Goal: Task Accomplishment & Management: Manage account settings

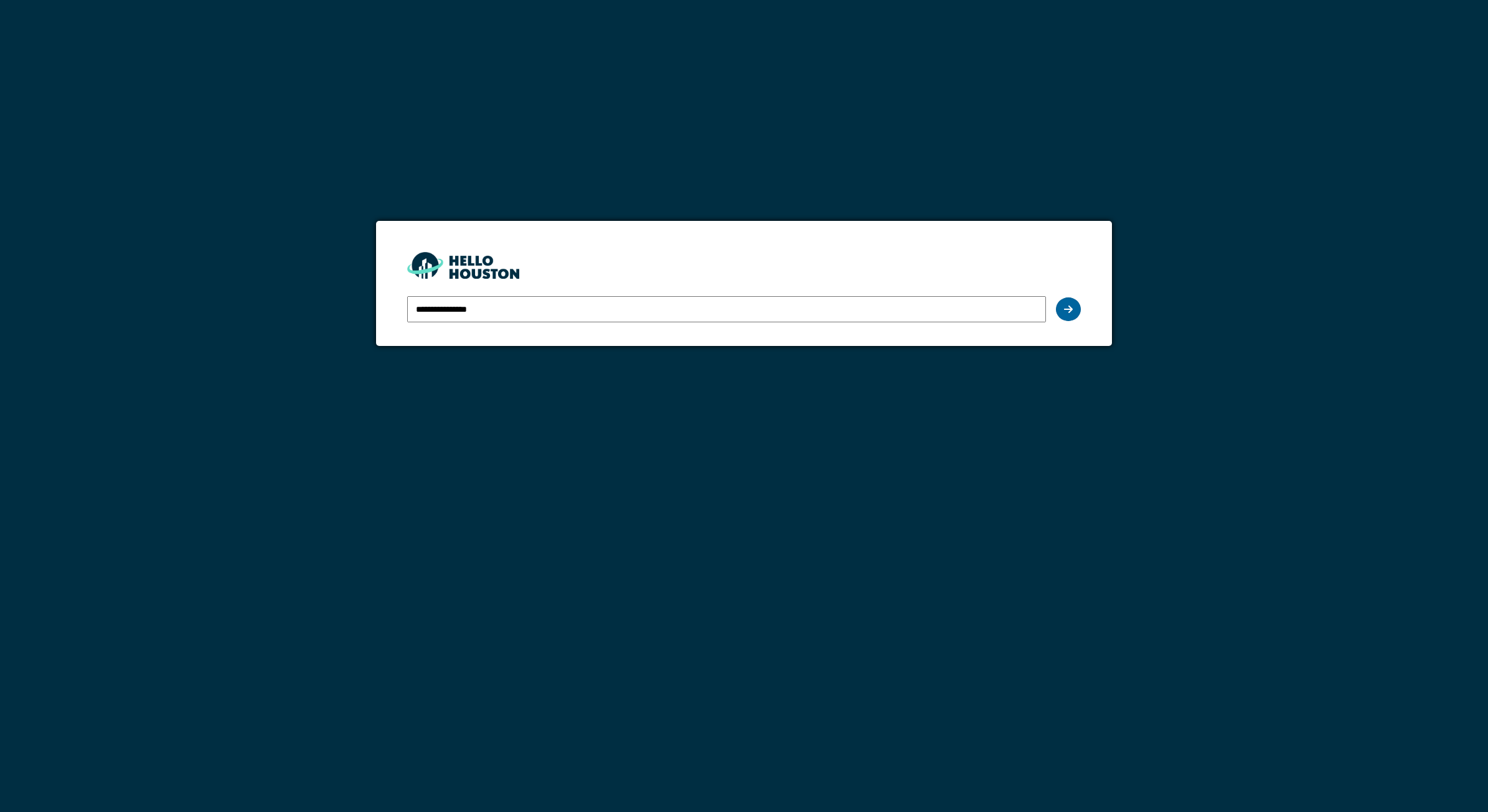
click at [1070, 312] on icon at bounding box center [1069, 309] width 9 height 10
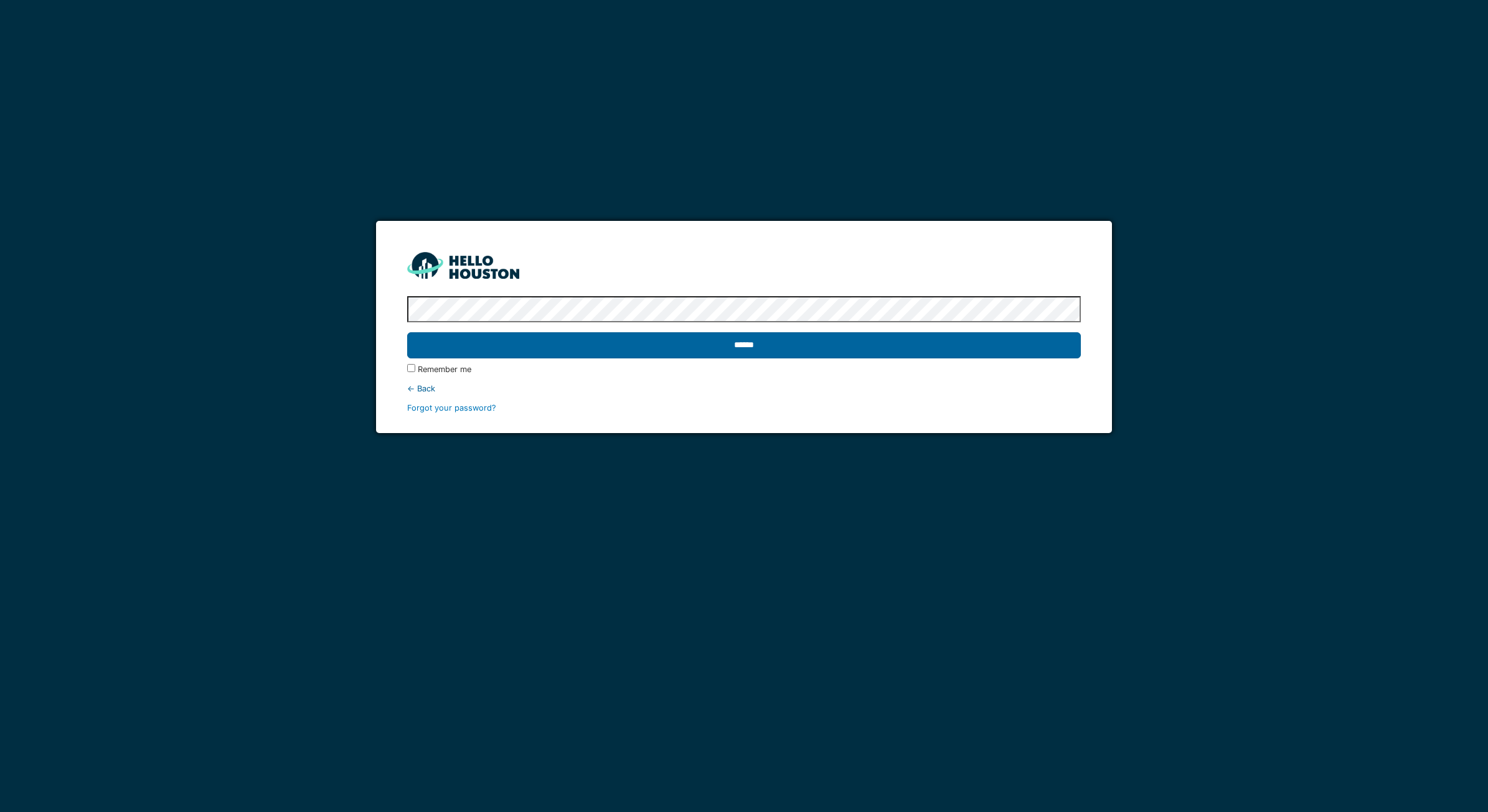
click at [771, 351] on input "******" at bounding box center [744, 345] width 674 height 26
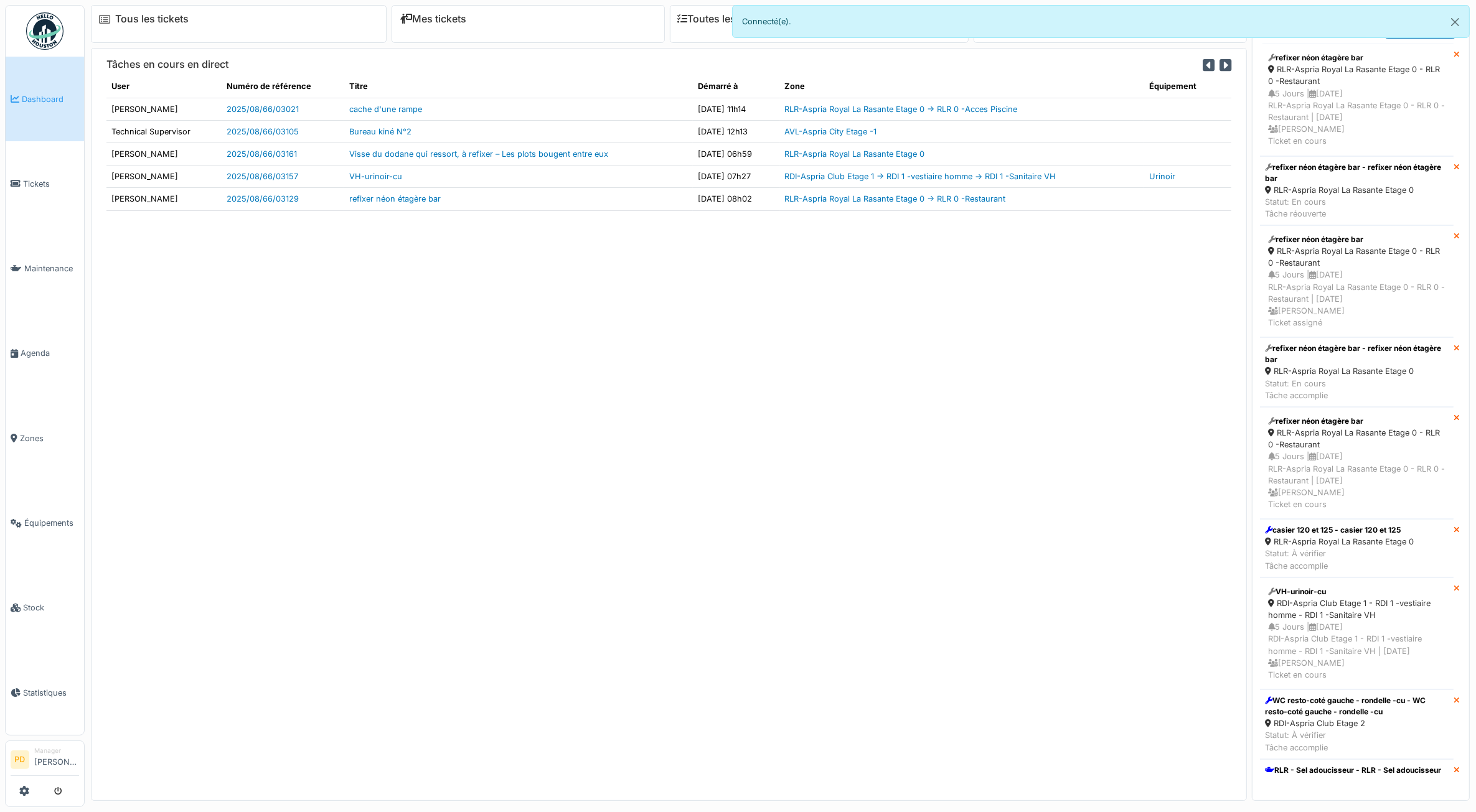
click at [46, 183] on span "Tickets" at bounding box center [50, 183] width 56 height 12
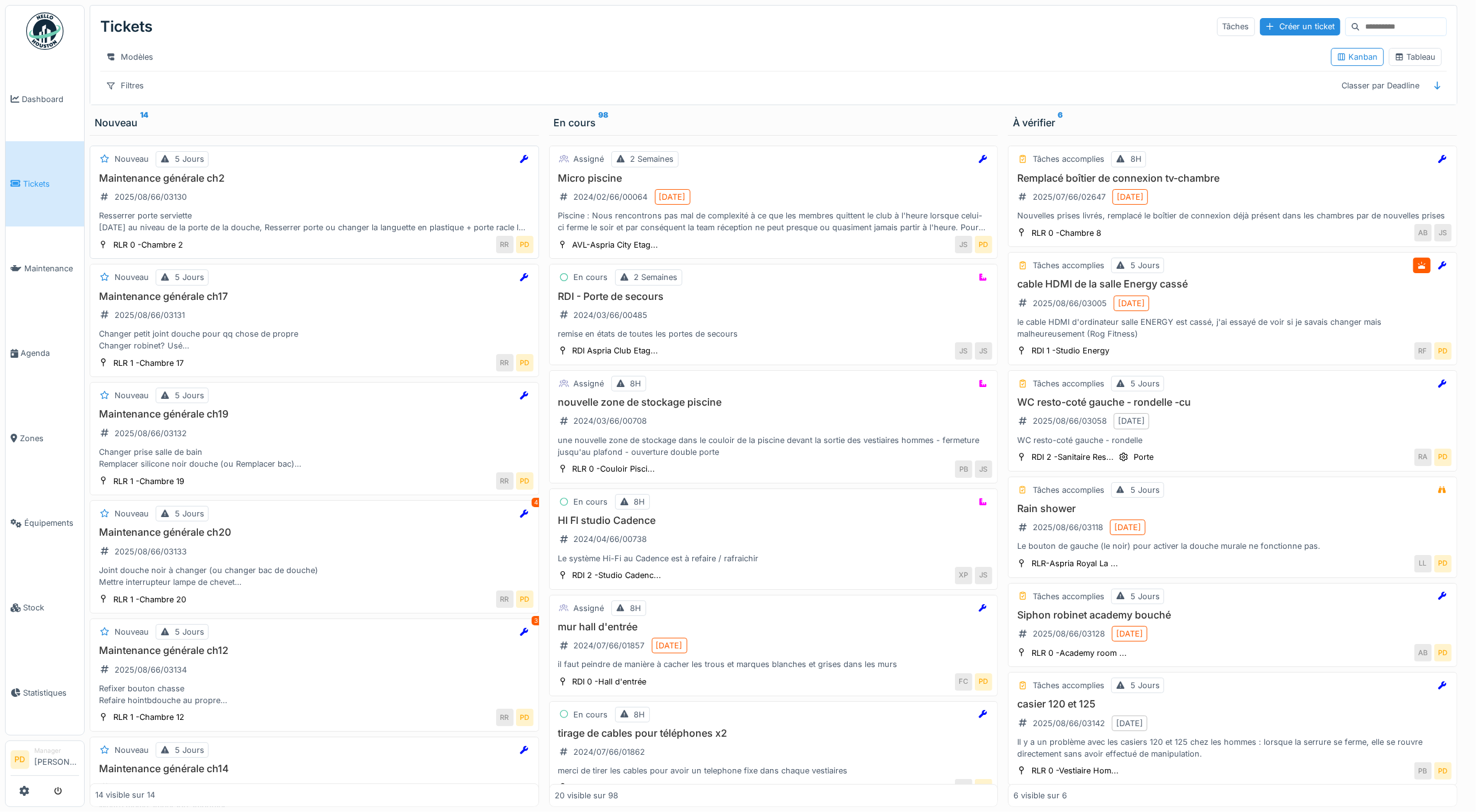
click at [268, 209] on div "Maintenance générale ch2 2025/08/66/03130 Resserrer porte serviette Il y a un j…" at bounding box center [315, 203] width 439 height 62
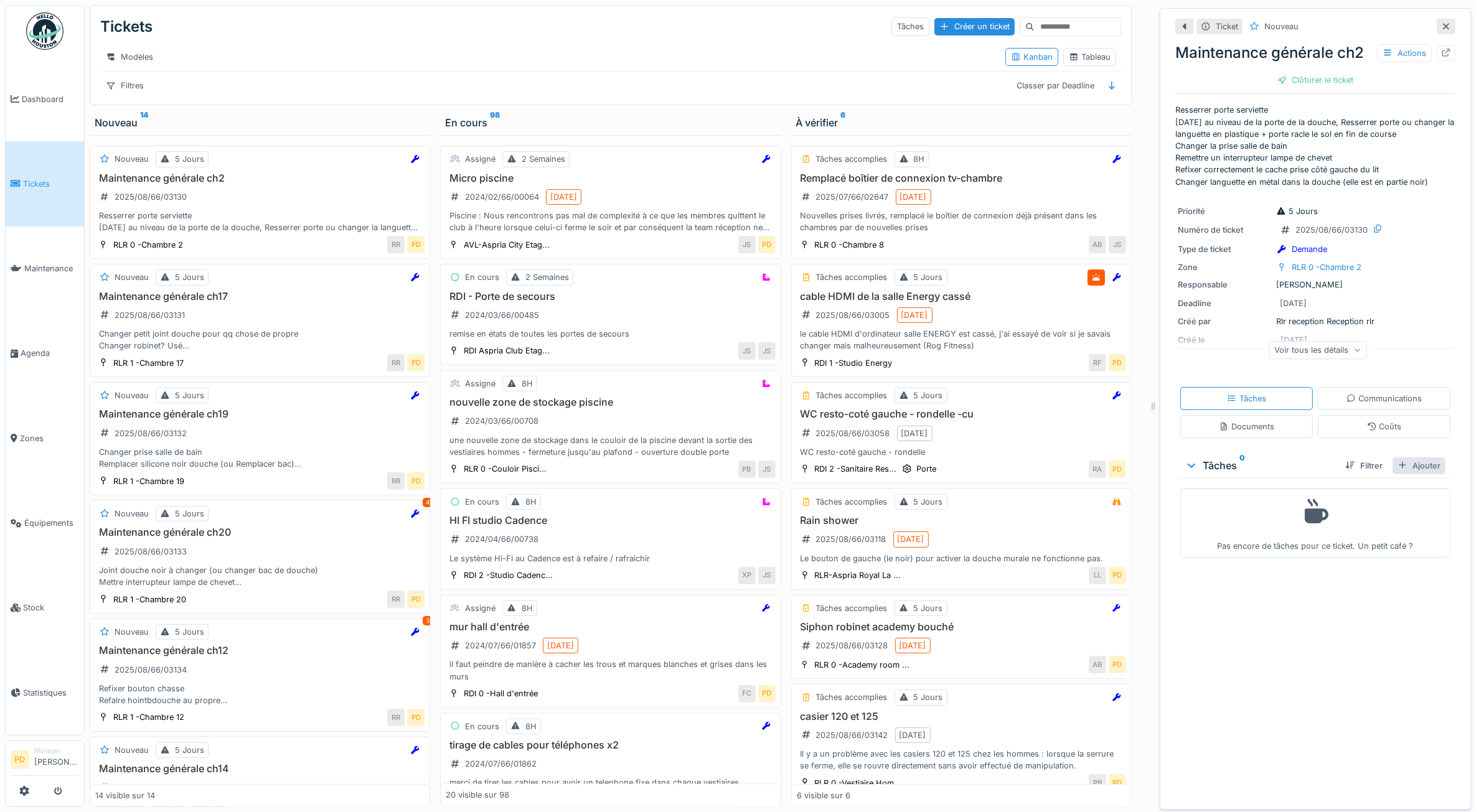
click at [1415, 474] on div "Ajouter" at bounding box center [1419, 466] width 53 height 16
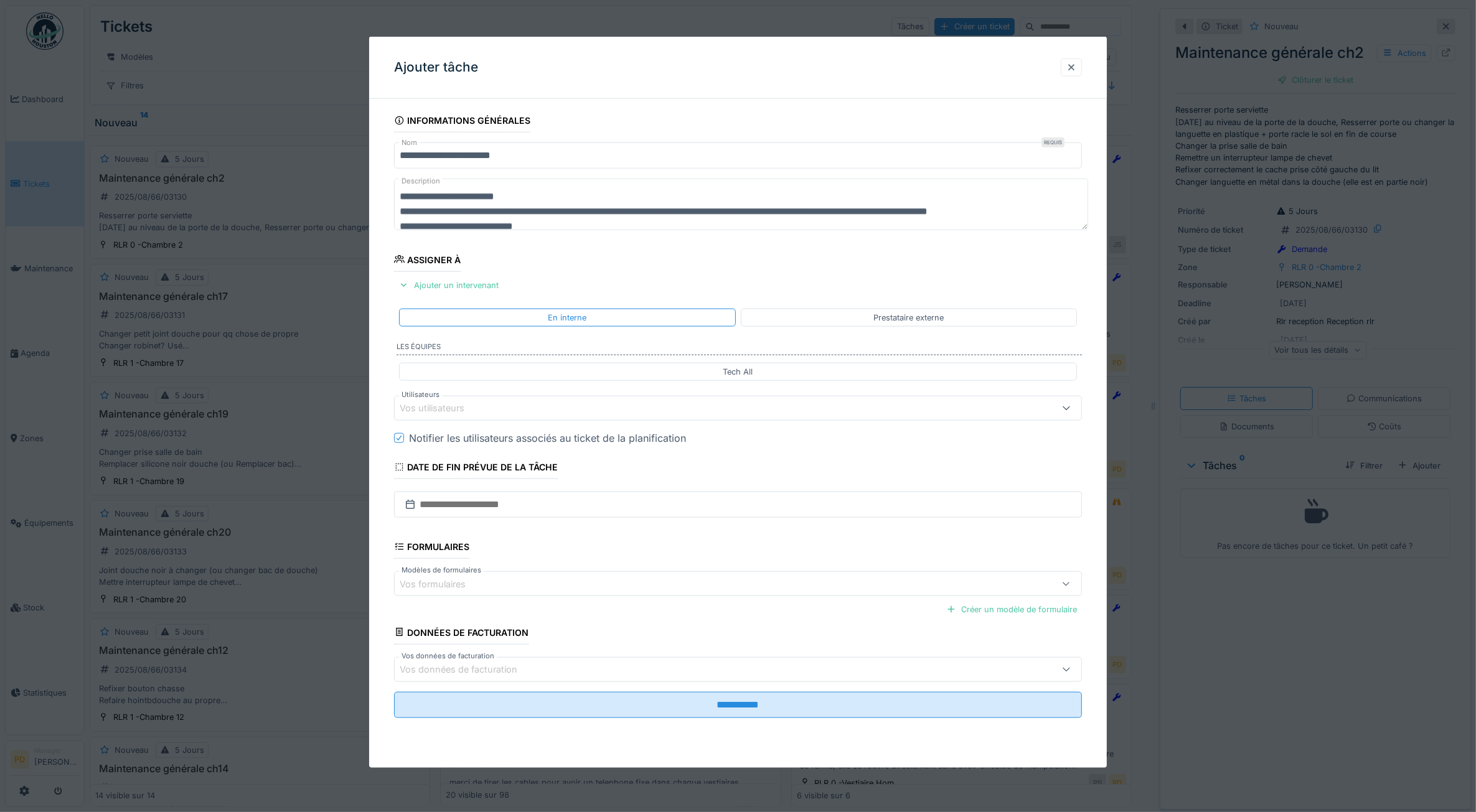
click at [562, 409] on div "Vos utilisateurs" at bounding box center [700, 408] width 600 height 14
click at [473, 489] on div "Techniciens" at bounding box center [467, 478] width 56 height 23
click at [474, 480] on div "Techniciens" at bounding box center [467, 478] width 56 height 23
click at [478, 477] on div "Techniciens" at bounding box center [467, 478] width 56 height 23
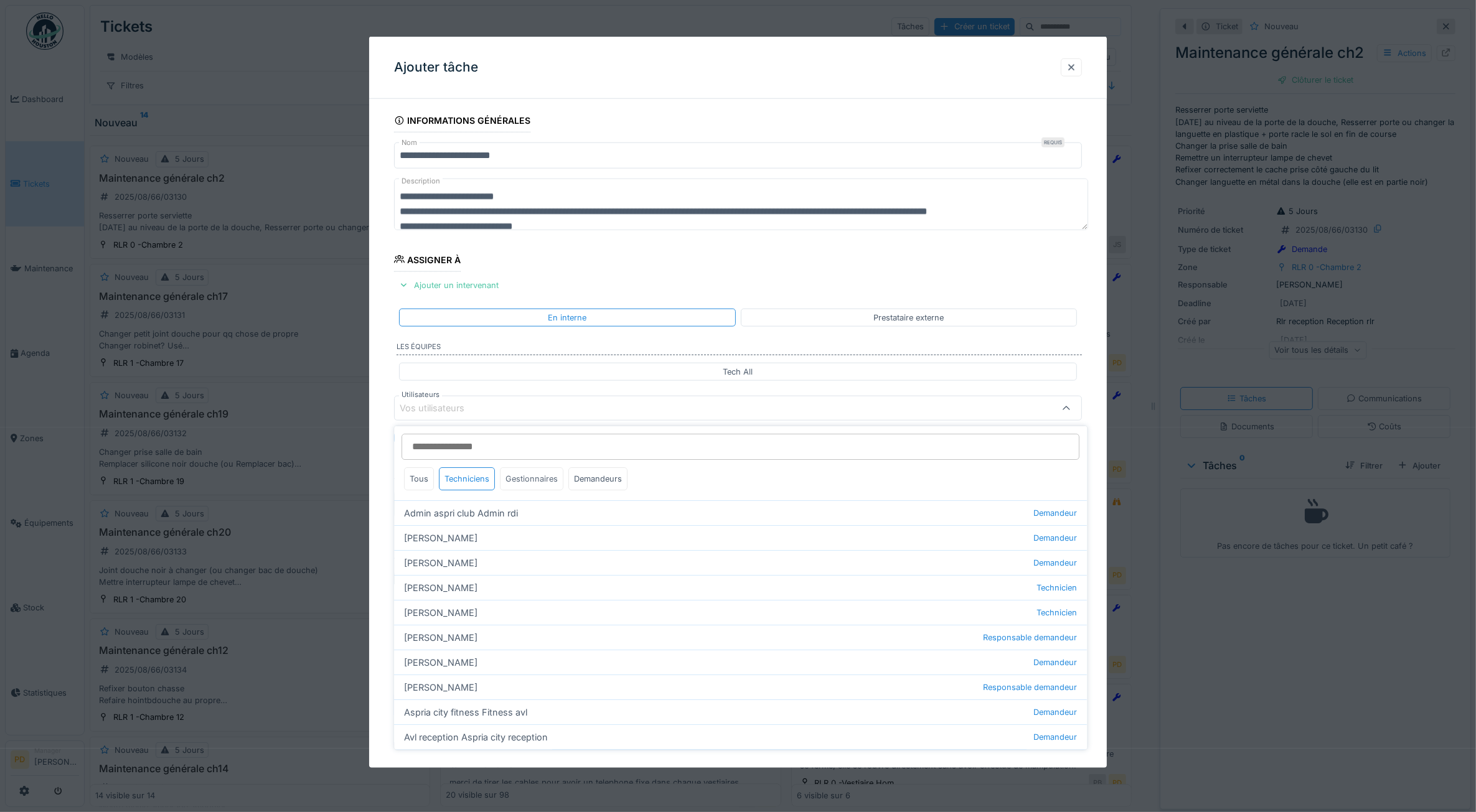
click at [517, 478] on div "Gestionnaires" at bounding box center [532, 478] width 64 height 23
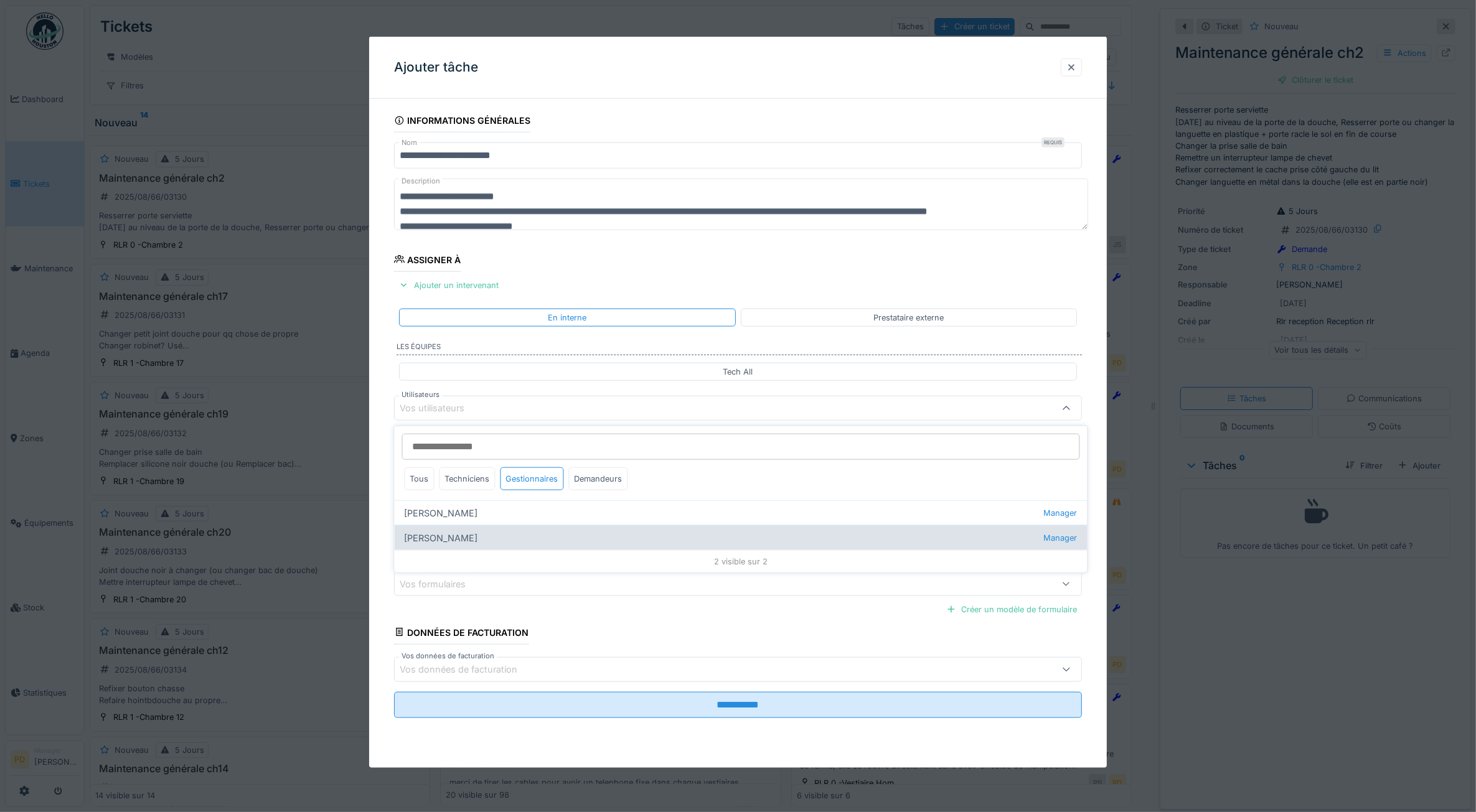
click at [446, 536] on div "[PERSON_NAME] kan Manager" at bounding box center [741, 537] width 693 height 25
type input "****"
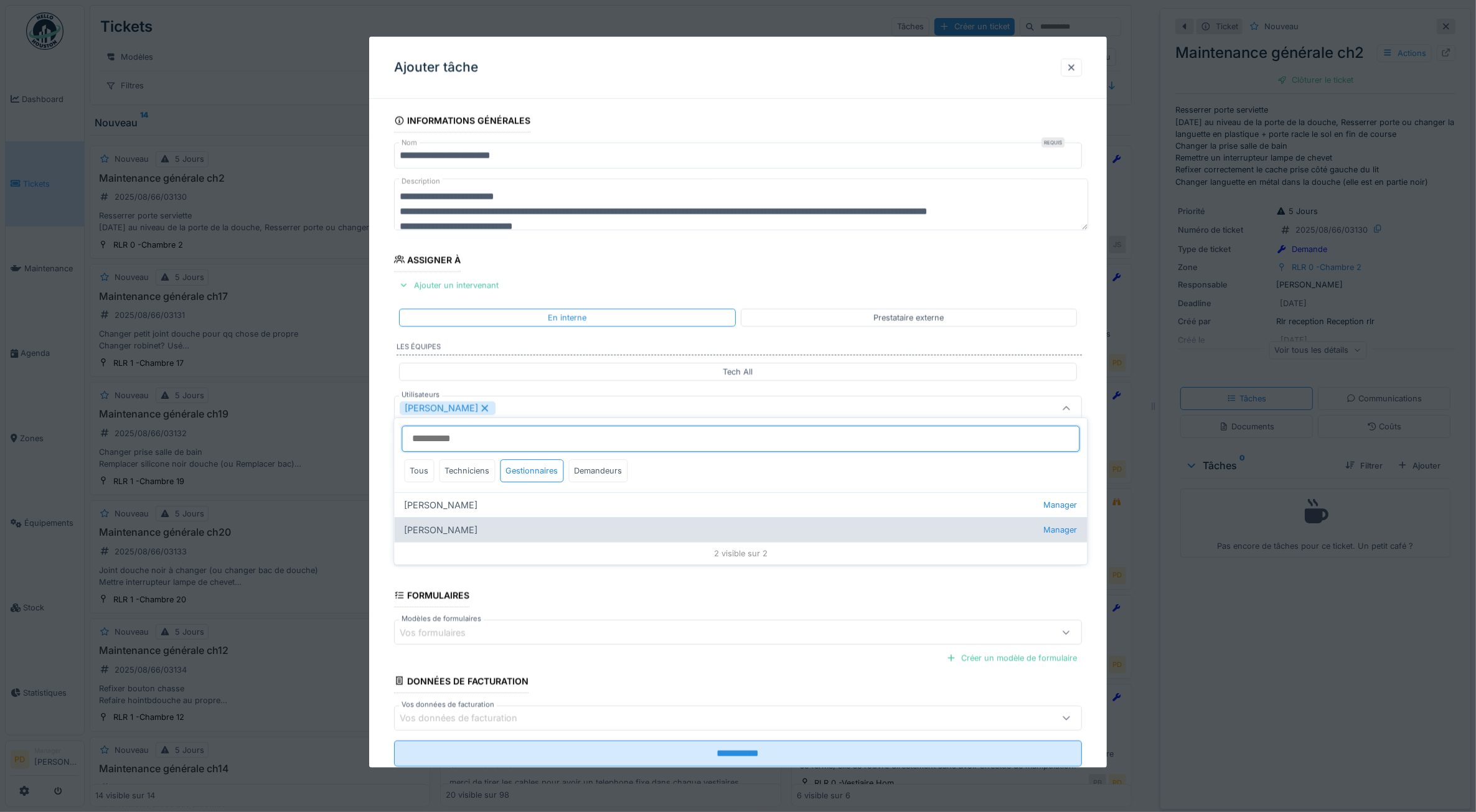
scroll to position [7, 0]
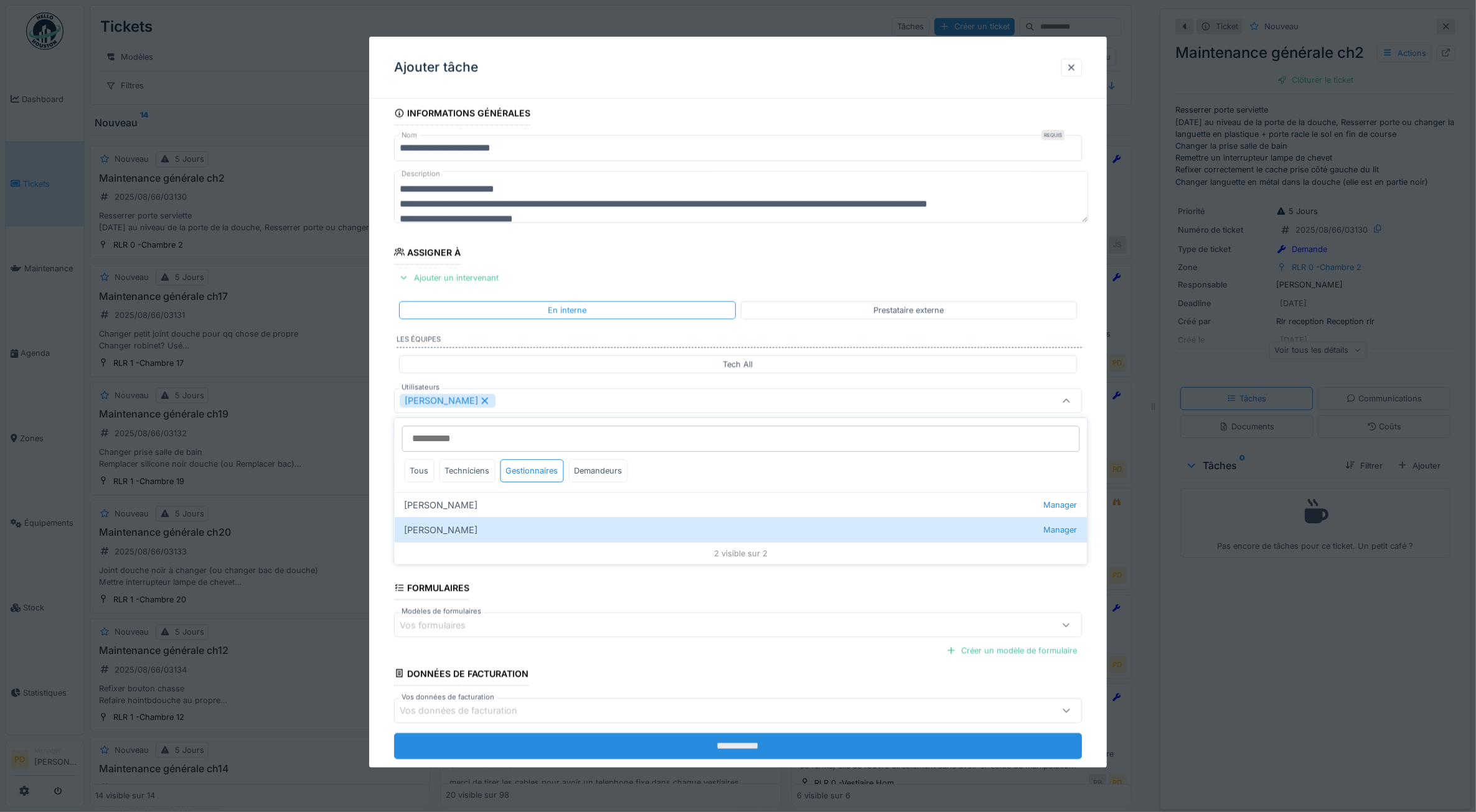
click at [706, 747] on input "**********" at bounding box center [738, 745] width 688 height 26
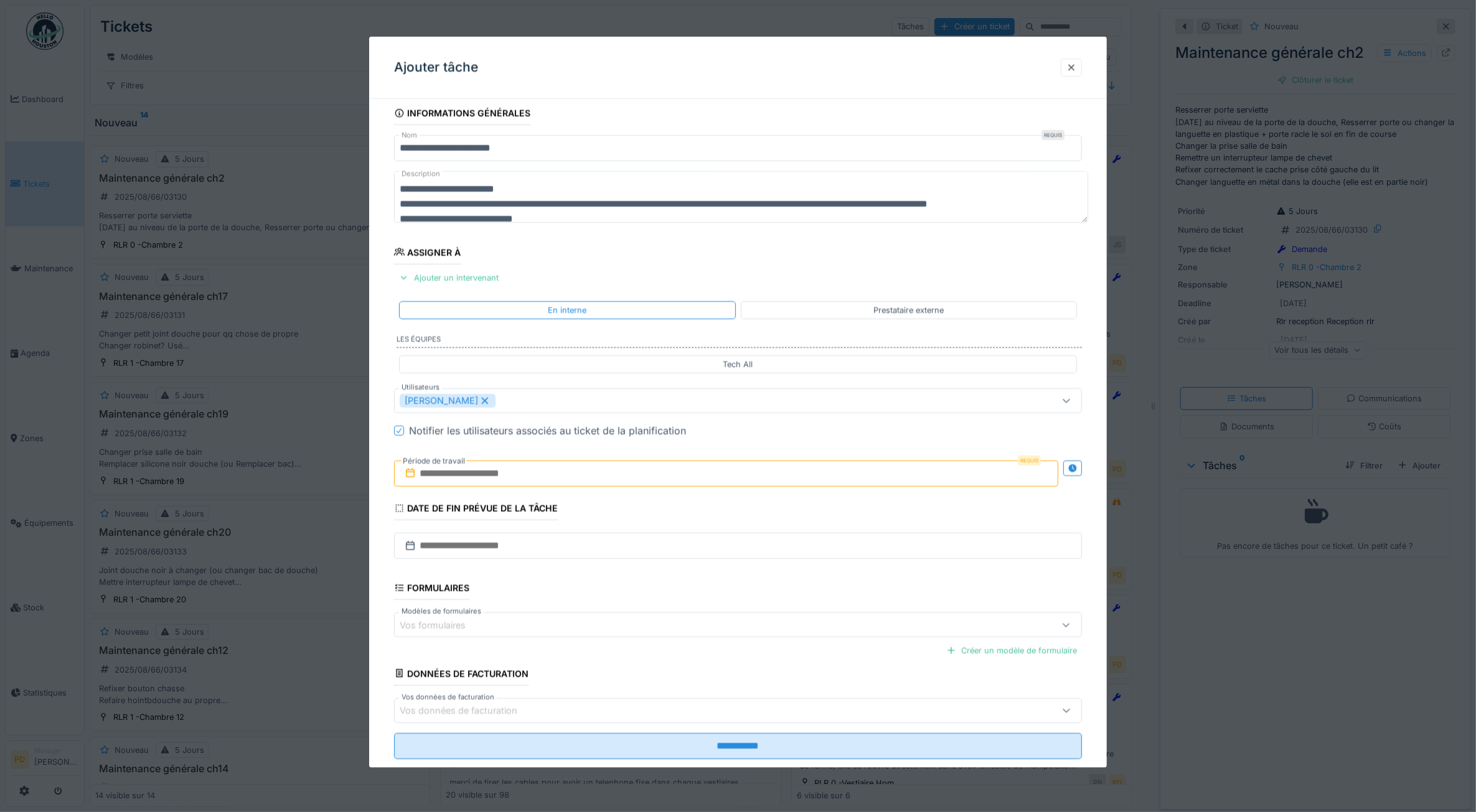
click at [567, 482] on input "text" at bounding box center [726, 473] width 665 height 26
click at [693, 617] on div "19" at bounding box center [689, 616] width 16 height 16
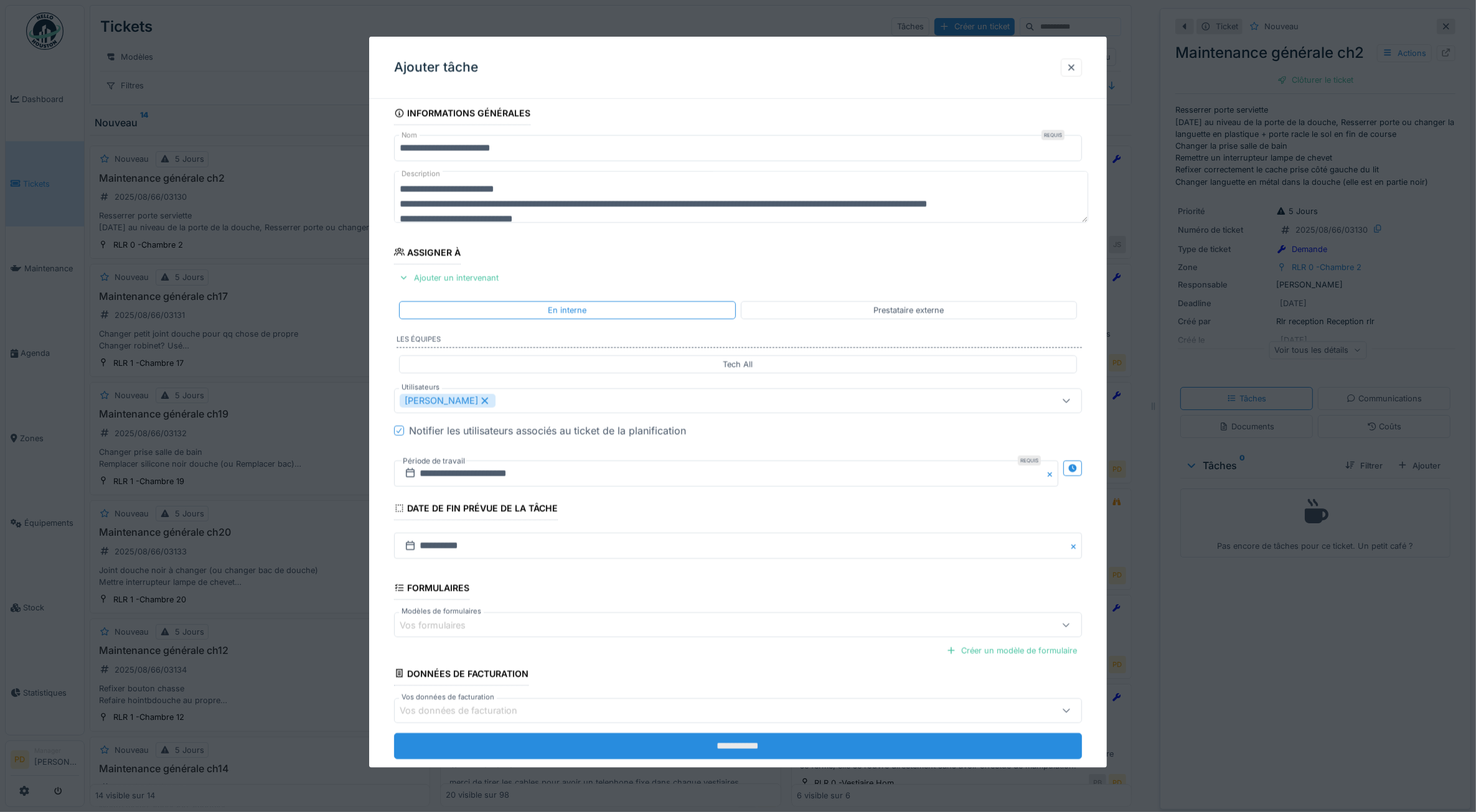
click at [708, 749] on input "**********" at bounding box center [738, 745] width 688 height 26
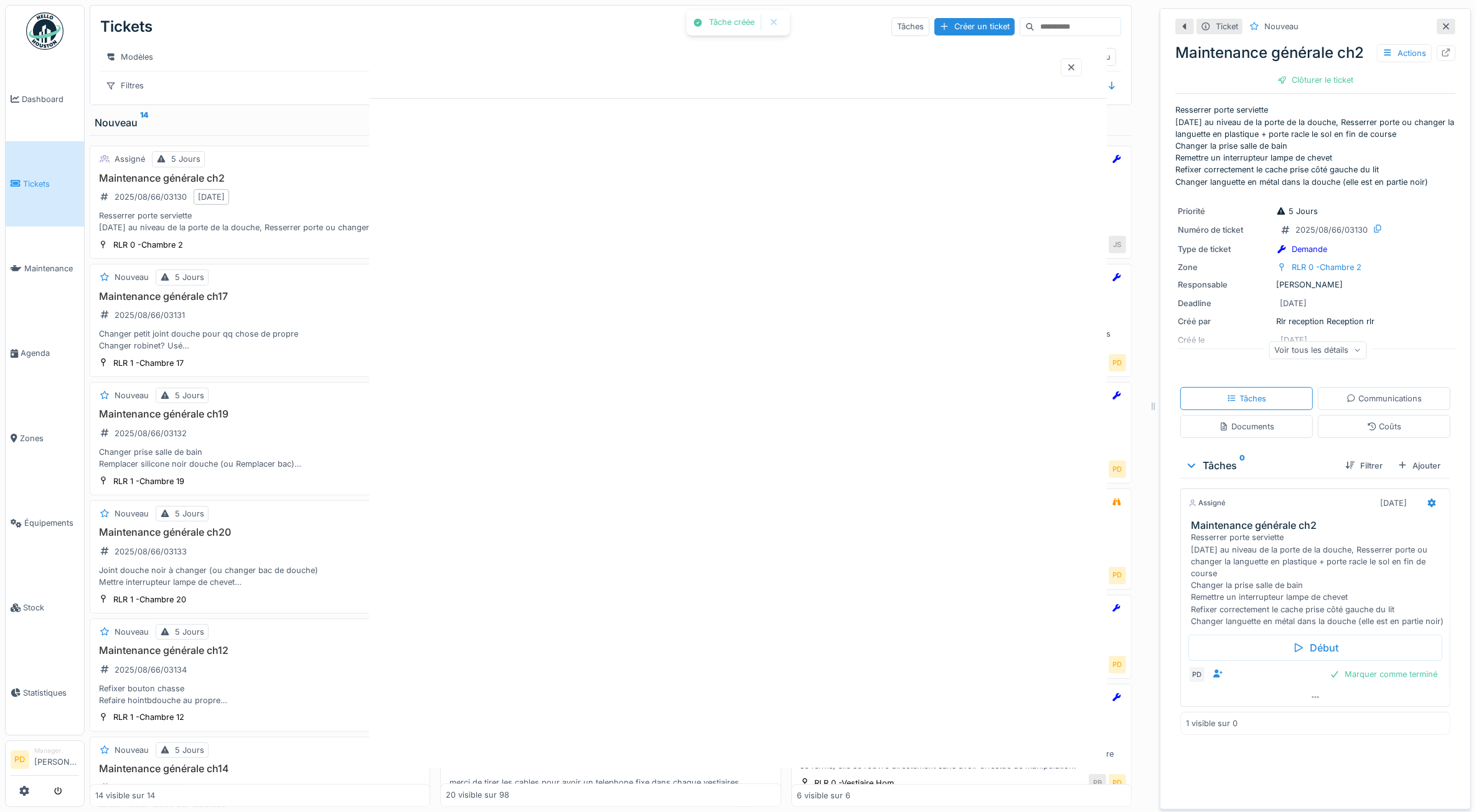
scroll to position [0, 0]
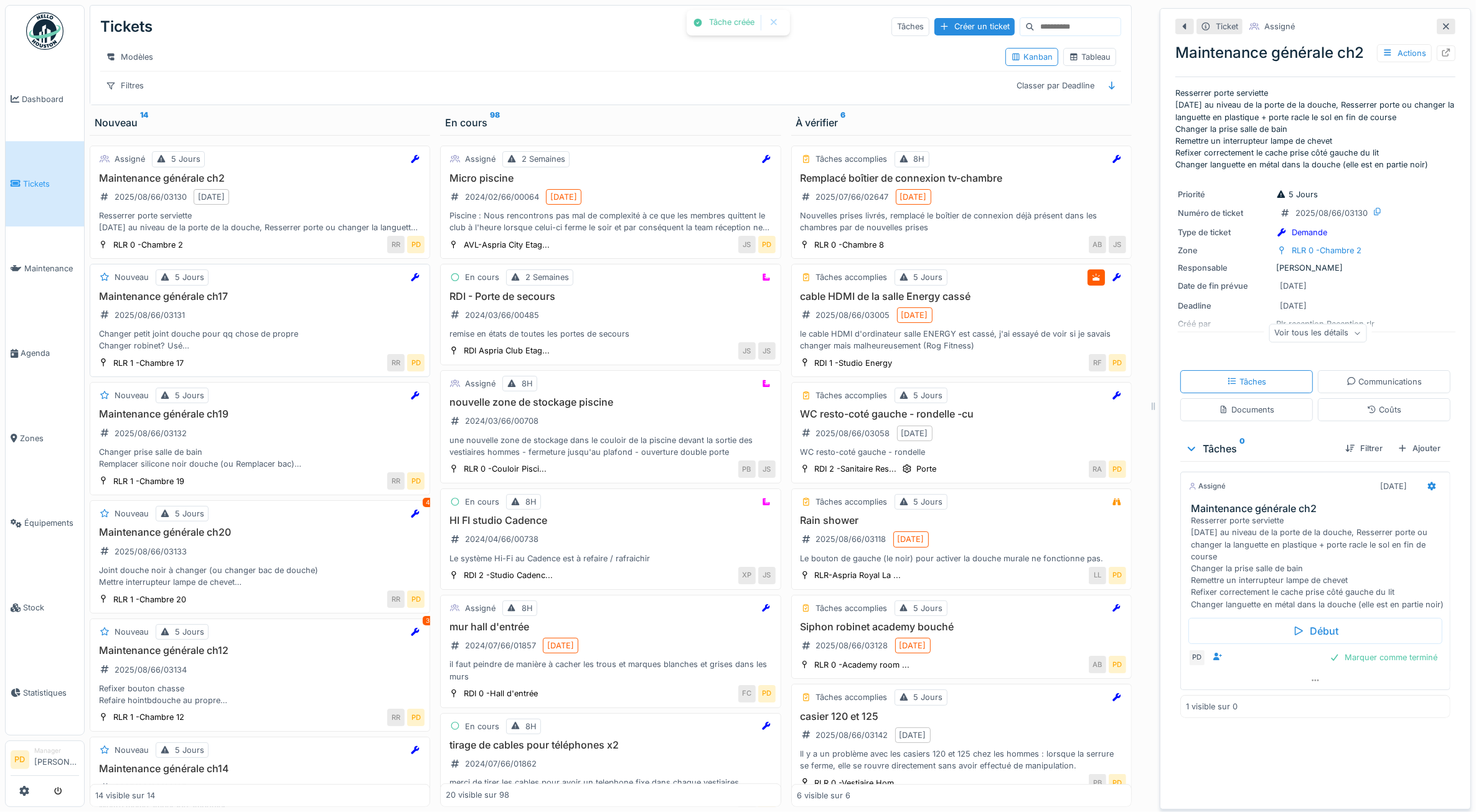
click at [266, 341] on div "Maintenance générale ch17 2025/08/66/03131 Changer petit joint douche pour qq c…" at bounding box center [260, 322] width 329 height 62
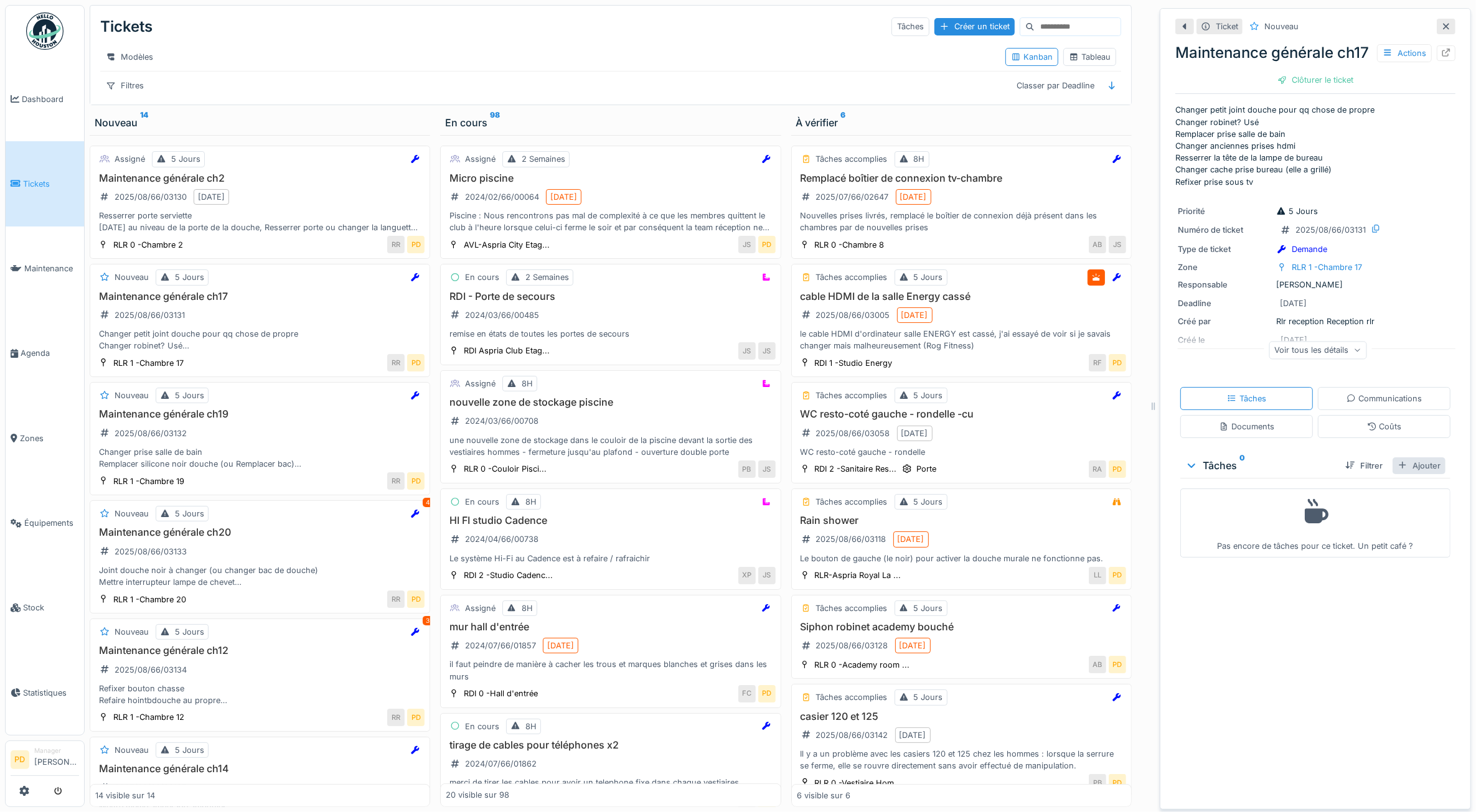
click at [1404, 474] on div "Ajouter" at bounding box center [1419, 466] width 53 height 16
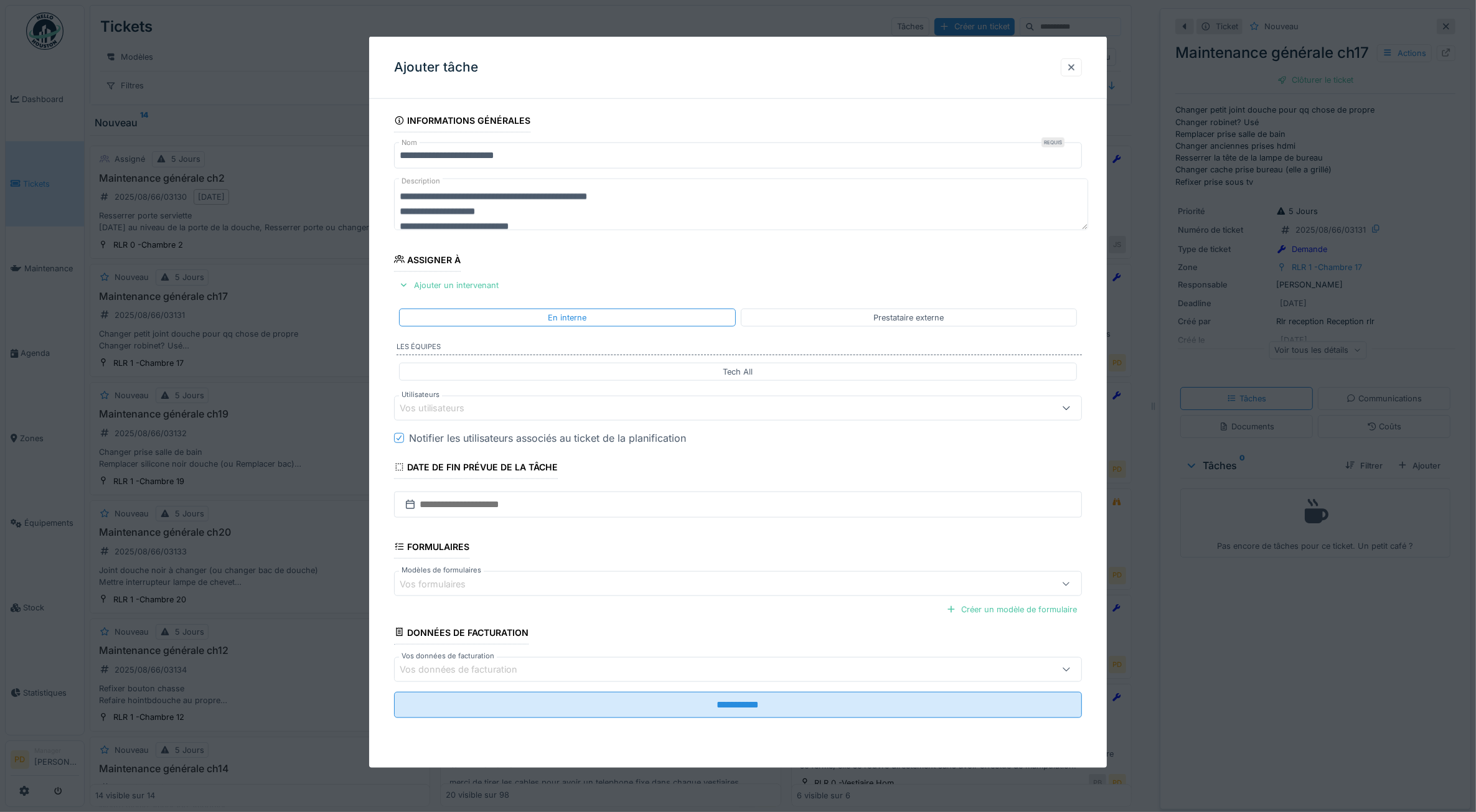
click at [986, 414] on div "Vos utilisateurs" at bounding box center [700, 408] width 600 height 14
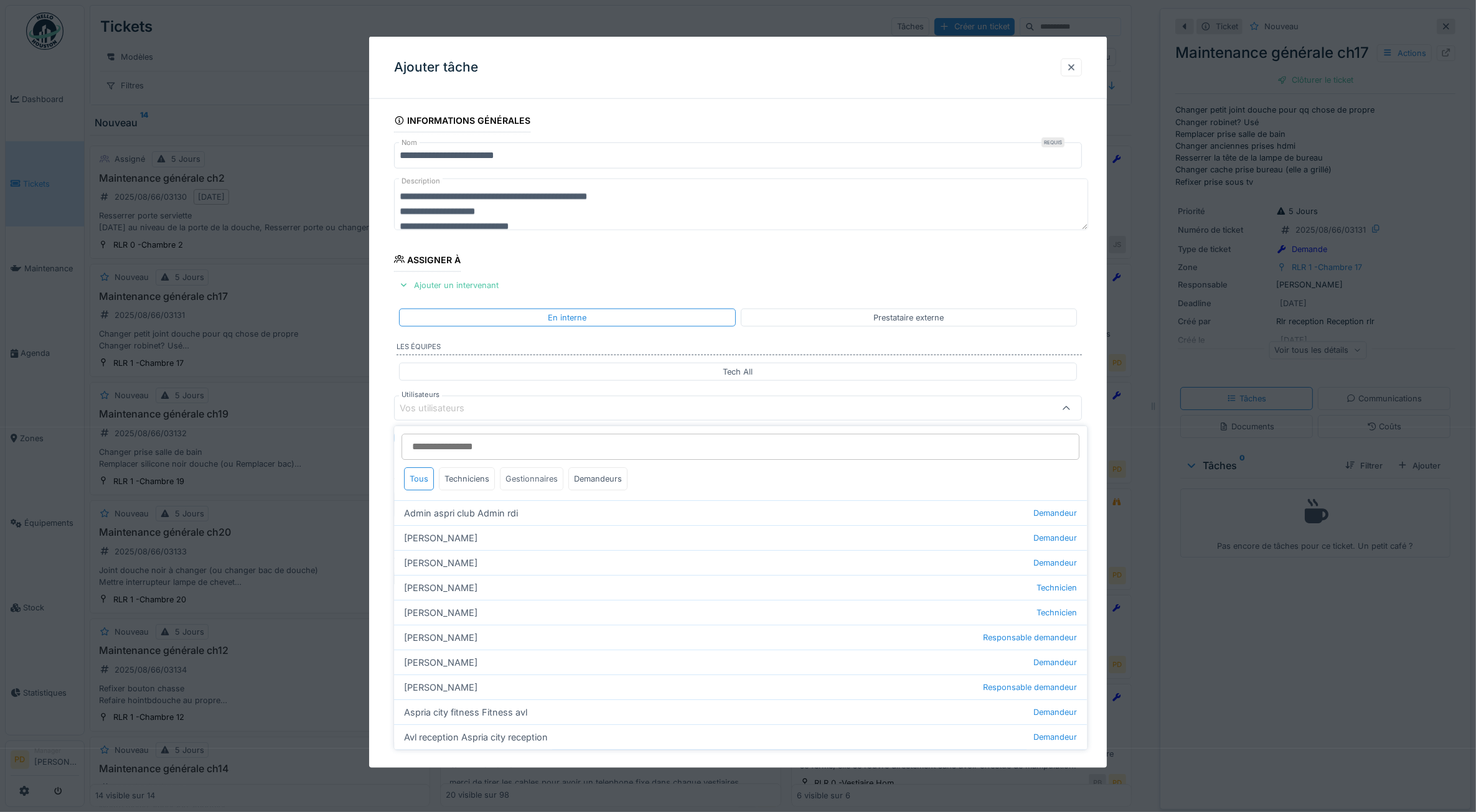
click at [541, 484] on div "Gestionnaires" at bounding box center [532, 478] width 64 height 23
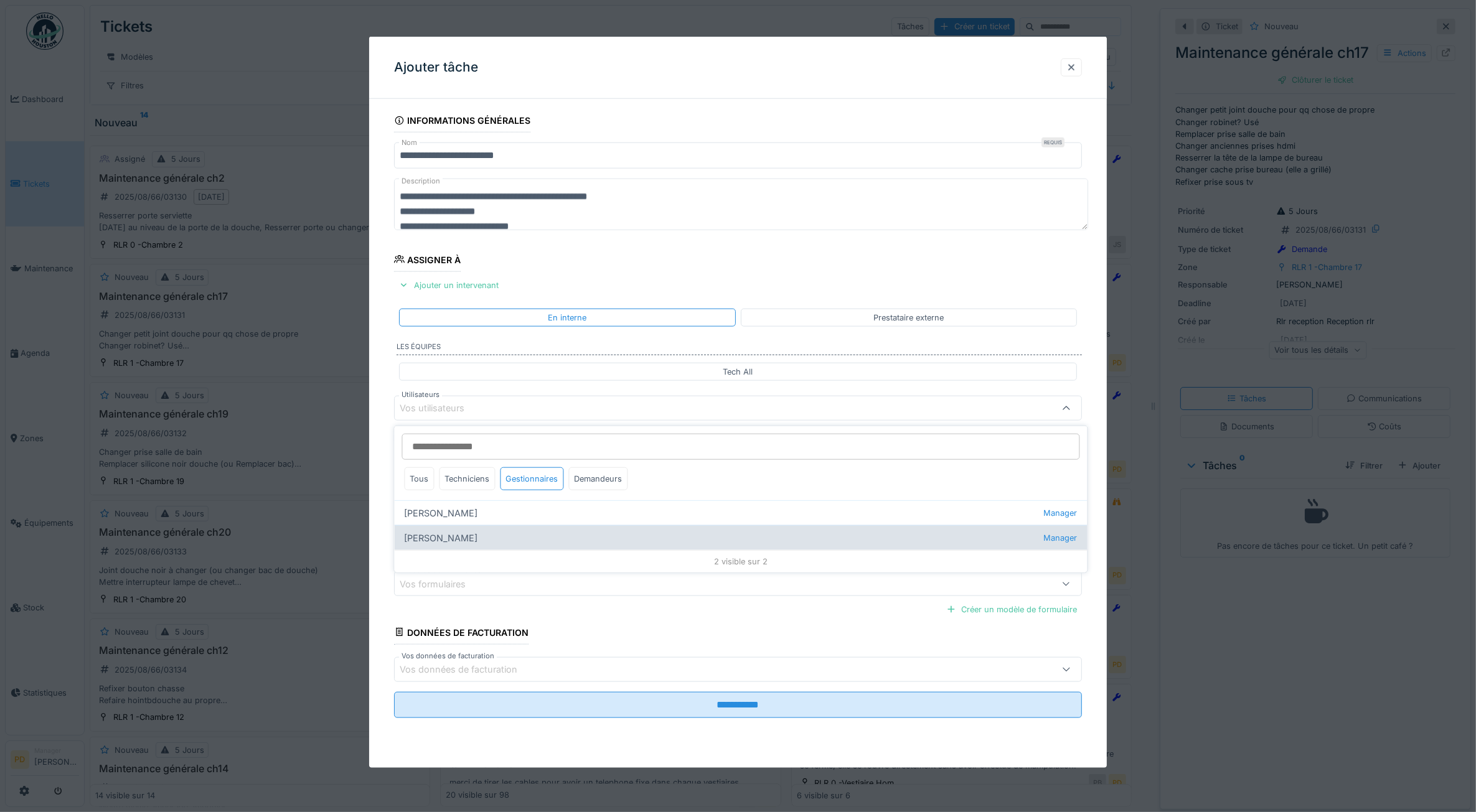
click at [458, 540] on div "[PERSON_NAME] kan Manager" at bounding box center [741, 537] width 693 height 25
type input "****"
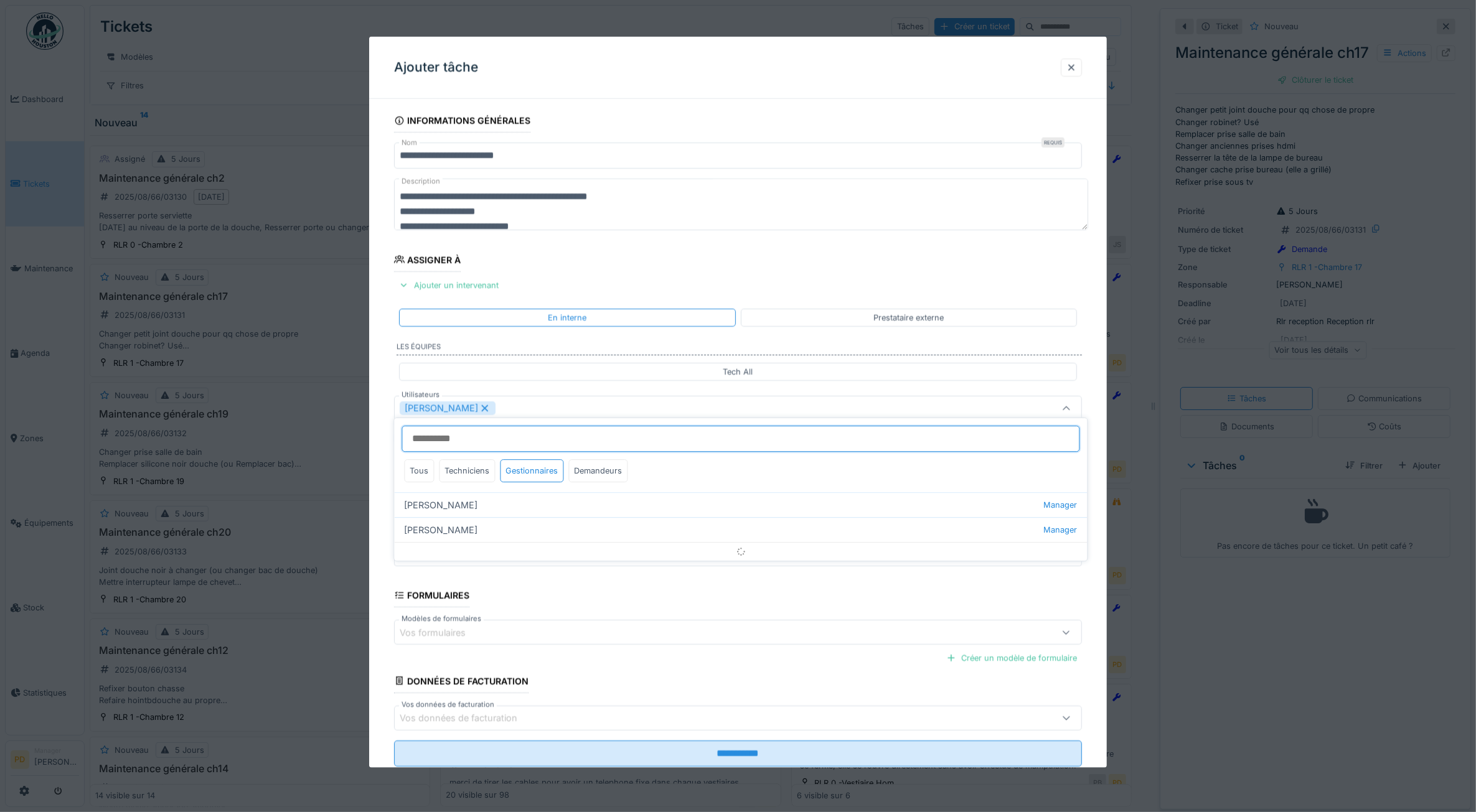
scroll to position [7, 0]
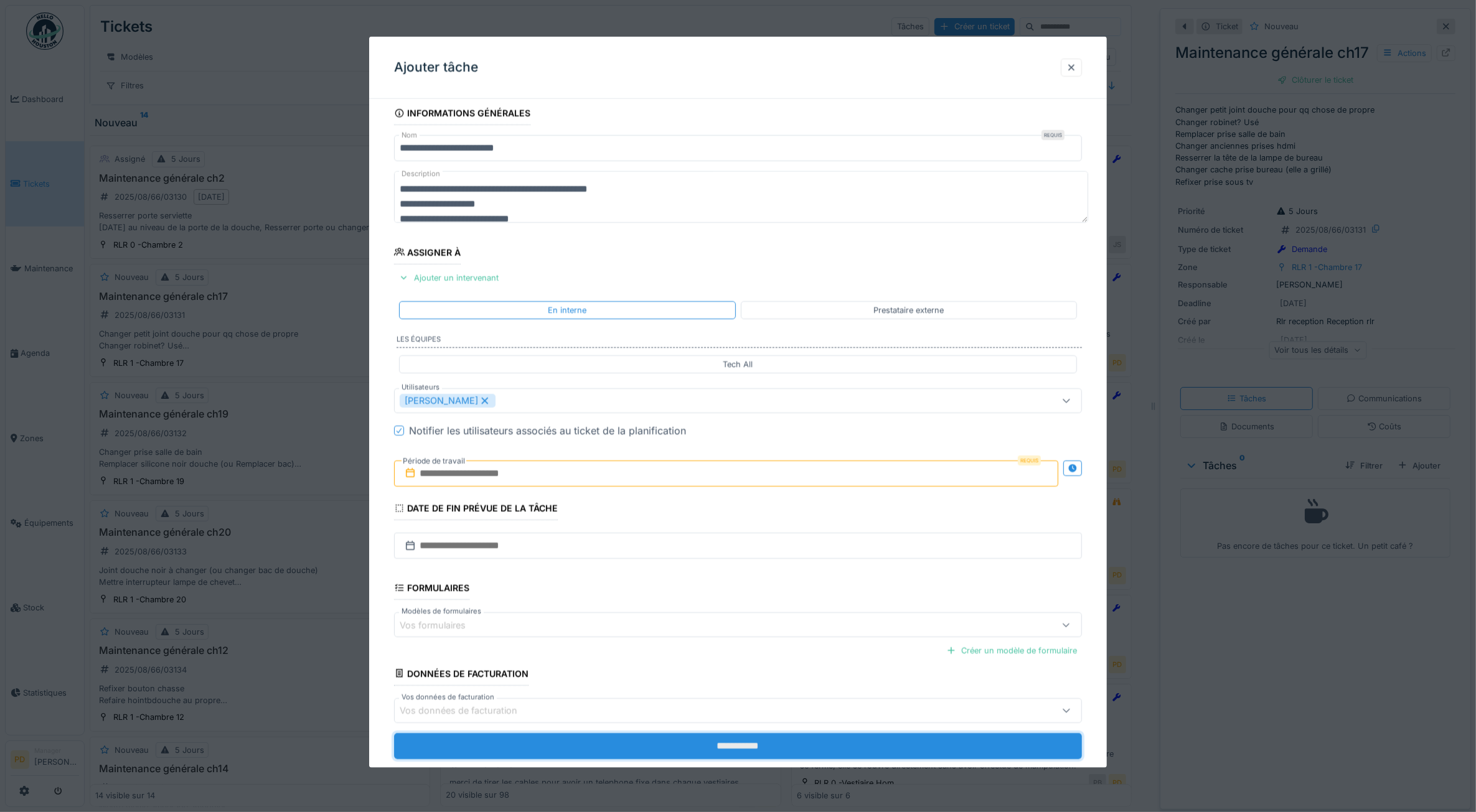
click at [686, 742] on input "**********" at bounding box center [738, 745] width 688 height 26
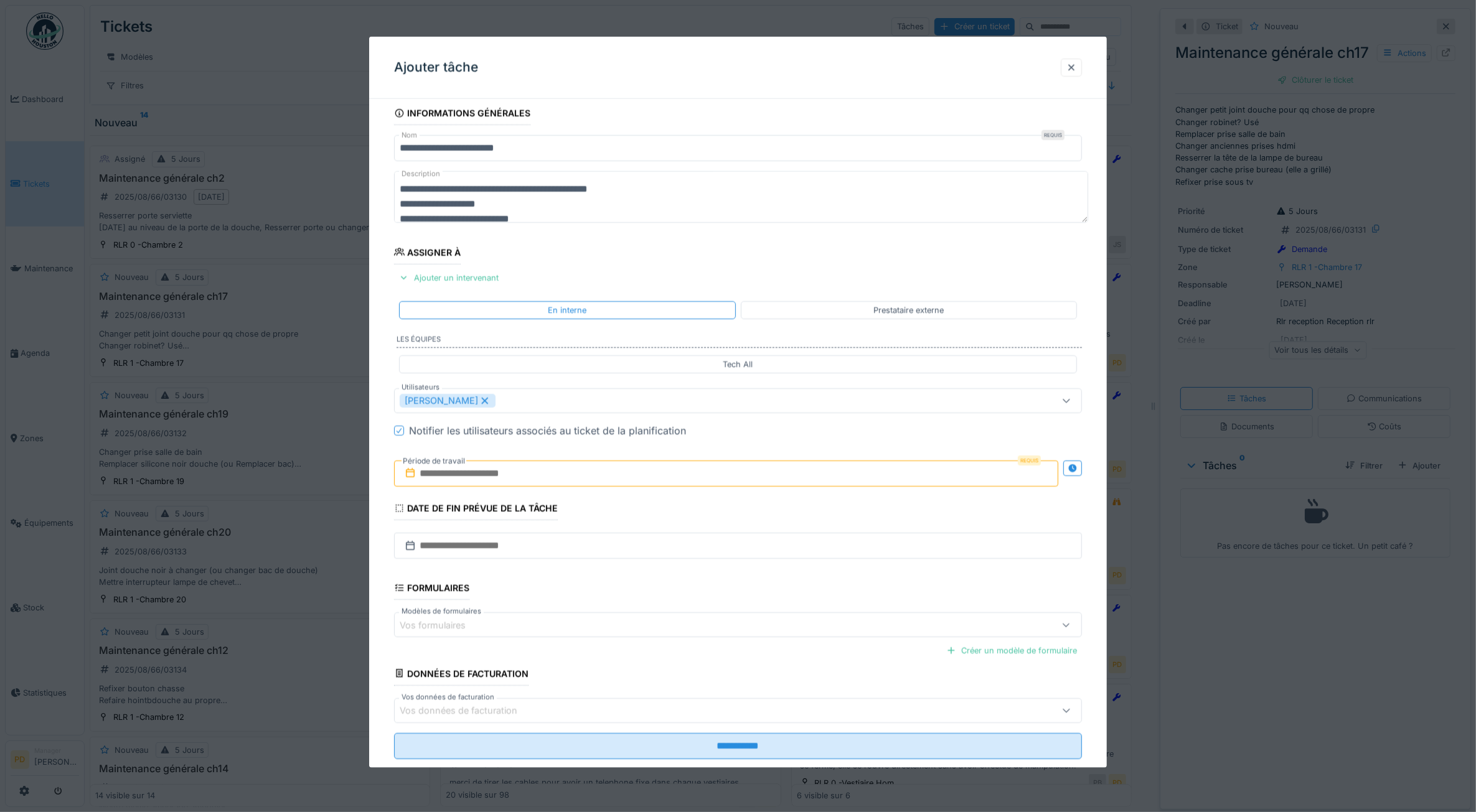
click at [528, 475] on input "text" at bounding box center [726, 473] width 665 height 26
click at [689, 622] on div "19" at bounding box center [689, 616] width 16 height 16
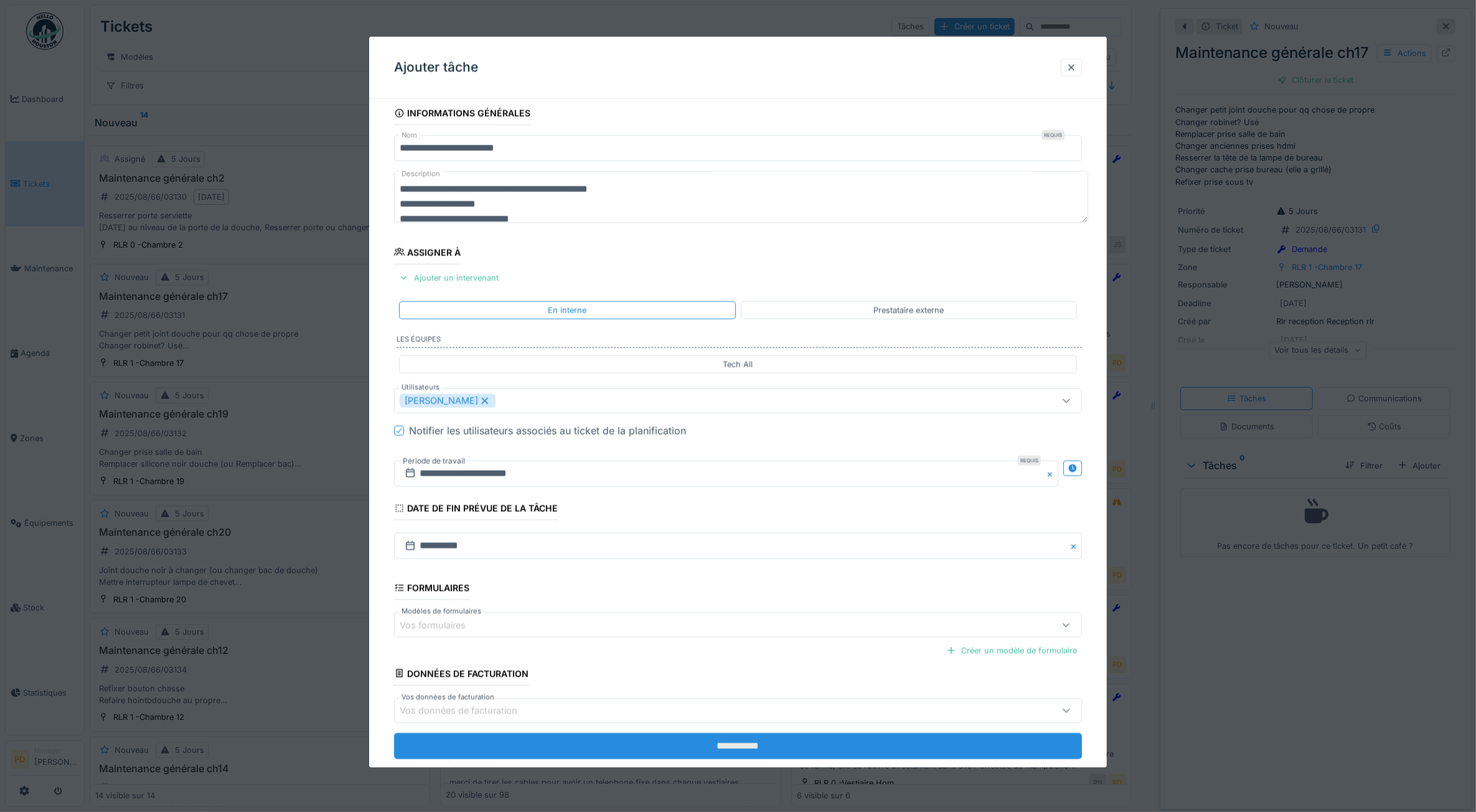
click at [698, 754] on input "**********" at bounding box center [738, 745] width 688 height 26
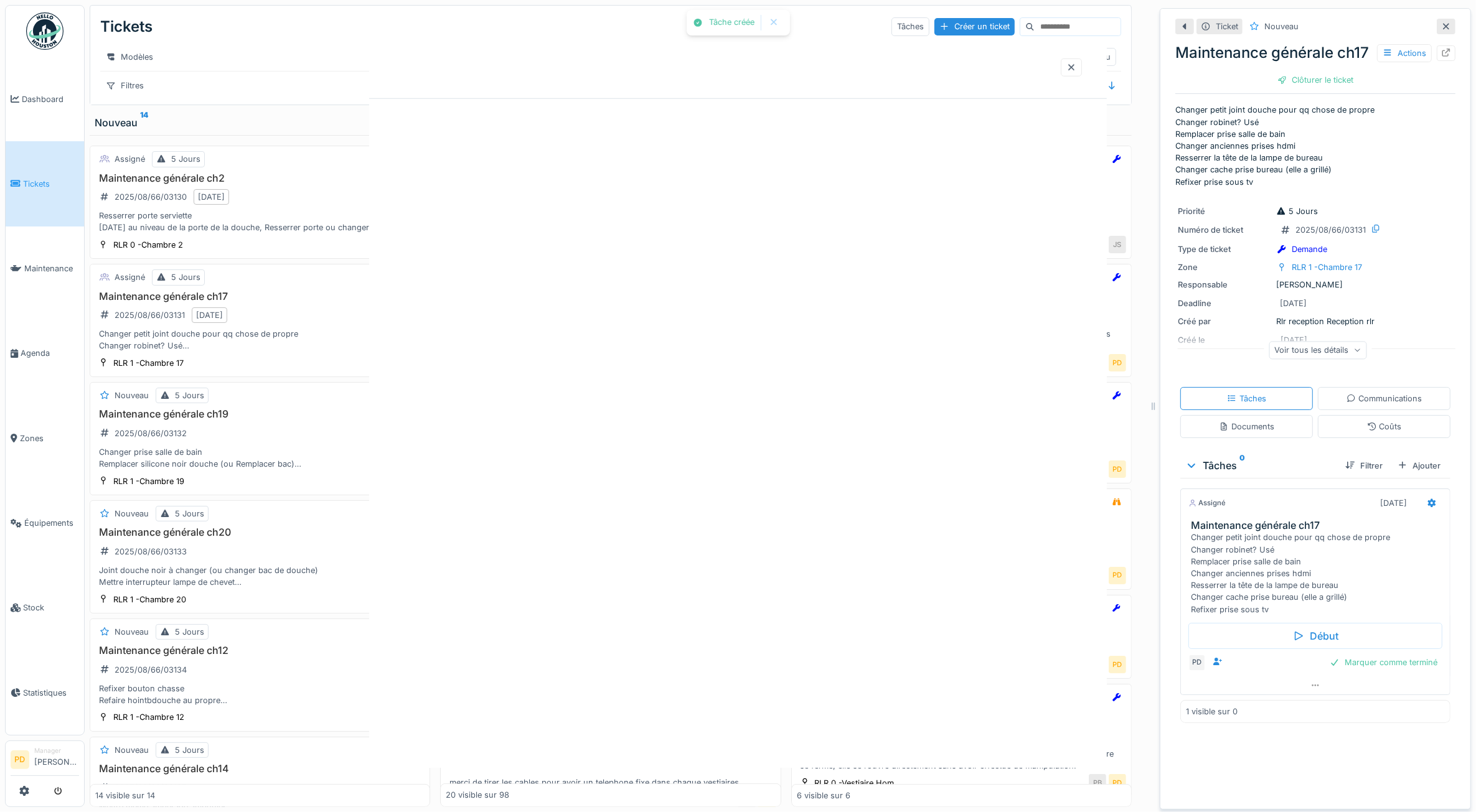
scroll to position [0, 0]
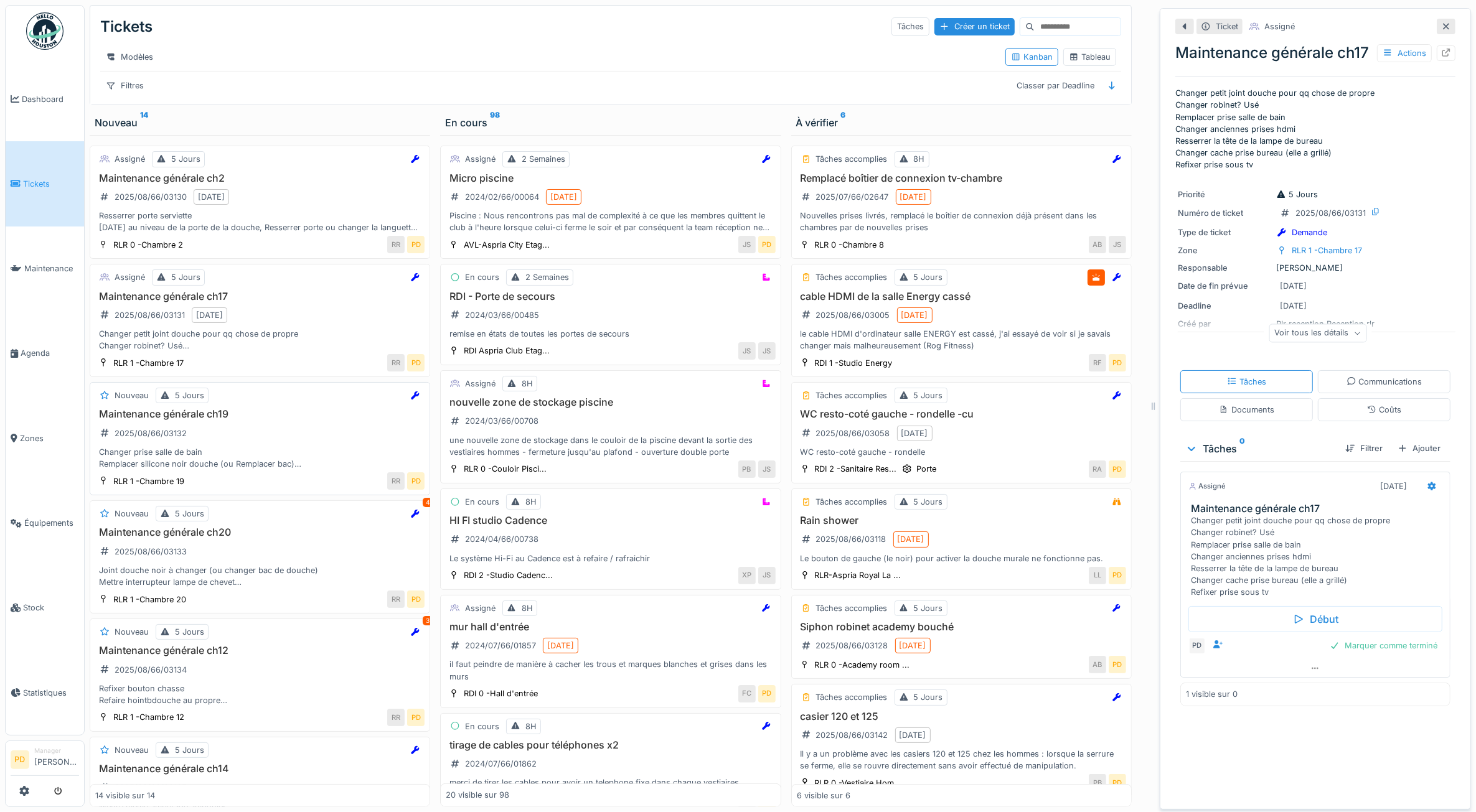
click at [248, 437] on div "Maintenance générale ch19 2025/08/66/03132 Changer prise salle de bain Remplace…" at bounding box center [260, 439] width 329 height 62
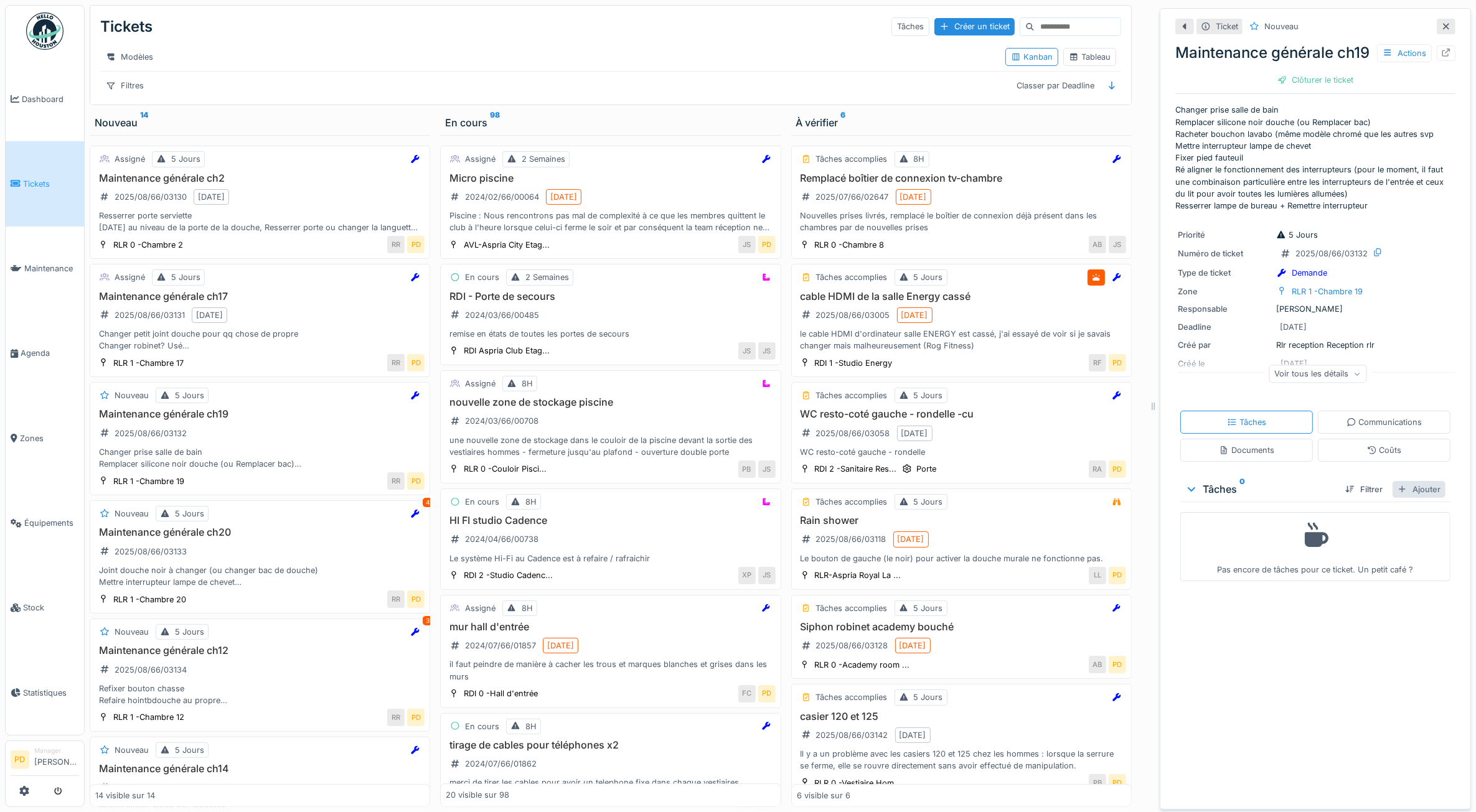
click at [1411, 498] on div "Ajouter" at bounding box center [1419, 489] width 53 height 16
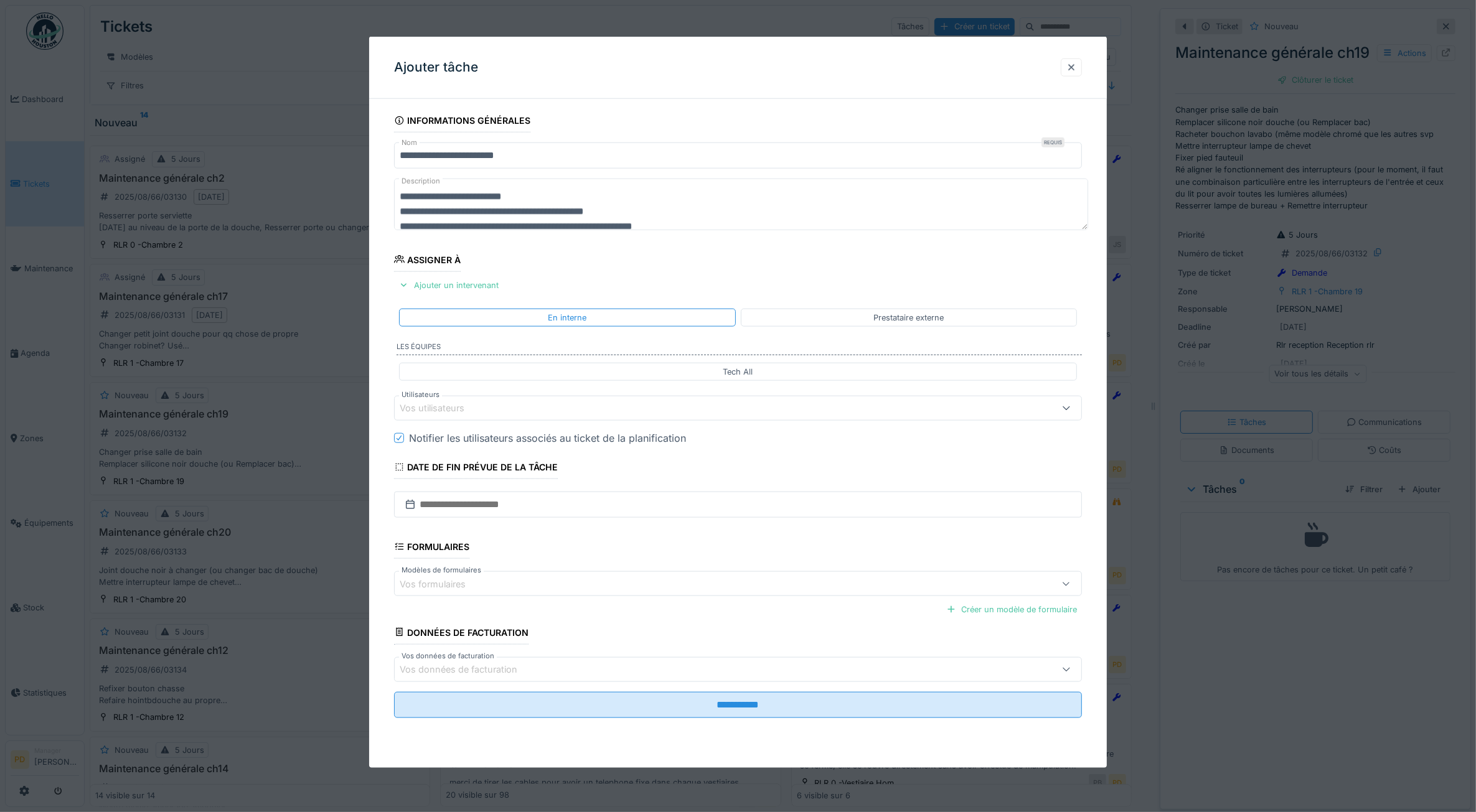
click at [579, 416] on div "Vos utilisateurs" at bounding box center [700, 408] width 600 height 14
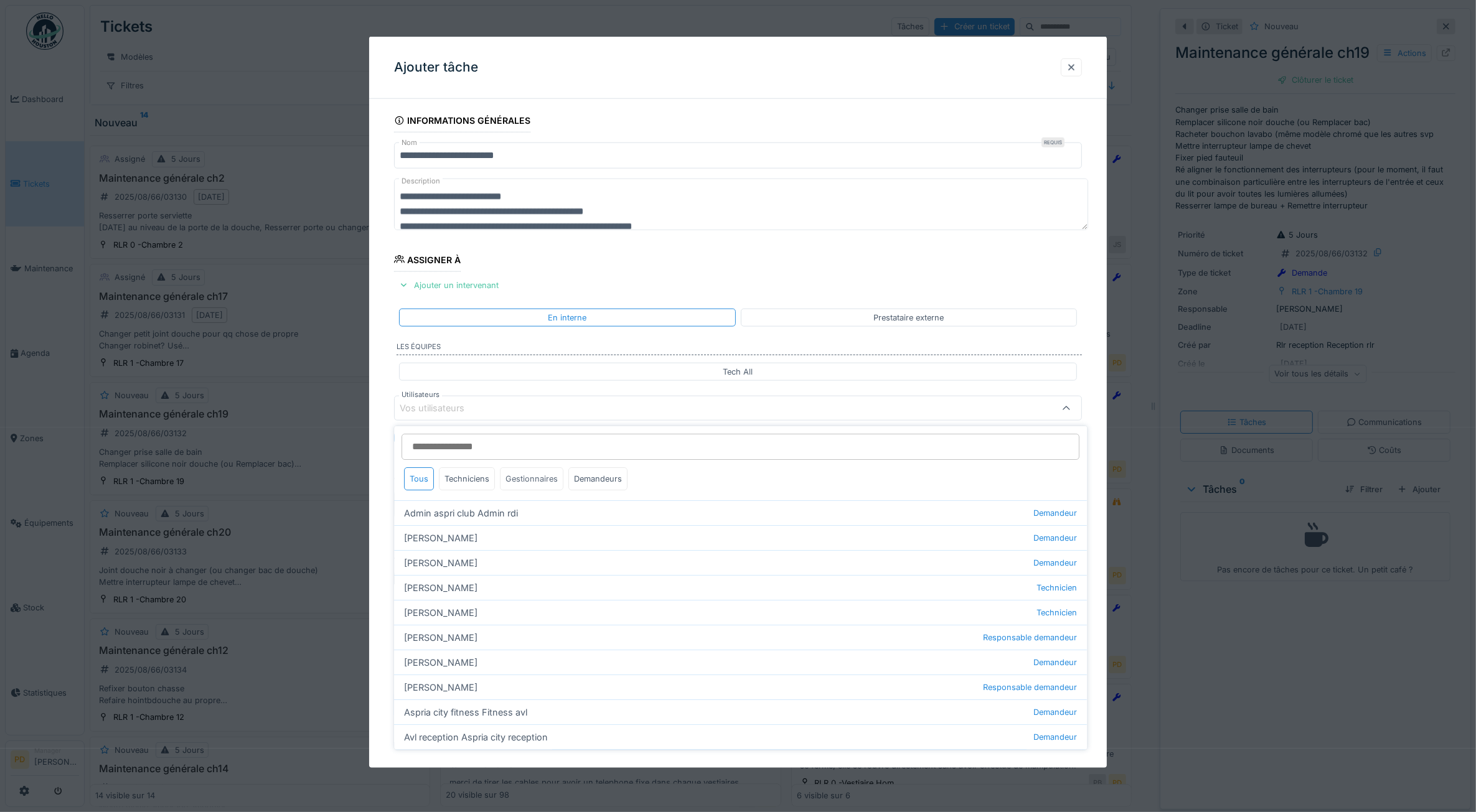
click at [519, 487] on div "Gestionnaires" at bounding box center [532, 478] width 64 height 23
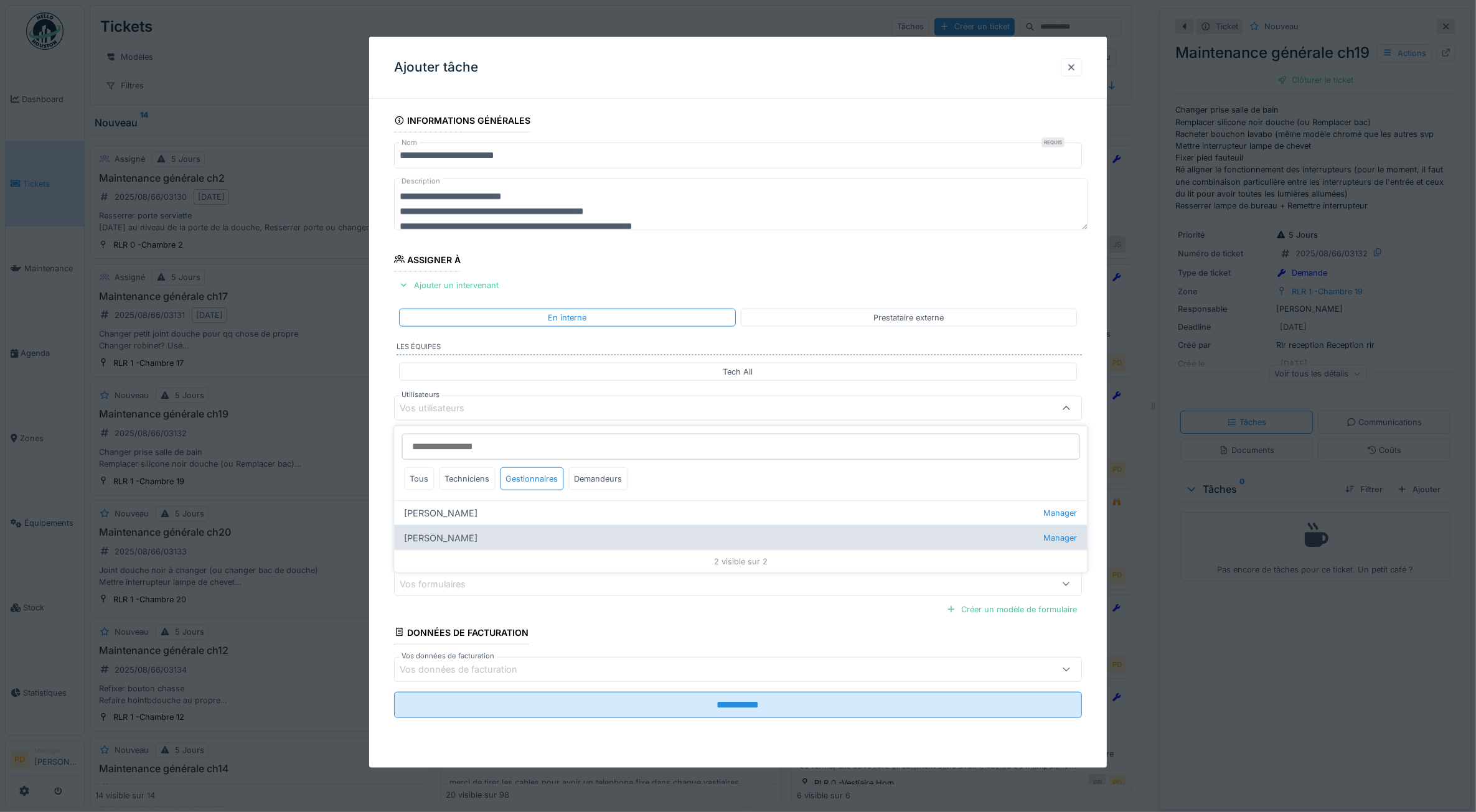
click at [455, 535] on div "Pierre De kan Manager" at bounding box center [741, 537] width 693 height 25
type input "****"
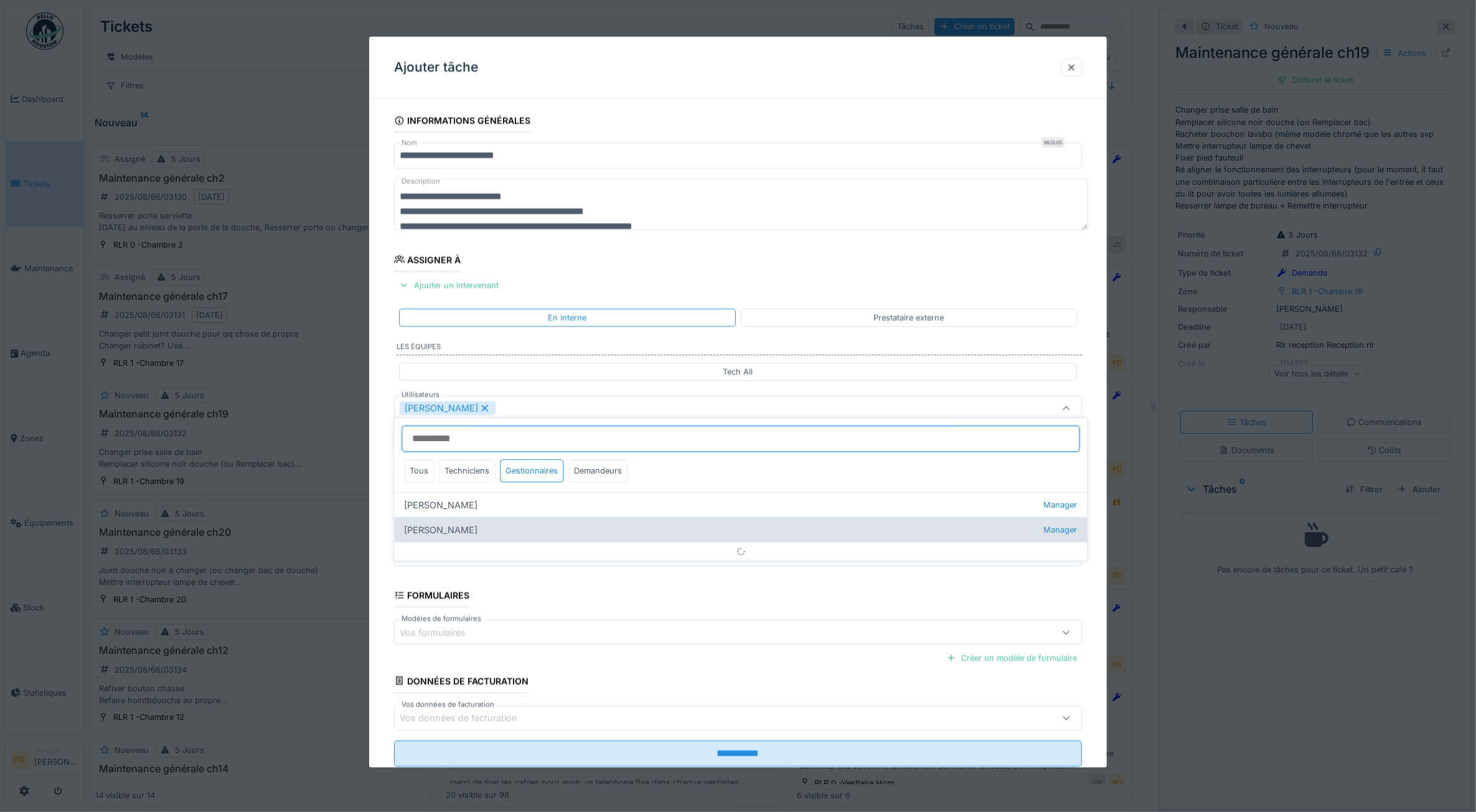
scroll to position [7, 0]
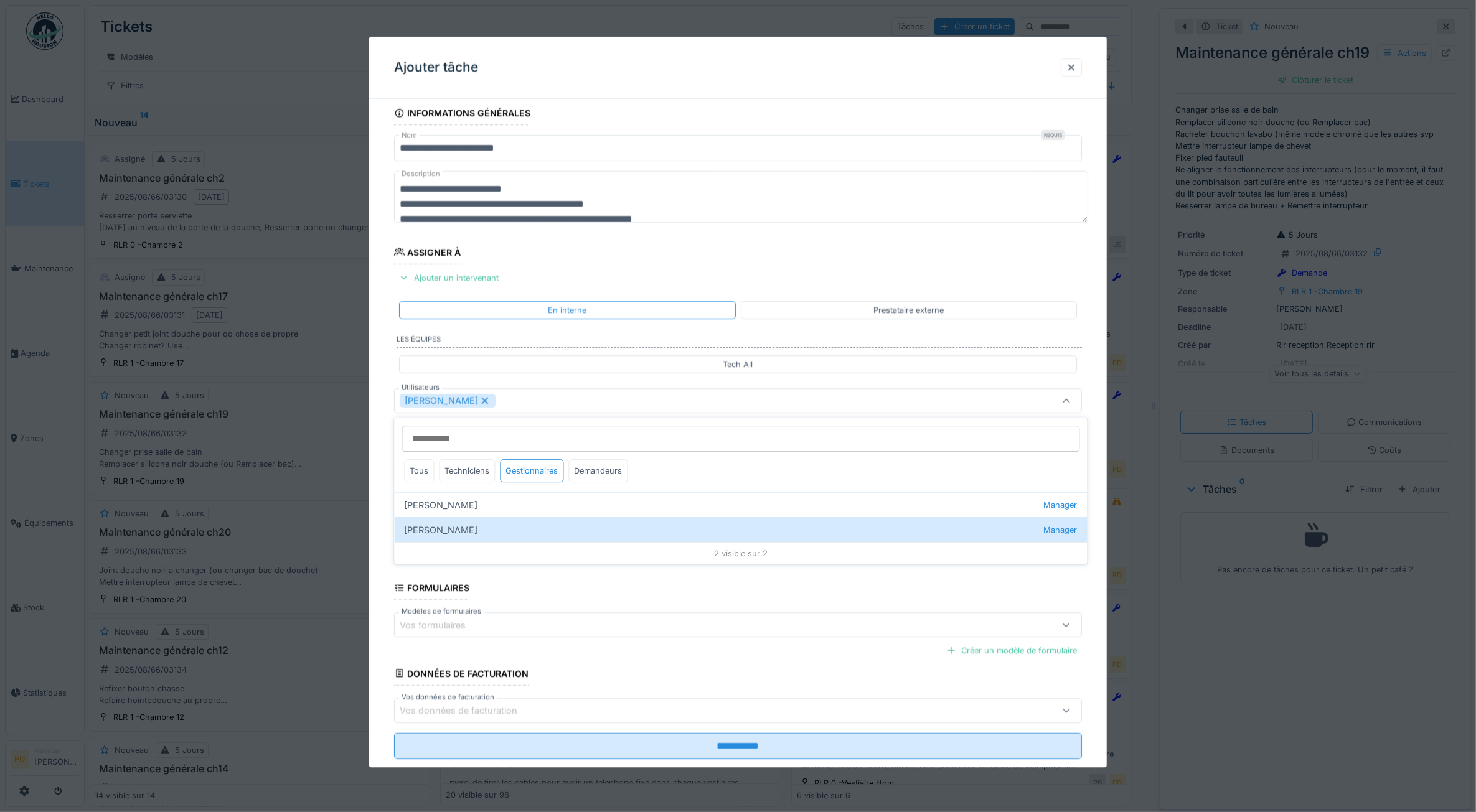
click at [385, 543] on div "**********" at bounding box center [738, 447] width 738 height 693
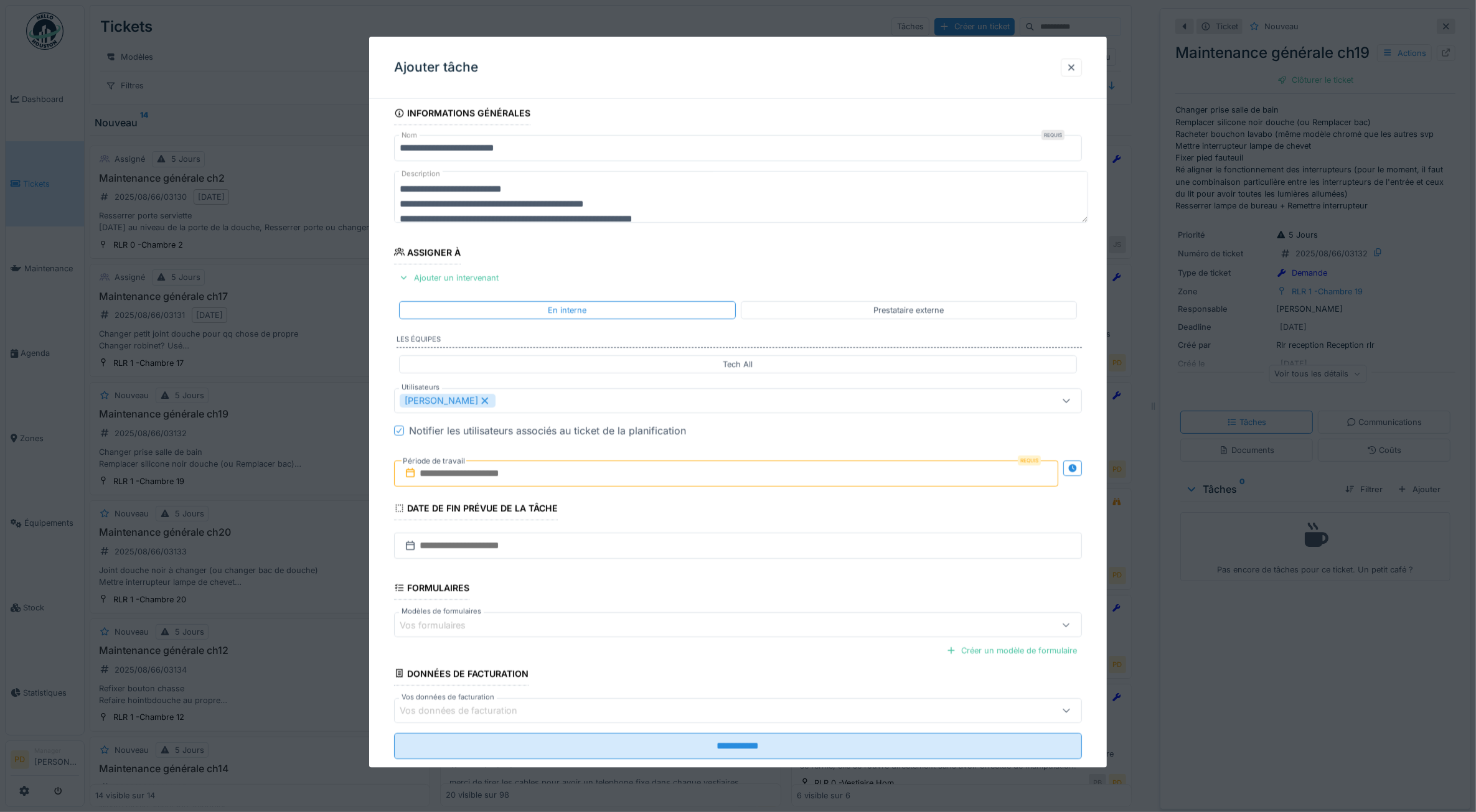
click at [462, 480] on input "text" at bounding box center [726, 473] width 665 height 26
click at [693, 614] on div "19" at bounding box center [689, 616] width 16 height 16
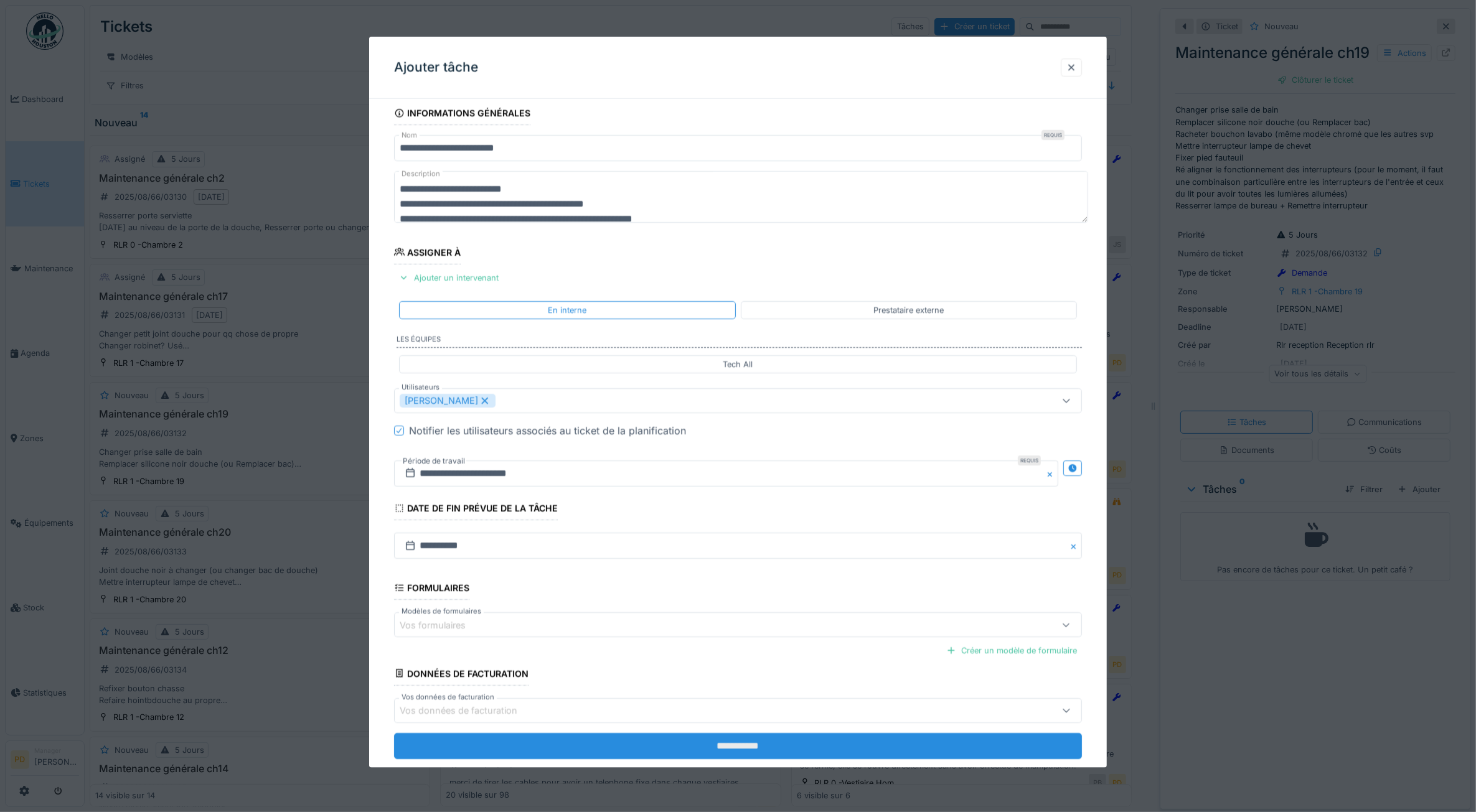
click at [723, 752] on input "**********" at bounding box center [738, 745] width 688 height 26
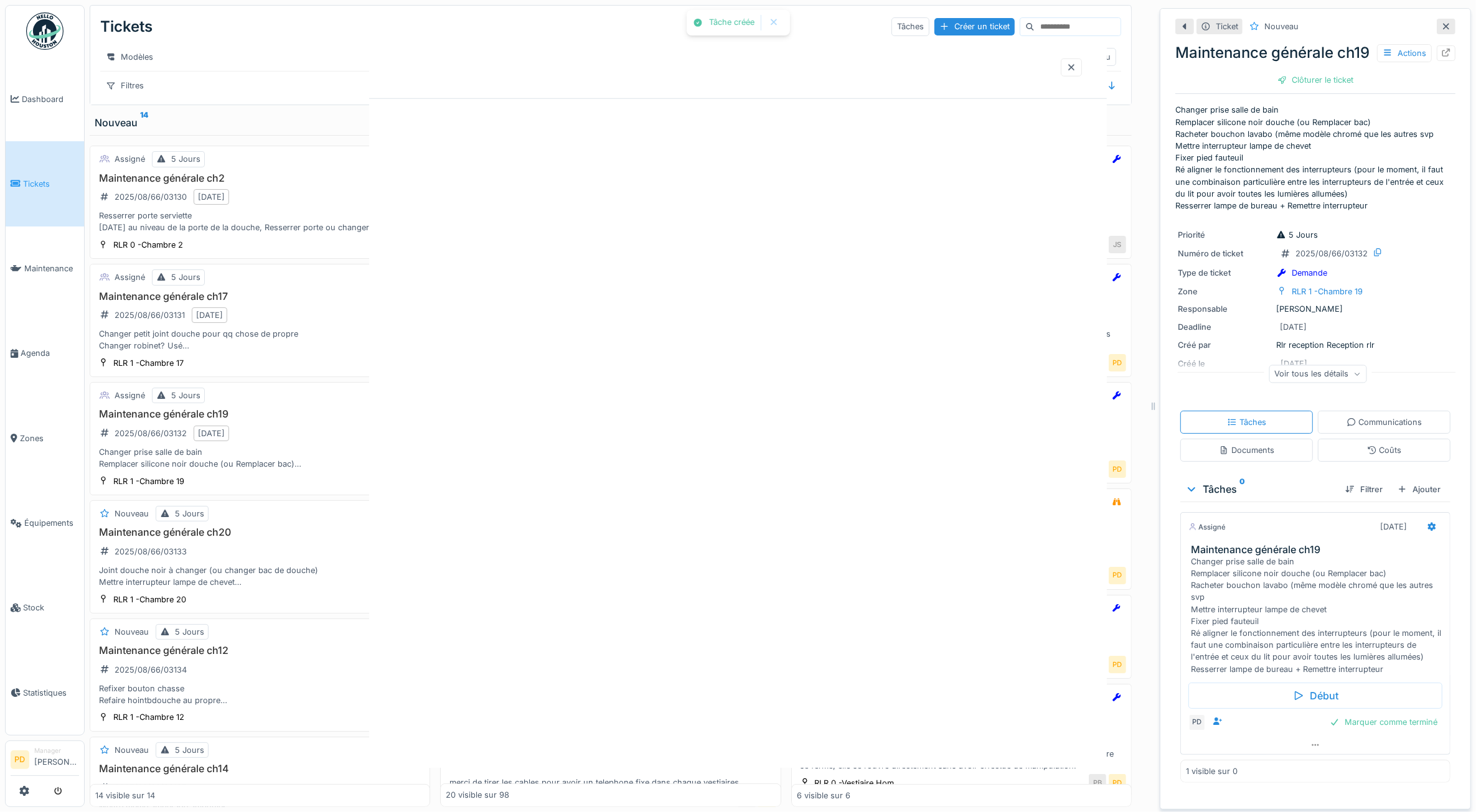
scroll to position [0, 0]
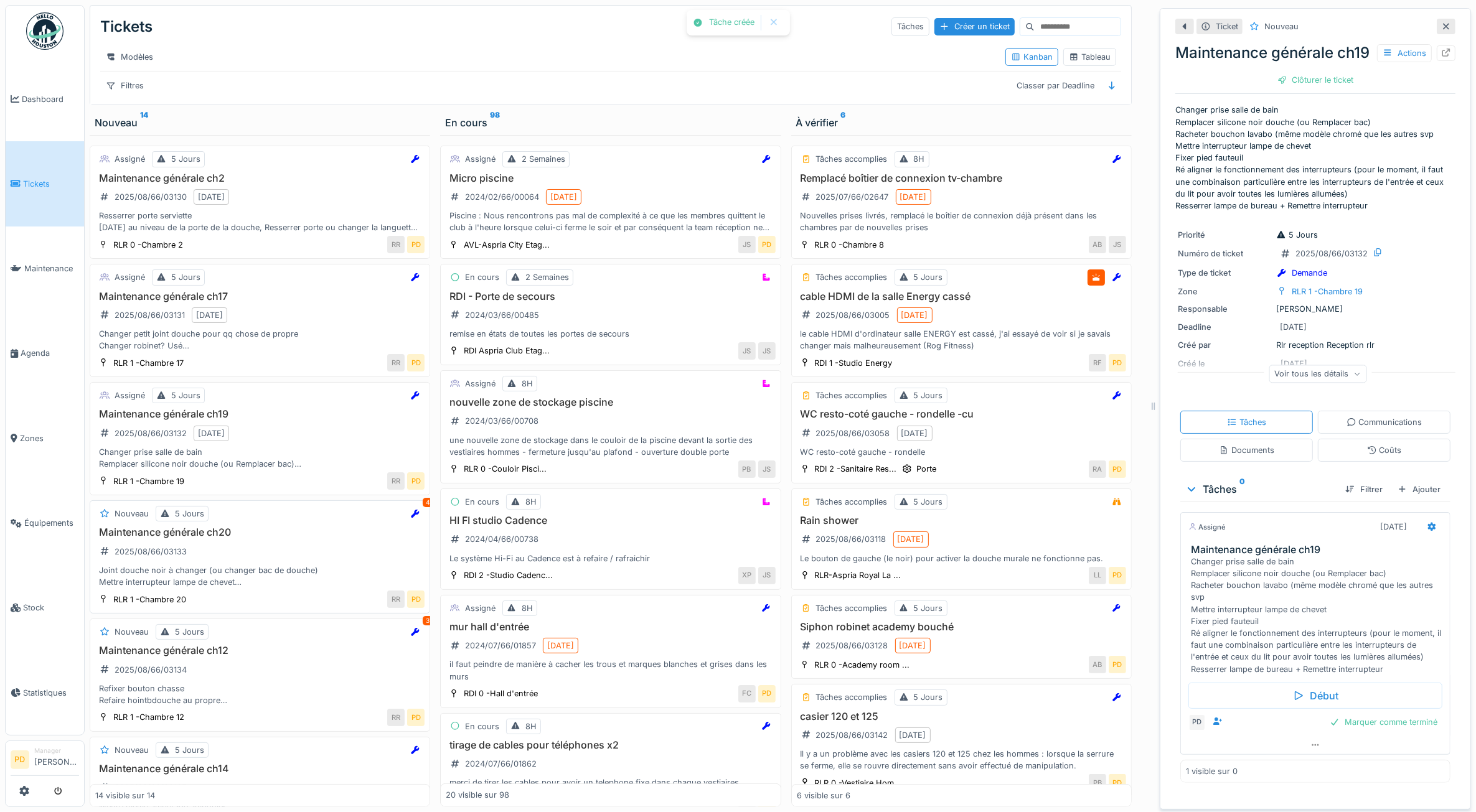
click at [294, 560] on div "Maintenance générale ch20 2025/08/66/03133 Joint douche noir à changer (ou chan…" at bounding box center [260, 558] width 329 height 62
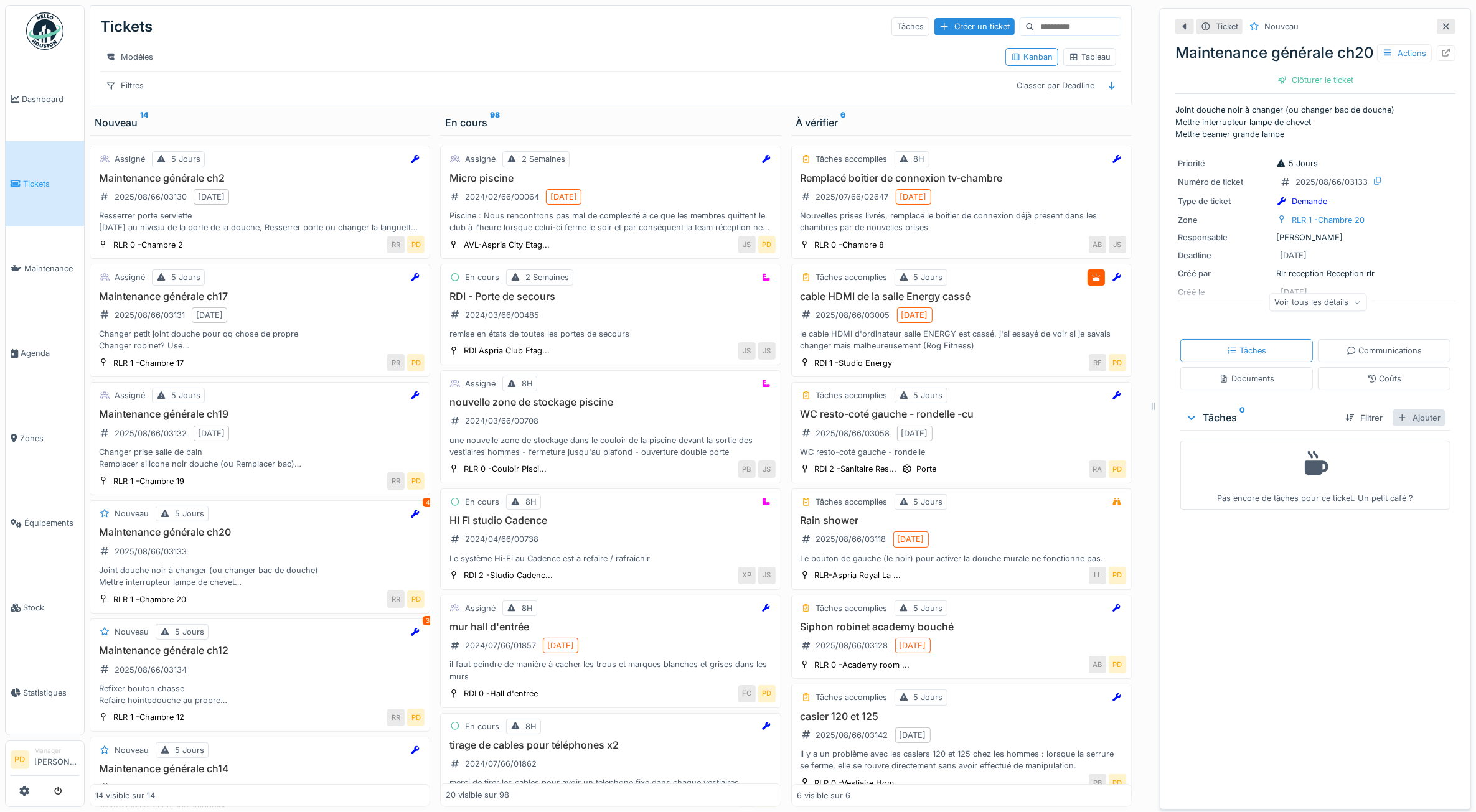
click at [1405, 427] on div "Ajouter" at bounding box center [1419, 417] width 53 height 16
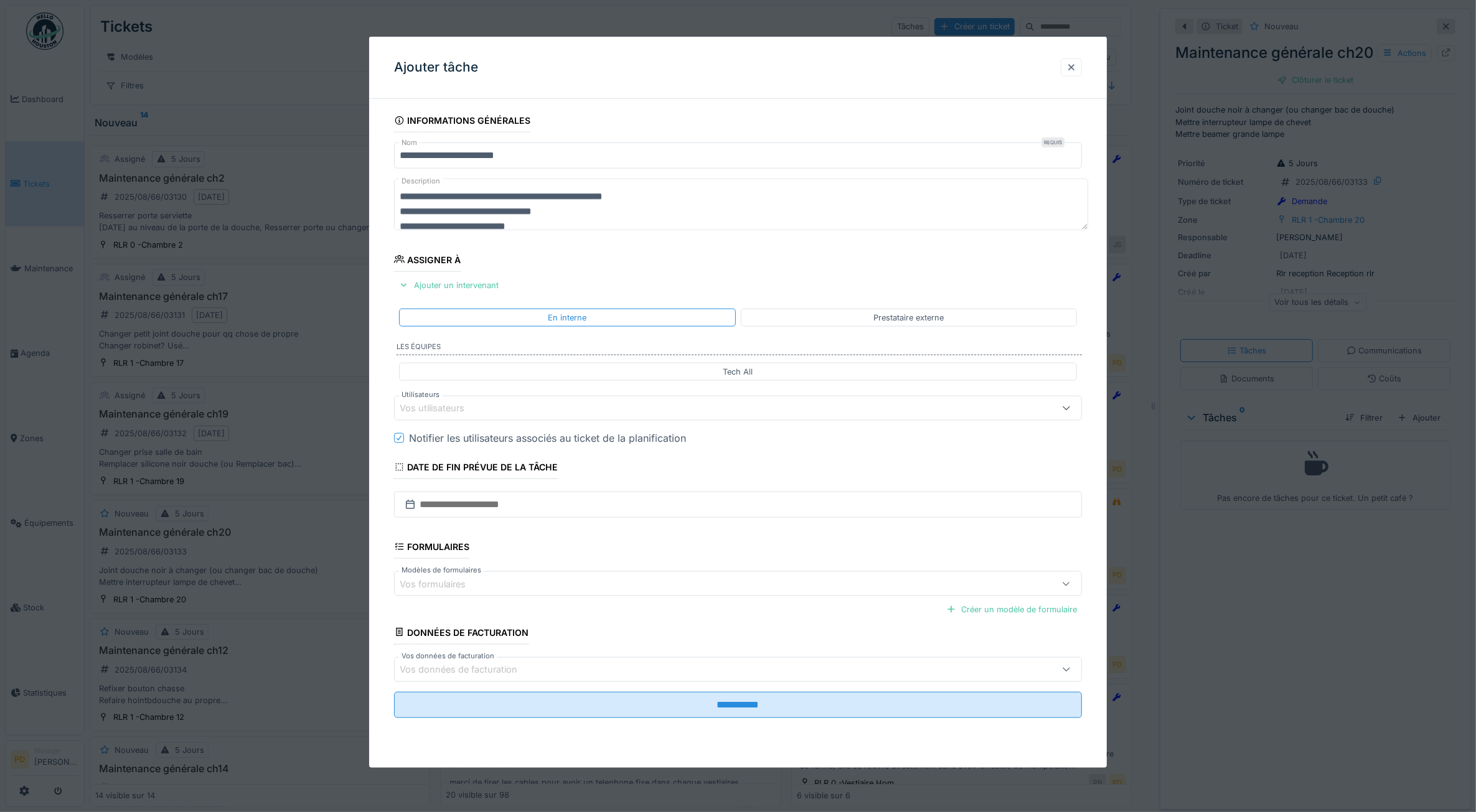
click at [543, 409] on div "Vos utilisateurs" at bounding box center [700, 408] width 600 height 14
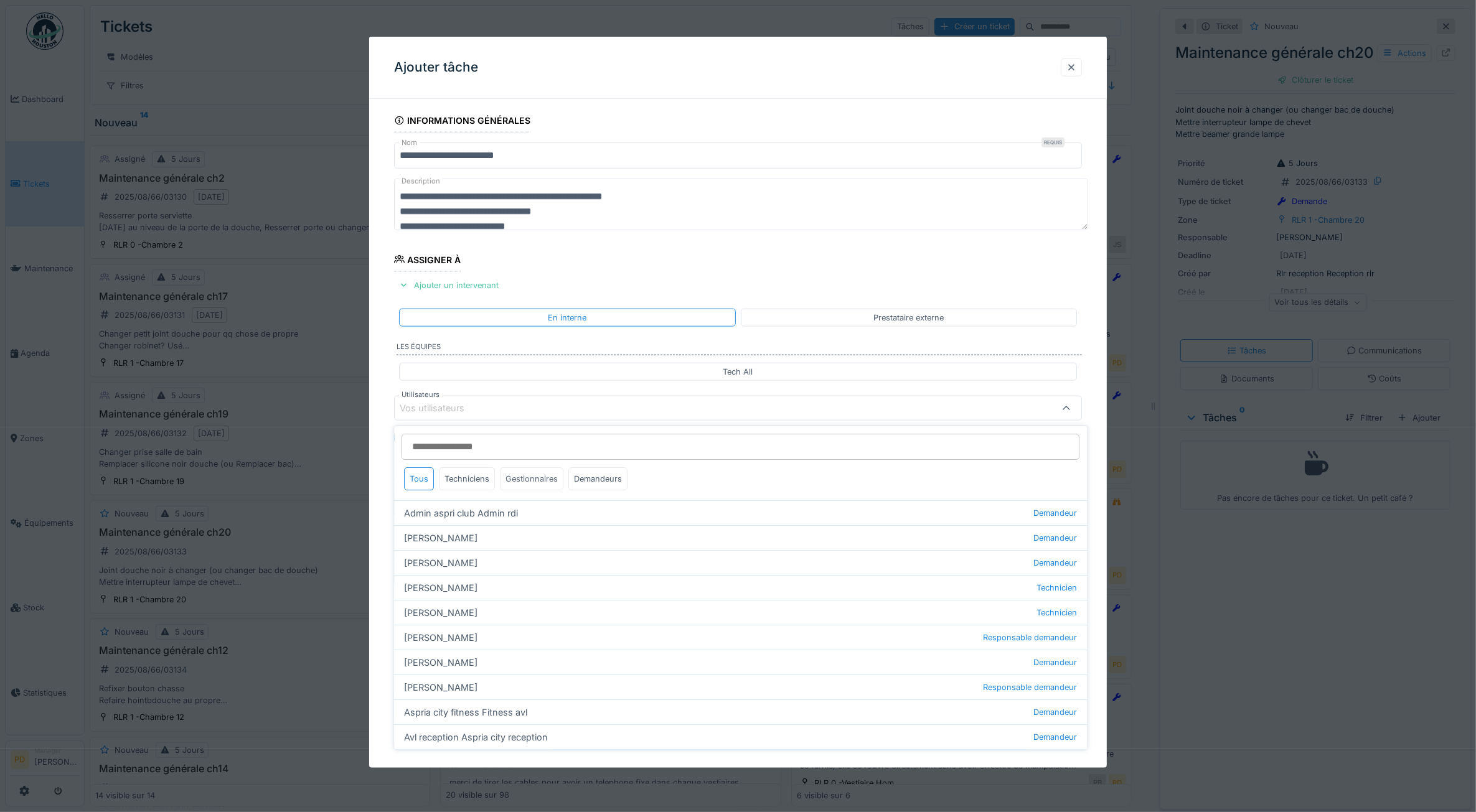
click at [518, 484] on div "Gestionnaires" at bounding box center [532, 478] width 64 height 23
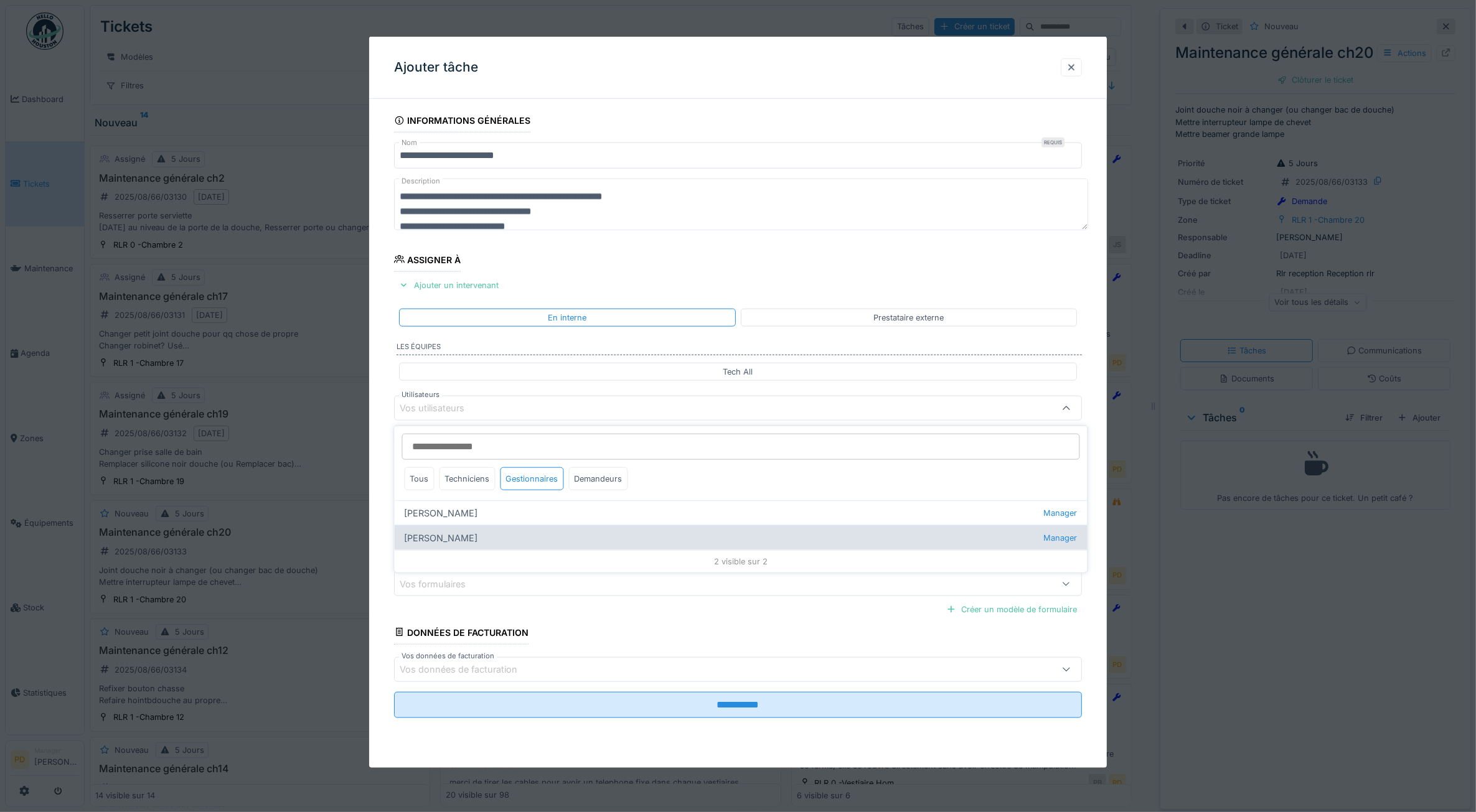
click at [443, 533] on div "Pierre De kan Manager" at bounding box center [741, 537] width 693 height 25
type input "****"
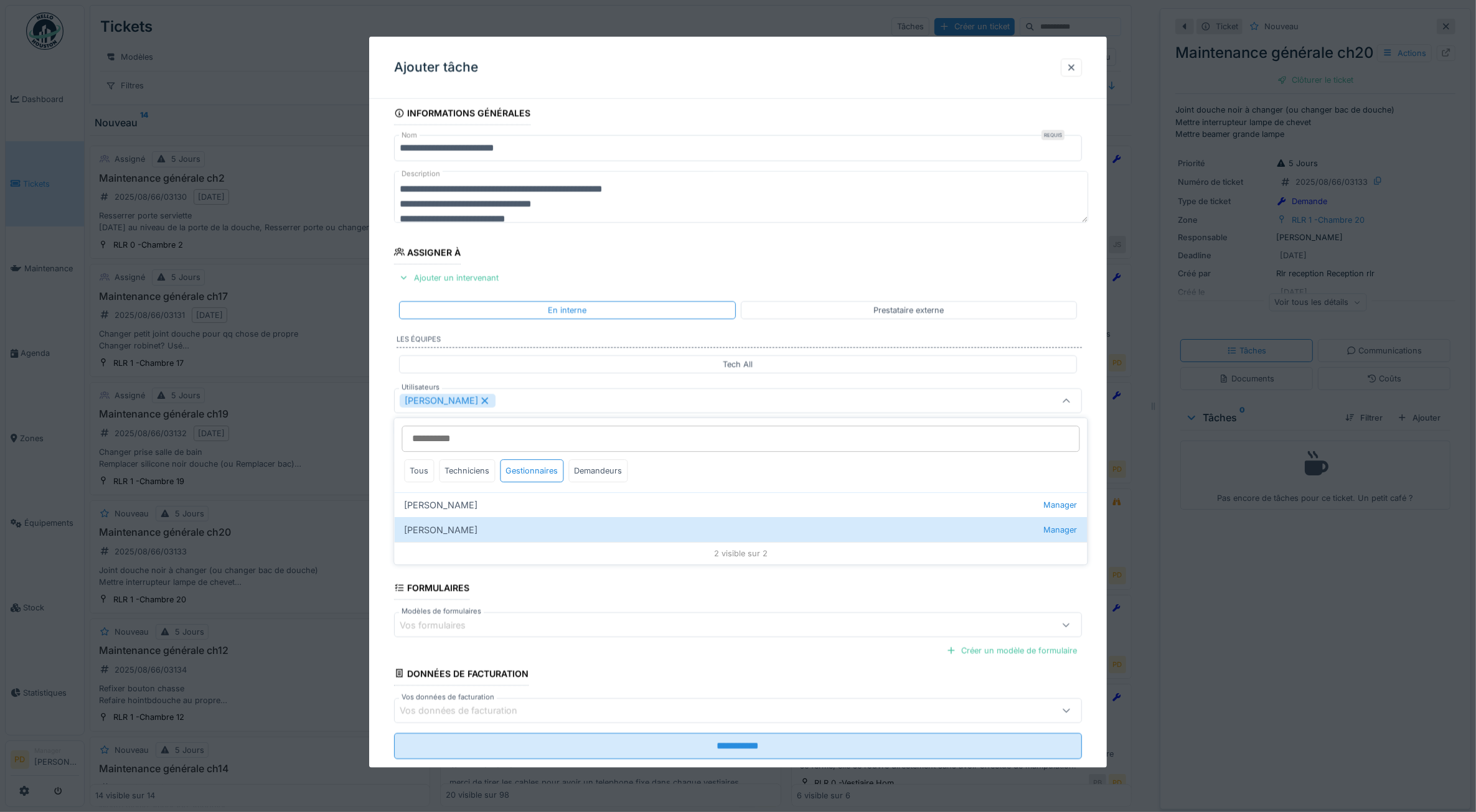
click at [382, 501] on div "**********" at bounding box center [738, 447] width 738 height 693
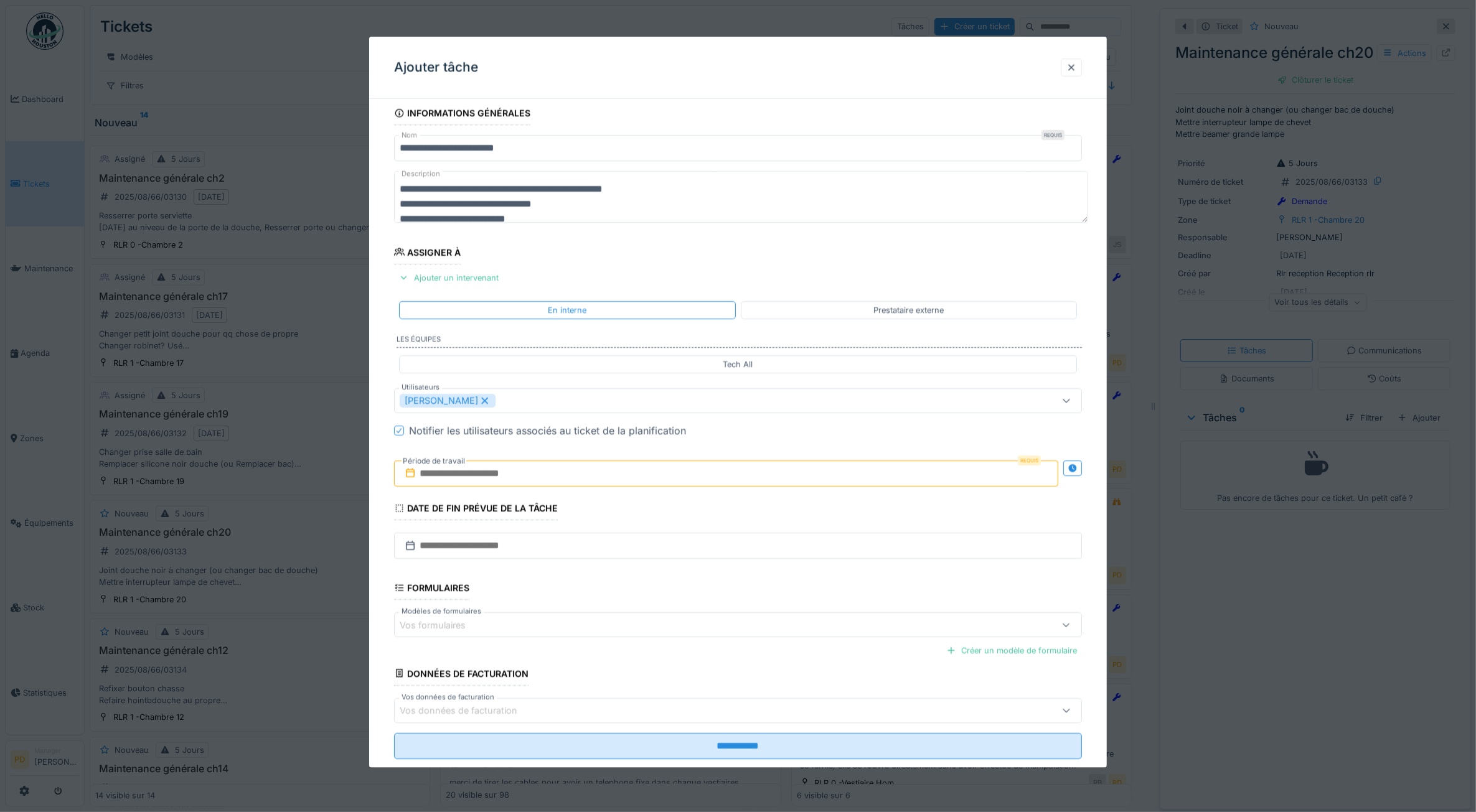
click at [459, 477] on input "text" at bounding box center [726, 473] width 665 height 26
click at [690, 622] on div "19" at bounding box center [689, 616] width 16 height 16
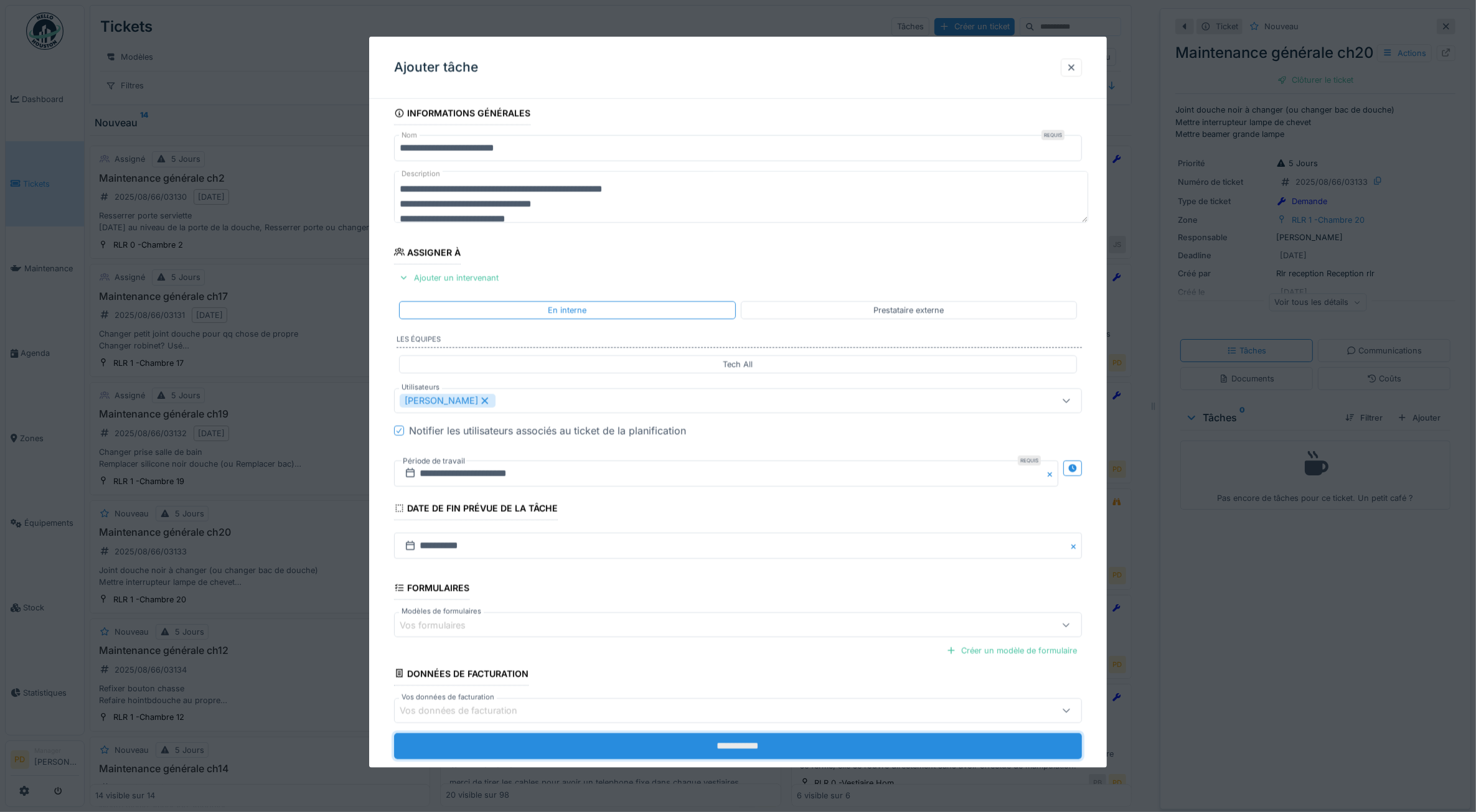
click at [704, 745] on input "**********" at bounding box center [738, 745] width 688 height 26
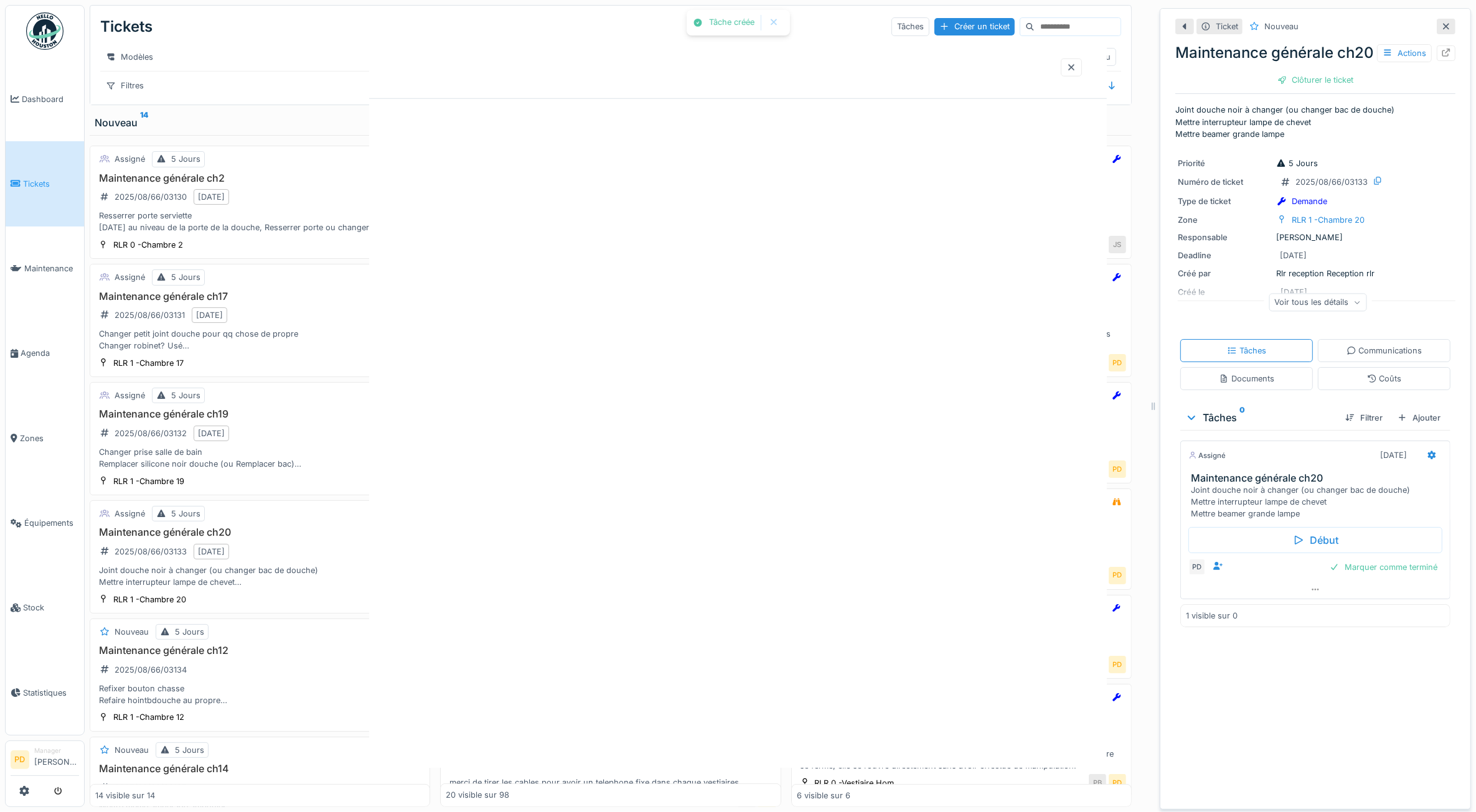
scroll to position [0, 0]
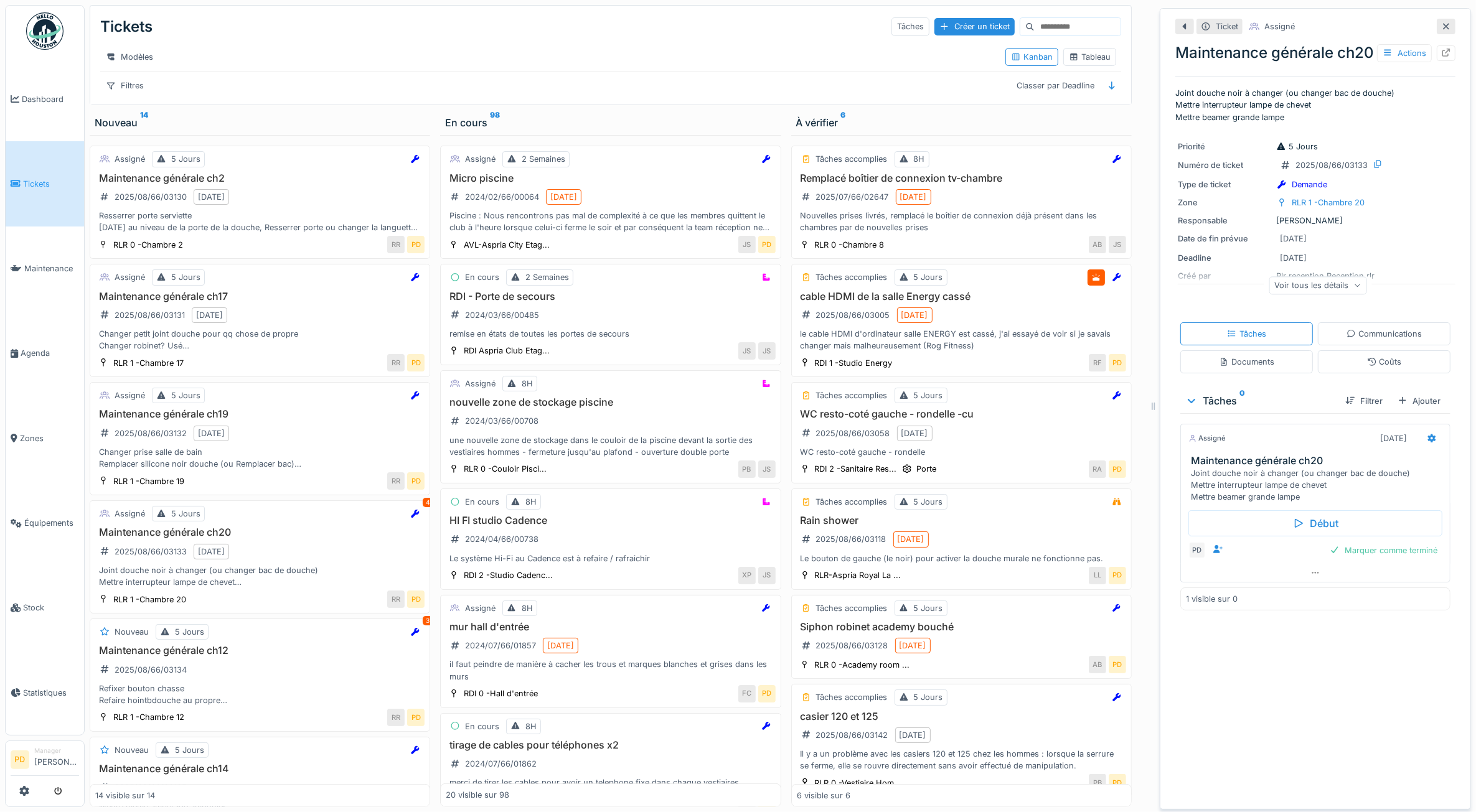
click at [42, 178] on span "Tickets" at bounding box center [50, 183] width 56 height 12
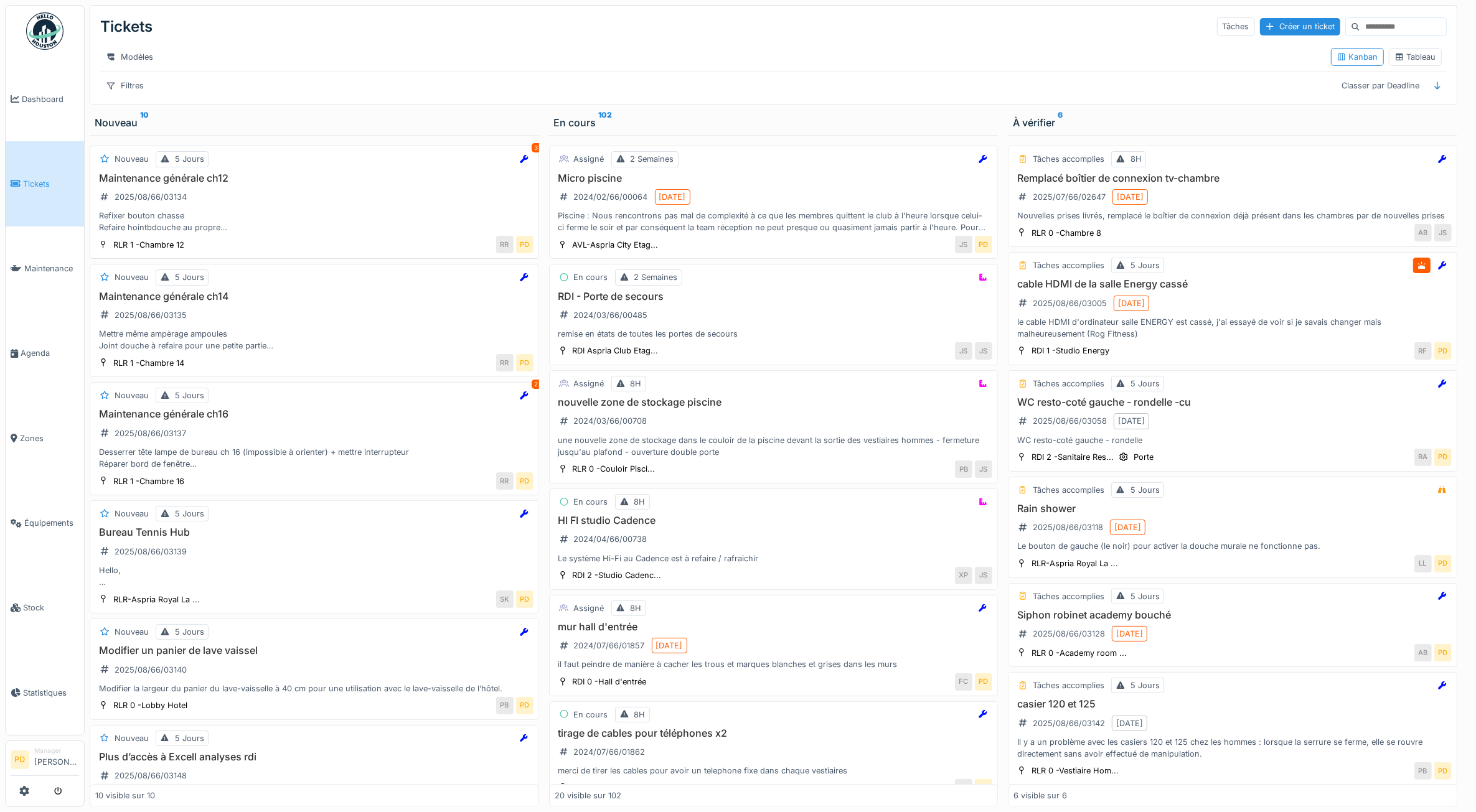
click at [305, 224] on div "Refixer bouton chasse Refaire hointbdouche au propre Changer prise sdb Resserre…" at bounding box center [315, 221] width 439 height 24
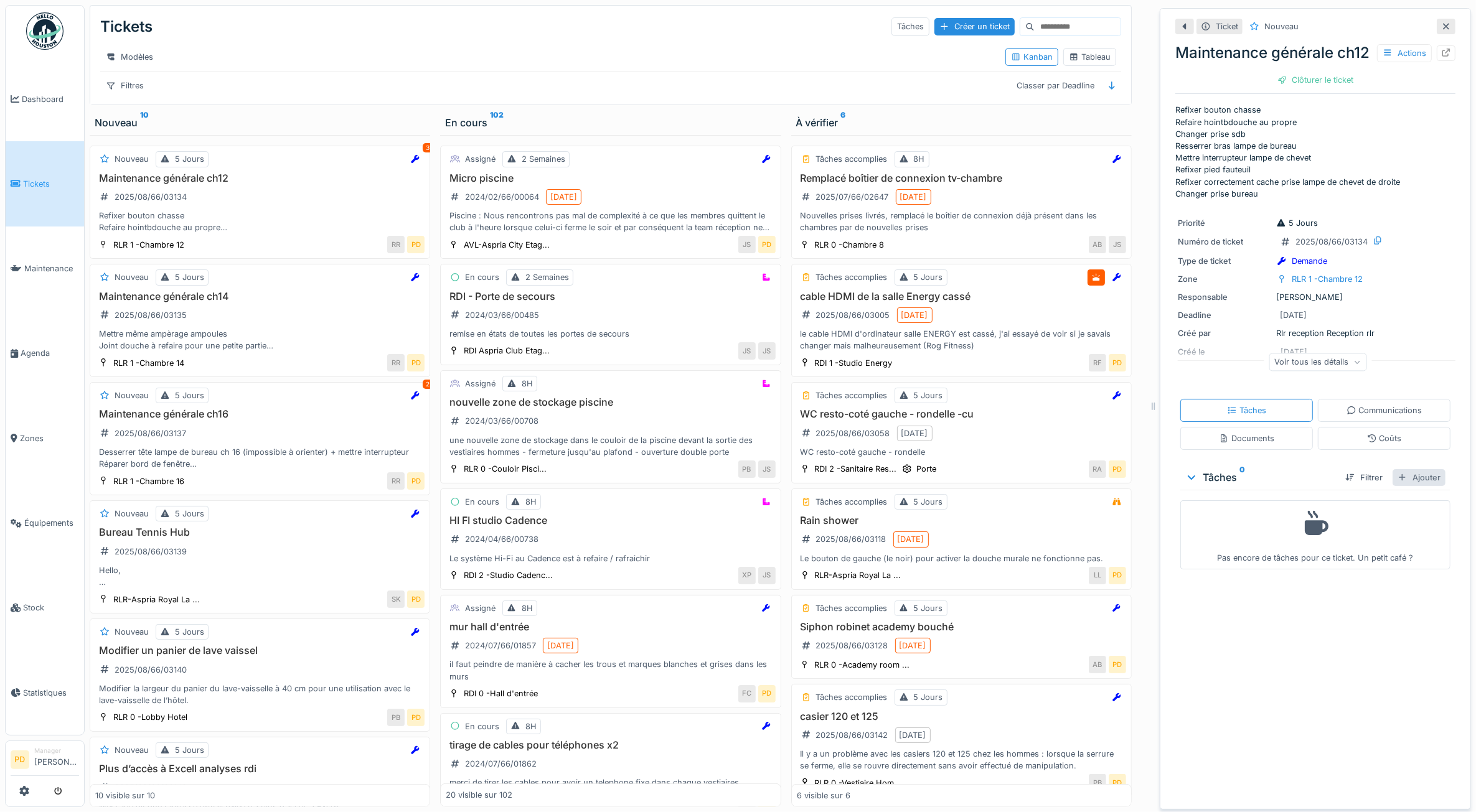
click at [1401, 486] on div "Ajouter" at bounding box center [1419, 478] width 53 height 16
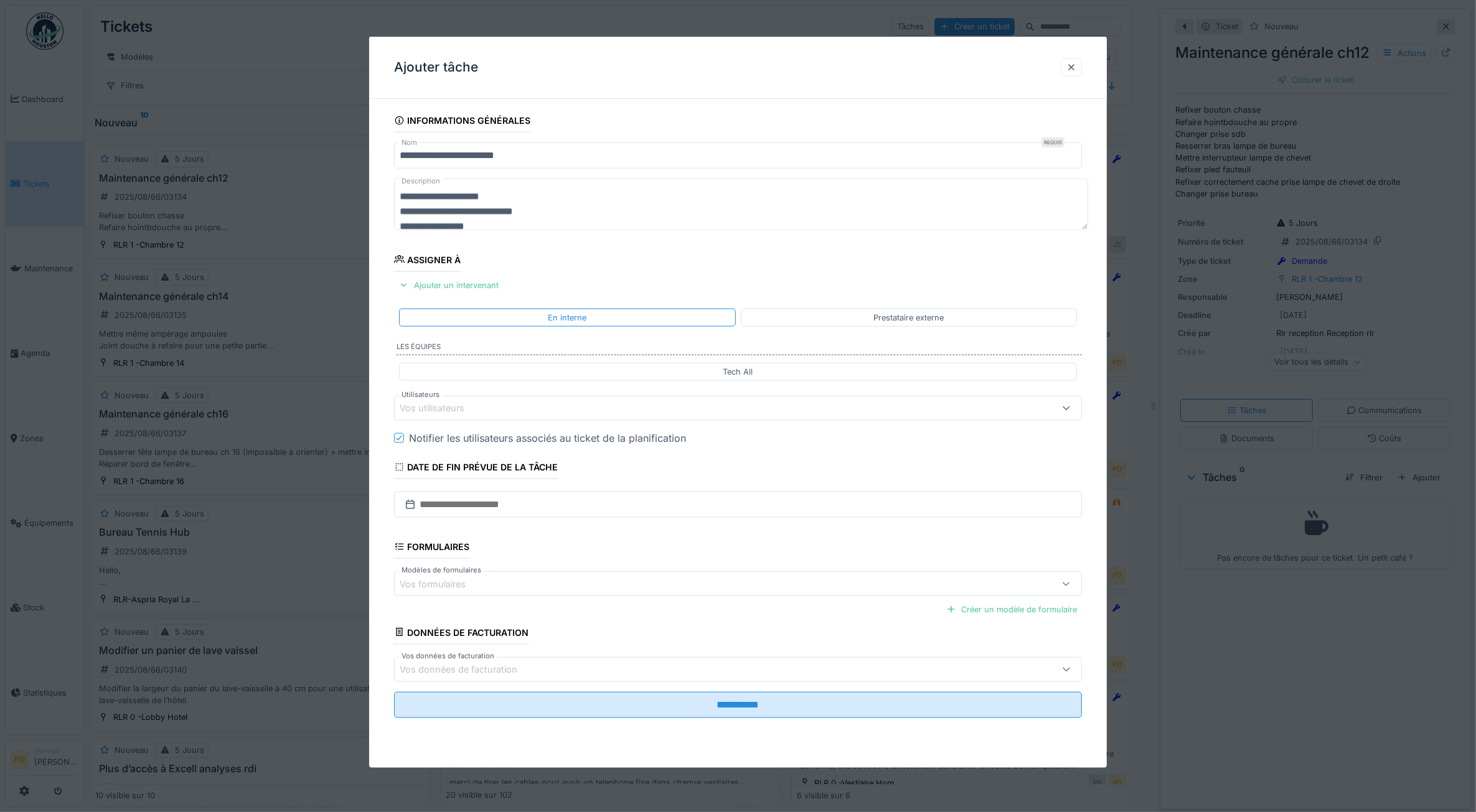
click at [501, 409] on div "Vos utilisateurs" at bounding box center [700, 408] width 600 height 14
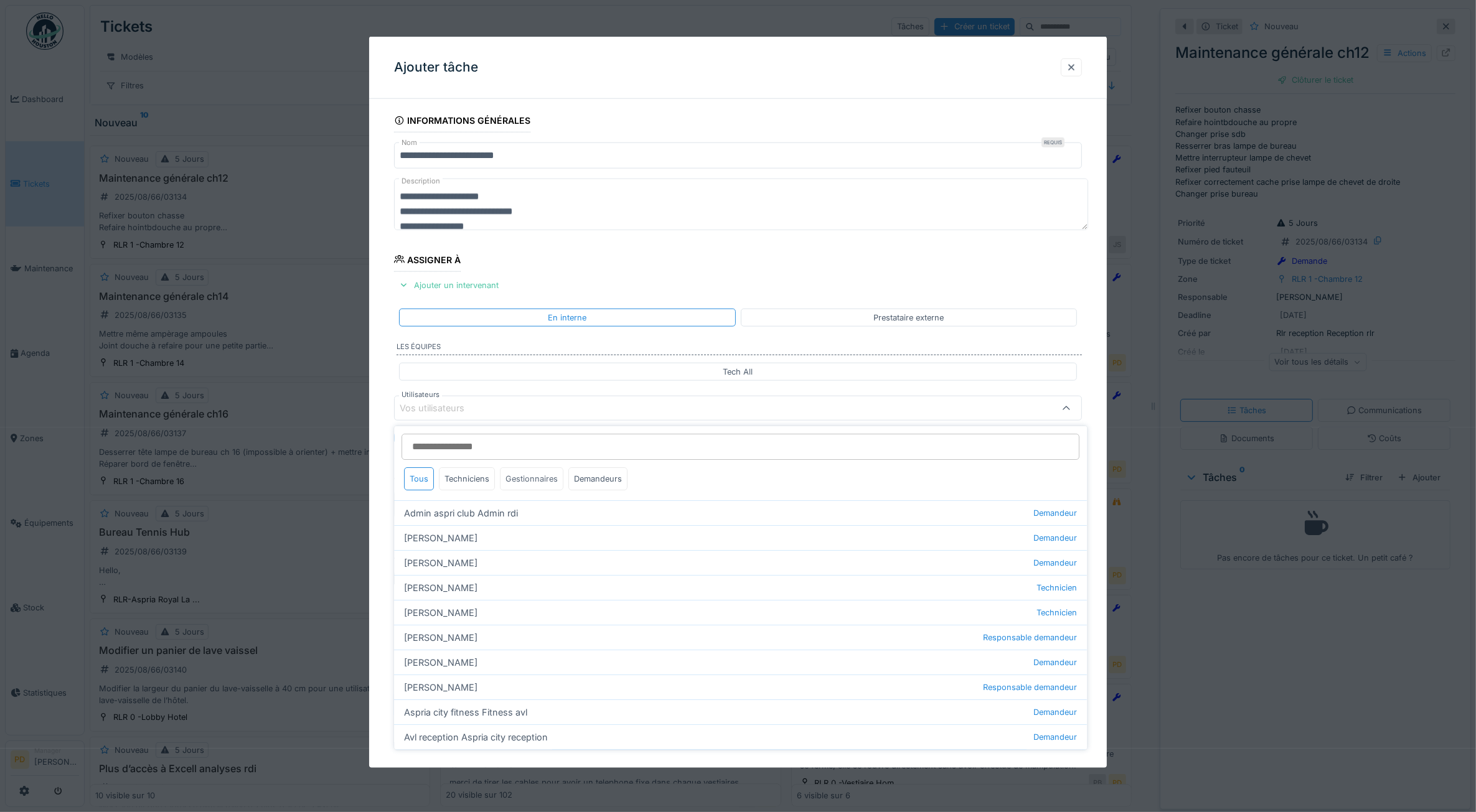
click at [521, 490] on div "Gestionnaires" at bounding box center [532, 478] width 64 height 23
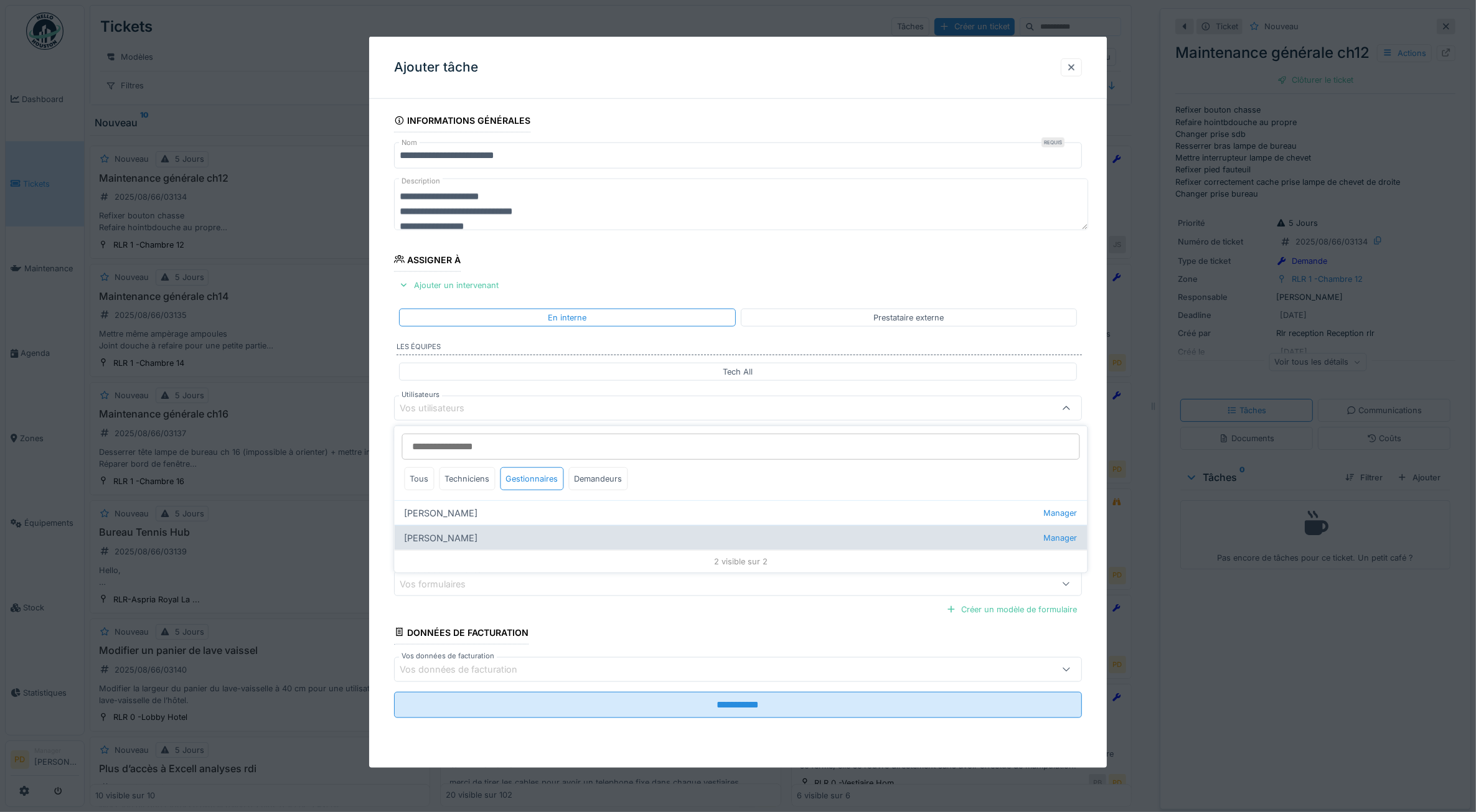
click at [453, 530] on div "[PERSON_NAME] kan Manager" at bounding box center [741, 537] width 693 height 25
type input "****"
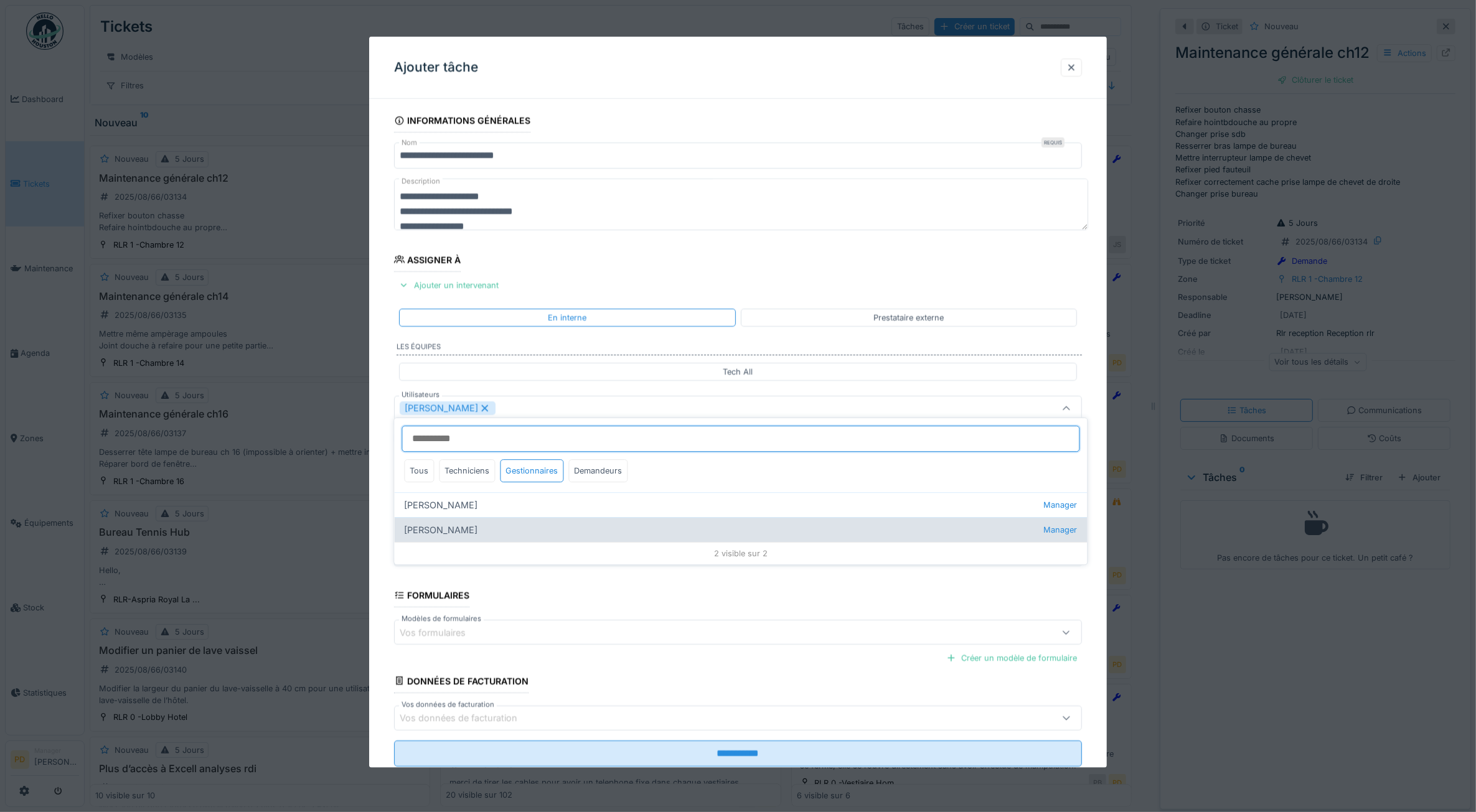
scroll to position [7, 0]
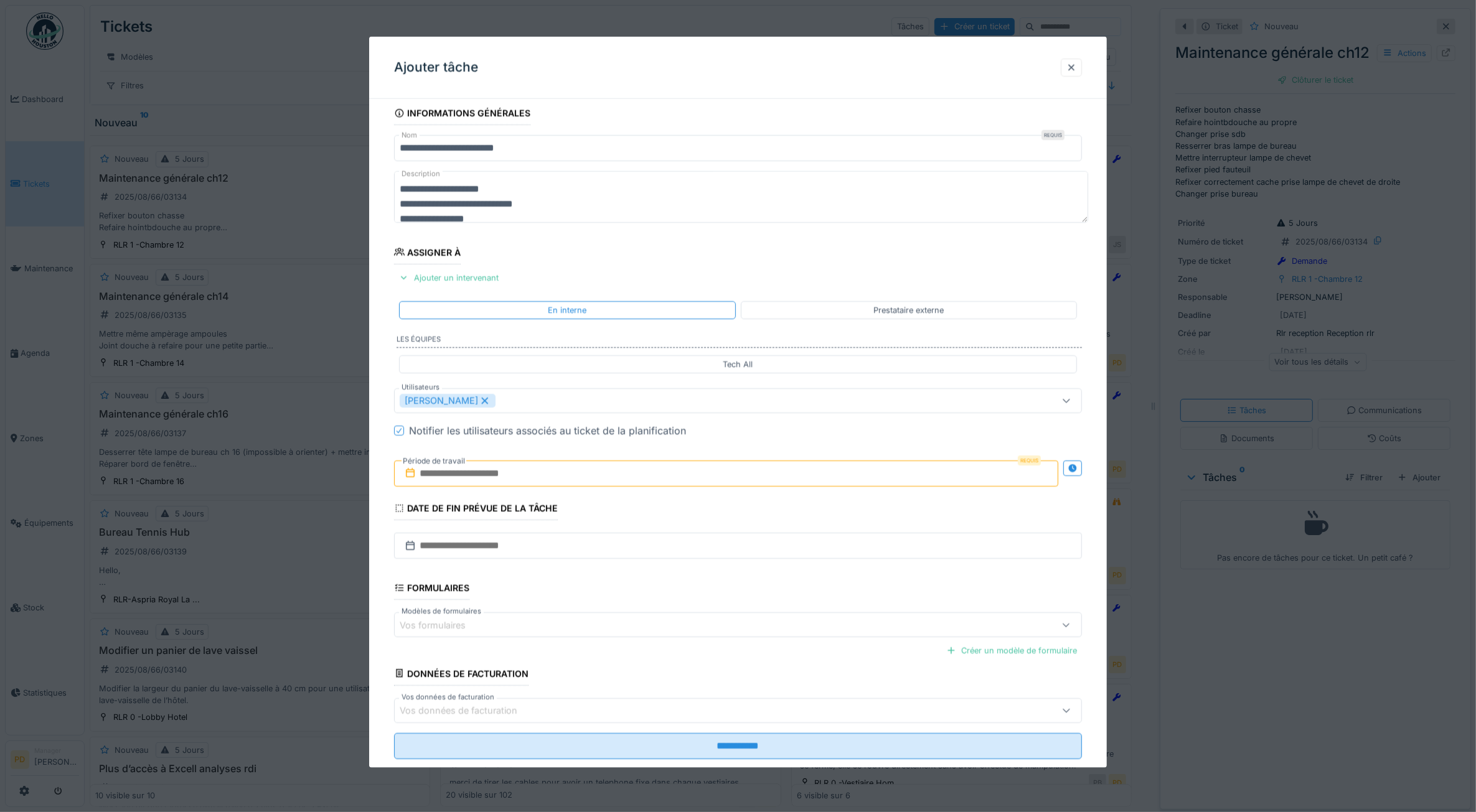
click at [370, 477] on div "**********" at bounding box center [738, 447] width 738 height 693
click at [426, 482] on input "text" at bounding box center [726, 473] width 665 height 26
click at [686, 608] on div "18 19 20 21 22 23 24" at bounding box center [729, 615] width 141 height 21
click at [688, 613] on div "19" at bounding box center [689, 616] width 16 height 16
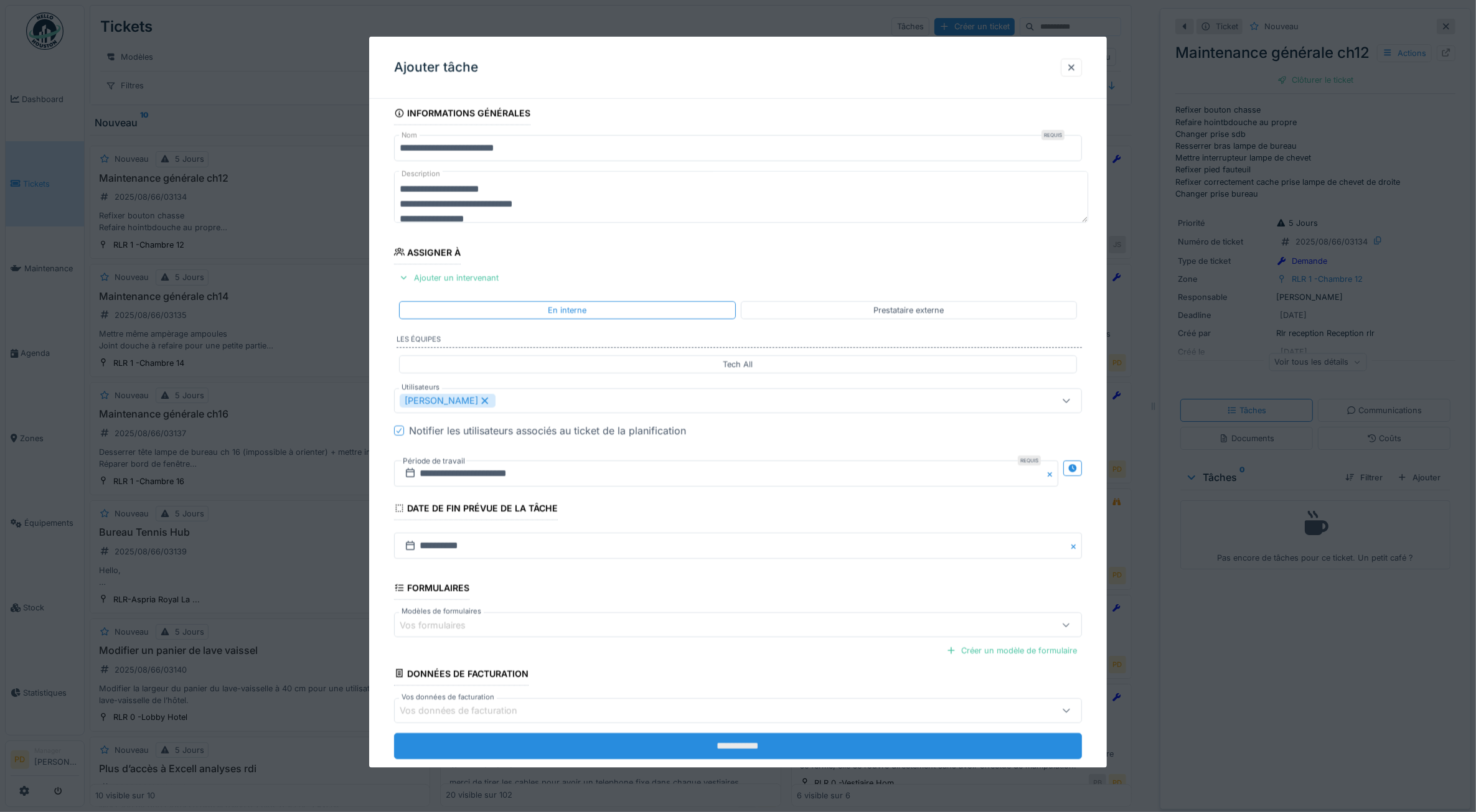
click at [726, 752] on input "**********" at bounding box center [738, 745] width 688 height 26
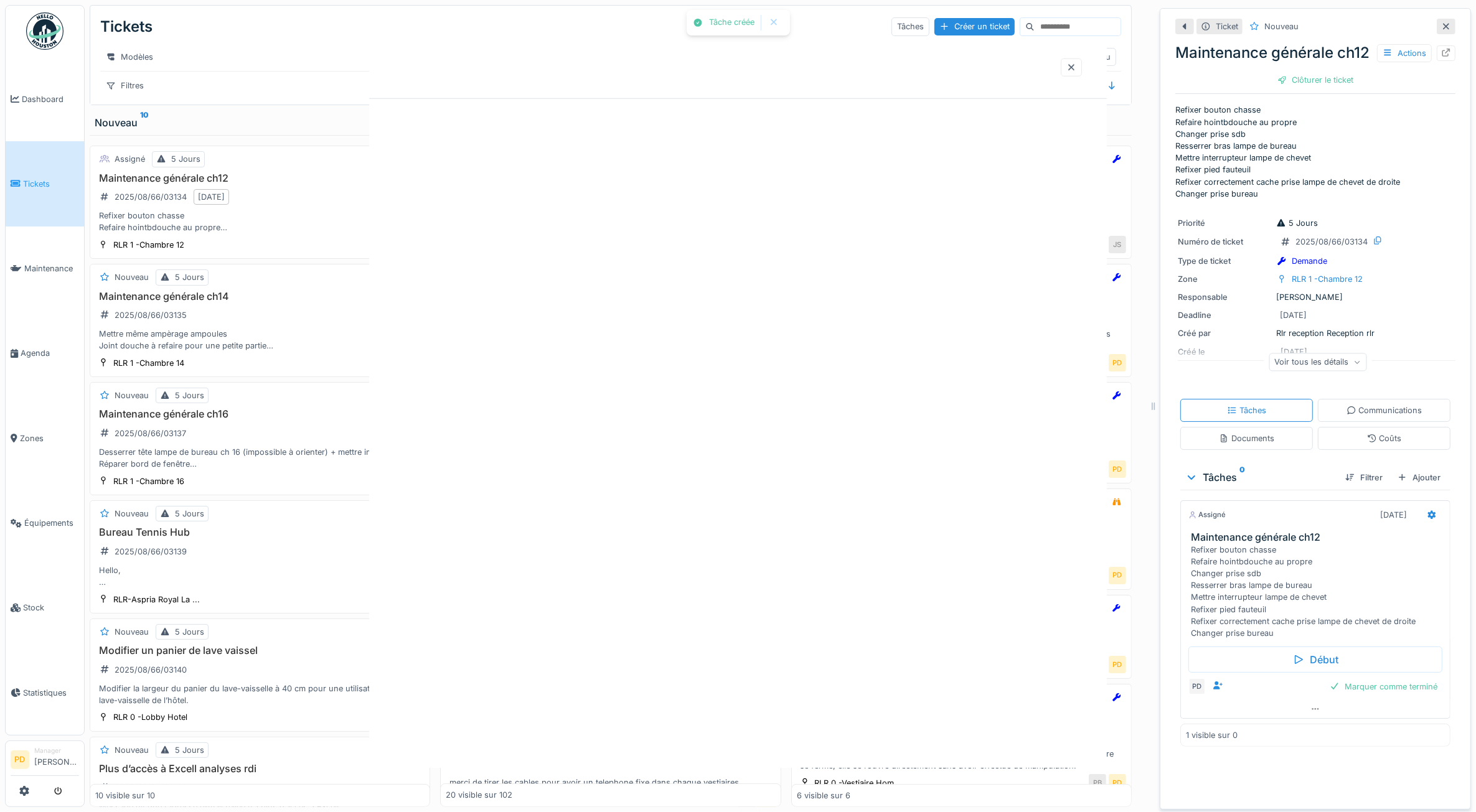
scroll to position [0, 0]
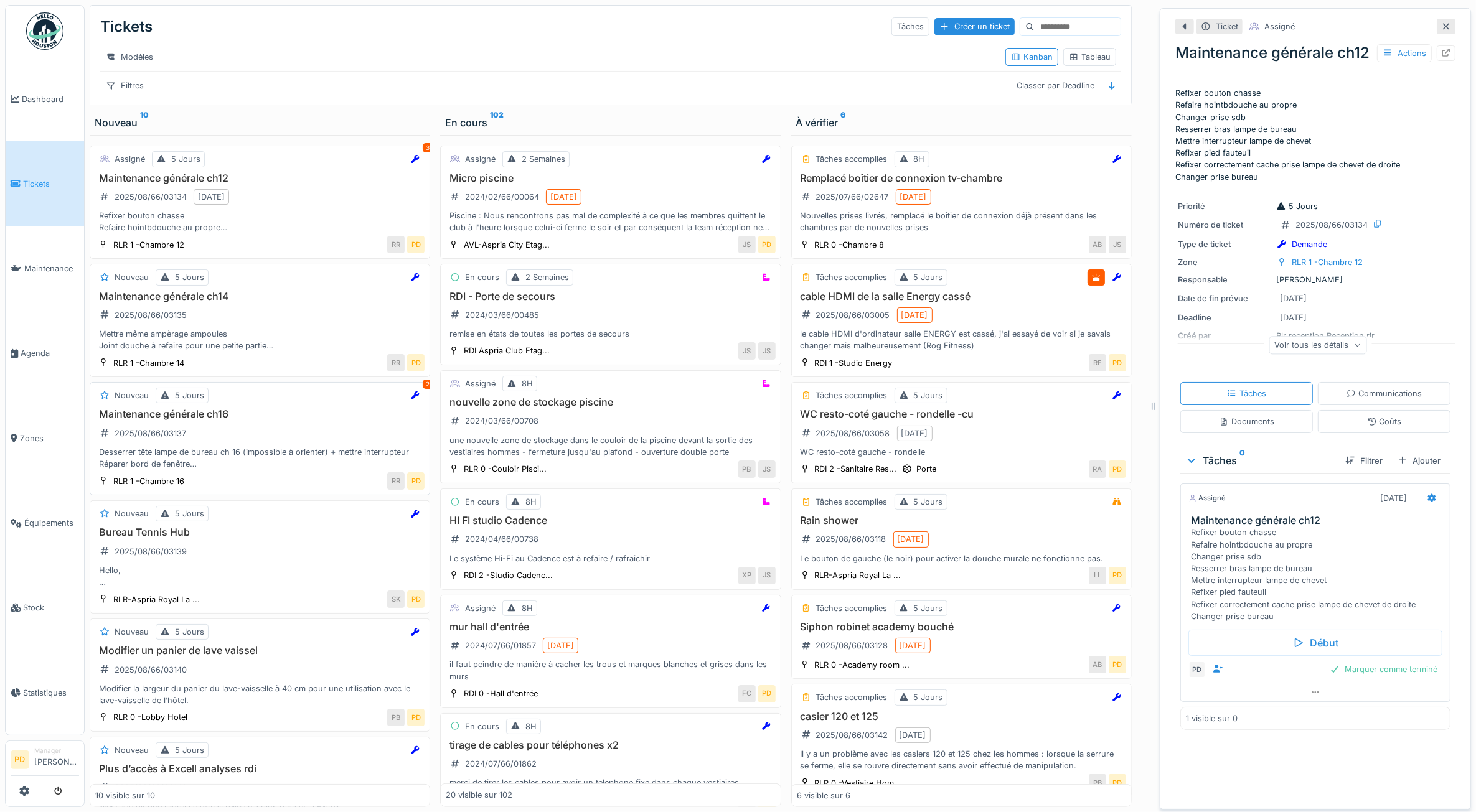
click at [293, 443] on div "Maintenance générale ch16 2025/08/66/03137 Desserrer tête lampe de bureau ch 16…" at bounding box center [260, 439] width 329 height 62
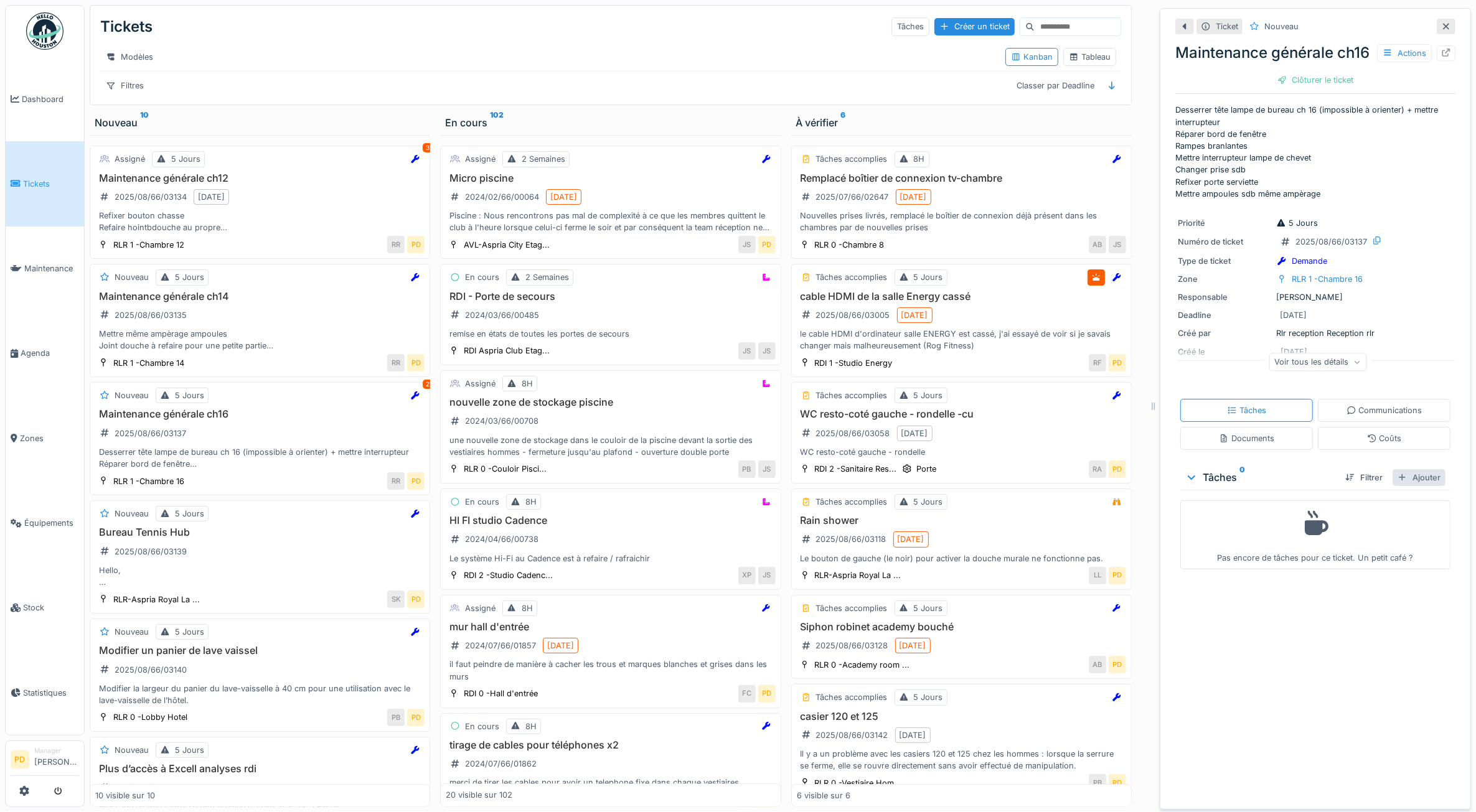
click at [1404, 486] on div "Ajouter" at bounding box center [1419, 478] width 53 height 16
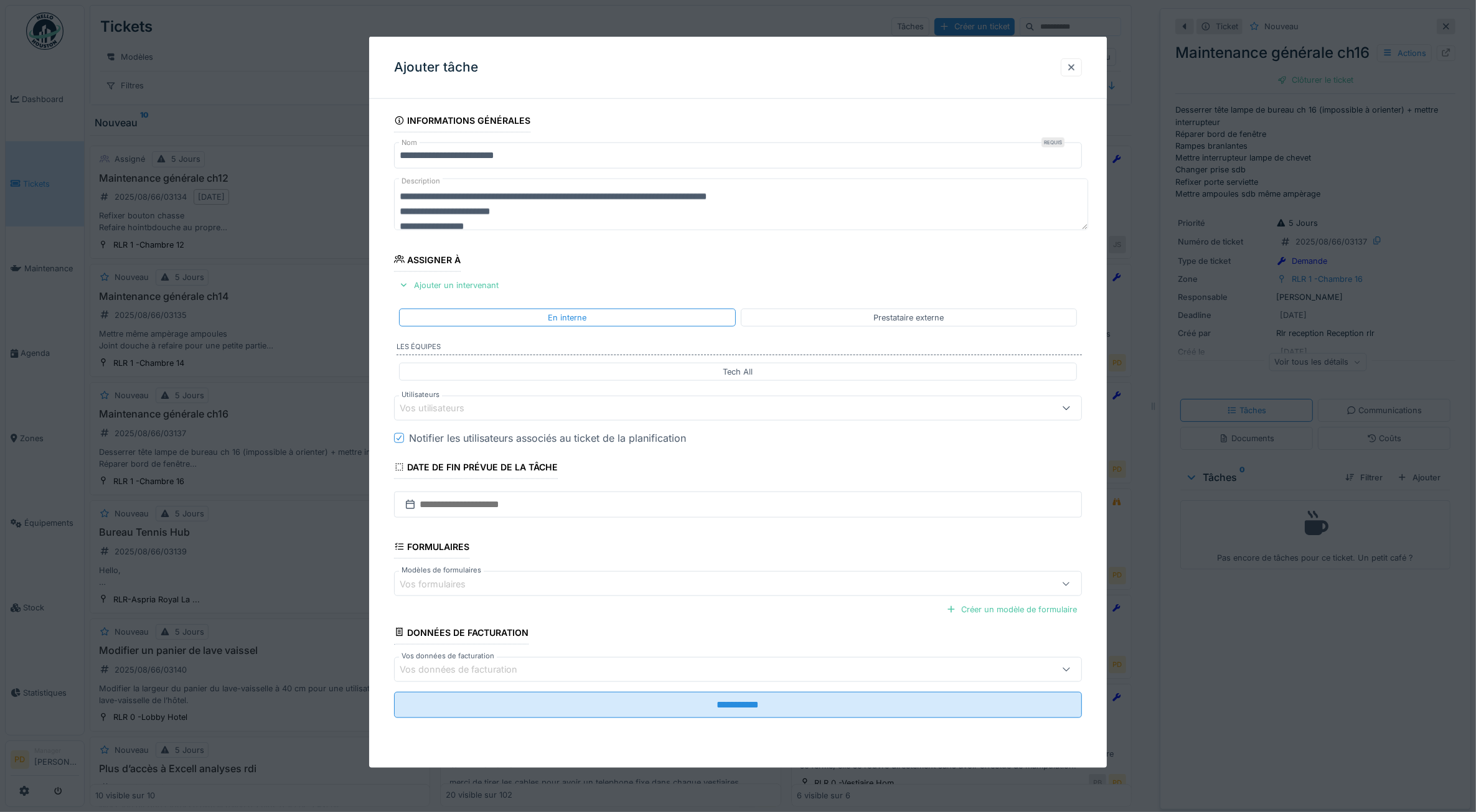
click at [611, 416] on div "Vos utilisateurs" at bounding box center [700, 408] width 600 height 14
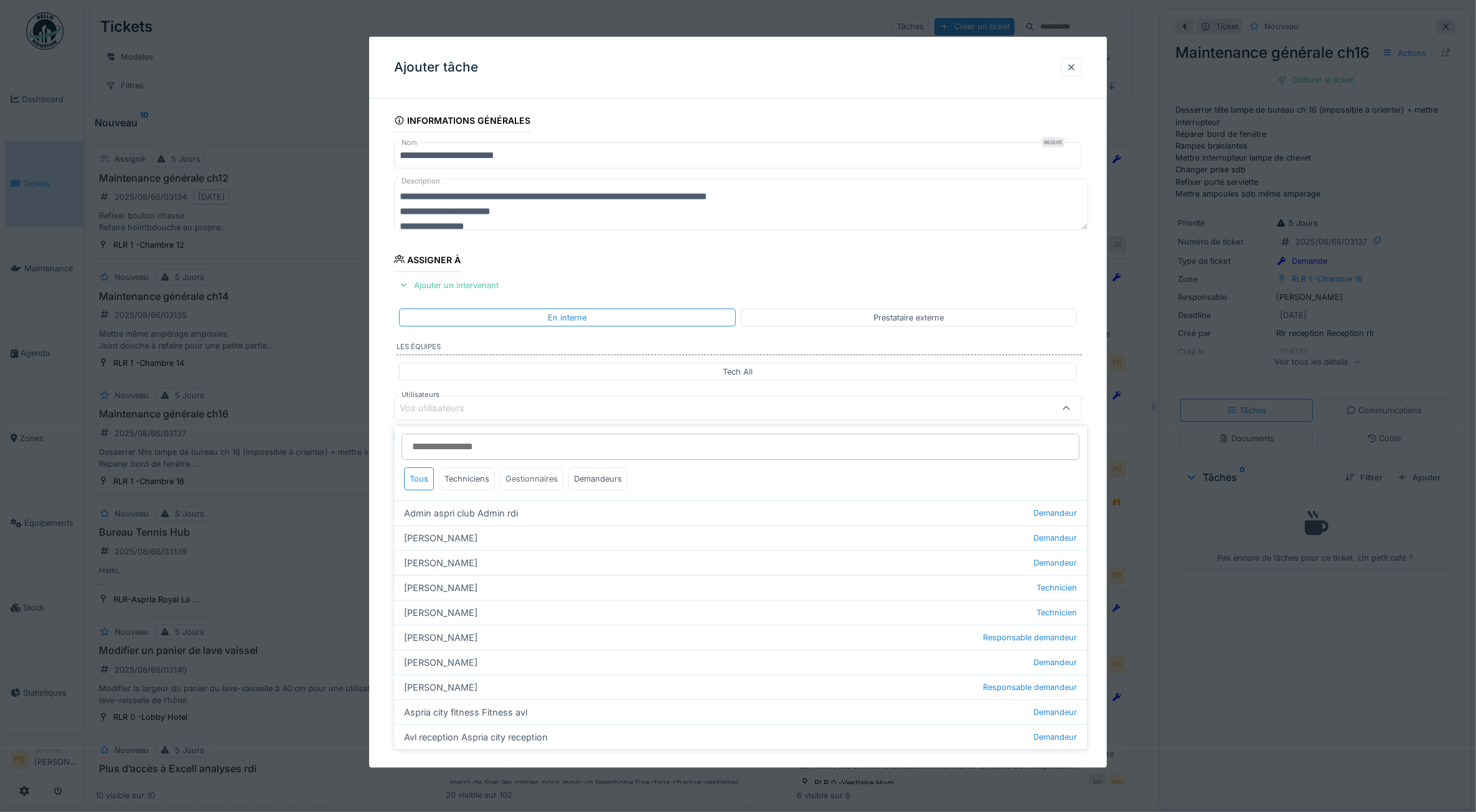
click at [525, 484] on div "Gestionnaires" at bounding box center [532, 478] width 64 height 23
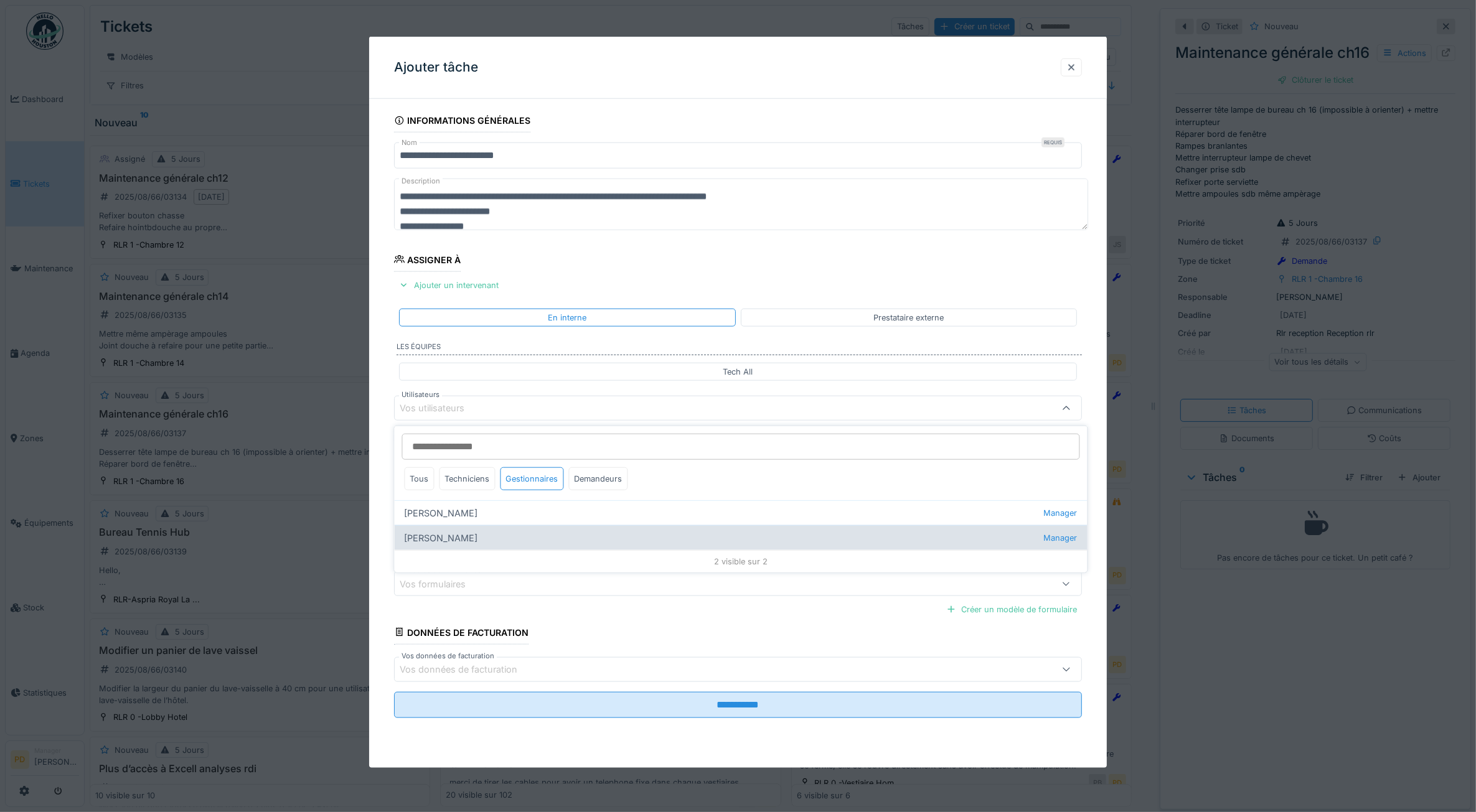
click at [459, 537] on div "[PERSON_NAME] kan Manager" at bounding box center [741, 537] width 693 height 25
type input "****"
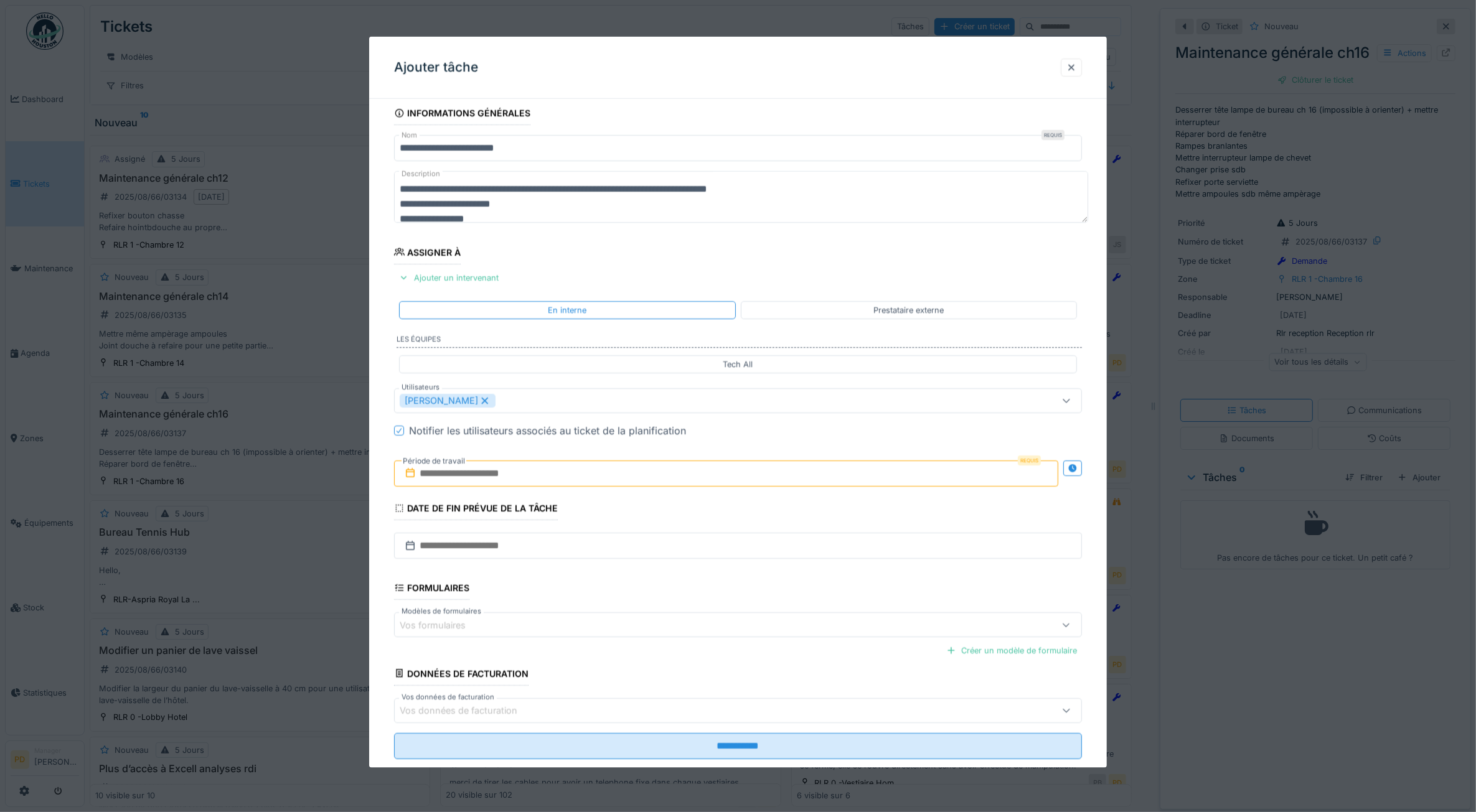
click at [388, 484] on div "**********" at bounding box center [738, 447] width 738 height 693
click at [438, 475] on input "text" at bounding box center [726, 473] width 665 height 26
click at [695, 618] on div "19" at bounding box center [689, 616] width 16 height 16
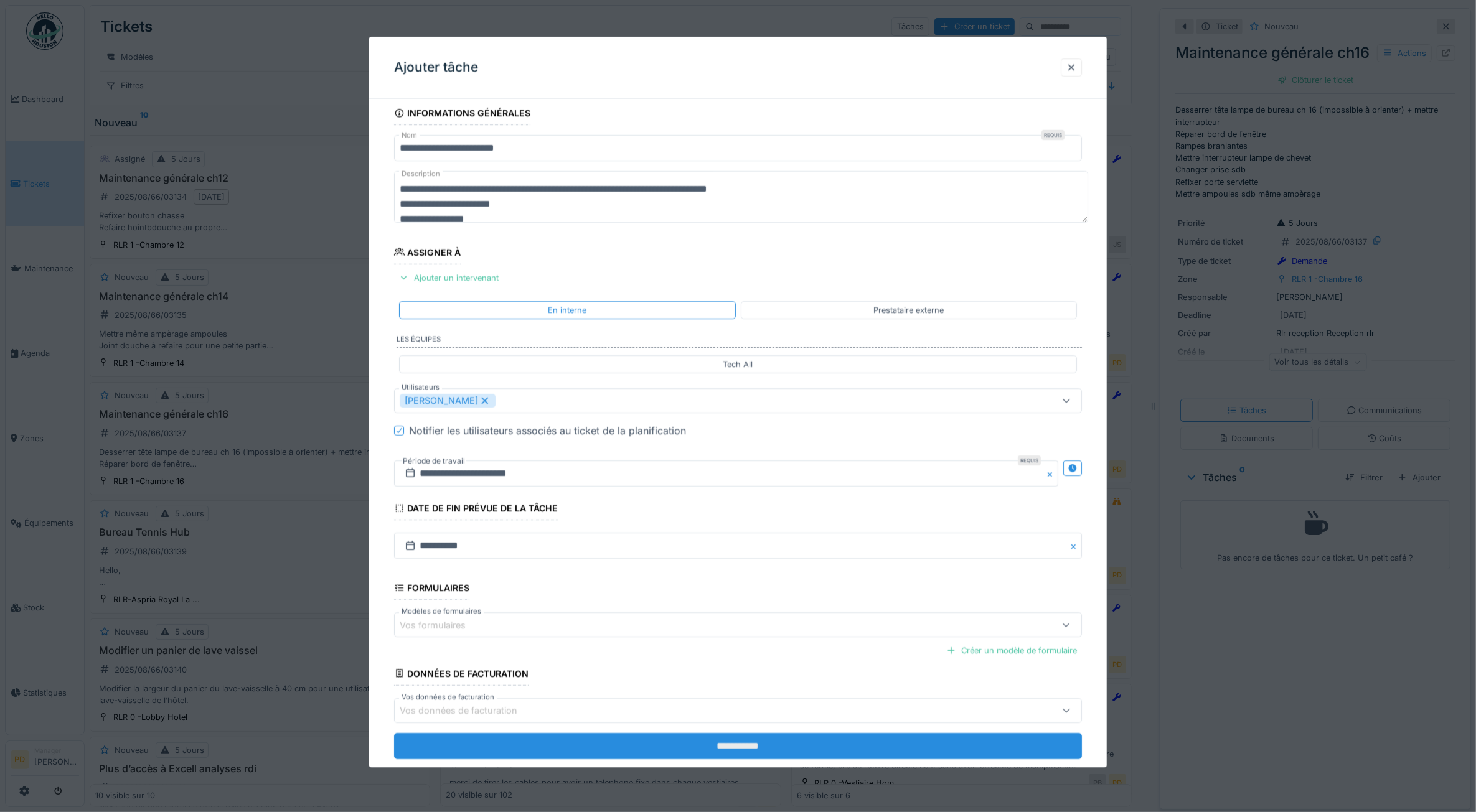
click at [728, 747] on input "**********" at bounding box center [738, 745] width 688 height 26
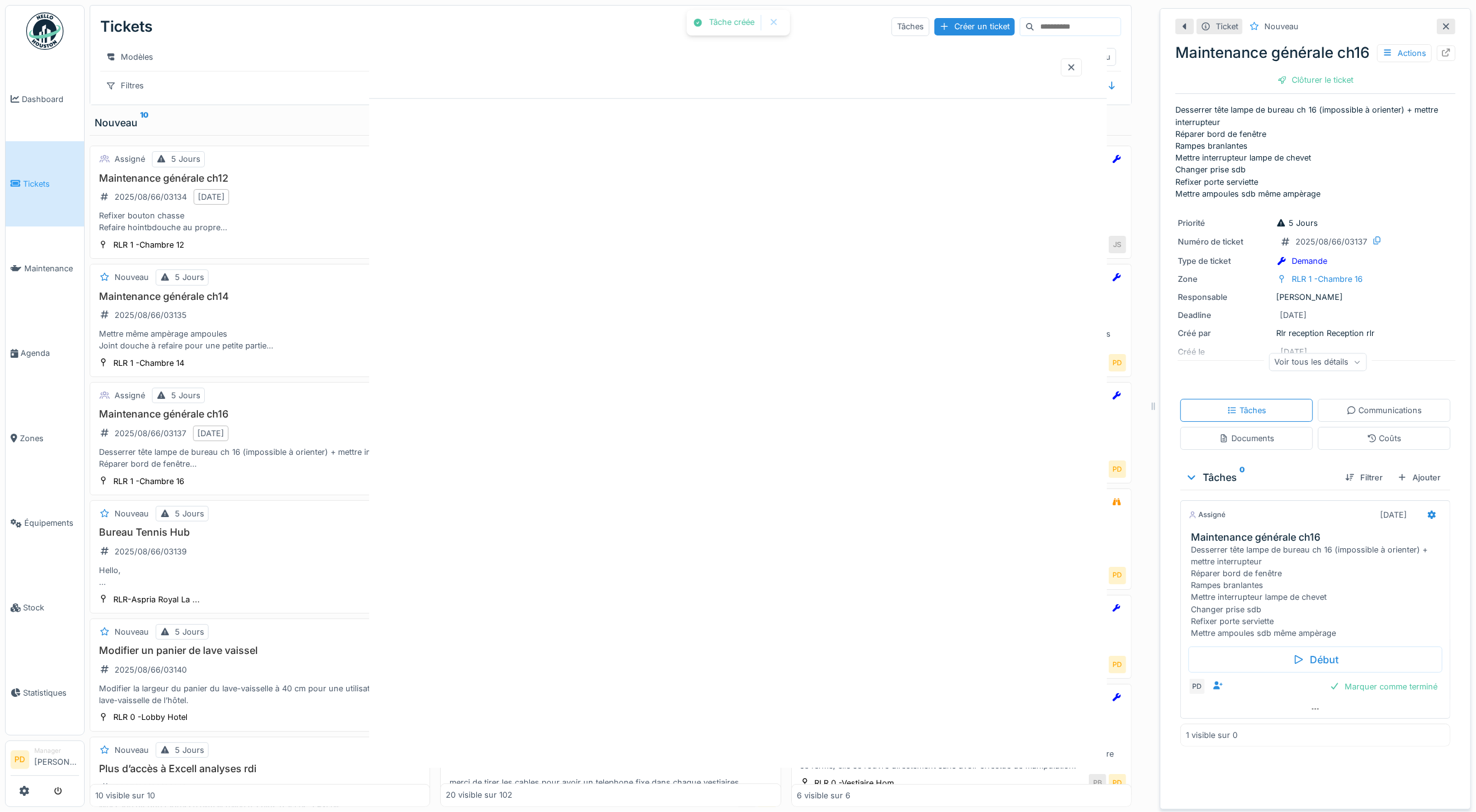
scroll to position [0, 0]
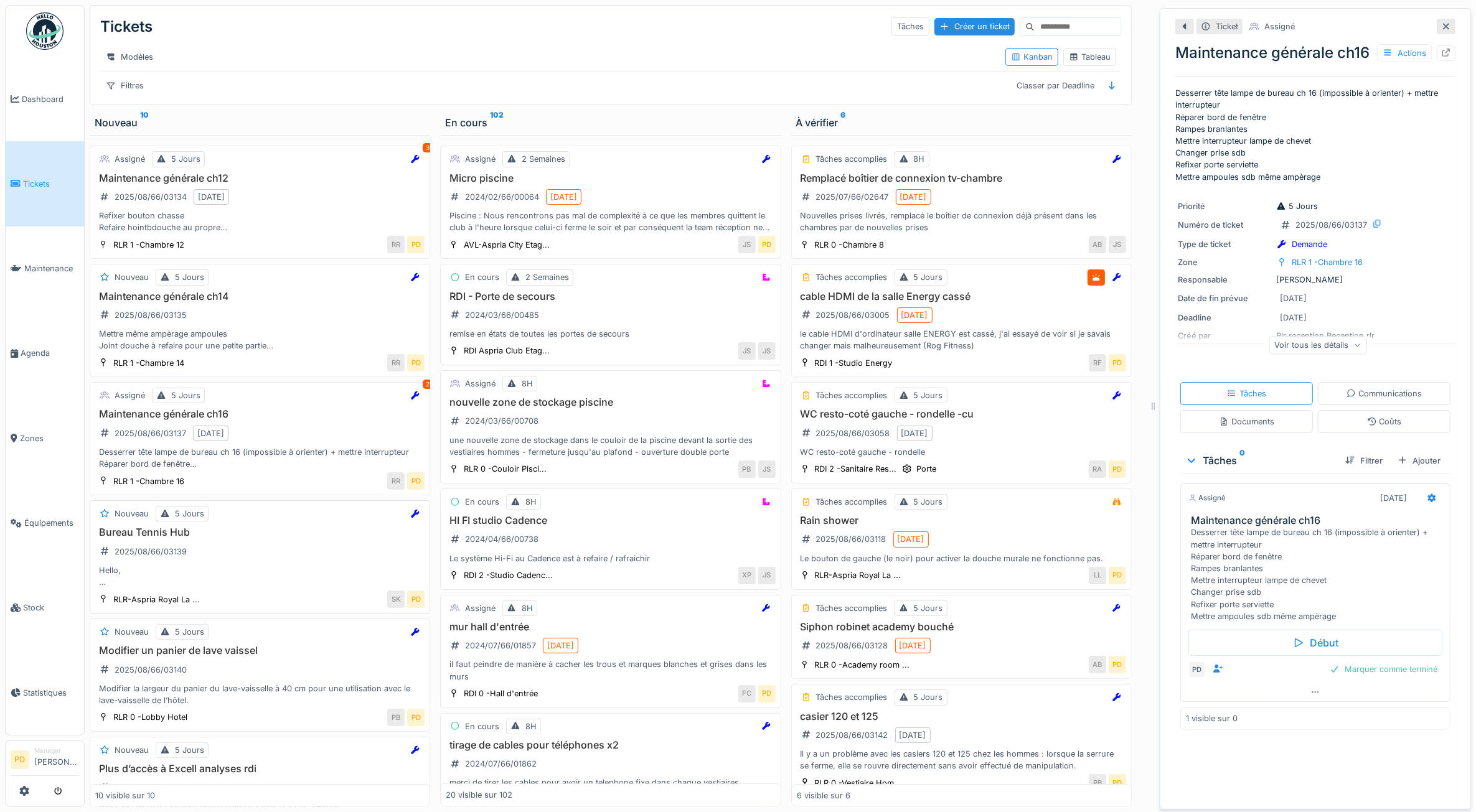
click at [237, 560] on div "Bureau Tennis Hub 2025/08/66/03139 Hello, Serait-il possible de prévoir un nett…" at bounding box center [260, 558] width 329 height 62
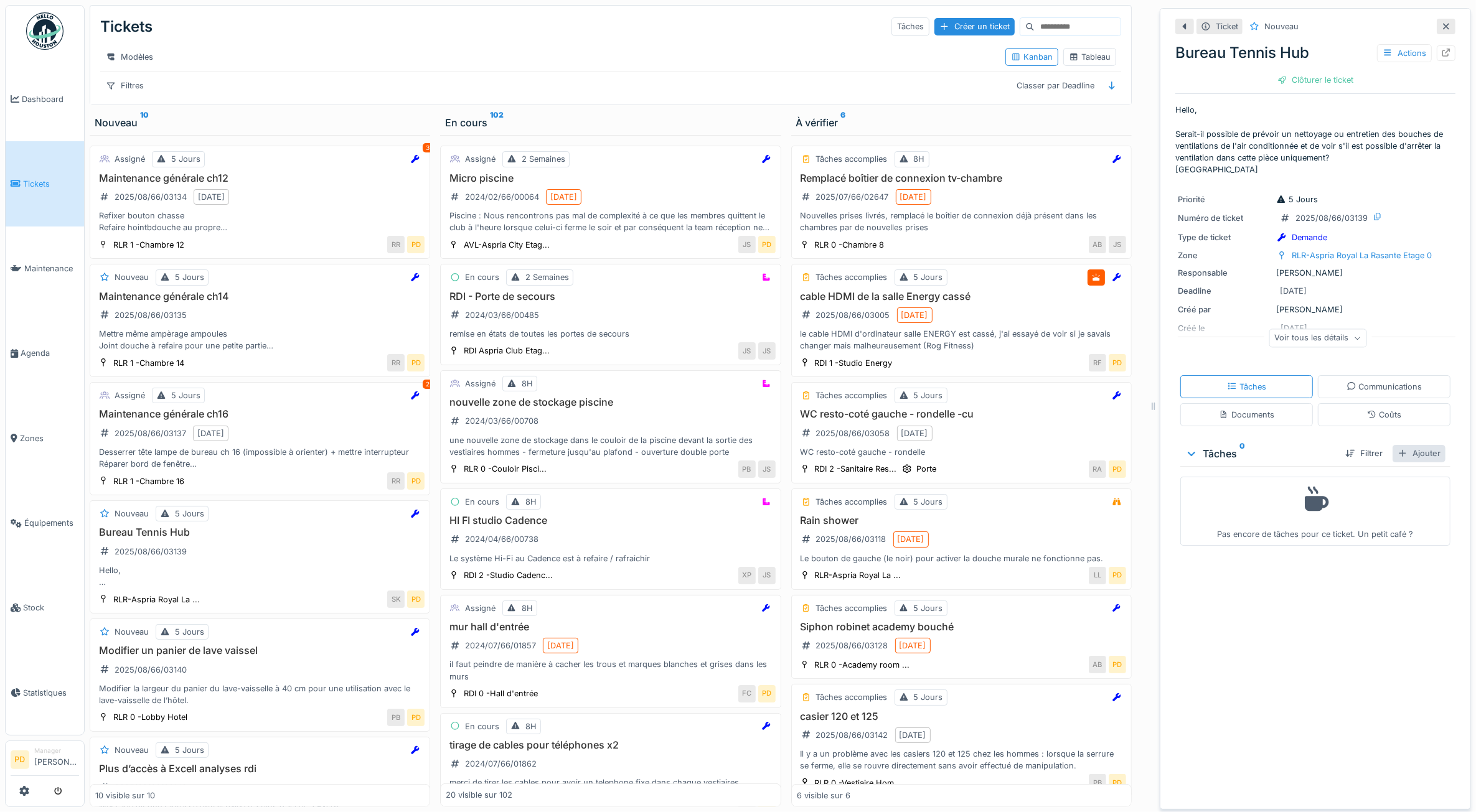
click at [1410, 457] on div "Ajouter" at bounding box center [1419, 453] width 53 height 16
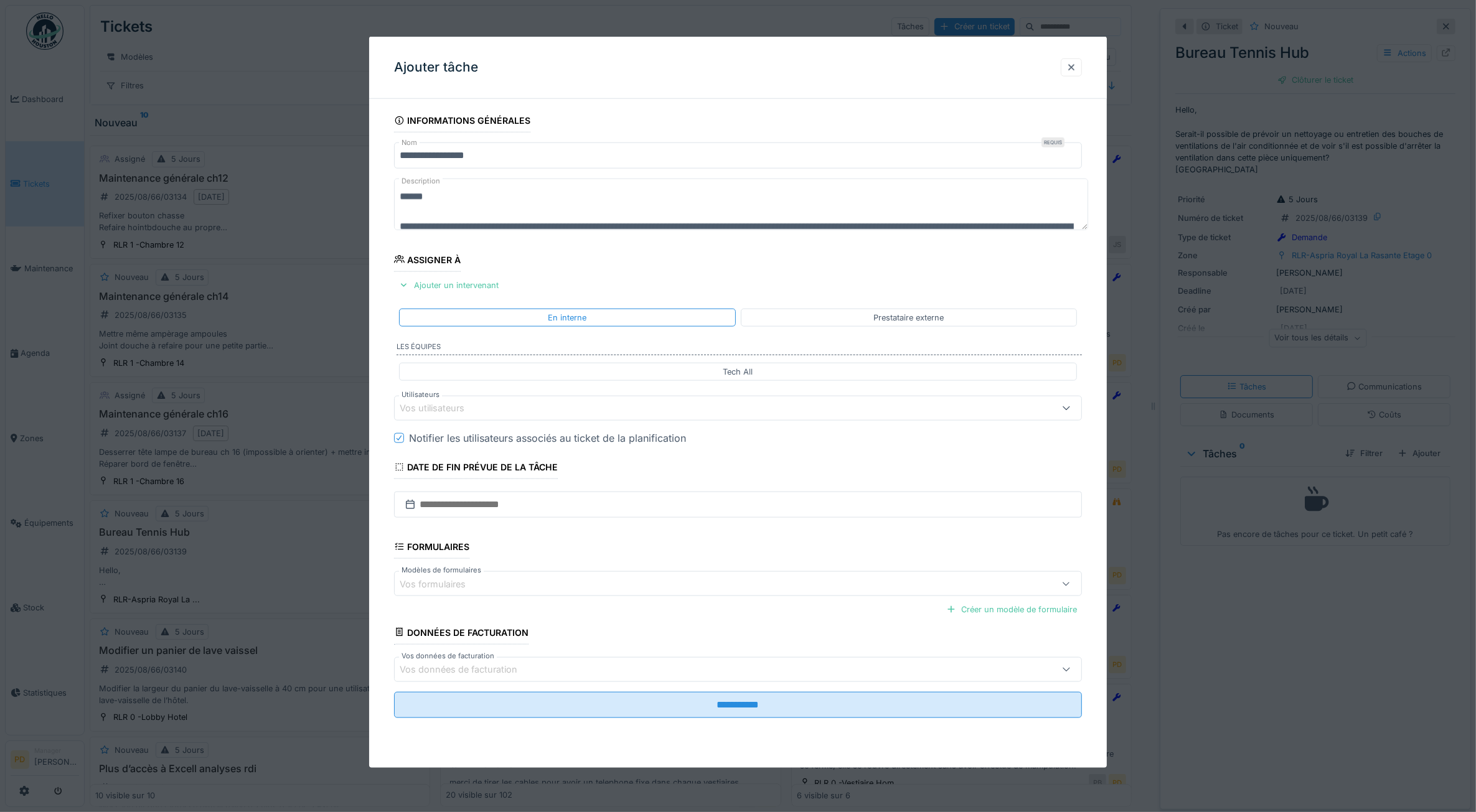
click at [574, 412] on div "Vos utilisateurs" at bounding box center [700, 408] width 600 height 14
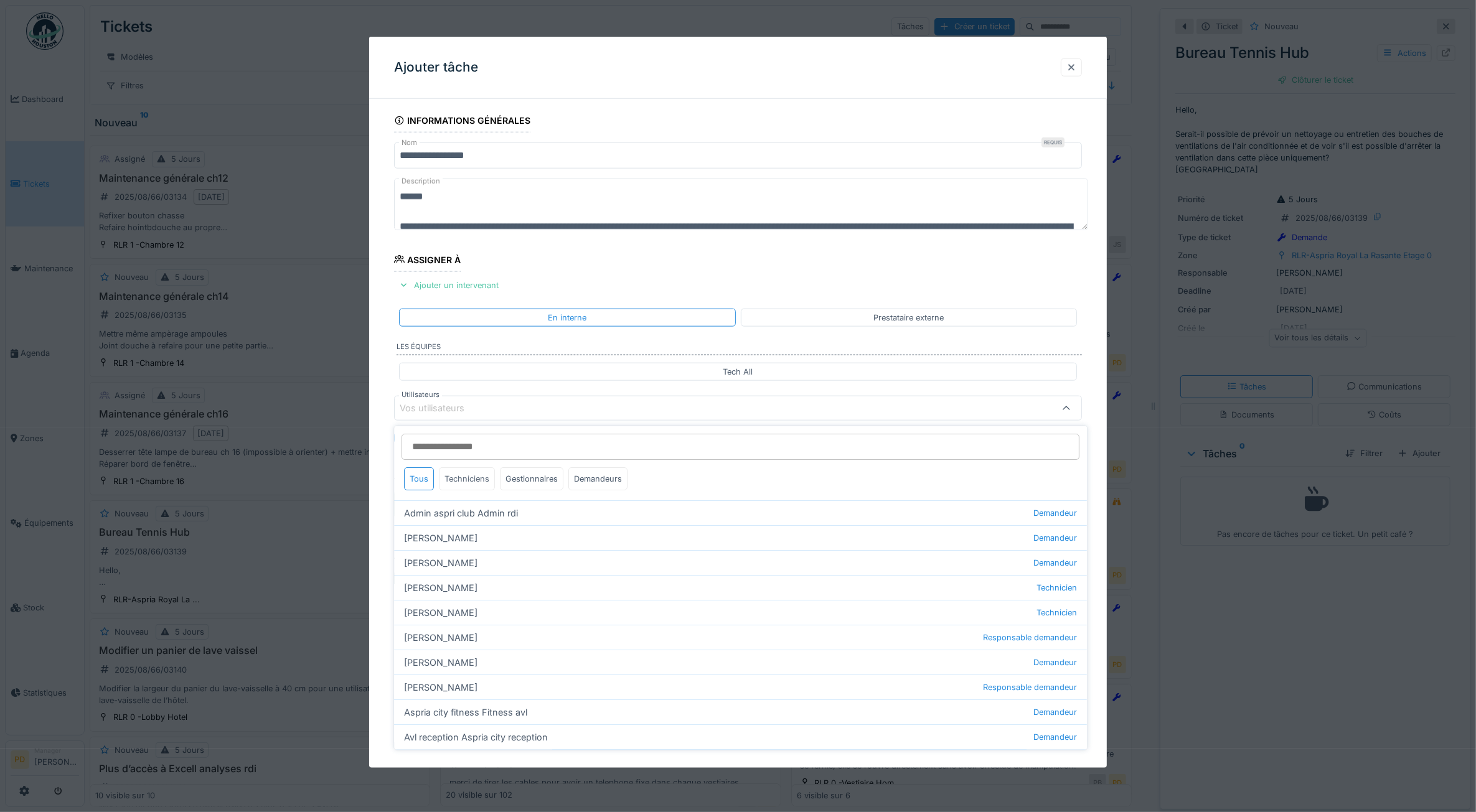
click at [473, 477] on div "Techniciens" at bounding box center [467, 478] width 56 height 23
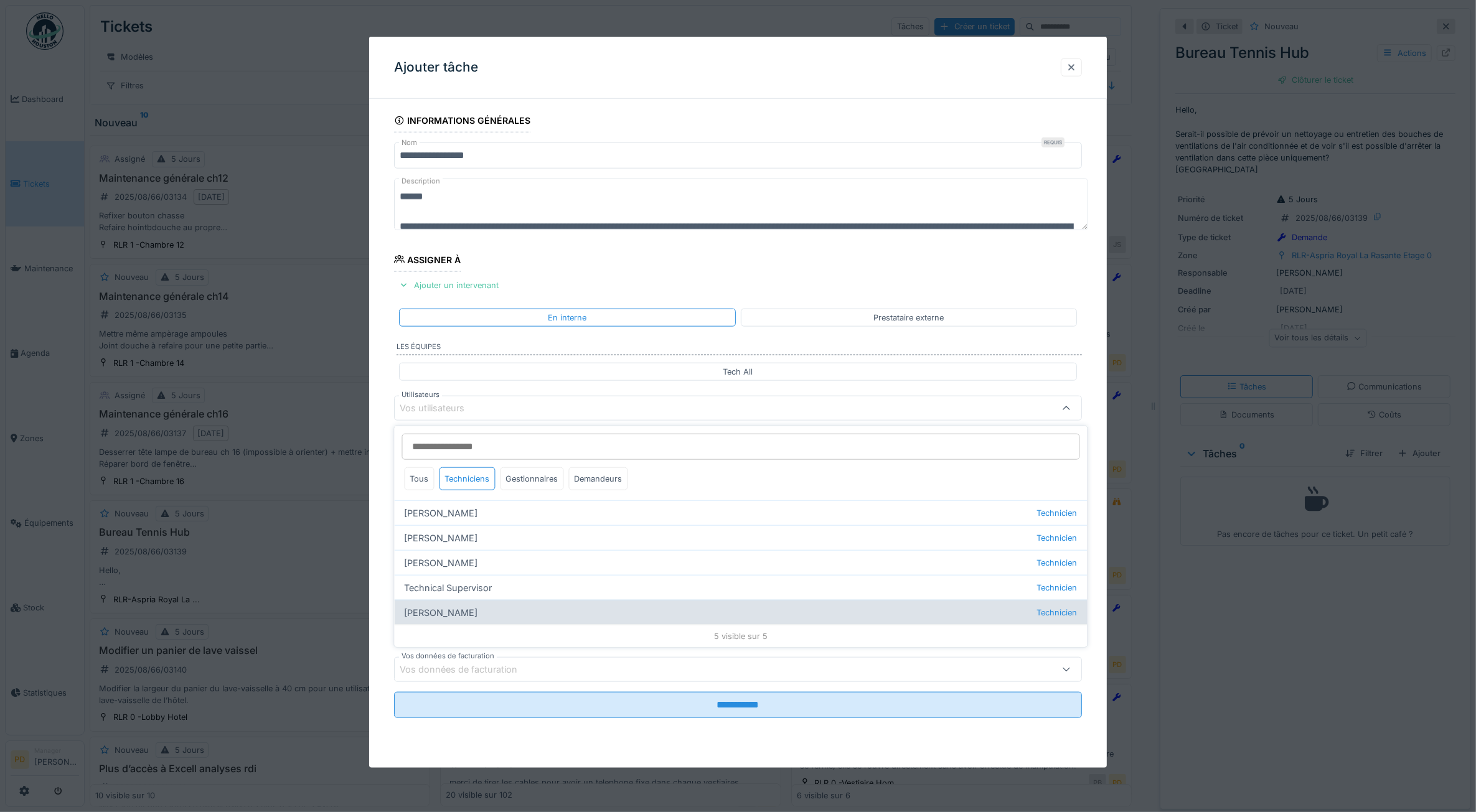
click at [465, 613] on div "Wojciech Wierozebski Technicien" at bounding box center [741, 612] width 693 height 25
type input "****"
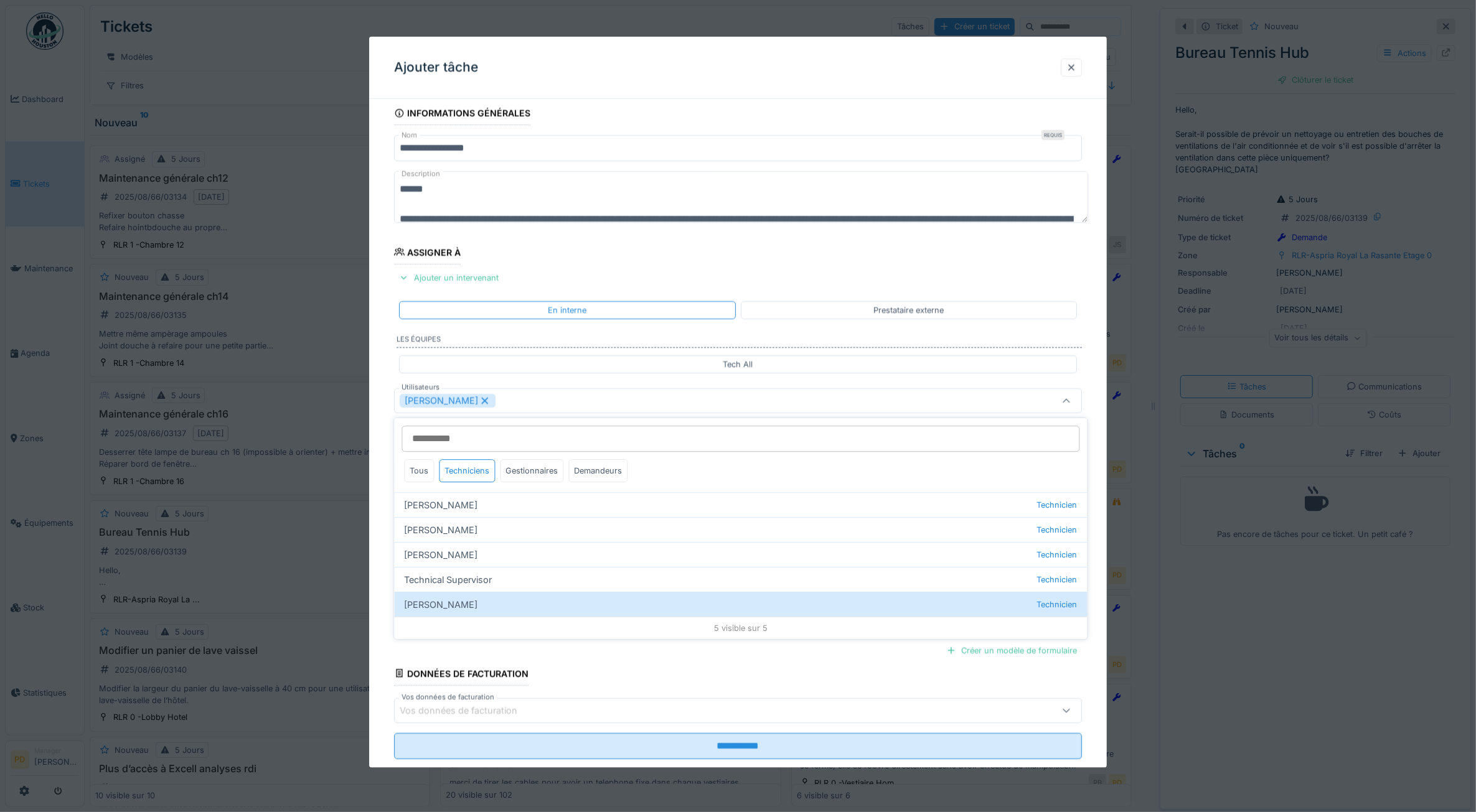
click at [378, 511] on div "**********" at bounding box center [738, 447] width 738 height 693
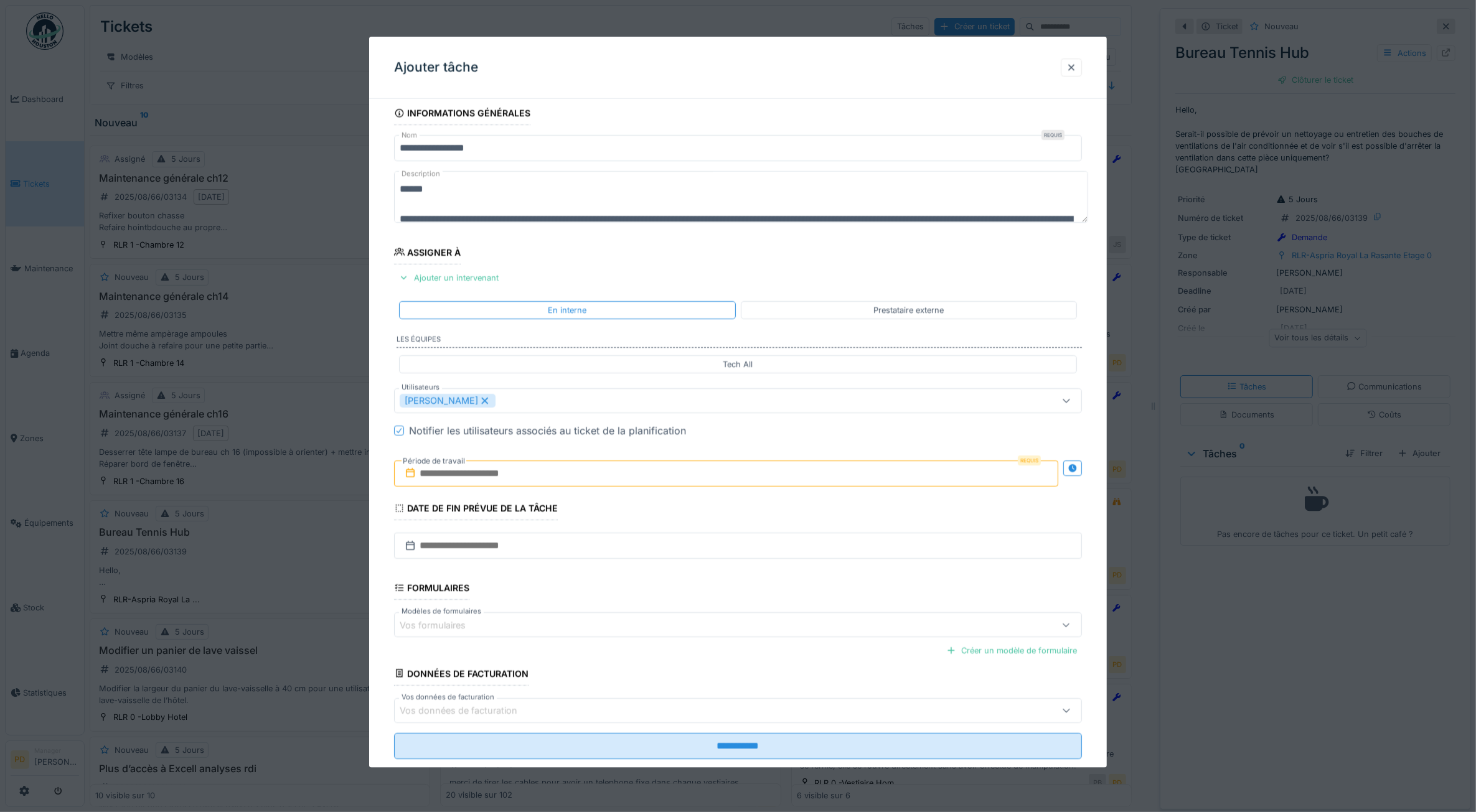
click at [439, 474] on input "text" at bounding box center [726, 473] width 665 height 26
click at [666, 616] on div "18" at bounding box center [668, 616] width 16 height 18
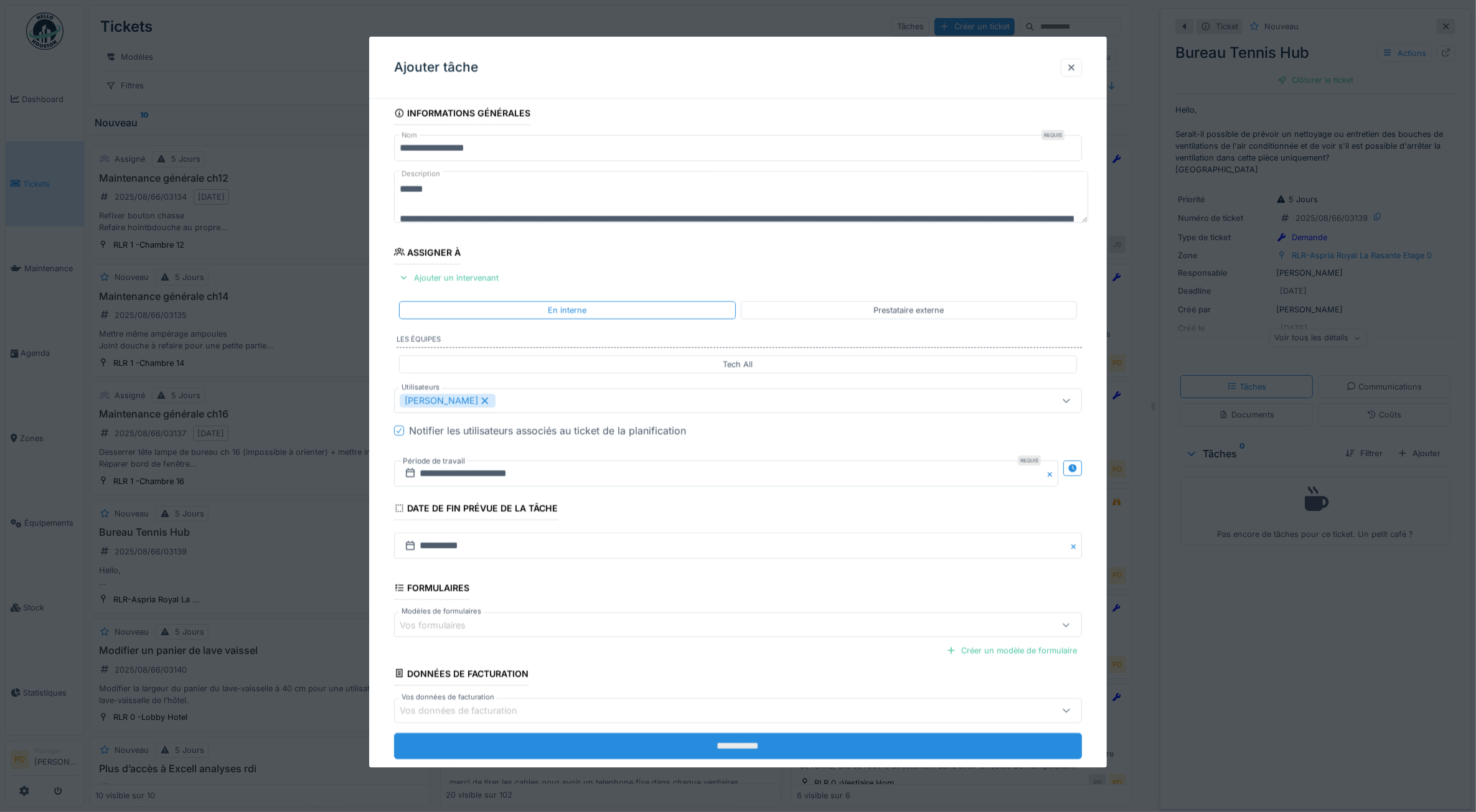
click at [707, 744] on input "**********" at bounding box center [738, 745] width 688 height 26
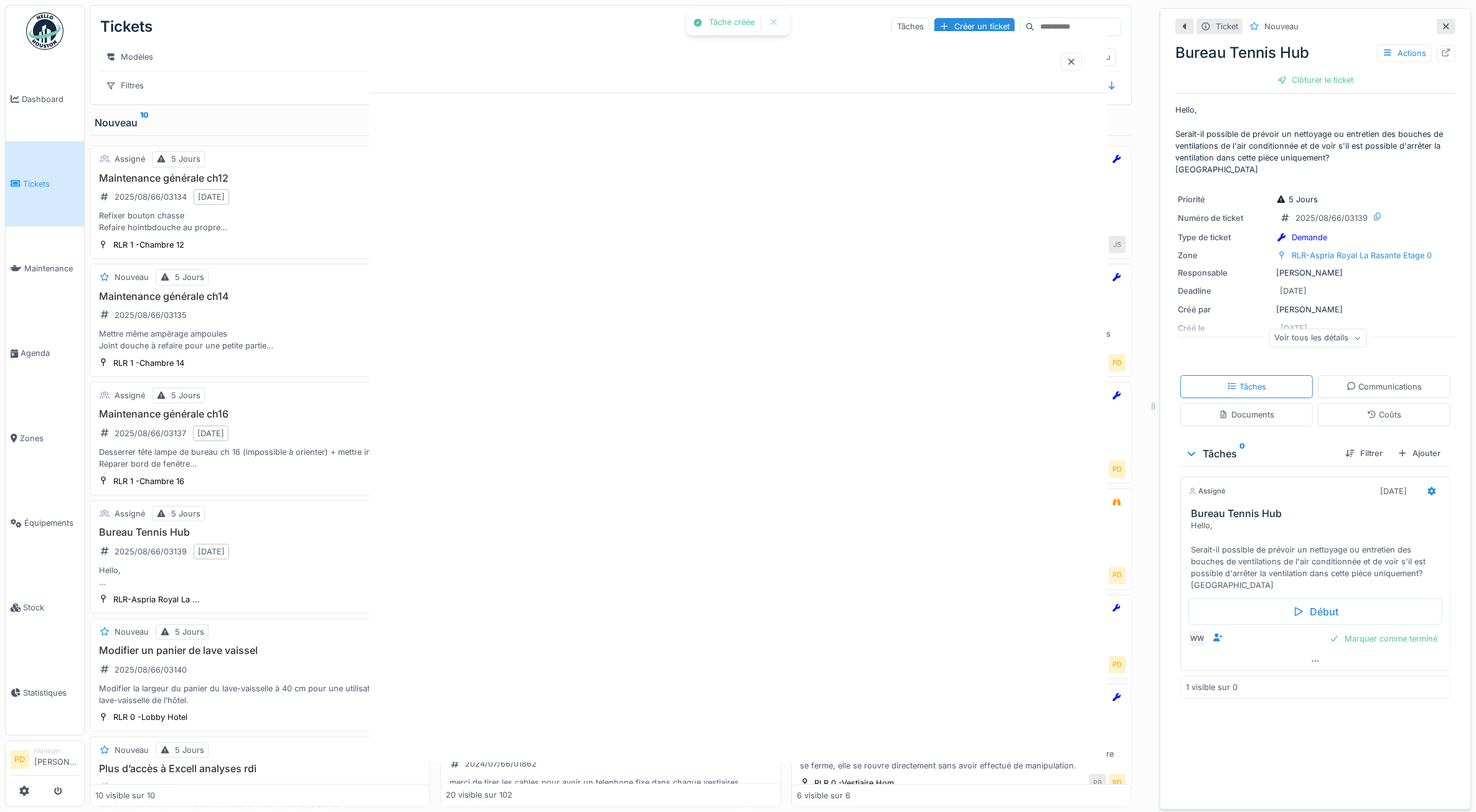
scroll to position [0, 0]
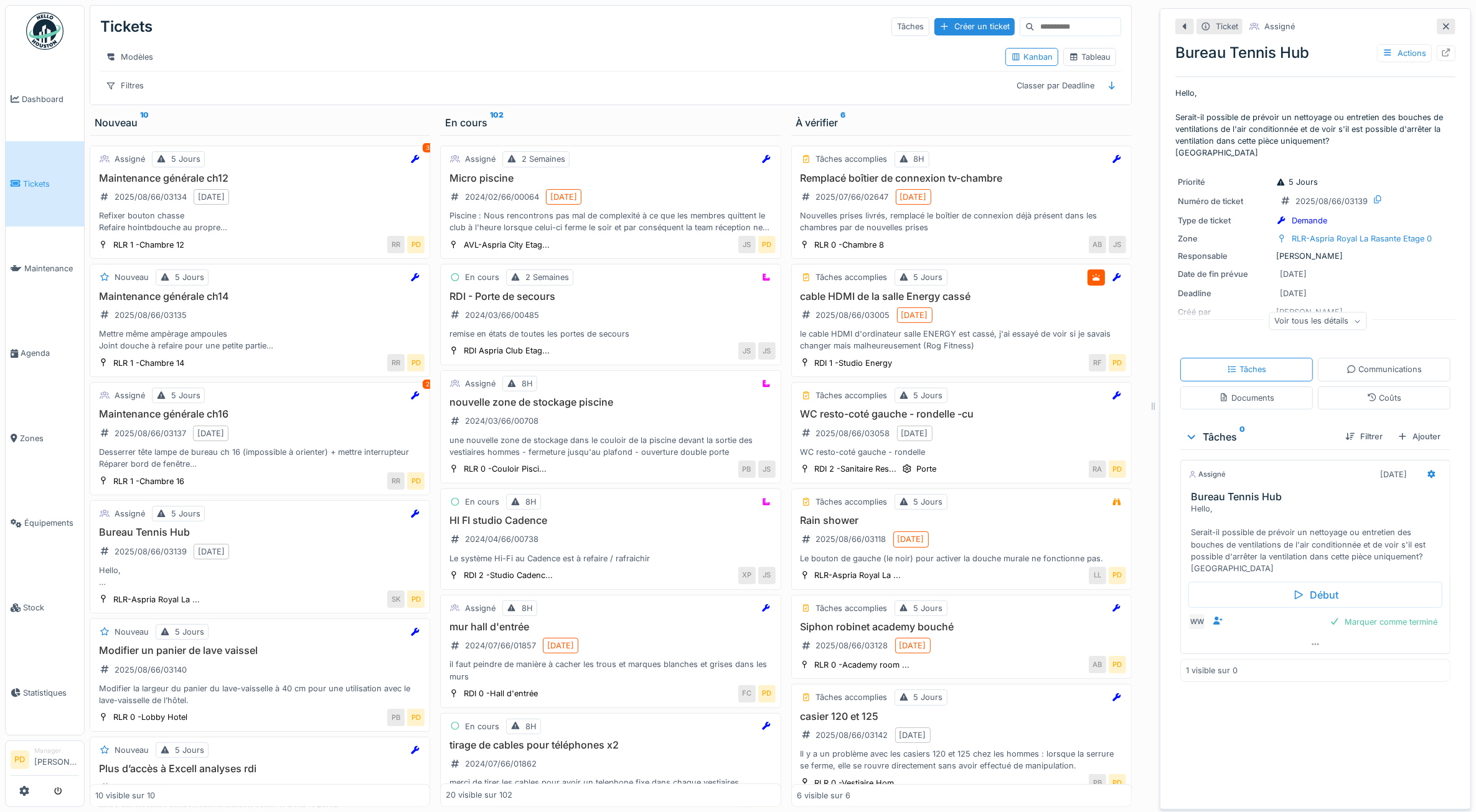
click at [37, 188] on link "Tickets" at bounding box center [45, 183] width 78 height 85
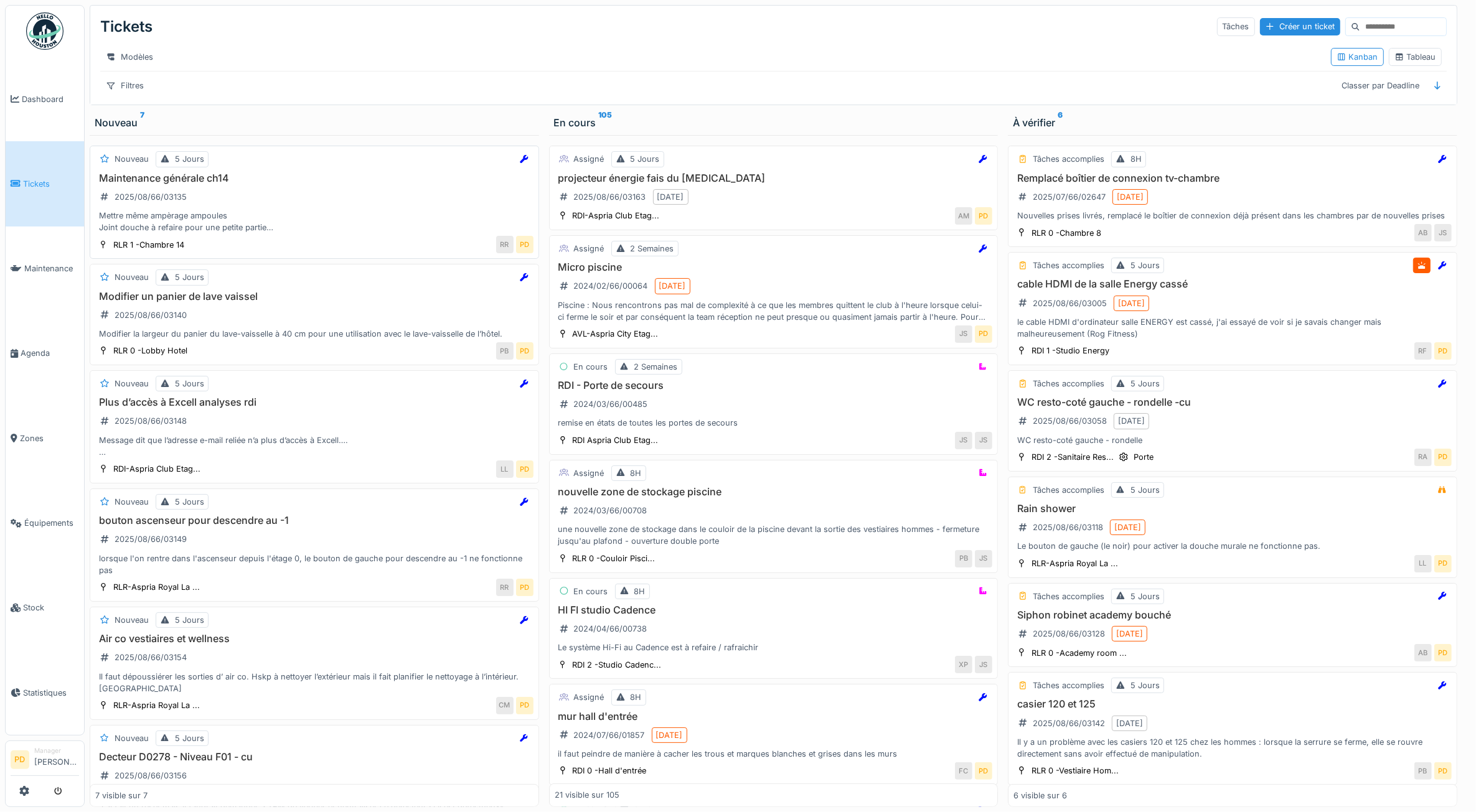
click at [262, 221] on div "Maintenance générale ch14 2025/08/66/03135 Mettre même ampèrage ampoules Joint …" at bounding box center [315, 203] width 439 height 62
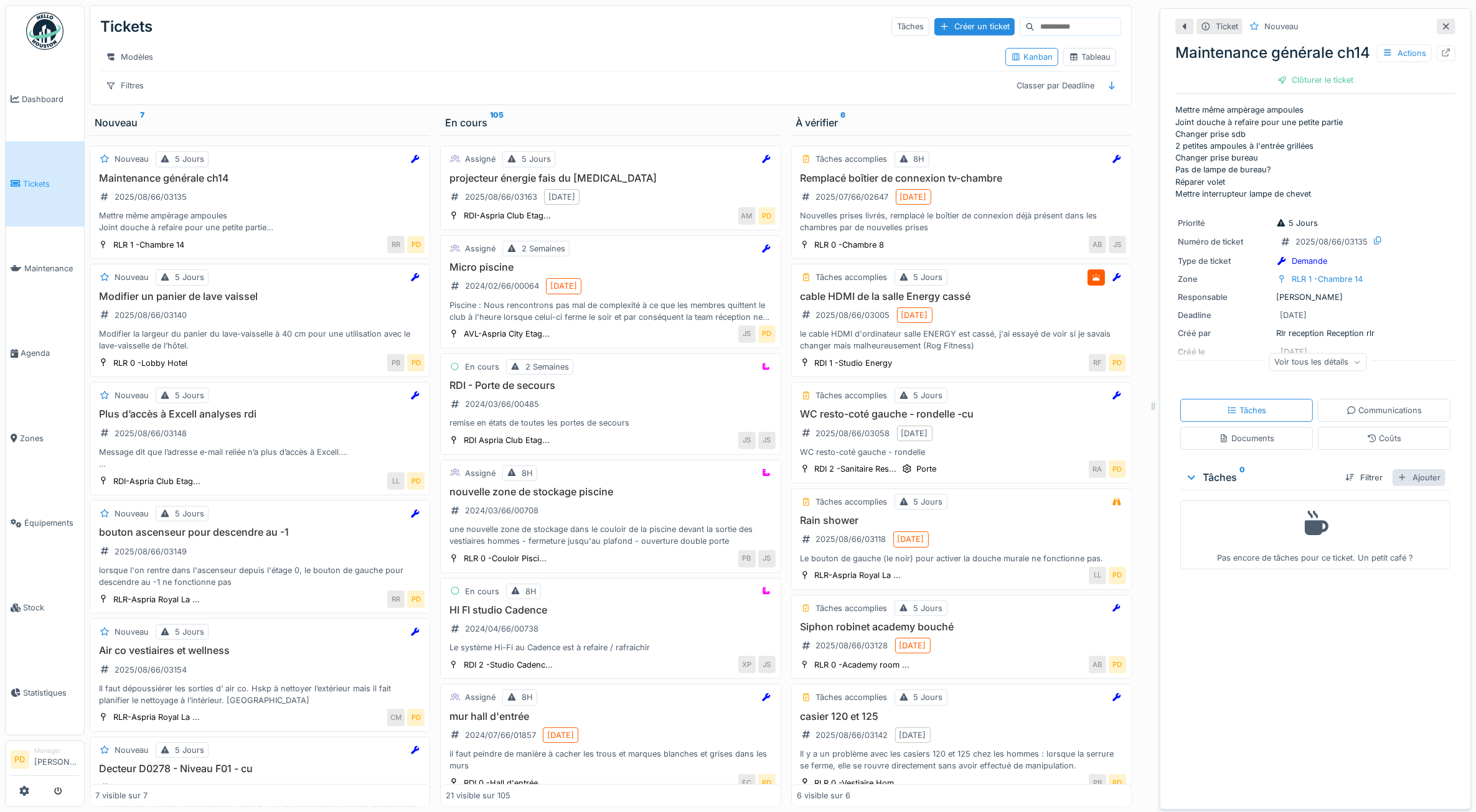
click at [1399, 486] on div "Ajouter" at bounding box center [1419, 478] width 53 height 16
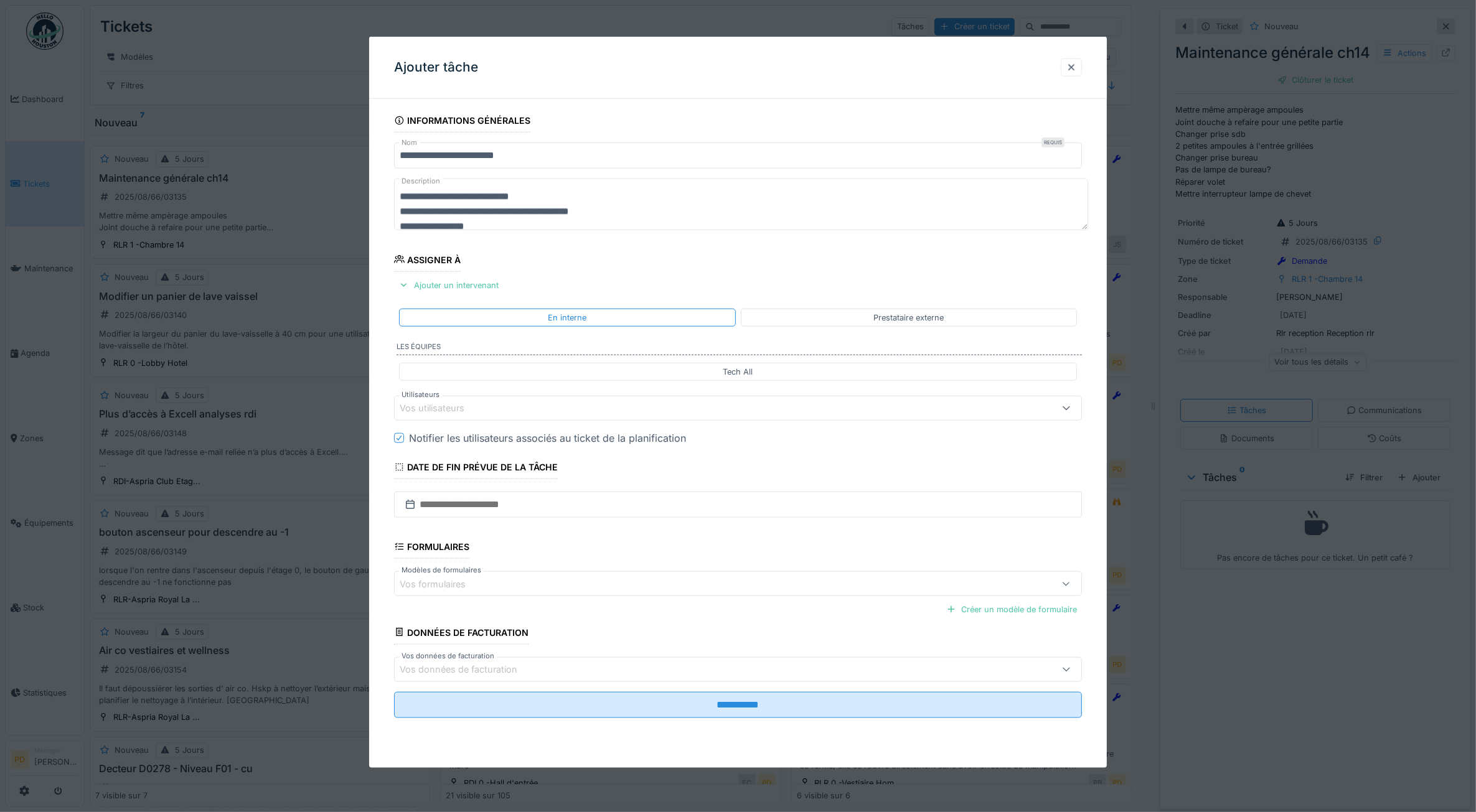
click at [486, 406] on div "Vos utilisateurs" at bounding box center [700, 408] width 600 height 14
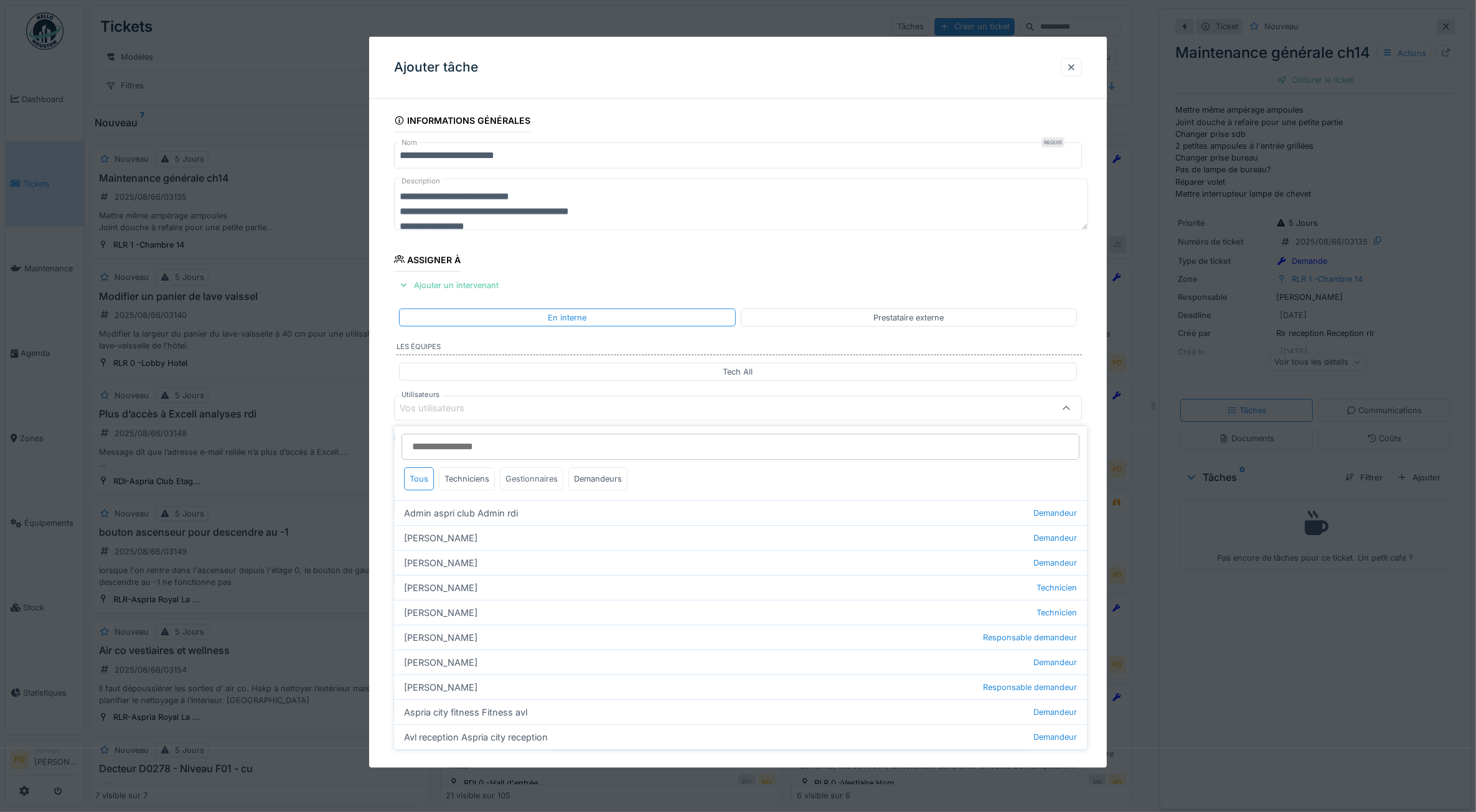
click at [533, 481] on div "Gestionnaires" at bounding box center [532, 478] width 64 height 23
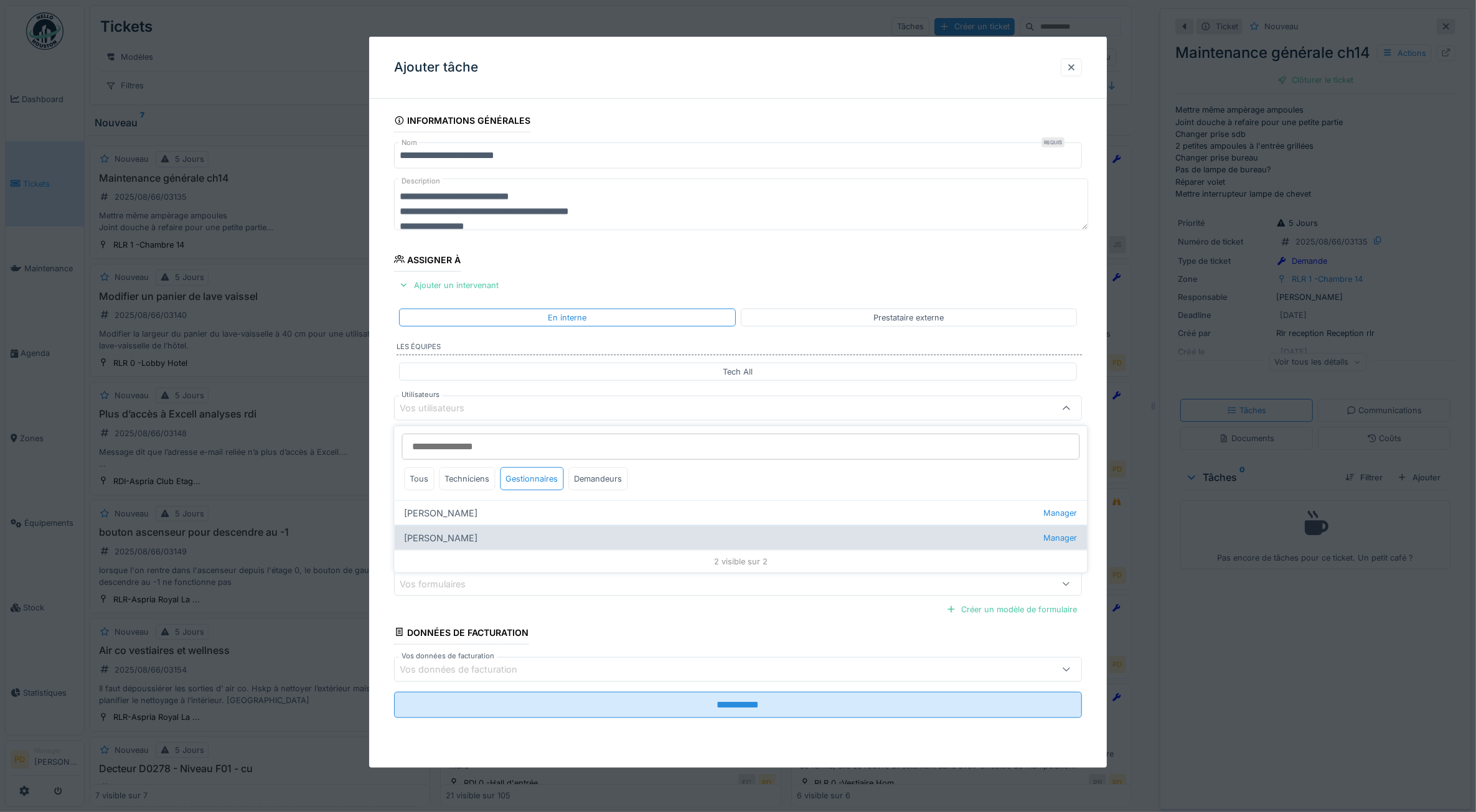
click at [496, 531] on div "Pierre De kan Manager" at bounding box center [741, 537] width 693 height 25
type input "****"
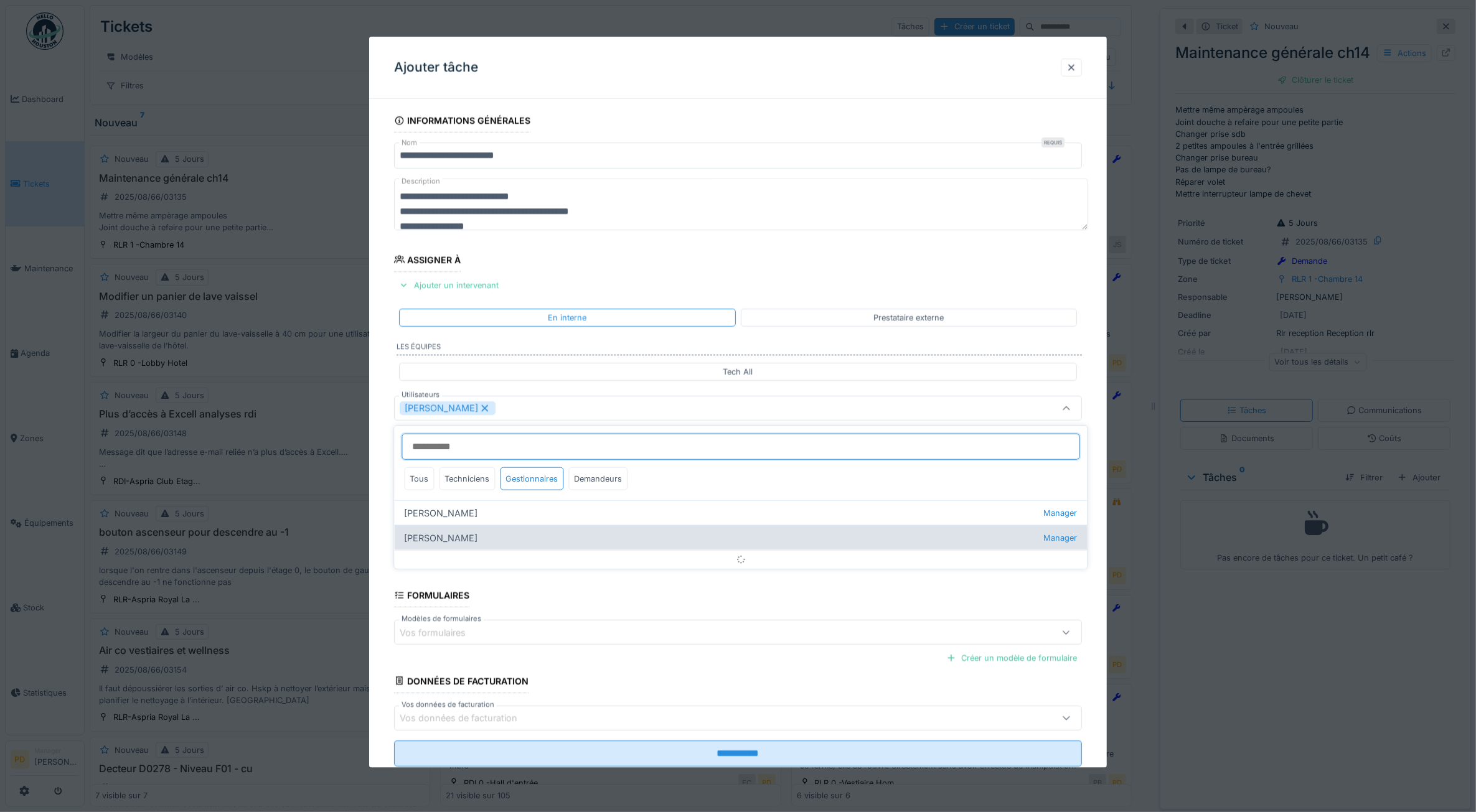
scroll to position [7, 0]
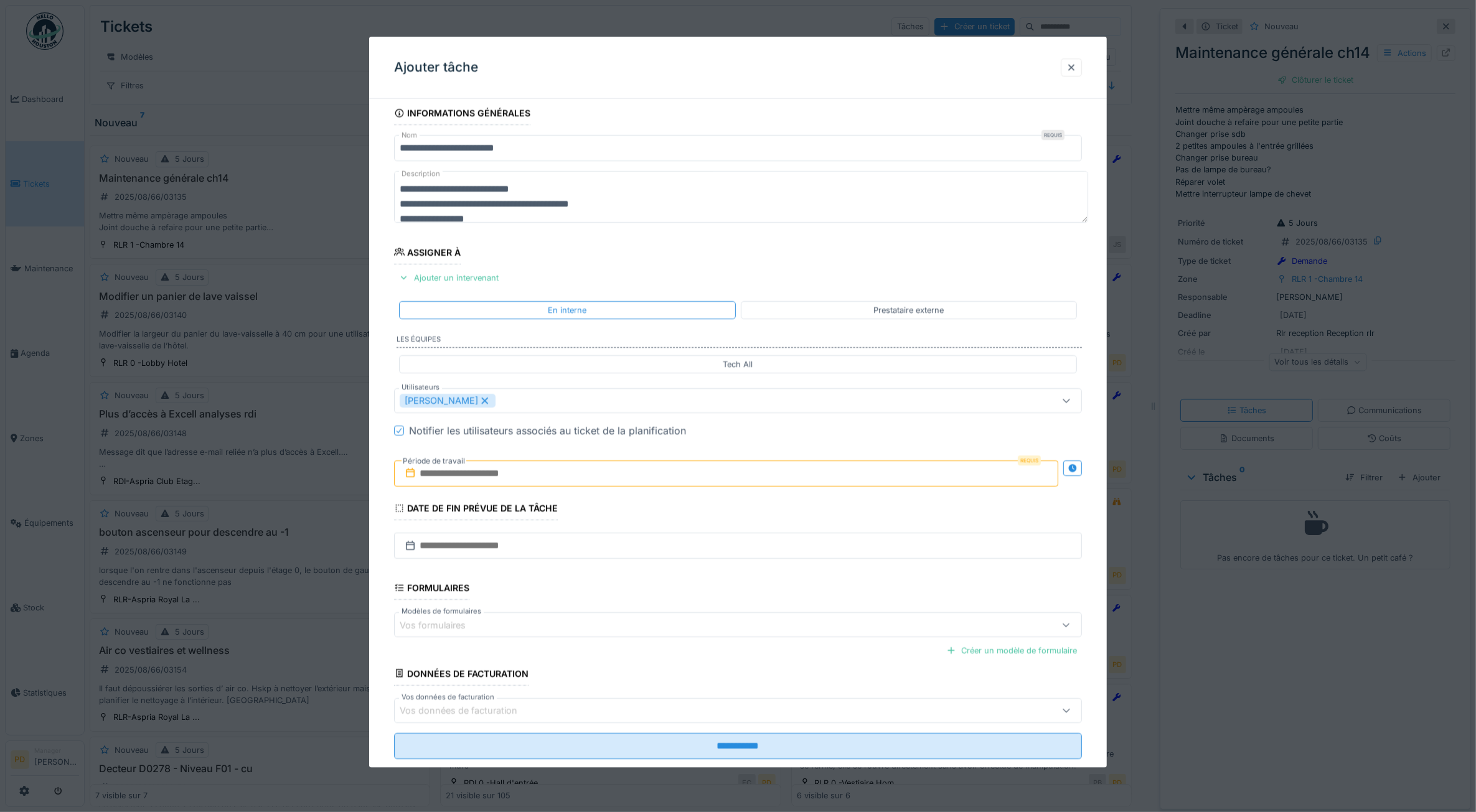
click at [383, 477] on div "**********" at bounding box center [738, 447] width 738 height 693
click at [473, 480] on input "text" at bounding box center [726, 473] width 665 height 26
click at [681, 618] on div "19" at bounding box center [689, 616] width 16 height 16
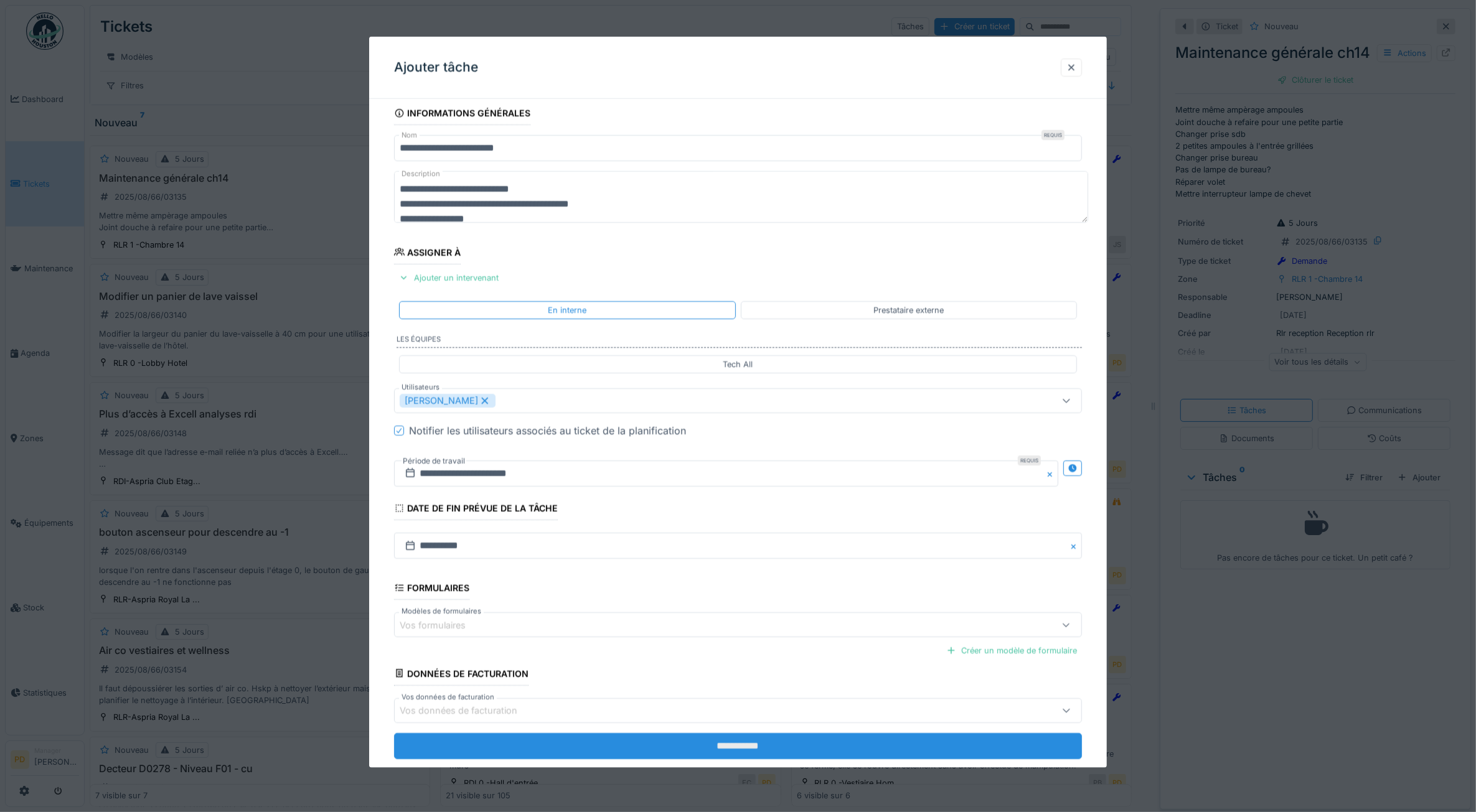
click at [722, 751] on input "**********" at bounding box center [738, 745] width 688 height 26
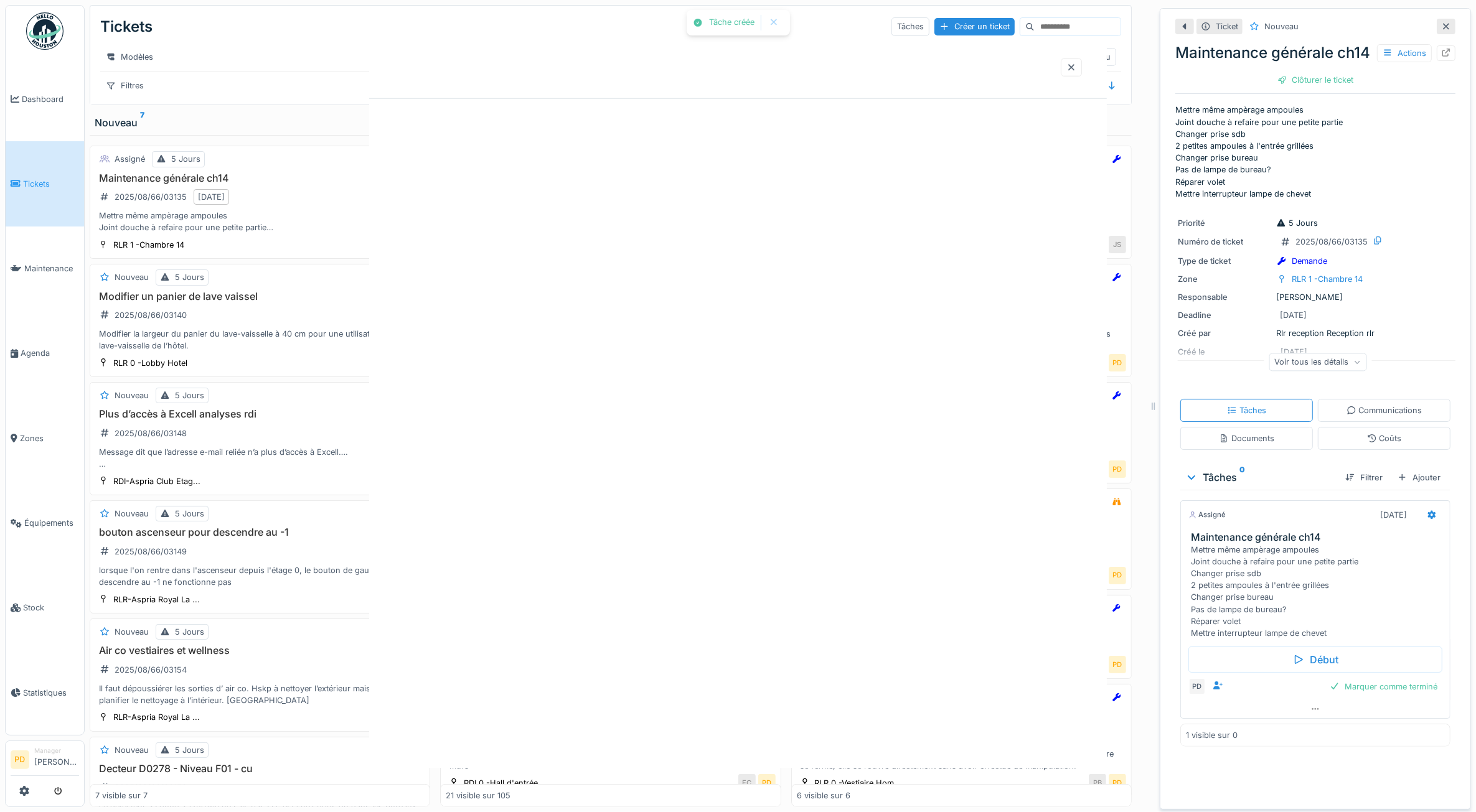
scroll to position [0, 0]
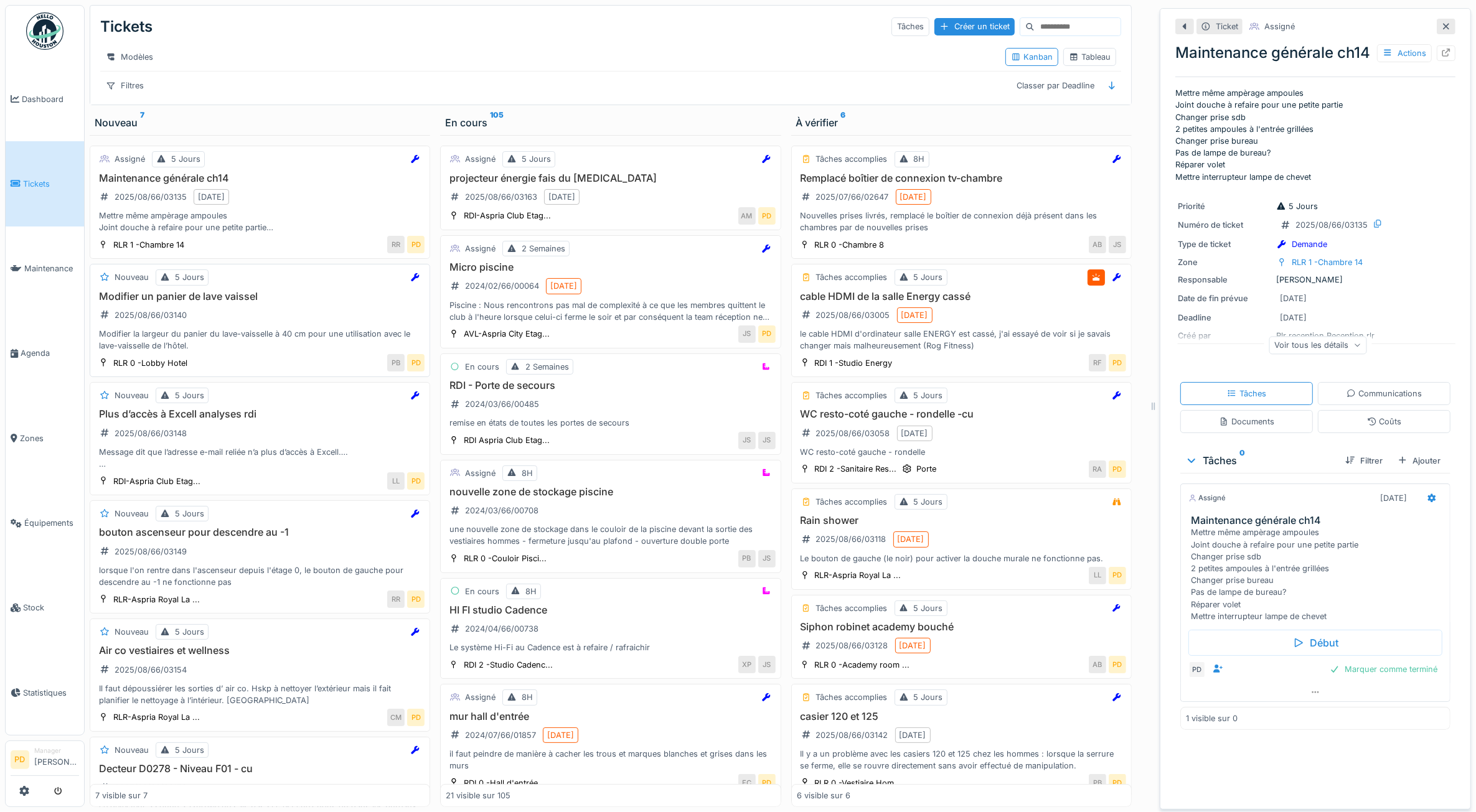
click at [263, 344] on div "Modifier la largeur du panier du lave-vaisselle à 40 cm pour une utilisation av…" at bounding box center [260, 340] width 329 height 24
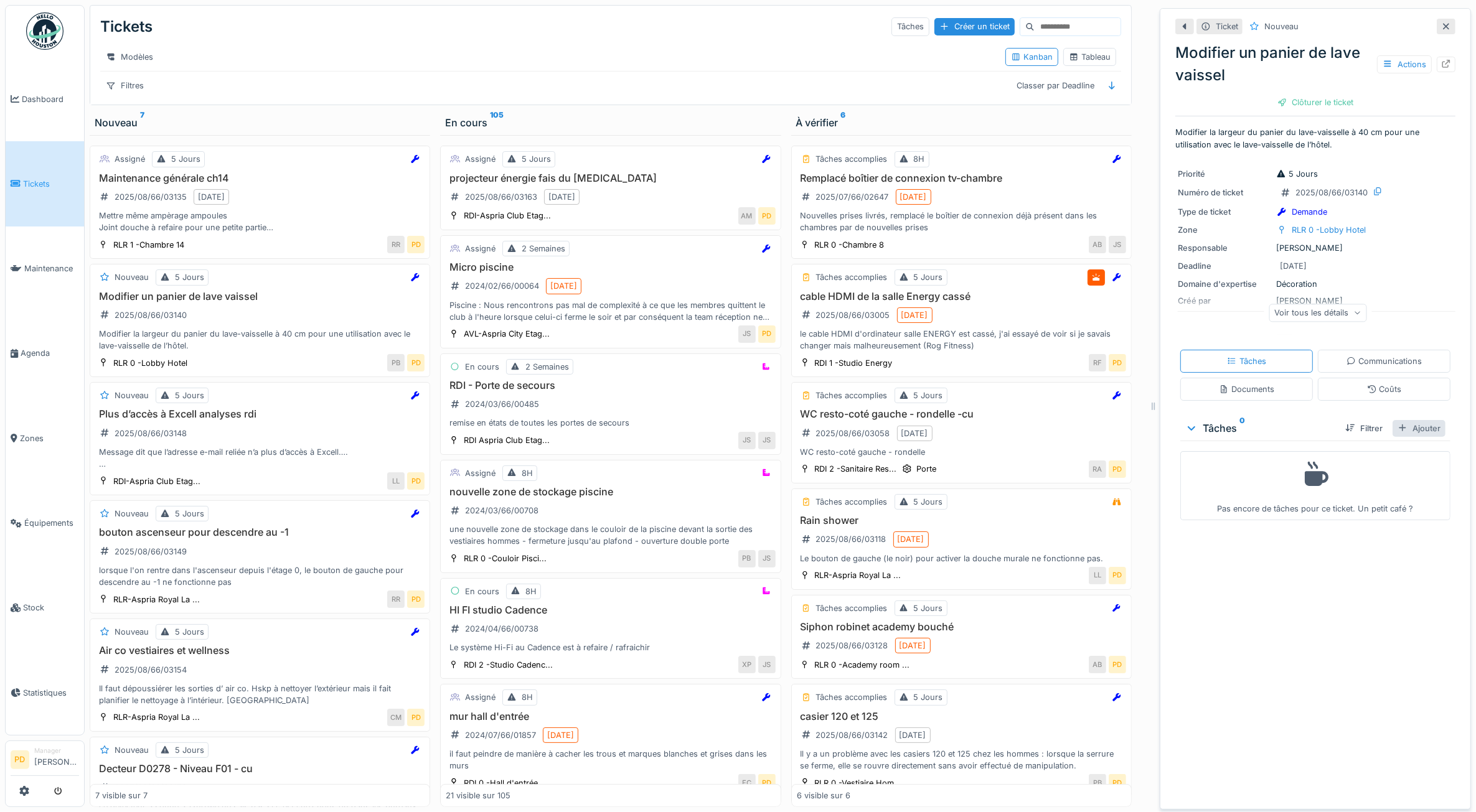
click at [1403, 437] on div "Ajouter" at bounding box center [1419, 428] width 53 height 16
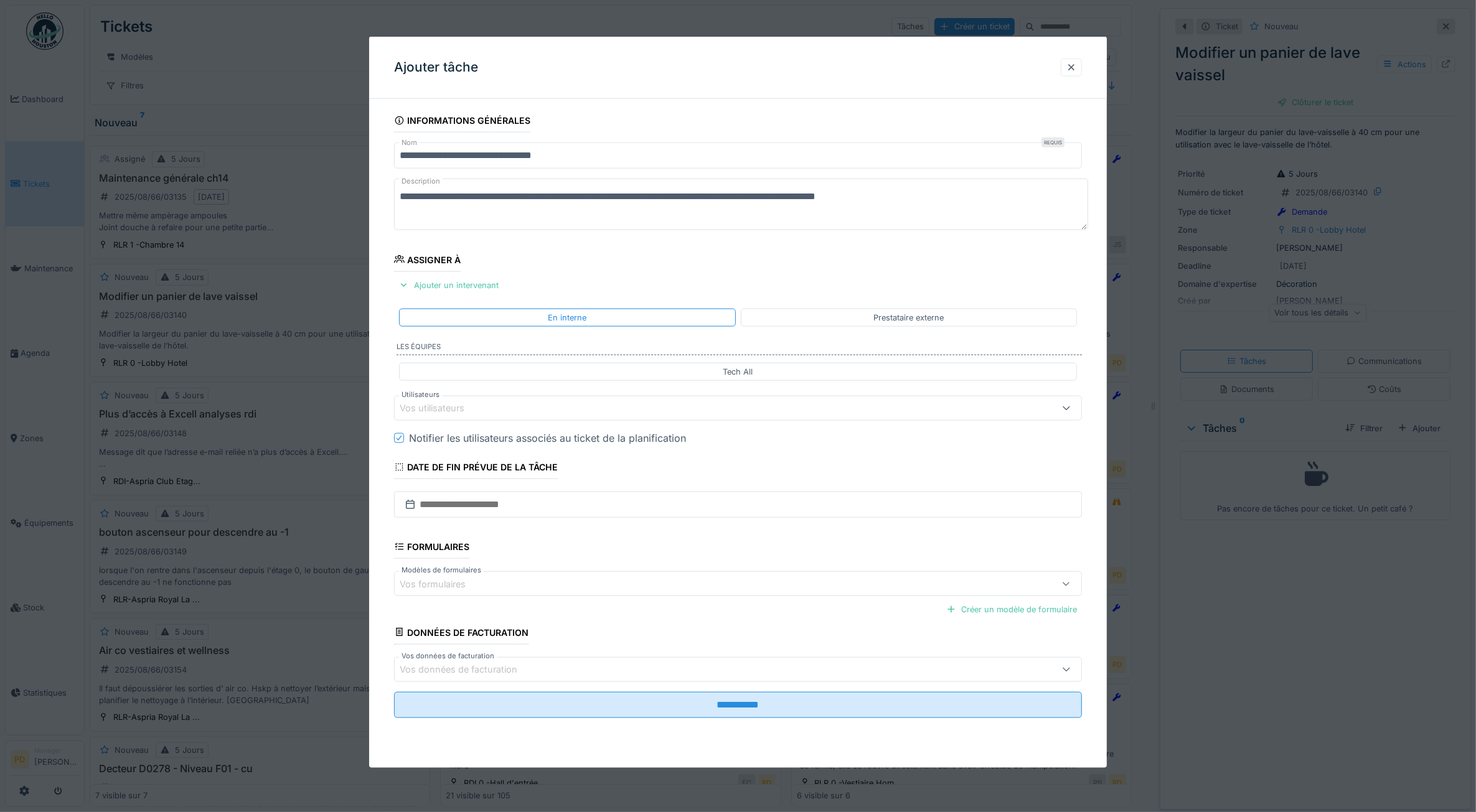
click at [518, 406] on div "Vos utilisateurs" at bounding box center [700, 408] width 600 height 14
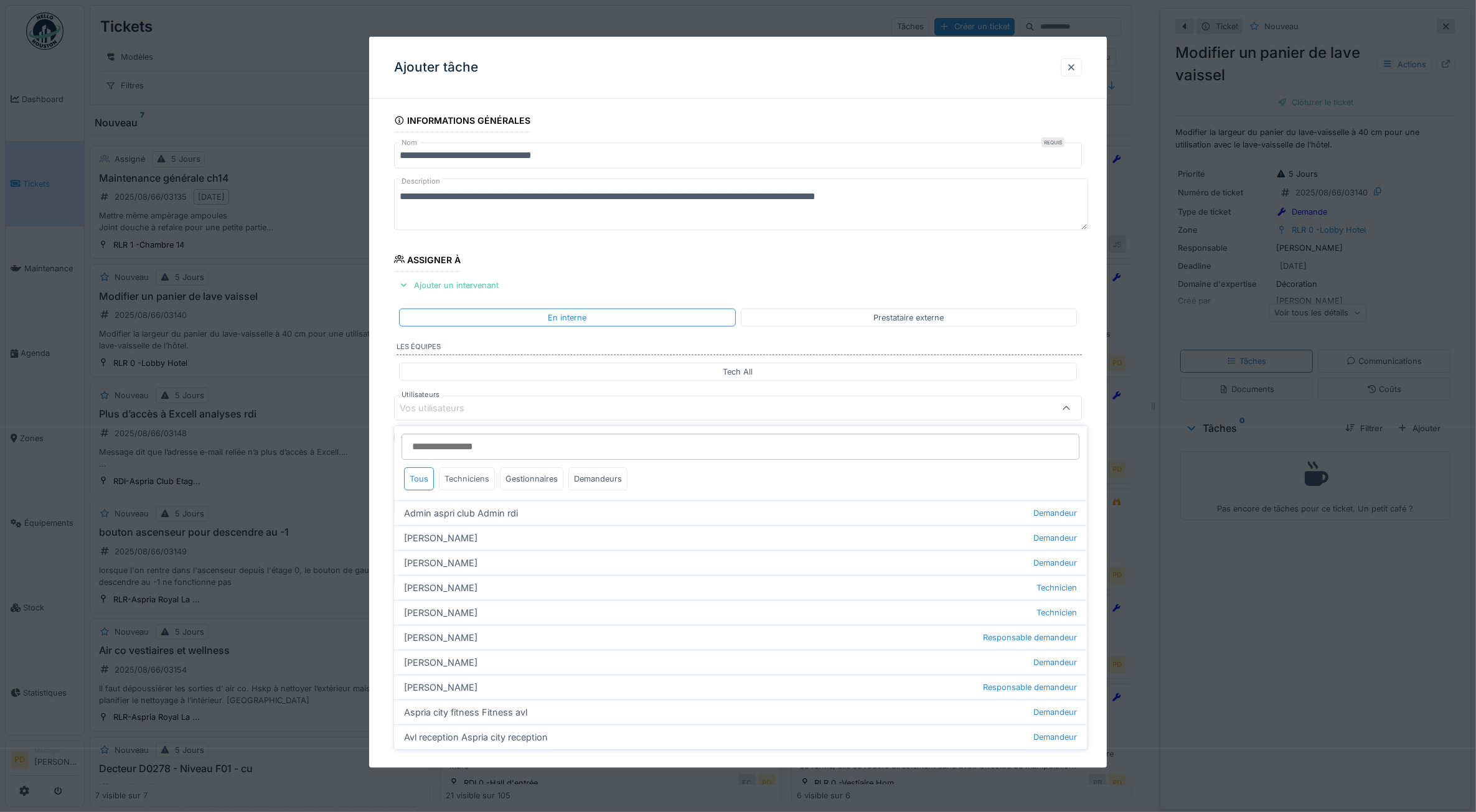
click at [480, 484] on div "Techniciens" at bounding box center [467, 478] width 56 height 23
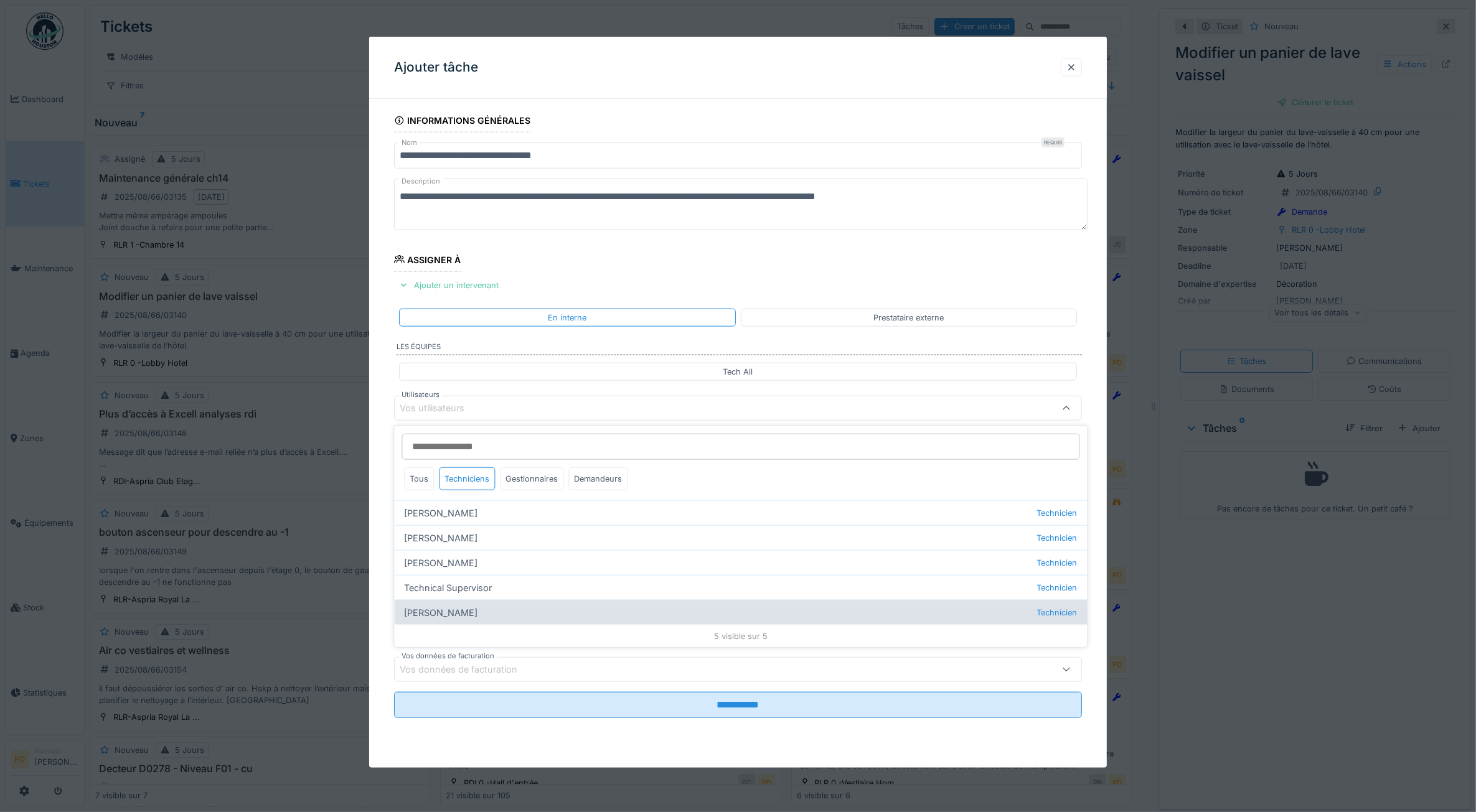
click at [480, 610] on div "Wojciech Wierozebski Technicien" at bounding box center [741, 612] width 693 height 25
type input "****"
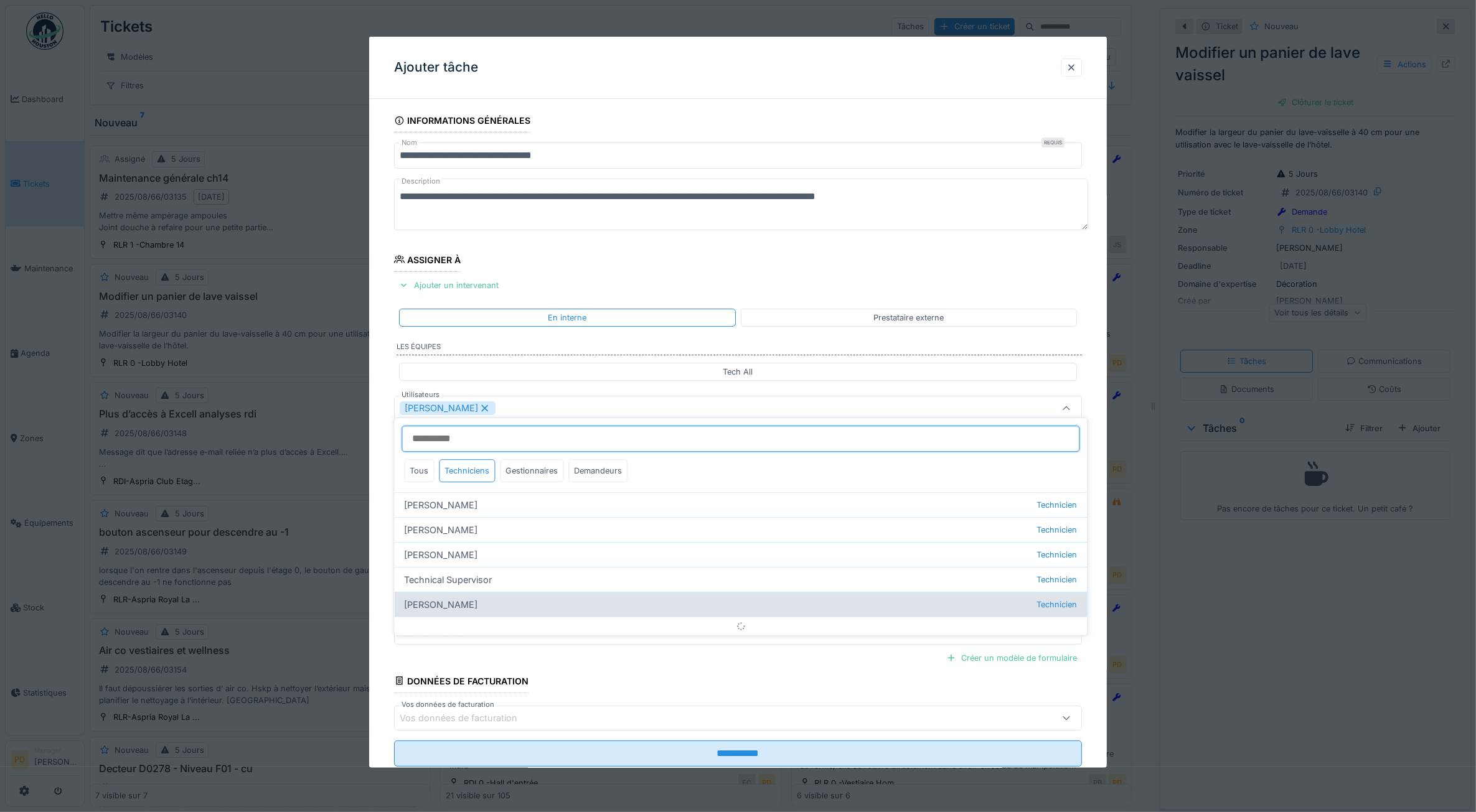
scroll to position [7, 0]
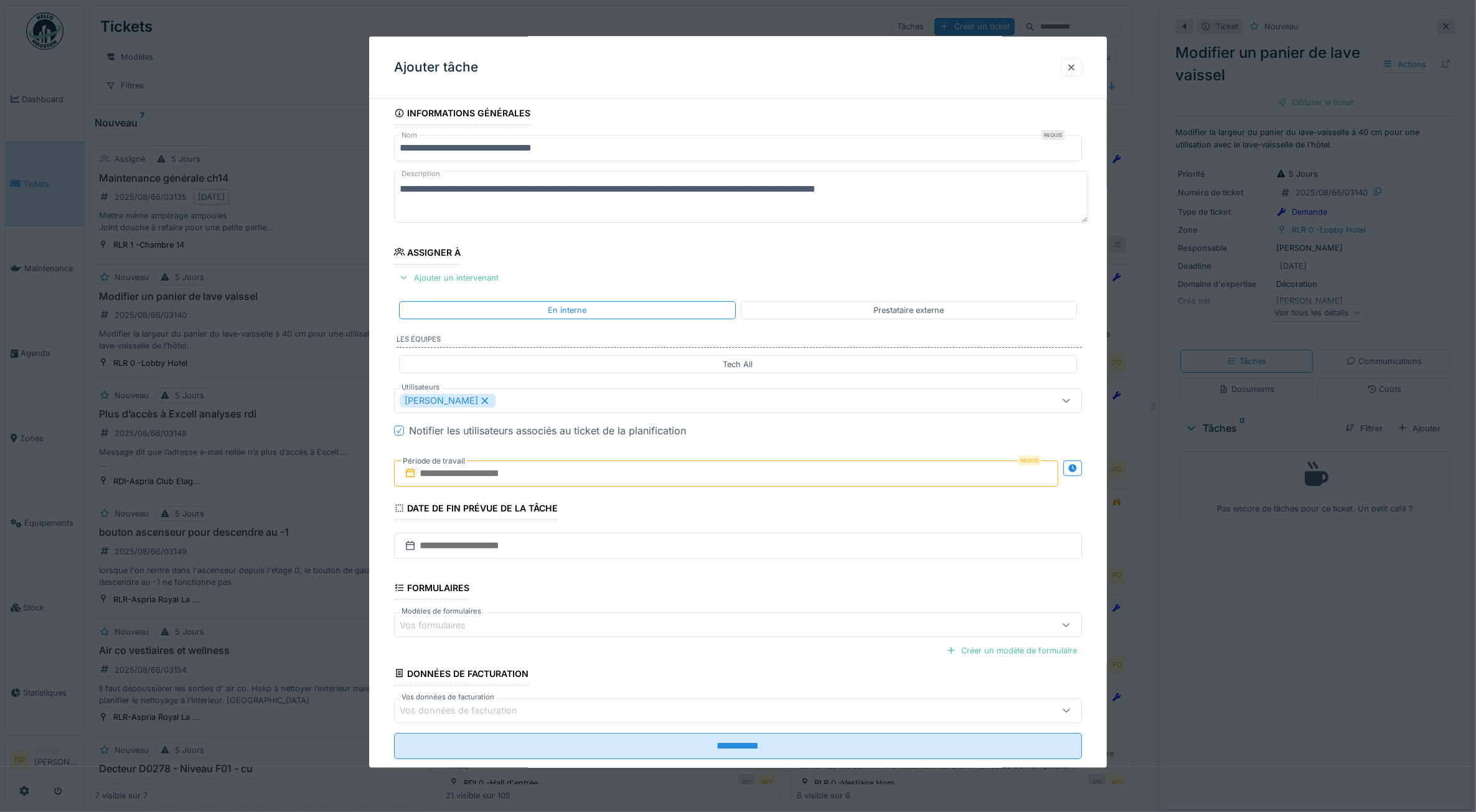
click at [383, 504] on div "**********" at bounding box center [738, 447] width 738 height 693
click at [472, 478] on input "text" at bounding box center [726, 473] width 665 height 26
click at [691, 613] on div "19" at bounding box center [689, 616] width 16 height 16
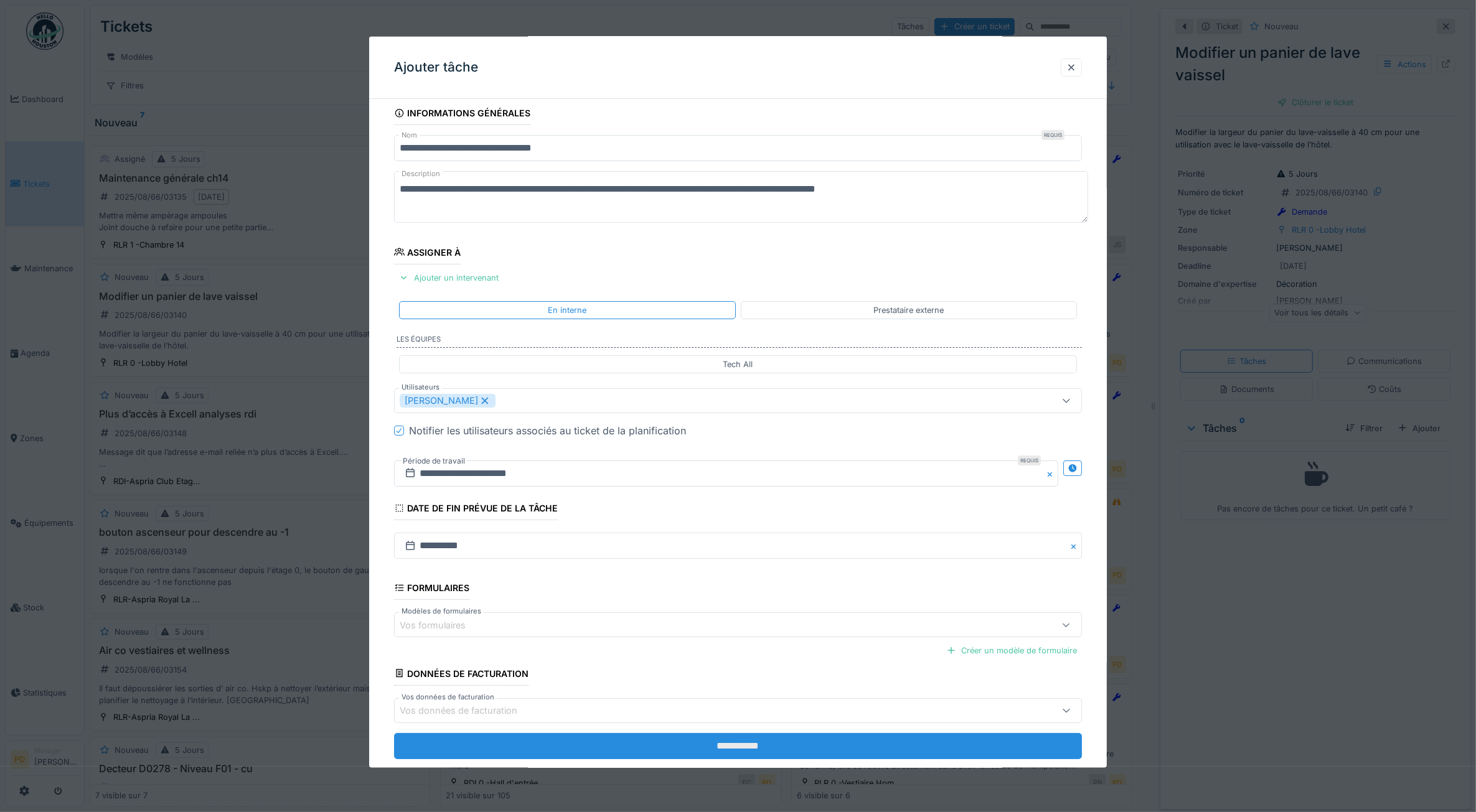
click at [701, 750] on input "**********" at bounding box center [738, 745] width 688 height 26
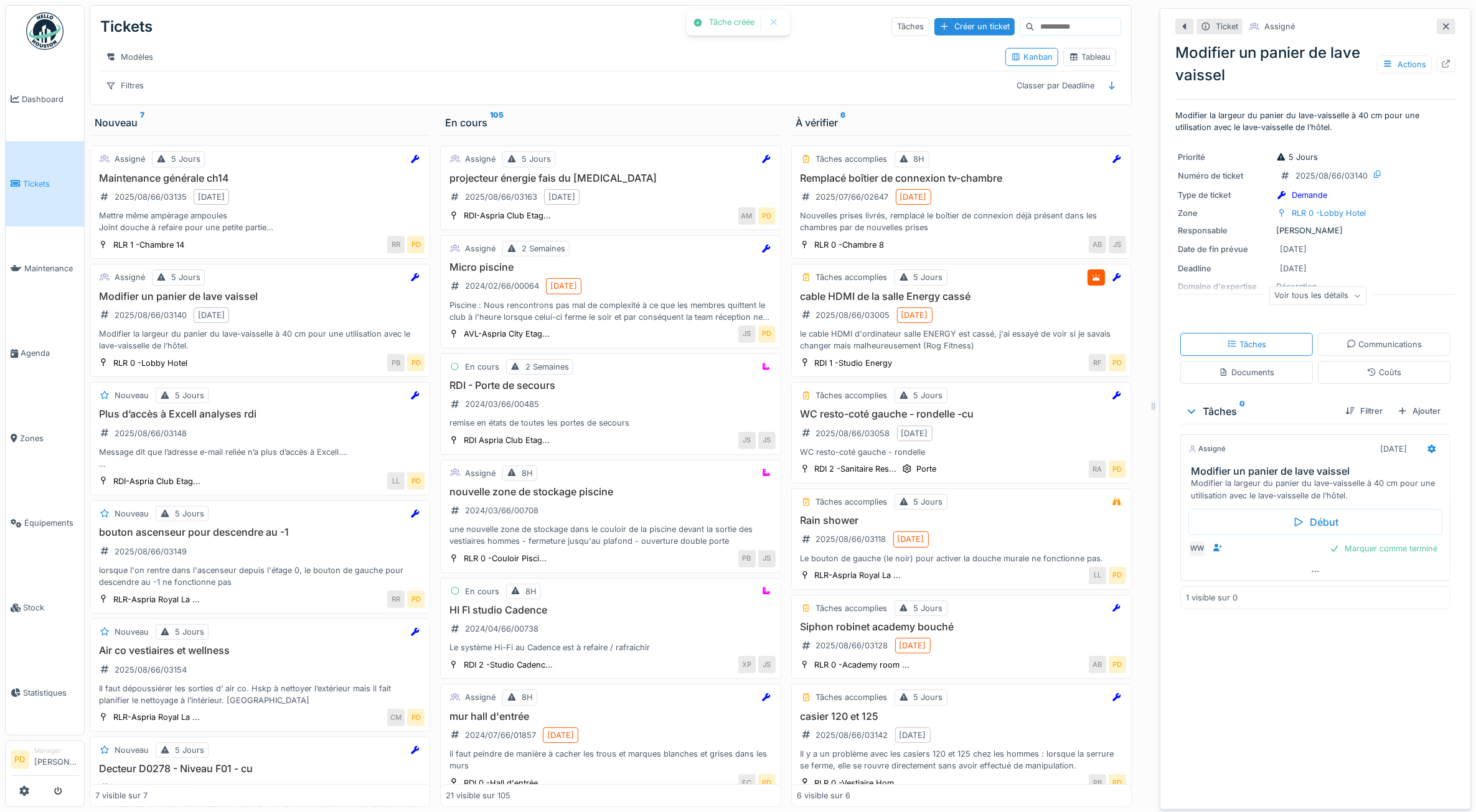
click at [28, 180] on span "Tickets" at bounding box center [50, 183] width 56 height 12
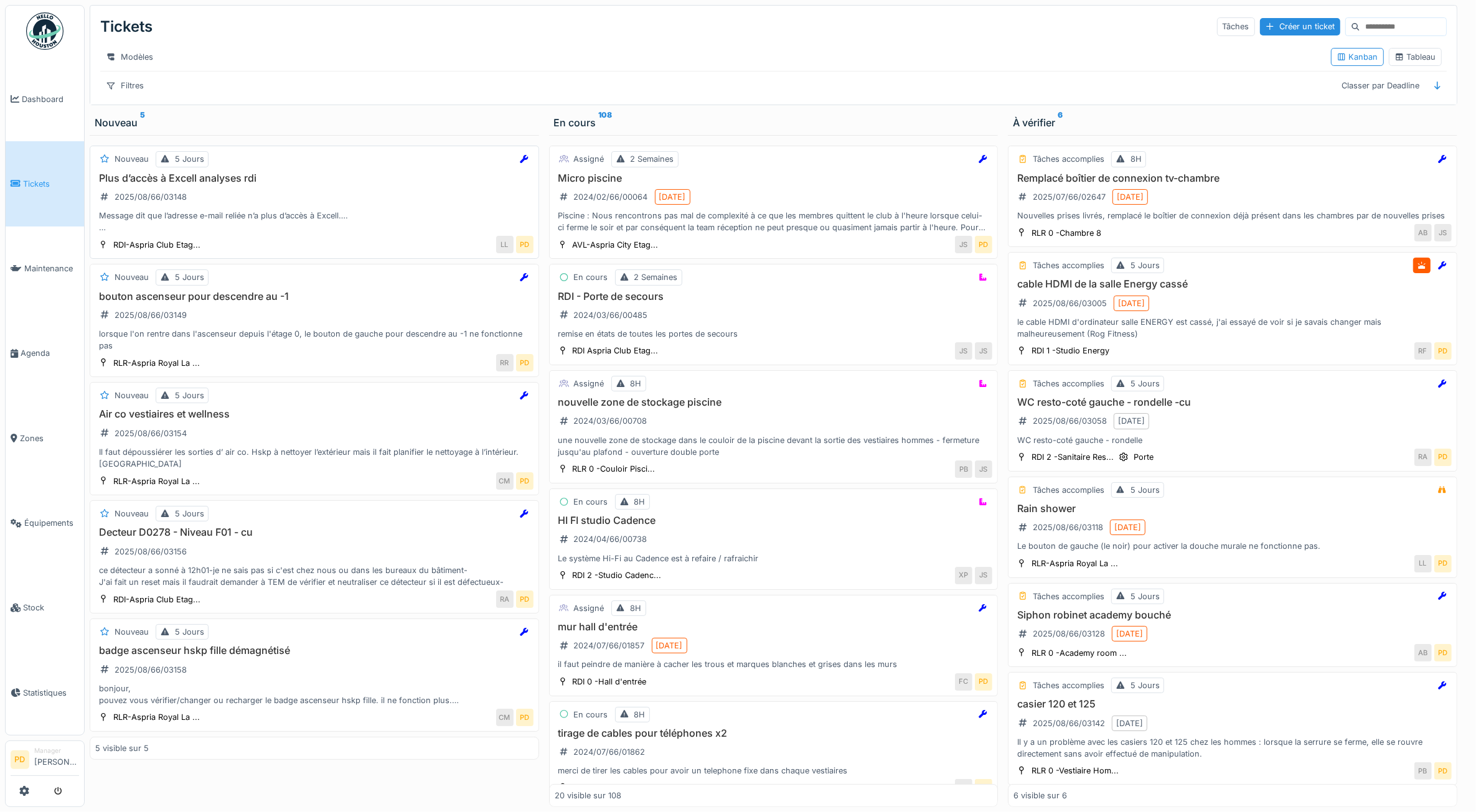
click at [312, 211] on div "Plus d’accès à Excell analyses rdi 2025/08/66/03148 Message dit que l’adresse e…" at bounding box center [315, 203] width 439 height 62
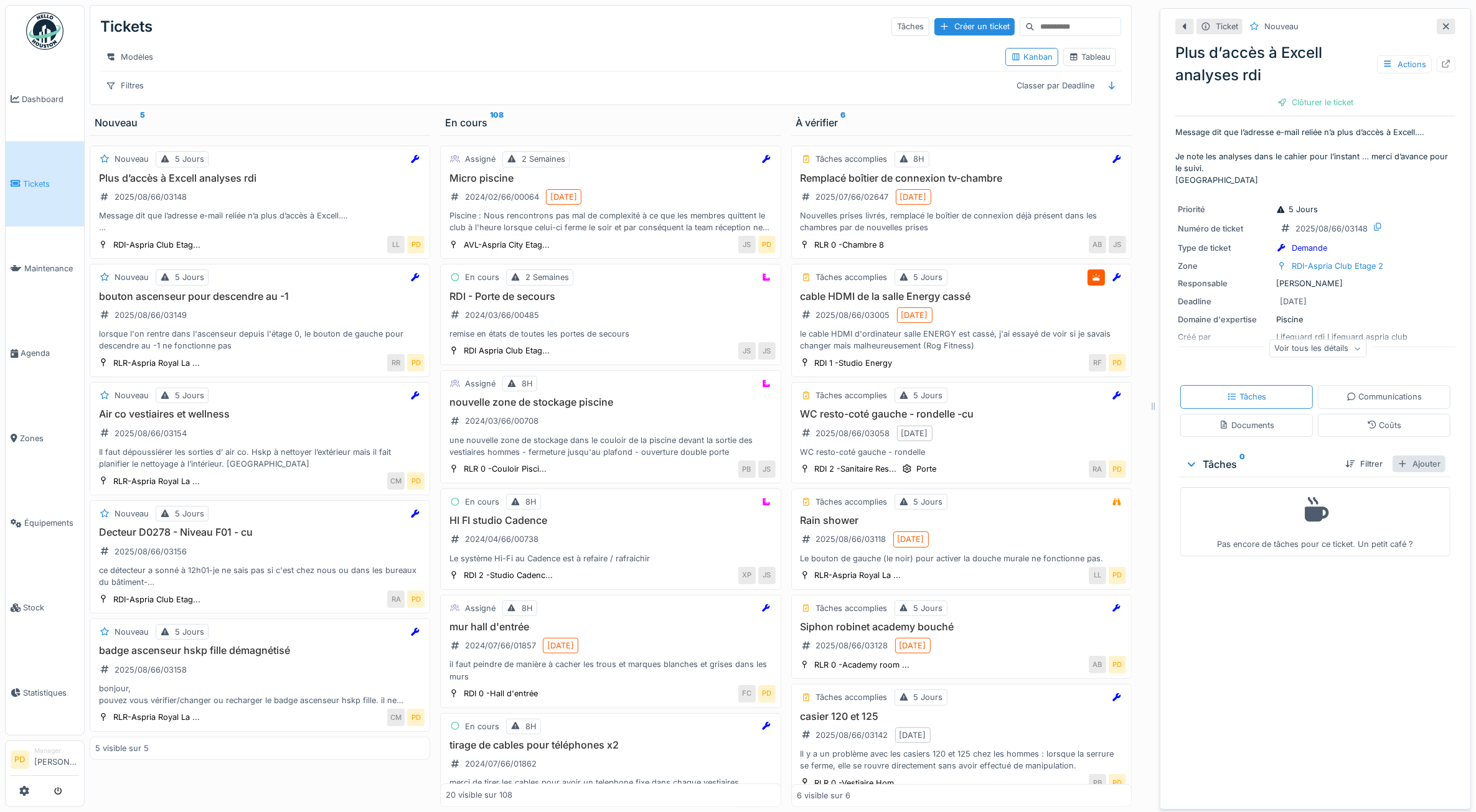
click at [1406, 472] on div "Ajouter" at bounding box center [1419, 464] width 53 height 16
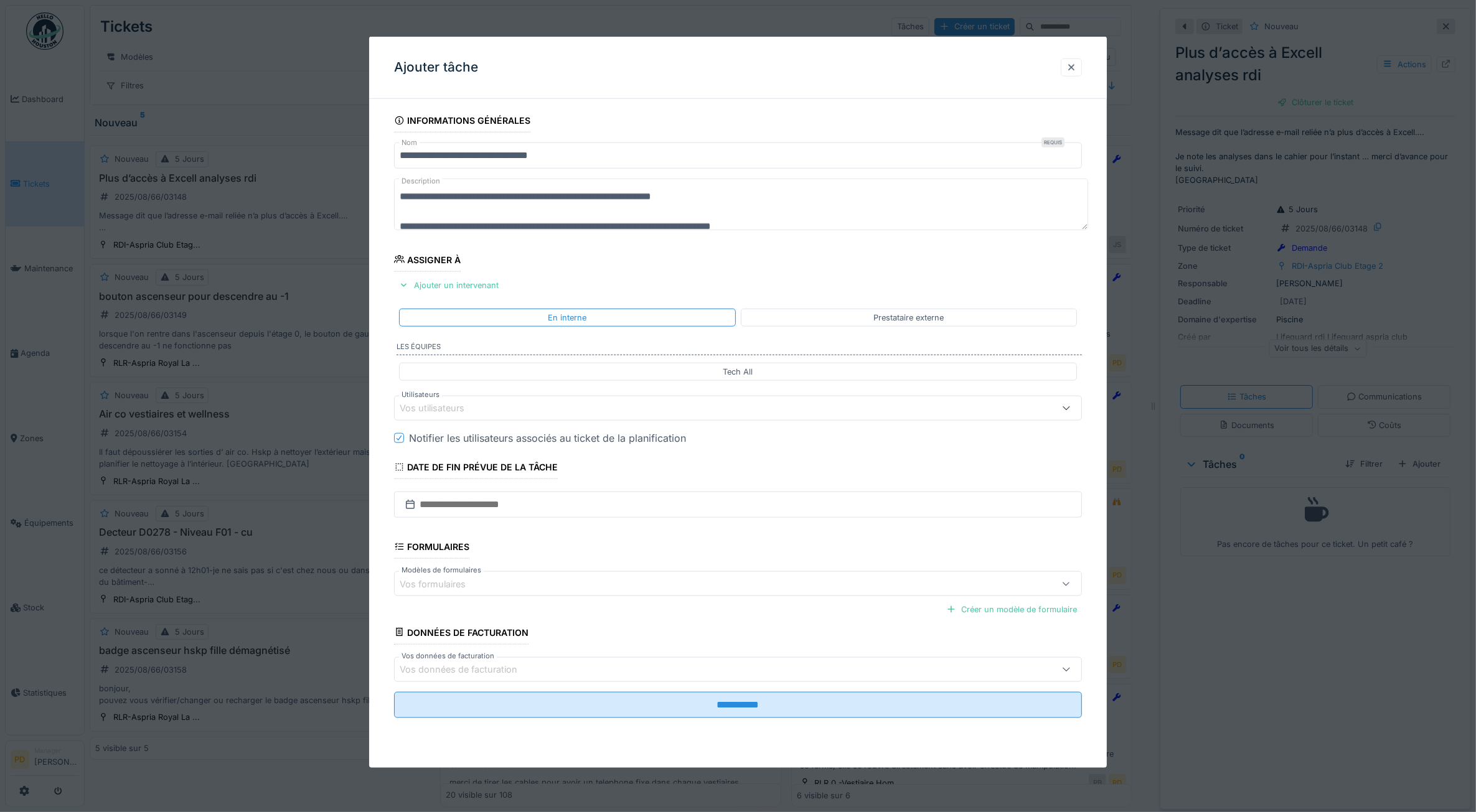
click at [549, 418] on div "Vos utilisateurs" at bounding box center [738, 407] width 688 height 25
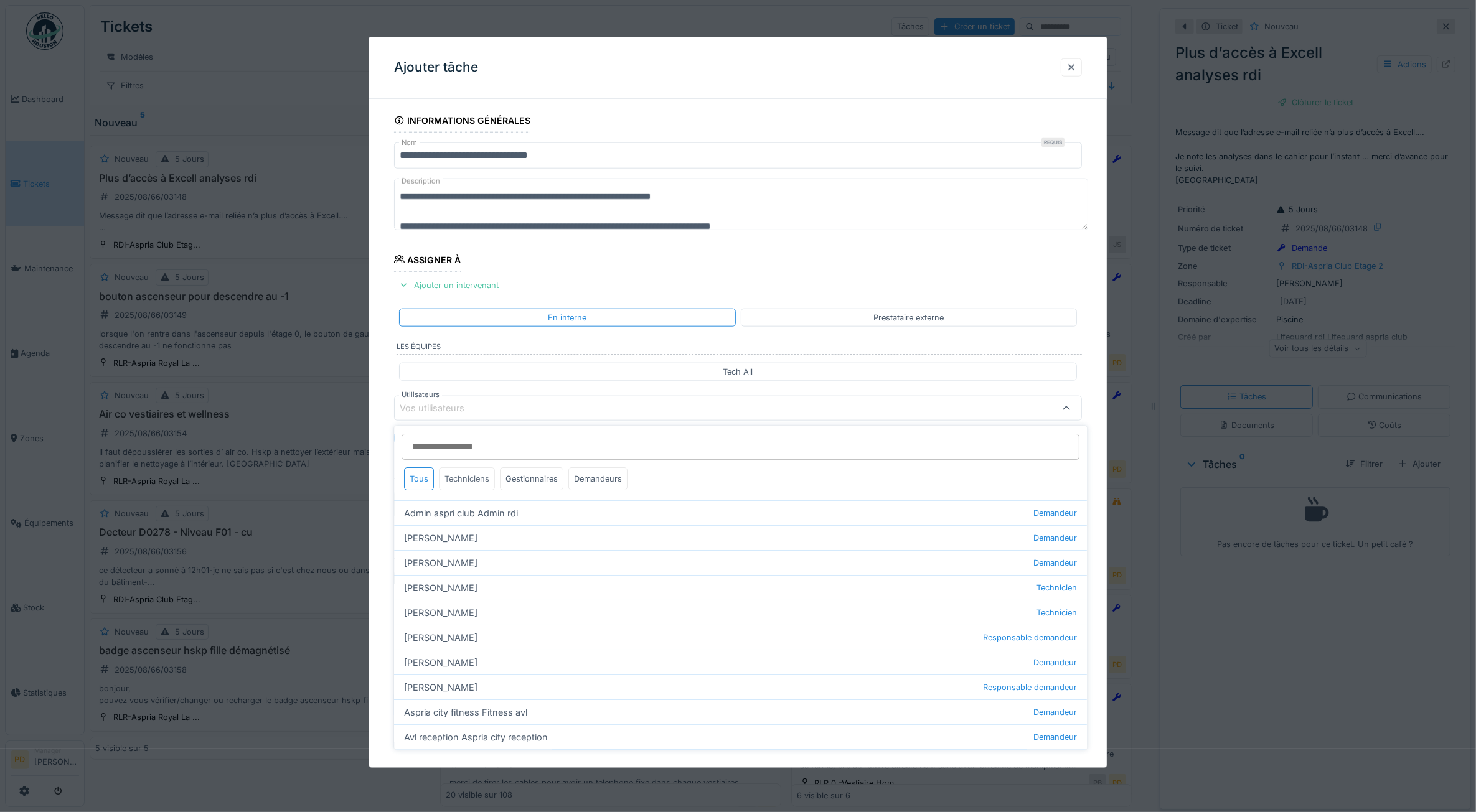
click at [480, 484] on div "Techniciens" at bounding box center [467, 478] width 56 height 23
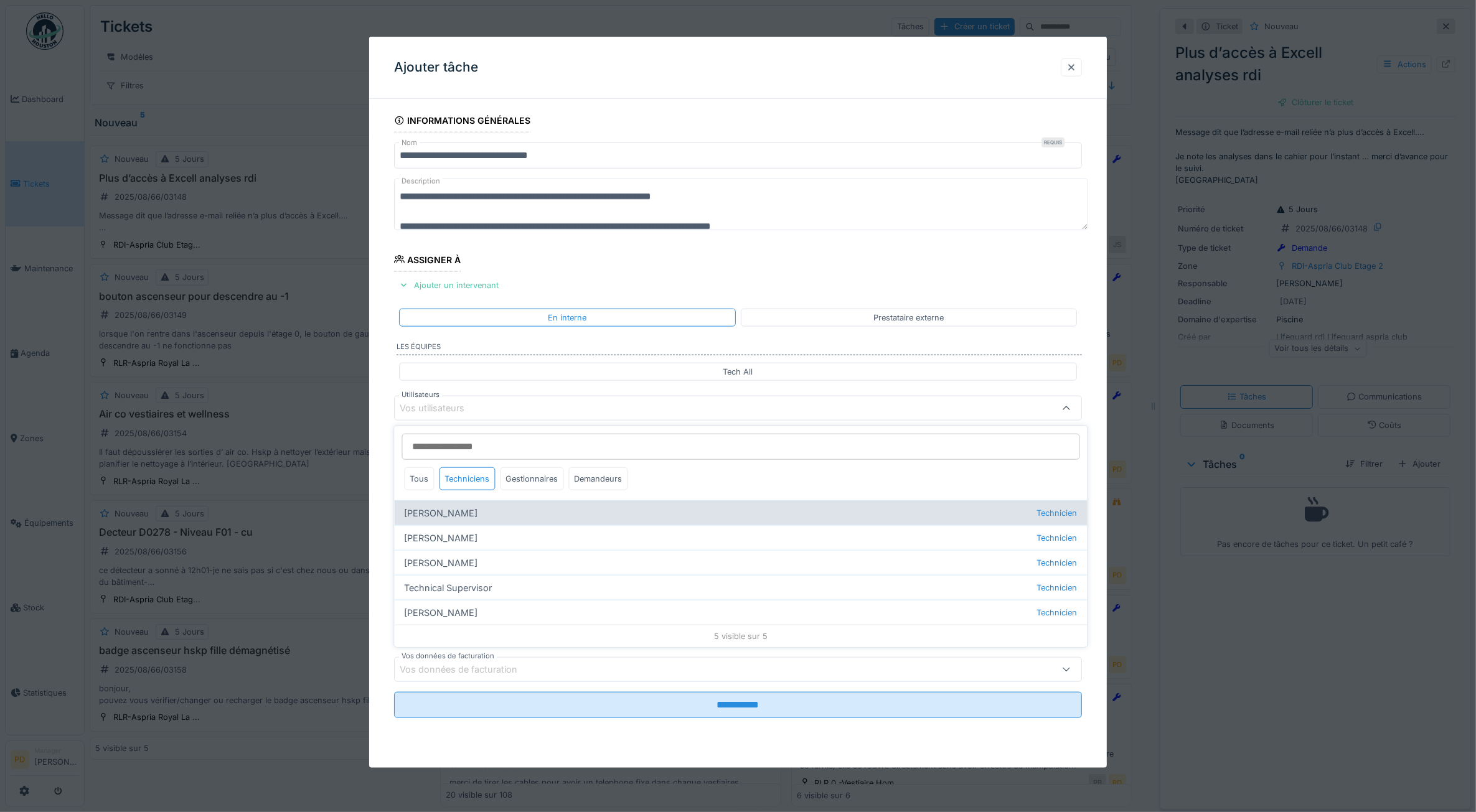
click at [467, 515] on div "[PERSON_NAME] Technicien" at bounding box center [741, 512] width 693 height 25
type input "*****"
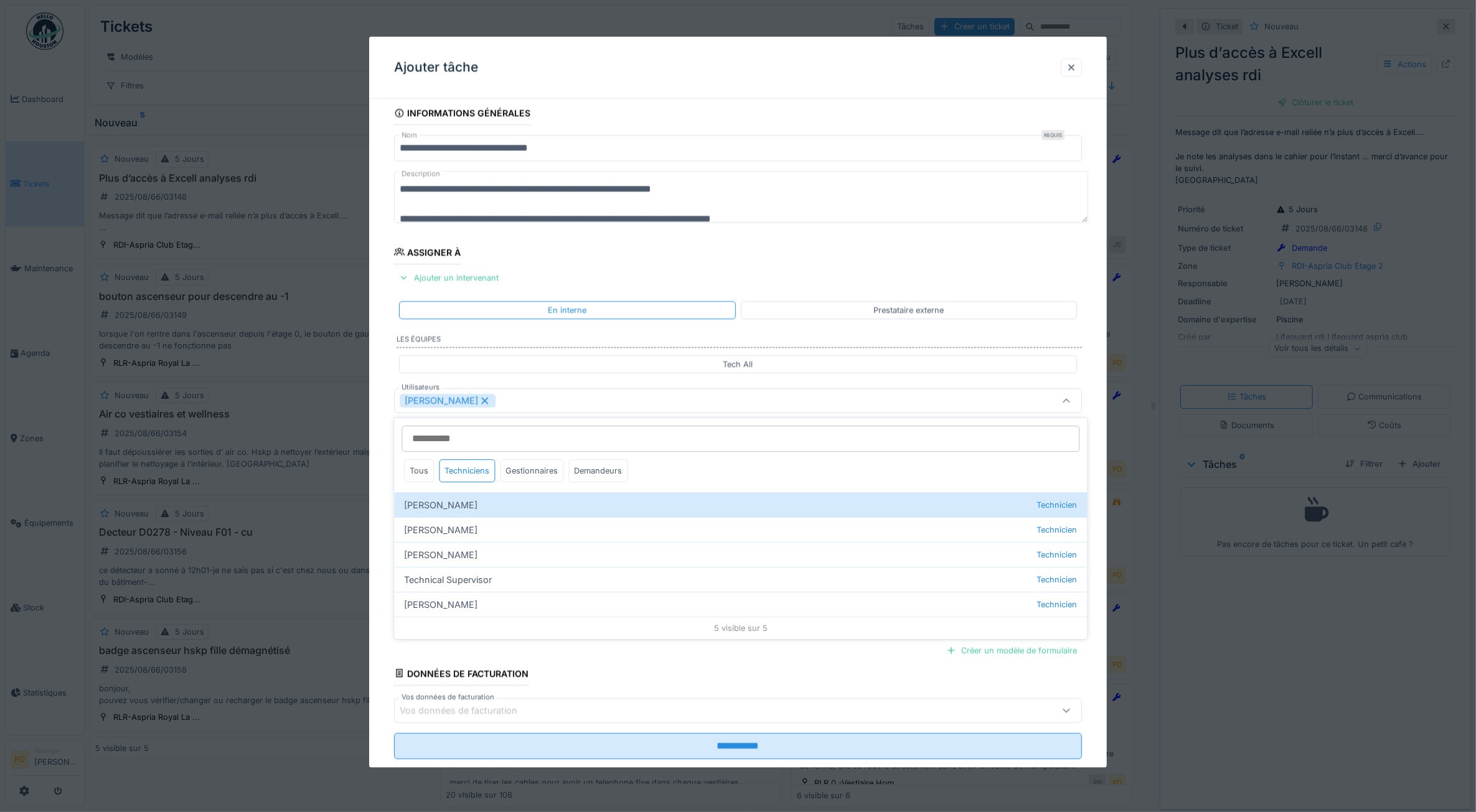
click at [372, 483] on div "**********" at bounding box center [738, 447] width 738 height 693
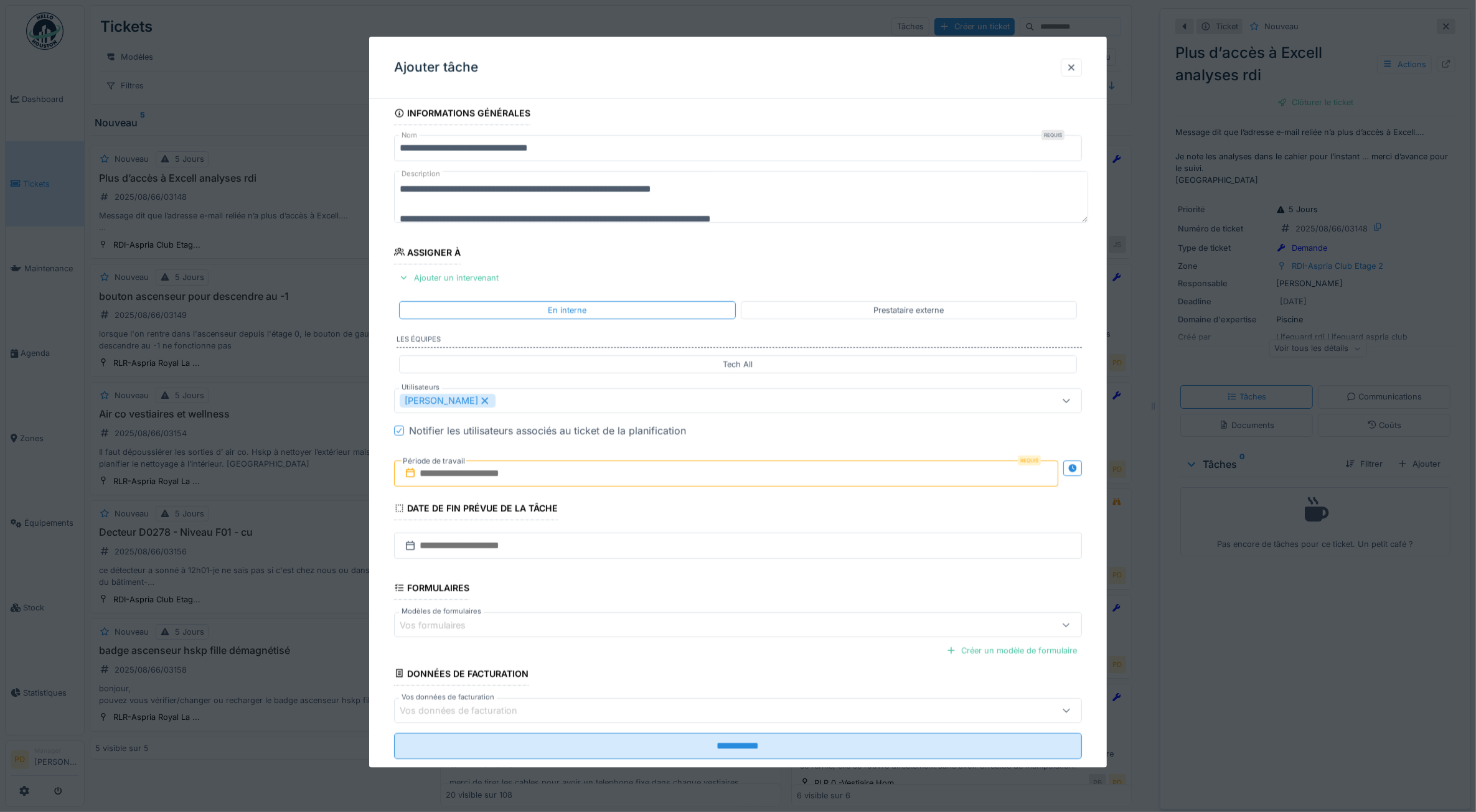
click at [532, 478] on input "text" at bounding box center [726, 473] width 665 height 26
click at [697, 620] on div "19" at bounding box center [689, 616] width 16 height 16
click at [676, 617] on div "18" at bounding box center [668, 616] width 16 height 18
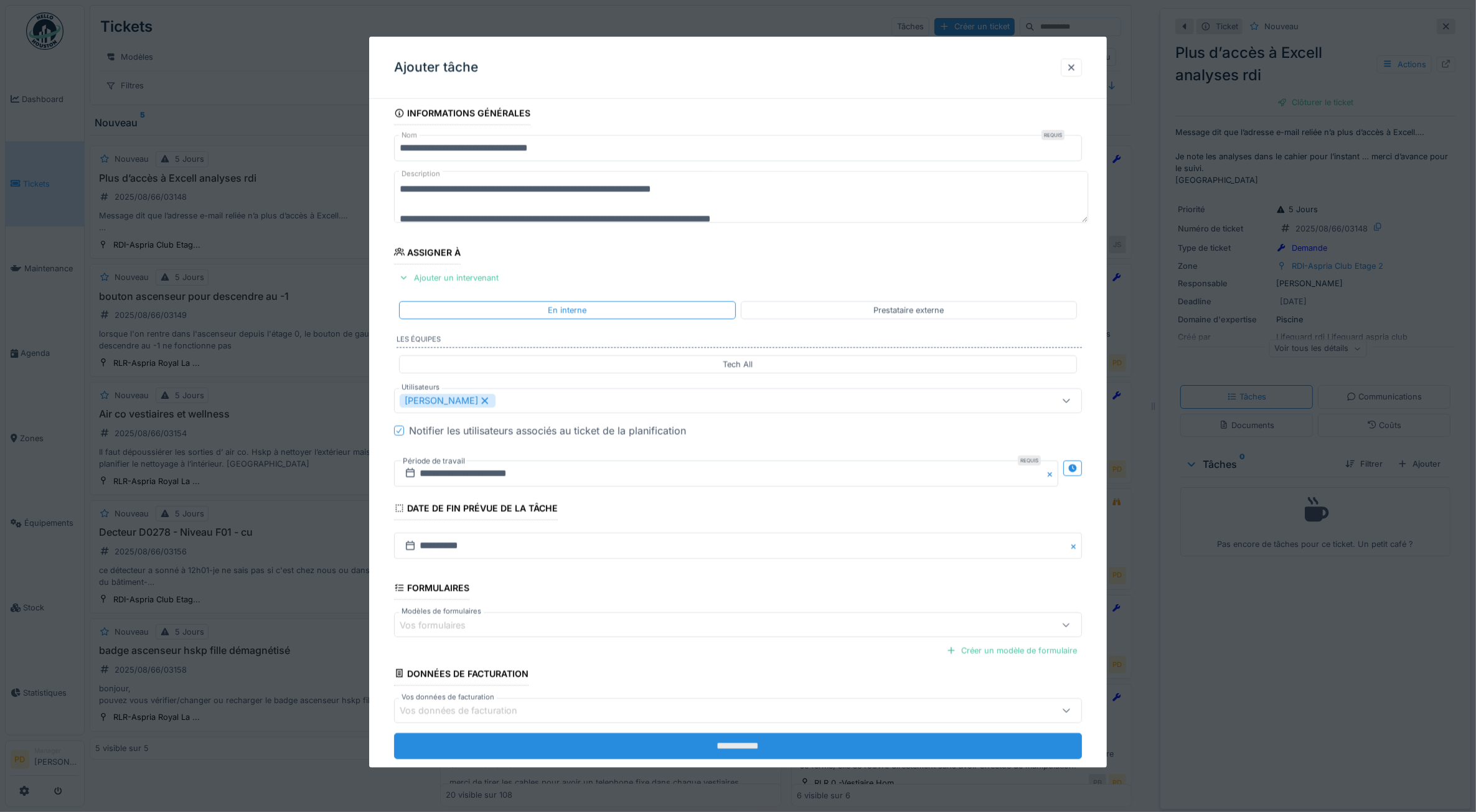
click at [702, 745] on input "**********" at bounding box center [738, 745] width 688 height 26
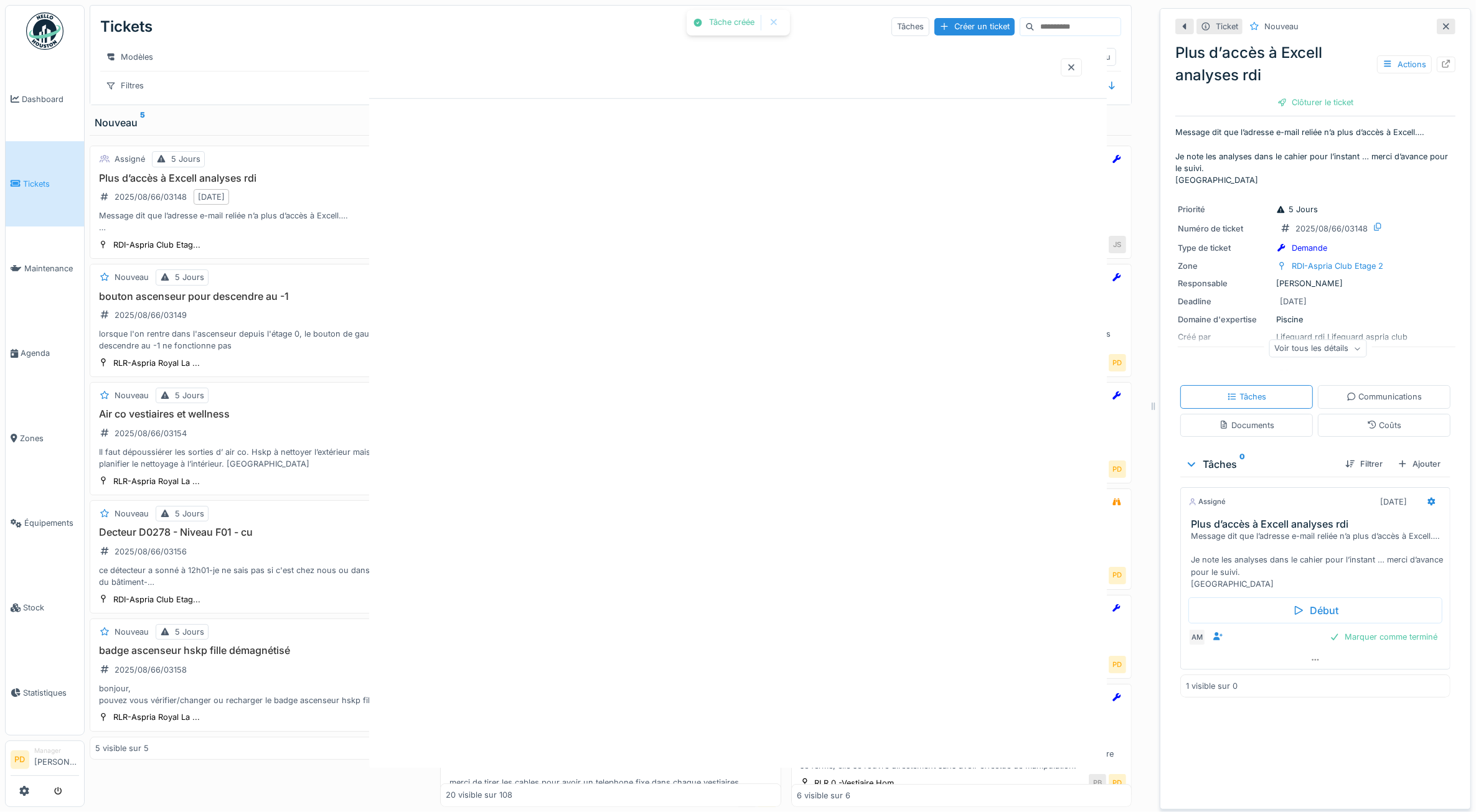
scroll to position [0, 0]
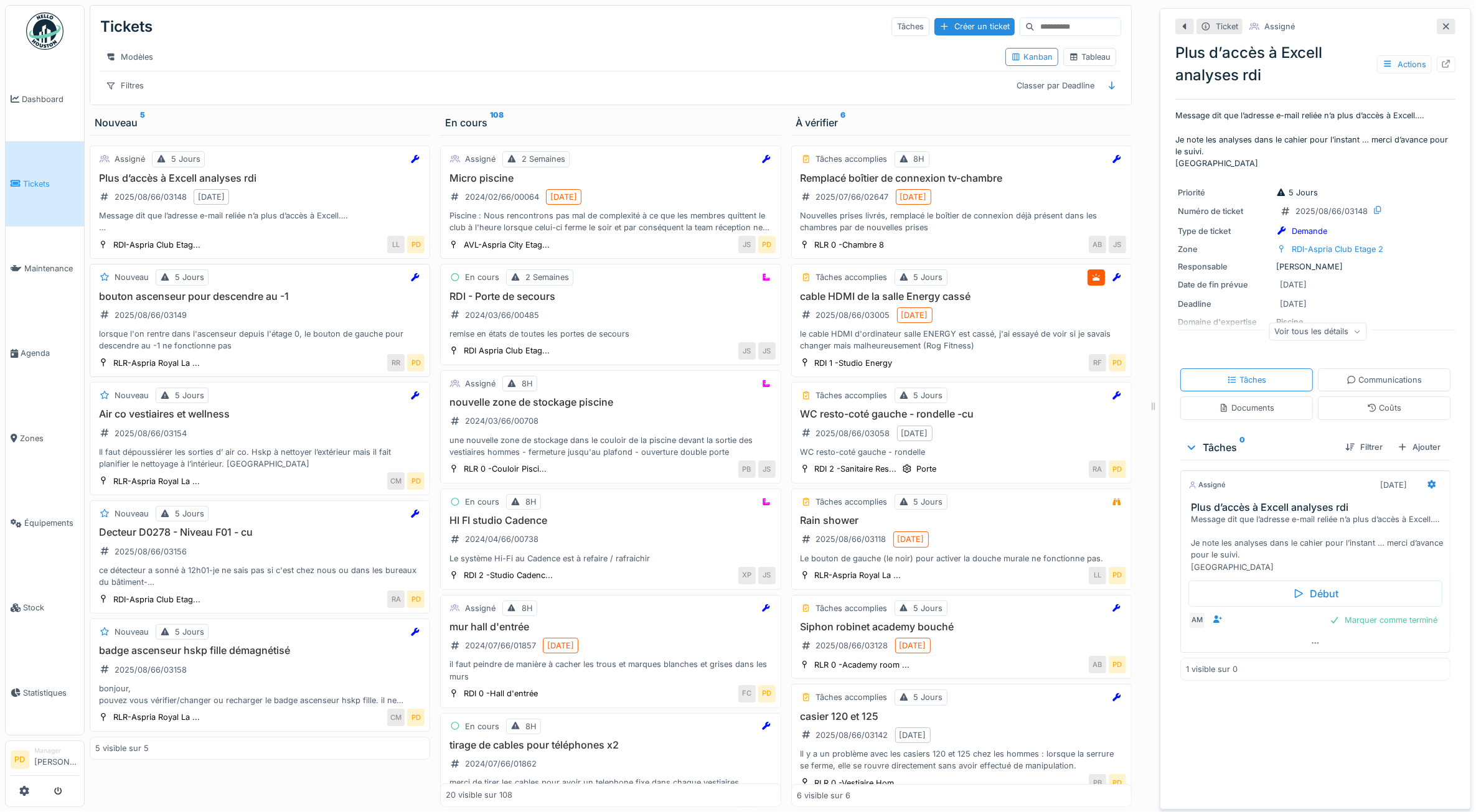
click at [227, 343] on div "lorsque l'on rentre dans l'ascenseur depuis l'étage 0, le bouton de gauche pour…" at bounding box center [260, 340] width 329 height 24
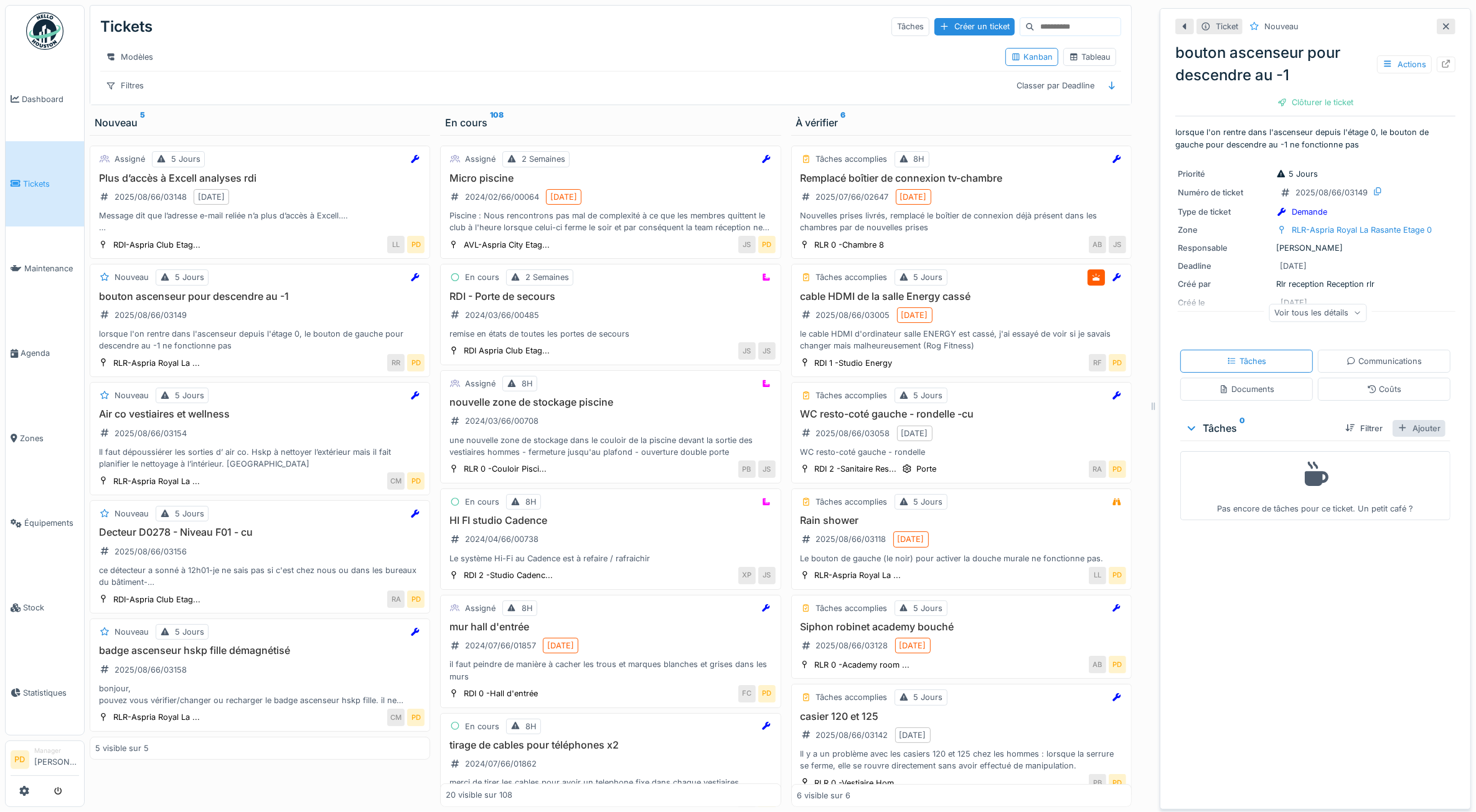
click at [1411, 434] on div "Ajouter" at bounding box center [1419, 428] width 53 height 16
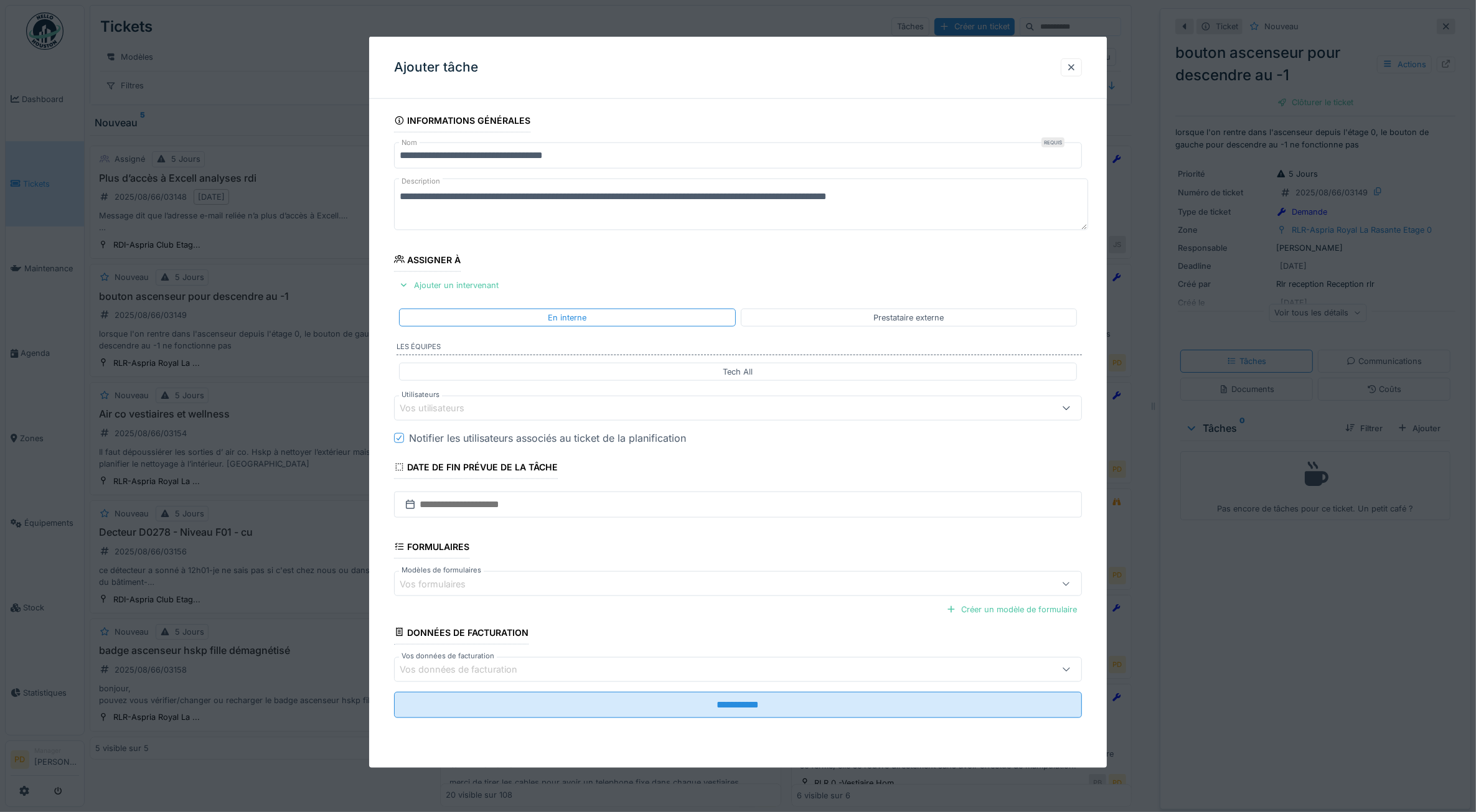
click at [593, 406] on div "Vos utilisateurs" at bounding box center [700, 408] width 600 height 14
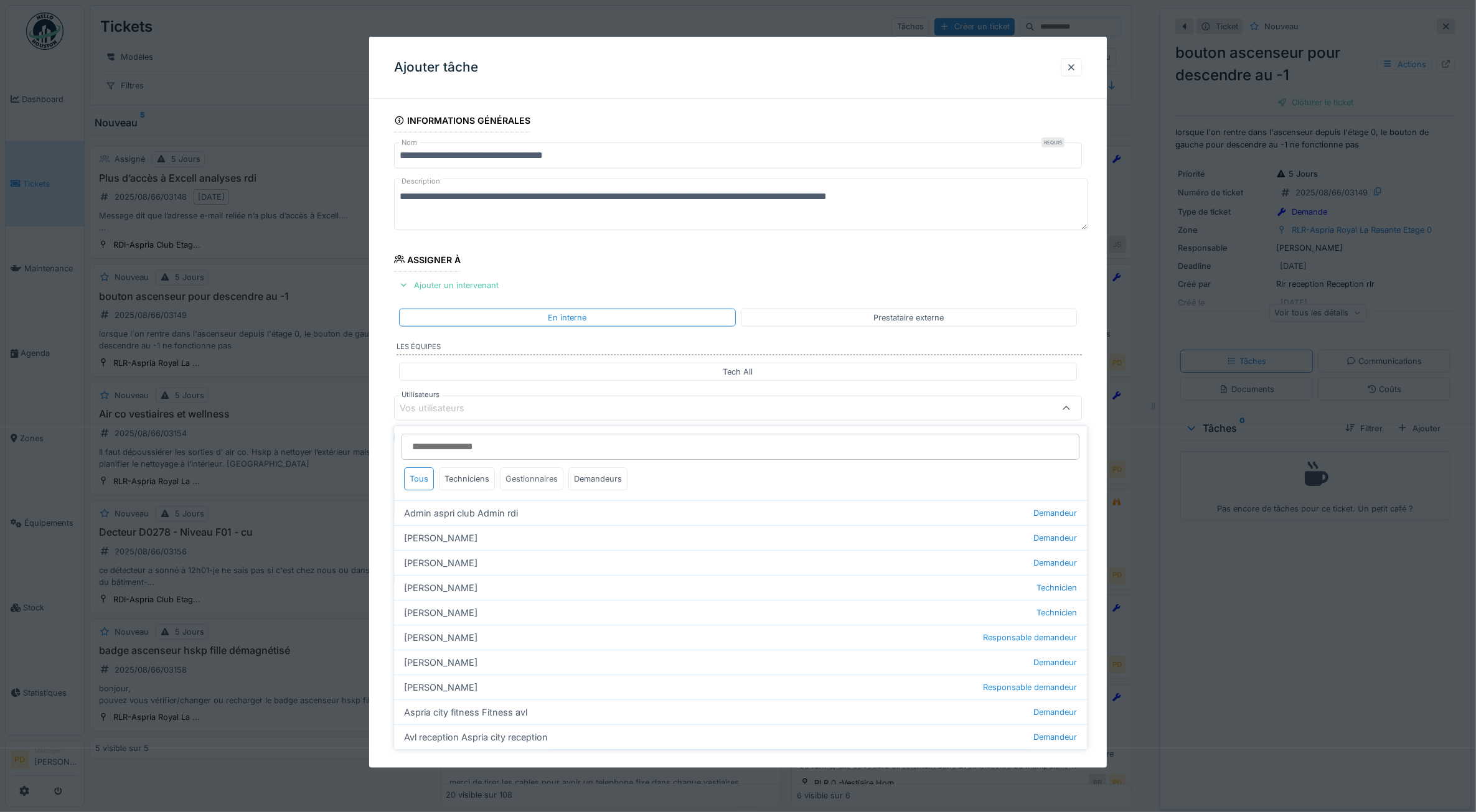
click at [510, 480] on div "Gestionnaires" at bounding box center [532, 478] width 64 height 23
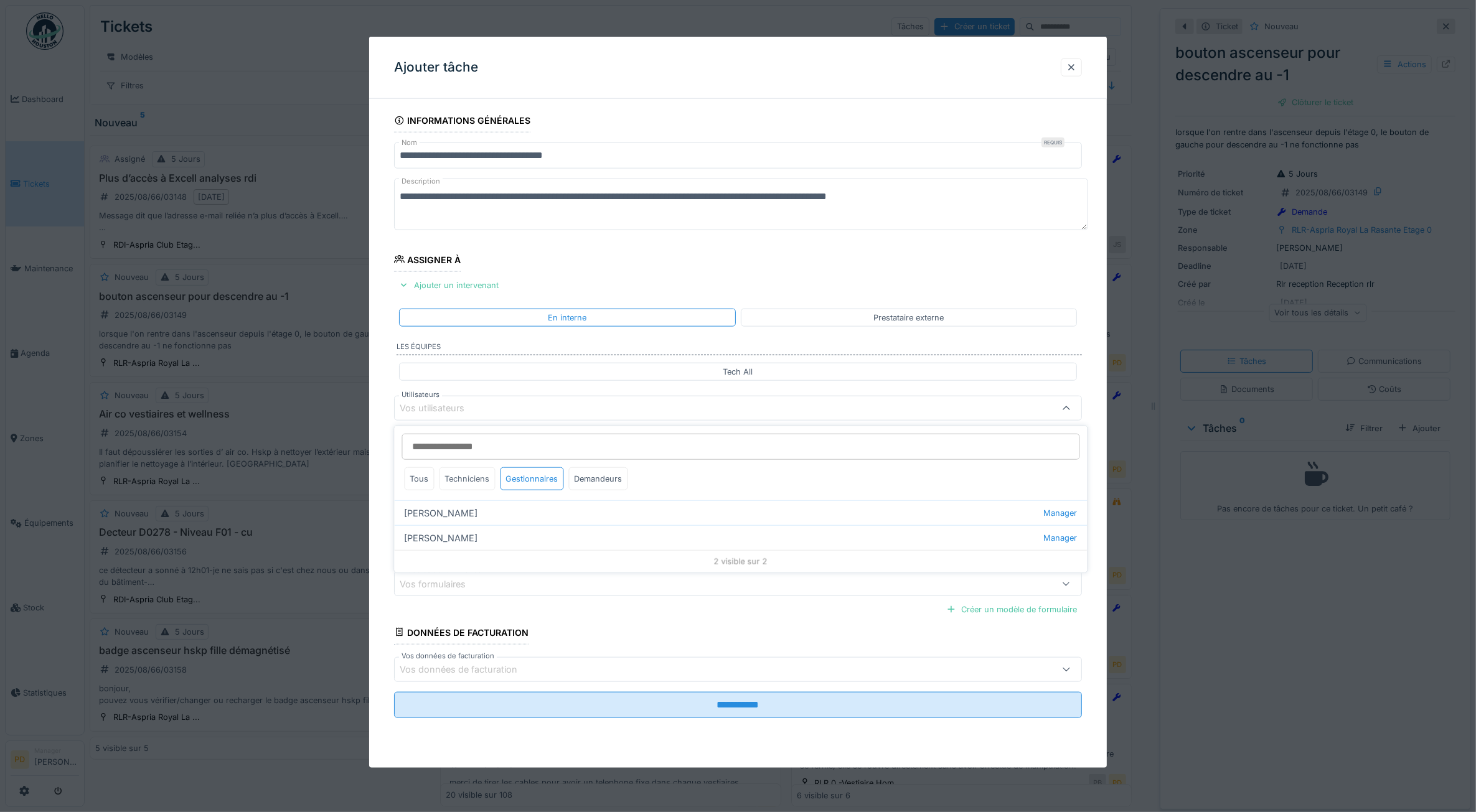
click at [475, 479] on div "Techniciens" at bounding box center [467, 478] width 56 height 23
click at [533, 478] on div "Gestionnaires" at bounding box center [532, 478] width 64 height 23
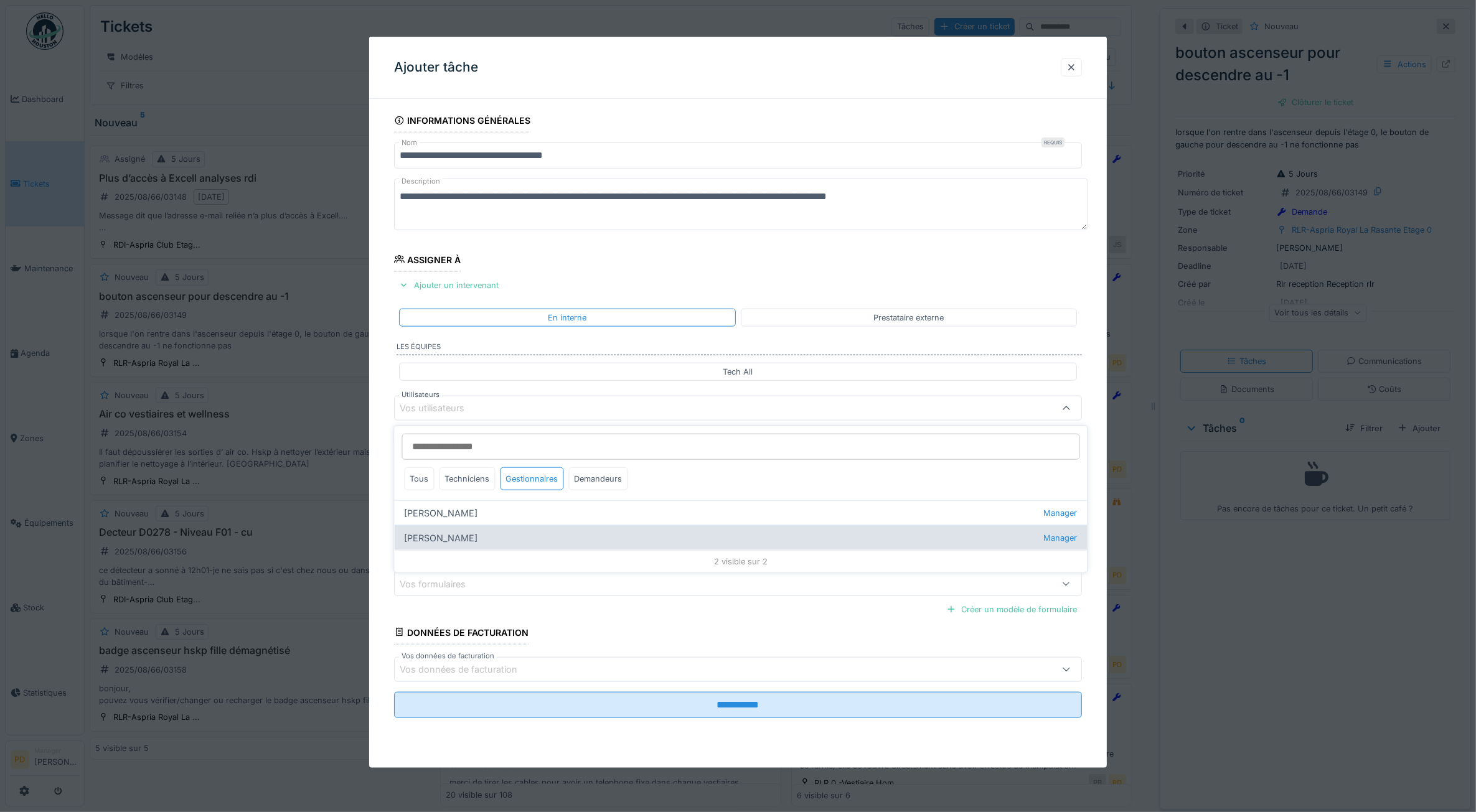
click at [452, 536] on div "[PERSON_NAME] kan Manager" at bounding box center [741, 537] width 693 height 25
type input "****"
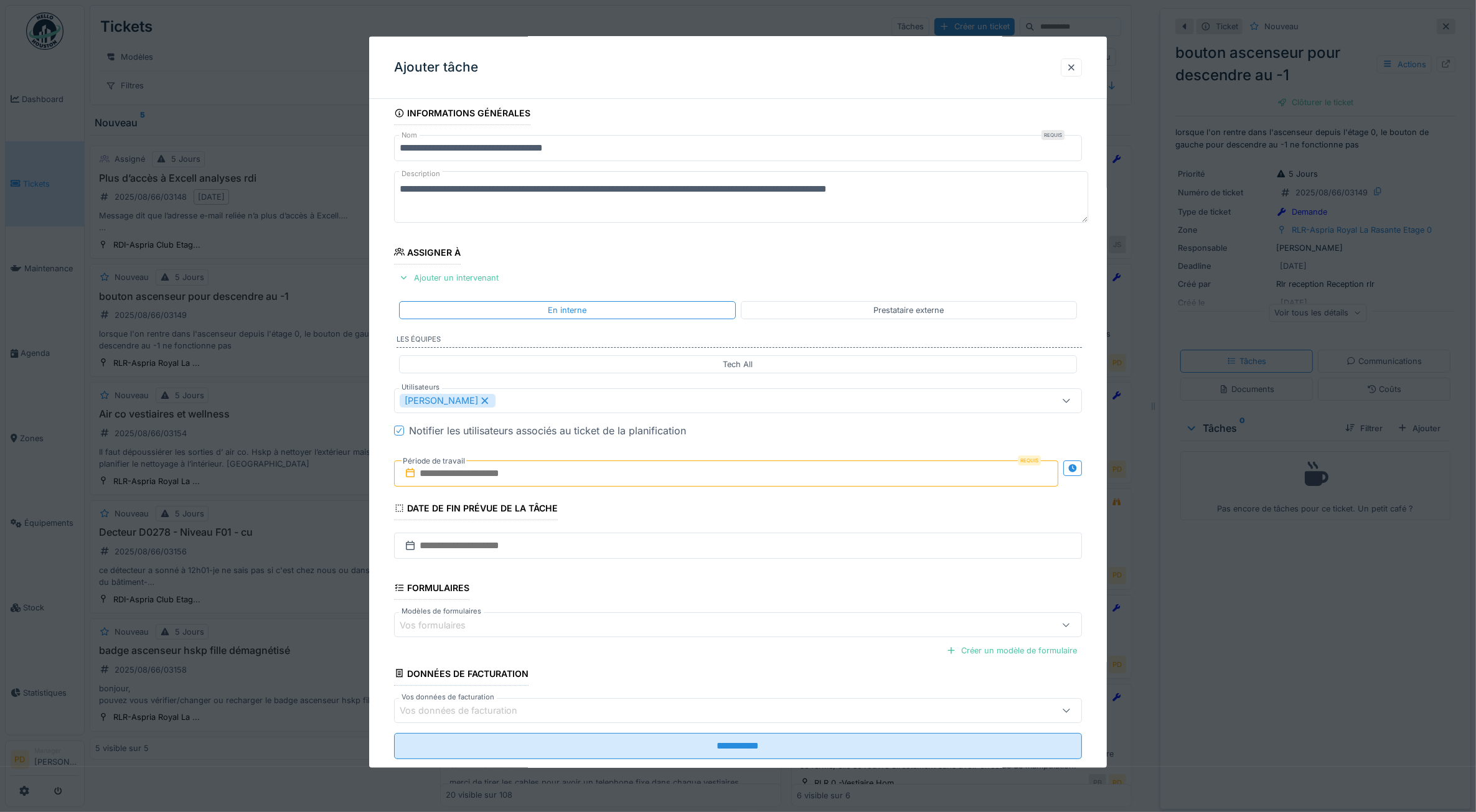
click at [382, 503] on div "**********" at bounding box center [738, 447] width 738 height 693
click at [457, 472] on input "text" at bounding box center [726, 473] width 665 height 26
click at [667, 617] on div "18" at bounding box center [668, 616] width 16 height 18
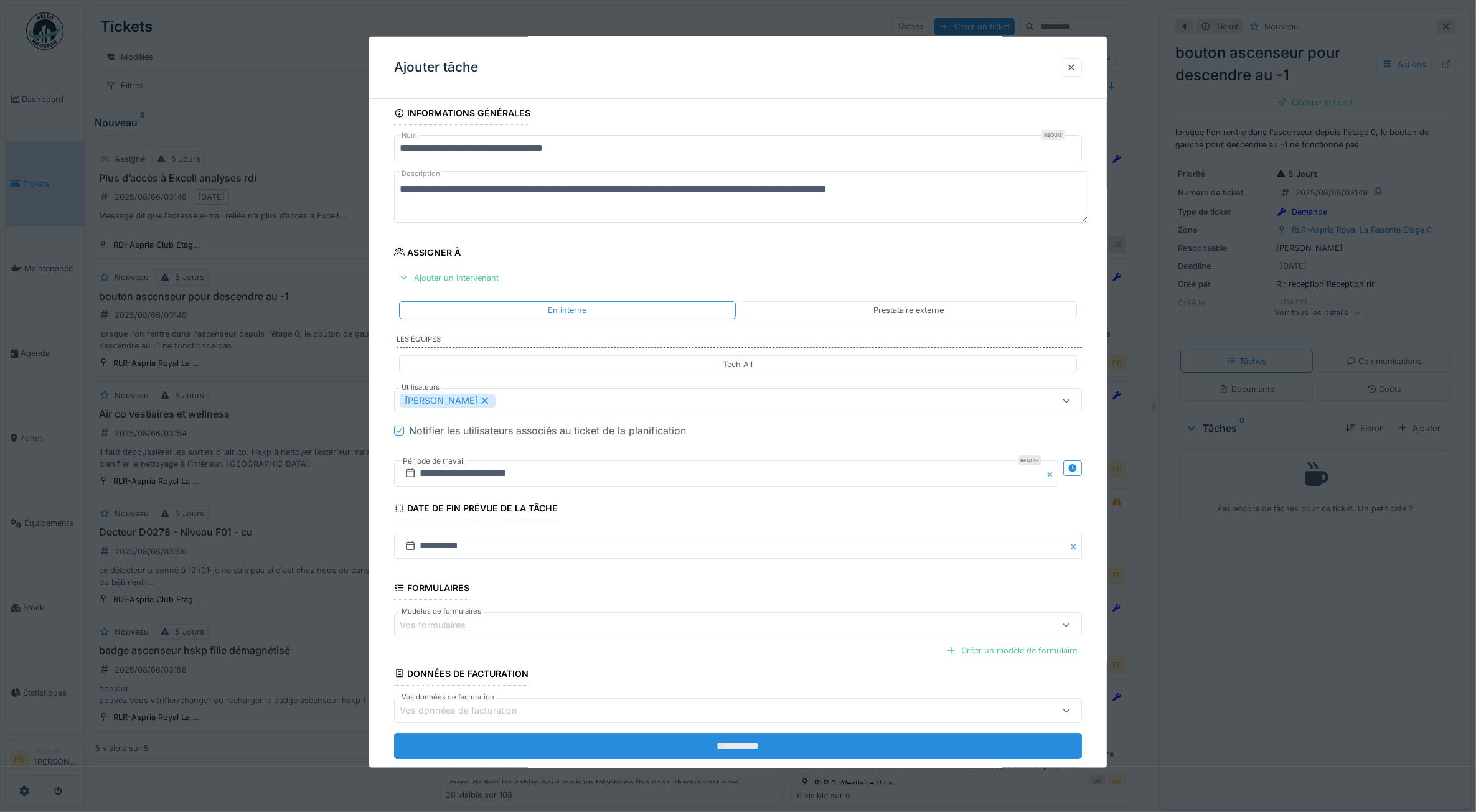
click at [695, 753] on input "**********" at bounding box center [738, 745] width 688 height 26
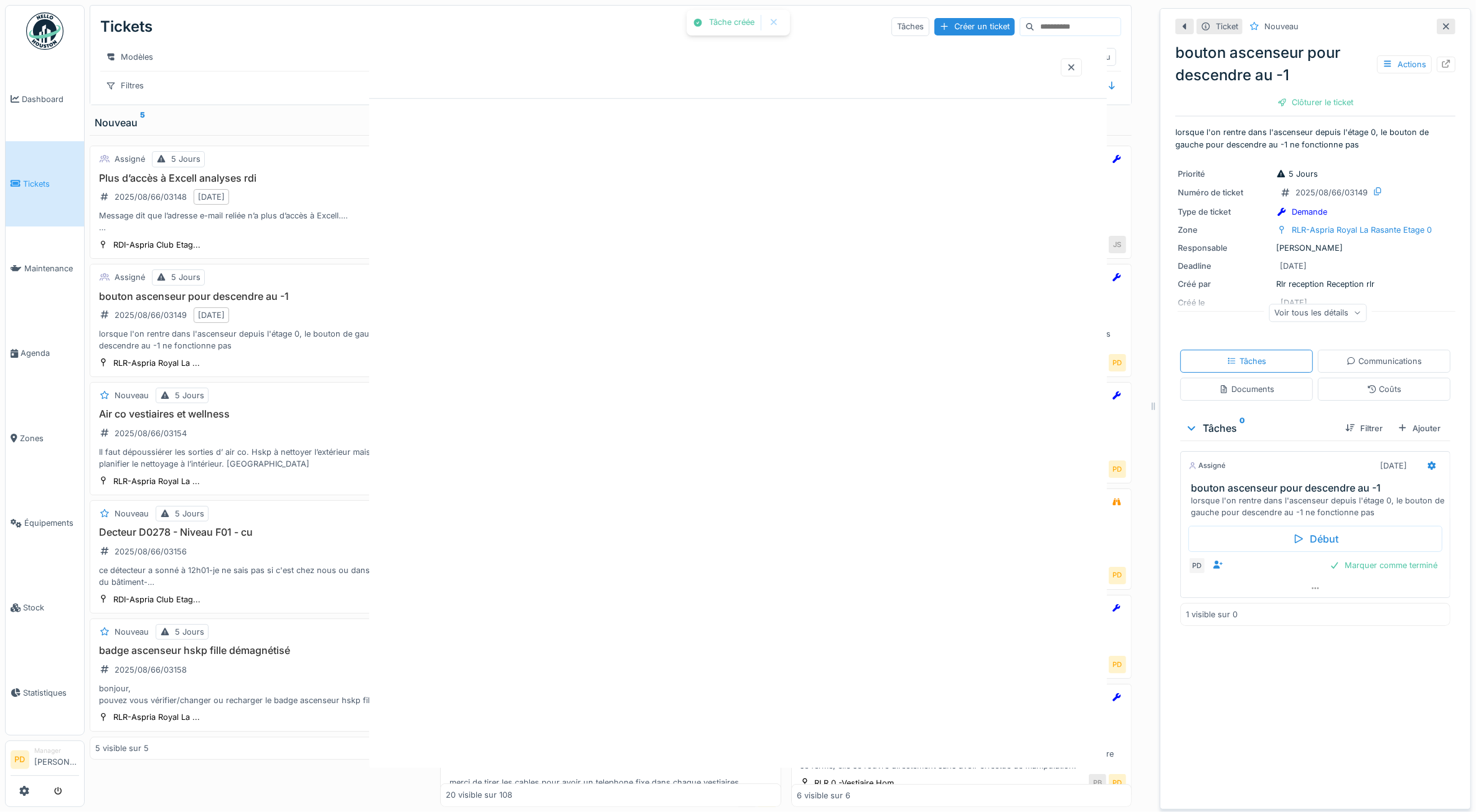
scroll to position [0, 0]
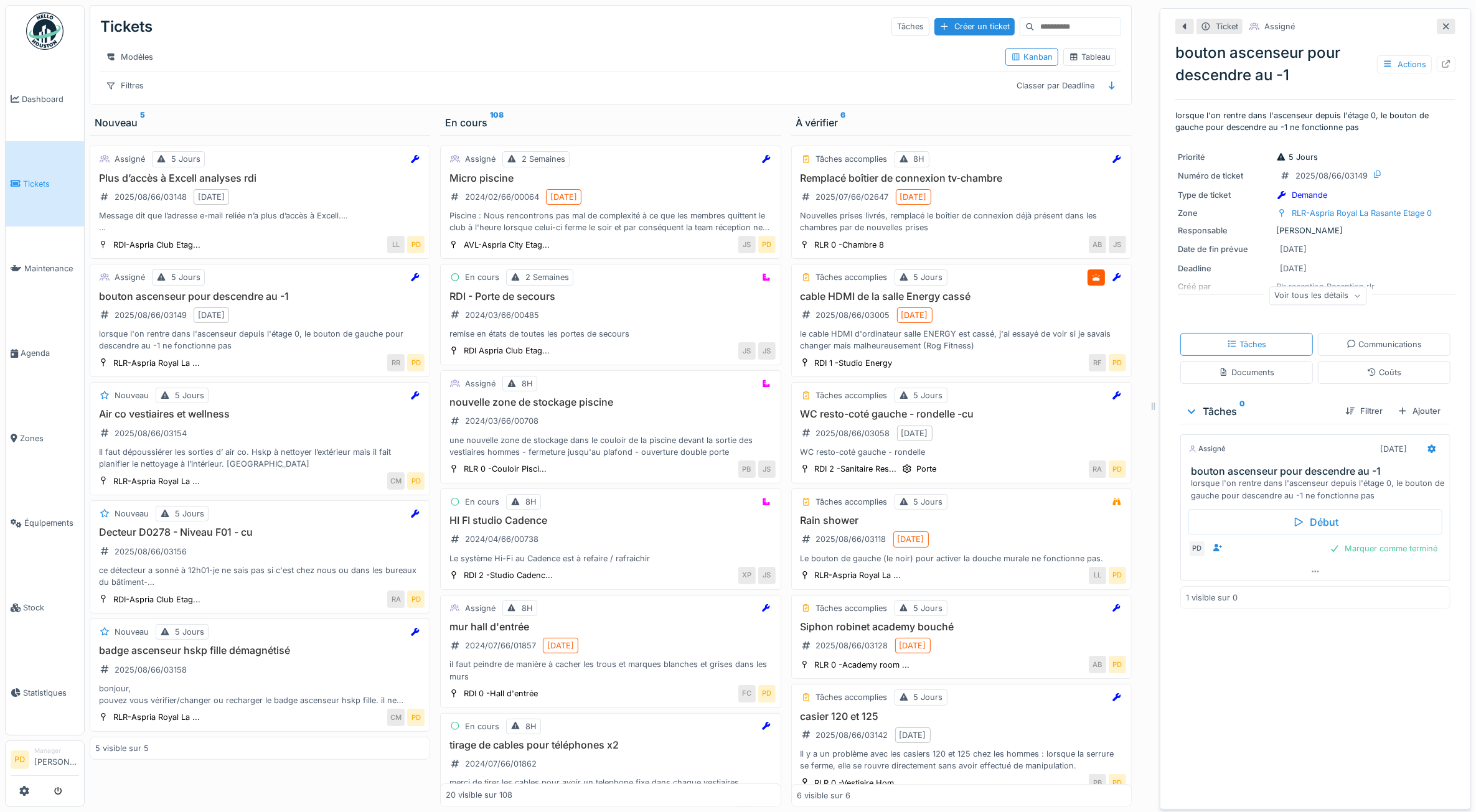
click at [40, 168] on link "Tickets" at bounding box center [45, 183] width 78 height 85
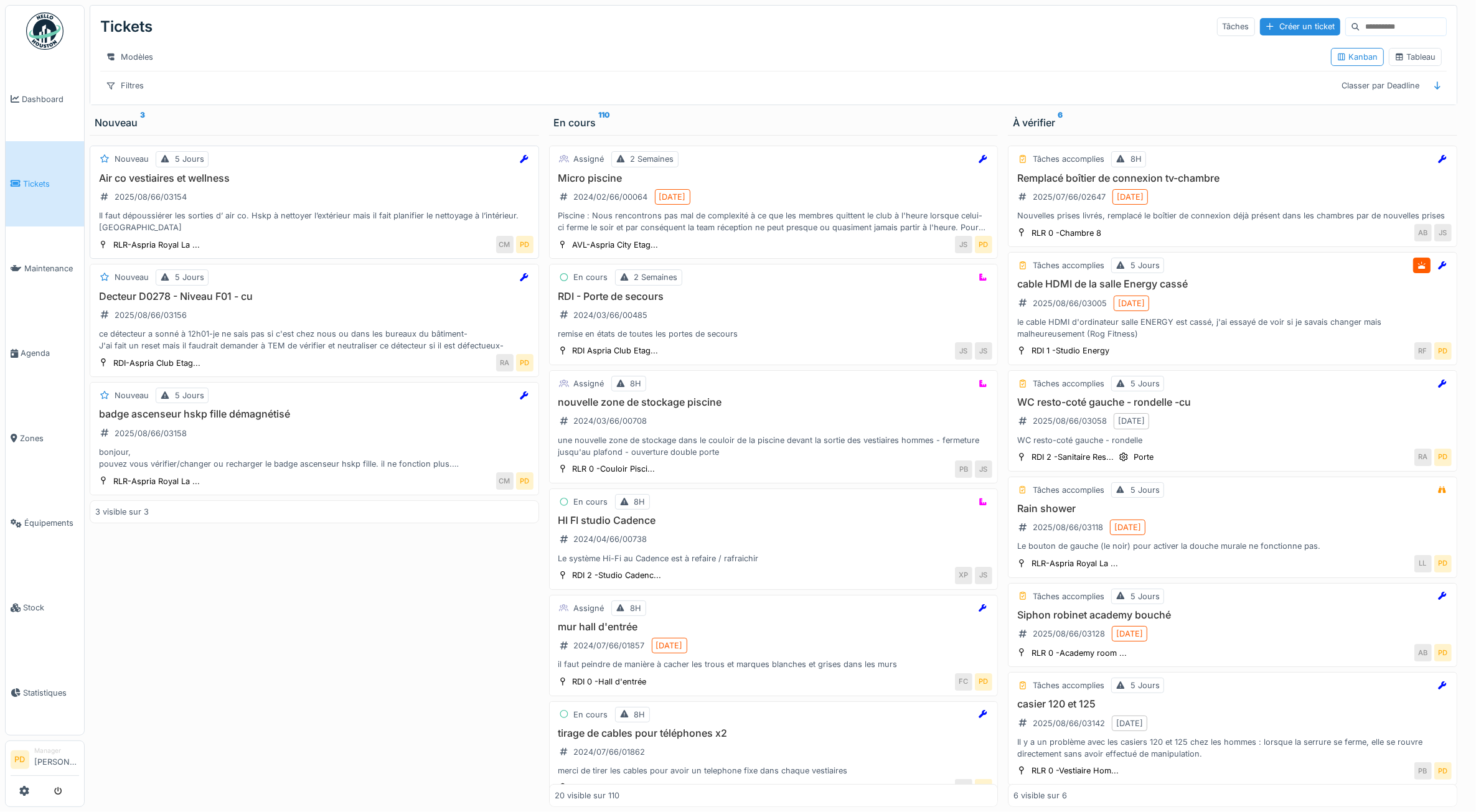
click at [264, 233] on div "Il faut dépoussiérer les sorties d’ air co. Hskp à nettoyer l’extérieur mais il…" at bounding box center [315, 221] width 439 height 24
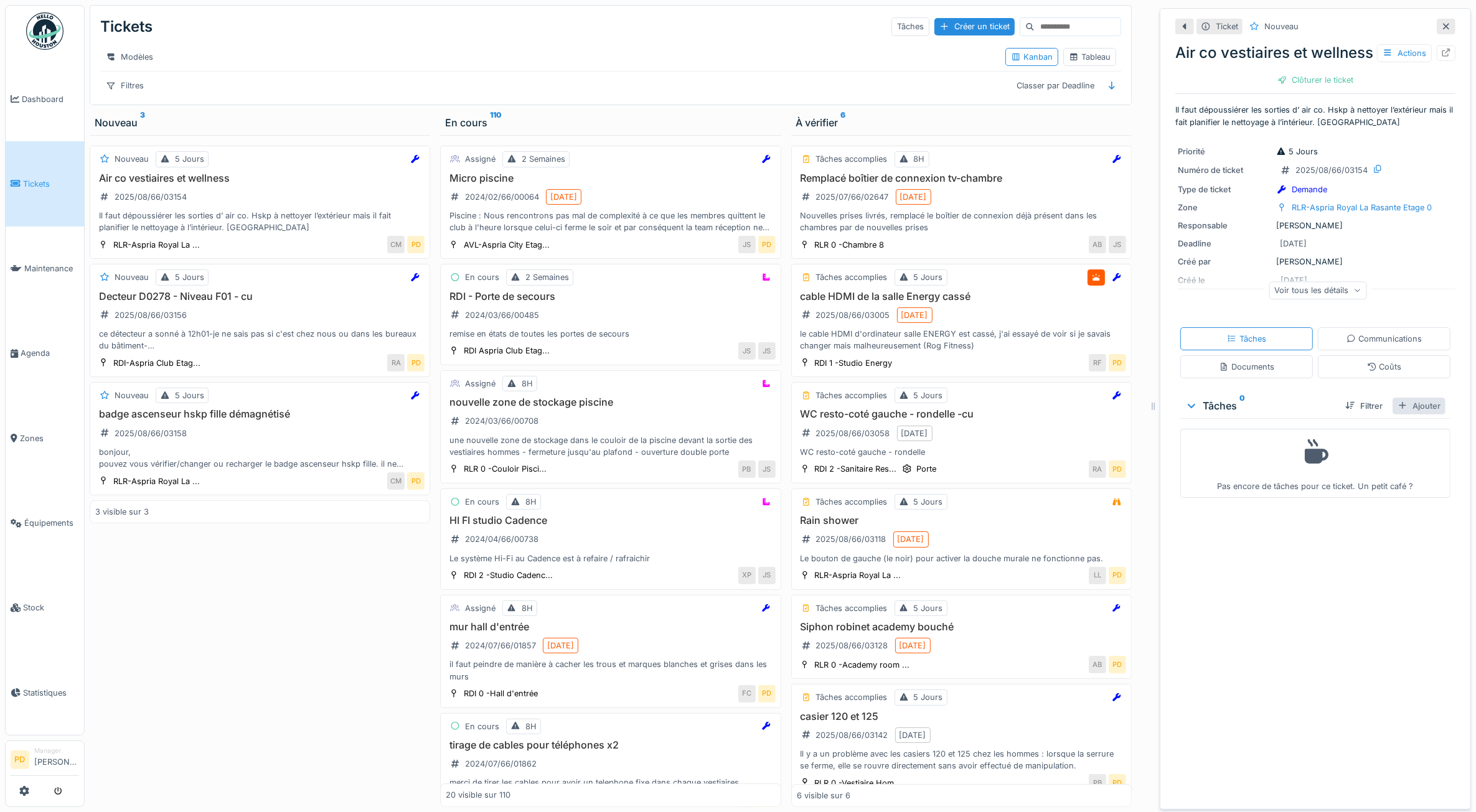
scroll to position [1, 0]
click at [1412, 415] on div "Ajouter" at bounding box center [1419, 406] width 53 height 16
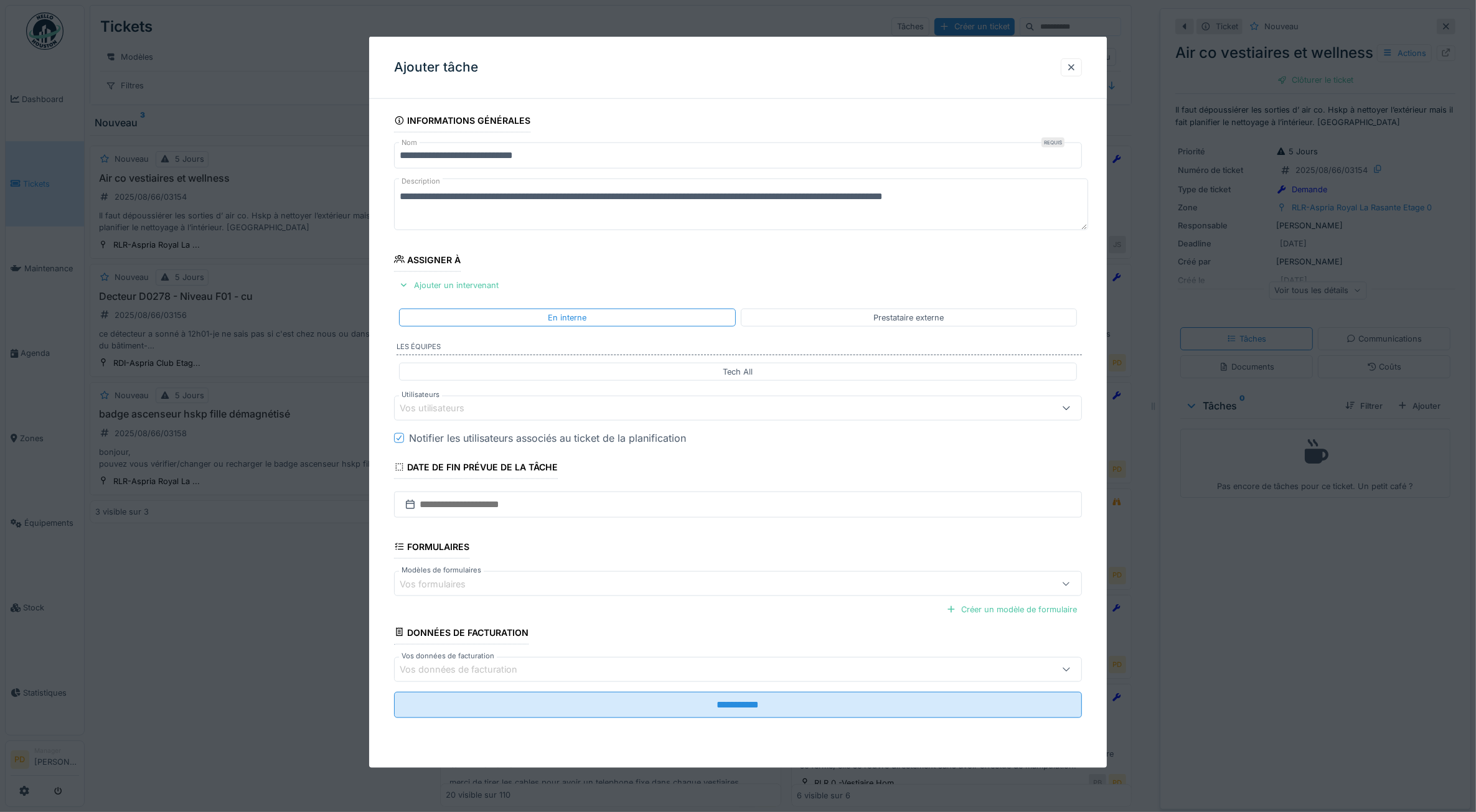
click at [461, 411] on div "Vos utilisateurs" at bounding box center [441, 408] width 82 height 14
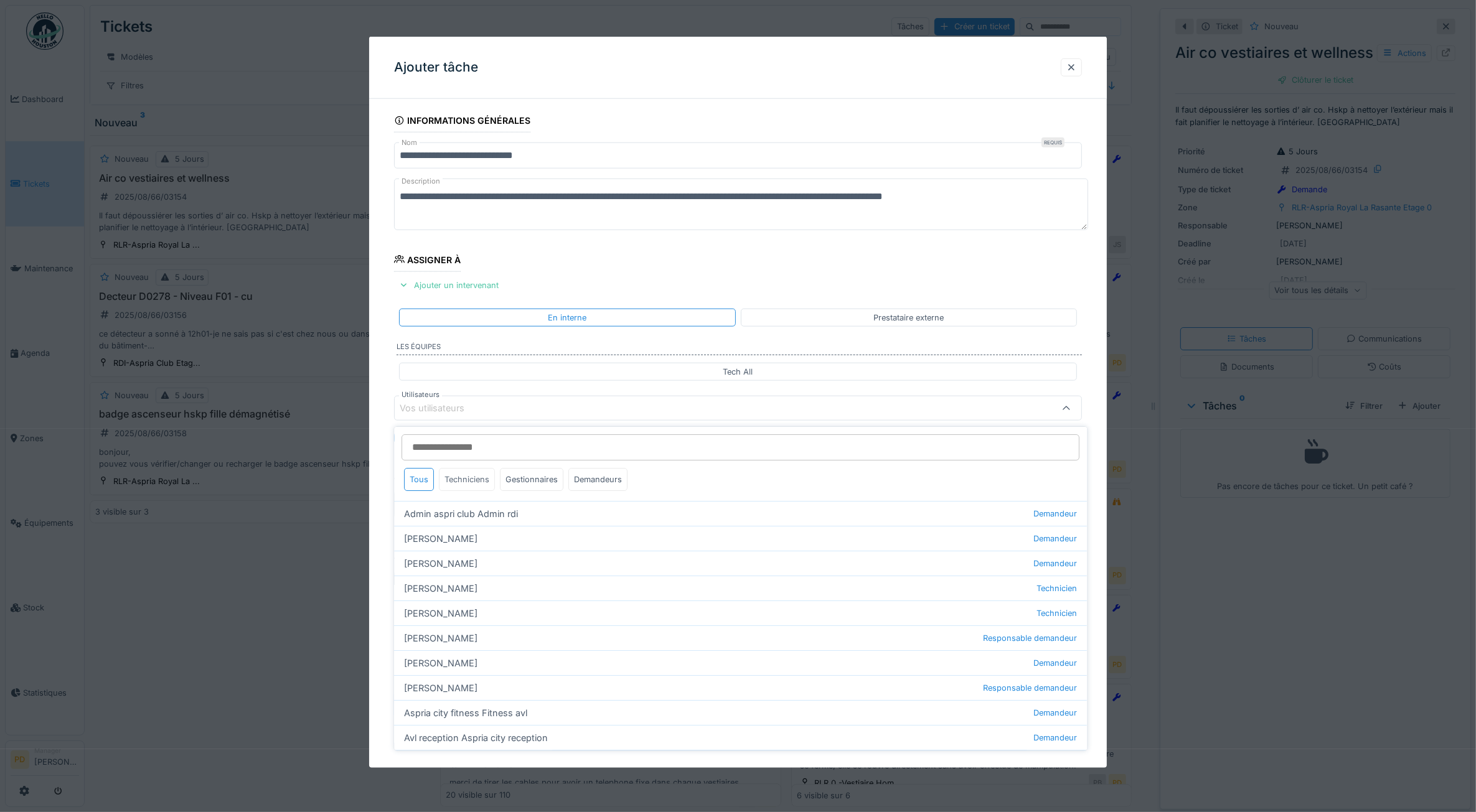
click at [467, 486] on div "Techniciens" at bounding box center [467, 479] width 56 height 23
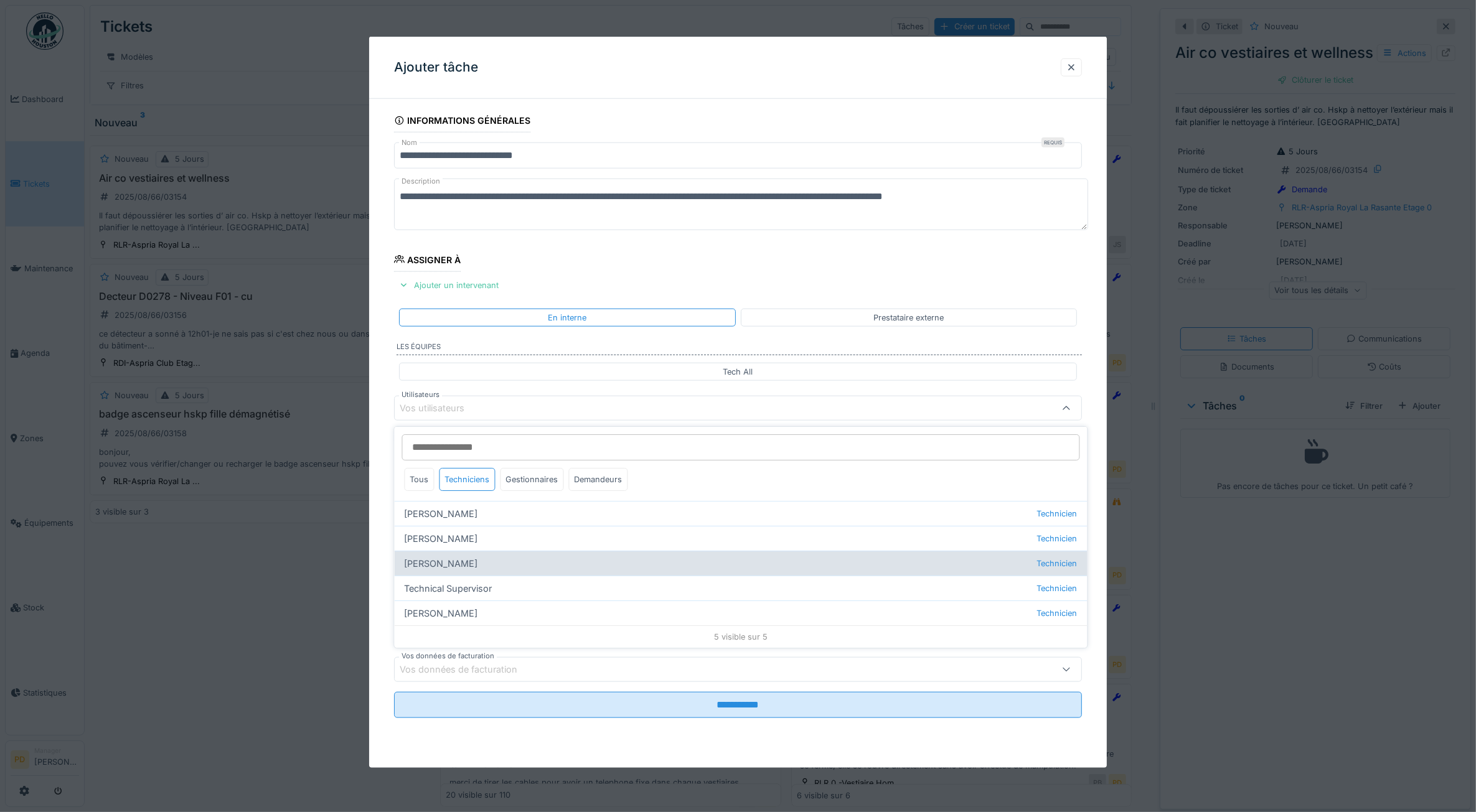
click at [465, 565] on div "Florian Sappart Technicien" at bounding box center [741, 562] width 693 height 25
type input "*****"
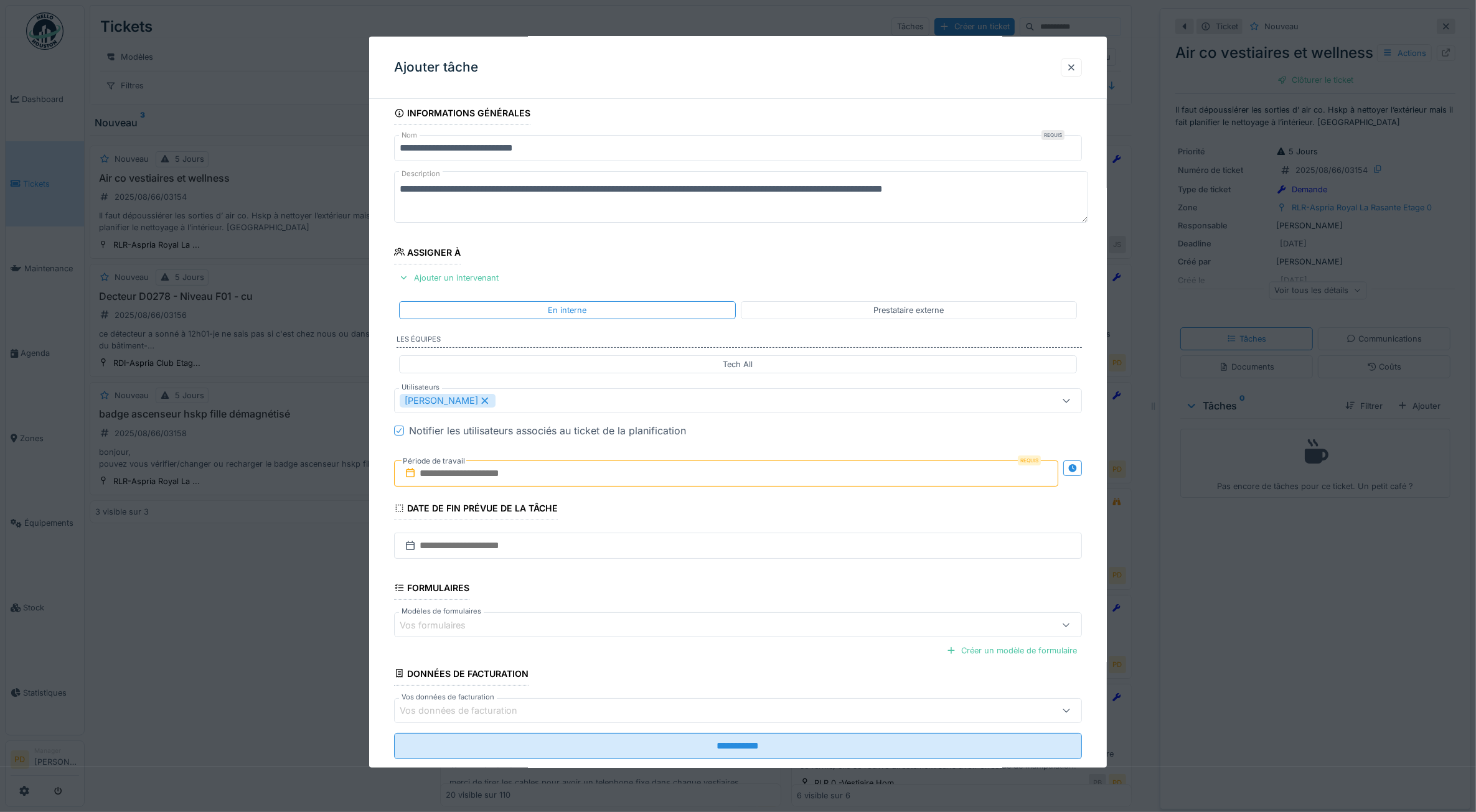
click at [383, 447] on div "**********" at bounding box center [738, 447] width 738 height 693
click at [453, 480] on input "text" at bounding box center [726, 473] width 665 height 26
click at [691, 613] on div "19" at bounding box center [689, 616] width 16 height 16
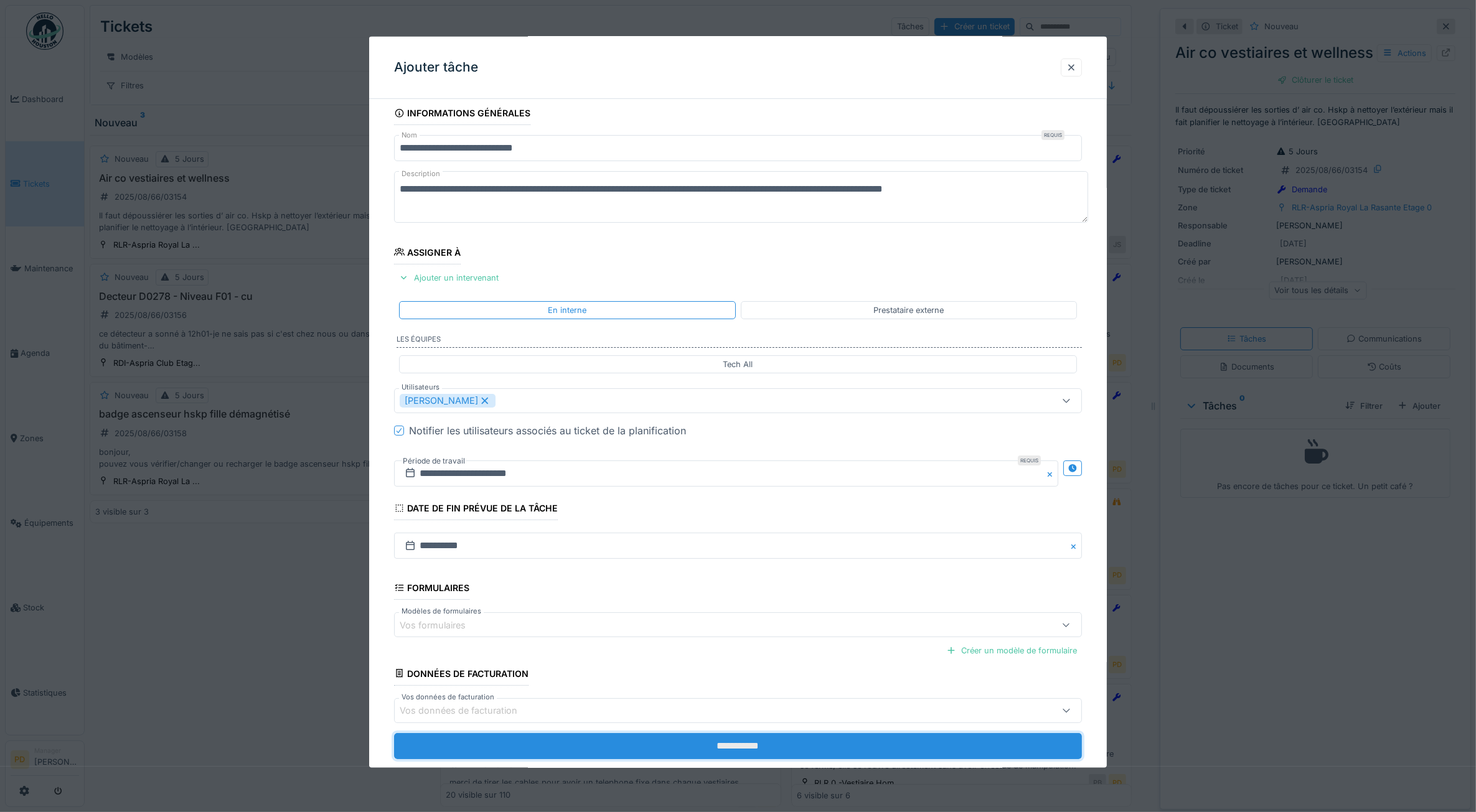
click at [723, 745] on input "**********" at bounding box center [738, 745] width 688 height 26
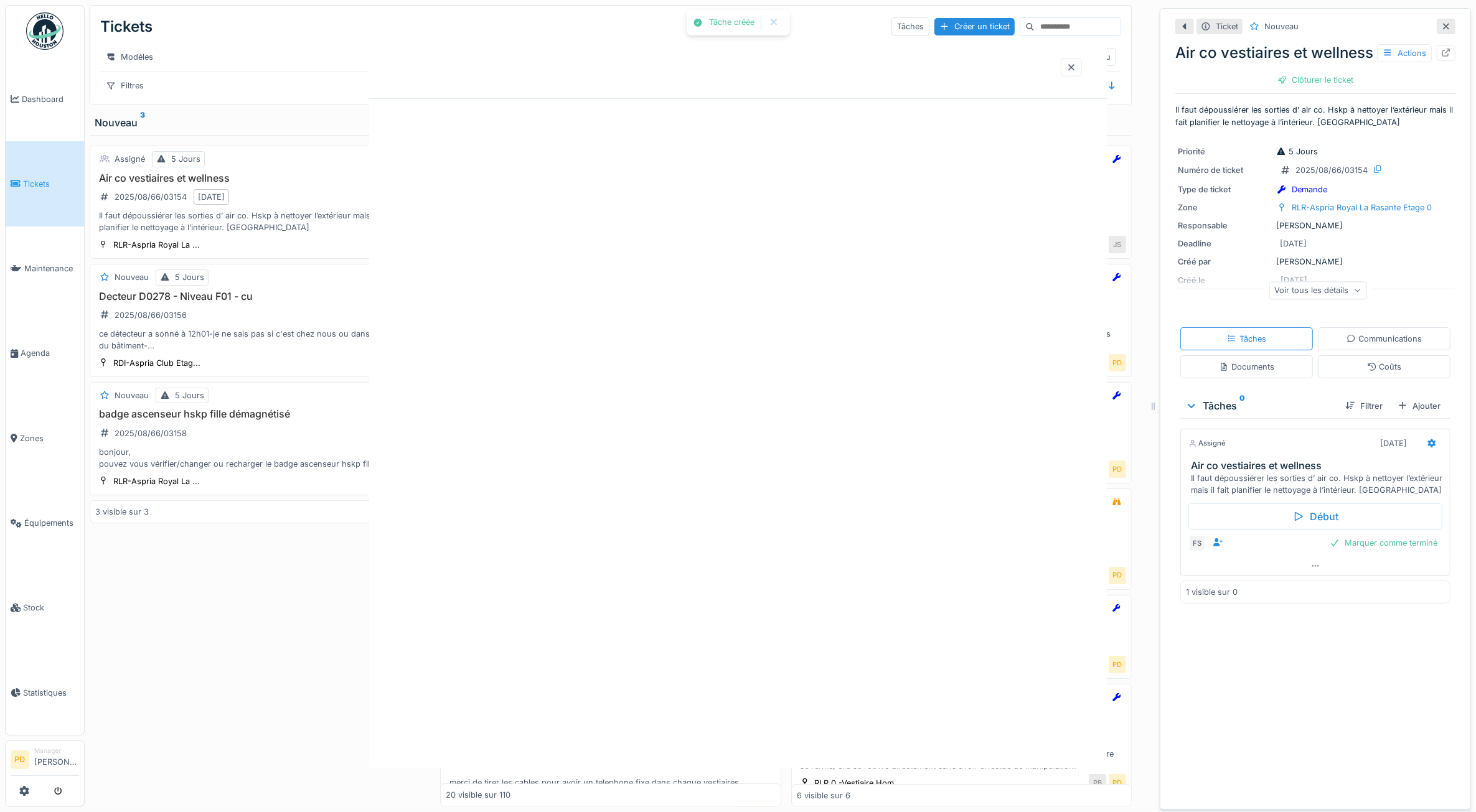
scroll to position [0, 0]
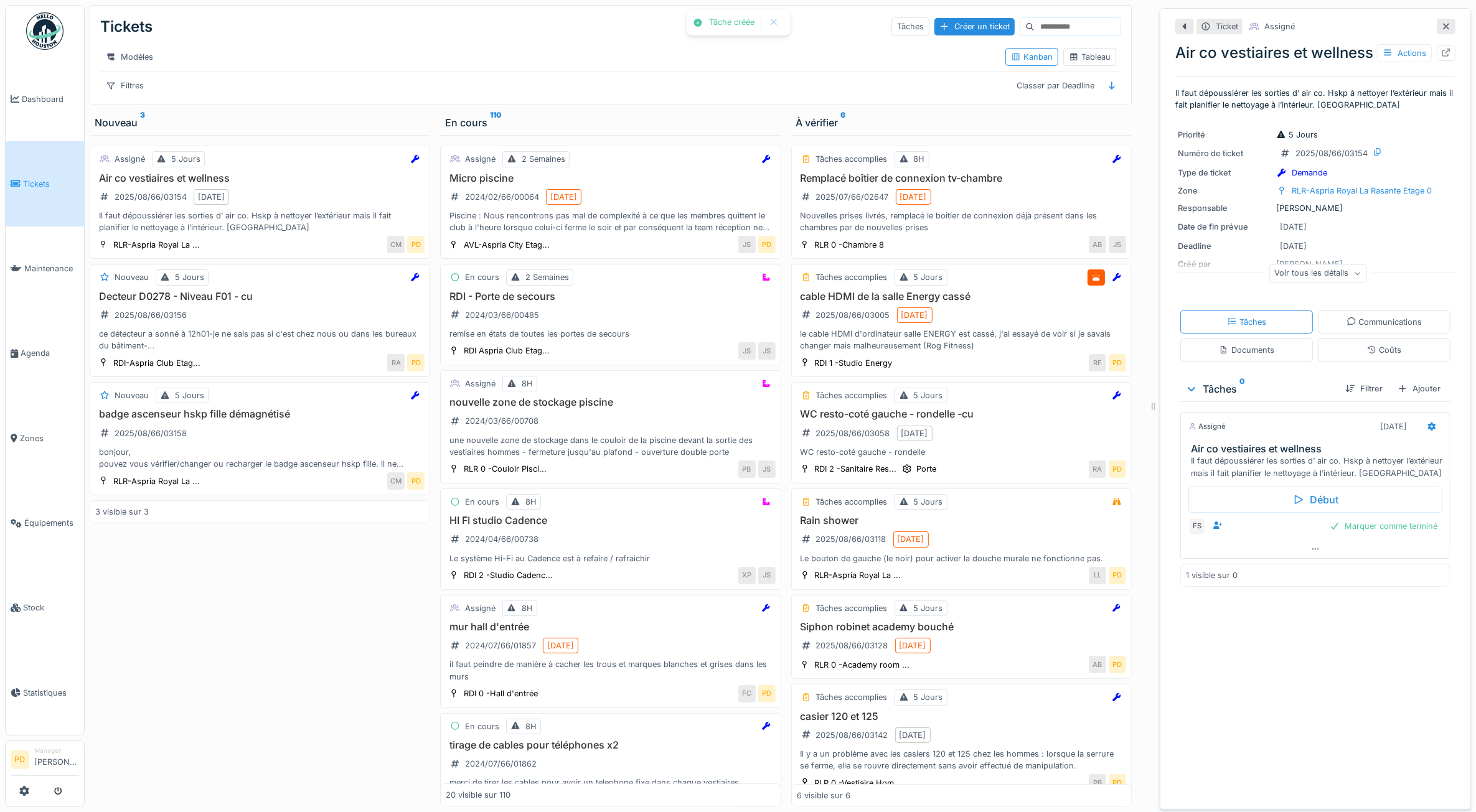
click at [276, 337] on div "Decteur D0278 - Niveau F01 - cu 2025/08/66/03156 ce détecteur a sonné à 12h01-j…" at bounding box center [260, 322] width 329 height 62
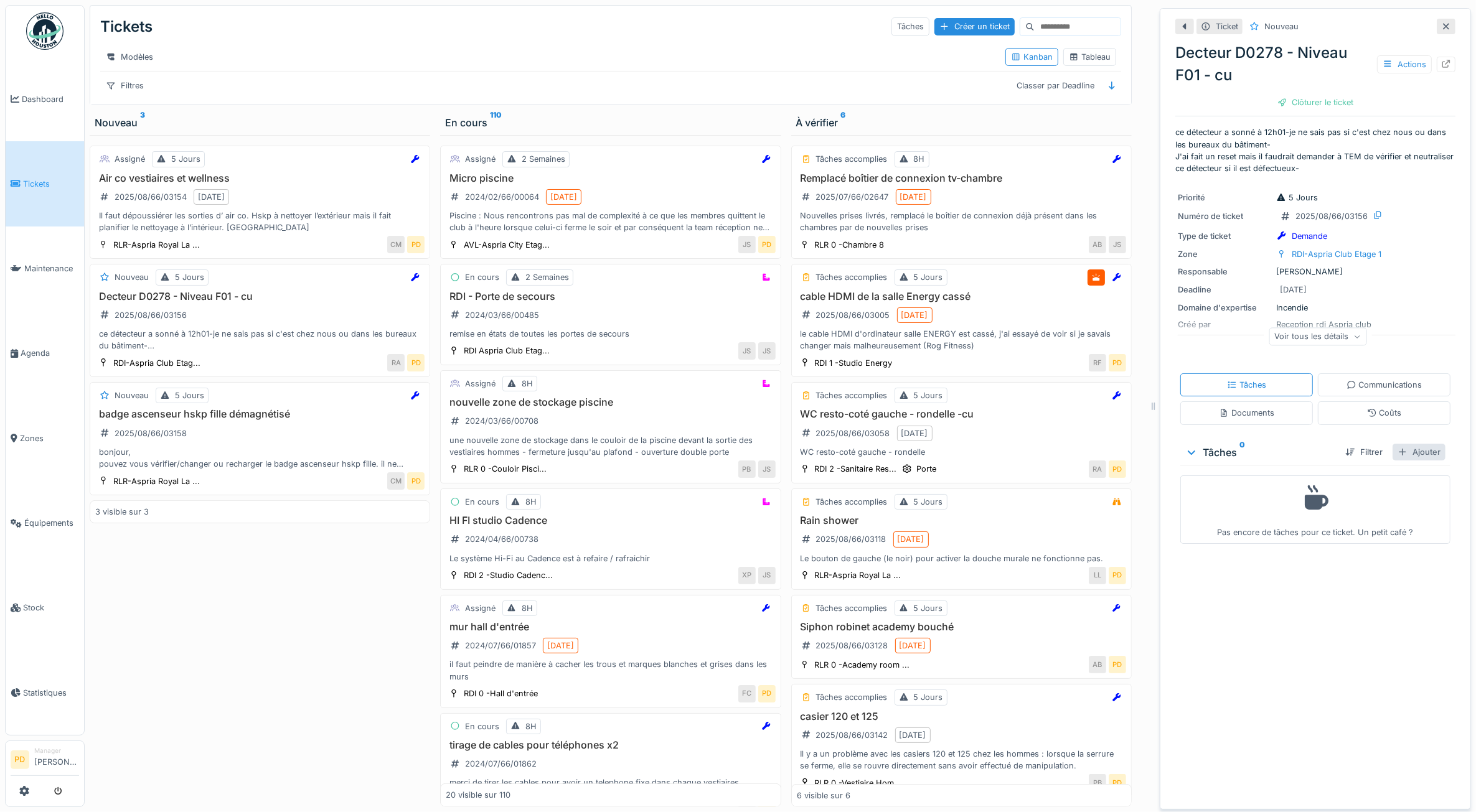
click at [1406, 455] on div "Ajouter" at bounding box center [1419, 452] width 53 height 16
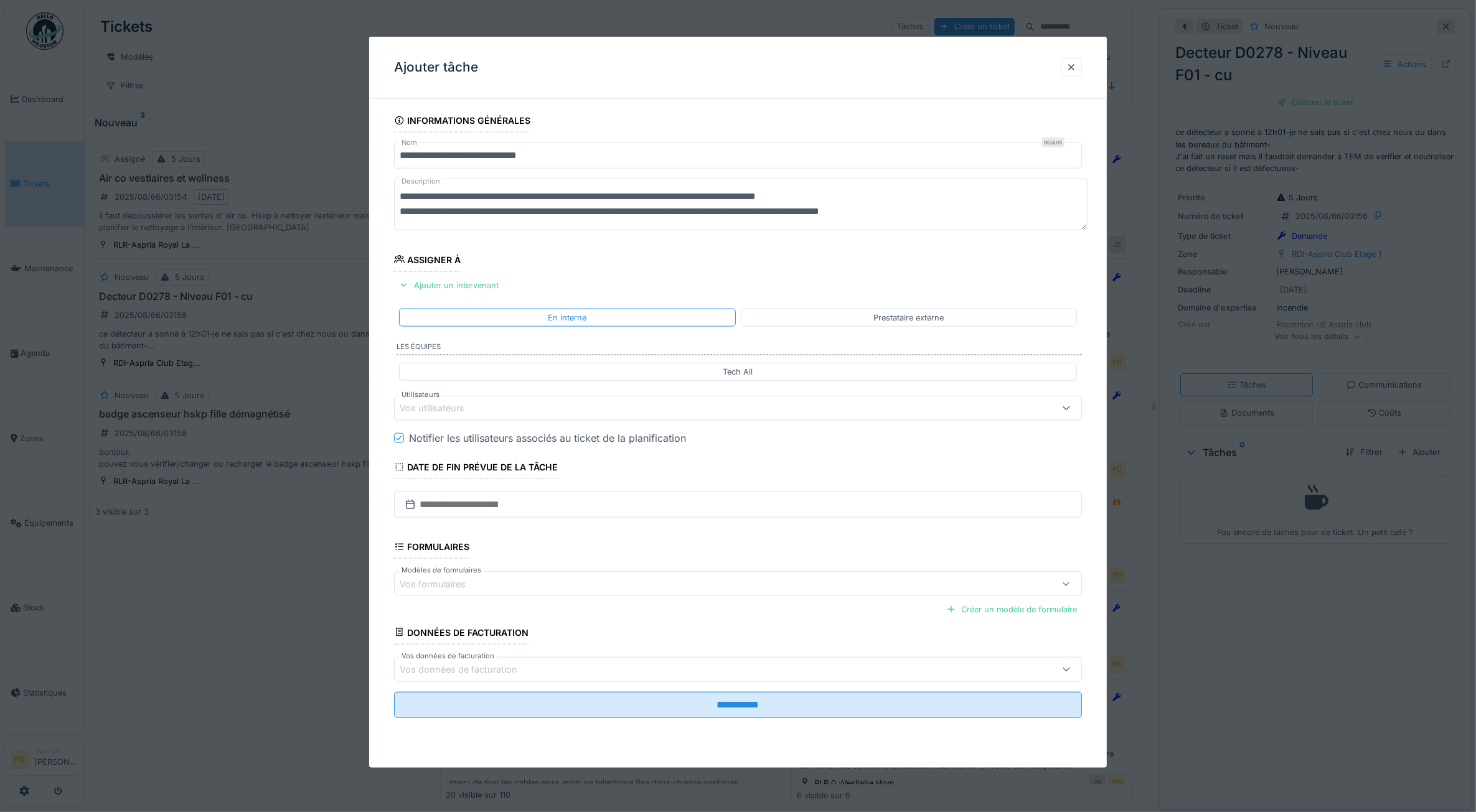
click at [554, 415] on div "Vos utilisateurs" at bounding box center [700, 408] width 600 height 14
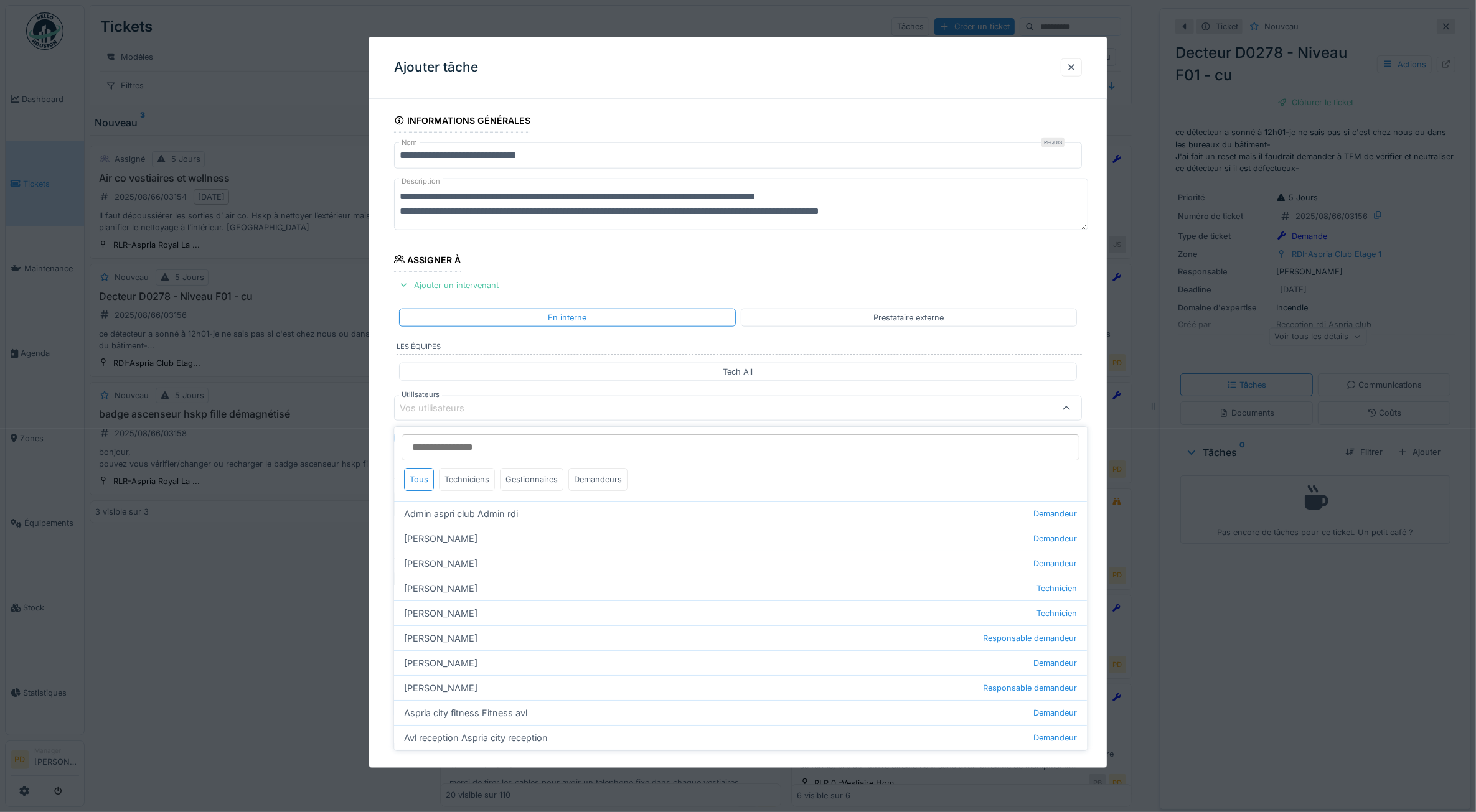
click at [477, 488] on div "Techniciens" at bounding box center [467, 479] width 56 height 23
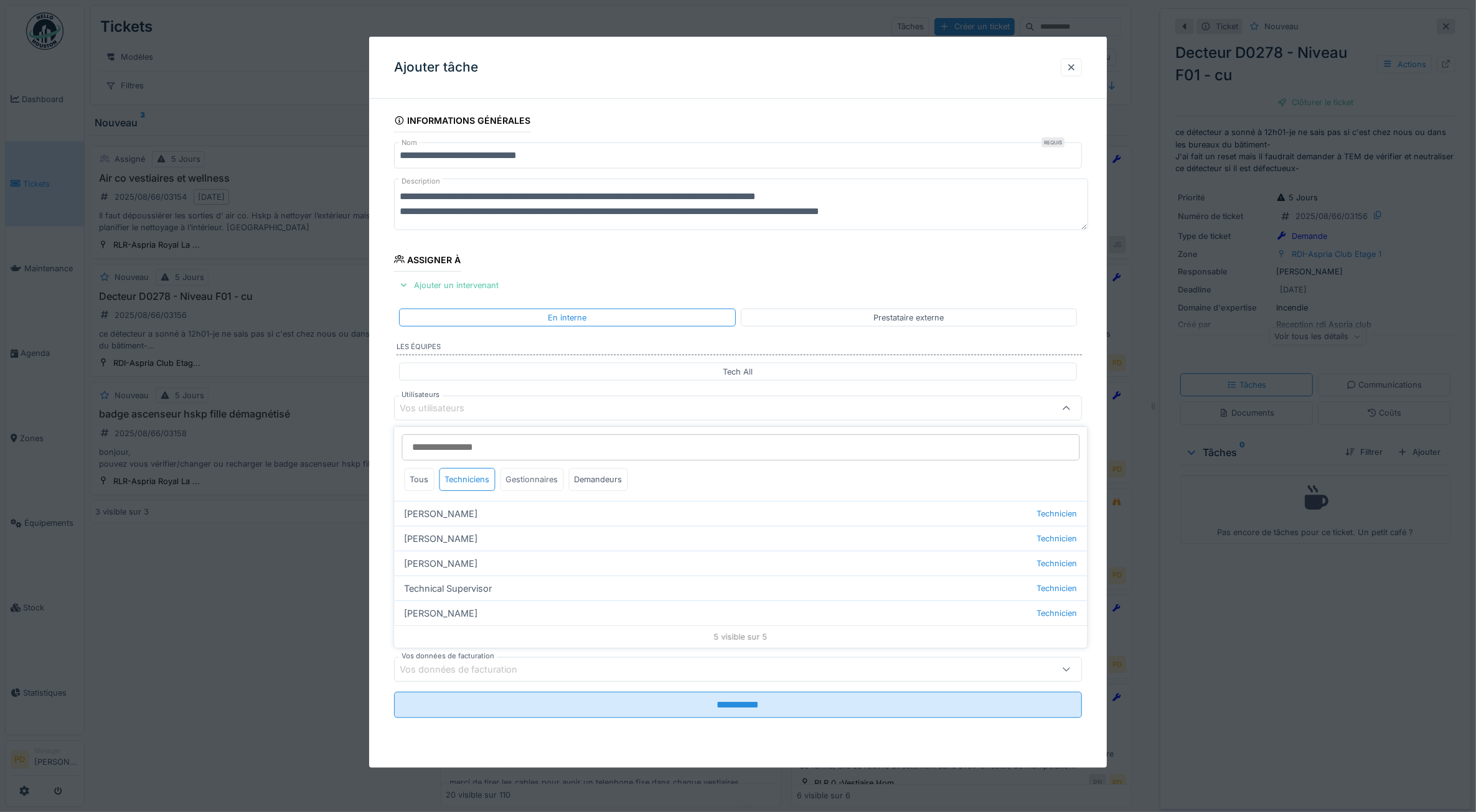
click at [528, 488] on div "Gestionnaires" at bounding box center [532, 479] width 64 height 23
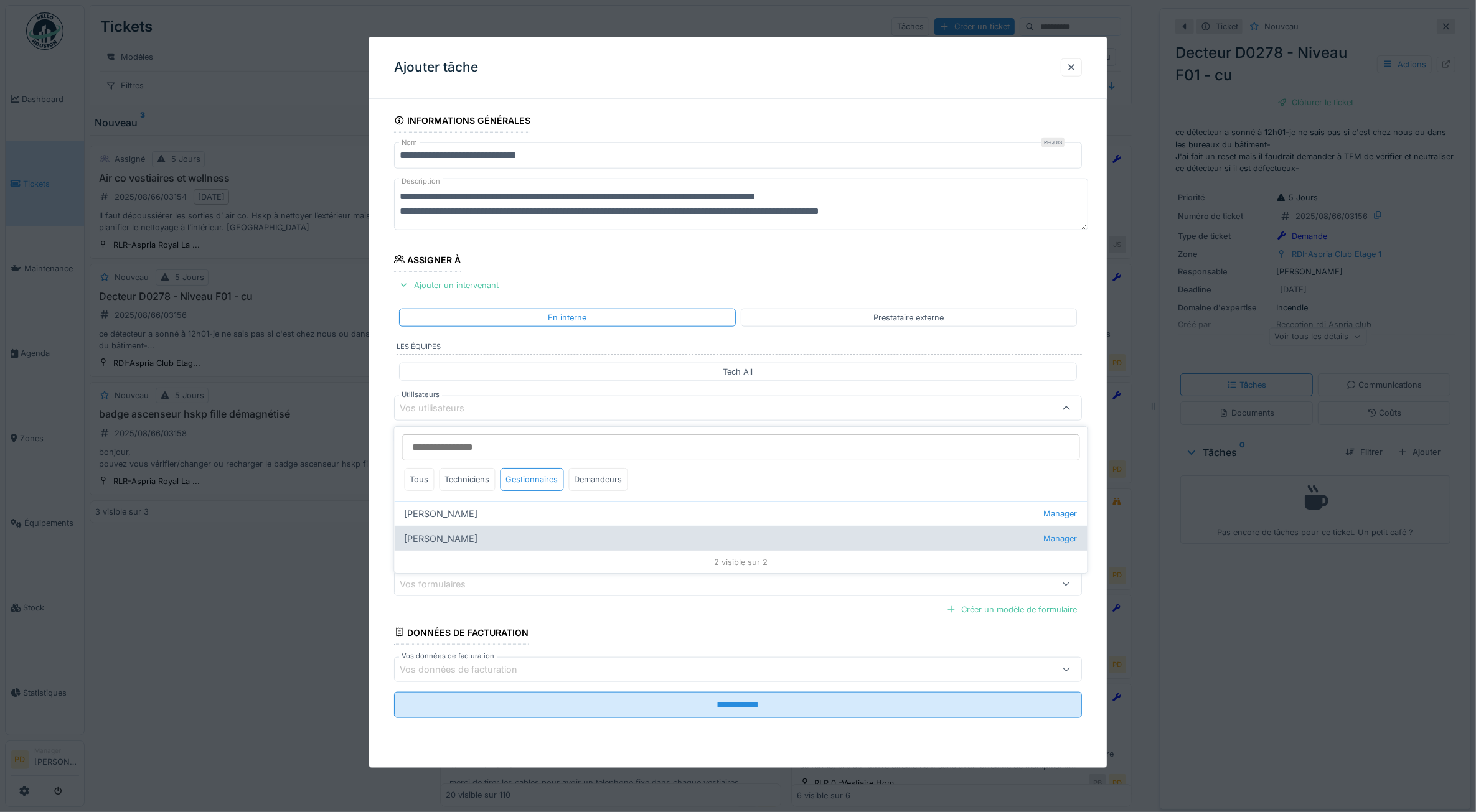
click at [445, 535] on div "Pierre De kan Manager" at bounding box center [741, 538] width 693 height 25
type input "****"
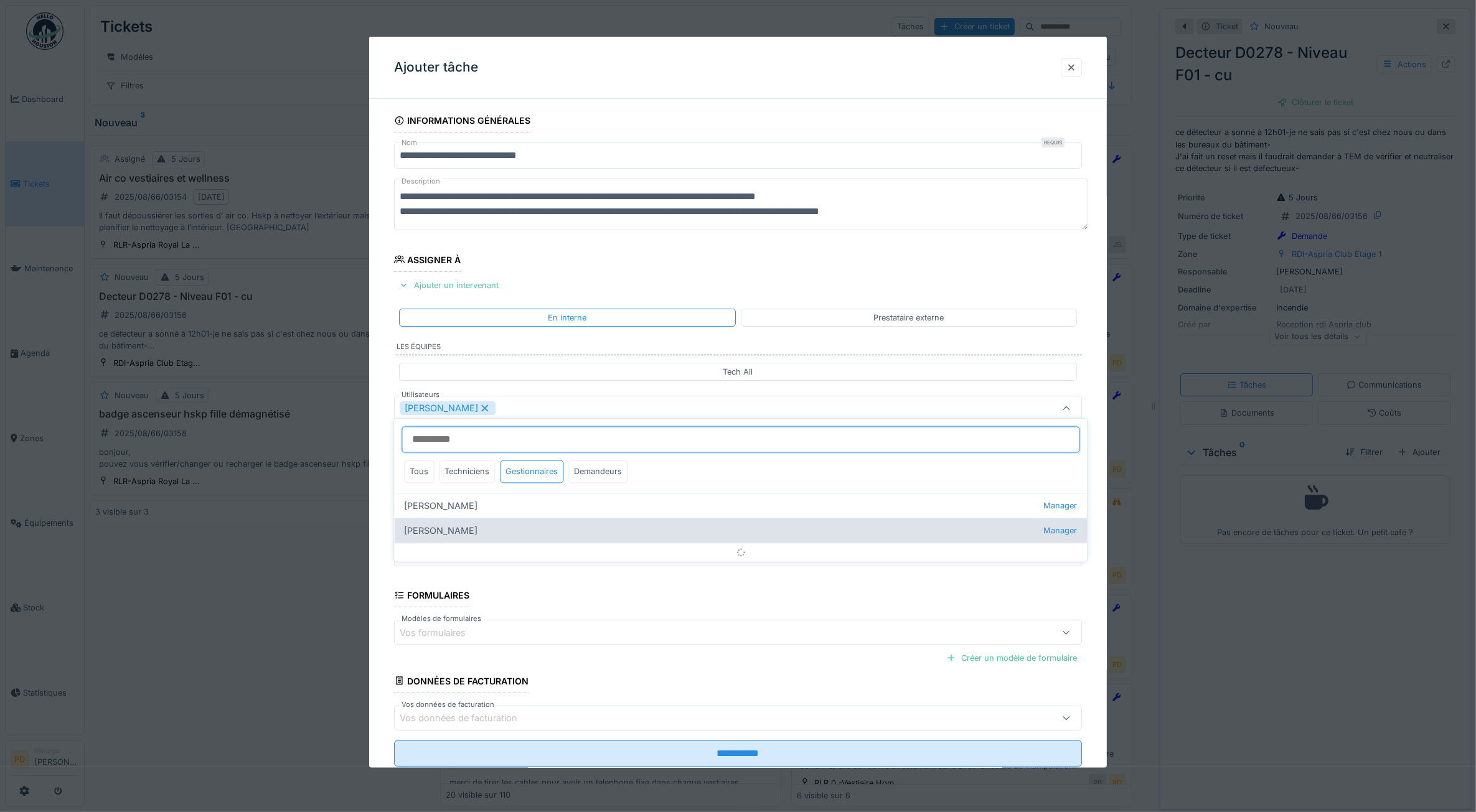
scroll to position [7, 0]
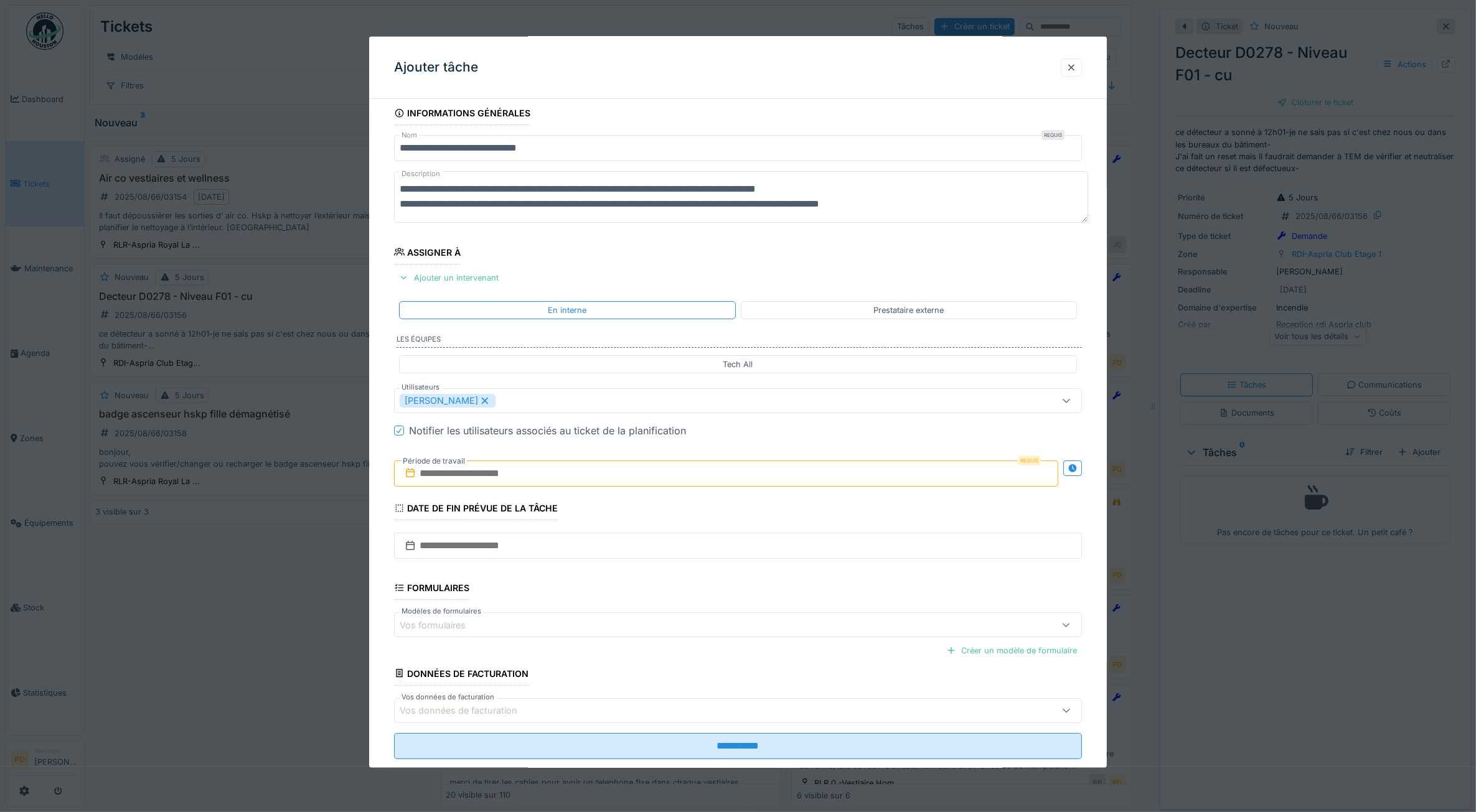
click at [377, 502] on div "**********" at bounding box center [738, 447] width 738 height 693
click at [462, 474] on input "text" at bounding box center [726, 473] width 665 height 26
click at [686, 613] on div "19" at bounding box center [689, 616] width 16 height 16
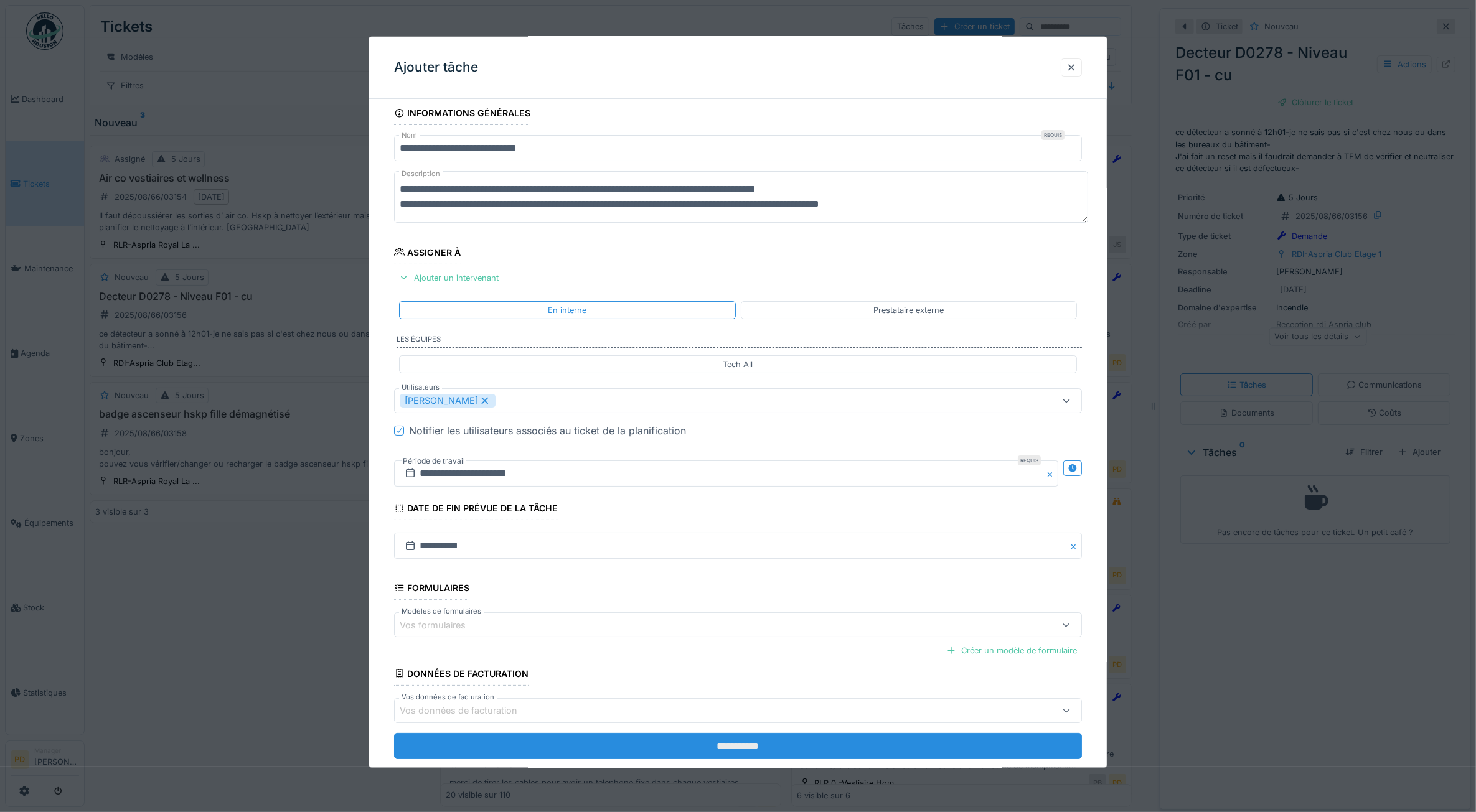
click at [717, 750] on input "**********" at bounding box center [738, 745] width 688 height 26
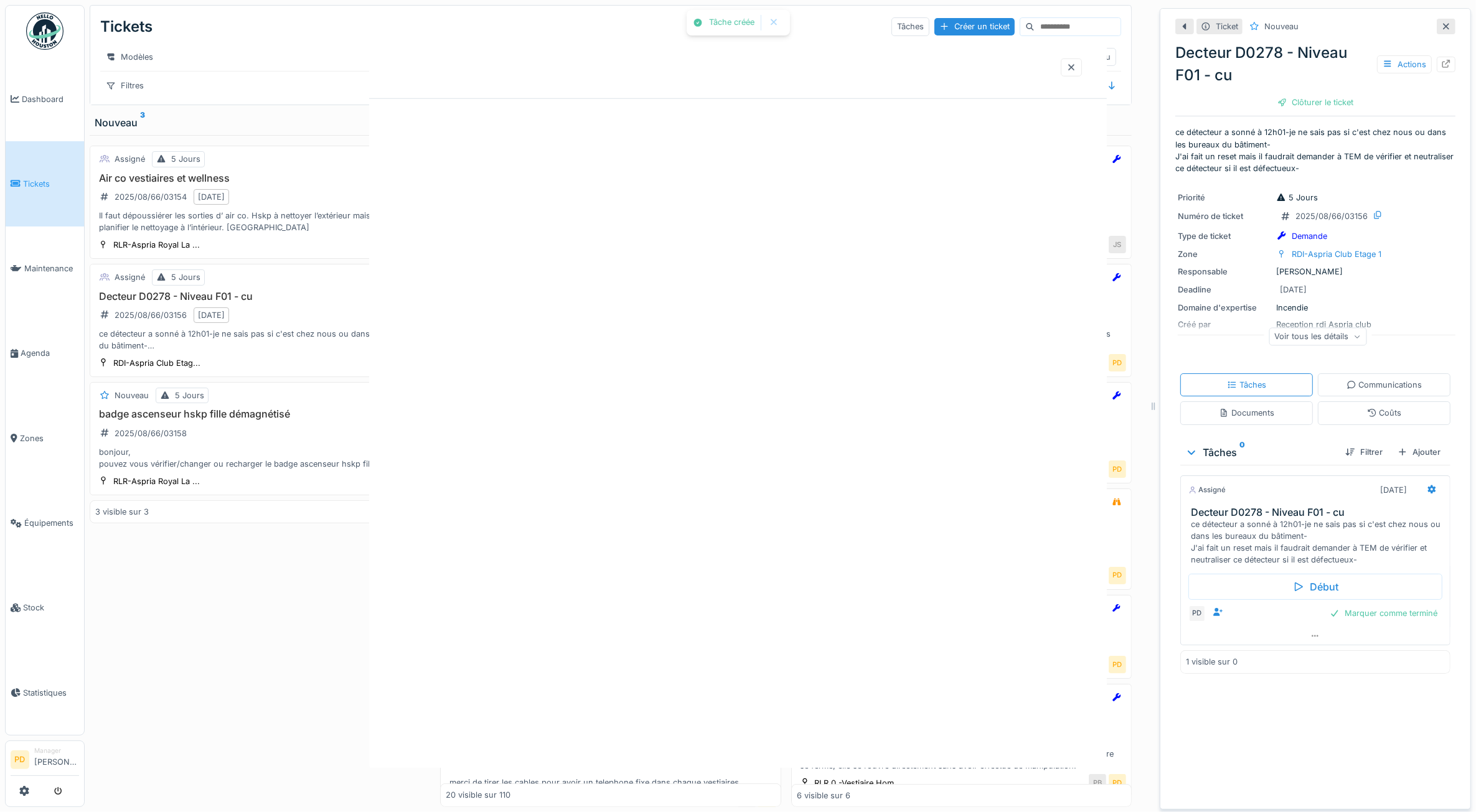
scroll to position [0, 0]
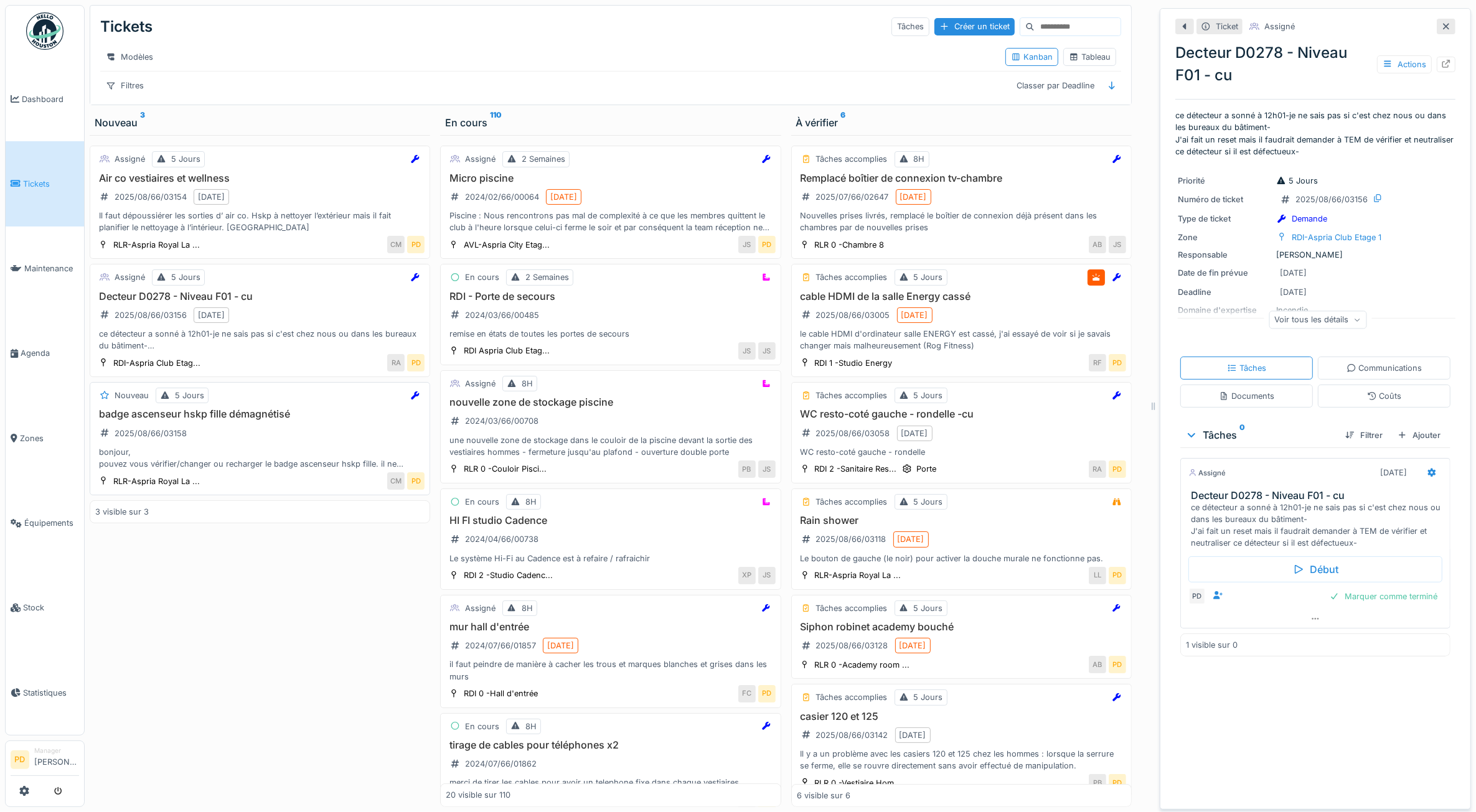
click at [288, 445] on div "badge ascenseur hskp fille démagnétisé 2025/08/66/03158 bonjour, pouvez vous vé…" at bounding box center [260, 439] width 329 height 62
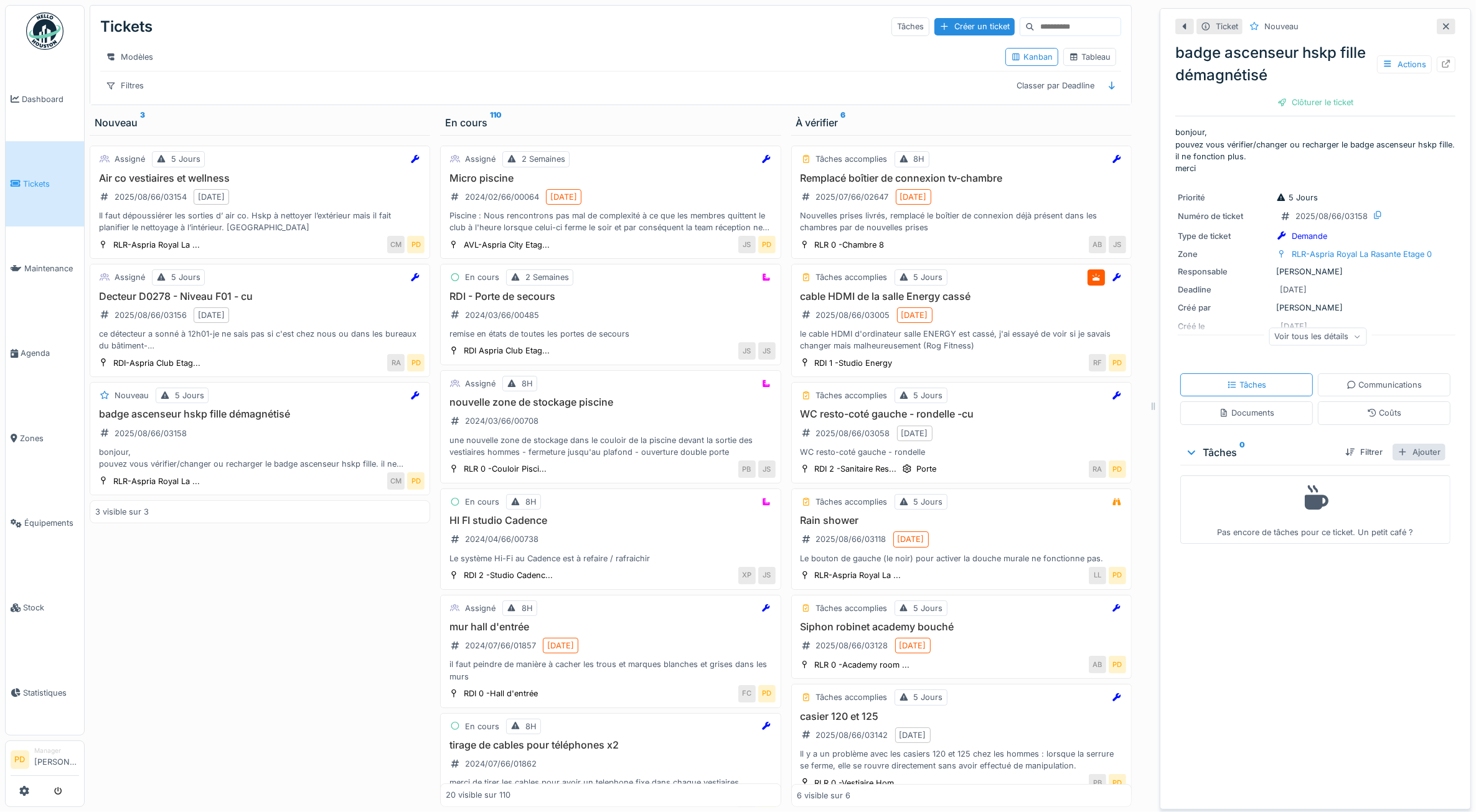
click at [1406, 453] on div "Ajouter" at bounding box center [1419, 452] width 53 height 16
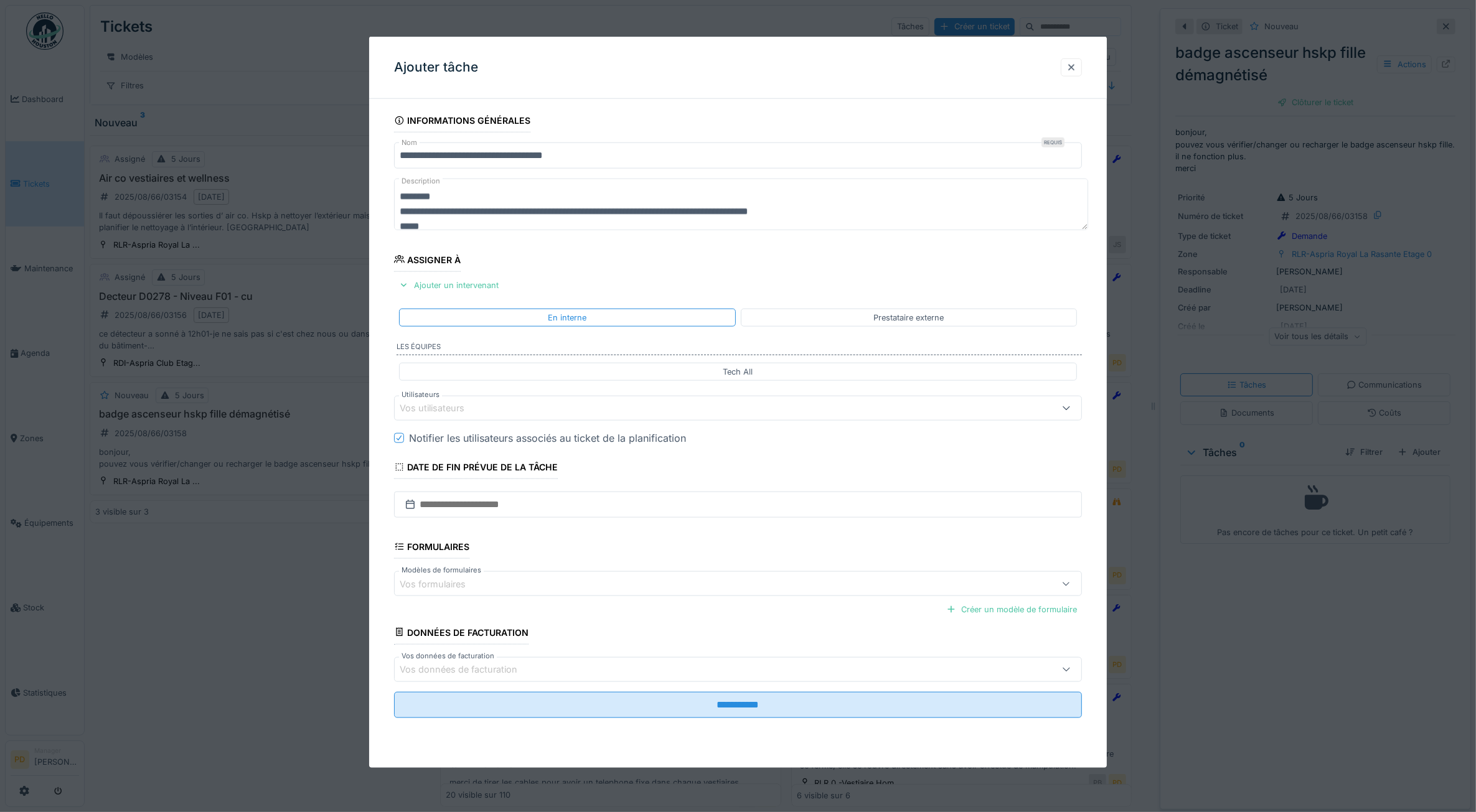
click at [483, 411] on div "Vos utilisateurs" at bounding box center [700, 408] width 600 height 14
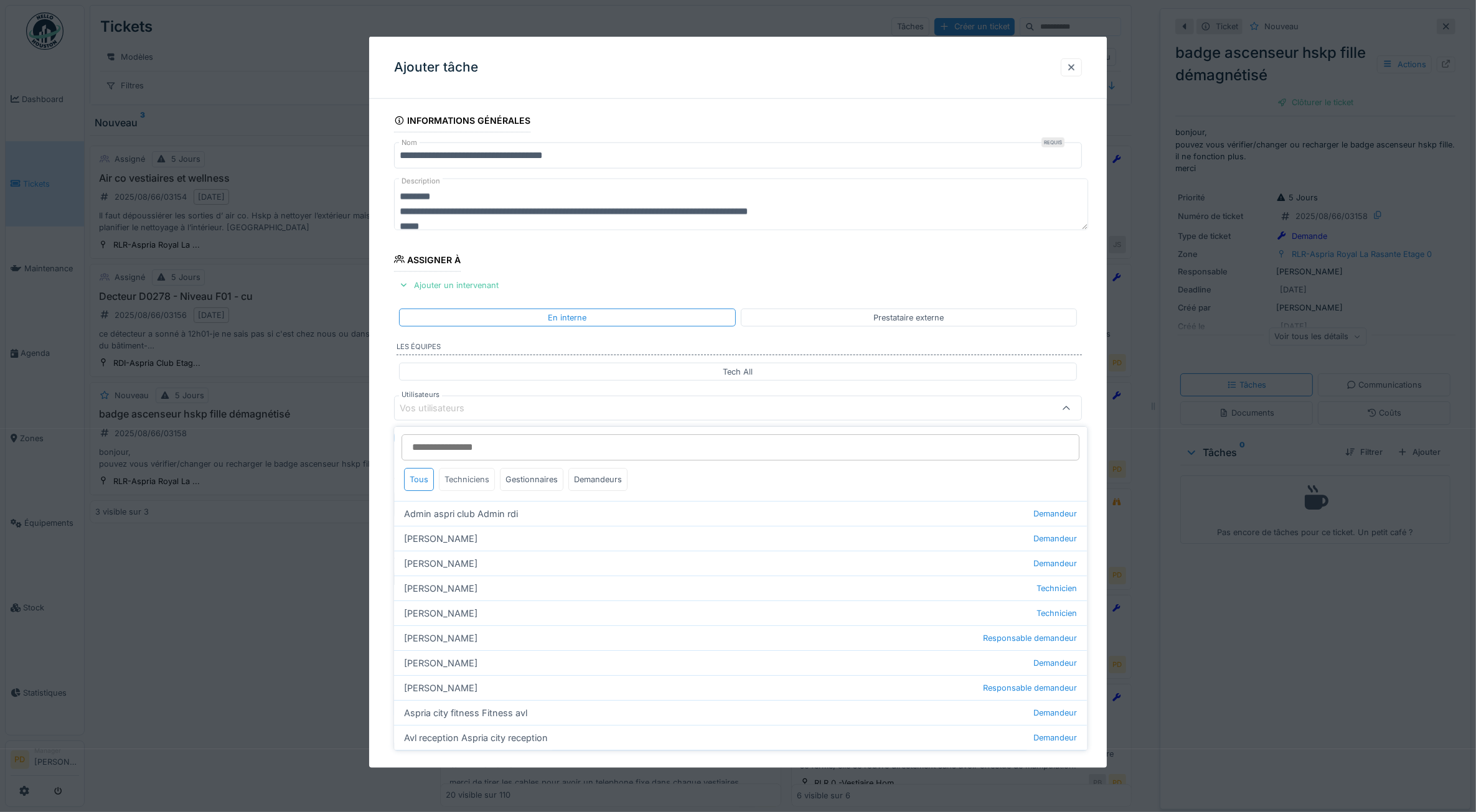
click at [475, 478] on div "Techniciens" at bounding box center [467, 479] width 56 height 23
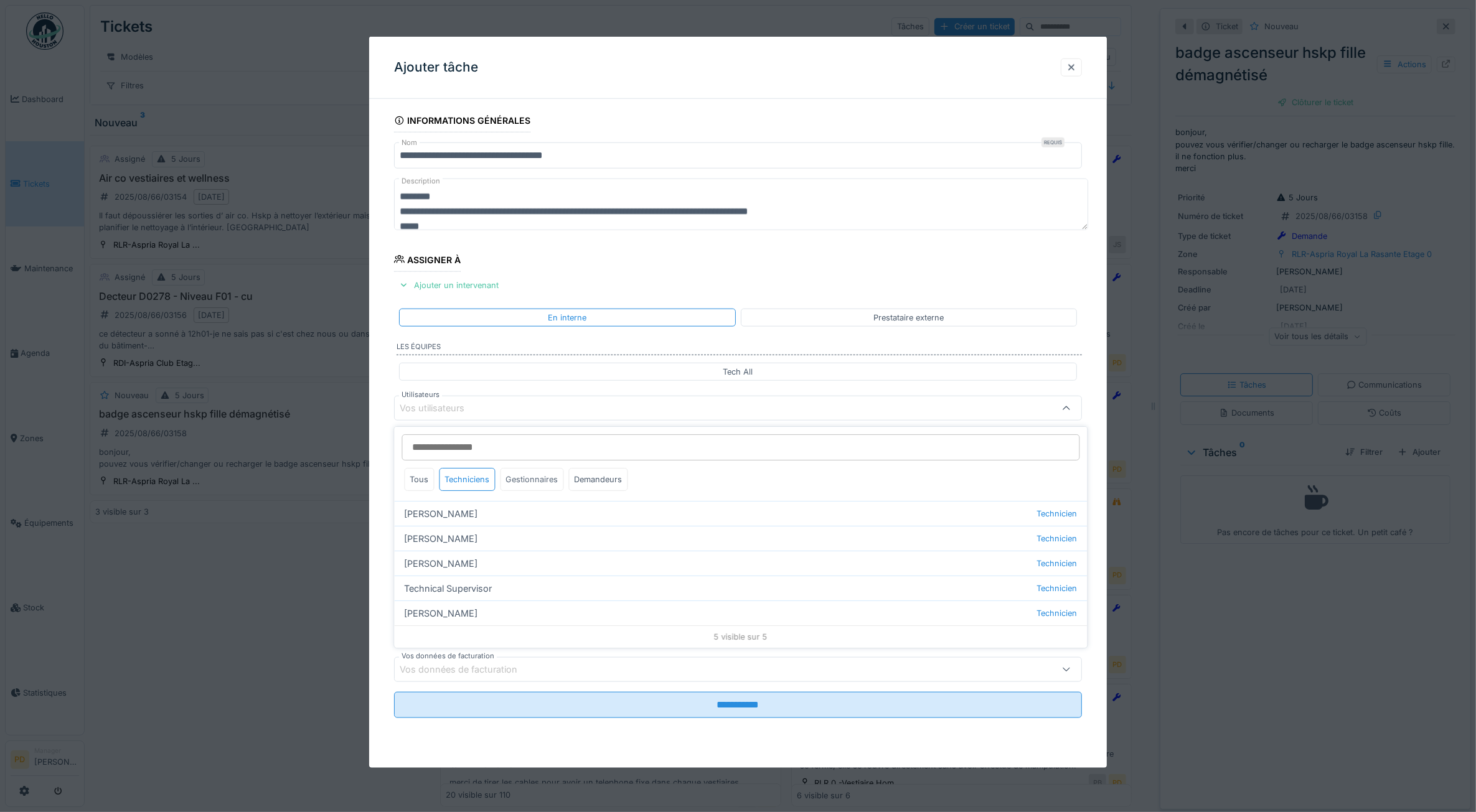
click at [521, 480] on div "Gestionnaires" at bounding box center [532, 479] width 64 height 23
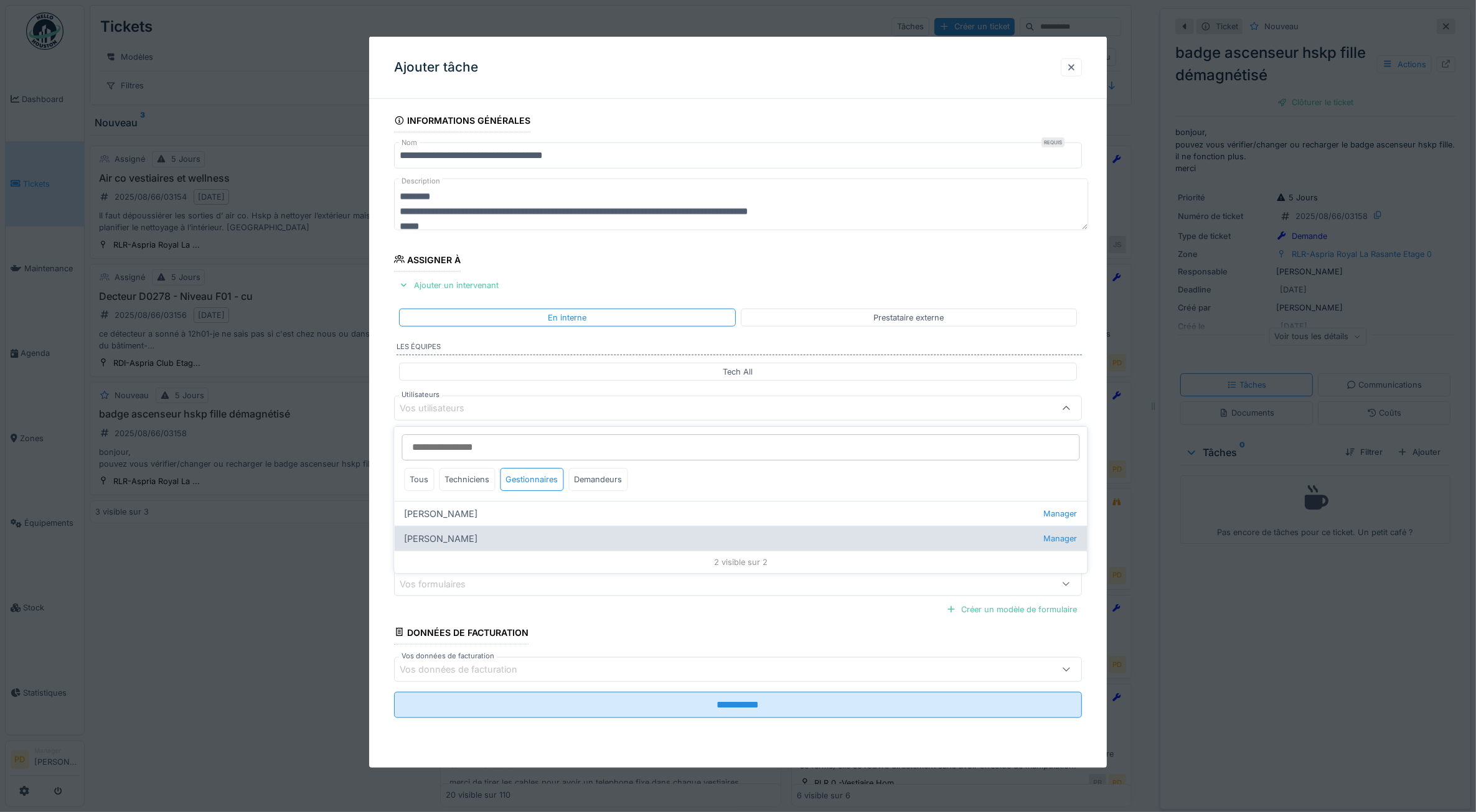
click at [450, 537] on div "Pierre De kan Manager" at bounding box center [741, 538] width 693 height 25
type input "****"
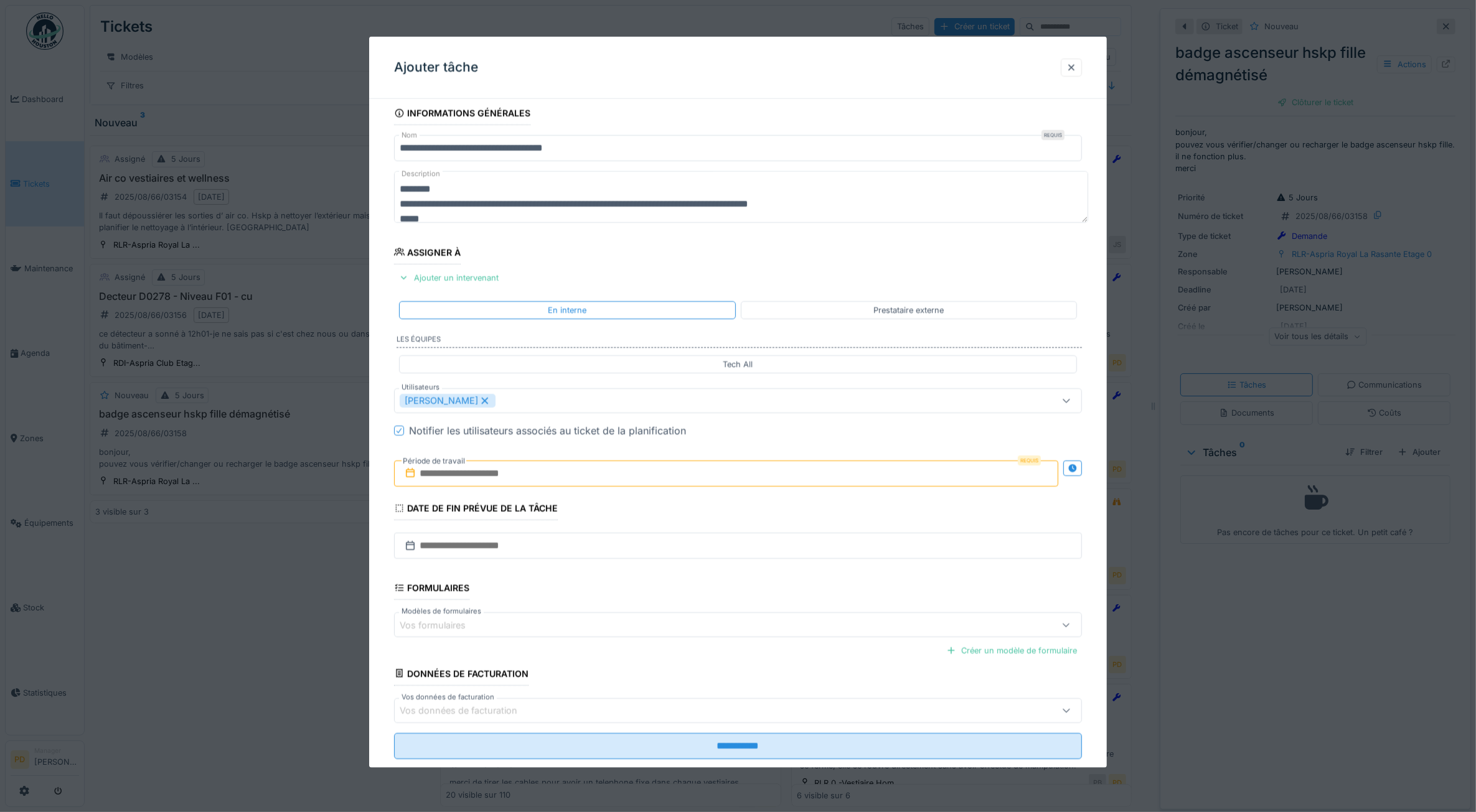
click at [380, 503] on div "**********" at bounding box center [738, 447] width 738 height 693
click at [462, 482] on input "text" at bounding box center [726, 473] width 665 height 26
click at [685, 610] on div "19" at bounding box center [689, 616] width 16 height 16
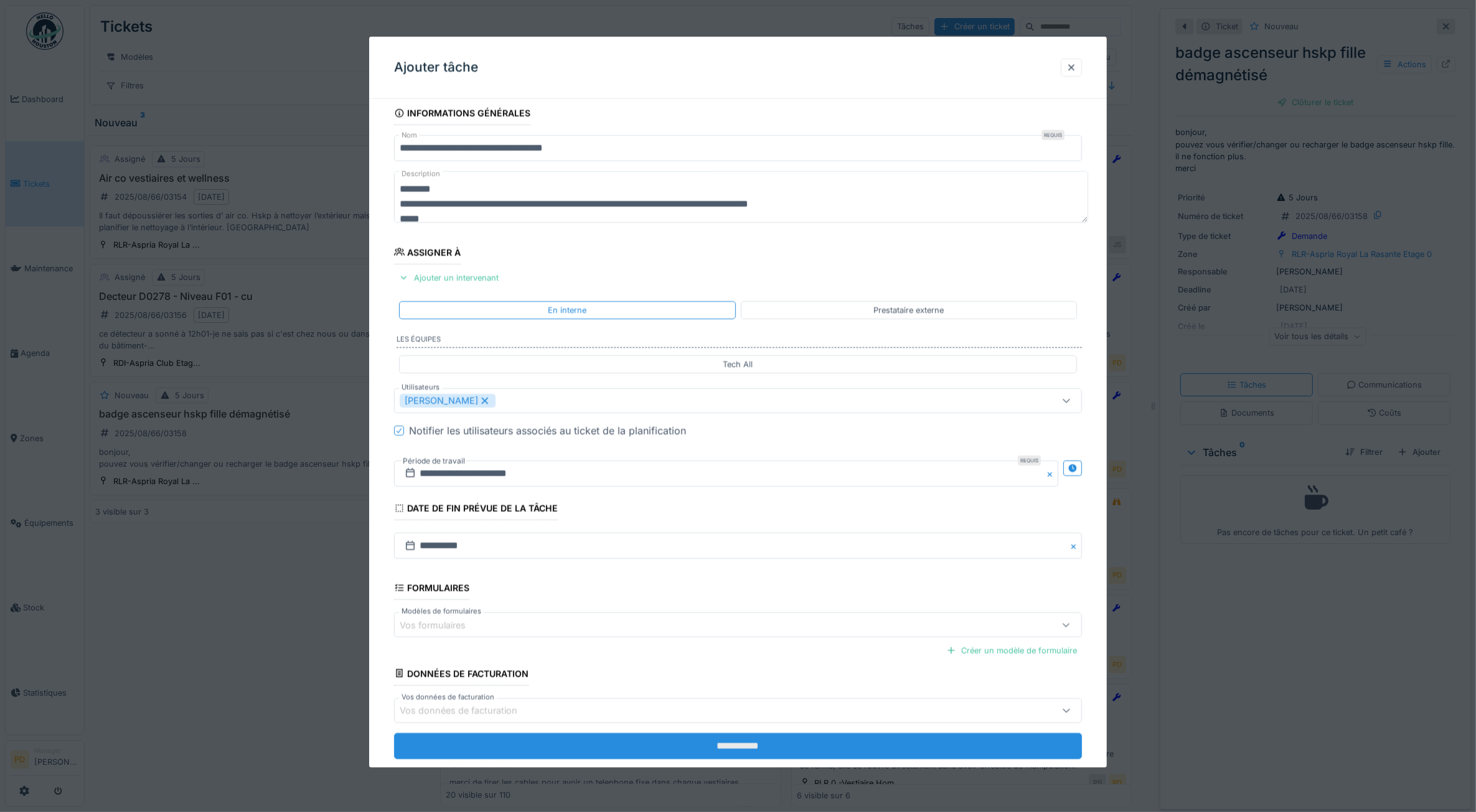
click at [701, 745] on input "**********" at bounding box center [738, 745] width 688 height 26
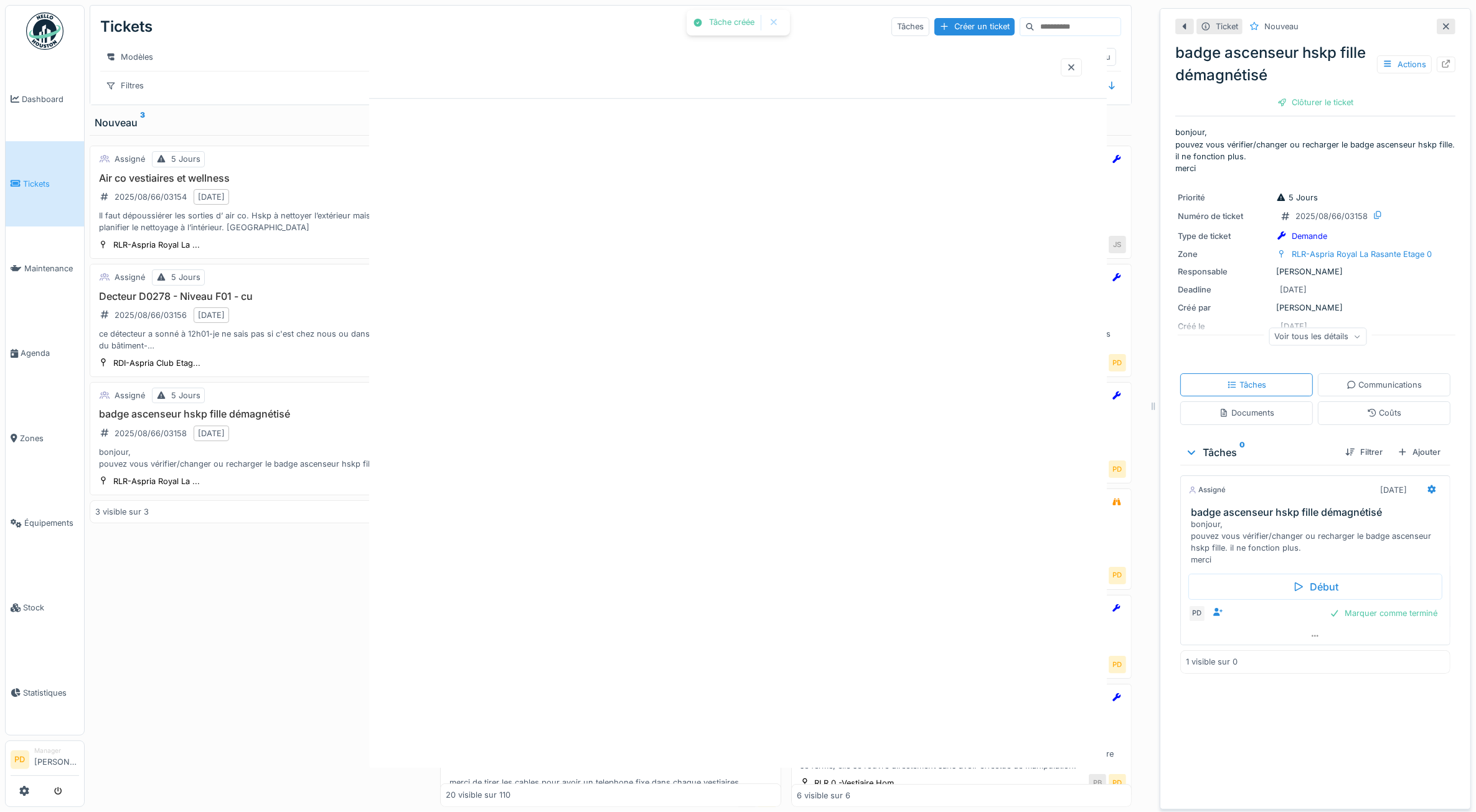
scroll to position [0, 0]
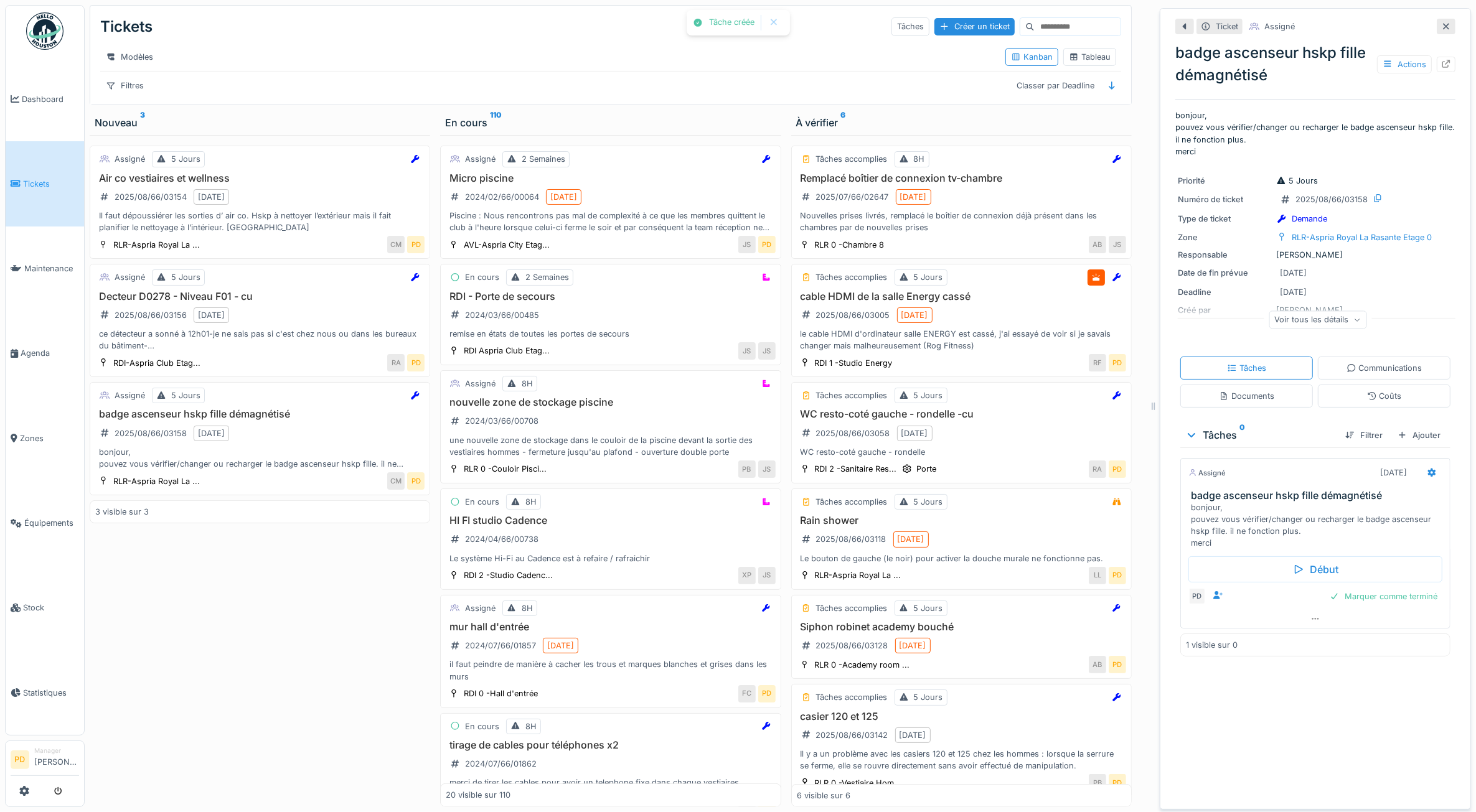
click at [39, 179] on span "Tickets" at bounding box center [50, 183] width 56 height 12
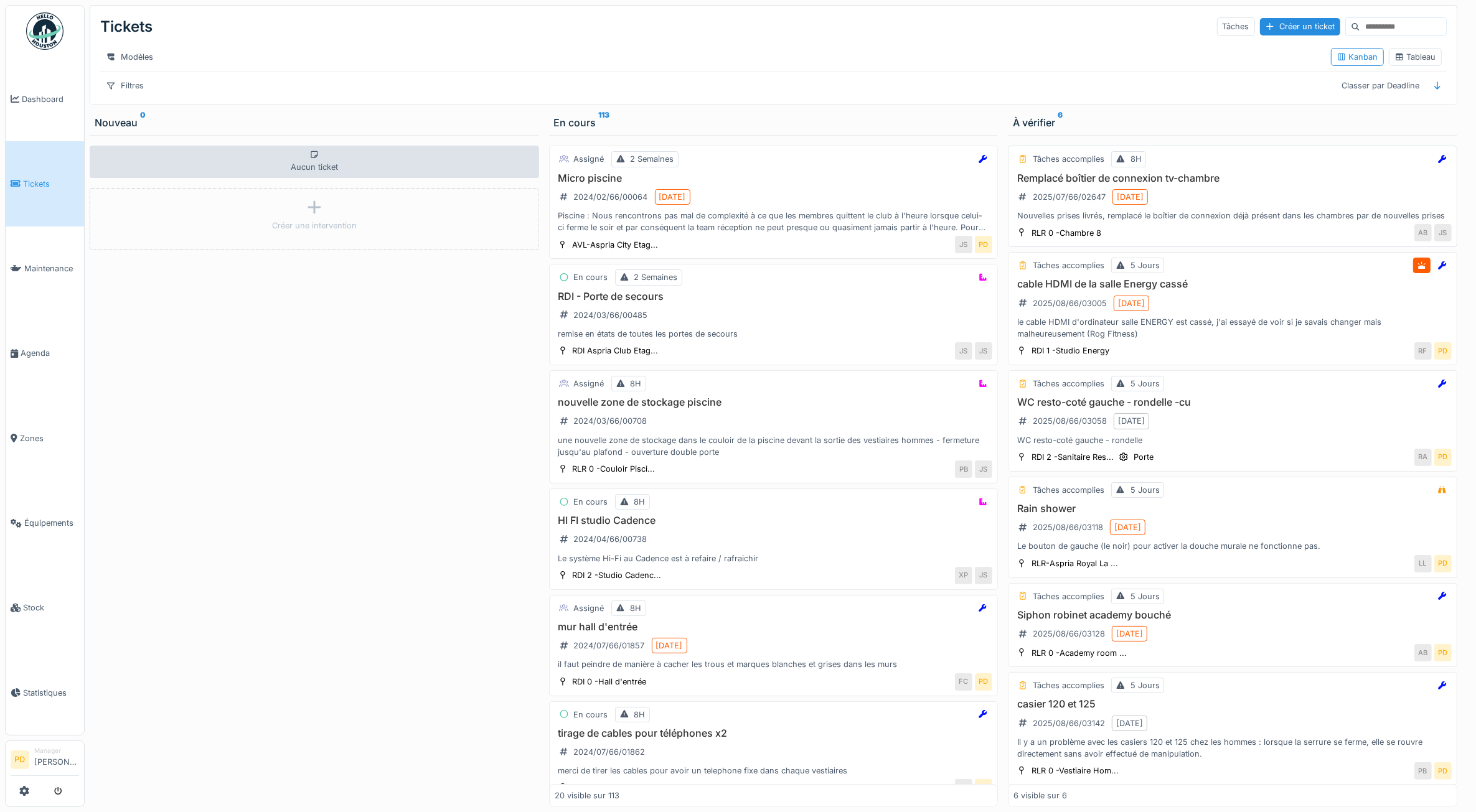
click at [1327, 209] on div "Remplacé boîtier de connexion tv-chambre 2025/07/66/02647 [DATE] Nouvelles pris…" at bounding box center [1233, 197] width 439 height 50
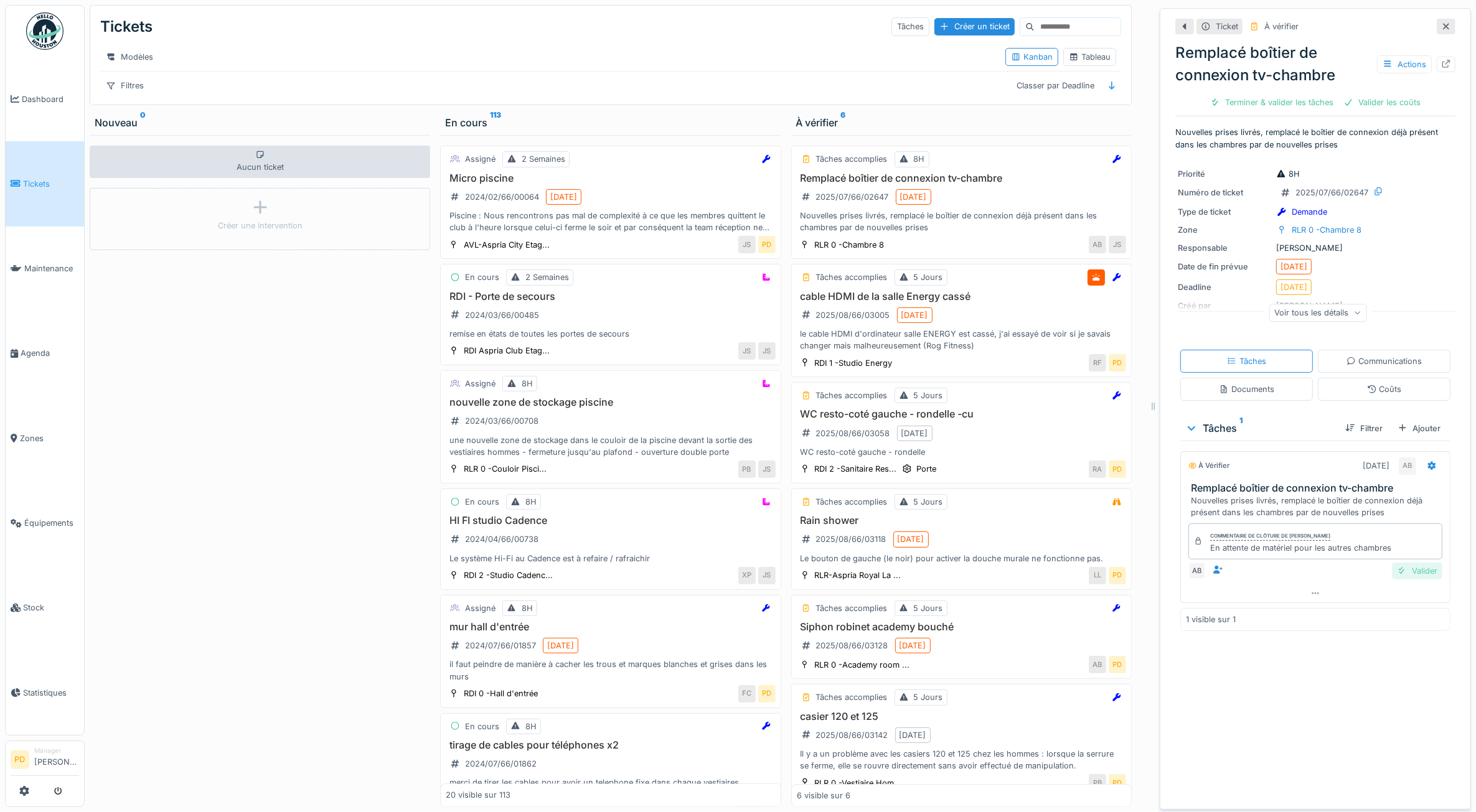
click at [1408, 573] on div "Valider" at bounding box center [1417, 570] width 50 height 16
click at [1285, 104] on div "Valider les coûts" at bounding box center [1273, 102] width 88 height 16
click at [1320, 108] on div "Clôturer le ticket" at bounding box center [1359, 102] width 87 height 16
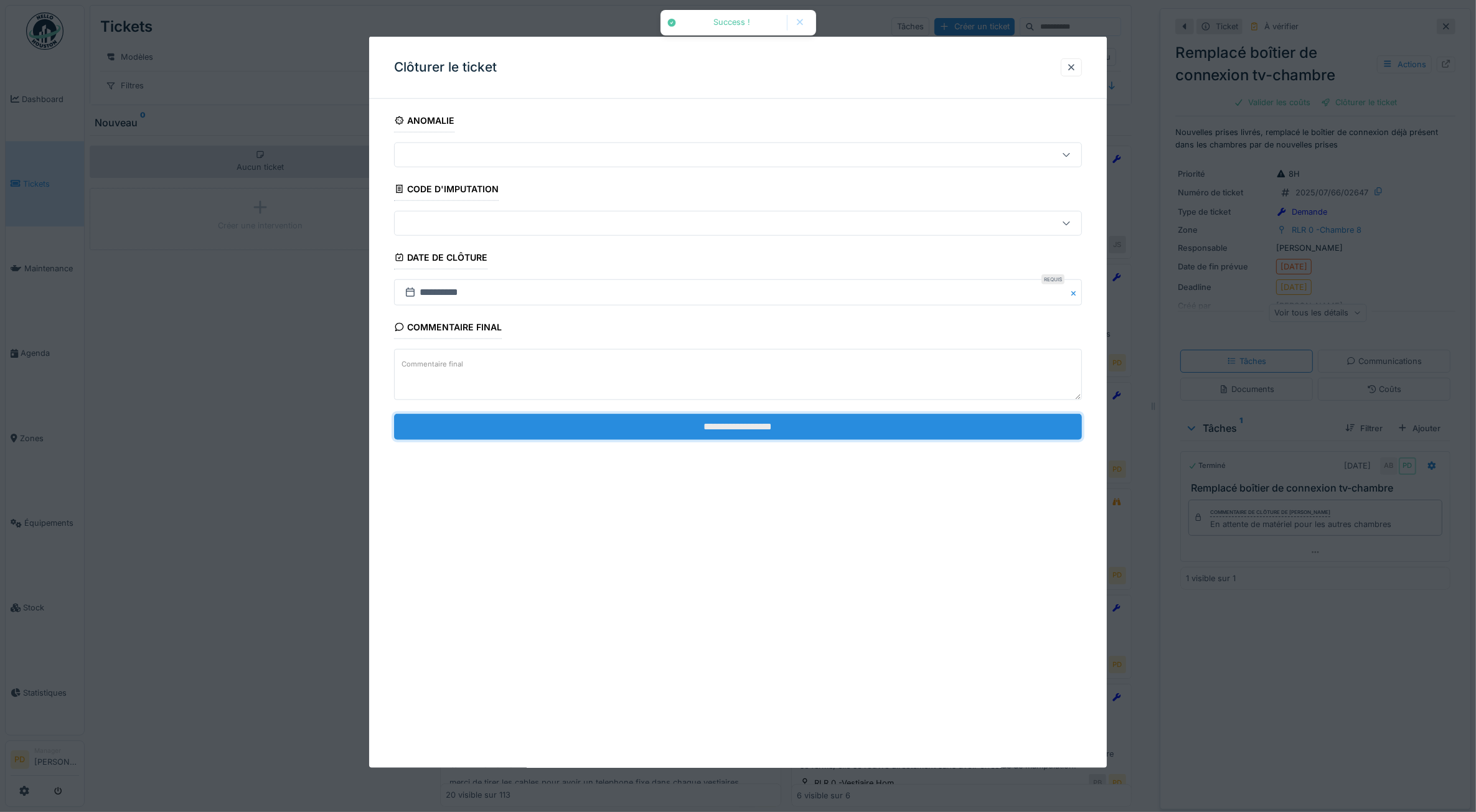
click at [994, 430] on input "**********" at bounding box center [738, 427] width 688 height 26
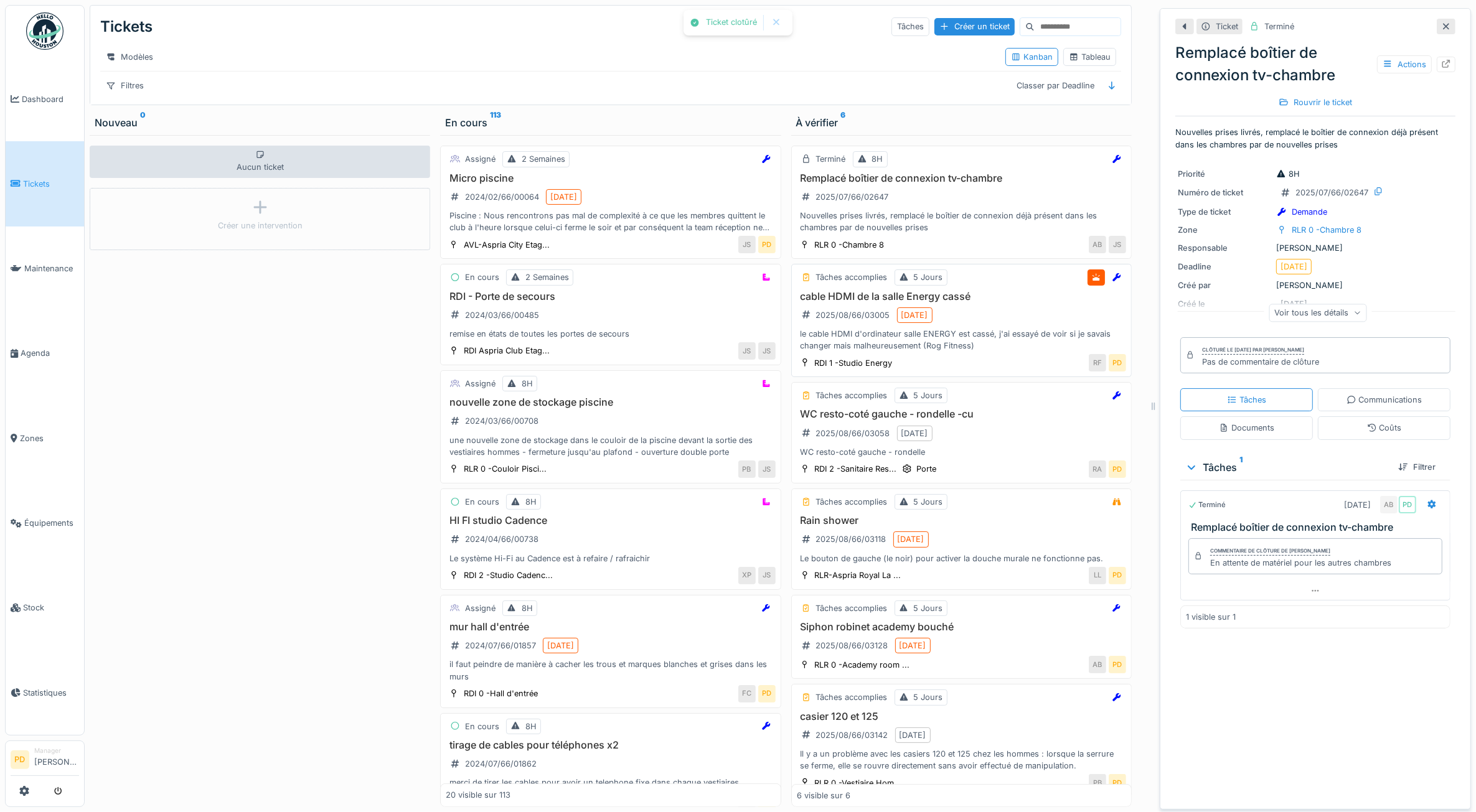
click at [979, 334] on div "cable HDMI de la salle Energy cassé 2025/08/66/03005 [DATE] le cable HDMI d'ord…" at bounding box center [961, 322] width 329 height 62
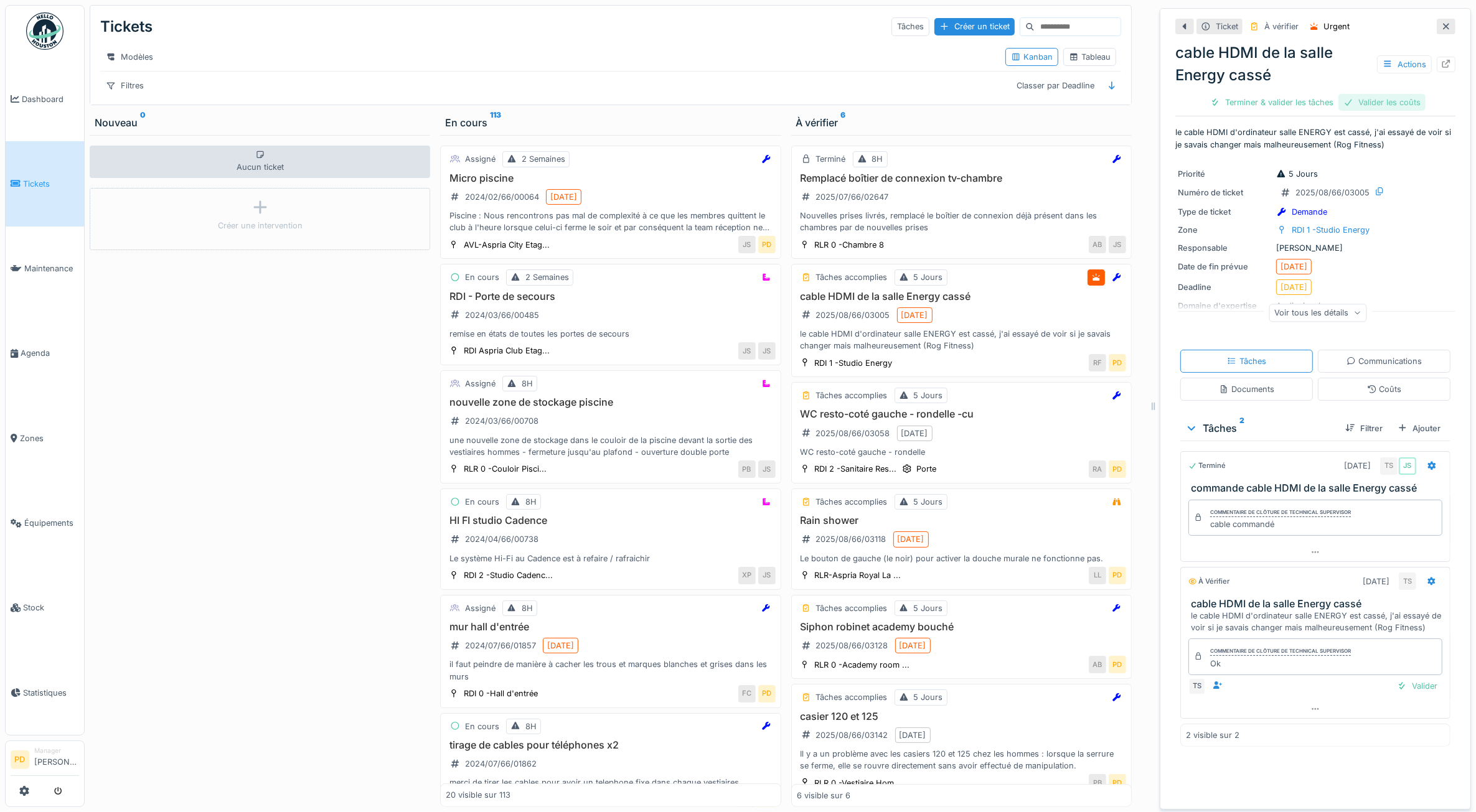
click at [1367, 104] on div "Valider les coûts" at bounding box center [1383, 102] width 88 height 16
click at [1325, 103] on div "Terminer & valider les tâches" at bounding box center [1316, 102] width 133 height 16
click at [1285, 107] on div "Clôturer le ticket" at bounding box center [1316, 102] width 87 height 16
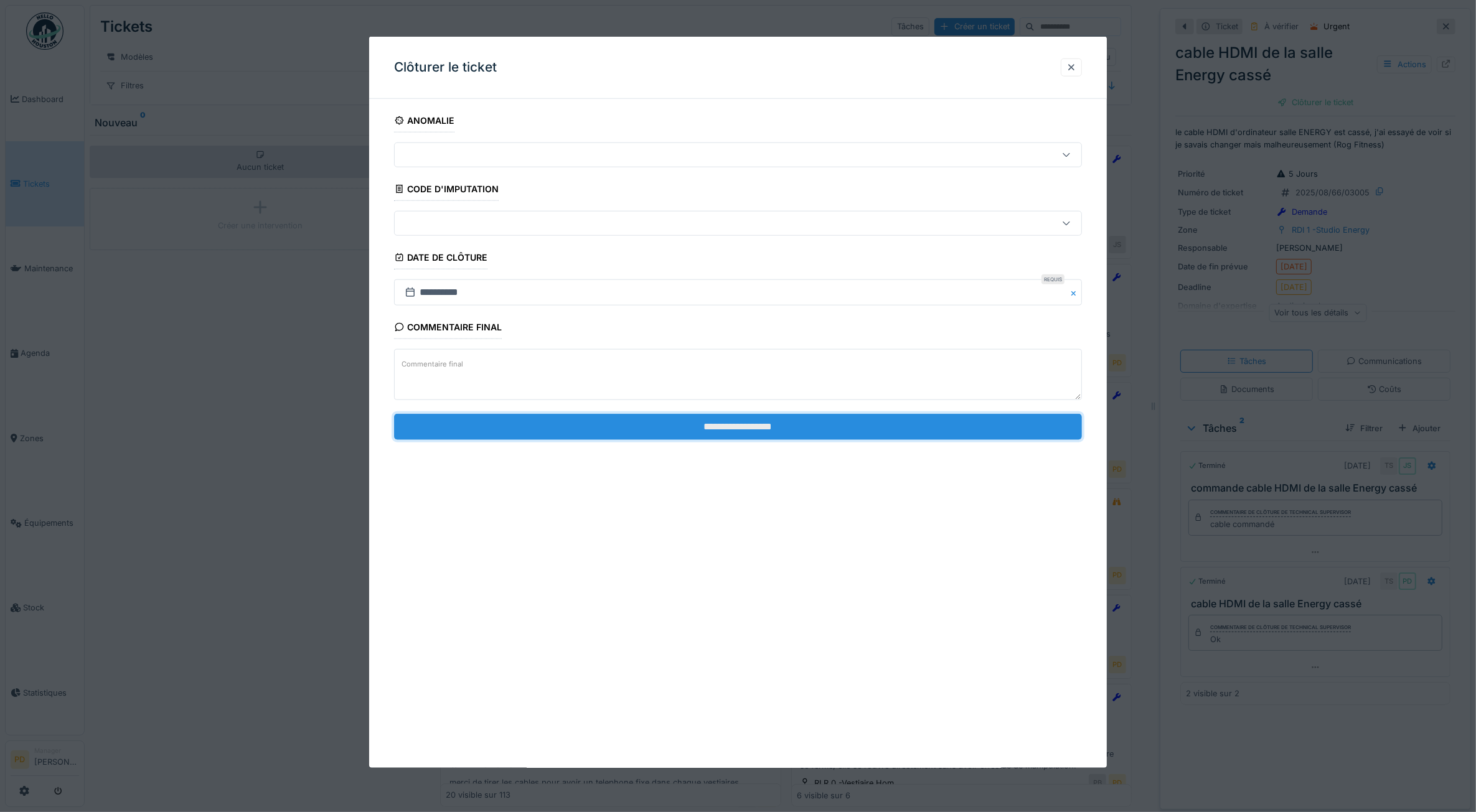
click at [872, 436] on input "**********" at bounding box center [738, 427] width 688 height 26
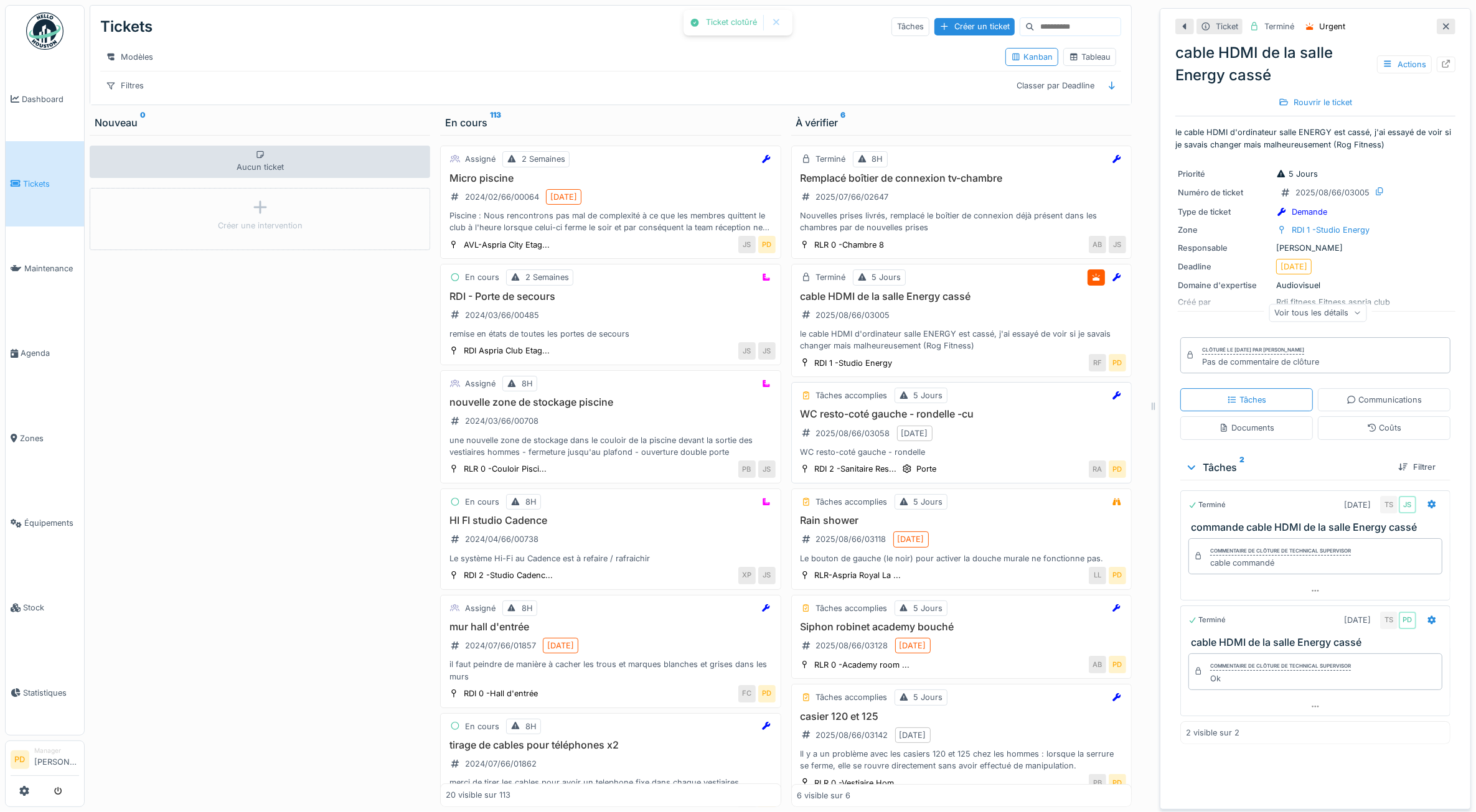
click at [1003, 458] on div "WC resto-coté gauche - rondelle" at bounding box center [961, 452] width 329 height 12
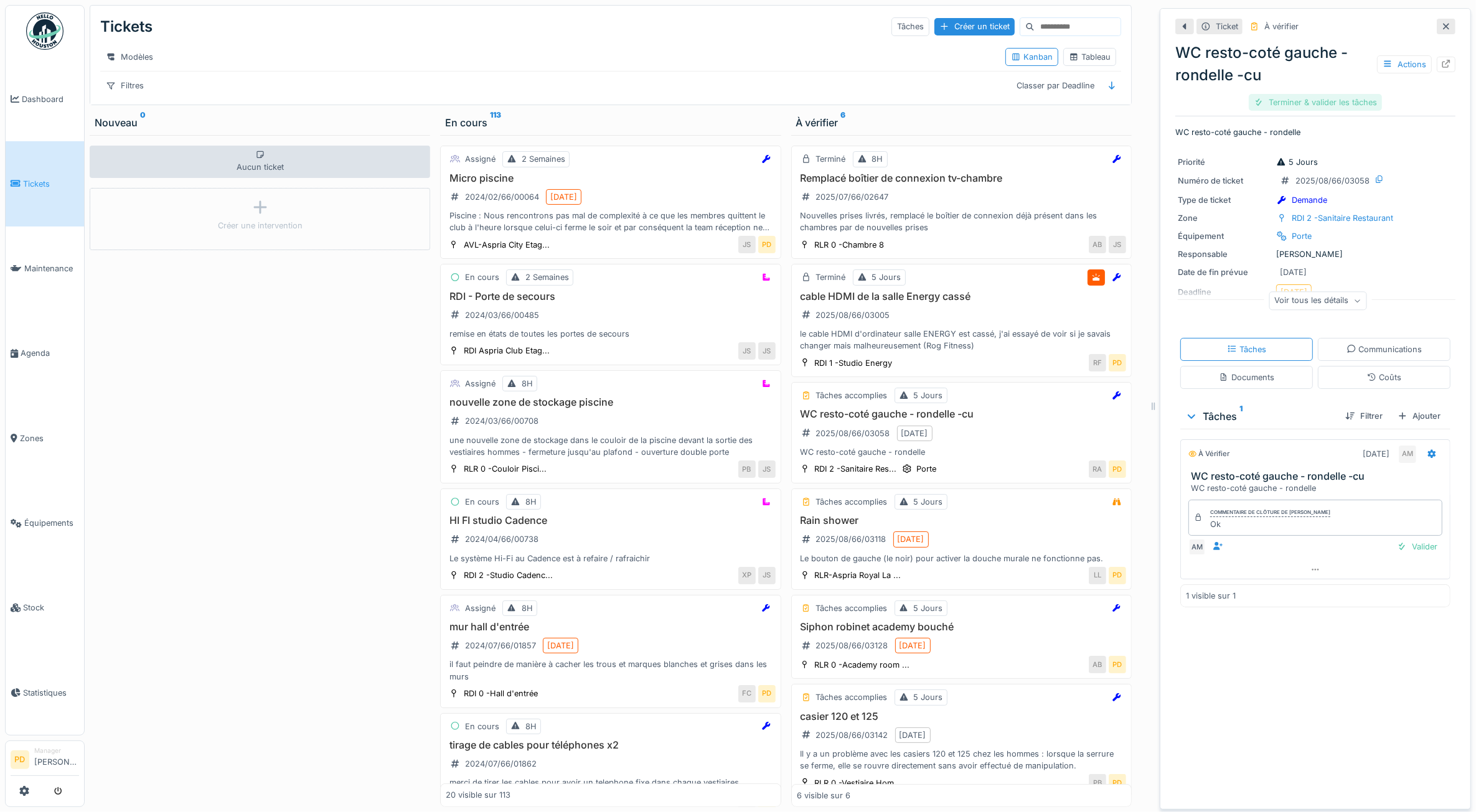
click at [1285, 100] on div "Terminer & valider les tâches" at bounding box center [1316, 102] width 133 height 16
click at [1285, 100] on div "Clôturer le ticket" at bounding box center [1316, 102] width 87 height 16
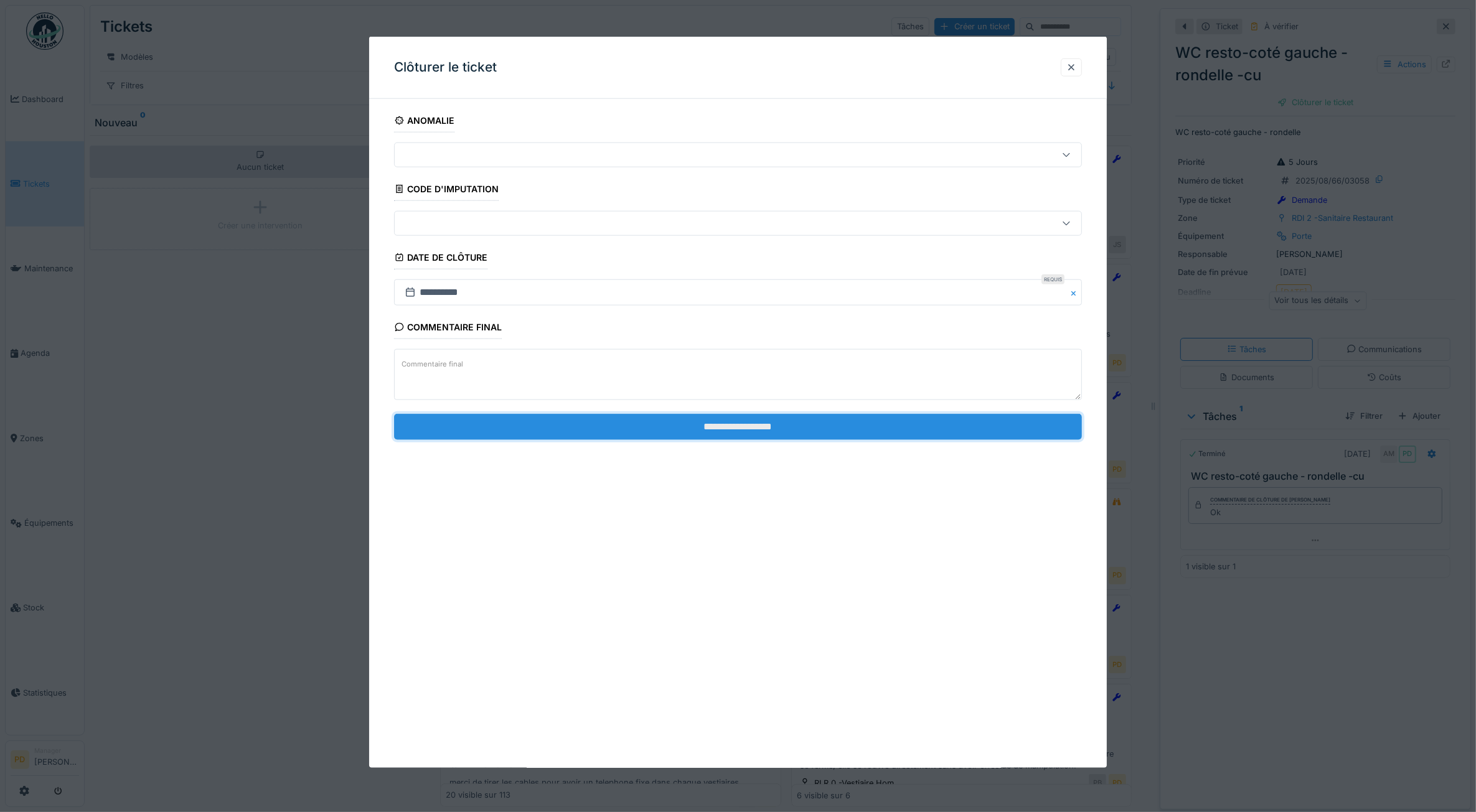
click at [926, 426] on input "**********" at bounding box center [738, 427] width 688 height 26
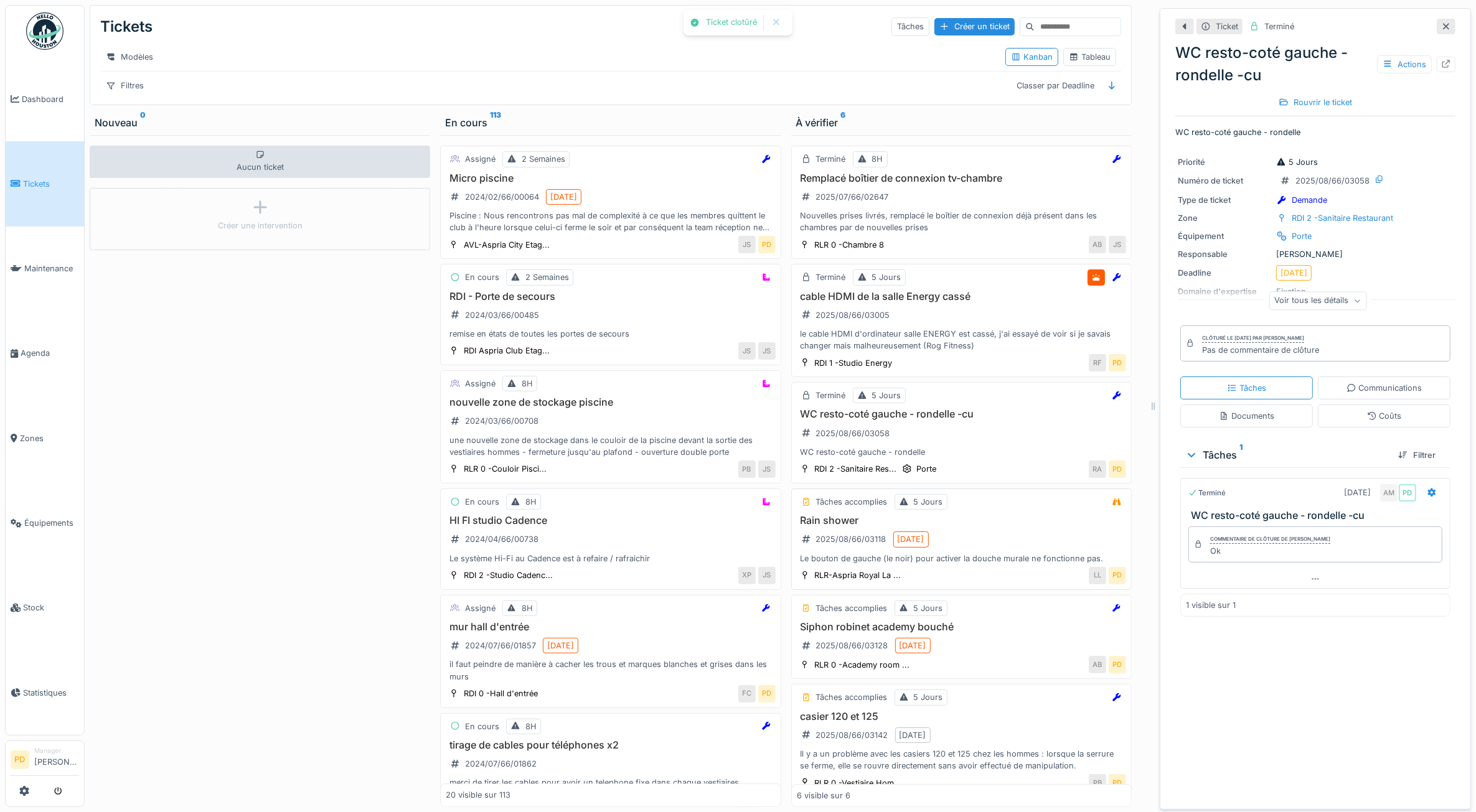
click at [981, 543] on div "Rain shower 2025/08/66/03118 [DATE] Le bouton de gauche (le noir) pour activer …" at bounding box center [961, 540] width 329 height 50
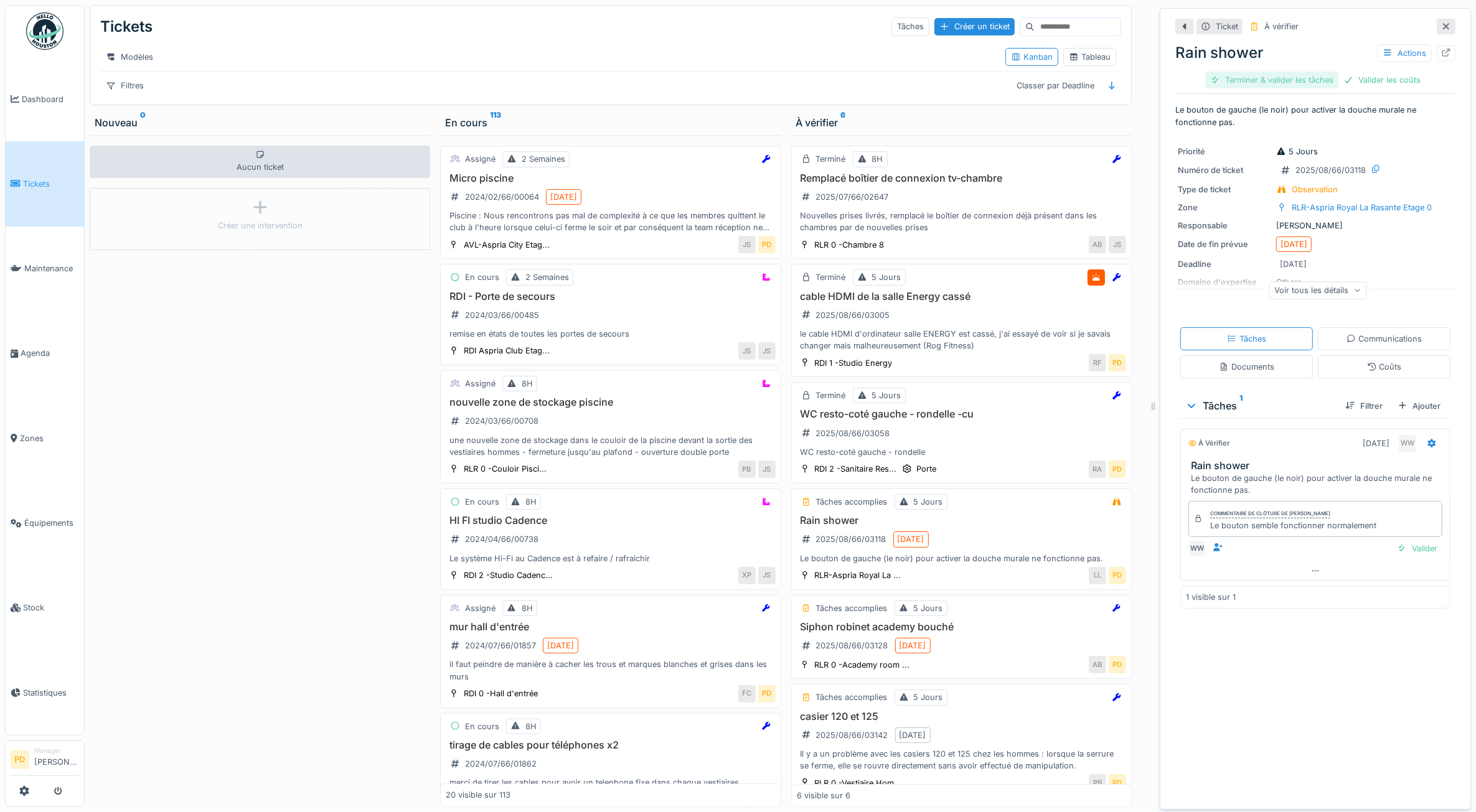
click at [1290, 79] on div "Terminer & valider les tâches" at bounding box center [1272, 80] width 133 height 16
click at [1361, 84] on div "Valider les coûts" at bounding box center [1383, 80] width 88 height 16
click at [1275, 81] on div "Valider les coûts" at bounding box center [1273, 80] width 88 height 16
click at [1331, 79] on div "Clôturer le ticket" at bounding box center [1316, 80] width 87 height 16
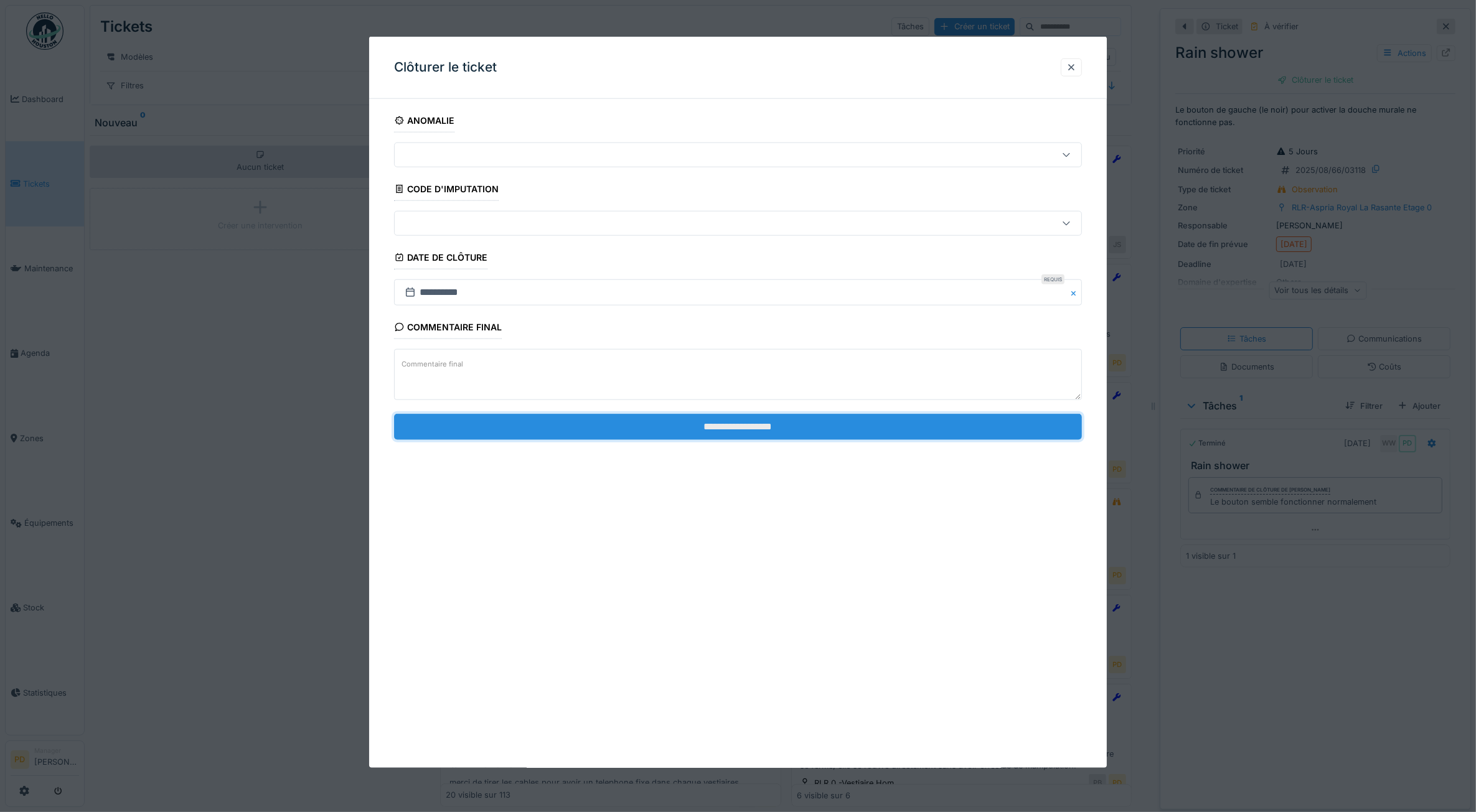
click at [906, 422] on input "**********" at bounding box center [738, 427] width 688 height 26
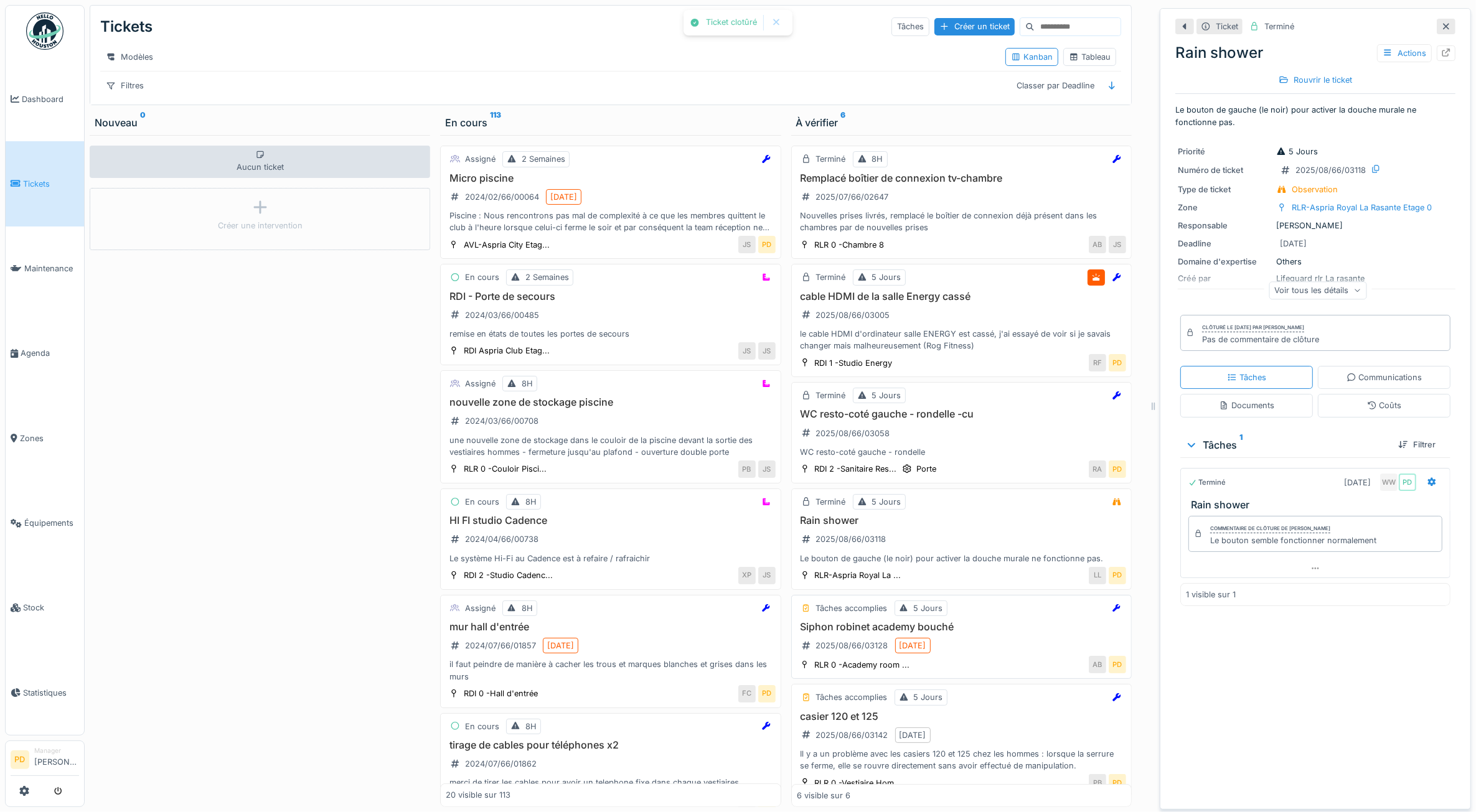
click at [975, 633] on div "Tâches accomplies 5 Jours Siphon robinet academy bouché 2025/08/66/03128 [DATE]…" at bounding box center [962, 637] width 341 height 85
click at [1006, 656] on div "Siphon robinet academy bouché 2025/08/66/03128 [DATE]" at bounding box center [961, 639] width 329 height 35
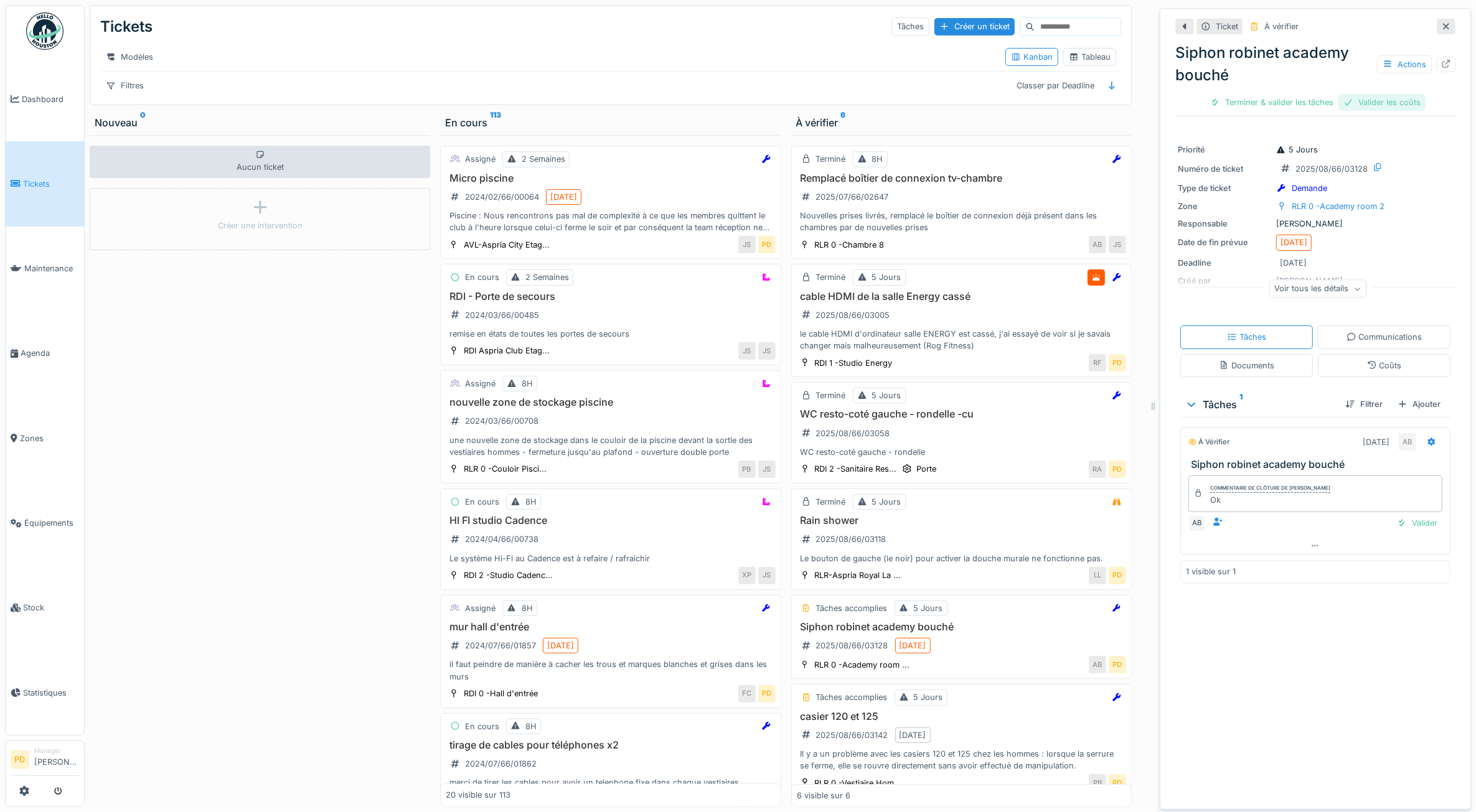
click at [1357, 103] on div "Valider les coûts" at bounding box center [1383, 102] width 88 height 16
click at [1280, 99] on div "Terminer & valider les tâches" at bounding box center [1316, 102] width 133 height 16
click at [1278, 112] on div "Siphon robinet academy bouché Actions Terminer & valider les tâches" at bounding box center [1316, 75] width 280 height 77
click at [1284, 99] on div "Clôturer le ticket" at bounding box center [1316, 102] width 87 height 16
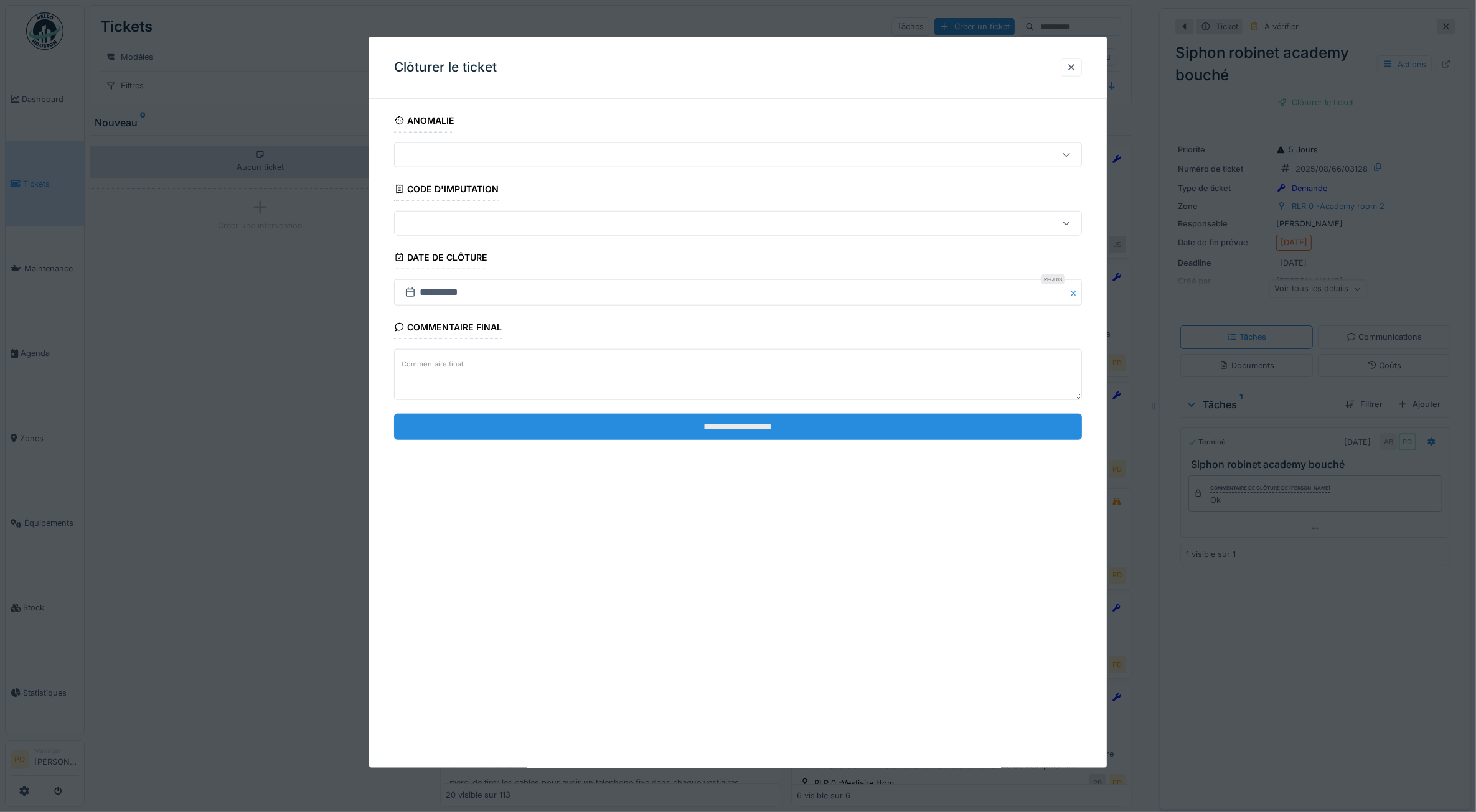
click at [826, 427] on input "**********" at bounding box center [738, 427] width 688 height 26
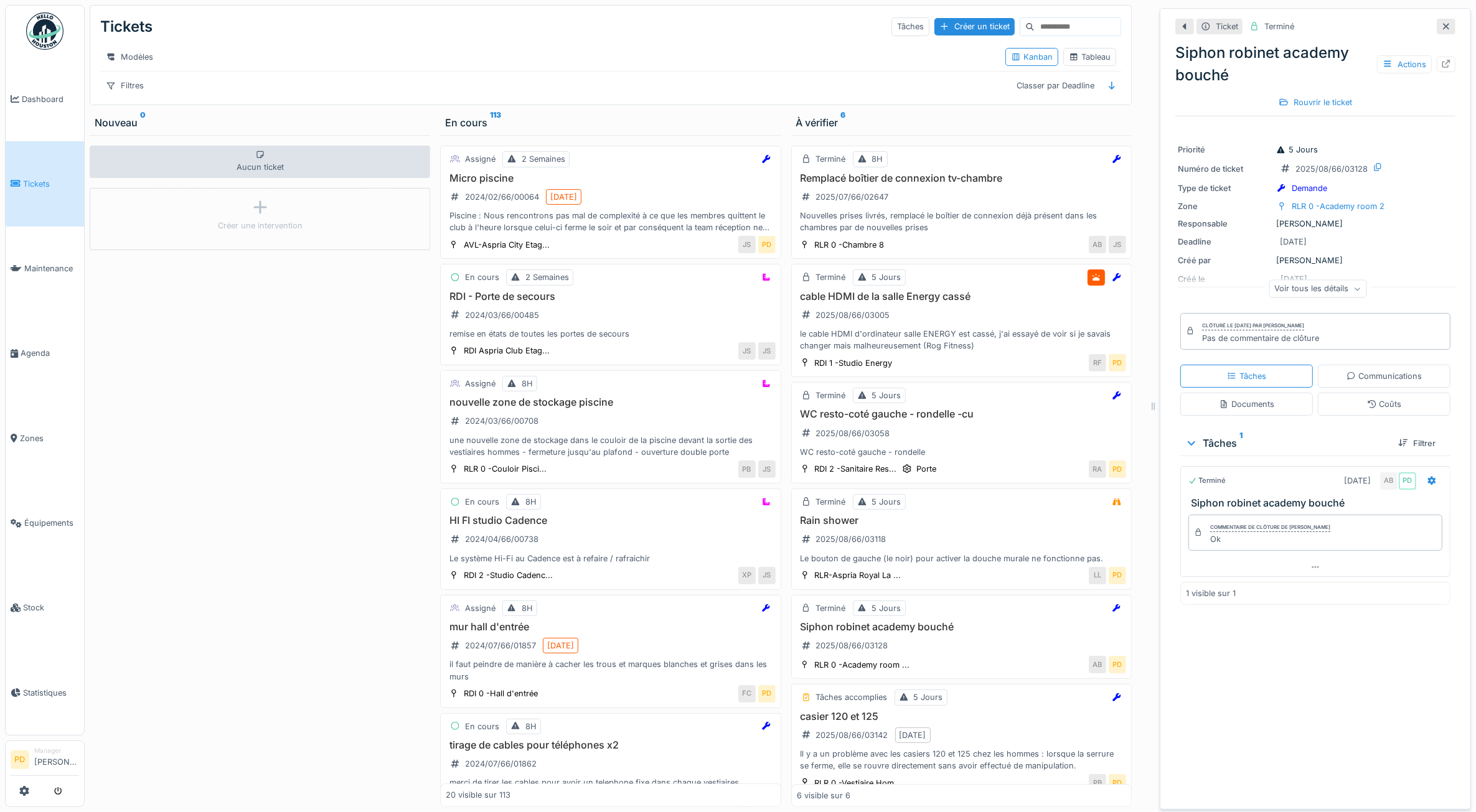
click at [37, 187] on span "Tickets" at bounding box center [50, 183] width 56 height 12
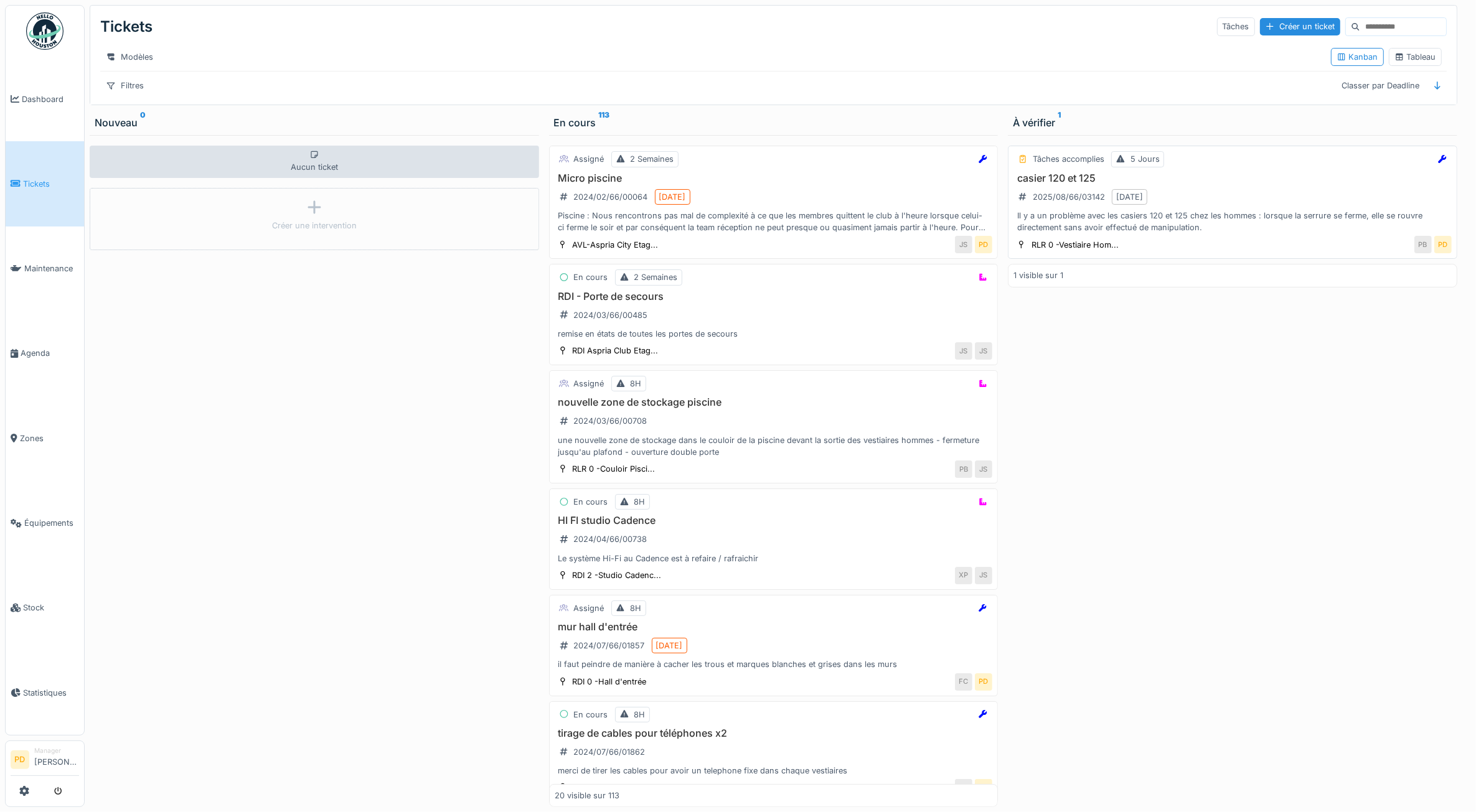
click at [1225, 184] on h3 "casier 120 et 125" at bounding box center [1233, 178] width 439 height 12
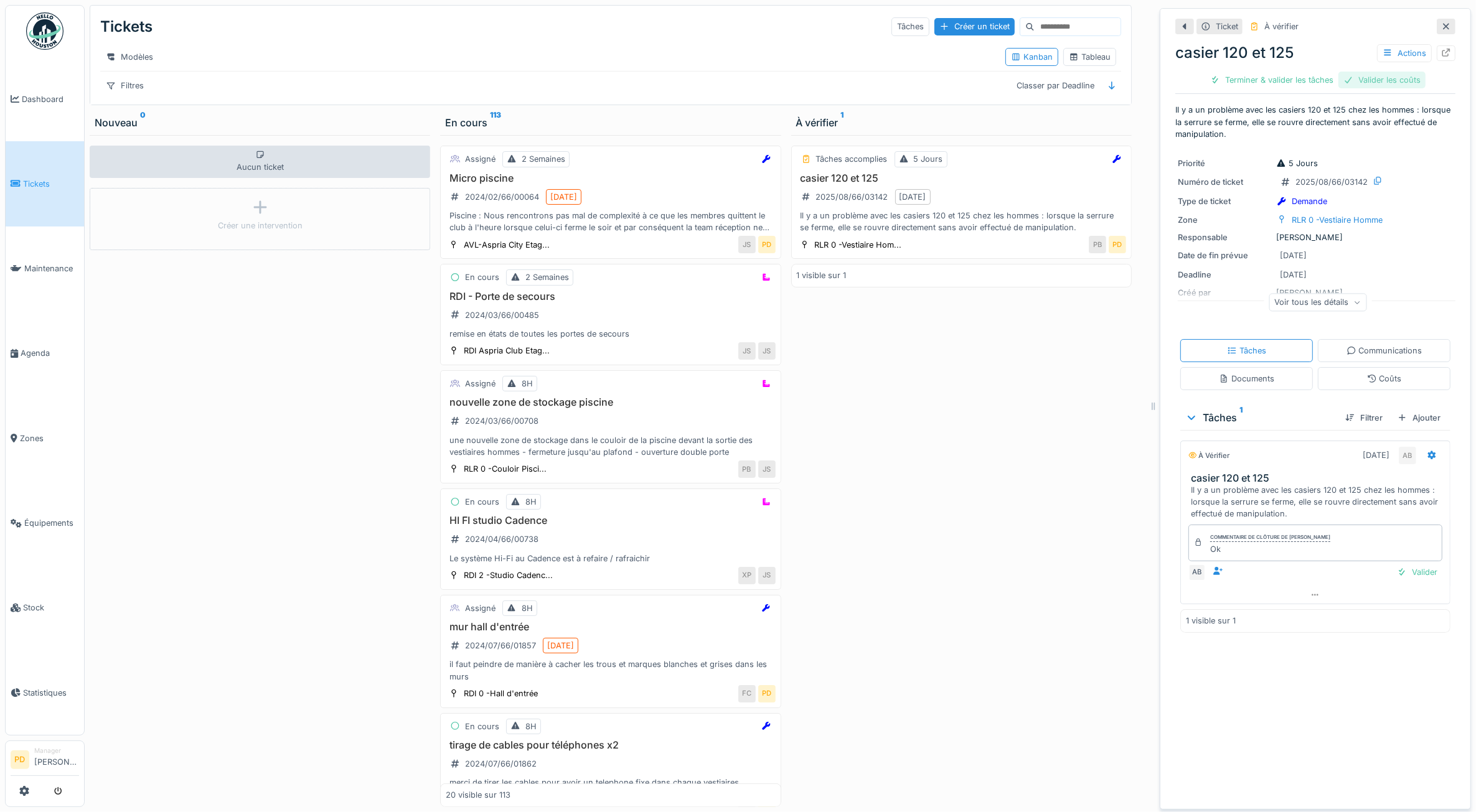
click at [1380, 76] on div "Valider les coûts" at bounding box center [1383, 80] width 88 height 16
click at [1324, 81] on div "Terminer & valider les tâches" at bounding box center [1316, 80] width 133 height 16
click at [1294, 79] on div "Clôturer le ticket" at bounding box center [1316, 80] width 87 height 16
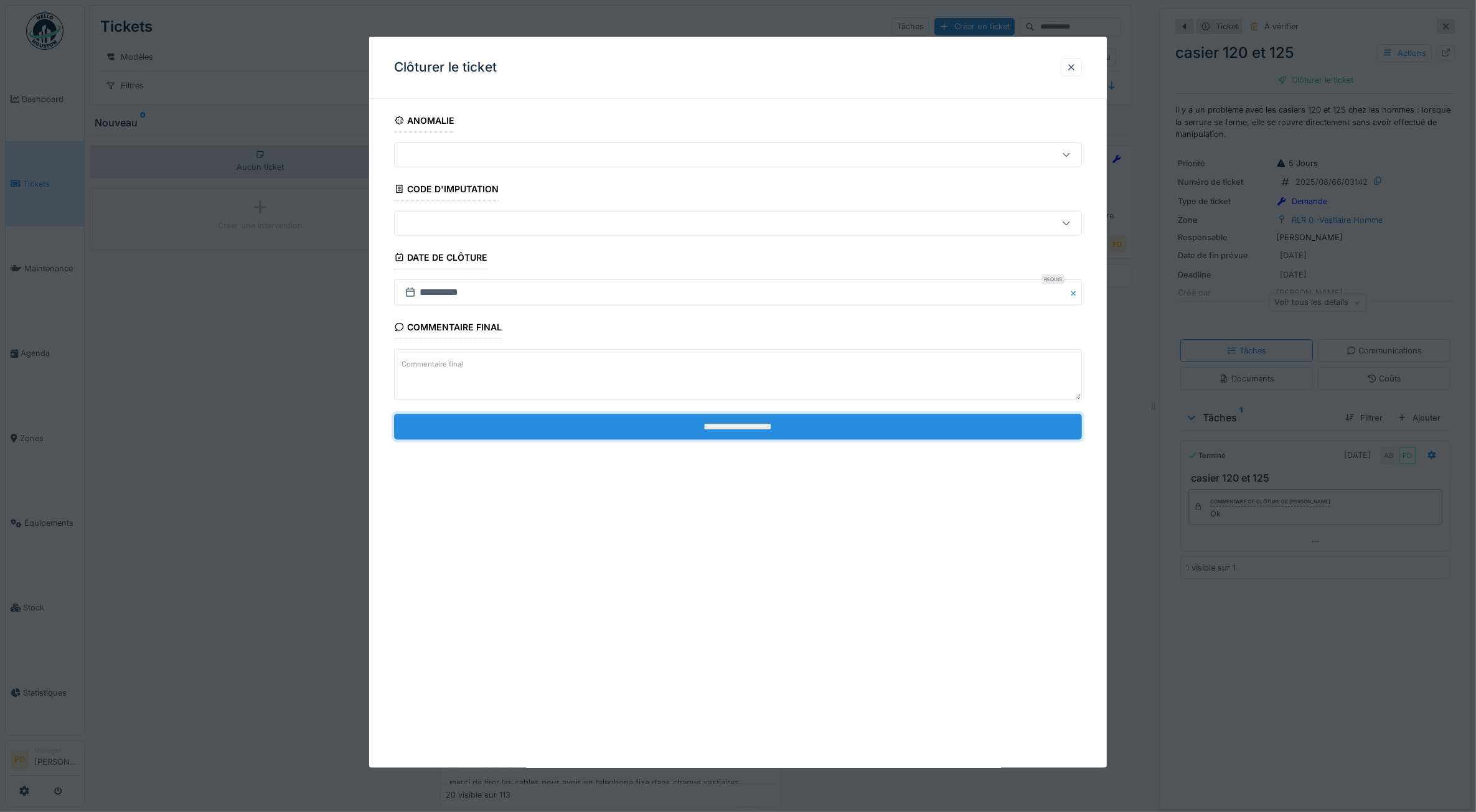
click at [911, 427] on input "**********" at bounding box center [738, 427] width 688 height 26
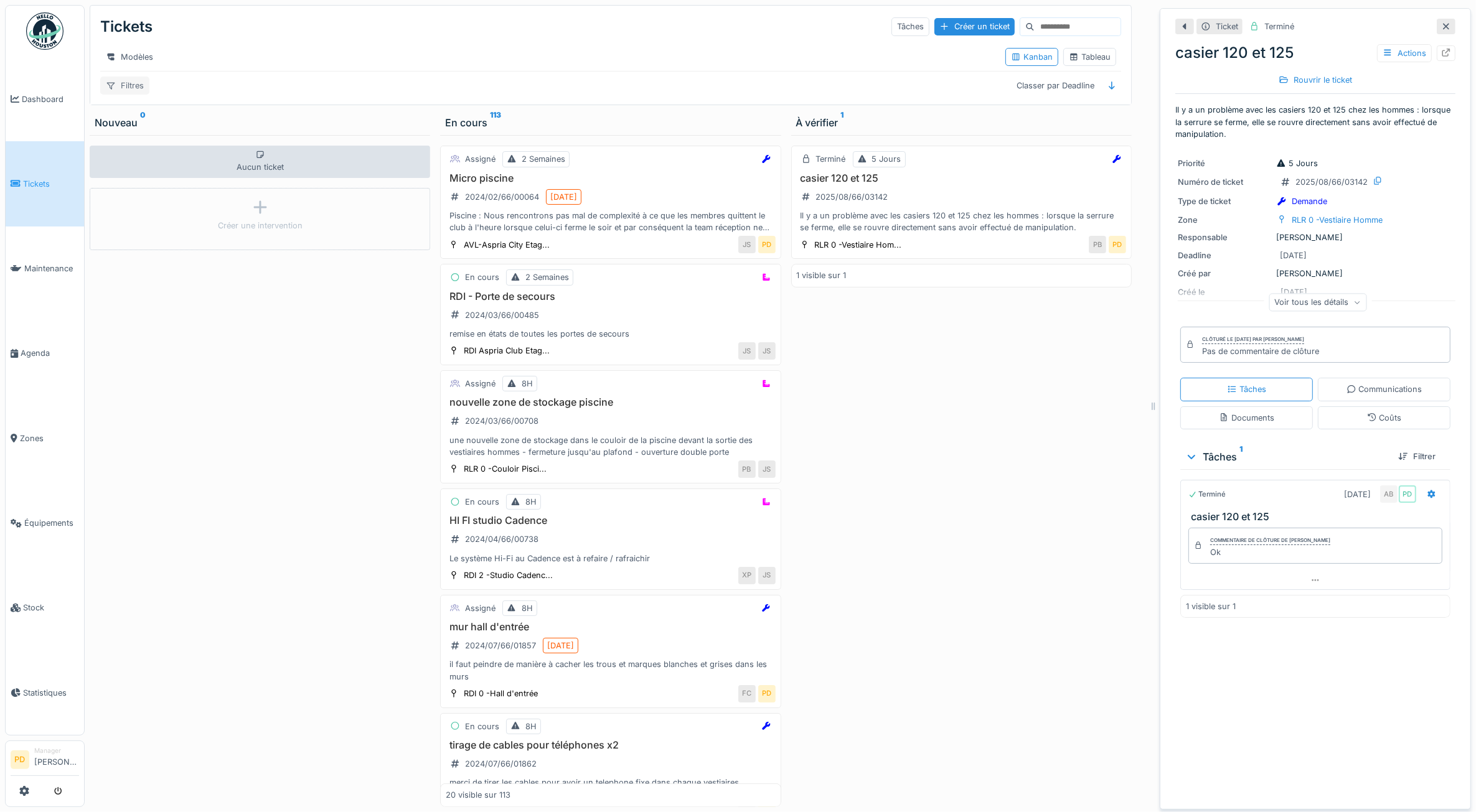
click at [143, 95] on div "Filtres" at bounding box center [125, 86] width 49 height 18
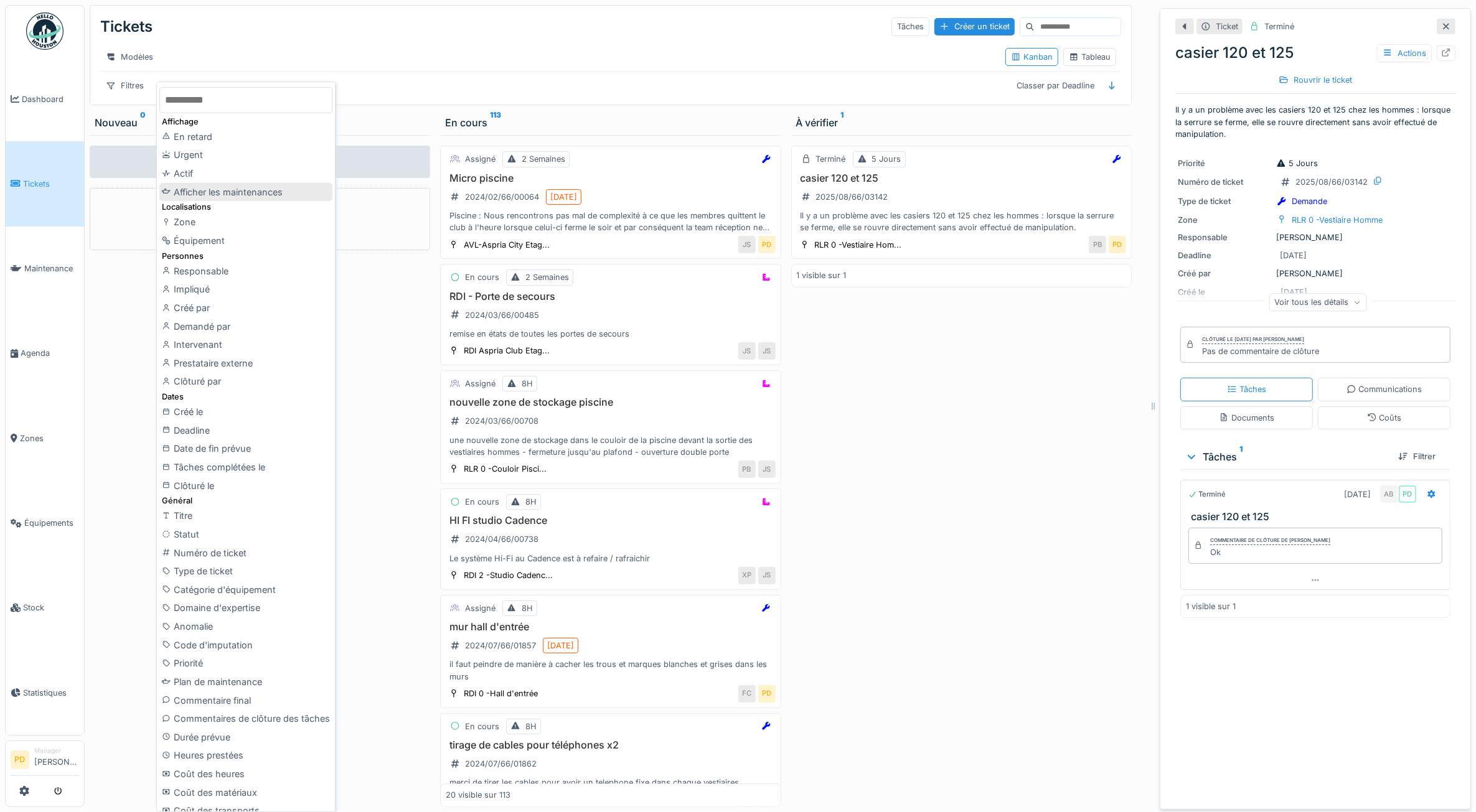
click at [237, 190] on div "Afficher les maintenances" at bounding box center [246, 192] width 173 height 18
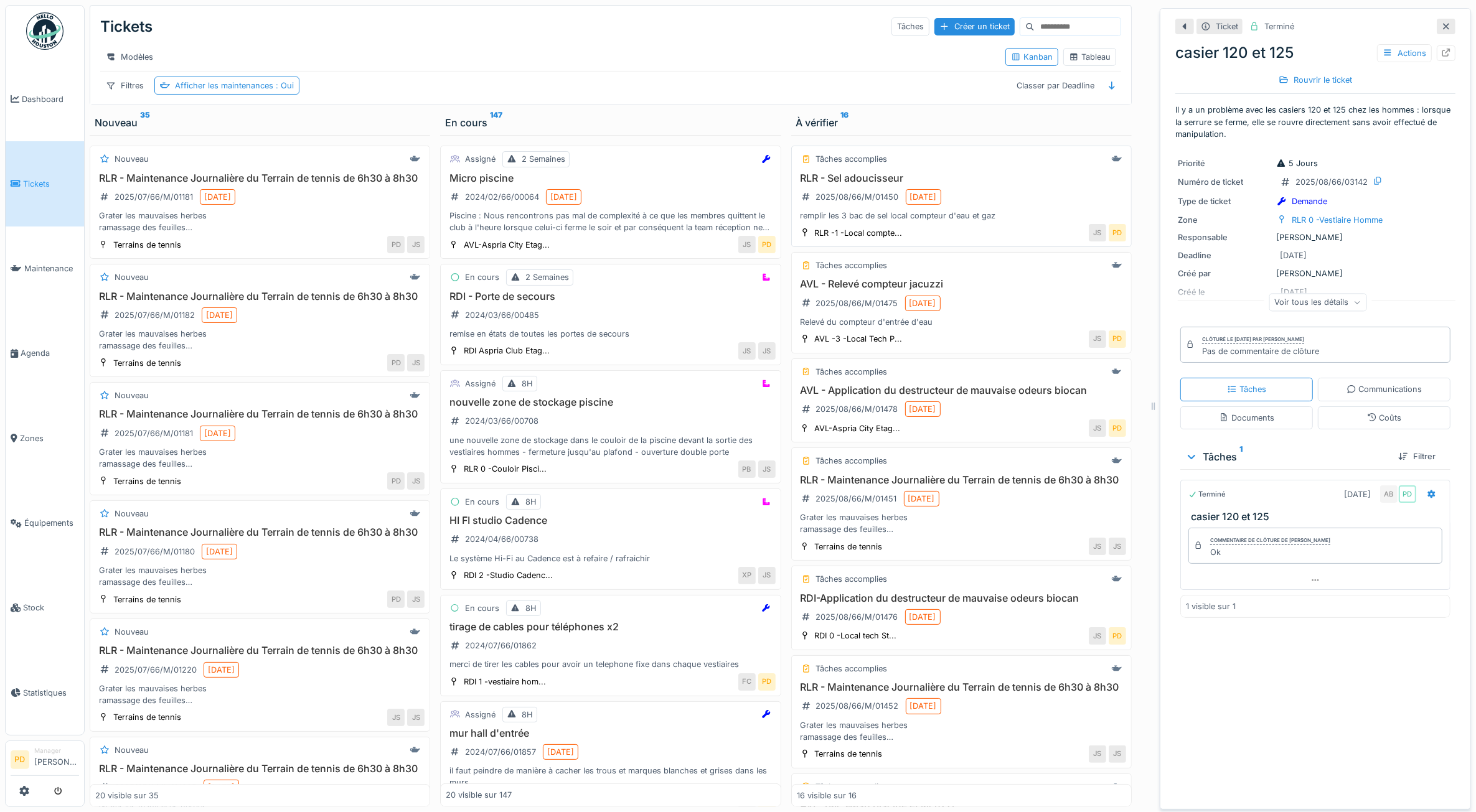
click at [995, 184] on h3 "RLR - Sel adoucisseur" at bounding box center [961, 178] width 329 height 12
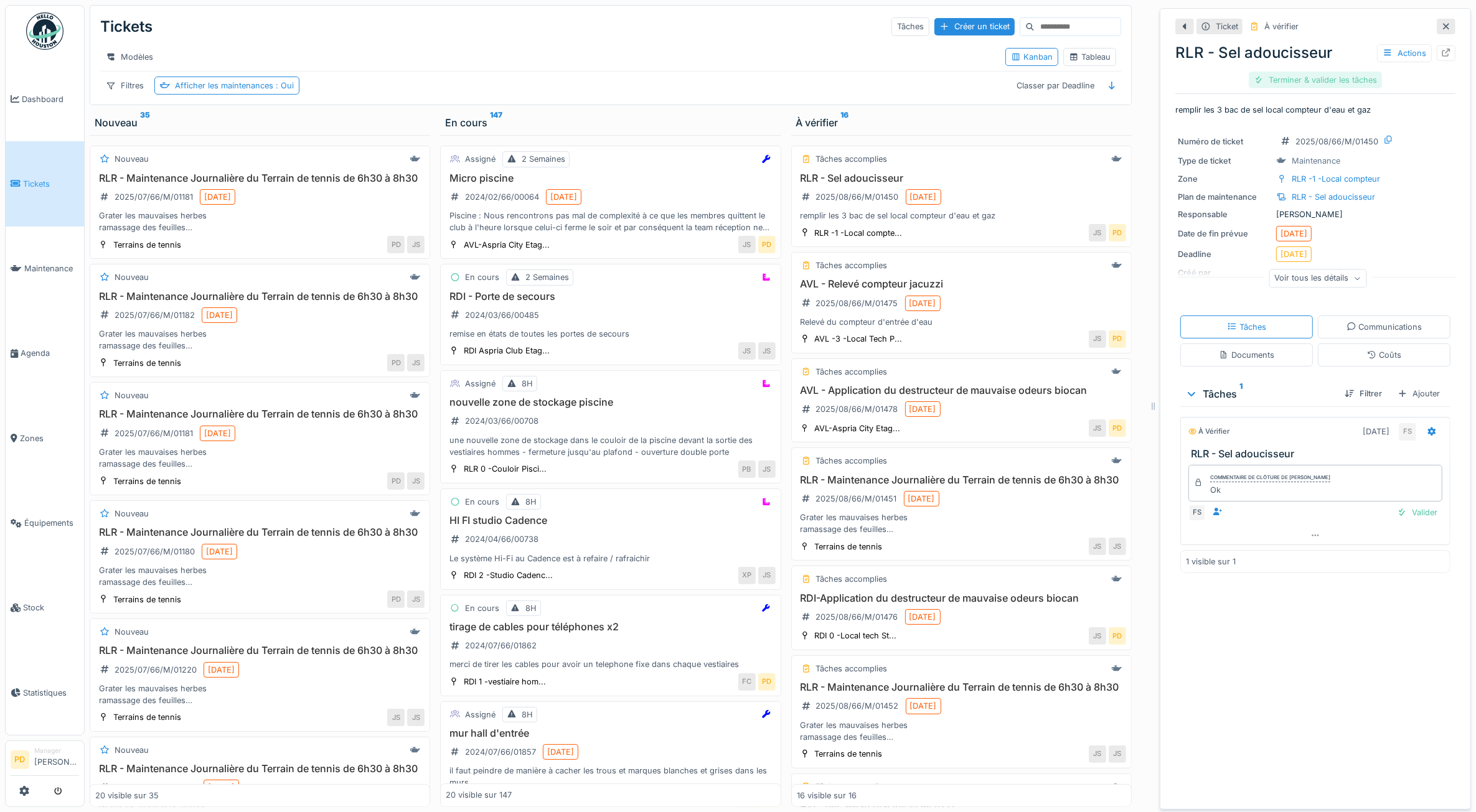
click at [1321, 76] on div "Terminer & valider les tâches" at bounding box center [1316, 80] width 133 height 16
click at [1321, 76] on div "Clôturer le ticket" at bounding box center [1316, 80] width 87 height 16
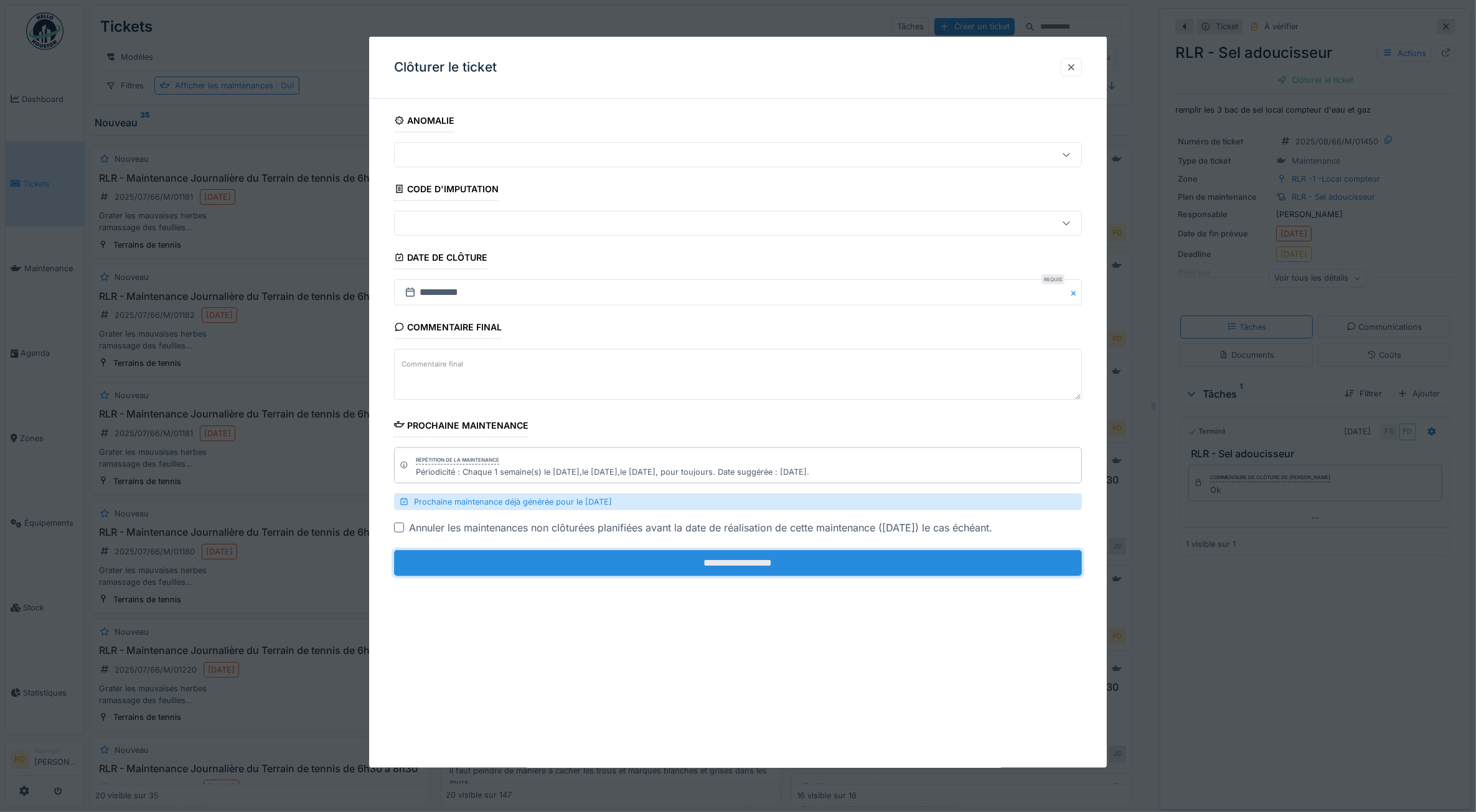
click at [861, 567] on input "**********" at bounding box center [738, 563] width 688 height 26
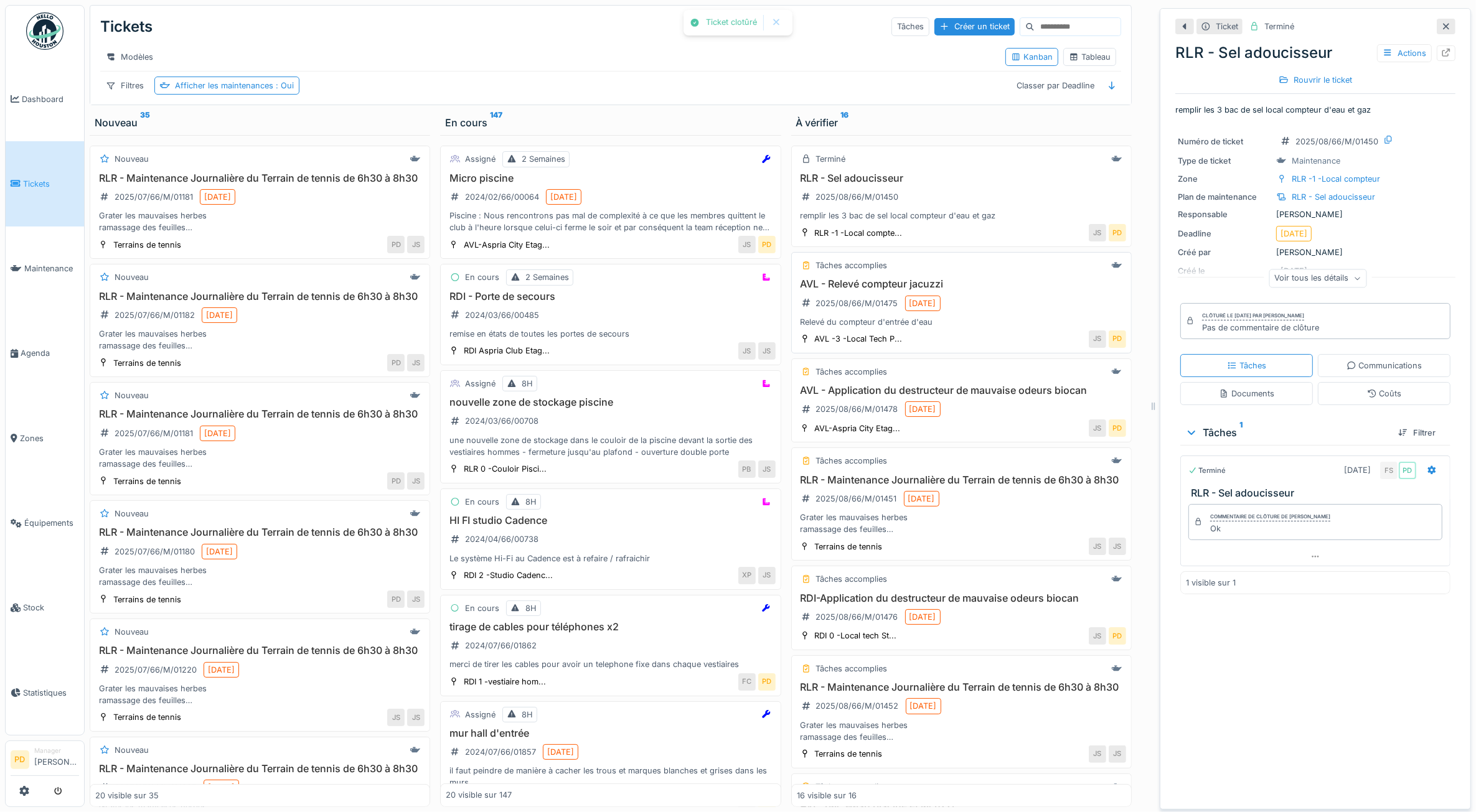
click at [951, 328] on div "AVL - Relevé compteur jacuzzi 2025/08/66/M/01475 13/08/2025 Relevé du compteur …" at bounding box center [961, 303] width 329 height 50
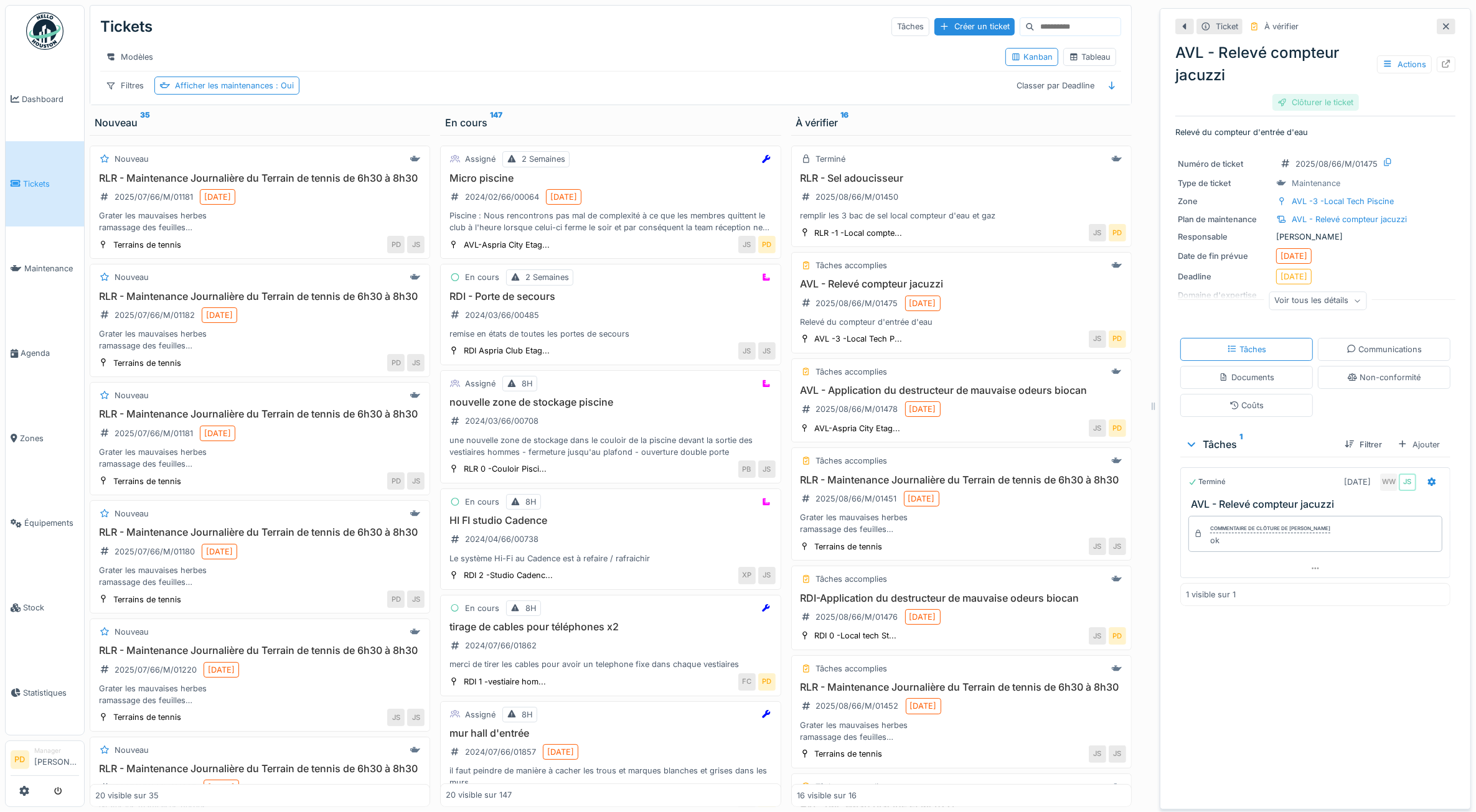
click at [1295, 104] on div "Clôturer le ticket" at bounding box center [1316, 102] width 87 height 16
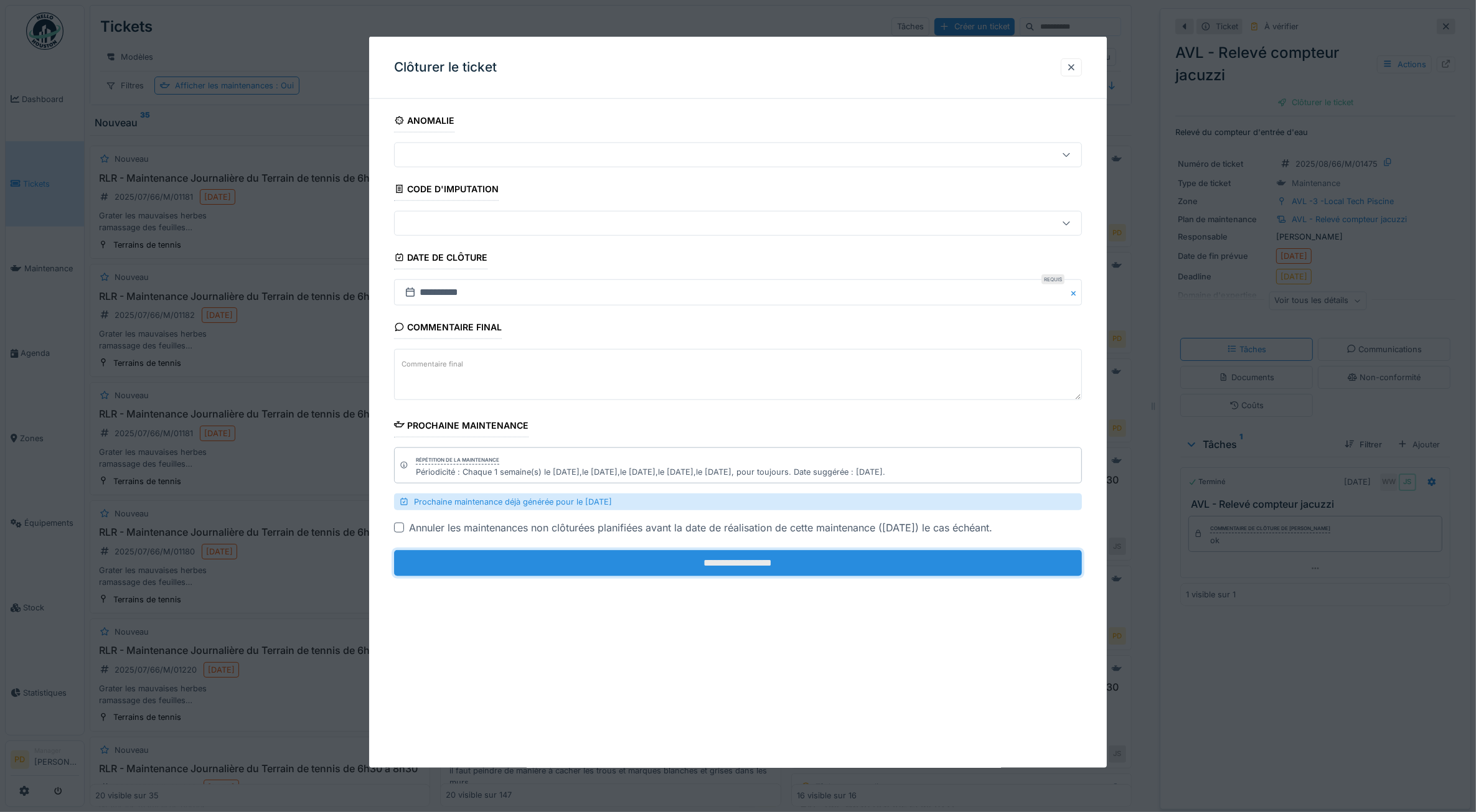
click at [972, 565] on input "**********" at bounding box center [738, 563] width 688 height 26
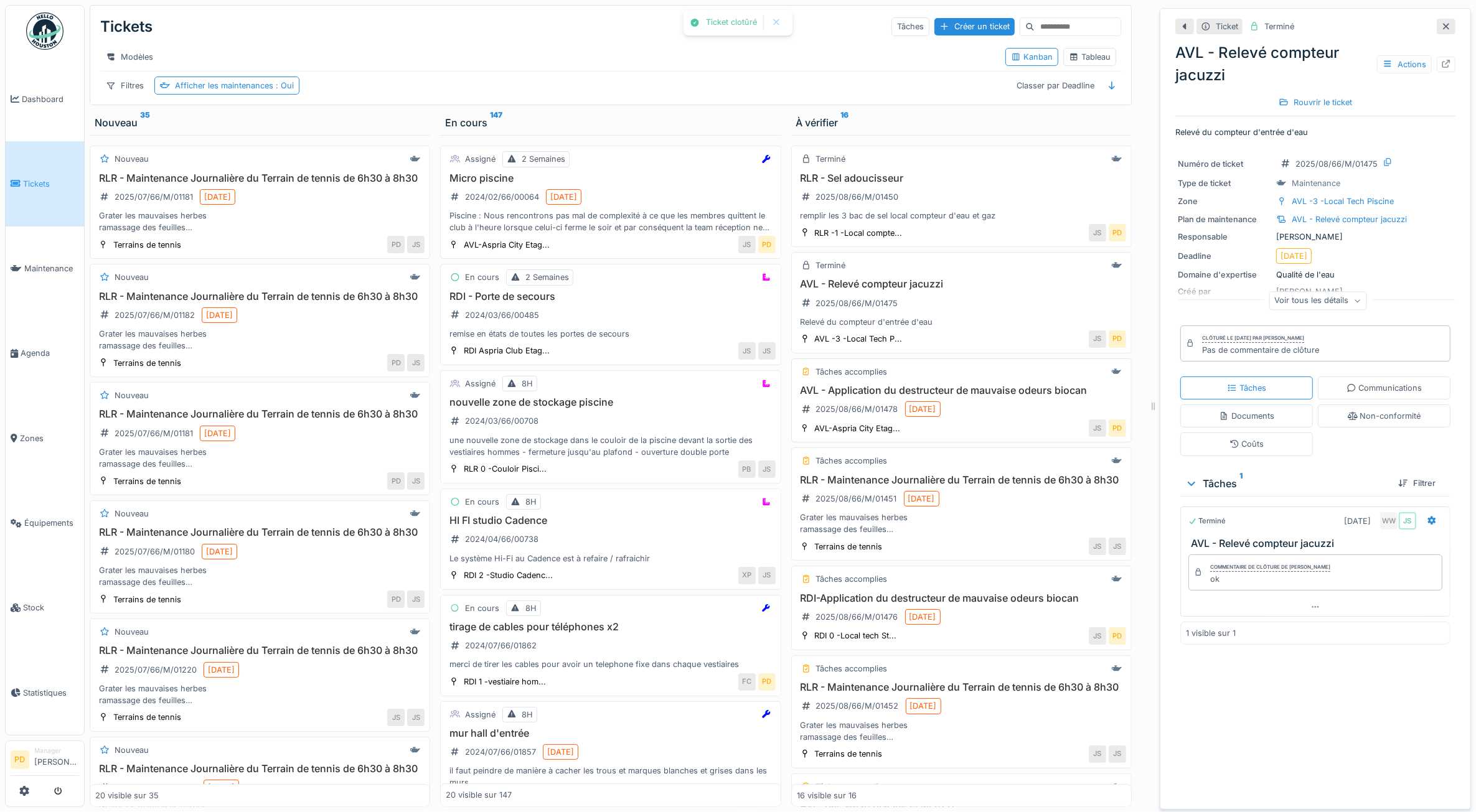
click at [1013, 396] on h3 "AVL - Application du destructeur de mauvaise odeurs biocan" at bounding box center [961, 390] width 329 height 12
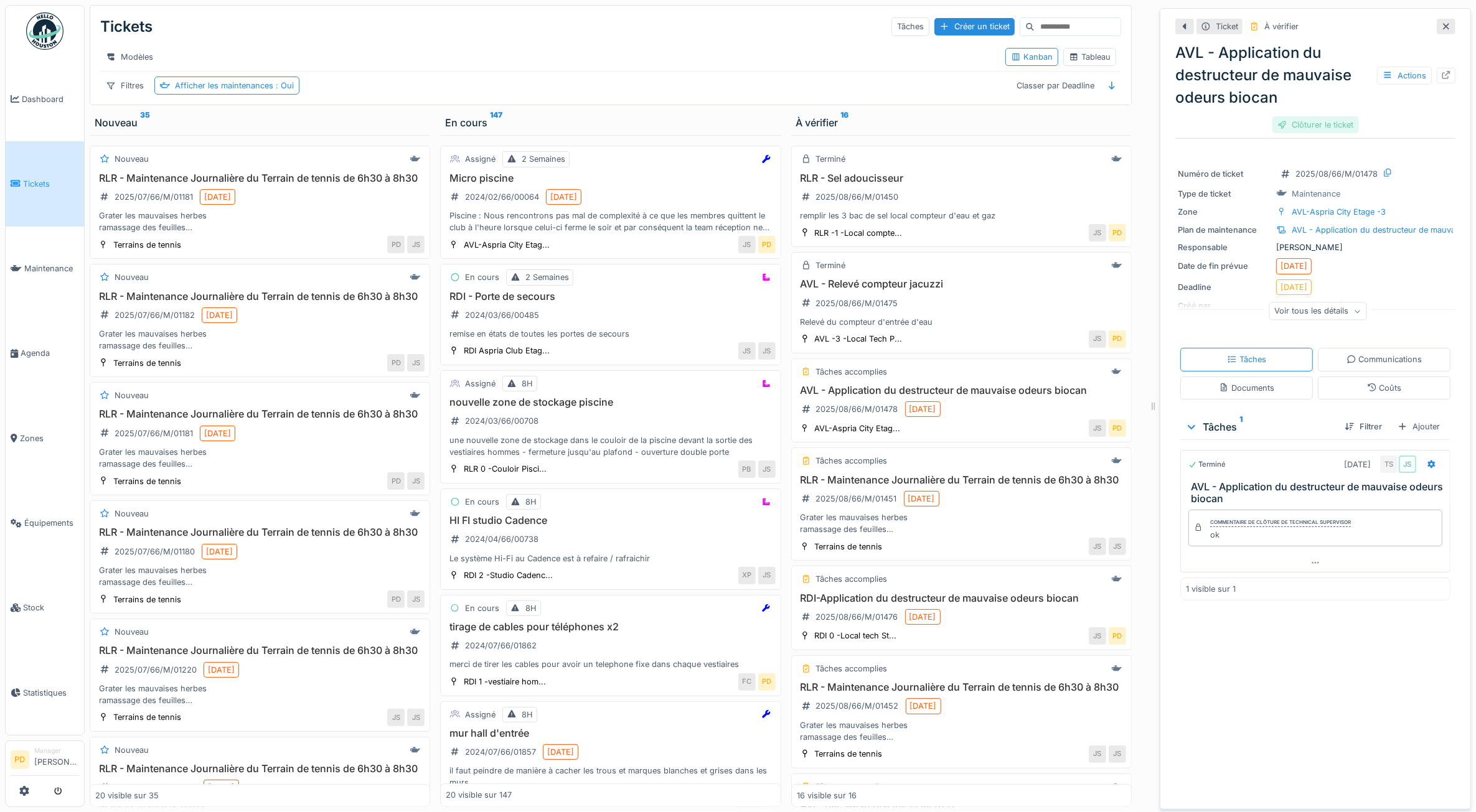
click at [1302, 121] on div "Clôturer le ticket" at bounding box center [1316, 125] width 87 height 16
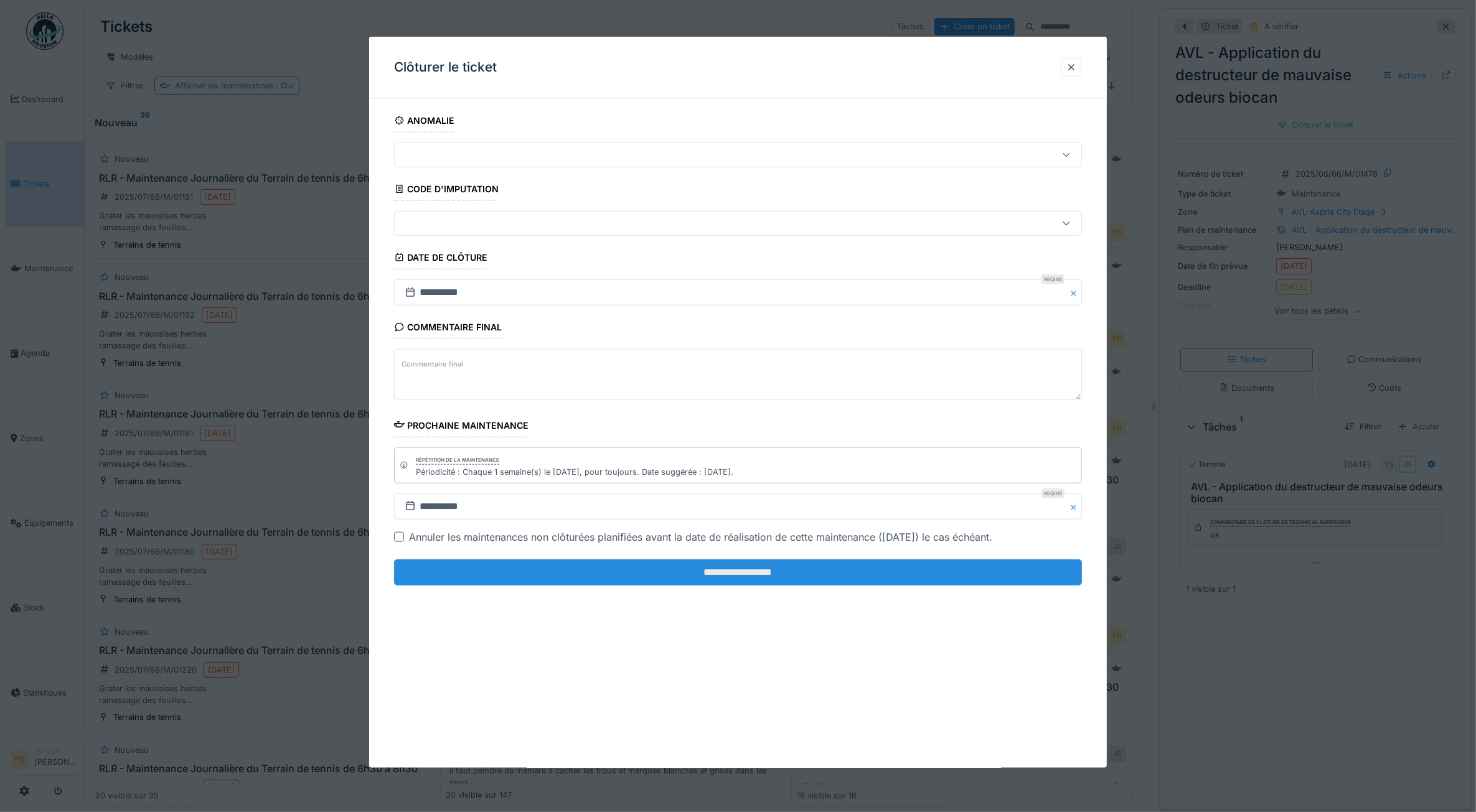
click at [1017, 577] on input "**********" at bounding box center [738, 572] width 688 height 26
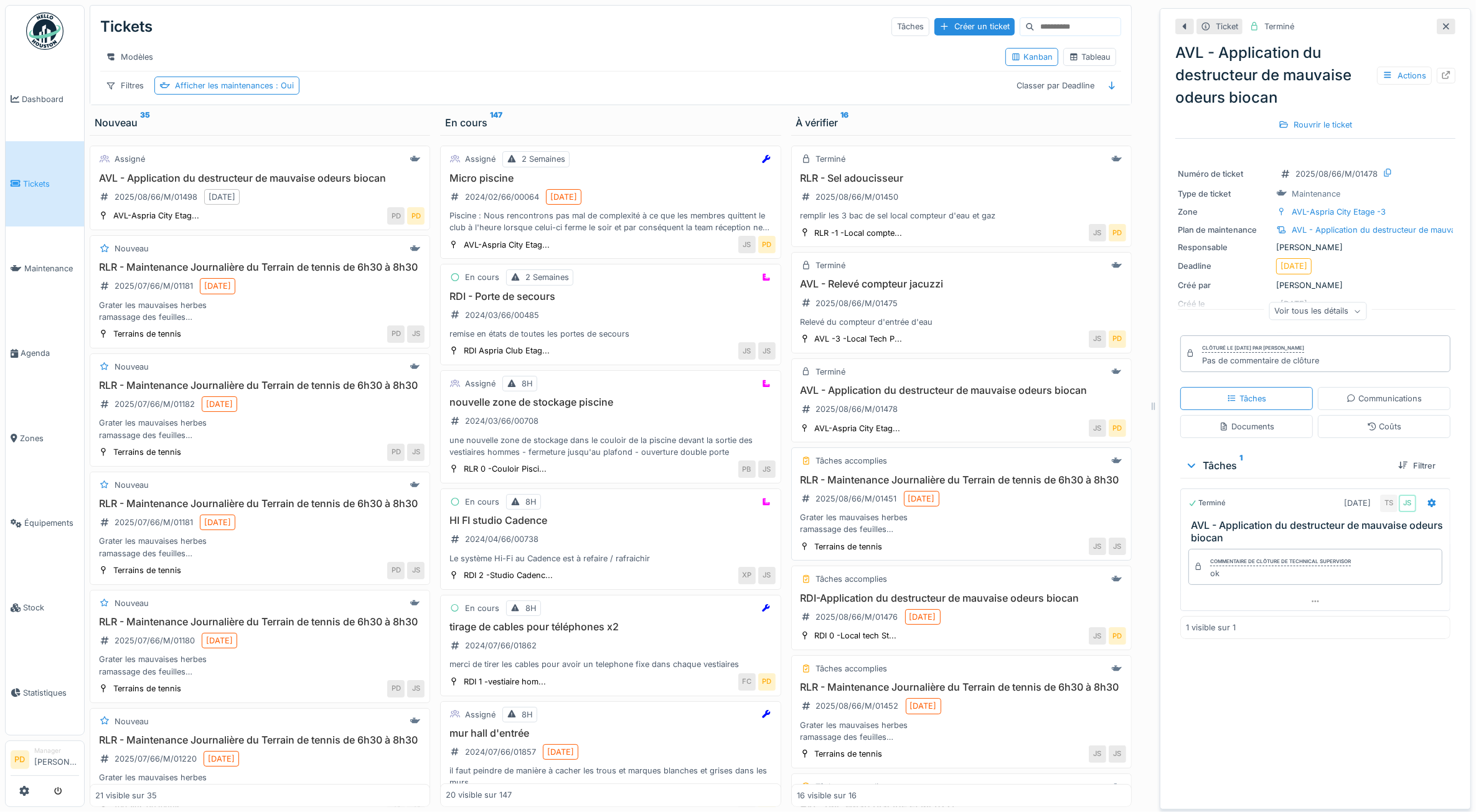
click at [979, 519] on div "RLR - Maintenance Journalière du Terrain de tennis de 6h30 à 8h30 2025/08/66/M/…" at bounding box center [961, 505] width 329 height 62
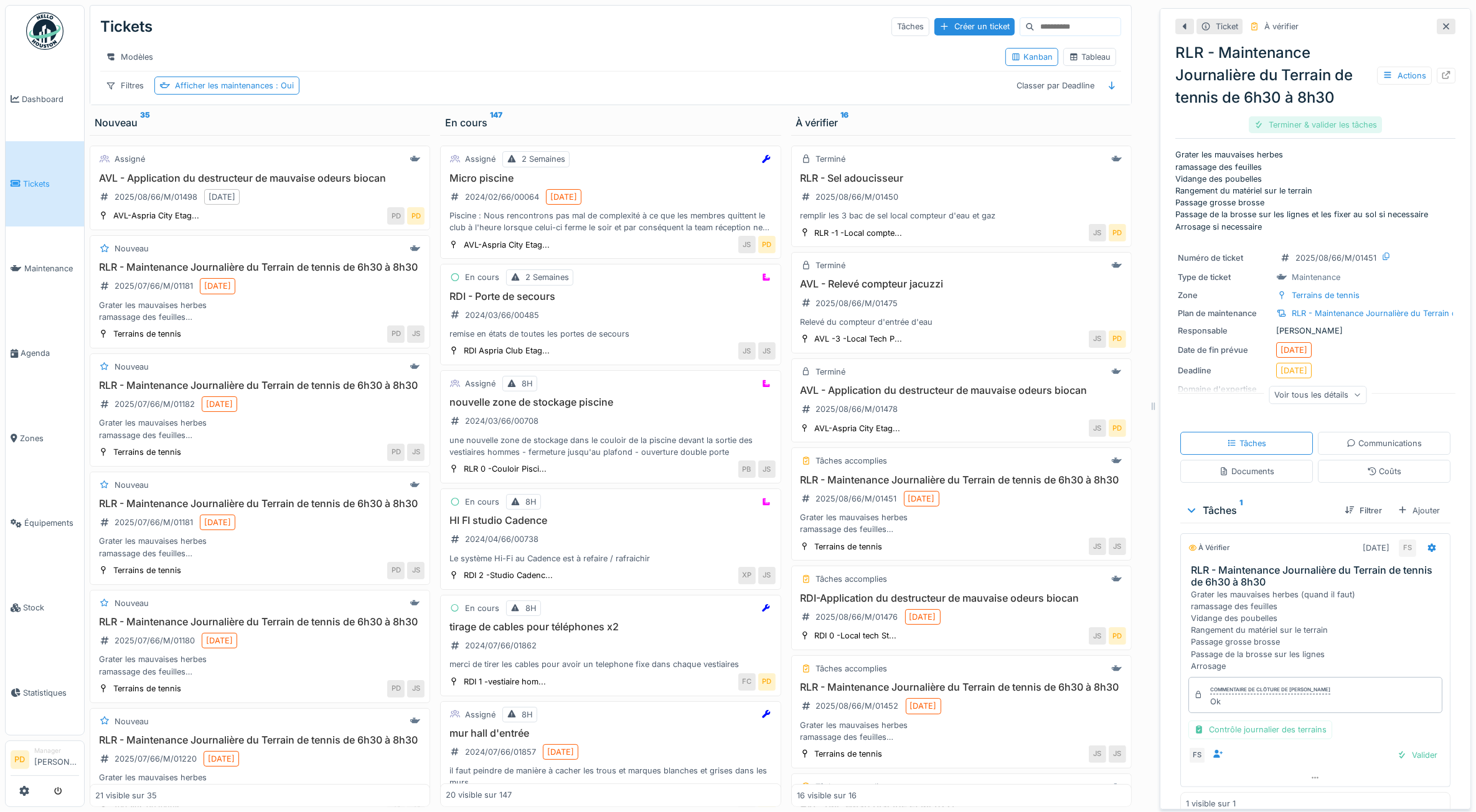
click at [1284, 120] on div "Terminer & valider les tâches" at bounding box center [1316, 125] width 133 height 16
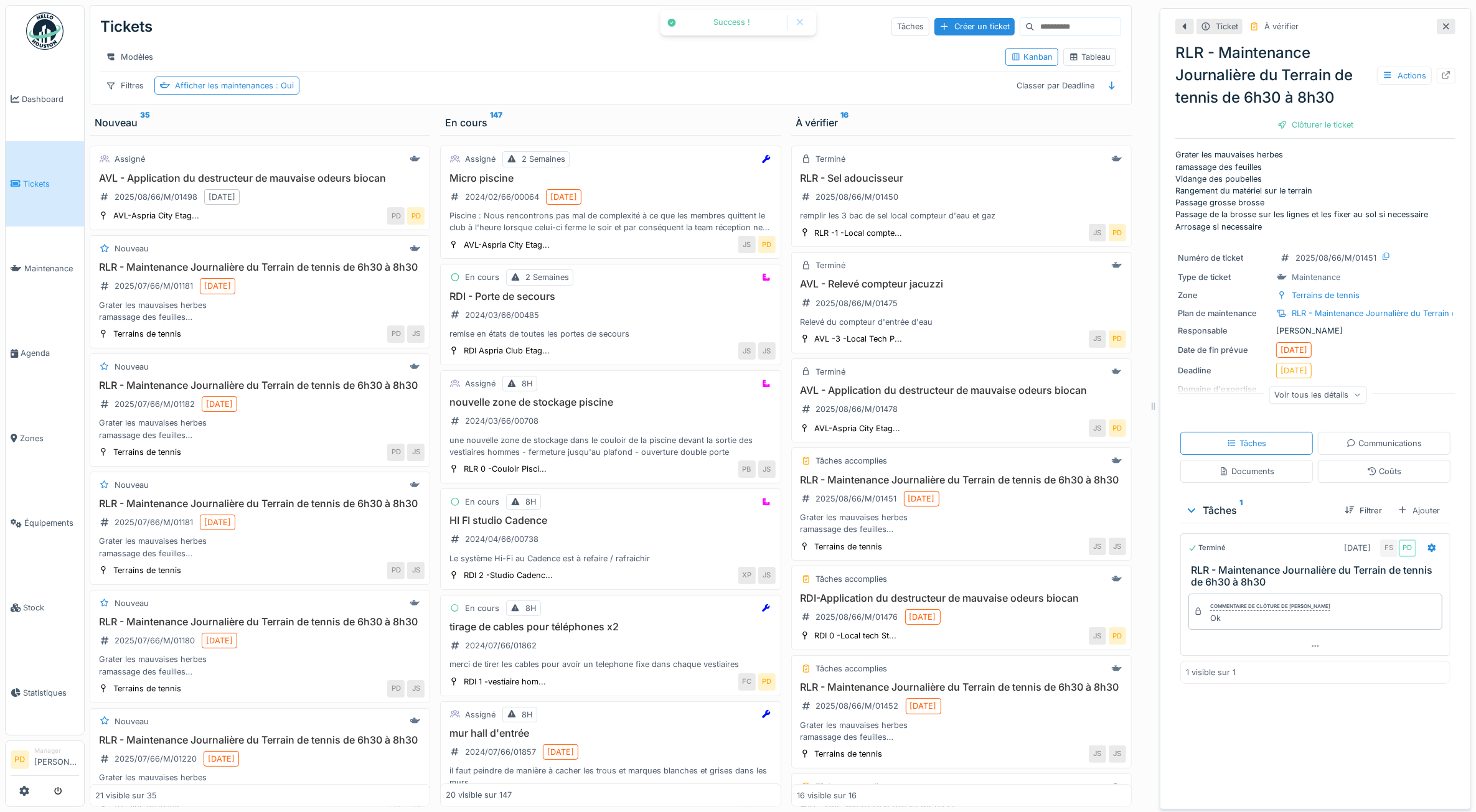
click at [1283, 120] on div "Clôturer le ticket" at bounding box center [1316, 125] width 87 height 16
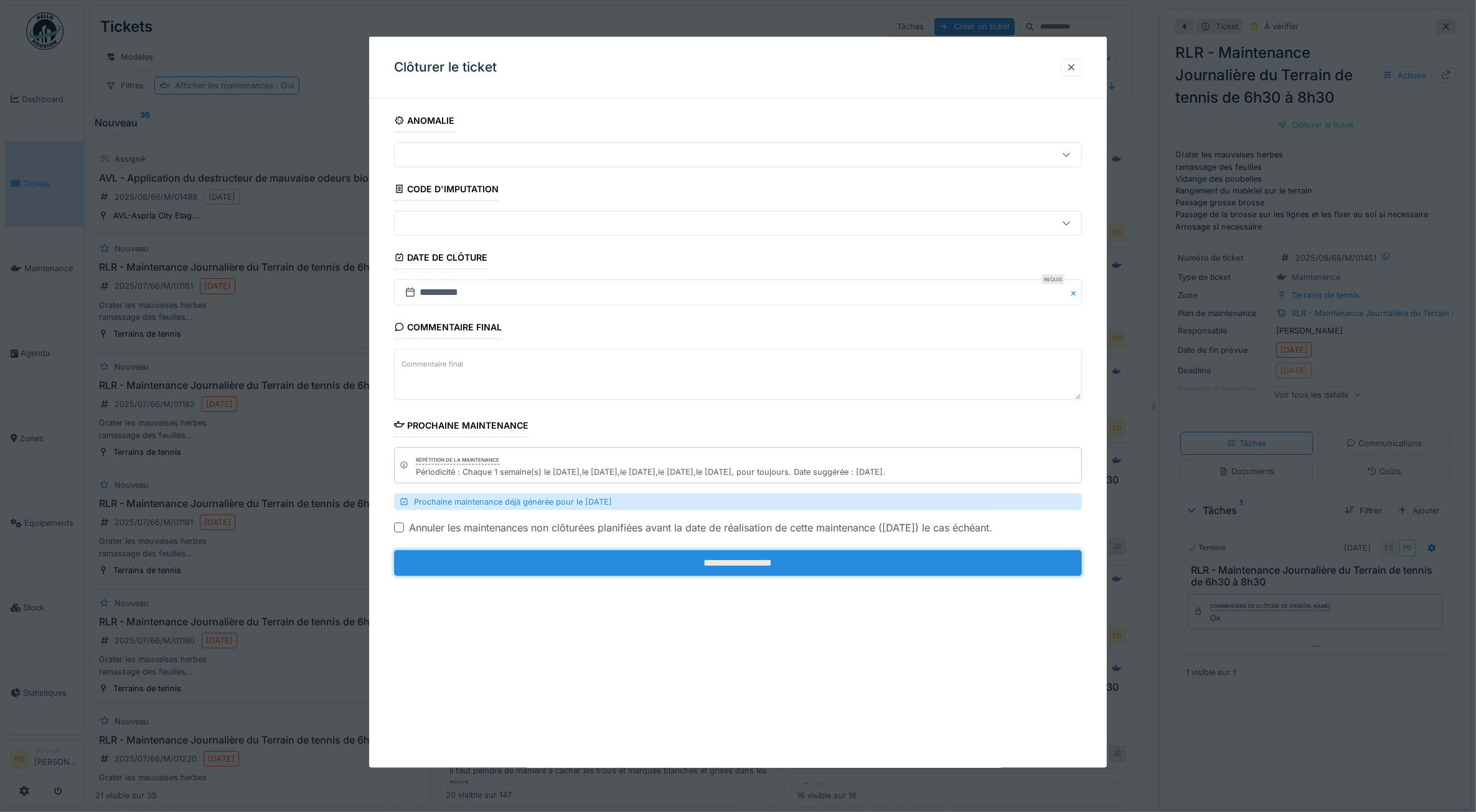
click at [998, 555] on input "**********" at bounding box center [738, 563] width 688 height 26
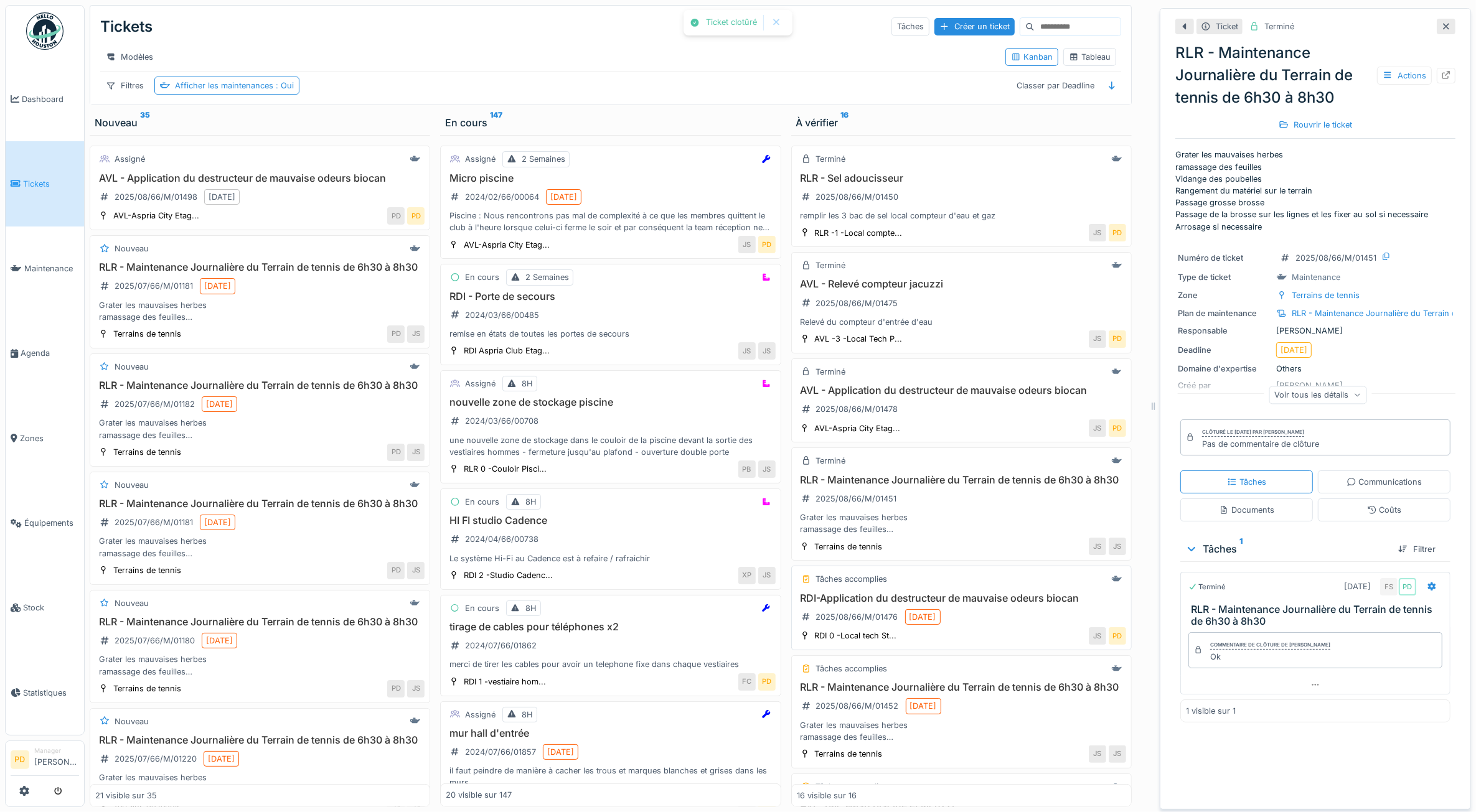
click at [1012, 628] on div "RDI-Application du destructeur de mauvaise odeurs biocan 2025/08/66/M/01476 14/…" at bounding box center [961, 610] width 329 height 35
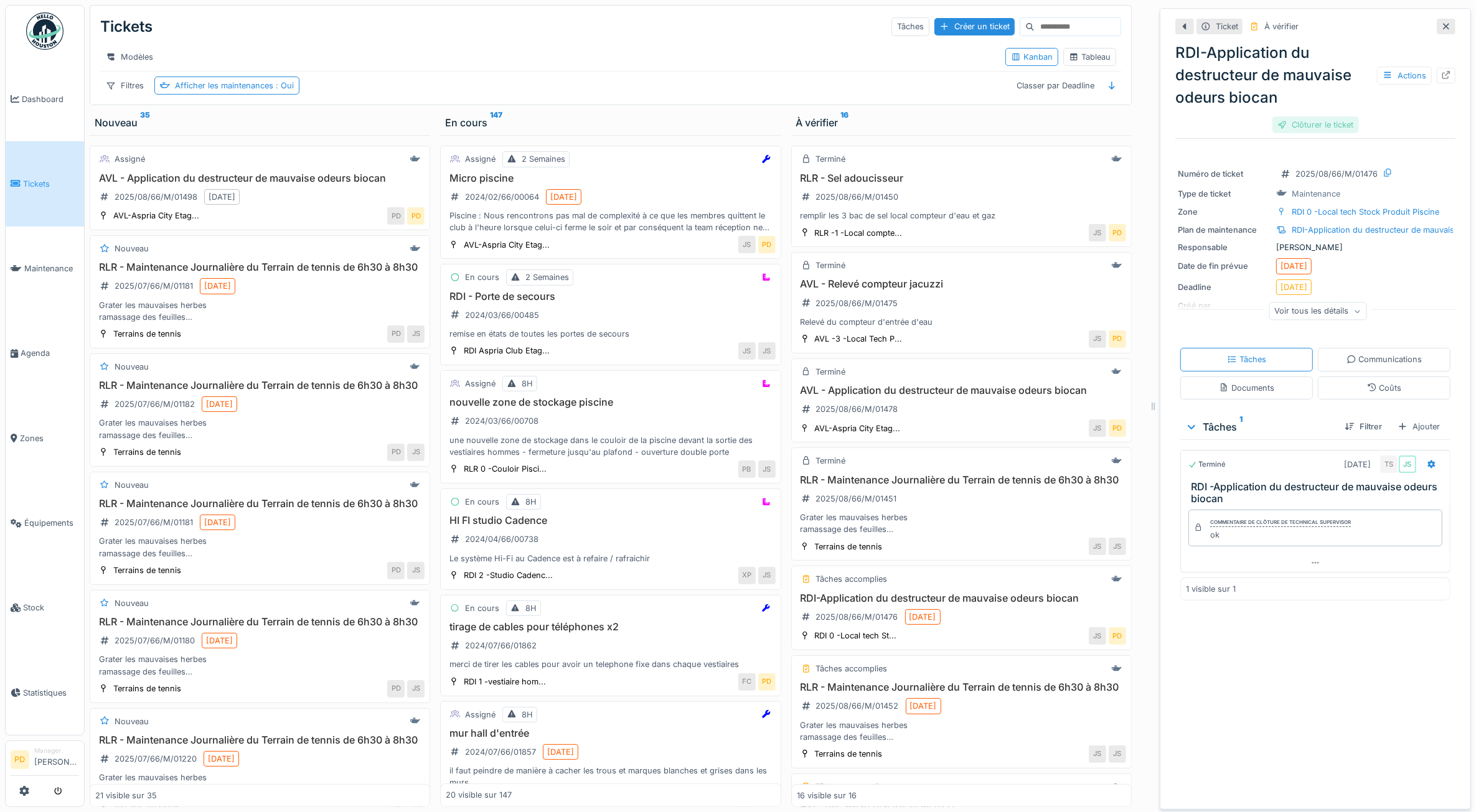
click at [1290, 128] on div "Clôturer le ticket" at bounding box center [1316, 125] width 87 height 16
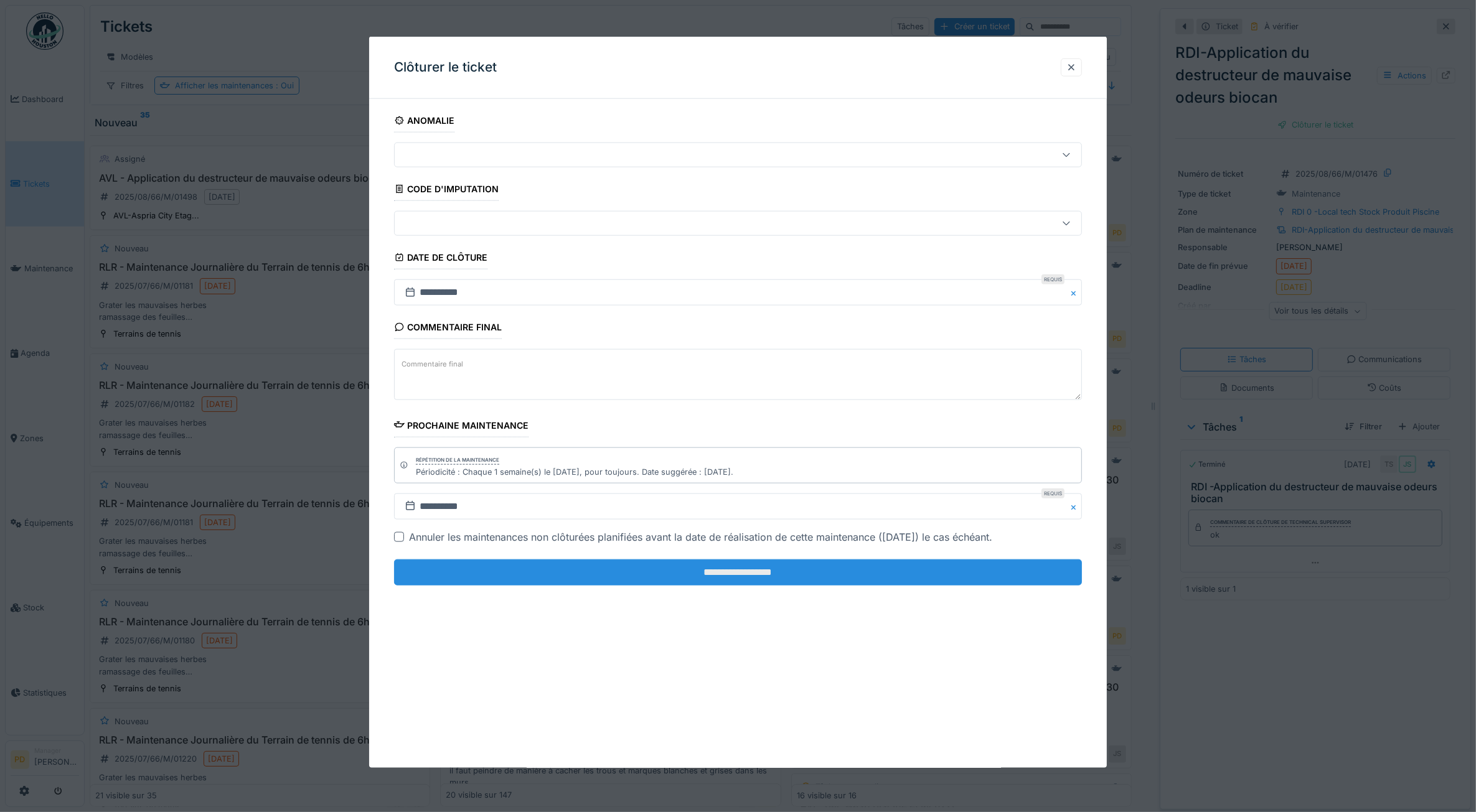
click at [979, 568] on input "**********" at bounding box center [738, 572] width 688 height 26
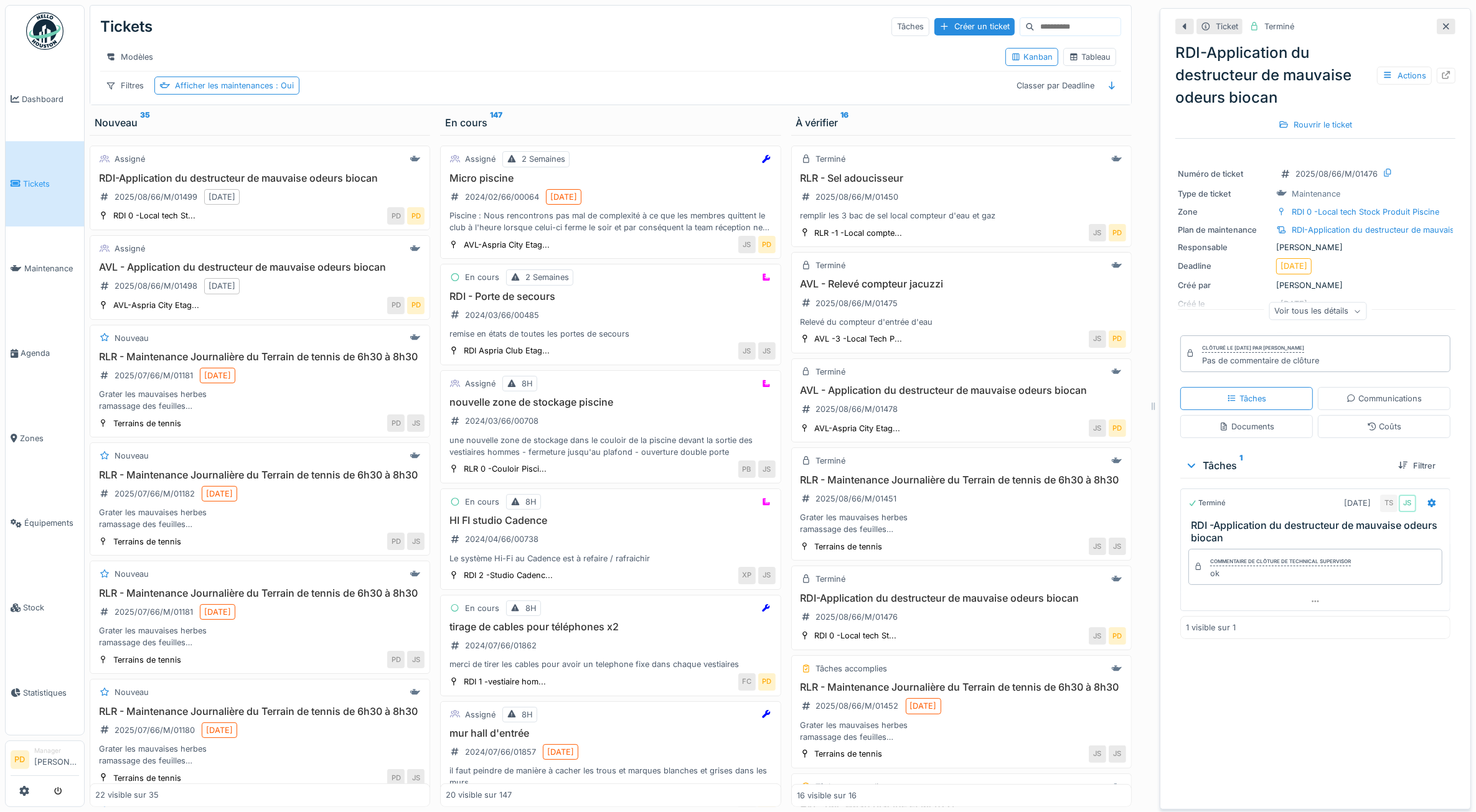
click at [38, 181] on span "Tickets" at bounding box center [50, 183] width 56 height 12
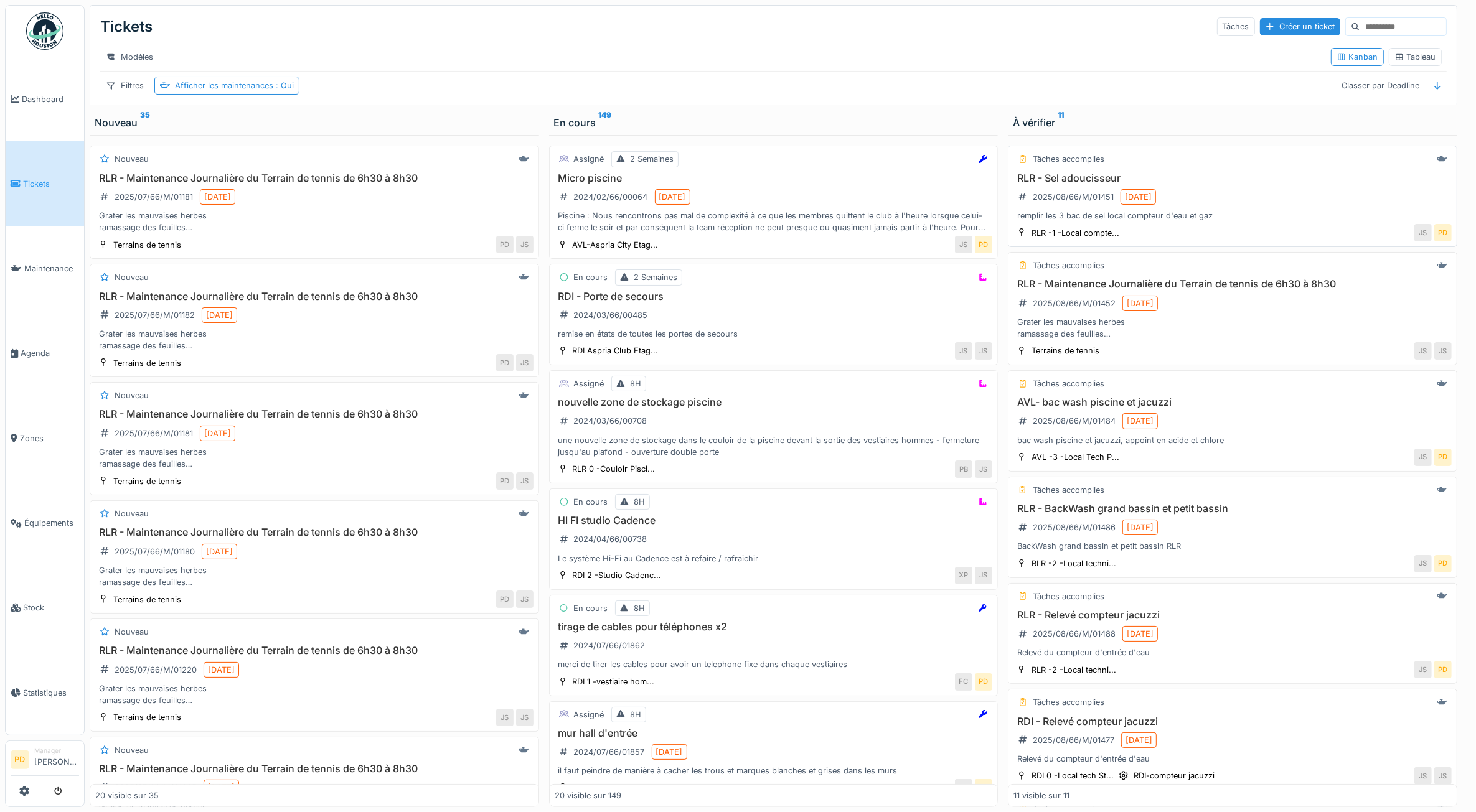
click at [1219, 206] on div "RLR - Sel adoucisseur 2025/08/66/M/01451 [DATE] remplir les 3 bac de sel local …" at bounding box center [1233, 197] width 439 height 50
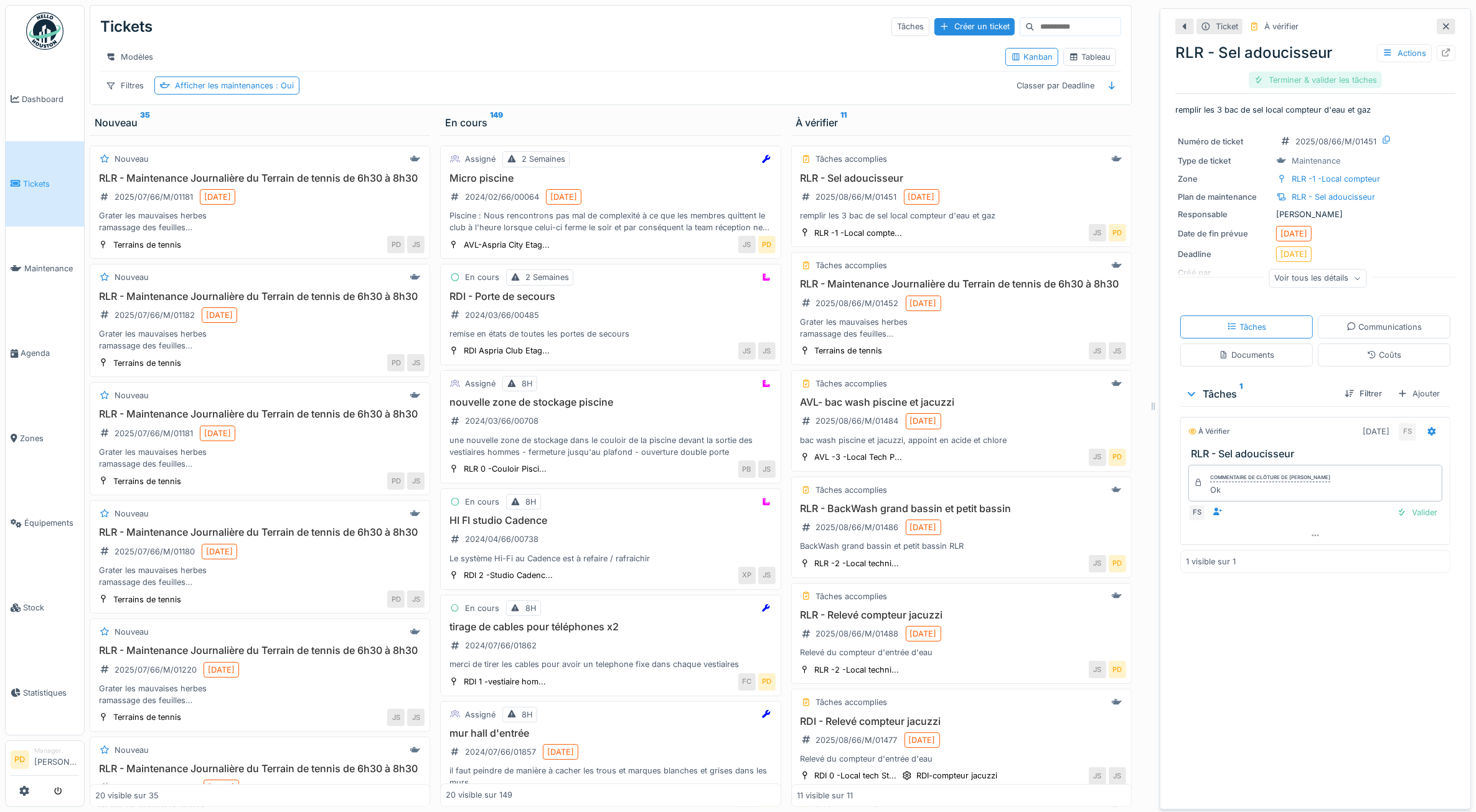
click at [1328, 77] on div "Terminer & valider les tâches" at bounding box center [1316, 80] width 133 height 16
click at [1328, 77] on div "Clôturer le ticket" at bounding box center [1316, 80] width 87 height 16
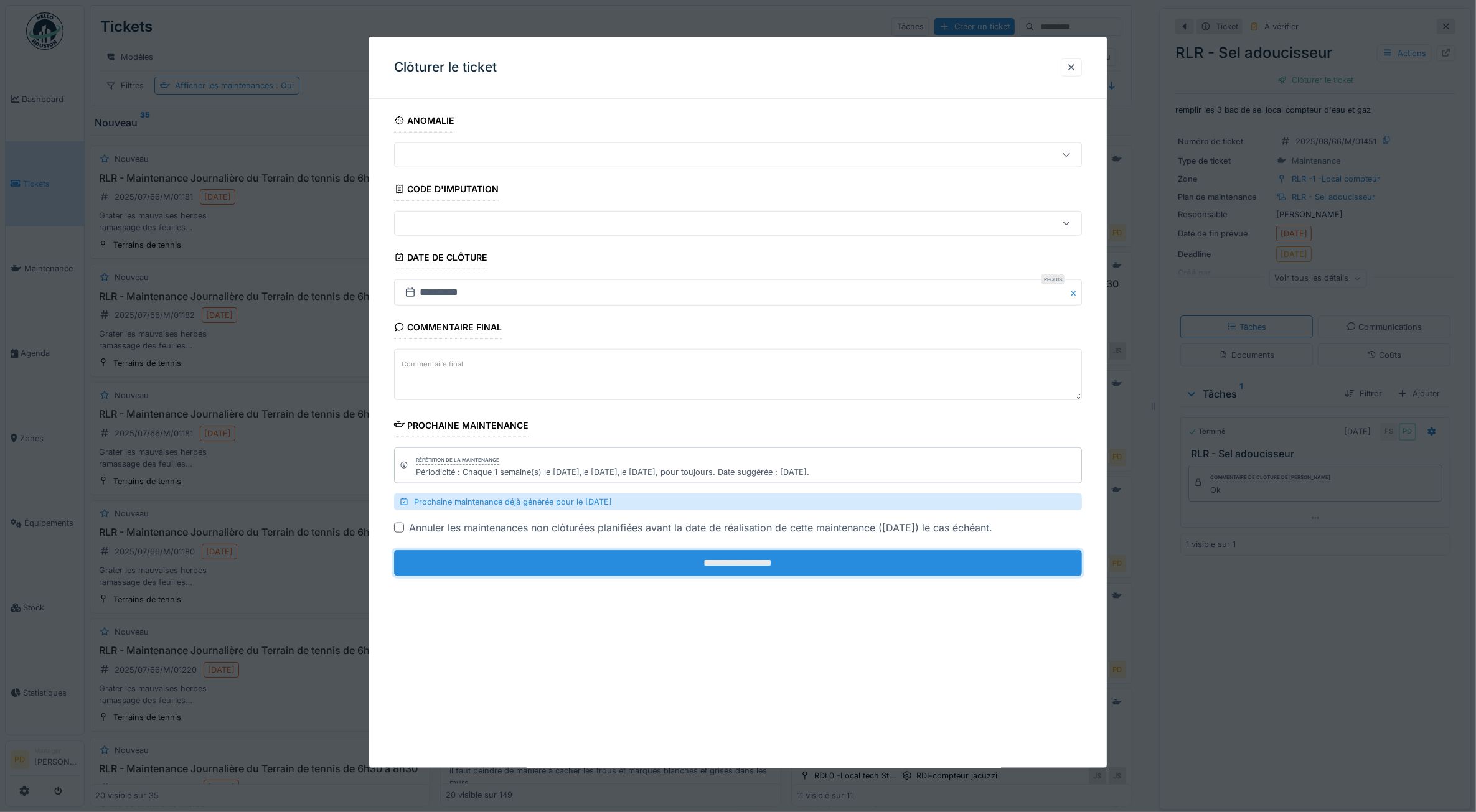
click at [998, 567] on input "**********" at bounding box center [738, 563] width 688 height 26
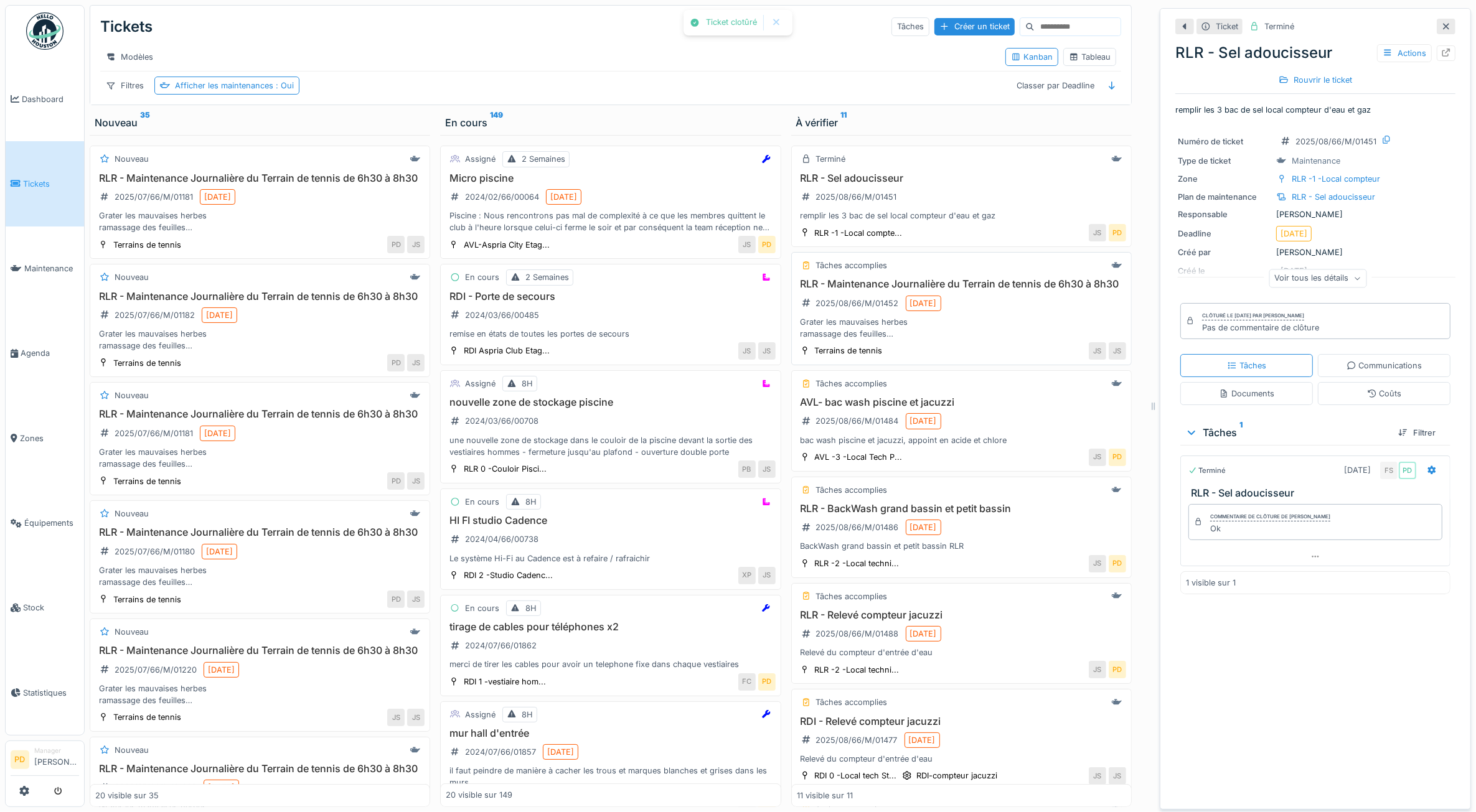
click at [1038, 324] on div "RLR - Maintenance Journalière du Terrain de tennis de 6h30 à 8h30 2025/08/66/M/…" at bounding box center [961, 309] width 329 height 62
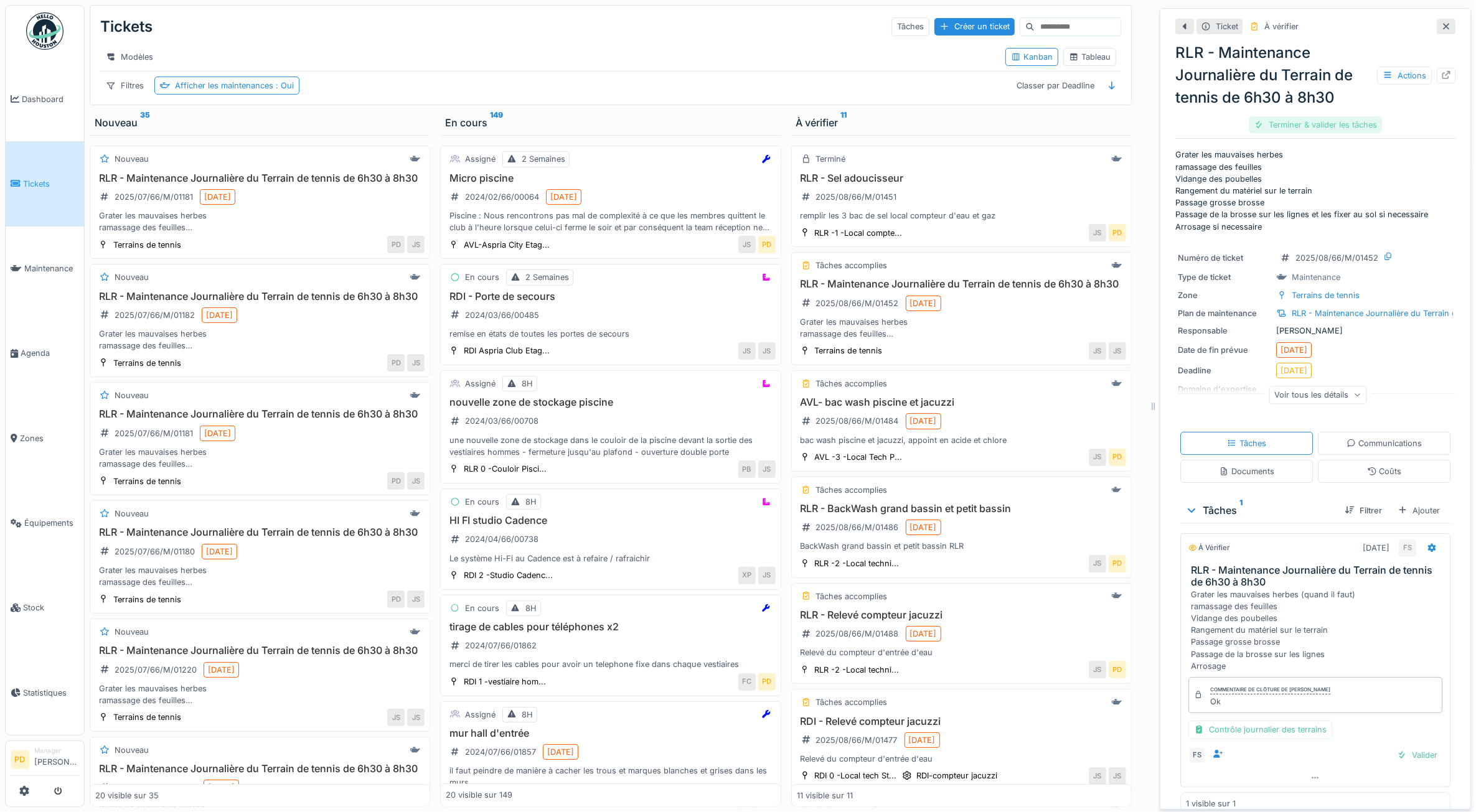
click at [1264, 122] on div "Terminer & valider les tâches" at bounding box center [1316, 125] width 133 height 16
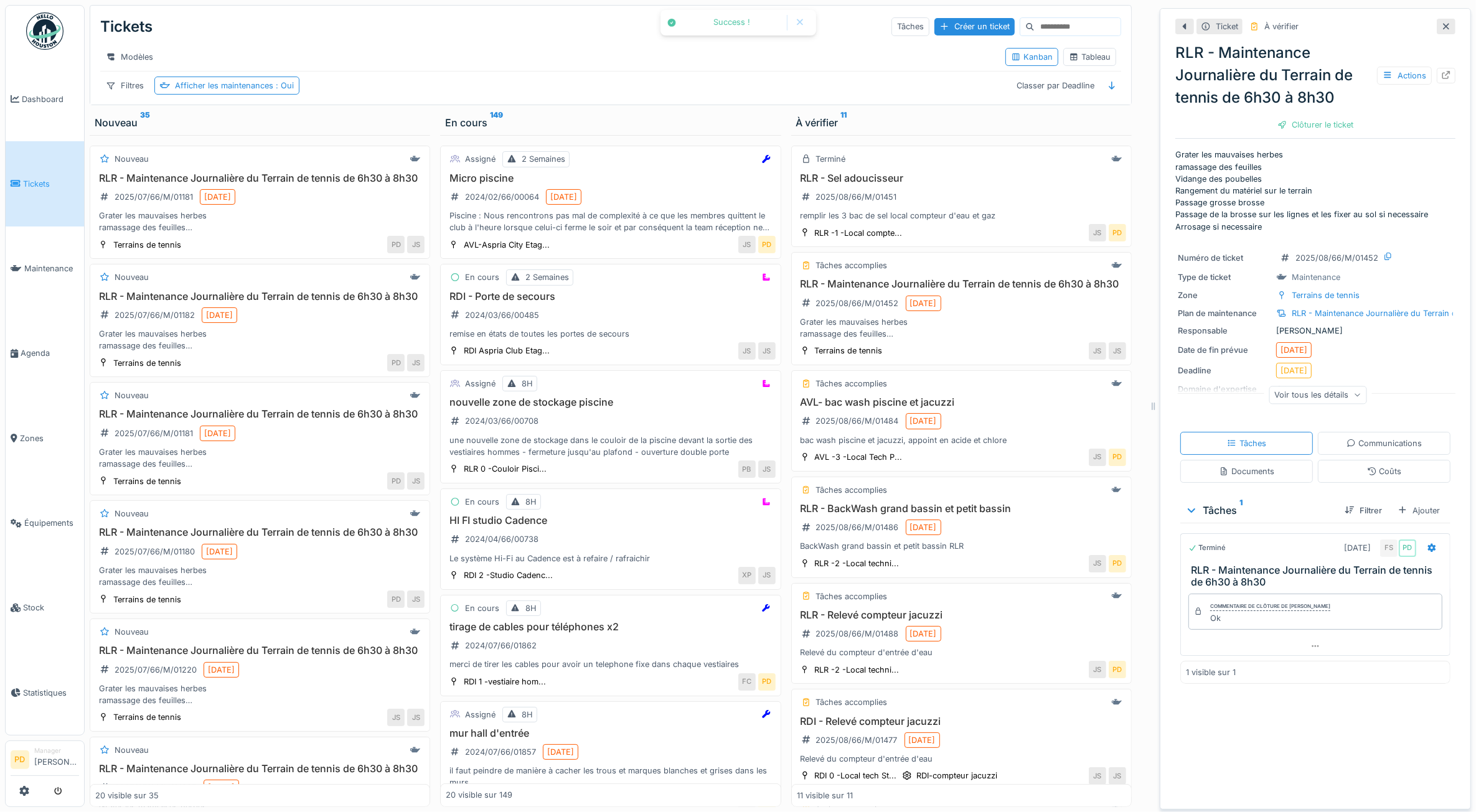
click at [1278, 128] on div at bounding box center [1283, 124] width 10 height 12
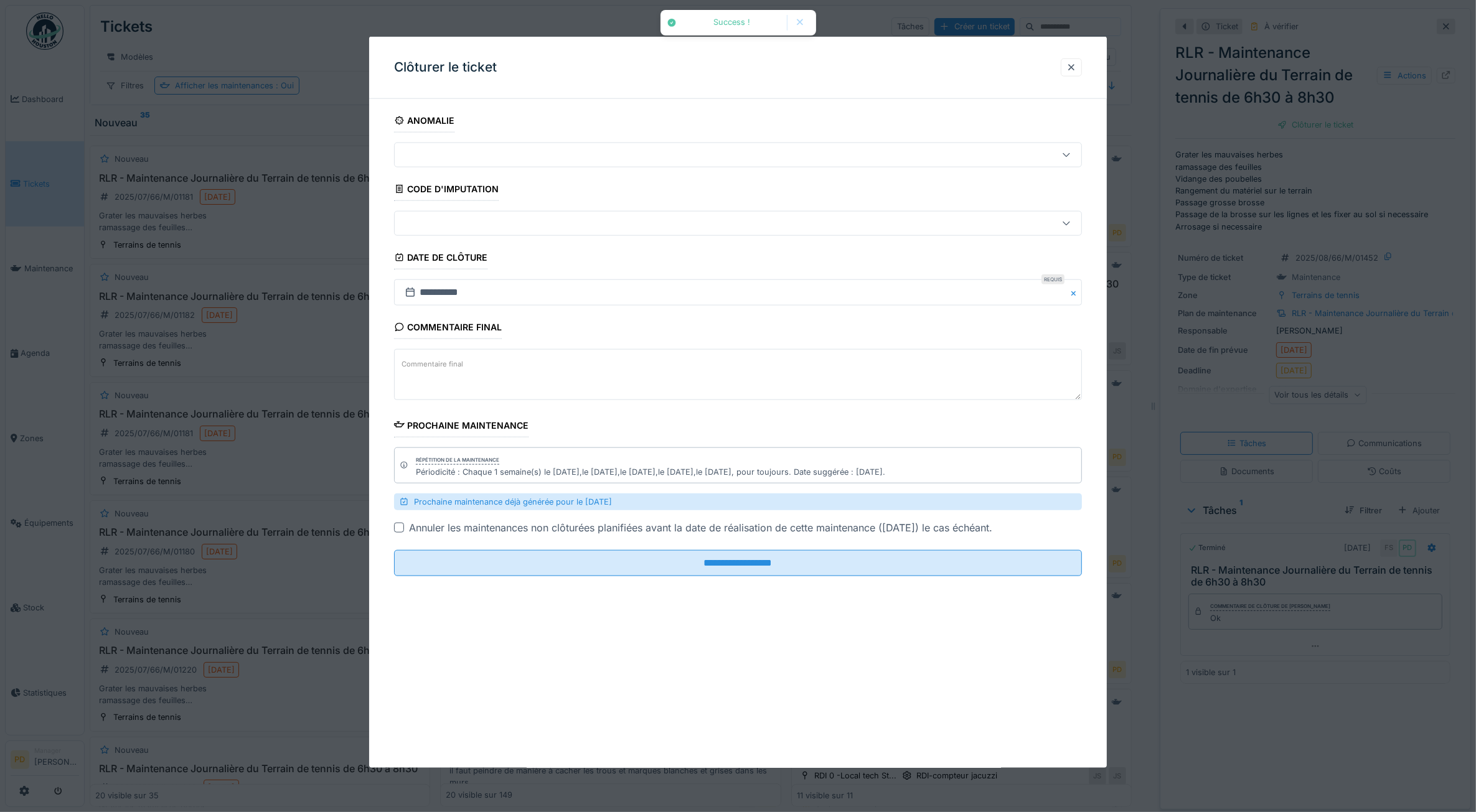
click at [1272, 128] on div at bounding box center [738, 406] width 1476 height 812
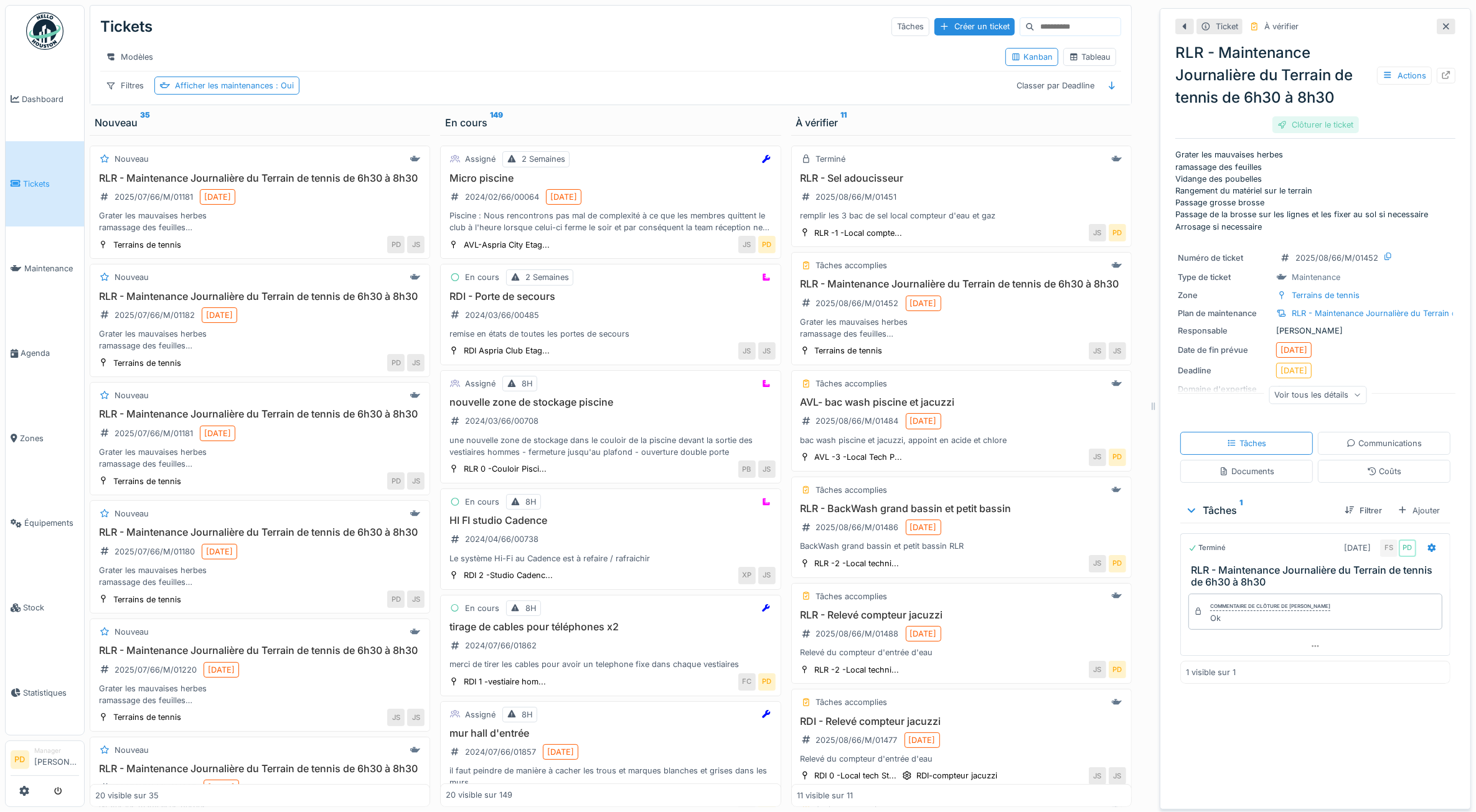
click at [1287, 118] on div "Clôturer le ticket" at bounding box center [1316, 125] width 87 height 16
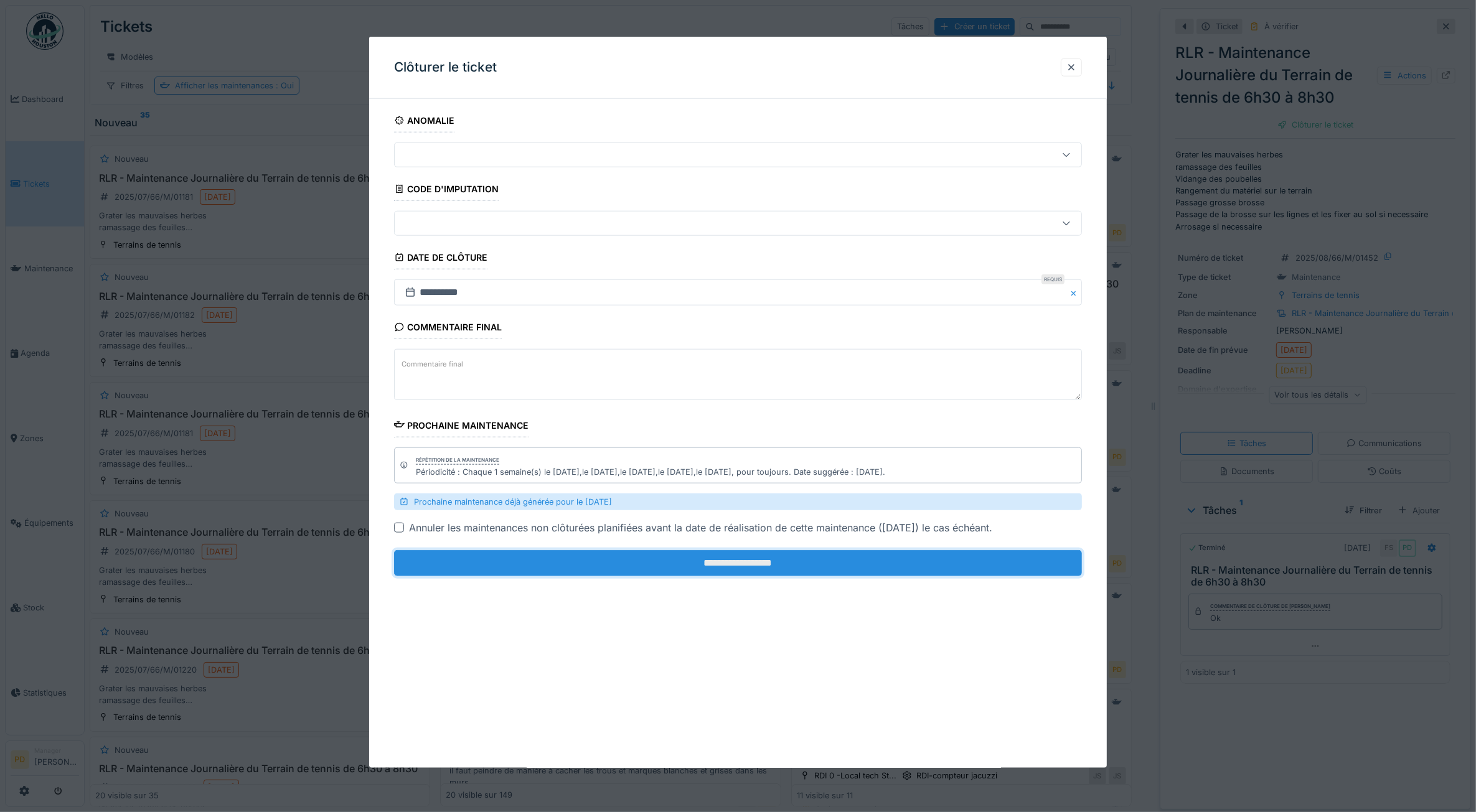
click at [997, 565] on input "**********" at bounding box center [738, 563] width 688 height 26
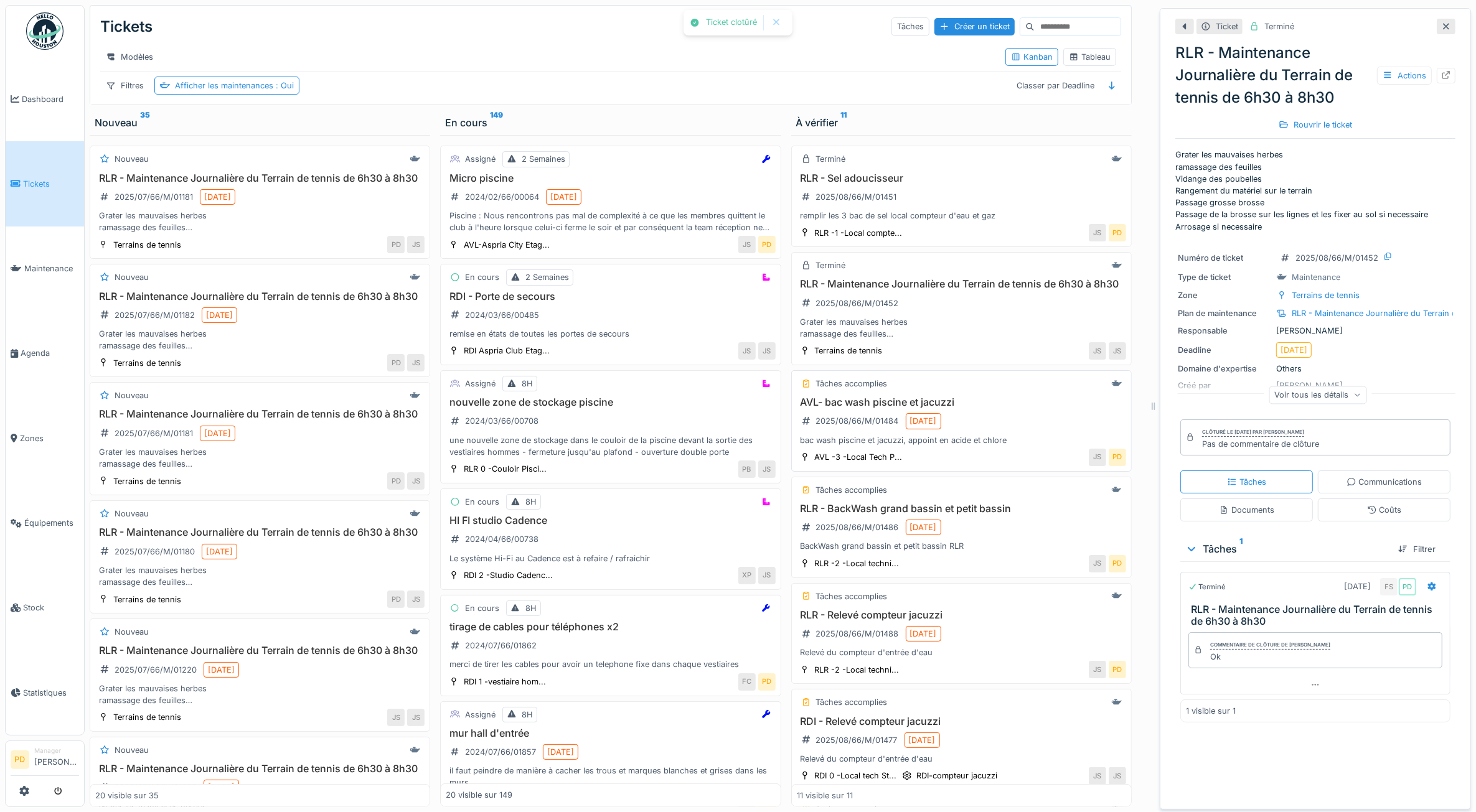
click at [1003, 447] on div "AVL- bac wash piscine et jacuzzi 2025/08/66/M/01484 [DATE] bac wash piscine et …" at bounding box center [961, 421] width 329 height 50
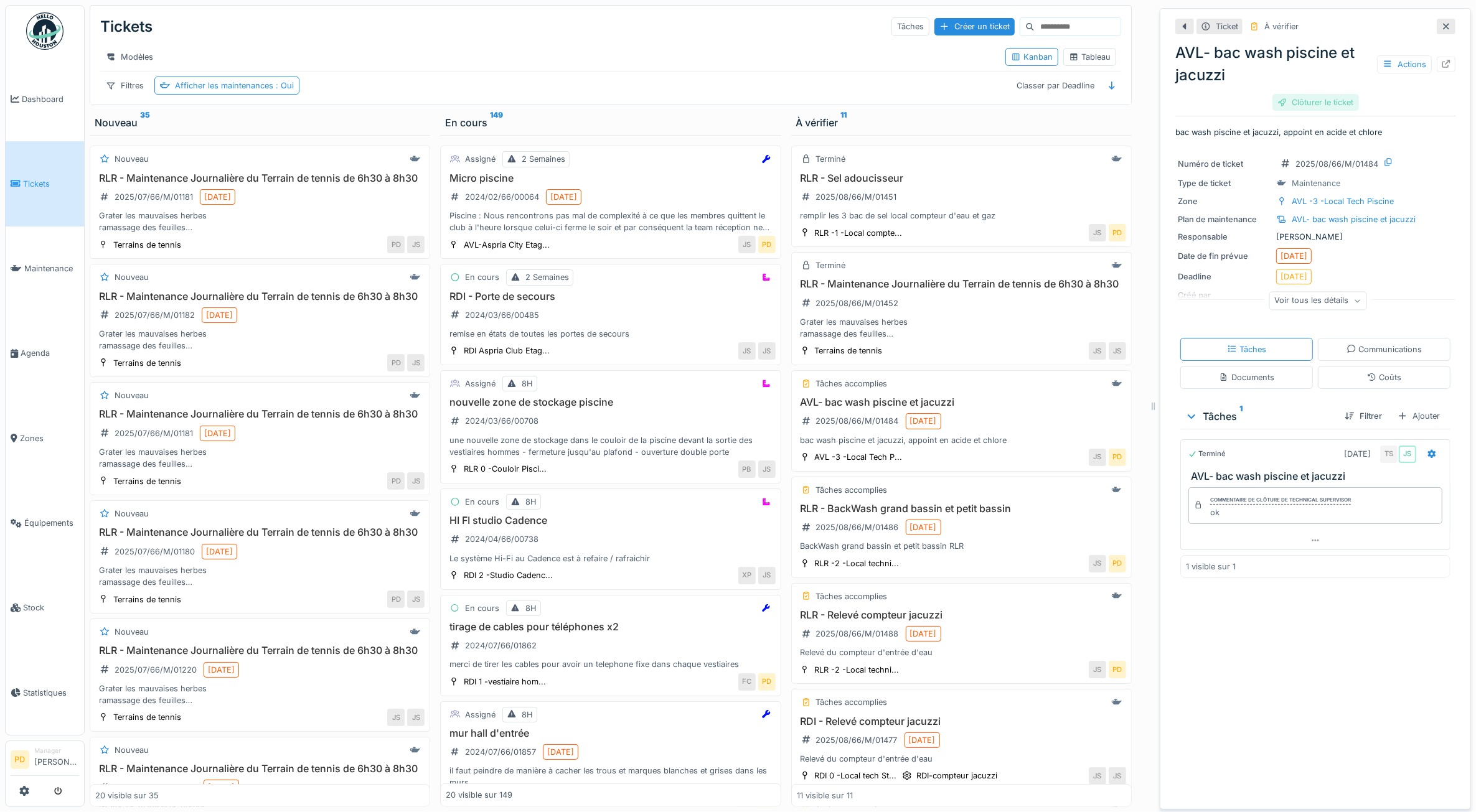
click at [1280, 104] on div "Clôturer le ticket" at bounding box center [1316, 102] width 87 height 16
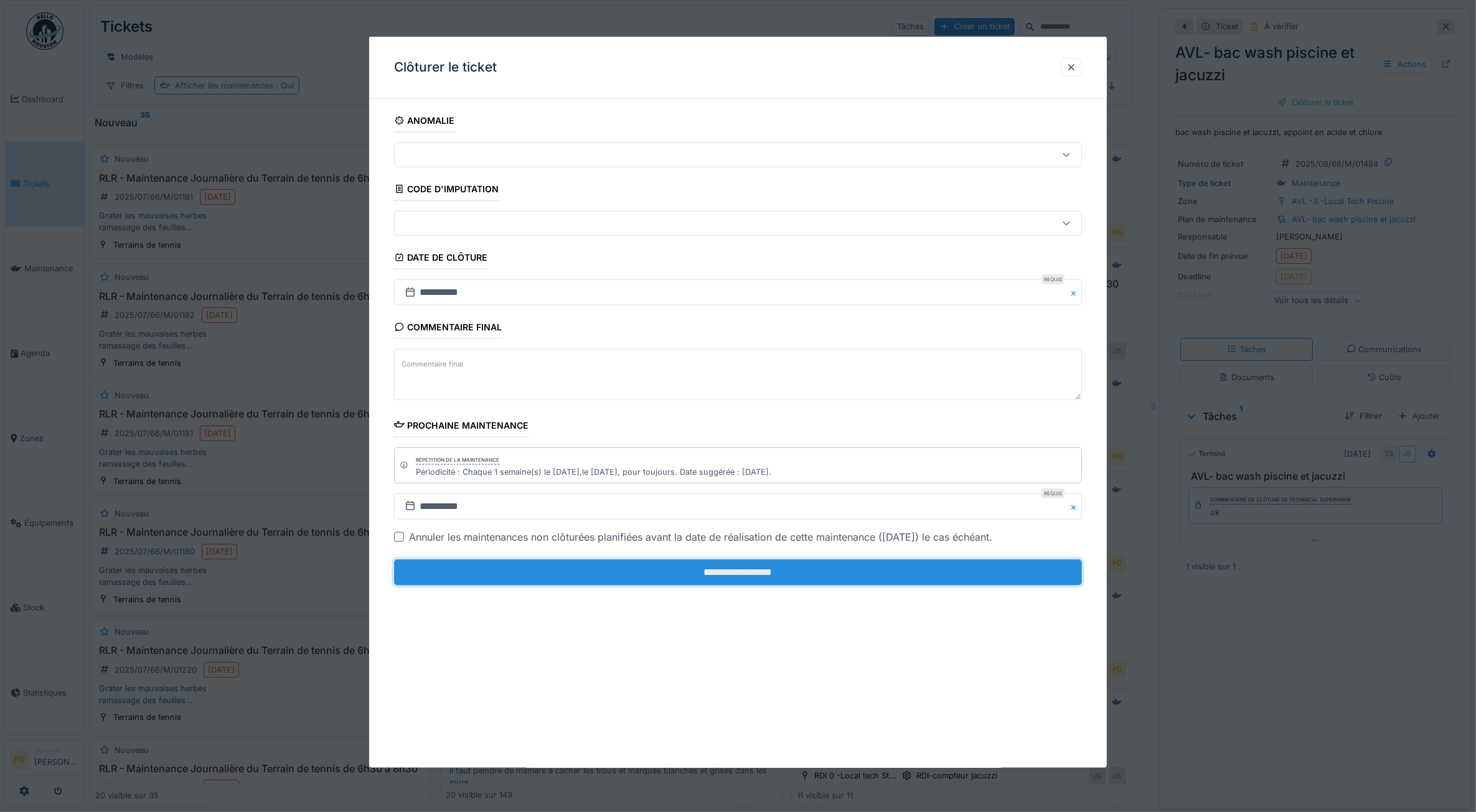
click at [994, 573] on input "**********" at bounding box center [738, 572] width 688 height 26
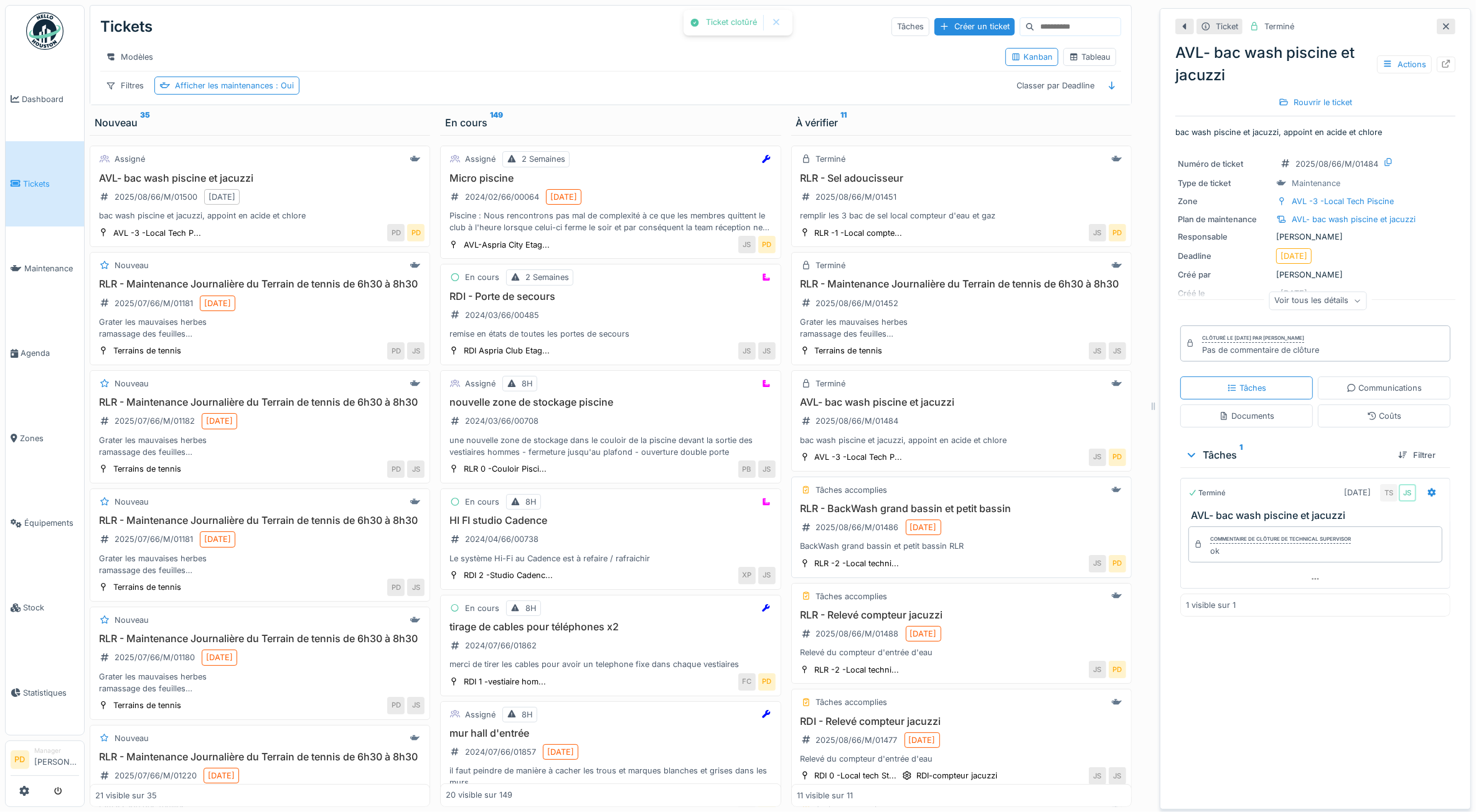
click at [986, 526] on div "Tâches accomplies RLR - BackWash grand bassin et petit bassin 2025/08/66/M/0148…" at bounding box center [962, 527] width 341 height 101
click at [986, 553] on div "RLR - BackWash grand bassin et petit bassin 2025/08/66/M/01486 [DATE] BackWash …" at bounding box center [961, 528] width 329 height 50
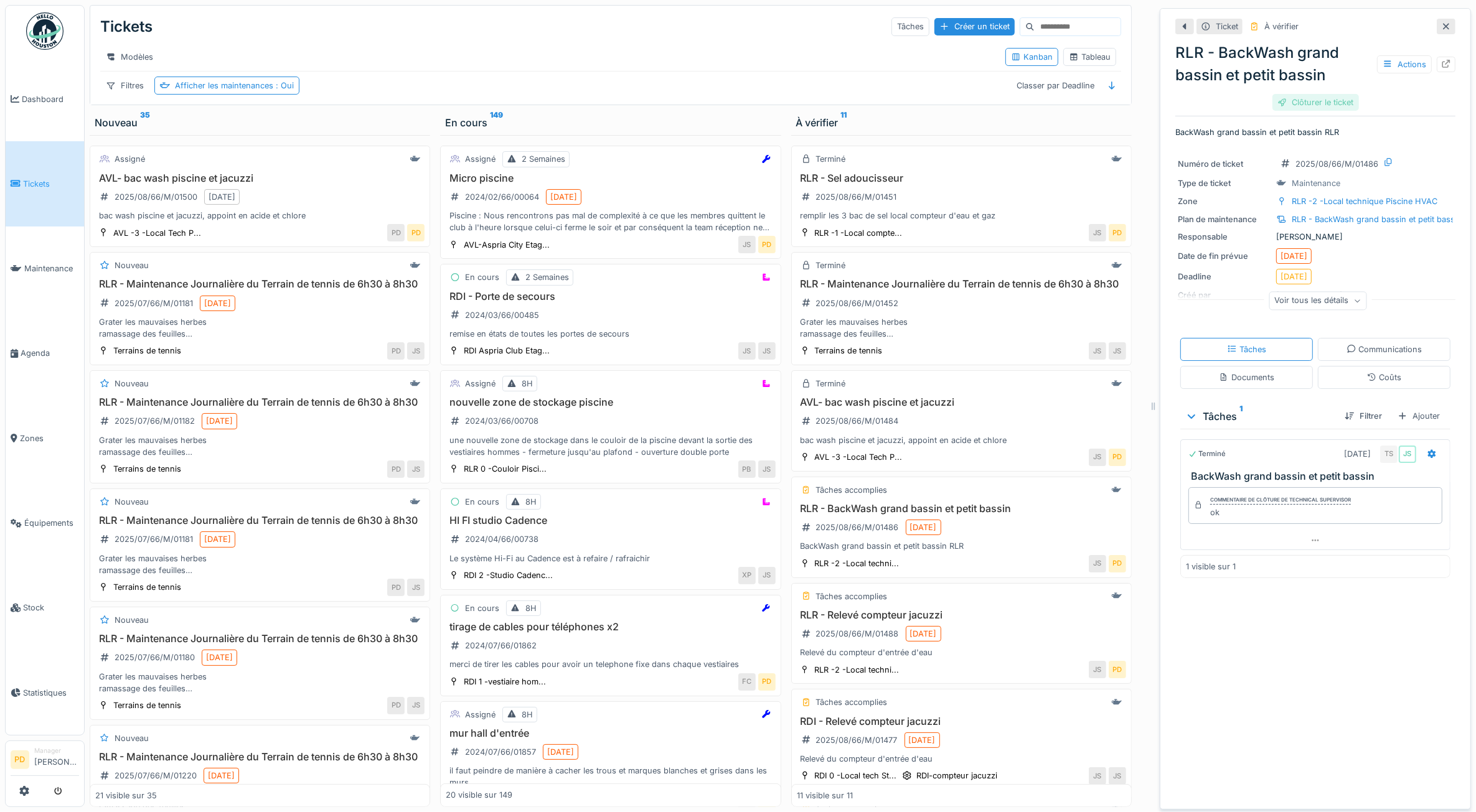
click at [1288, 101] on div "Clôturer le ticket" at bounding box center [1316, 102] width 87 height 16
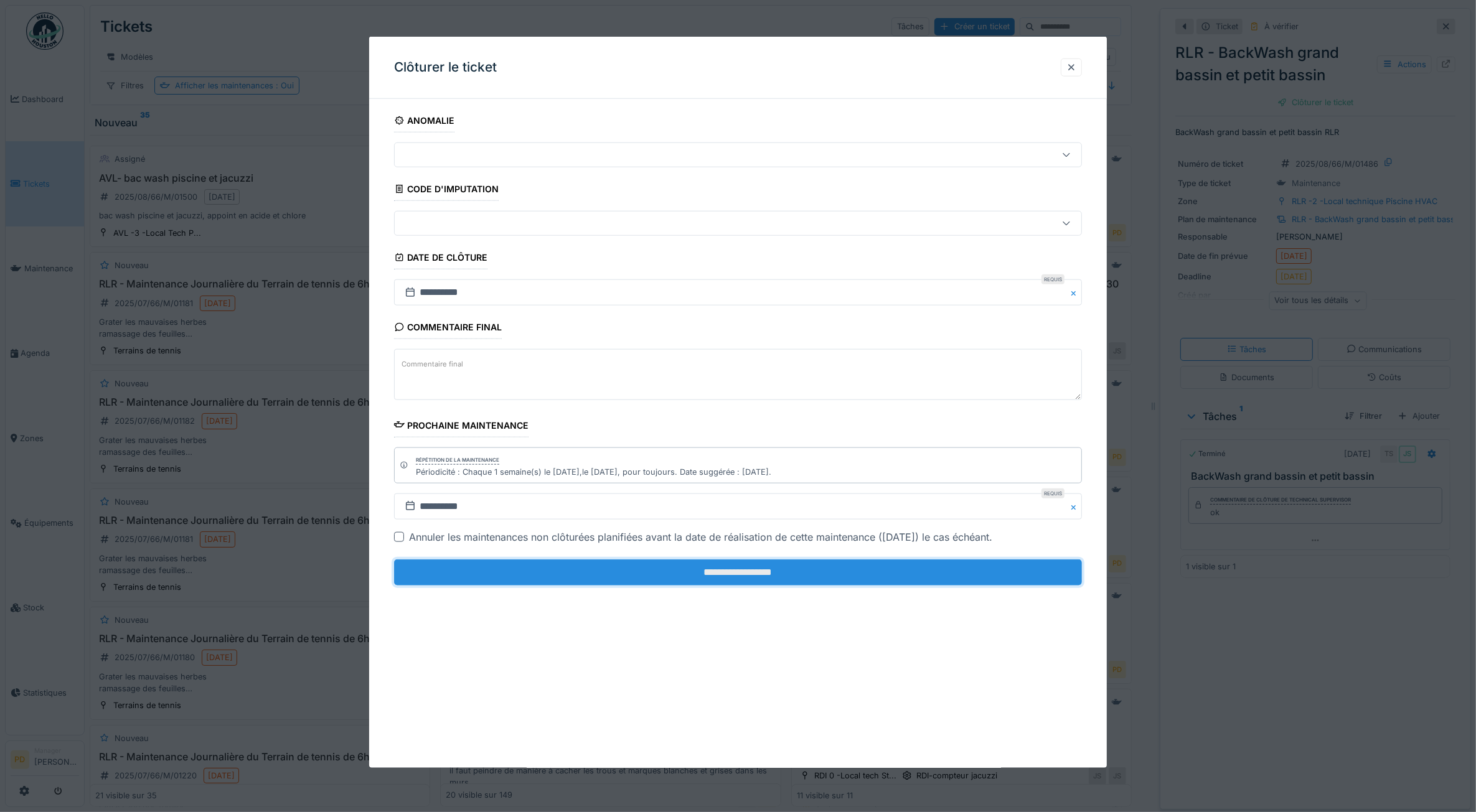
click at [873, 580] on input "**********" at bounding box center [738, 572] width 688 height 26
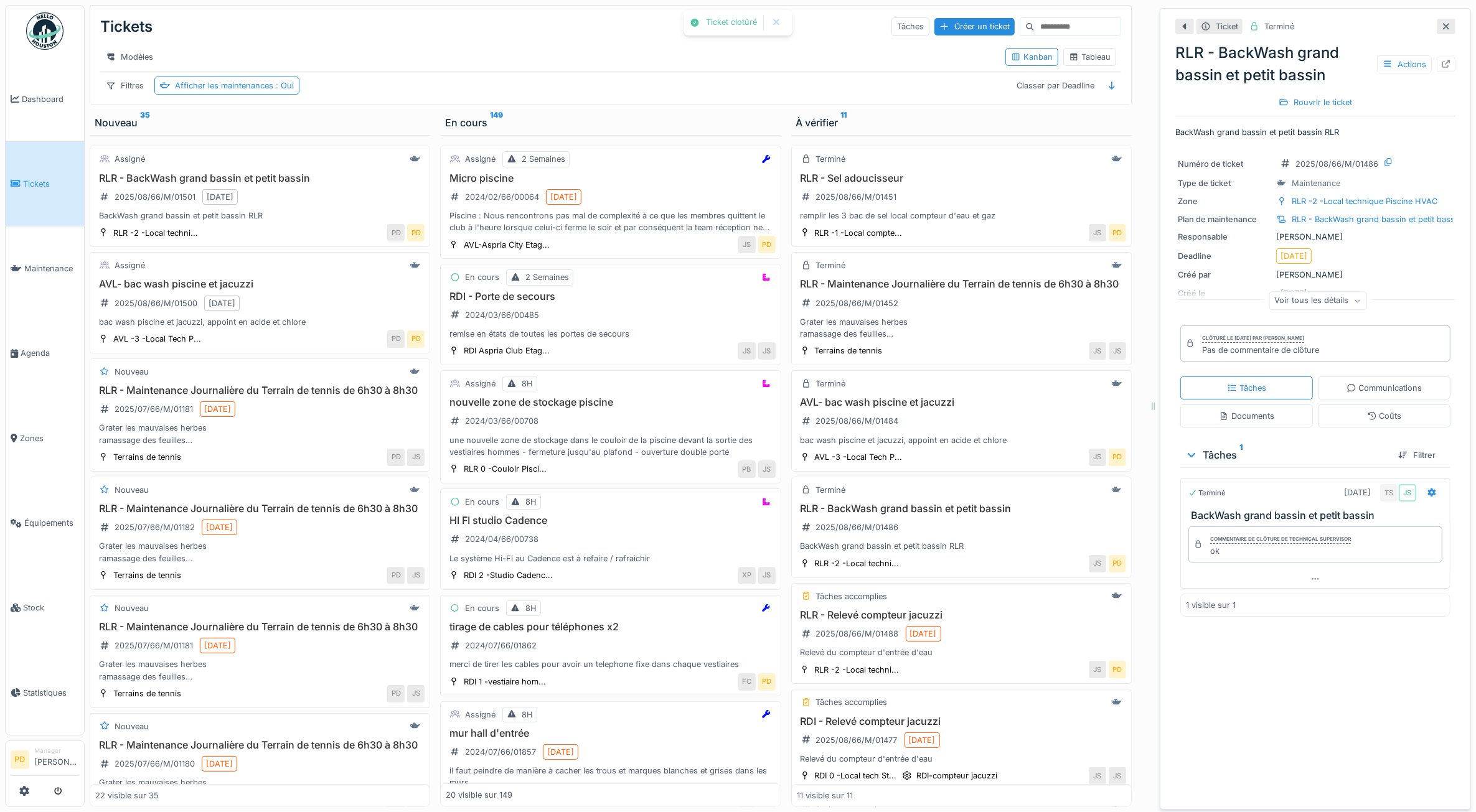
click at [46, 181] on span "Tickets" at bounding box center [50, 183] width 56 height 12
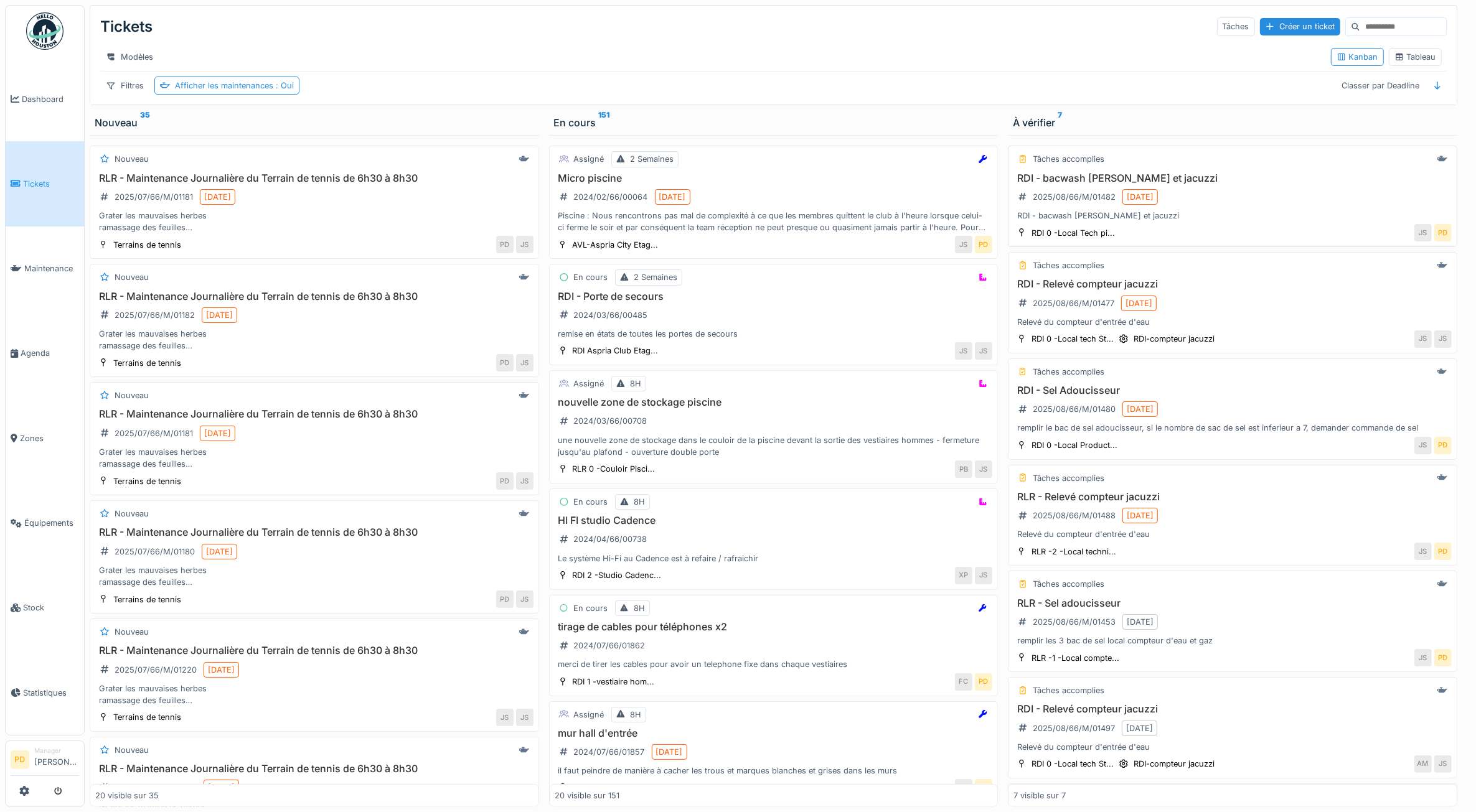
click at [1188, 213] on div "RDI - bacwash piscine et jacuzzi 2025/08/66/M/01482 [DATE] RDI - bacwash piscin…" at bounding box center [1233, 197] width 439 height 50
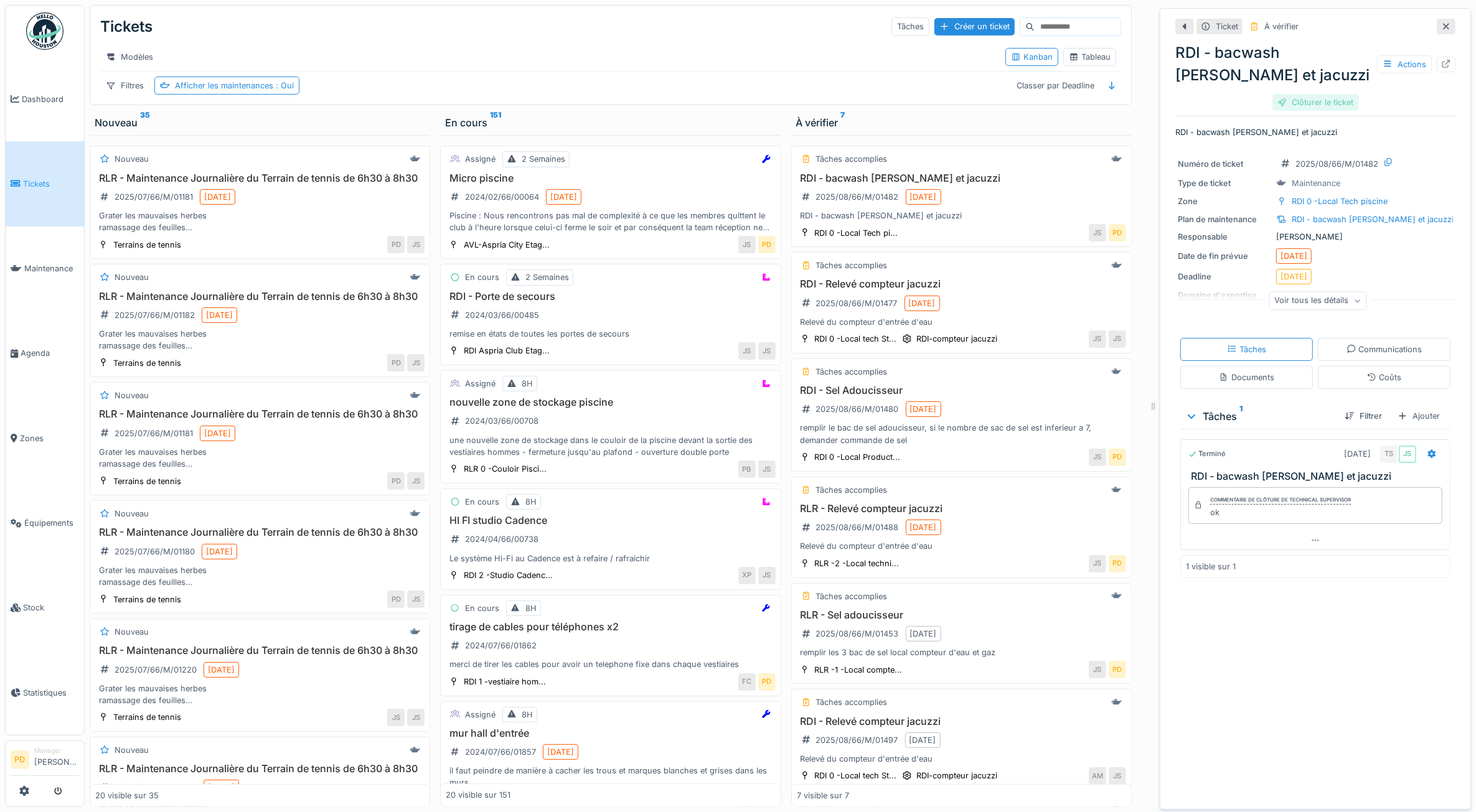
click at [1317, 100] on div "Clôturer le ticket" at bounding box center [1316, 102] width 87 height 16
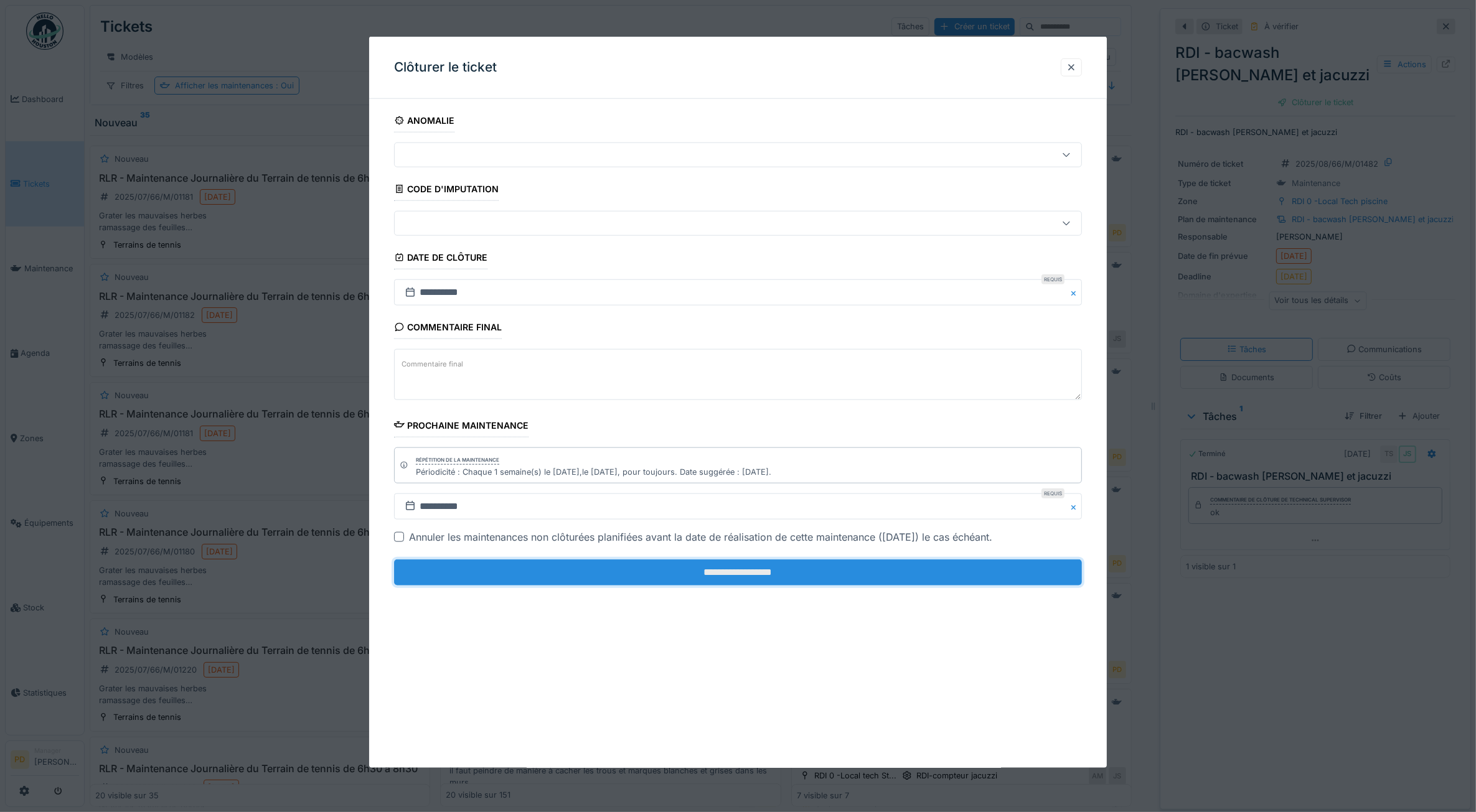
click at [934, 570] on input "**********" at bounding box center [738, 572] width 688 height 26
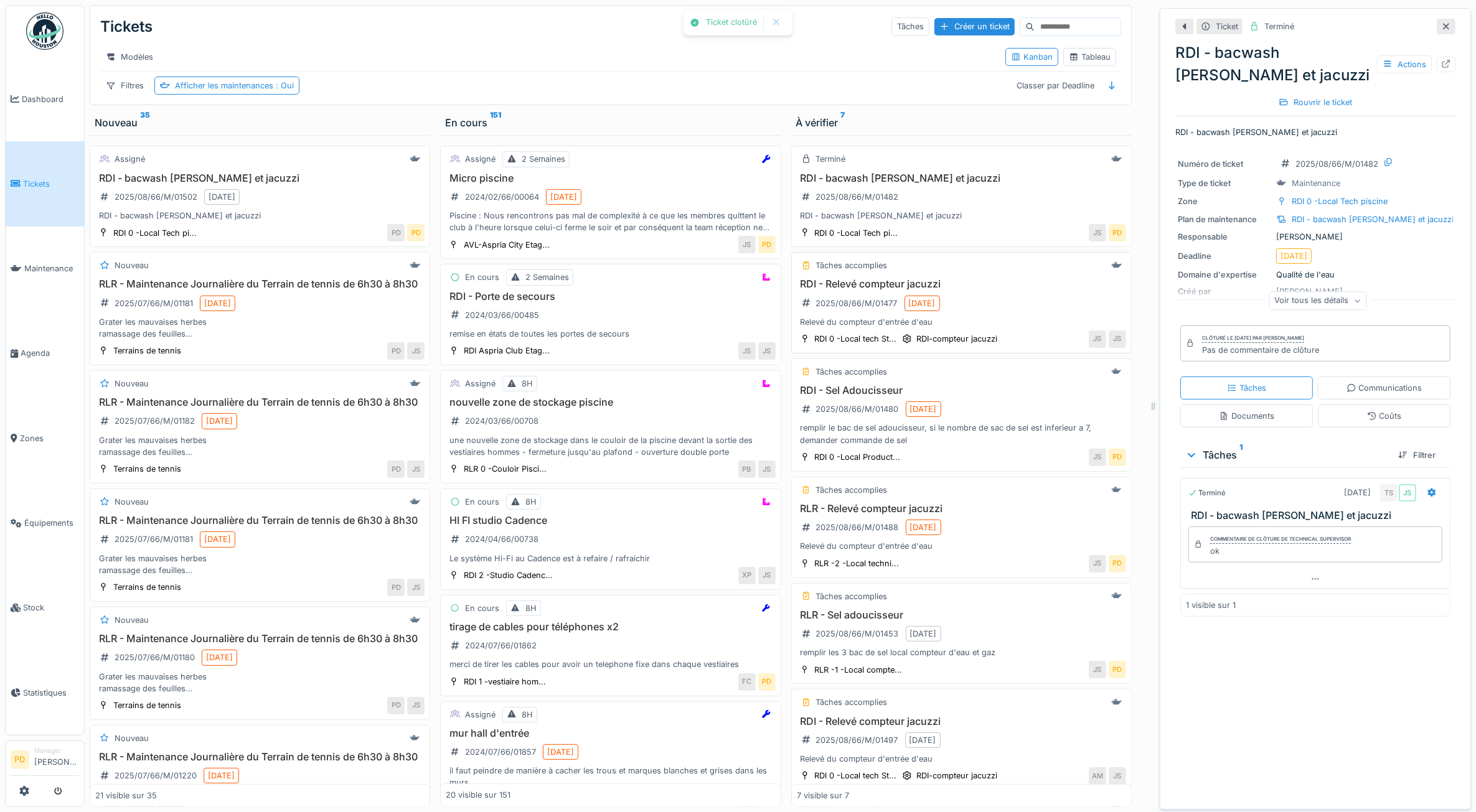
click at [1004, 321] on div "RDI - Relevé compteur jacuzzi 2025/08/66/M/01477 15/08/2025 Relevé du compteur …" at bounding box center [961, 303] width 329 height 50
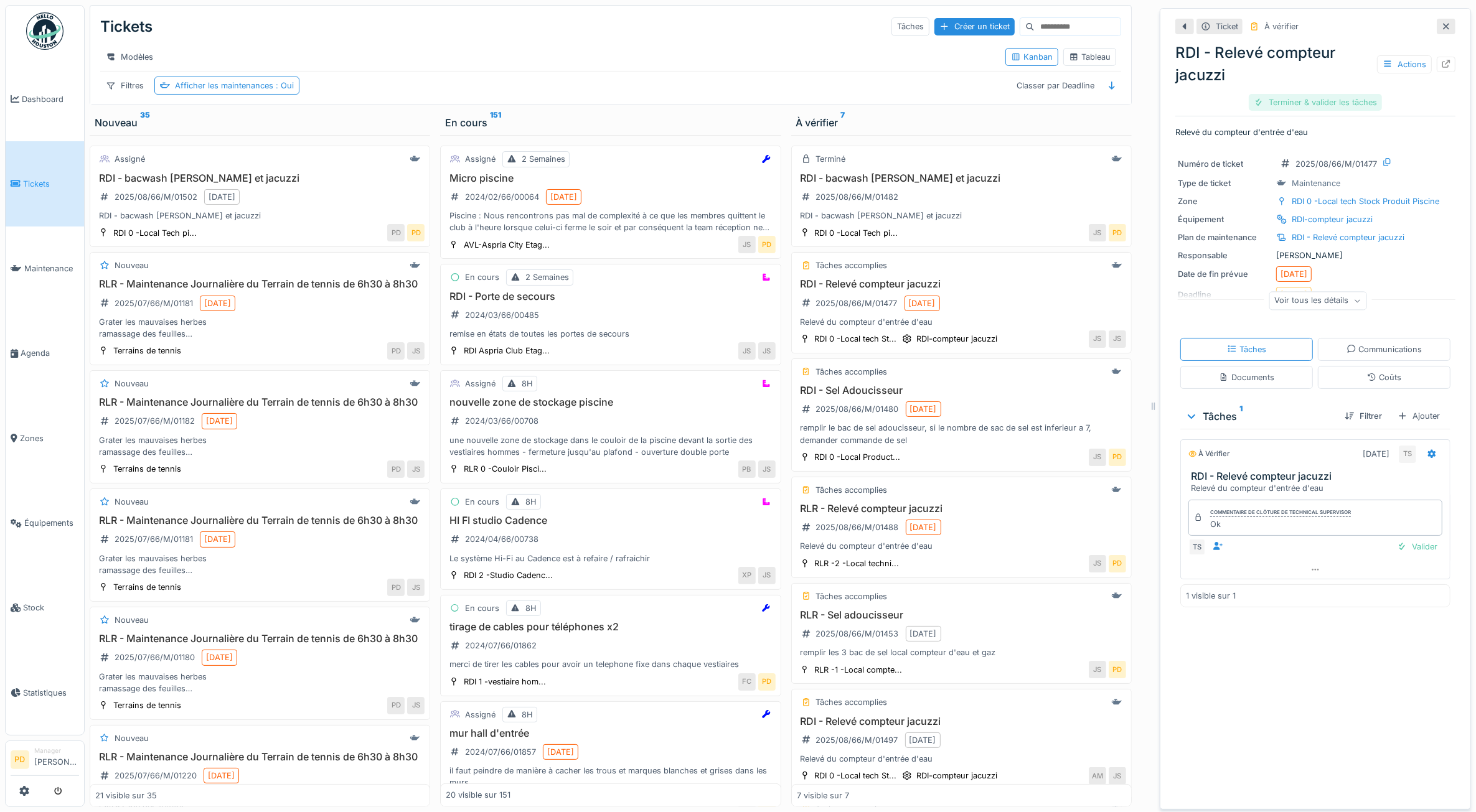
click at [1271, 106] on div "Terminer & valider les tâches" at bounding box center [1316, 102] width 133 height 16
click at [1284, 107] on div "Clôturer le ticket" at bounding box center [1316, 102] width 87 height 16
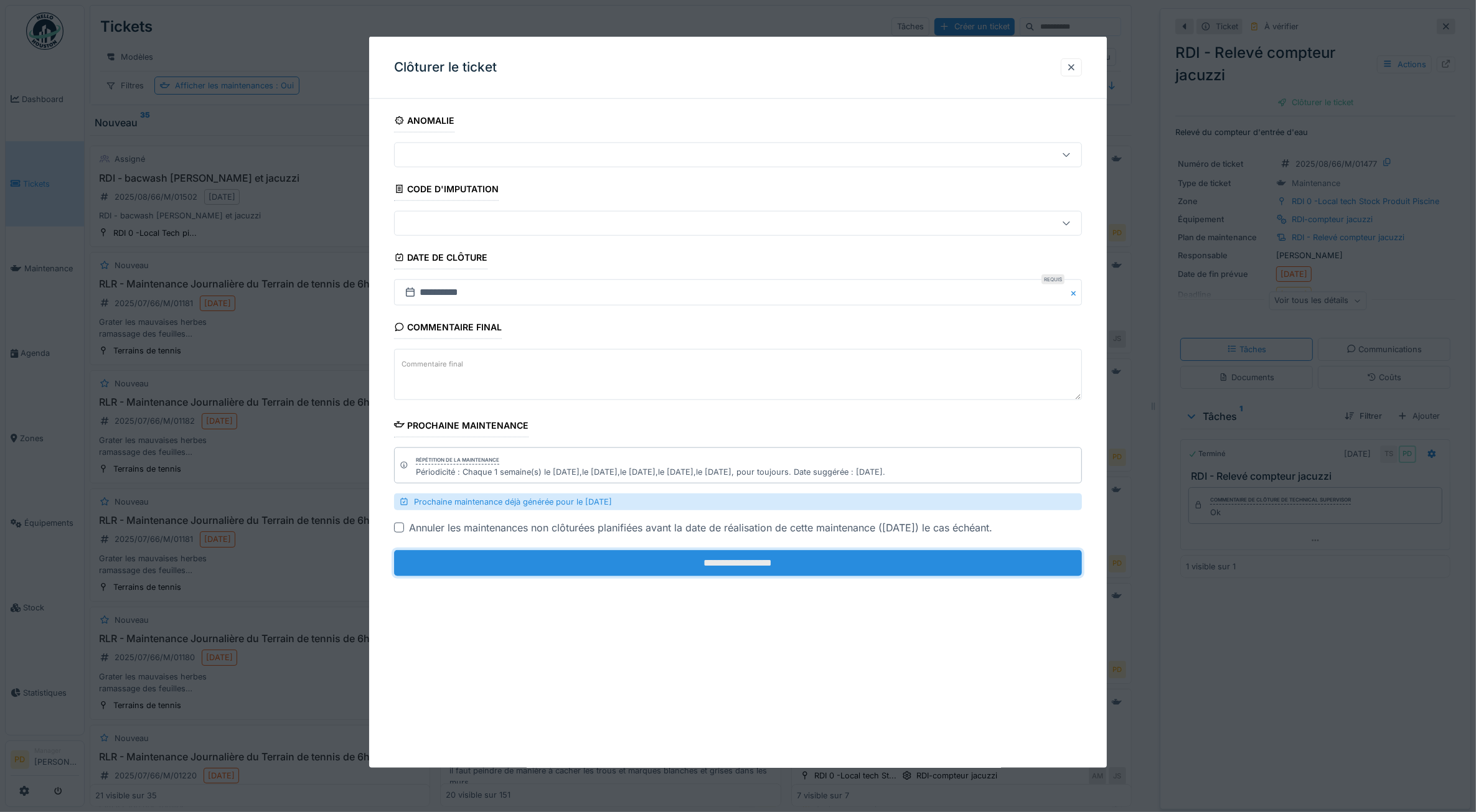
click at [951, 567] on input "**********" at bounding box center [738, 563] width 688 height 26
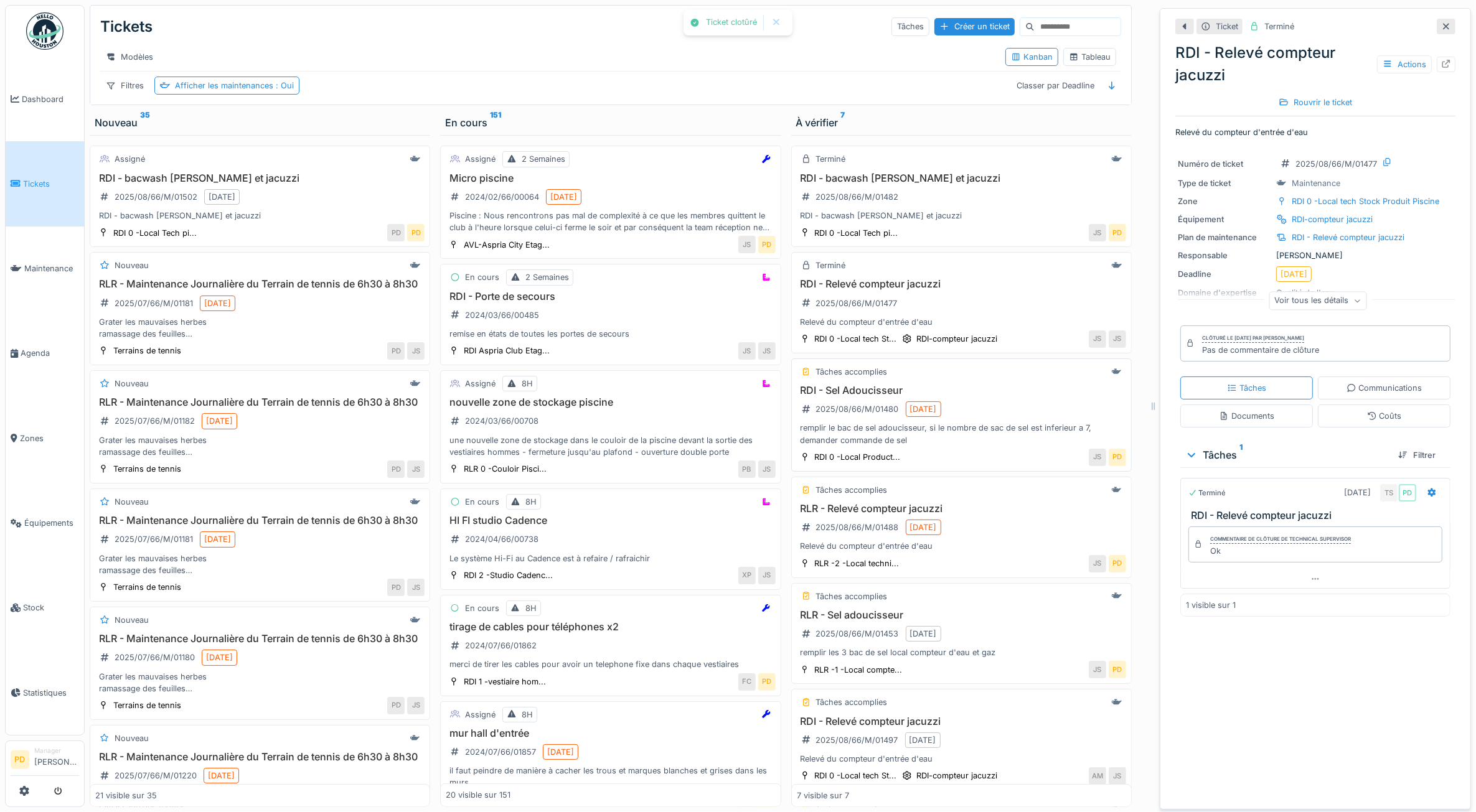
click at [975, 446] on div "remplir le bac de sel adoucisseur, si le nombre de sac de sel est inferieur a 7…" at bounding box center [961, 434] width 329 height 24
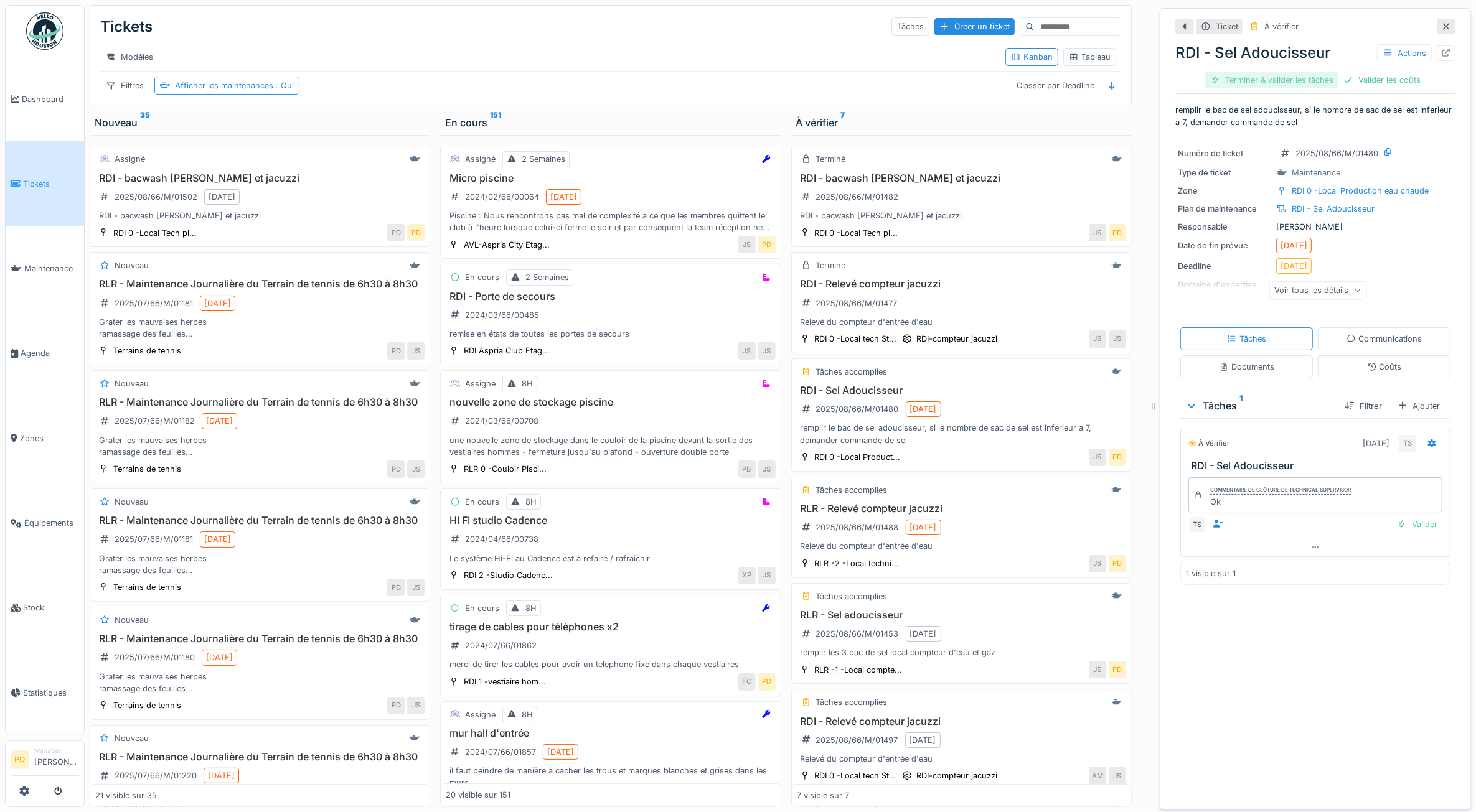
click at [1286, 82] on div "Terminer & valider les tâches" at bounding box center [1272, 80] width 133 height 16
click at [1351, 79] on div "Clôturer le ticket" at bounding box center [1359, 80] width 87 height 16
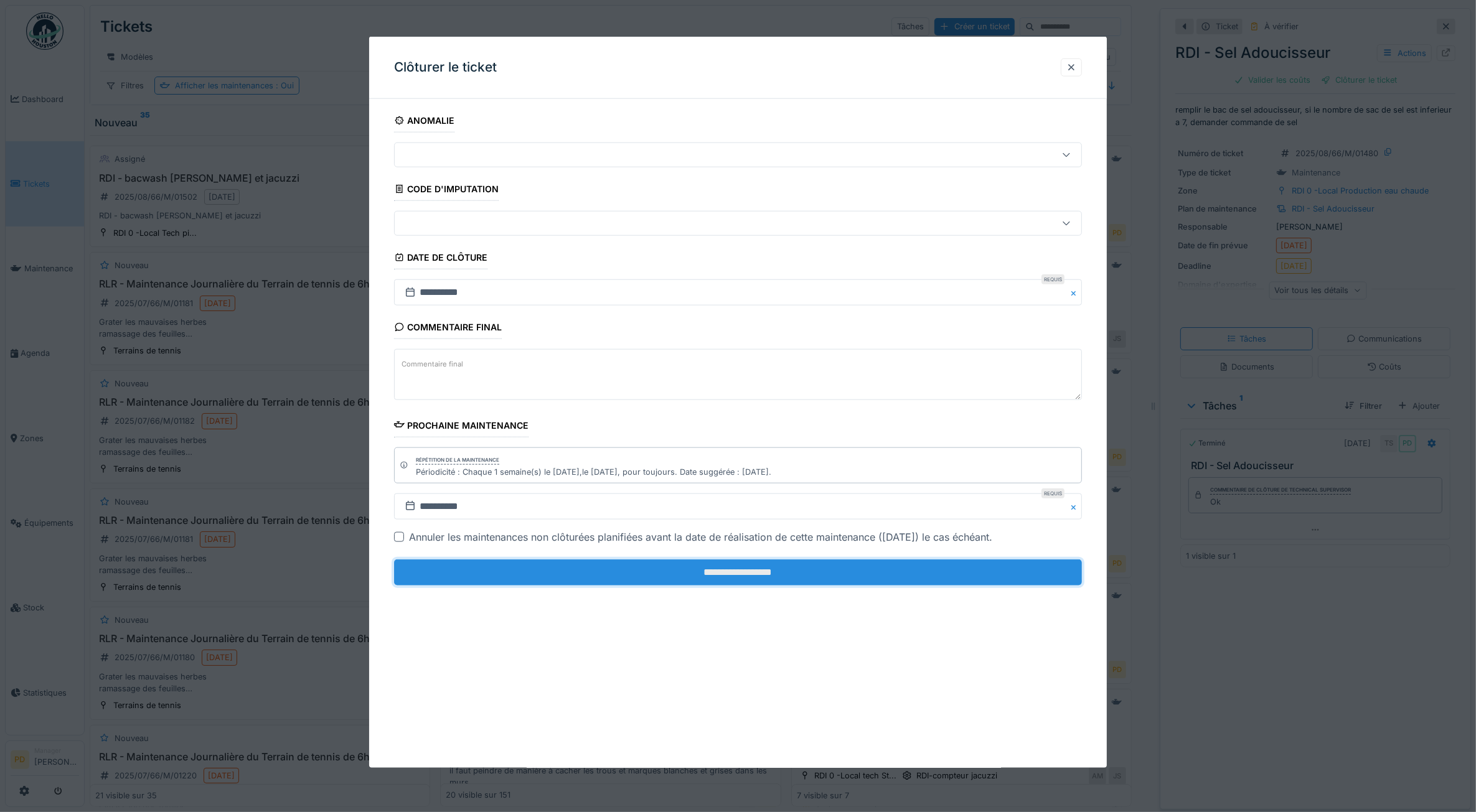
click at [743, 579] on input "**********" at bounding box center [738, 572] width 688 height 26
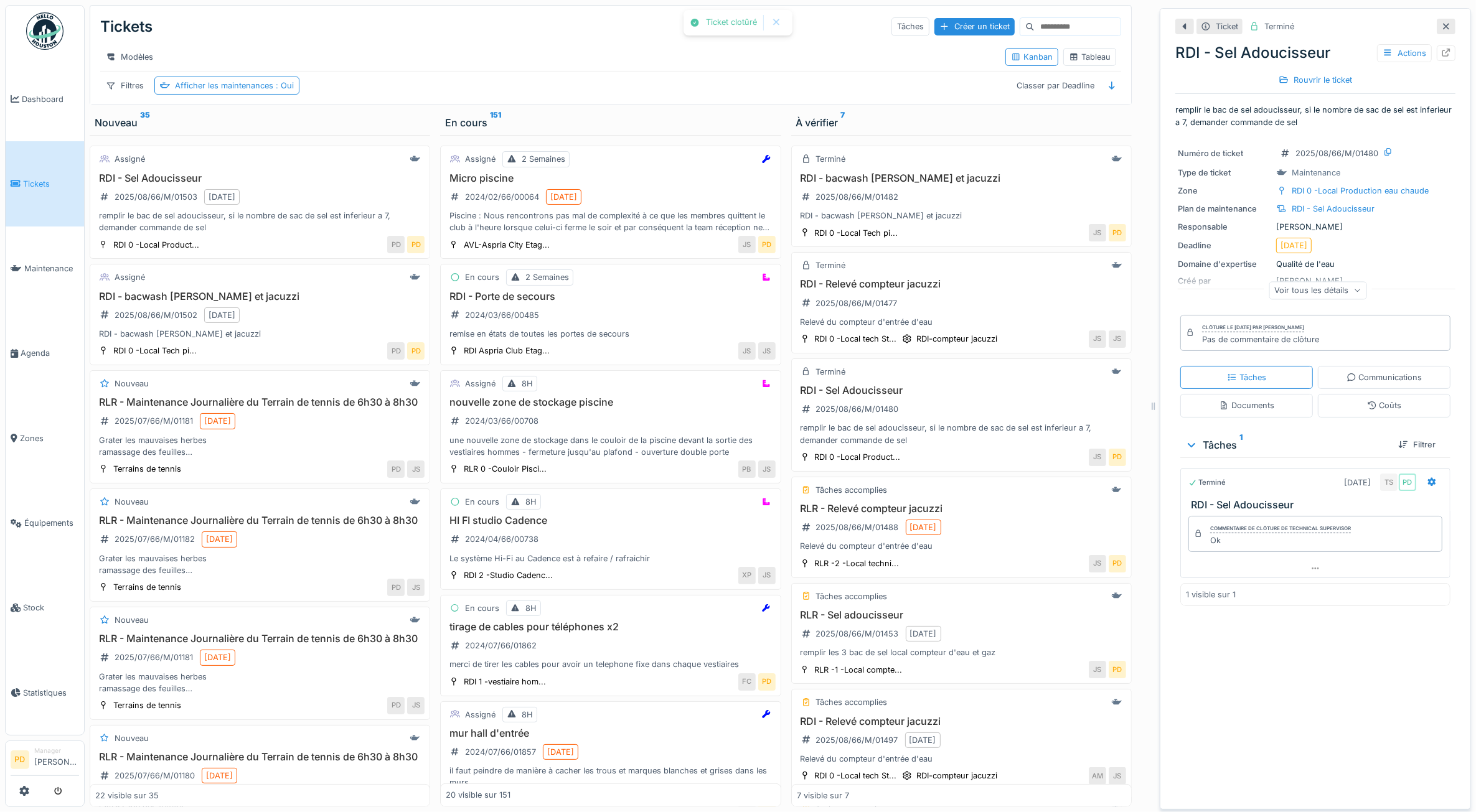
click at [40, 179] on span "Tickets" at bounding box center [50, 183] width 56 height 12
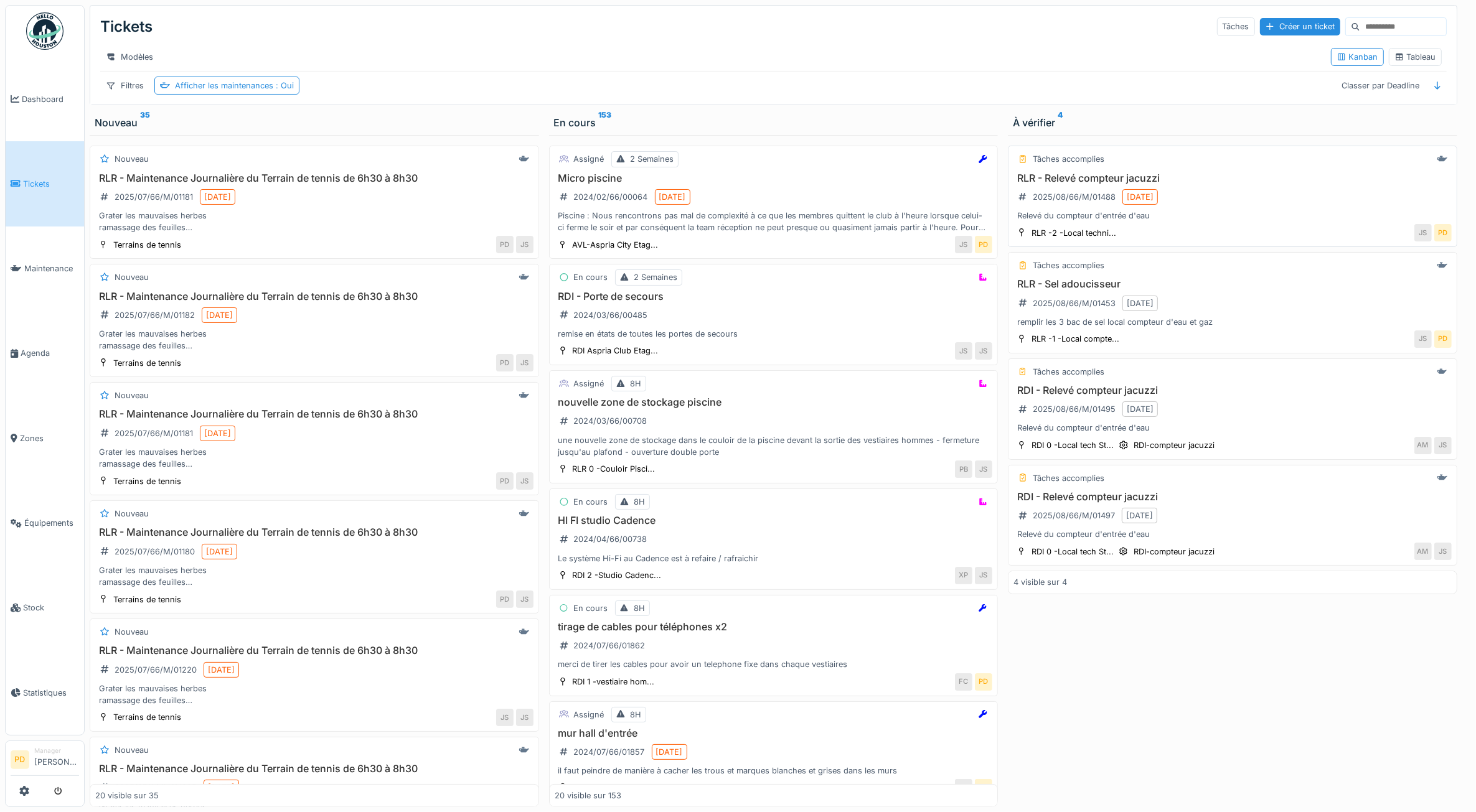
click at [1212, 205] on div "RLR - Relevé compteur jacuzzi 2025/08/66/M/01488 [DATE] Relevé du compteur d'en…" at bounding box center [1233, 197] width 439 height 50
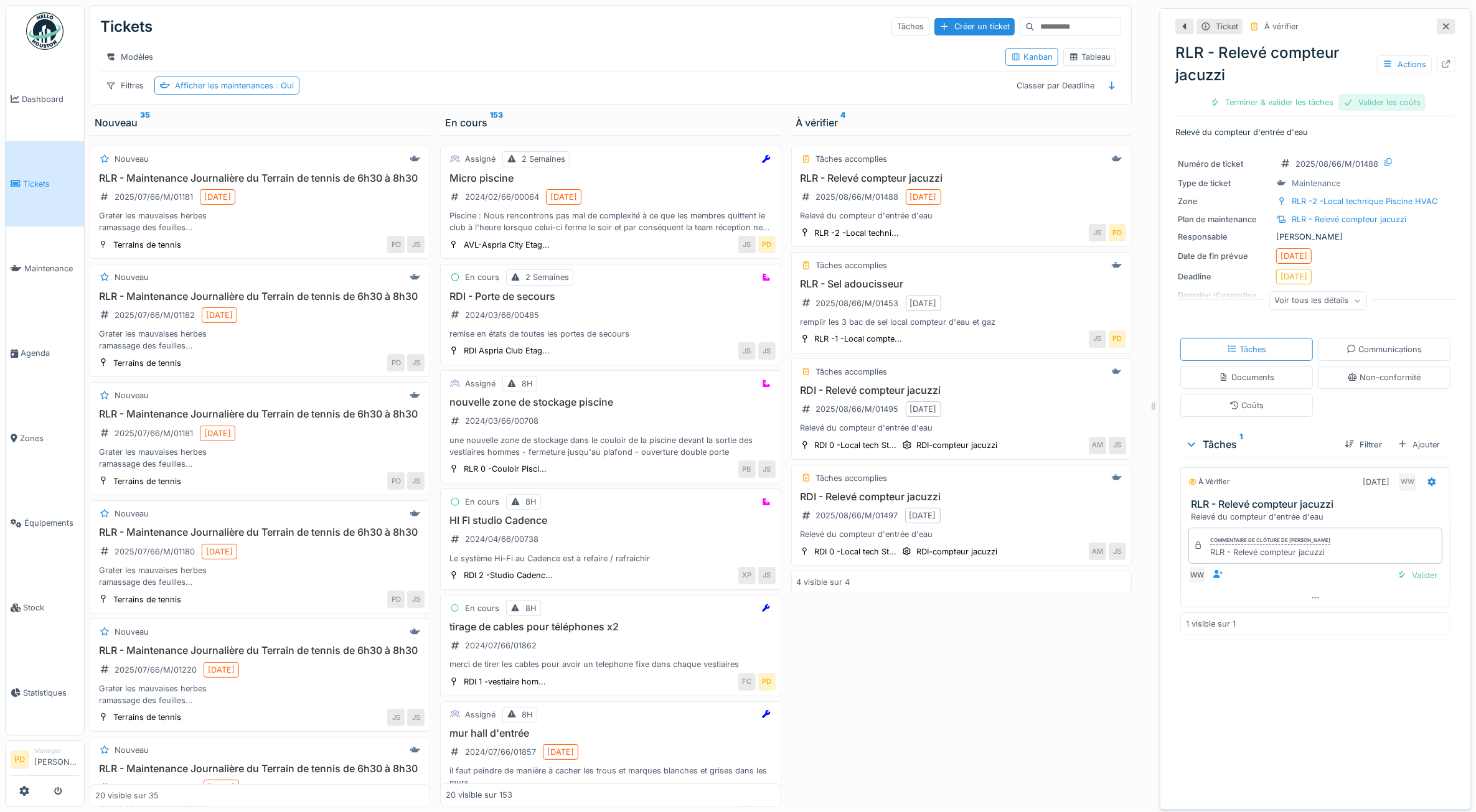
click at [1374, 106] on div "Valider les coûts" at bounding box center [1383, 102] width 88 height 16
click at [1326, 111] on div "Terminer & valider les tâches" at bounding box center [1316, 102] width 133 height 16
click at [1319, 103] on div "Clôturer le ticket" at bounding box center [1316, 102] width 87 height 16
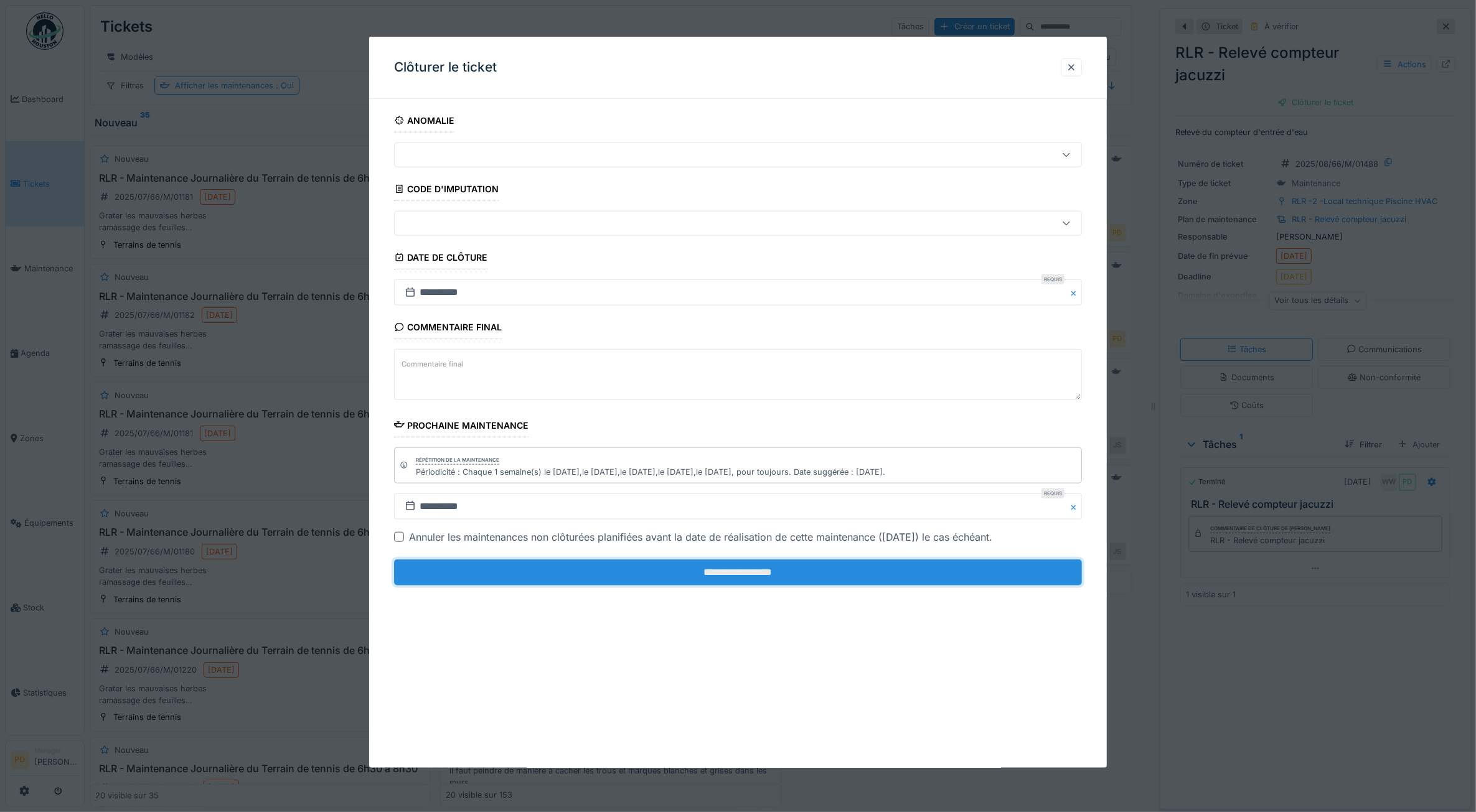
click at [1015, 577] on input "**********" at bounding box center [738, 572] width 688 height 26
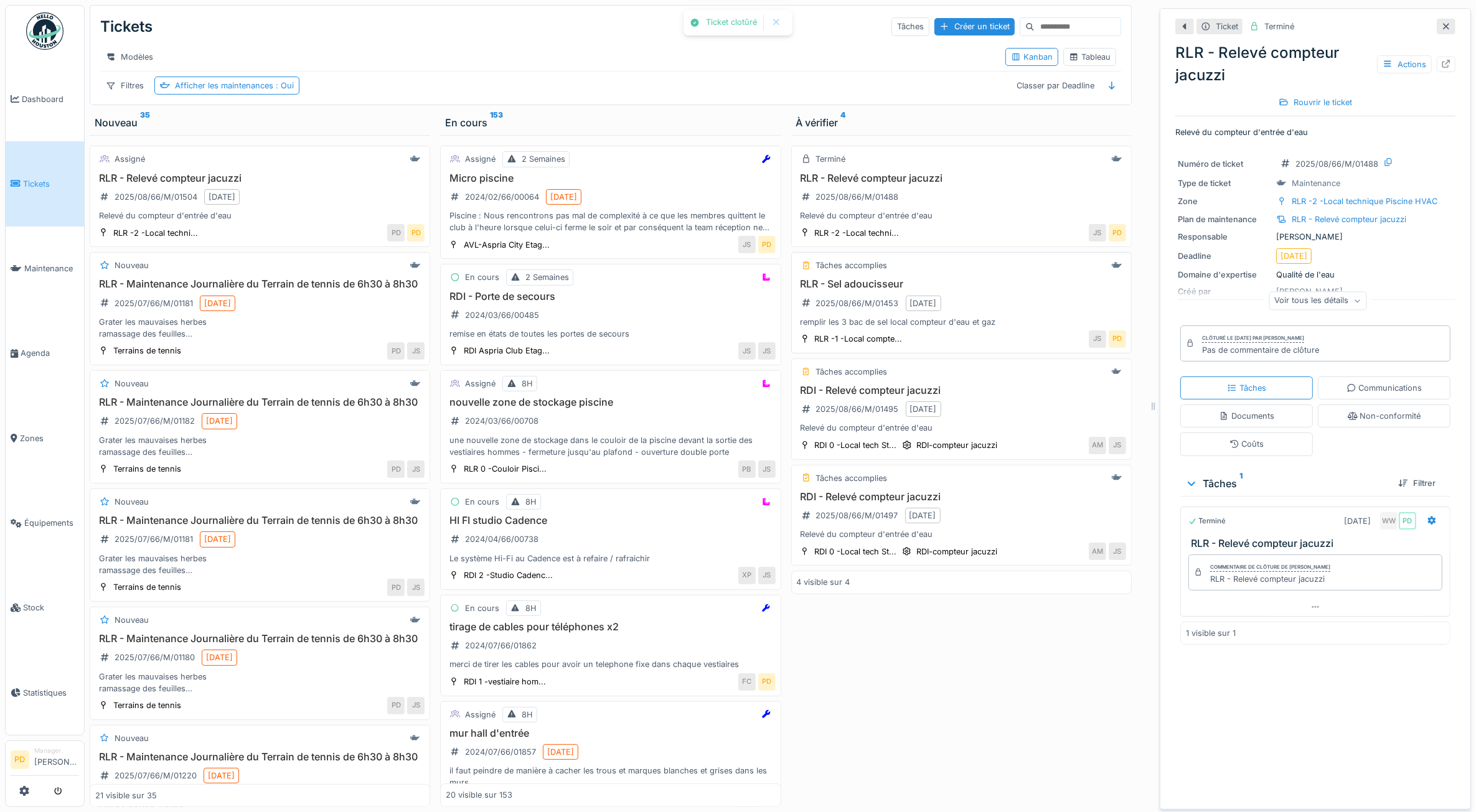
click at [972, 313] on div "RLR - Sel adoucisseur 2025/08/66/M/01453 18/08/2025 remplir les 3 bac de sel lo…" at bounding box center [961, 303] width 329 height 50
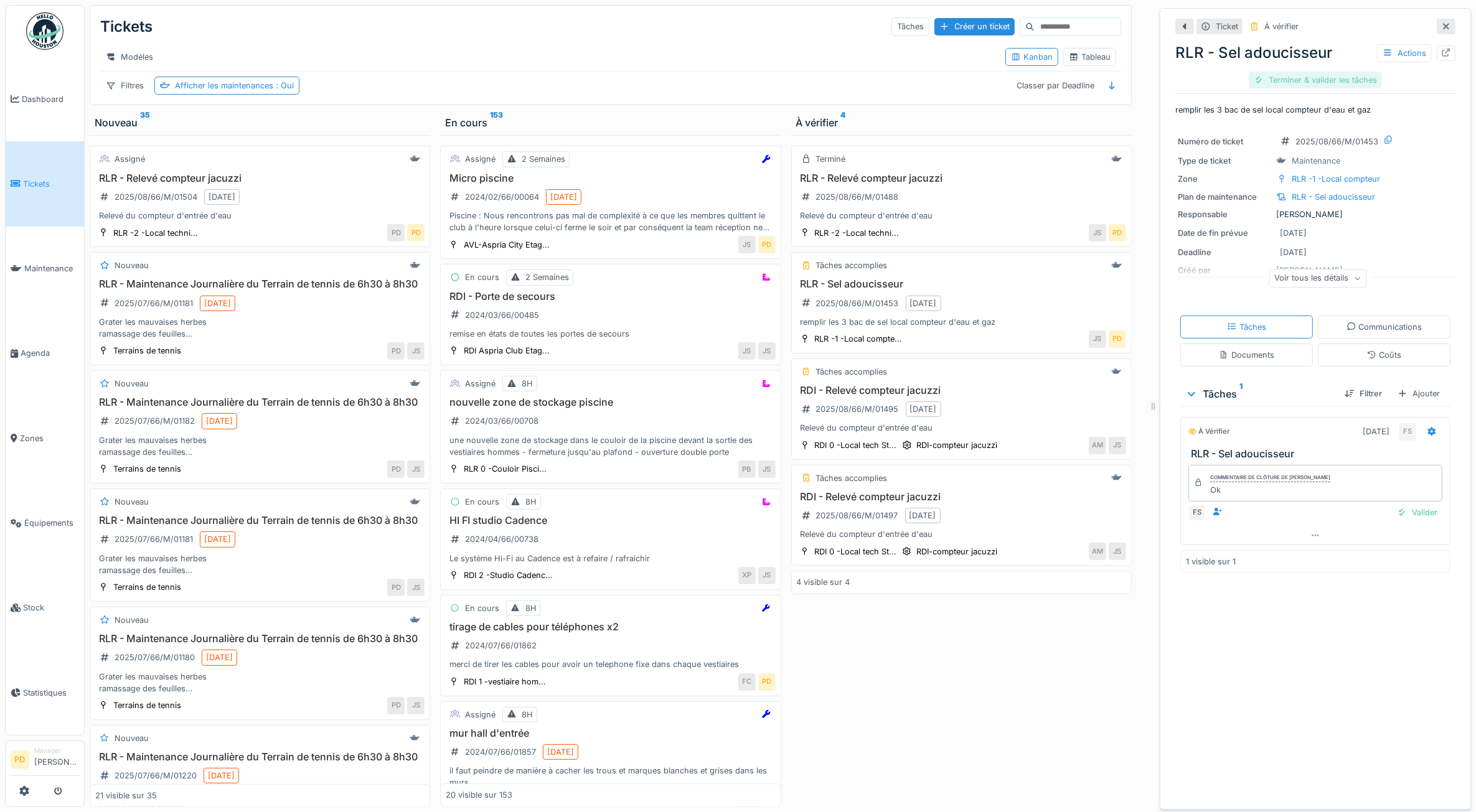
click at [1305, 81] on div "Terminer & valider les tâches" at bounding box center [1316, 80] width 133 height 16
click at [1305, 81] on div "Clôturer le ticket" at bounding box center [1316, 80] width 87 height 16
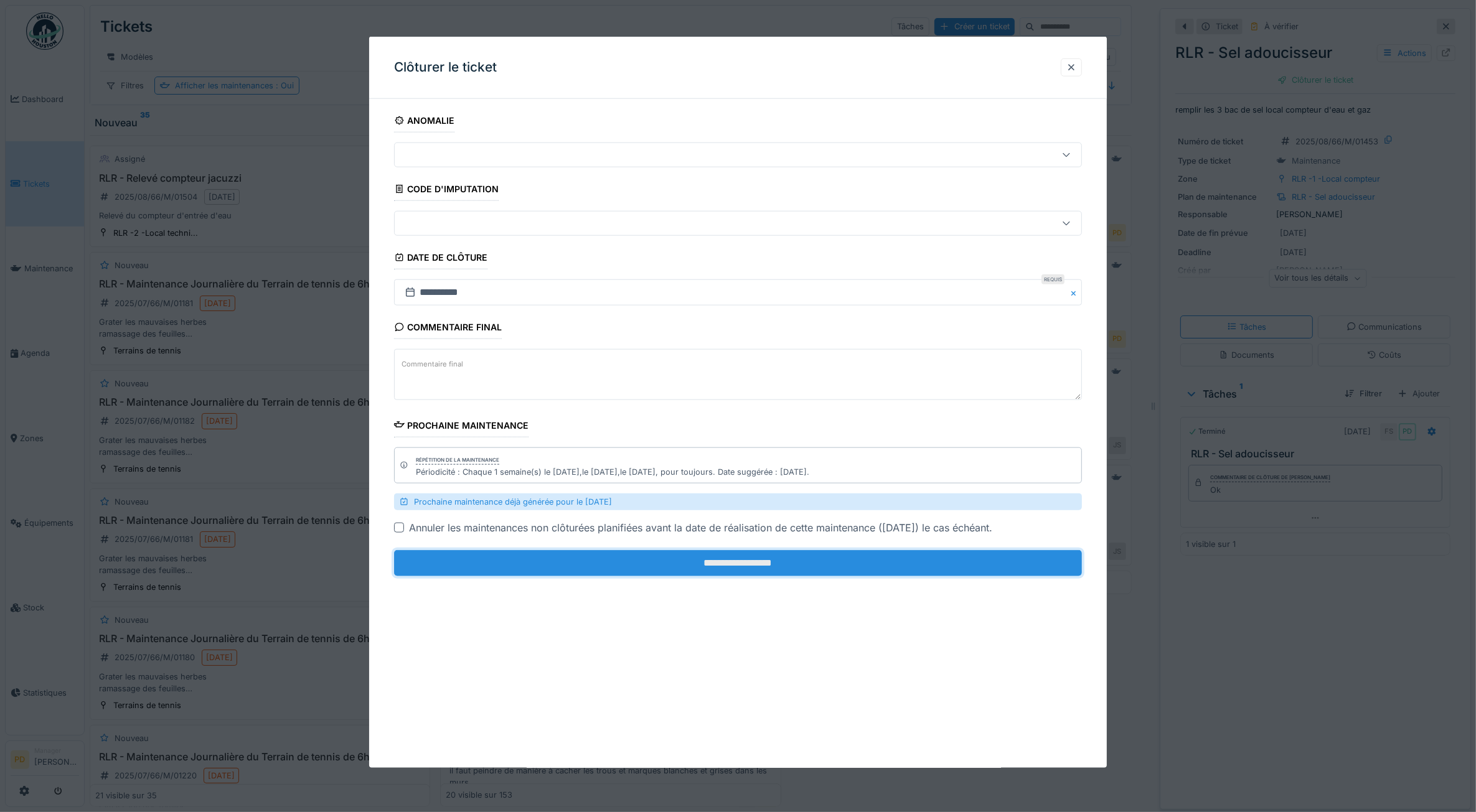
click at [948, 559] on input "**********" at bounding box center [738, 563] width 688 height 26
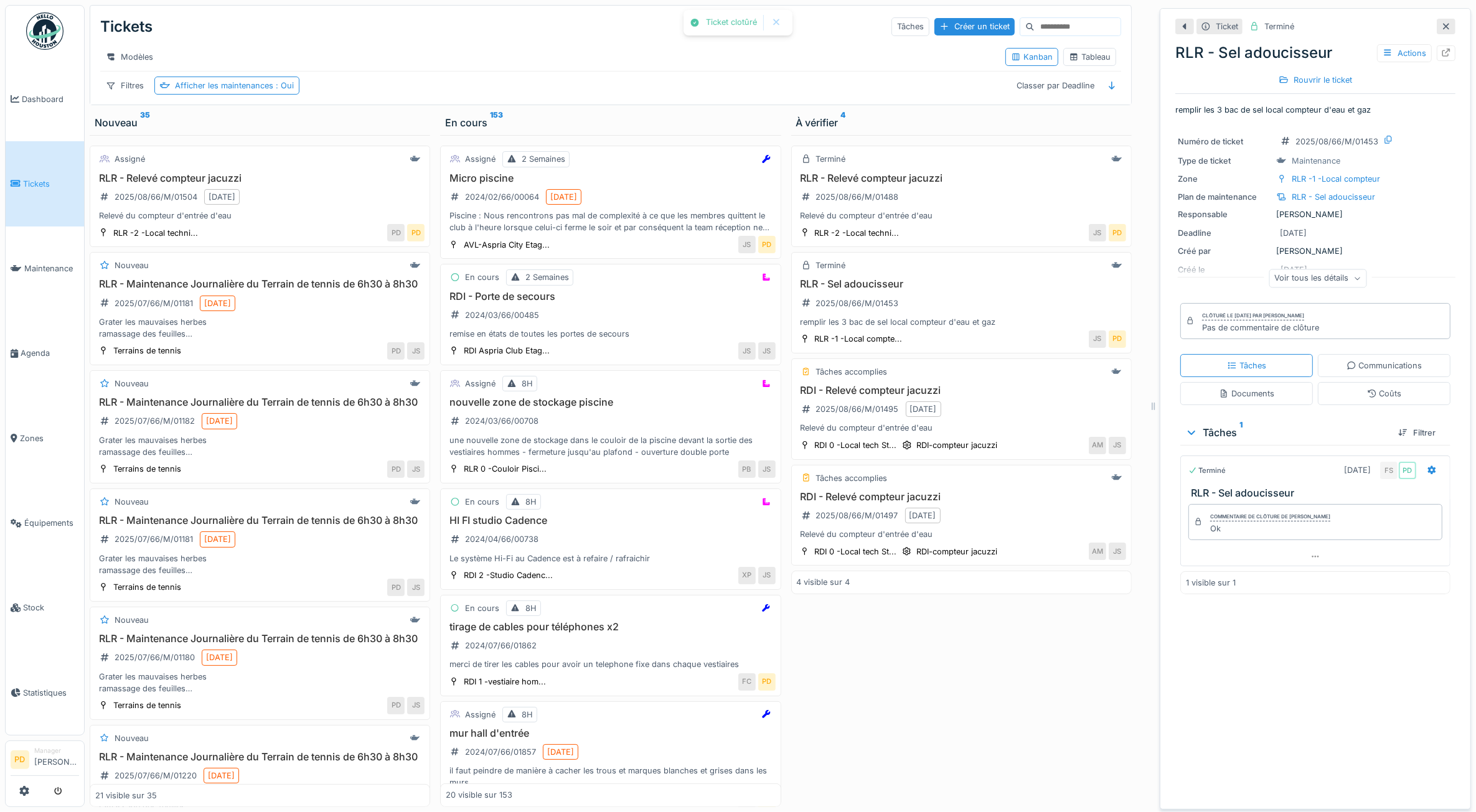
click at [948, 559] on div "RDI 0 -Local tech St... RDI-compteur jacuzzi" at bounding box center [899, 551] width 204 height 17
click at [968, 325] on div "RLR - Sel adoucisseur 2025/08/66/M/01453 remplir les 3 bac de sel local compteu…" at bounding box center [961, 303] width 329 height 50
click at [936, 306] on div "RLR - Sel adoucisseur 2025/08/66/M/01453 remplir les 3 bac de sel local compteu…" at bounding box center [961, 303] width 329 height 50
click at [909, 290] on h3 "RLR - Sel adoucisseur" at bounding box center [961, 283] width 329 height 12
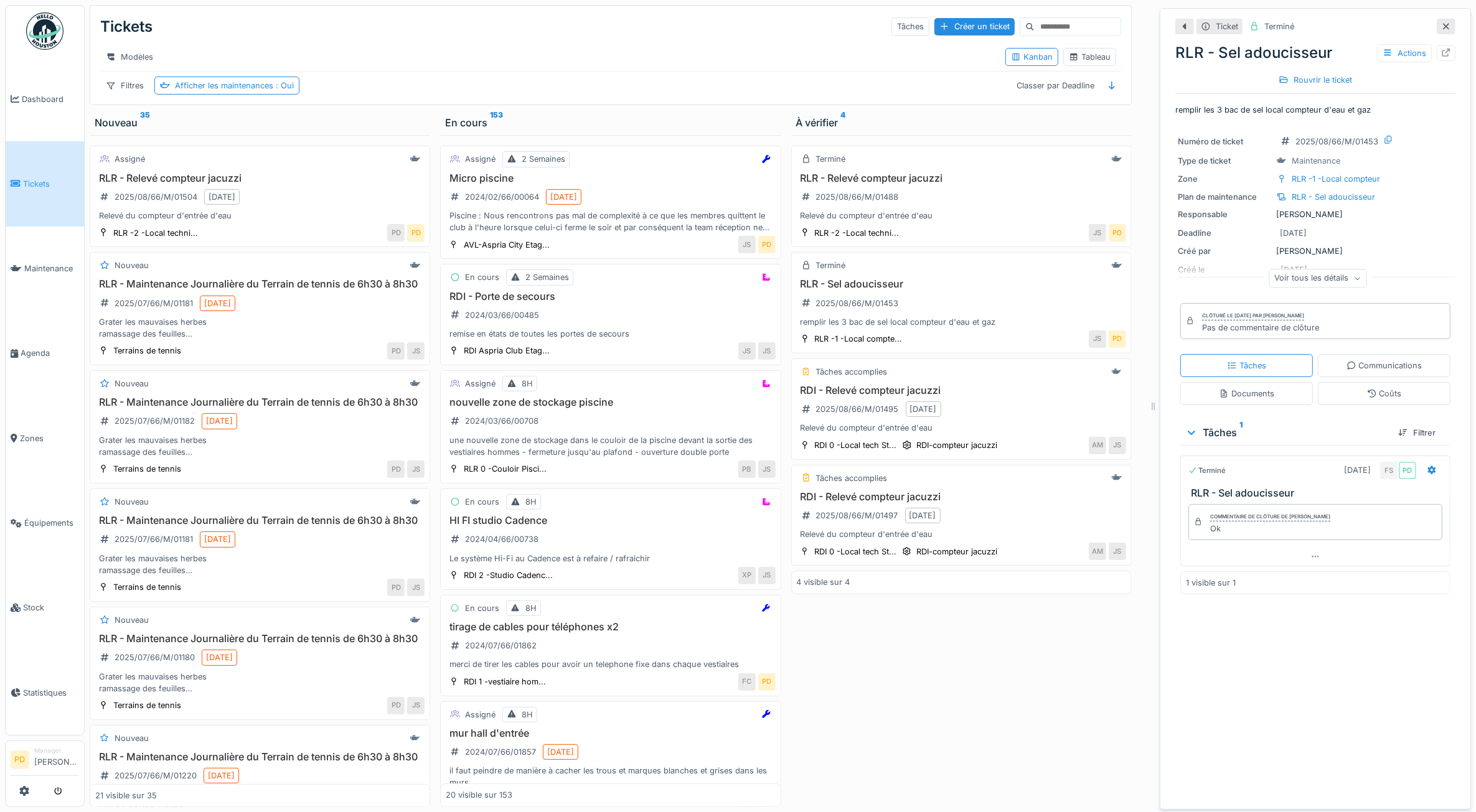
click at [38, 182] on span "Tickets" at bounding box center [50, 183] width 56 height 12
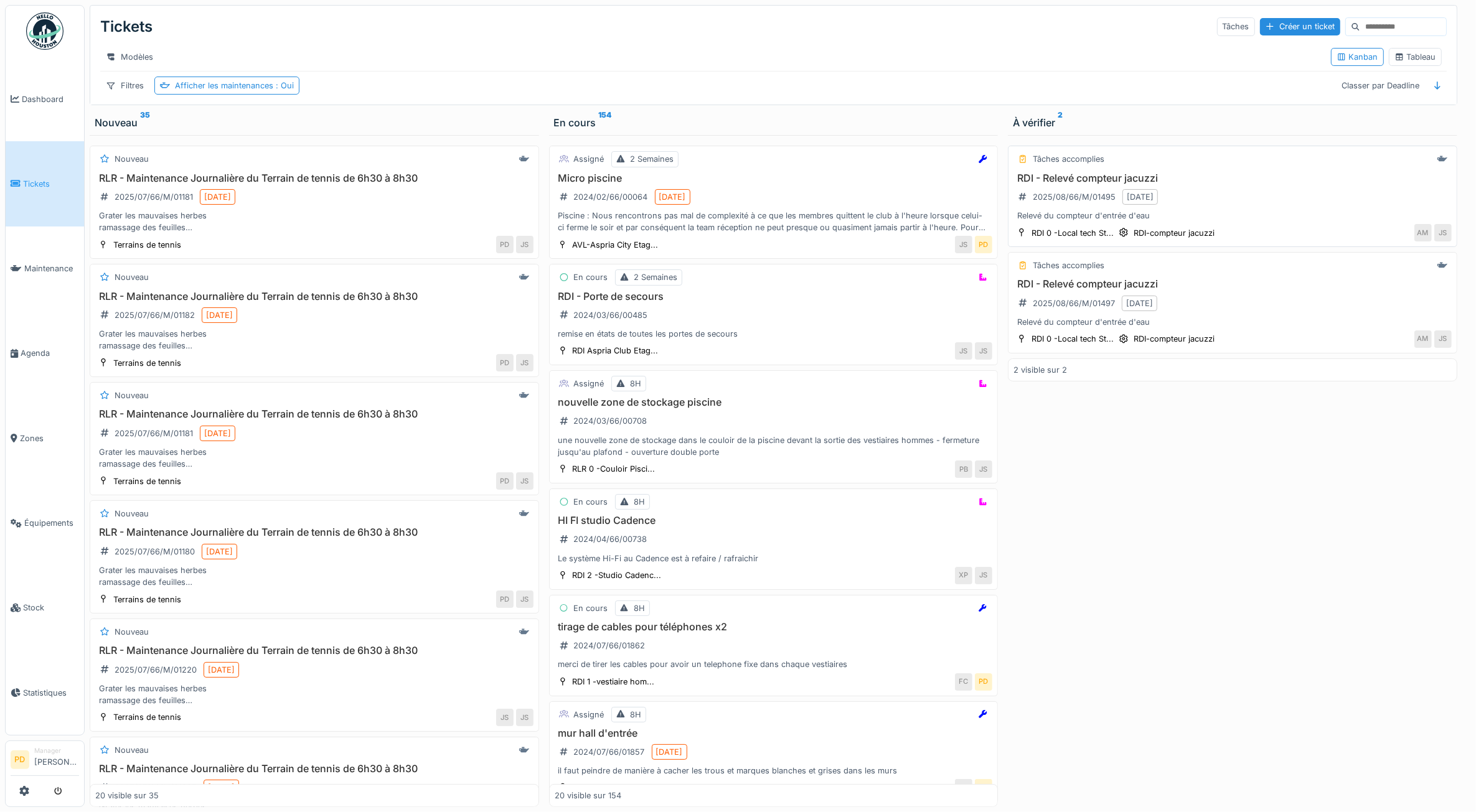
click at [1232, 184] on div "Tâches accomplies RDI - Relevé compteur jacuzzi 2025/08/66/M/01495 [DATE] Relev…" at bounding box center [1233, 196] width 449 height 101
click at [1203, 202] on div "RDI - Relevé compteur jacuzzi 2025/08/66/M/01495 [DATE] Relevé du compteur d'en…" at bounding box center [1233, 197] width 439 height 50
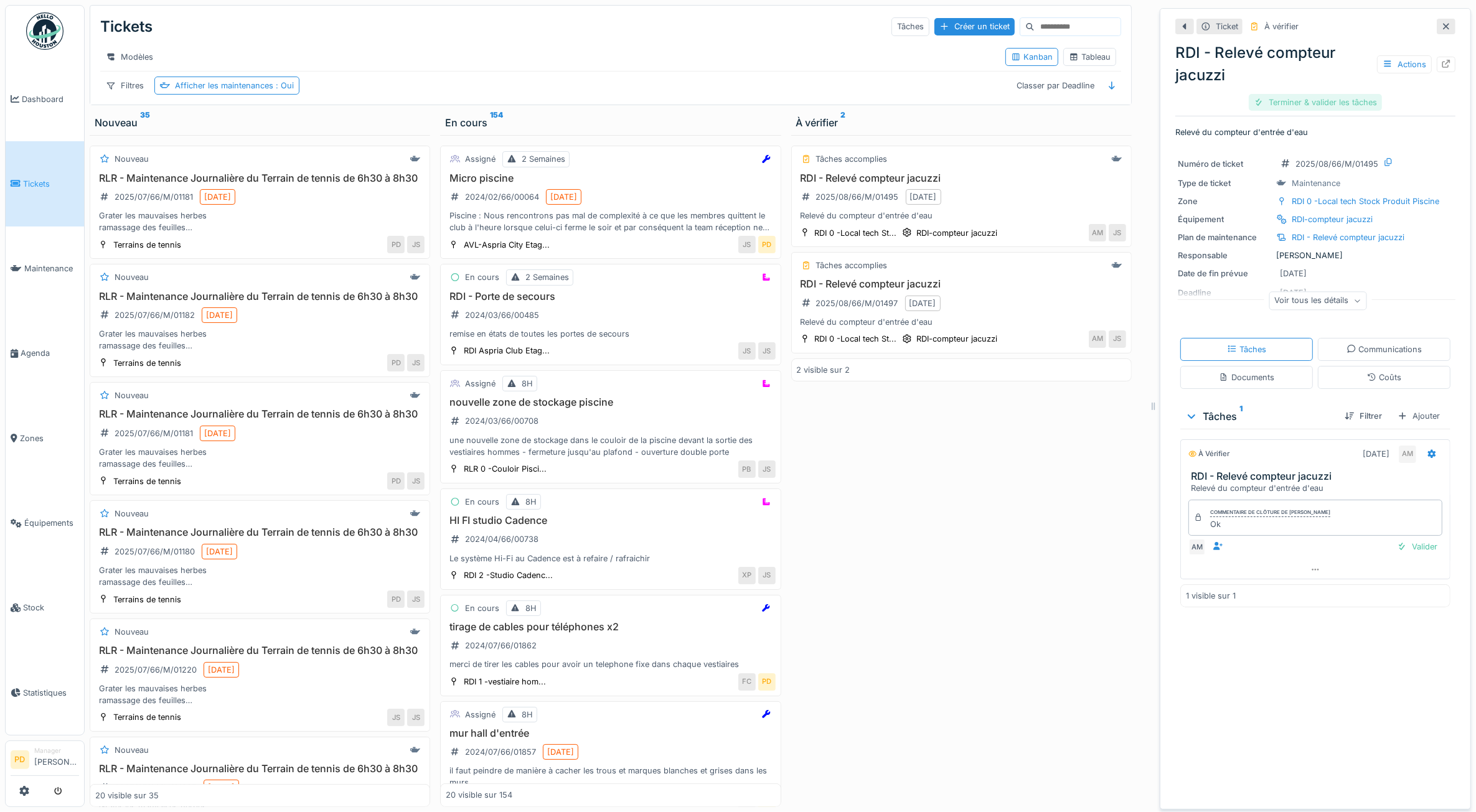
click at [1280, 107] on div "Terminer & valider les tâches" at bounding box center [1316, 102] width 133 height 16
click at [1280, 107] on div "Clôturer le ticket" at bounding box center [1316, 102] width 87 height 16
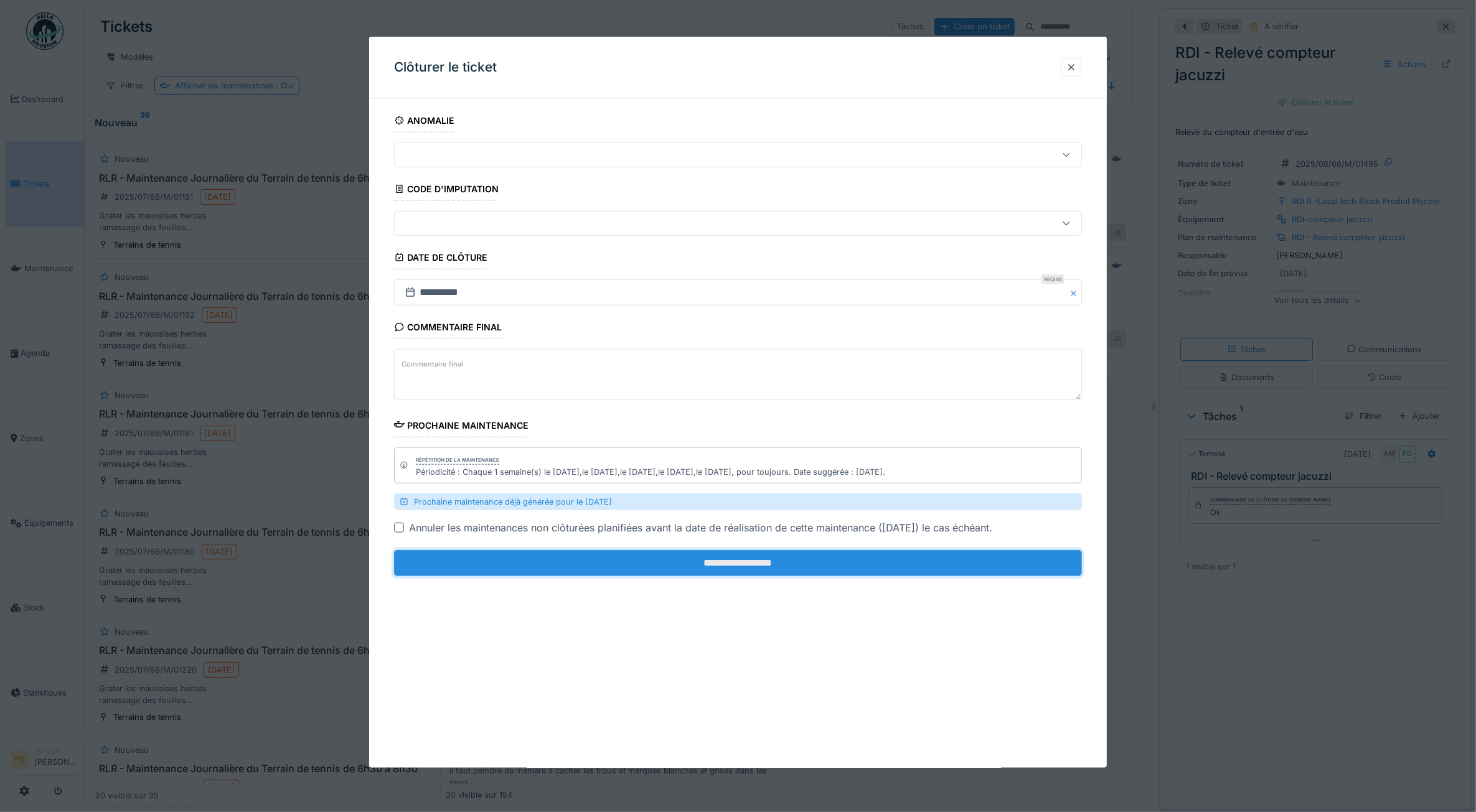
click at [979, 563] on input "**********" at bounding box center [738, 563] width 688 height 26
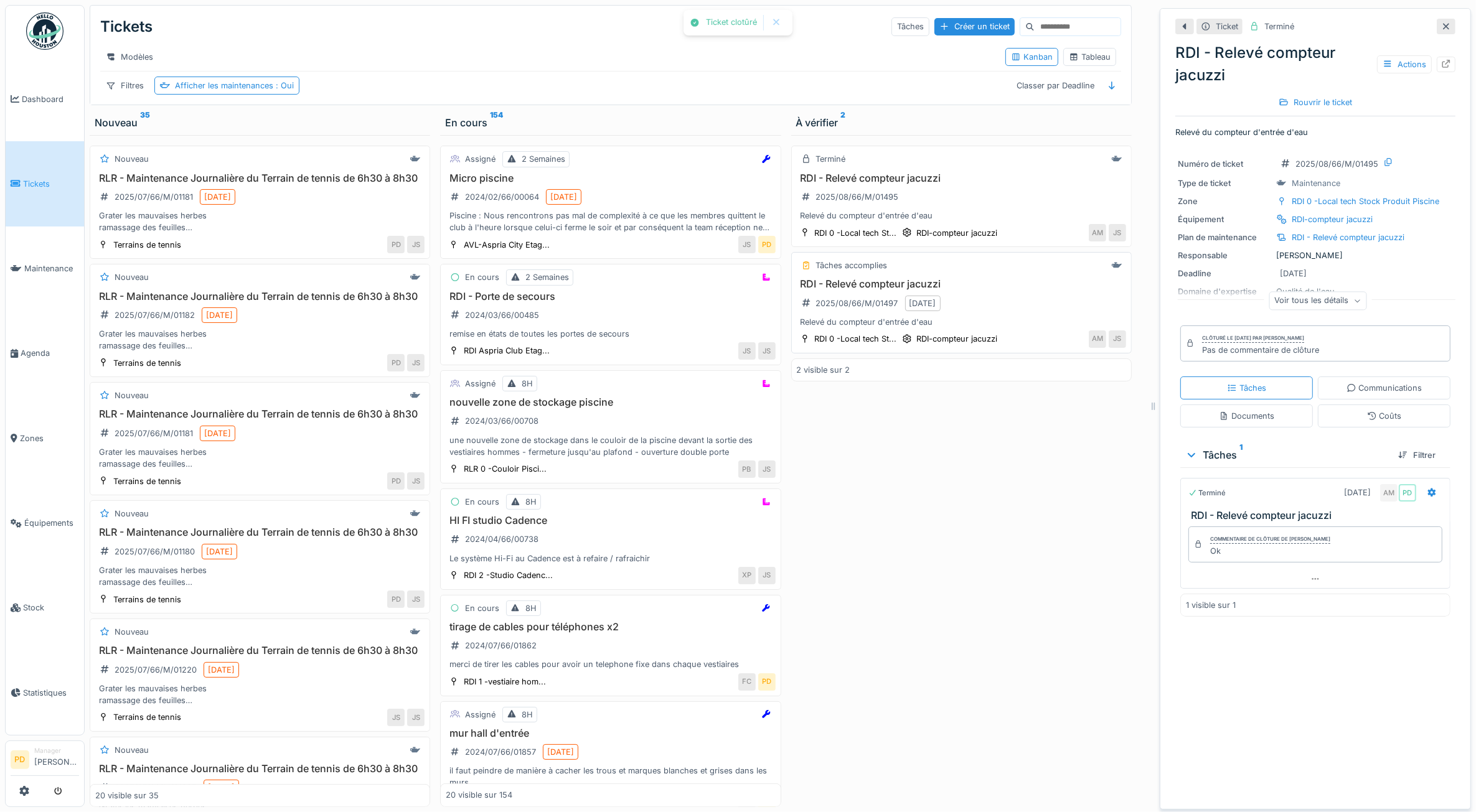
click at [986, 290] on h3 "RDI - Relevé compteur jacuzzi" at bounding box center [961, 283] width 329 height 12
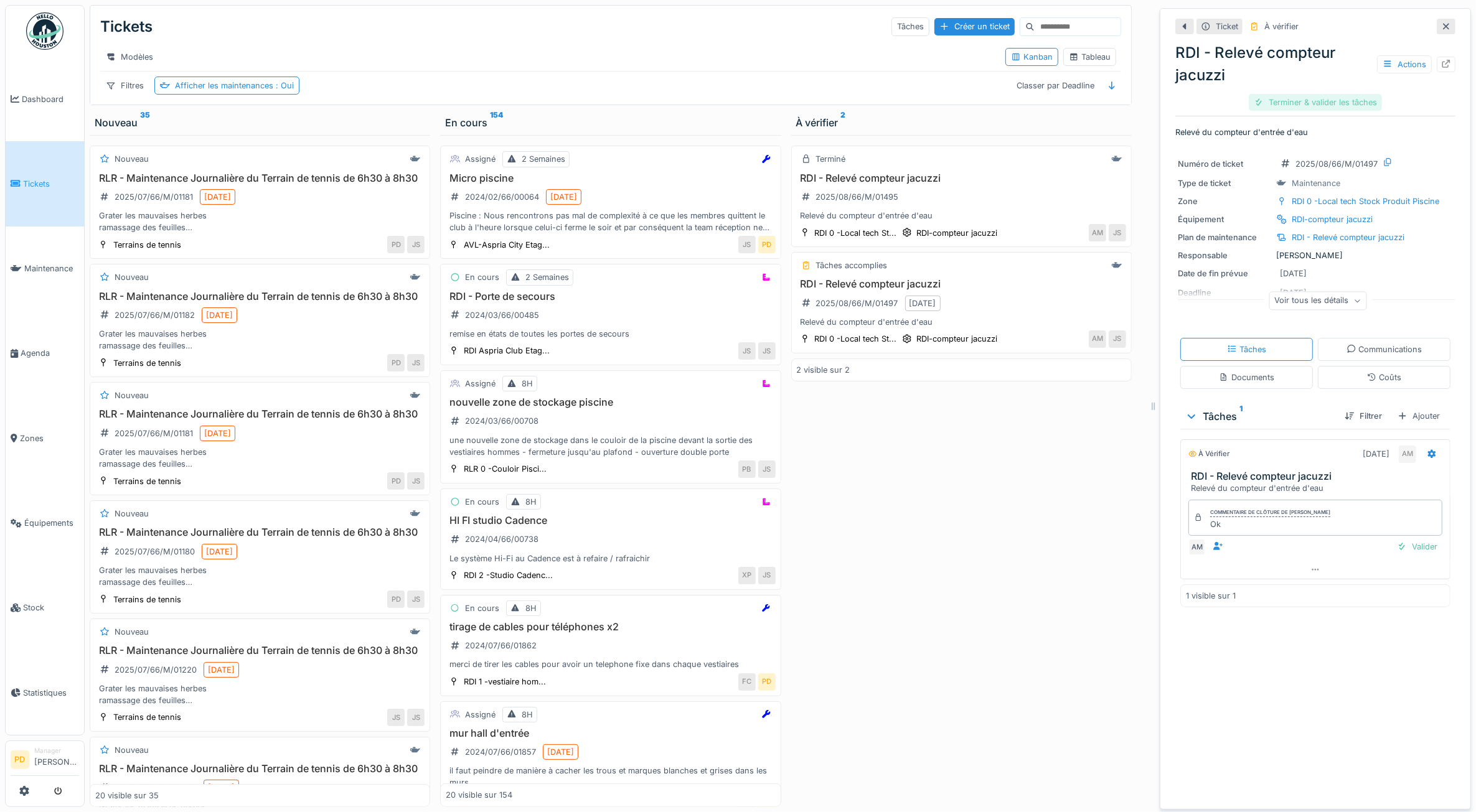
click at [1268, 94] on div "Terminer & valider les tâches" at bounding box center [1316, 102] width 133 height 16
click at [1278, 99] on div at bounding box center [1283, 102] width 10 height 12
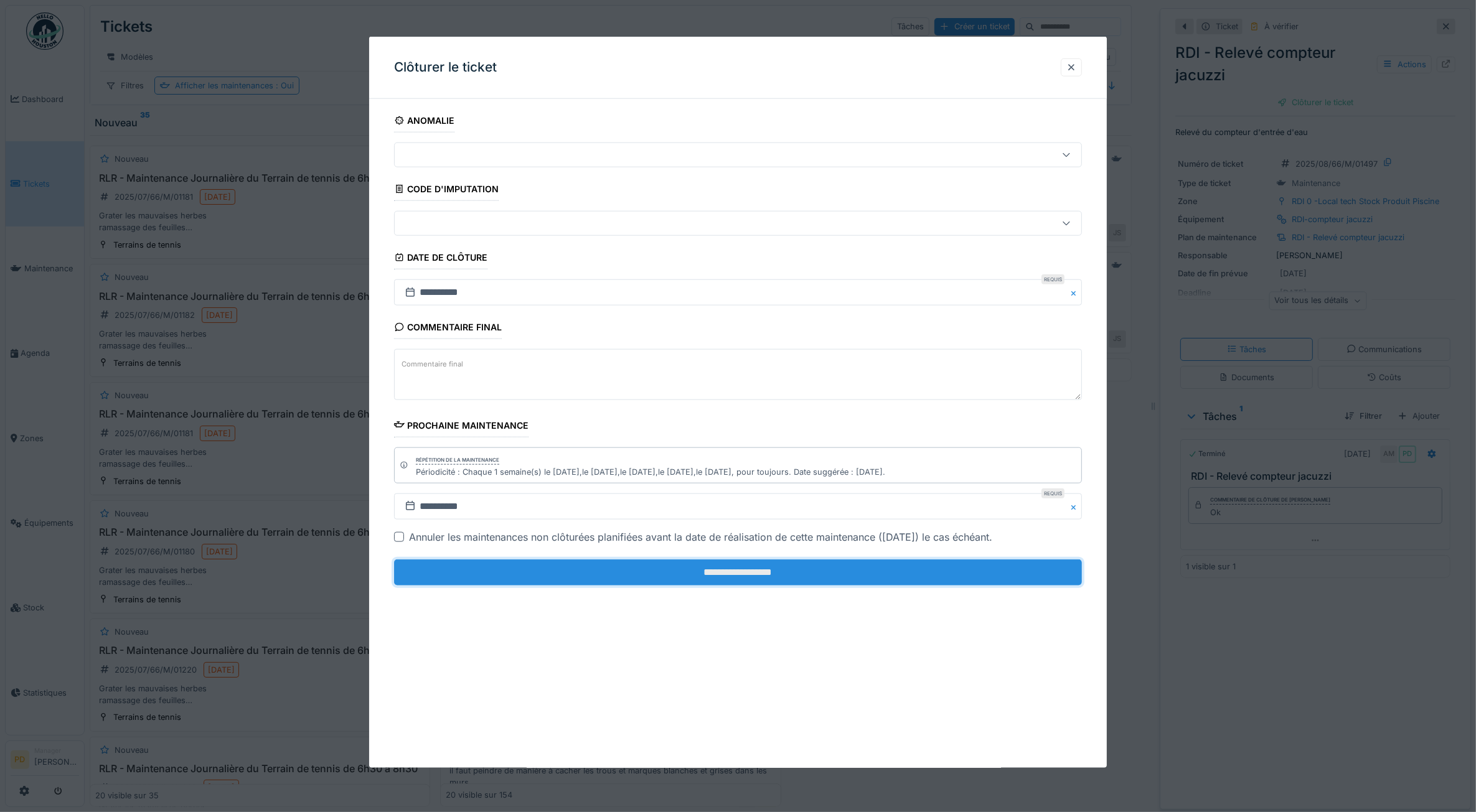
click at [849, 574] on input "**********" at bounding box center [738, 572] width 688 height 26
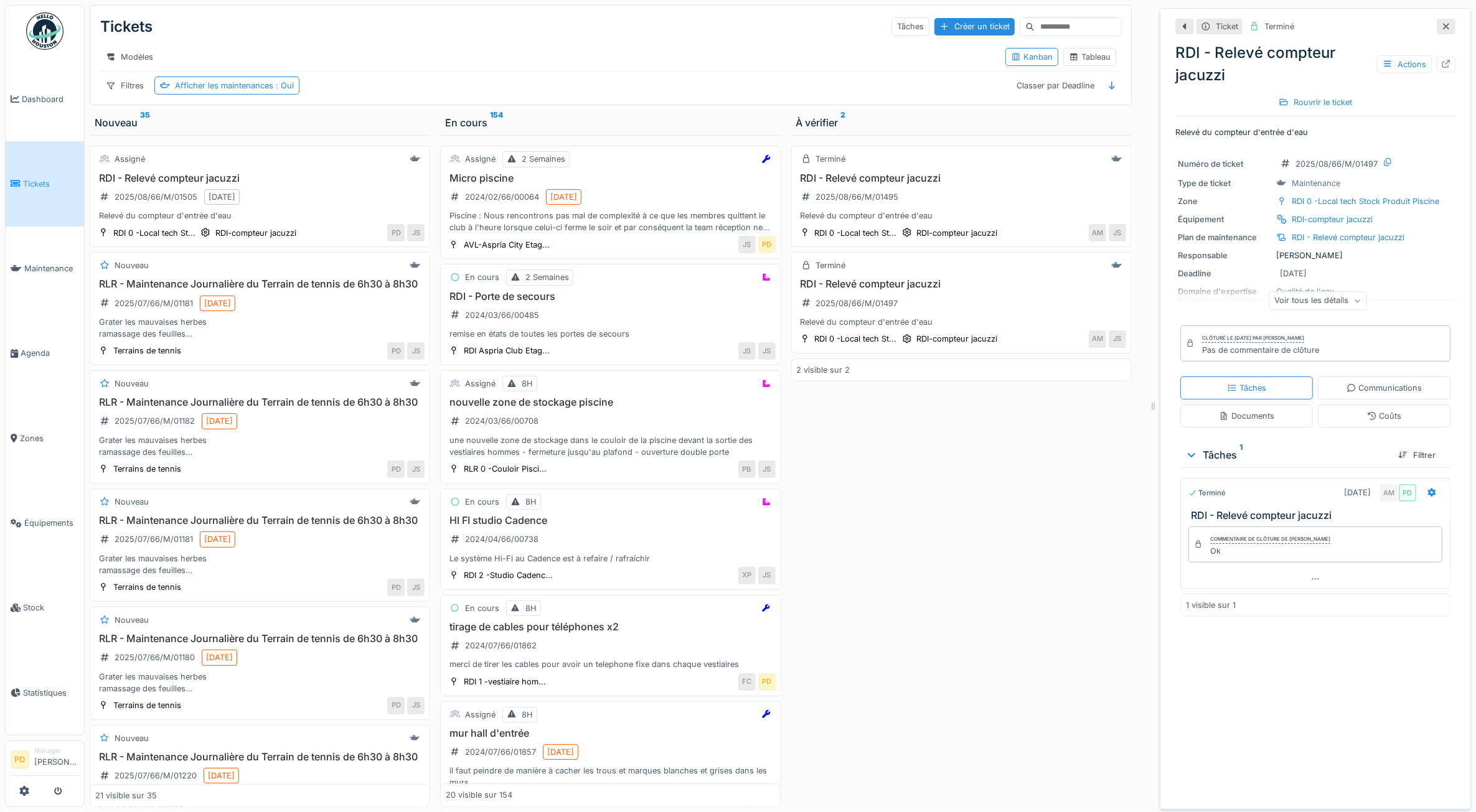
click at [42, 178] on span "Tickets" at bounding box center [50, 183] width 56 height 12
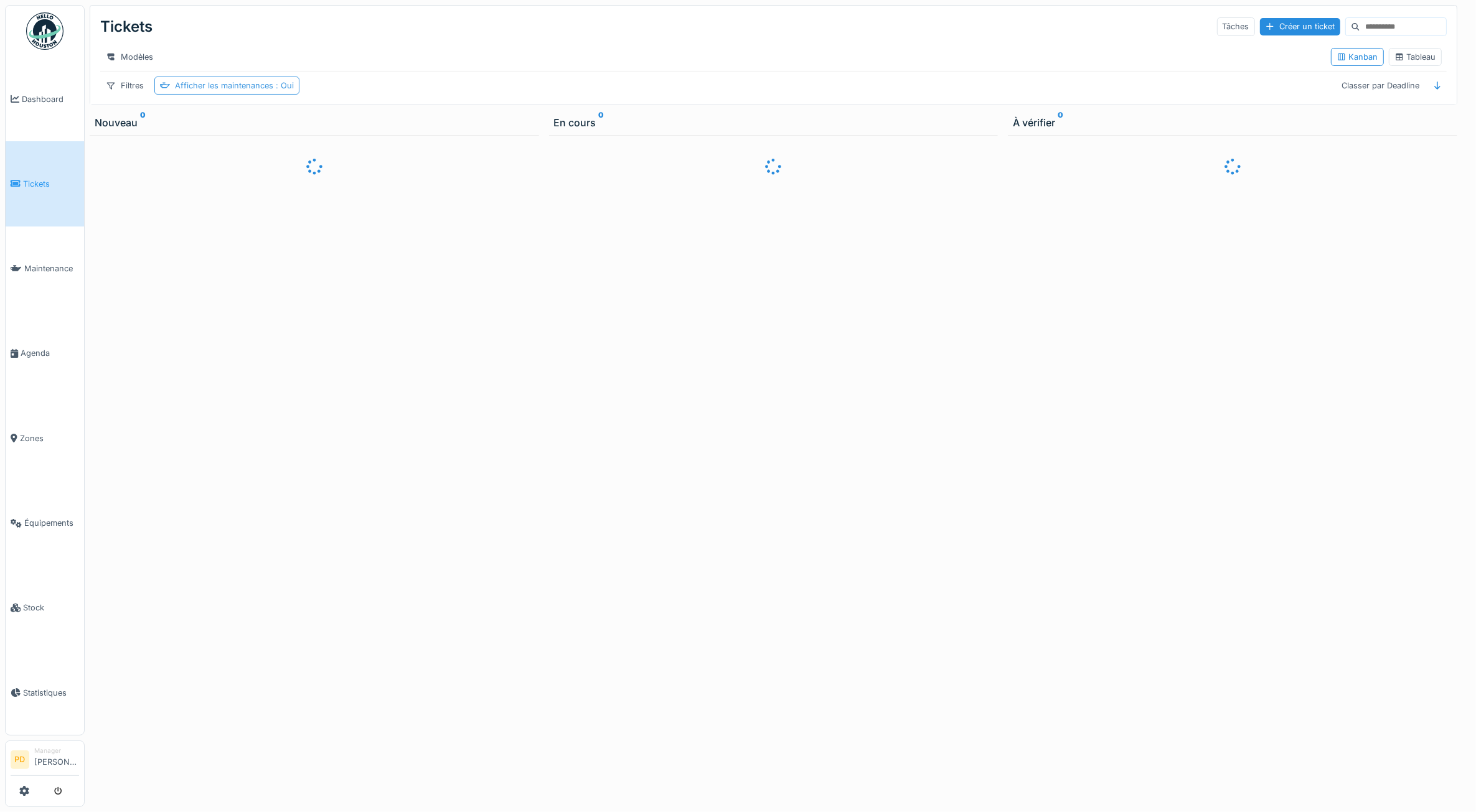
click at [205, 91] on div "Afficher les maintenances : Oui" at bounding box center [234, 85] width 119 height 12
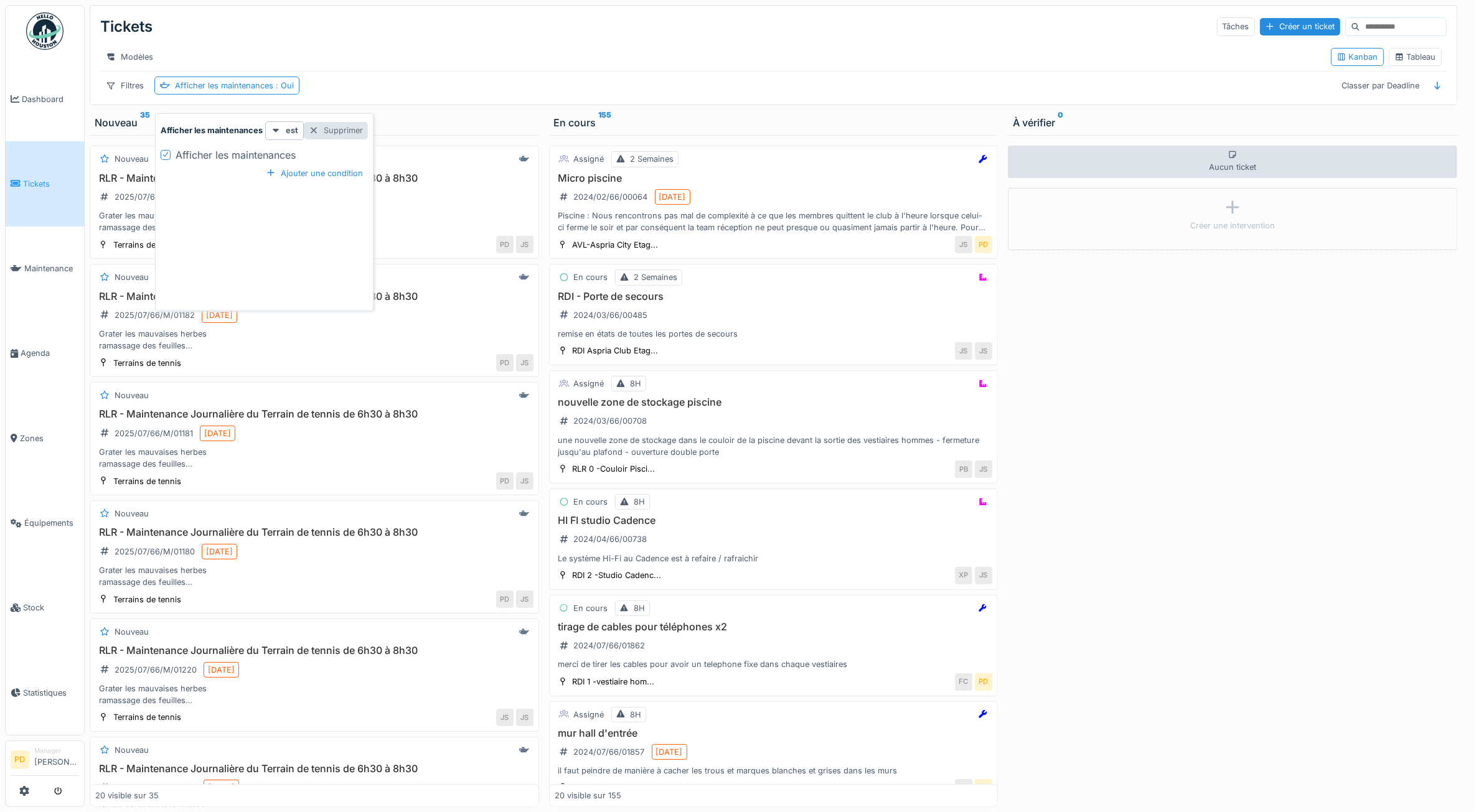
click at [337, 132] on div "Supprimer" at bounding box center [335, 130] width 64 height 16
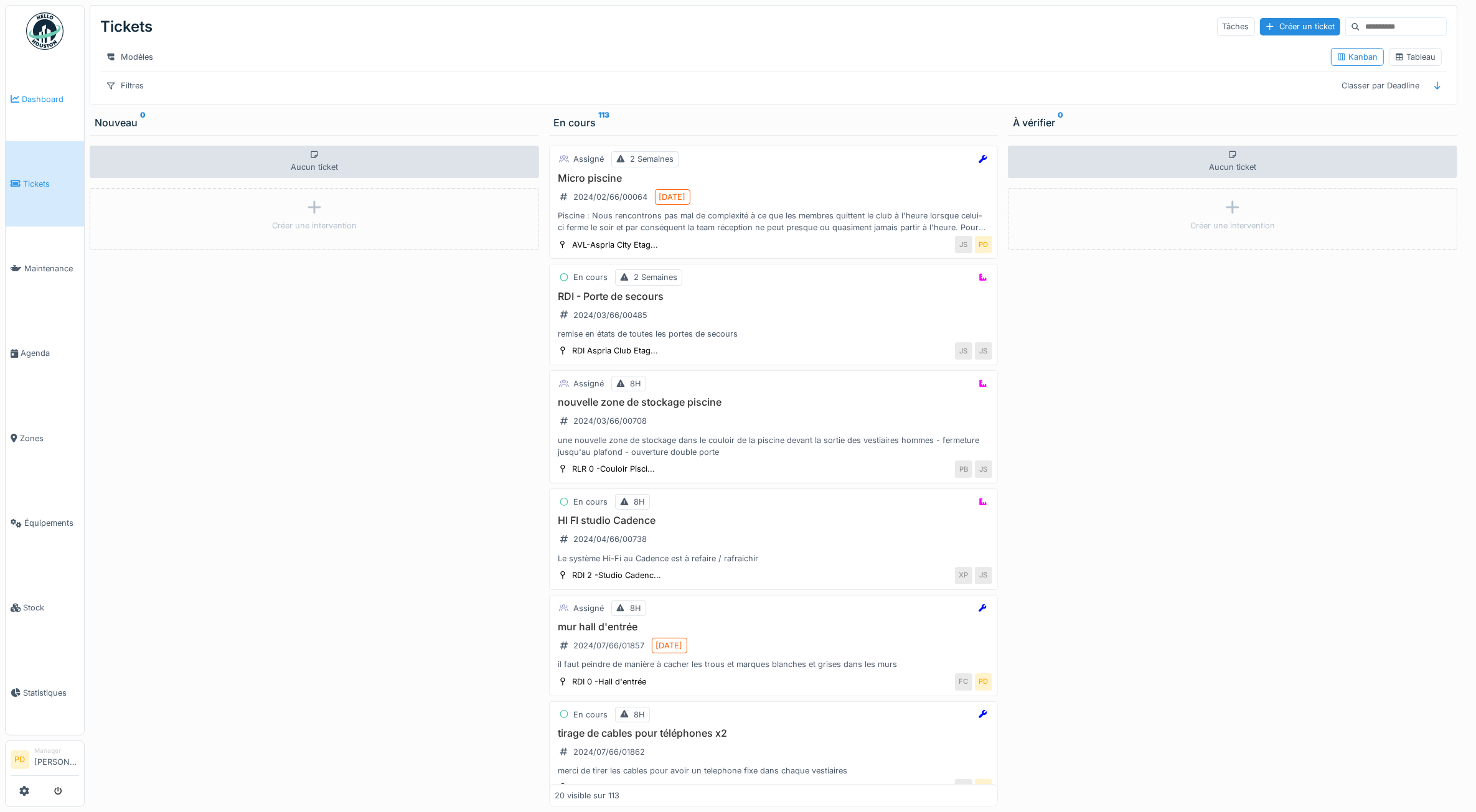
click at [48, 93] on span "Dashboard" at bounding box center [50, 98] width 57 height 12
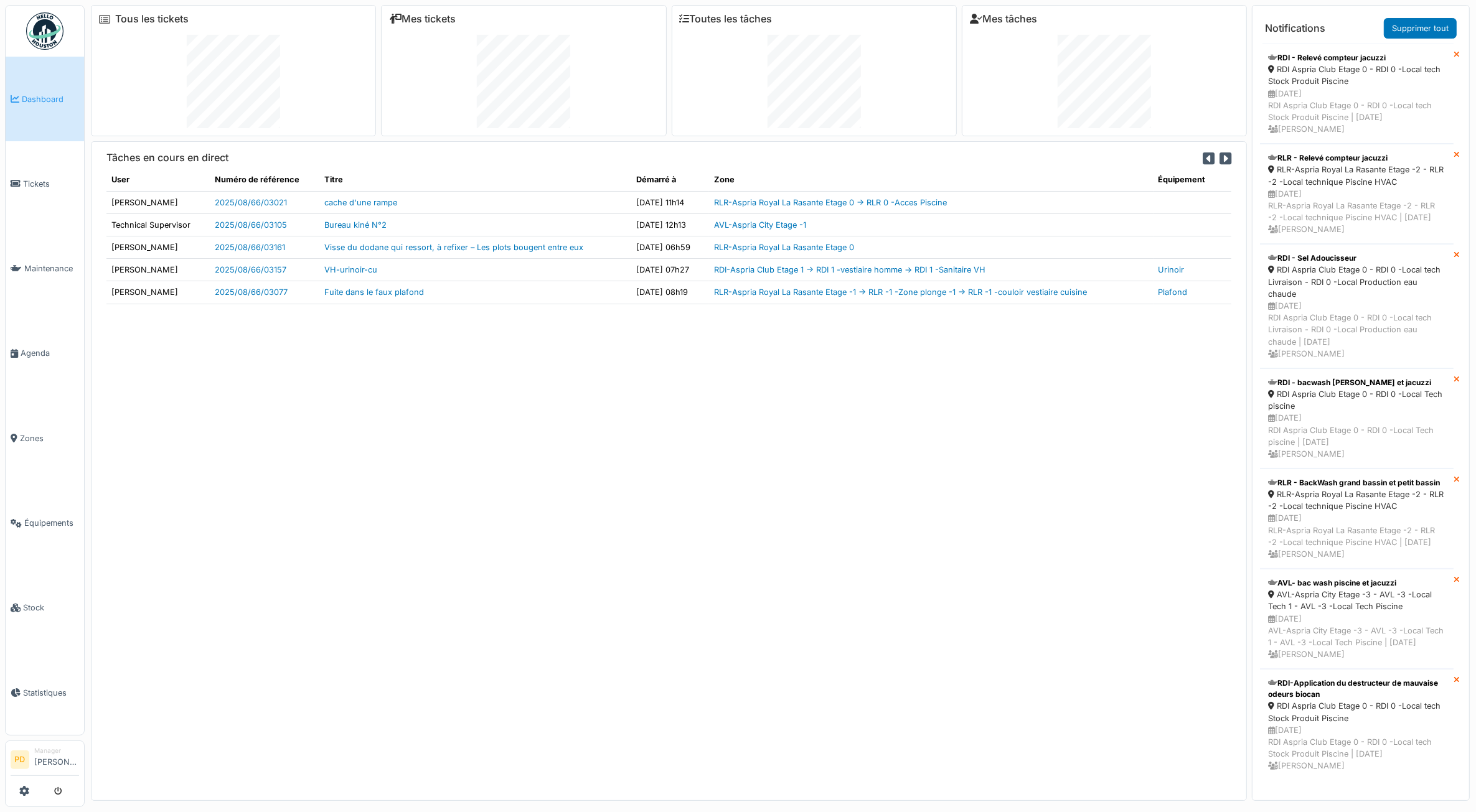
click at [1203, 160] on icon at bounding box center [1209, 159] width 12 height 14
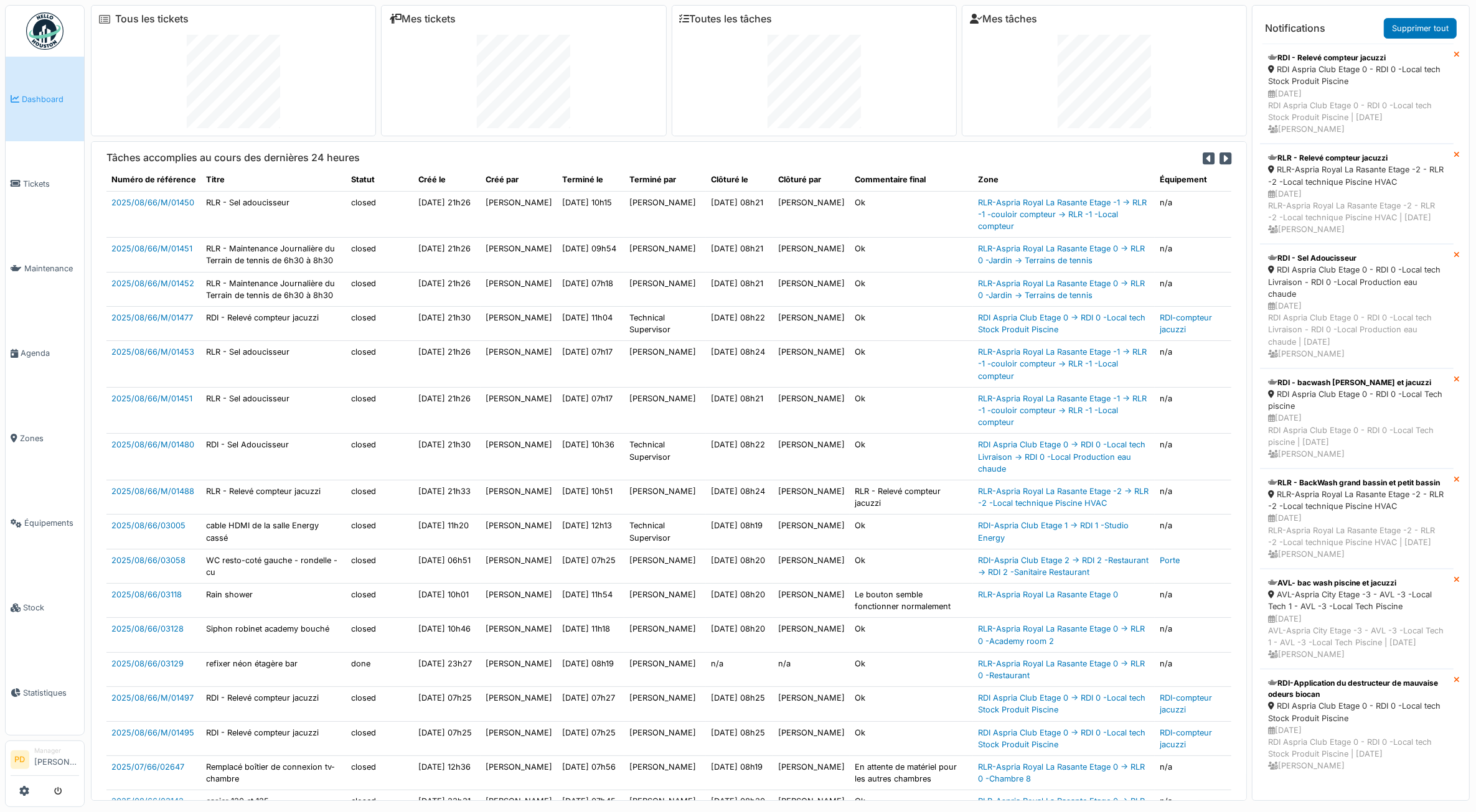
click at [1220, 160] on icon at bounding box center [1225, 159] width 12 height 14
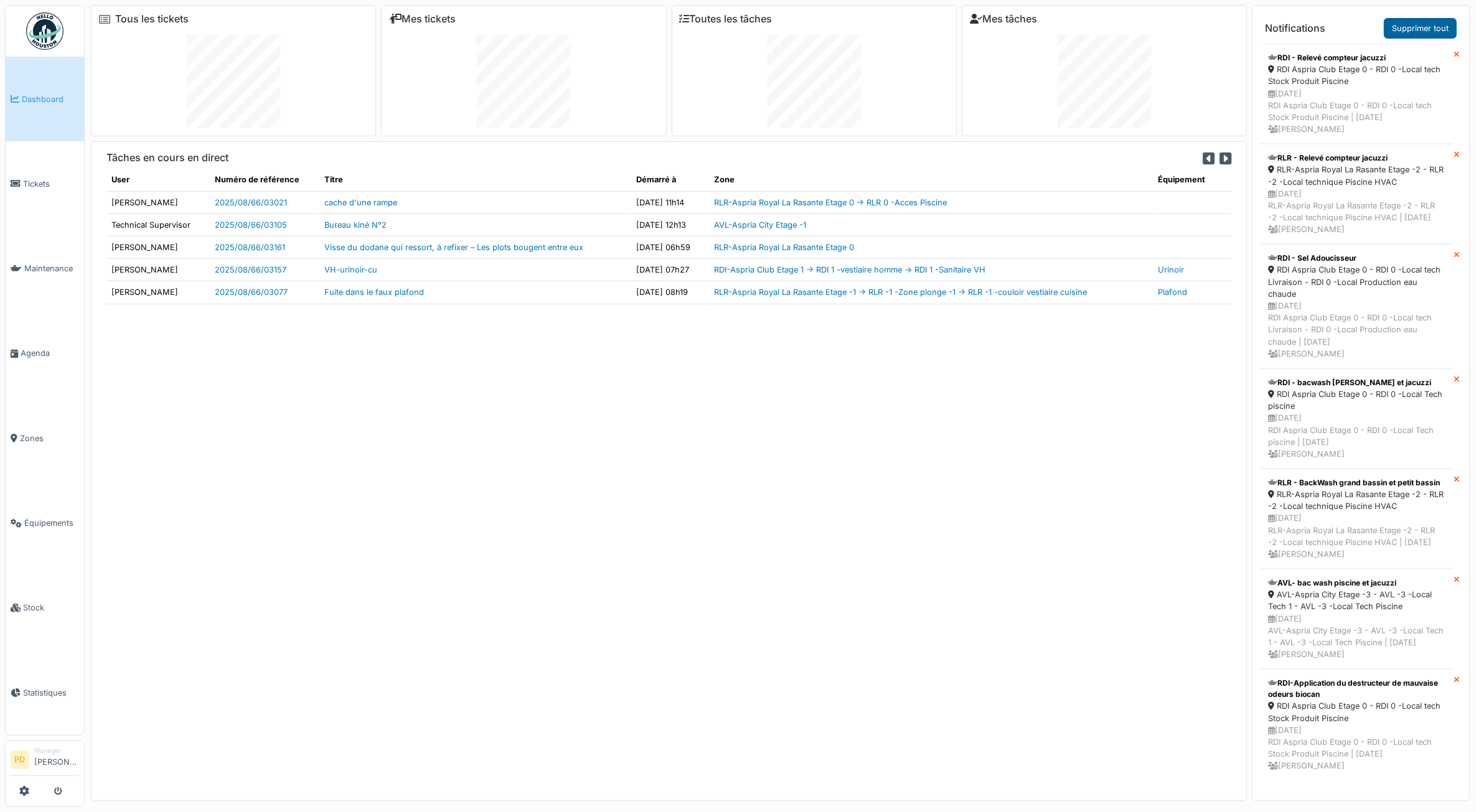
click at [1414, 30] on link "Supprimer tout" at bounding box center [1420, 28] width 73 height 21
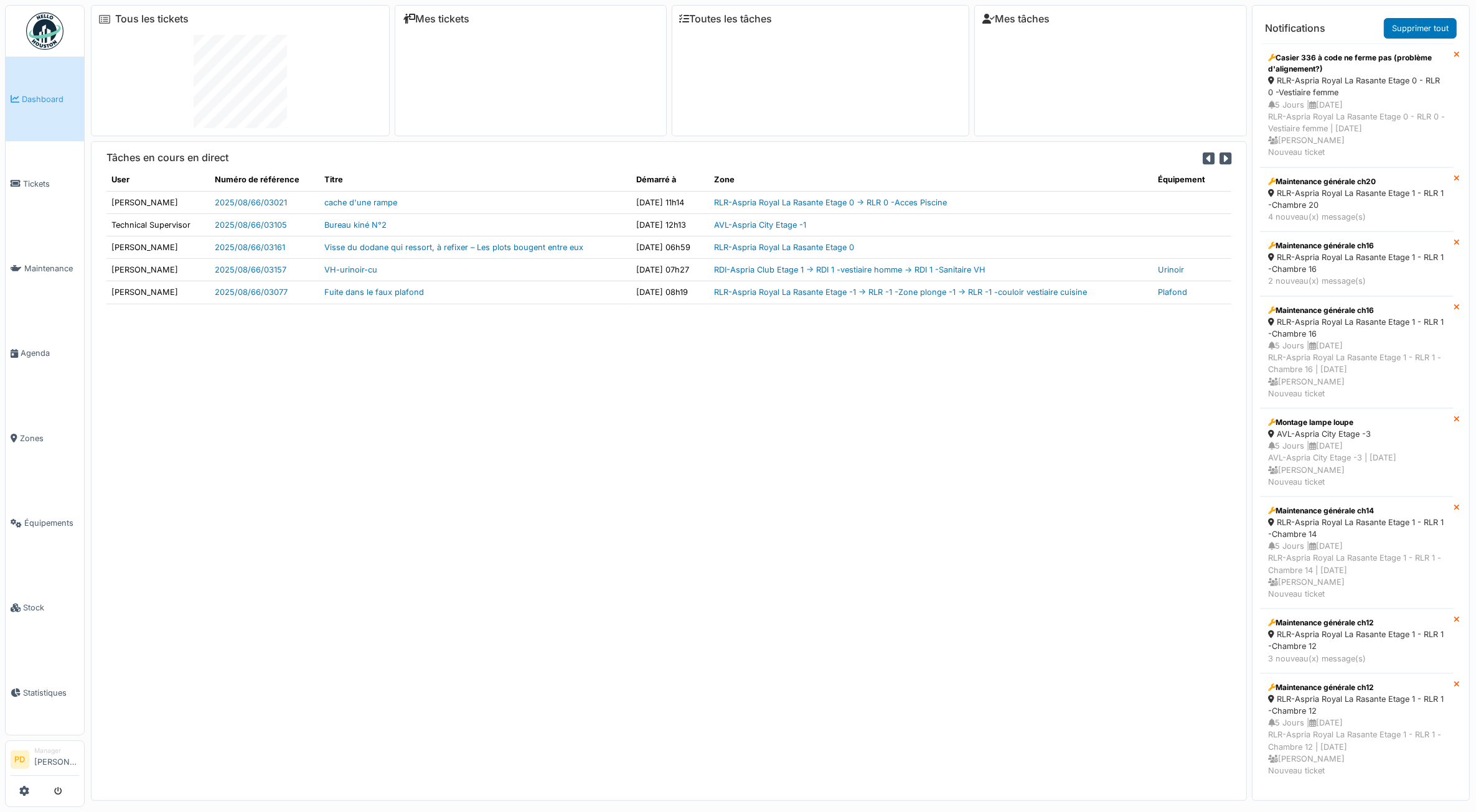
click at [1414, 30] on link "Supprimer tout" at bounding box center [1420, 28] width 73 height 21
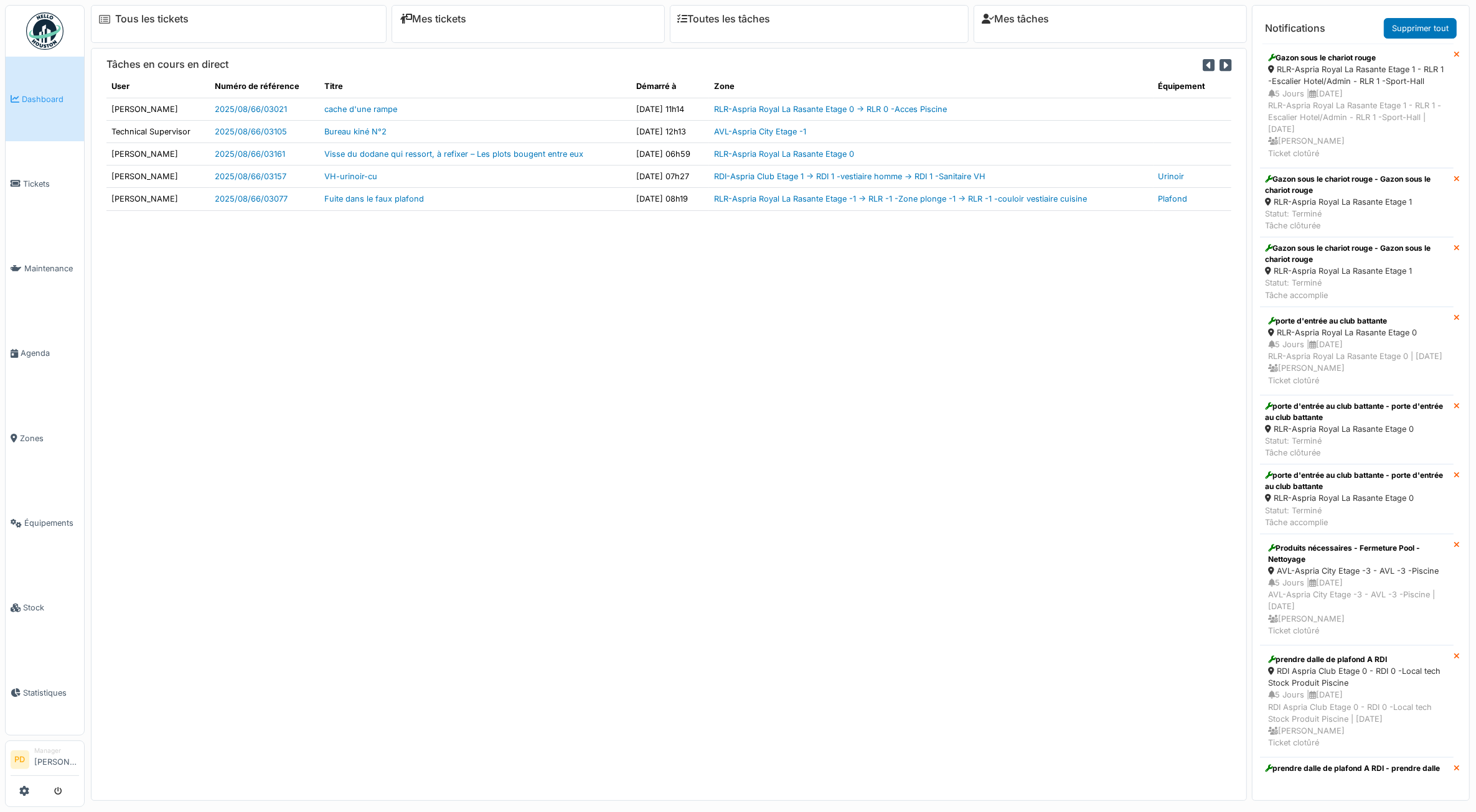
click at [1414, 30] on link "Supprimer tout" at bounding box center [1420, 28] width 73 height 21
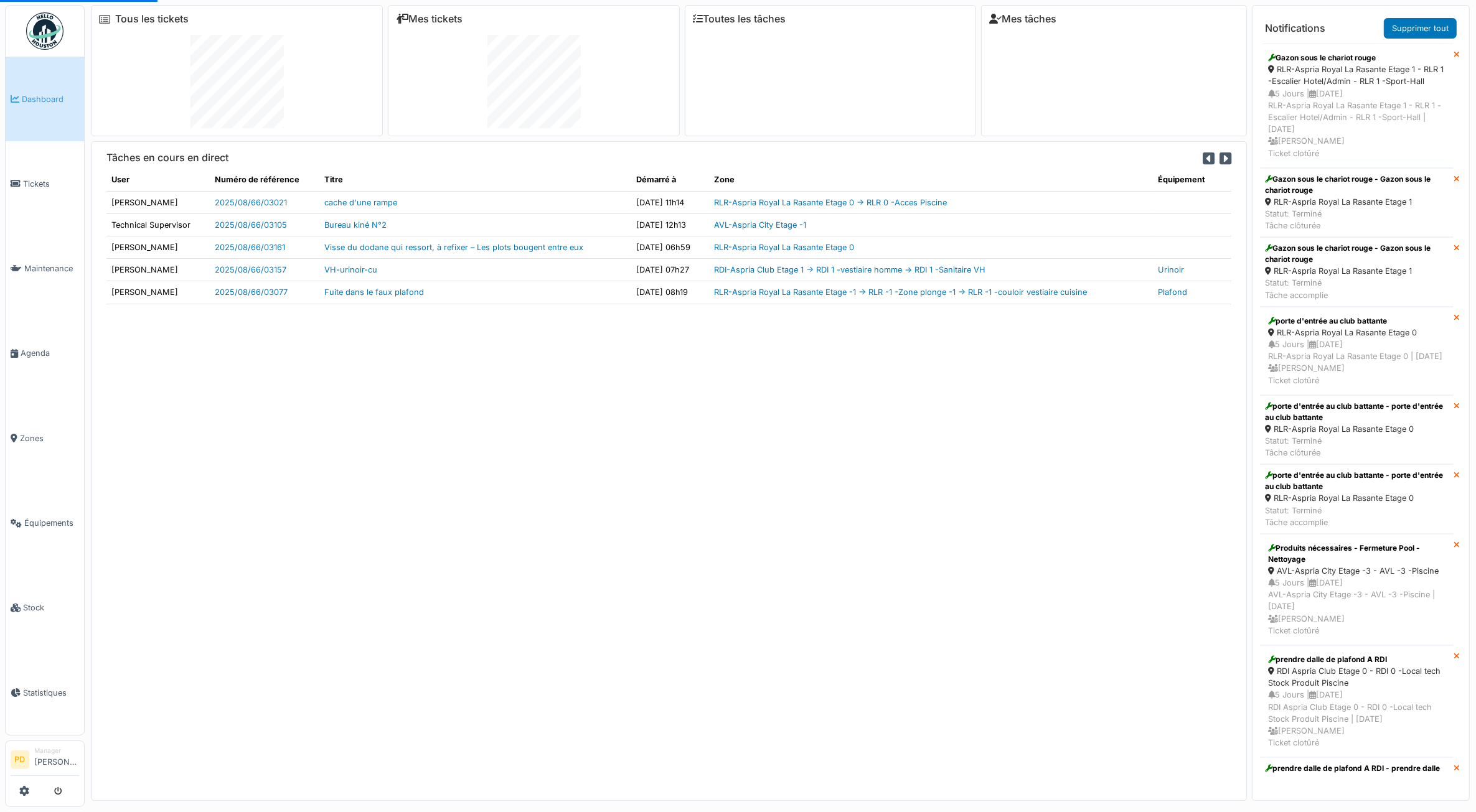
click at [1414, 30] on link "Supprimer tout" at bounding box center [1420, 28] width 73 height 21
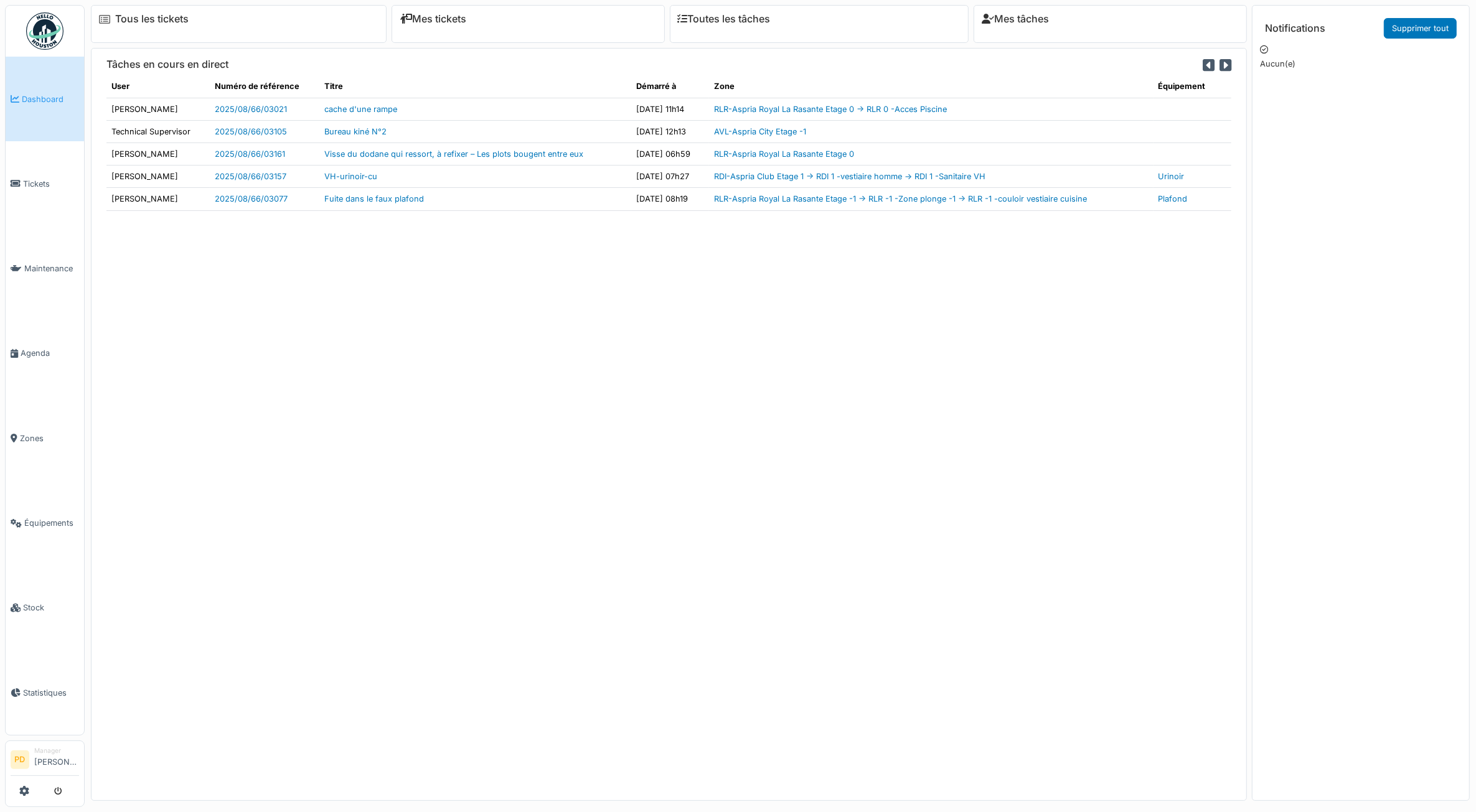
click at [1414, 30] on link "Supprimer tout" at bounding box center [1420, 28] width 73 height 21
click at [28, 183] on span "Tickets" at bounding box center [50, 183] width 56 height 12
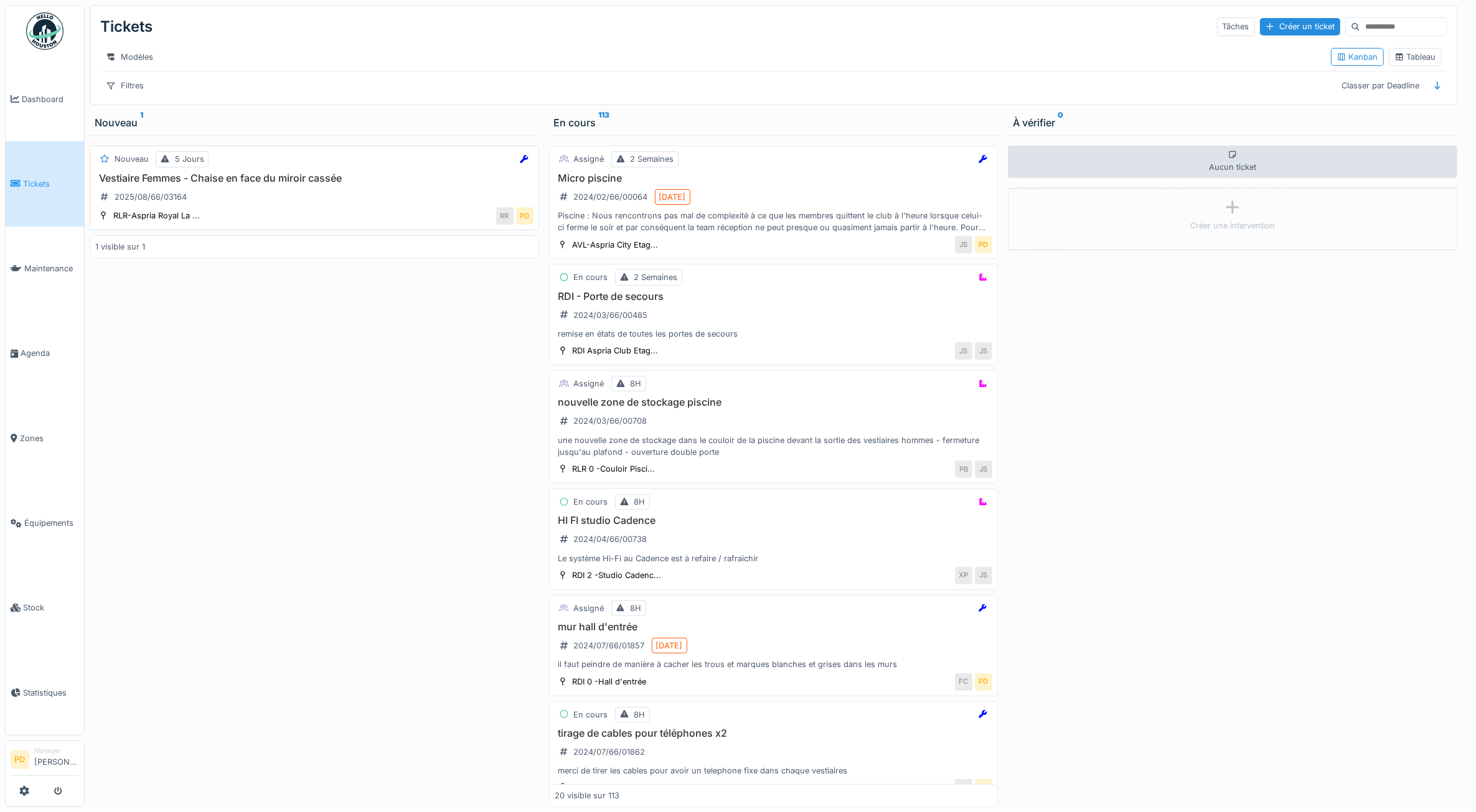
click at [276, 184] on h3 "Vestiaire Femmes - Chaise en face du miroir cassée" at bounding box center [315, 178] width 439 height 12
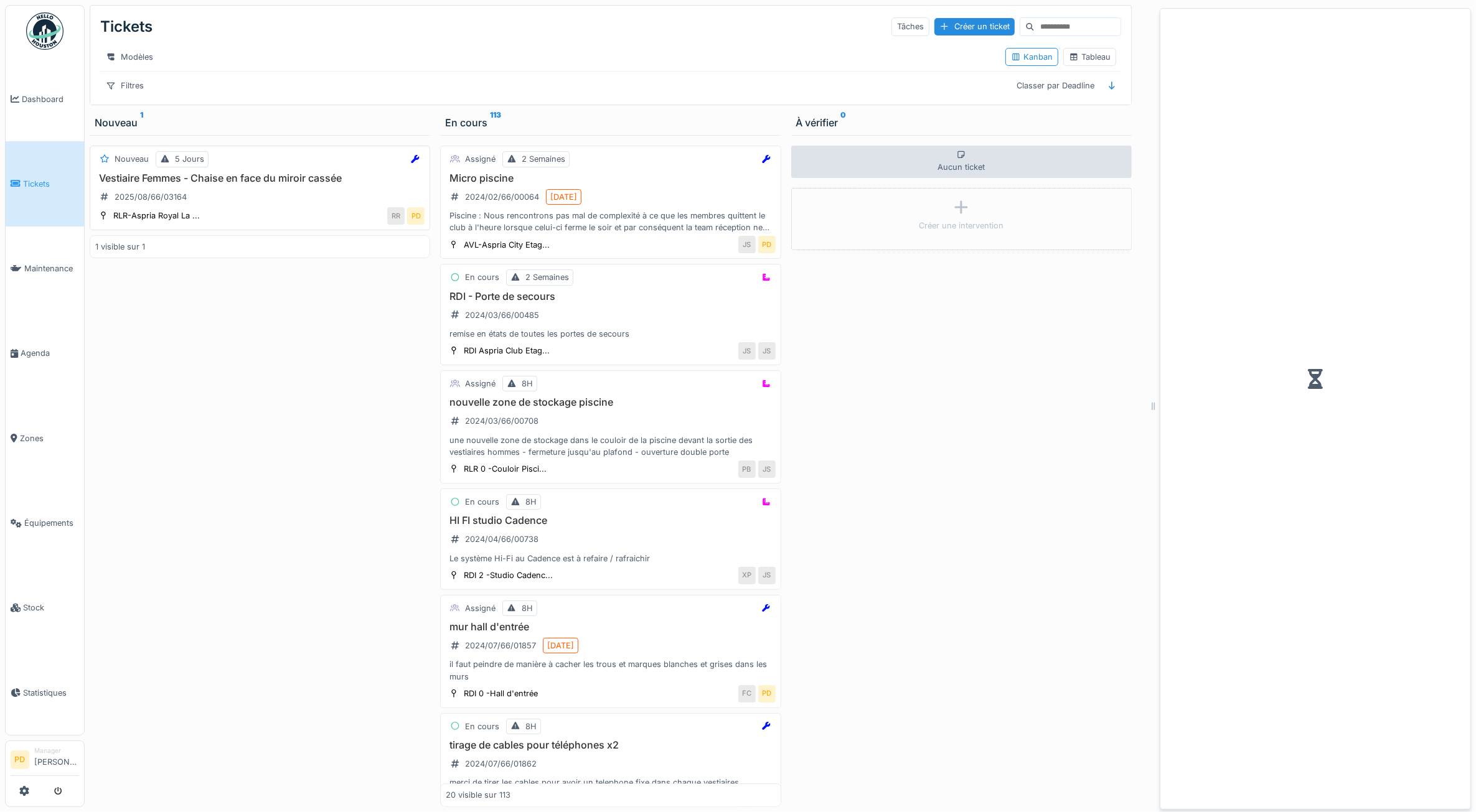
click at [325, 184] on h3 "Vestiaire Femmes - Chaise en face du miroir cassée" at bounding box center [260, 178] width 329 height 12
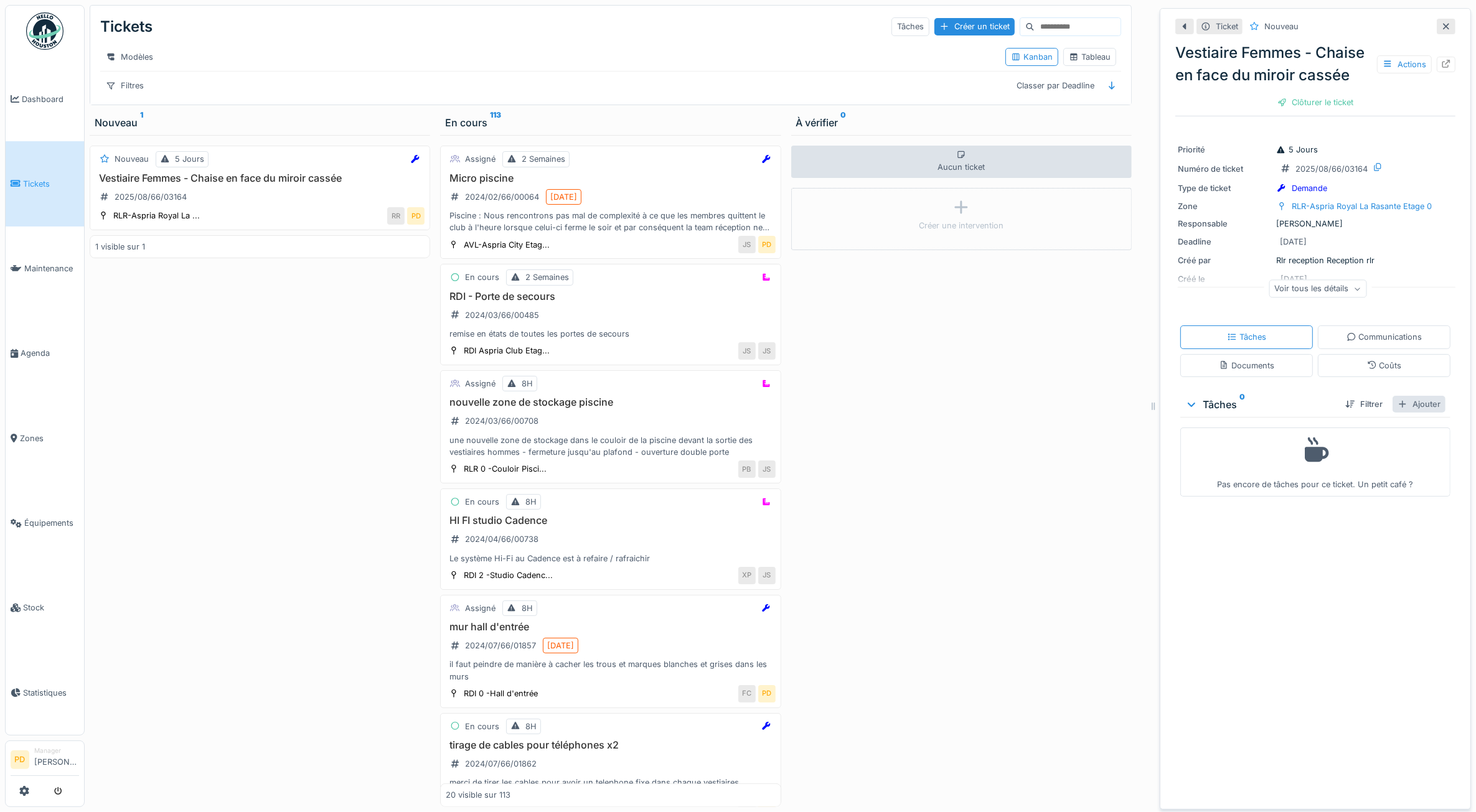
click at [1402, 413] on div "Ajouter" at bounding box center [1419, 404] width 53 height 16
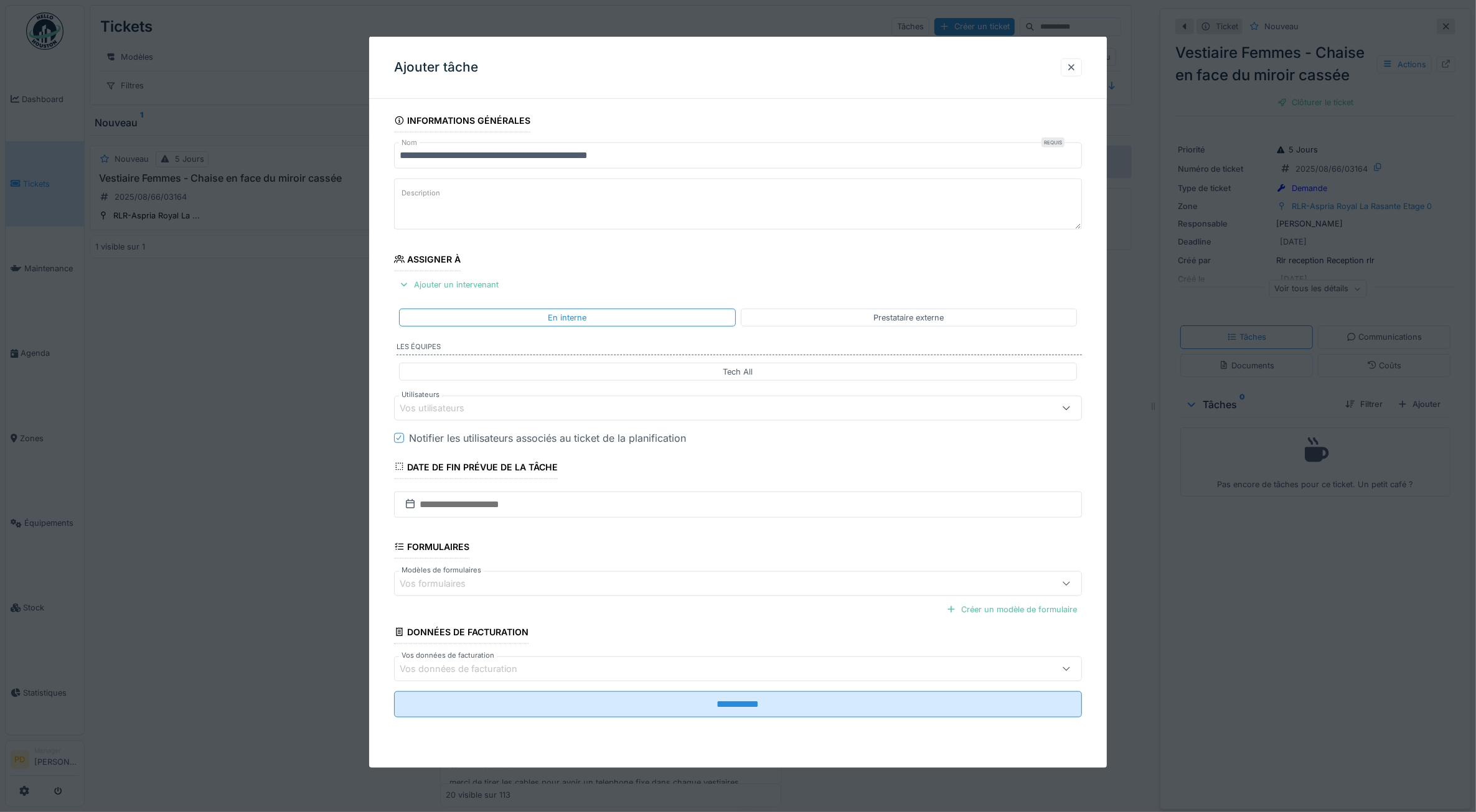
click at [591, 415] on div "Vos utilisateurs" at bounding box center [700, 407] width 600 height 14
click at [480, 486] on div "Techniciens" at bounding box center [467, 478] width 56 height 23
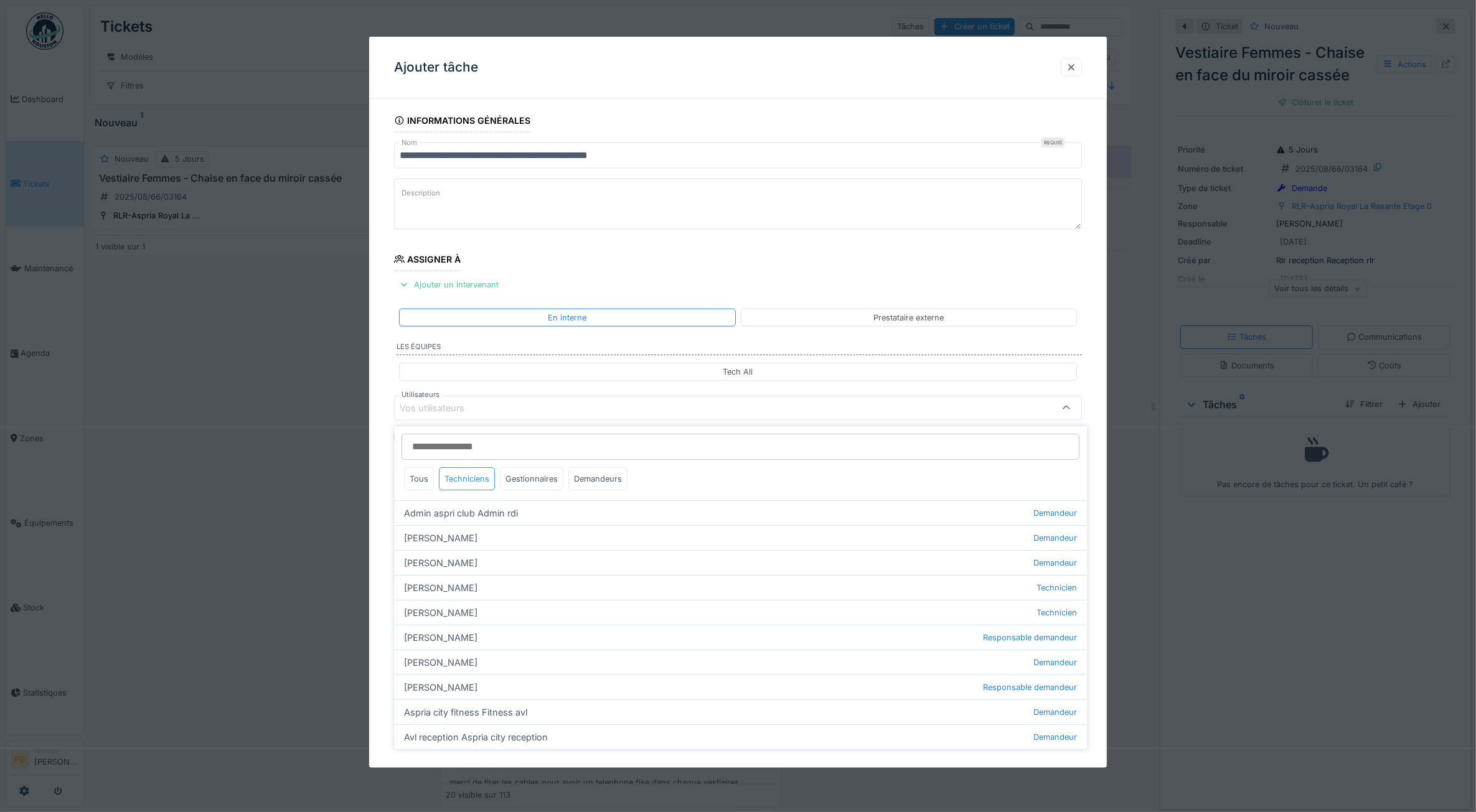
click at [470, 486] on div "Techniciens" at bounding box center [467, 478] width 56 height 23
click at [459, 468] on div "Techniciens" at bounding box center [467, 478] width 56 height 23
click at [460, 480] on div "Techniciens" at bounding box center [467, 478] width 56 height 23
click at [530, 477] on div "Gestionnaires" at bounding box center [532, 478] width 64 height 23
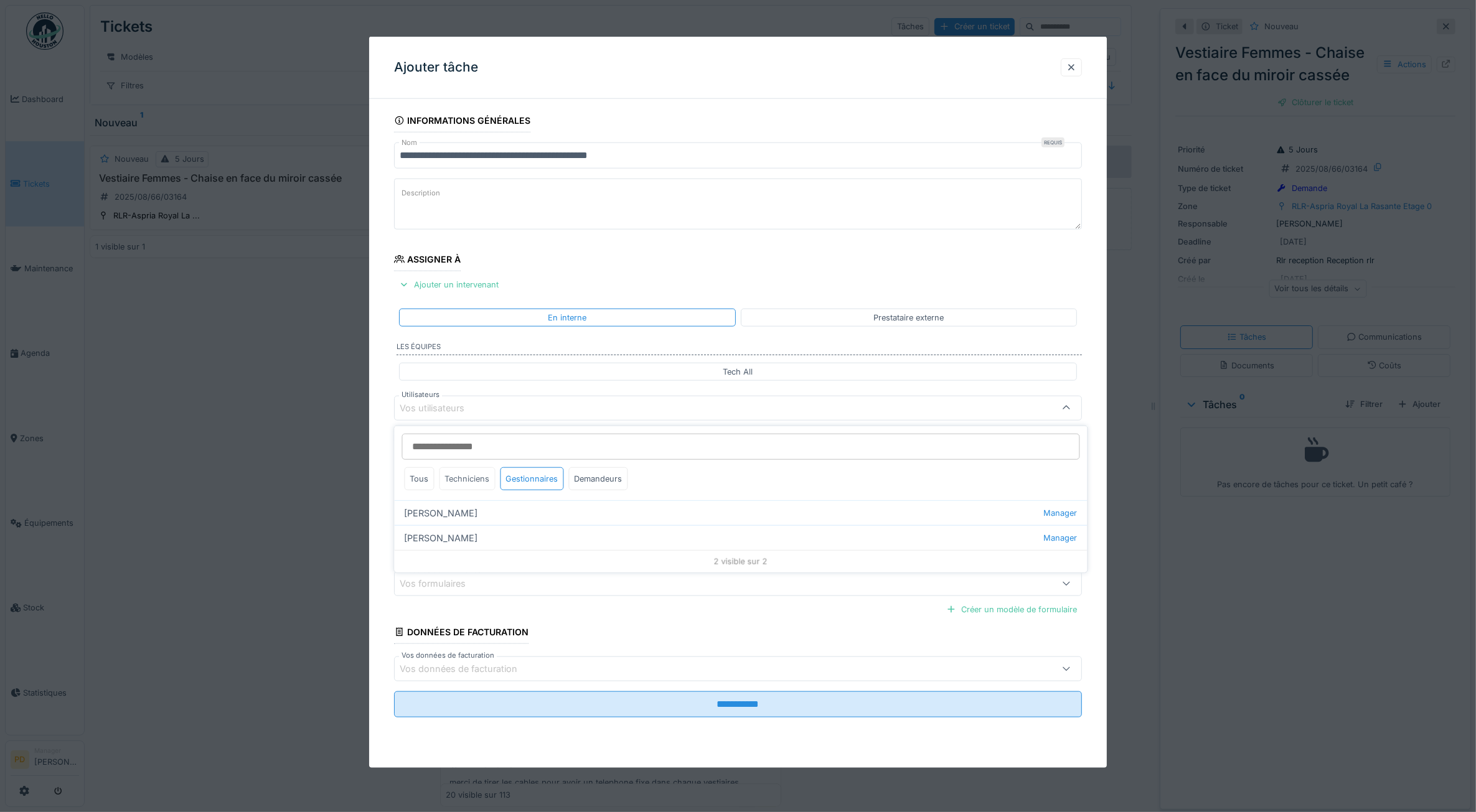
click at [470, 481] on div "Techniciens" at bounding box center [467, 478] width 56 height 23
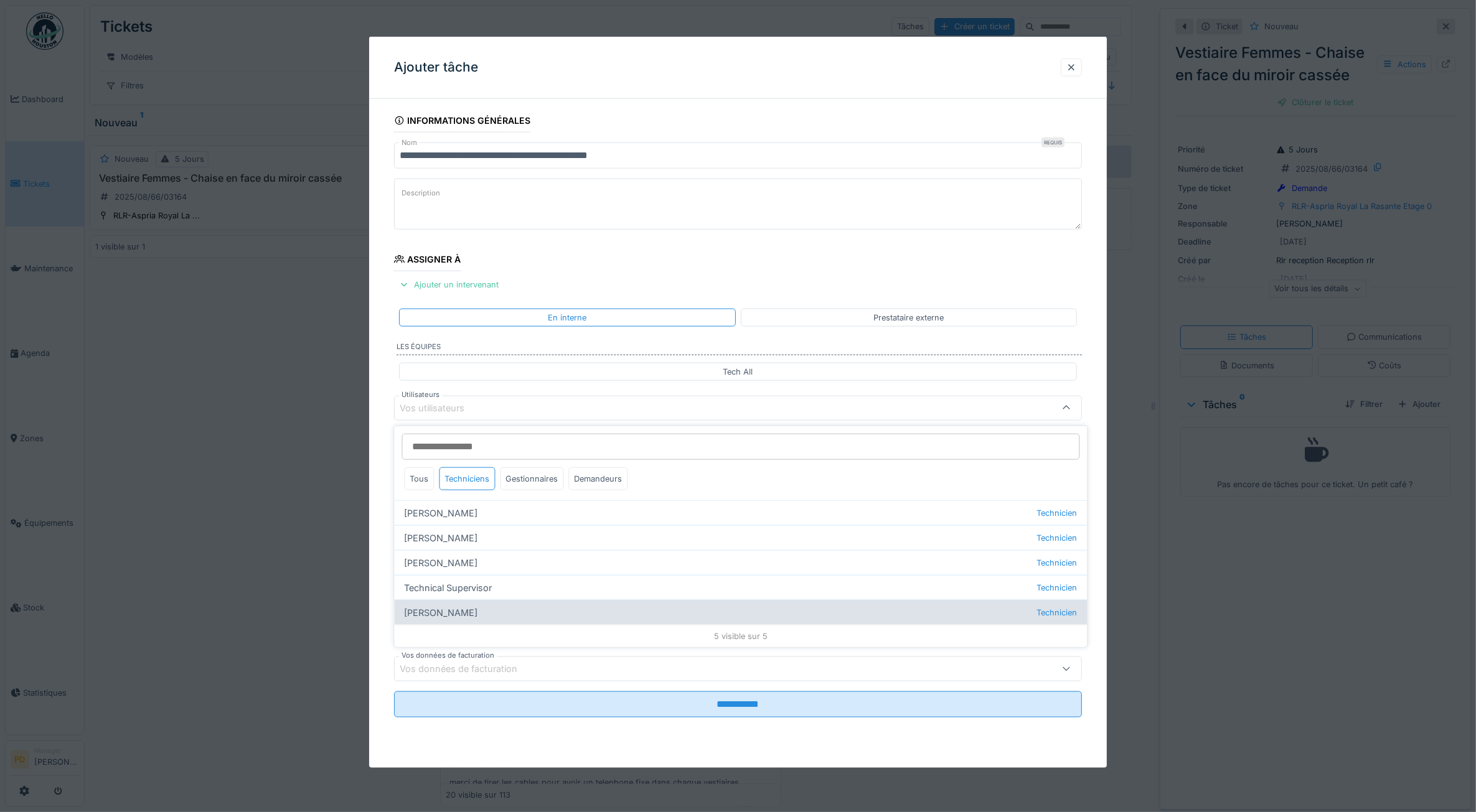
click at [480, 612] on div "Wojciech Wierozebski Technicien" at bounding box center [741, 612] width 693 height 25
type input "****"
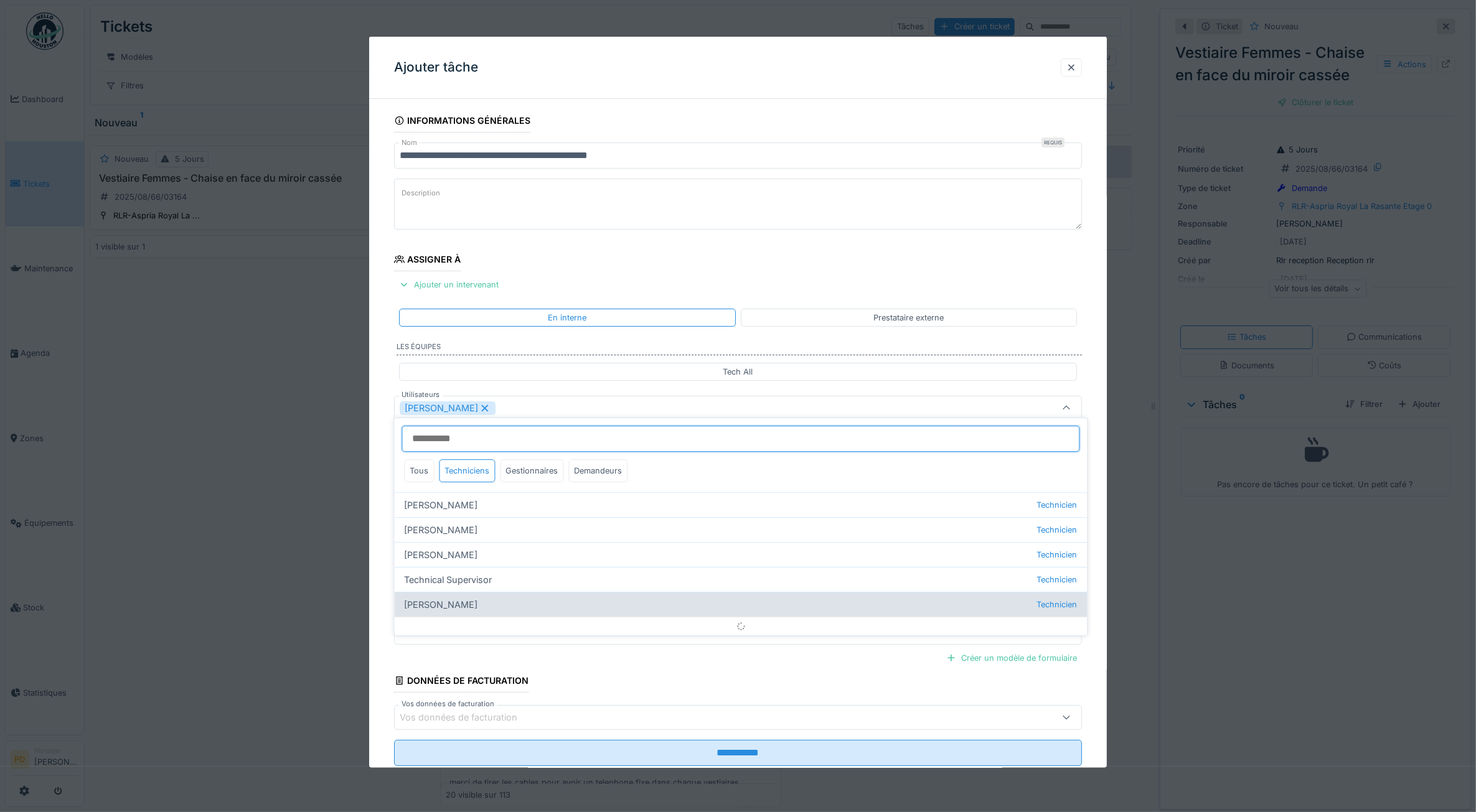
scroll to position [7, 0]
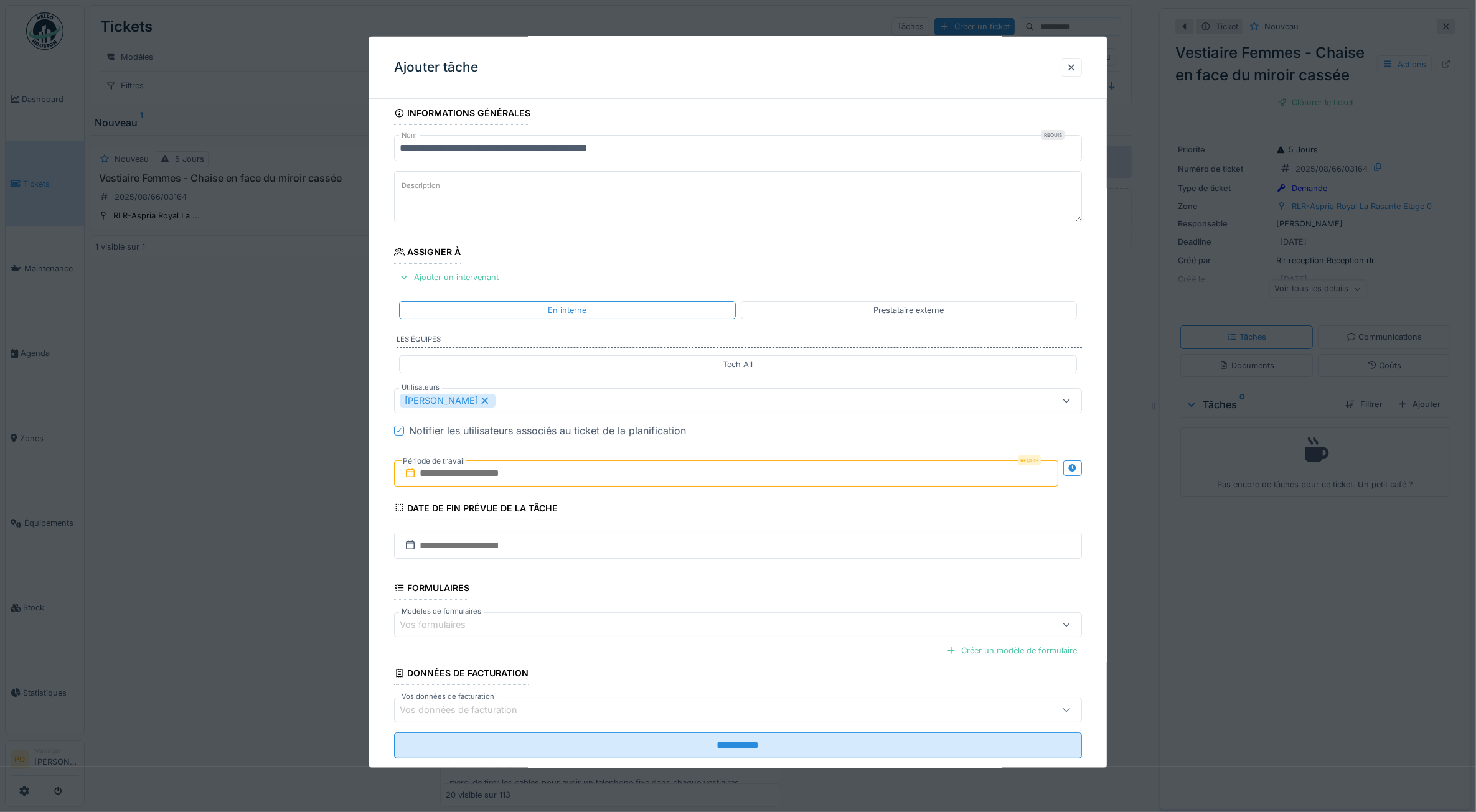
click at [385, 415] on div "**********" at bounding box center [738, 447] width 738 height 693
click at [477, 474] on input "text" at bounding box center [726, 473] width 665 height 26
click at [671, 610] on div "18" at bounding box center [668, 616] width 16 height 18
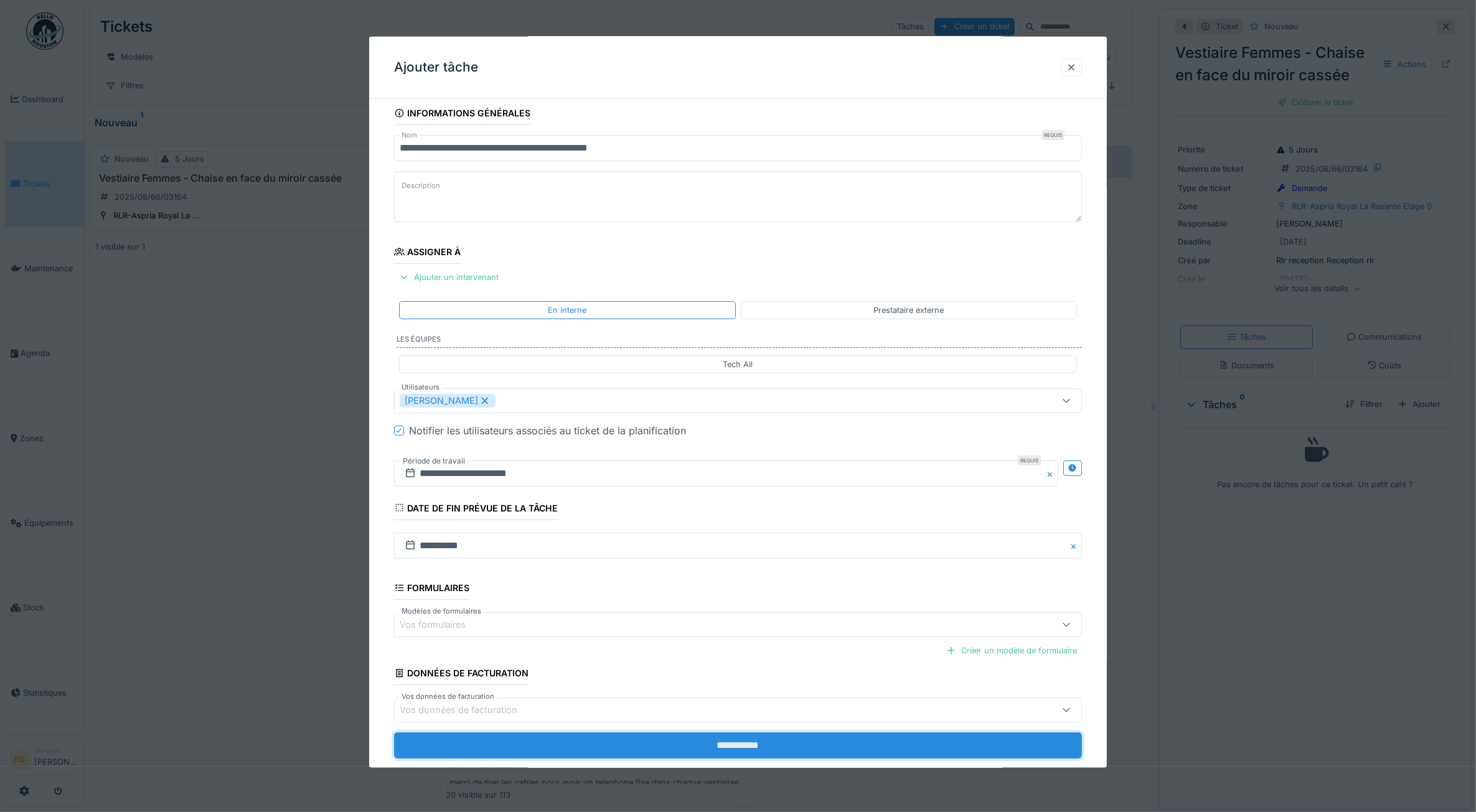
click at [722, 750] on input "**********" at bounding box center [738, 745] width 688 height 26
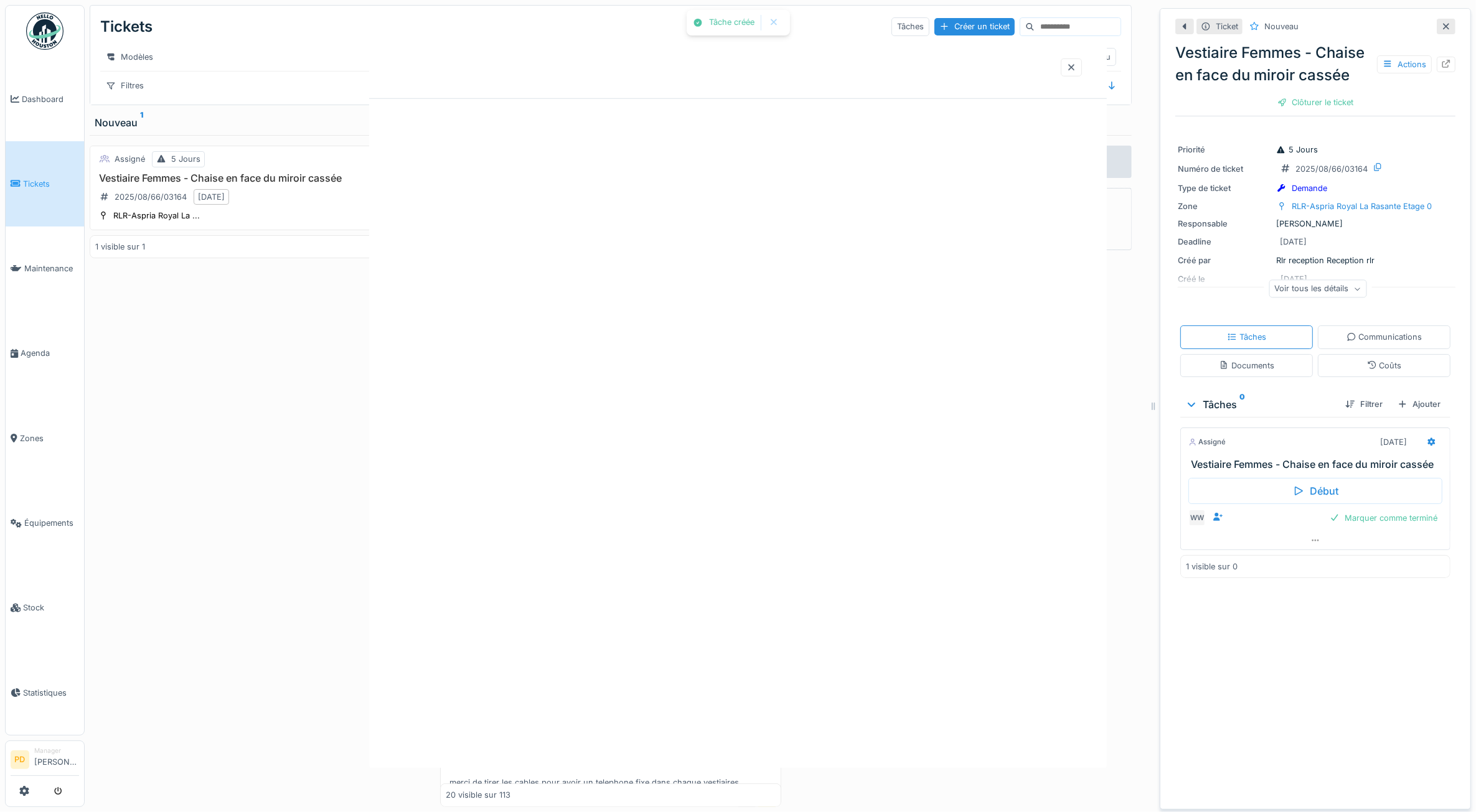
scroll to position [0, 0]
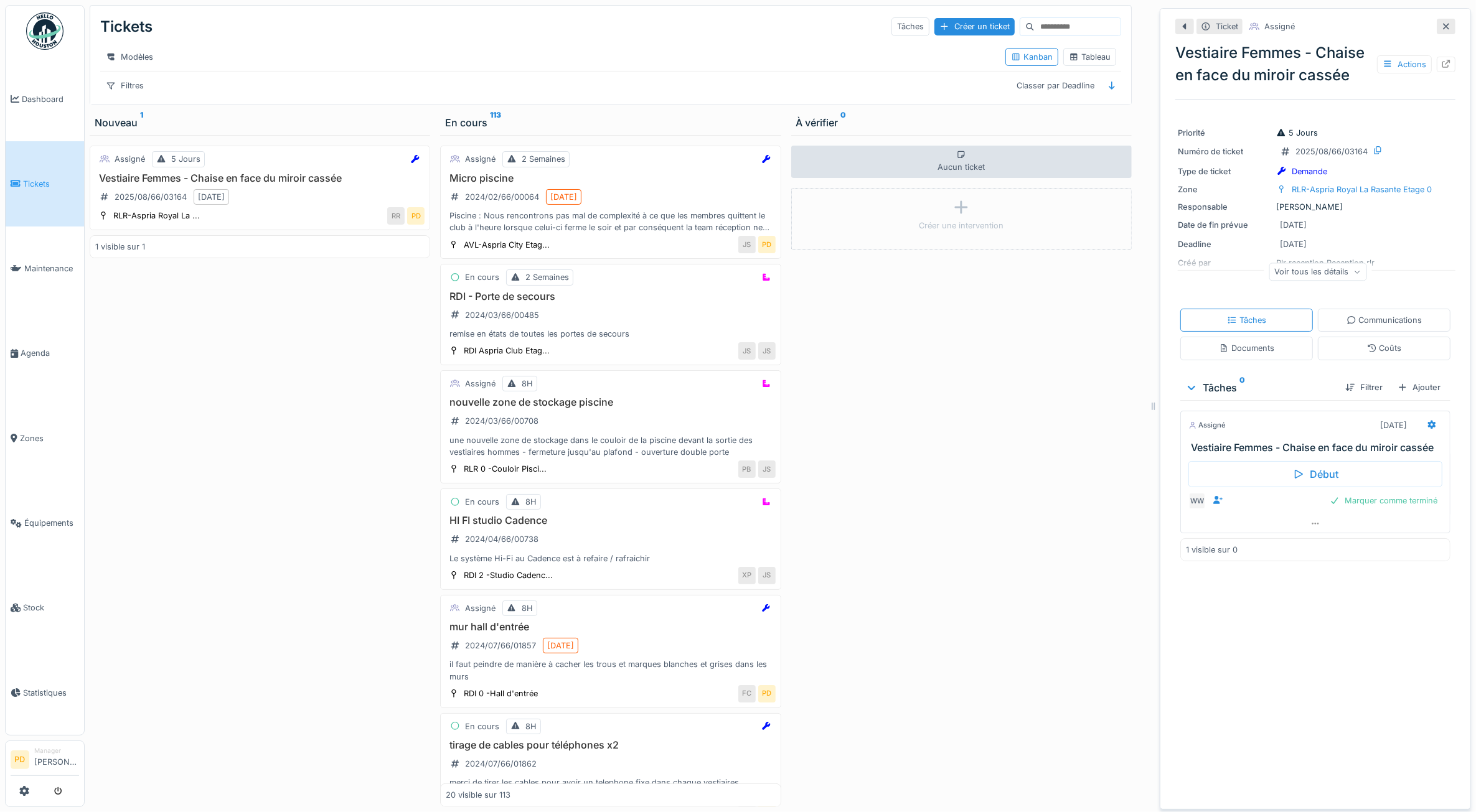
click at [38, 187] on span "Tickets" at bounding box center [50, 183] width 56 height 12
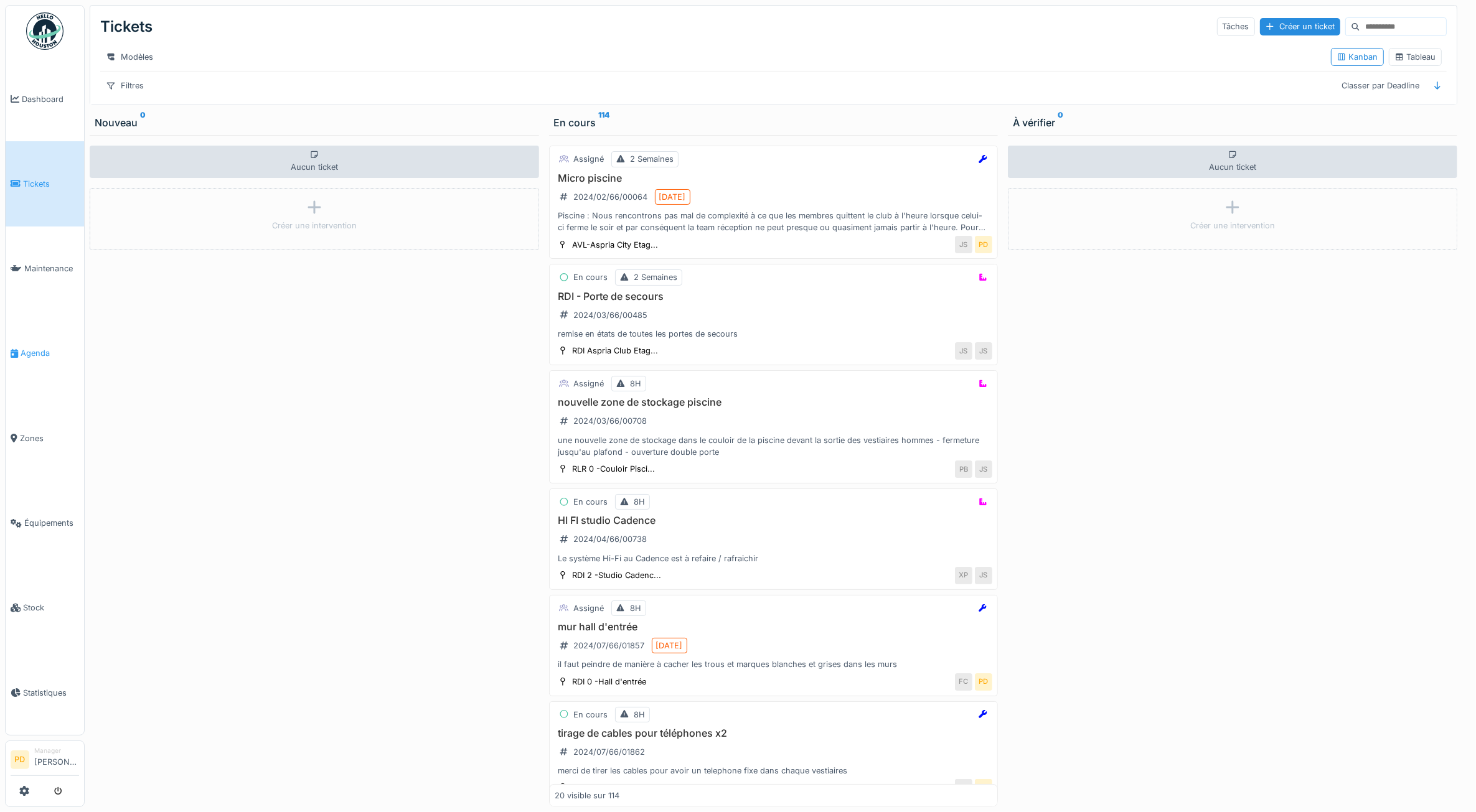
click at [38, 353] on span "Agenda" at bounding box center [50, 353] width 58 height 12
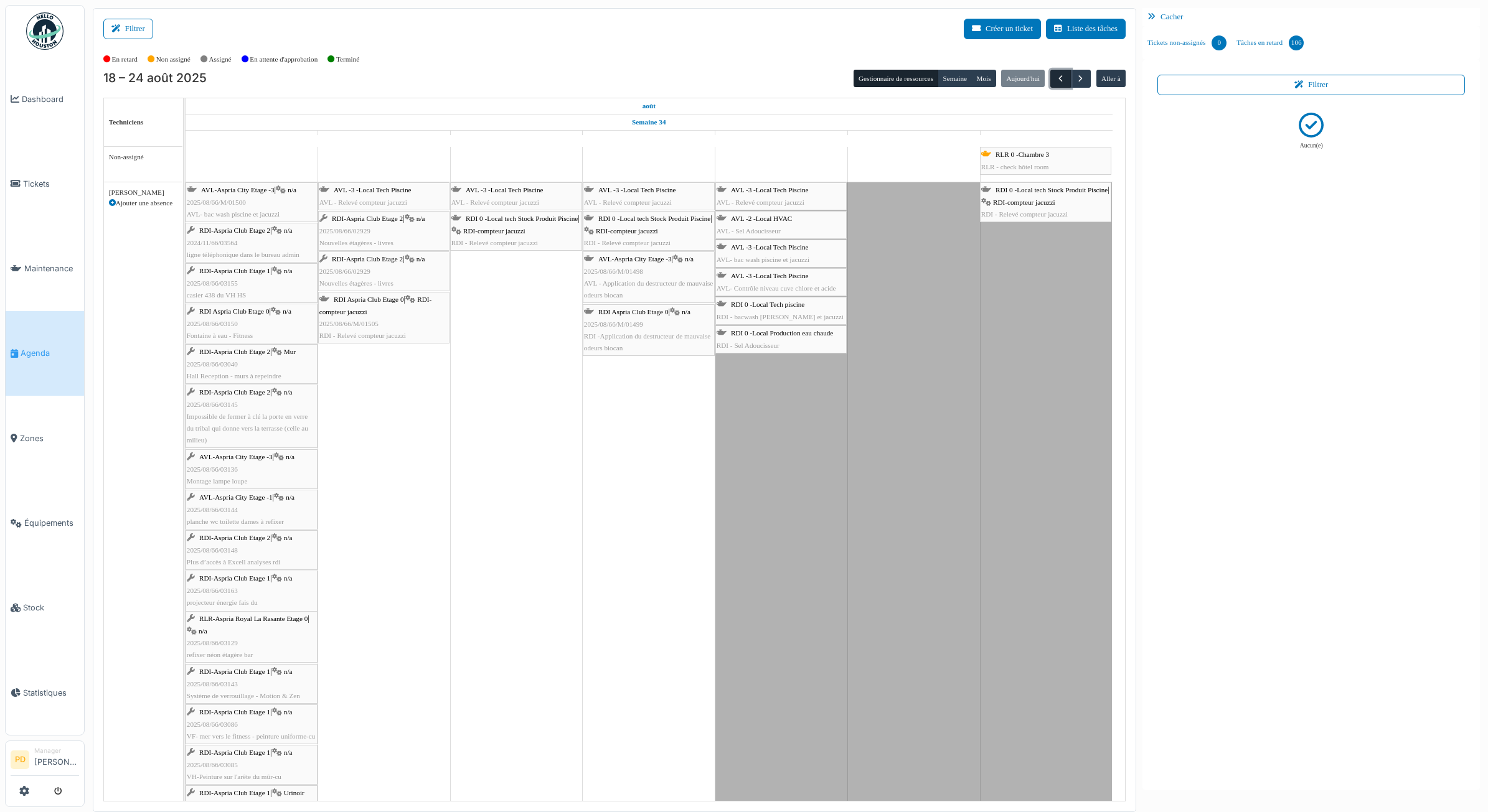
click at [1056, 76] on span "button" at bounding box center [1061, 79] width 11 height 11
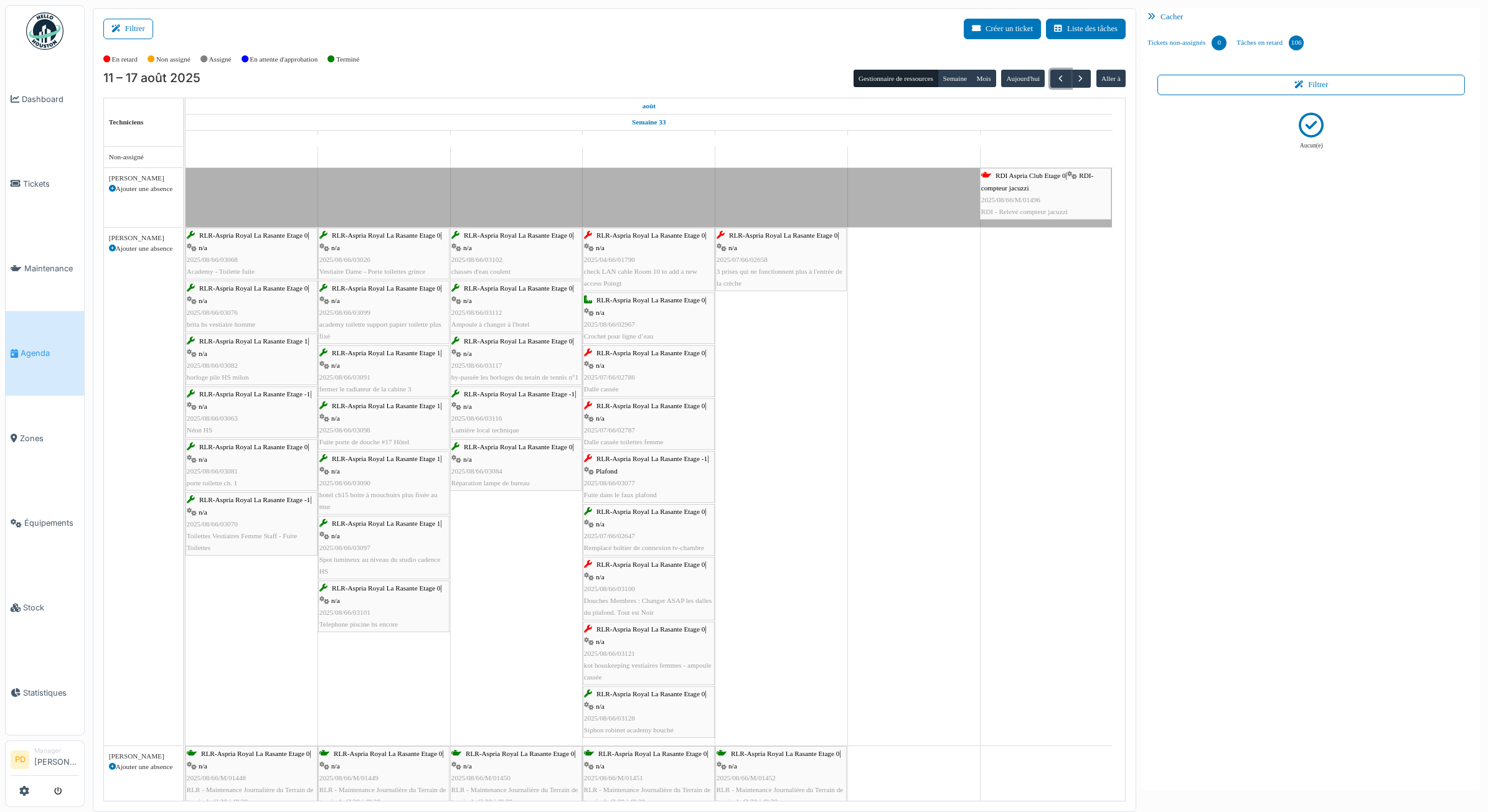
click at [758, 239] on span "RLR-Aspria Royal La Rasante Etage 0" at bounding box center [783, 235] width 108 height 7
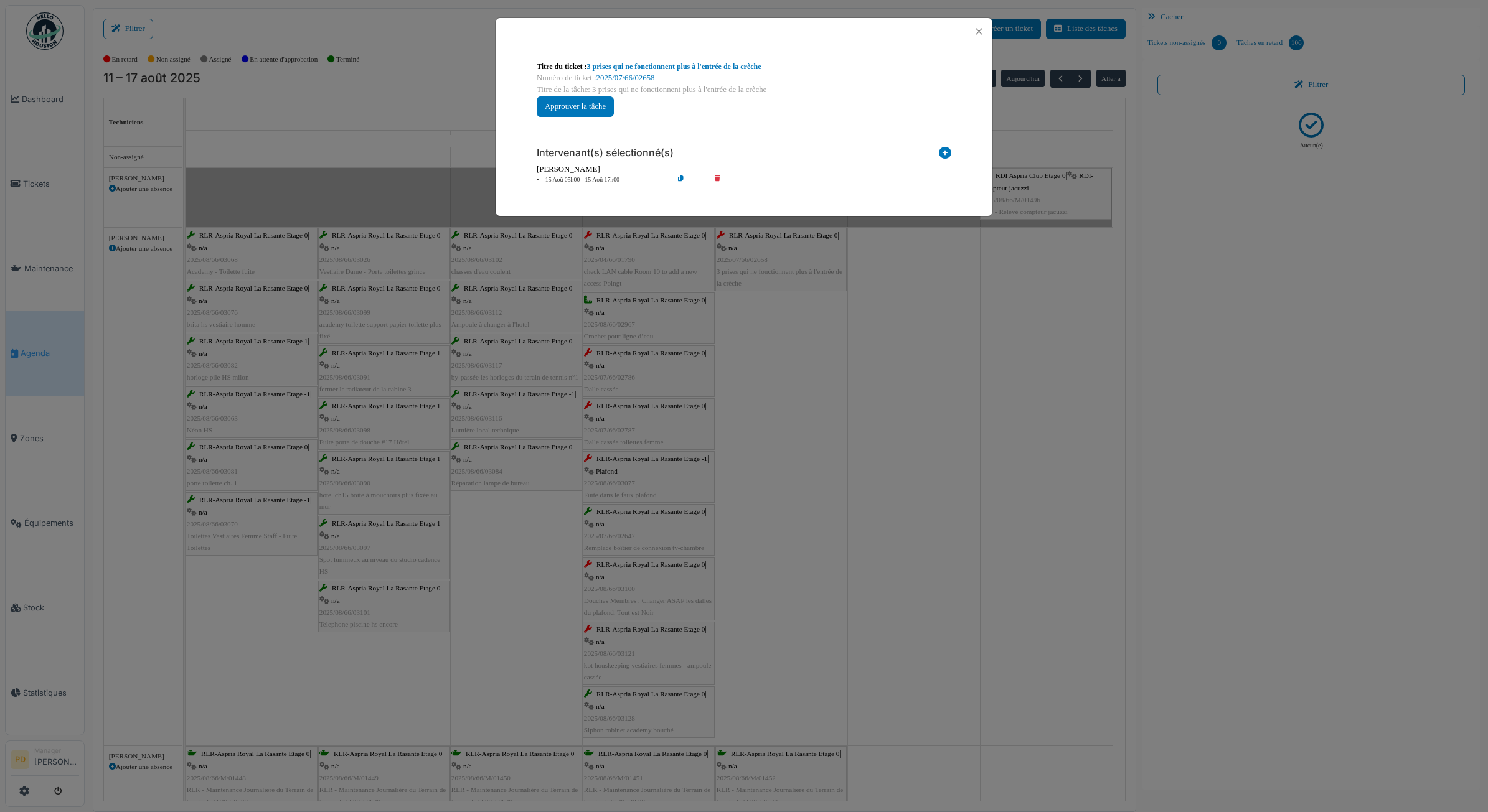
click at [607, 175] on div "[PERSON_NAME]" at bounding box center [744, 170] width 415 height 12
click at [608, 181] on li "15 Aoû 05h00 - 15 Aoû 17h00" at bounding box center [602, 180] width 142 height 9
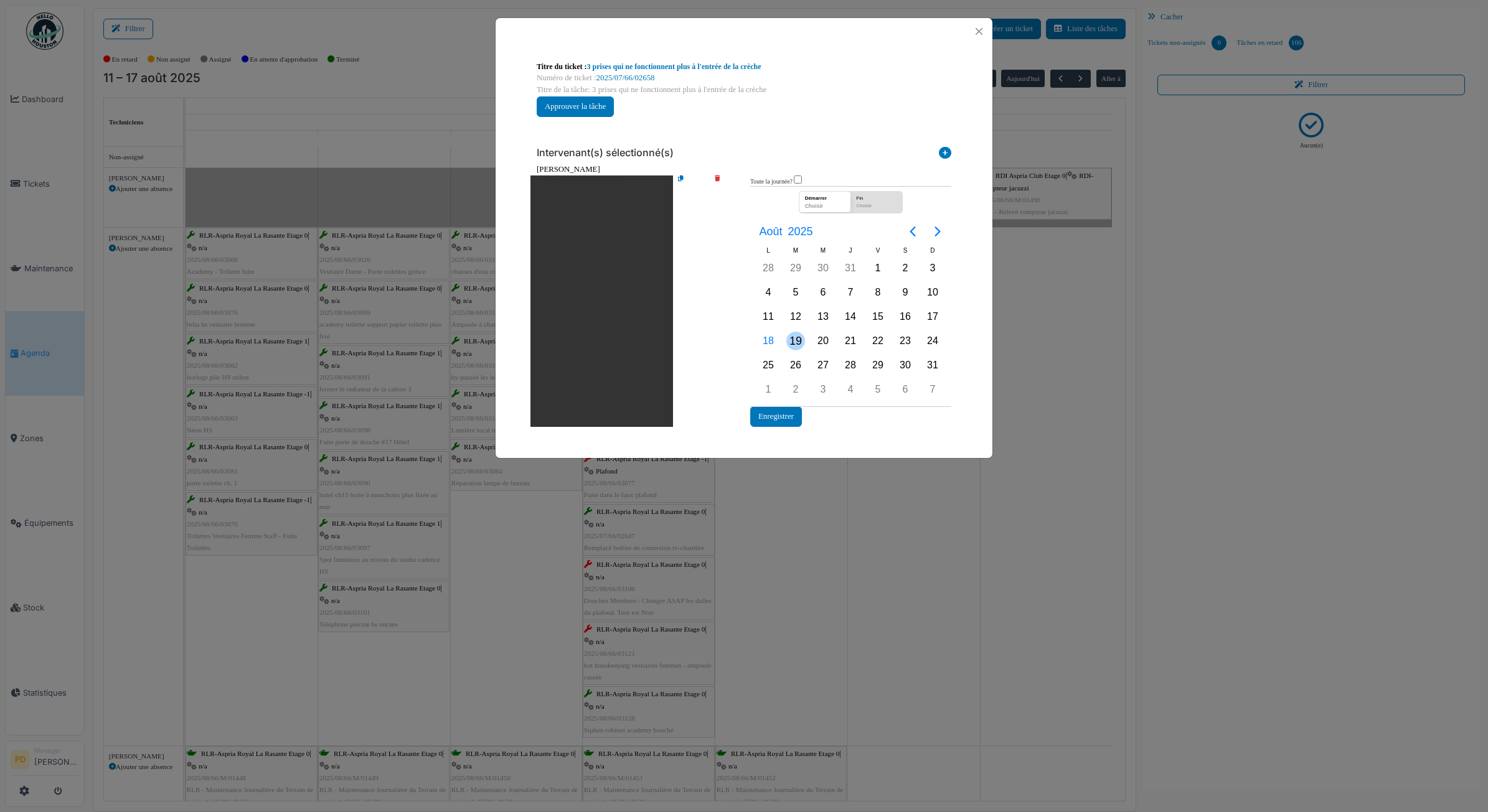
click at [797, 343] on div "19" at bounding box center [796, 341] width 18 height 18
click at [790, 416] on button "Enregistrer" at bounding box center [776, 416] width 52 height 21
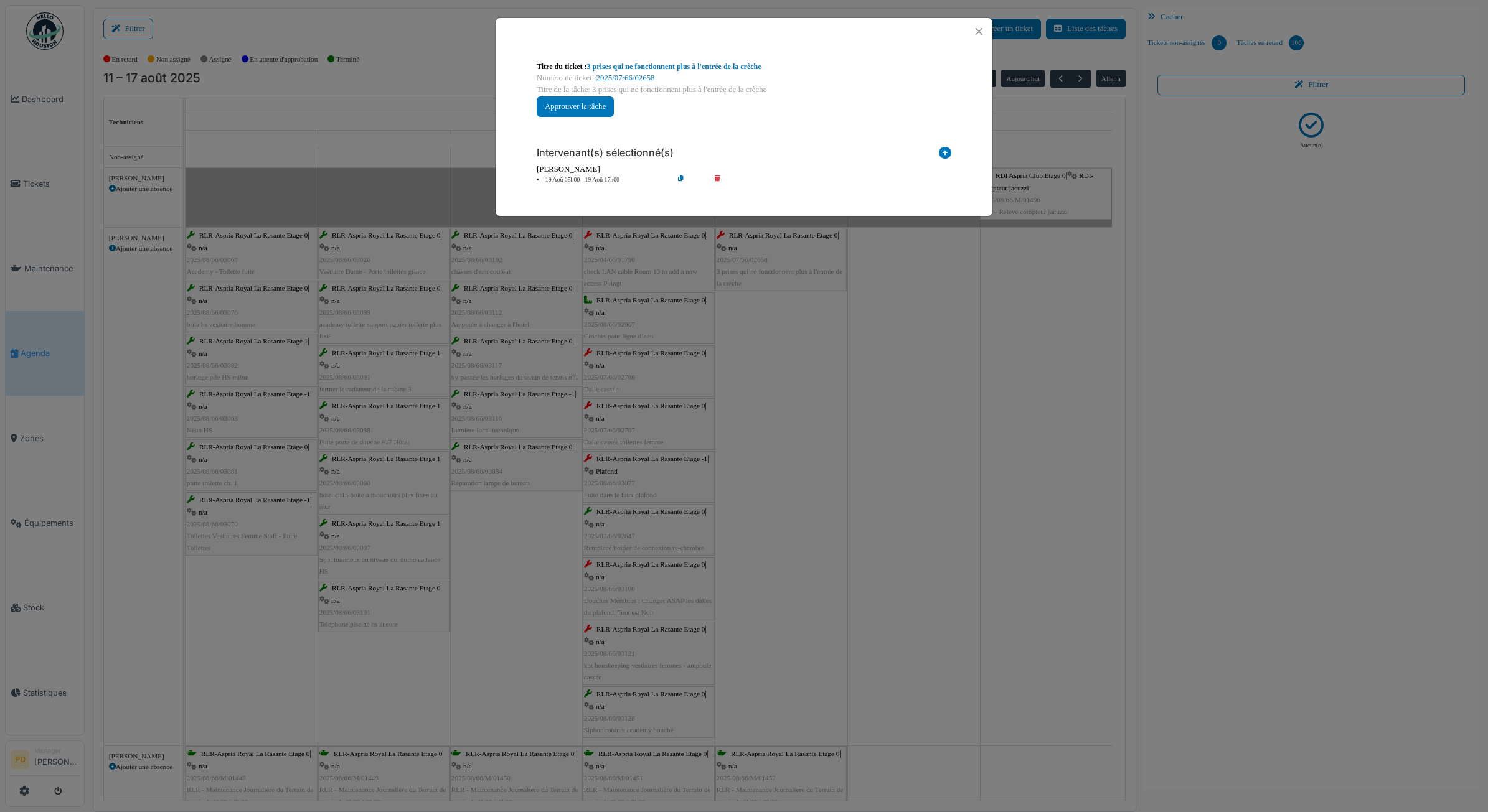
click at [770, 340] on div "**********" at bounding box center [744, 406] width 1488 height 812
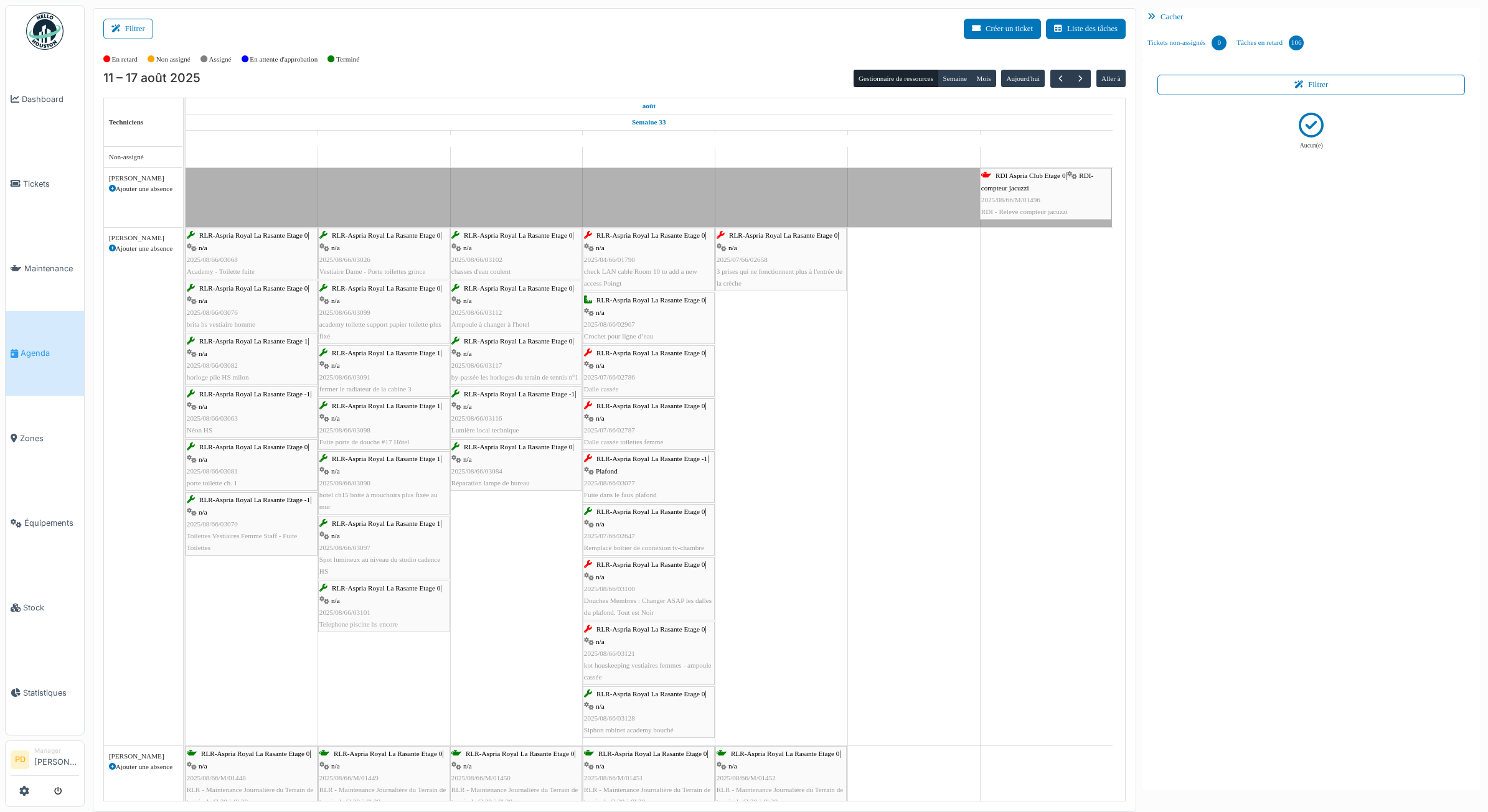
click at [658, 239] on span "RLR-Aspria Royal La Rasante Etage 0" at bounding box center [650, 235] width 108 height 7
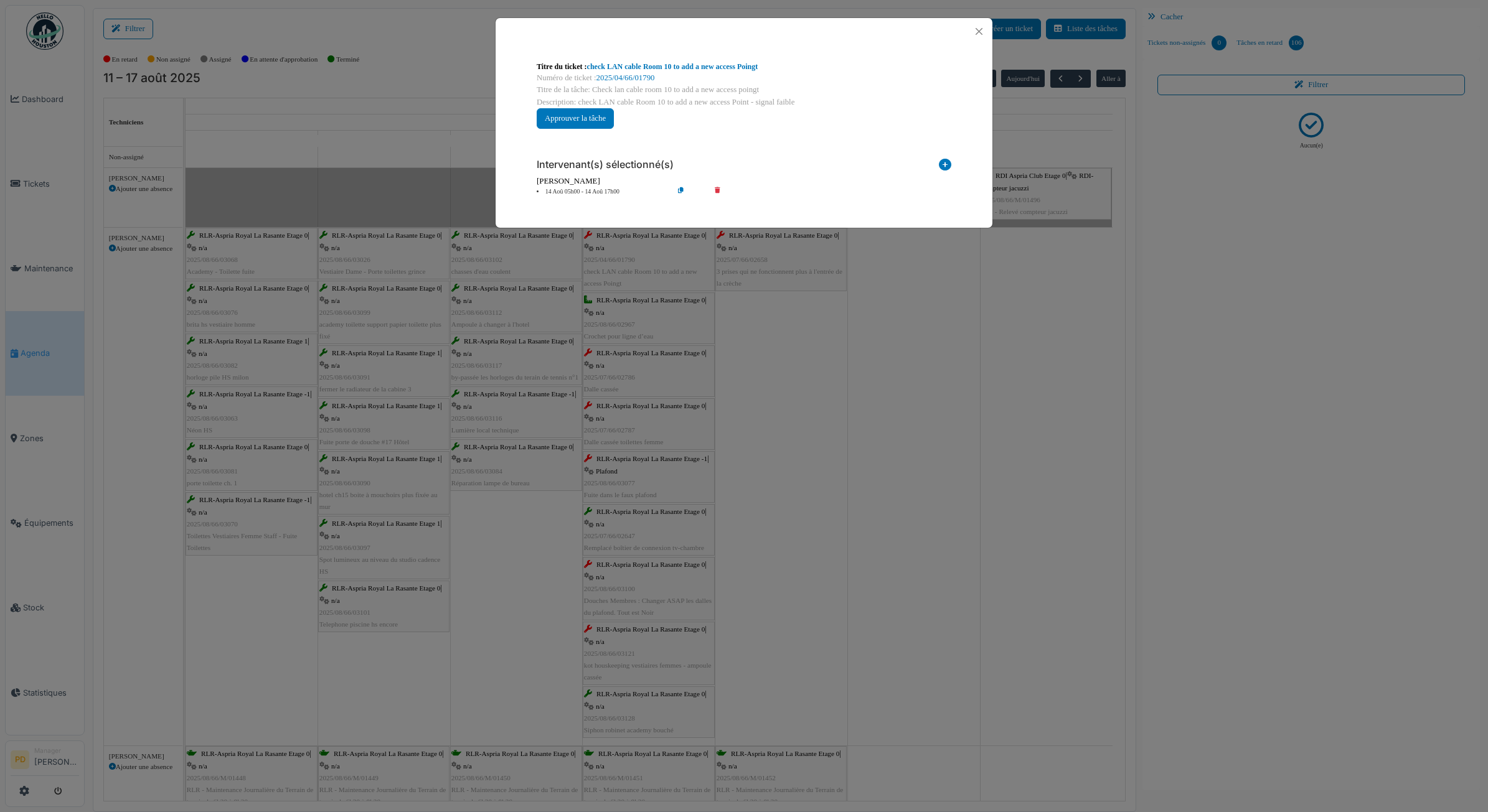
click at [609, 197] on li "14 Aoû 05h00 - 14 Aoû 17h00" at bounding box center [602, 192] width 142 height 9
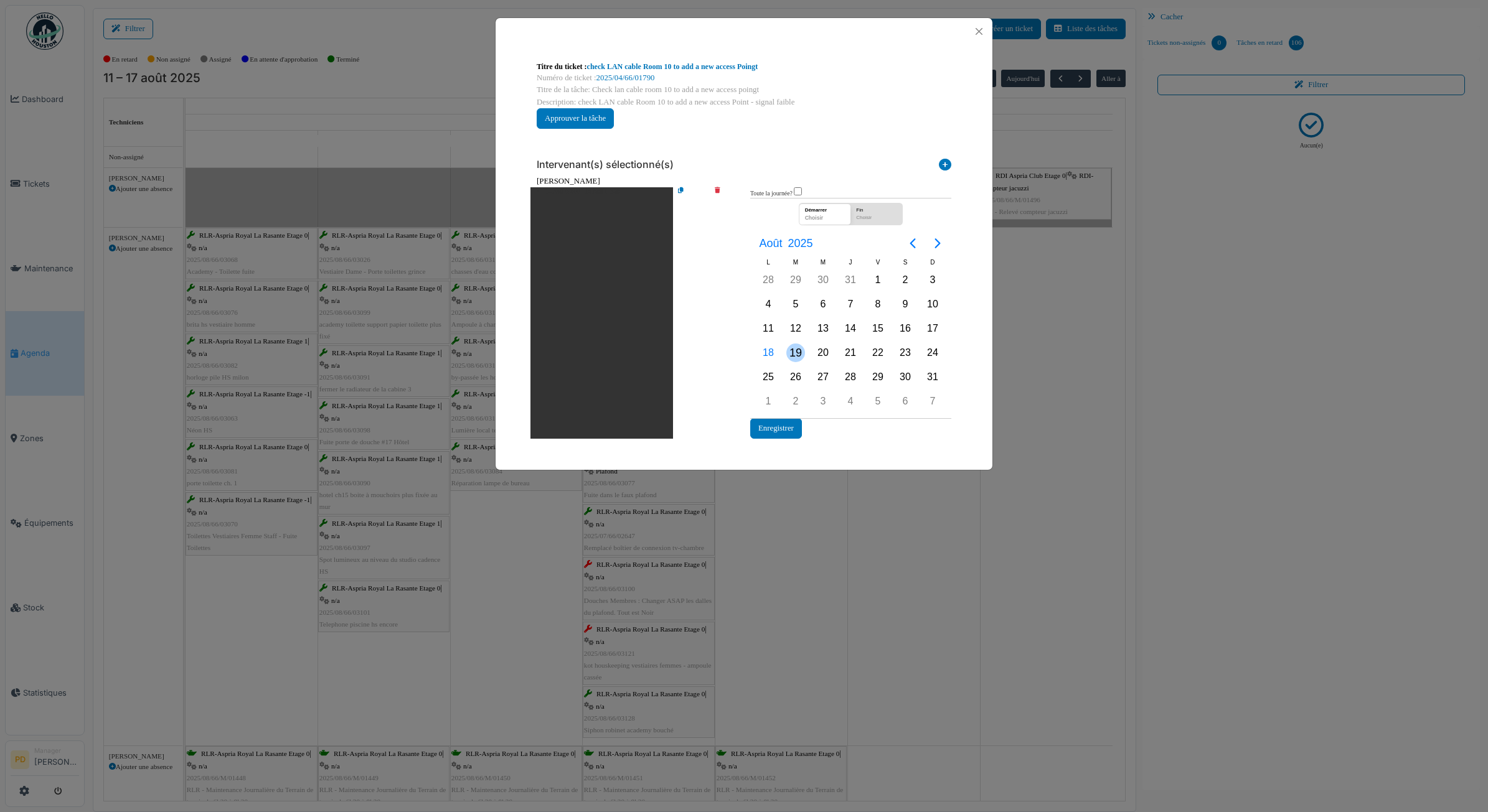
click at [799, 349] on div "19" at bounding box center [796, 353] width 18 height 18
click at [789, 426] on button "Enregistrer" at bounding box center [776, 428] width 52 height 21
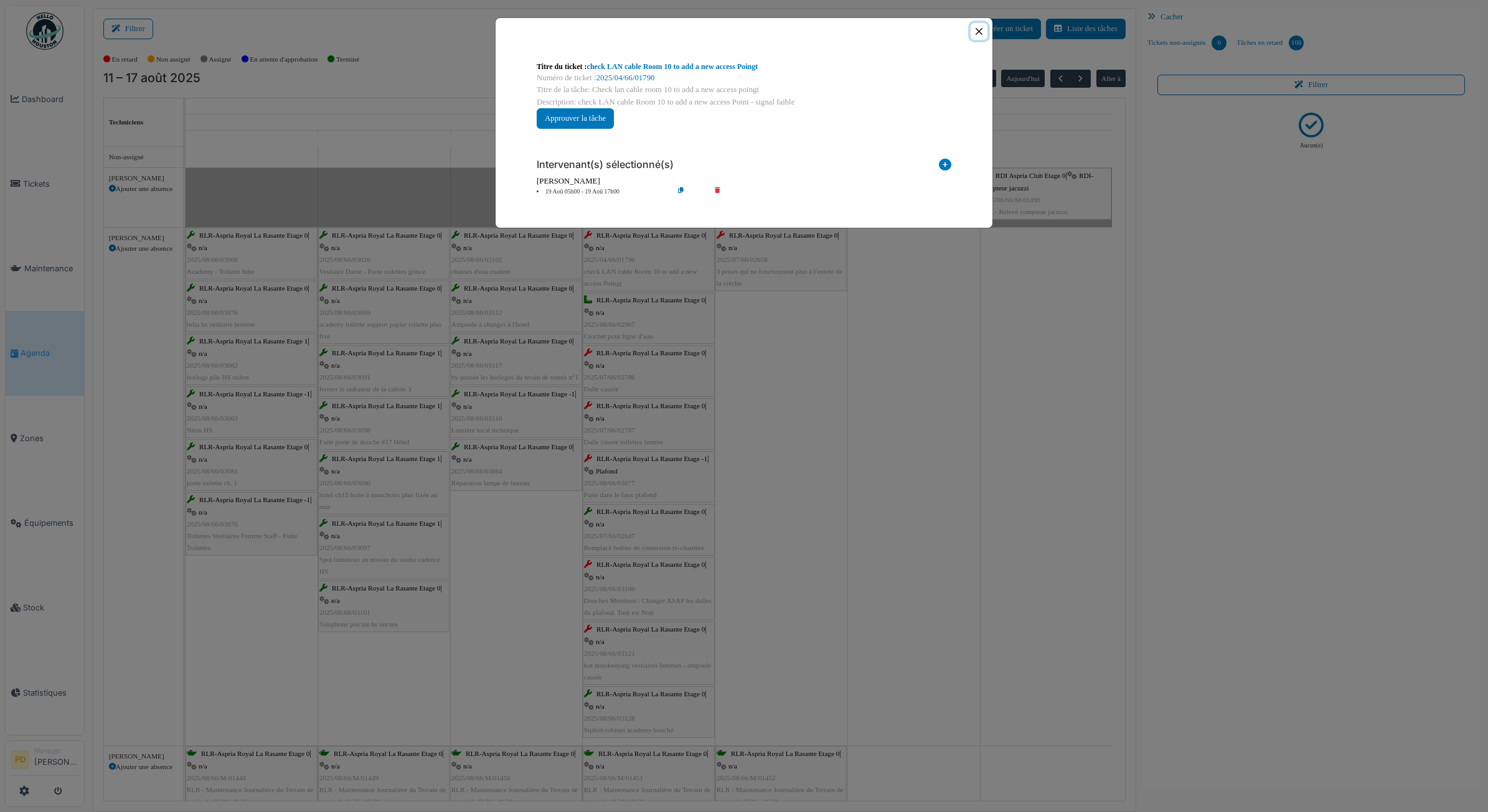
click at [981, 23] on button "Close" at bounding box center [979, 31] width 16 height 16
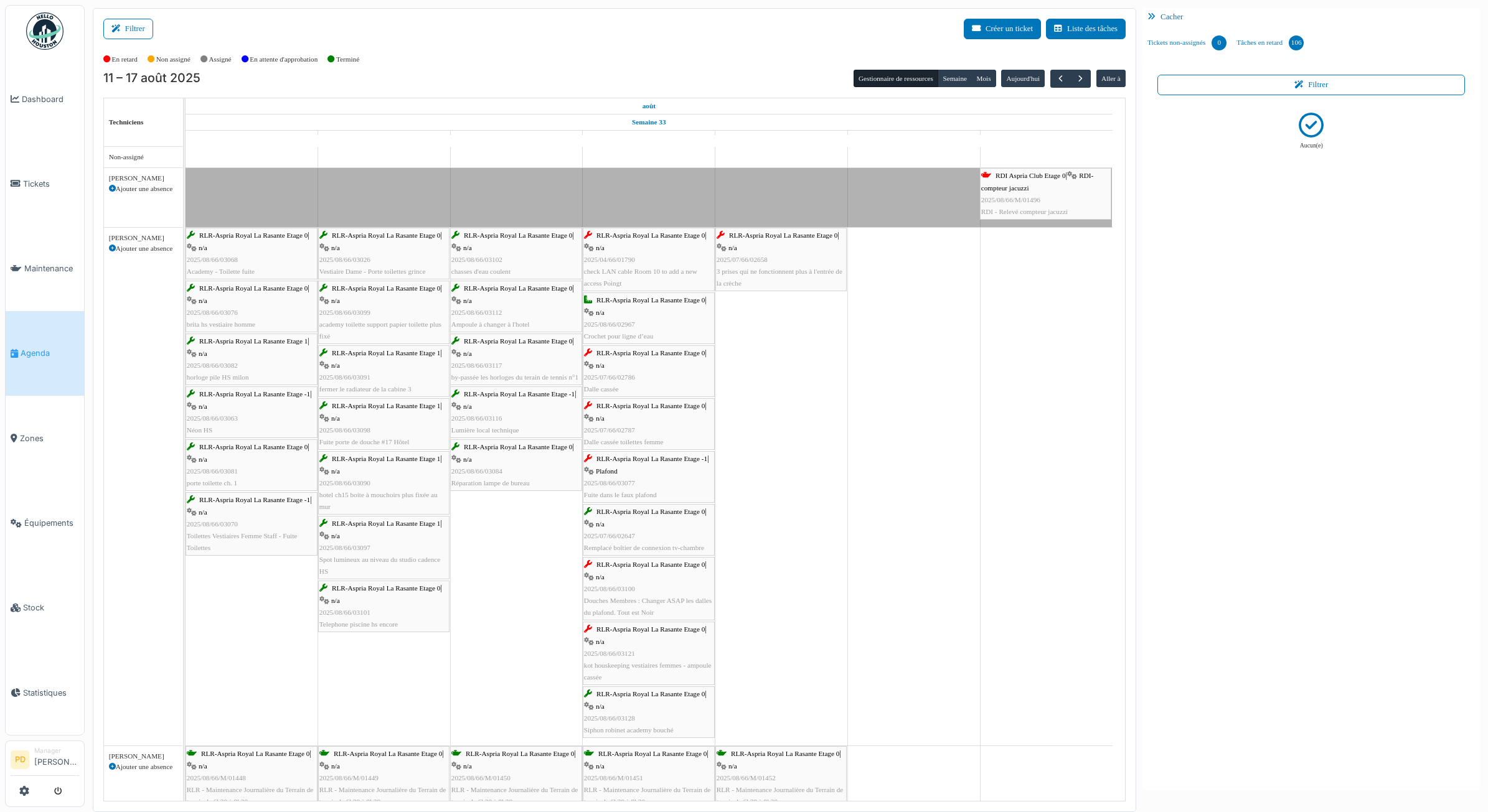
click at [652, 359] on div "RLR-Aspria Royal La Rasante Etage 0 | n/a 2025/07/66/02786 Dalle cassée" at bounding box center [649, 371] width 129 height 48
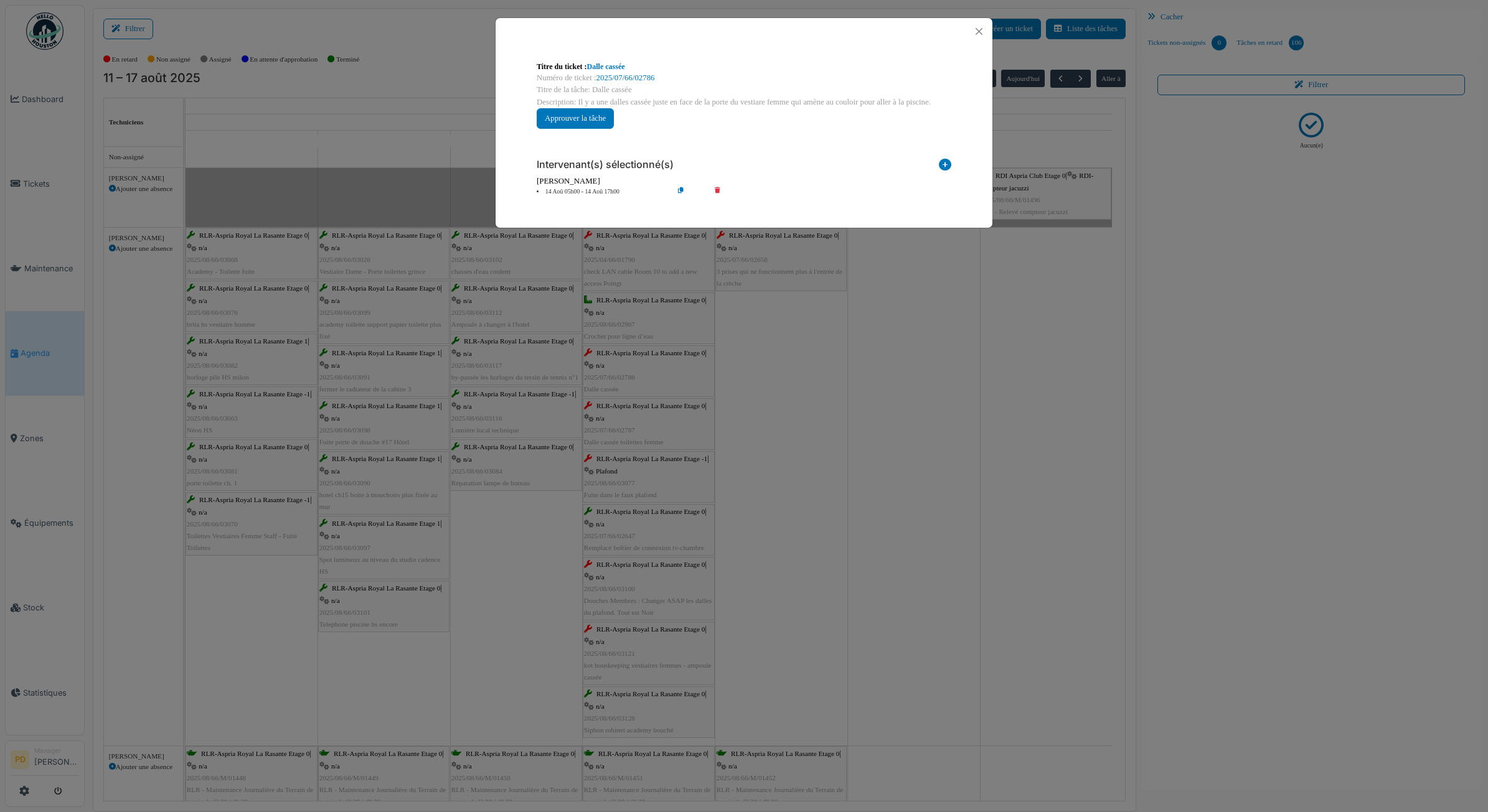
click at [718, 193] on icon at bounding box center [726, 192] width 36 height 9
click at [948, 170] on icon at bounding box center [946, 167] width 13 height 16
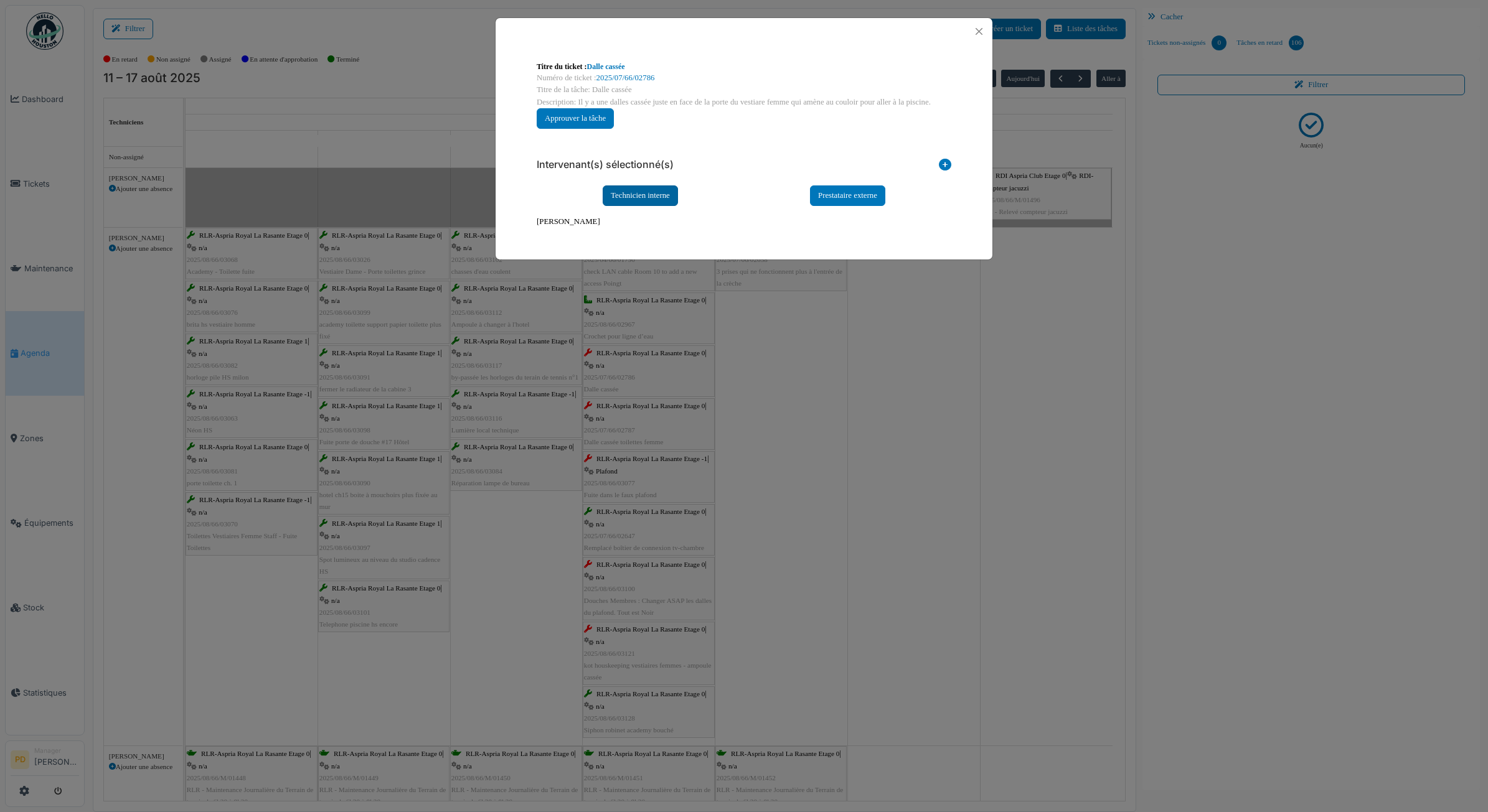
click at [673, 193] on div "Technicien interne" at bounding box center [640, 196] width 76 height 21
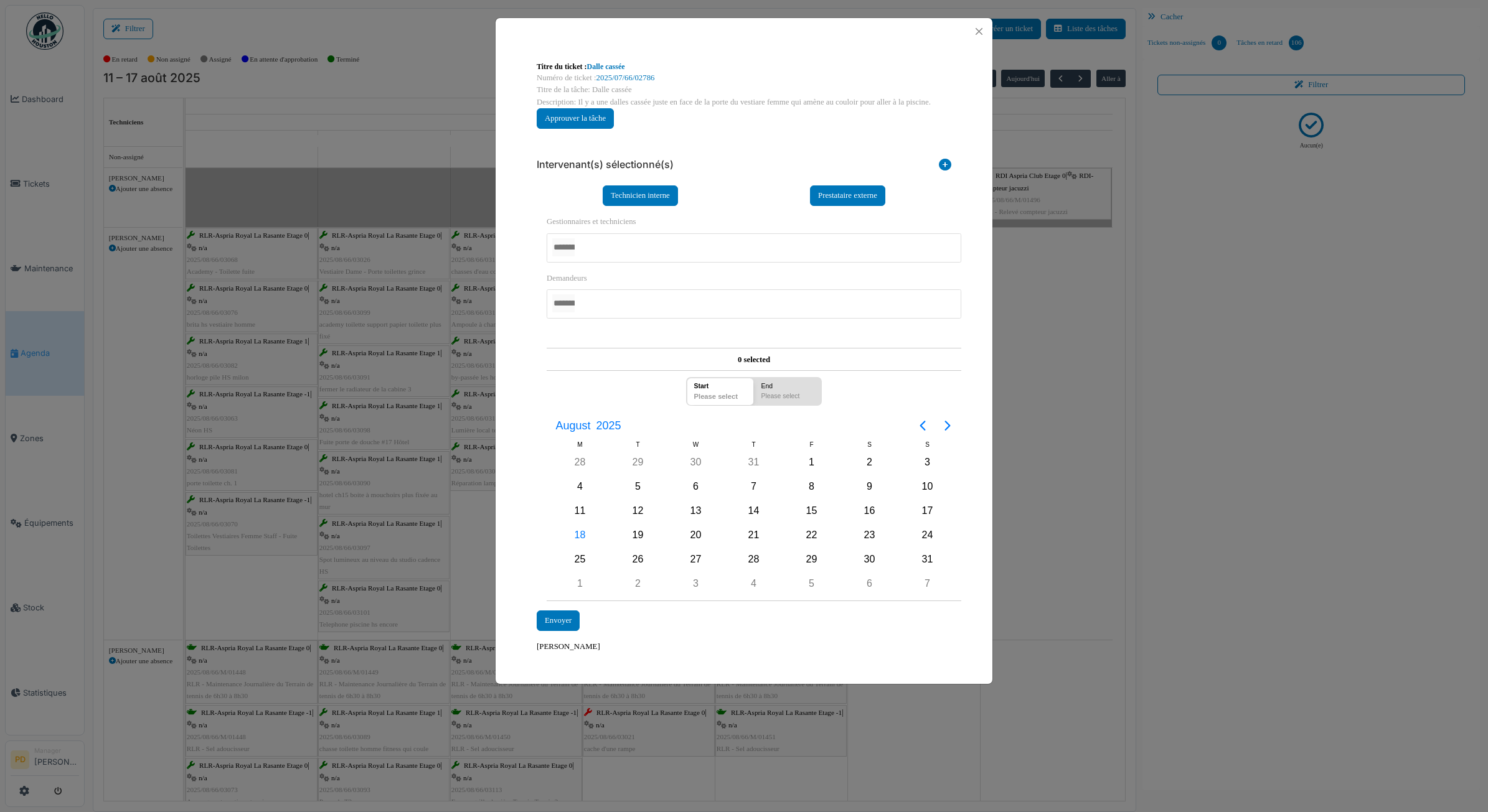
click at [616, 247] on div at bounding box center [754, 248] width 415 height 29
click at [643, 533] on div "19" at bounding box center [638, 536] width 18 height 18
click at [563, 620] on div "Envoyer" at bounding box center [558, 622] width 43 height 21
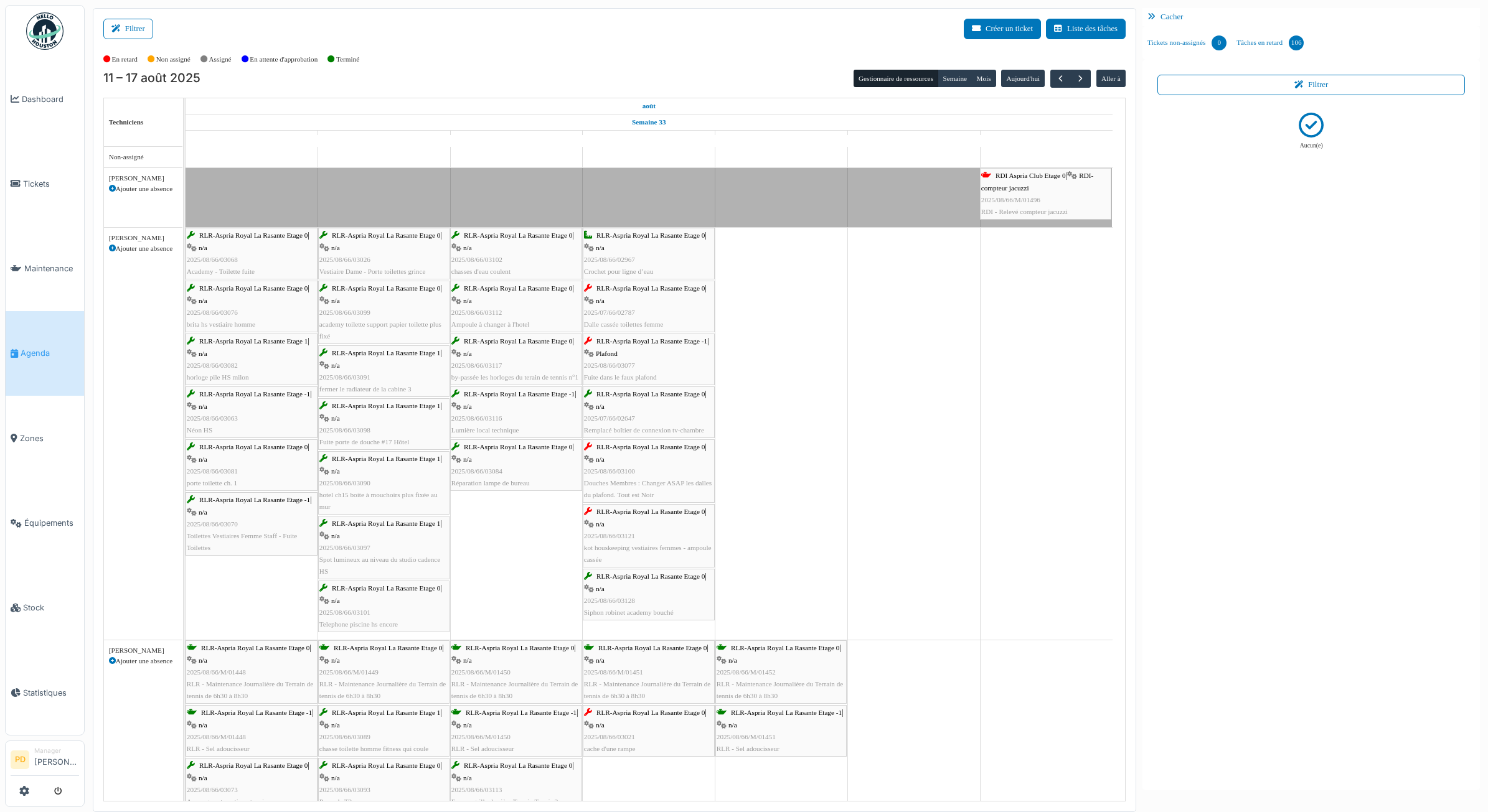
click at [624, 347] on div "RLR-Aspria Royal La Rasante Etage -1 | Plafond 2025/08/66/03077 Fuite dans le f…" at bounding box center [649, 359] width 129 height 48
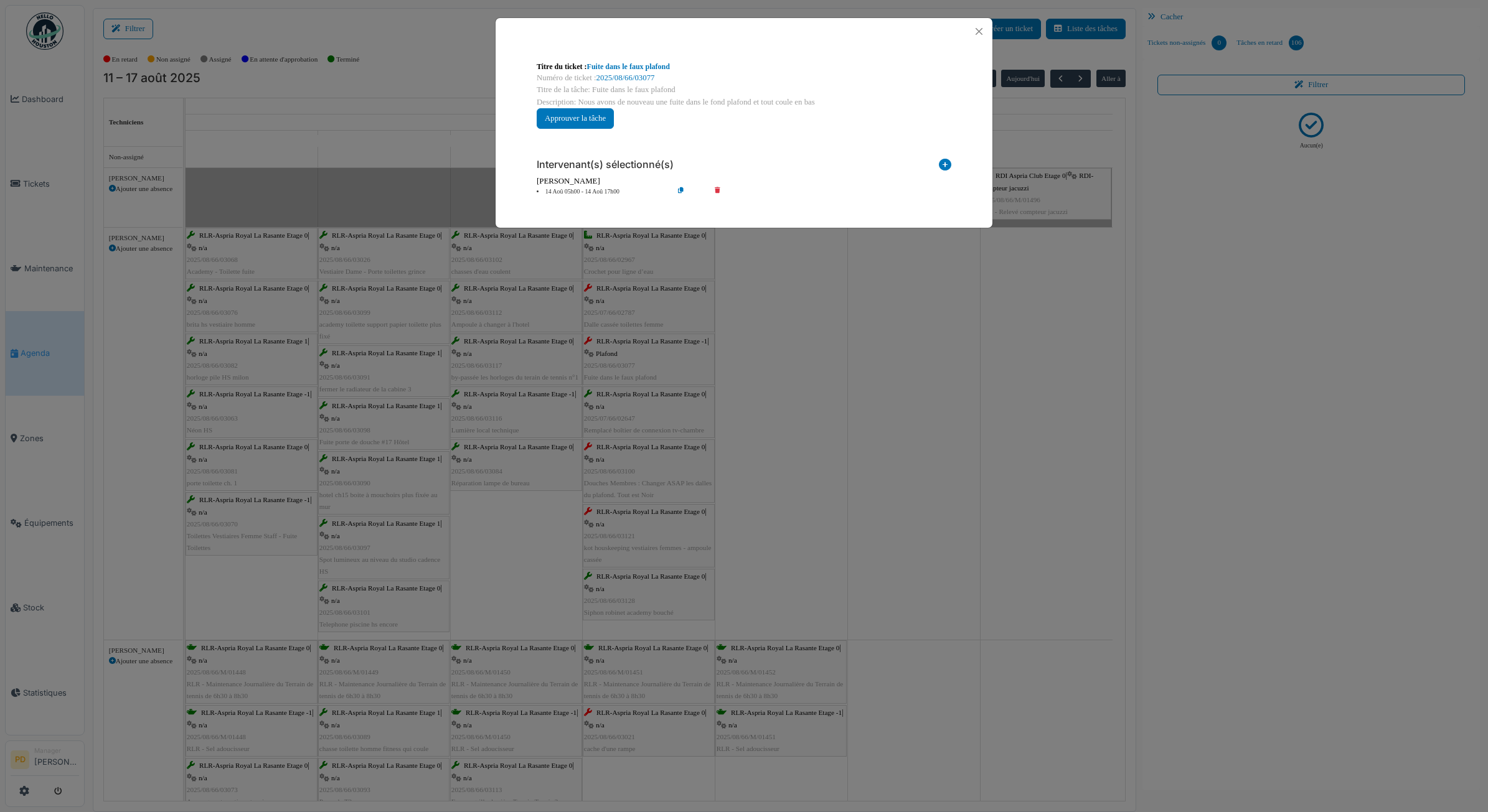
click at [718, 193] on icon at bounding box center [726, 192] width 36 height 9
click at [946, 166] on icon at bounding box center [946, 167] width 13 height 16
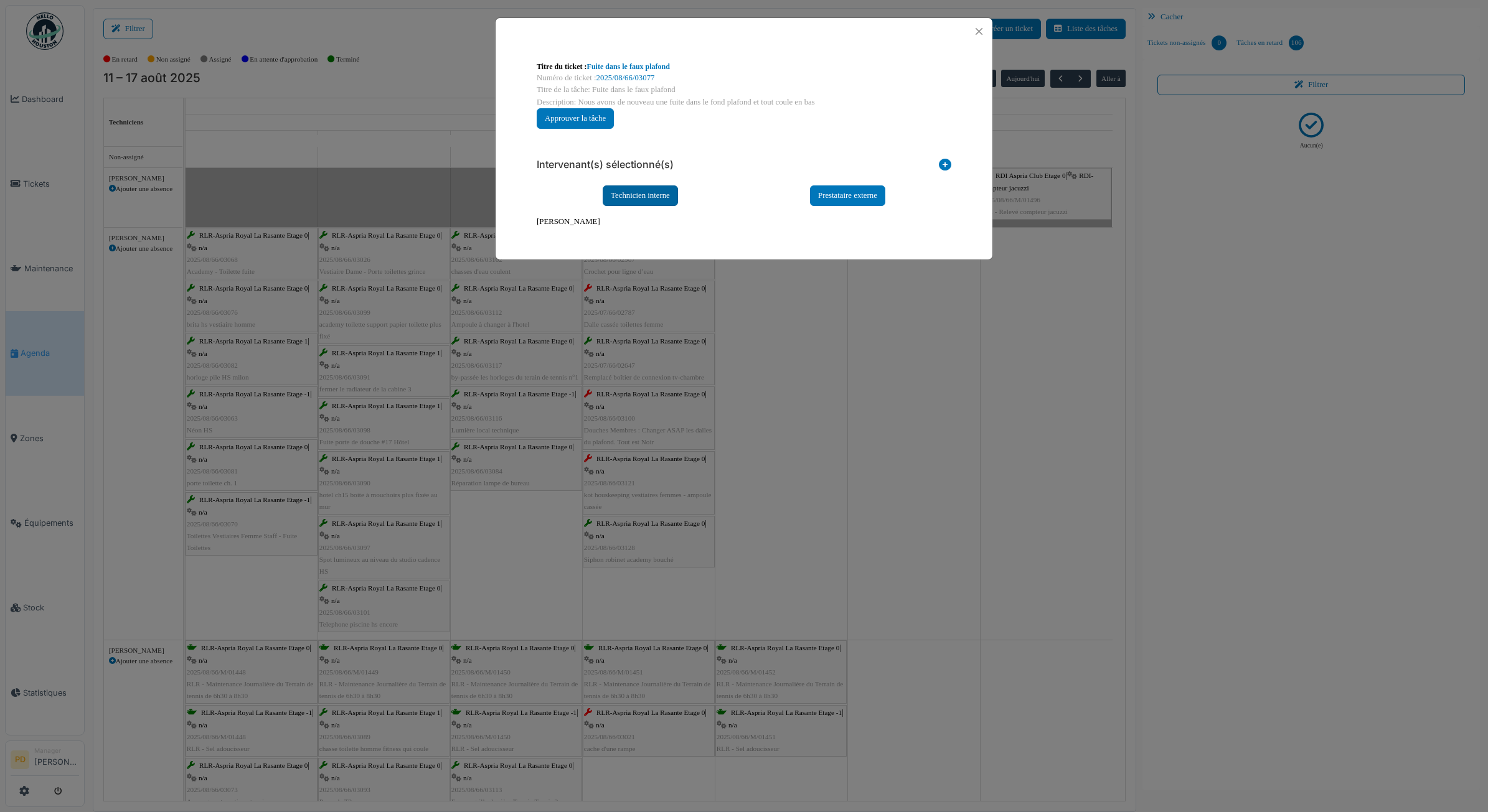
click at [640, 196] on div "Technicien interne" at bounding box center [640, 196] width 76 height 21
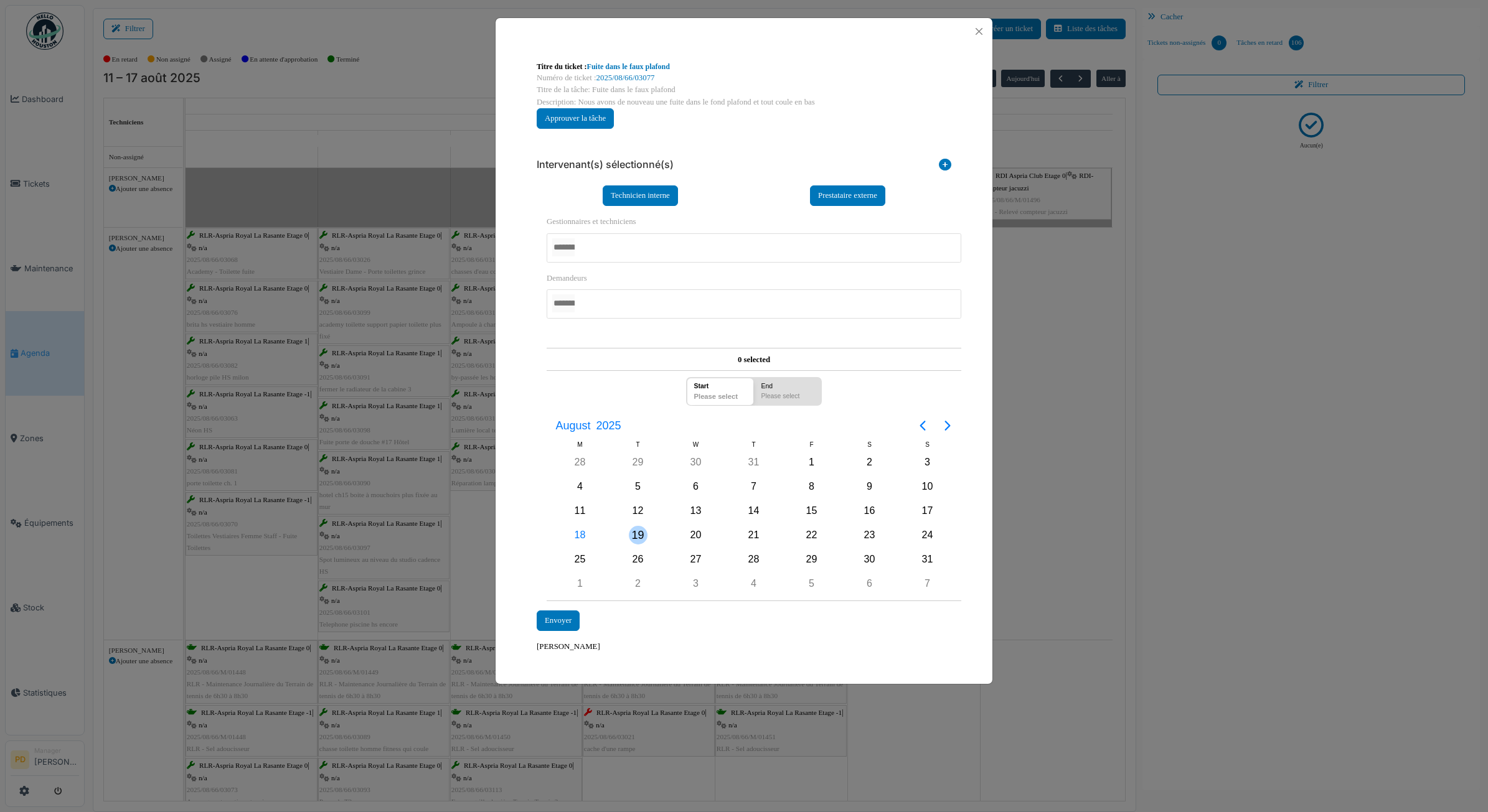
click at [646, 535] on div "19" at bounding box center [638, 535] width 18 height 18
click at [615, 250] on div at bounding box center [754, 248] width 415 height 29
click at [562, 613] on div "Envoyer" at bounding box center [558, 622] width 43 height 21
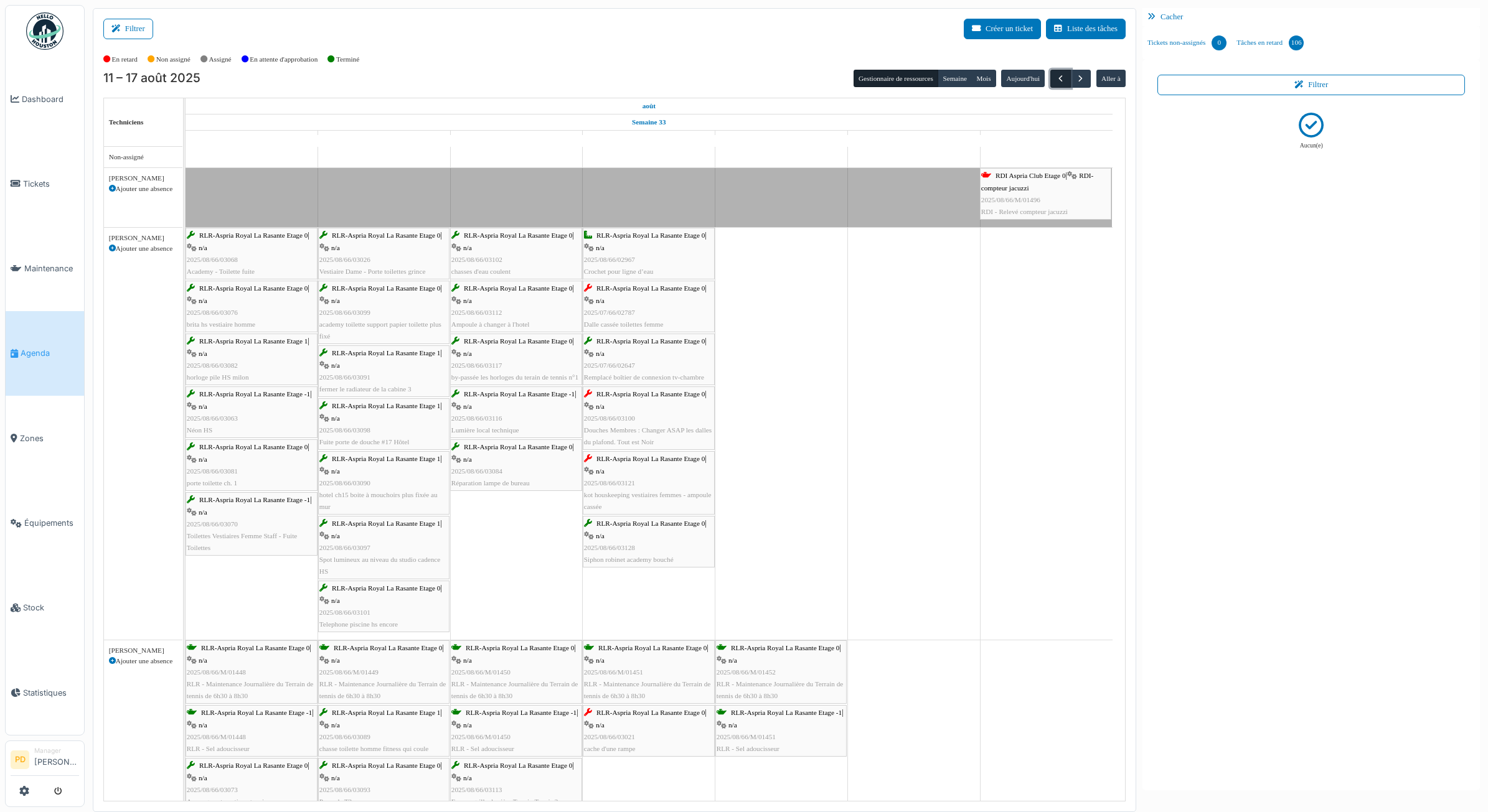
click at [1059, 81] on span "button" at bounding box center [1061, 79] width 11 height 11
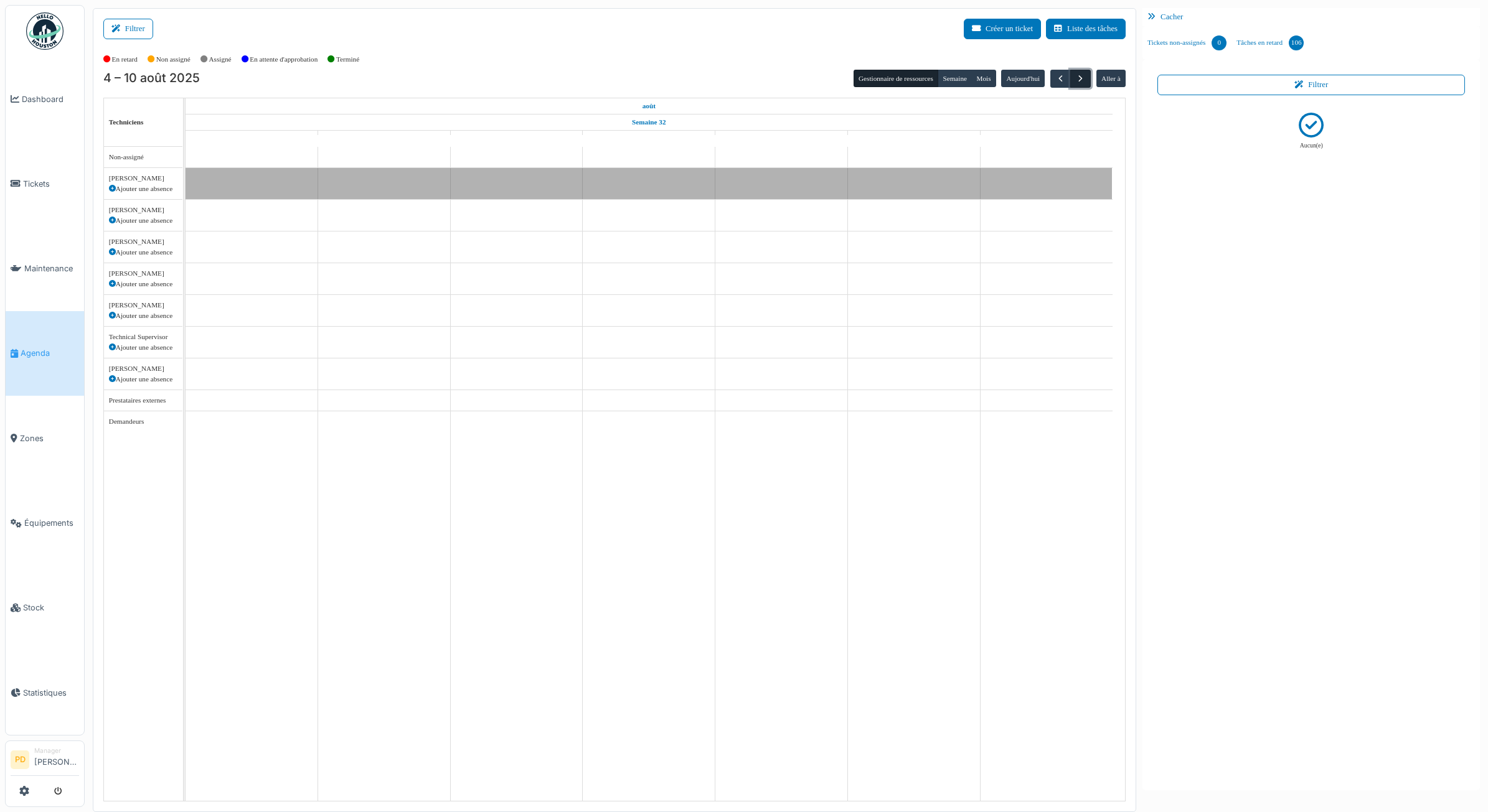
click at [1083, 77] on span "button" at bounding box center [1081, 79] width 11 height 11
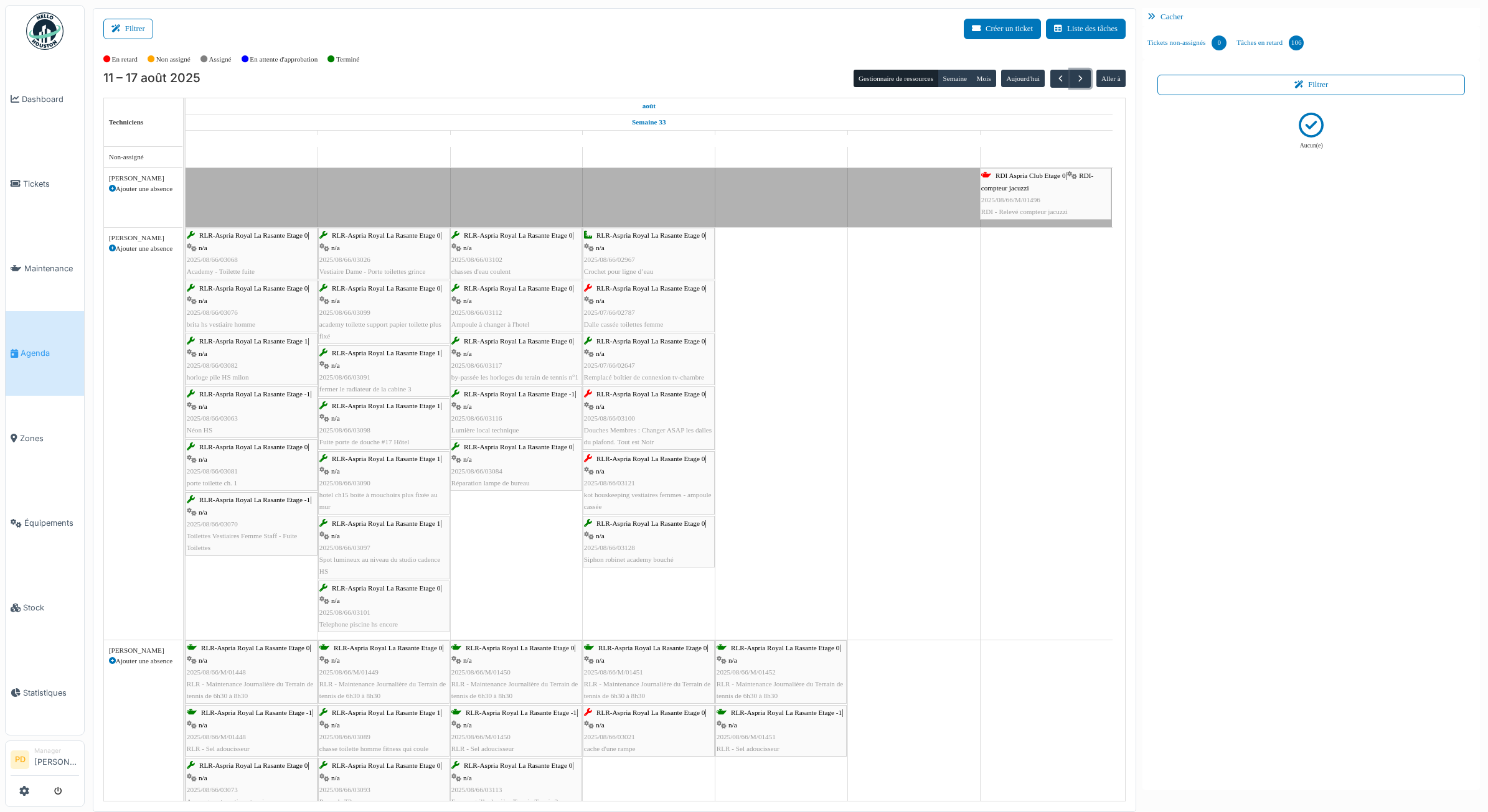
click at [632, 296] on div "RLR-Aspria Royal La Rasante Etage 0 | n/a 2025/07/66/02787 Dalle cassée toilett…" at bounding box center [649, 306] width 129 height 48
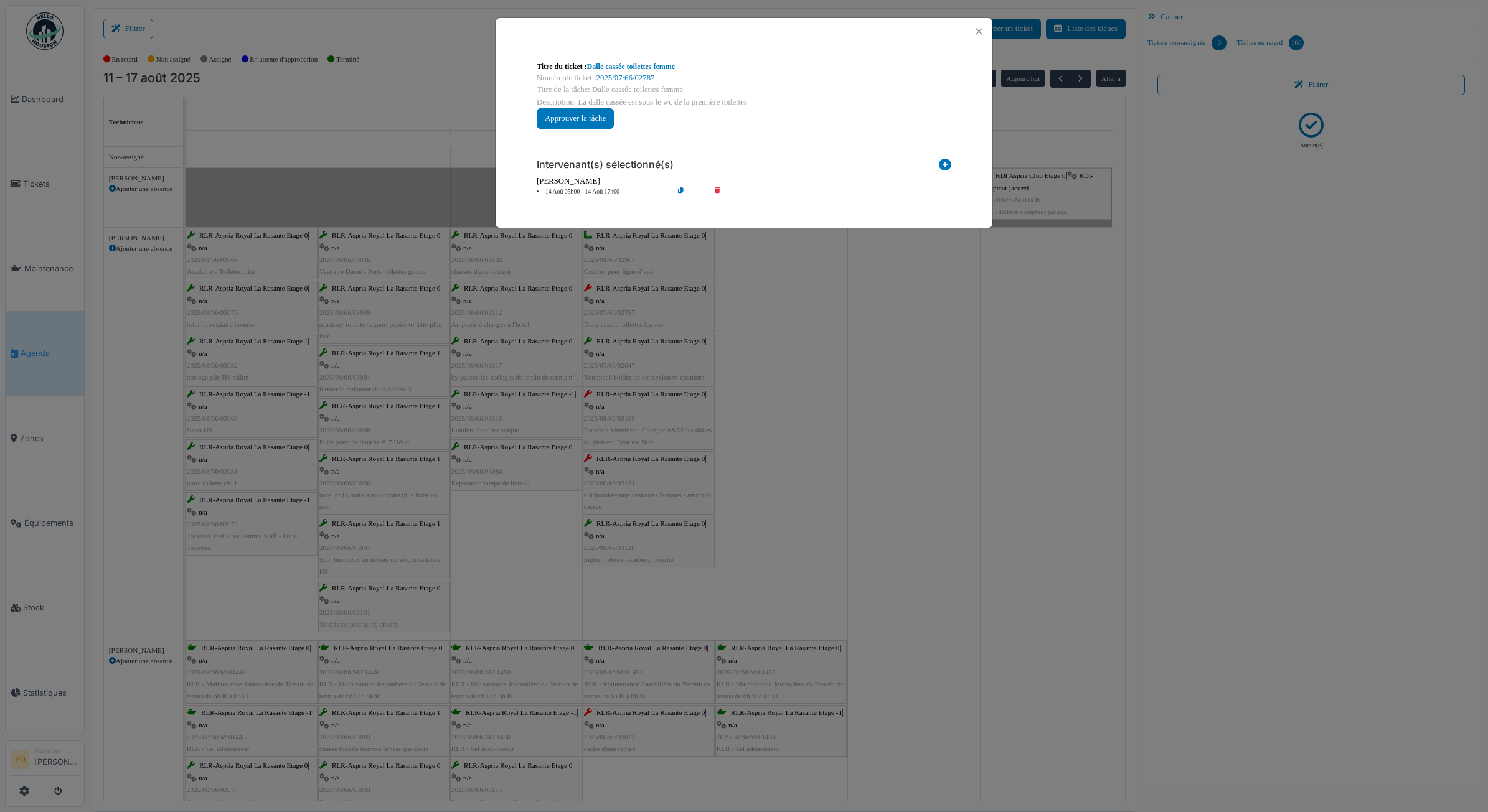
click at [719, 190] on icon at bounding box center [726, 192] width 36 height 9
click at [941, 158] on div "Intervenant(s) sélectionné(s)" at bounding box center [744, 161] width 415 height 26
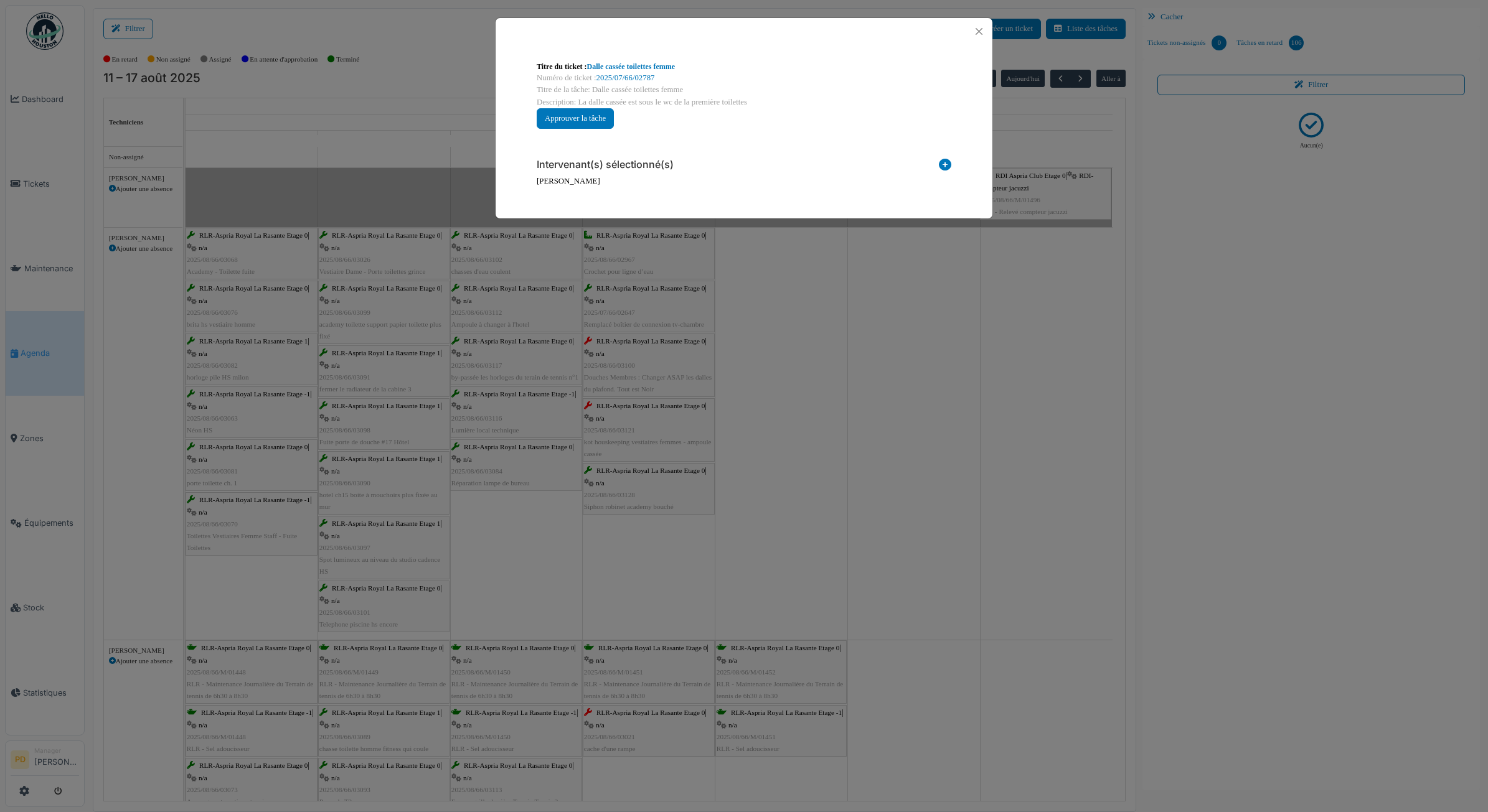
click at [946, 167] on icon at bounding box center [946, 167] width 13 height 16
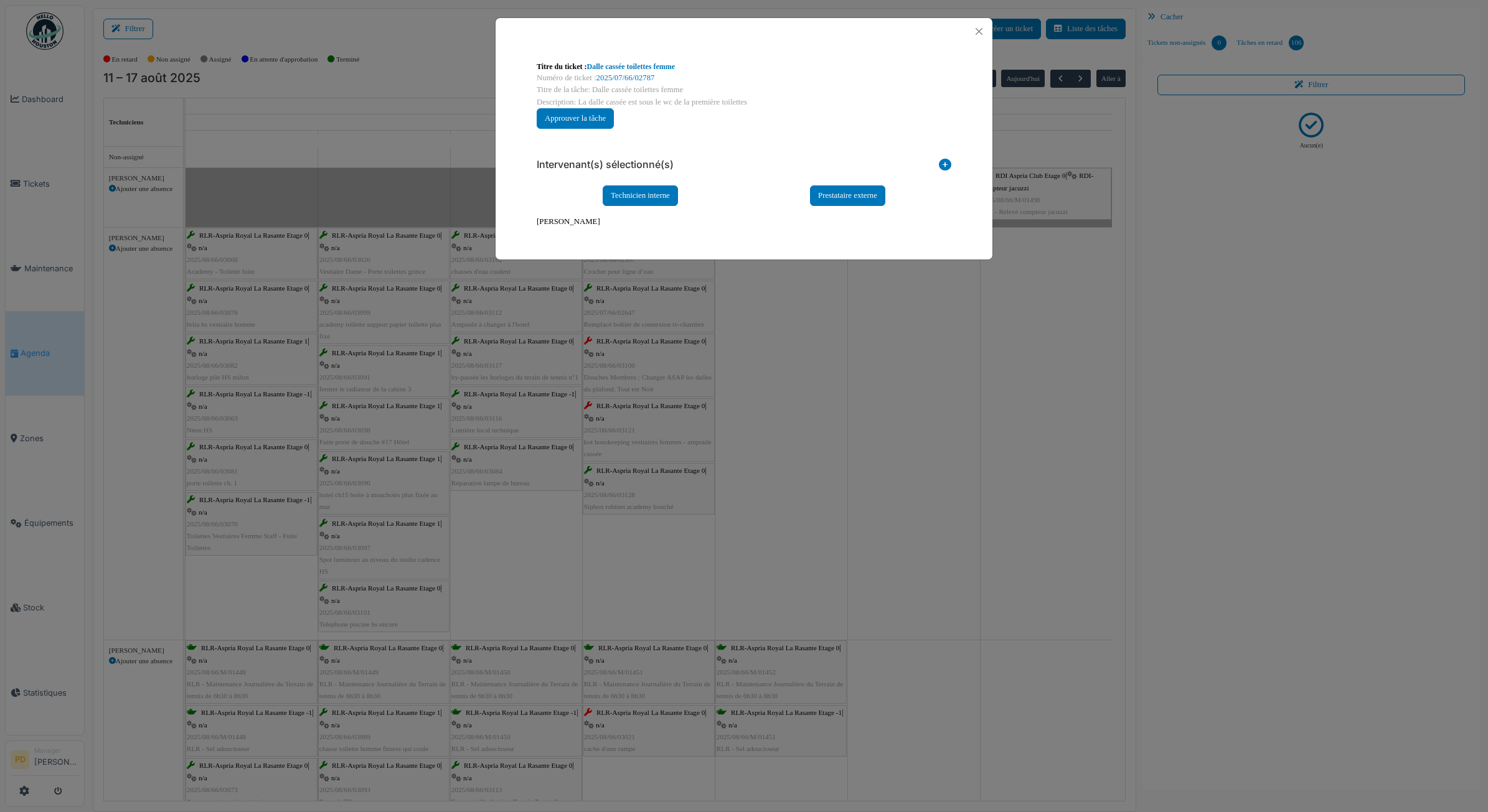
click at [648, 207] on div "Technicien interne Prestataire externe Gestionnaires et techniciens Alexandre M…" at bounding box center [744, 196] width 415 height 40
click at [646, 200] on div "Technicien interne" at bounding box center [640, 196] width 76 height 21
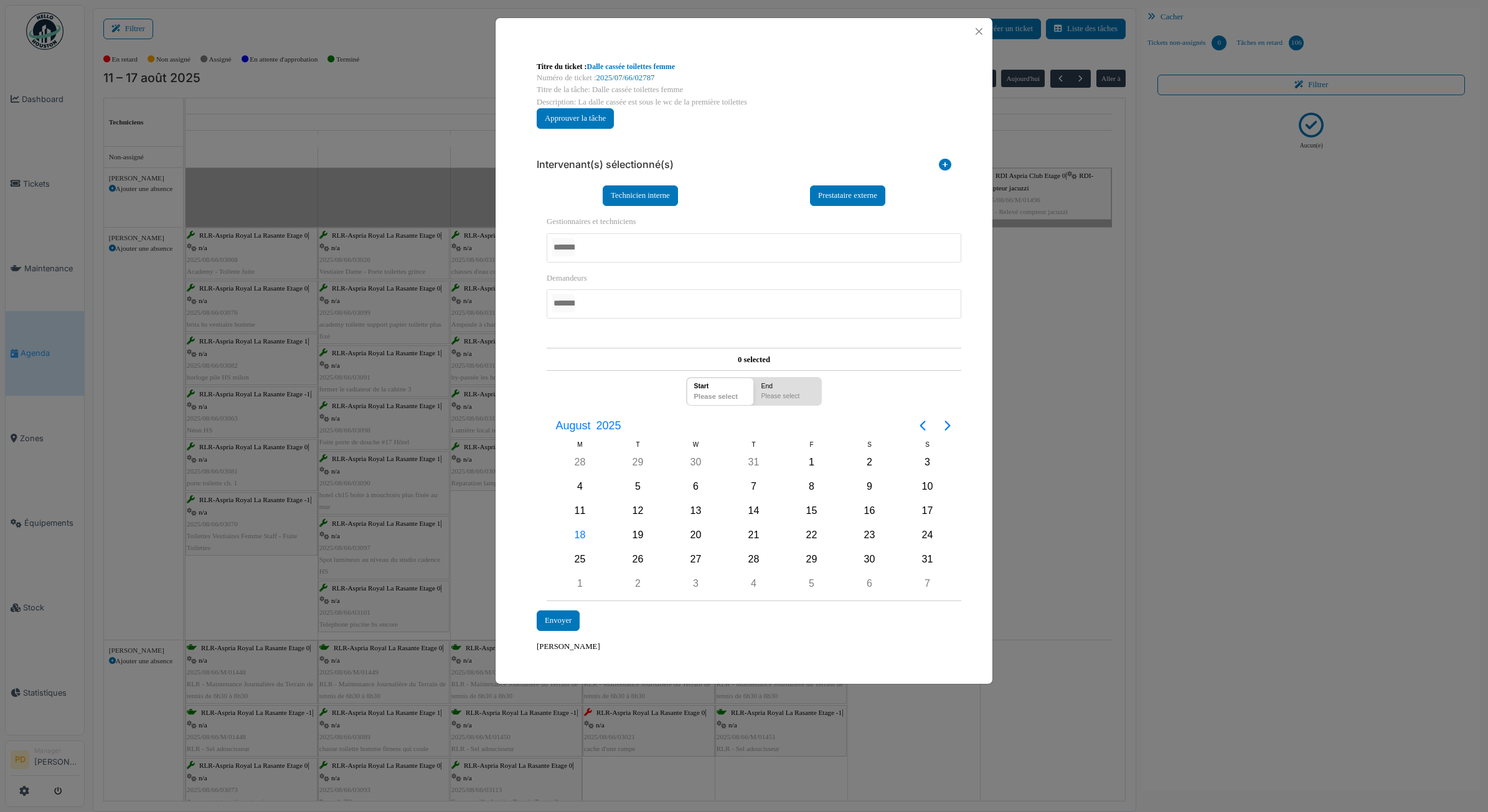
click at [622, 255] on div at bounding box center [754, 248] width 415 height 29
click at [509, 483] on div "**********" at bounding box center [744, 357] width 497 height 625
click at [636, 532] on div "19" at bounding box center [638, 536] width 18 height 18
click at [561, 618] on div "Envoyer" at bounding box center [558, 622] width 43 height 21
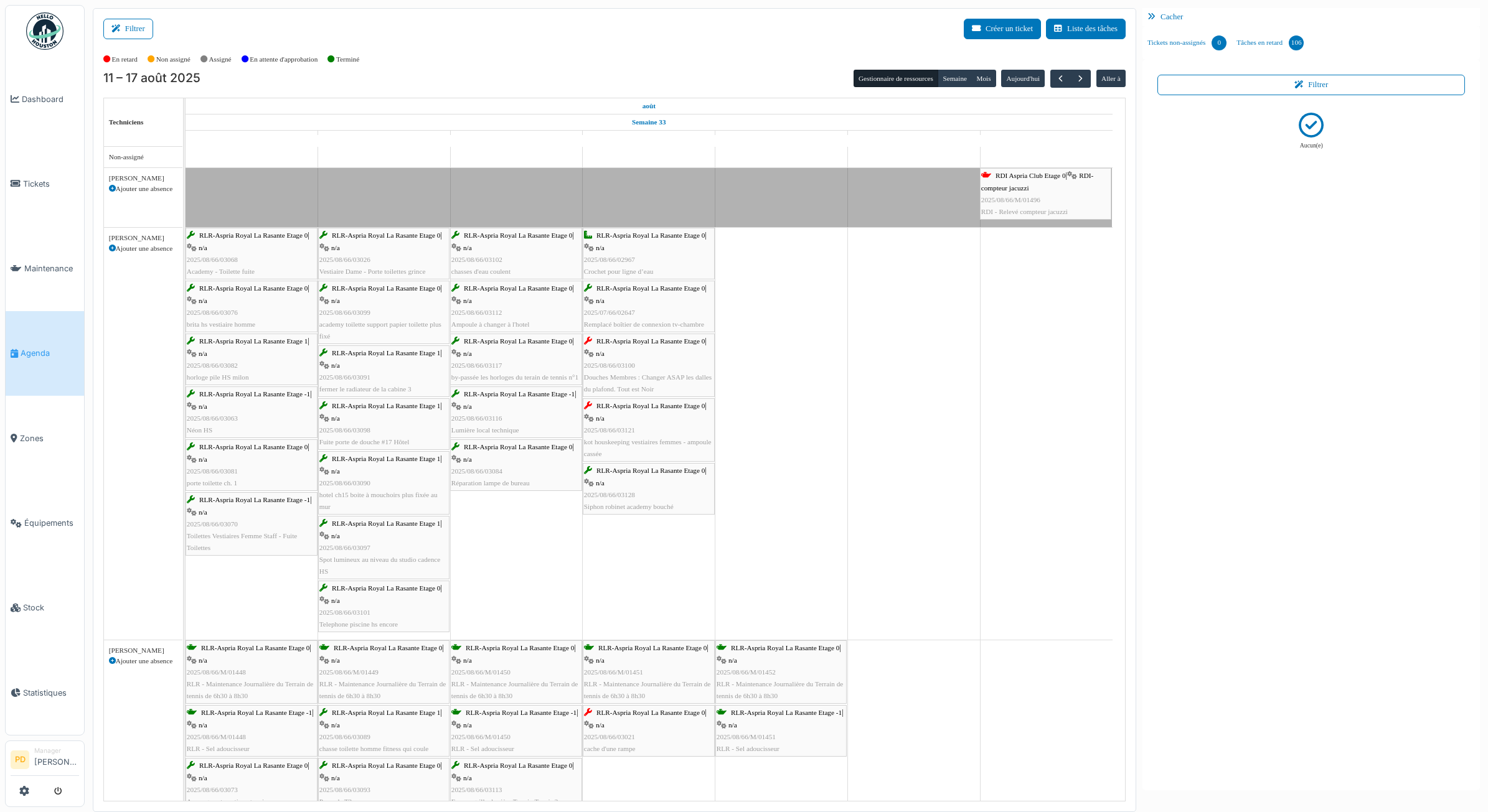
click at [624, 406] on span "RLR-Aspria Royal La Rasante Etage 0" at bounding box center [650, 406] width 108 height 7
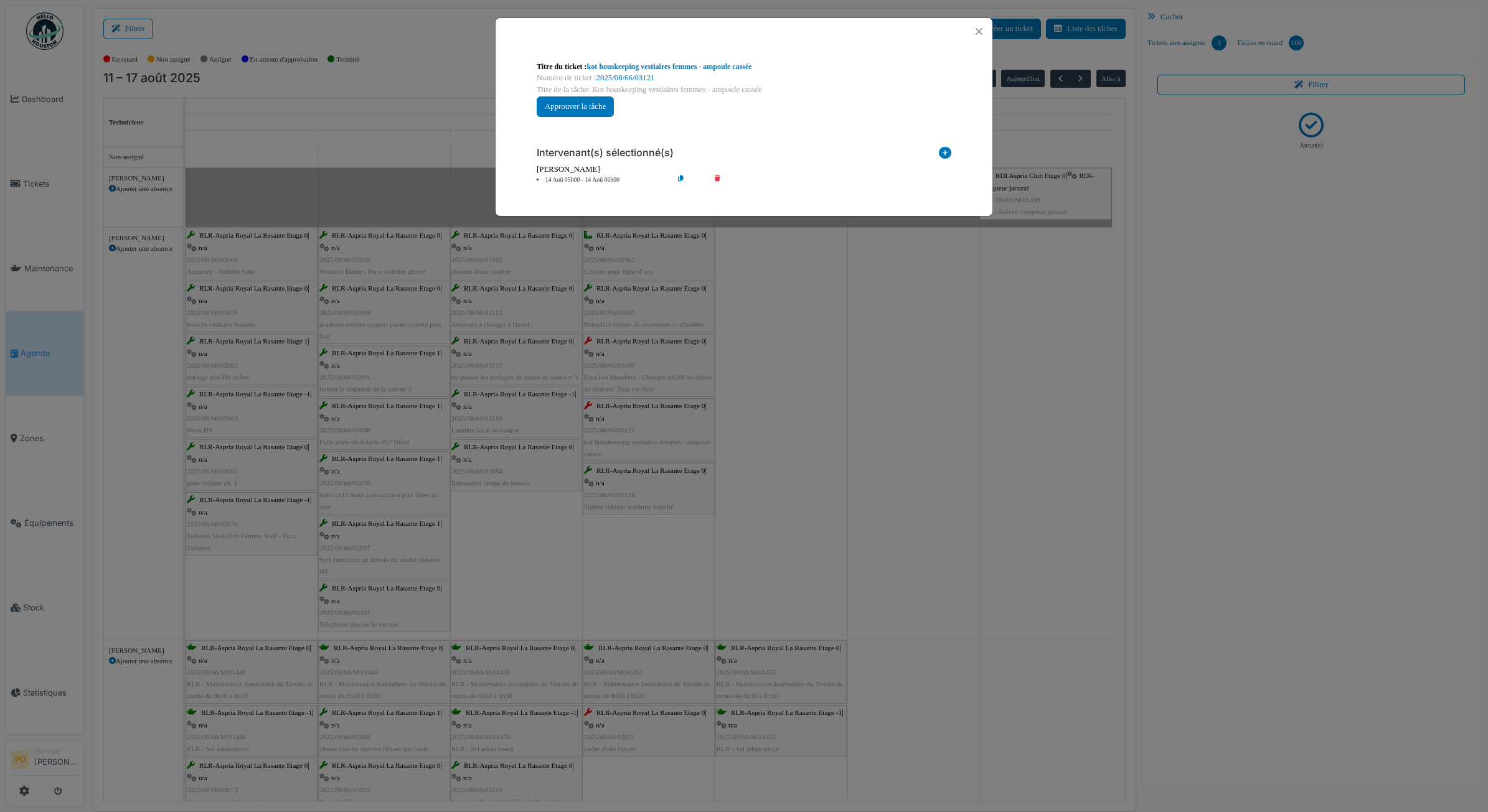
click at [614, 176] on li "14 Aoû 05h00 - 14 Aoû 06h00" at bounding box center [602, 180] width 142 height 9
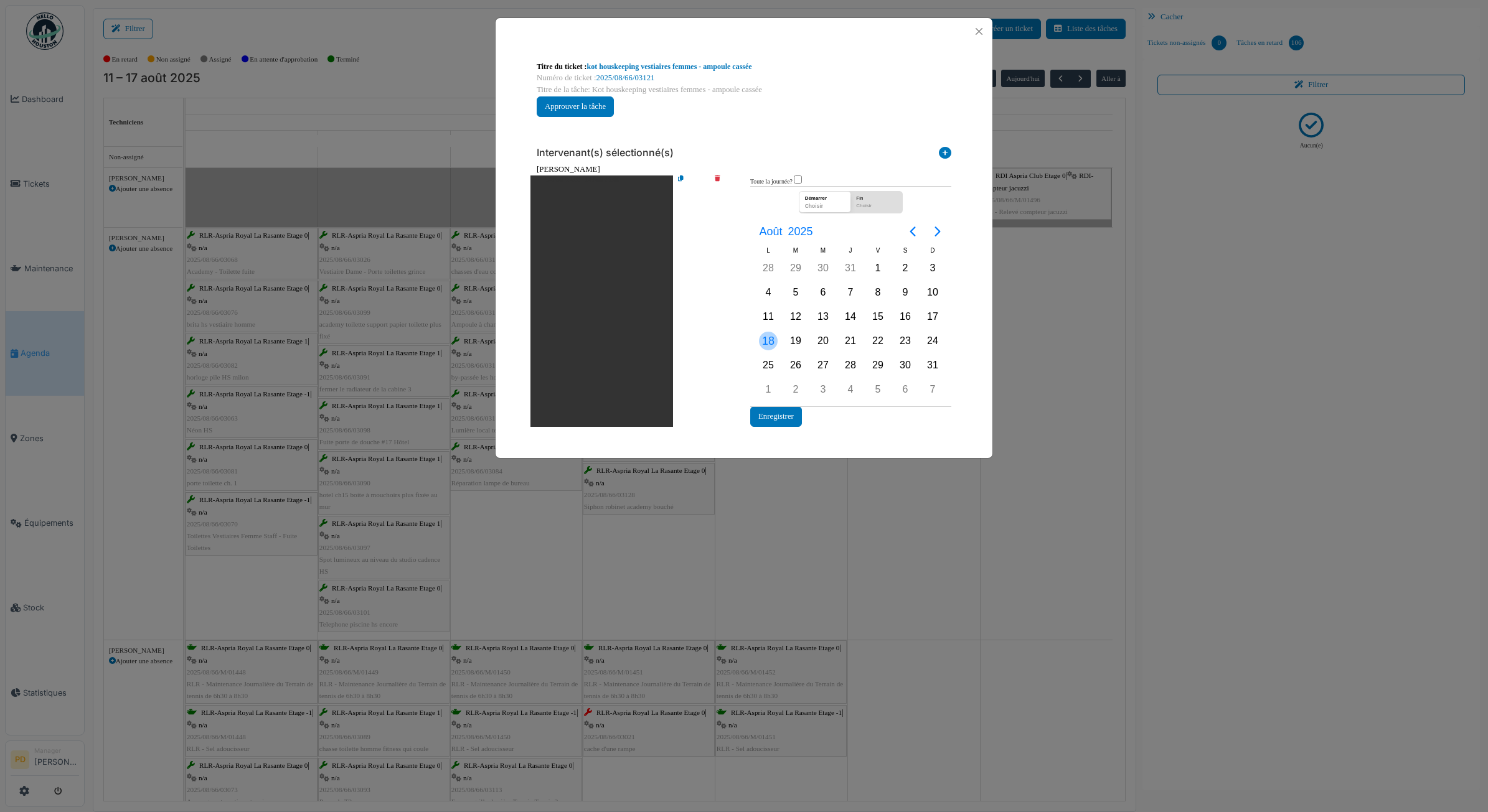
click at [770, 337] on div "18" at bounding box center [769, 341] width 18 height 18
click at [790, 412] on button "Enregistrer" at bounding box center [776, 416] width 52 height 21
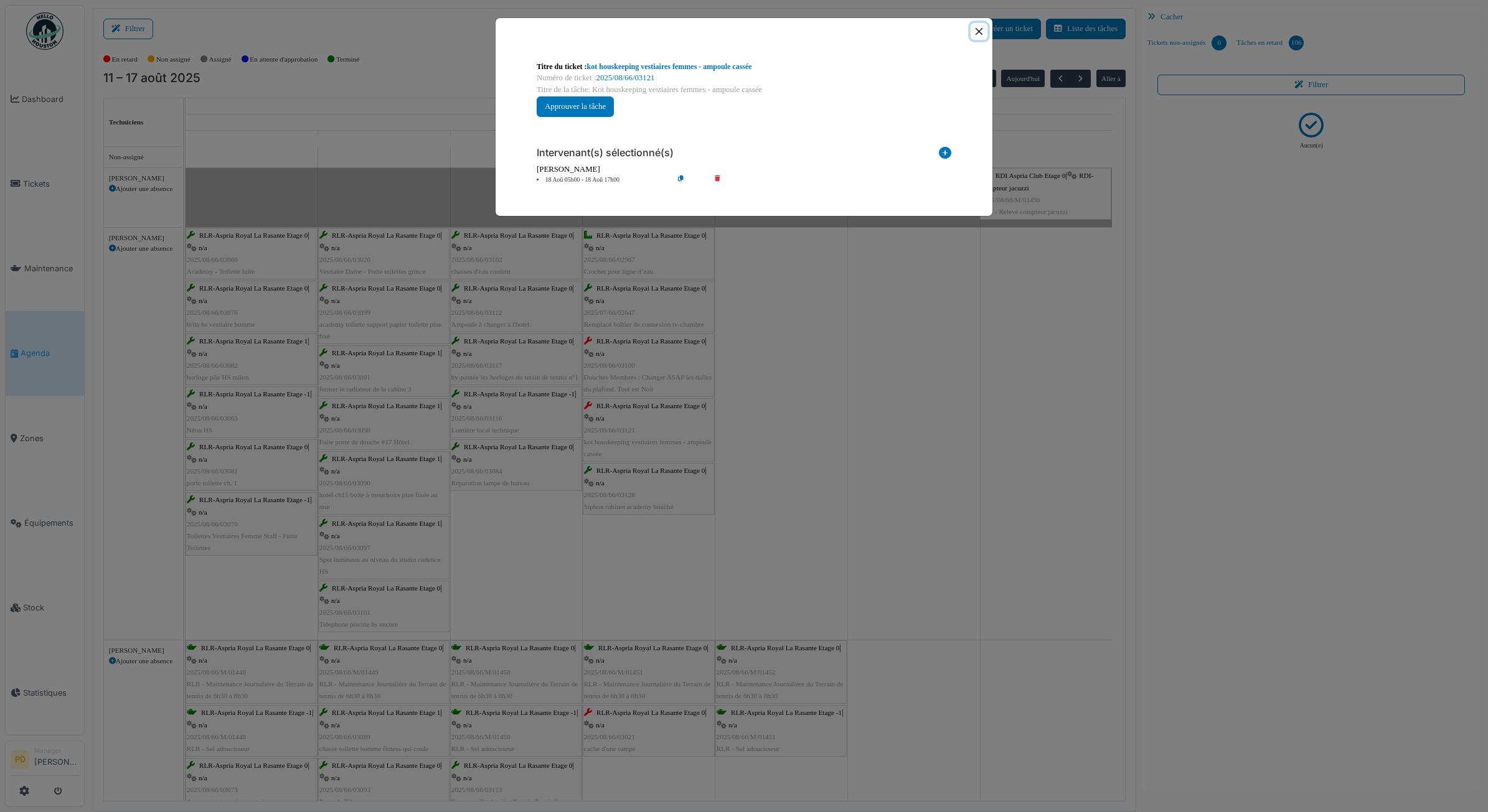
click at [975, 33] on button "Close" at bounding box center [979, 31] width 16 height 16
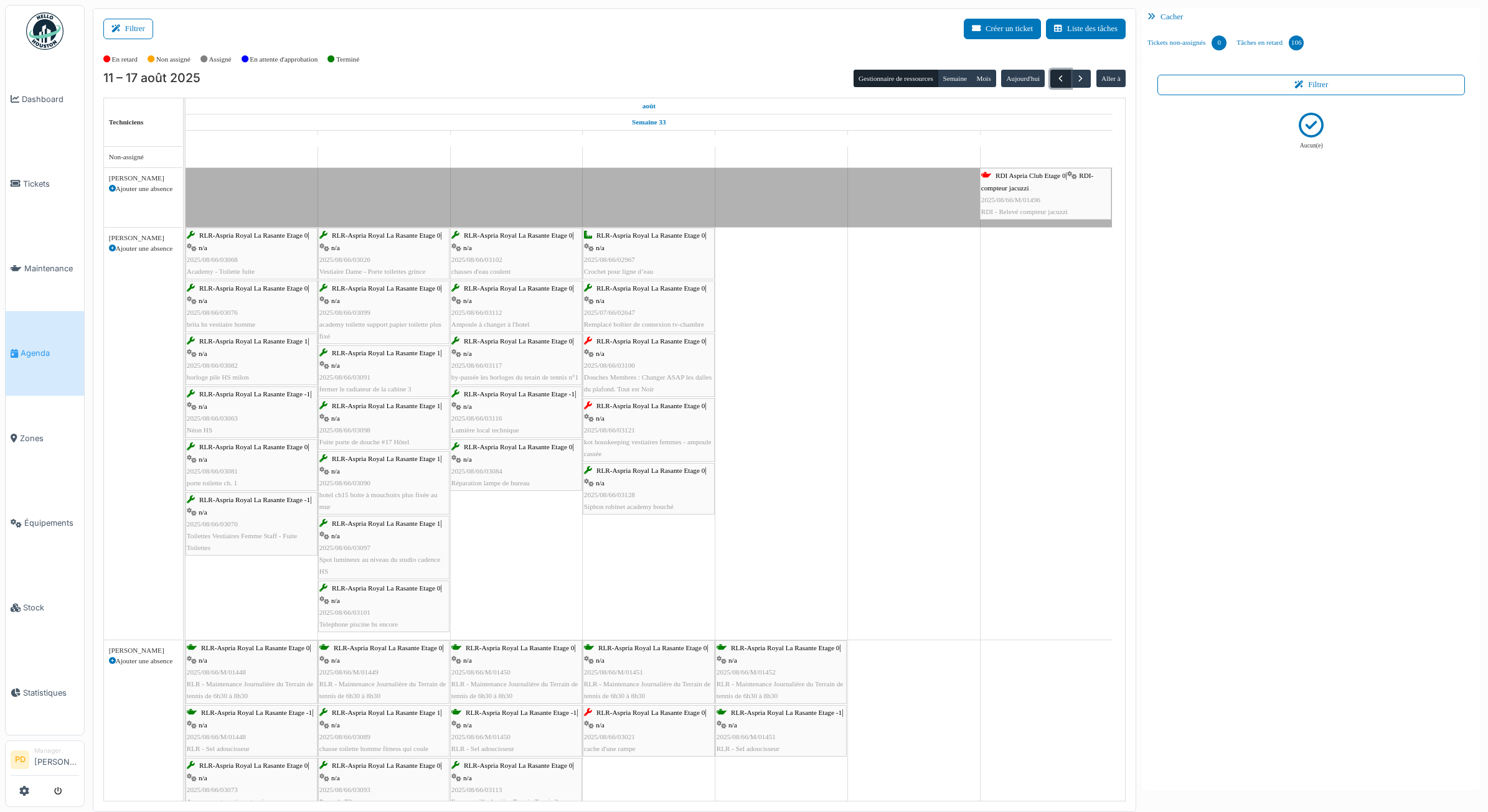
click at [1060, 78] on span "button" at bounding box center [1061, 79] width 11 height 11
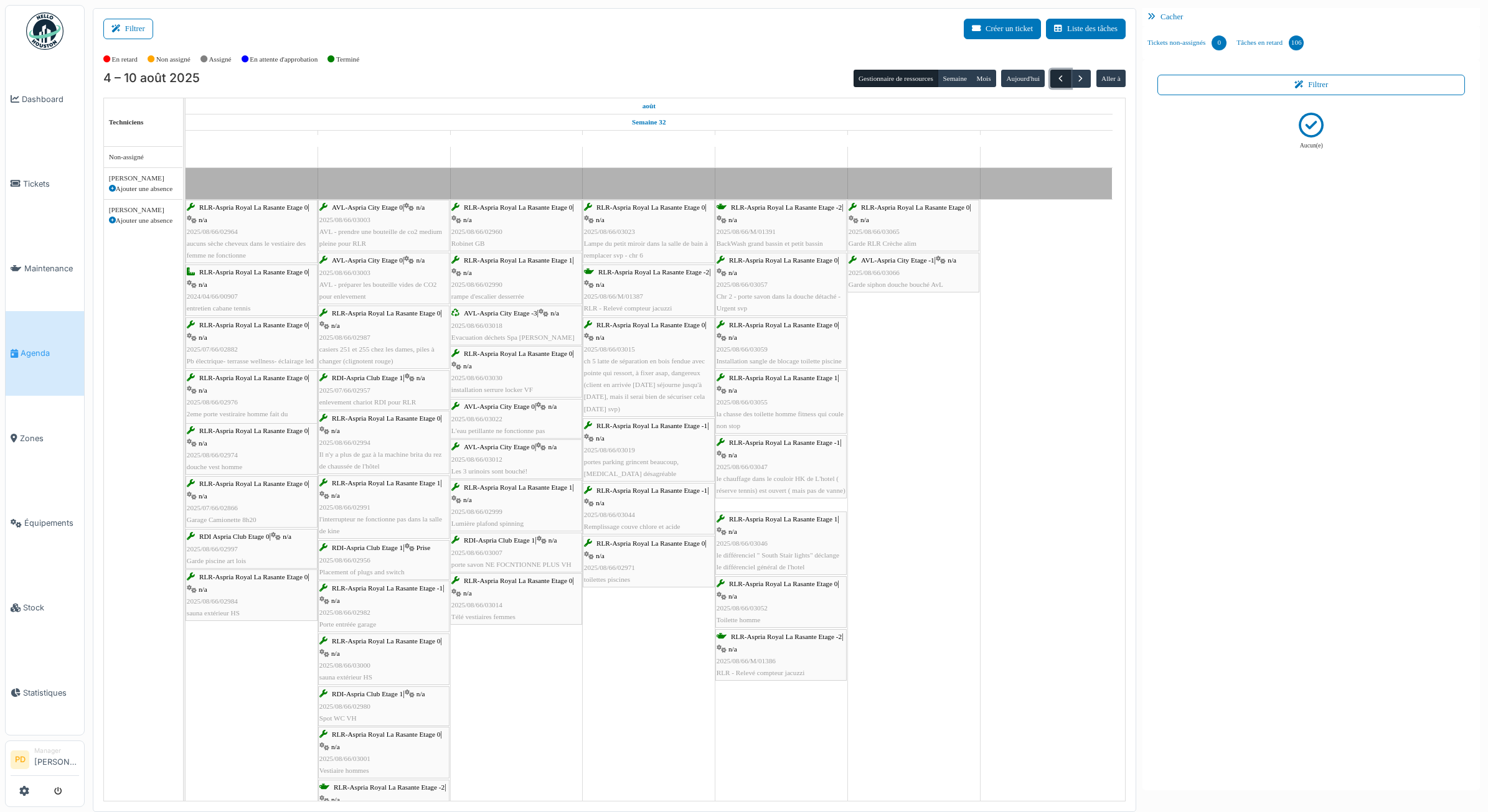
drag, startPoint x: 1049, startPoint y: 74, endPoint x: 1058, endPoint y: 85, distance: 14.2
click at [1058, 85] on button "button" at bounding box center [1060, 79] width 21 height 18
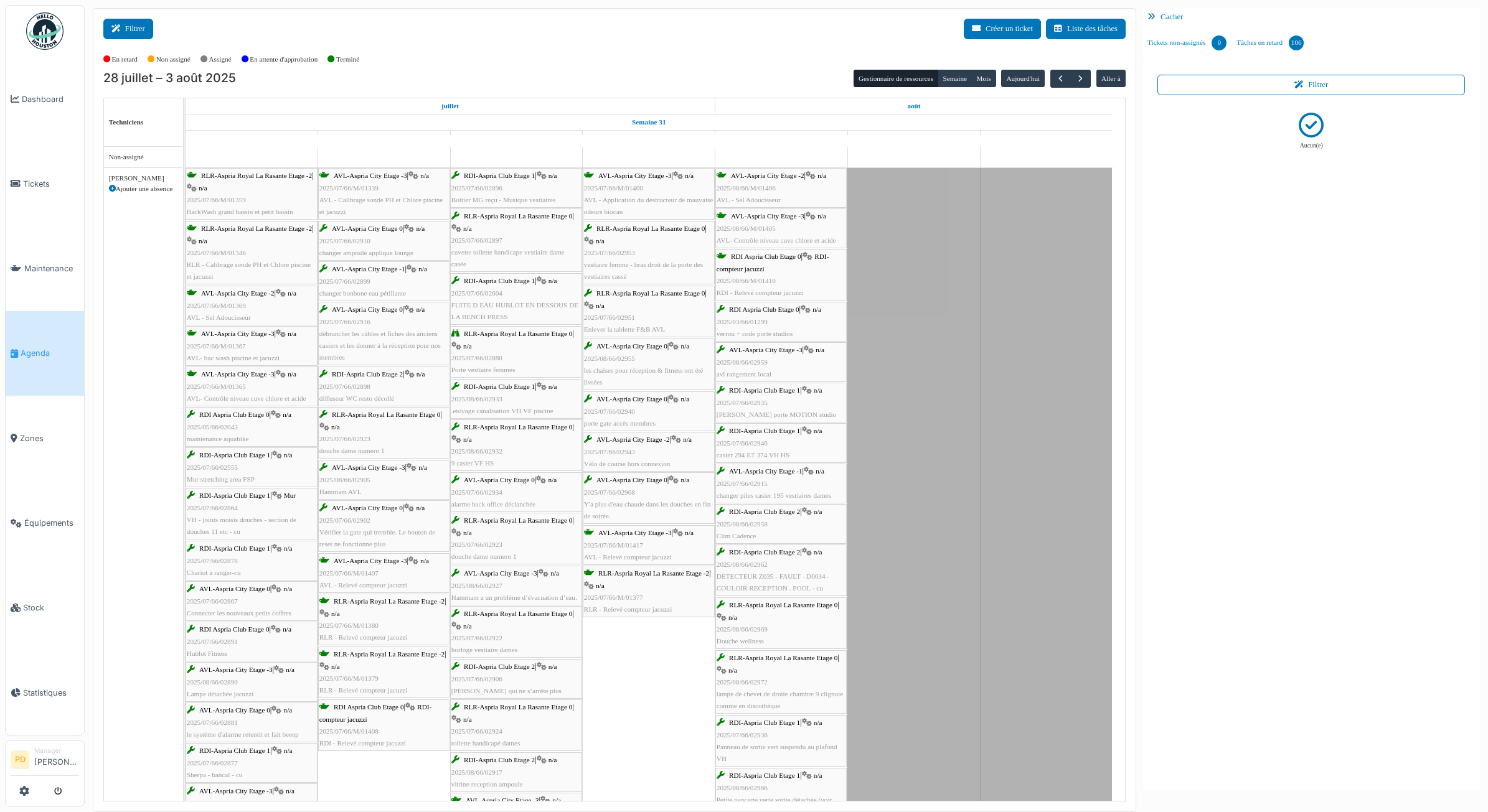
click at [138, 28] on button "Filtrer" at bounding box center [128, 28] width 50 height 21
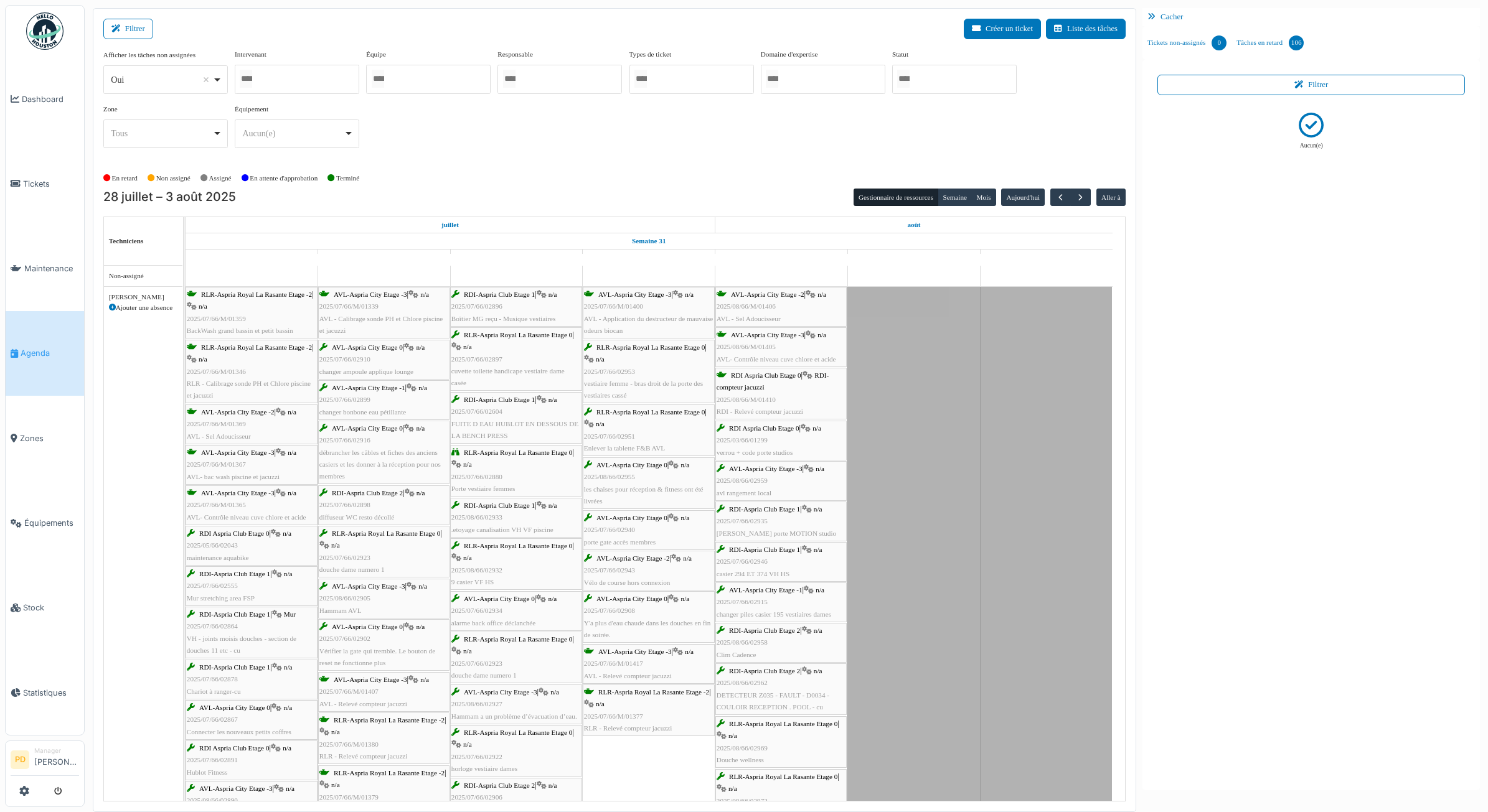
click at [910, 86] on input "Tous" at bounding box center [904, 79] width 13 height 18
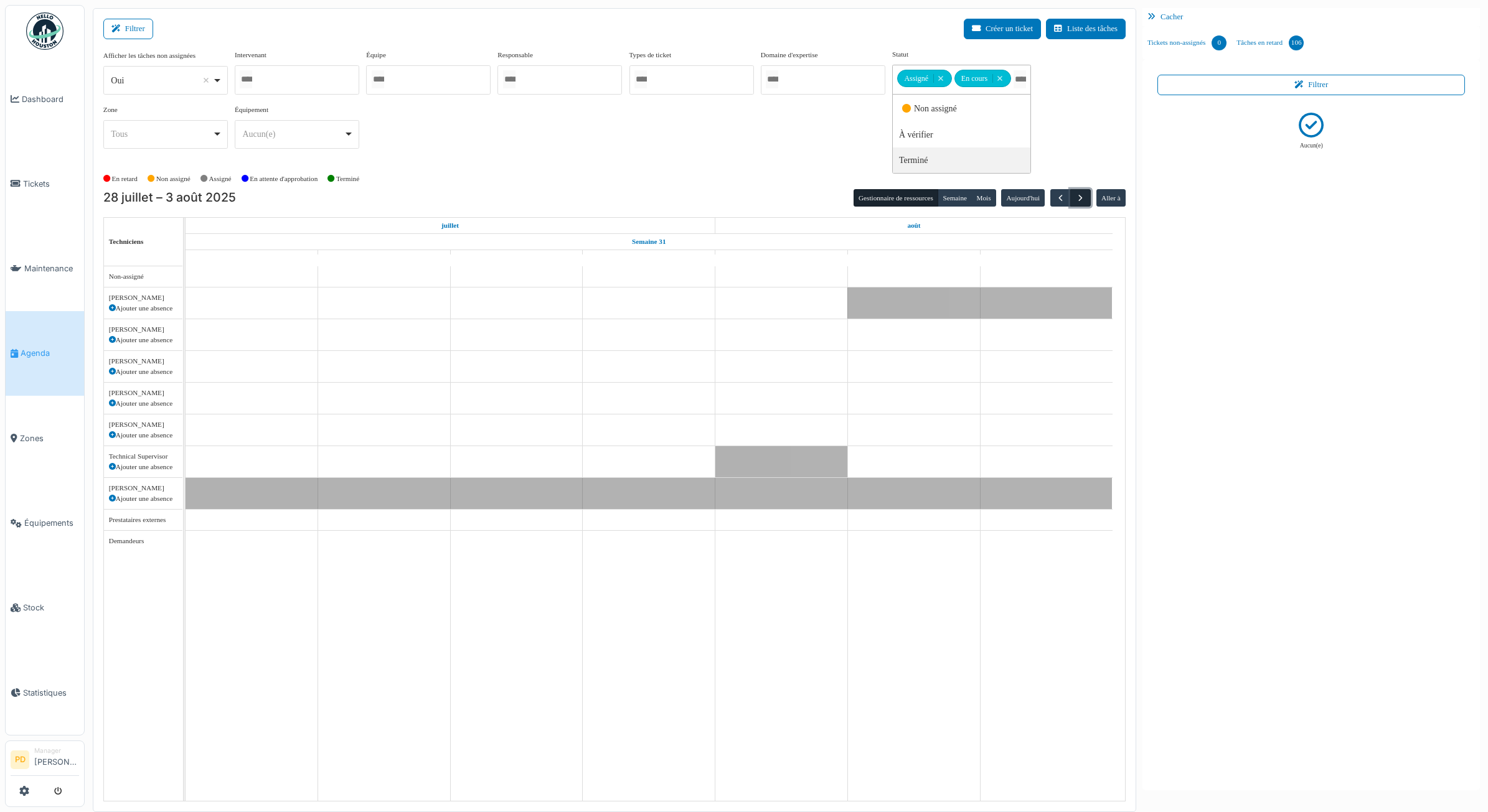
click at [1084, 198] on span "button" at bounding box center [1081, 199] width 11 height 11
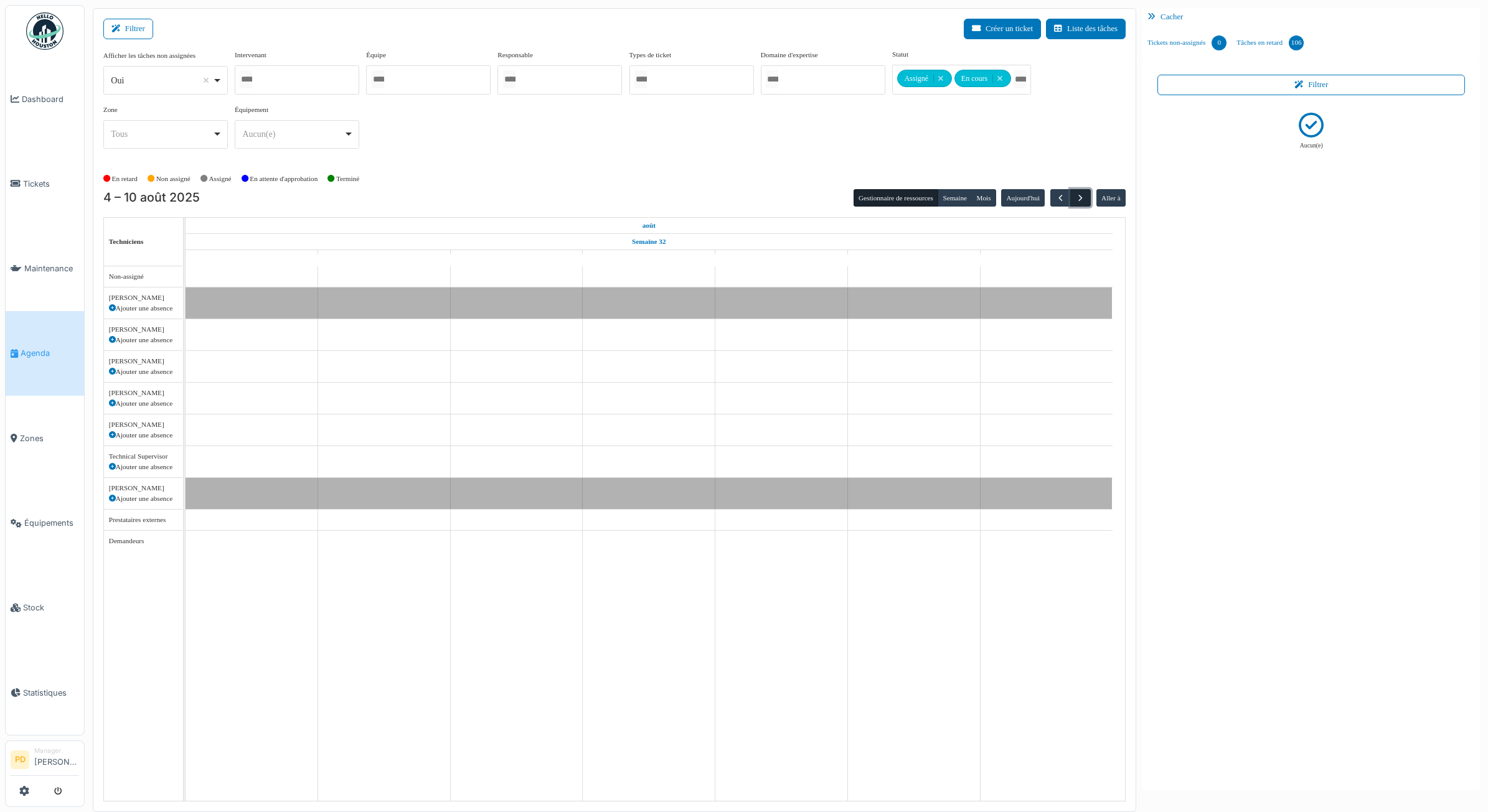
click at [1078, 198] on span "button" at bounding box center [1081, 199] width 11 height 11
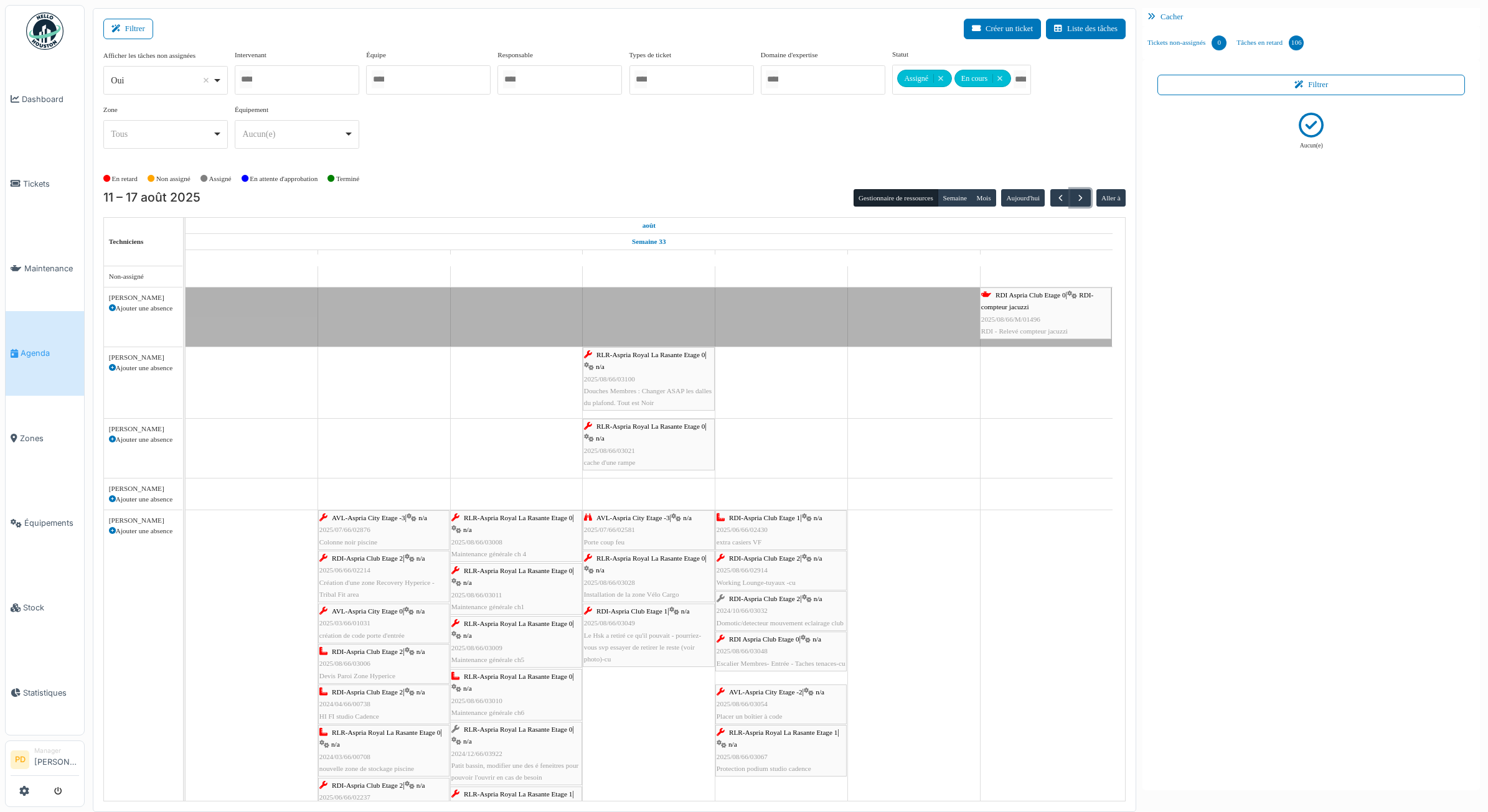
click at [661, 368] on div "RLR-Aspria Royal La Rasante Etage 0 | n/a 2025/08/66/03100 Douches Membres : Ch…" at bounding box center [649, 379] width 129 height 60
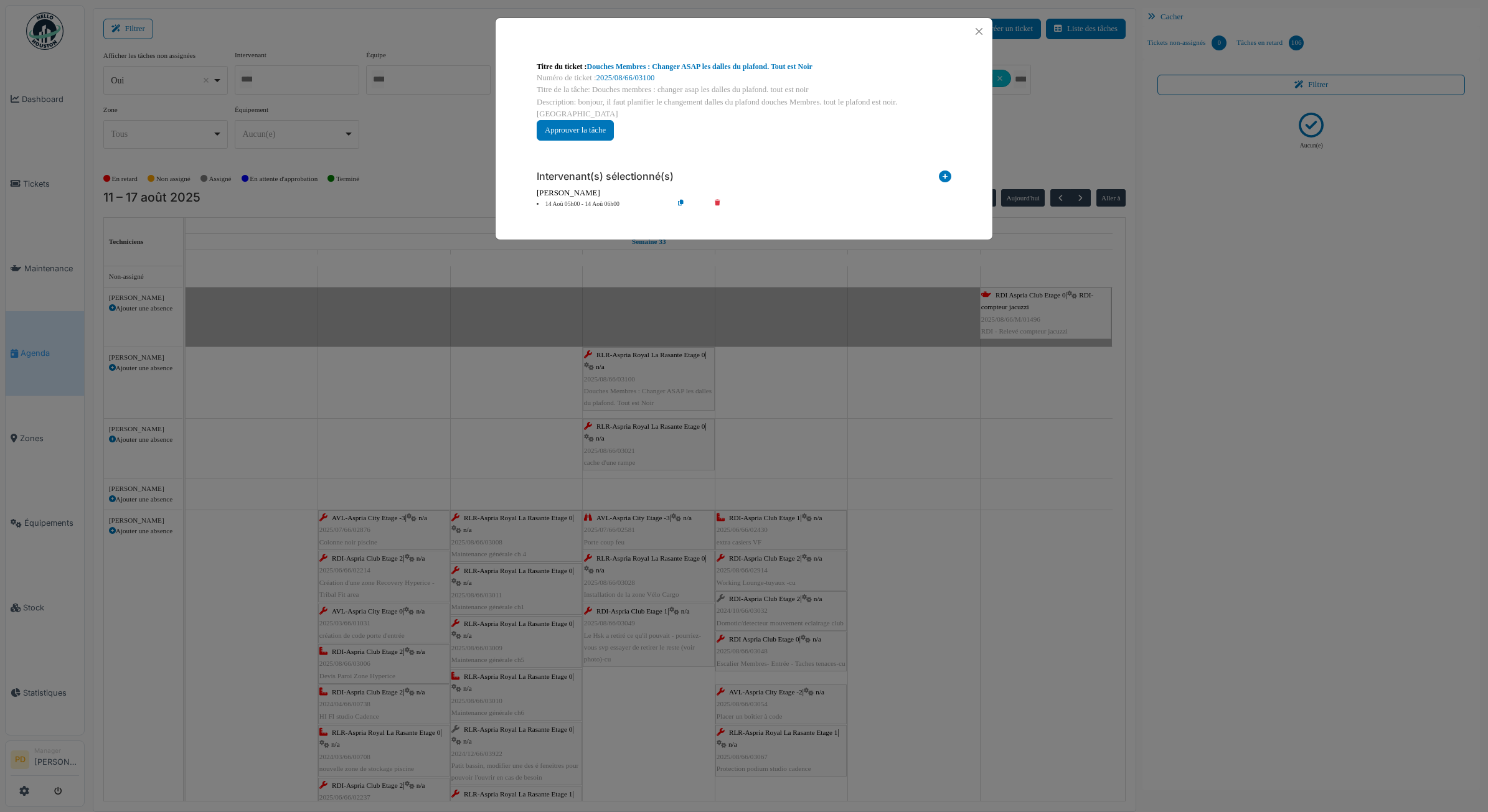
click at [594, 200] on li "14 Aoû 05h00 - 14 Aoû 06h00" at bounding box center [602, 204] width 142 height 9
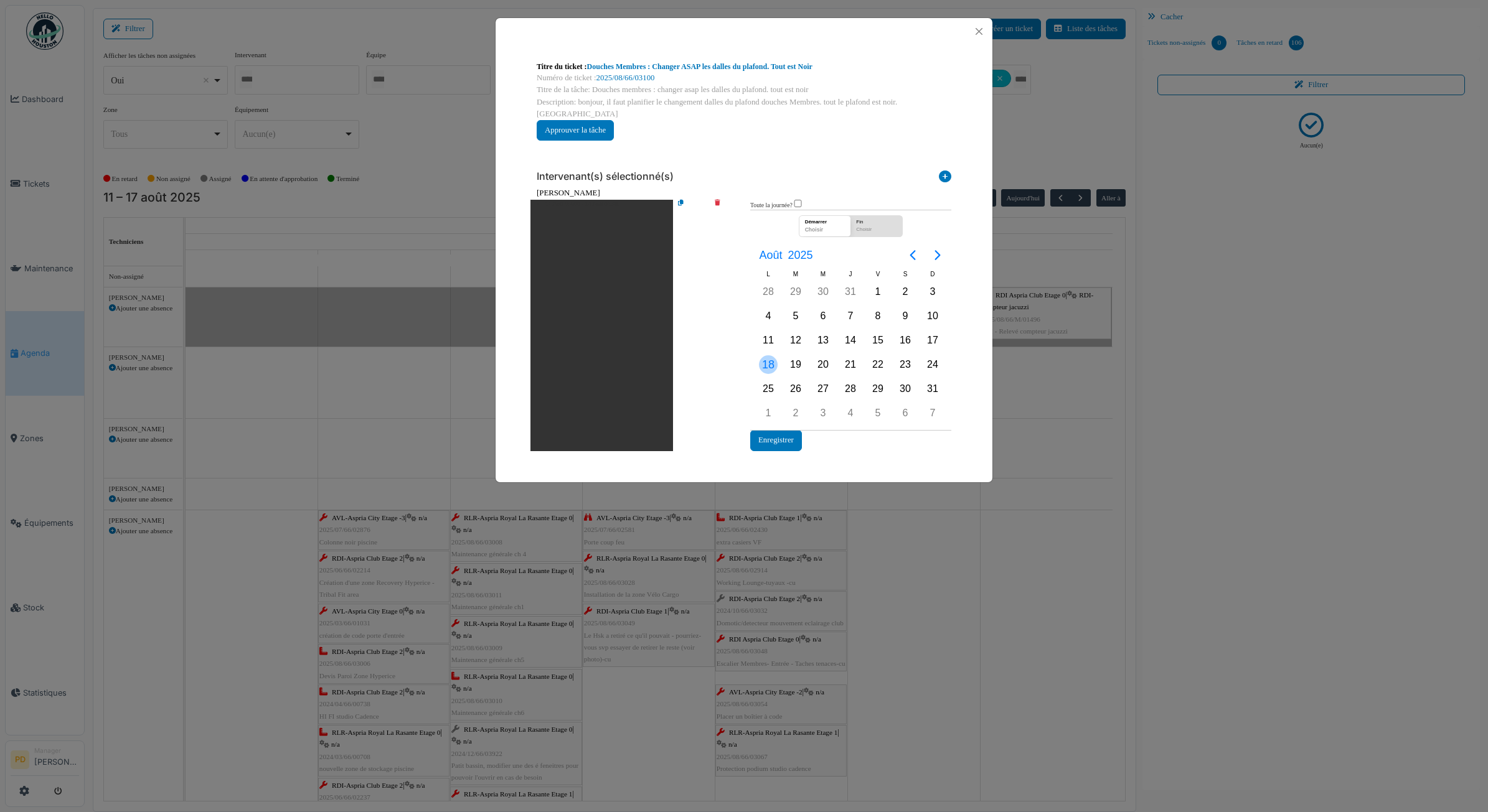
click at [766, 355] on div "18" at bounding box center [769, 365] width 18 height 18
click at [764, 355] on div "18" at bounding box center [769, 365] width 18 height 18
click at [779, 430] on button "Enregistrer" at bounding box center [776, 440] width 52 height 21
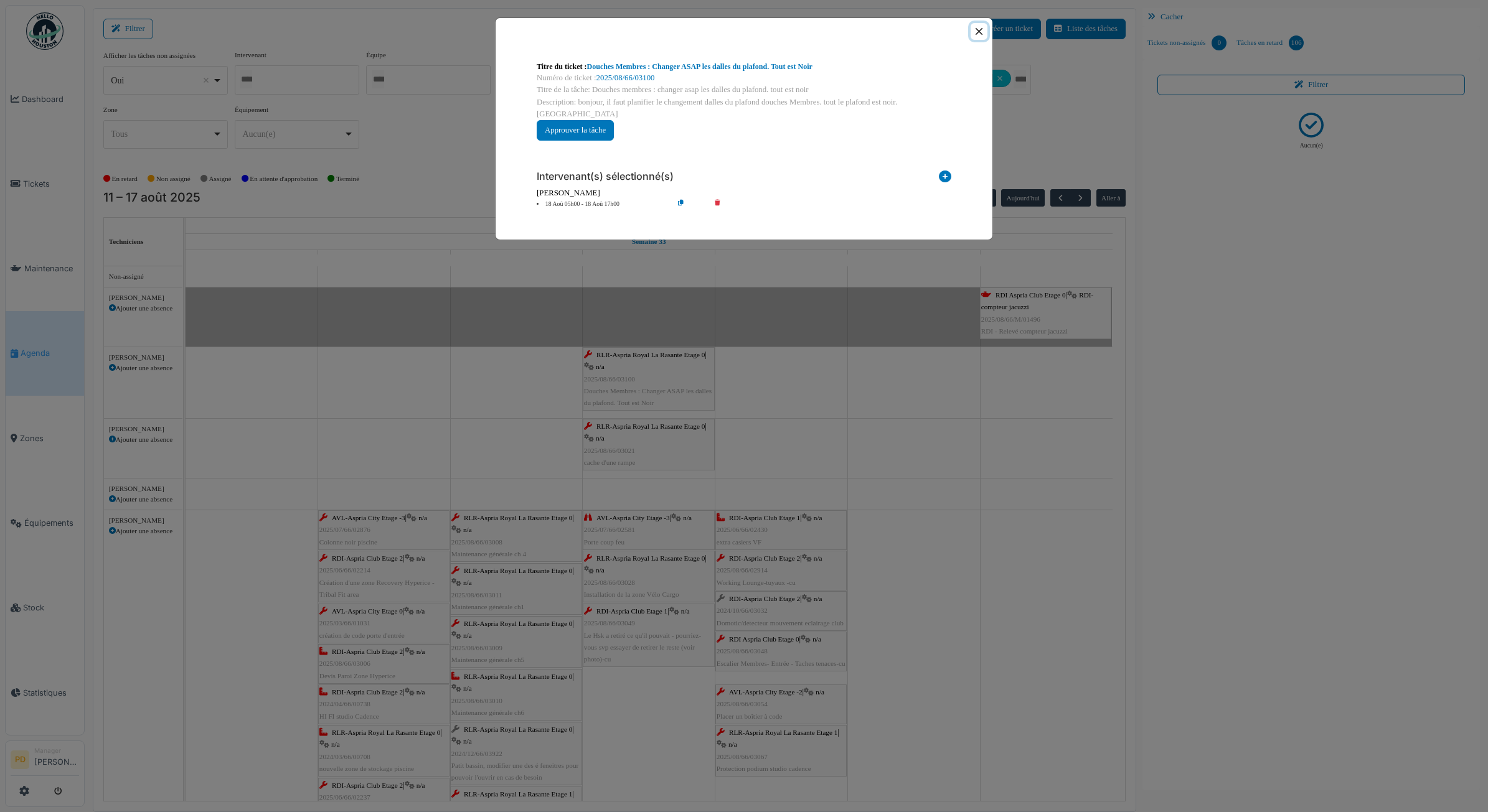
click at [976, 25] on button "Close" at bounding box center [979, 31] width 16 height 16
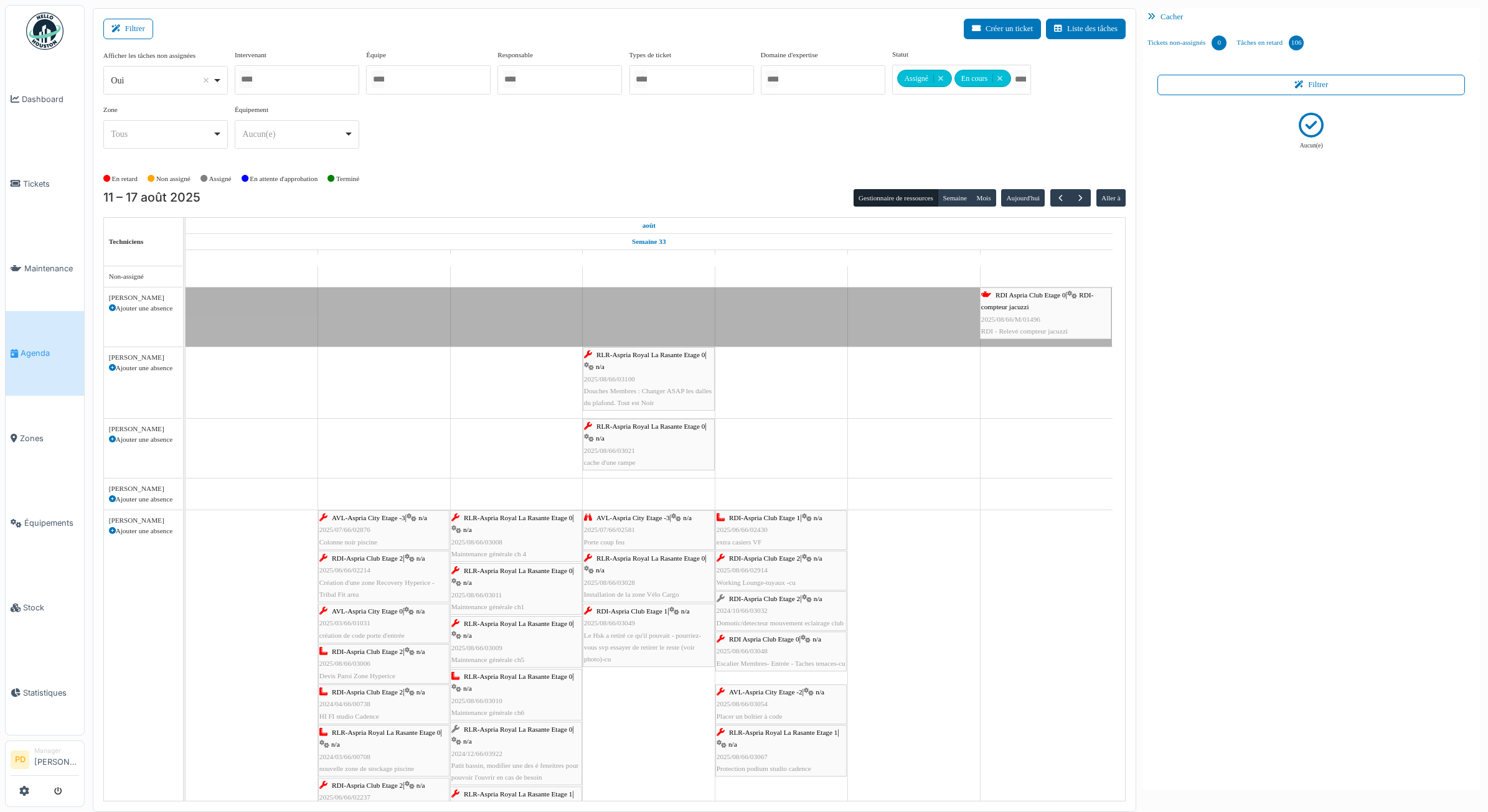
click at [656, 424] on span "RLR-Aspria Royal La Rasante Etage 0" at bounding box center [650, 427] width 108 height 7
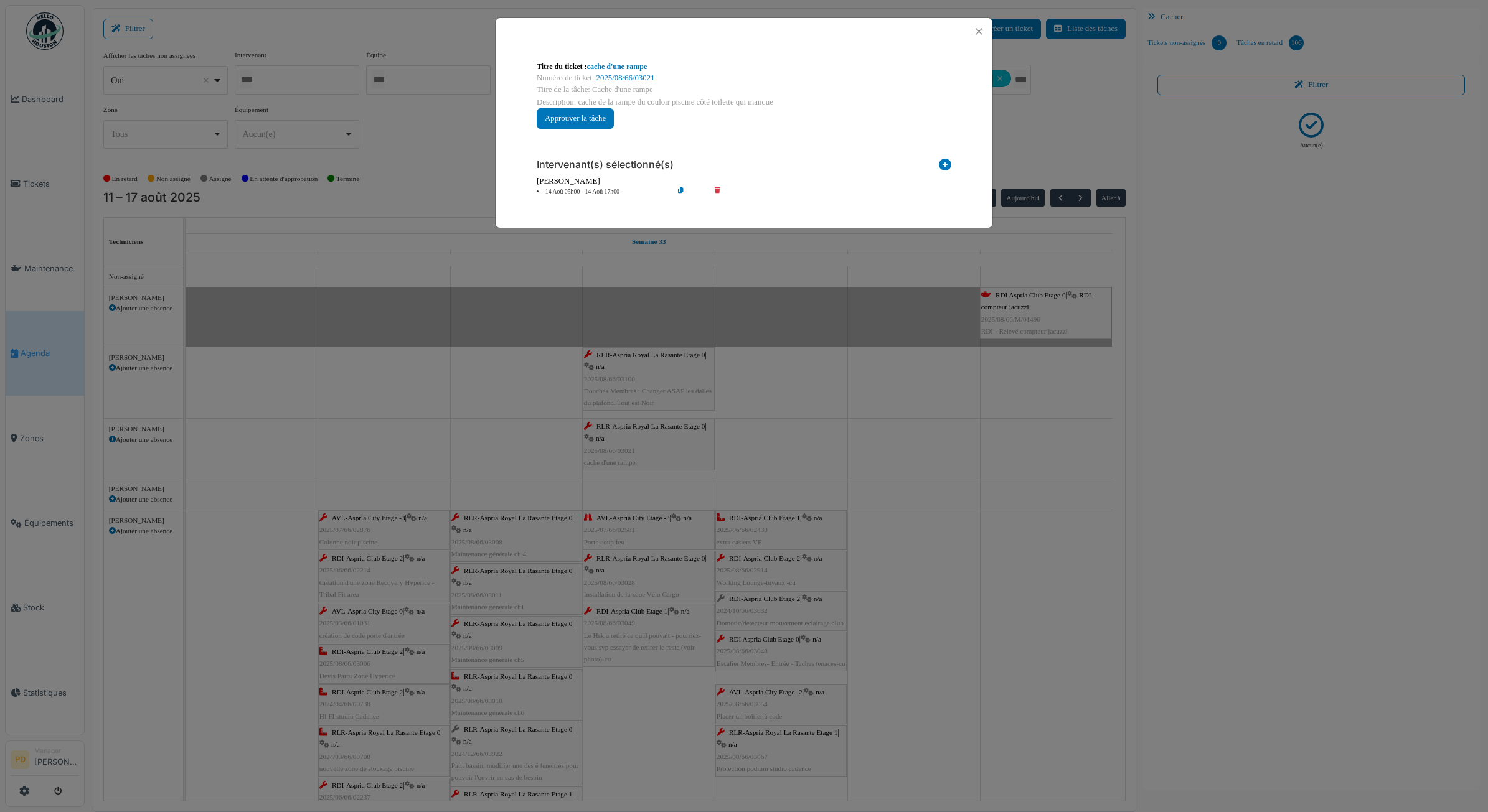
click at [603, 194] on li "14 Aoû 05h00 - 14 Aoû 17h00" at bounding box center [602, 192] width 142 height 9
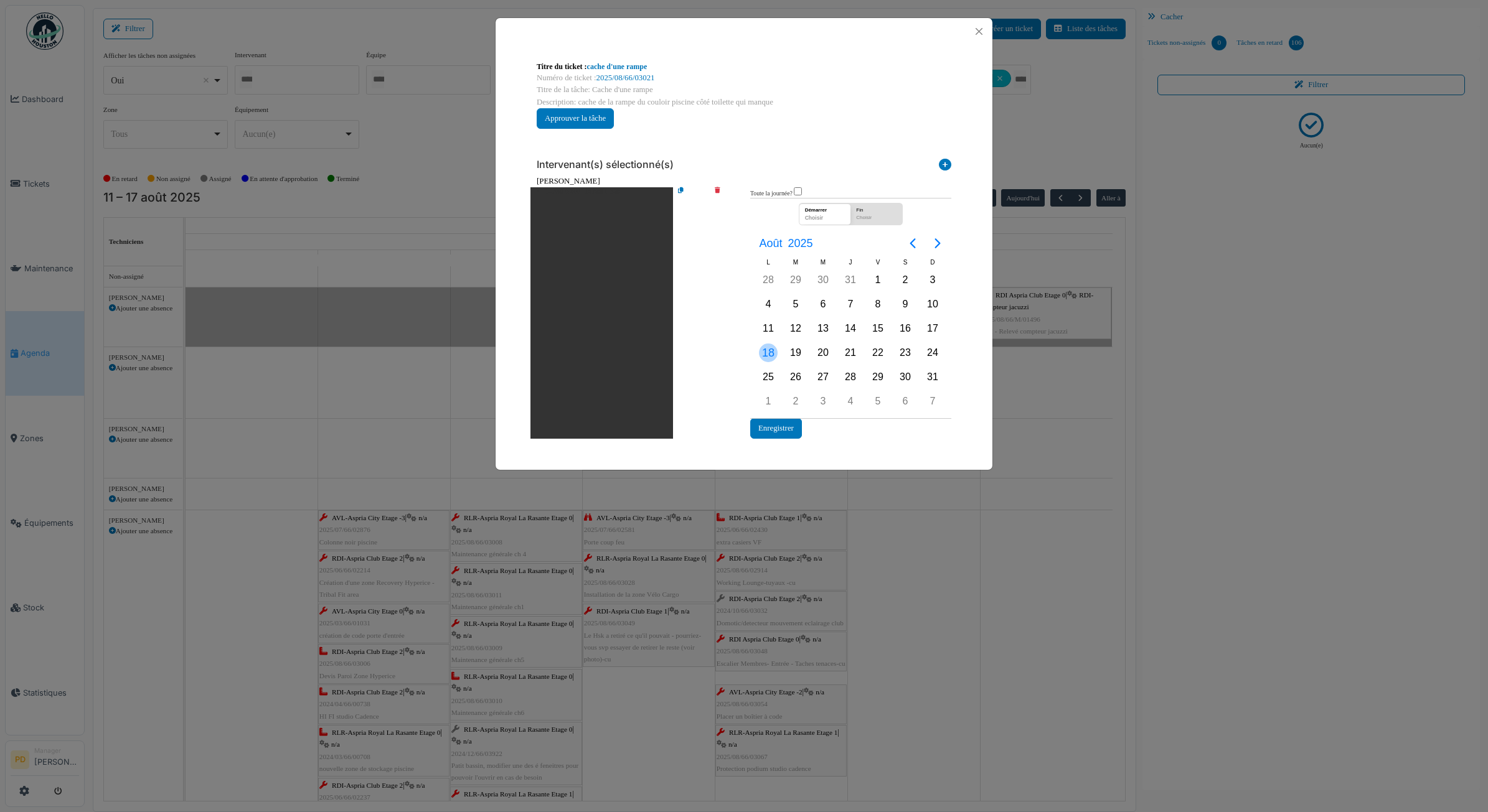
click at [765, 351] on div "18" at bounding box center [769, 353] width 18 height 18
click at [782, 431] on button "Enregistrer" at bounding box center [776, 428] width 52 height 21
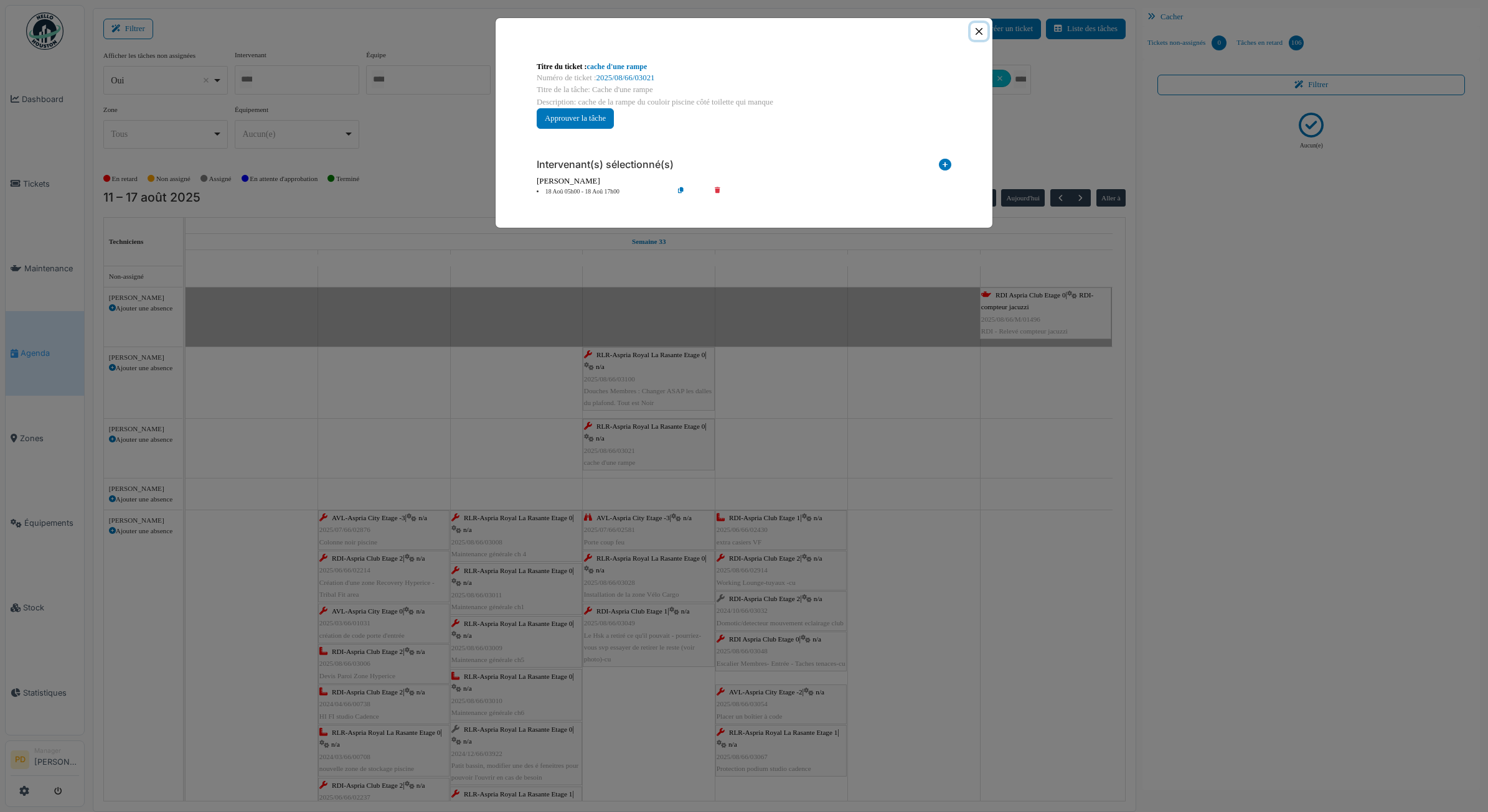
click at [981, 35] on button "Close" at bounding box center [979, 31] width 16 height 16
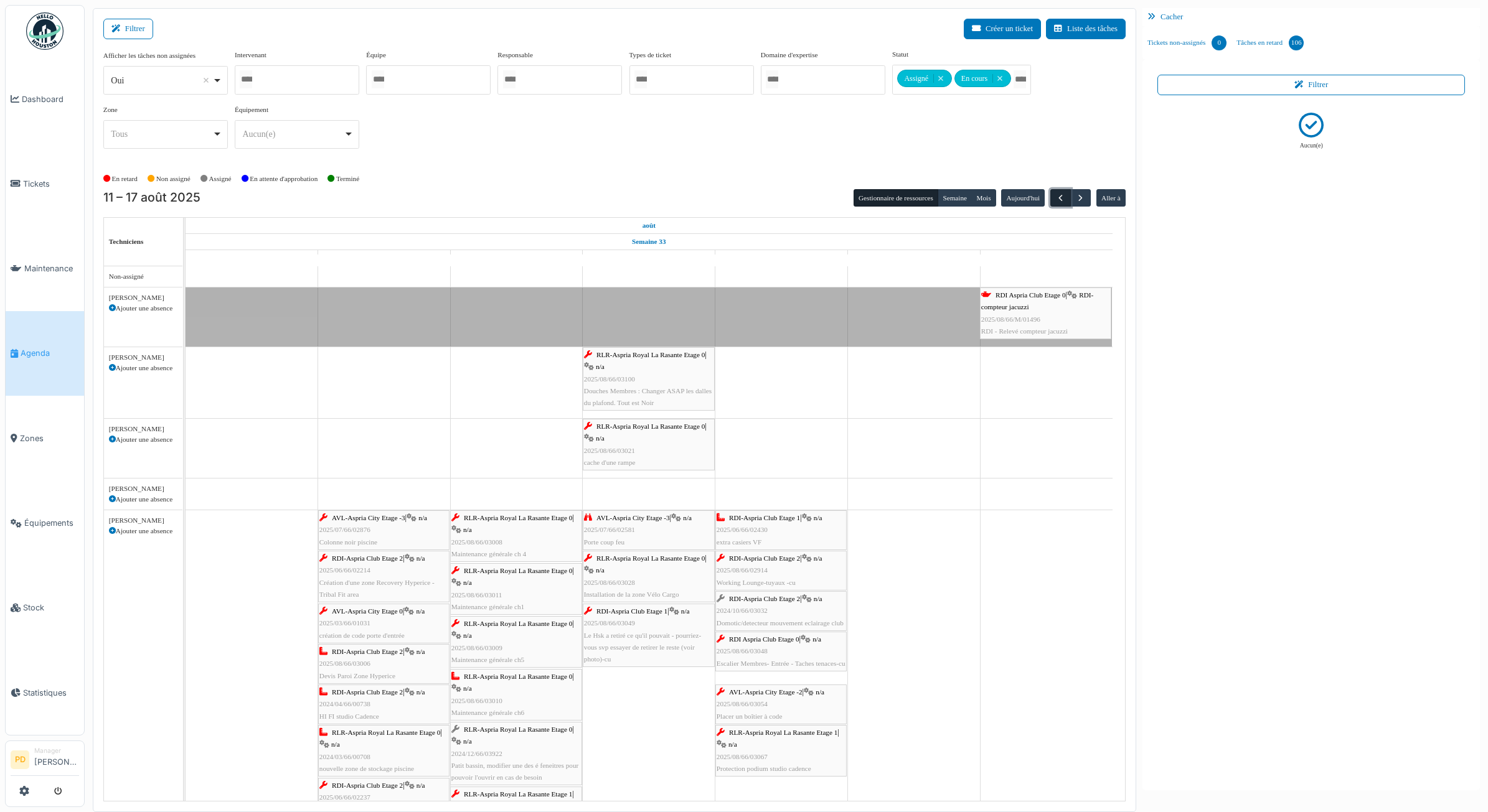
click at [1060, 193] on span "button" at bounding box center [1061, 199] width 11 height 11
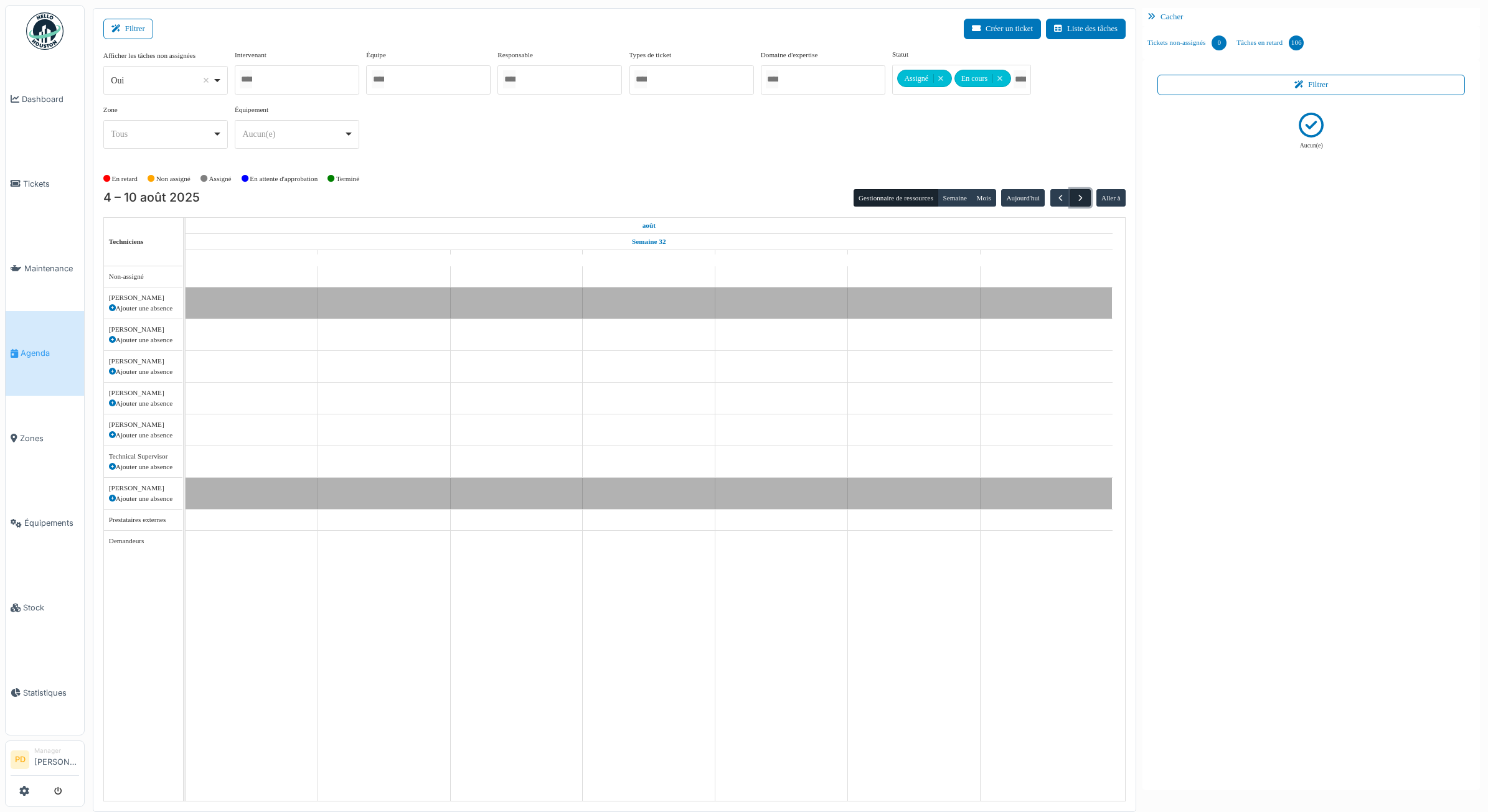
click at [1081, 198] on span "button" at bounding box center [1081, 199] width 11 height 11
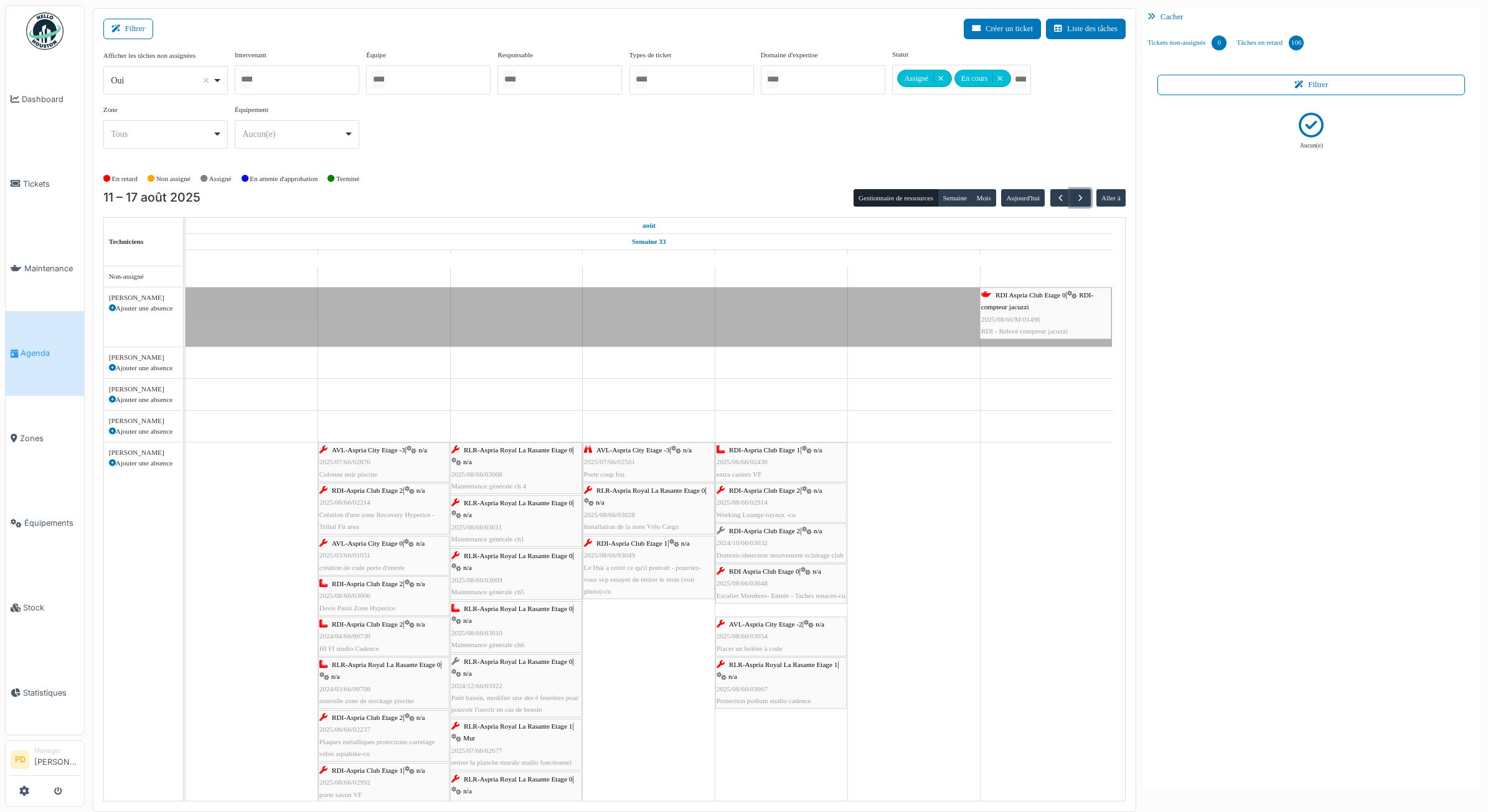
click at [1030, 297] on span "RDI Aspria Club Etage 0" at bounding box center [1030, 295] width 70 height 7
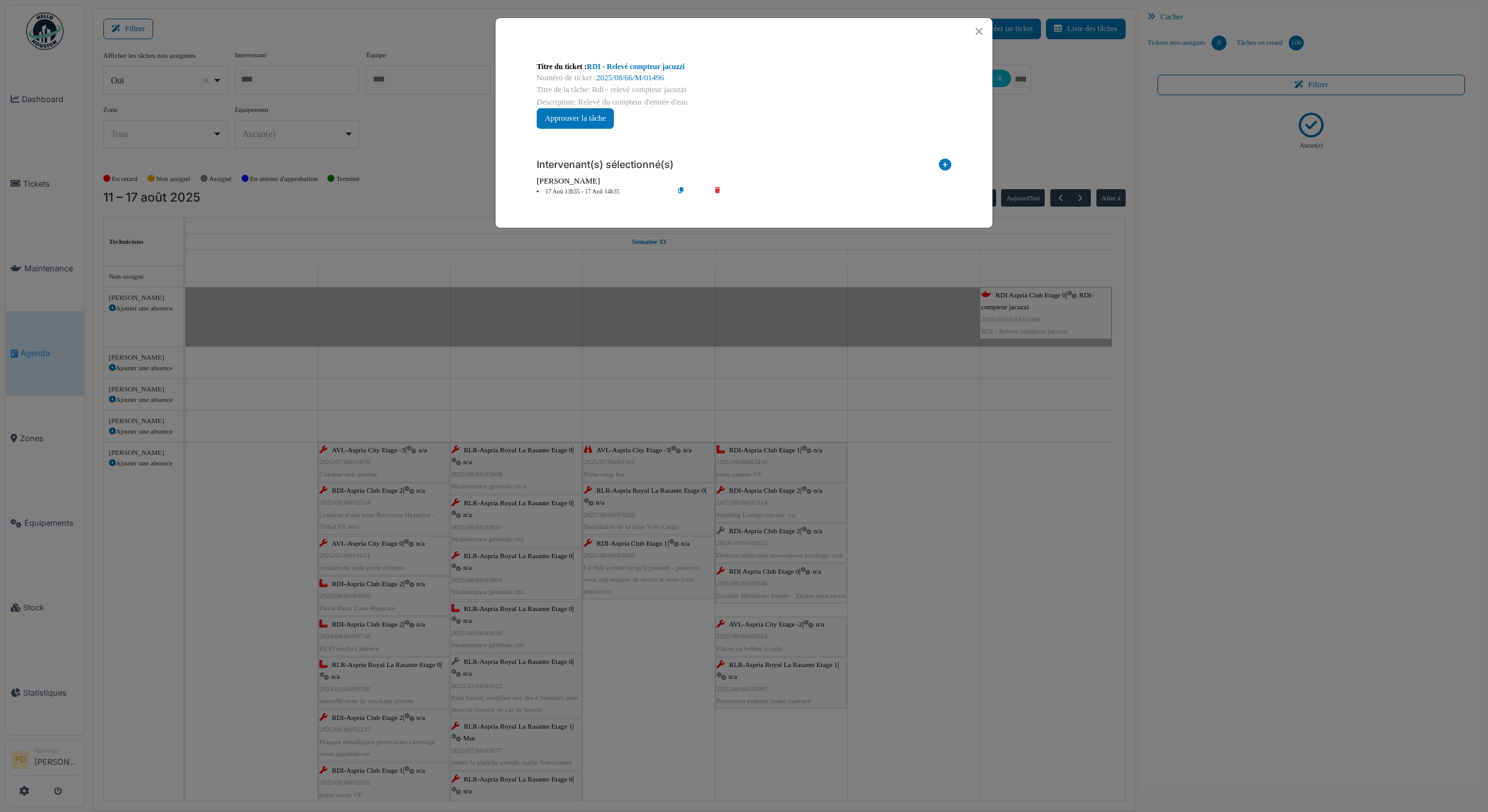
click at [615, 188] on li "17 Aoû 13h35 - 17 Aoû 14h35" at bounding box center [602, 192] width 142 height 9
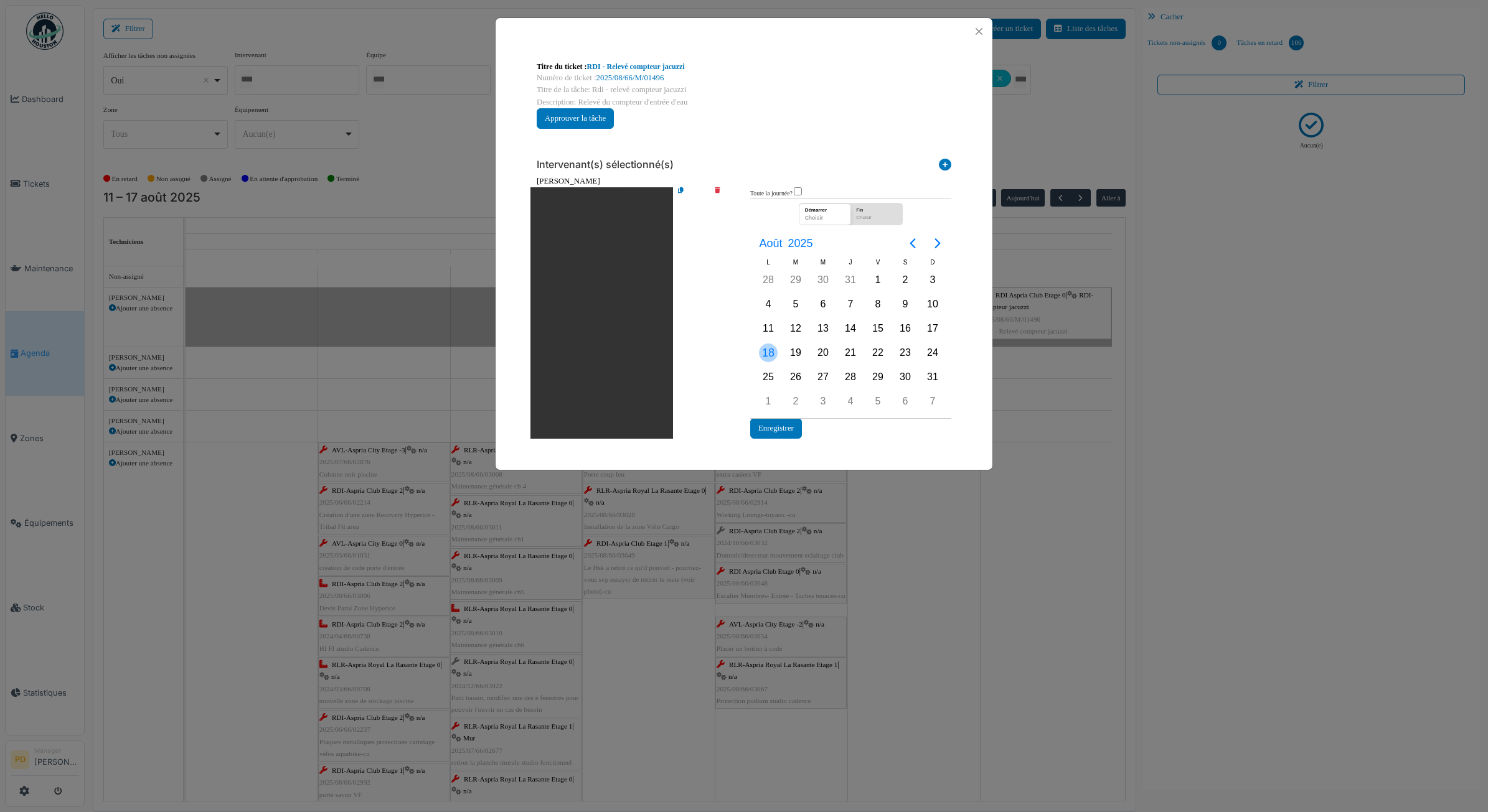
click at [768, 362] on div "18" at bounding box center [769, 353] width 27 height 24
click at [789, 428] on button "Enregistrer" at bounding box center [776, 428] width 52 height 21
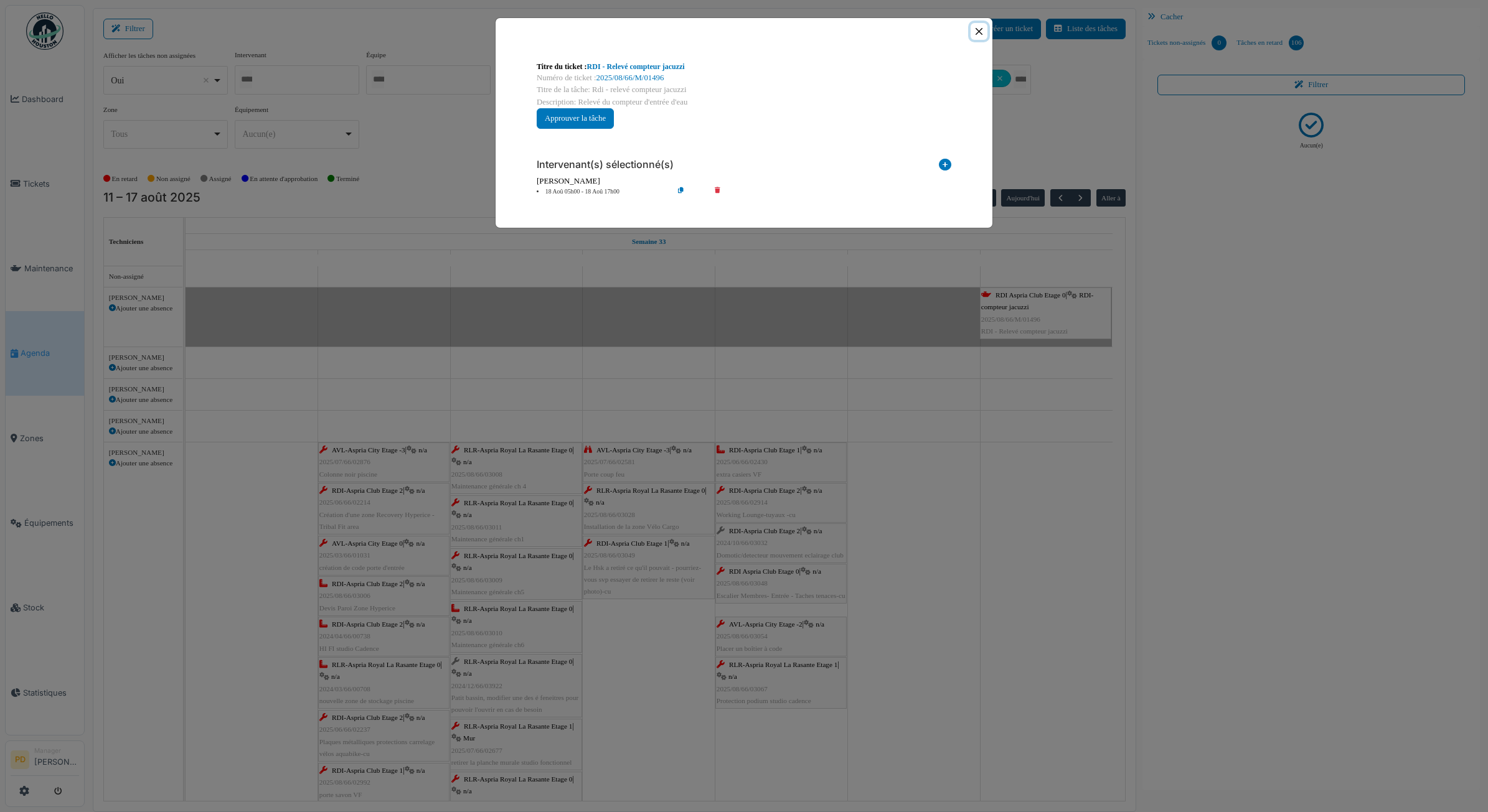
click at [976, 28] on button "Close" at bounding box center [979, 31] width 16 height 16
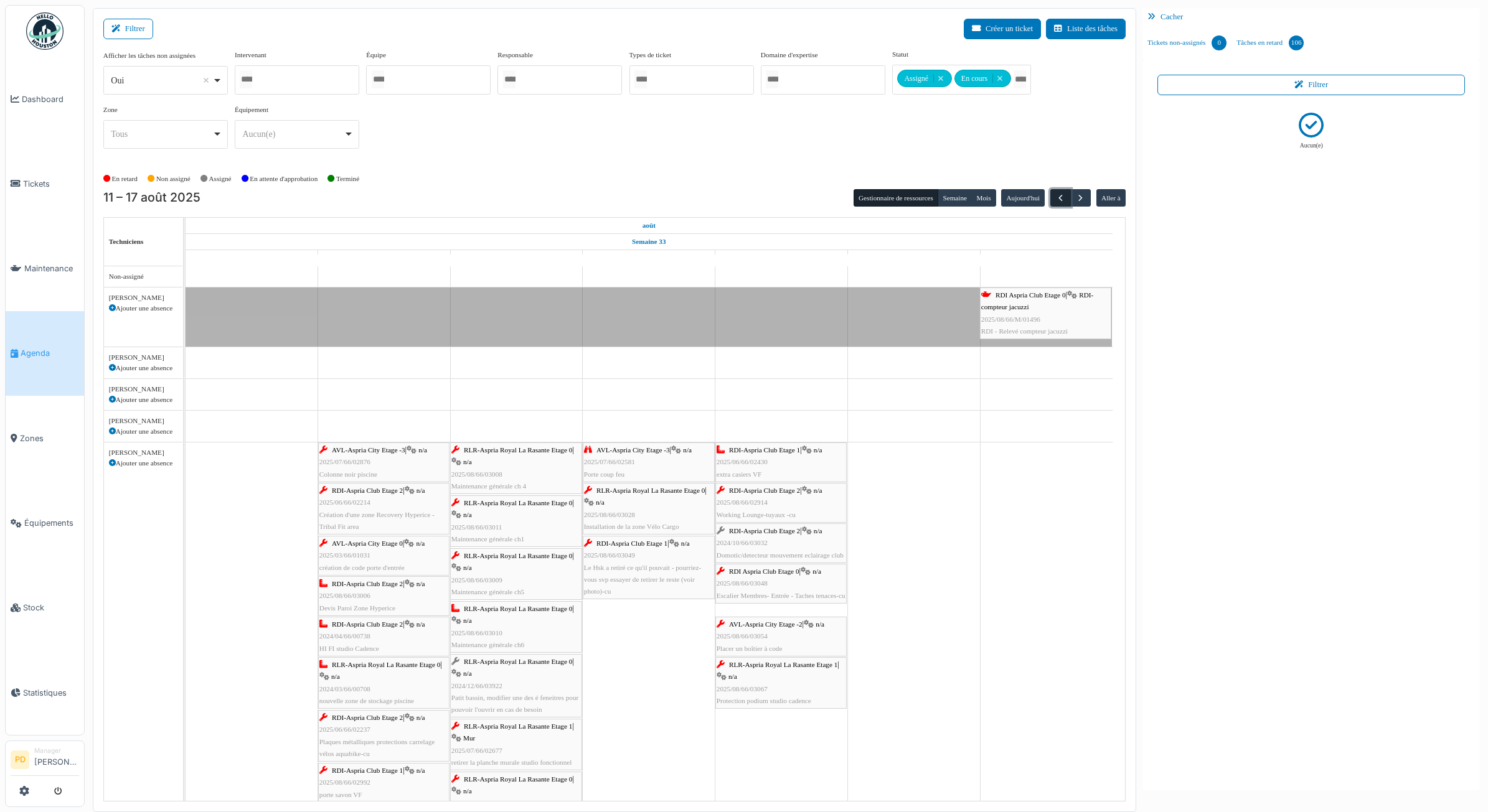
click at [1062, 200] on span "button" at bounding box center [1061, 199] width 11 height 11
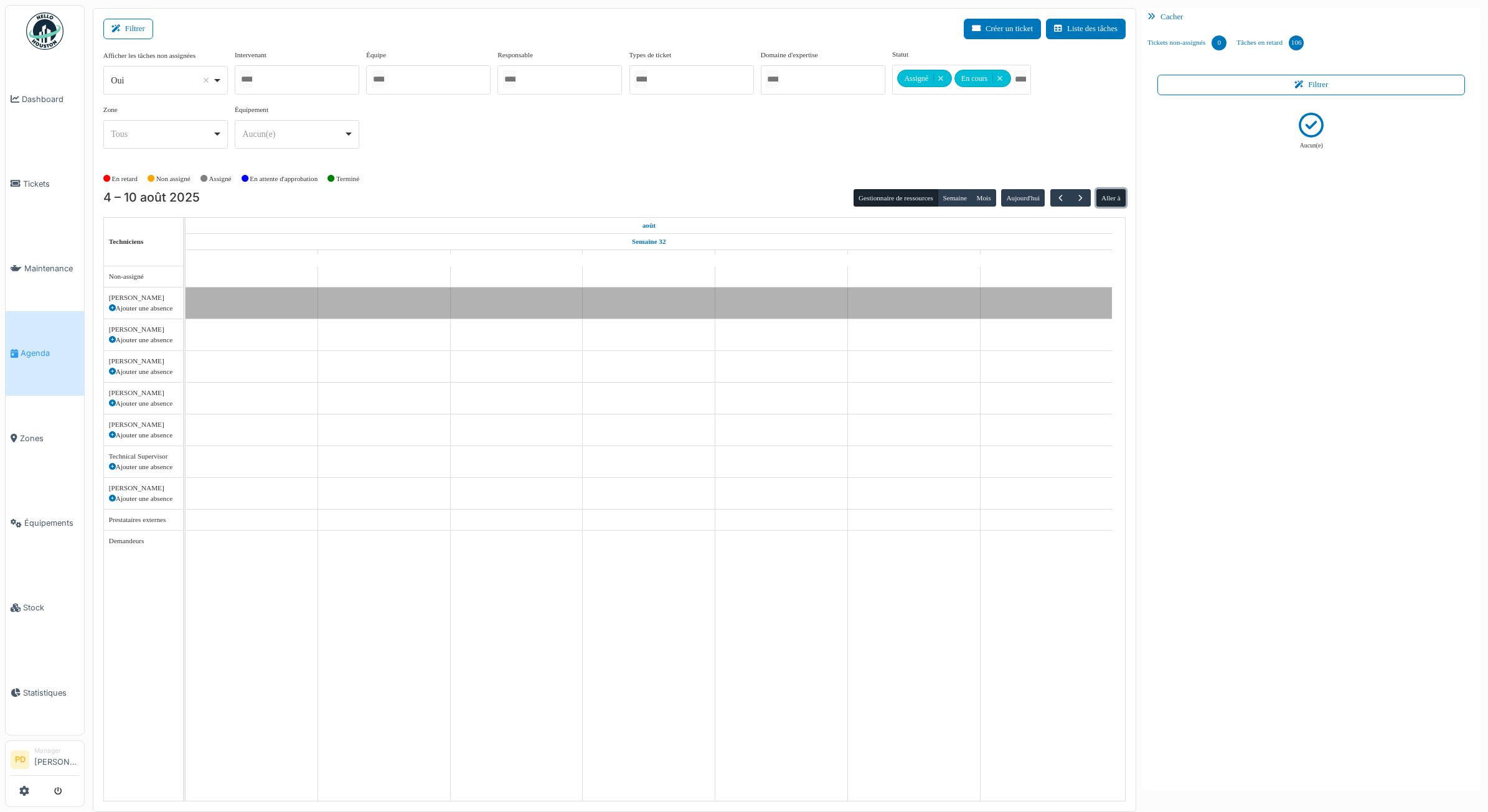
click at [1097, 198] on button "Aller à" at bounding box center [1111, 198] width 29 height 17
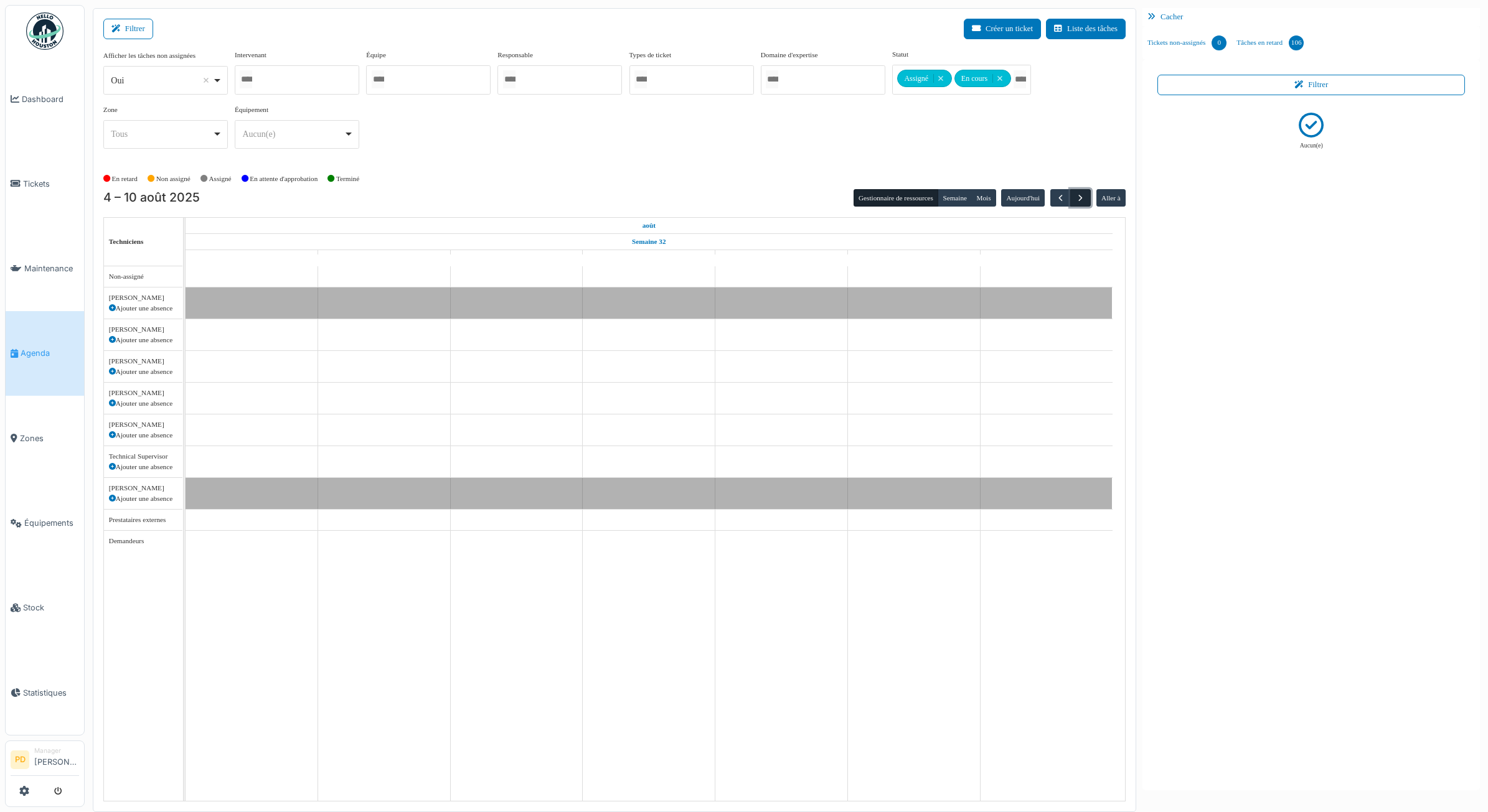
click at [1079, 200] on span "button" at bounding box center [1081, 199] width 11 height 11
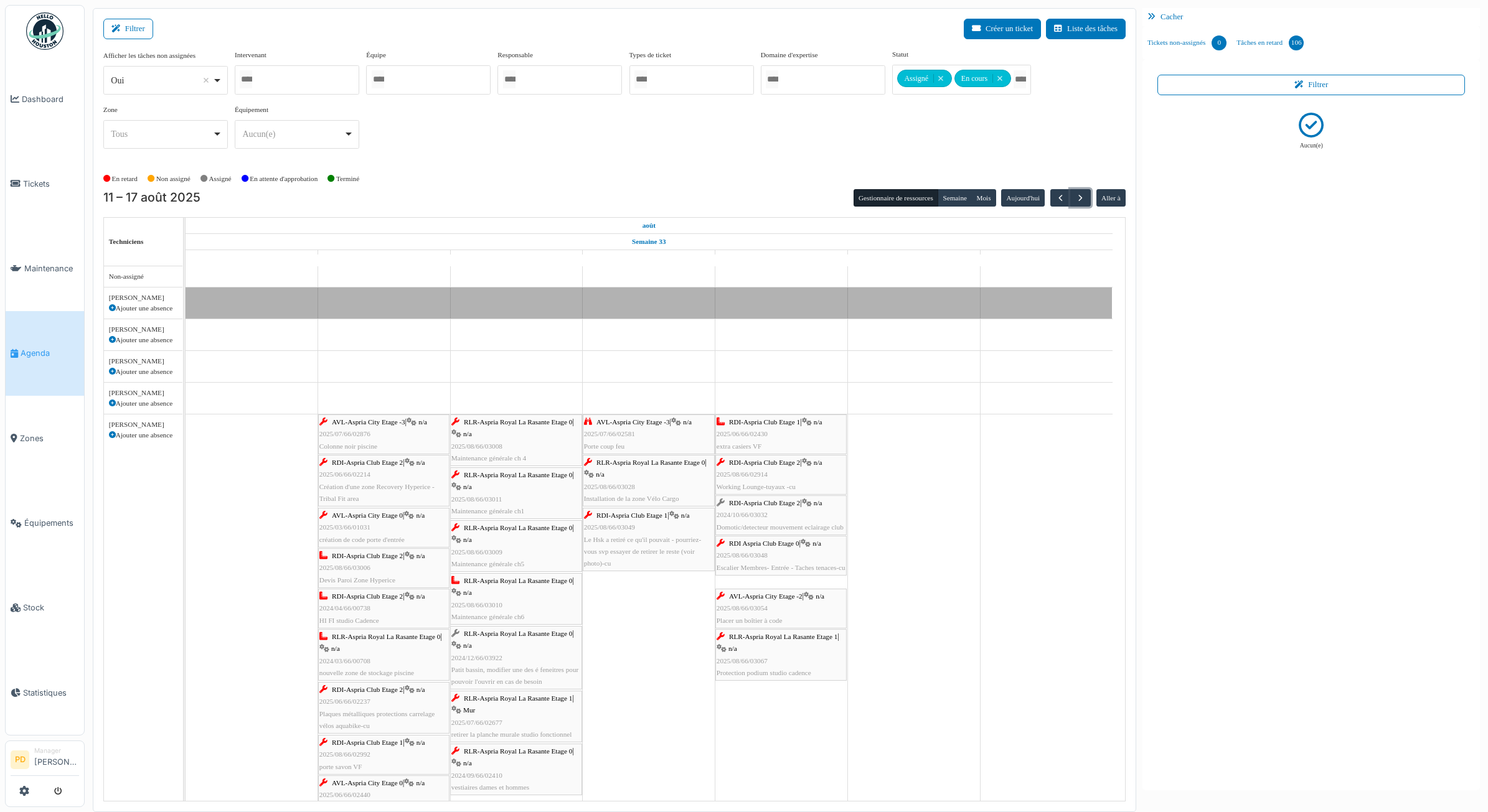
click at [366, 421] on span "AVL-Aspria City Etage -3" at bounding box center [368, 422] width 74 height 7
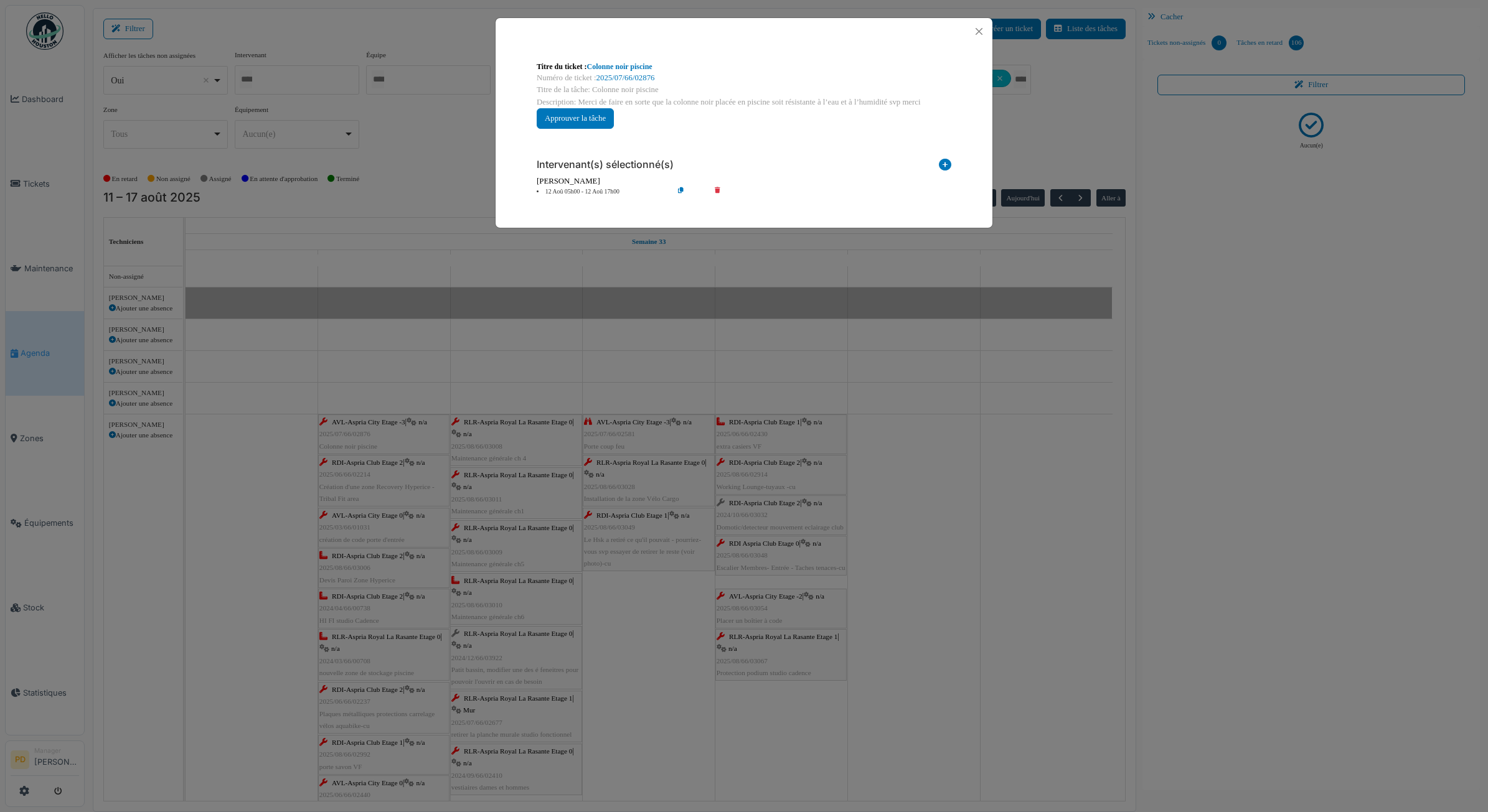
click at [574, 191] on li "12 Aoû 05h00 - 12 Aoû 17h00" at bounding box center [602, 192] width 142 height 9
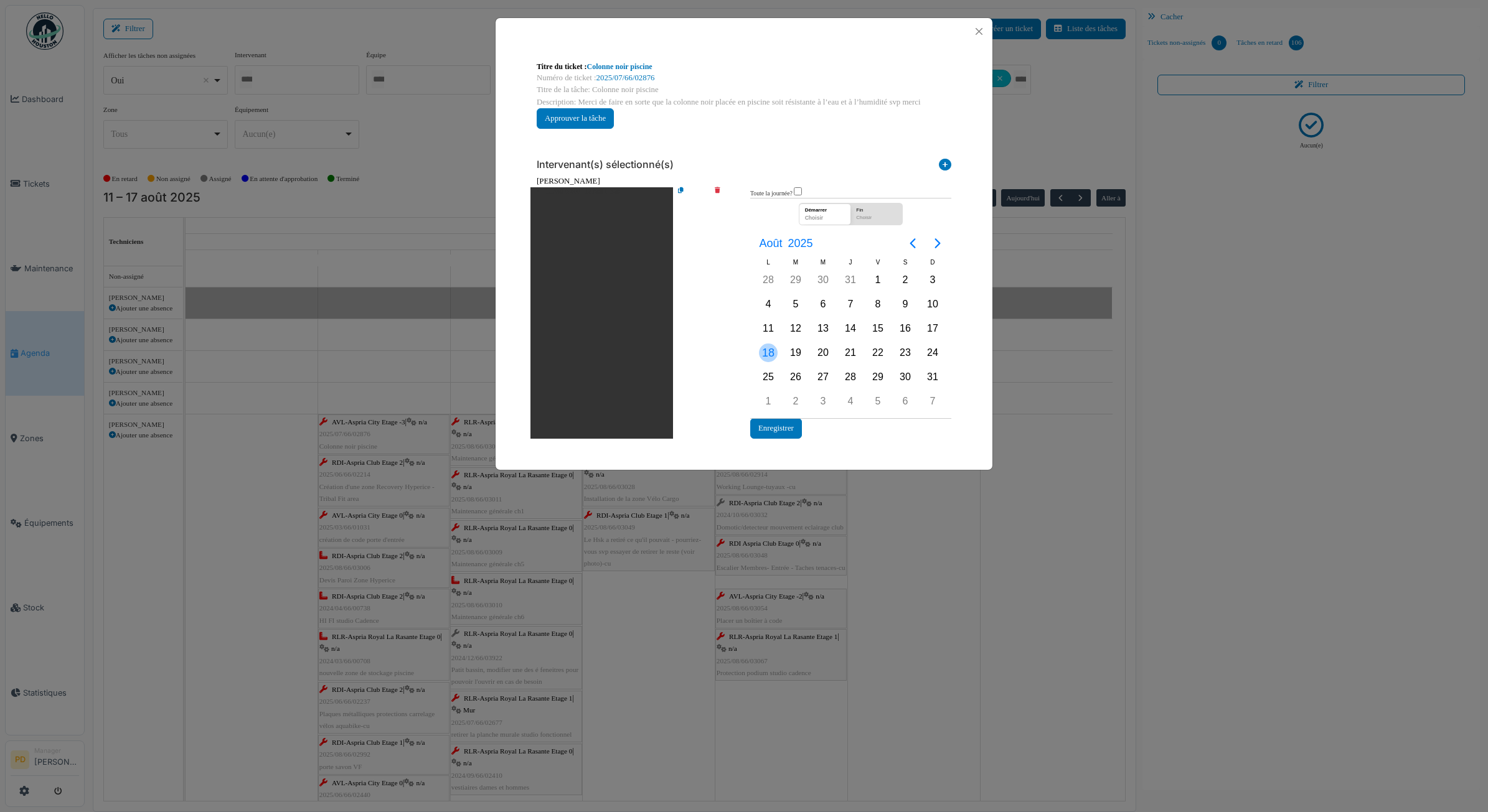
click at [773, 345] on div "18" at bounding box center [769, 353] width 18 height 18
click at [777, 422] on button "Enregistrer" at bounding box center [776, 428] width 52 height 21
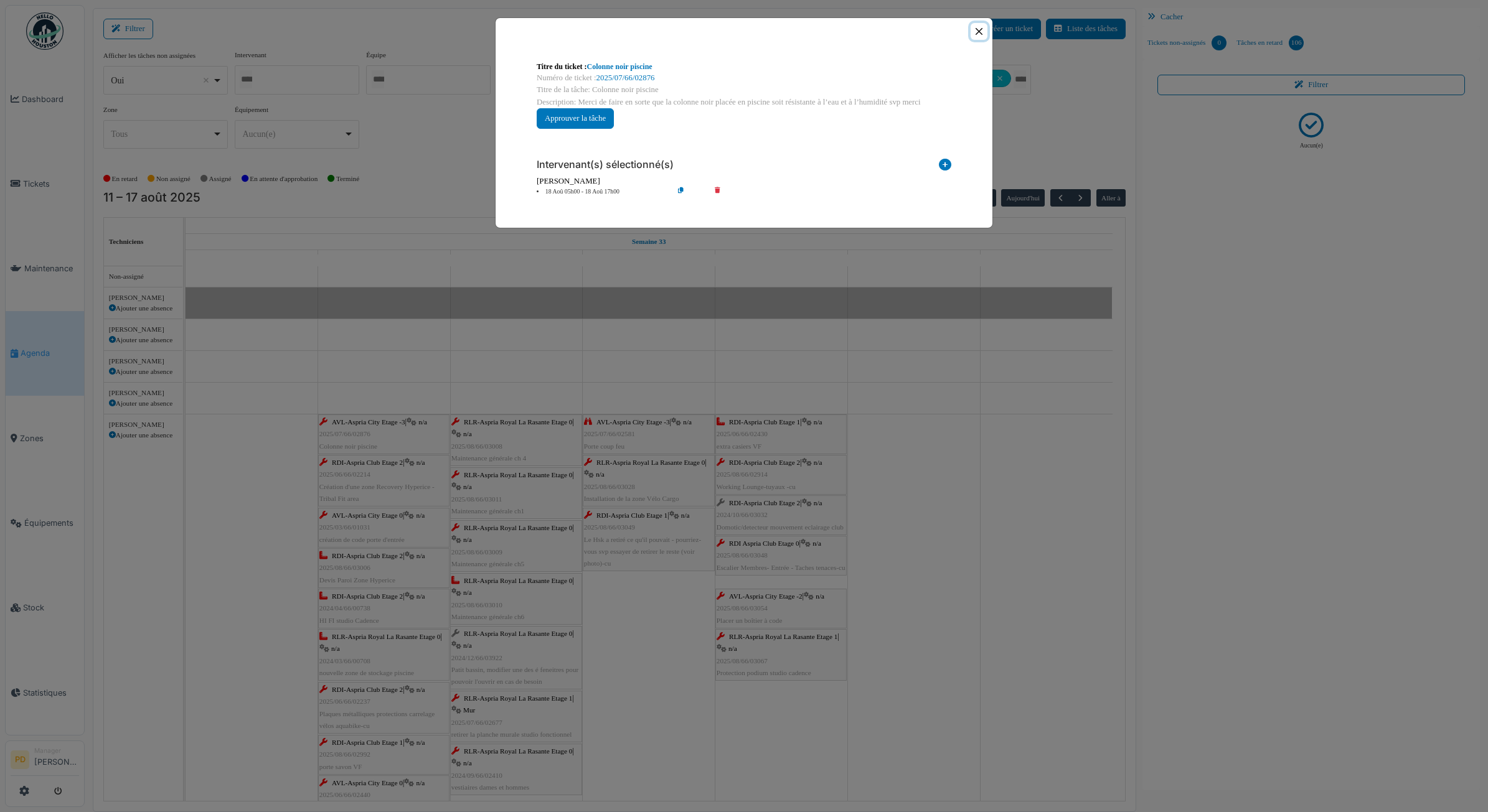
click at [976, 37] on button "Close" at bounding box center [979, 31] width 16 height 16
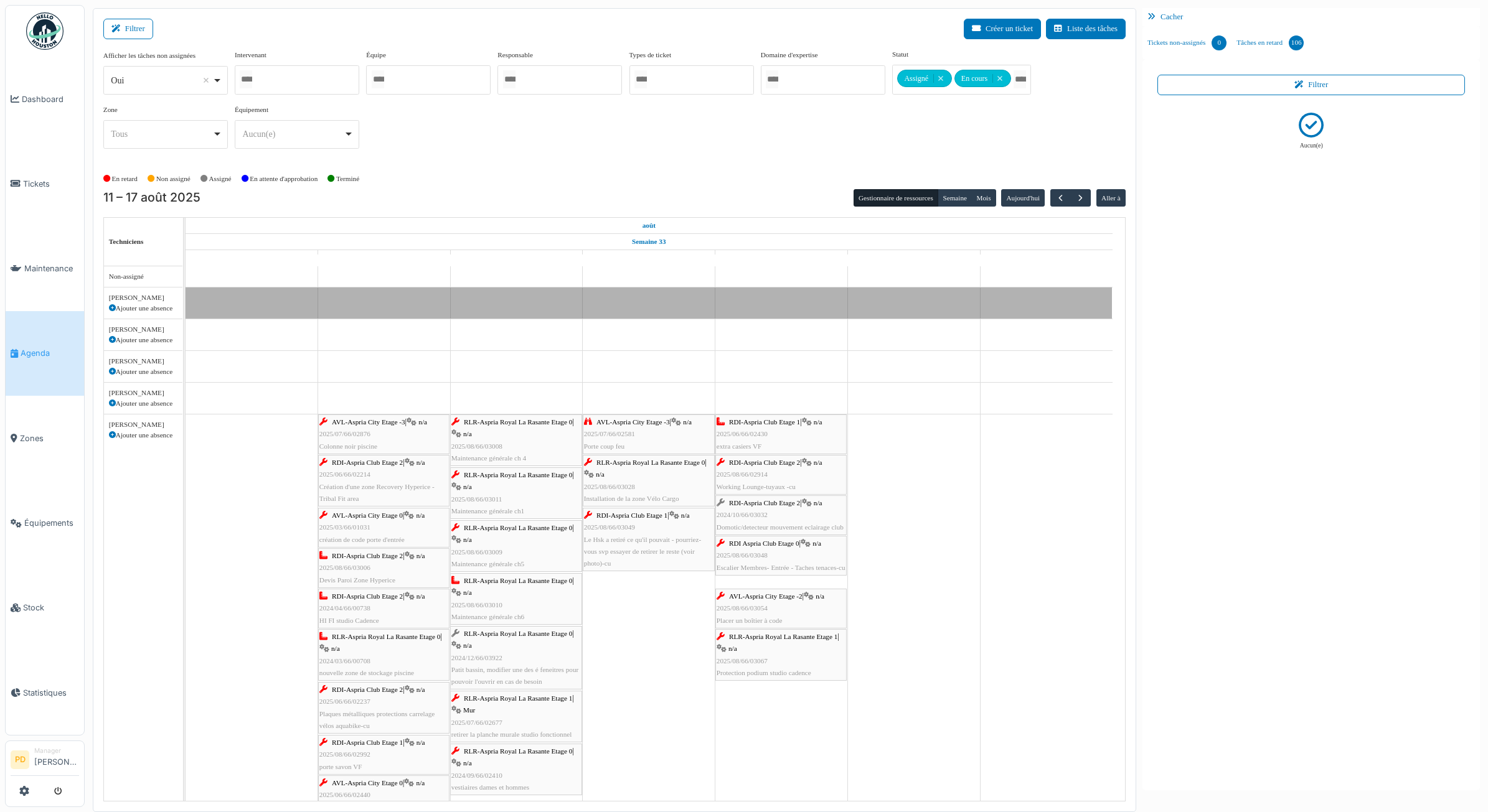
click at [356, 471] on div "RDI-Aspria Club Etage 2 | n/a 2025/06/66/02214 Création d'une zone Recovery Hyp…" at bounding box center [383, 480] width 129 height 48
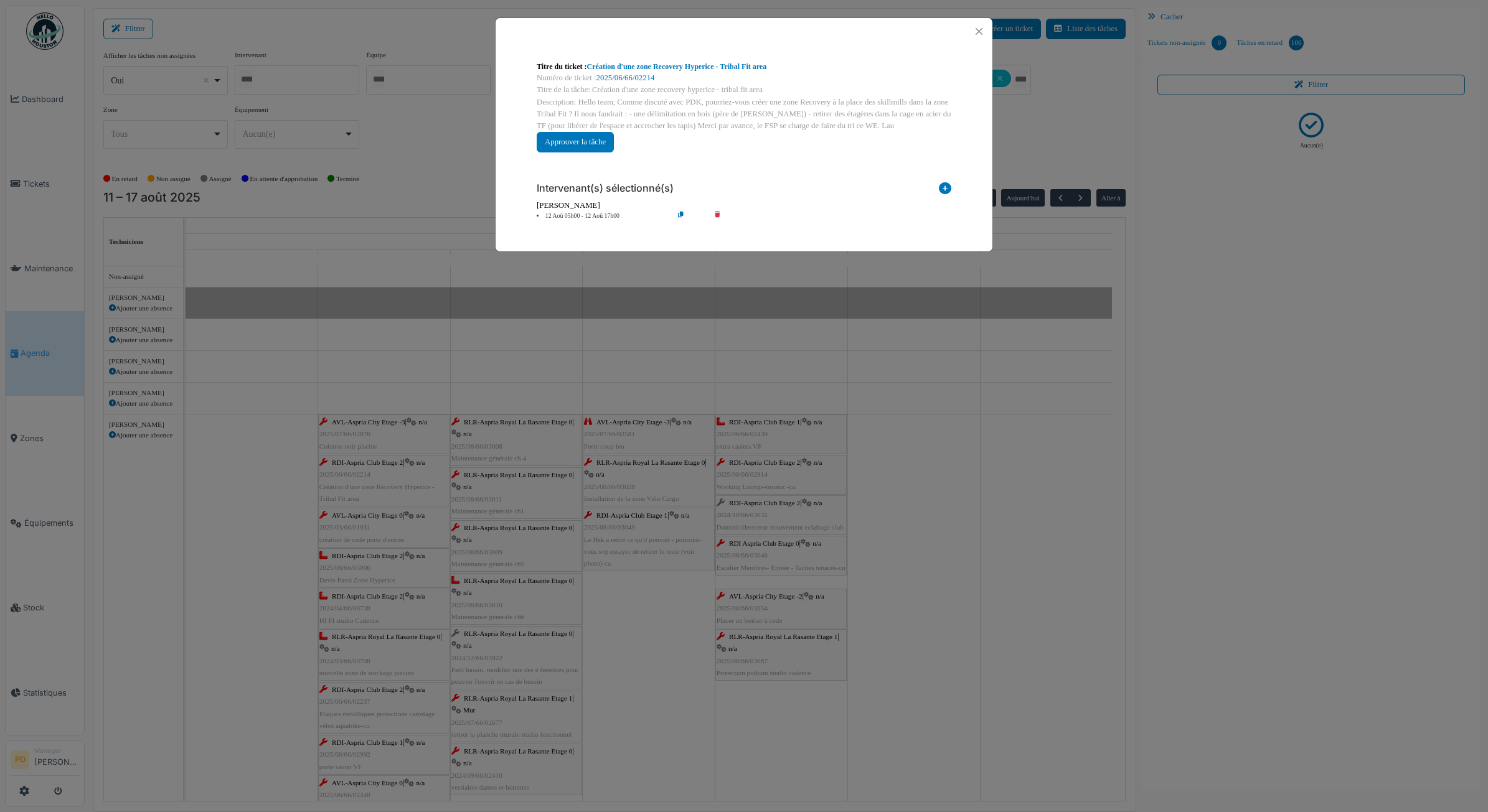
click at [583, 217] on li "12 Aoû 05h00 - 12 Aoû 17h00" at bounding box center [602, 216] width 142 height 9
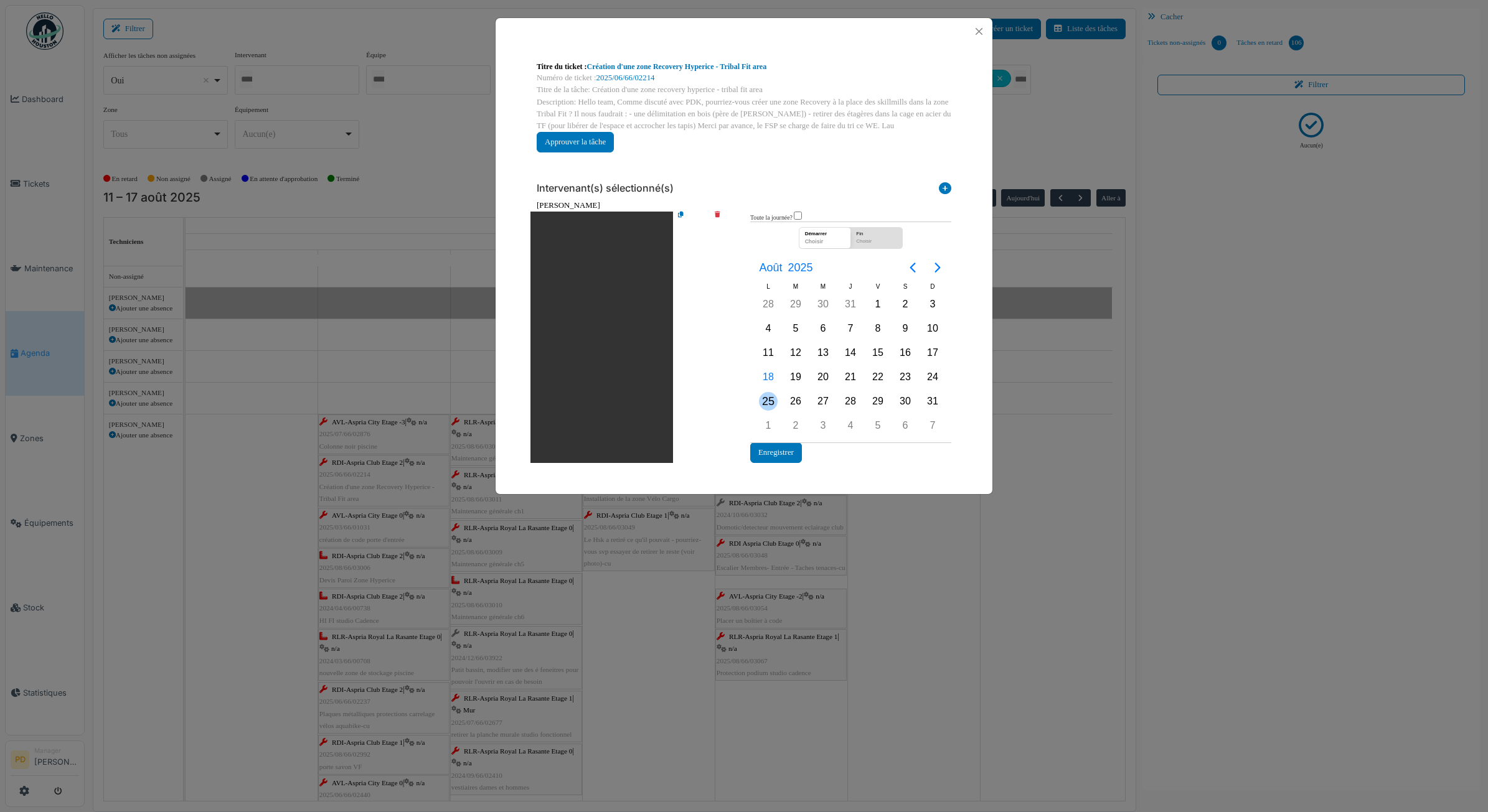
click at [771, 398] on div "25" at bounding box center [769, 401] width 18 height 18
click at [768, 400] on div "25" at bounding box center [769, 401] width 18 height 18
click at [773, 447] on button "Enregistrer" at bounding box center [776, 453] width 52 height 21
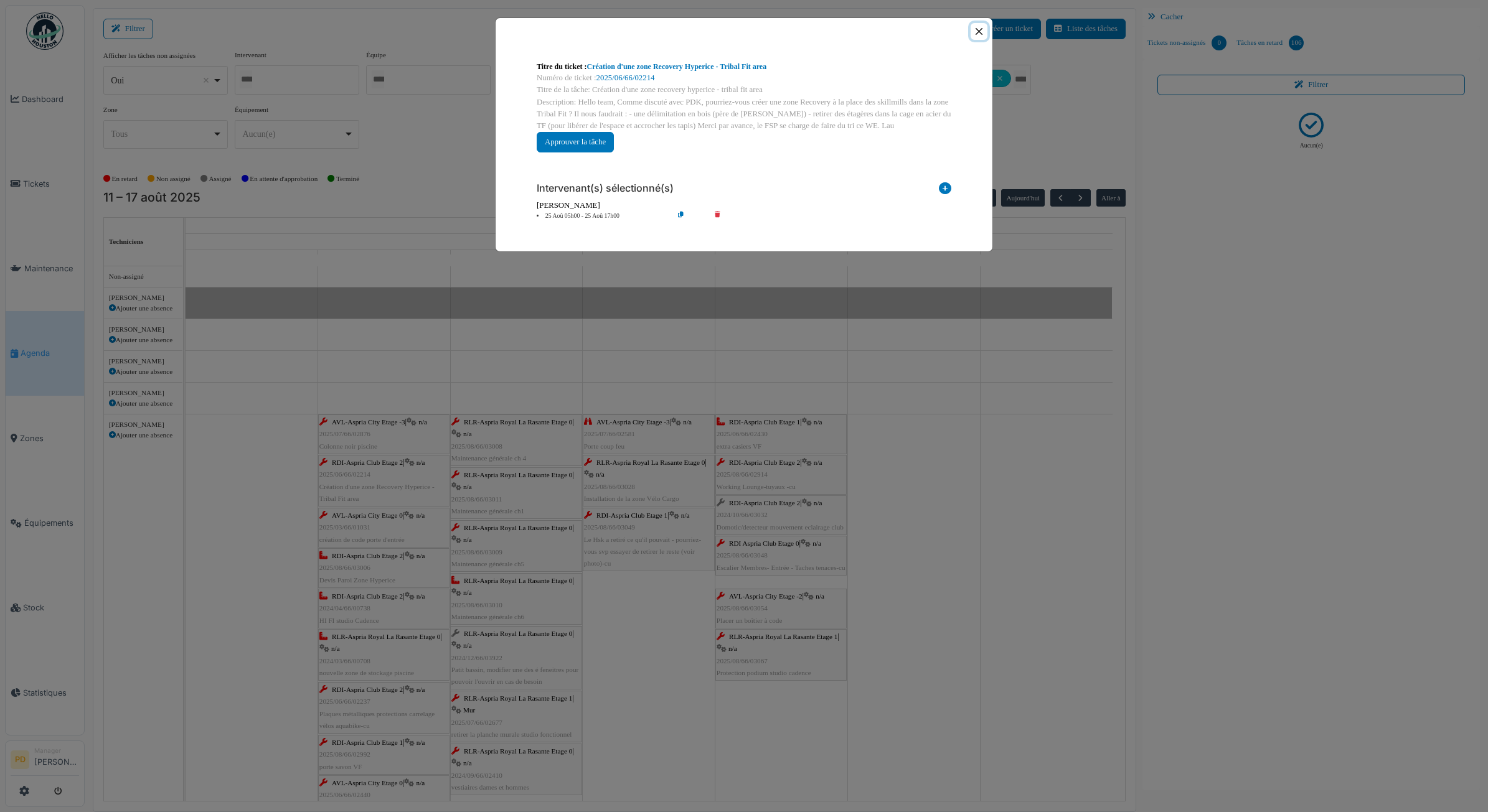
click at [975, 36] on button "Close" at bounding box center [979, 31] width 16 height 16
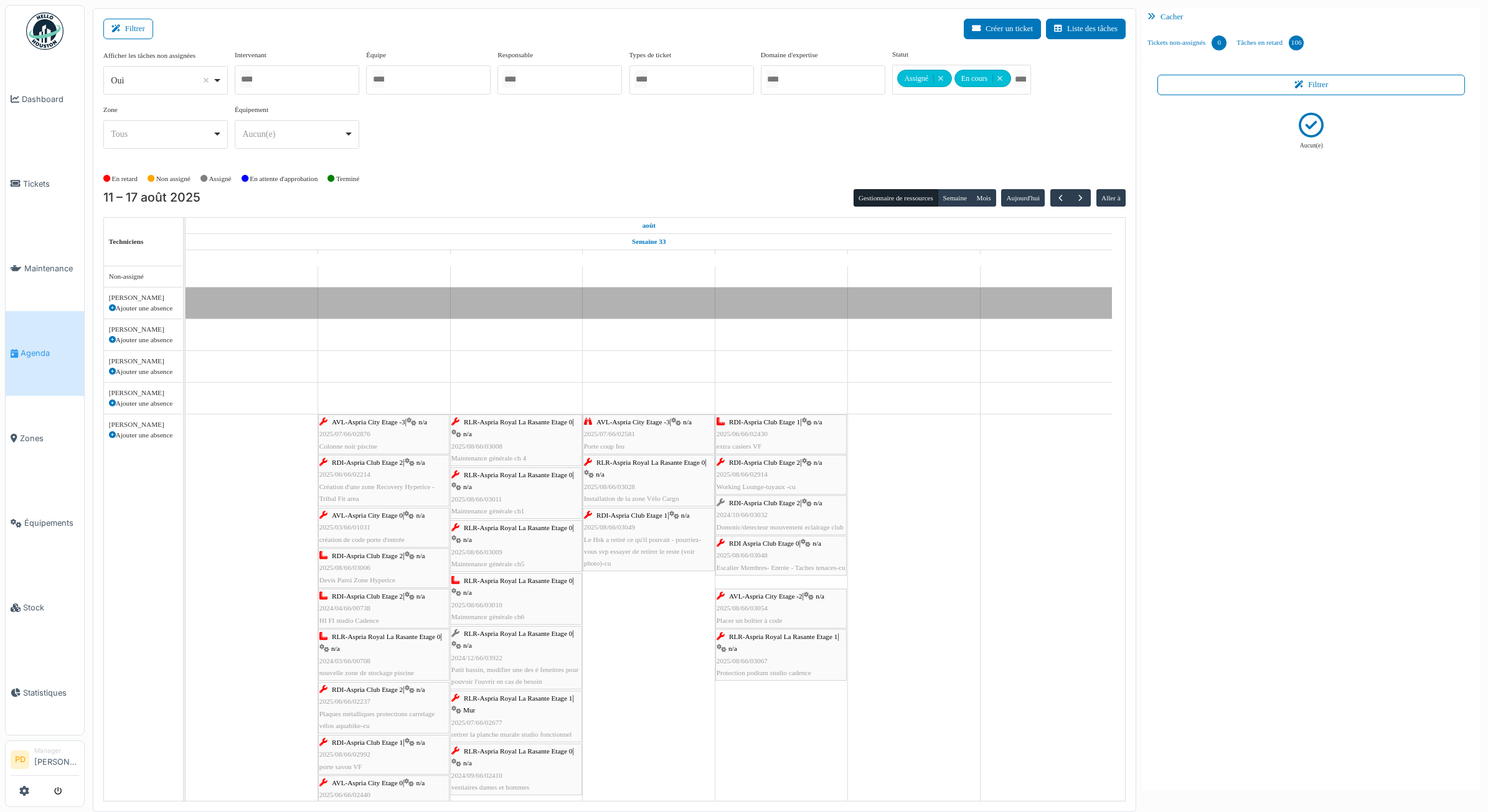
click at [384, 517] on span "AVL-Aspria City Etage 0" at bounding box center [367, 515] width 71 height 7
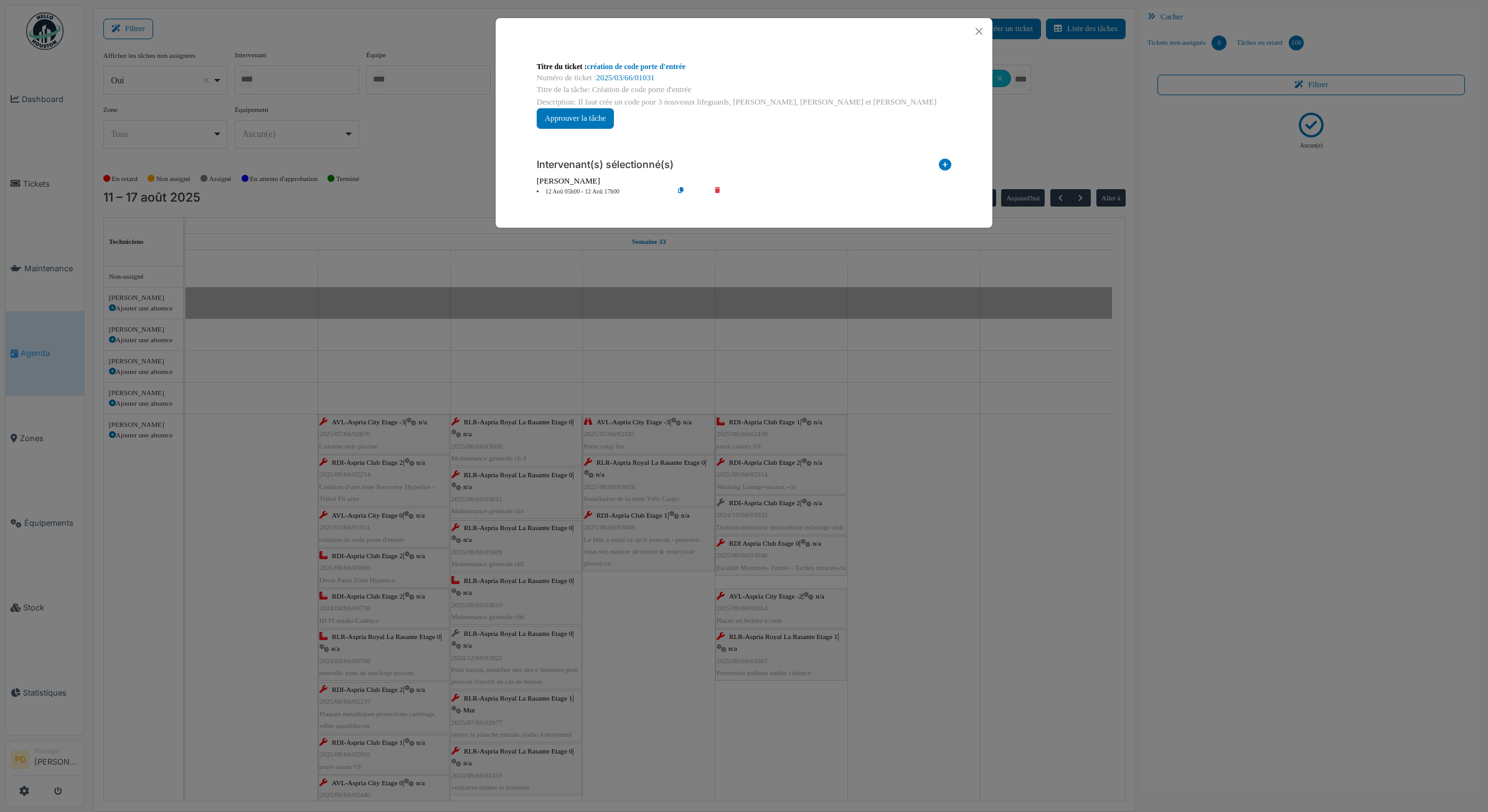
click at [573, 196] on li "12 Aoû 05h00 - 12 Aoû 17h00" at bounding box center [602, 192] width 142 height 9
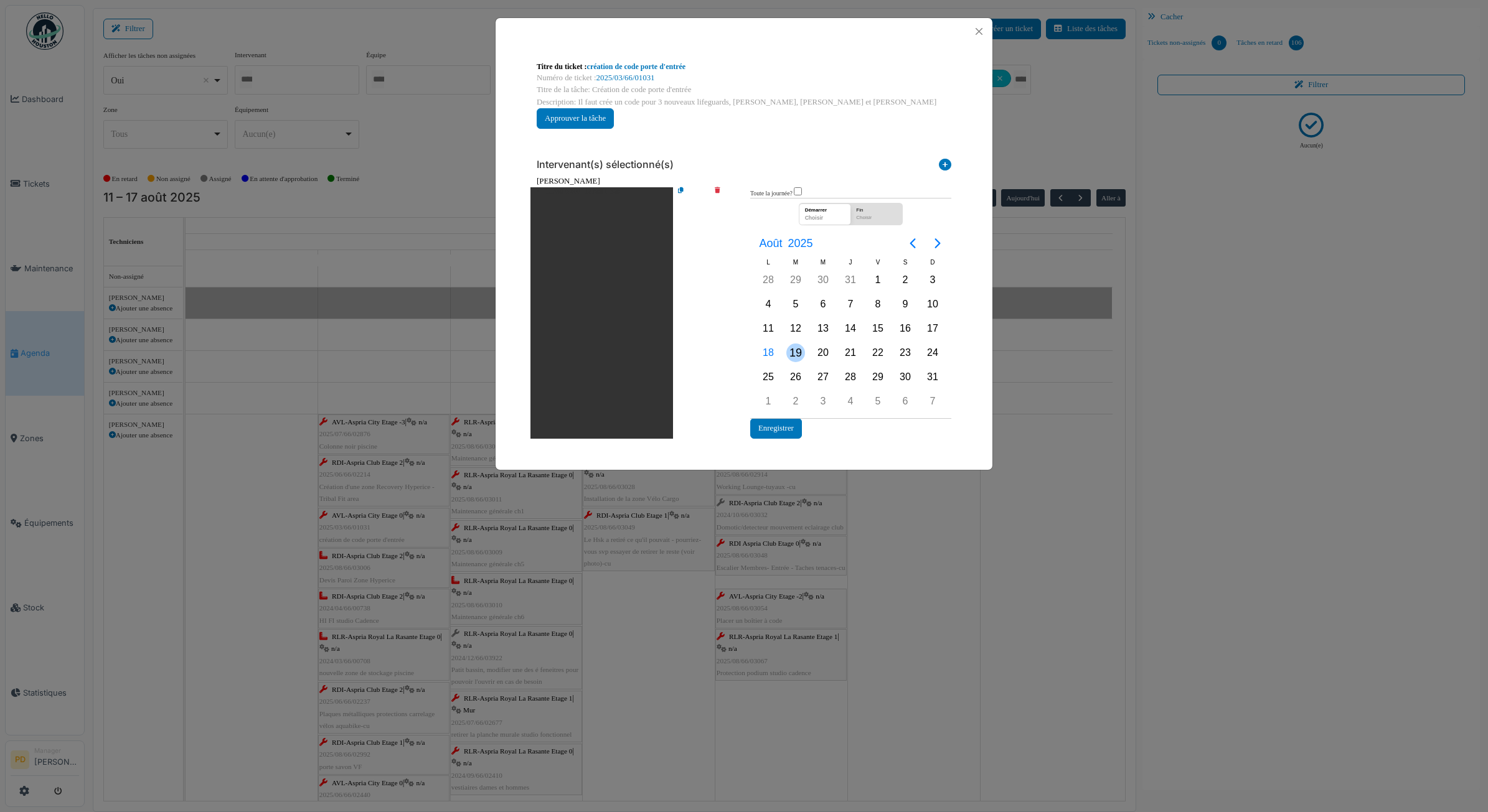
click at [794, 343] on div "19" at bounding box center [796, 353] width 27 height 24
click at [790, 426] on button "Enregistrer" at bounding box center [776, 428] width 52 height 21
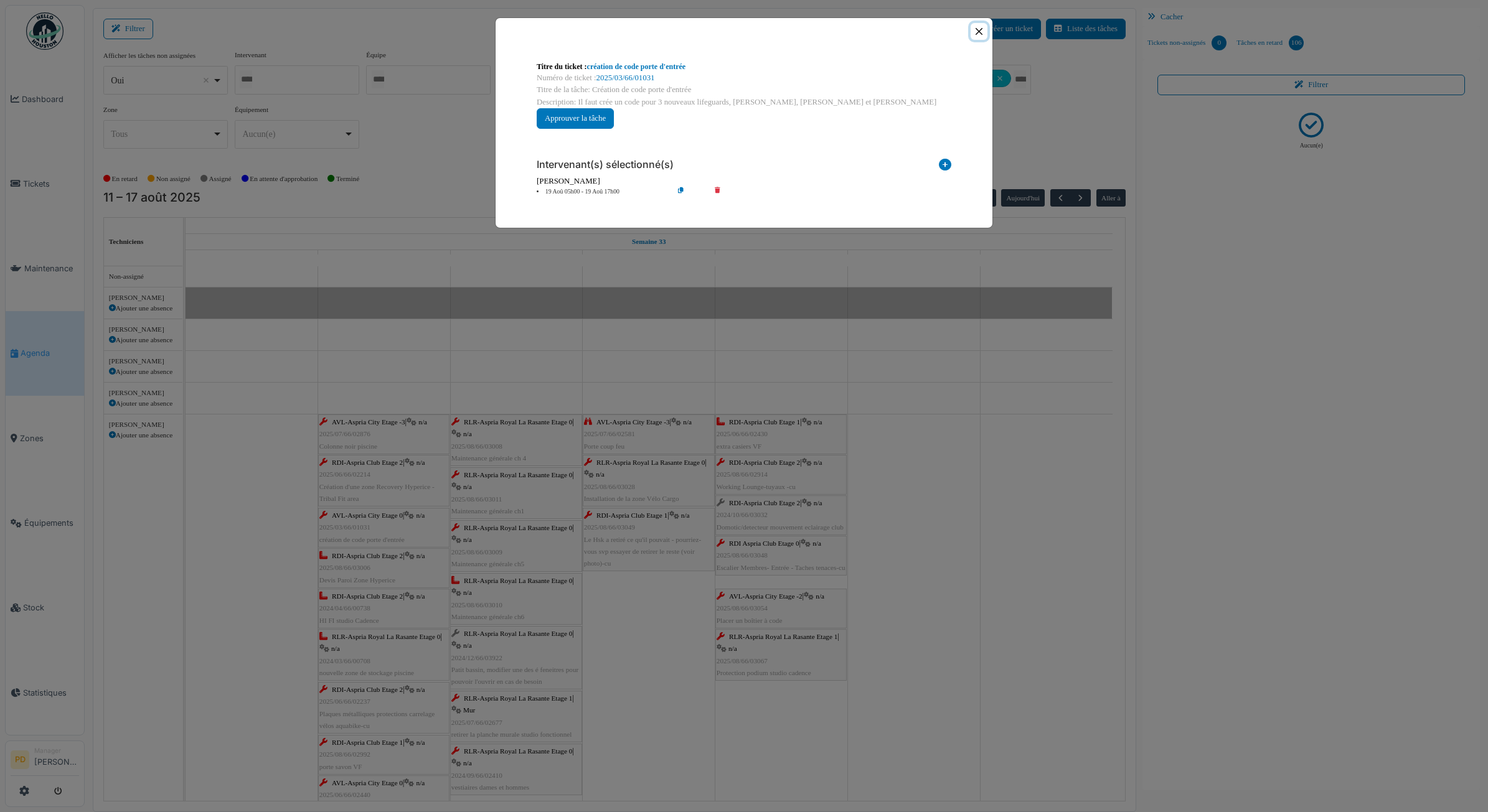
click at [977, 37] on button "Close" at bounding box center [979, 31] width 16 height 16
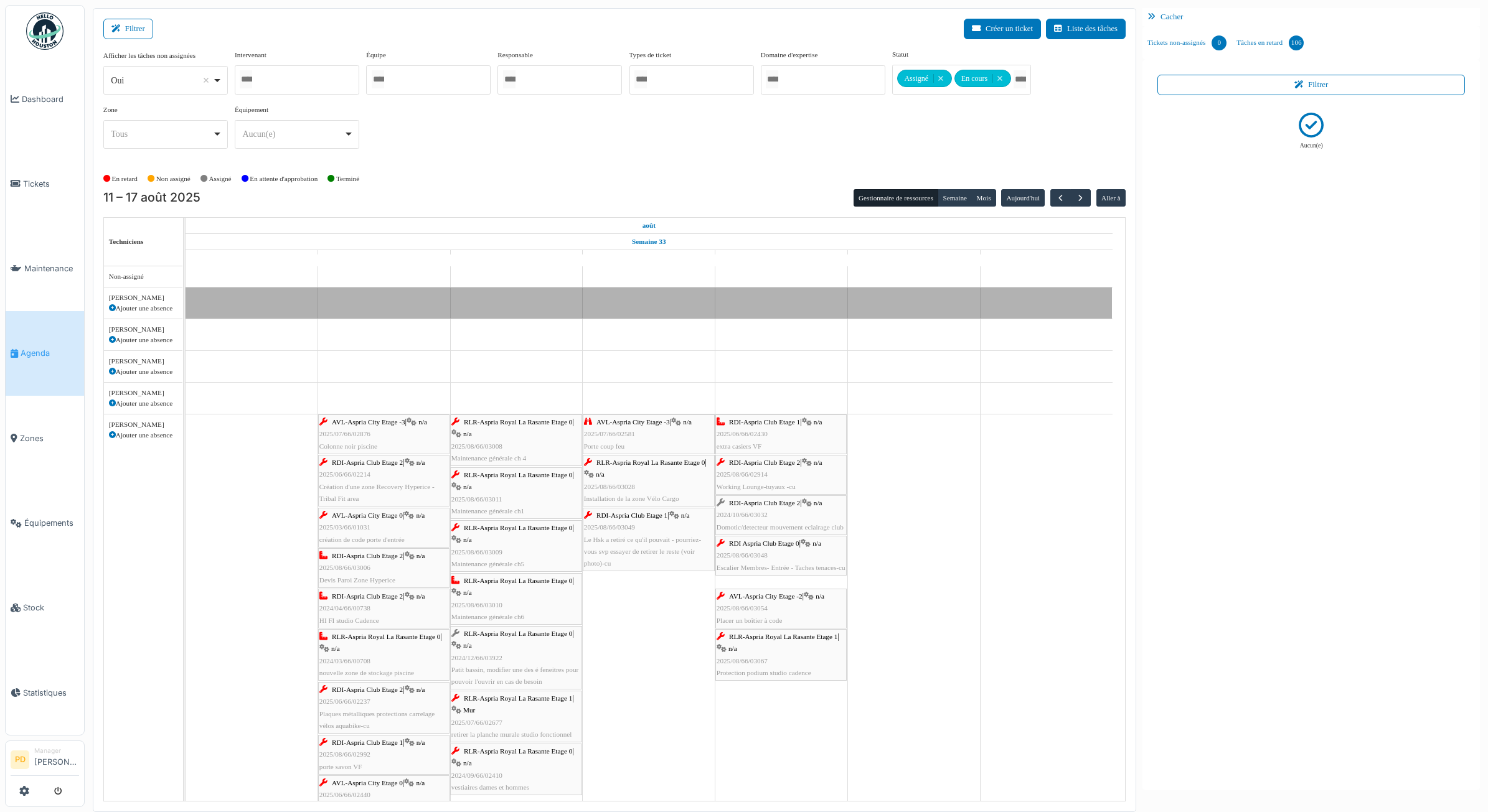
click at [383, 559] on span "RDI-Aspria Club Etage 2" at bounding box center [367, 556] width 71 height 7
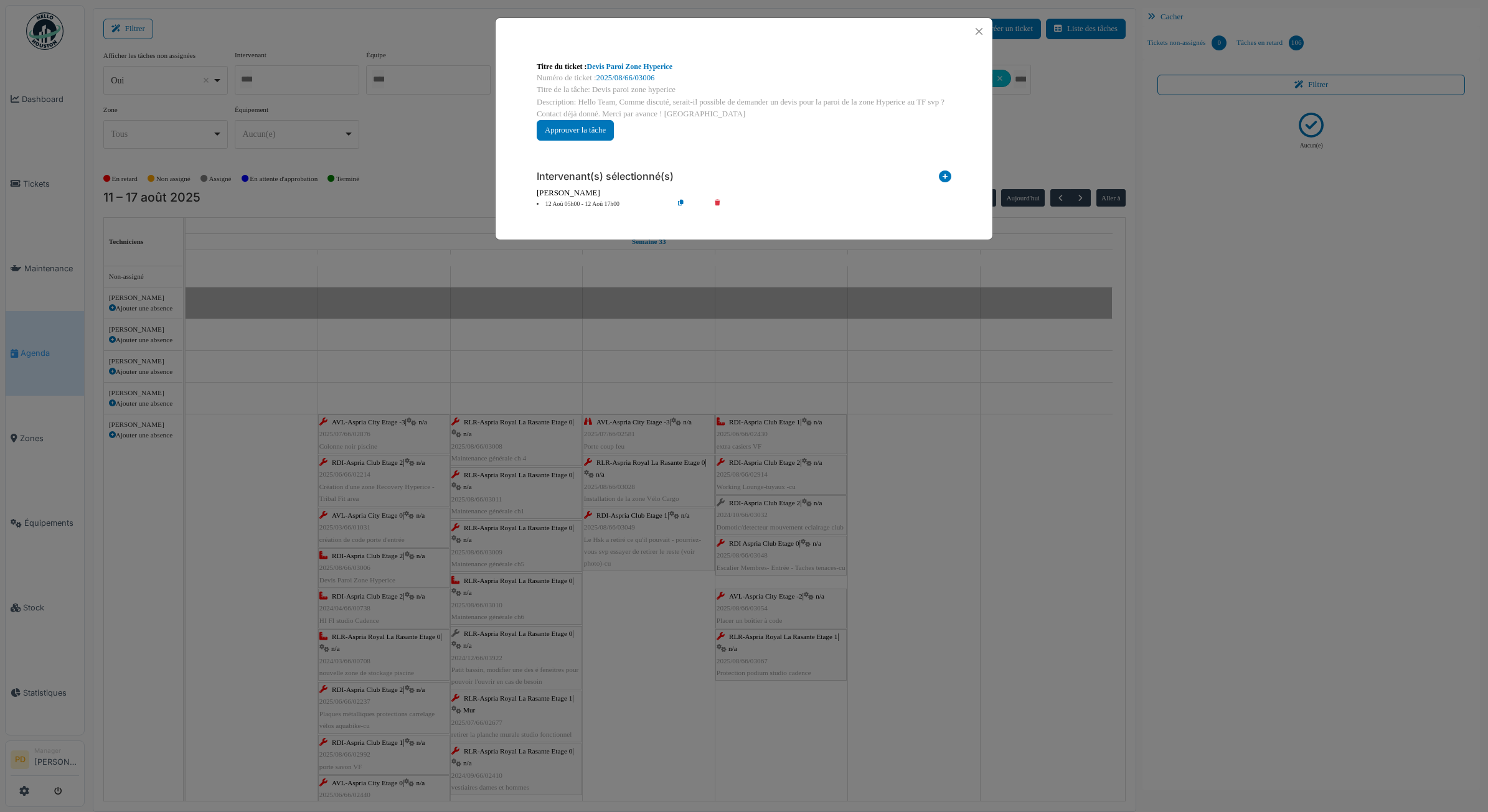
click at [586, 203] on li "12 Aoû 05h00 - 12 Aoû 17h00" at bounding box center [602, 204] width 142 height 9
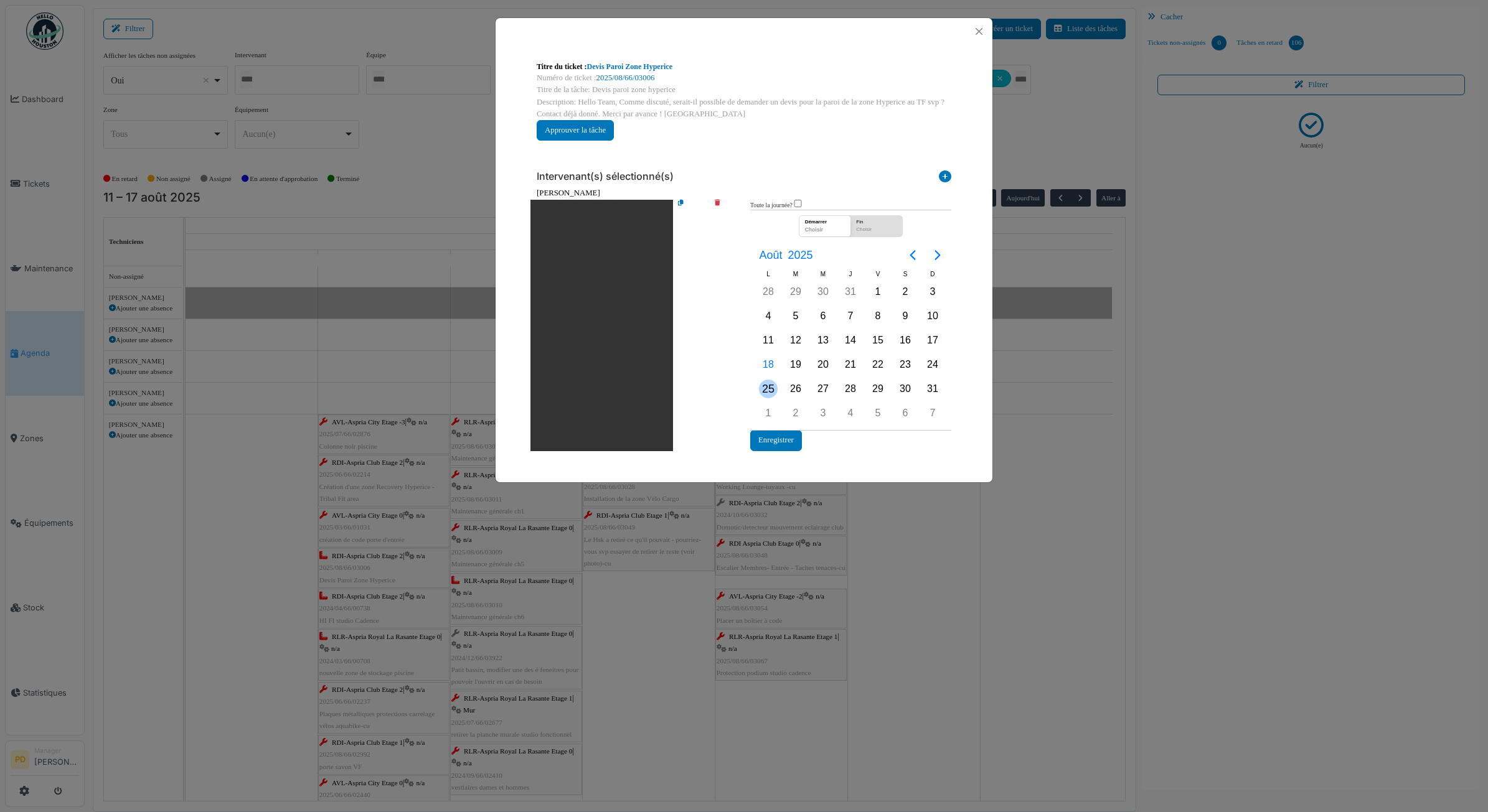
click at [776, 382] on div "25" at bounding box center [769, 389] width 27 height 24
click at [779, 440] on button "Enregistrer" at bounding box center [776, 440] width 52 height 21
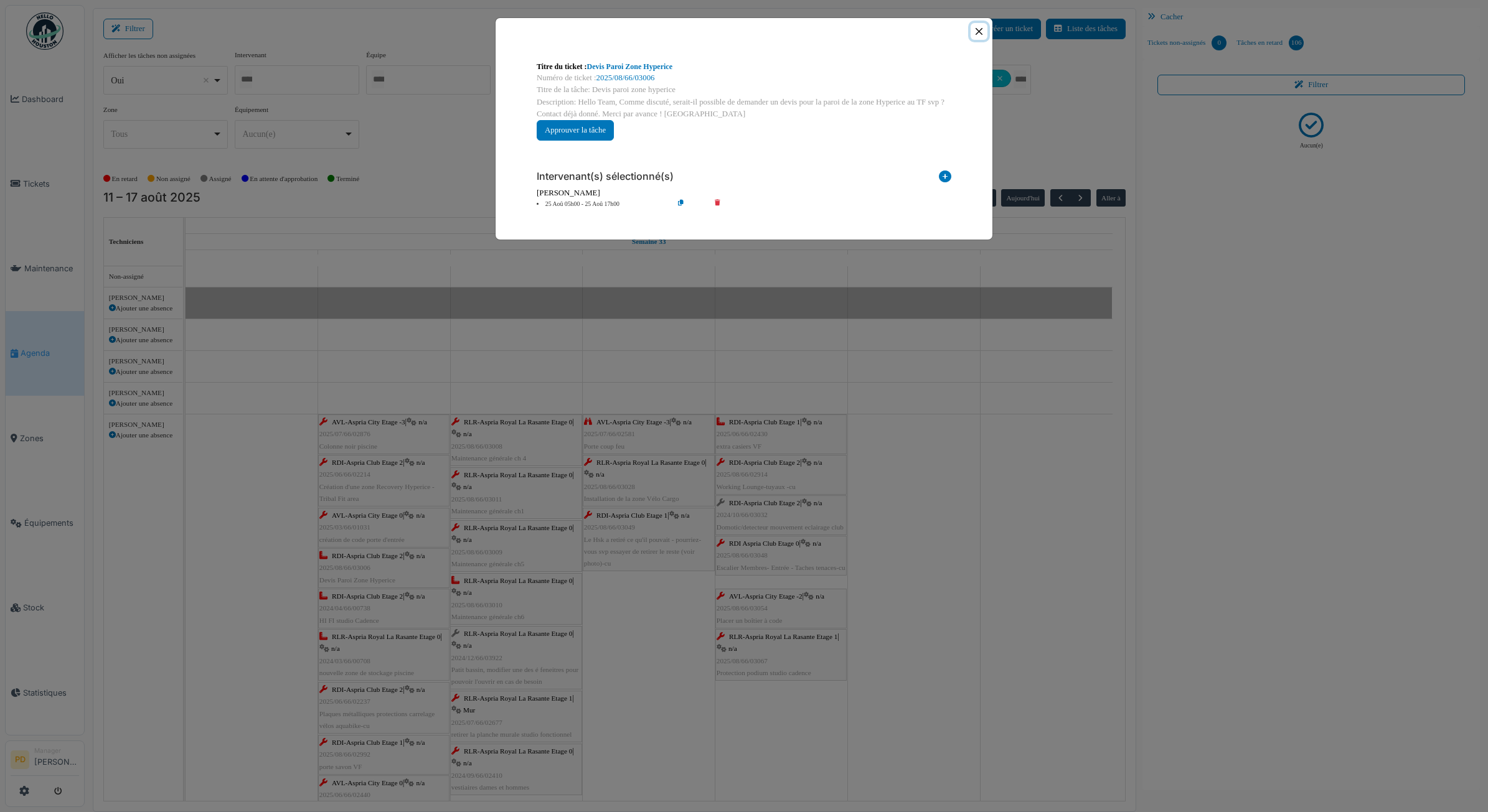
click at [976, 37] on button "Close" at bounding box center [979, 31] width 16 height 16
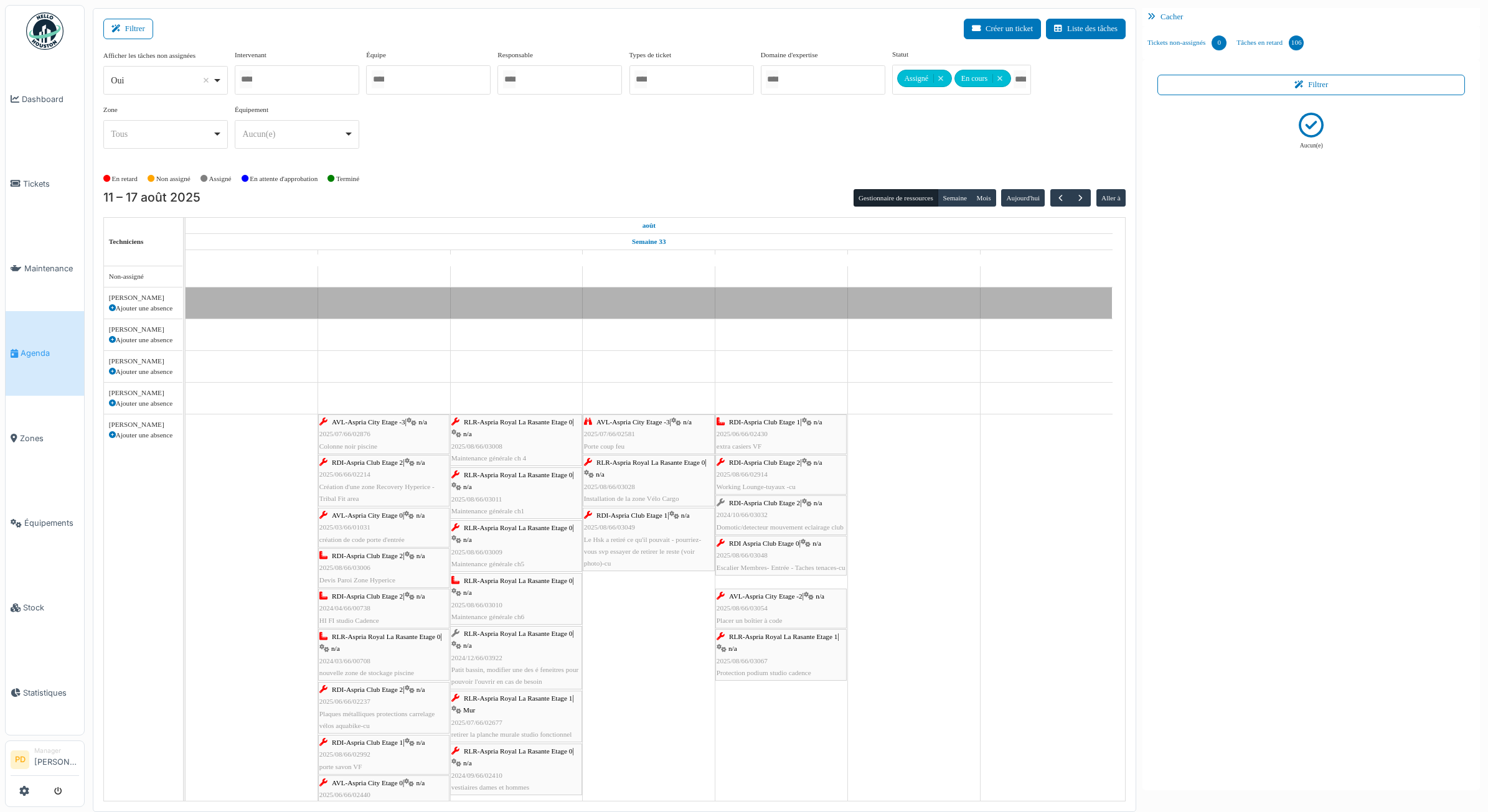
click at [398, 639] on span "RLR-Aspria Royal La Rasante Etage 0" at bounding box center [386, 637] width 108 height 7
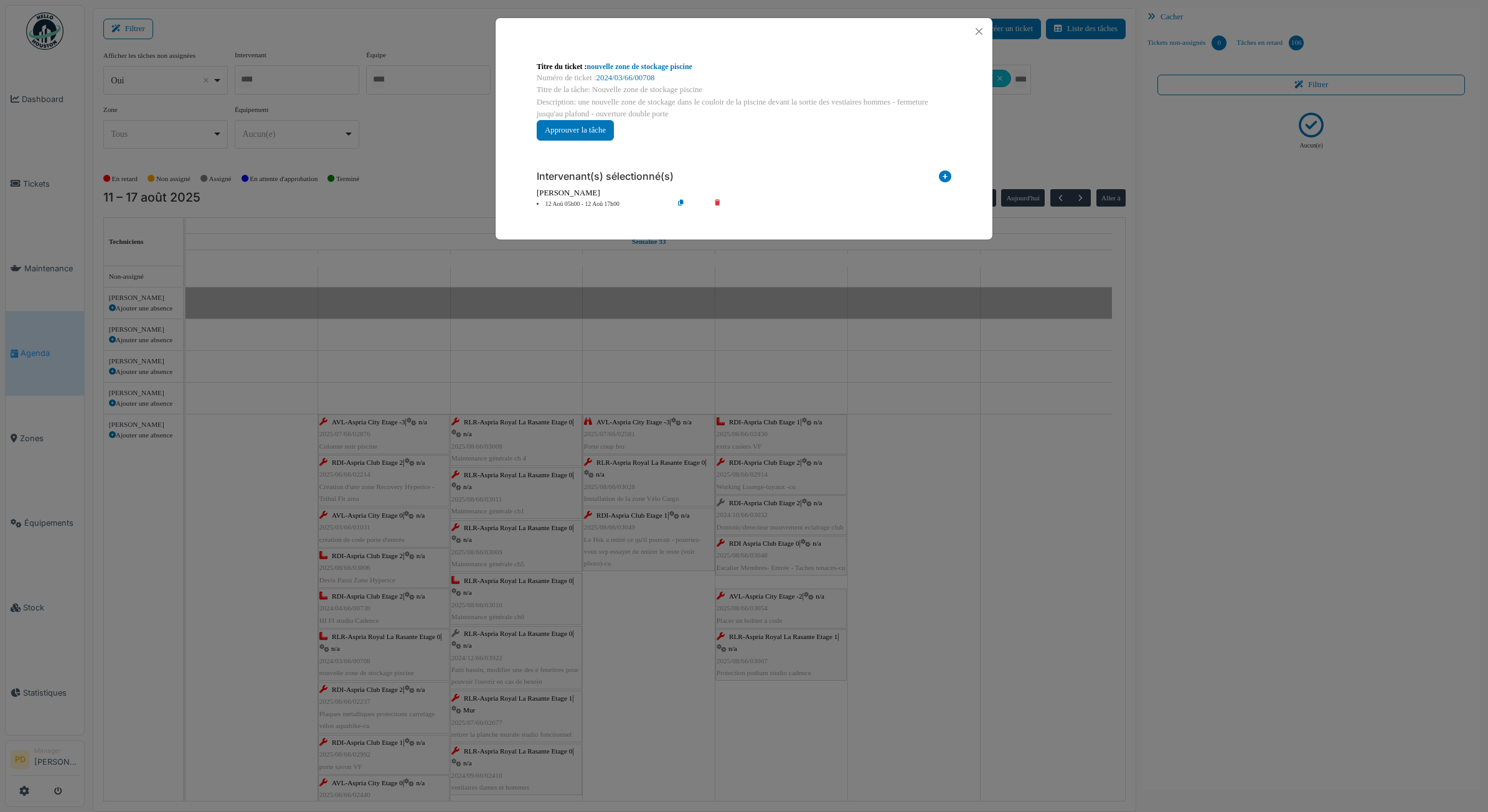
click at [569, 205] on li "12 Aoû 05h00 - 12 Aoû 17h00" at bounding box center [602, 204] width 142 height 9
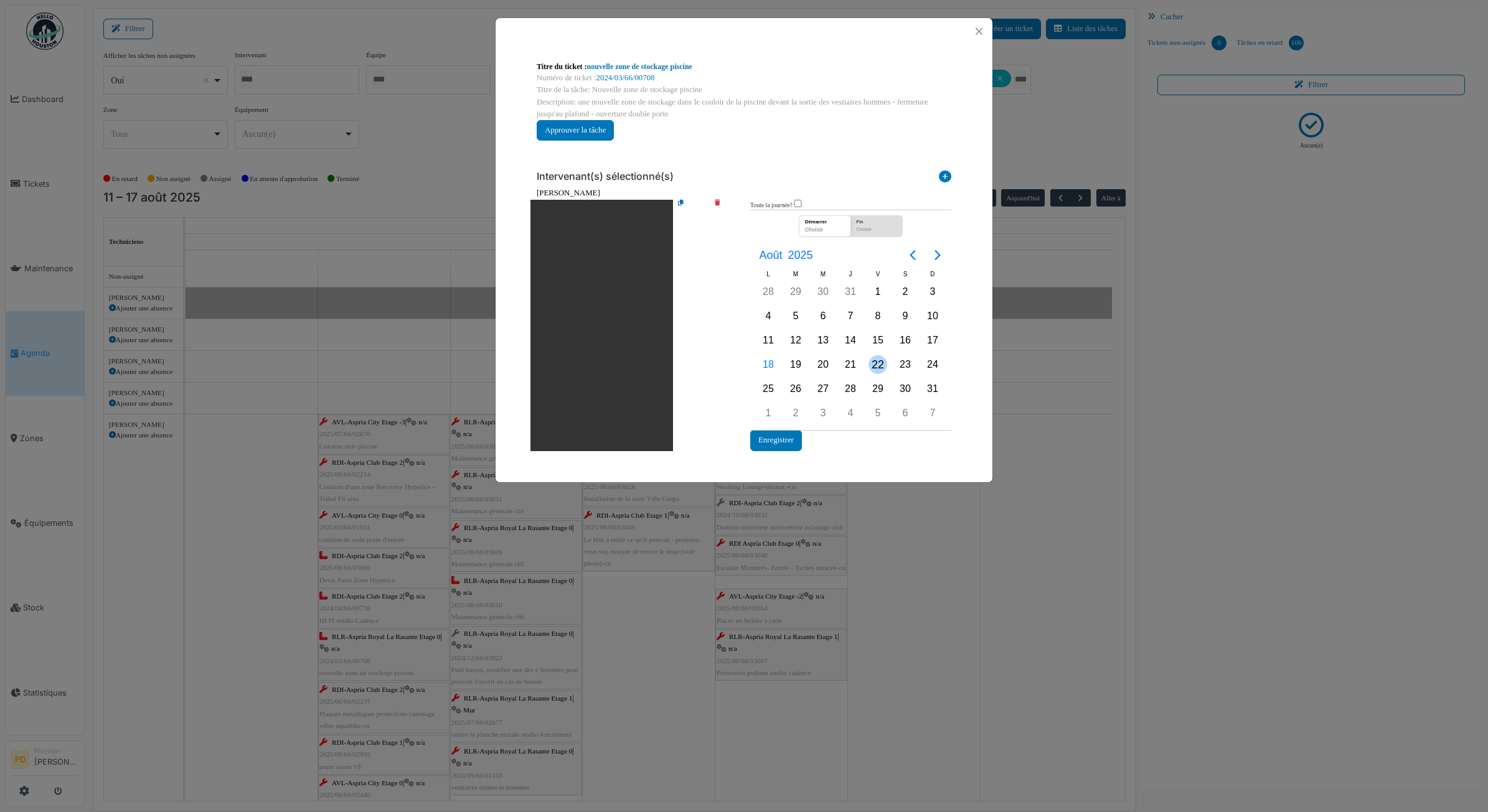
click at [880, 363] on div "22" at bounding box center [878, 365] width 18 height 18
click at [788, 439] on button "Enregistrer" at bounding box center [776, 440] width 52 height 21
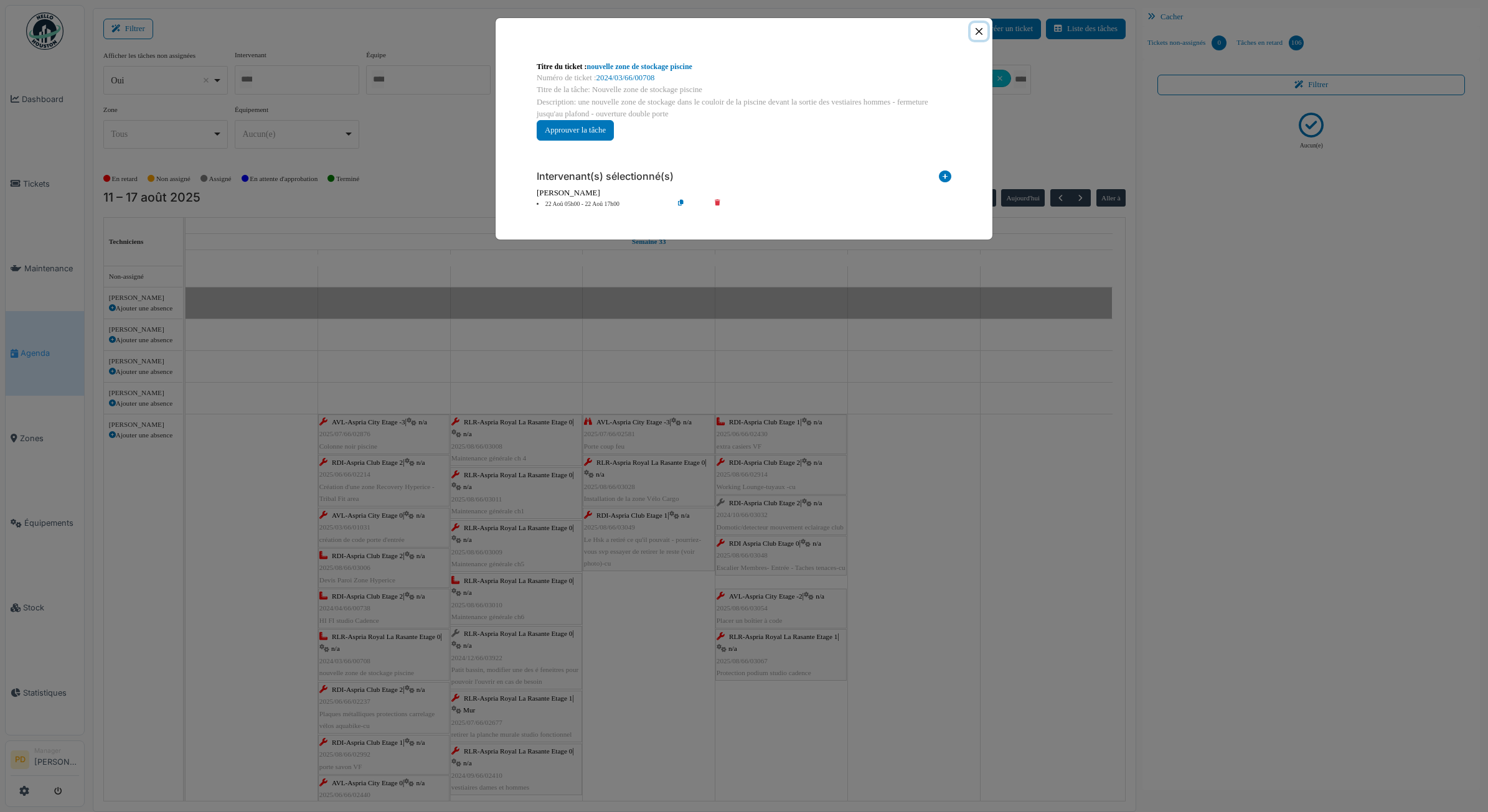
click at [979, 26] on button "Close" at bounding box center [979, 31] width 16 height 16
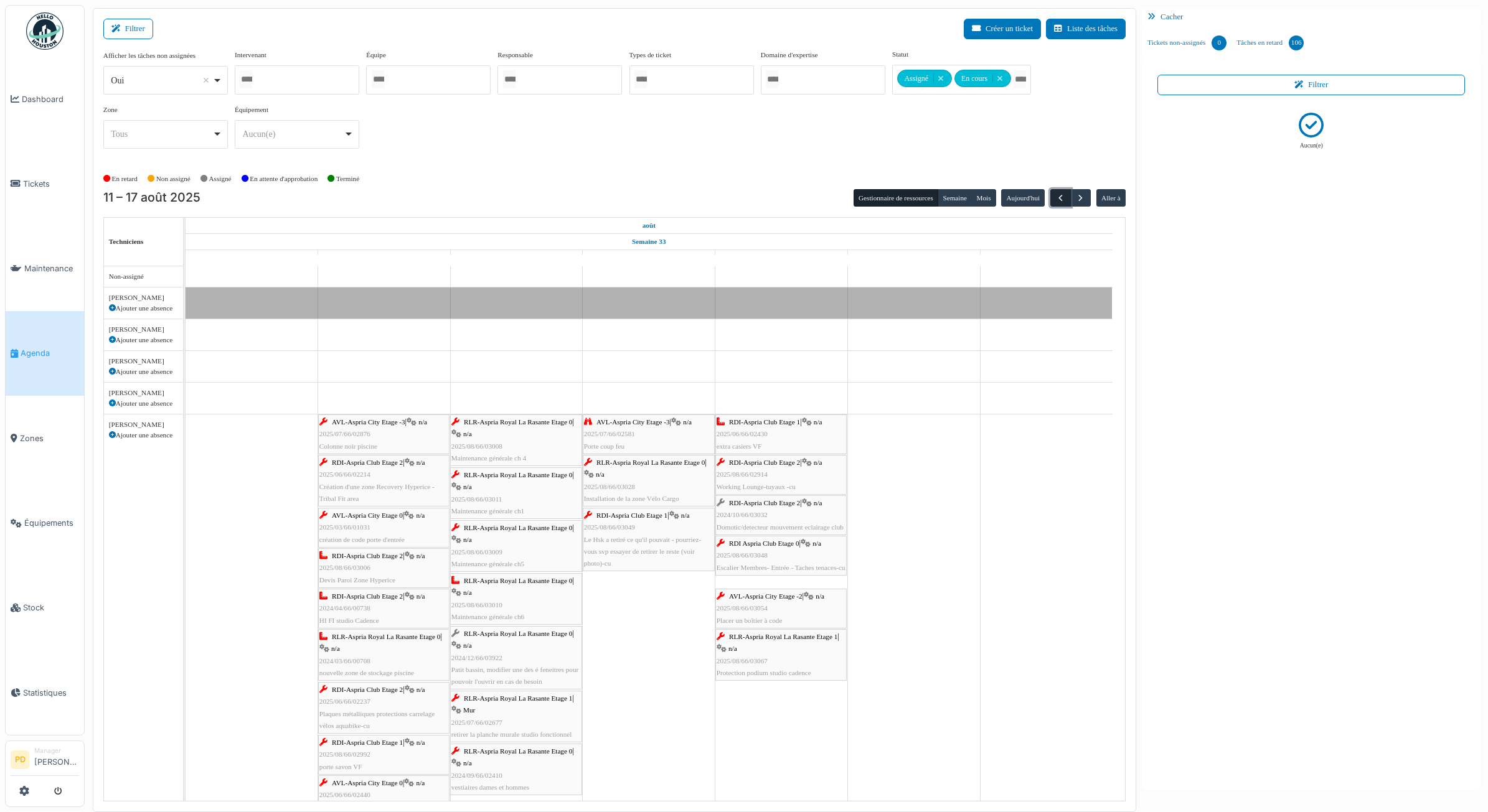
click at [1059, 196] on span "button" at bounding box center [1061, 199] width 11 height 11
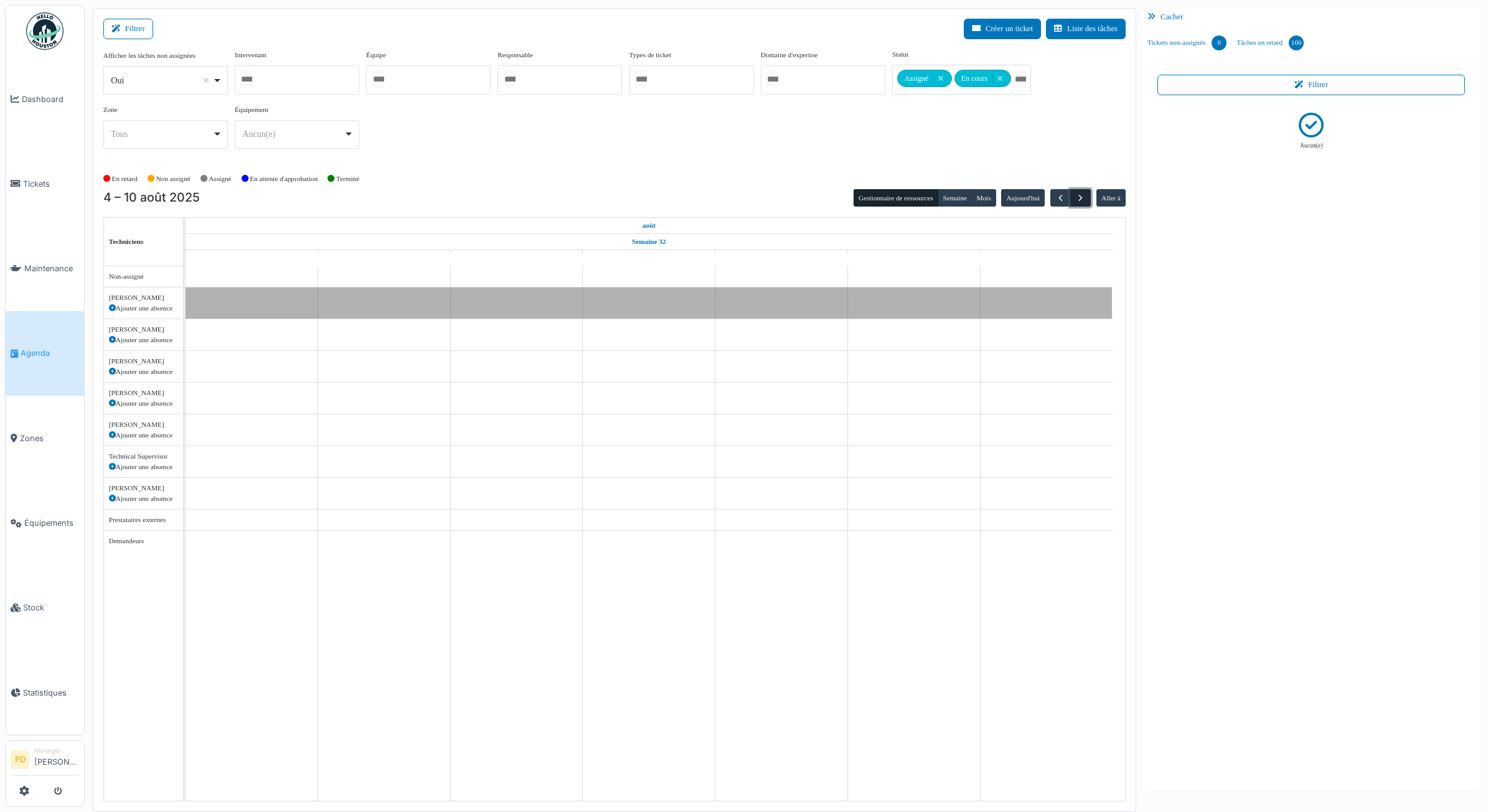
click at [1078, 200] on span "button" at bounding box center [1081, 199] width 11 height 11
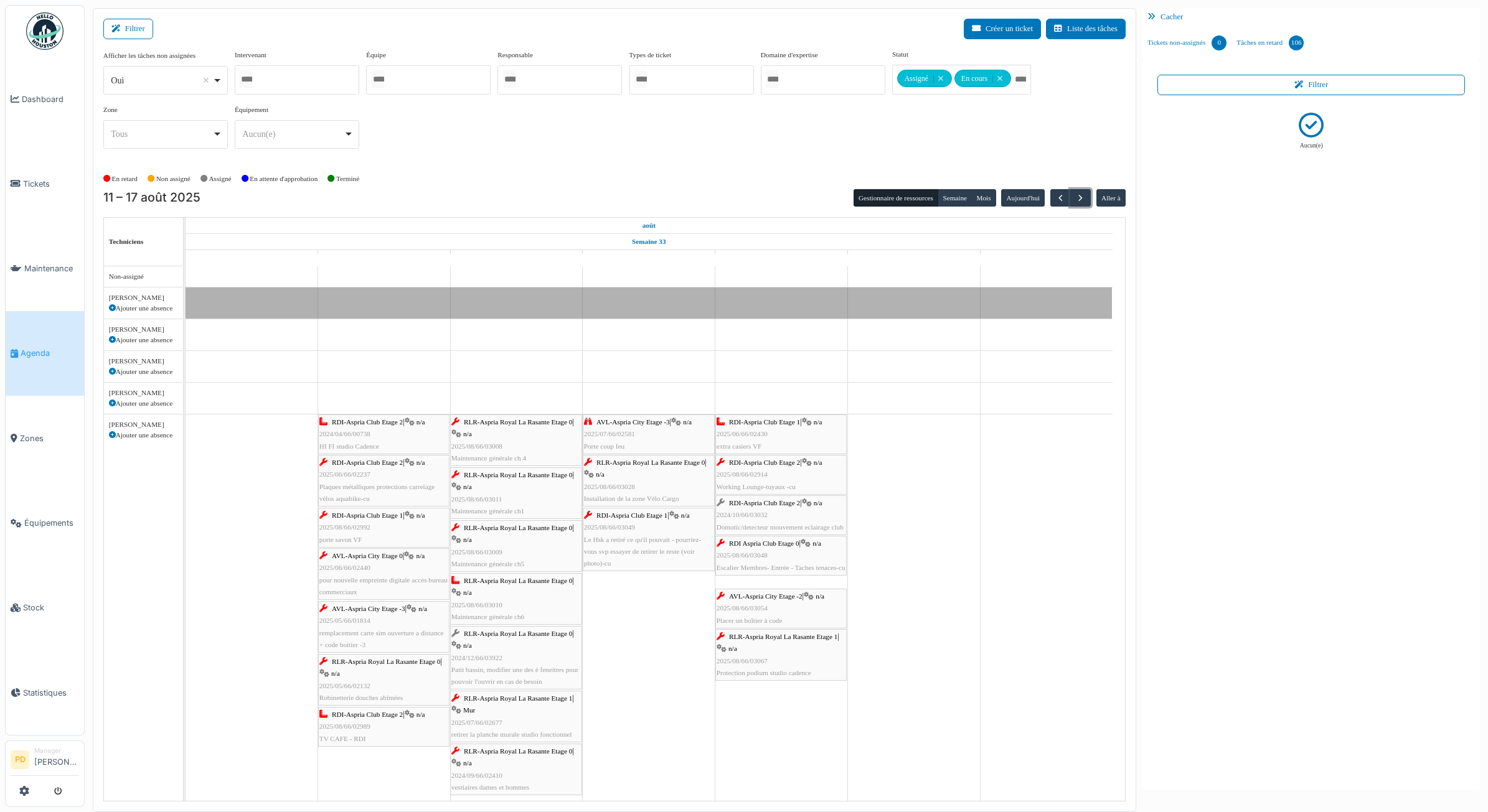
click at [358, 431] on div "RDI-Aspria Club Etage 2 | n/a 2024/04/66/00738 HI FI studio Cadence" at bounding box center [383, 435] width 129 height 36
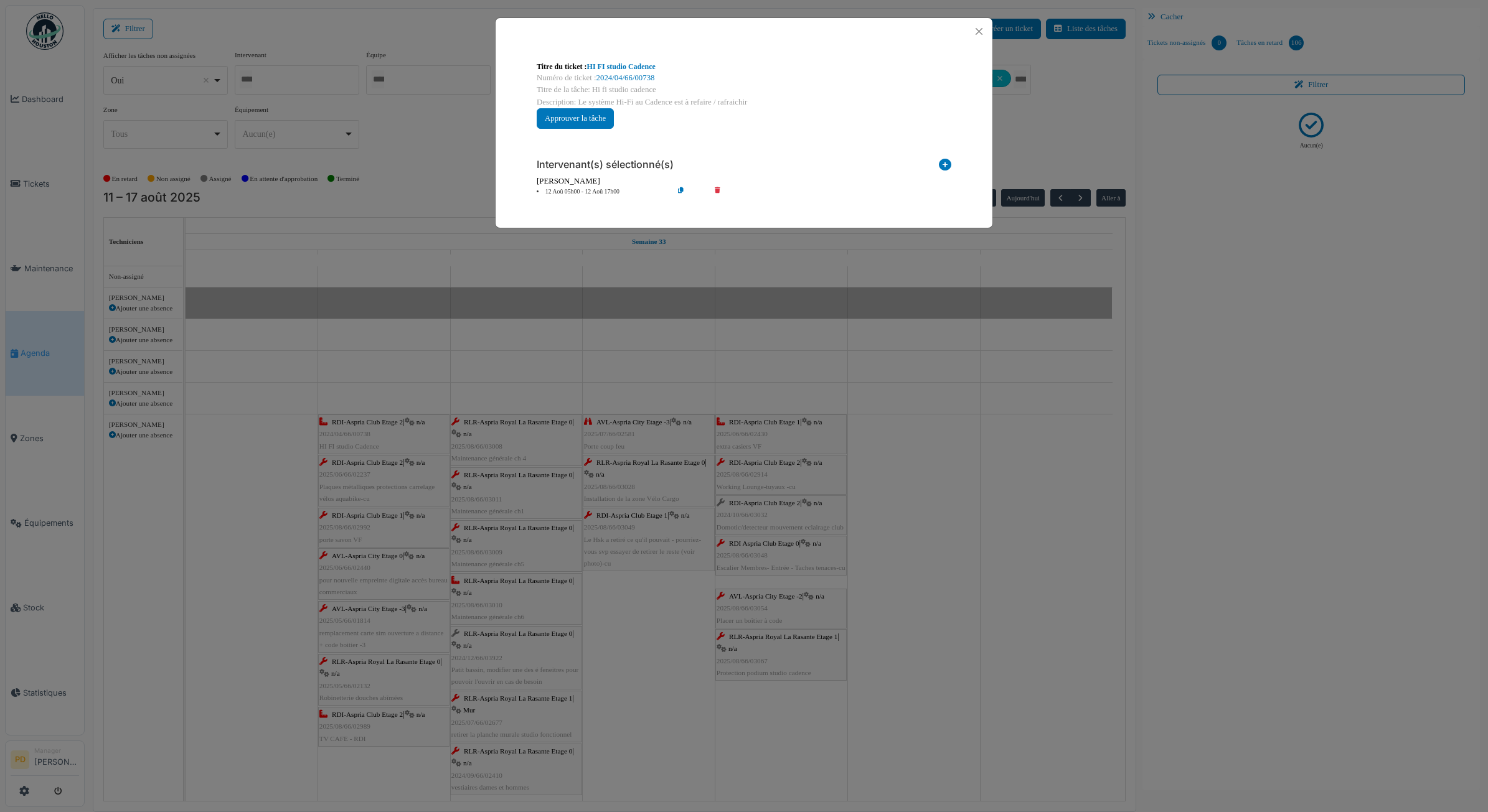
click at [586, 185] on div "[PERSON_NAME]" at bounding box center [744, 181] width 415 height 12
click at [586, 191] on li "12 Aoû 05h00 - 12 Aoû 17h00" at bounding box center [602, 192] width 142 height 9
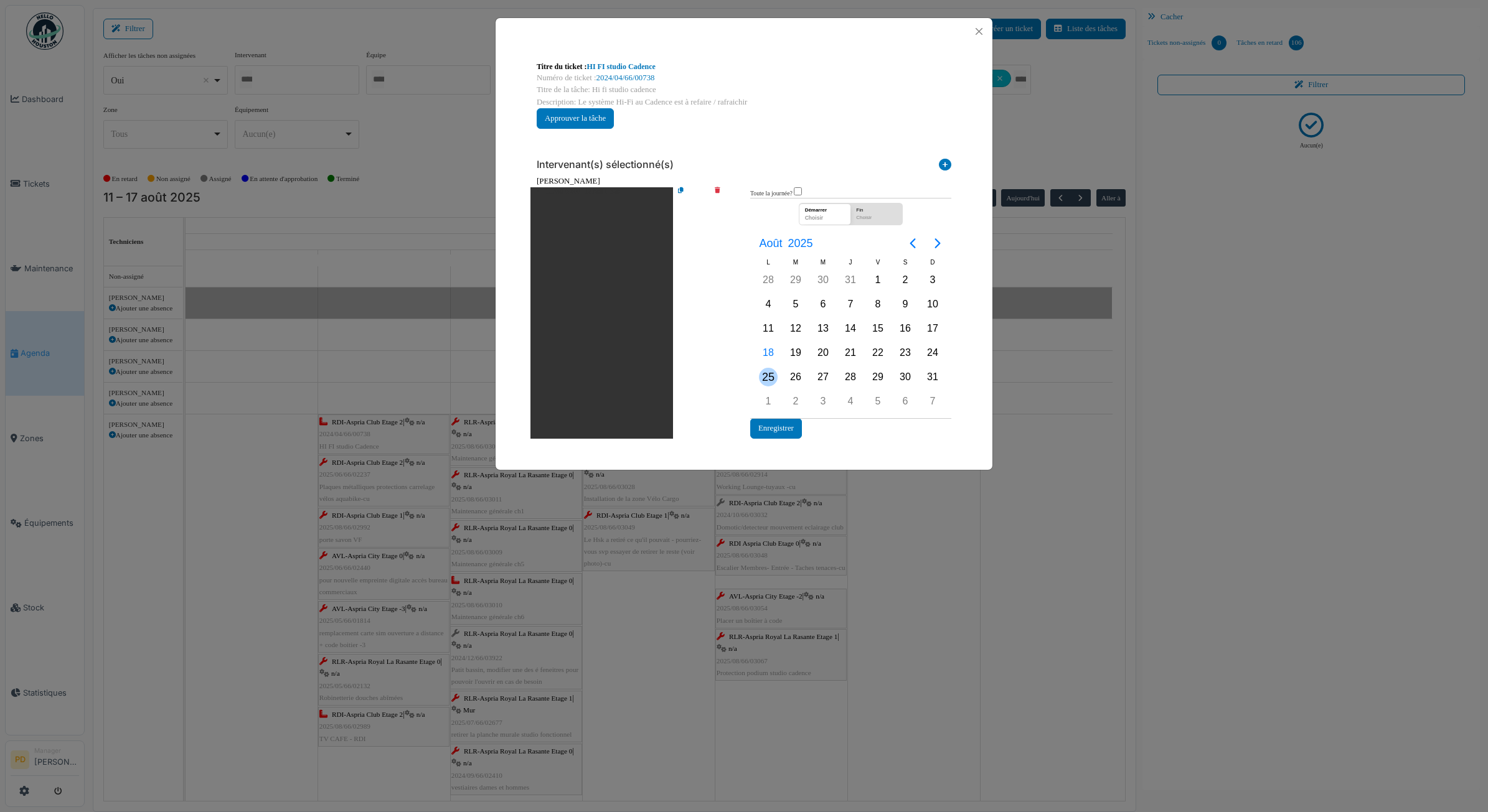
click at [773, 375] on div "25" at bounding box center [769, 377] width 18 height 18
click at [780, 423] on button "Enregistrer" at bounding box center [776, 428] width 52 height 21
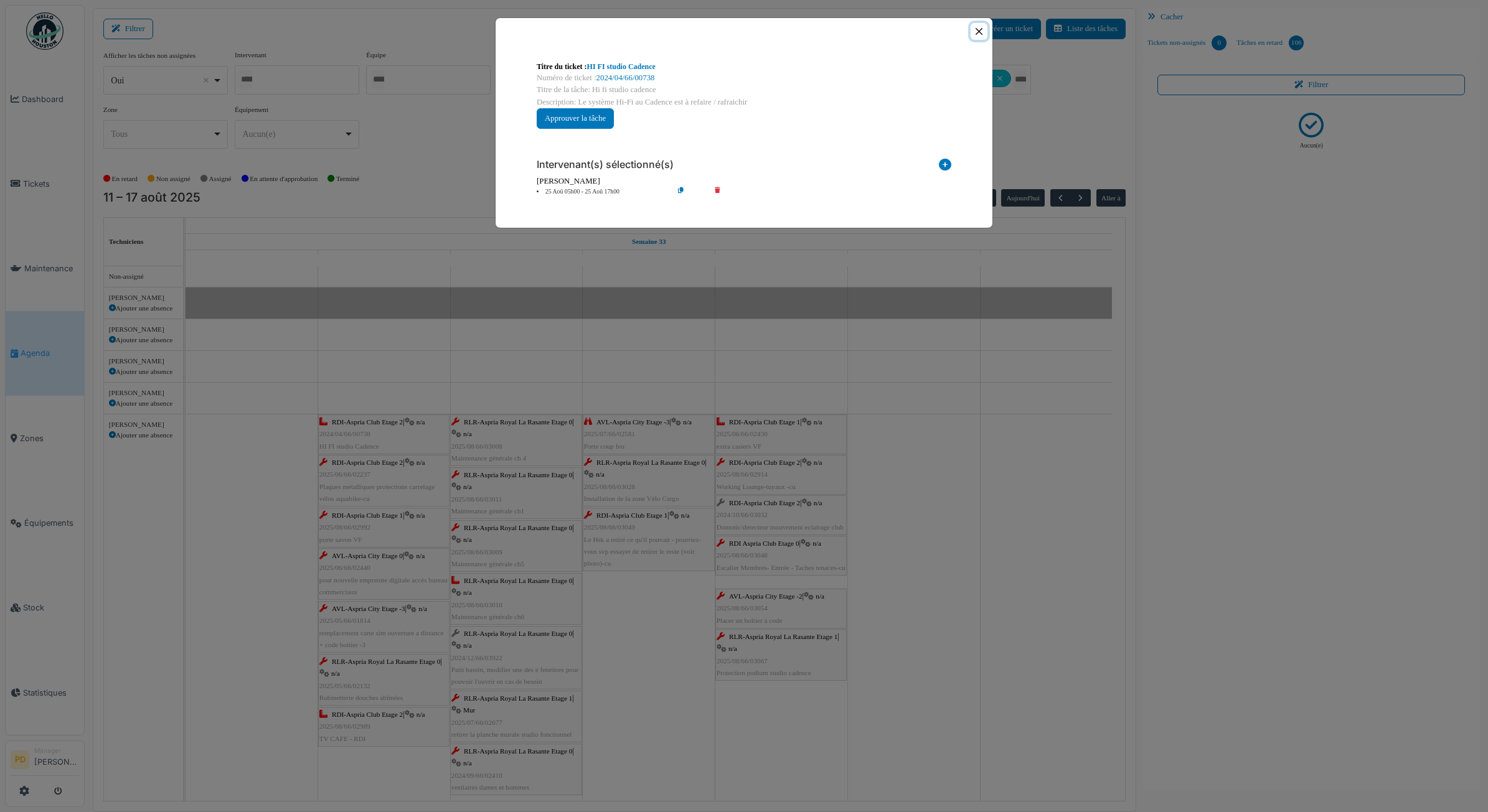
click at [978, 33] on button "Close" at bounding box center [979, 31] width 16 height 16
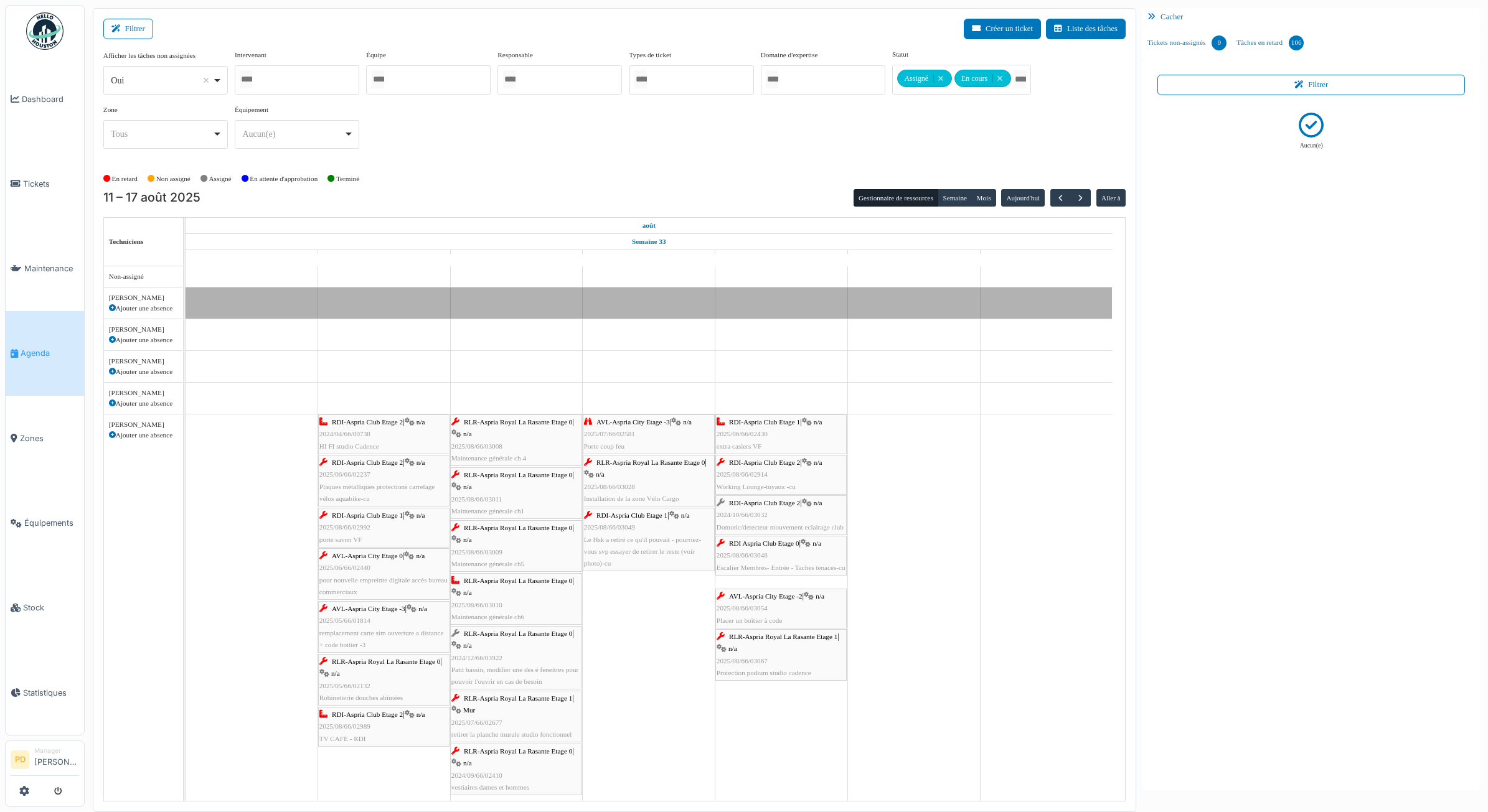
click at [384, 467] on span "RDI-Aspria Club Etage 2" at bounding box center [367, 462] width 71 height 7
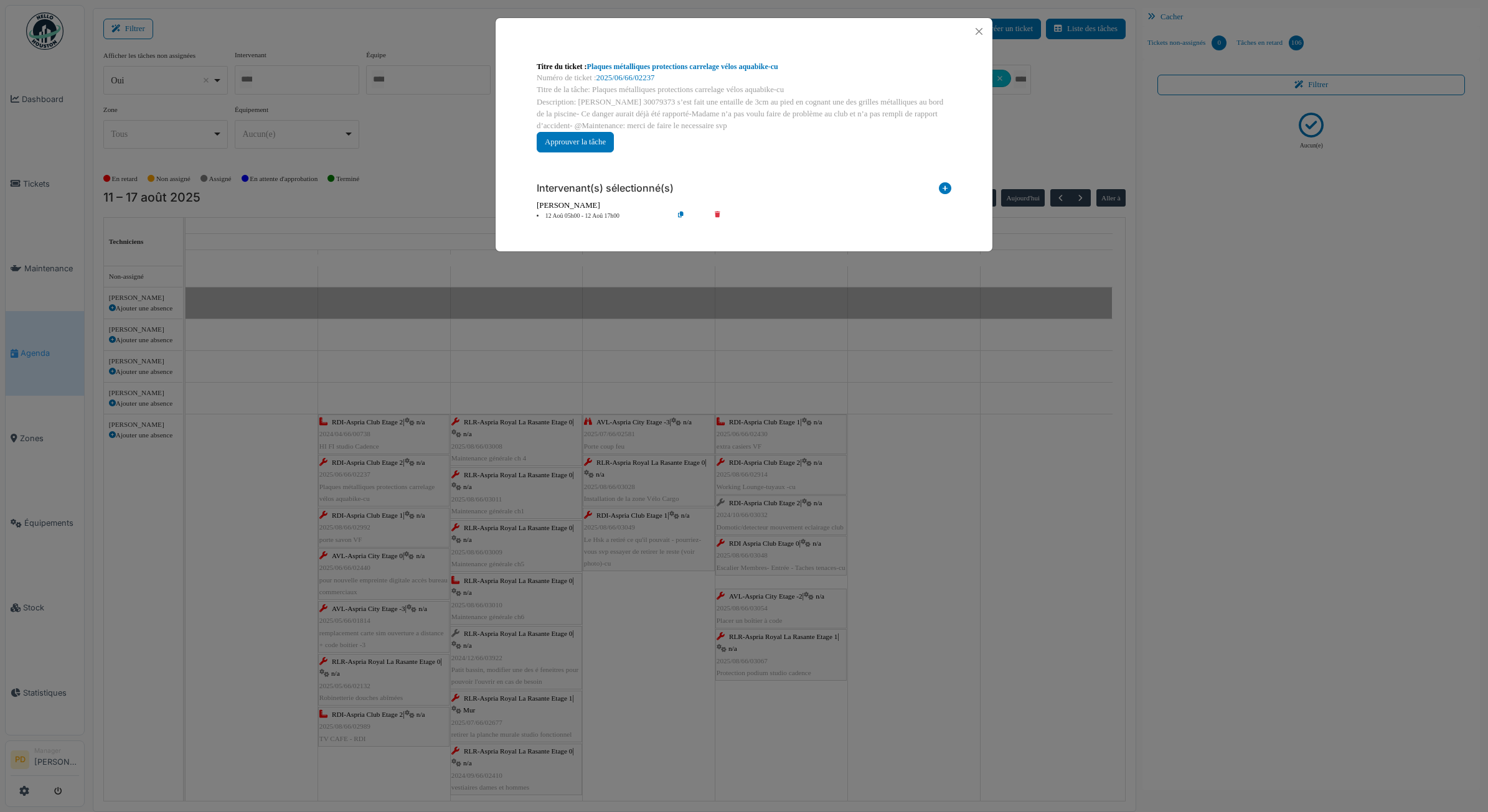
click at [583, 215] on li "12 Aoû 05h00 - 12 Aoû 17h00" at bounding box center [602, 216] width 142 height 9
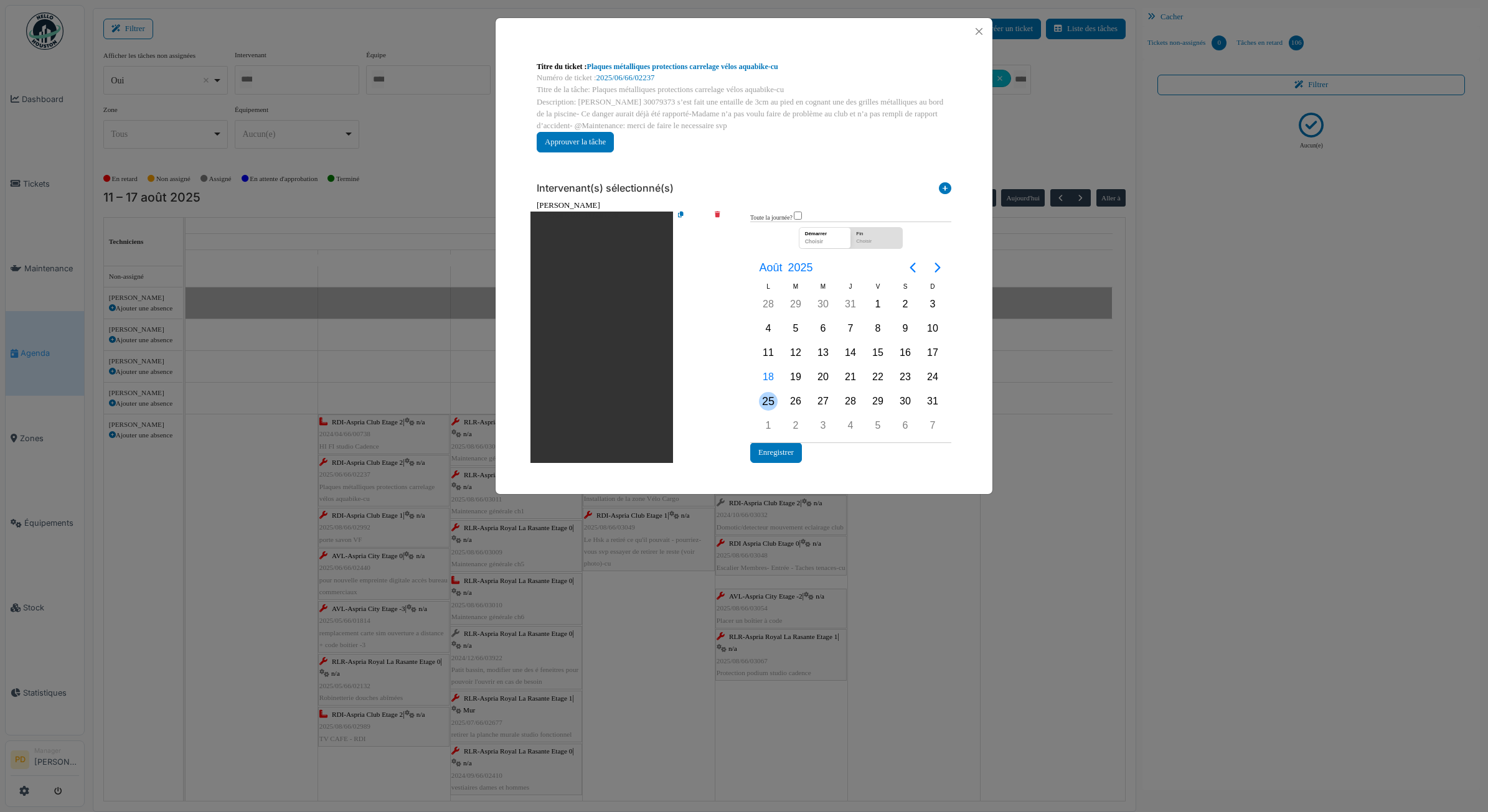
click at [770, 396] on div "25" at bounding box center [769, 401] width 18 height 18
click at [777, 453] on button "Enregistrer" at bounding box center [776, 453] width 52 height 21
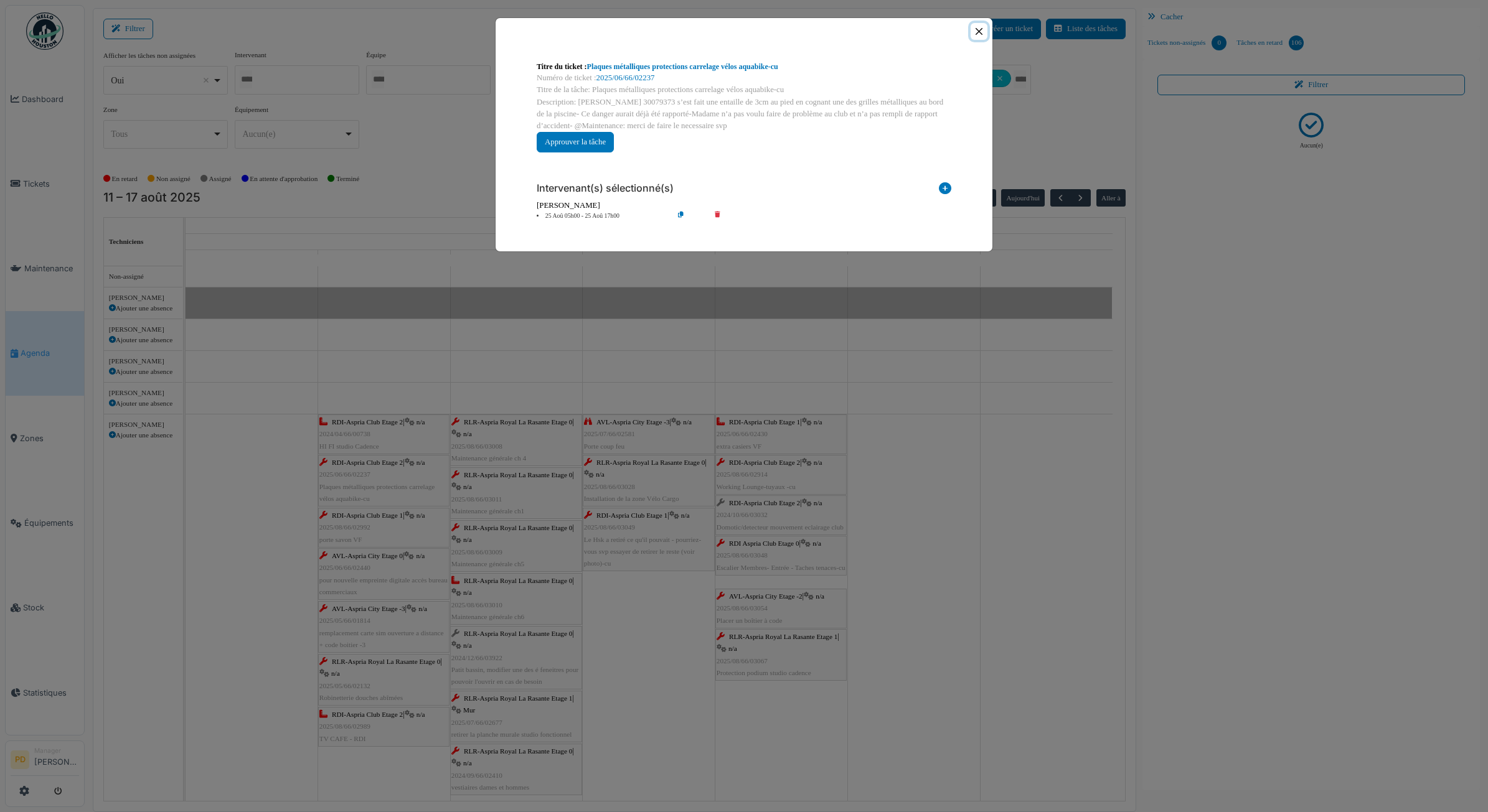
click at [981, 26] on button "Close" at bounding box center [979, 31] width 16 height 16
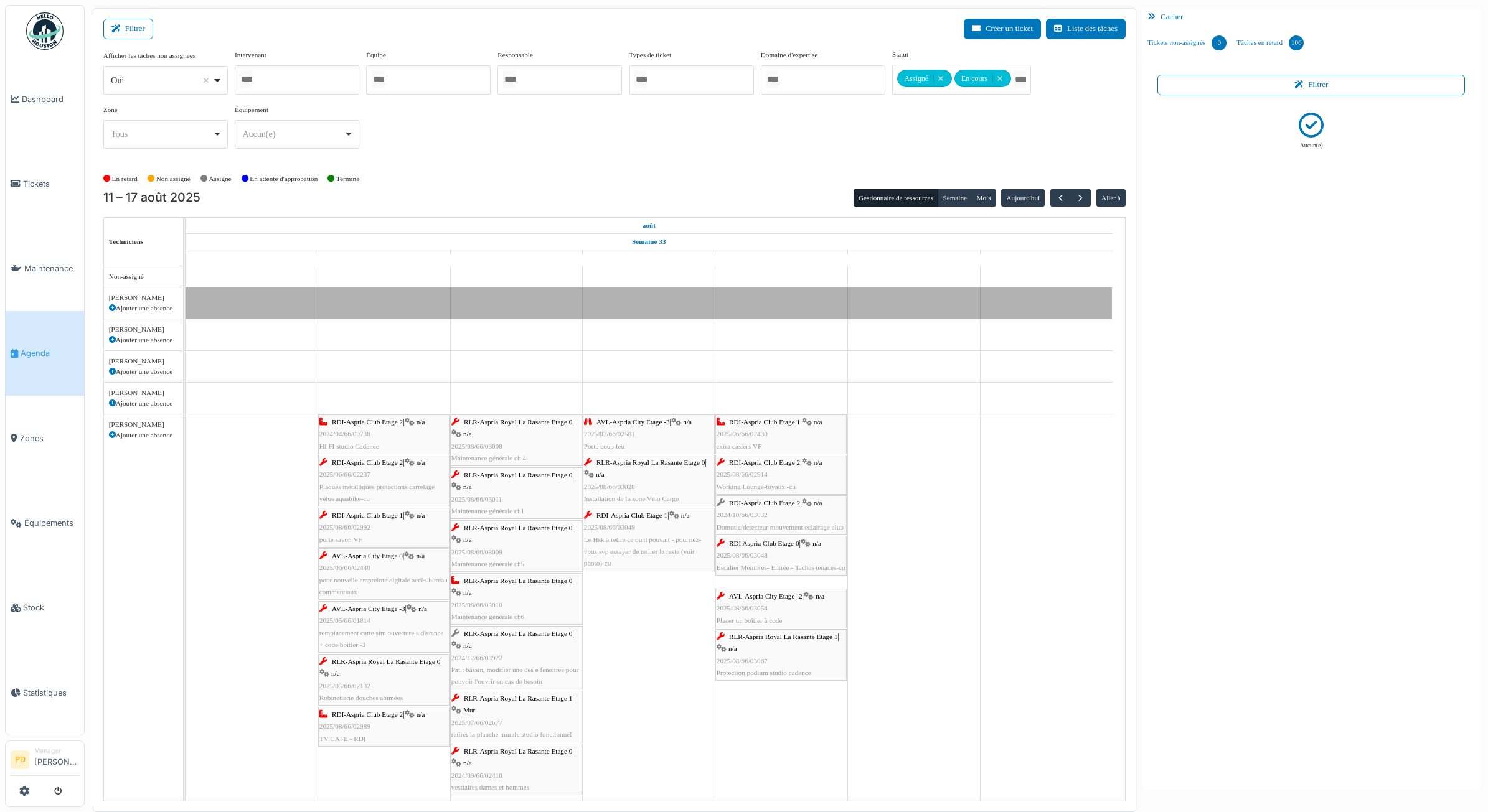
click at [367, 519] on span "RDI-Aspria Club Etage 1" at bounding box center [367, 515] width 71 height 7
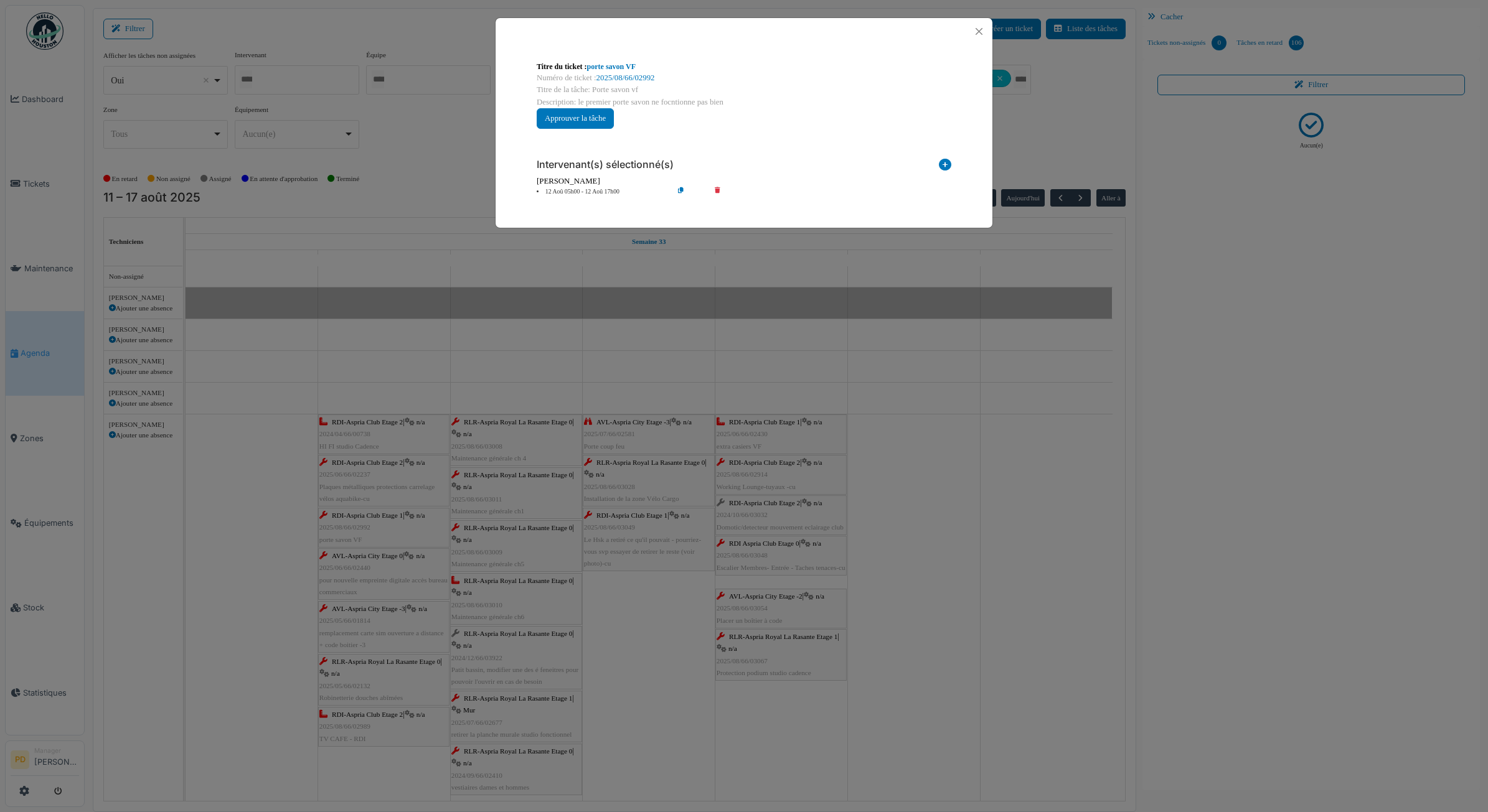
click at [574, 191] on li "12 Aoû 05h00 - 12 Aoû 17h00" at bounding box center [602, 192] width 142 height 9
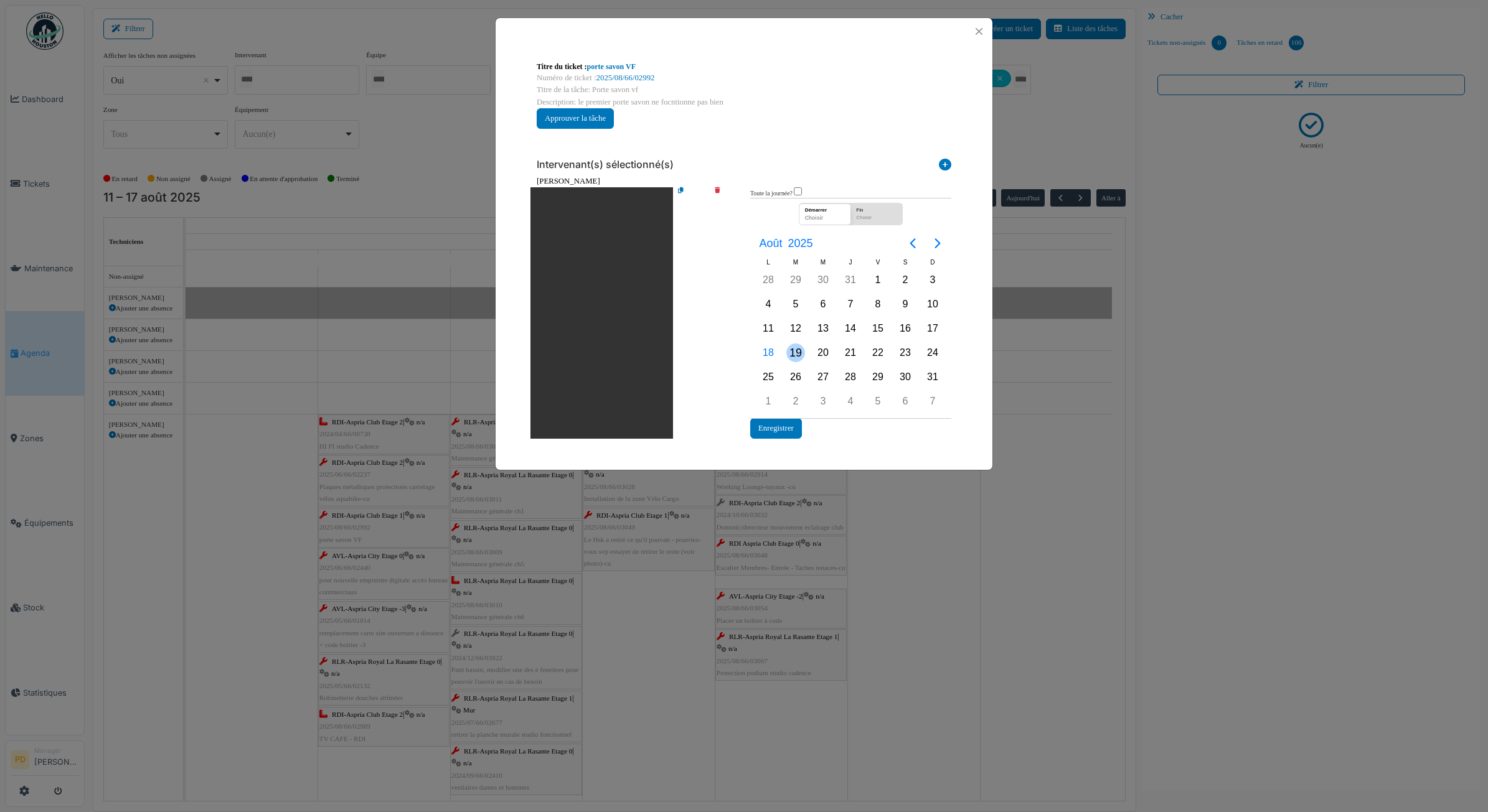
click at [796, 360] on div "19" at bounding box center [796, 353] width 18 height 18
click at [783, 427] on button "Enregistrer" at bounding box center [776, 428] width 52 height 21
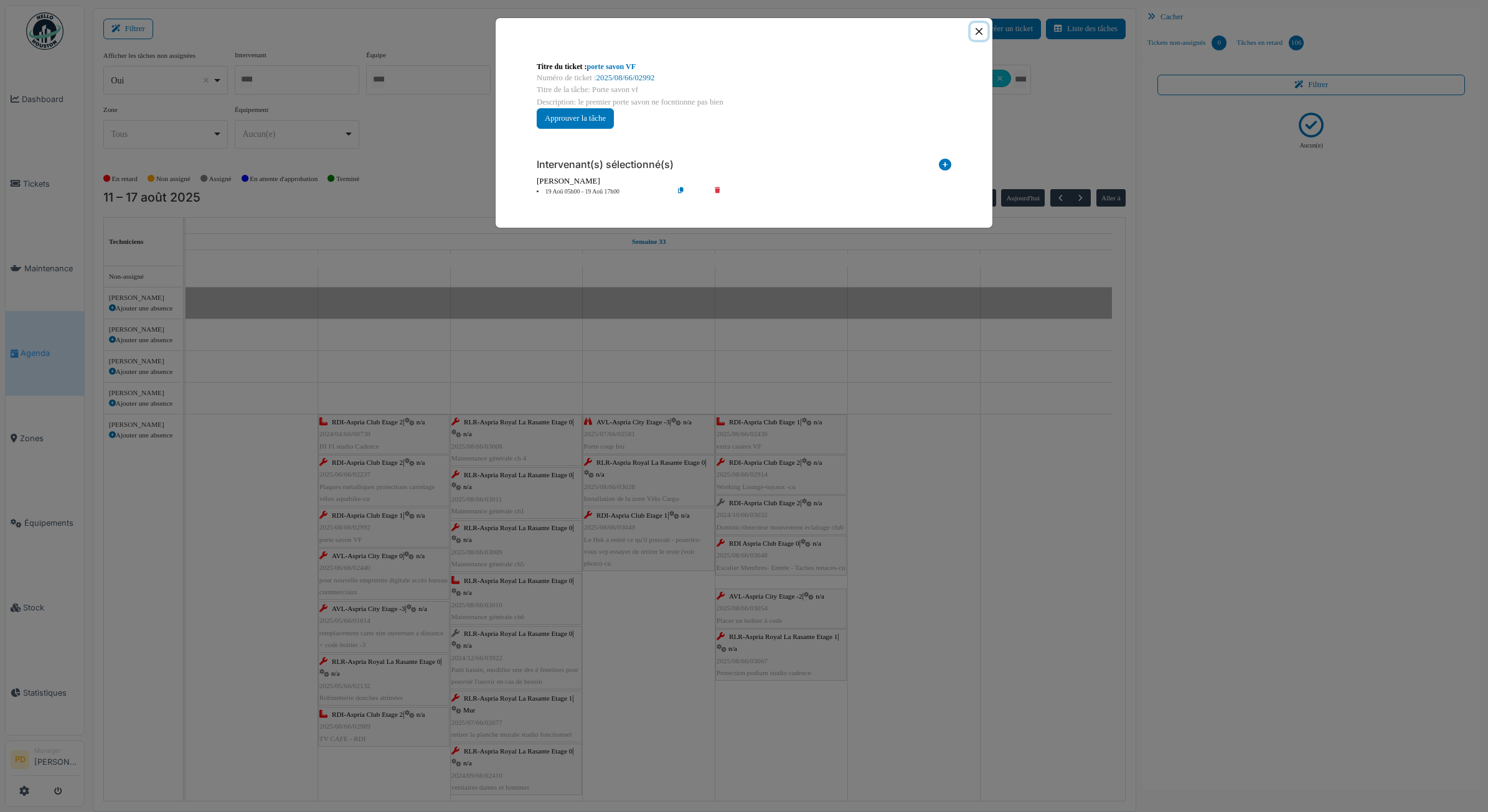
click at [977, 36] on button "Close" at bounding box center [979, 31] width 16 height 16
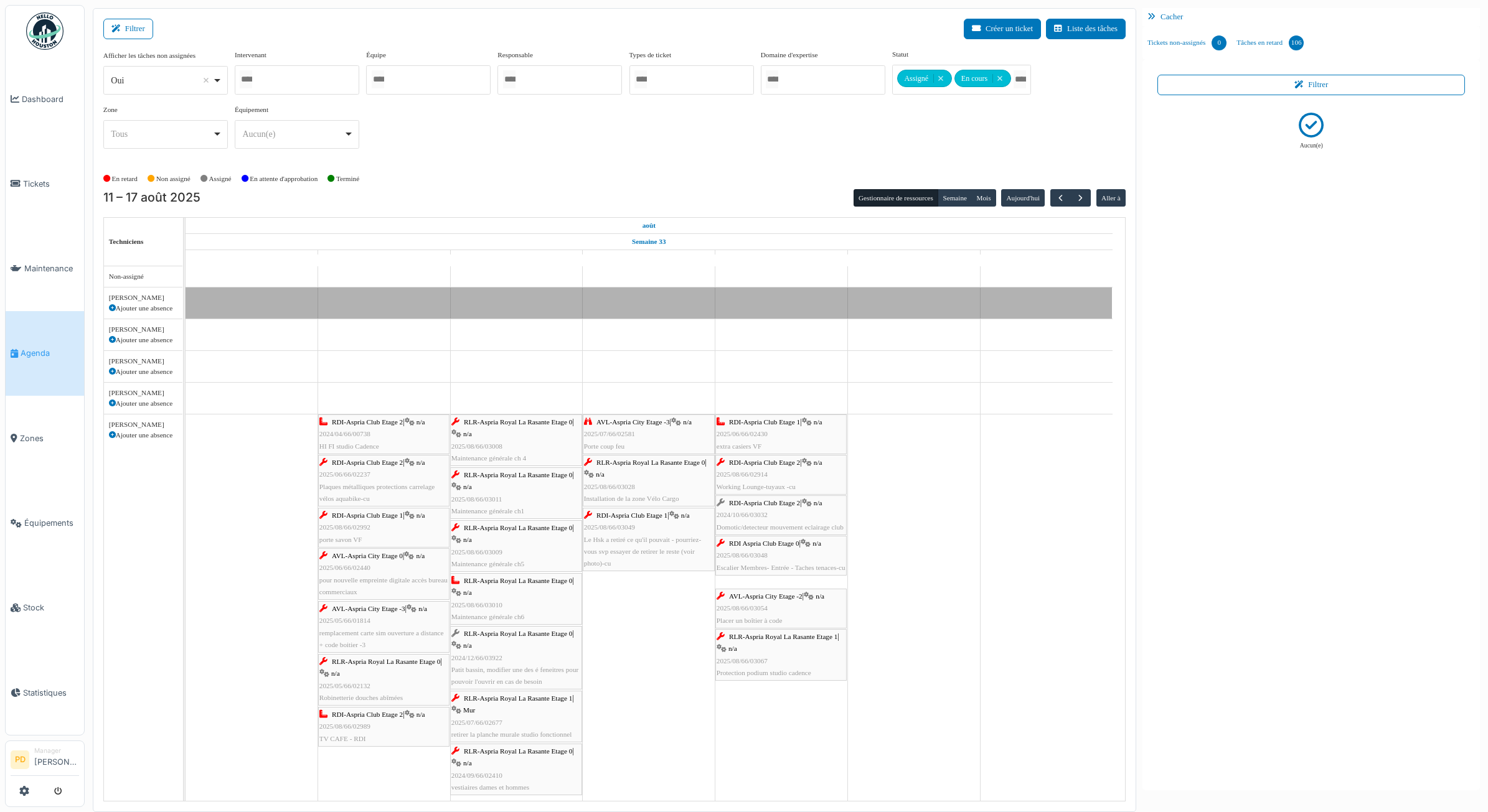
click at [375, 609] on span "AVL-Aspria City Etage -3" at bounding box center [368, 609] width 74 height 7
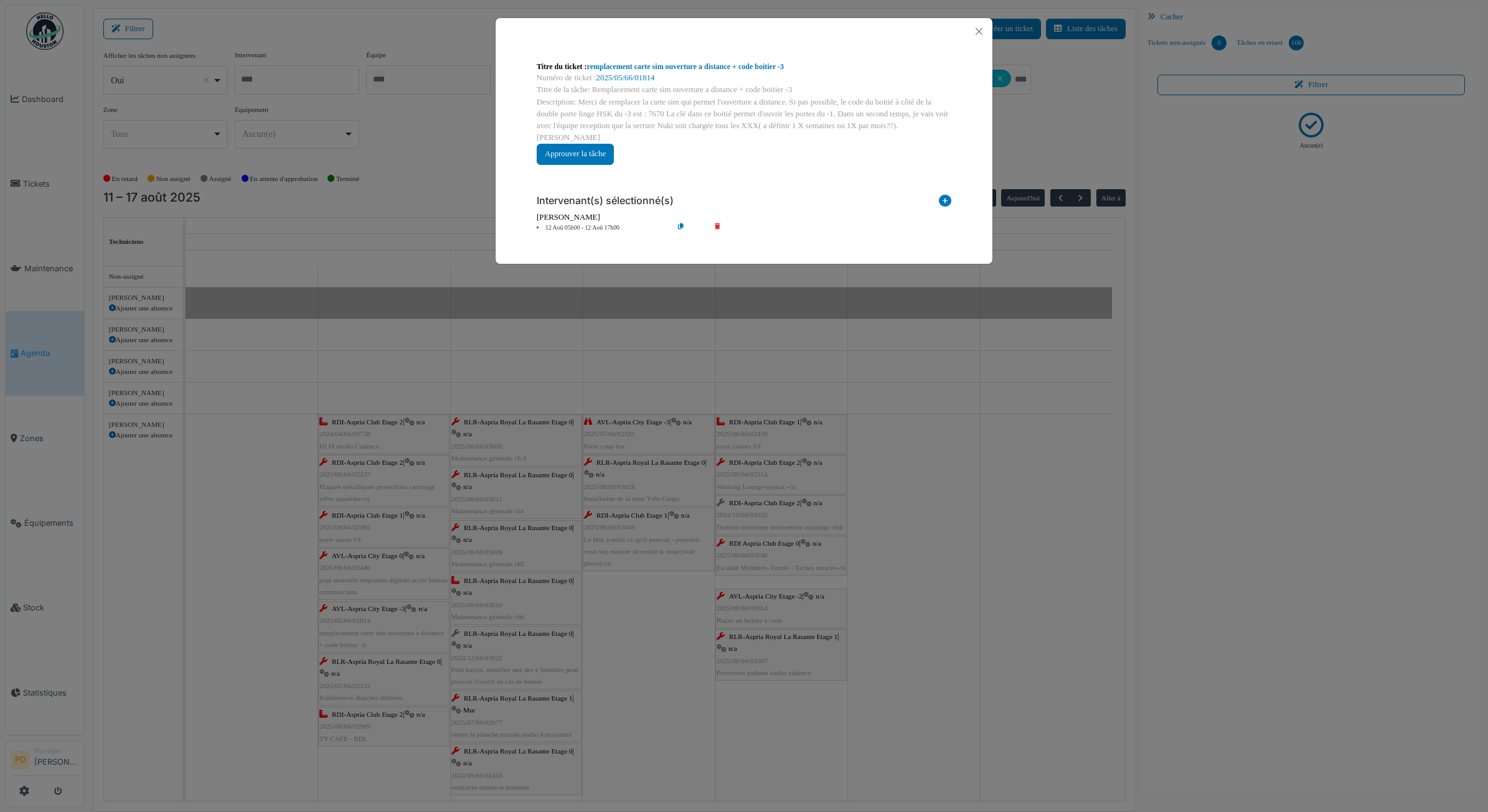
click at [554, 223] on li "12 Aoû 05h00 - 12 Aoû 17h00" at bounding box center [602, 228] width 142 height 9
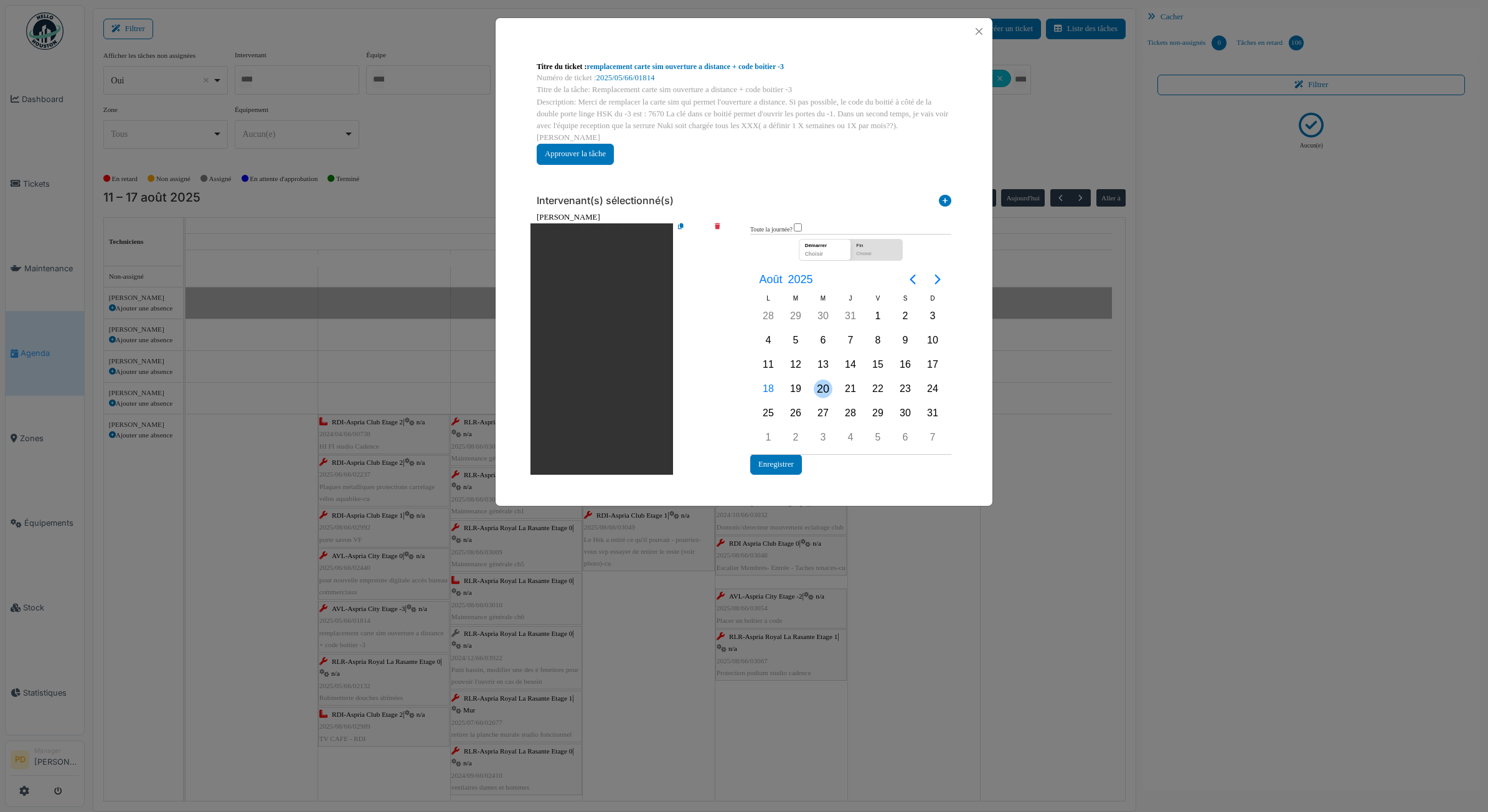
click at [819, 380] on div "20" at bounding box center [823, 389] width 18 height 18
click at [795, 455] on button "Enregistrer" at bounding box center [776, 465] width 52 height 21
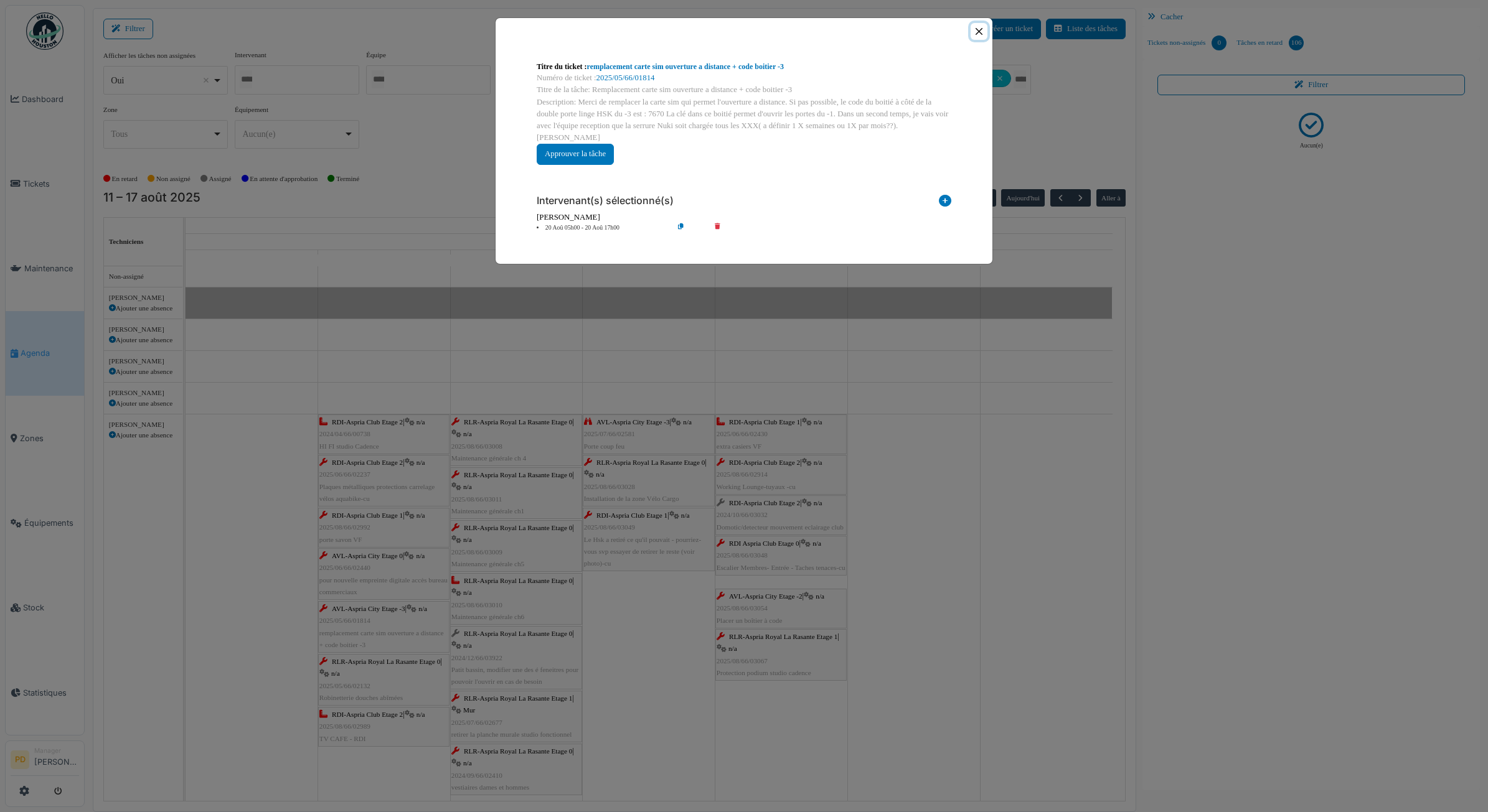
click at [981, 35] on button "Close" at bounding box center [979, 31] width 16 height 16
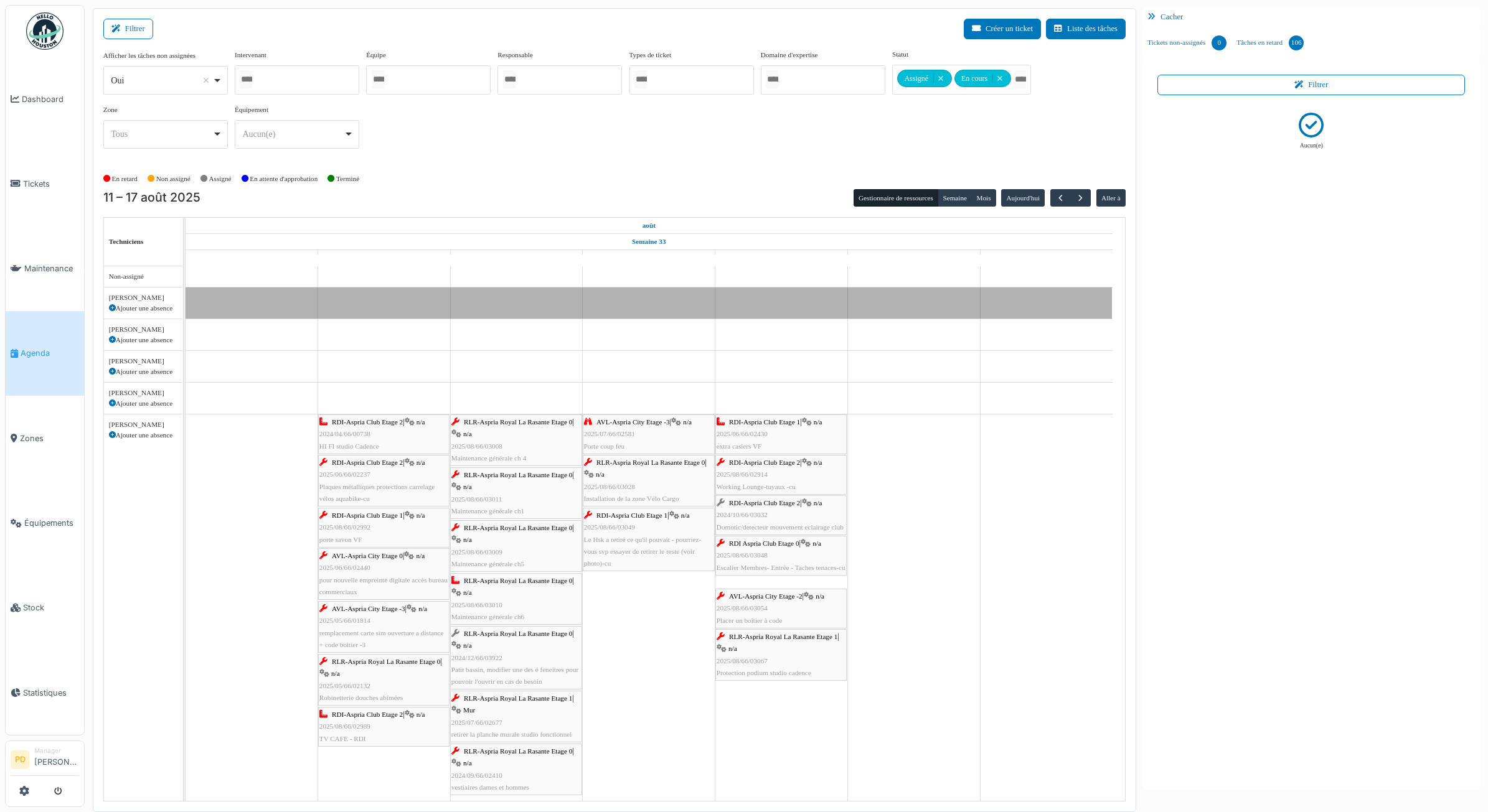
click at [381, 677] on div "RLR-Aspria Royal La Rasante Etage 0 | n/a 2025/05/66/02132 Robinetterie douches…" at bounding box center [383, 680] width 129 height 48
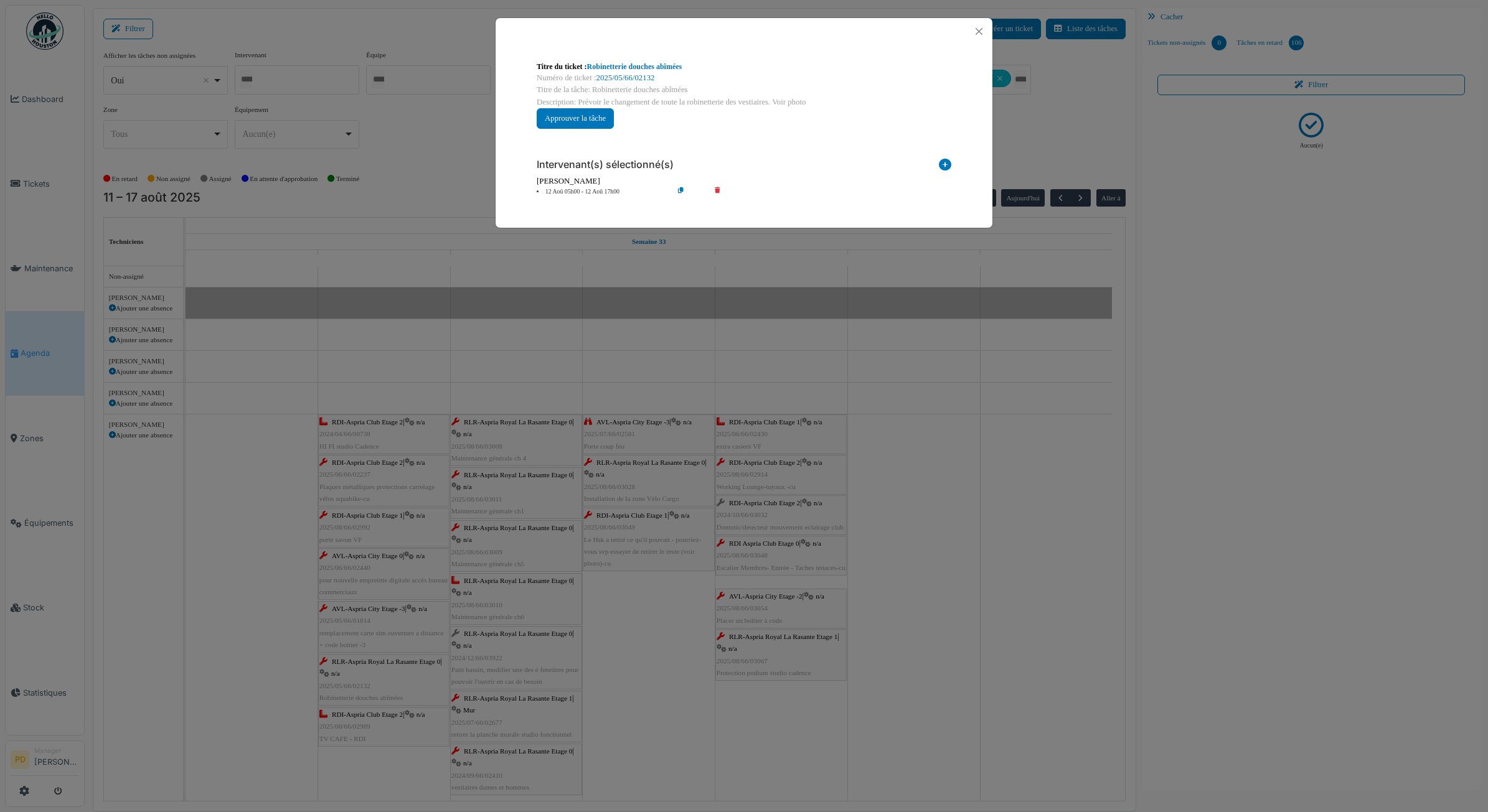
click at [596, 197] on li "12 Aoû 05h00 - 12 Aoû 17h00" at bounding box center [602, 192] width 142 height 9
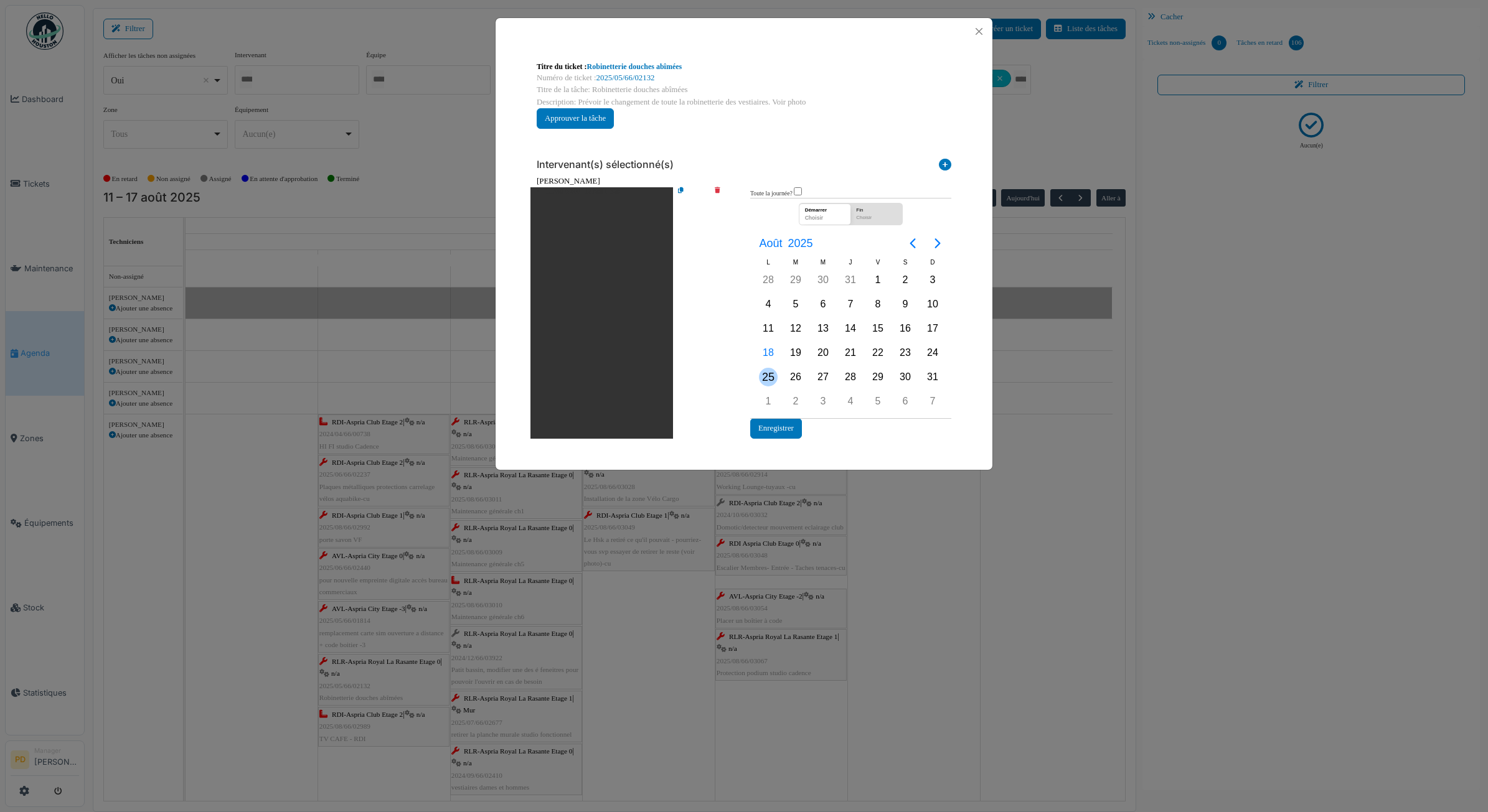
click at [770, 378] on div "25" at bounding box center [769, 377] width 18 height 18
click at [782, 433] on button "Enregistrer" at bounding box center [776, 428] width 52 height 21
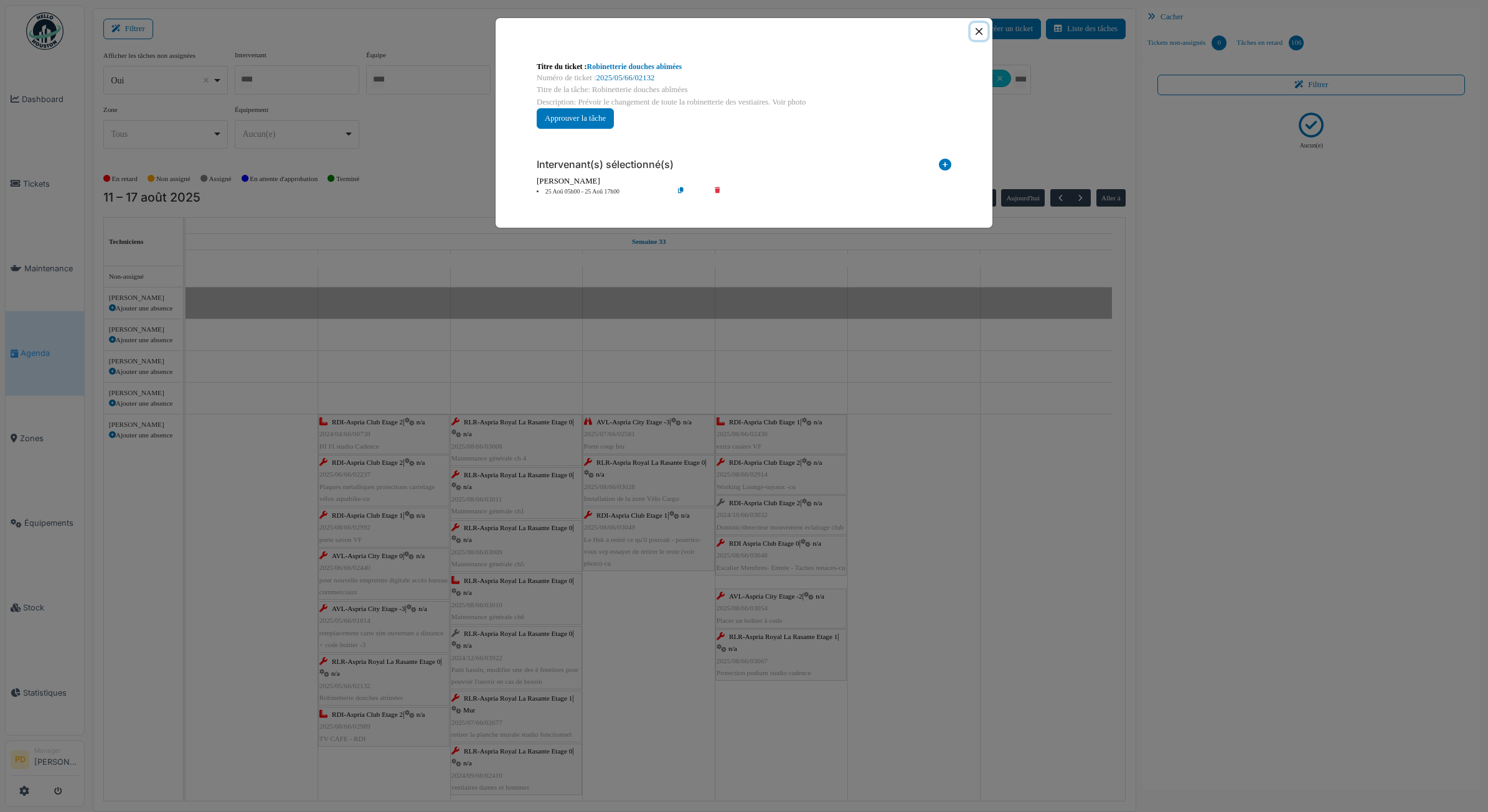
click at [973, 25] on button "Close" at bounding box center [979, 31] width 16 height 16
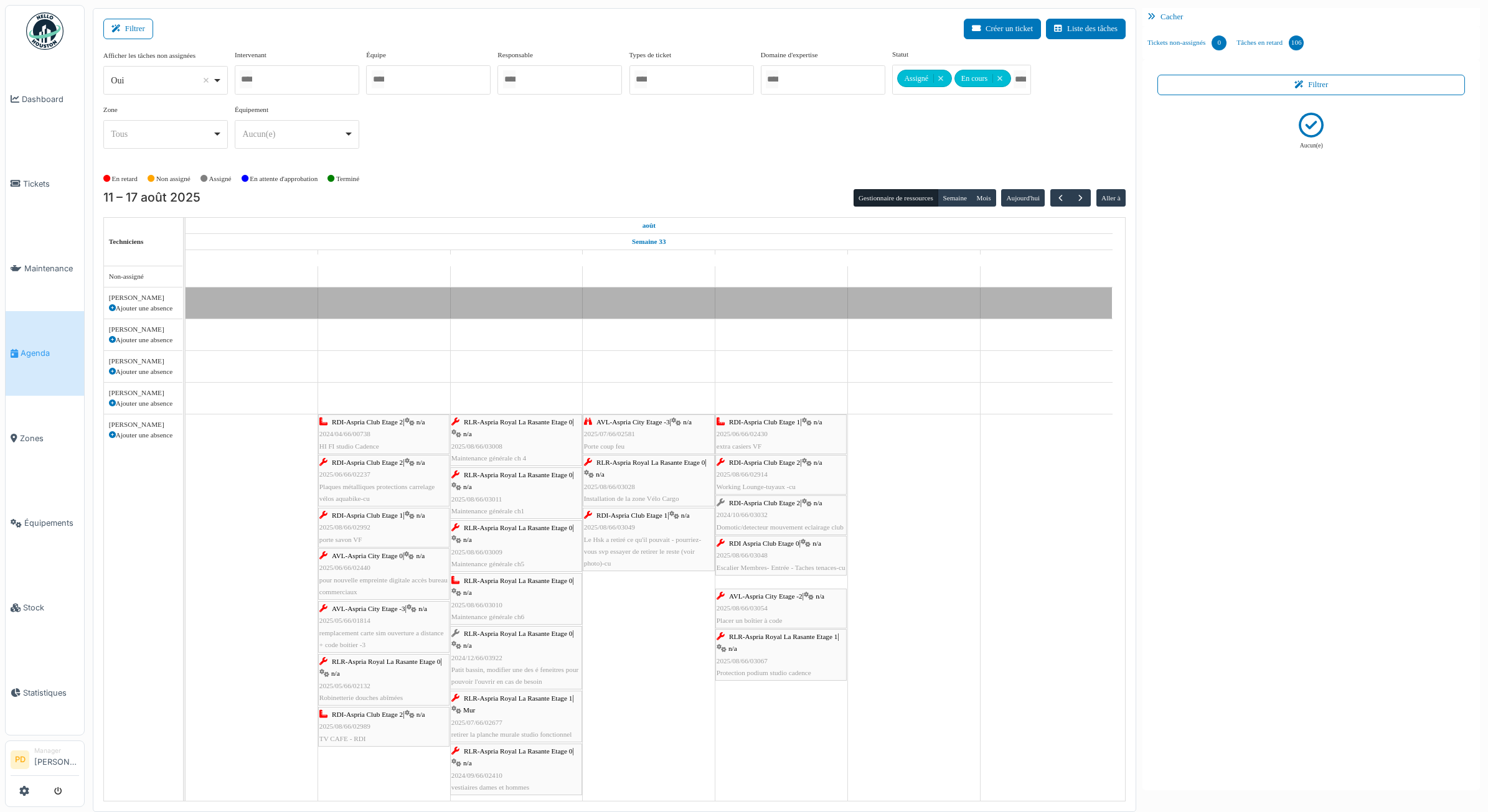
click at [377, 718] on span "RDI-Aspria Club Etage 2" at bounding box center [367, 714] width 71 height 7
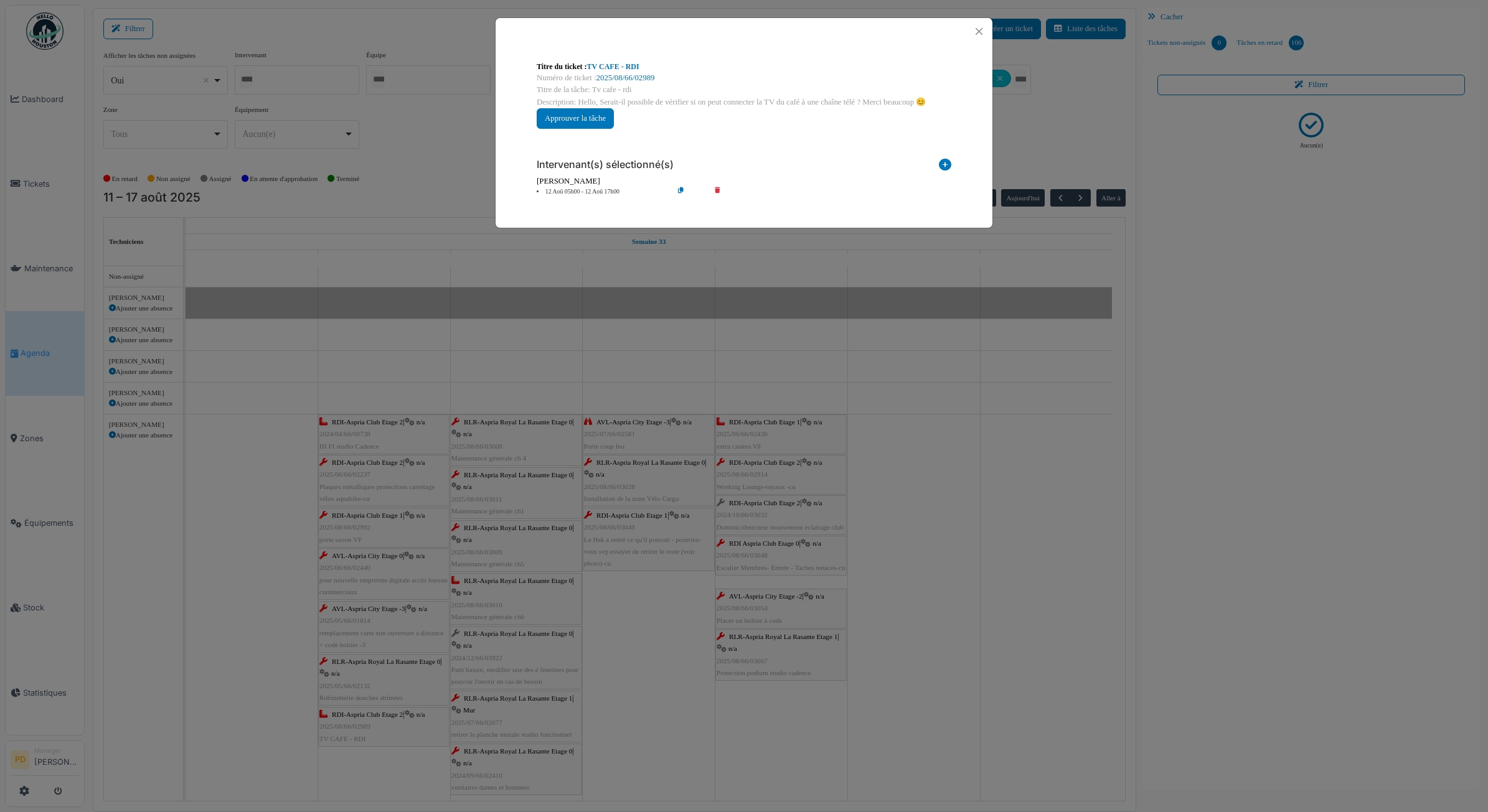
click at [577, 195] on li "12 Aoû 05h00 - 12 Aoû 17h00" at bounding box center [602, 192] width 142 height 9
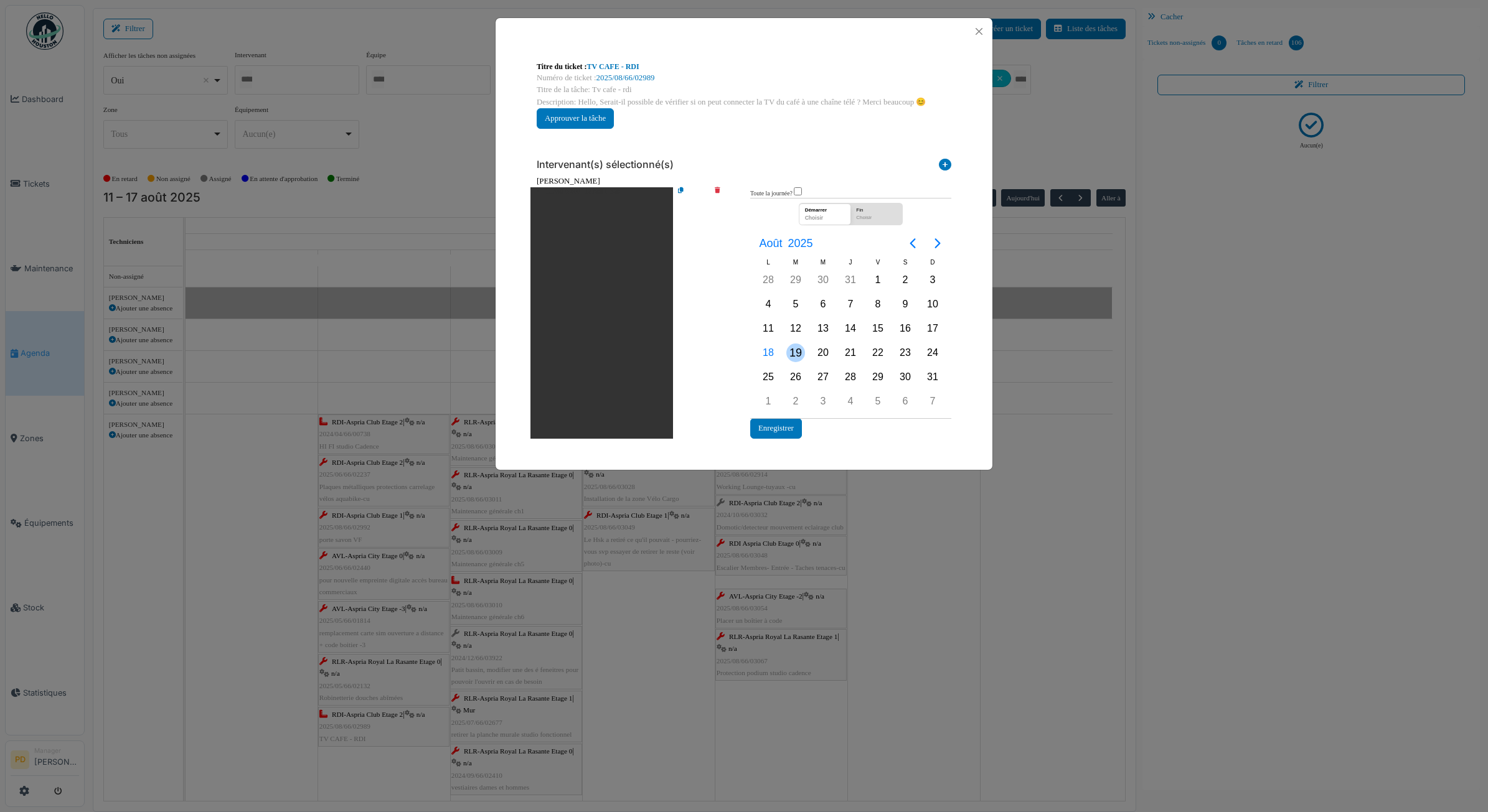
click at [787, 349] on div "19" at bounding box center [796, 353] width 18 height 18
click at [786, 420] on button "Enregistrer" at bounding box center [776, 428] width 52 height 21
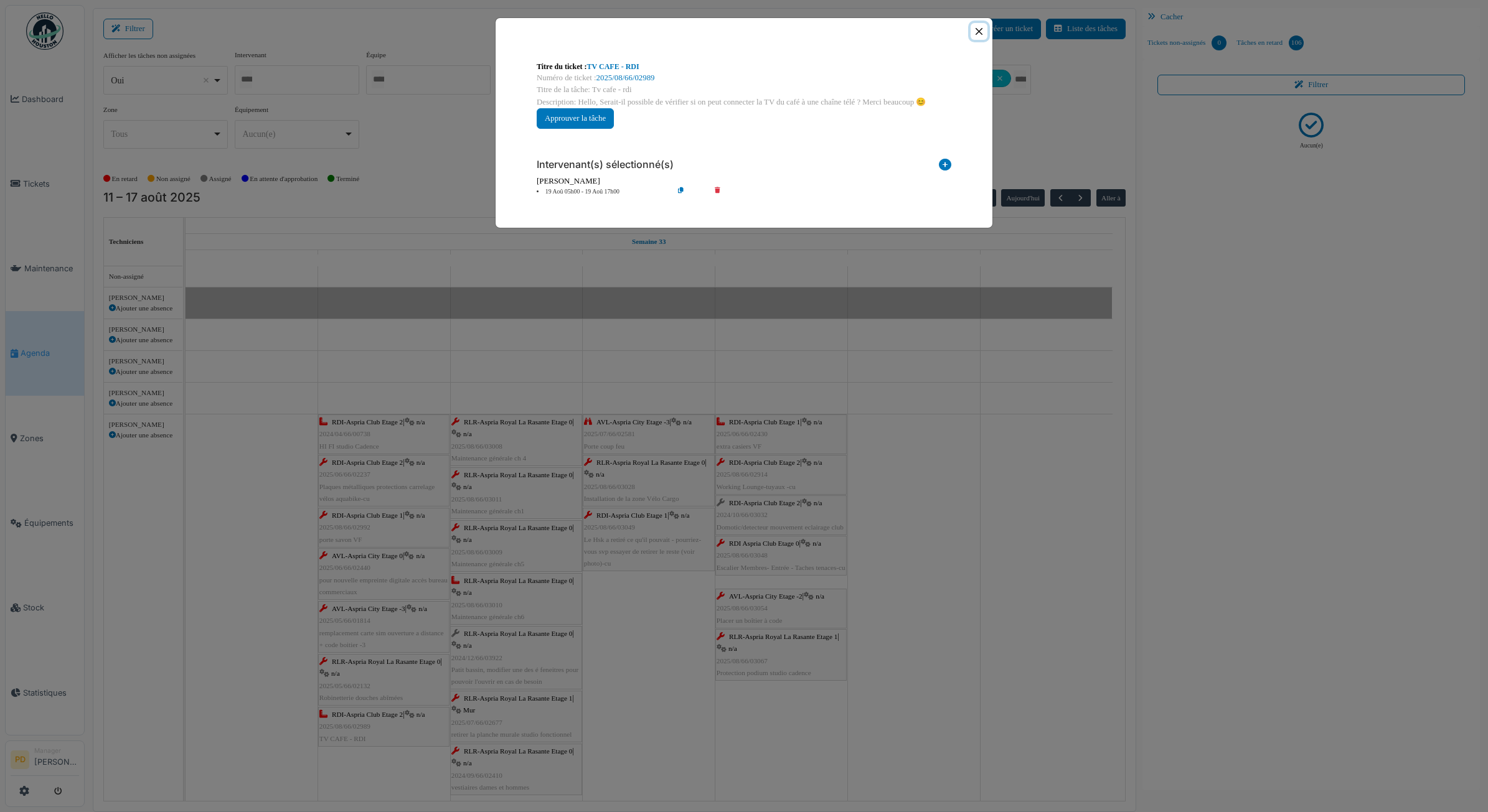
click at [977, 23] on button "Close" at bounding box center [979, 31] width 16 height 16
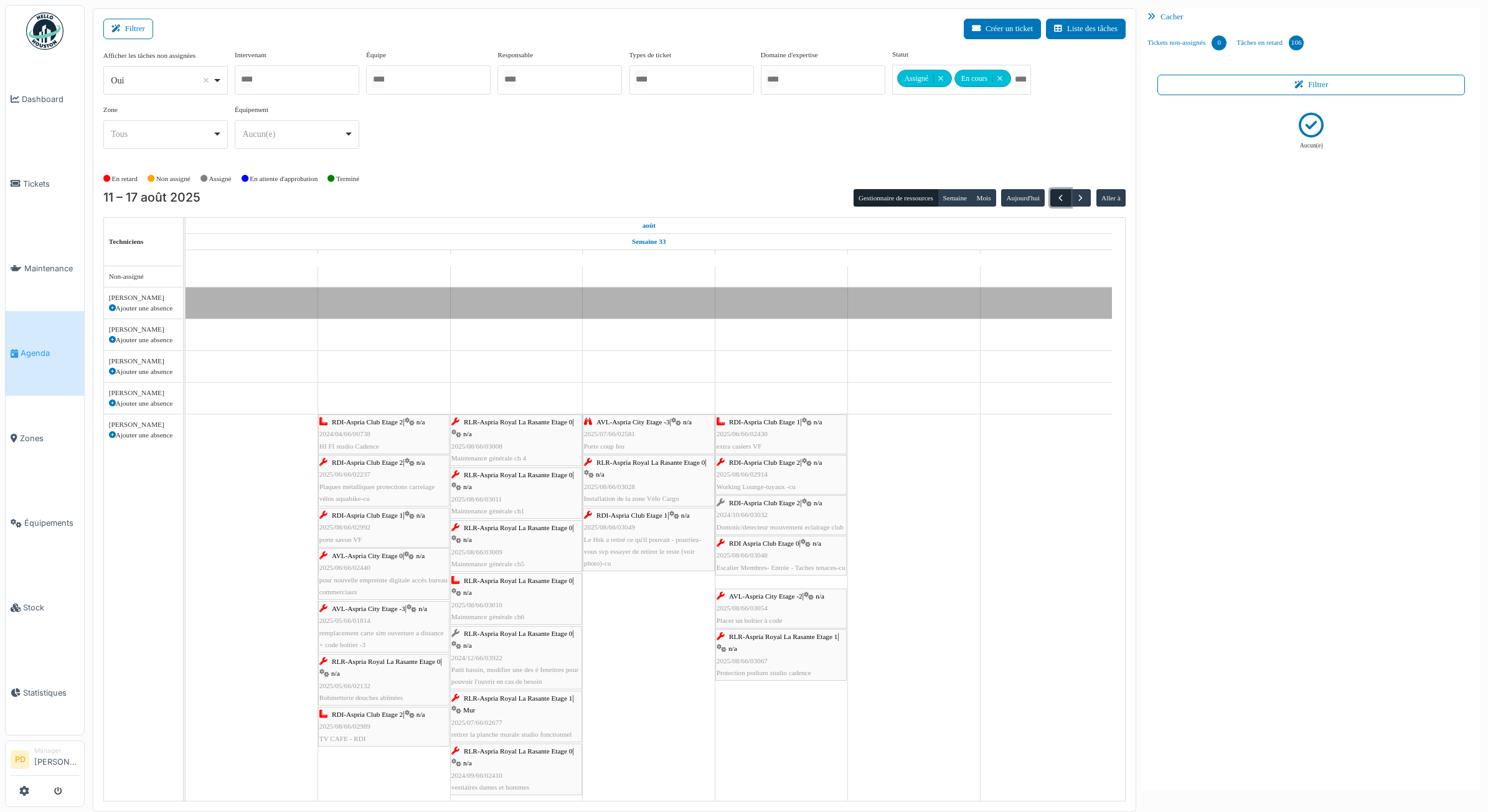
click at [1058, 197] on span "button" at bounding box center [1061, 199] width 11 height 11
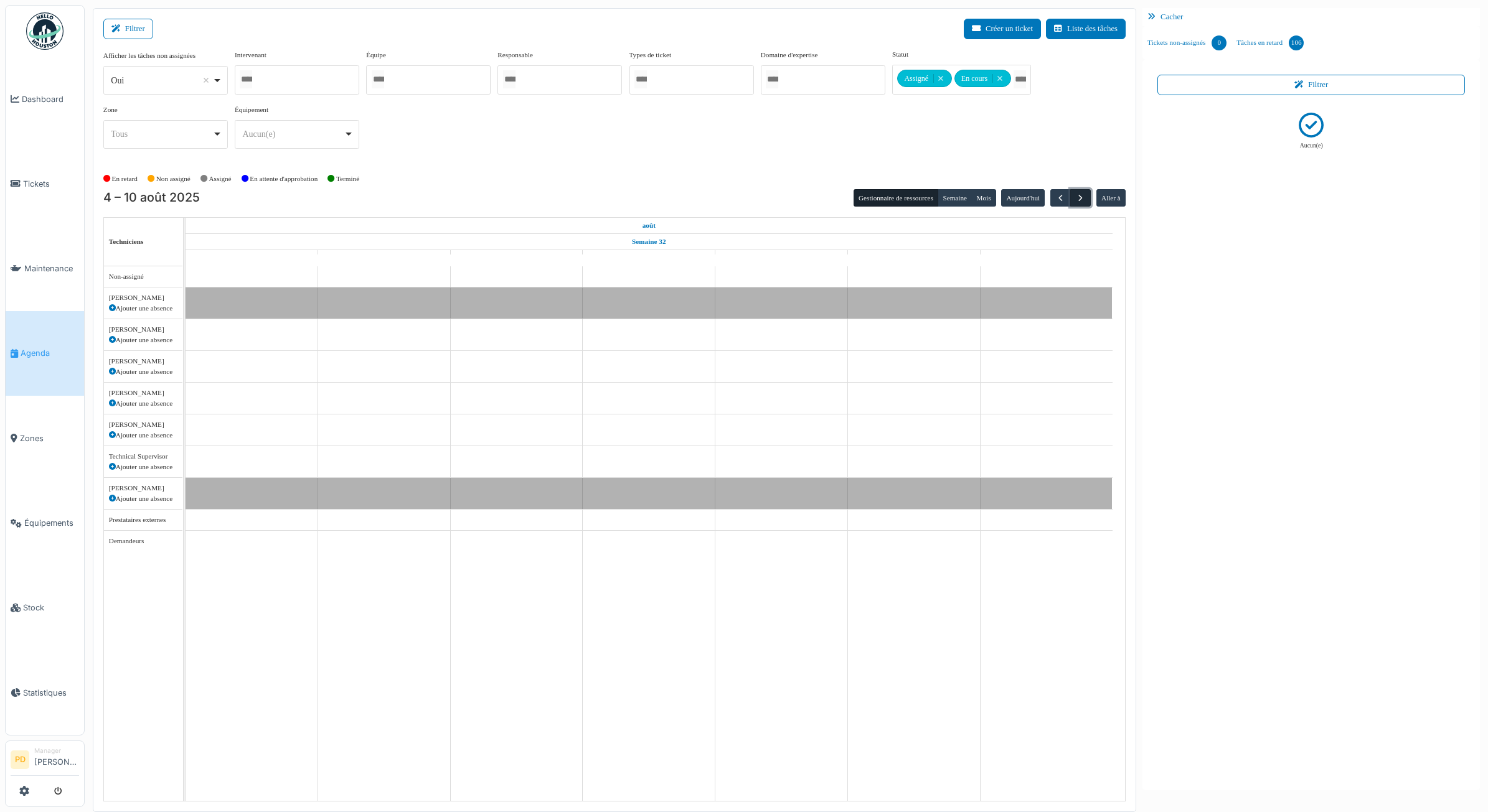
click at [1081, 196] on span "button" at bounding box center [1081, 199] width 11 height 11
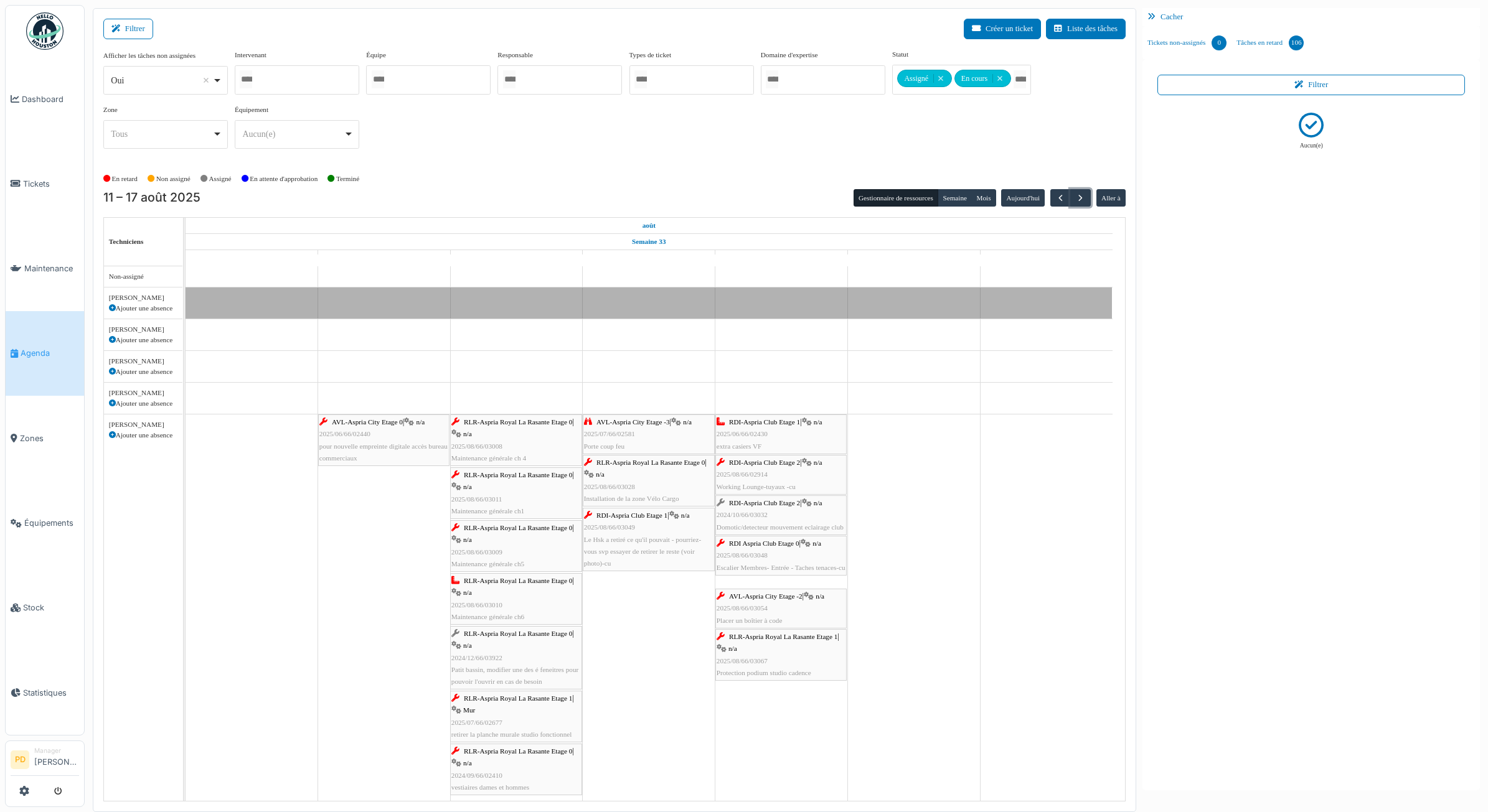
click at [386, 422] on span "AVL-Aspria City Etage 0" at bounding box center [367, 422] width 71 height 7
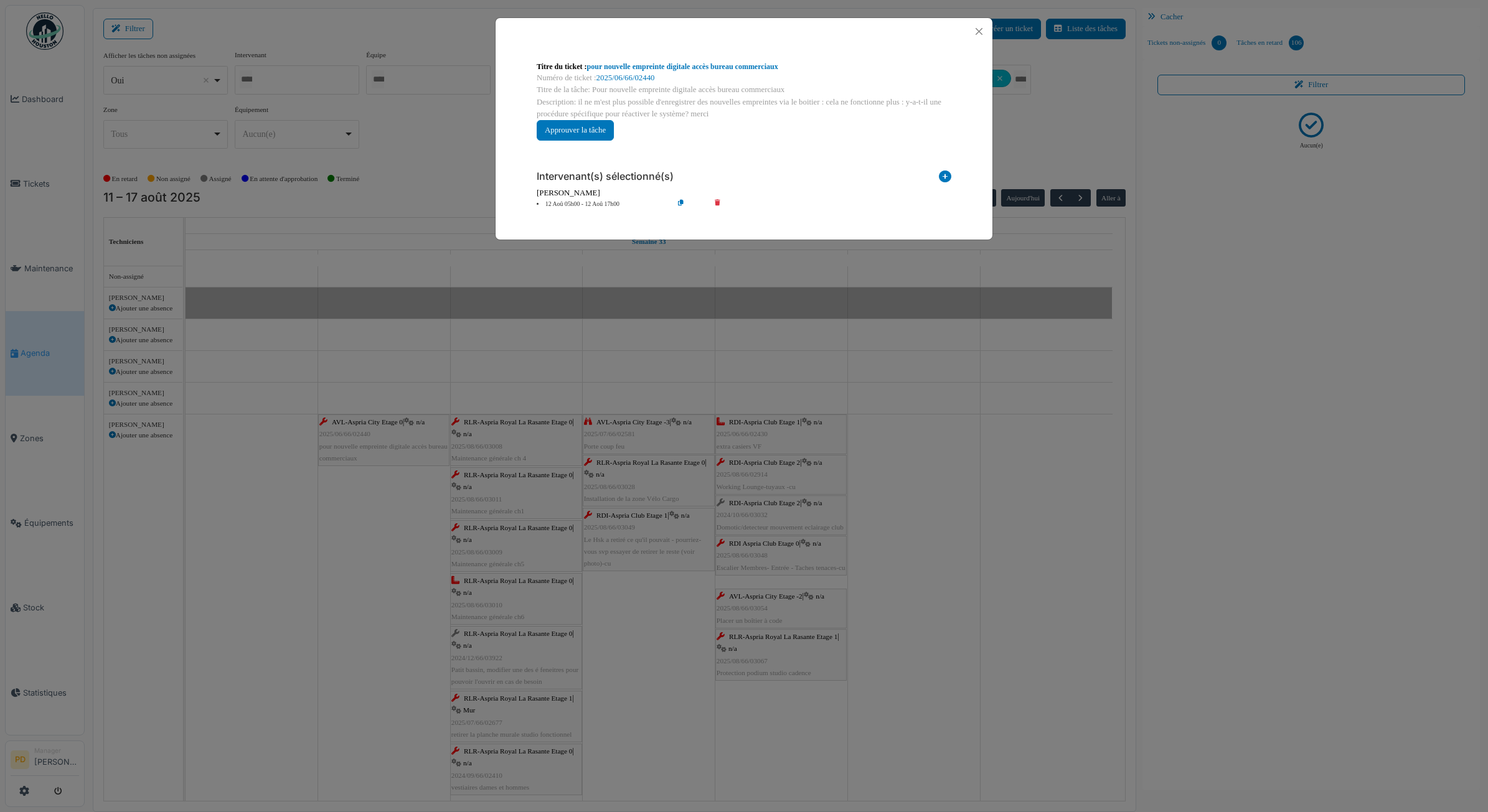
click at [561, 202] on li "12 Aoû 05h00 - 12 Aoû 17h00" at bounding box center [602, 204] width 142 height 9
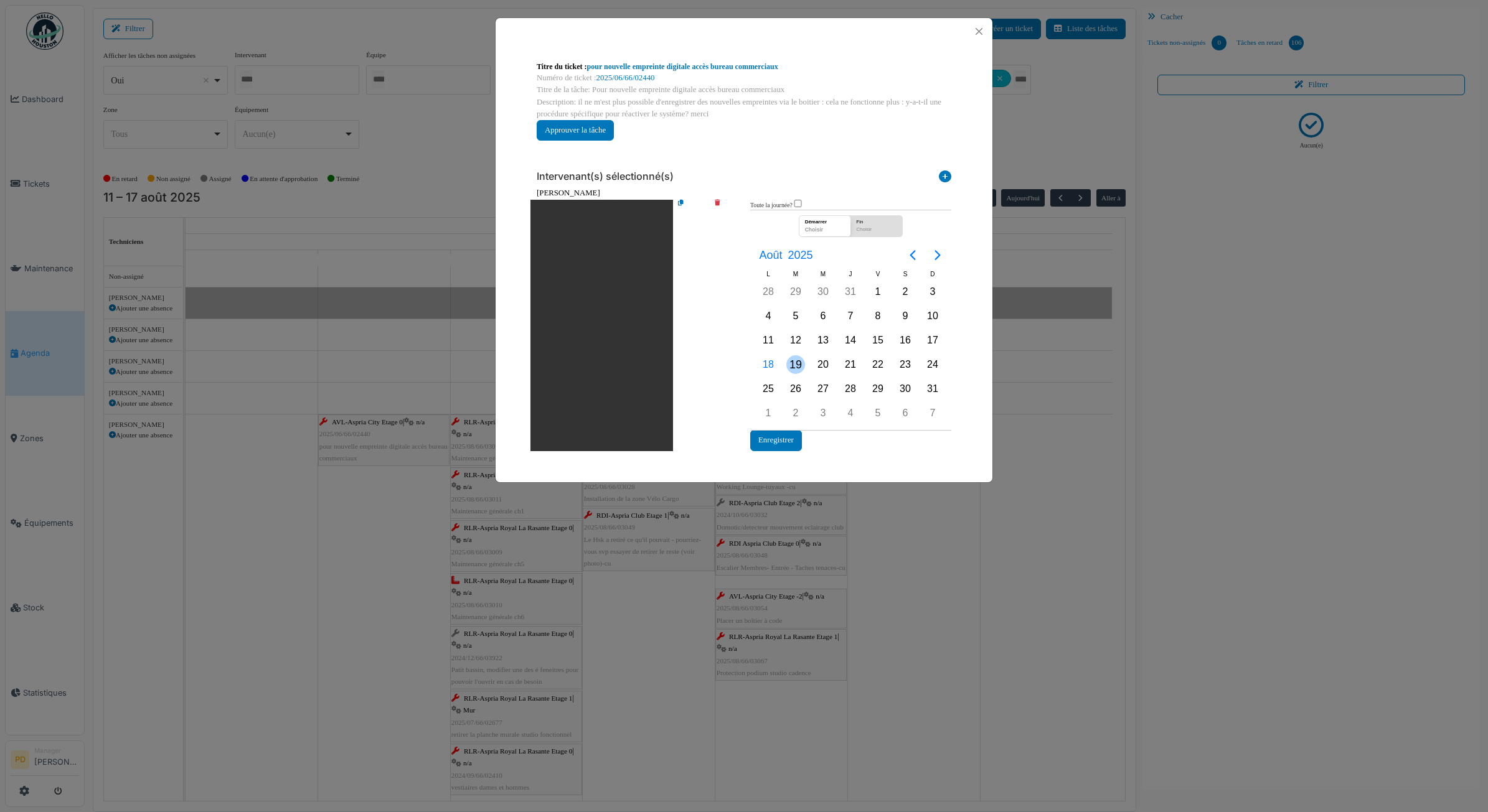
click at [793, 368] on div "19" at bounding box center [796, 365] width 18 height 18
click at [783, 441] on button "Enregistrer" at bounding box center [776, 440] width 52 height 21
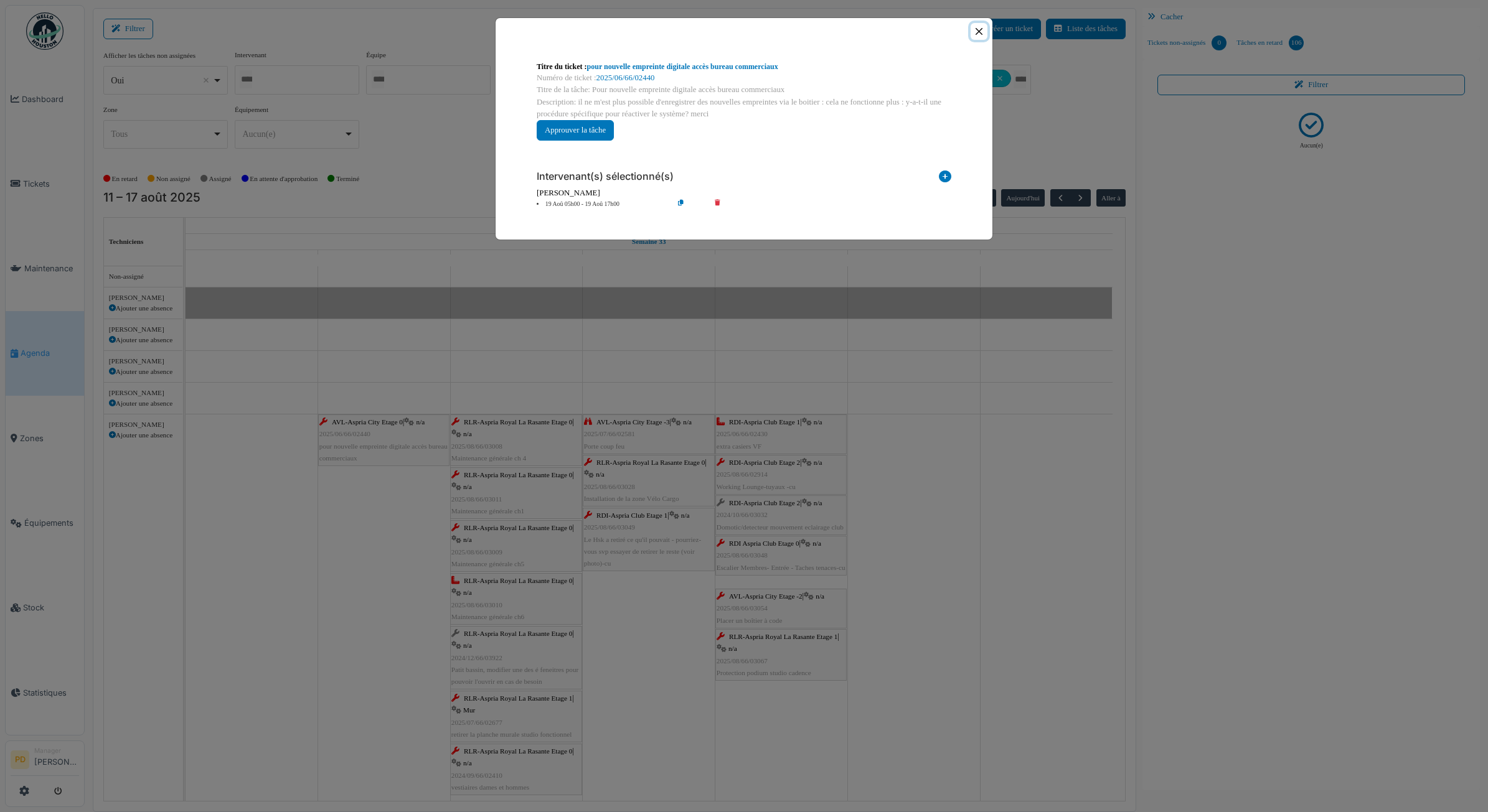
click at [979, 39] on button "Close" at bounding box center [979, 31] width 16 height 16
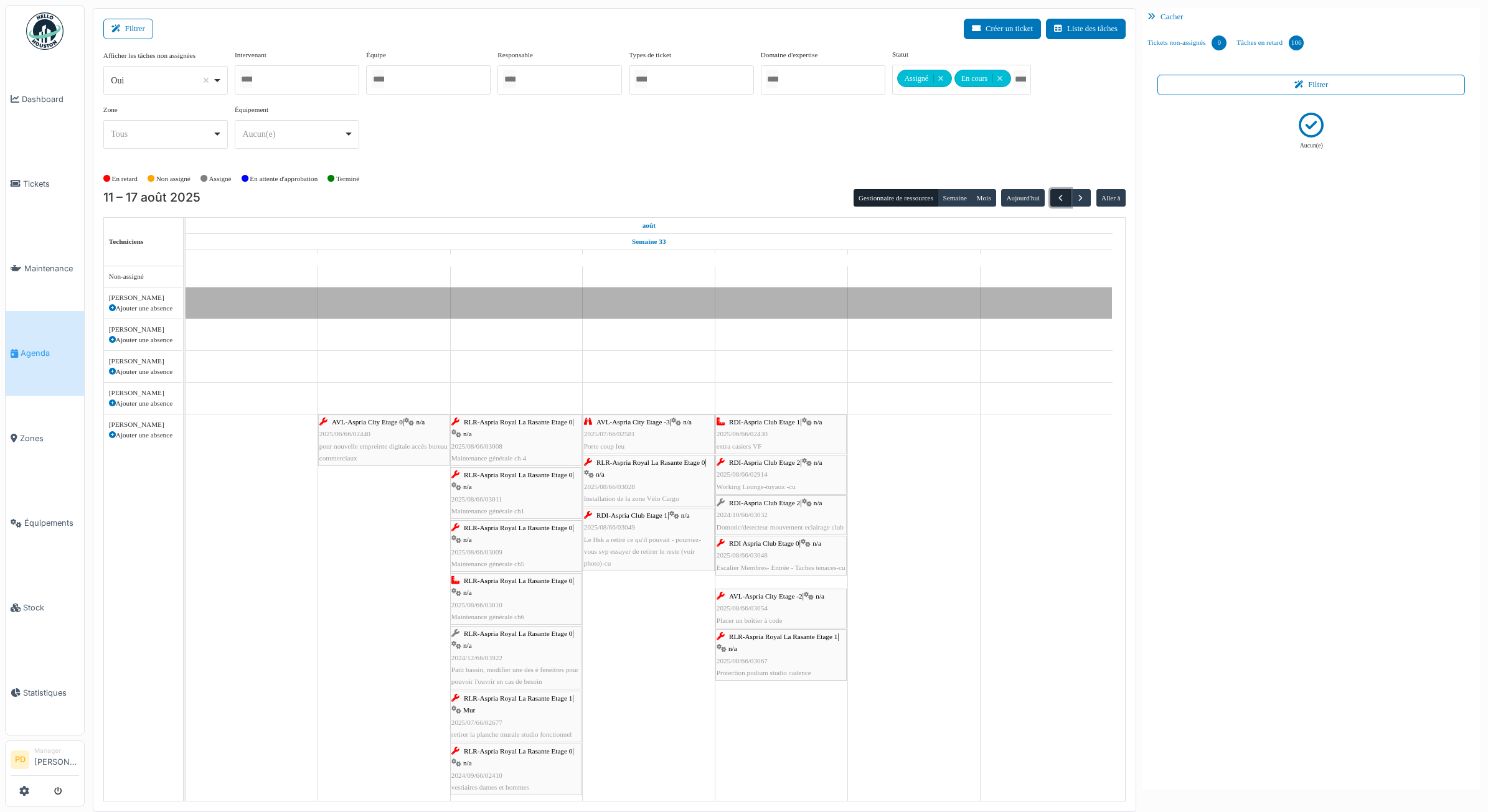
click at [1062, 195] on span "button" at bounding box center [1061, 199] width 11 height 11
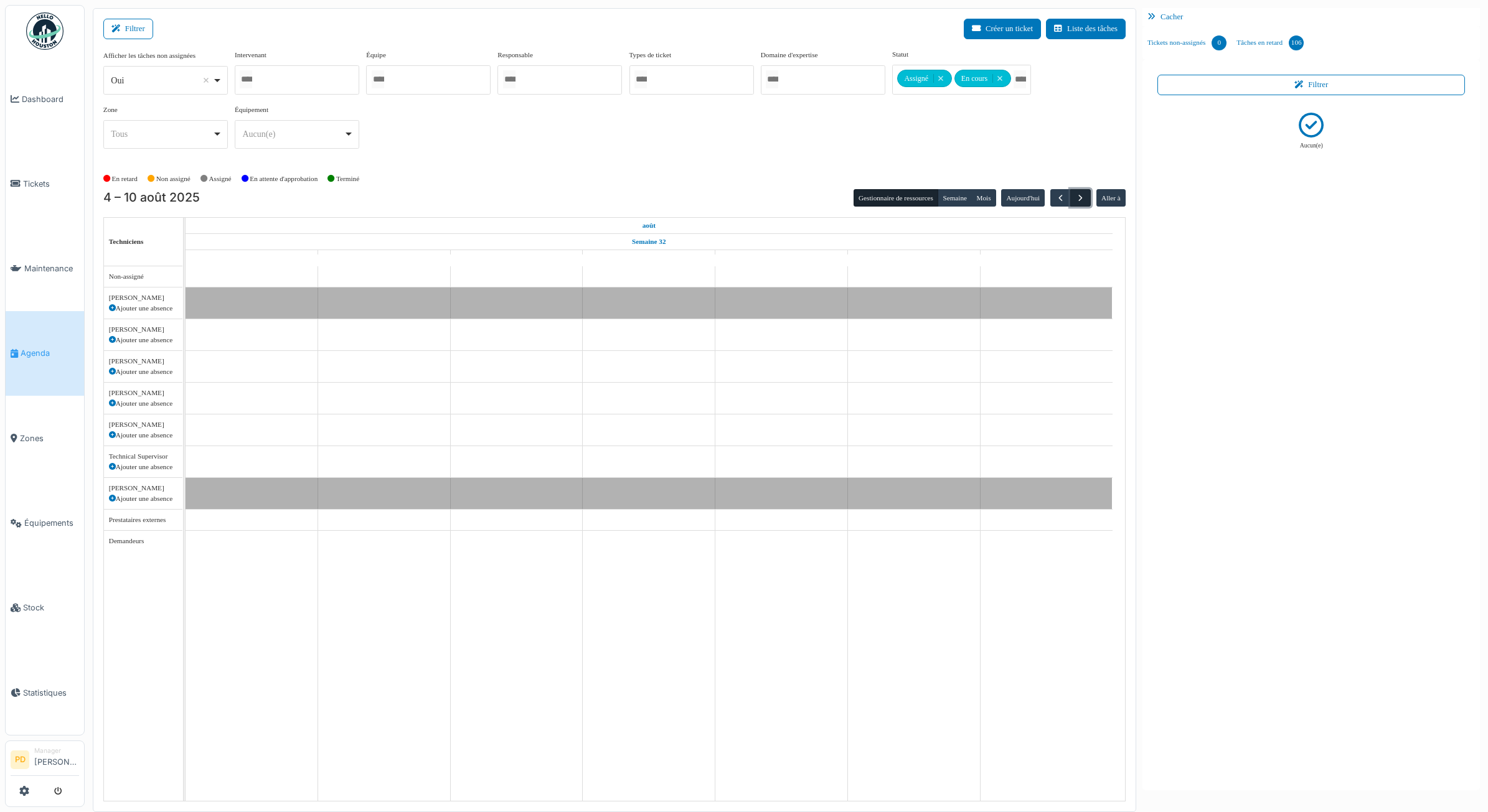
click at [1080, 195] on span "button" at bounding box center [1081, 199] width 11 height 11
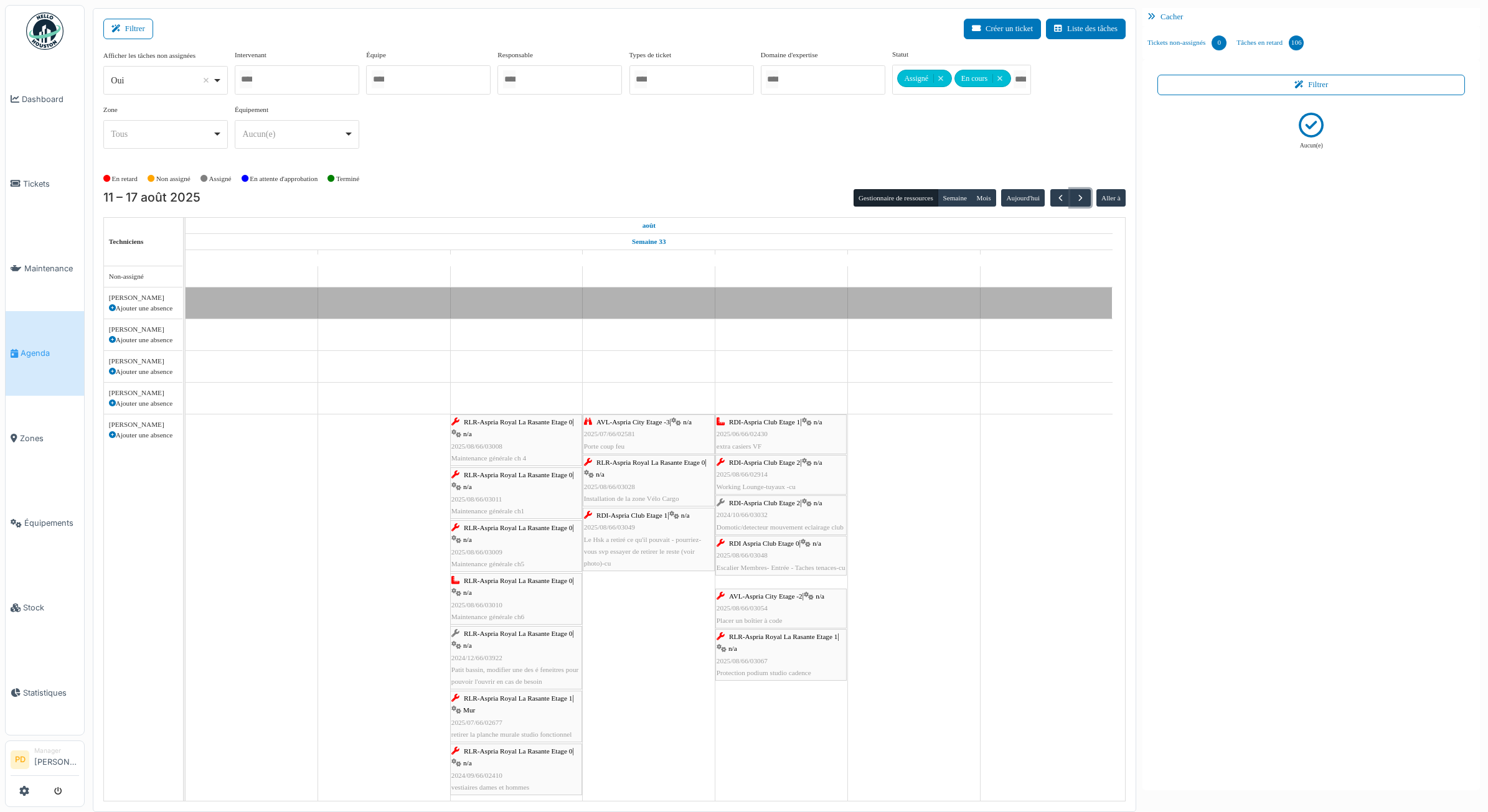
click at [524, 423] on span "RLR-Aspria Royal La Rasante Etage 0" at bounding box center [518, 422] width 108 height 7
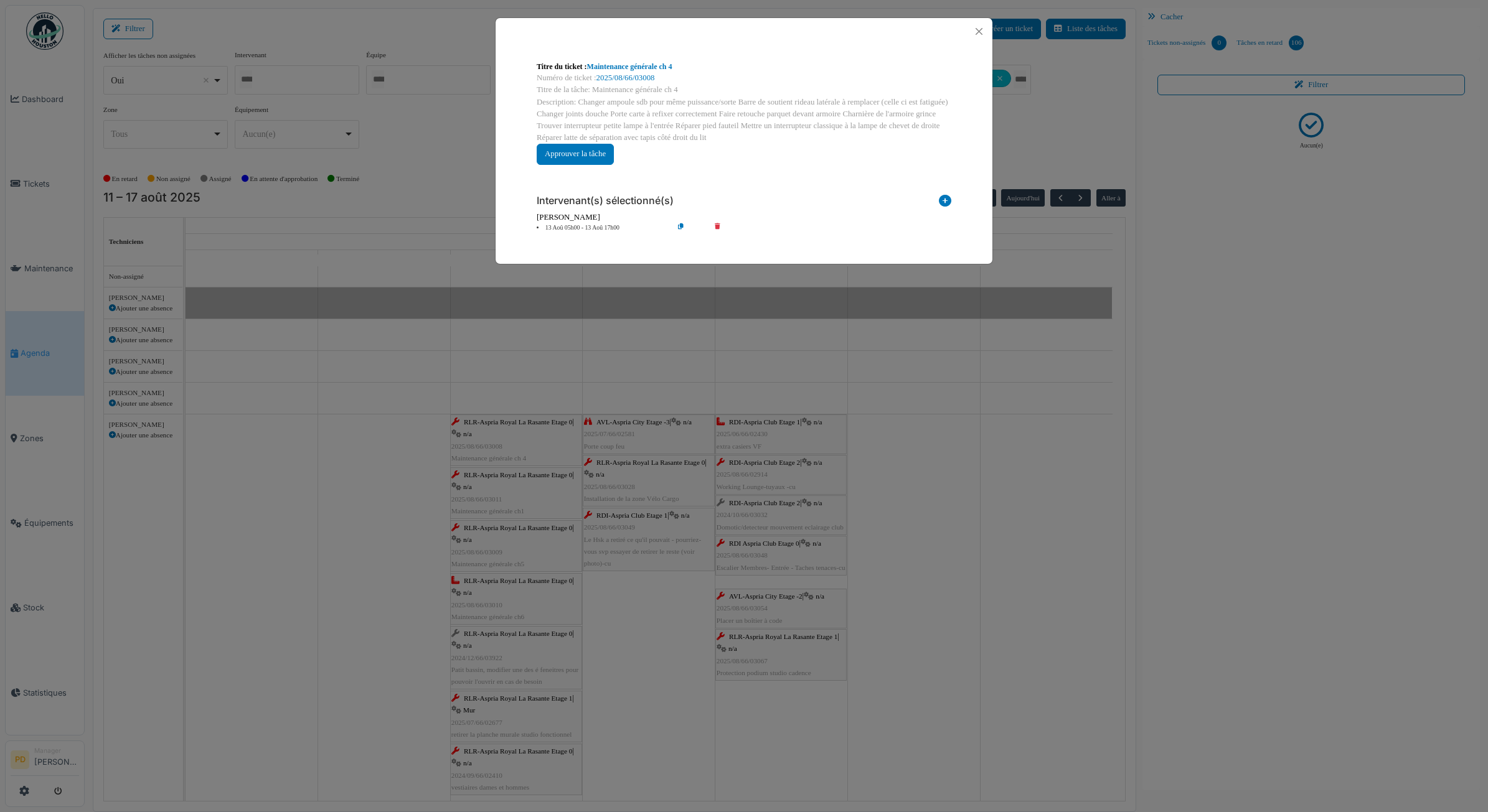
click at [591, 227] on li "13 Aoû 05h00 - 13 Aoû 17h00" at bounding box center [602, 228] width 142 height 9
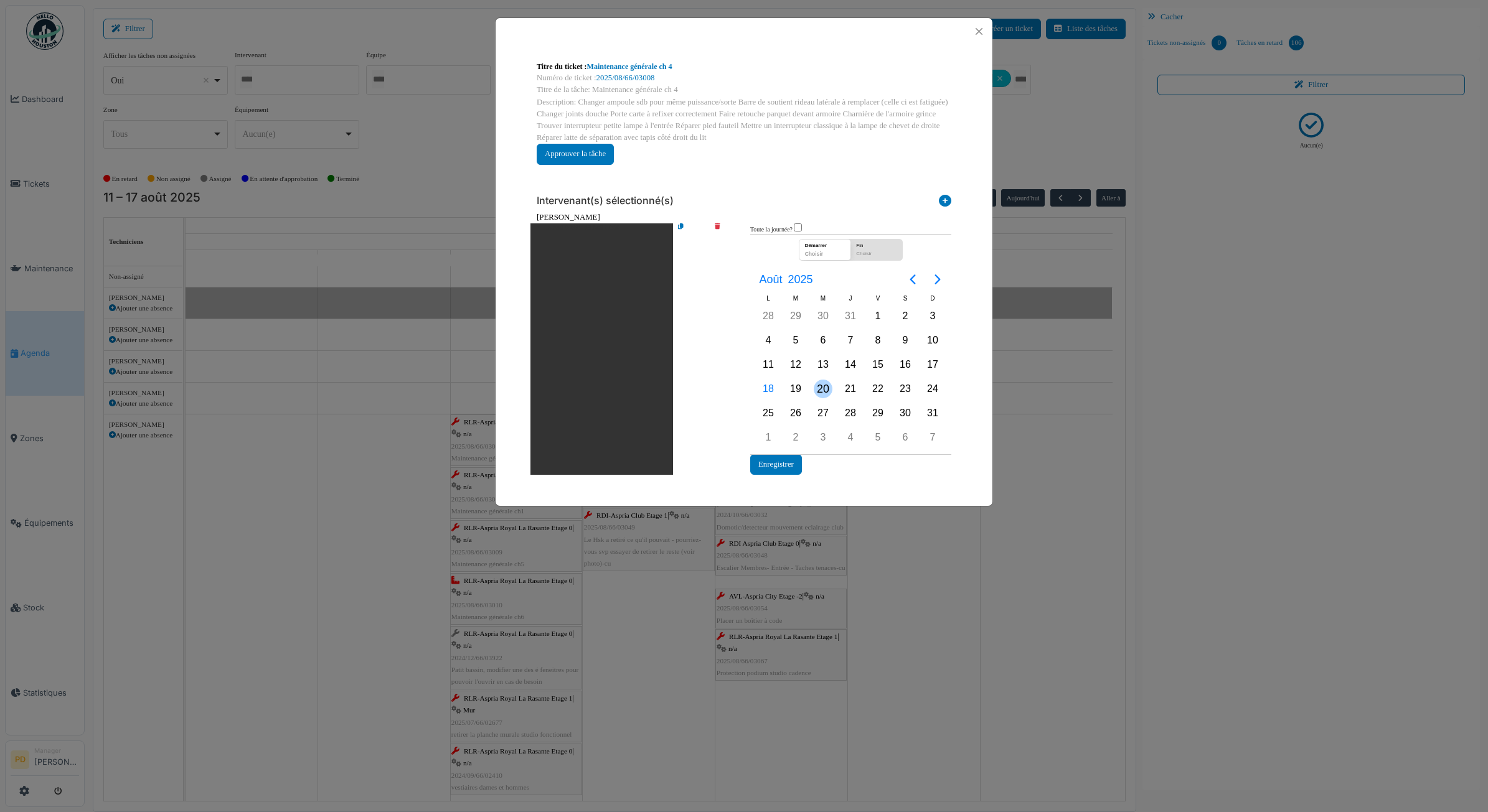
click at [830, 389] on div "20" at bounding box center [823, 389] width 18 height 18
click at [792, 462] on button "Enregistrer" at bounding box center [776, 465] width 52 height 21
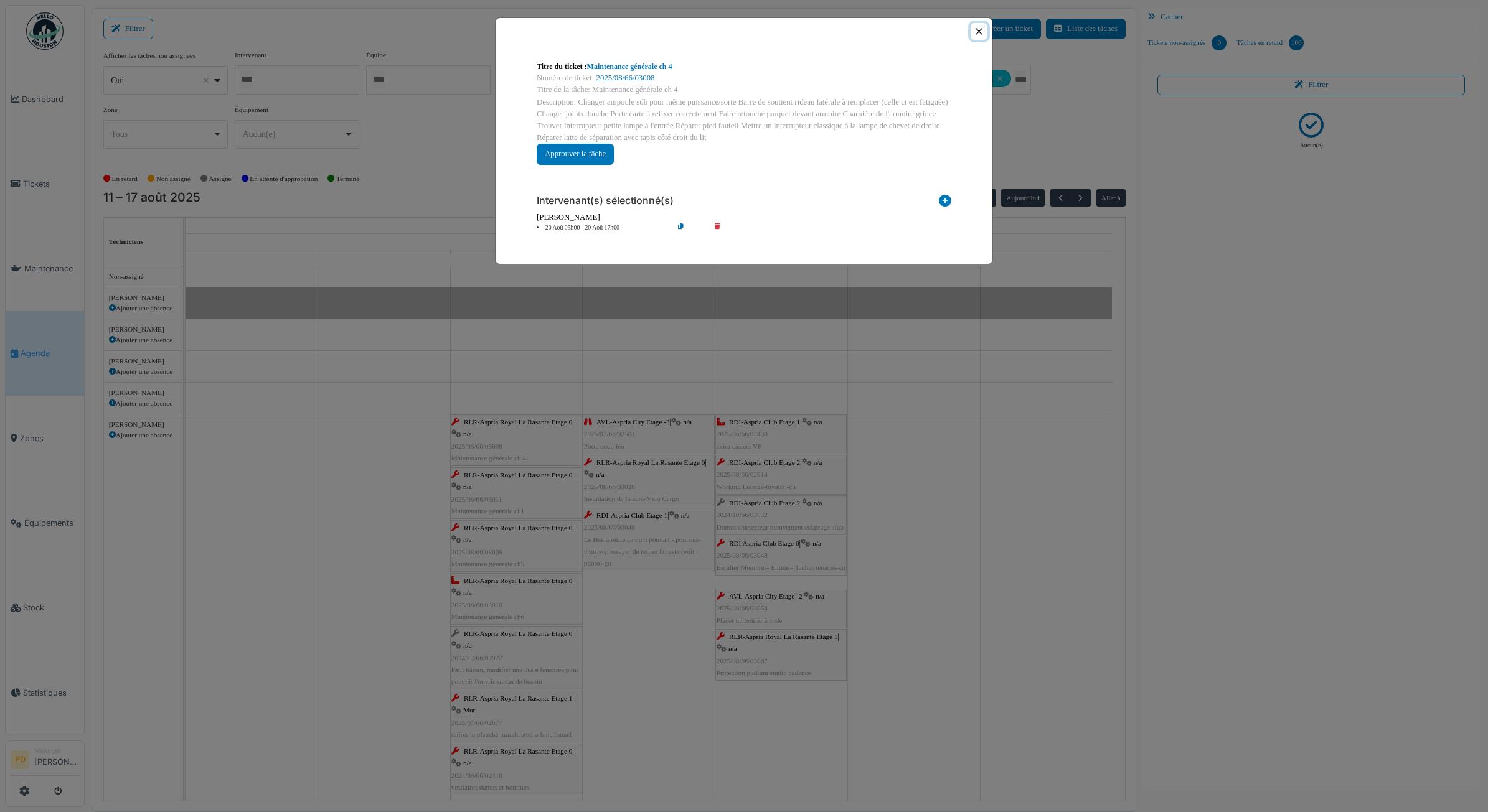
click at [981, 38] on button "Close" at bounding box center [979, 31] width 16 height 16
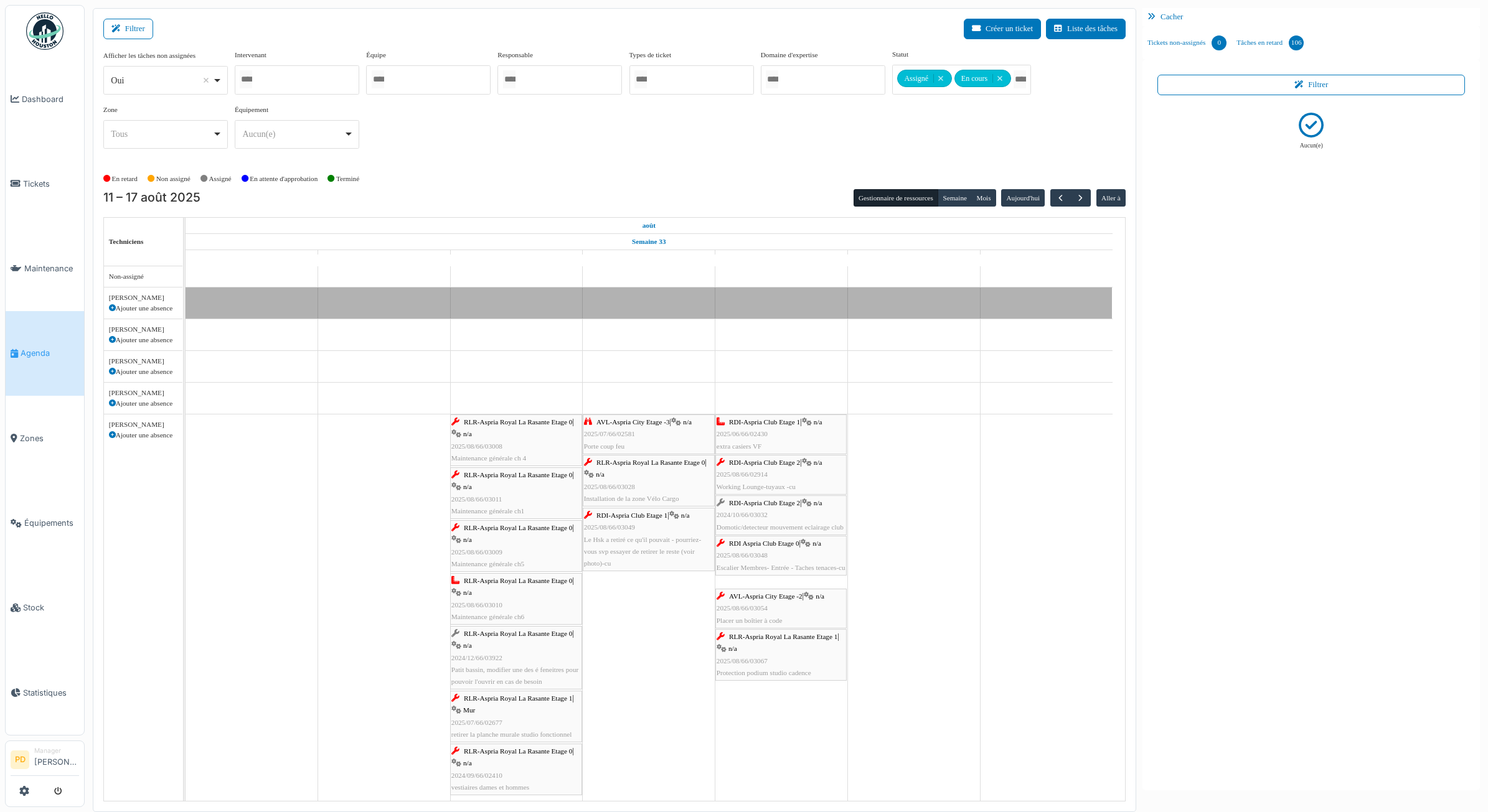
click at [542, 484] on div "RLR-Aspria Royal La Rasante Etage 0 | n/a 2025/08/66/03011 Maintenance générale…" at bounding box center [516, 493] width 129 height 48
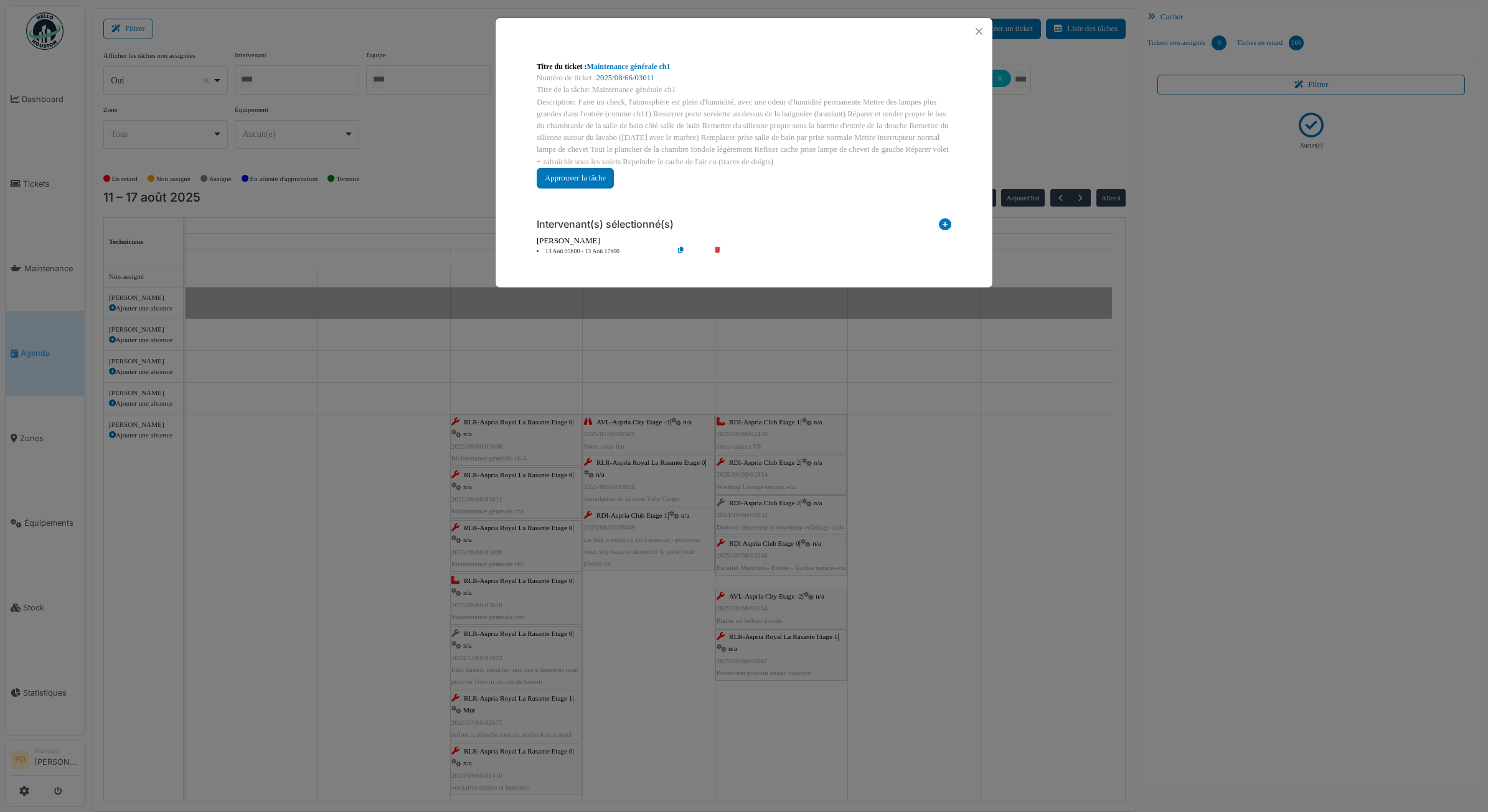
click at [604, 249] on li "13 Aoû 05h00 - 13 Aoû 17h00" at bounding box center [602, 252] width 142 height 9
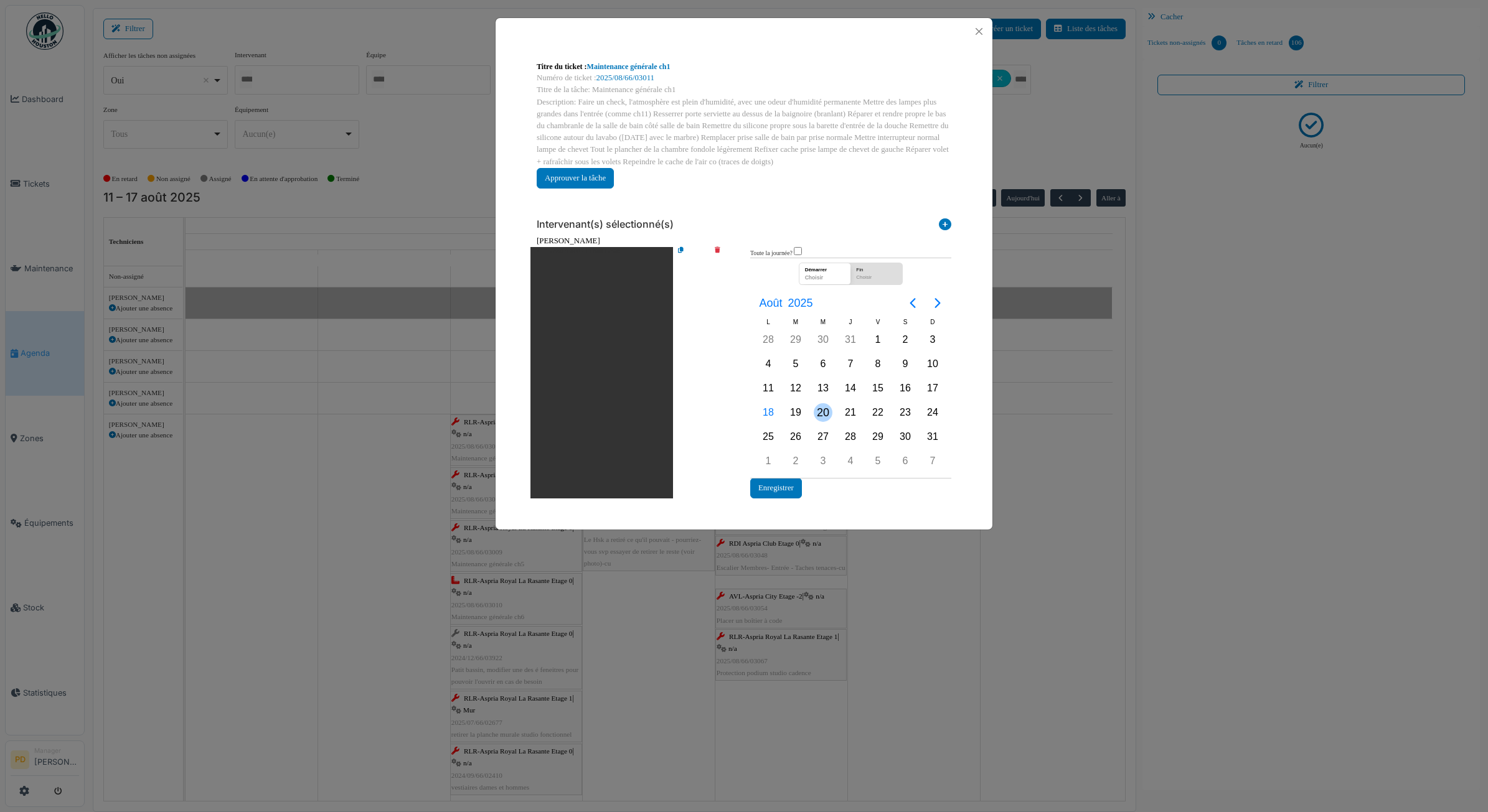
click at [818, 406] on div "20" at bounding box center [823, 413] width 18 height 18
click at [788, 484] on button "Enregistrer" at bounding box center [776, 488] width 52 height 21
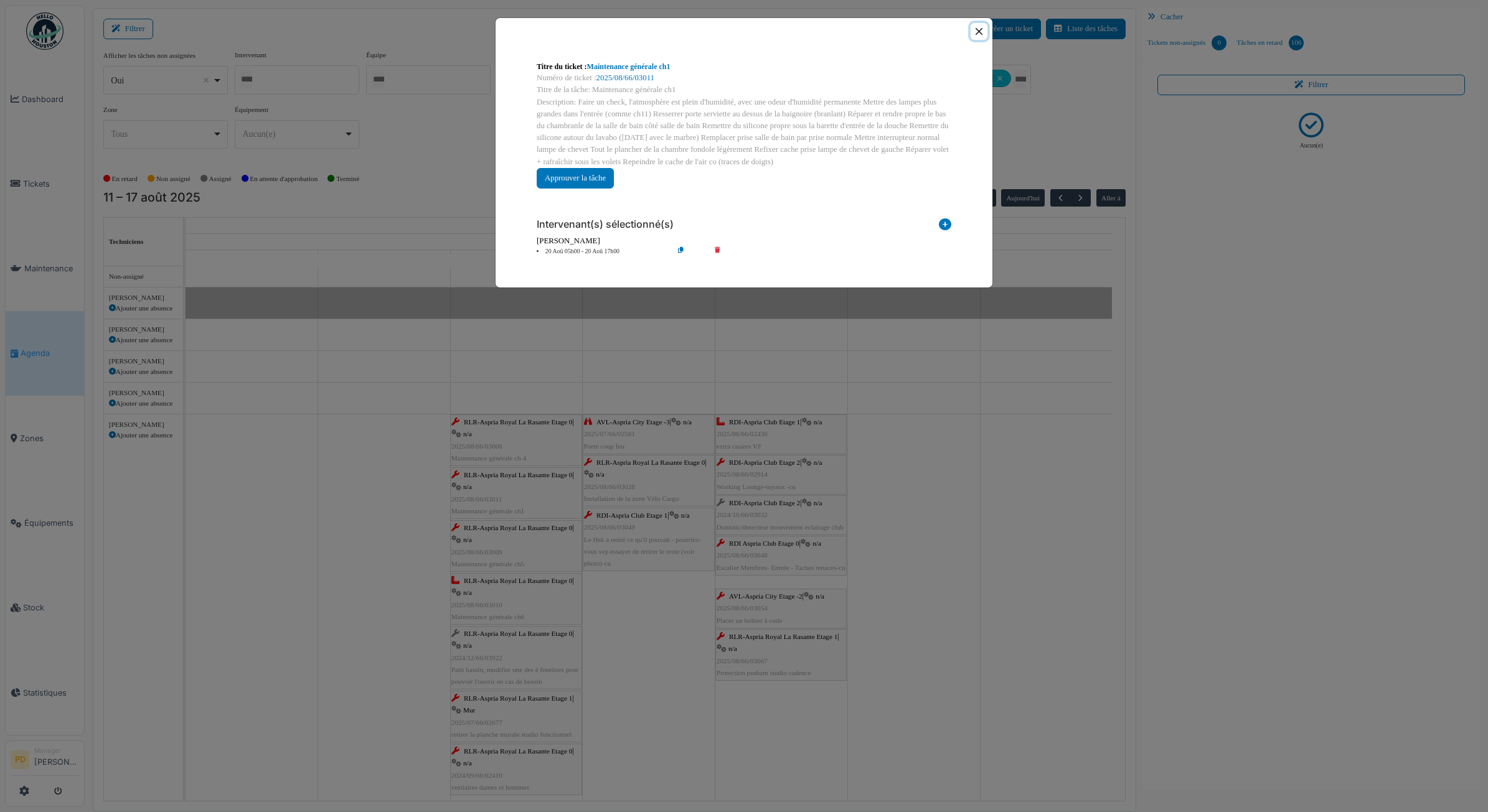
click at [978, 38] on button "Close" at bounding box center [979, 31] width 16 height 16
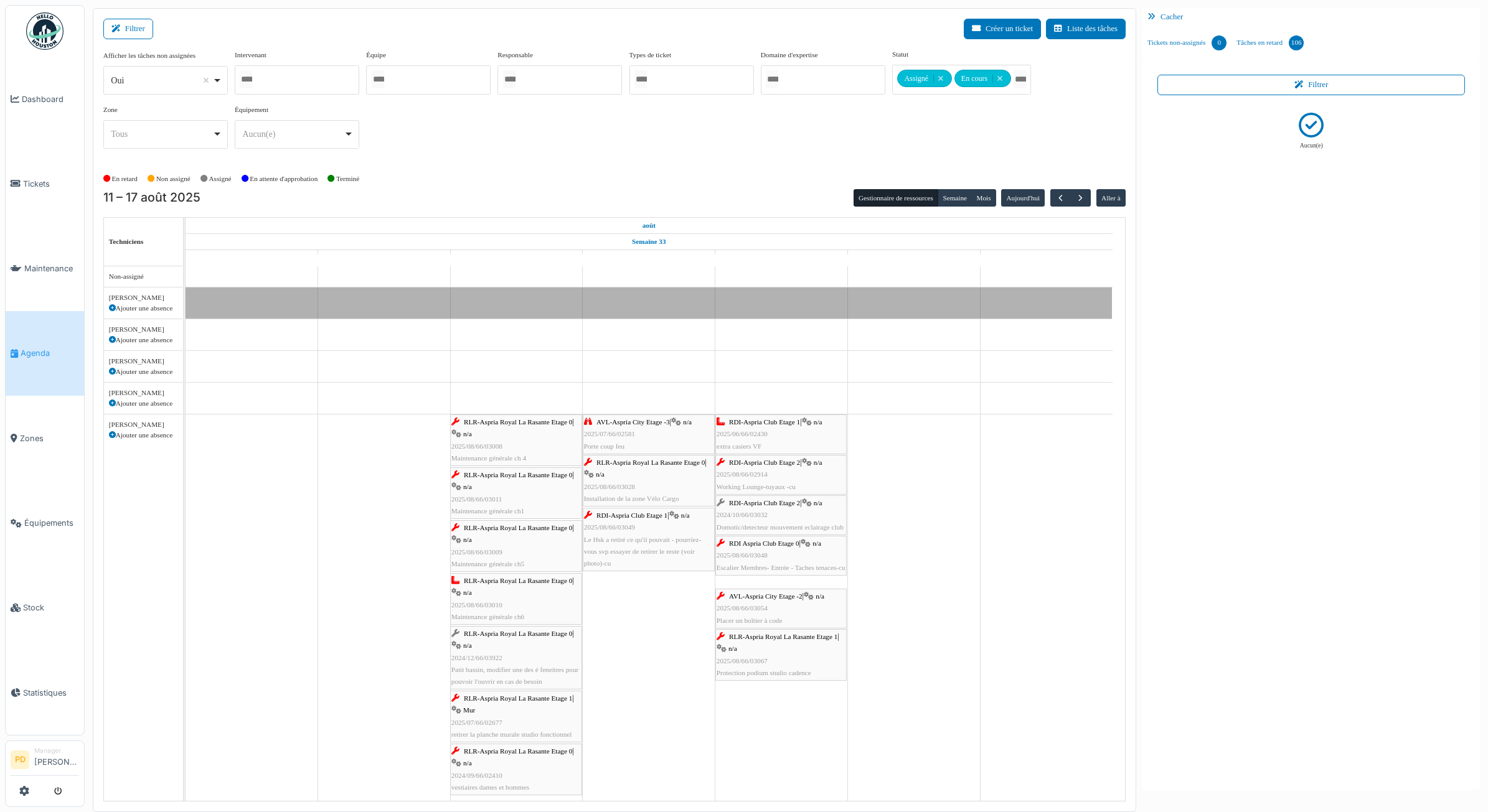
click at [545, 540] on div "RLR-Aspria Royal La Rasante Etage 0 | n/a 2025/08/66/03009 Maintenance générale…" at bounding box center [516, 546] width 129 height 48
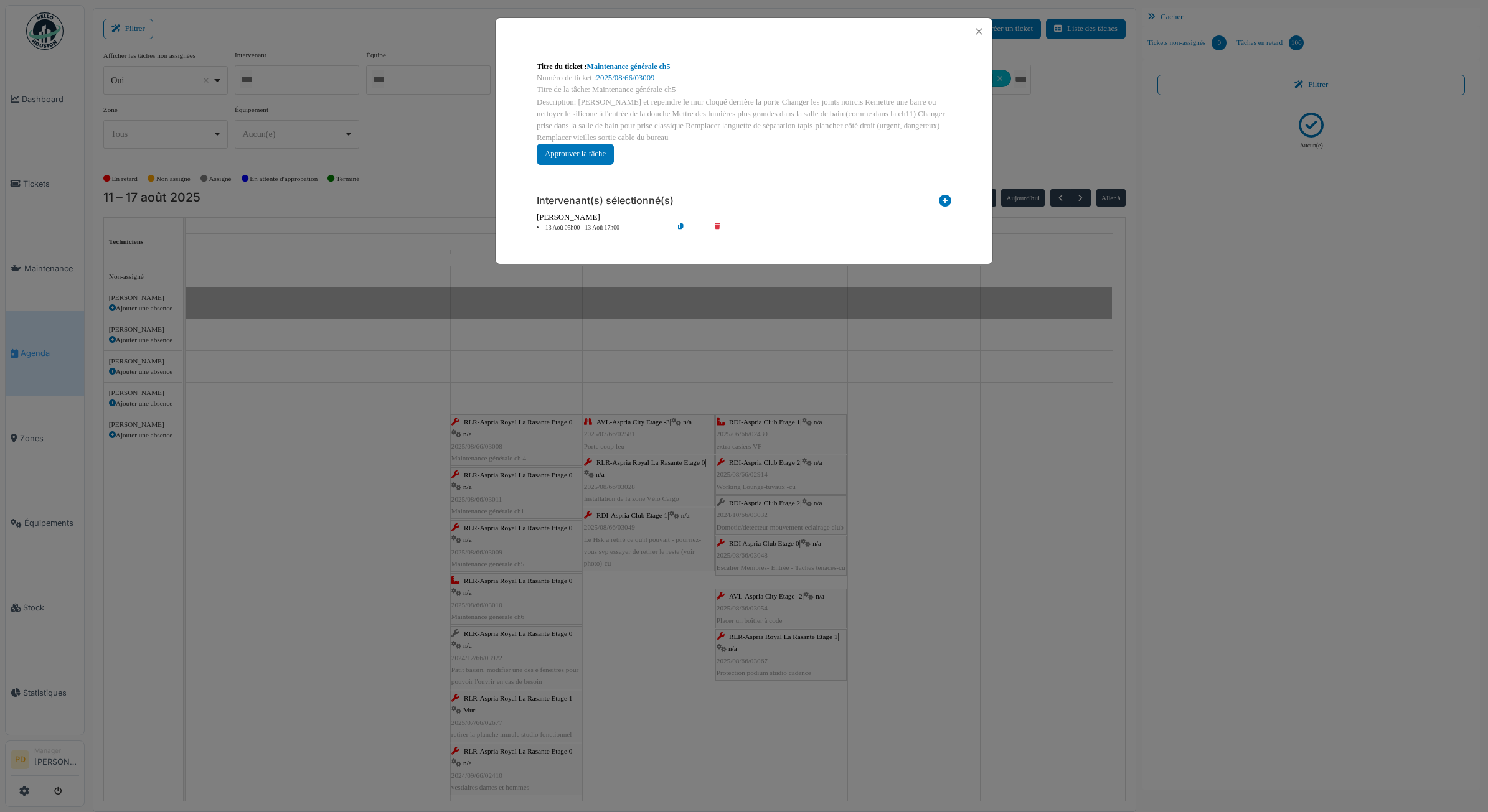
click at [598, 229] on li "13 Aoû 05h00 - 13 Aoû 17h00" at bounding box center [602, 228] width 142 height 9
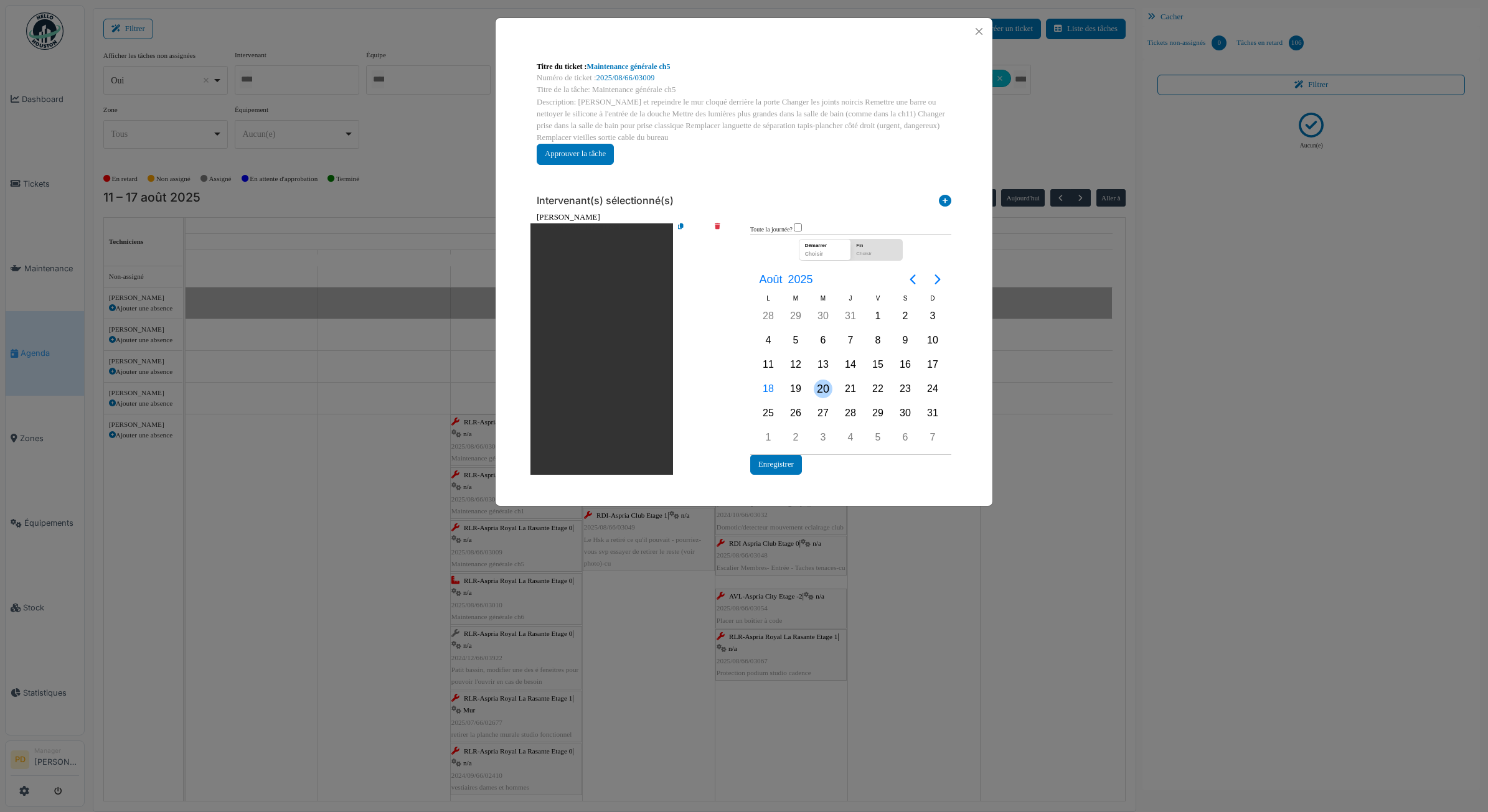
click at [821, 385] on div "20" at bounding box center [823, 389] width 18 height 18
click at [779, 461] on button "Enregistrer" at bounding box center [776, 465] width 52 height 21
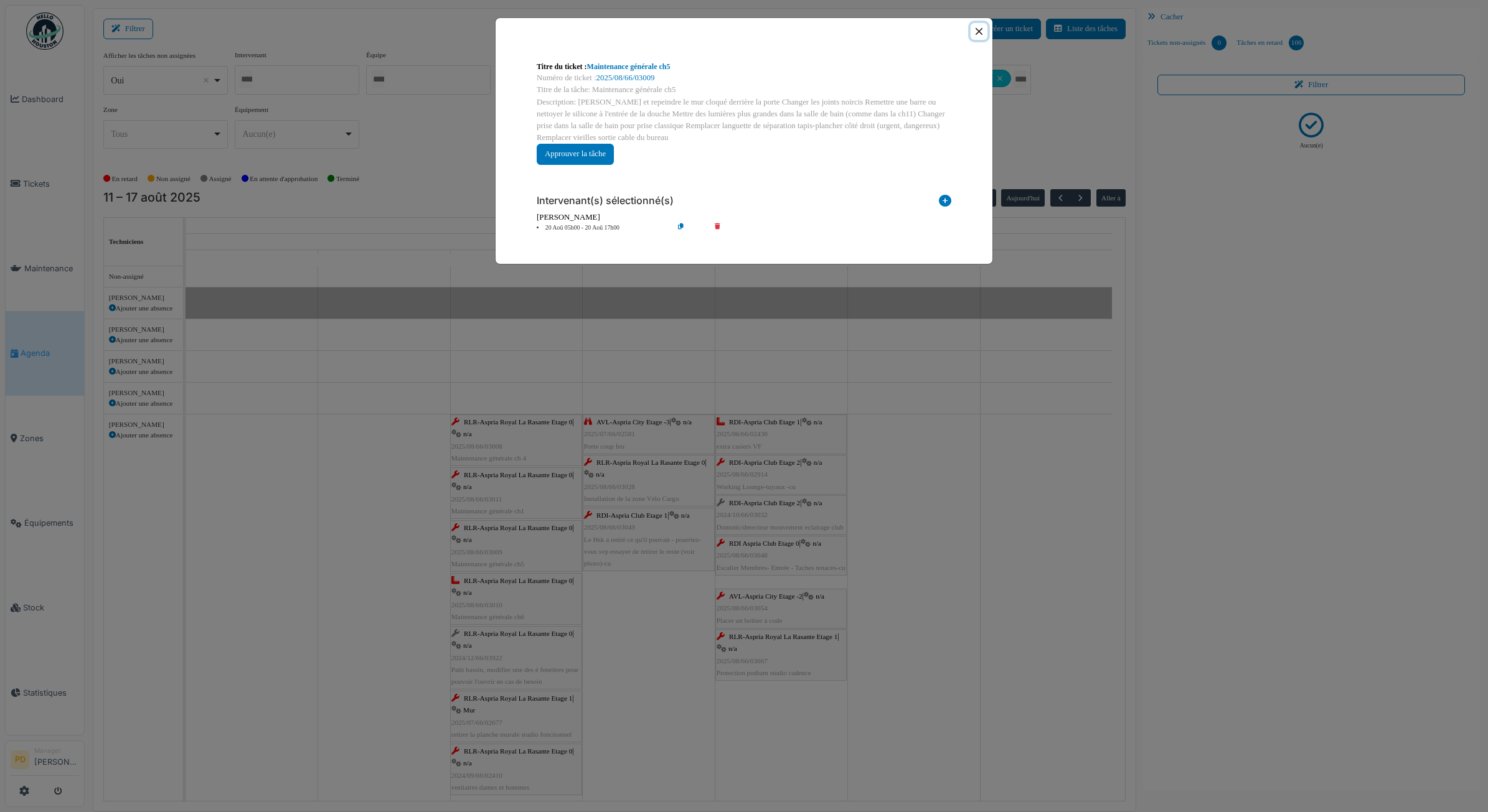
click at [978, 30] on button "Close" at bounding box center [979, 31] width 16 height 16
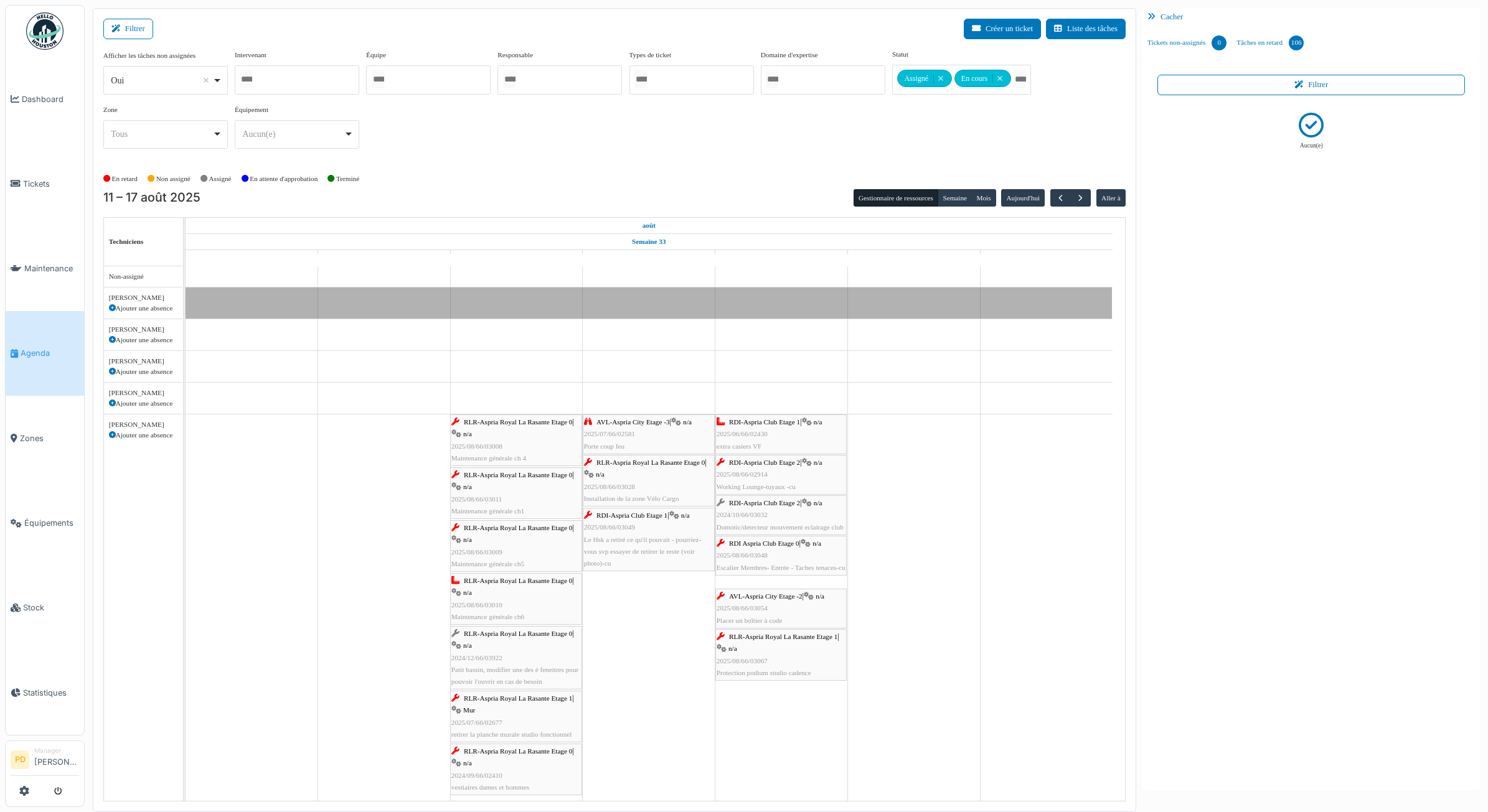
click at [508, 591] on div "RLR-Aspria Royal La Rasante Etage 0 | n/a 2025/08/66/03010 Maintenance générale…" at bounding box center [516, 599] width 129 height 48
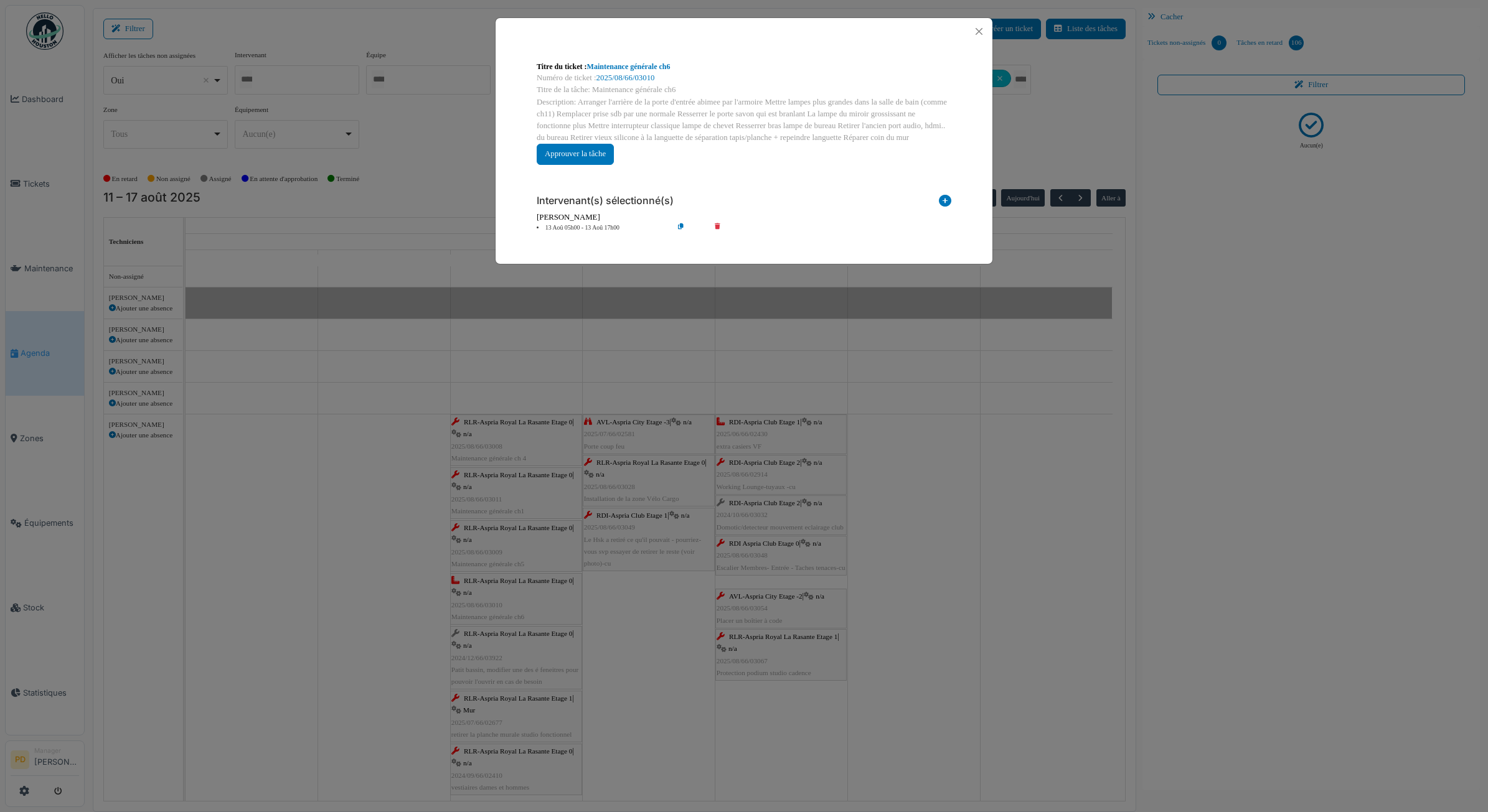
click at [618, 231] on li "13 Aoû 05h00 - 13 Aoû 17h00" at bounding box center [602, 228] width 142 height 9
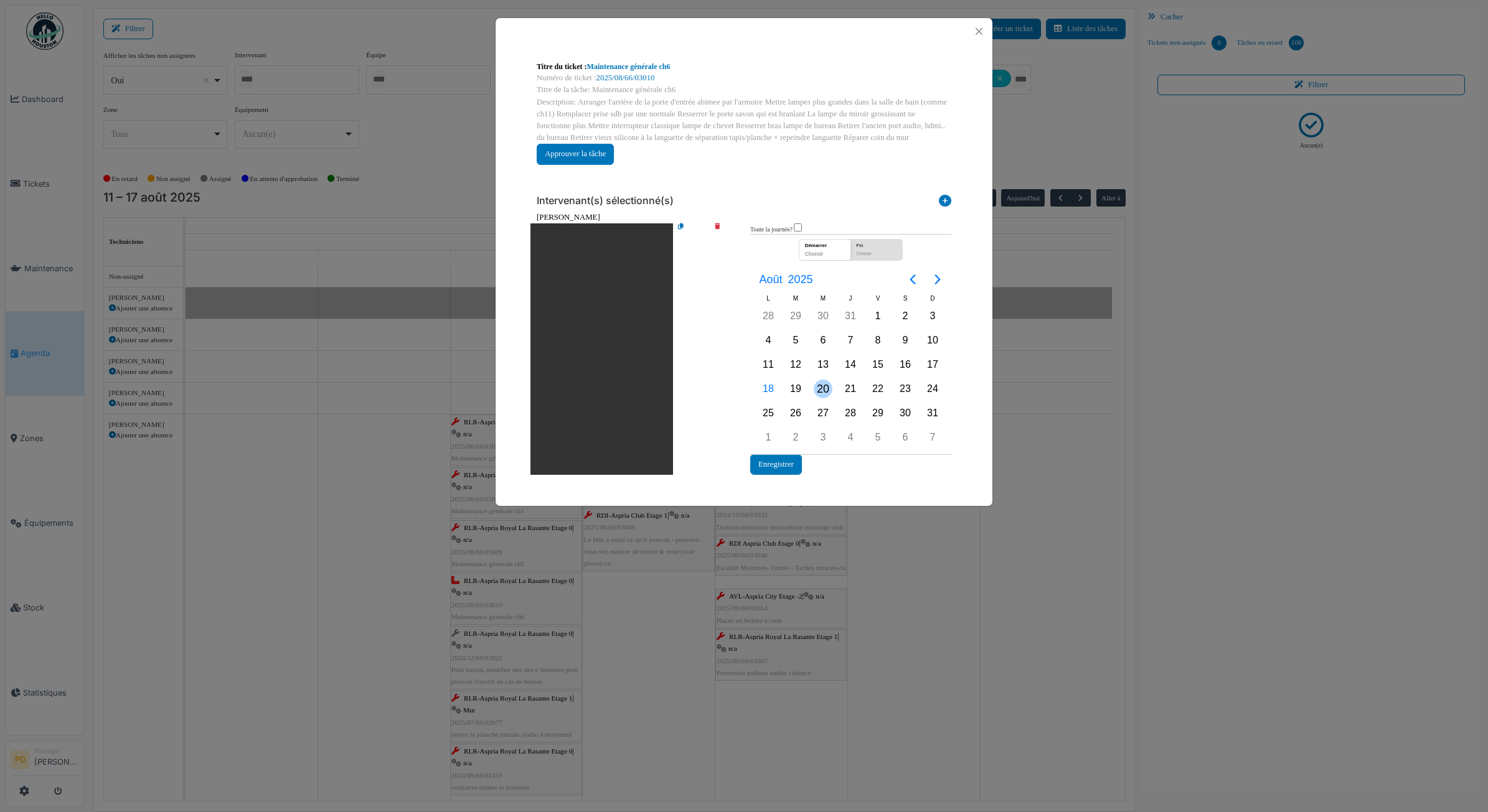
click at [826, 386] on div "20" at bounding box center [823, 389] width 18 height 18
click at [792, 452] on div "Démarrer 20/08/2025 Fin 20/08/2025 Août 2025 L M M J V S D 30 Juil. 1 2 3 4 5 6…" at bounding box center [851, 344] width 202 height 221
click at [788, 465] on button "Enregistrer" at bounding box center [776, 465] width 52 height 21
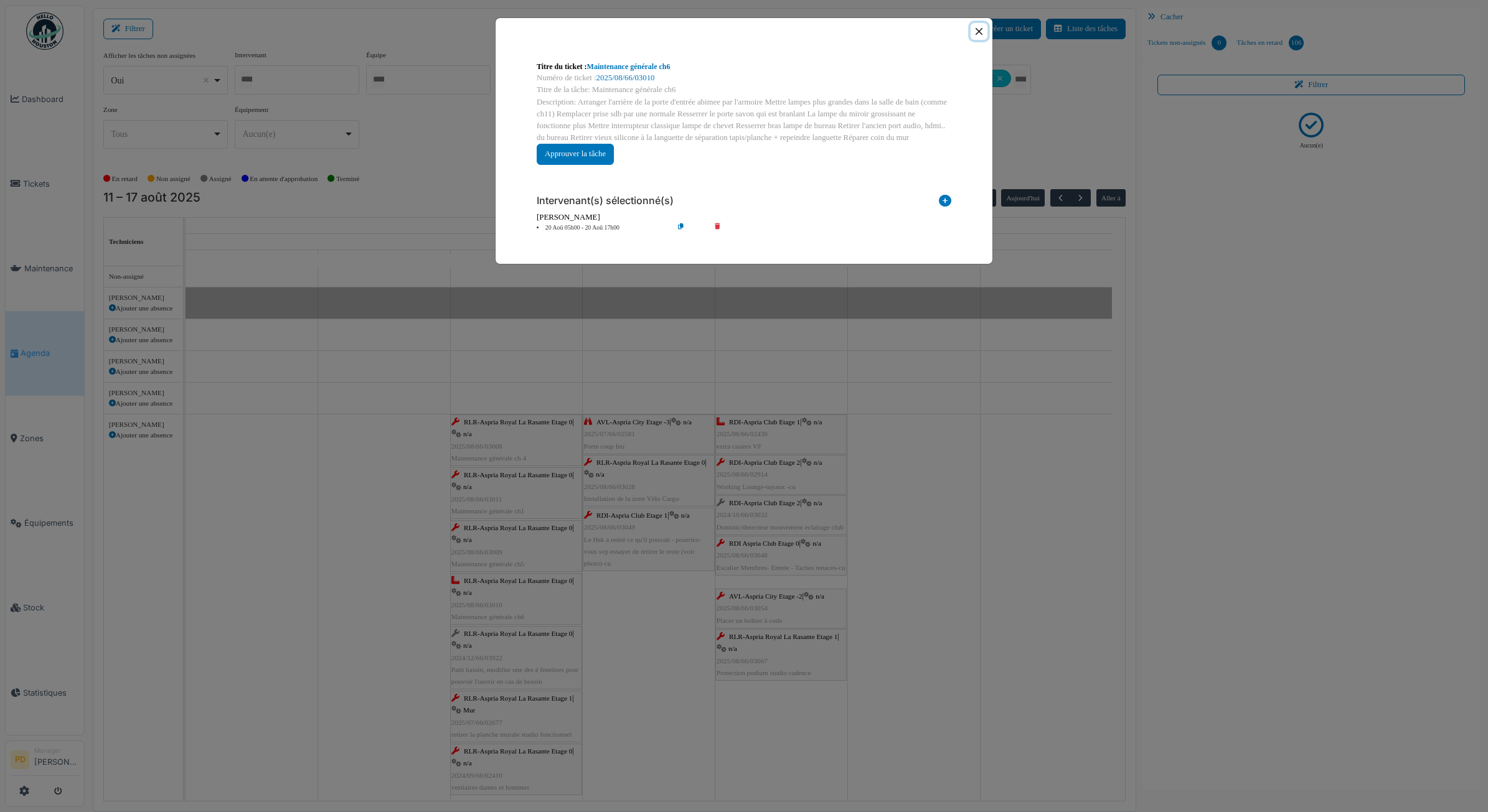
click at [978, 36] on button "Close" at bounding box center [979, 31] width 16 height 16
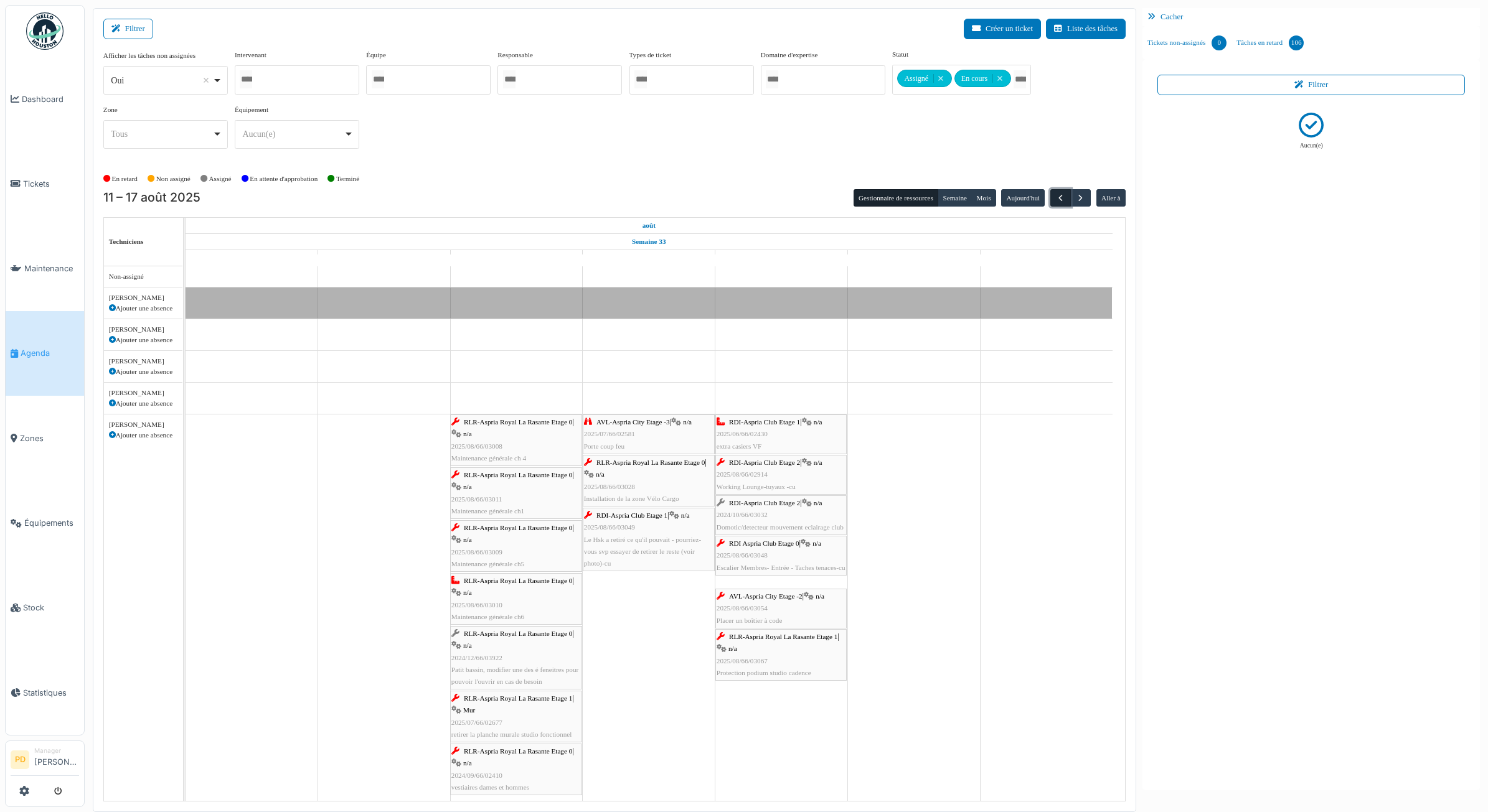
click at [1059, 203] on button "button" at bounding box center [1060, 199] width 21 height 18
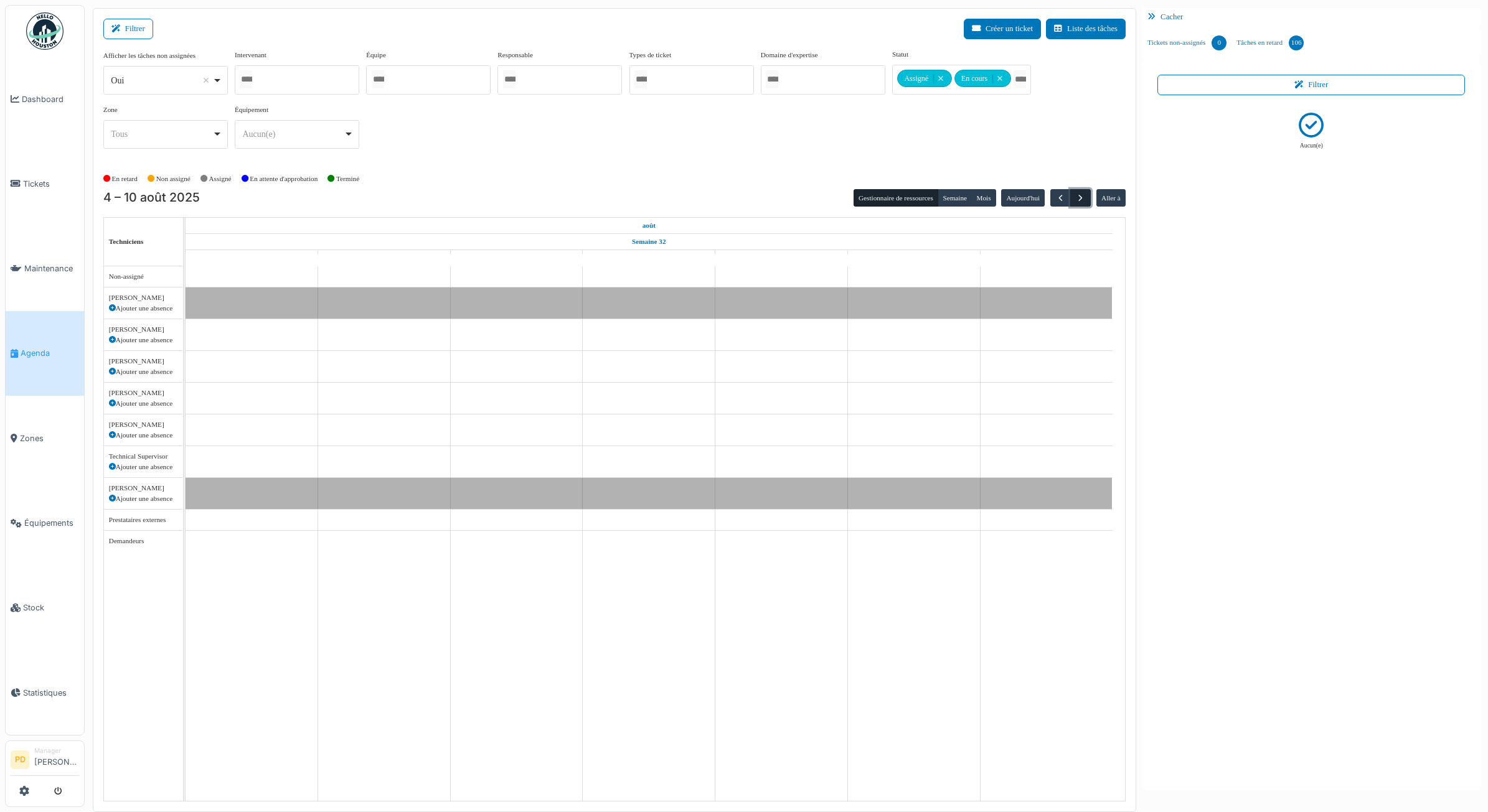
click at [1080, 200] on span "button" at bounding box center [1081, 199] width 11 height 11
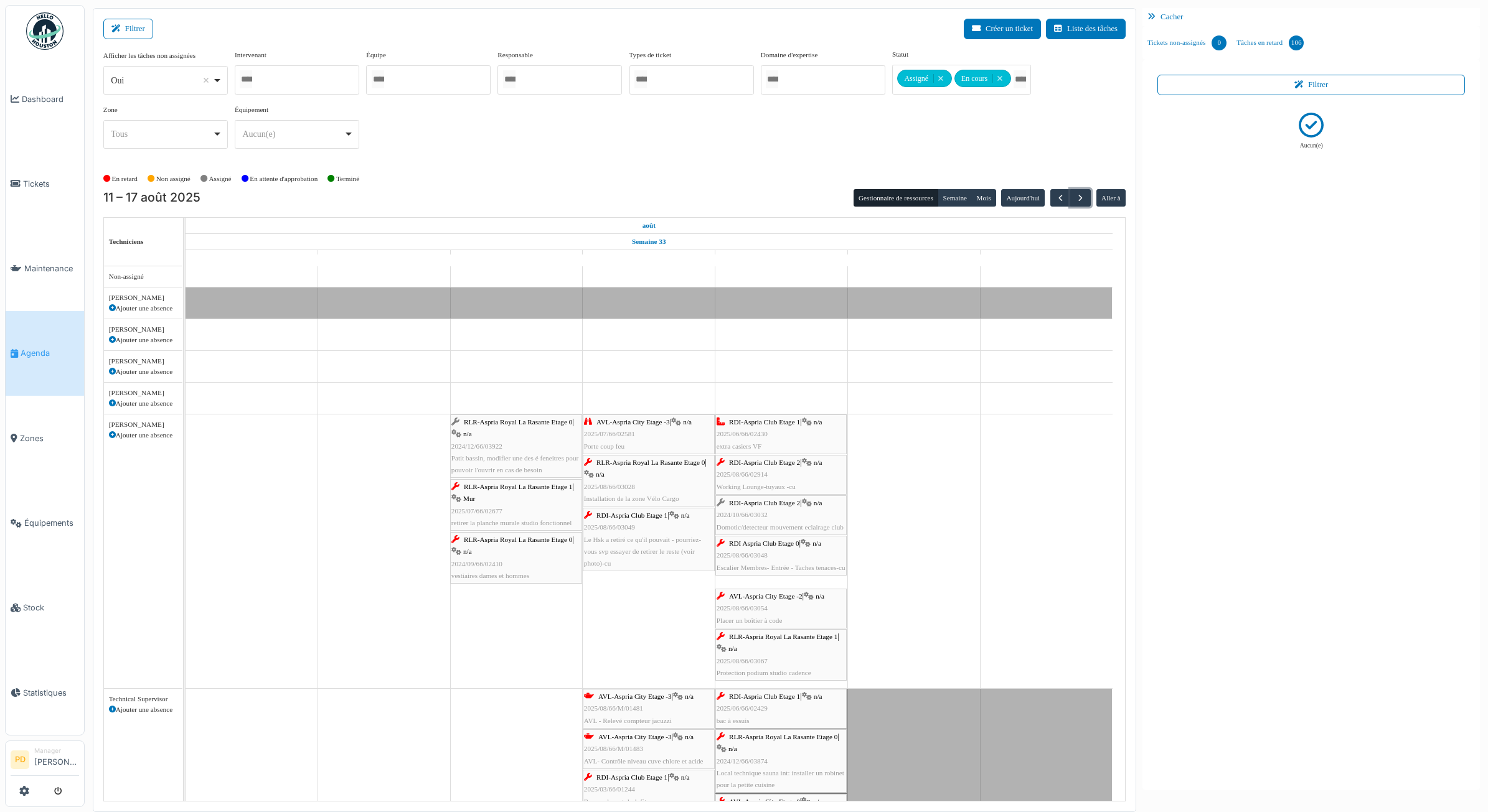
click at [522, 424] on span "RLR-Aspria Royal La Rasante Etage 0" at bounding box center [518, 422] width 108 height 7
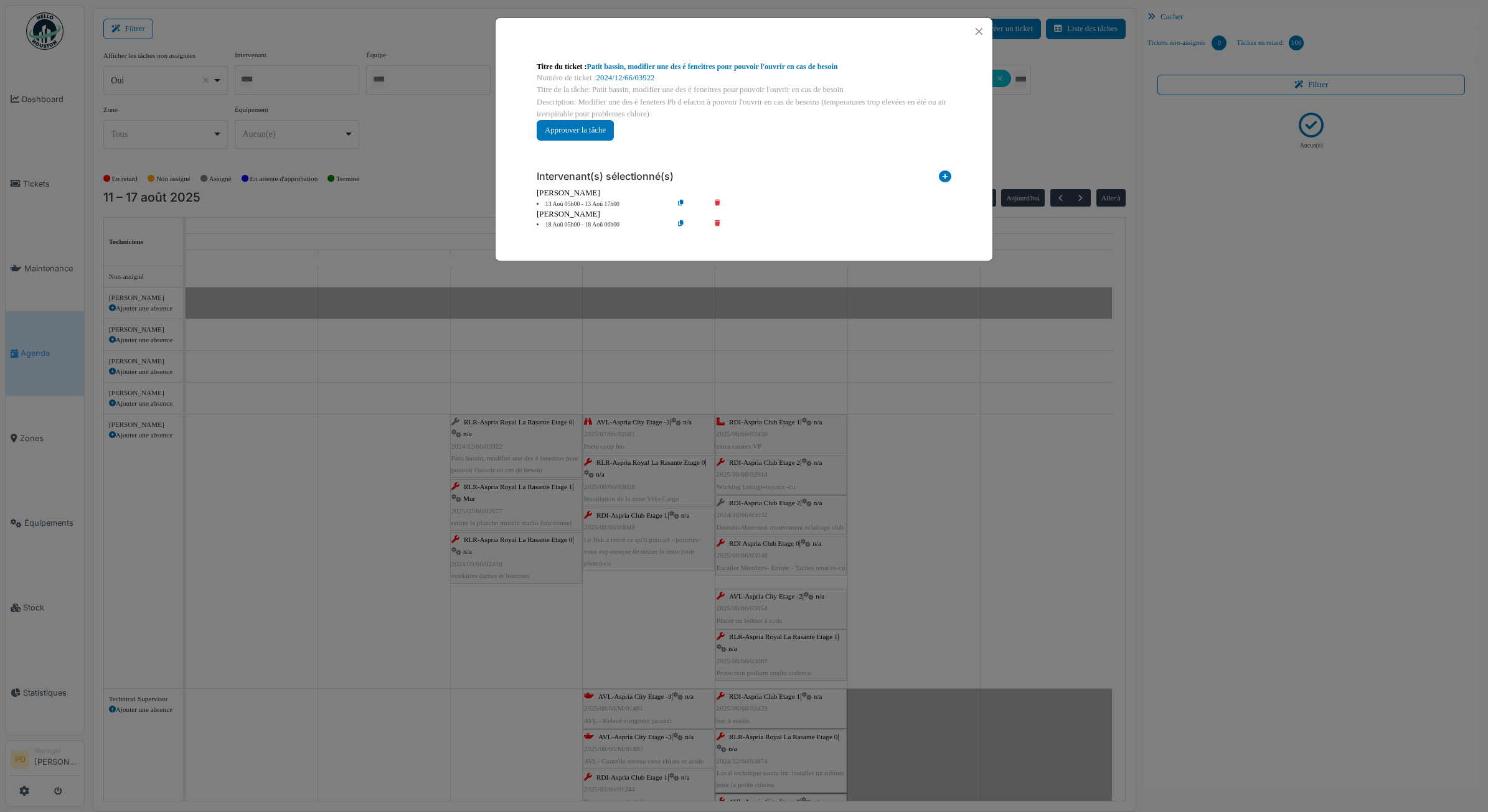
click at [599, 203] on li "13 Aoû 05h00 - 13 Aoû 17h00" at bounding box center [602, 204] width 142 height 9
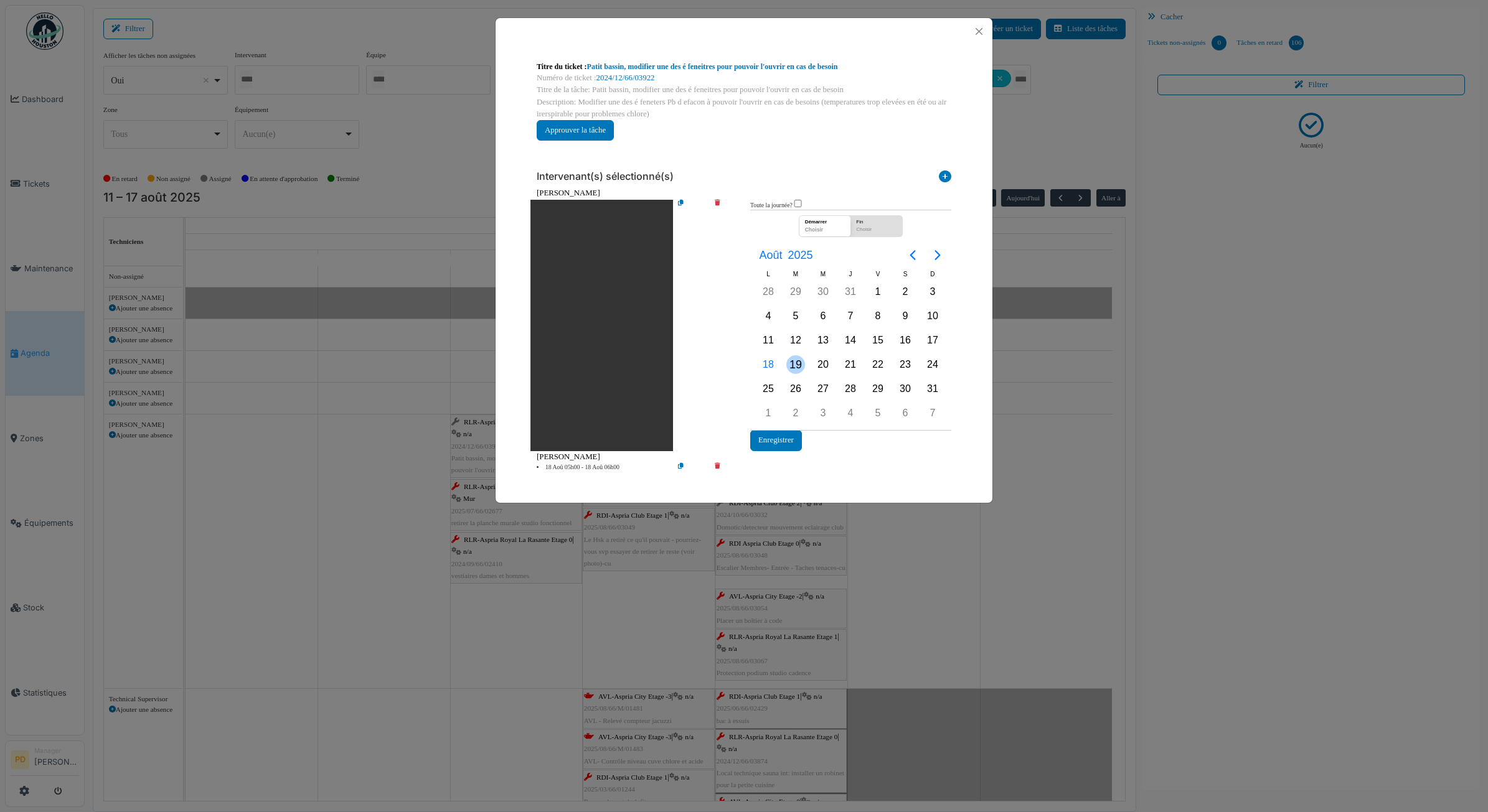
click at [793, 360] on div "19" at bounding box center [796, 365] width 18 height 18
click at [785, 437] on button "Enregistrer" at bounding box center [776, 440] width 52 height 21
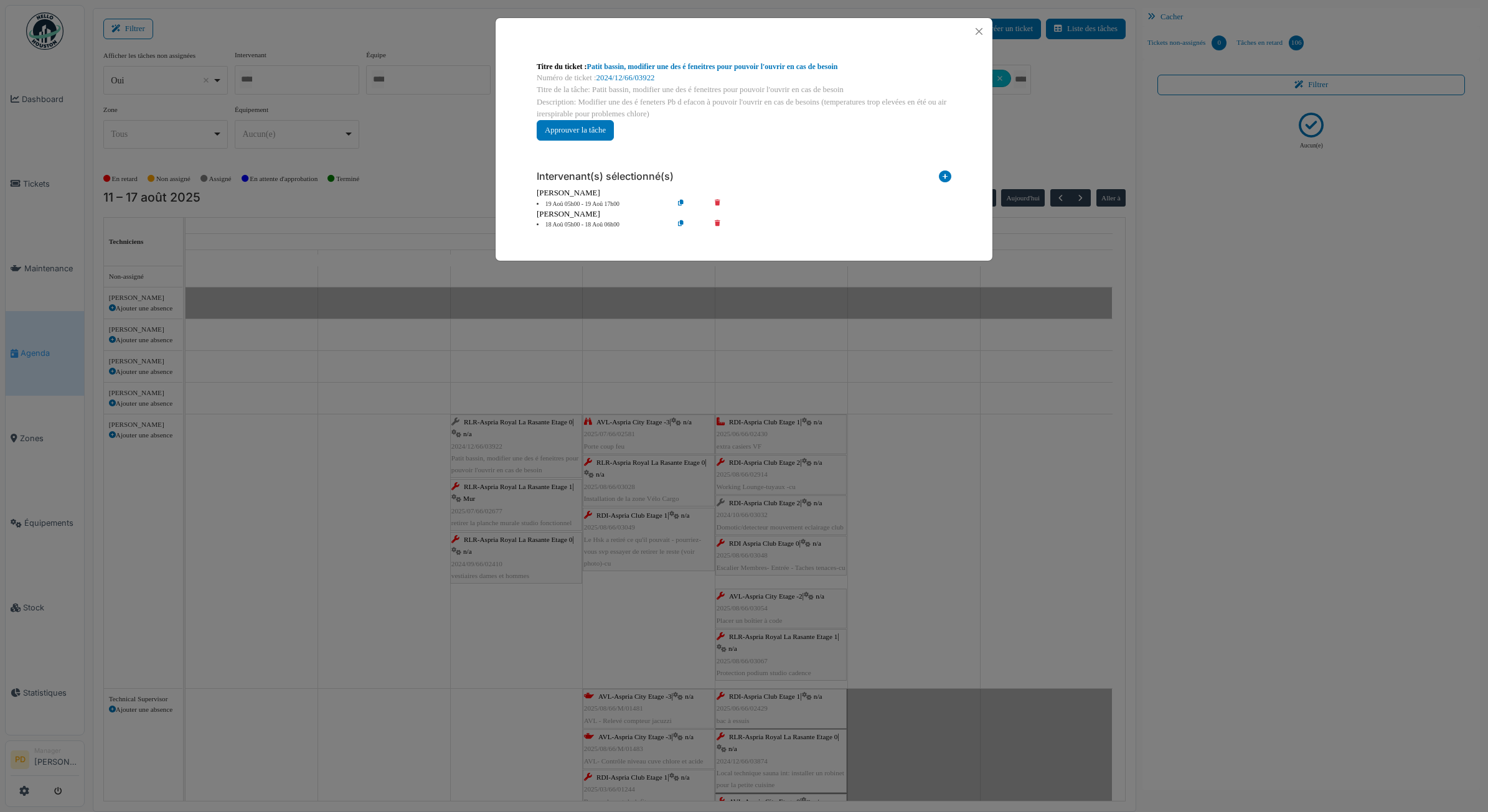
click at [782, 437] on div "**********" at bounding box center [744, 406] width 1488 height 812
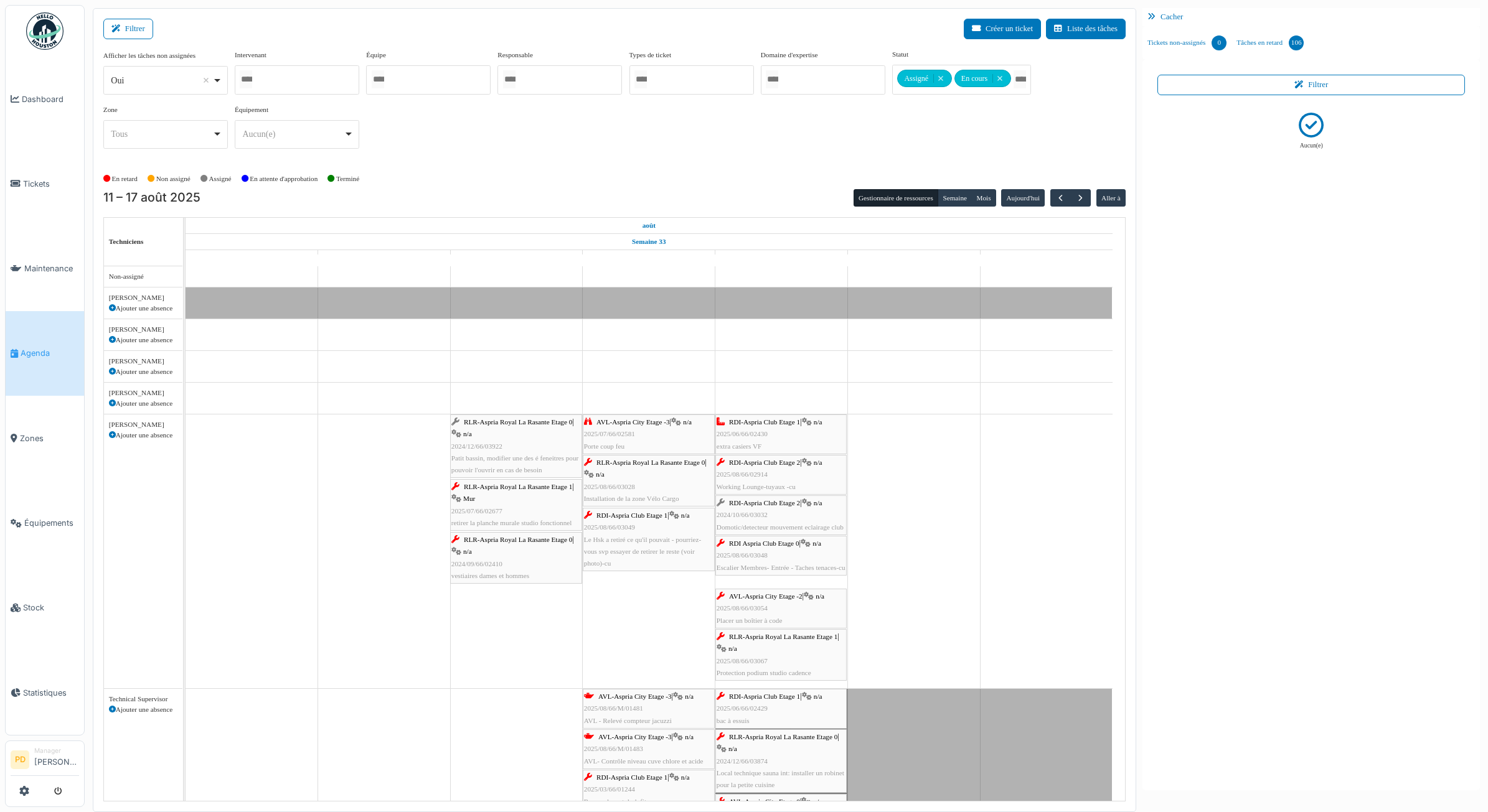
click at [532, 437] on div "RLR-Aspria Royal La Rasante Etage 0 | n/a 2024/12/66/03922 Patit bassin, modifi…" at bounding box center [516, 447] width 129 height 60
click at [484, 426] on span "RLR-Aspria Royal La Rasante Etage 0" at bounding box center [518, 422] width 108 height 7
click at [480, 433] on div "RLR-Aspria Royal La Rasante Etage 0 | n/a 2024/12/66/03922 Patit bassin, modifi…" at bounding box center [516, 447] width 129 height 60
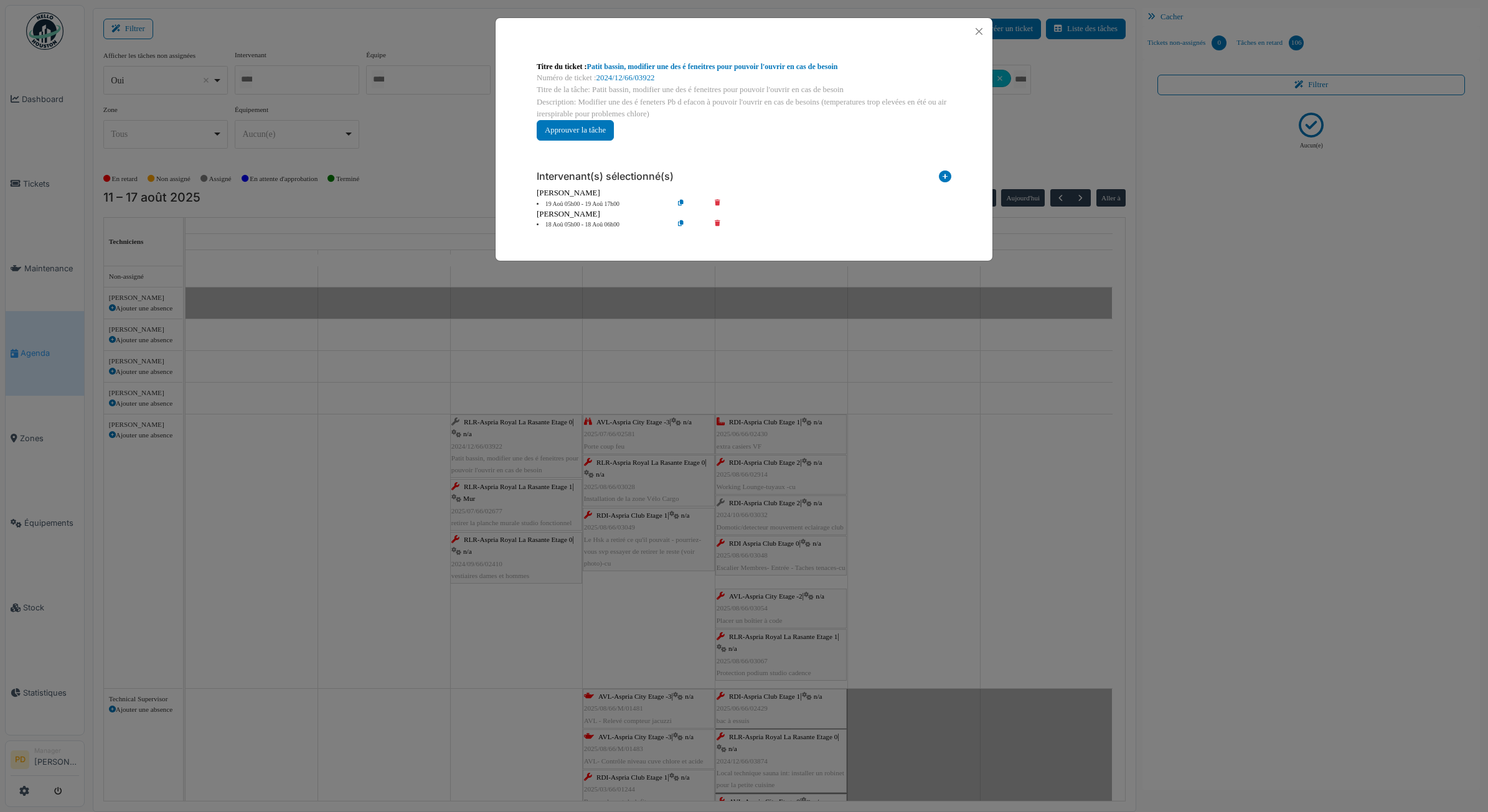
click at [583, 220] on div "[PERSON_NAME]" at bounding box center [744, 214] width 415 height 12
click at [612, 225] on li "18 Aoû 05h00 - 18 Aoû 06h00" at bounding box center [602, 225] width 142 height 9
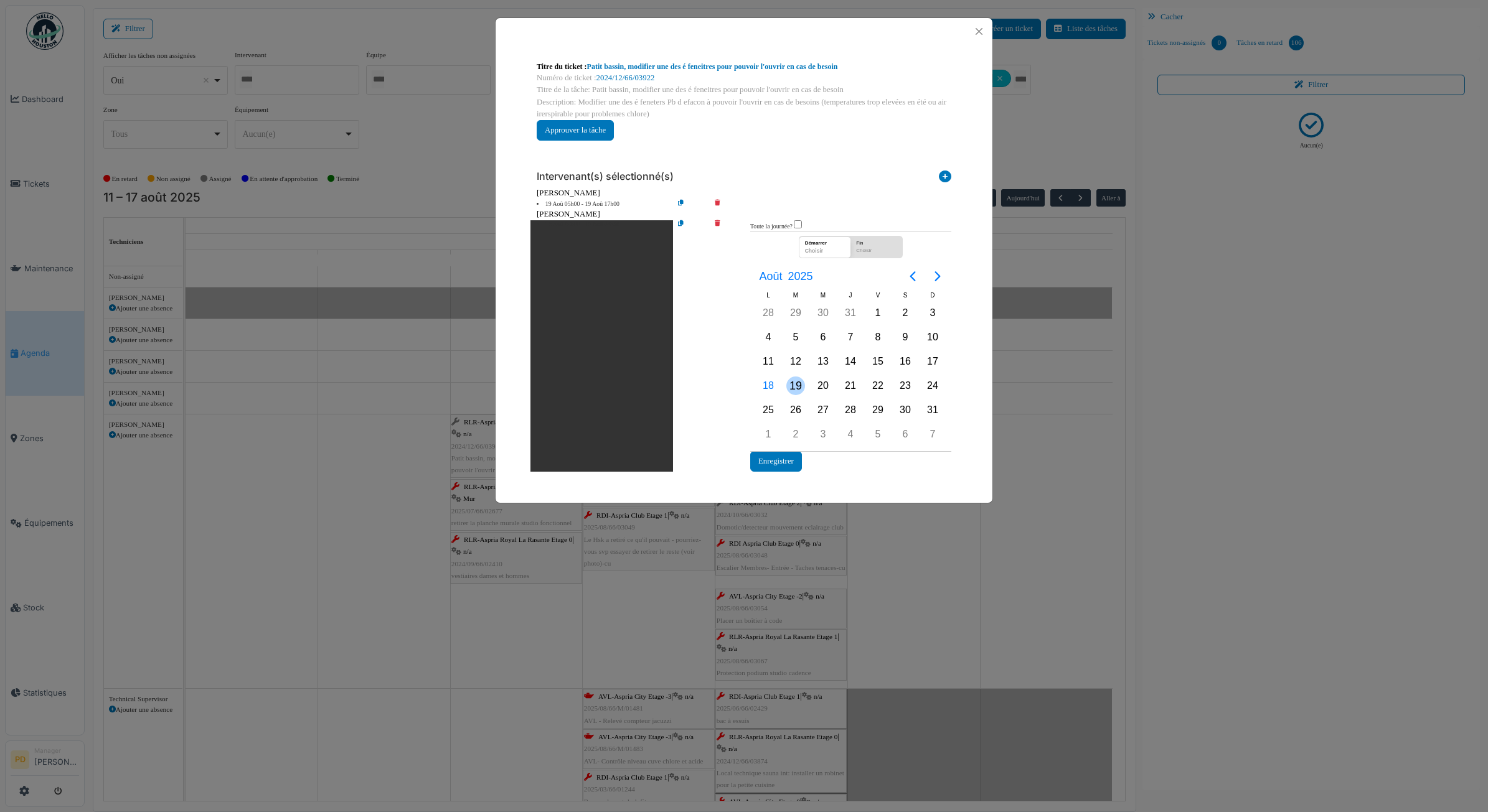
click at [793, 381] on div "19" at bounding box center [796, 385] width 18 height 18
click at [782, 462] on button "Enregistrer" at bounding box center [776, 461] width 52 height 21
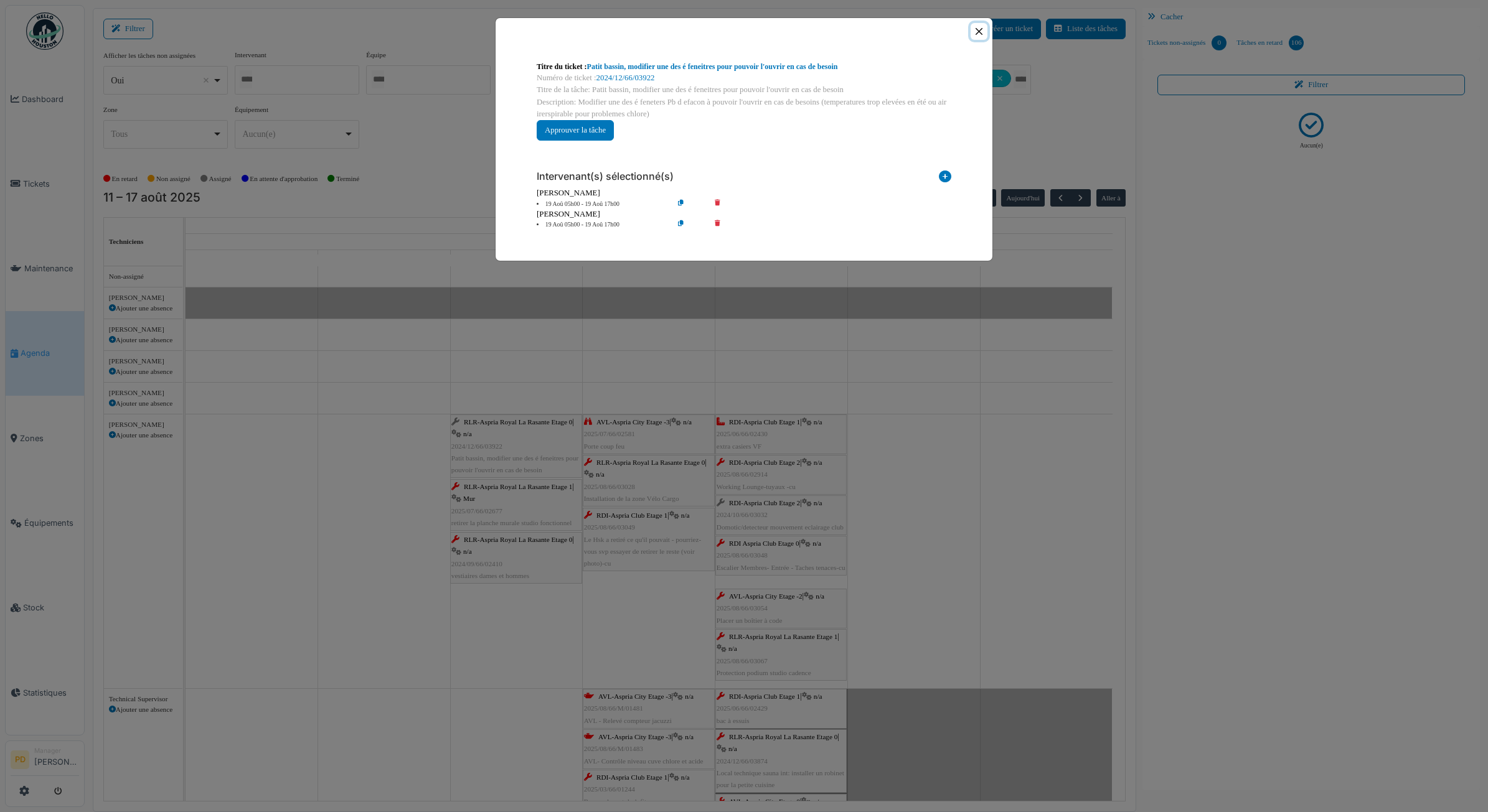
click at [981, 33] on button "Close" at bounding box center [979, 31] width 16 height 16
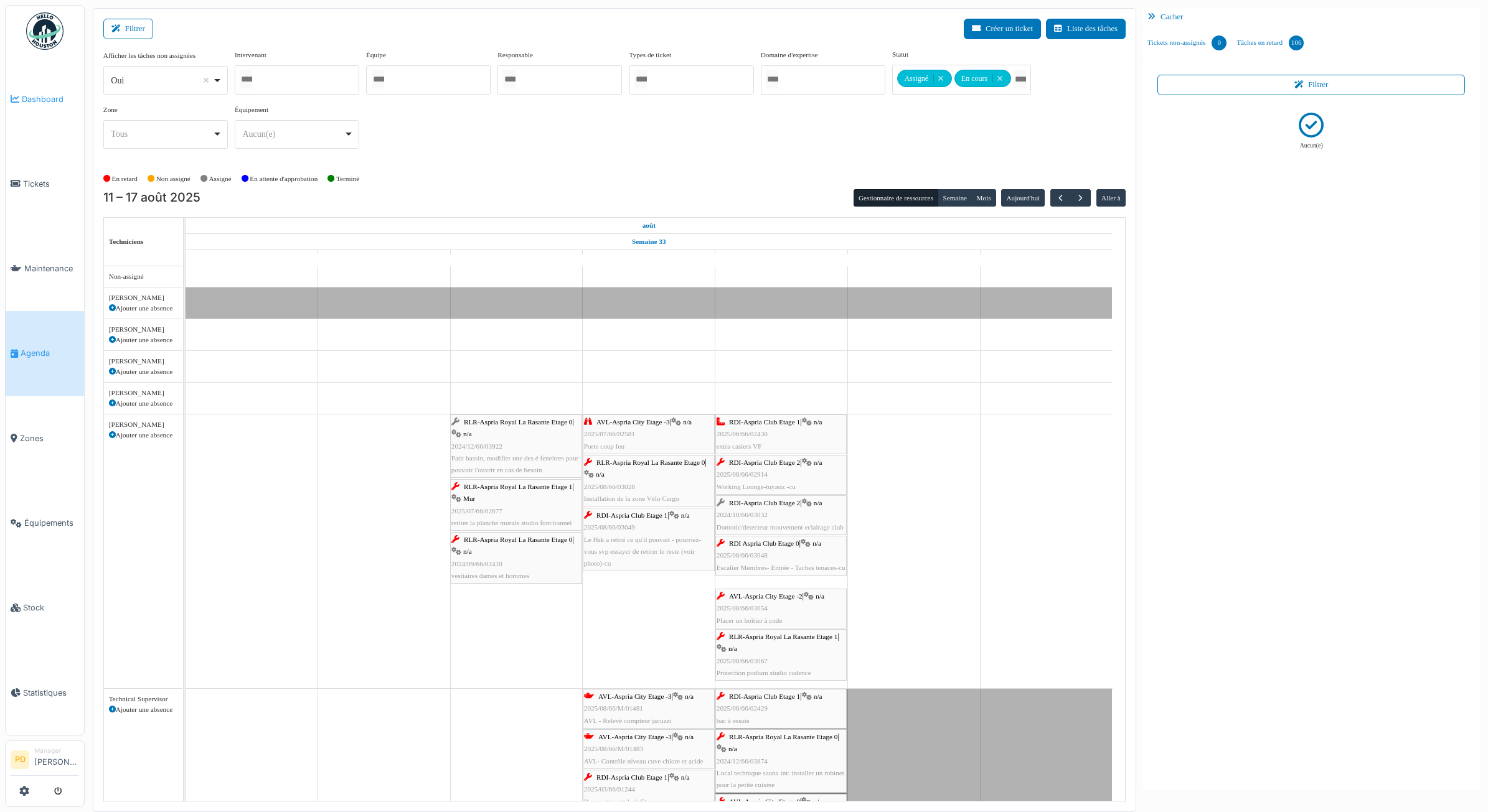
click at [45, 99] on span "Dashboard" at bounding box center [50, 98] width 57 height 12
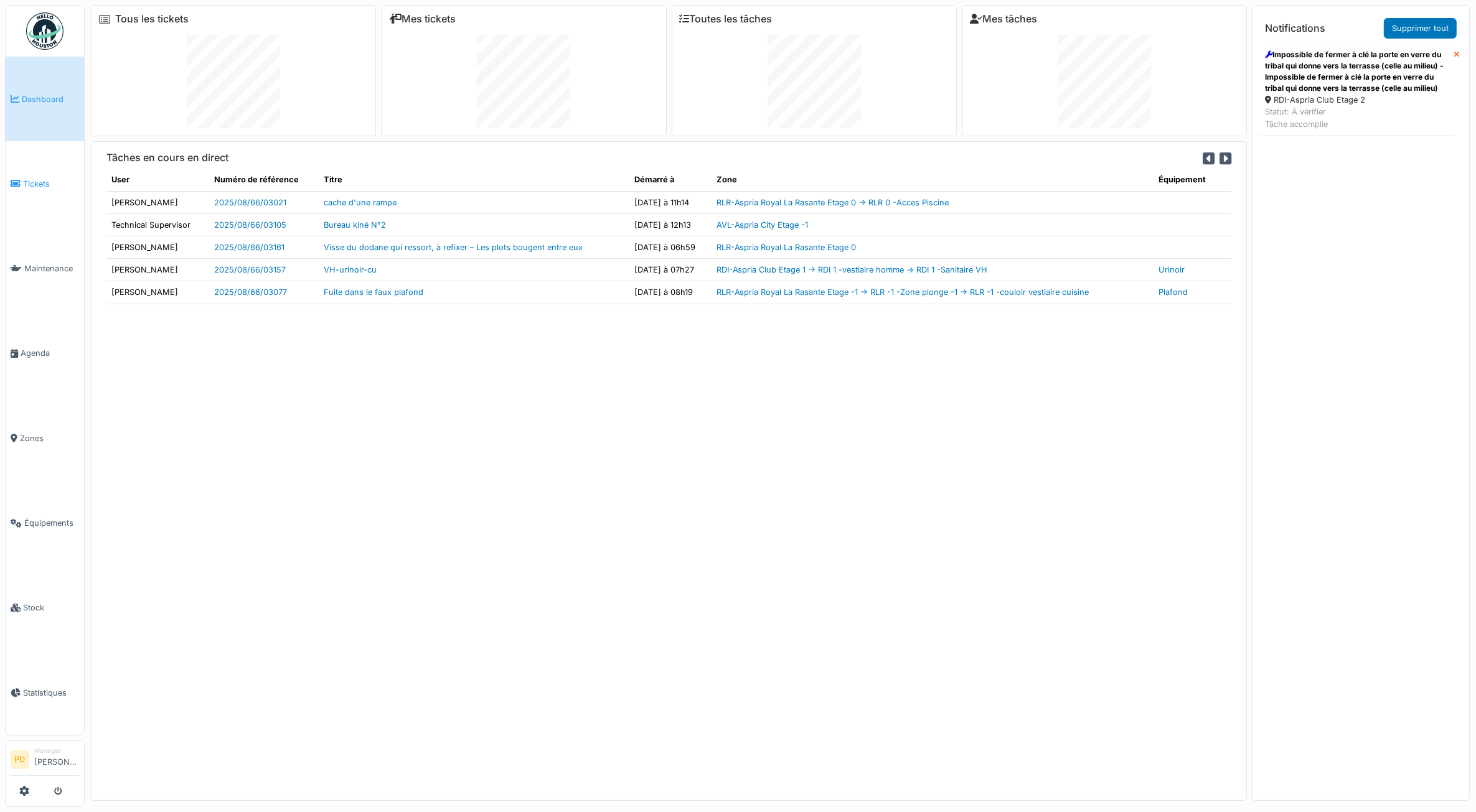
click at [39, 180] on span "Tickets" at bounding box center [50, 183] width 56 height 12
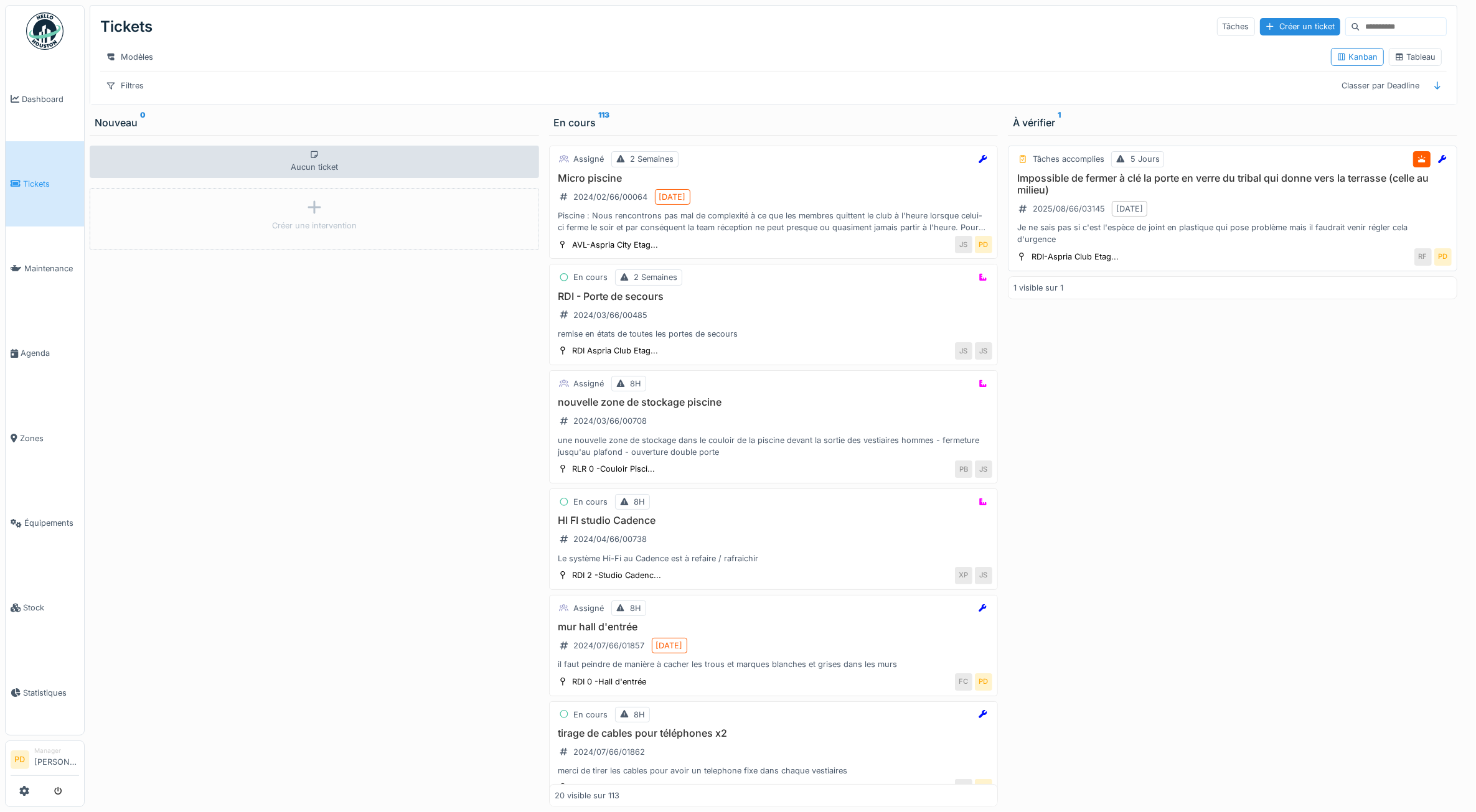
click at [1209, 196] on h3 "Impossible de fermer à clé la porte en verre du tribal qui donne vers la terras…" at bounding box center [1233, 184] width 439 height 24
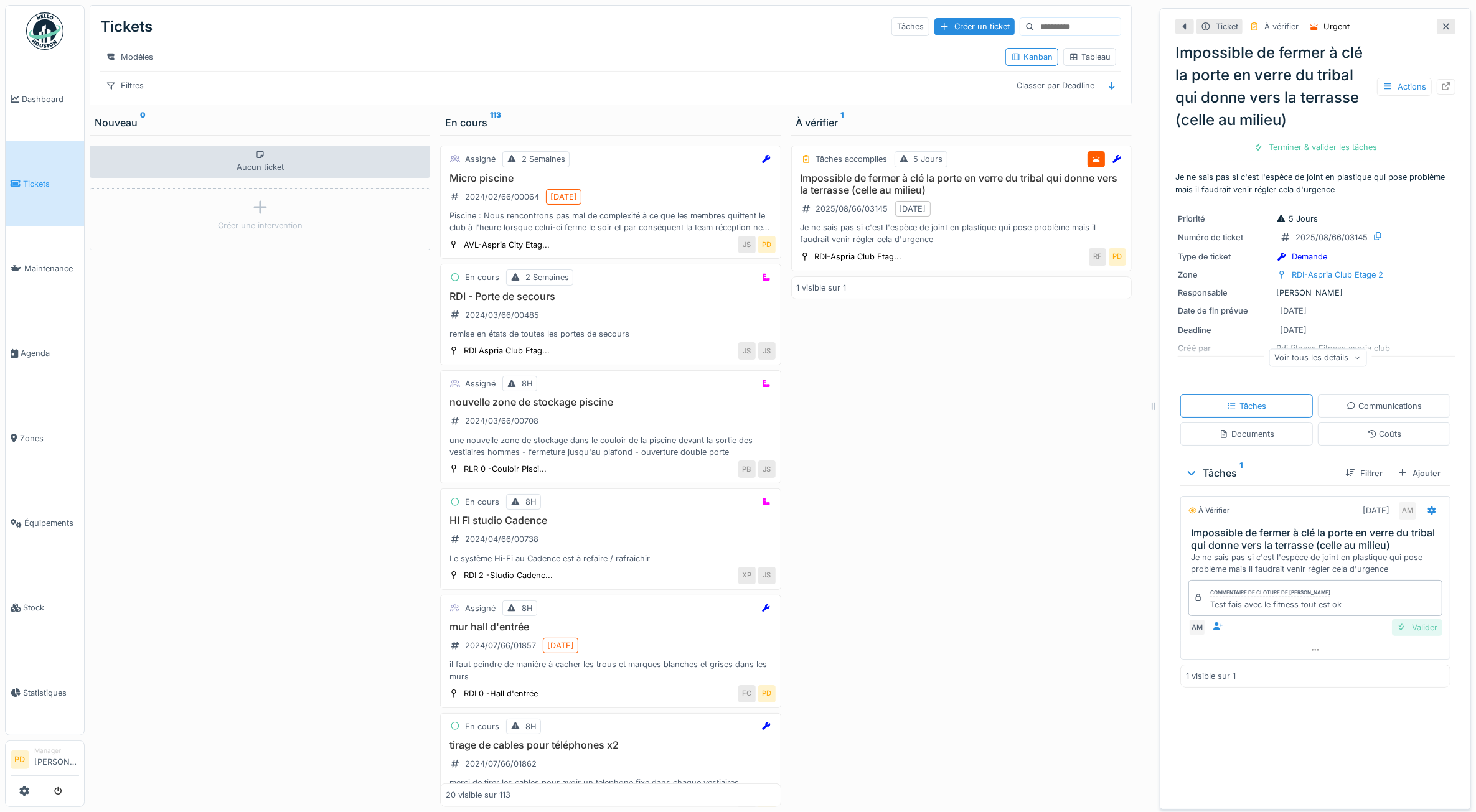
click at [1404, 636] on div "Valider" at bounding box center [1417, 628] width 50 height 16
click at [1309, 150] on div "Clôturer le ticket" at bounding box center [1316, 147] width 87 height 16
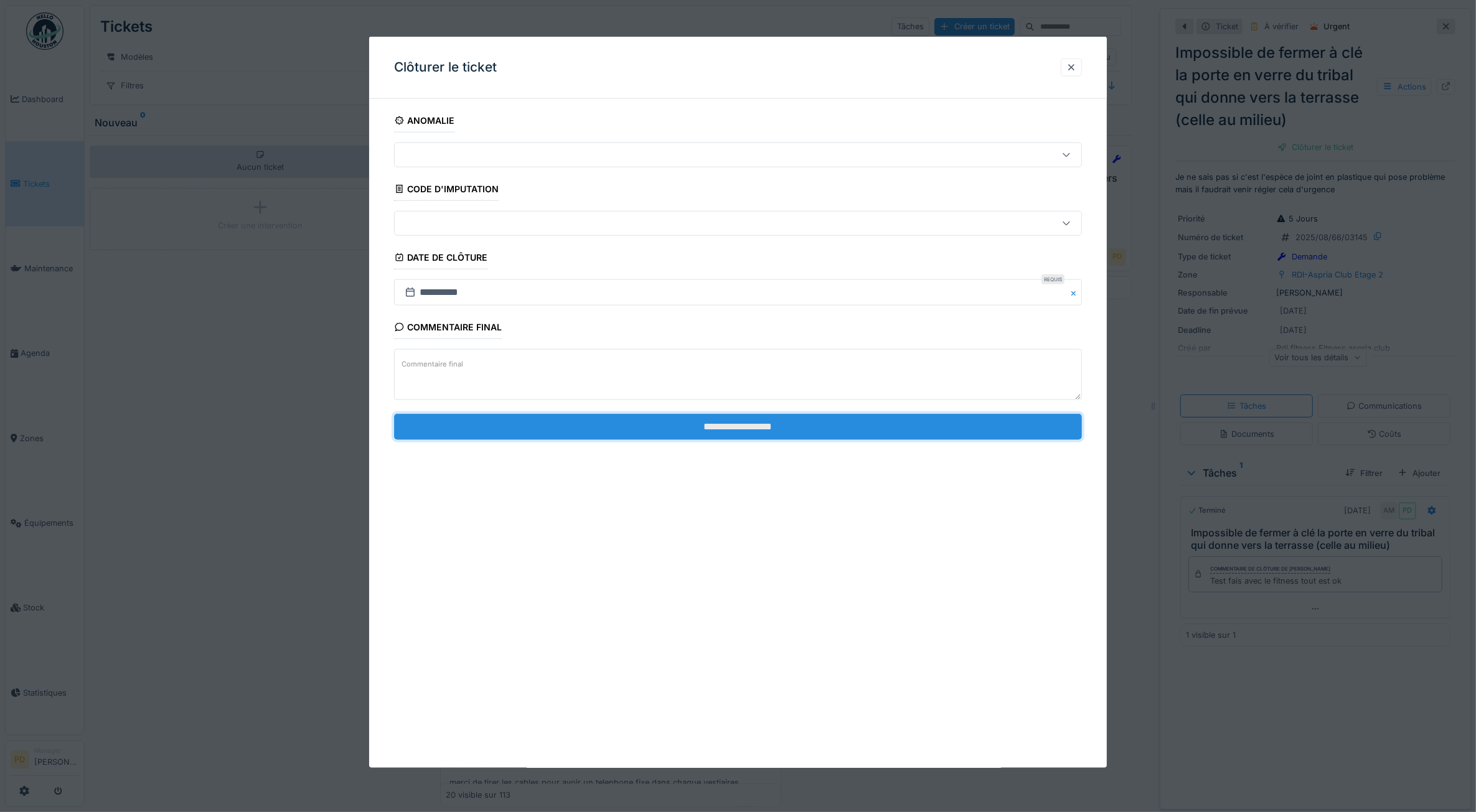
click at [923, 420] on input "**********" at bounding box center [738, 427] width 688 height 26
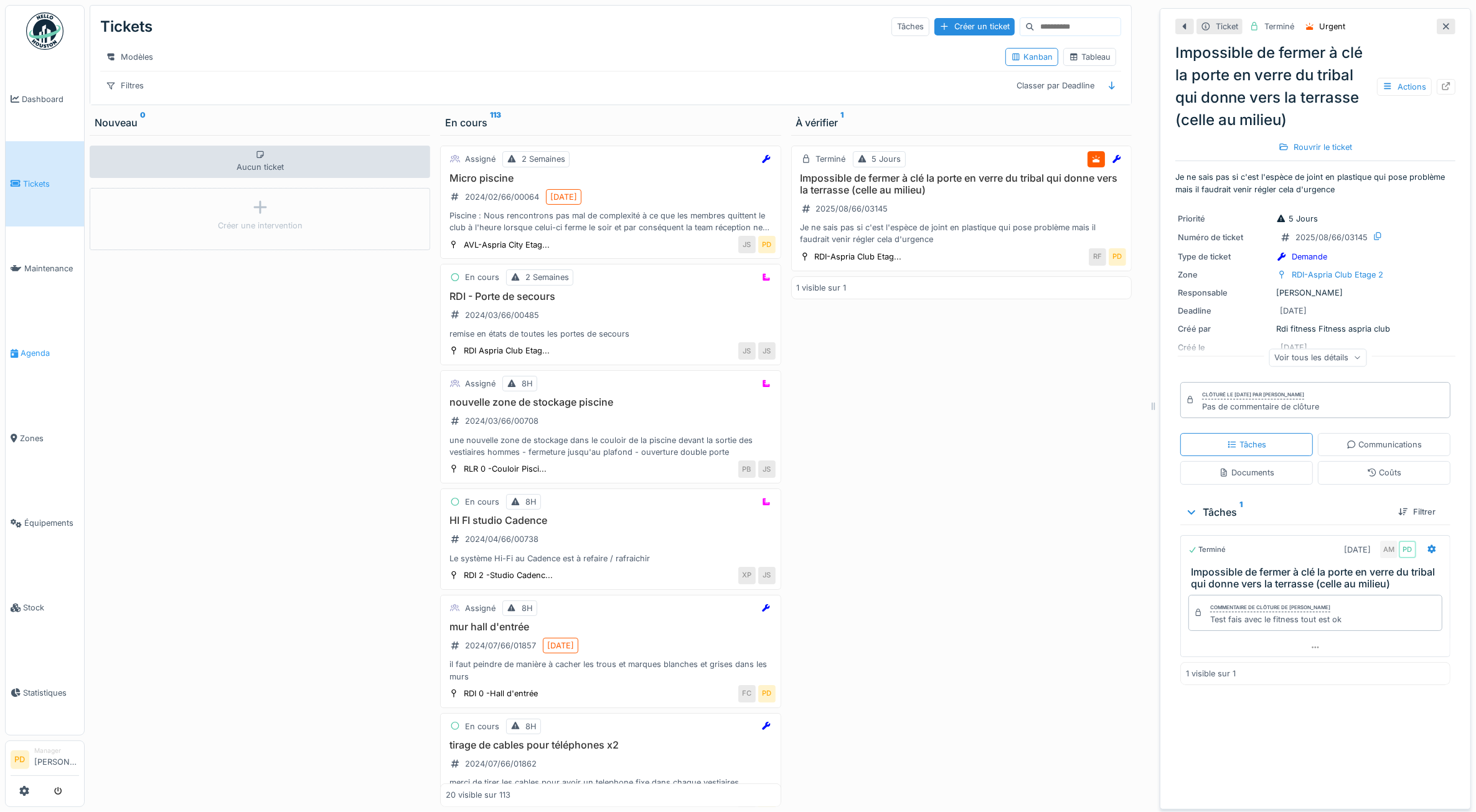
click at [44, 347] on span "Agenda" at bounding box center [50, 353] width 58 height 12
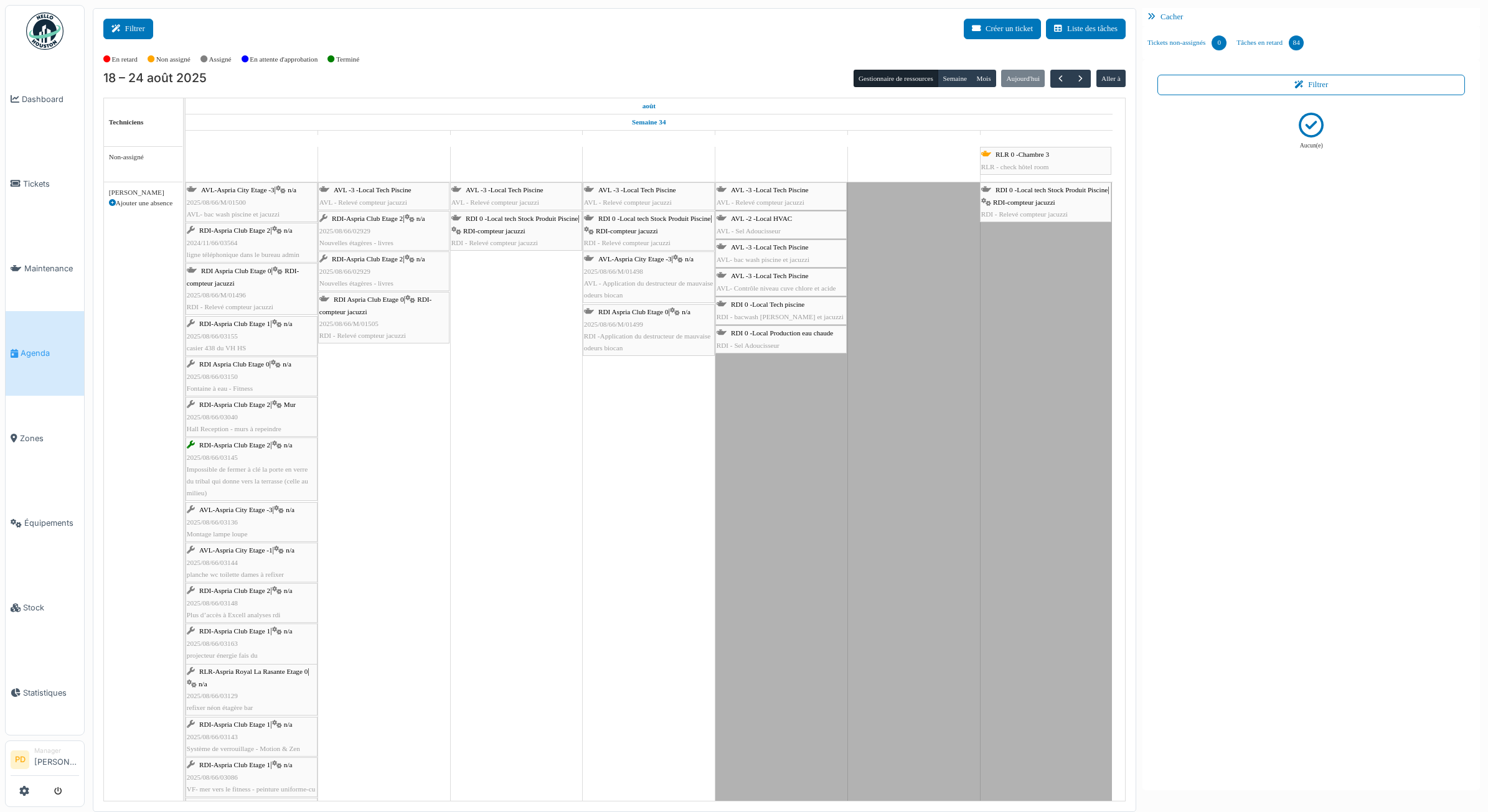
click at [135, 29] on button "Filtrer" at bounding box center [128, 28] width 50 height 21
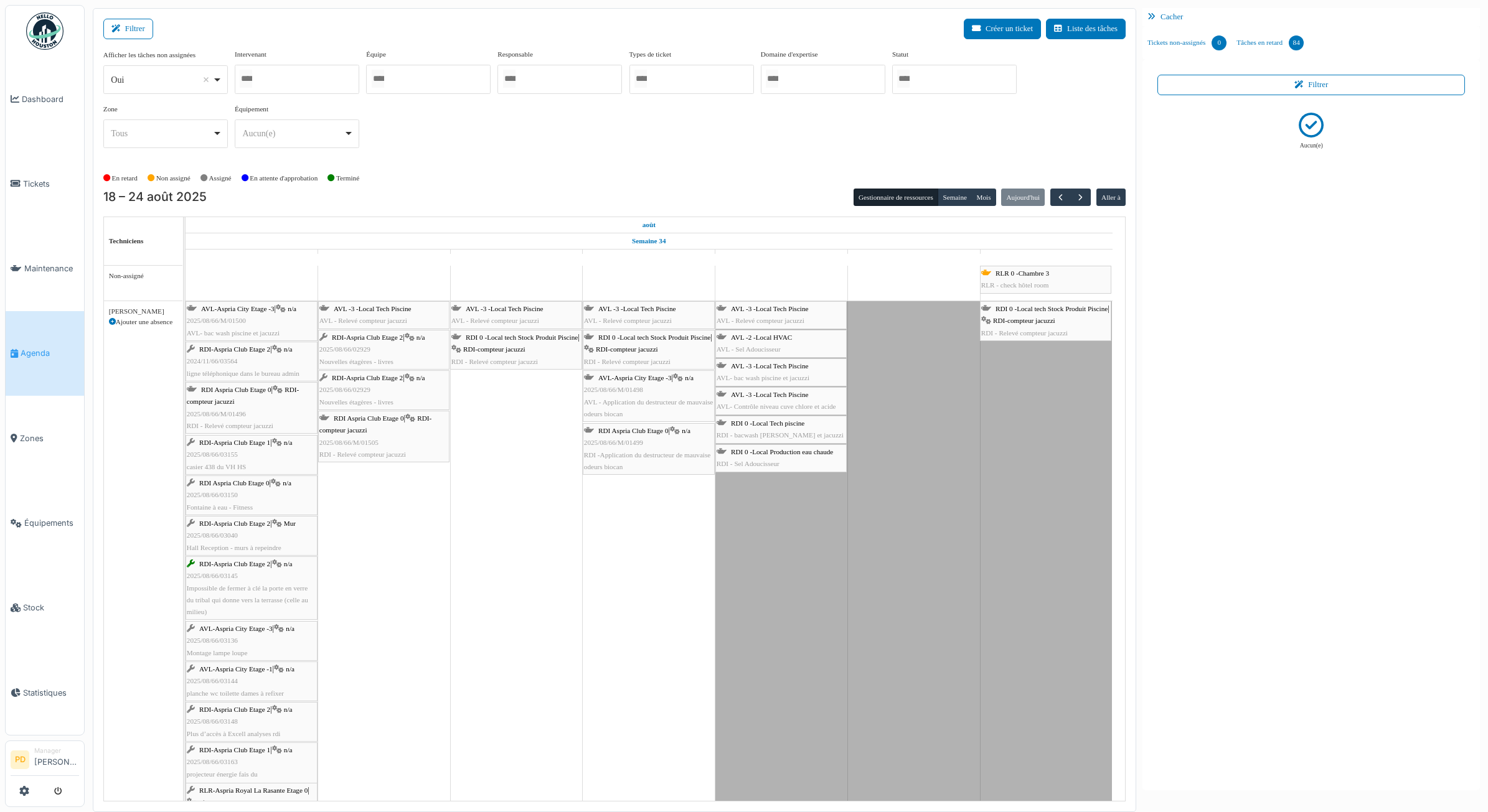
click at [841, 93] on div at bounding box center [823, 79] width 125 height 29
click at [935, 87] on div at bounding box center [955, 79] width 125 height 29
click at [1064, 203] on button "button" at bounding box center [1060, 199] width 21 height 18
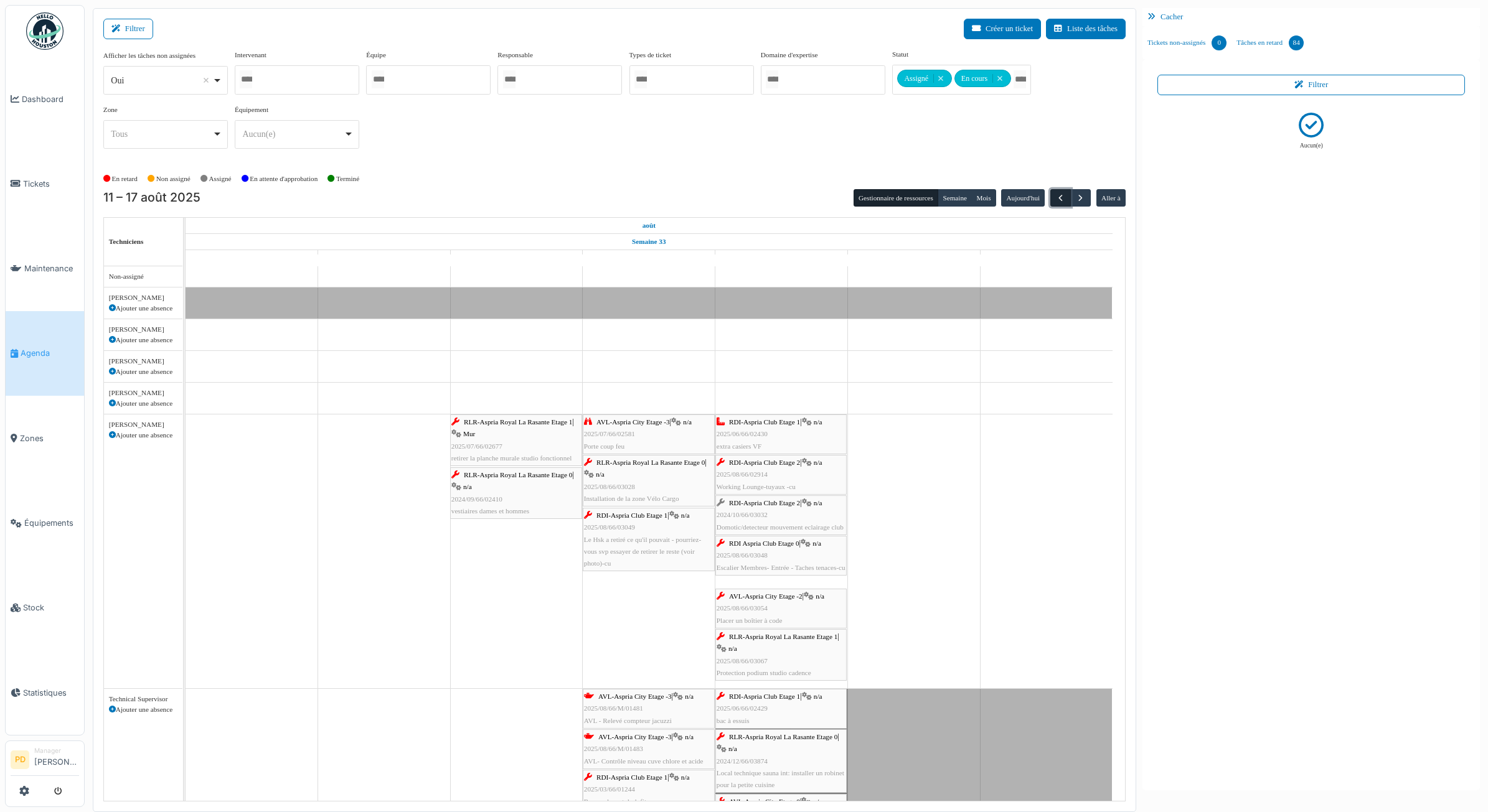
click at [1060, 193] on span "button" at bounding box center [1061, 199] width 11 height 11
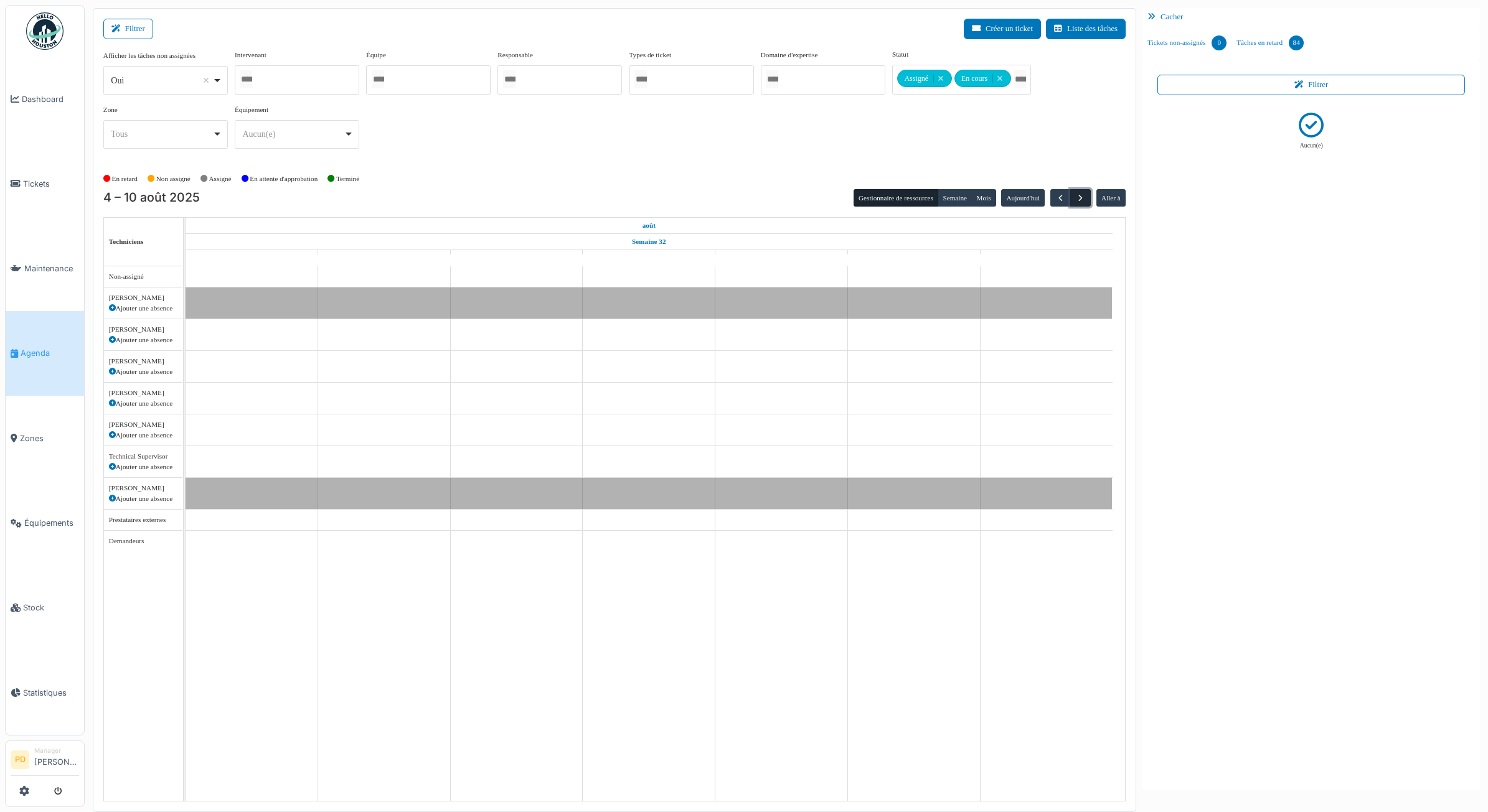
click at [1079, 197] on span "button" at bounding box center [1081, 199] width 11 height 11
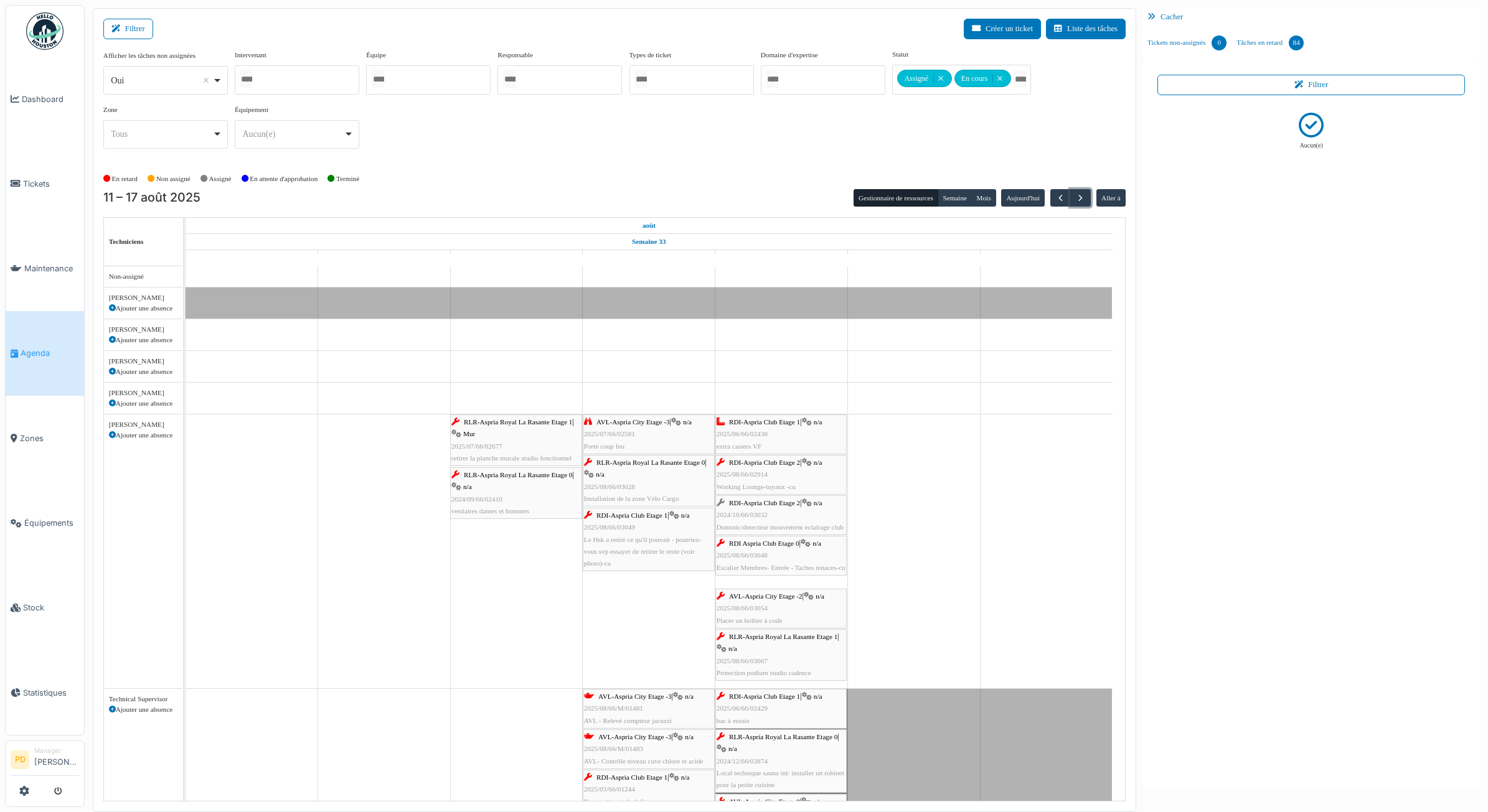
click at [466, 425] on span "RLR-Aspria Royal La Rasante Etage 1" at bounding box center [518, 422] width 108 height 7
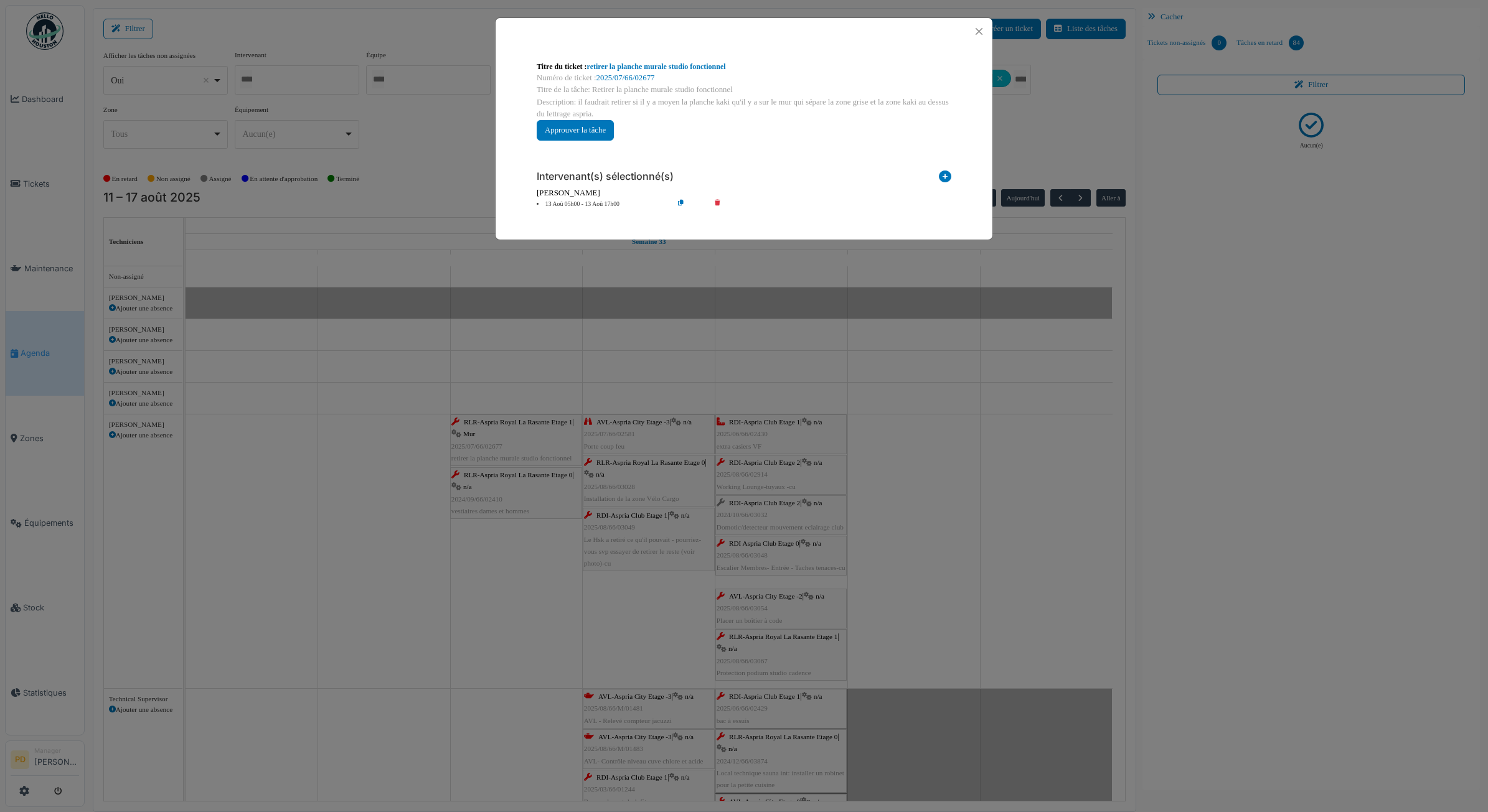
click at [603, 200] on li "13 Aoû 05h00 - 13 Aoû 17h00" at bounding box center [602, 204] width 142 height 9
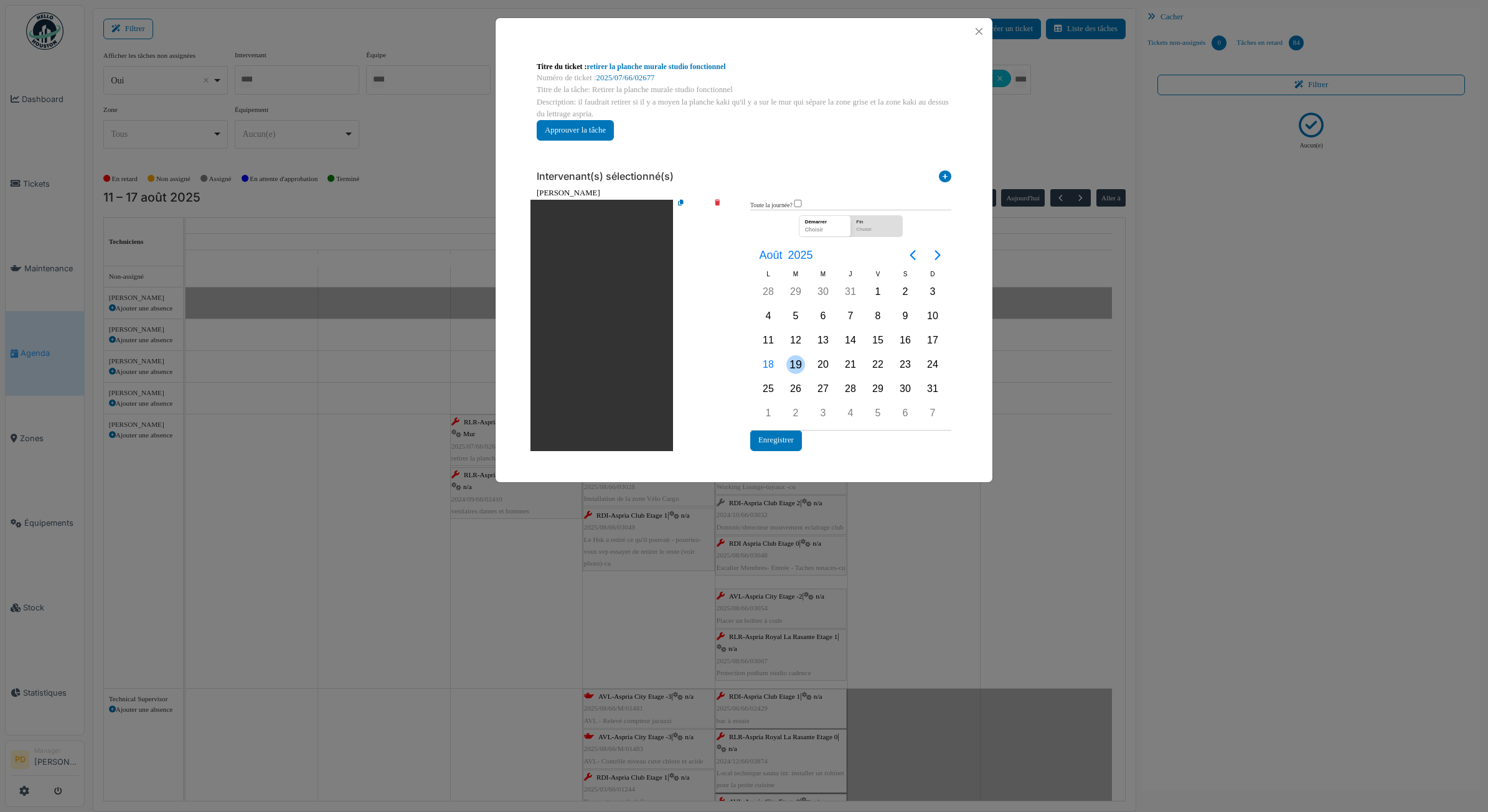
click at [795, 363] on div "19" at bounding box center [796, 365] width 18 height 18
click at [780, 439] on button "Enregistrer" at bounding box center [776, 440] width 52 height 21
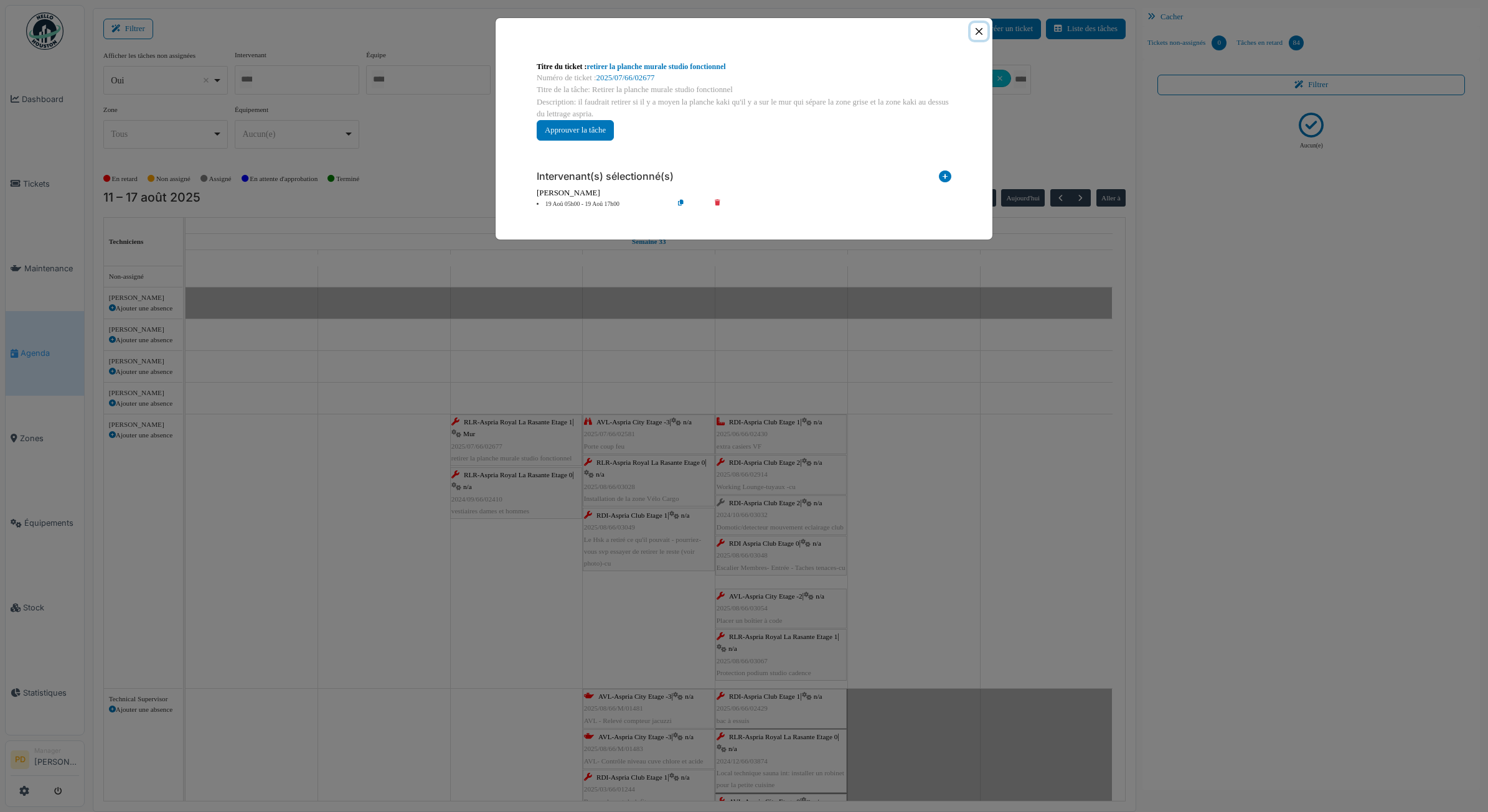
click at [979, 26] on button "Close" at bounding box center [979, 31] width 16 height 16
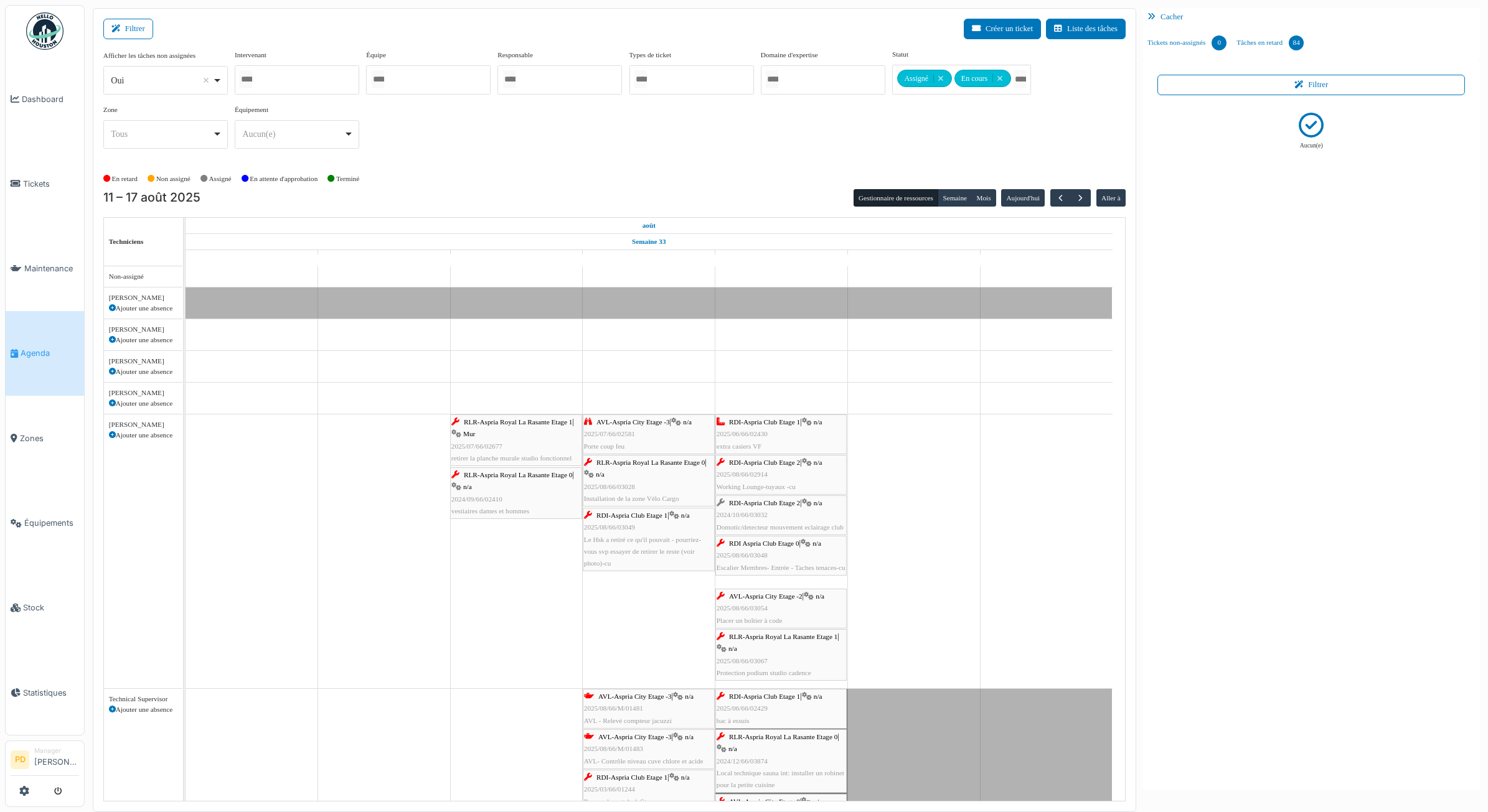
click at [549, 478] on span "RLR-Aspria Royal La Rasante Etage 0" at bounding box center [518, 475] width 108 height 7
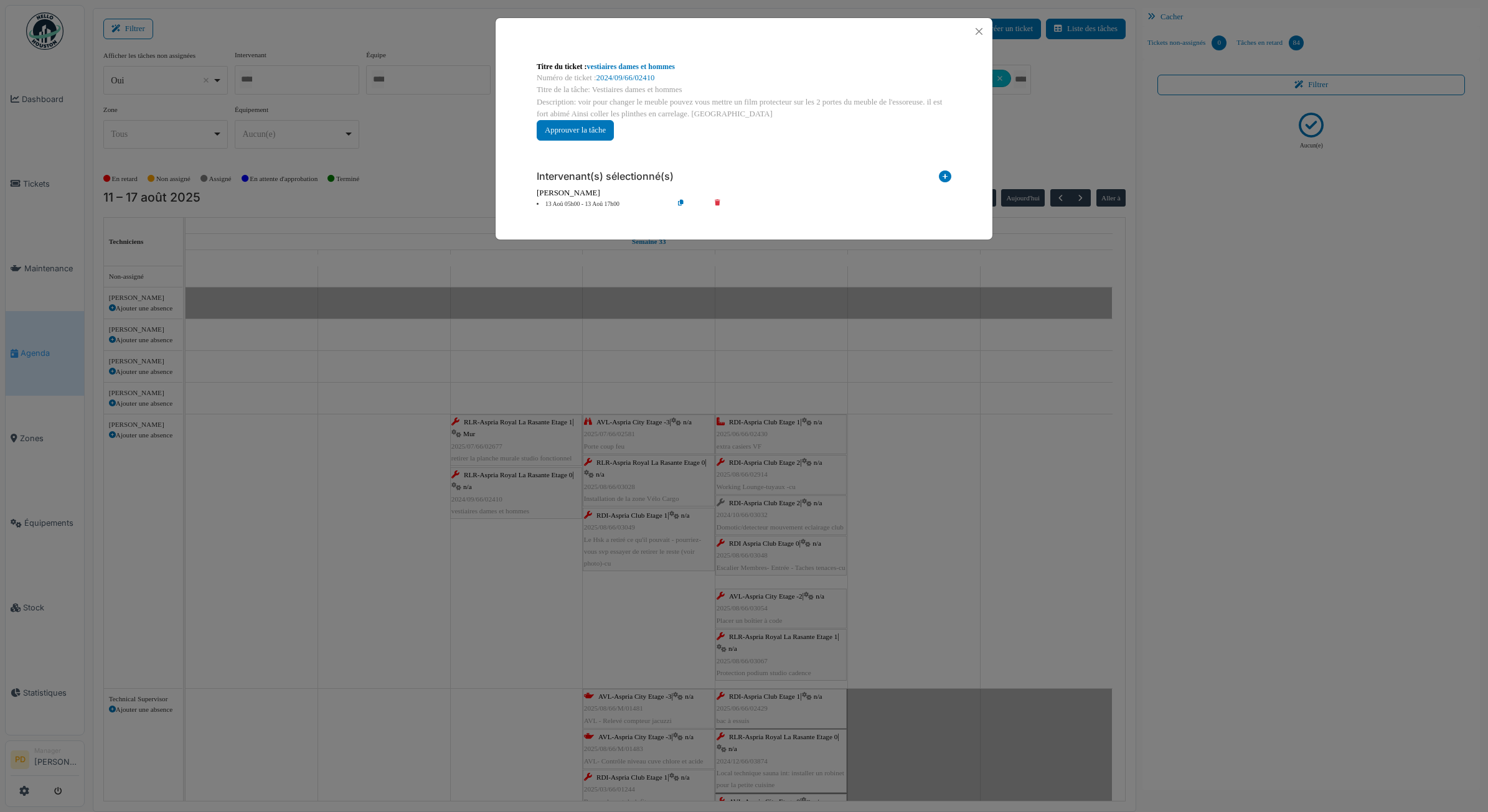
click at [598, 203] on li "13 Aoû 05h00 - 13 Aoû 17h00" at bounding box center [602, 204] width 142 height 9
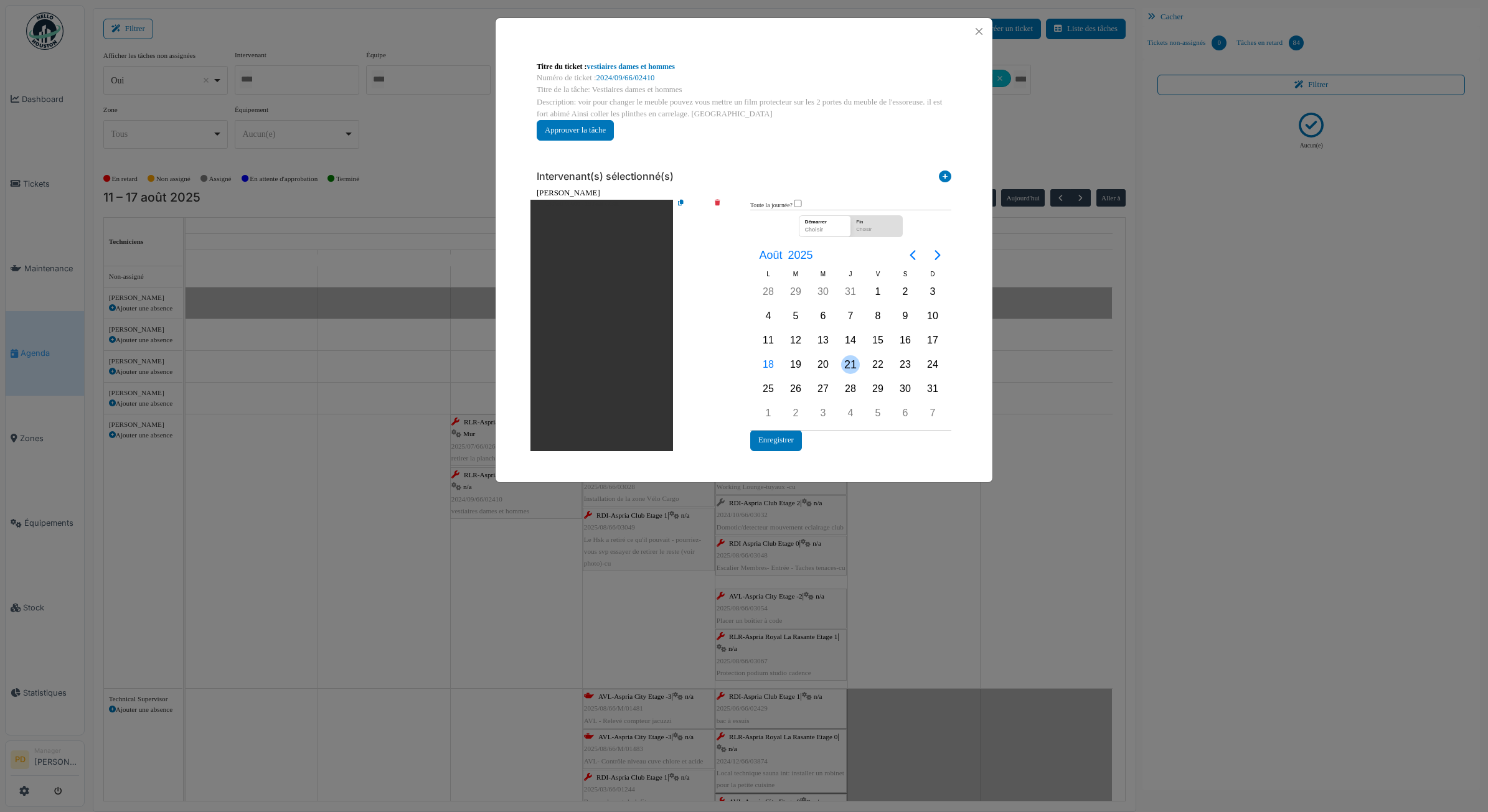
click at [856, 360] on div "21" at bounding box center [851, 365] width 18 height 18
click at [790, 439] on button "Enregistrer" at bounding box center [776, 440] width 52 height 21
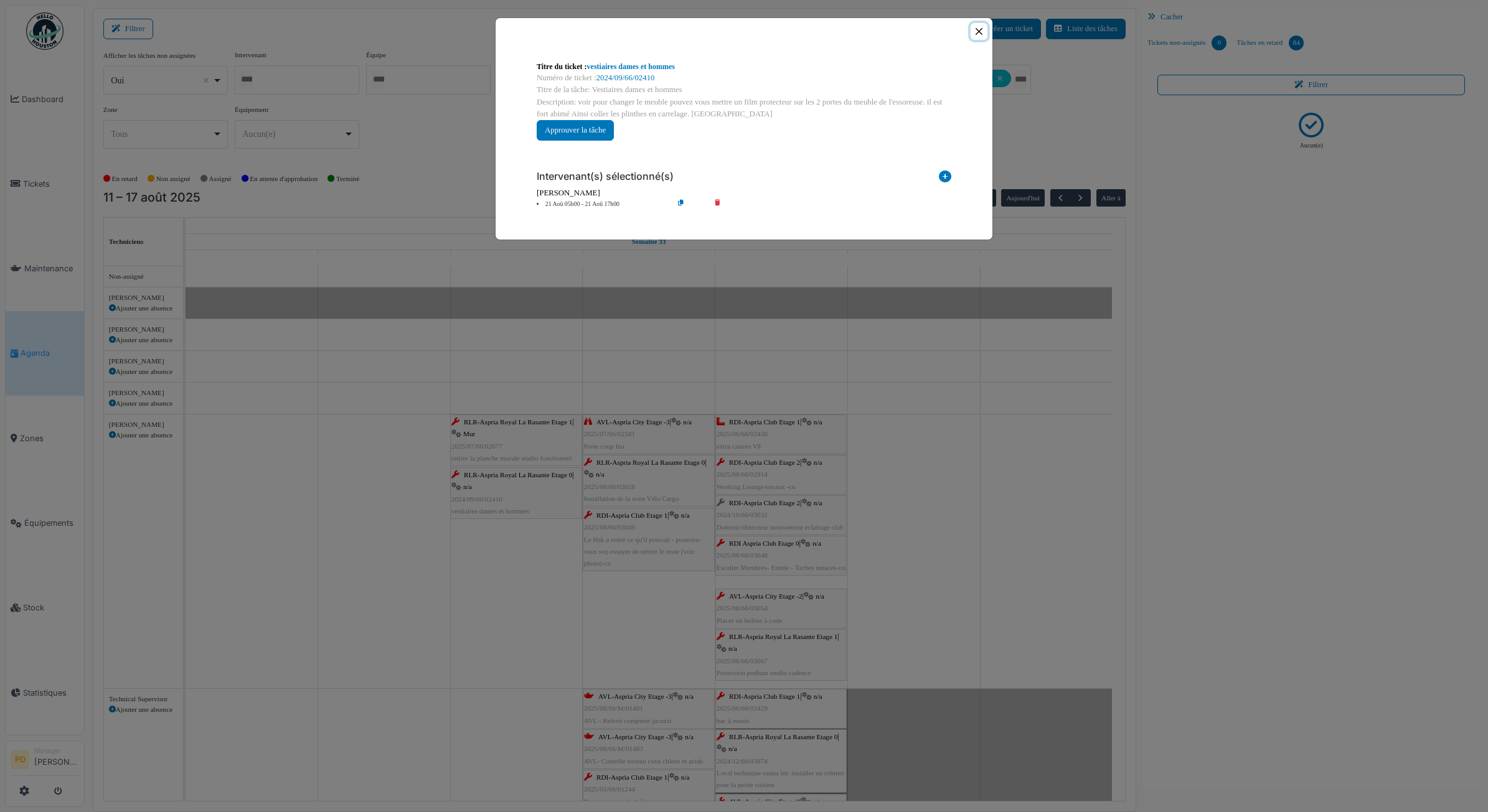
click at [983, 28] on button "Close" at bounding box center [979, 31] width 16 height 16
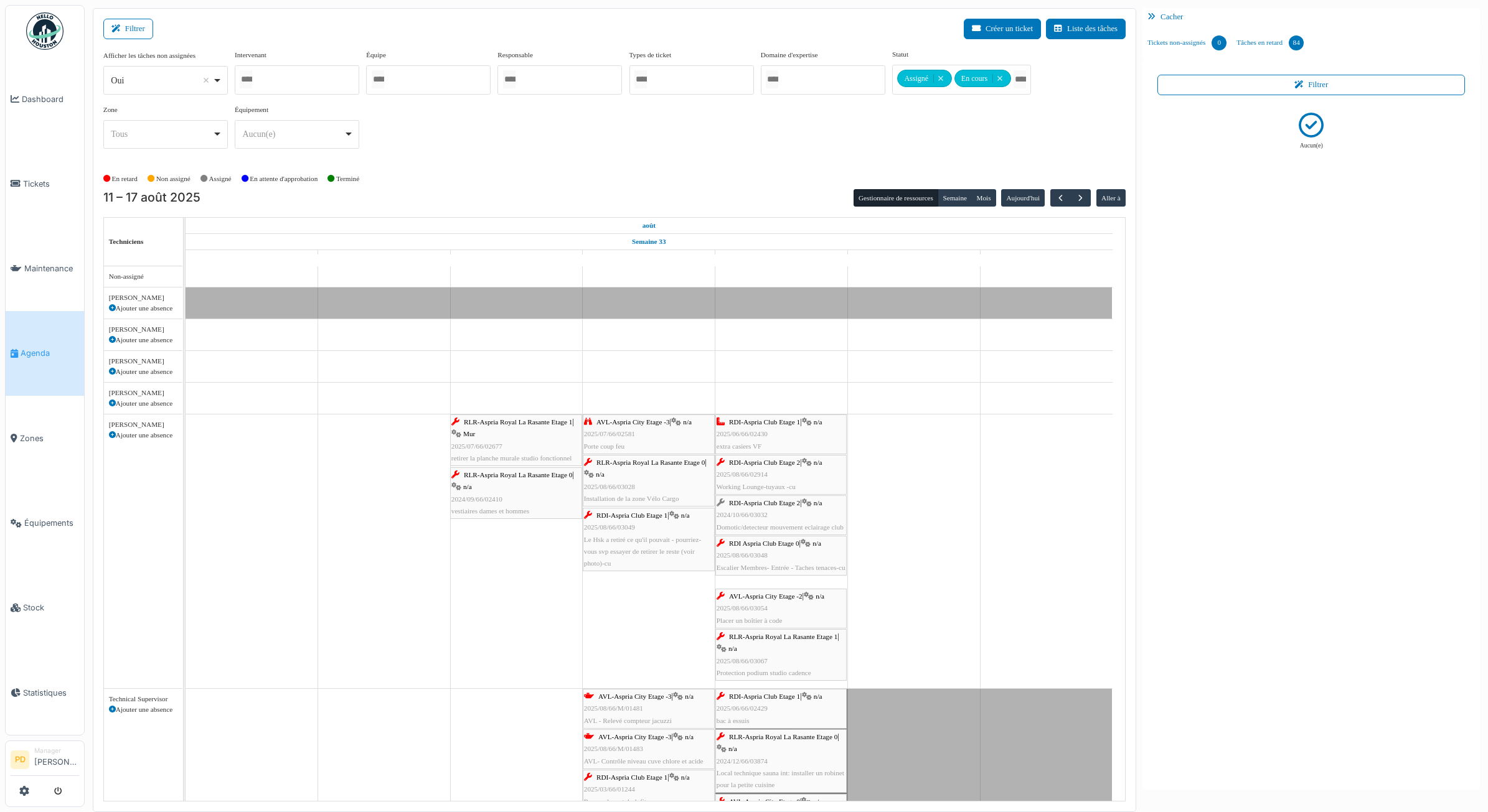
click at [668, 433] on div "AVL-Aspria City Etage -3 | n/a 2025/07/66/02581 Porte coup feu" at bounding box center [649, 435] width 129 height 36
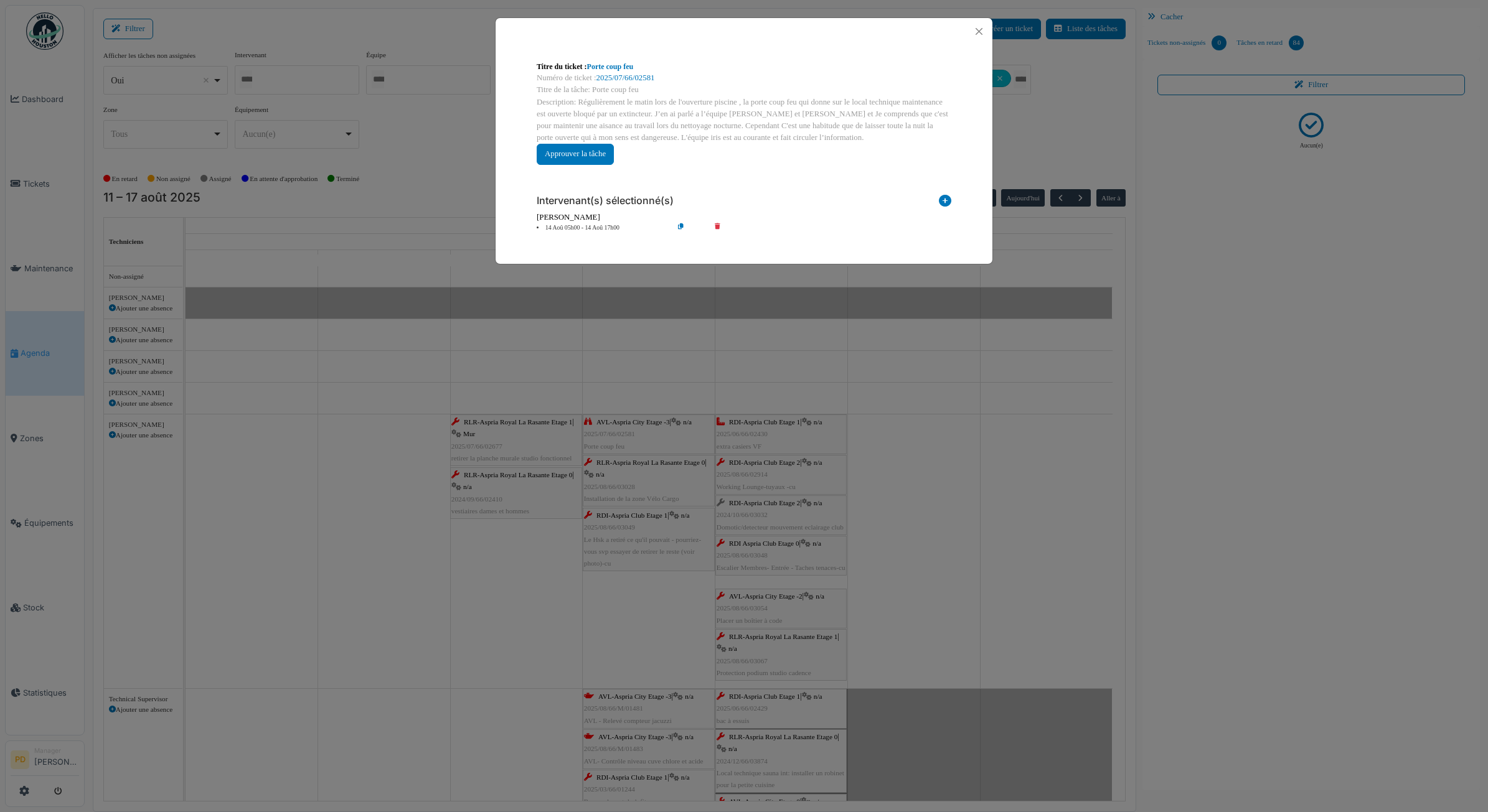
click at [593, 234] on div "Intervenant(s) sélectionné(s) Technicien interne Prestataire externe Gestionnai…" at bounding box center [744, 209] width 435 height 67
click at [609, 223] on li "14 Aoû 05h00 - 14 Aoû 17h00" at bounding box center [602, 228] width 142 height 9
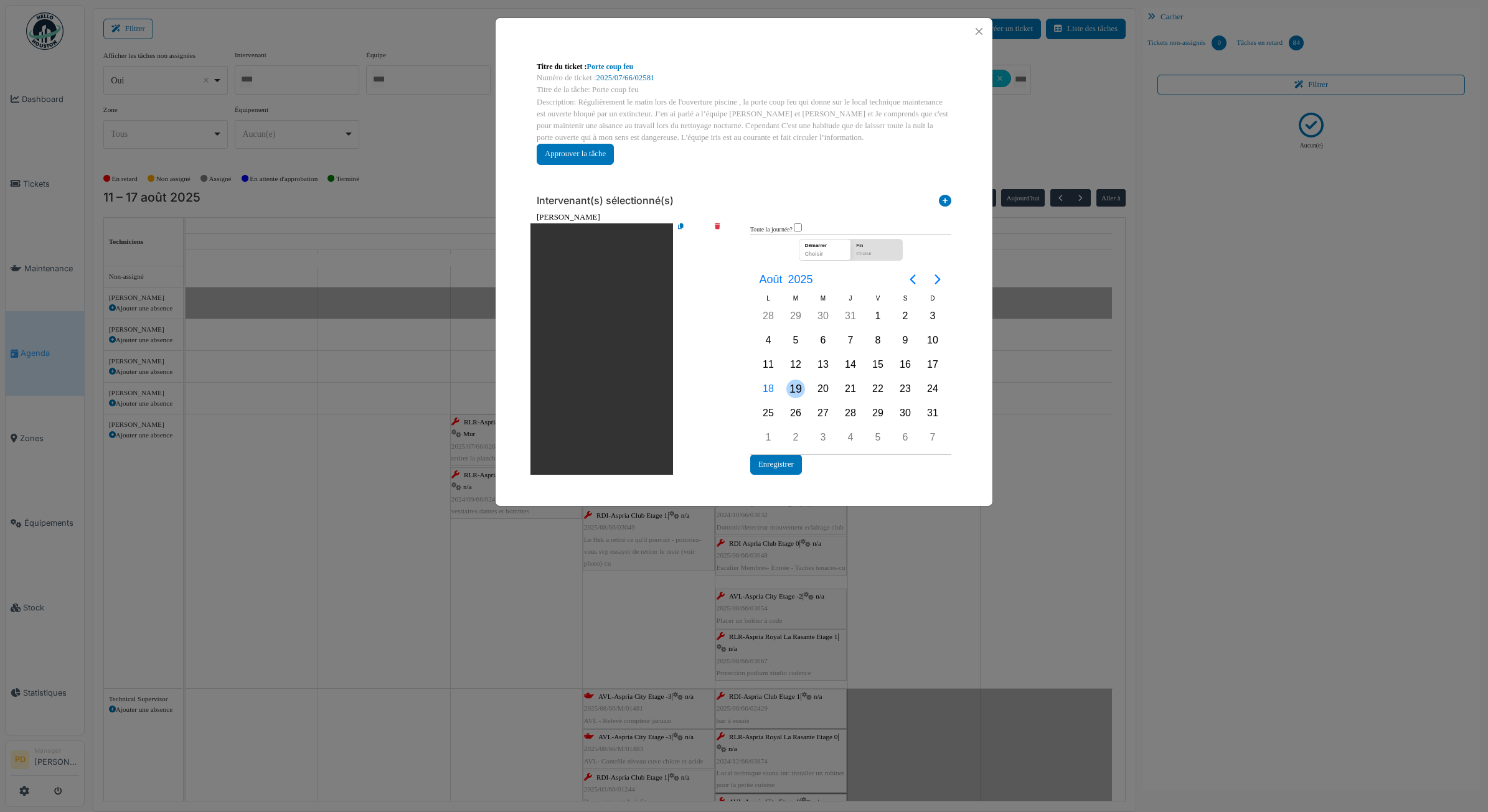
click at [790, 389] on div "19" at bounding box center [796, 389] width 18 height 18
click at [780, 466] on button "Enregistrer" at bounding box center [776, 465] width 52 height 21
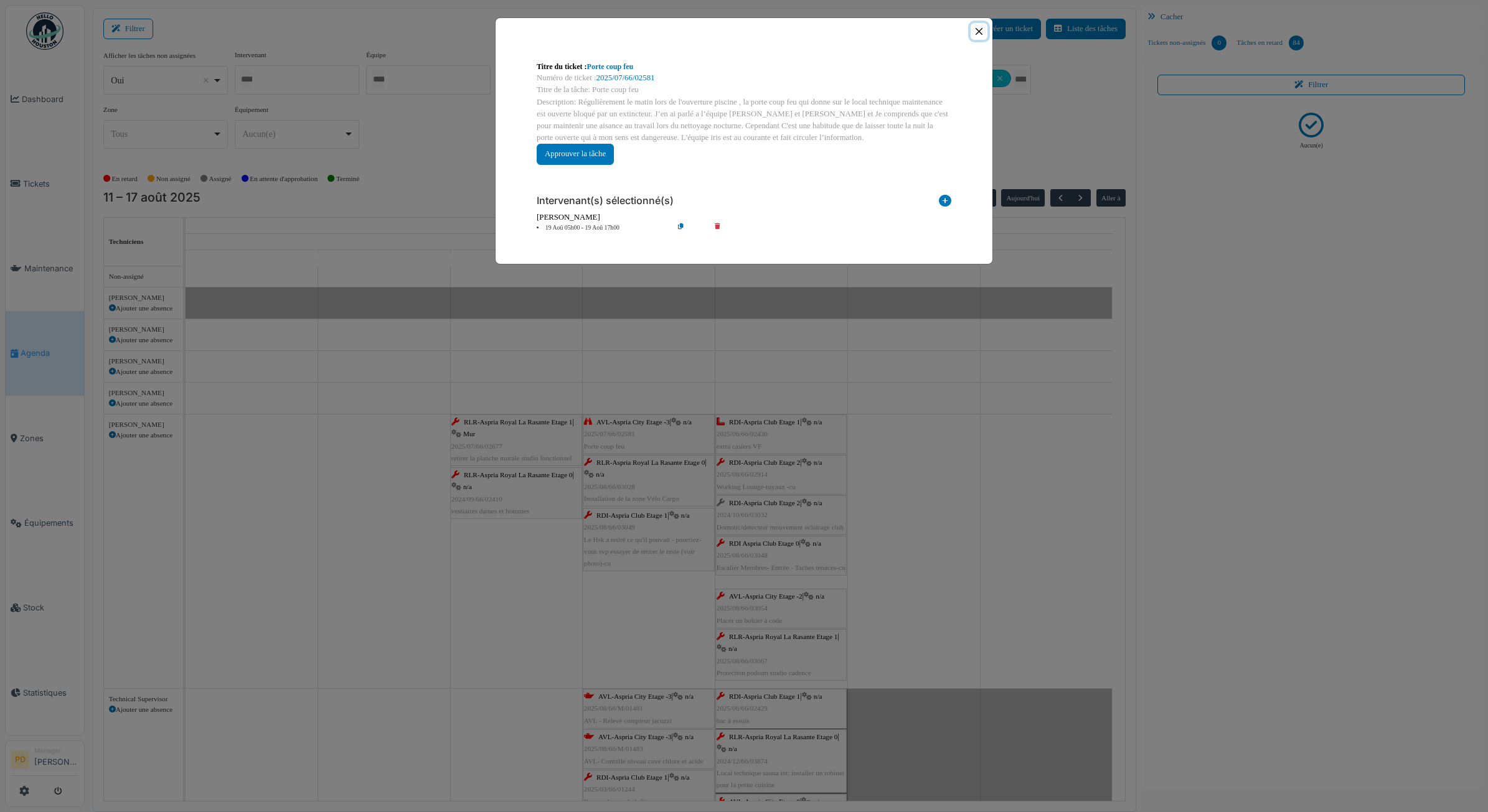
click at [978, 33] on button "Close" at bounding box center [979, 31] width 16 height 16
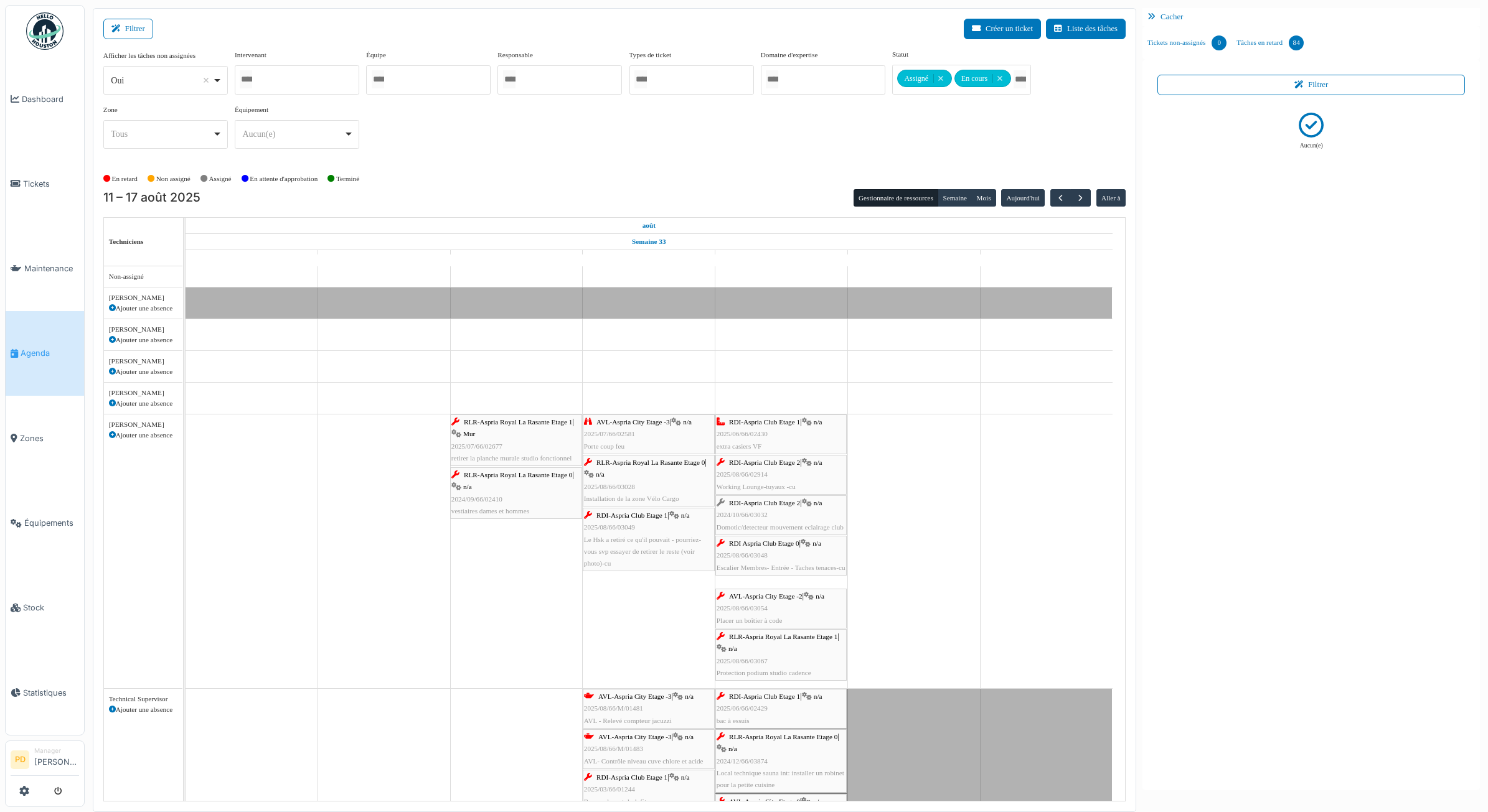
click at [646, 474] on div "RLR-Aspria Royal La Rasante Etage 0 | n/a 2025/08/66/03028 Installation de la z…" at bounding box center [649, 480] width 129 height 48
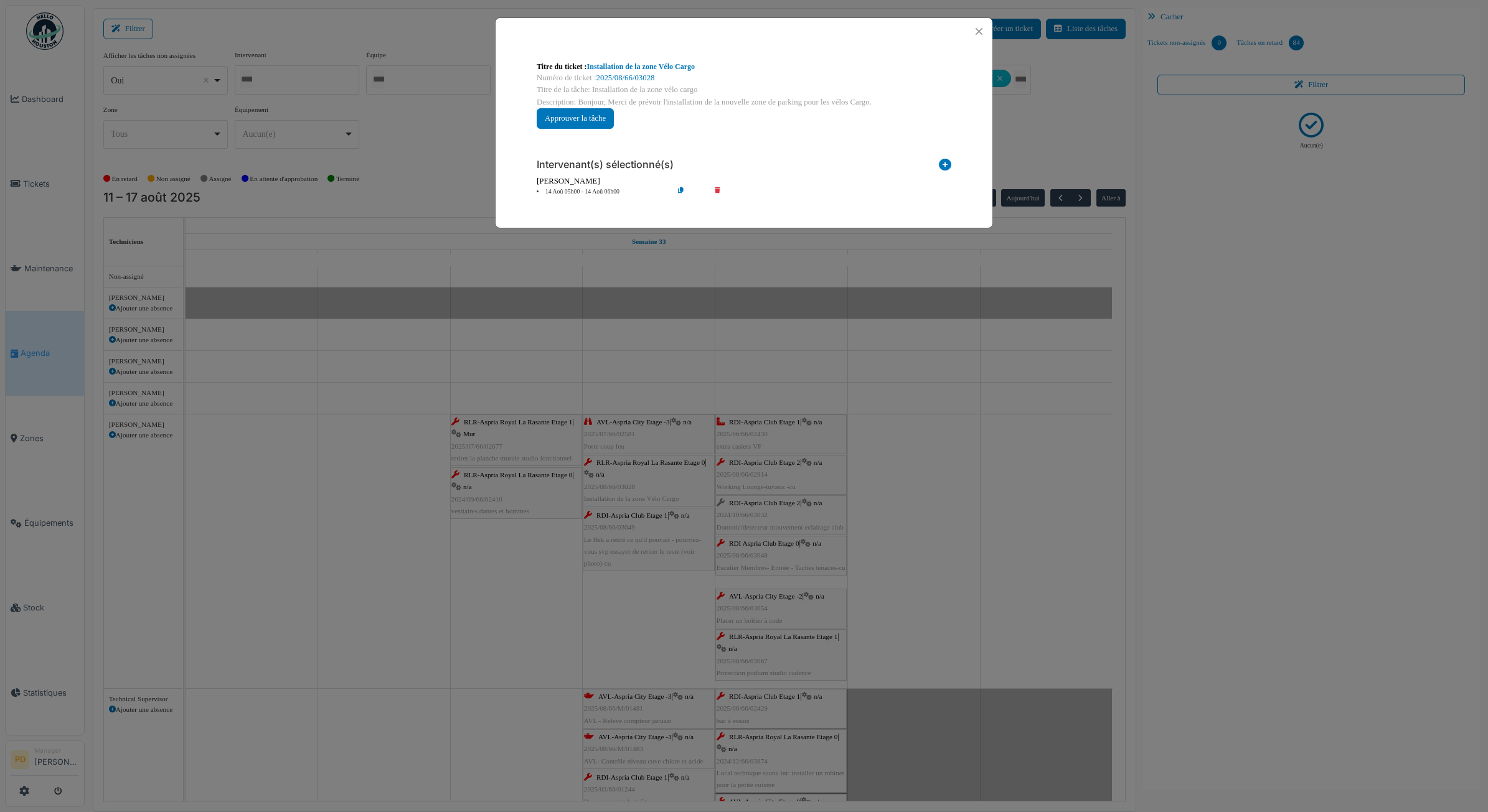
click at [581, 193] on li "14 Aoû 05h00 - 14 Aoû 06h00" at bounding box center [602, 192] width 142 height 9
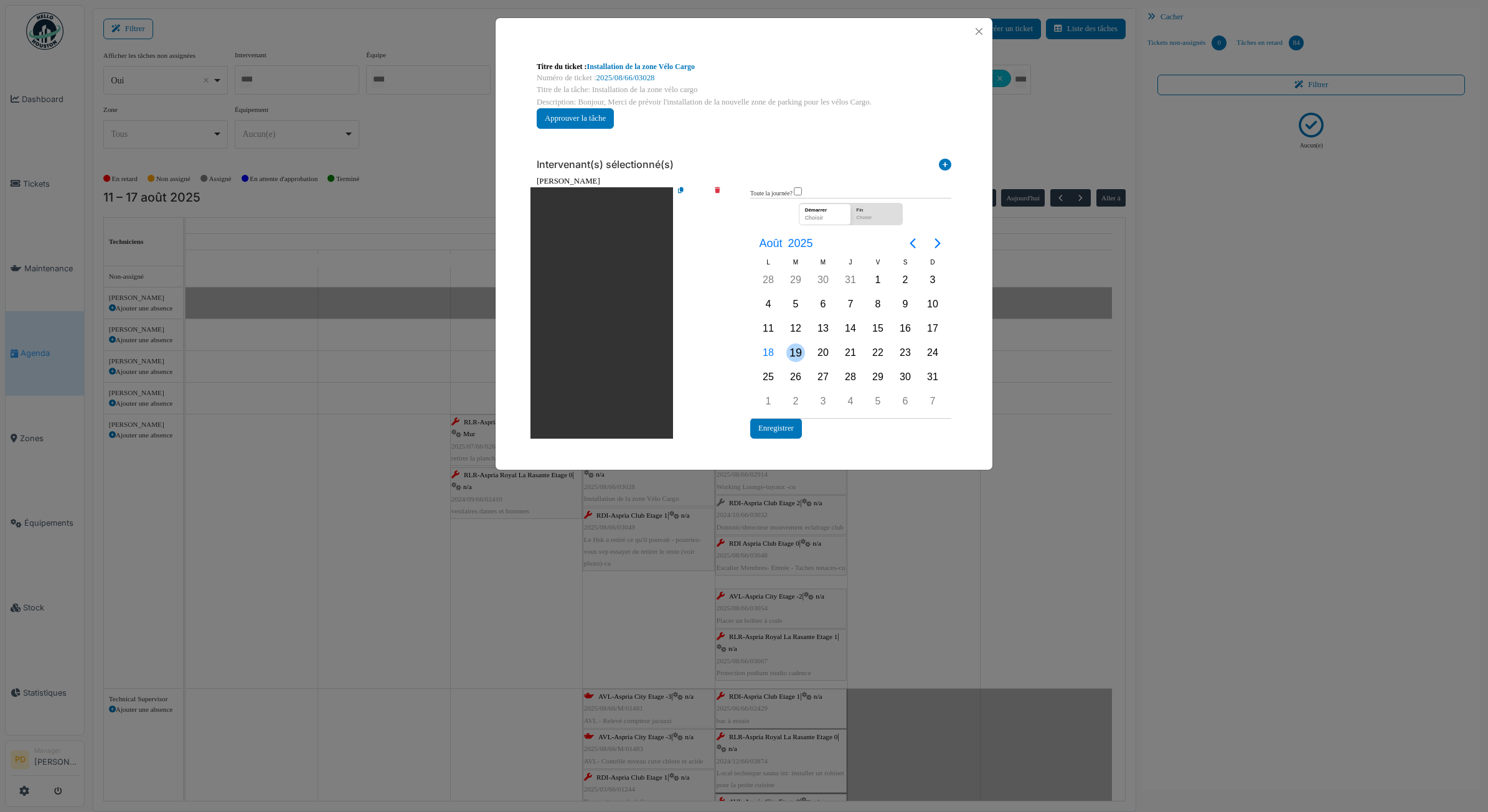
click at [796, 352] on div "19" at bounding box center [796, 353] width 18 height 18
click at [791, 427] on button "Enregistrer" at bounding box center [776, 428] width 52 height 21
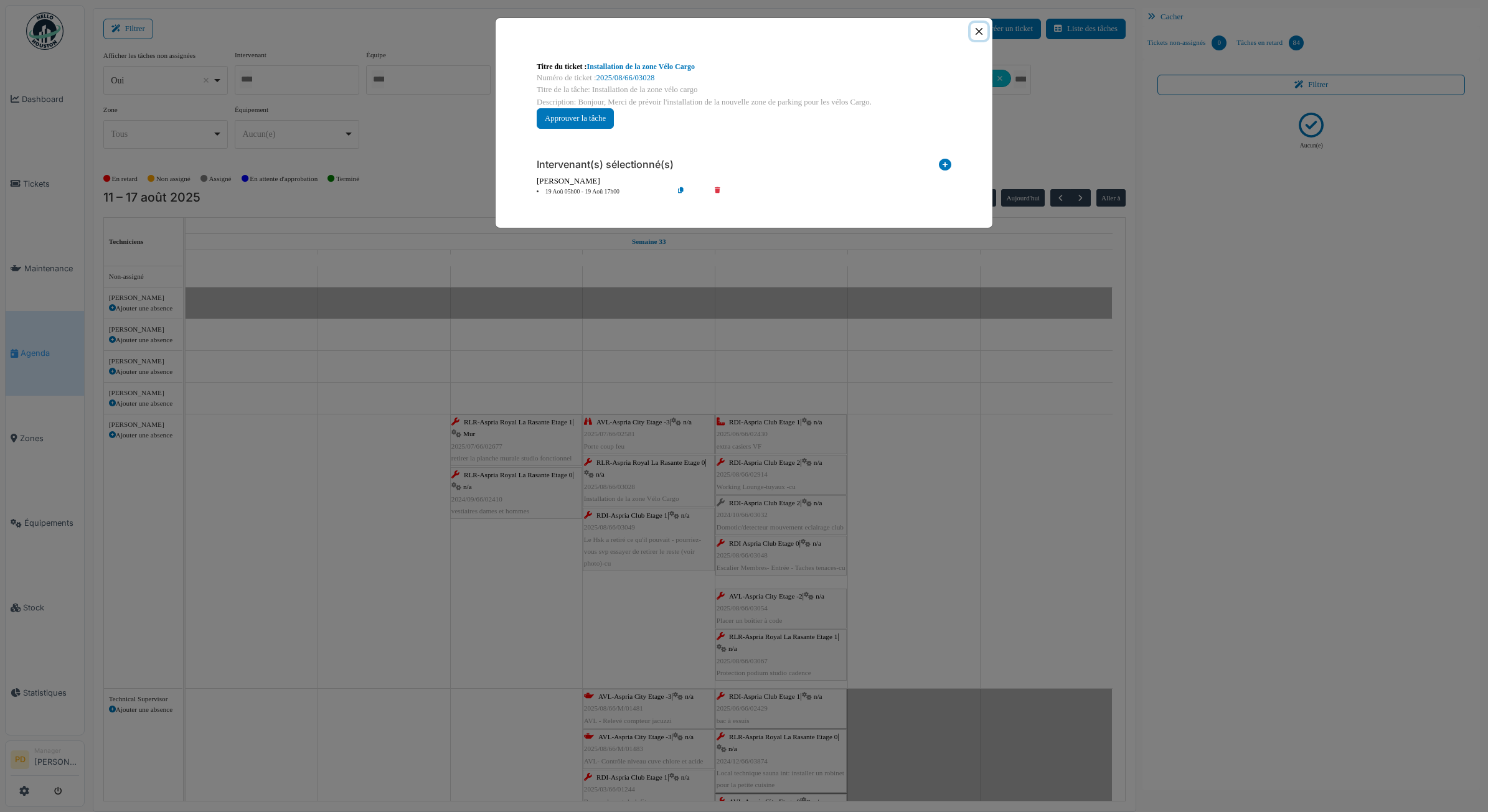
click at [981, 28] on button "Close" at bounding box center [979, 31] width 16 height 16
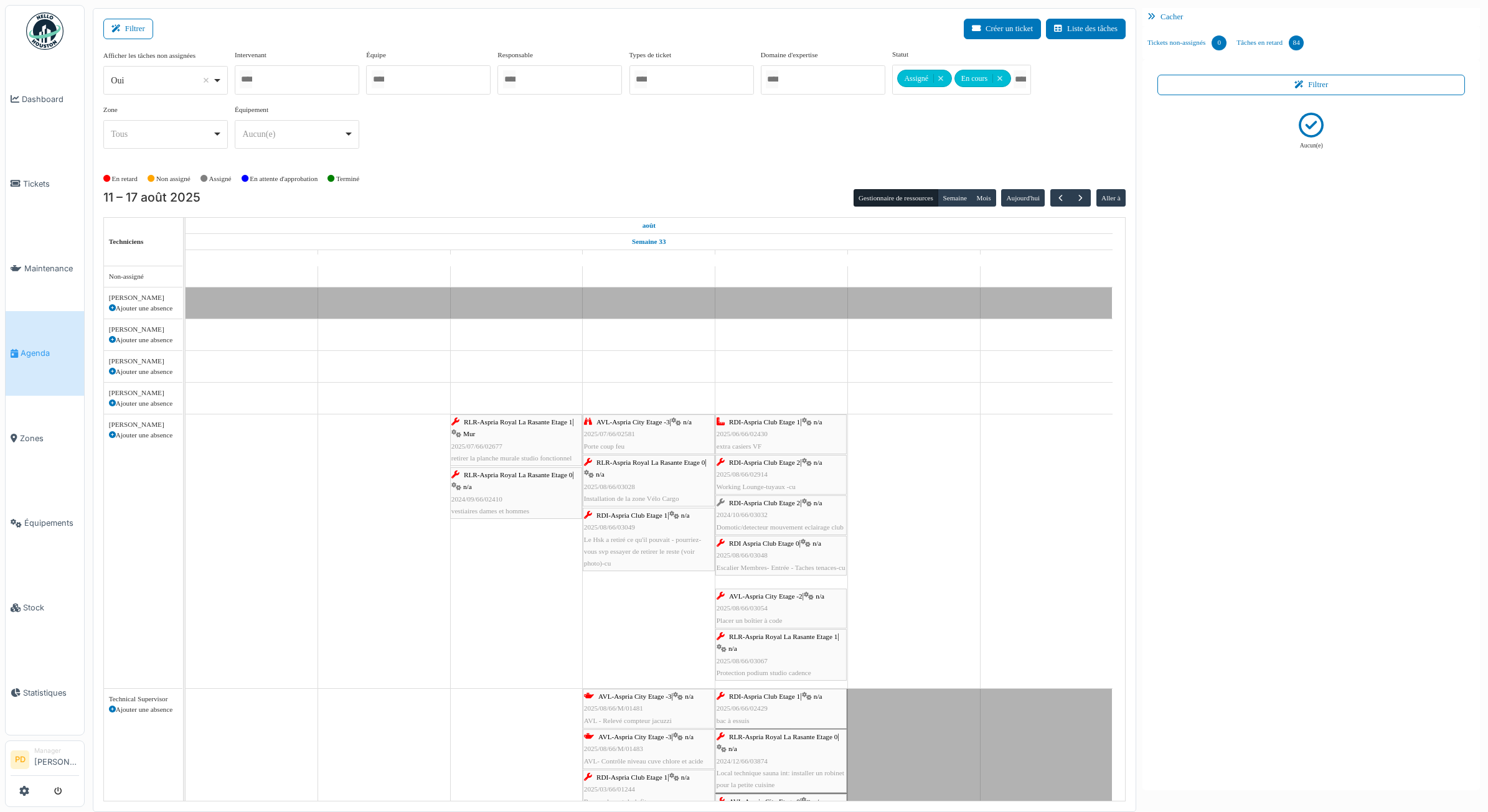
click at [646, 515] on span "RDI-Aspria Club Etage 1" at bounding box center [632, 515] width 71 height 7
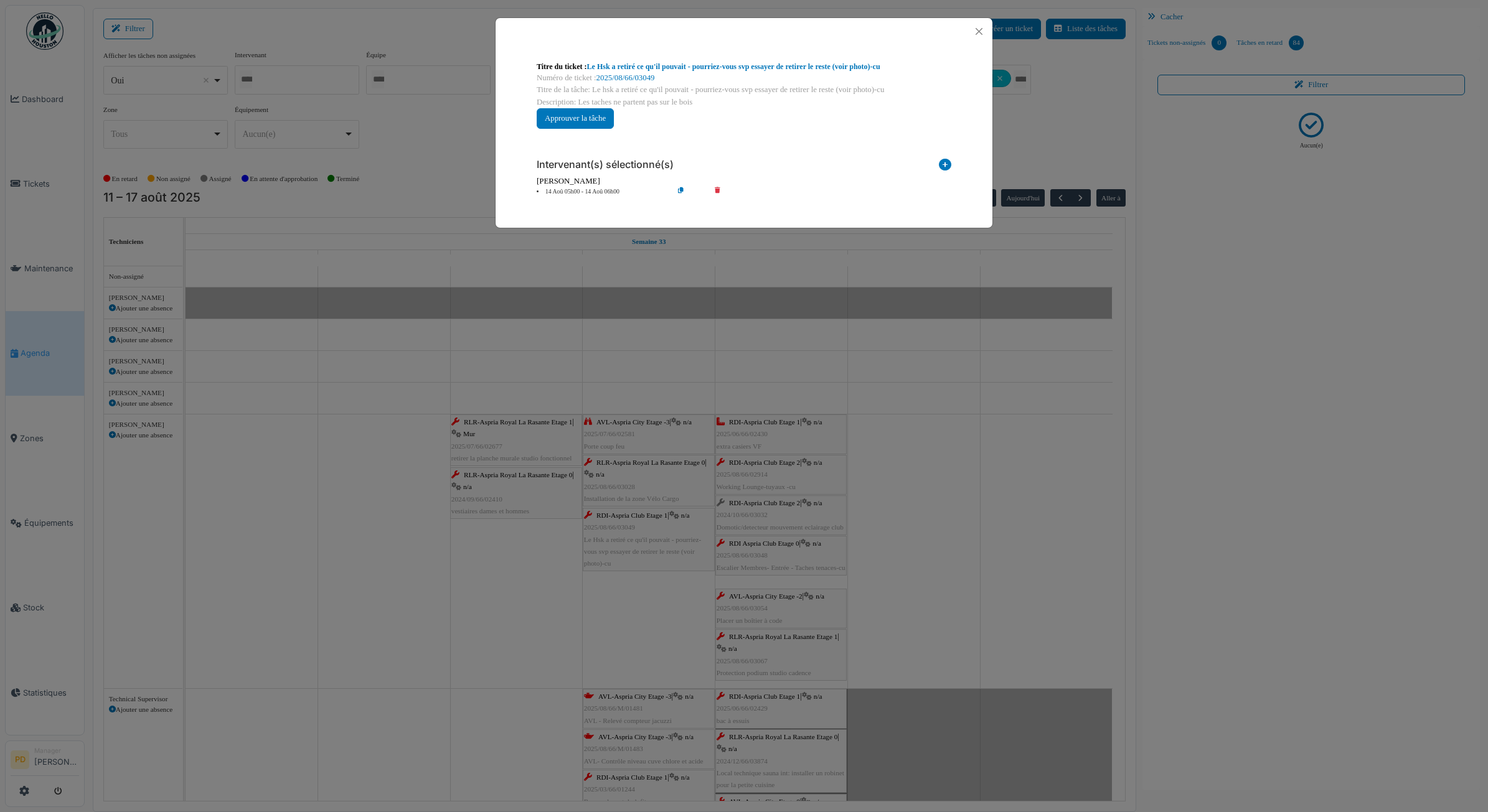
click at [600, 189] on li "14 Aoû 05h00 - 14 Aoû 06h00" at bounding box center [602, 192] width 142 height 9
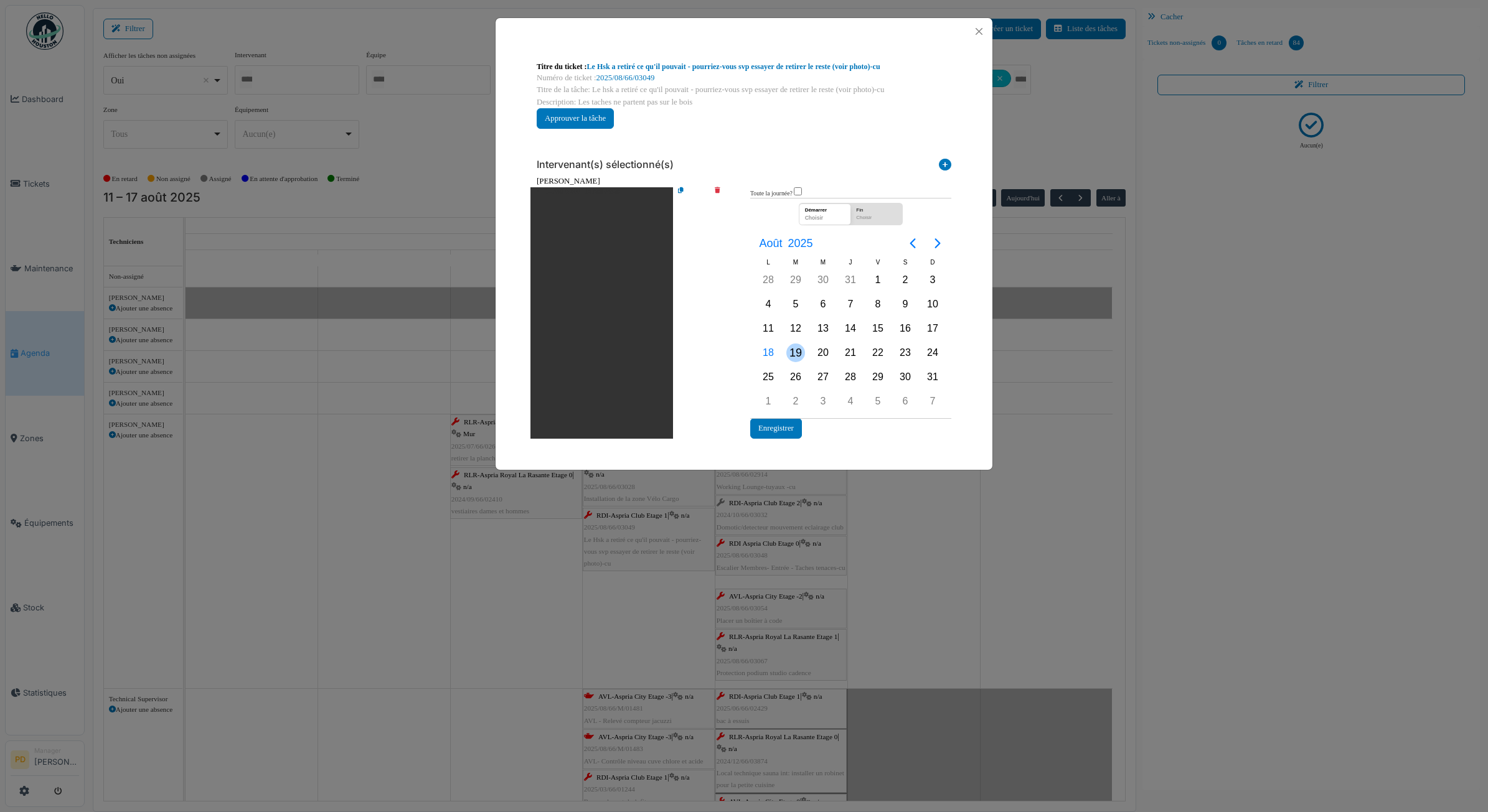
click at [795, 346] on div "19" at bounding box center [796, 353] width 18 height 18
click at [783, 425] on button "Enregistrer" at bounding box center [776, 428] width 52 height 21
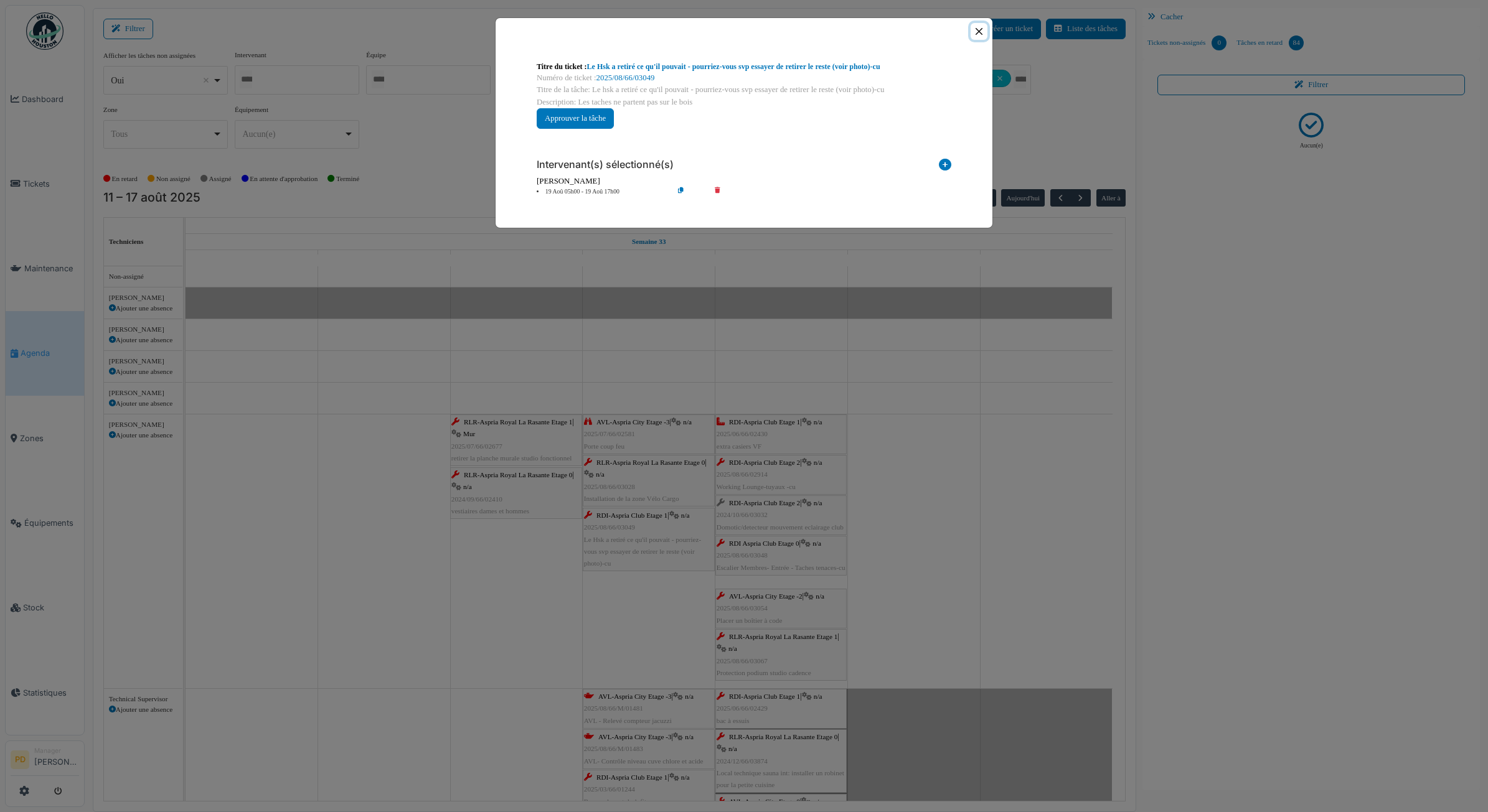
click at [978, 32] on button "Close" at bounding box center [979, 31] width 16 height 16
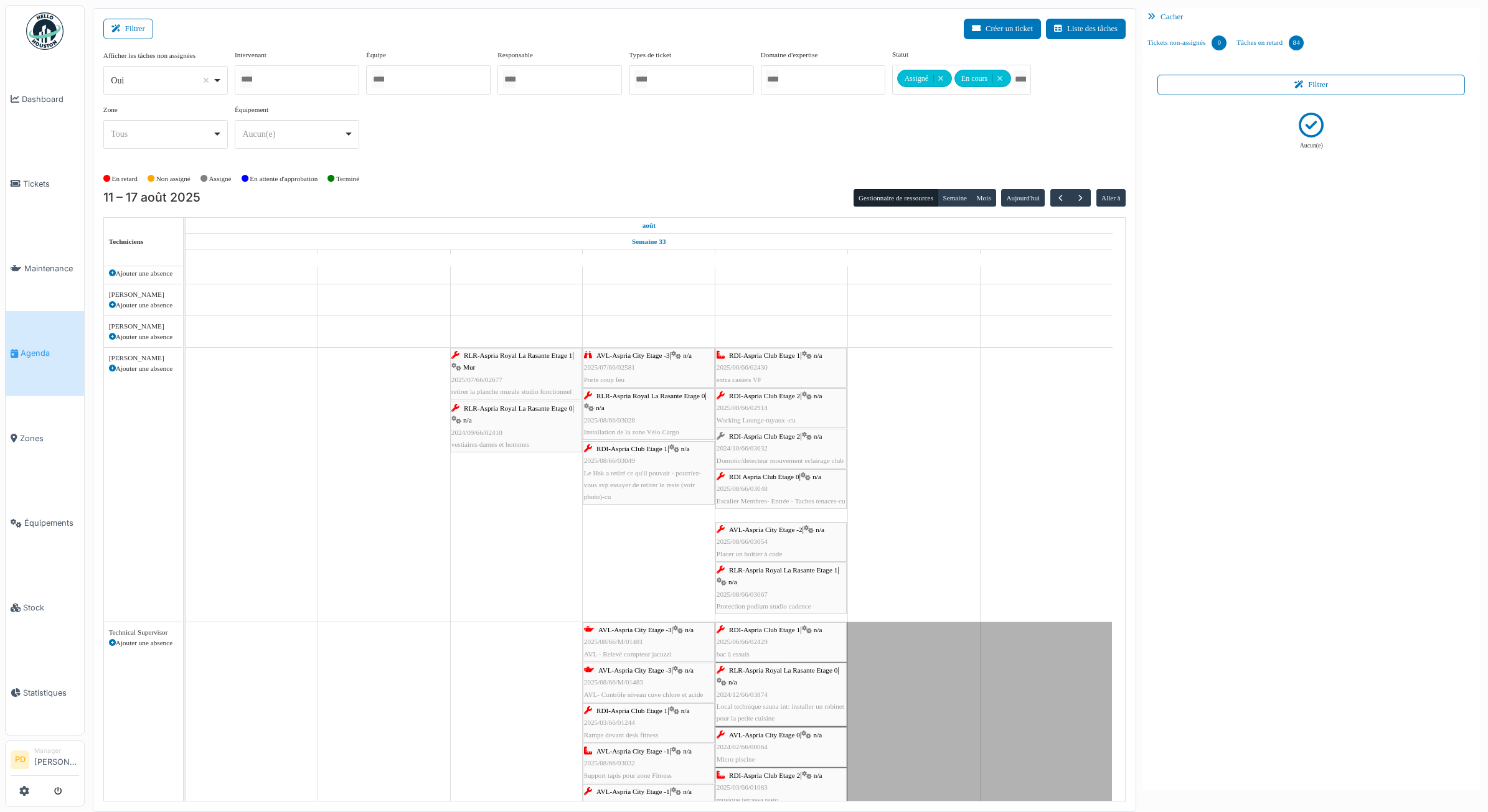
scroll to position [78, 0]
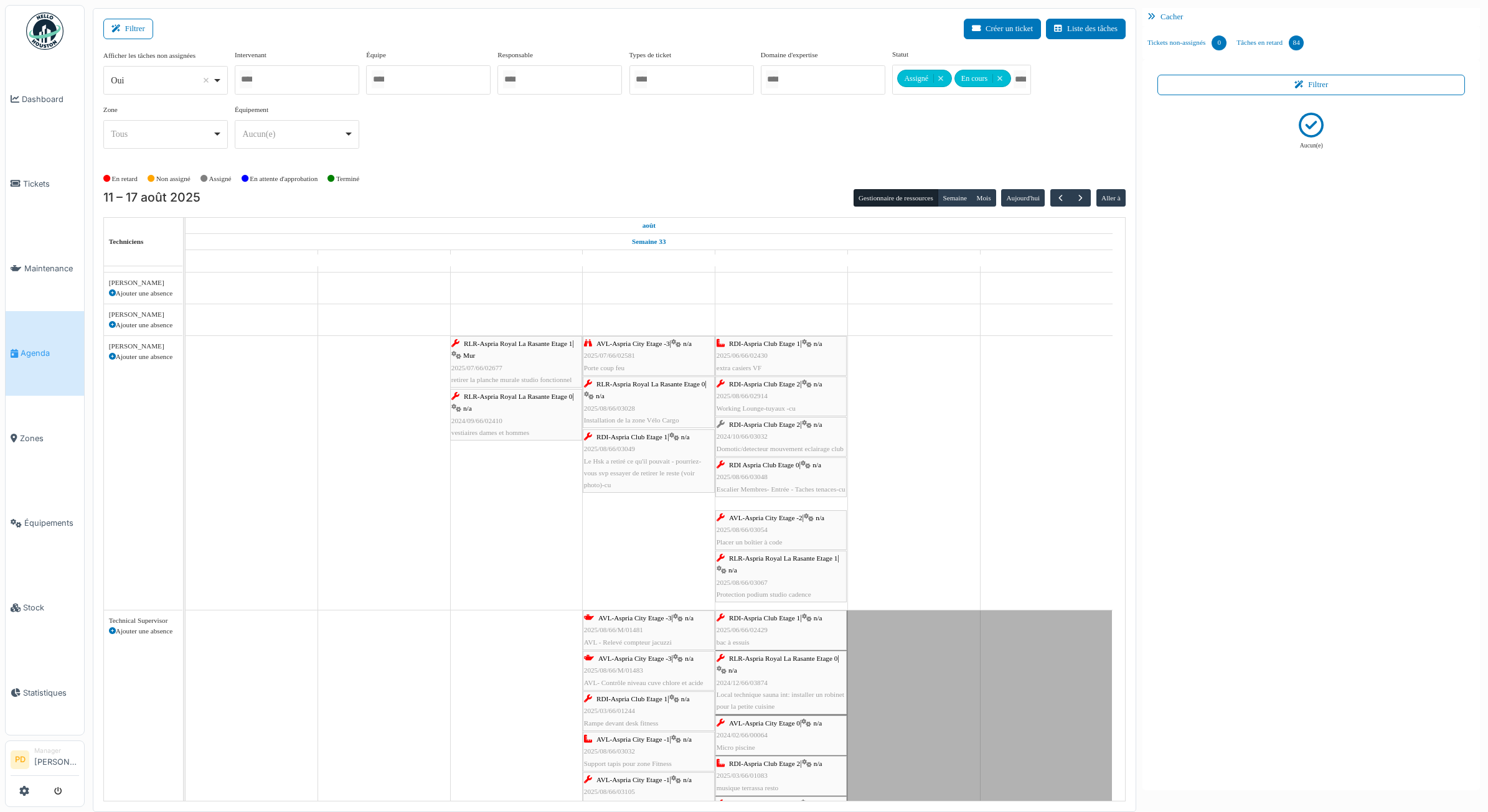
click at [775, 341] on span "RDI-Aspria Club Etage 1" at bounding box center [765, 344] width 71 height 7
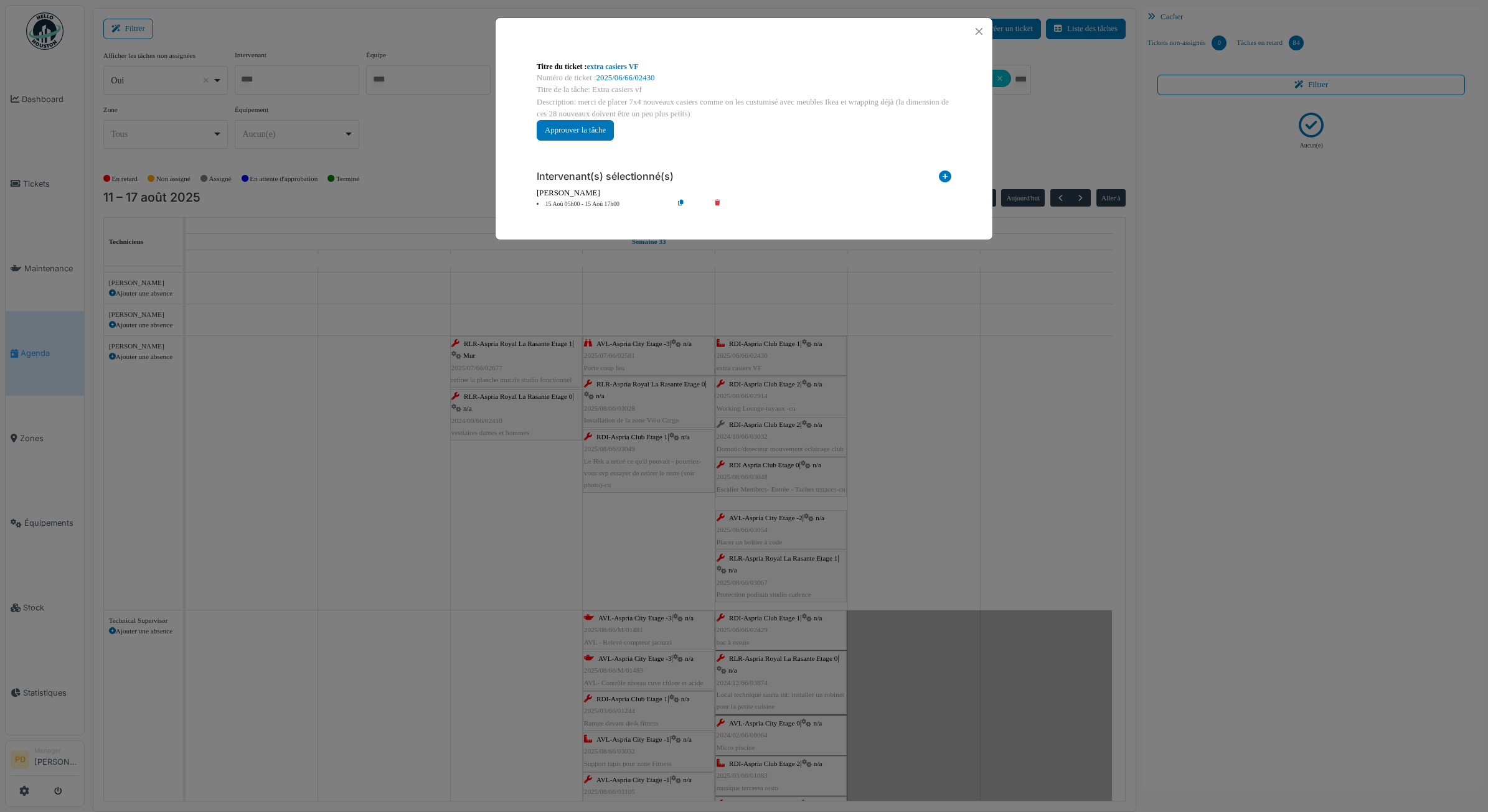
click at [562, 200] on li "15 Aoû 05h00 - 15 Aoû 17h00" at bounding box center [602, 204] width 142 height 9
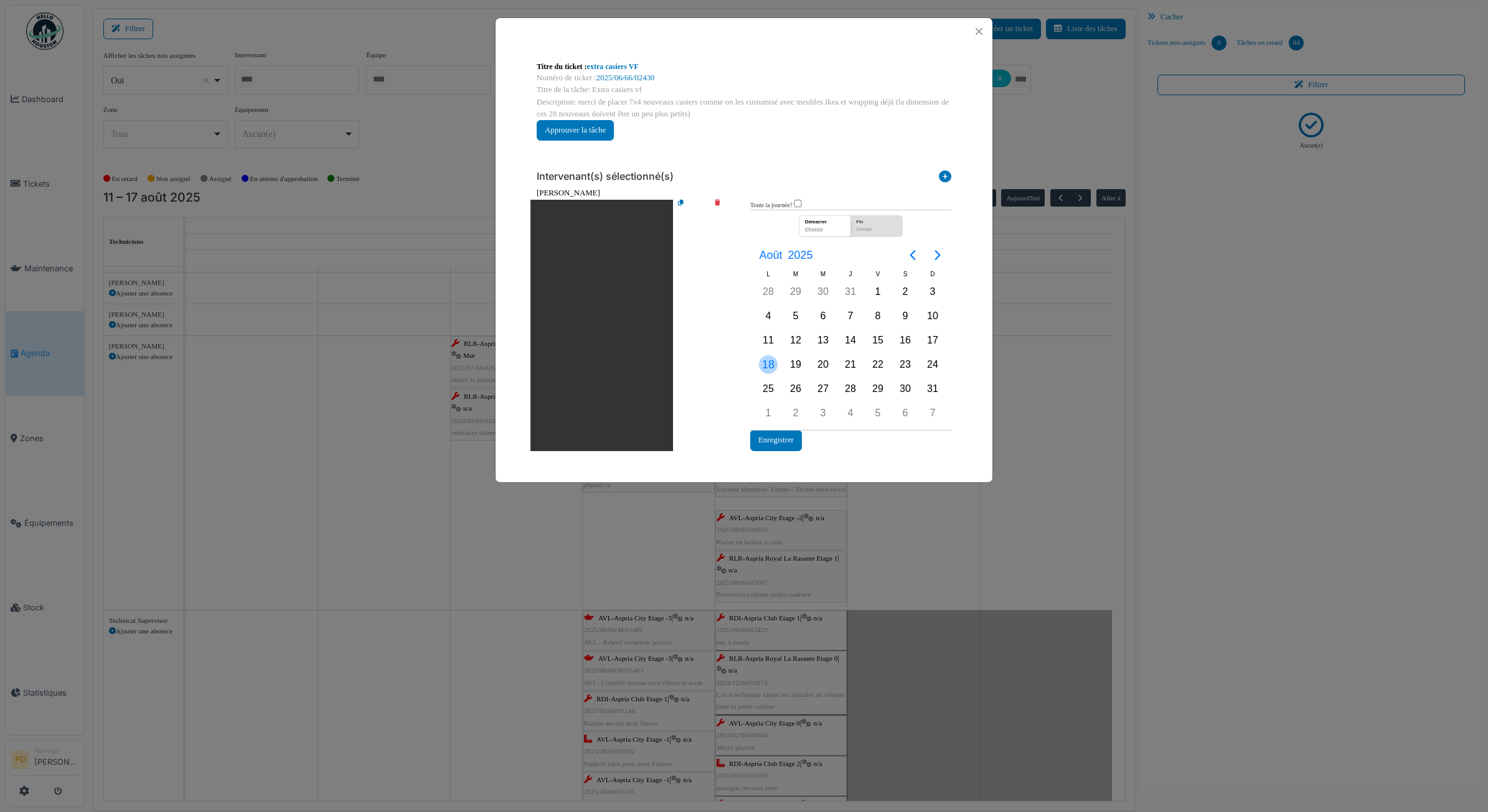
click at [768, 365] on div "18" at bounding box center [769, 365] width 18 height 18
click at [785, 439] on button "Enregistrer" at bounding box center [776, 440] width 52 height 21
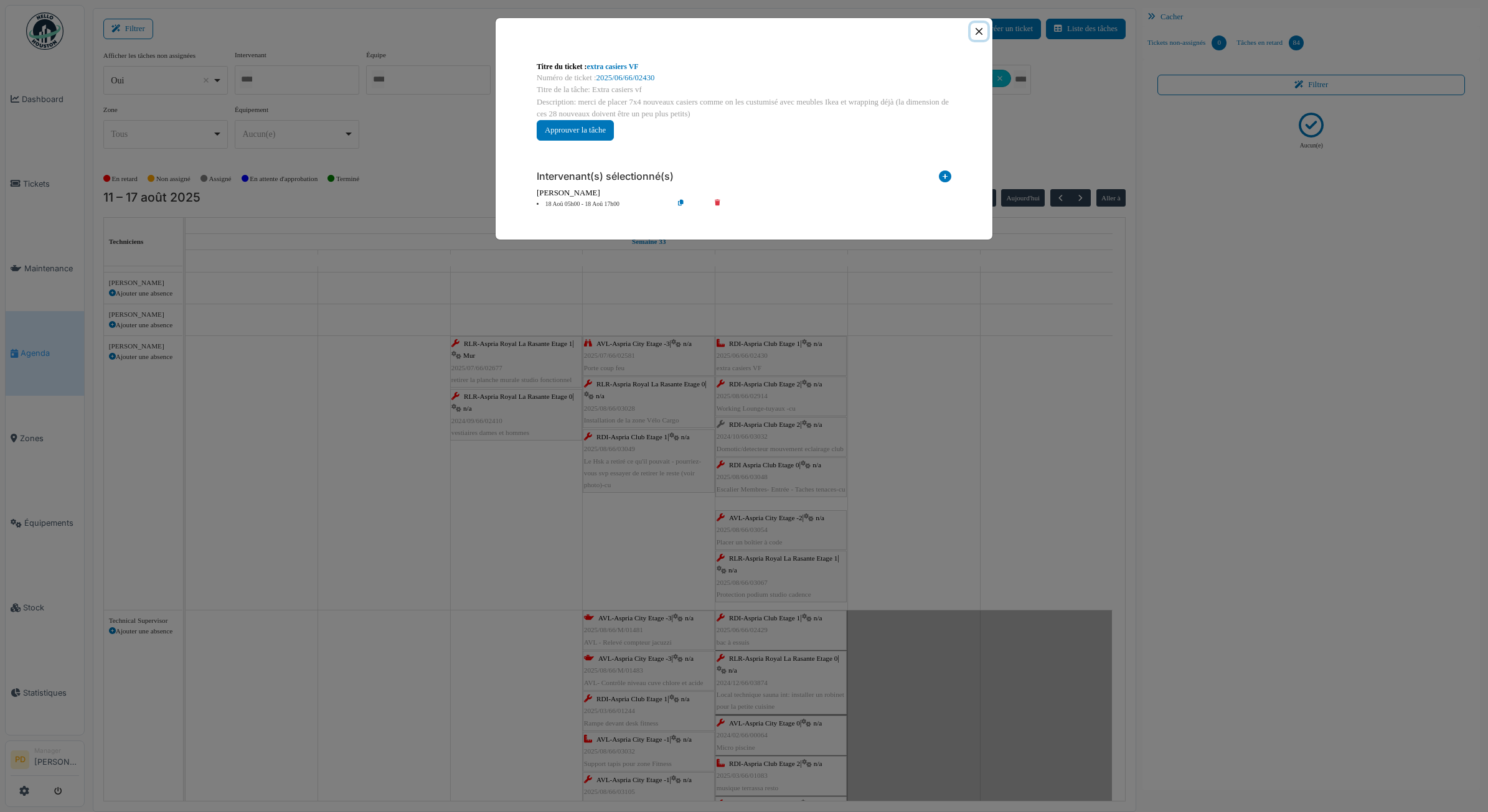
click at [976, 37] on button "Close" at bounding box center [979, 31] width 16 height 16
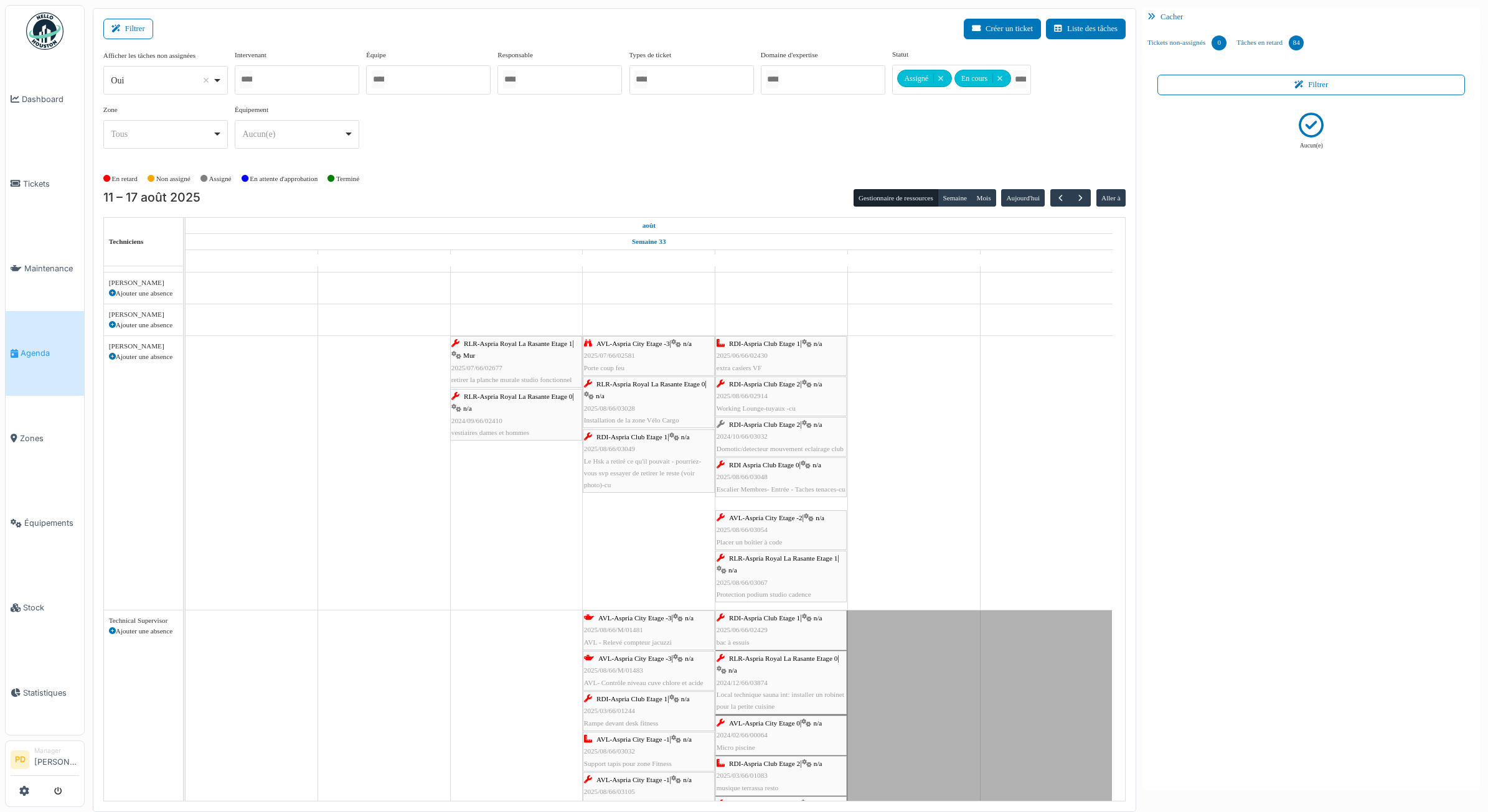
click at [775, 382] on span "RDI-Aspria Club Etage 2" at bounding box center [765, 384] width 71 height 7
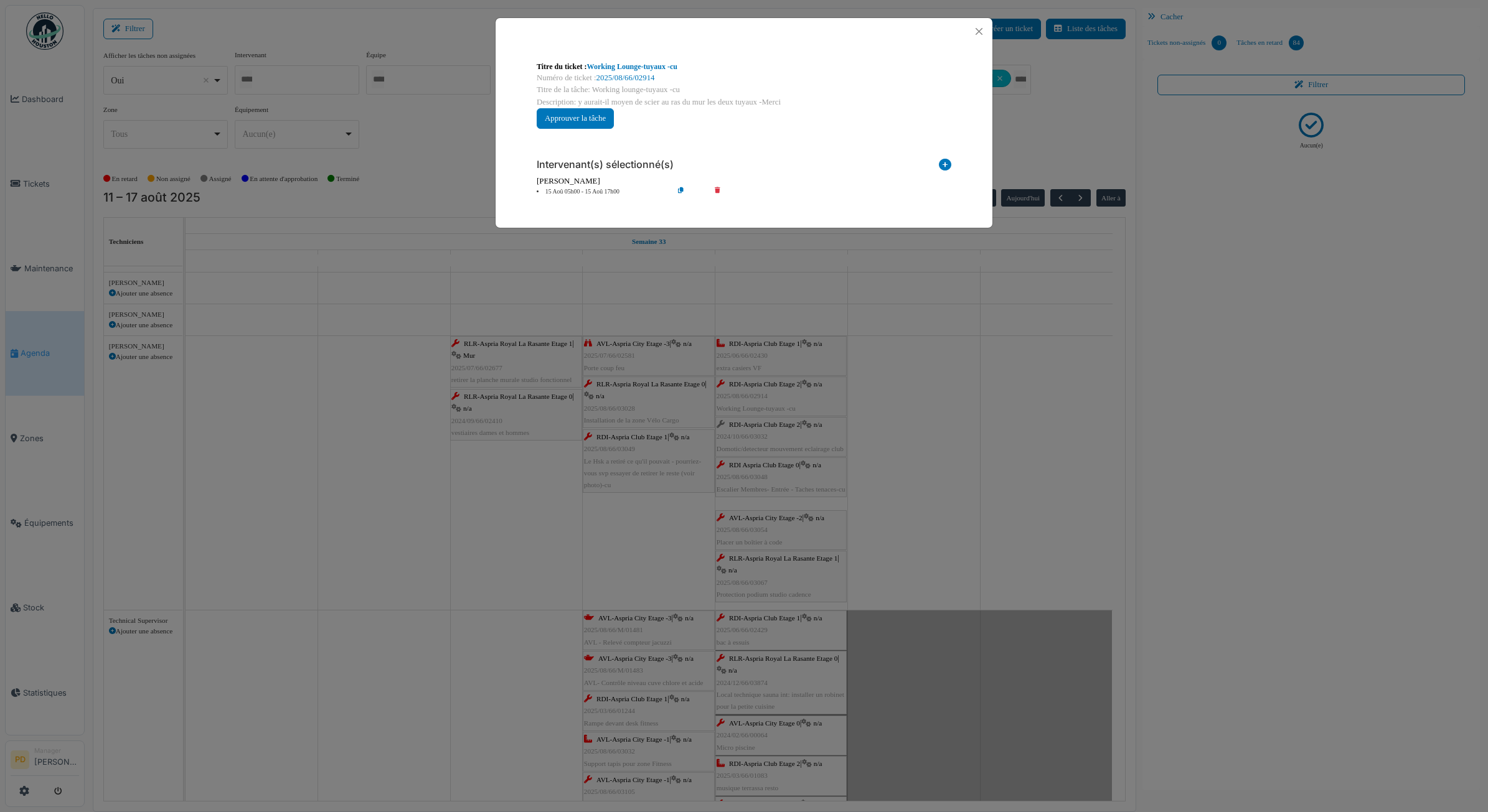
click at [603, 191] on li "15 Aoû 05h00 - 15 Aoû 17h00" at bounding box center [602, 192] width 142 height 9
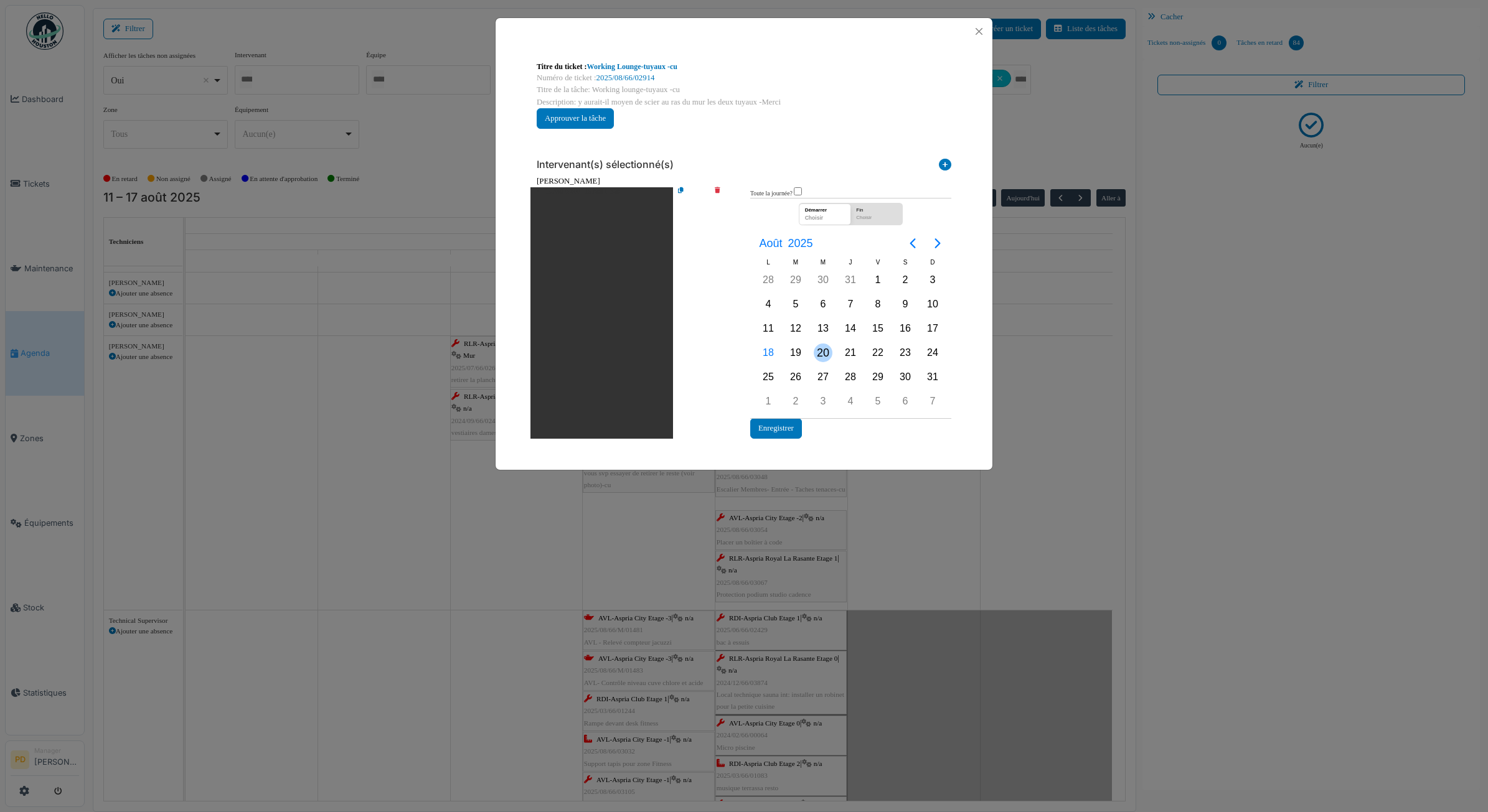
click at [820, 354] on div "20" at bounding box center [823, 353] width 18 height 18
click at [816, 354] on div "20" at bounding box center [823, 353] width 18 height 18
click at [797, 419] on button "Enregistrer" at bounding box center [776, 428] width 52 height 21
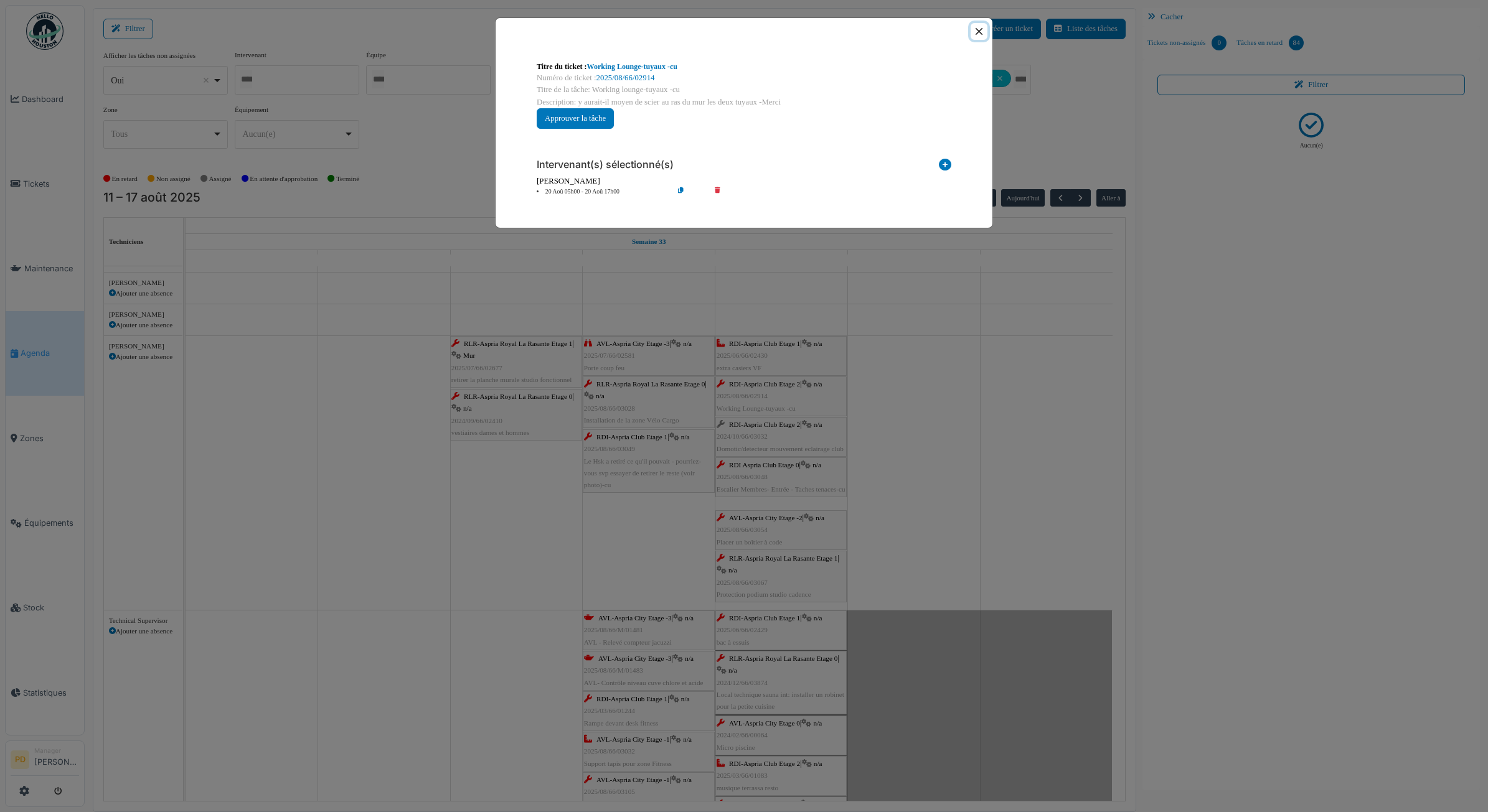
click at [979, 33] on button "Close" at bounding box center [979, 31] width 16 height 16
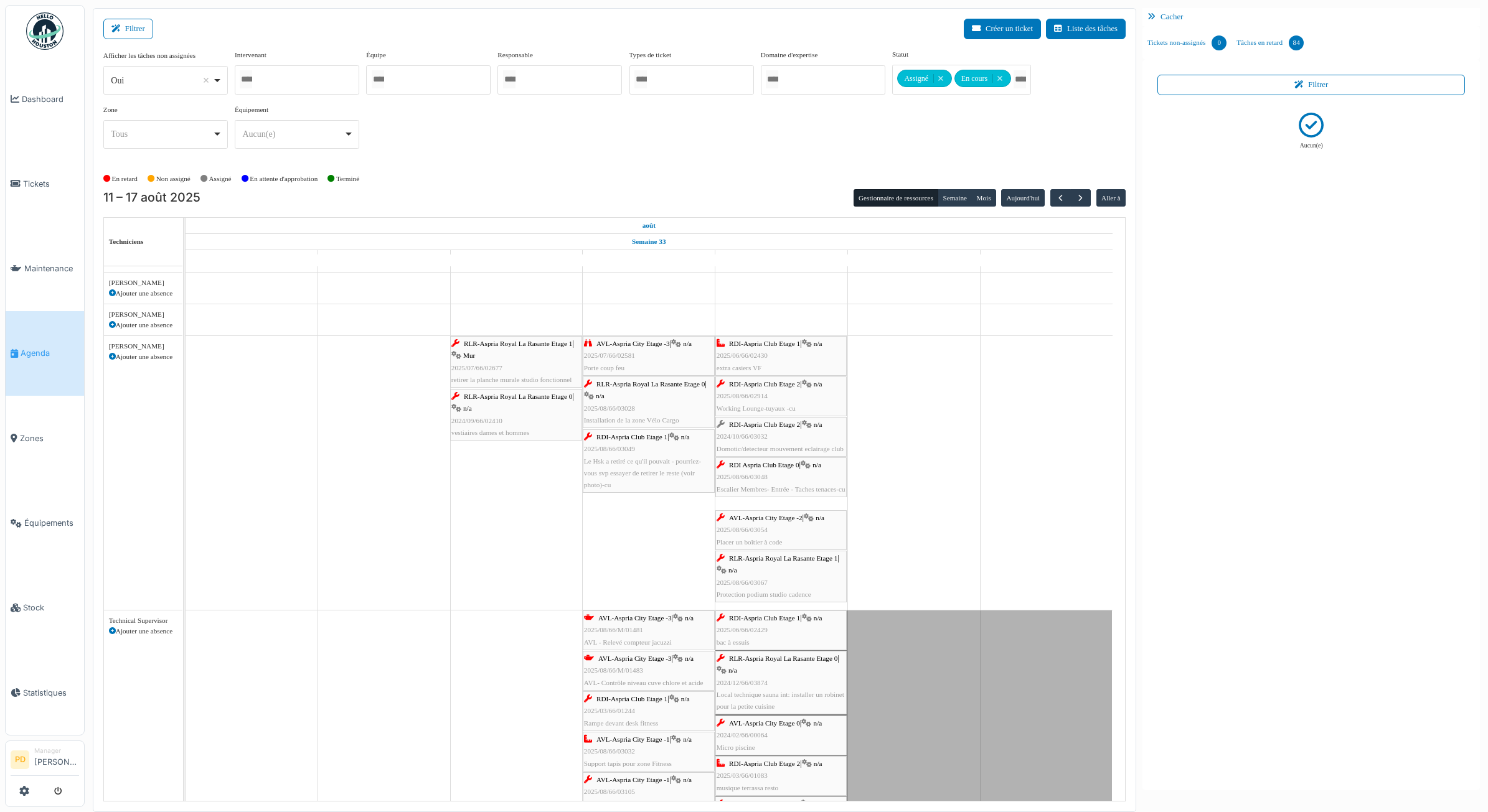
click at [782, 468] on span "RDI Aspria Club Etage 0" at bounding box center [764, 465] width 70 height 7
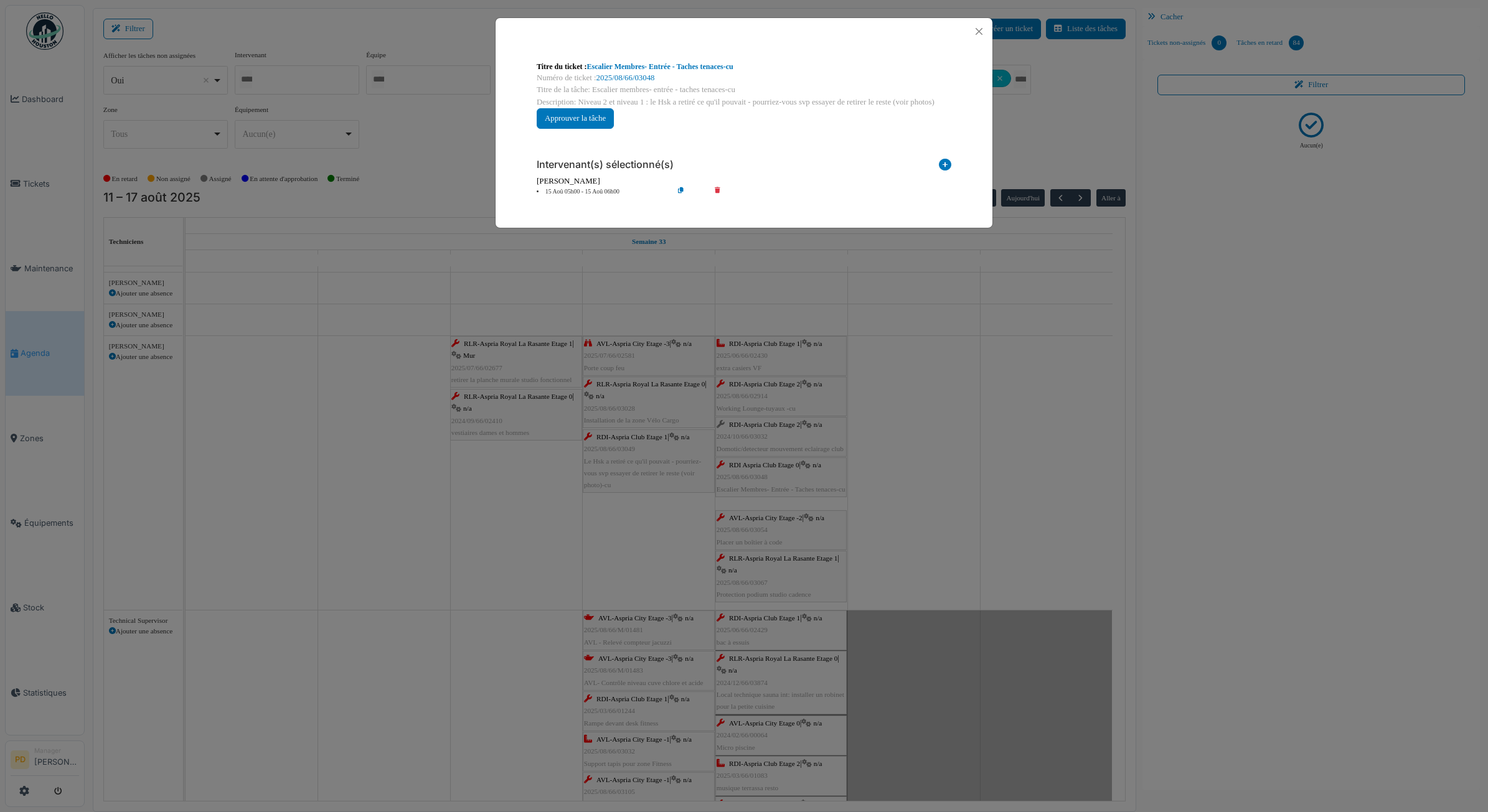
click at [600, 195] on li "15 Aoû 05h00 - 15 Aoû 06h00" at bounding box center [602, 192] width 142 height 9
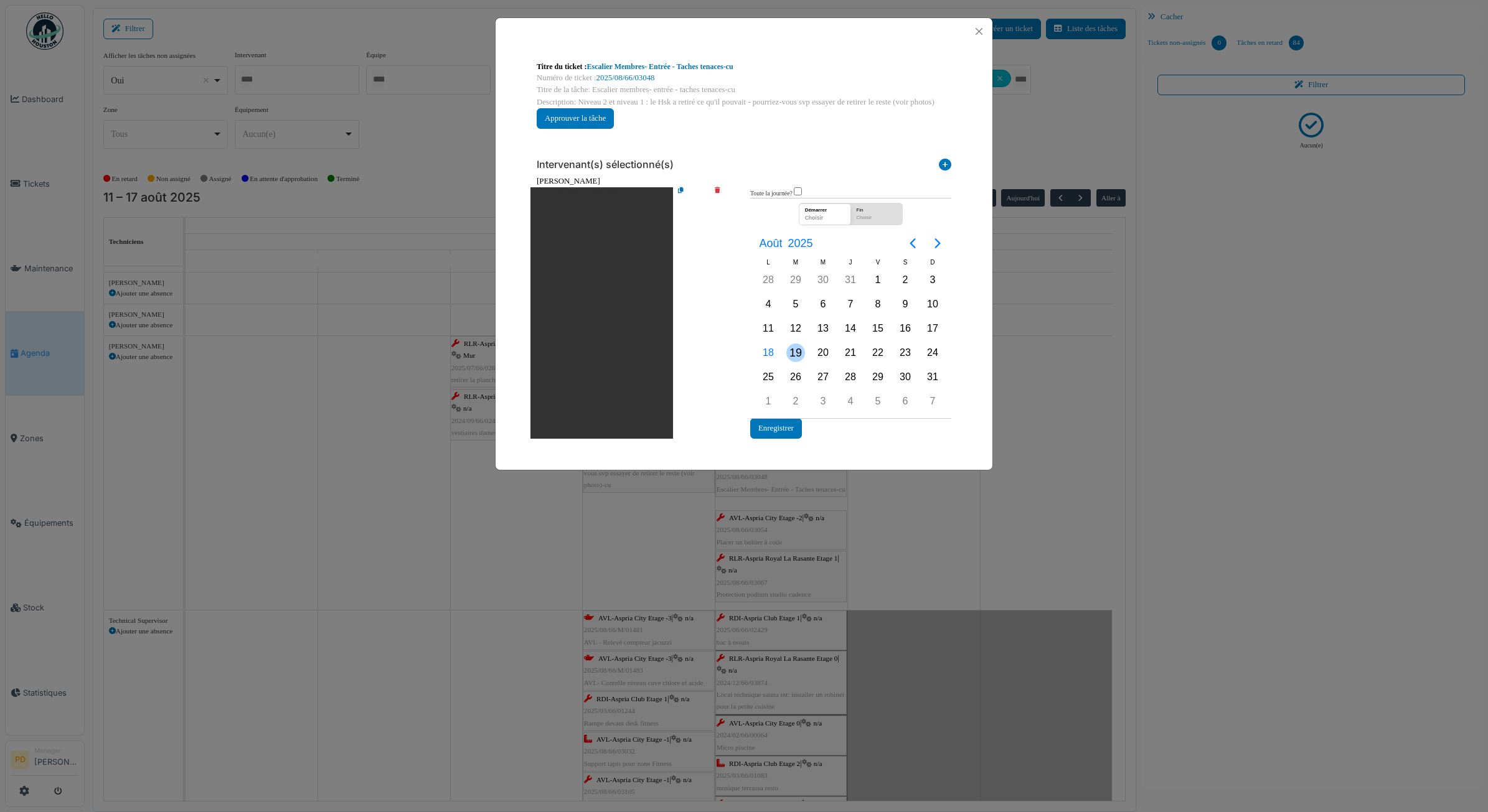
click at [797, 356] on div "19" at bounding box center [796, 353] width 18 height 18
click at [789, 427] on button "Enregistrer" at bounding box center [776, 428] width 52 height 21
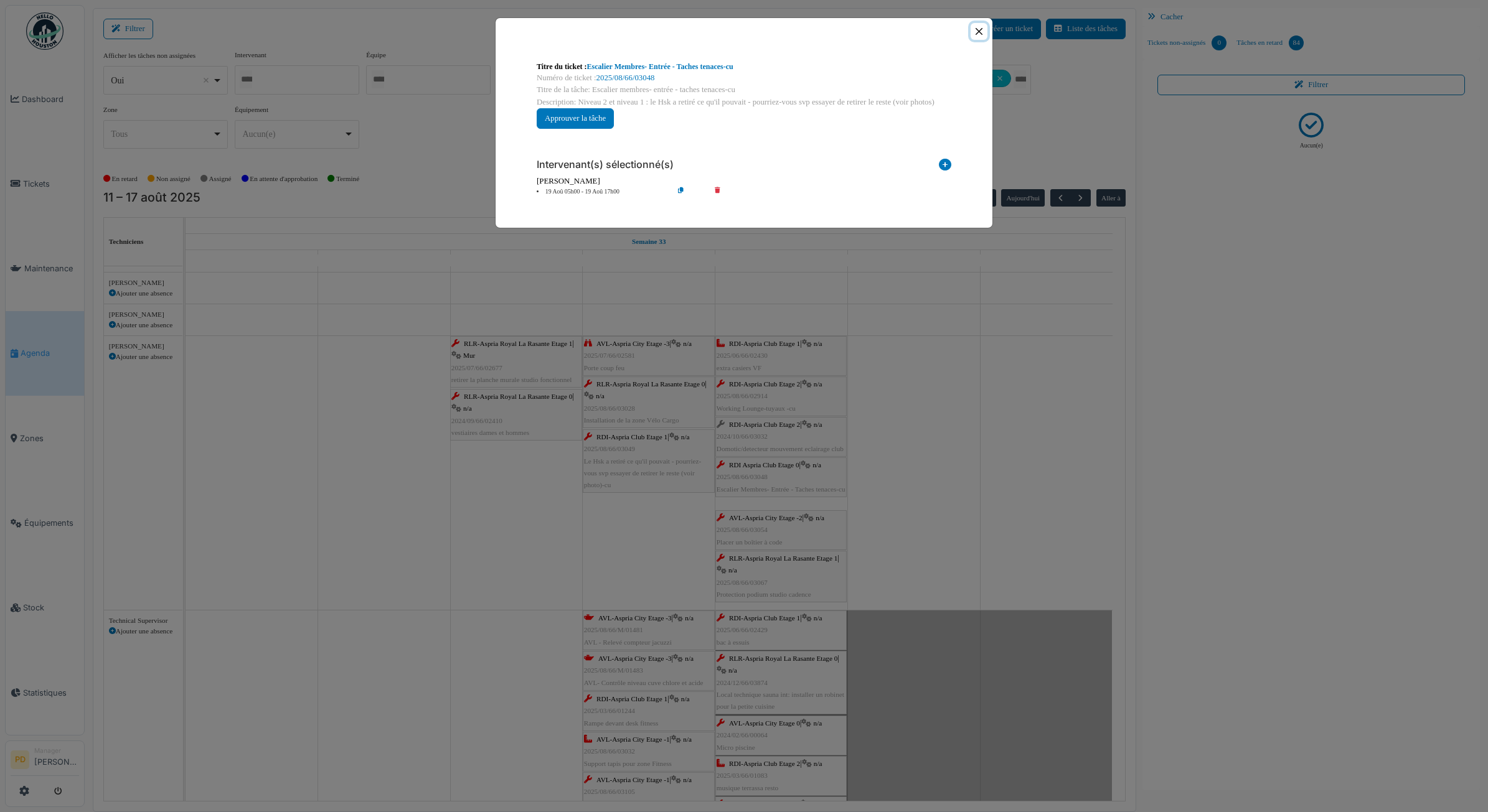
click at [981, 26] on button "Close" at bounding box center [979, 31] width 16 height 16
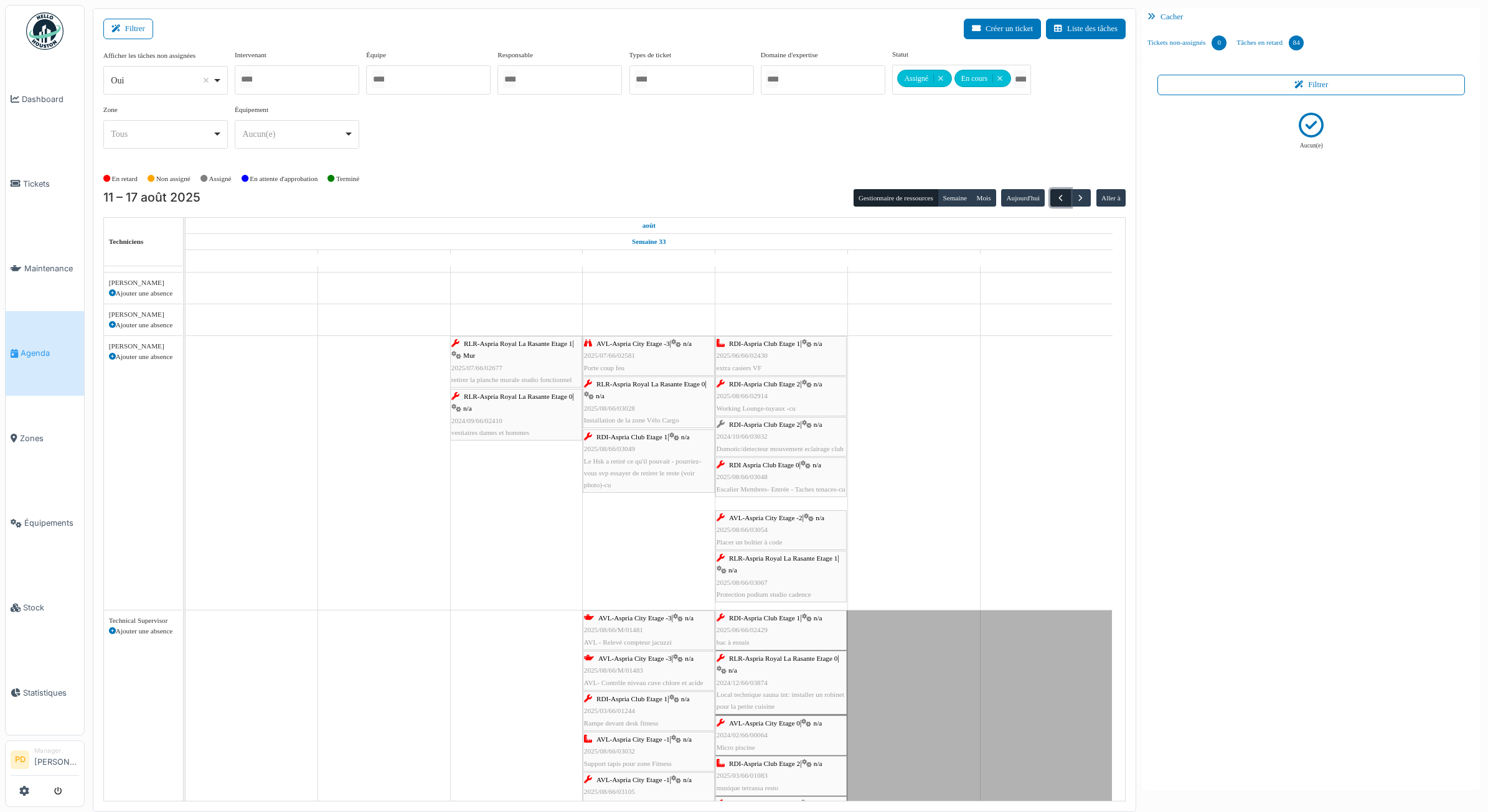
click at [1060, 193] on span "button" at bounding box center [1061, 199] width 11 height 11
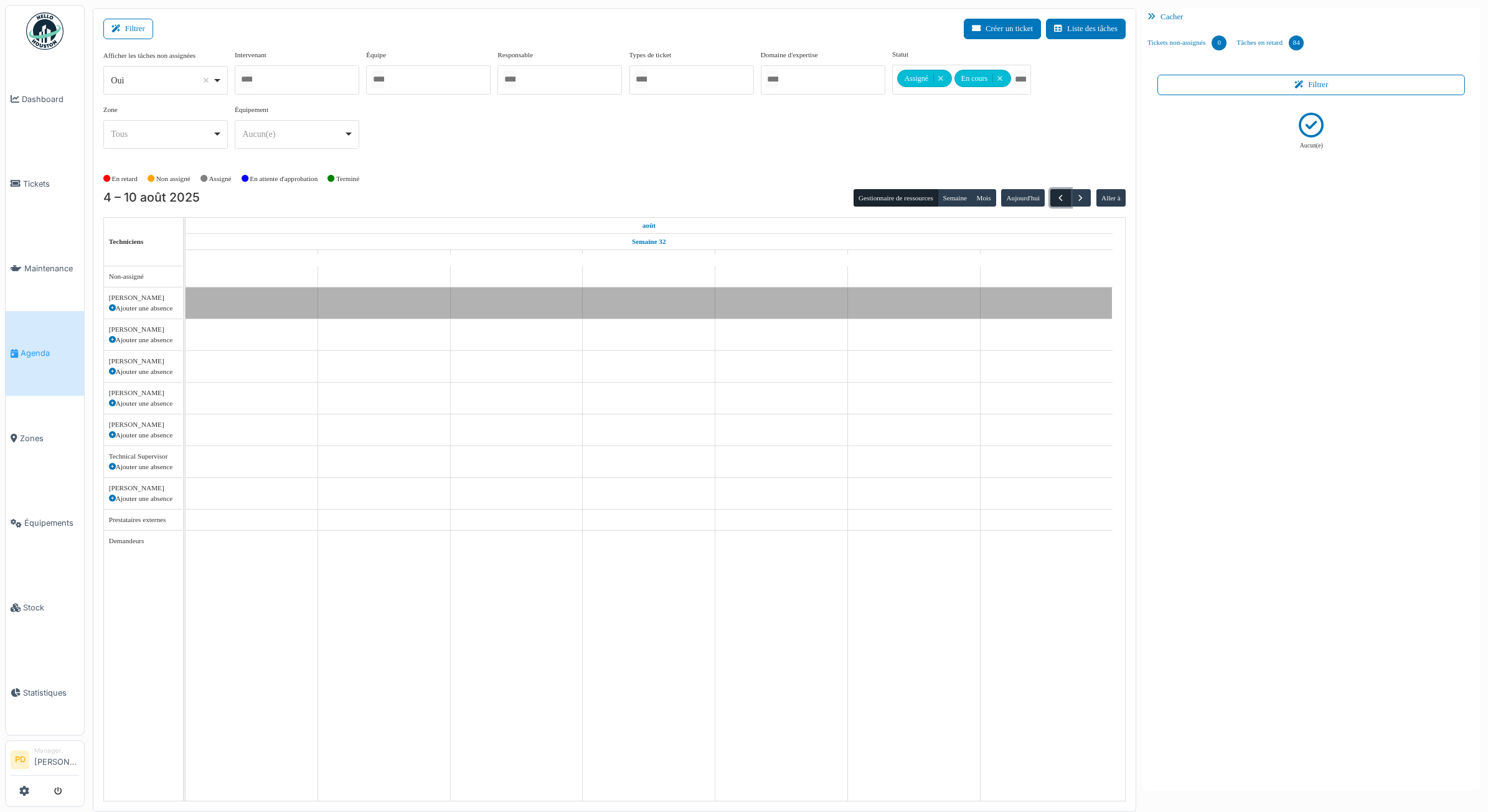
scroll to position [0, 0]
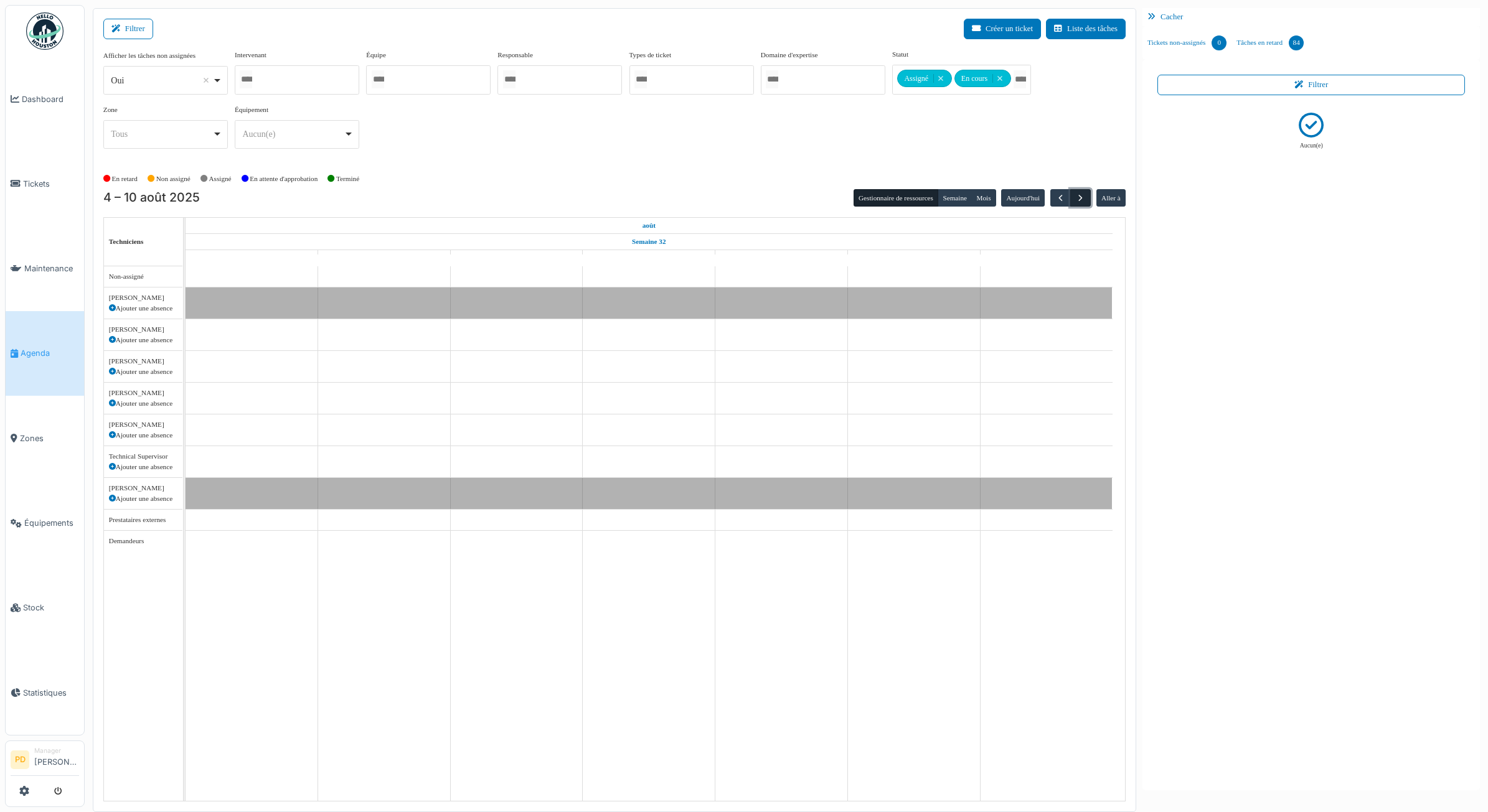
click at [1080, 194] on span "button" at bounding box center [1081, 199] width 11 height 11
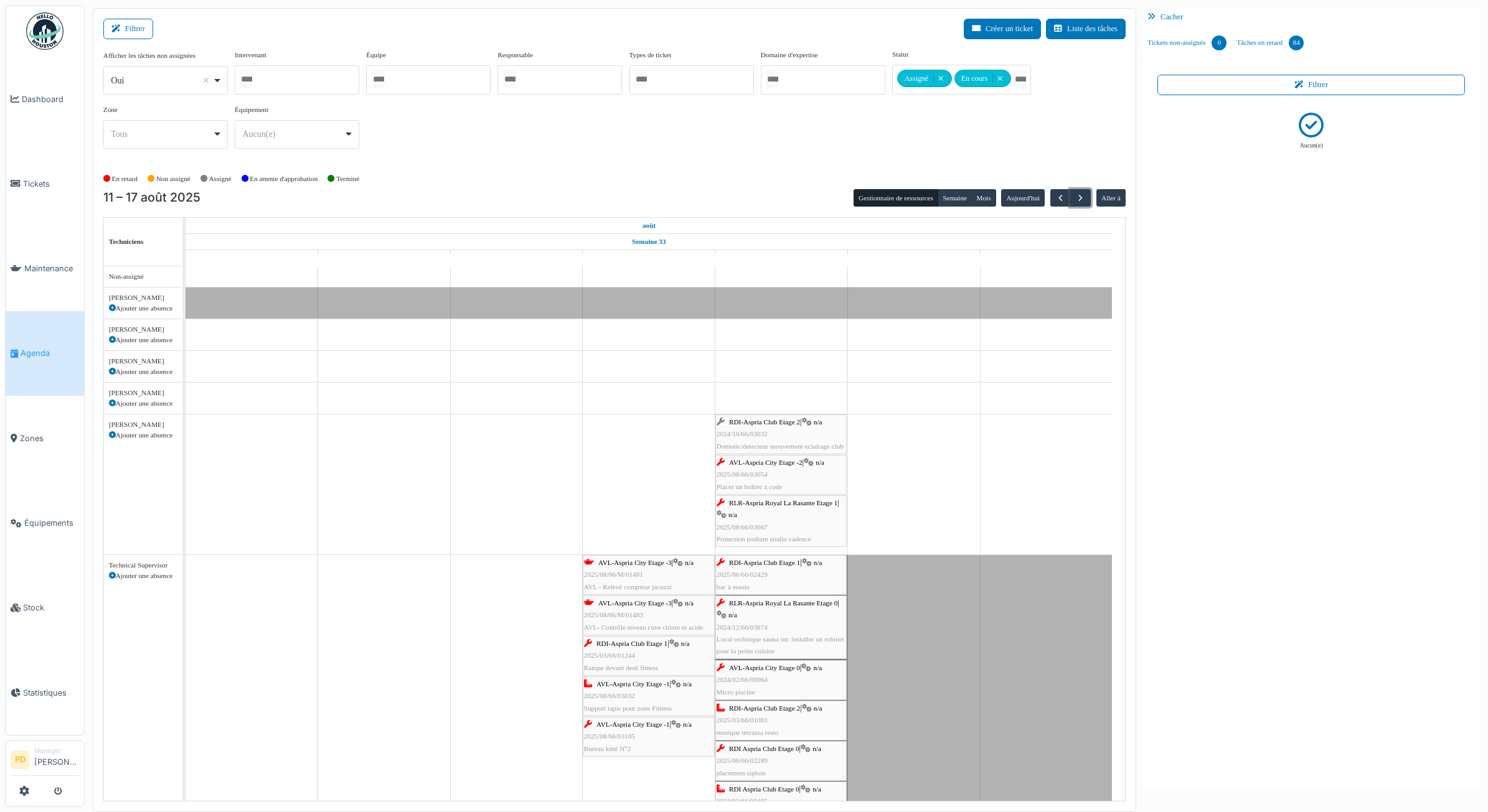
click at [779, 434] on div "RDI-Aspria Club Etage 2 | n/a 2024/10/66/03032 Domotic/detecteur mouvement ecla…" at bounding box center [780, 435] width 129 height 36
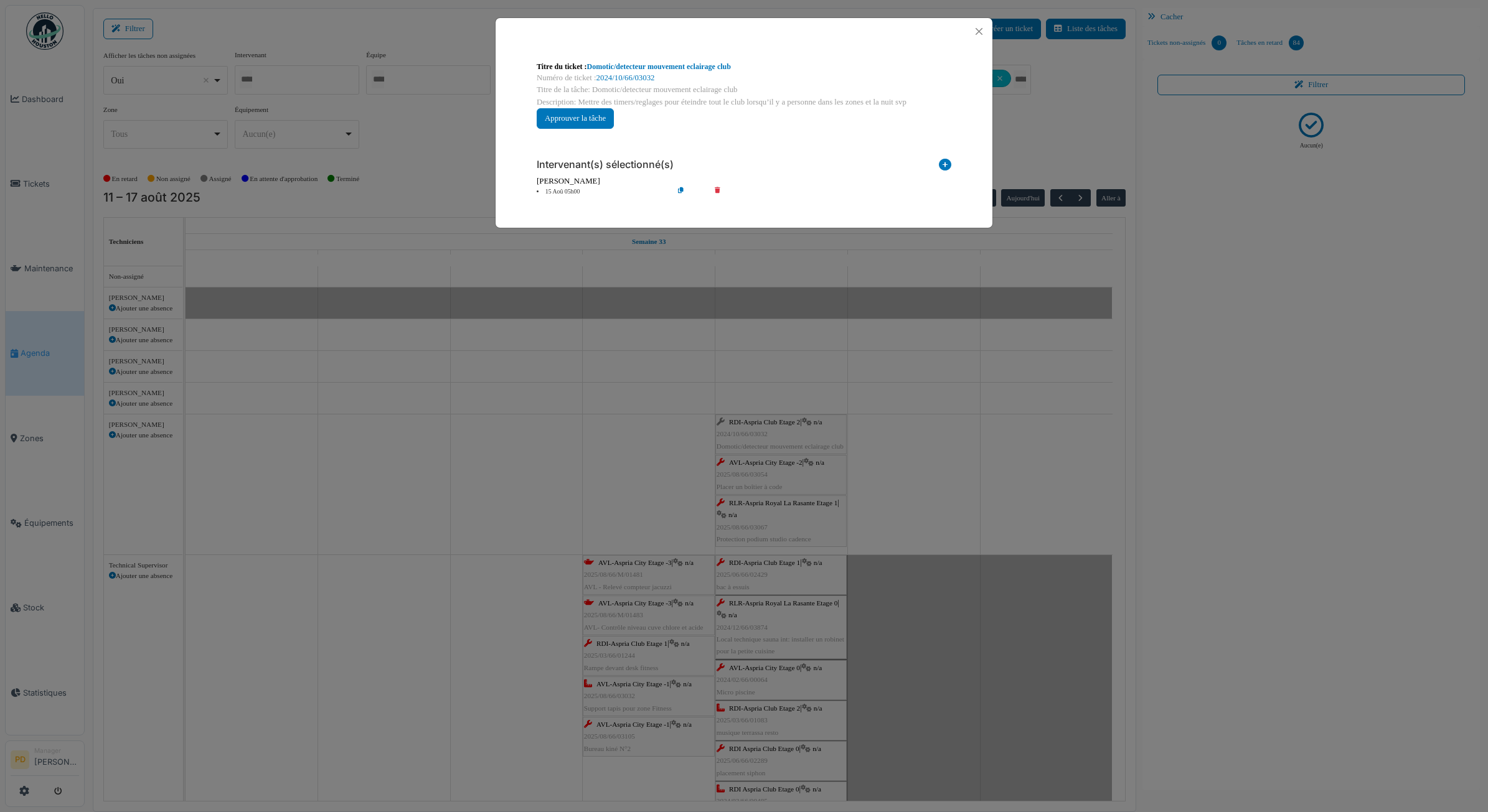
click at [576, 190] on li "15 Aoû 05h00" at bounding box center [602, 192] width 142 height 9
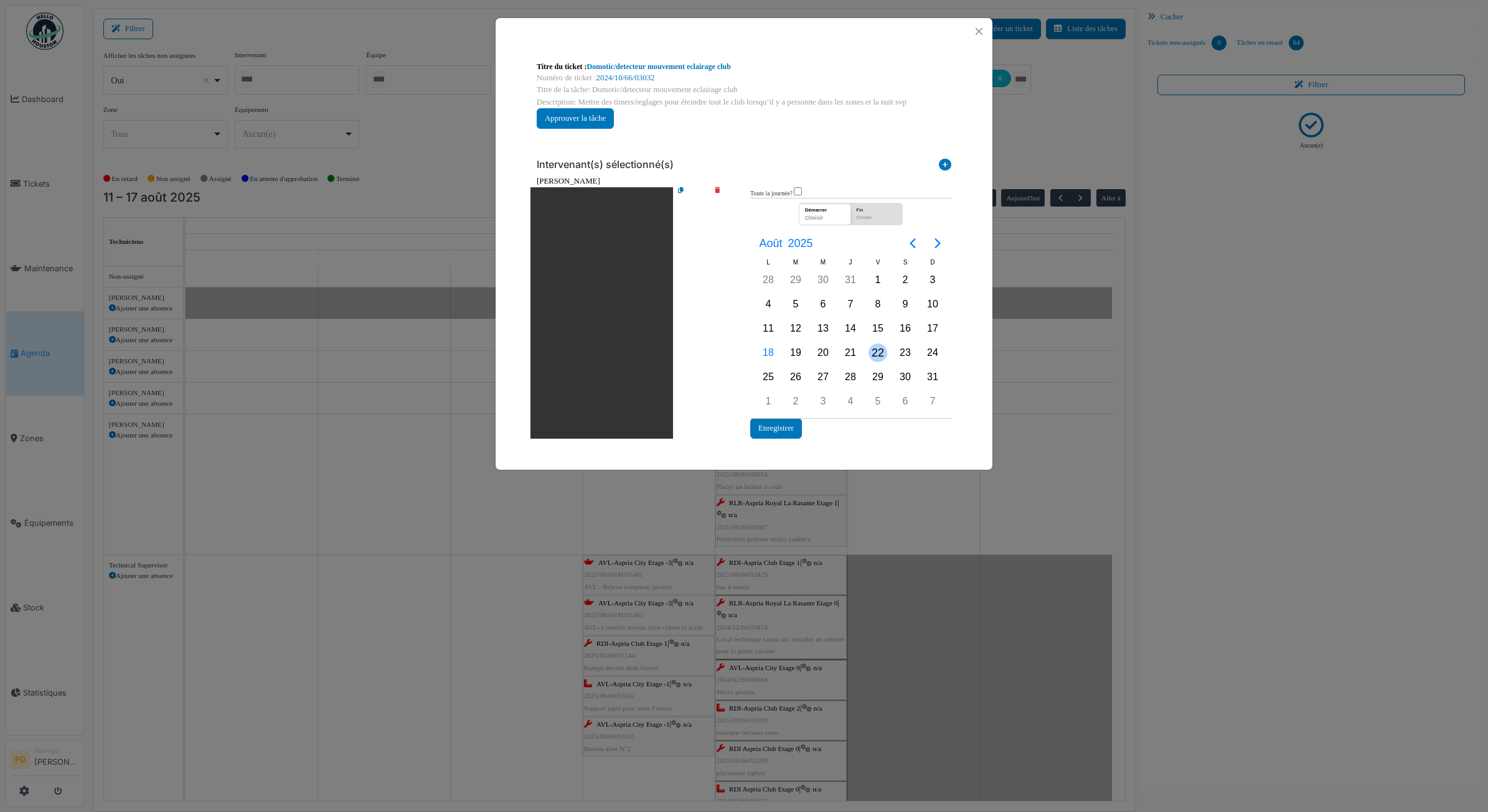
click at [873, 352] on div "22" at bounding box center [878, 353] width 18 height 18
click at [785, 420] on button "Enregistrer" at bounding box center [776, 428] width 52 height 21
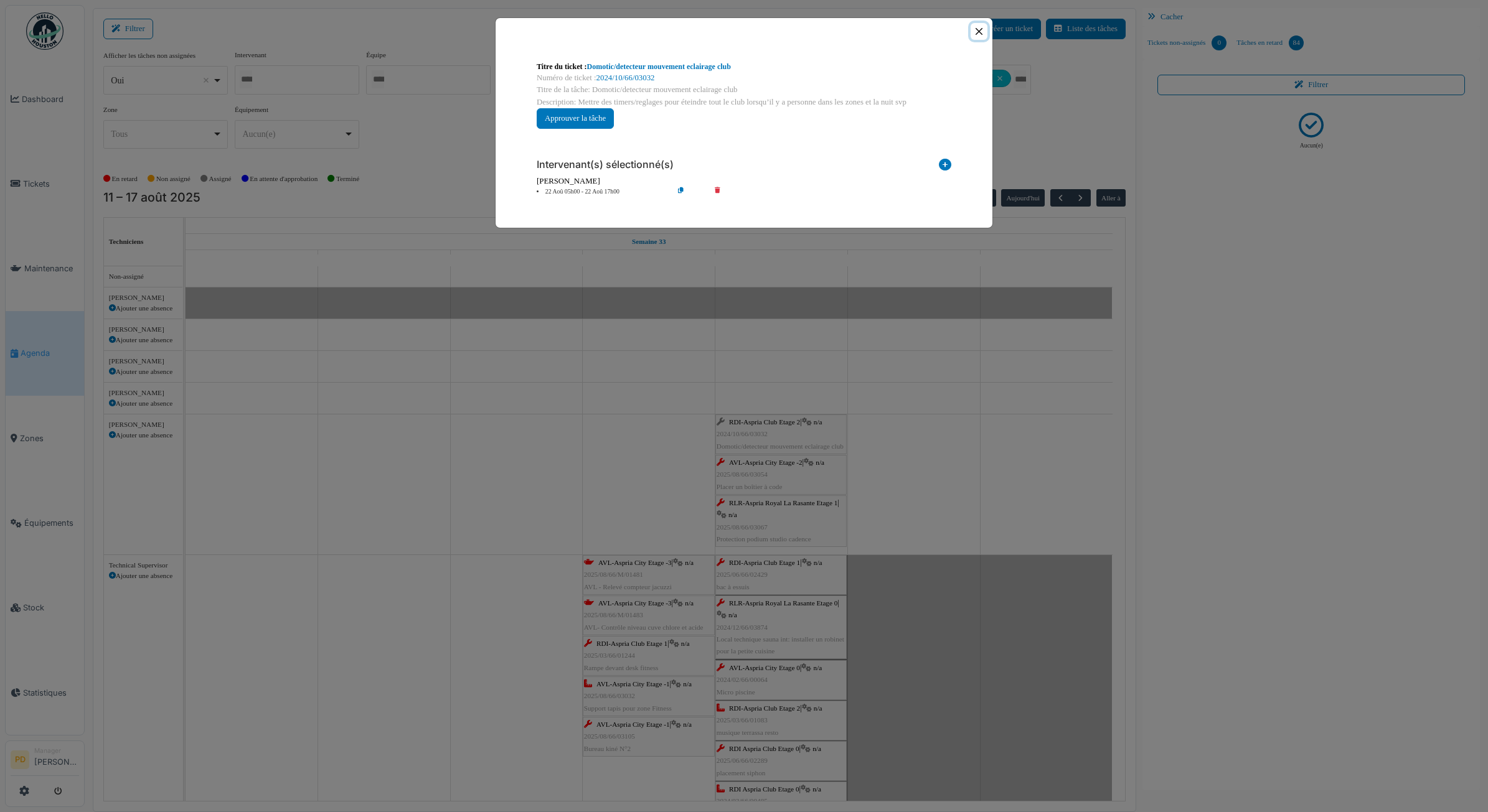
click at [978, 32] on button "Close" at bounding box center [979, 31] width 16 height 16
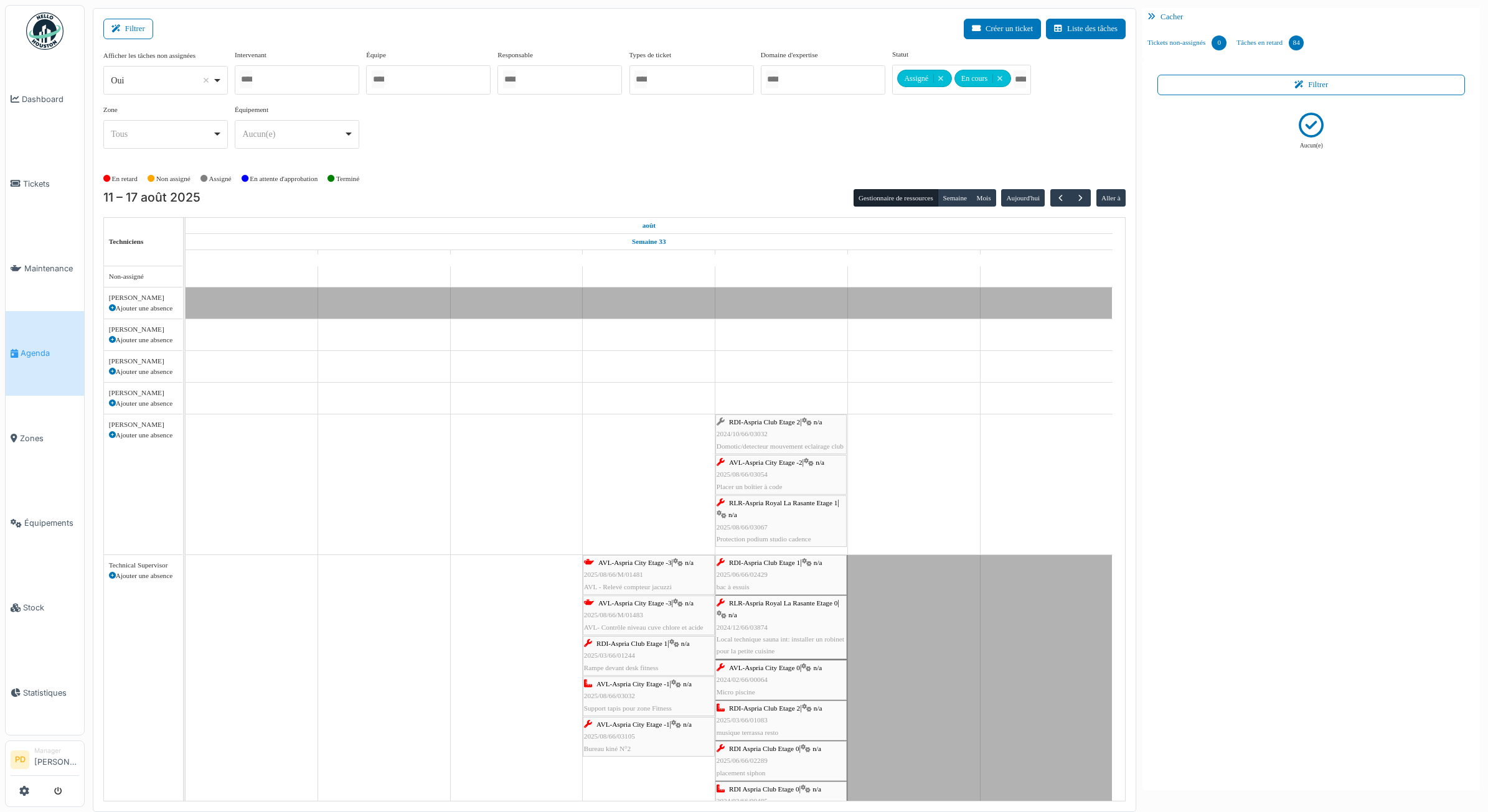
click at [767, 464] on span "AVL-Aspria City Etage -2" at bounding box center [766, 462] width 74 height 7
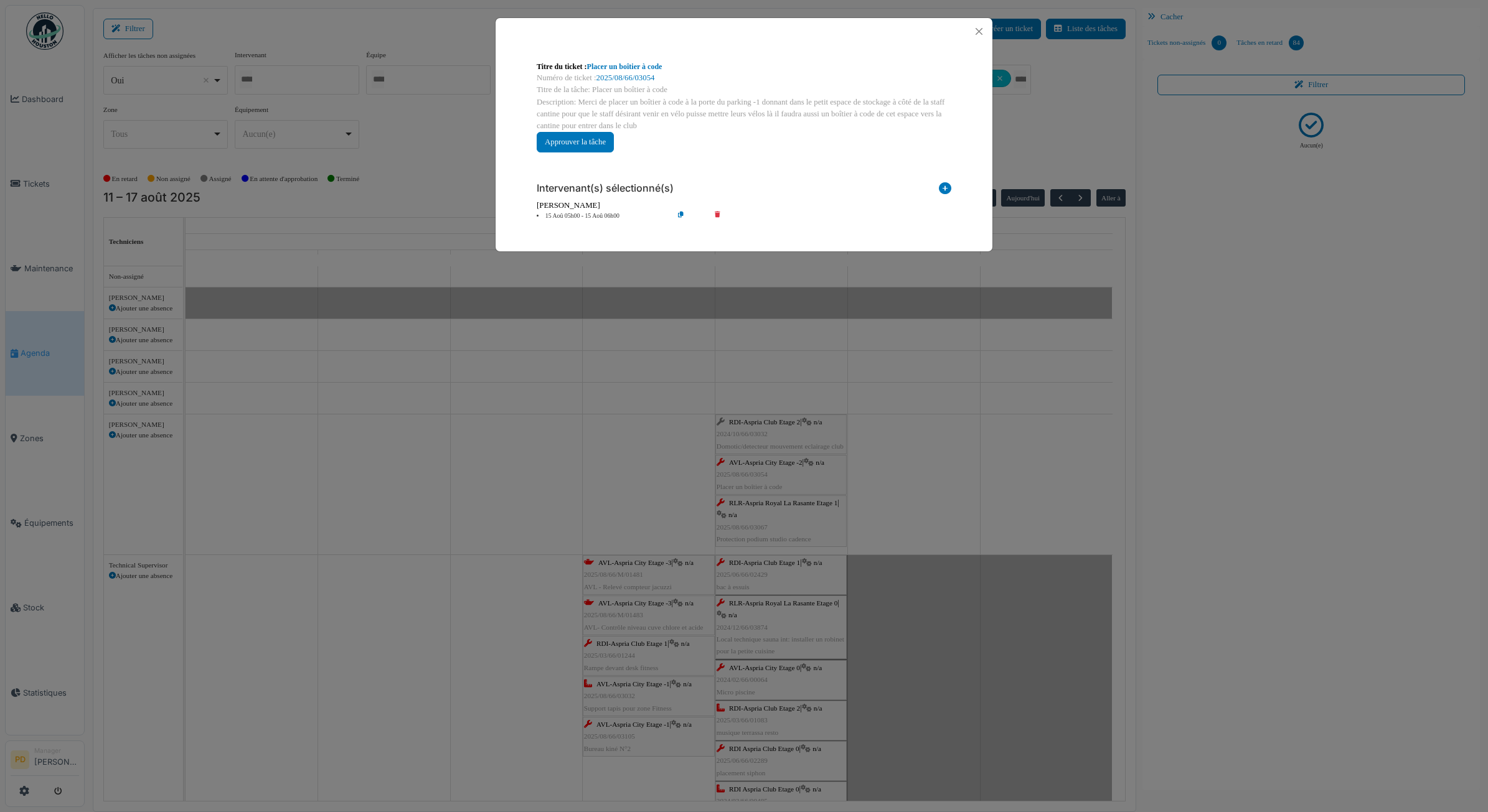
click at [594, 219] on li "15 Aoû 05h00 - 15 Aoû 06h00" at bounding box center [602, 216] width 142 height 9
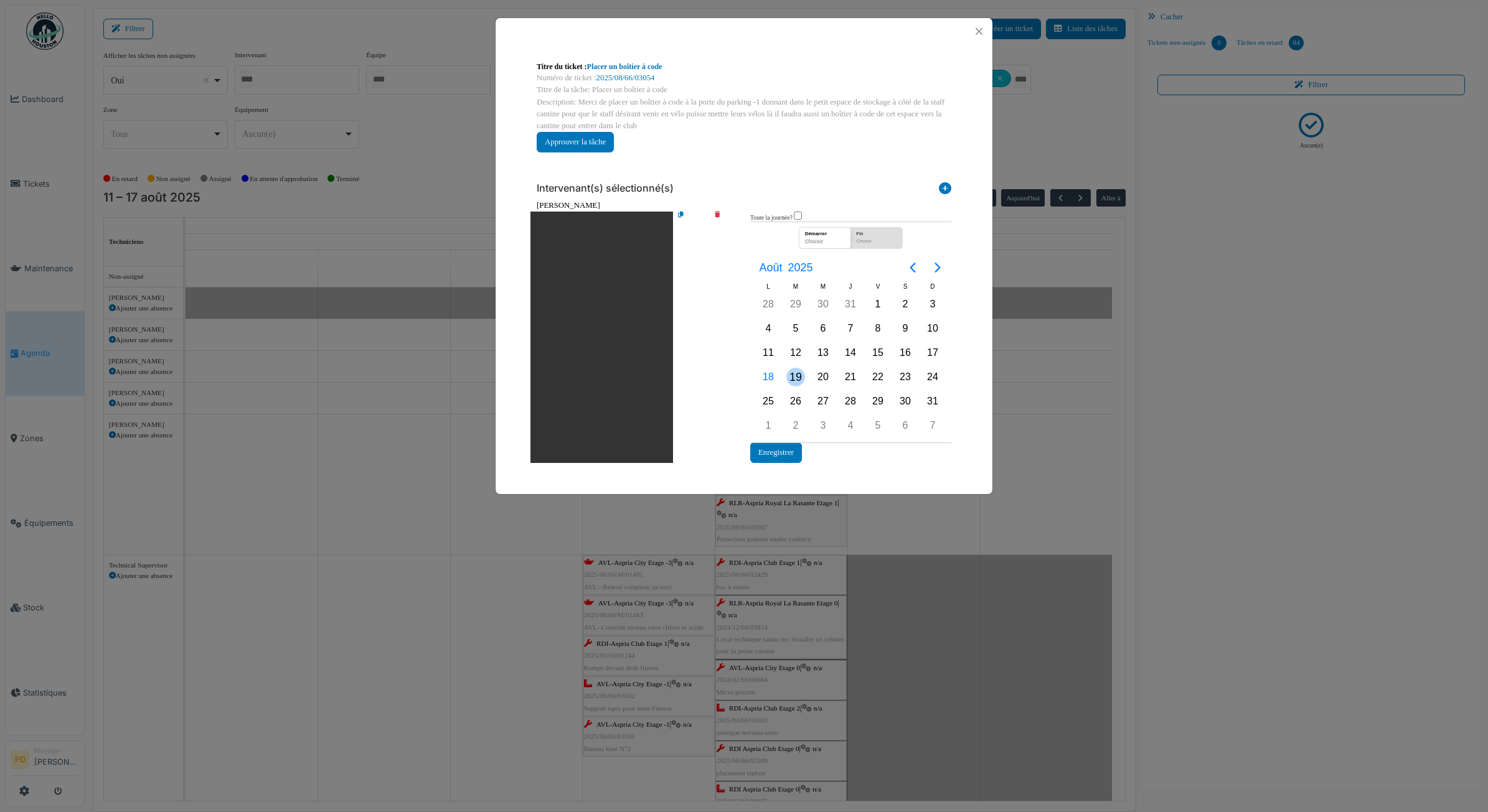
click at [792, 375] on div "19" at bounding box center [796, 377] width 18 height 18
click at [790, 449] on button "Enregistrer" at bounding box center [776, 453] width 52 height 21
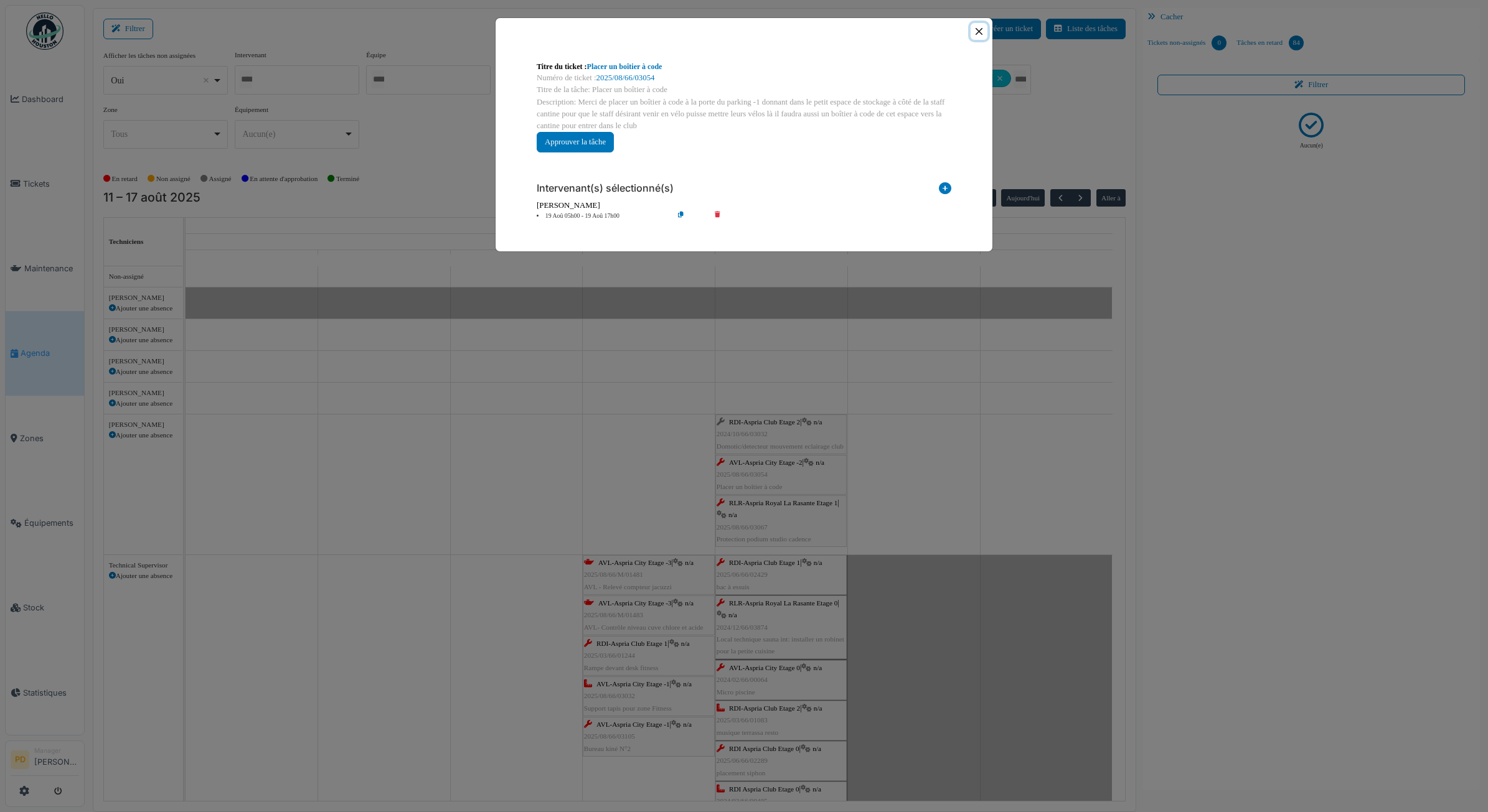
click at [977, 33] on button "Close" at bounding box center [979, 31] width 16 height 16
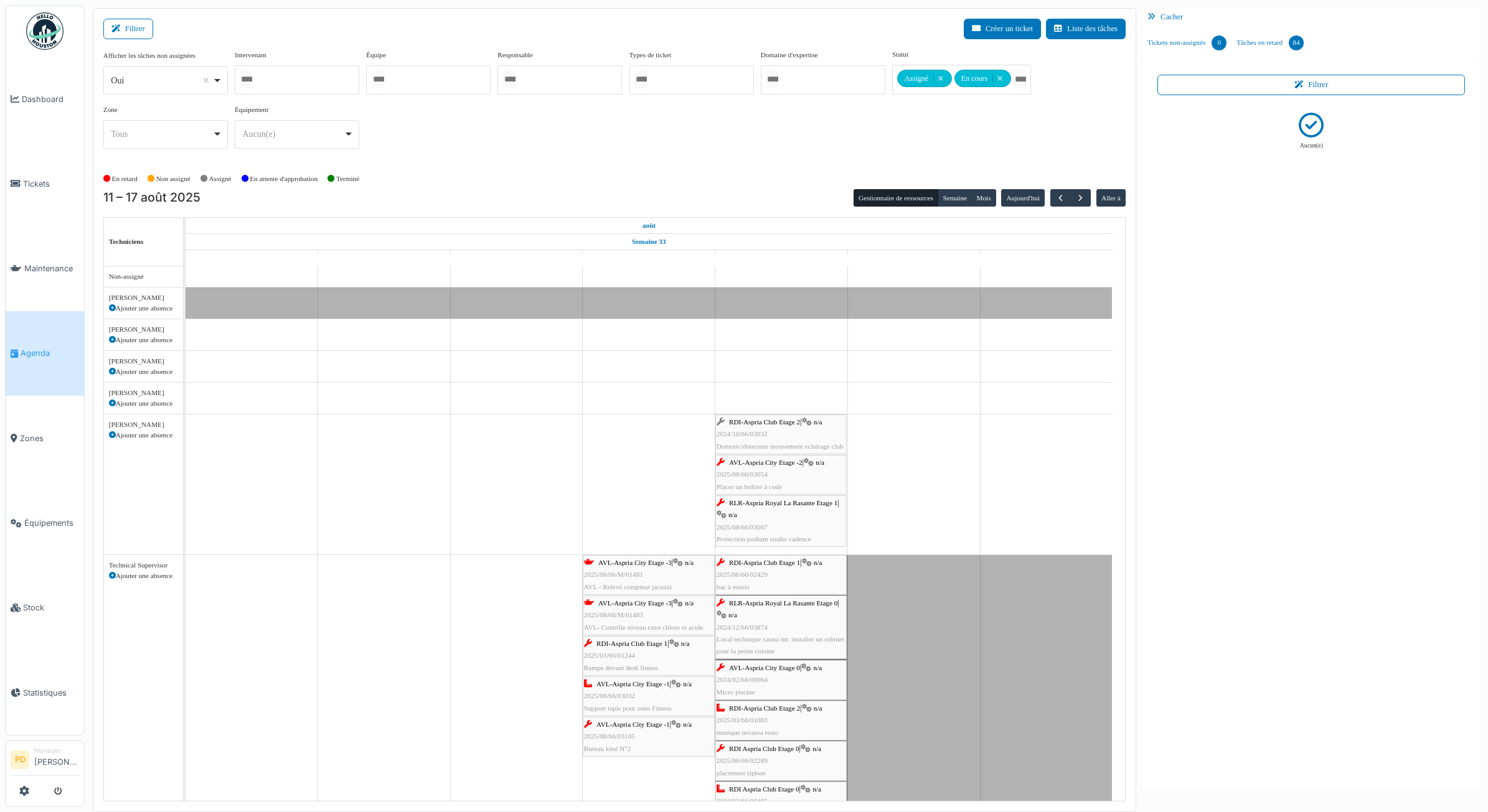
click at [757, 511] on div "RLR-Aspria Royal La Rasante Etage 1 | n/a 2025/08/66/03067 Protection podium st…" at bounding box center [780, 521] width 129 height 48
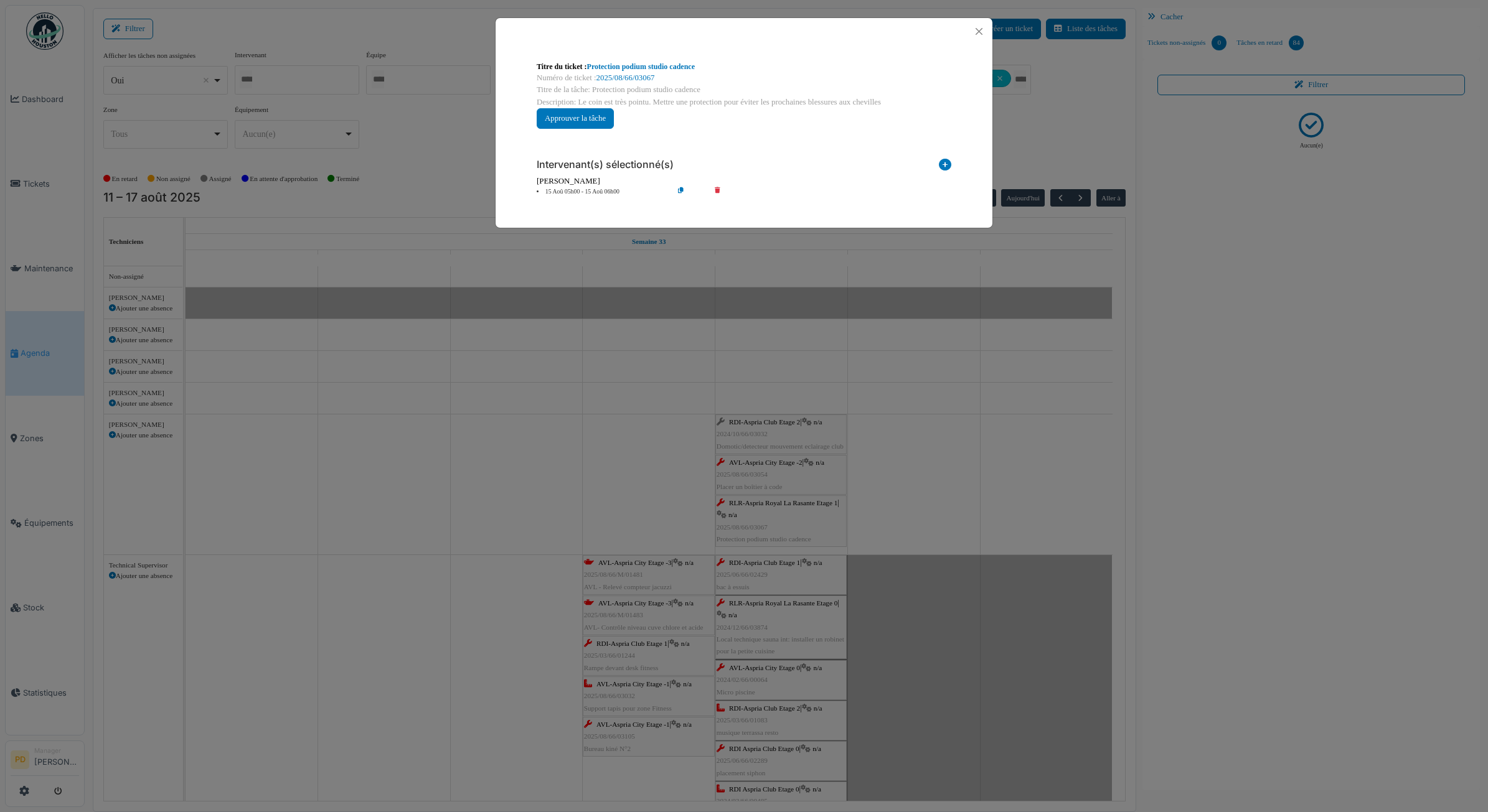
click at [601, 191] on li "15 Aoû 05h00 - 15 Aoû 06h00" at bounding box center [602, 192] width 142 height 9
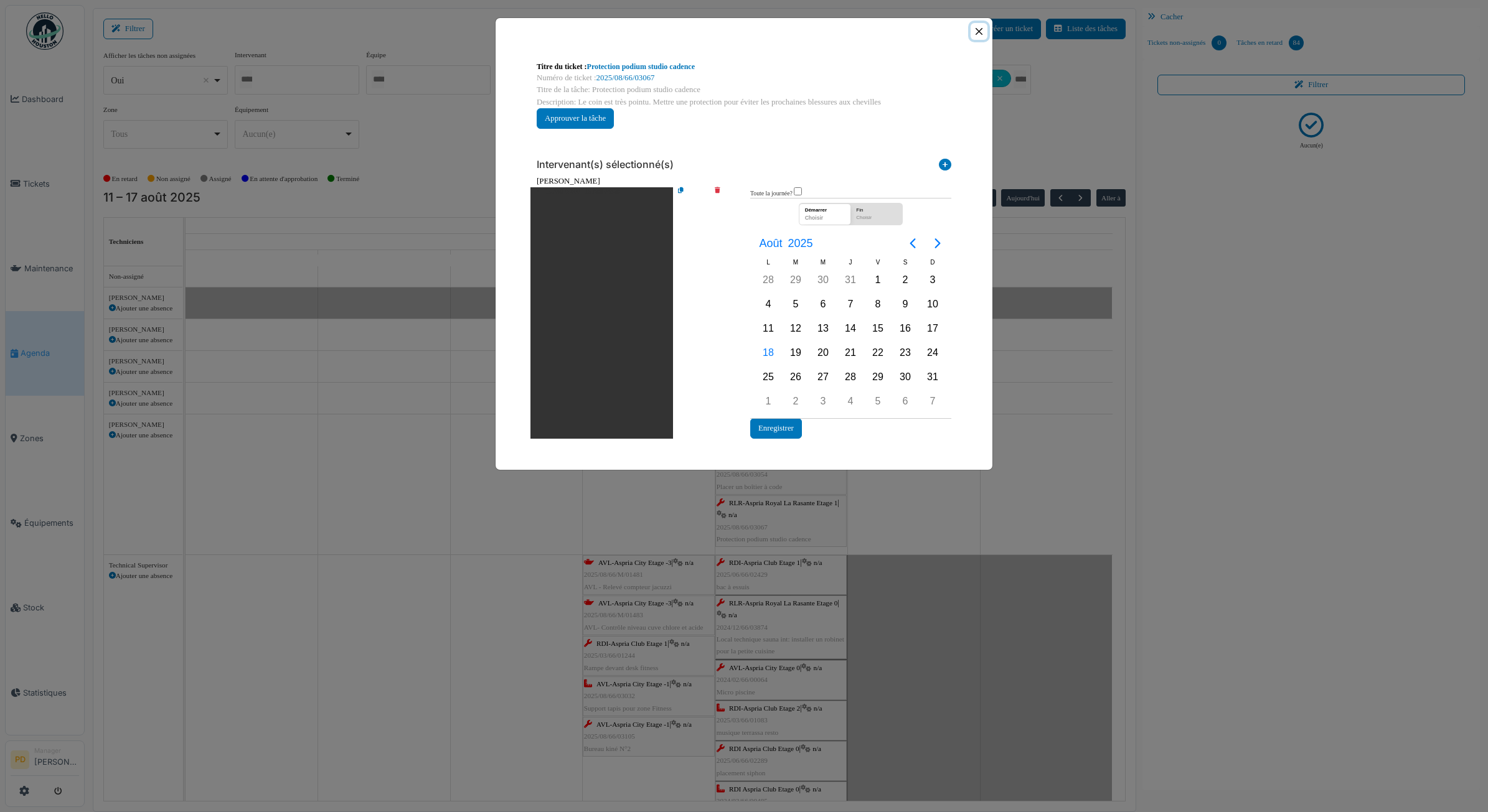
click at [979, 31] on button "Close" at bounding box center [979, 31] width 16 height 16
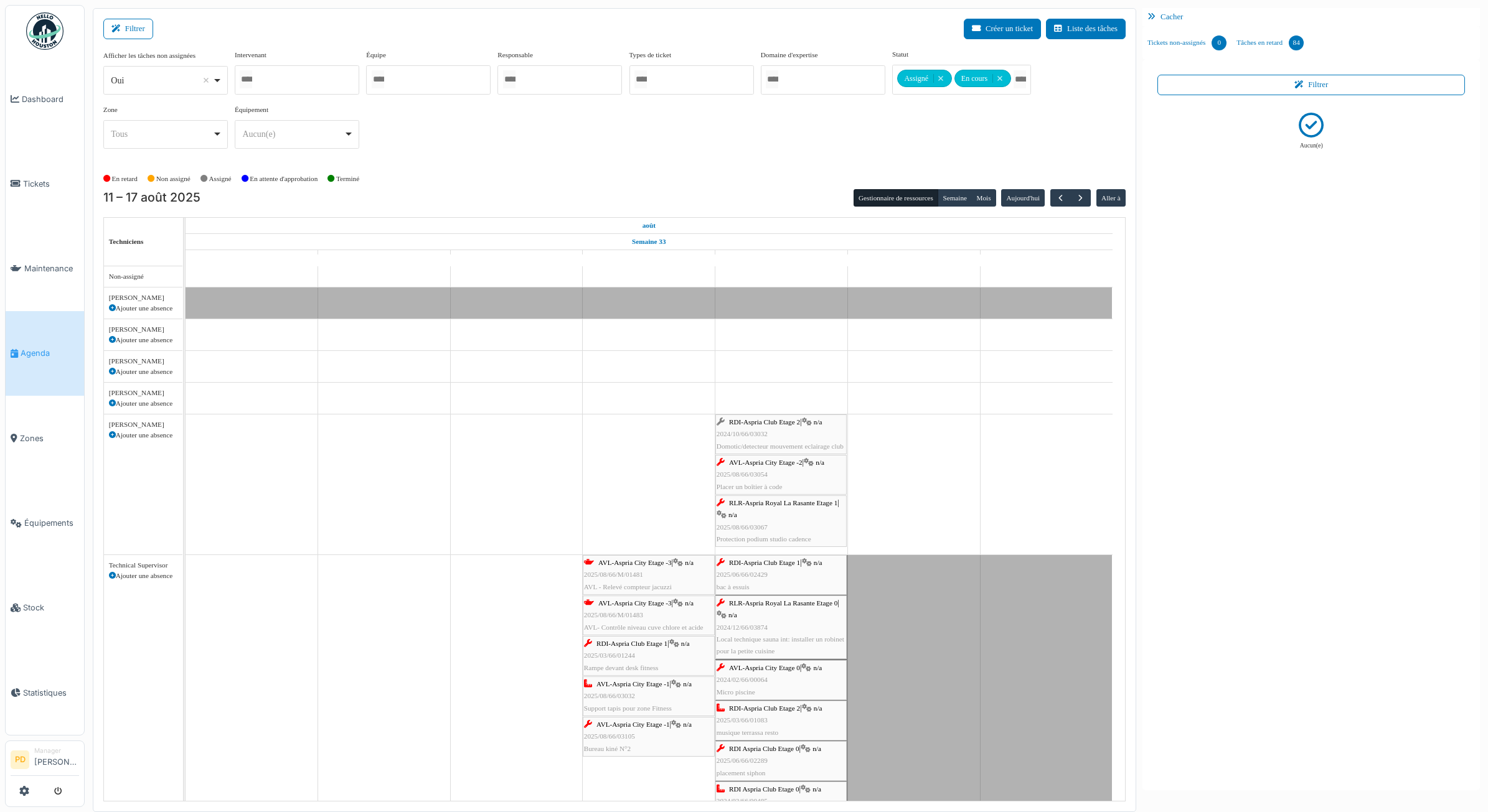
click at [783, 506] on span "RLR-Aspria Royal La Rasante Etage 1" at bounding box center [783, 503] width 108 height 7
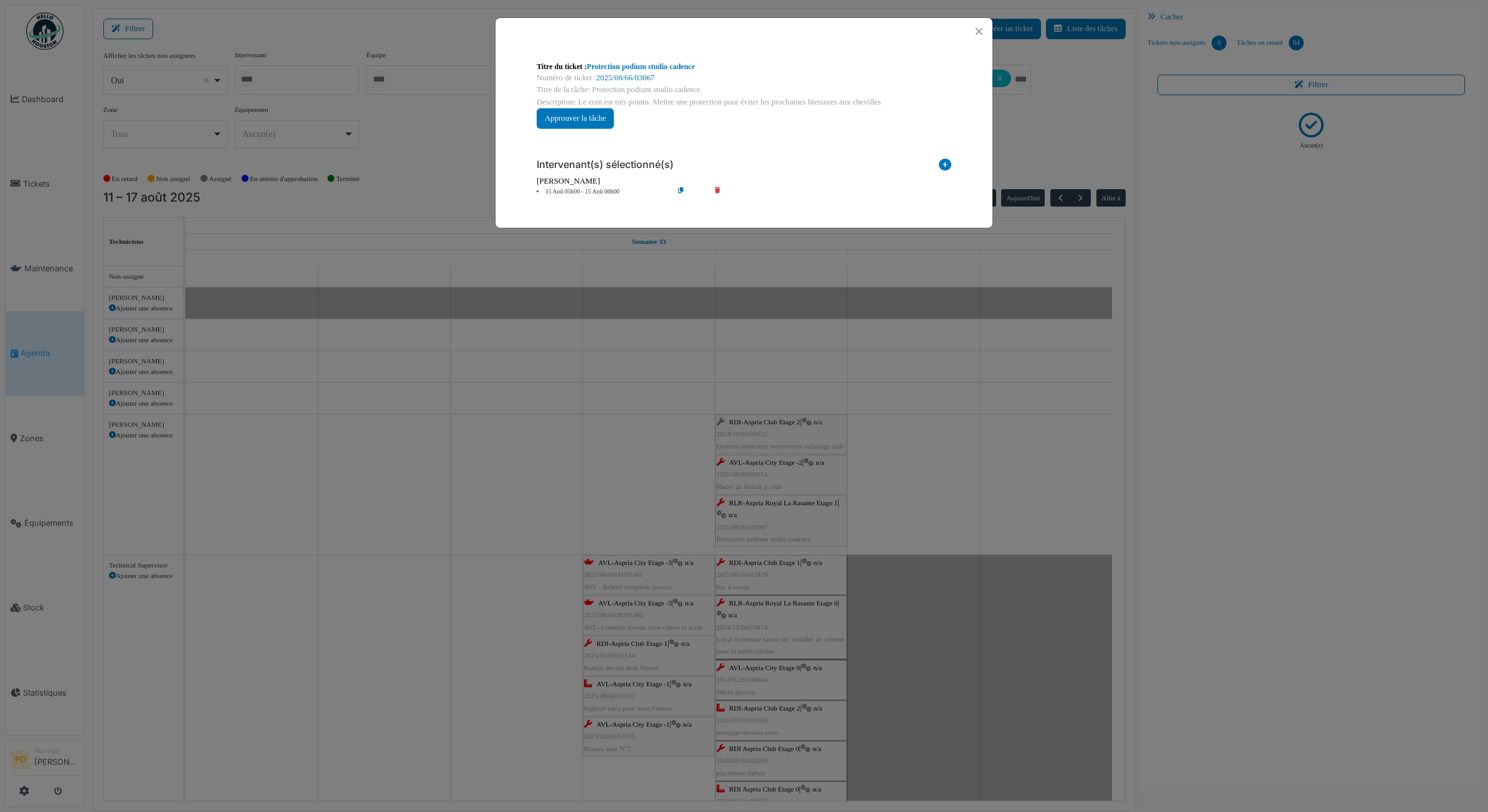
click at [590, 193] on li "15 Aoû 05h00 - 15 Aoû 06h00" at bounding box center [602, 192] width 142 height 9
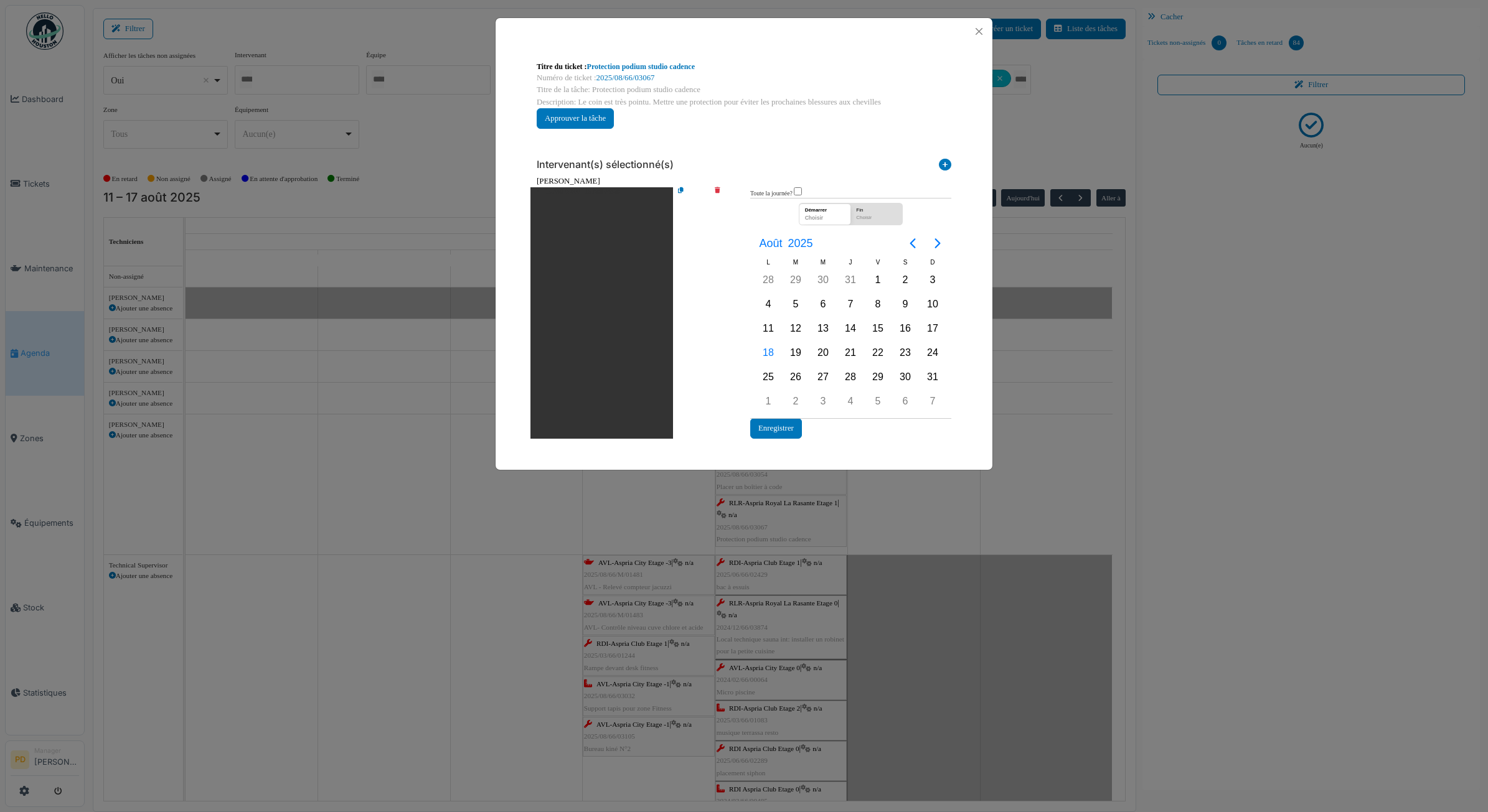
click at [720, 193] on icon at bounding box center [726, 313] width 36 height 252
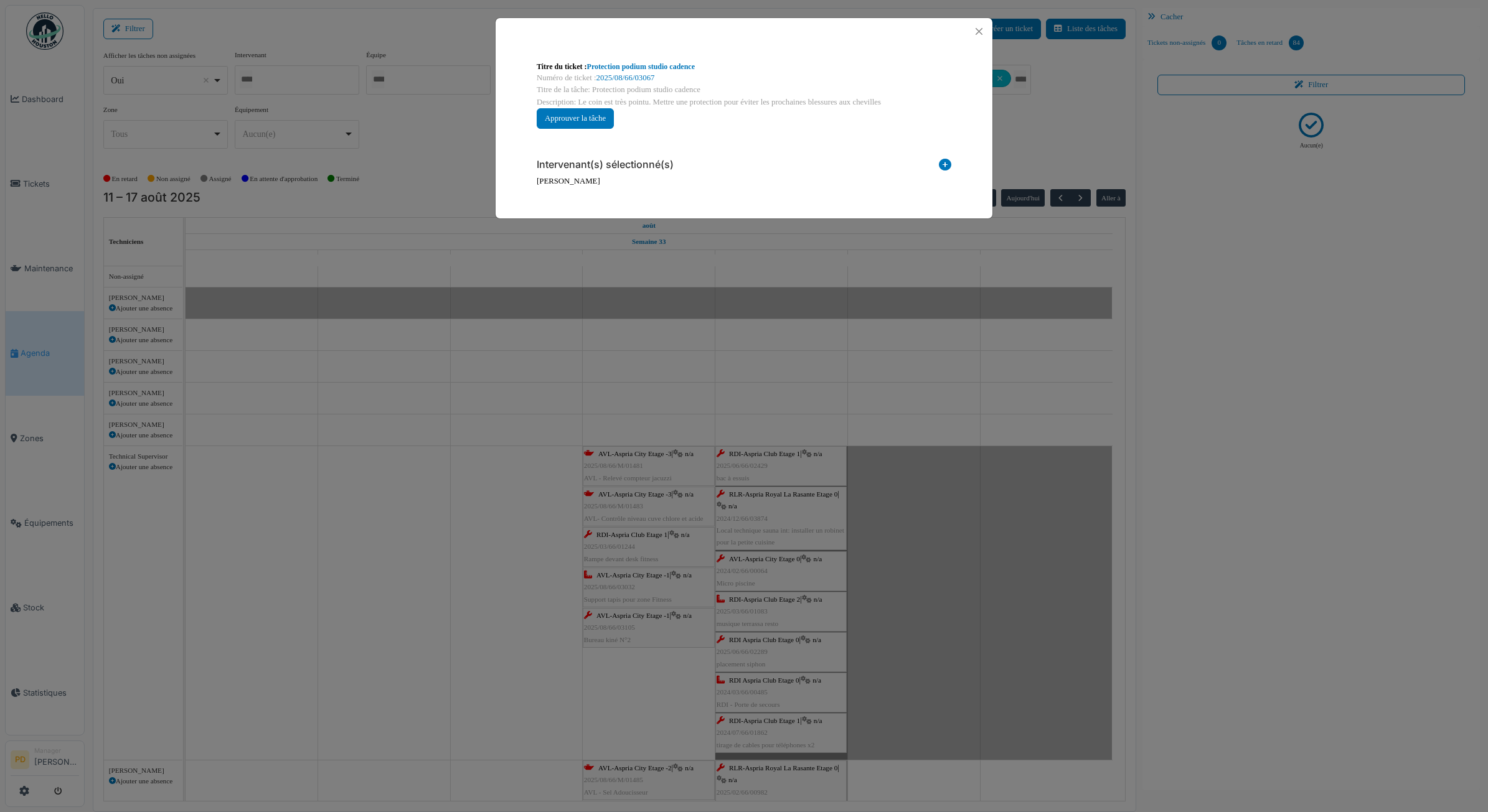
click at [945, 166] on icon at bounding box center [946, 167] width 13 height 16
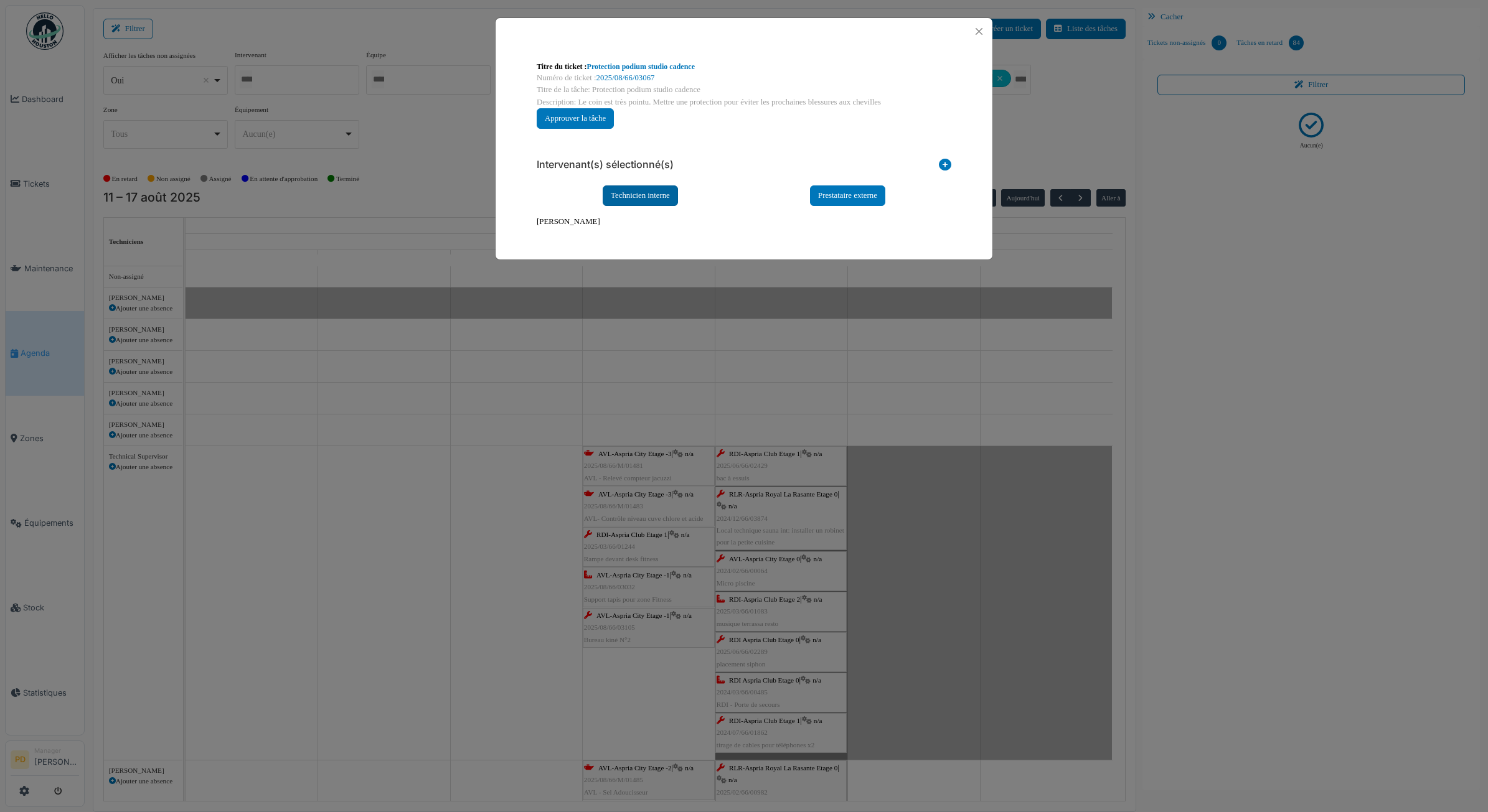
click at [666, 196] on div "Technicien interne" at bounding box center [640, 196] width 76 height 21
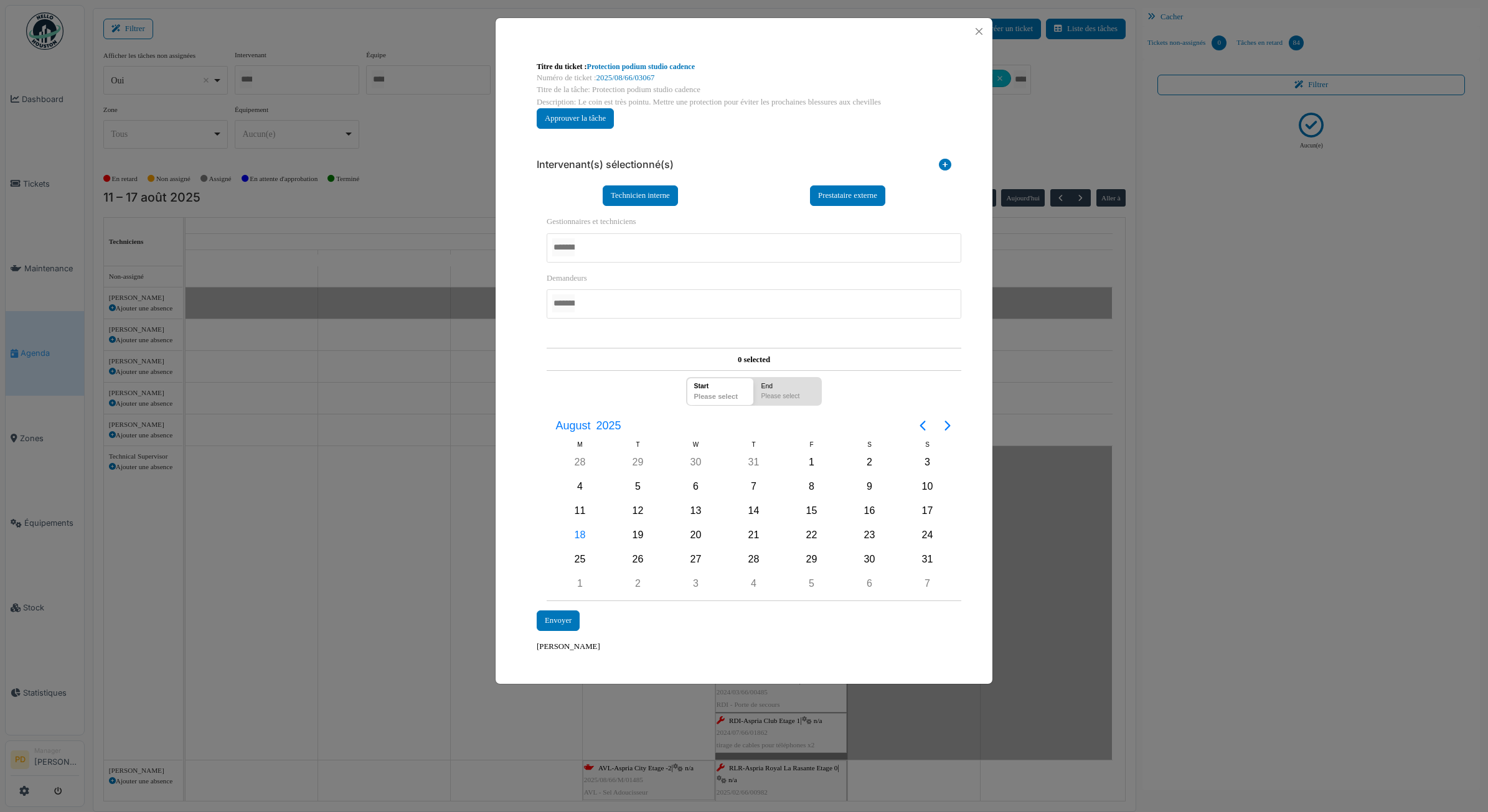
click at [618, 249] on div at bounding box center [754, 248] width 415 height 29
click at [700, 537] on div "20" at bounding box center [696, 536] width 18 height 18
click at [563, 617] on div "Envoyer" at bounding box center [558, 622] width 43 height 21
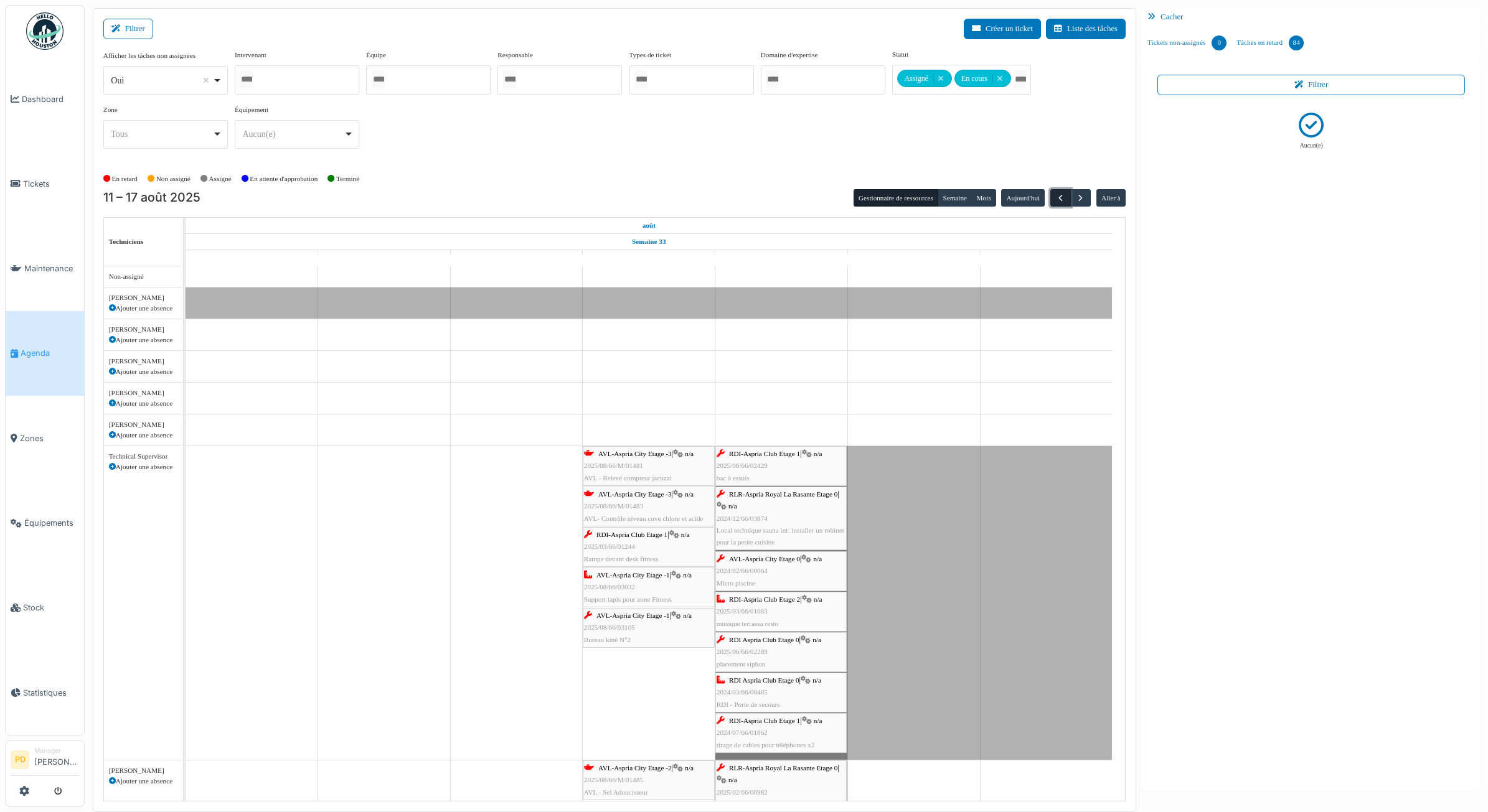
click at [1062, 205] on button "button" at bounding box center [1060, 199] width 21 height 18
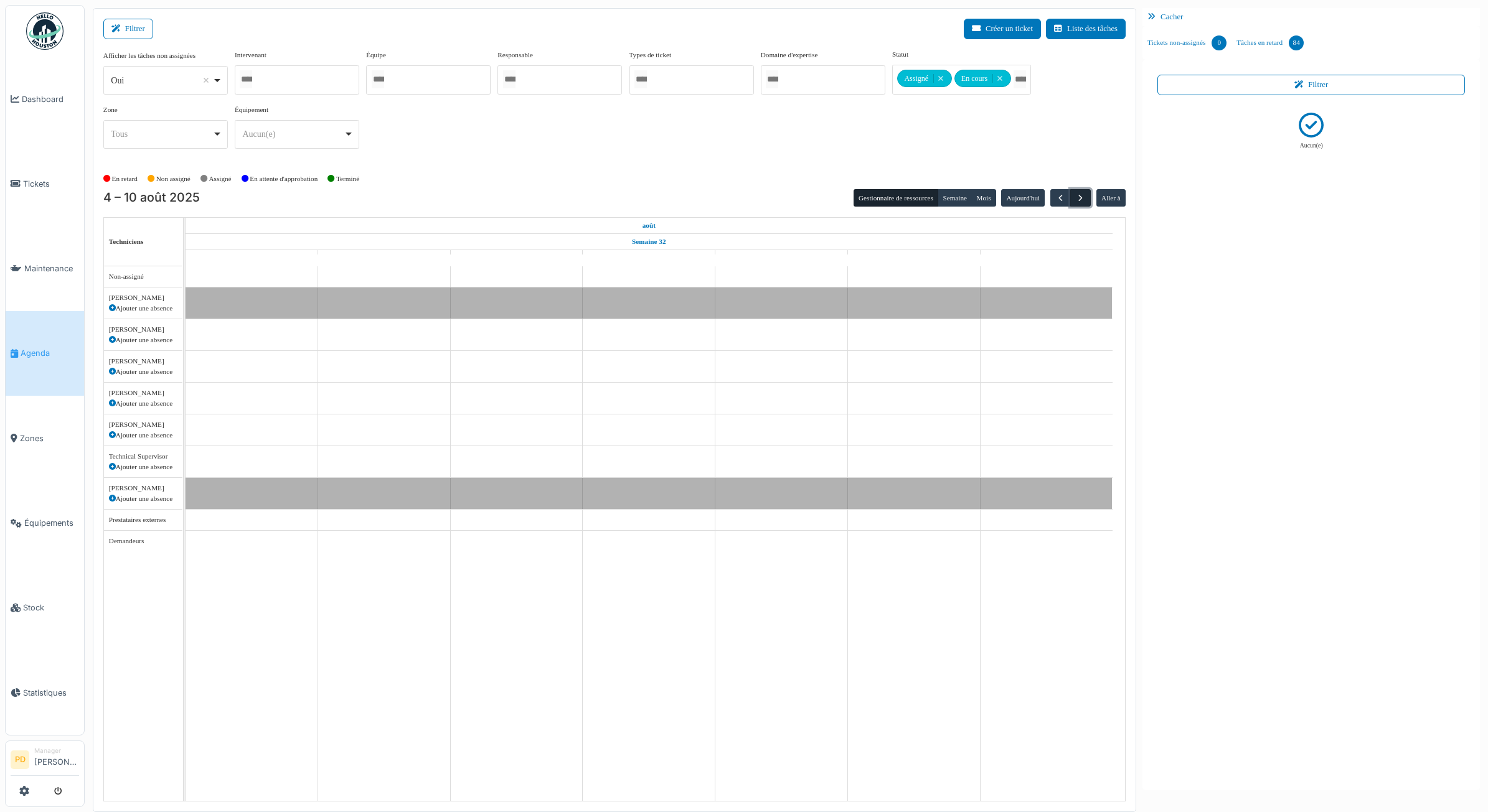
click at [1078, 198] on span "button" at bounding box center [1081, 199] width 11 height 11
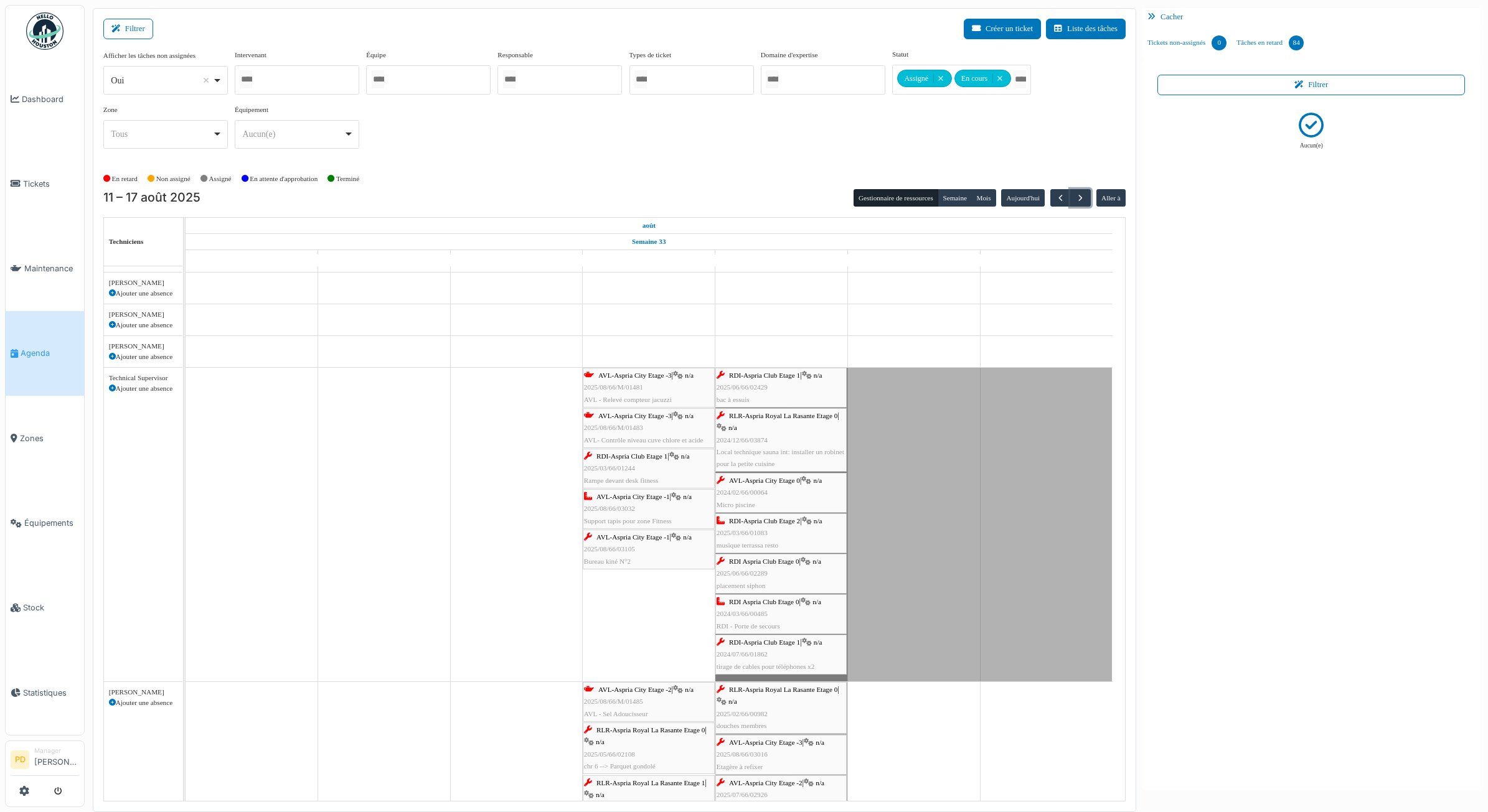
scroll to position [79, 0]
click at [634, 378] on span "AVL-Aspria City Etage -3" at bounding box center [635, 374] width 74 height 7
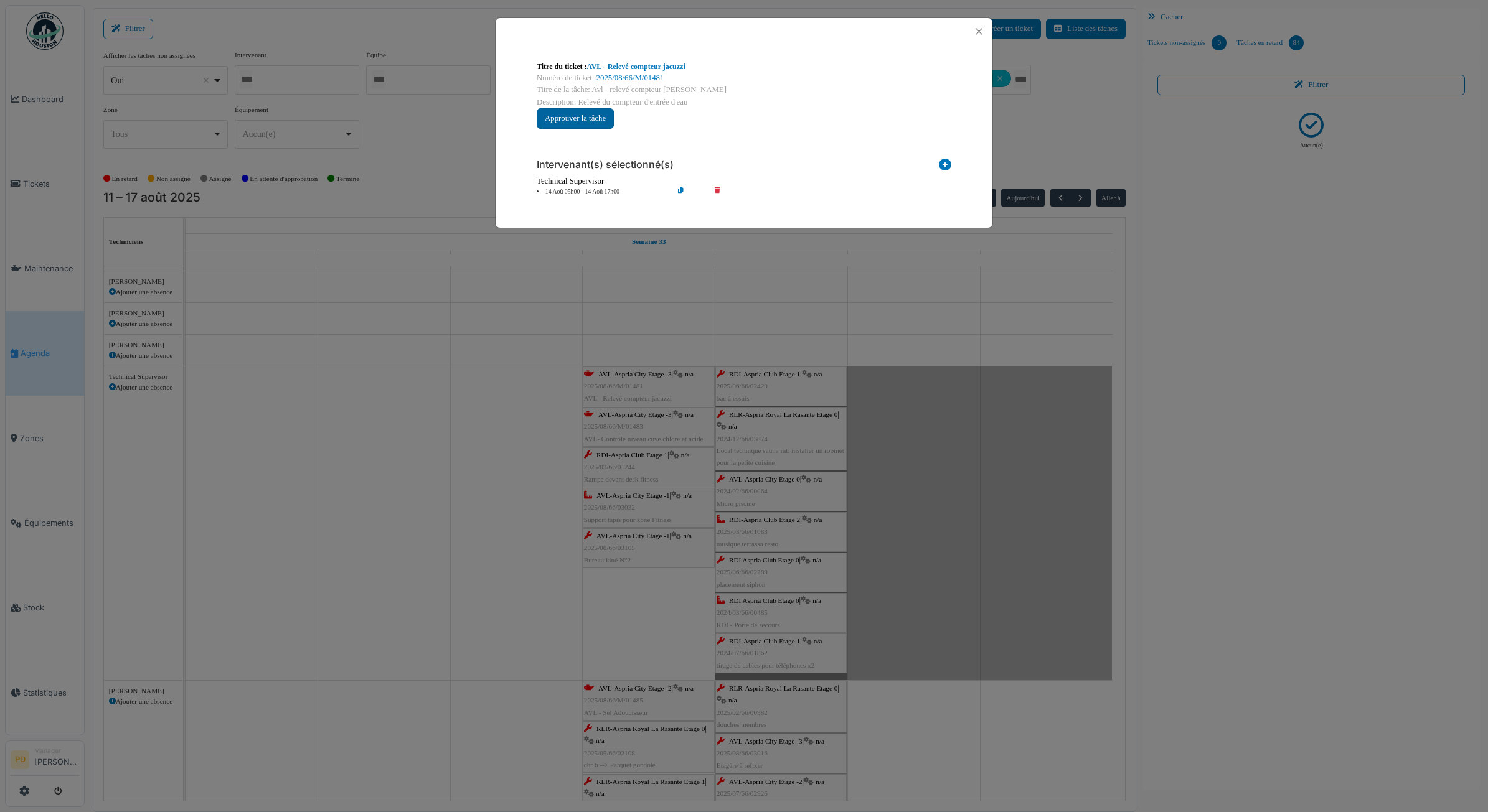
click at [590, 114] on button "Approuver la tâche" at bounding box center [575, 118] width 78 height 21
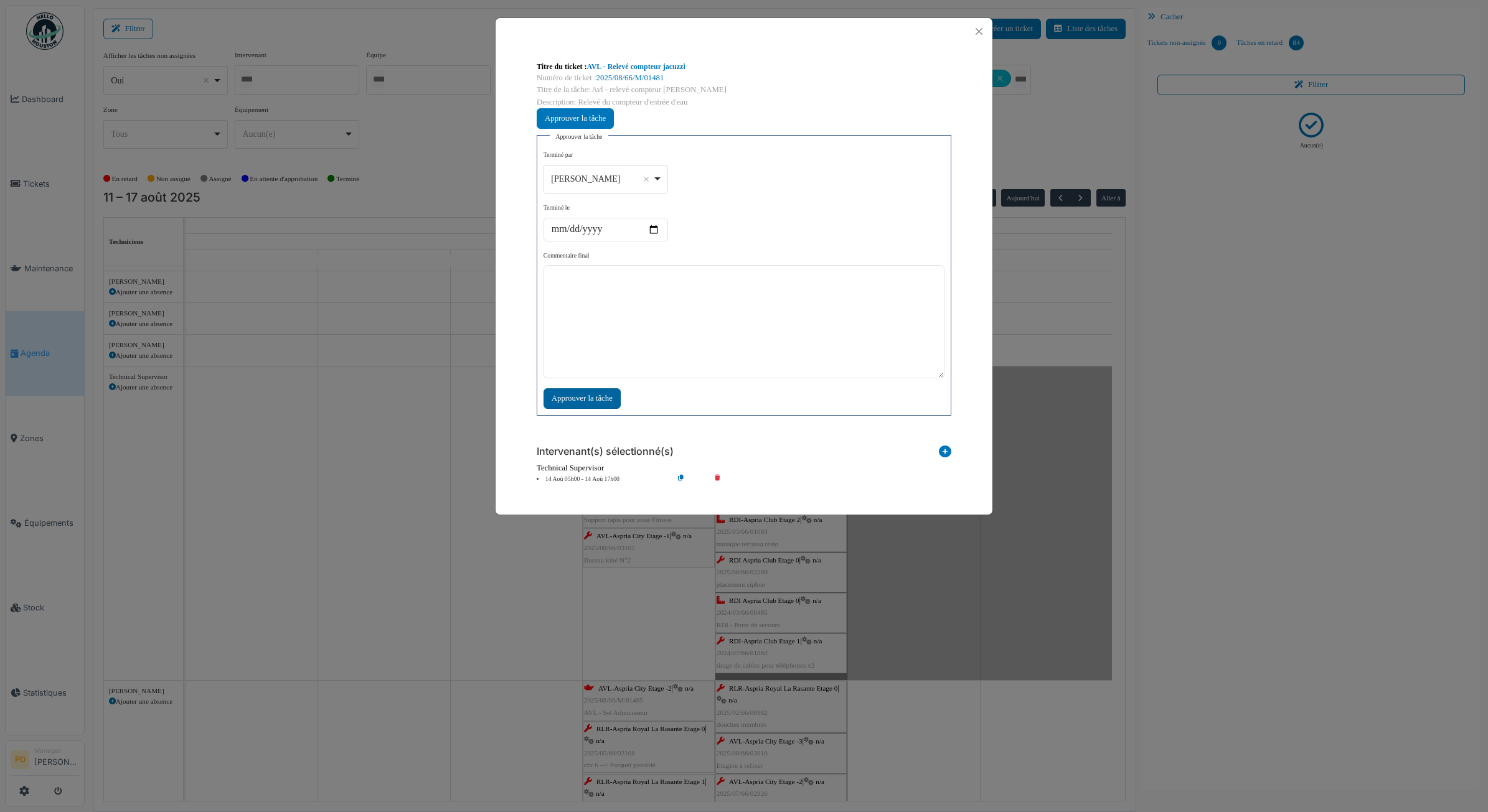
click at [605, 400] on div "Approuver la tâche" at bounding box center [582, 398] width 78 height 21
click at [728, 287] on textarea at bounding box center [744, 322] width 401 height 113
type textarea "**"
click at [605, 404] on div "Approuver la tâche" at bounding box center [582, 398] width 78 height 21
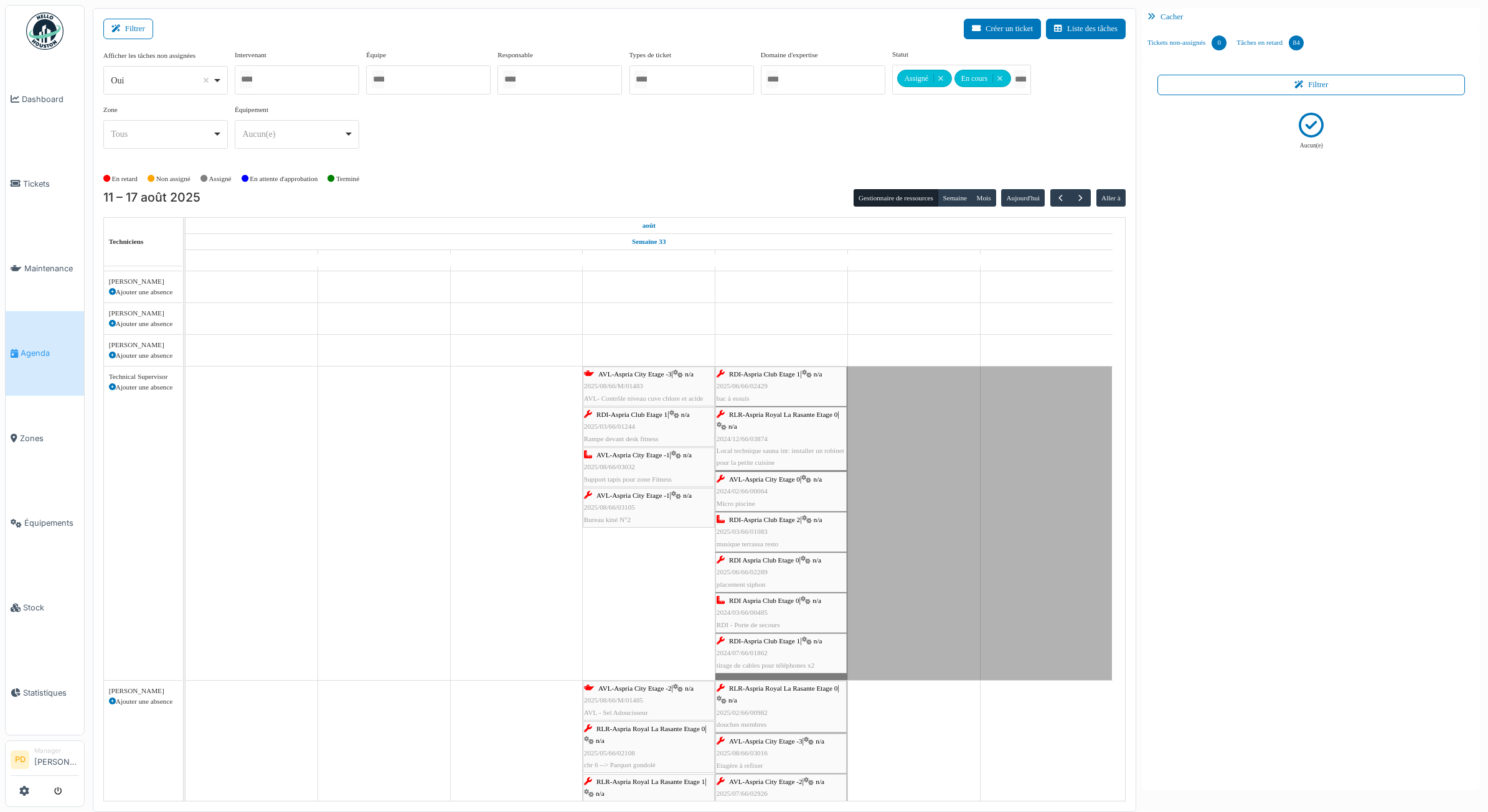
click at [625, 378] on span "AVL-Aspria City Etage -3" at bounding box center [635, 374] width 74 height 7
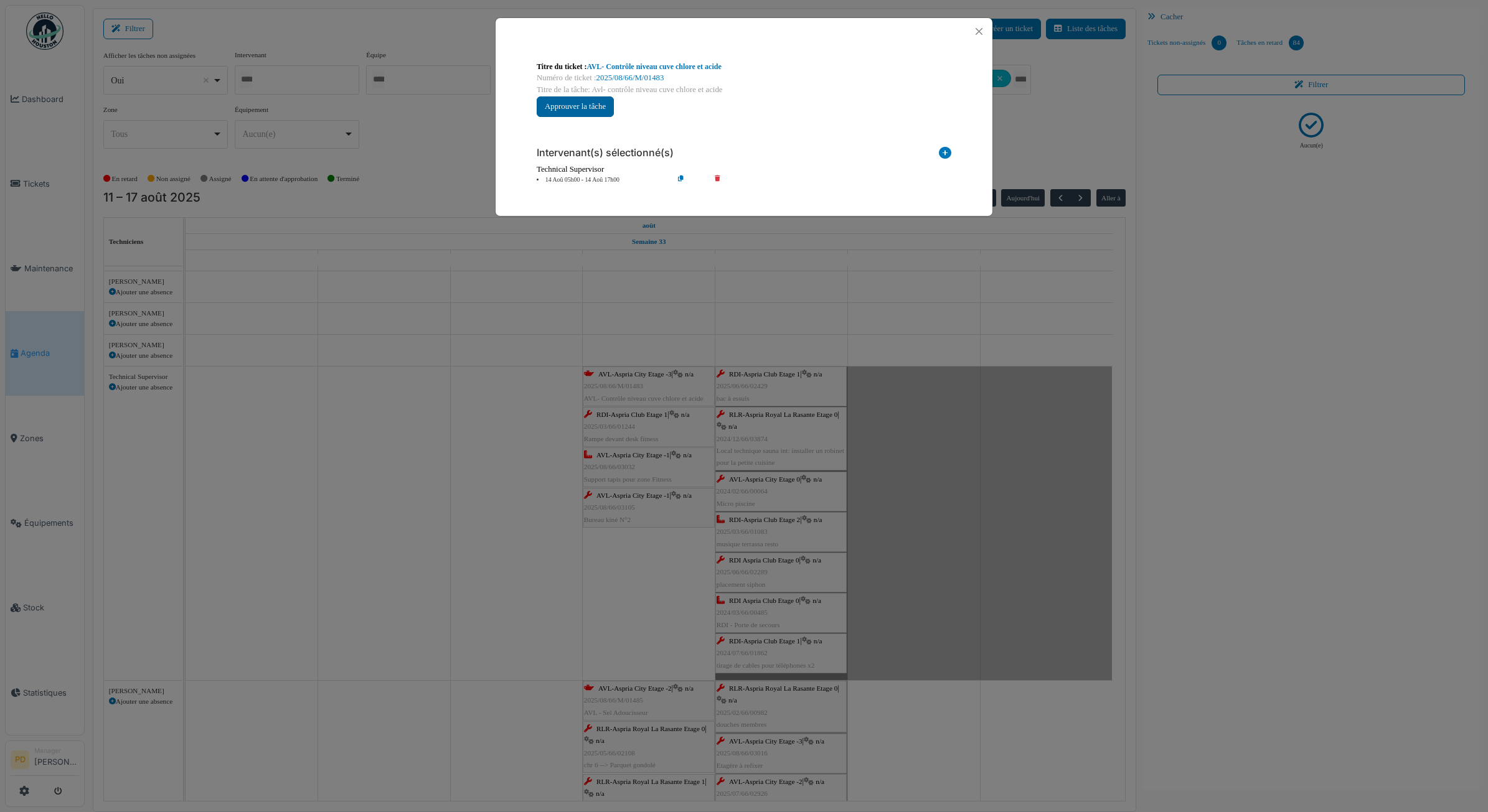
click at [593, 108] on button "Approuver la tâche" at bounding box center [575, 107] width 78 height 21
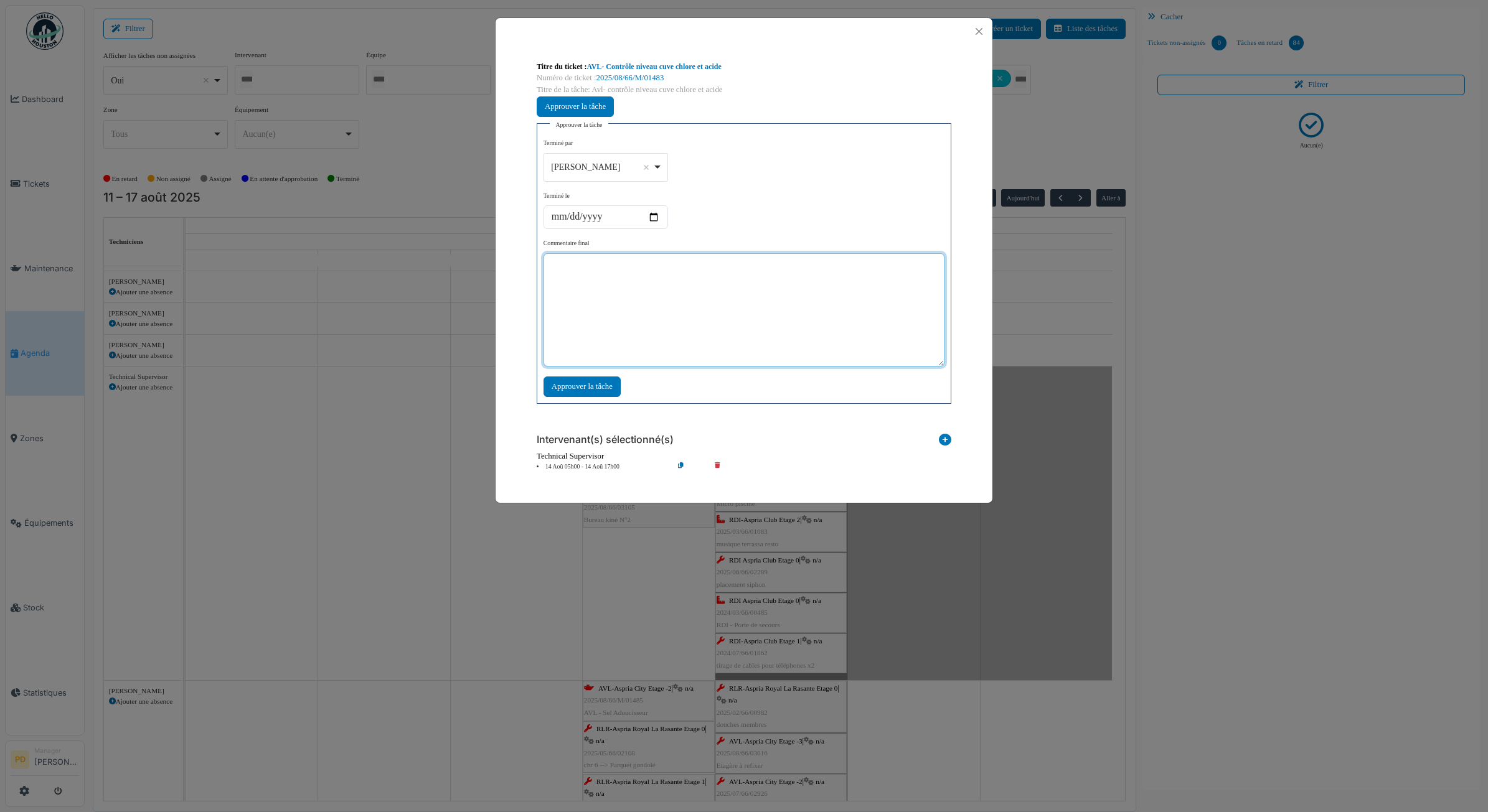
click at [611, 288] on textarea at bounding box center [744, 310] width 401 height 113
type textarea "**"
click at [604, 390] on div "Approuver la tâche" at bounding box center [582, 386] width 78 height 21
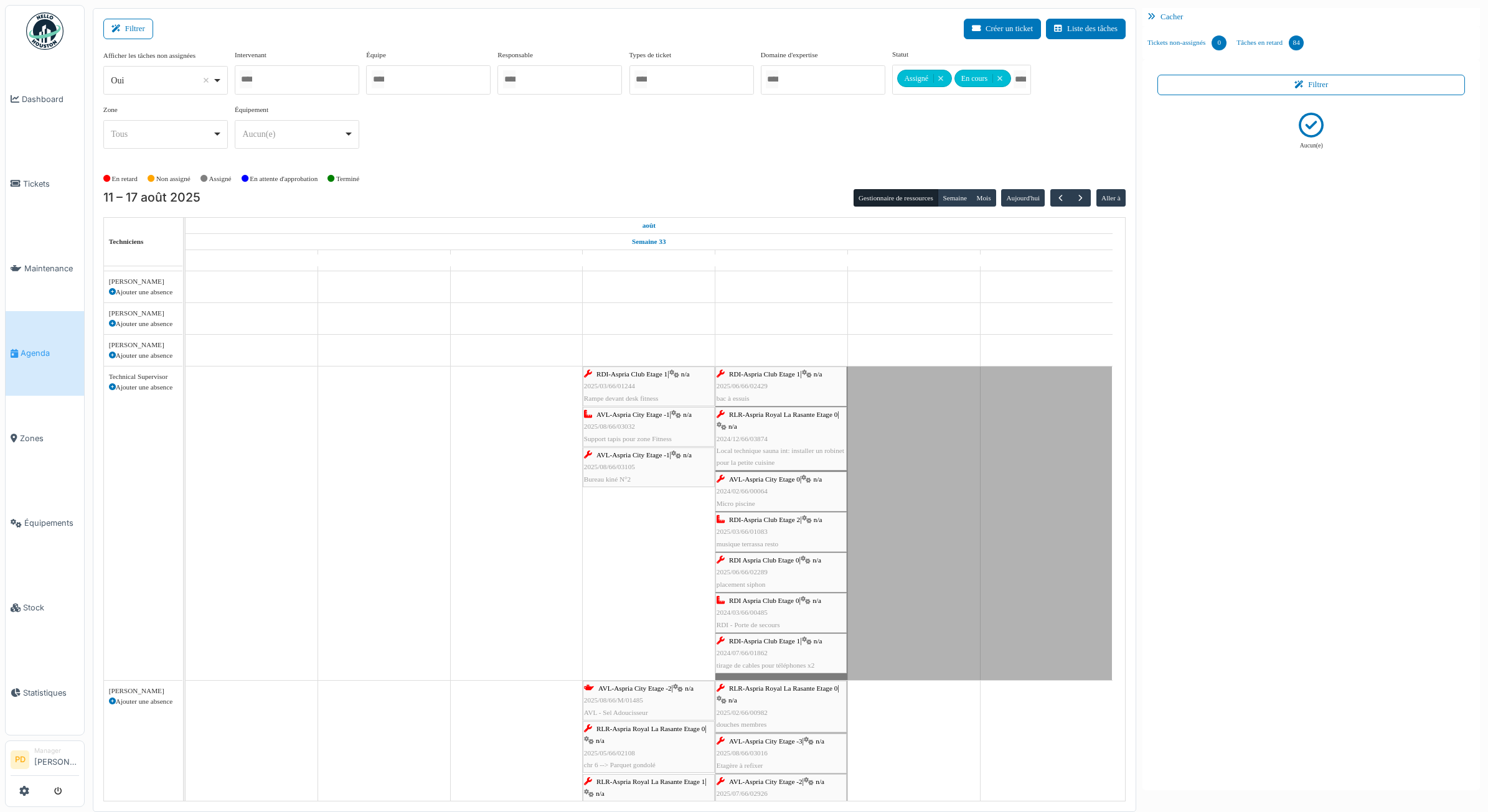
click at [634, 382] on div "RDI-Aspria Club Etage 1 | n/a 2025/03/66/01244 Rampe devant desk fitness" at bounding box center [649, 386] width 129 height 36
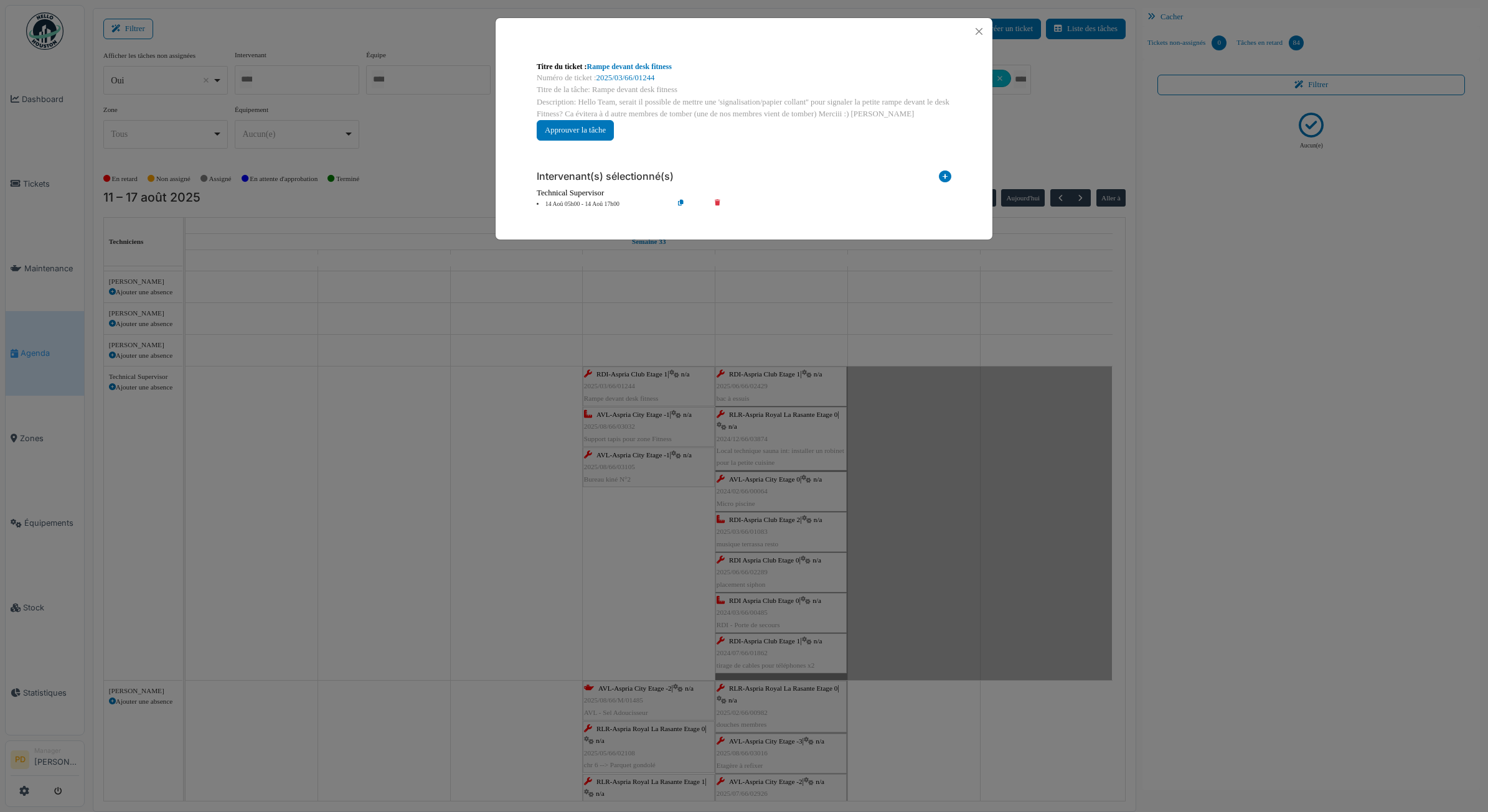
click at [592, 201] on li "14 Aoû 05h00 - 14 Aoû 17h00" at bounding box center [602, 204] width 142 height 9
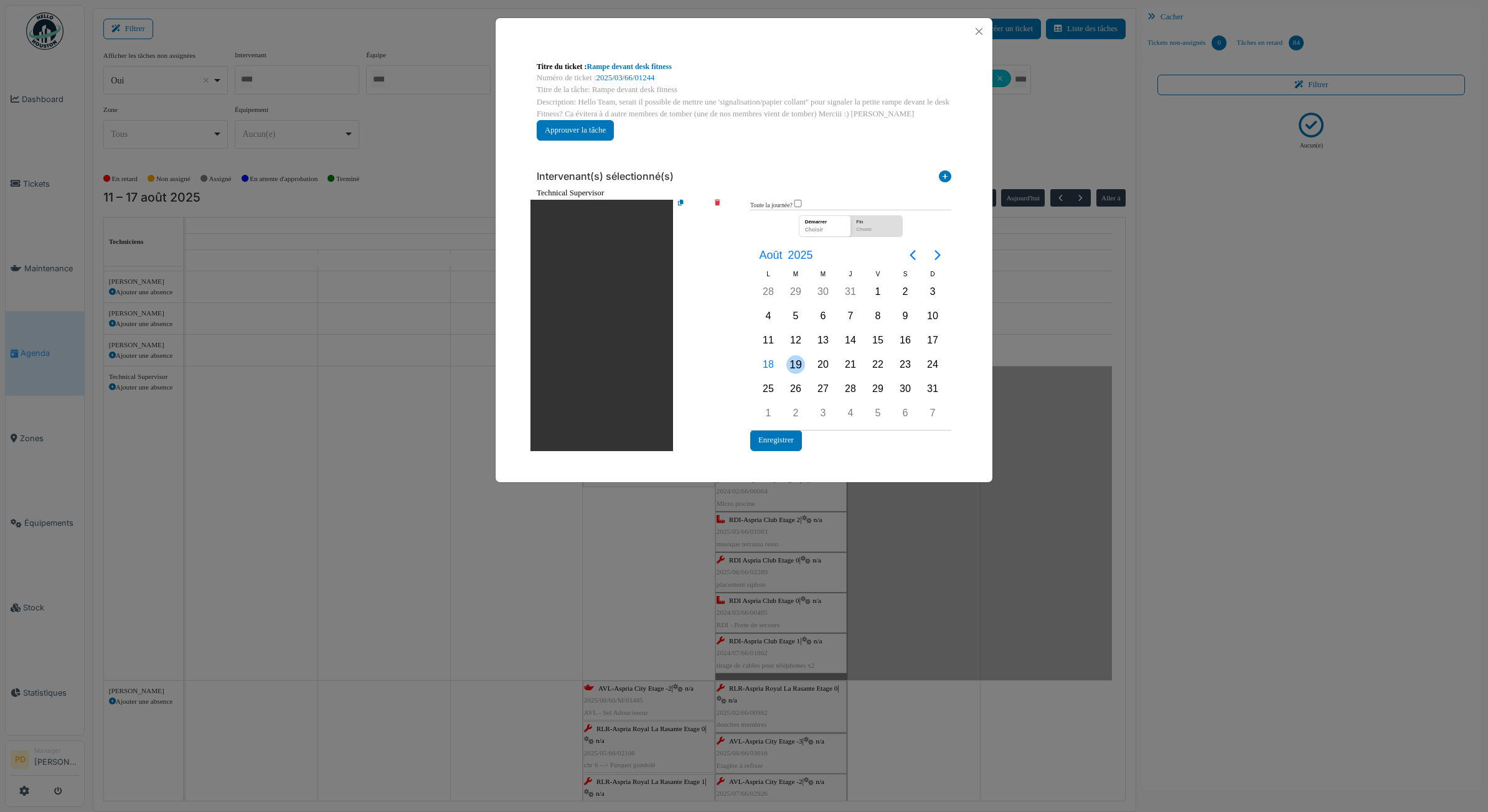
click at [797, 365] on div "19" at bounding box center [796, 365] width 18 height 18
click at [788, 437] on button "Enregistrer" at bounding box center [776, 440] width 52 height 21
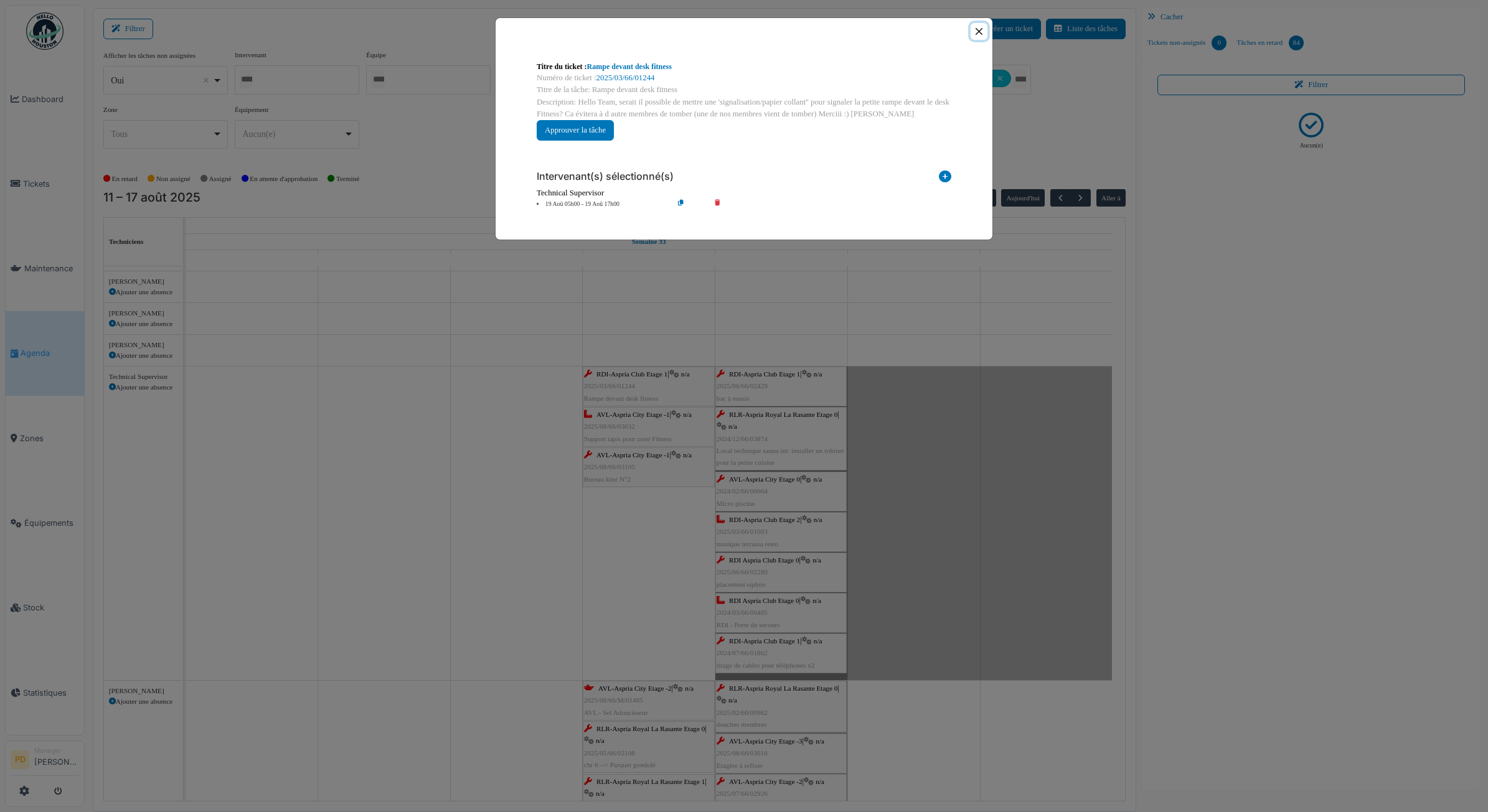
click at [982, 36] on button "Close" at bounding box center [979, 31] width 16 height 16
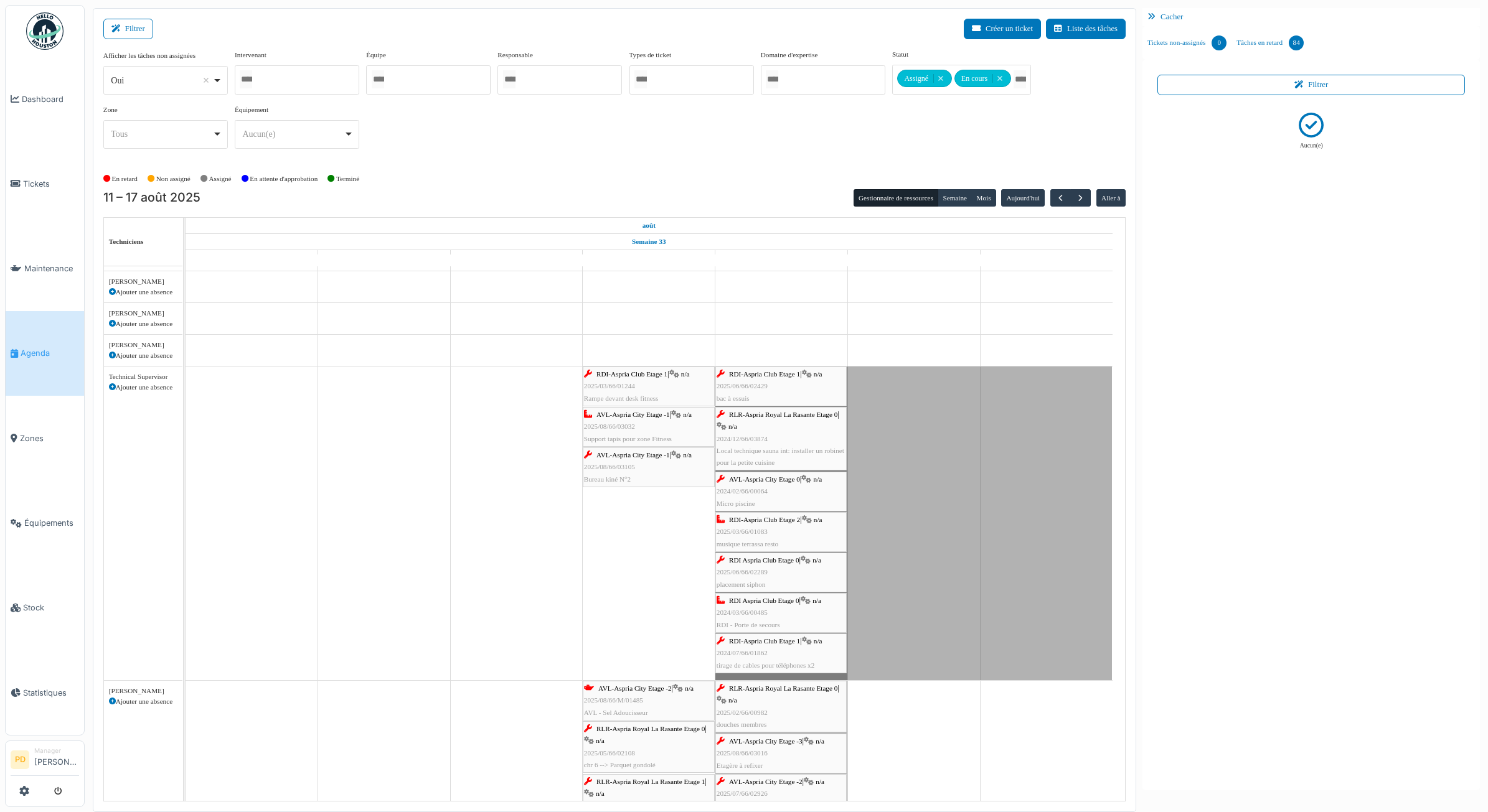
click at [657, 458] on span "AVL-Aspria City Etage -1" at bounding box center [633, 455] width 74 height 7
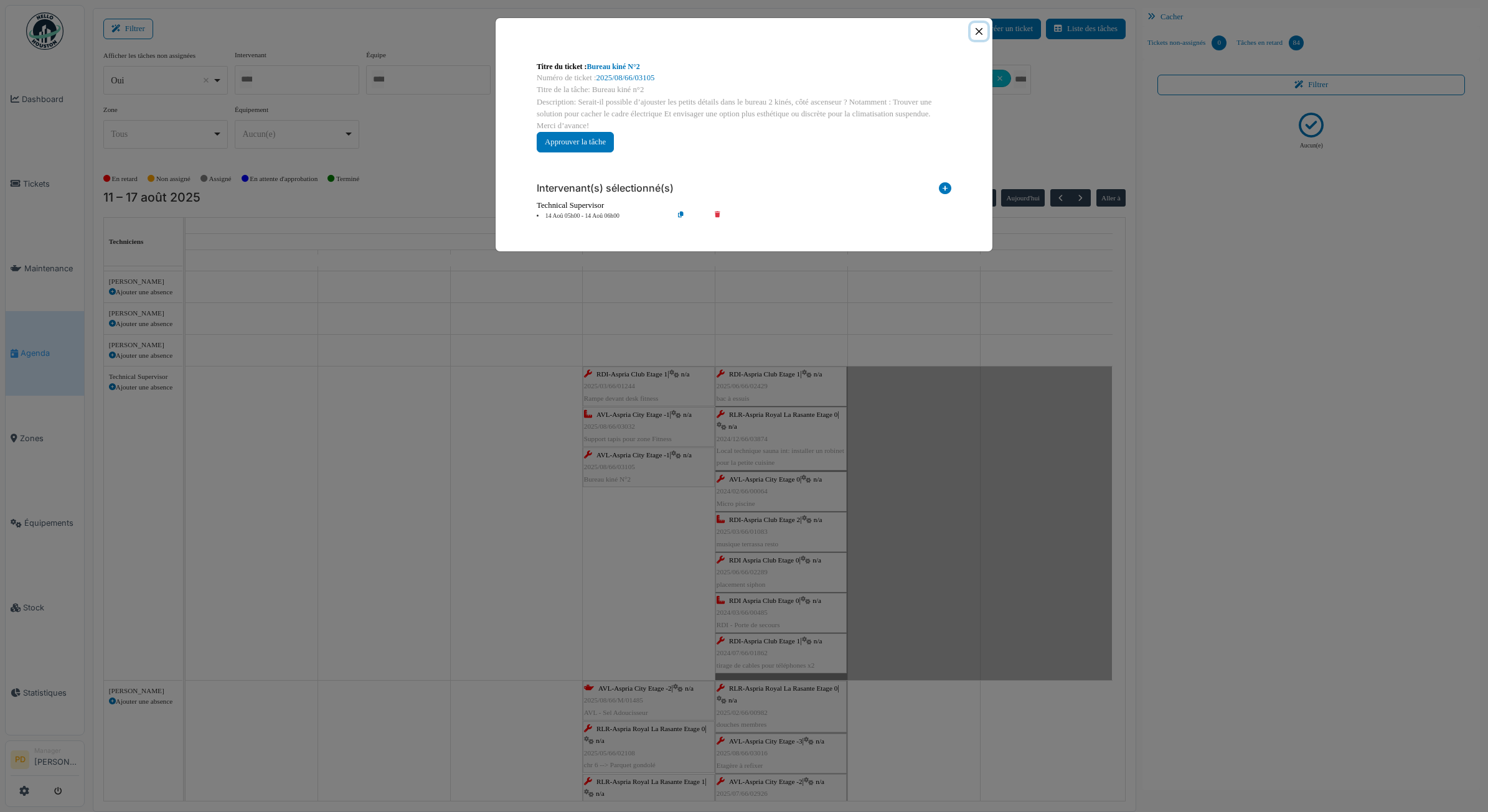
click at [976, 31] on button "Close" at bounding box center [979, 31] width 16 height 16
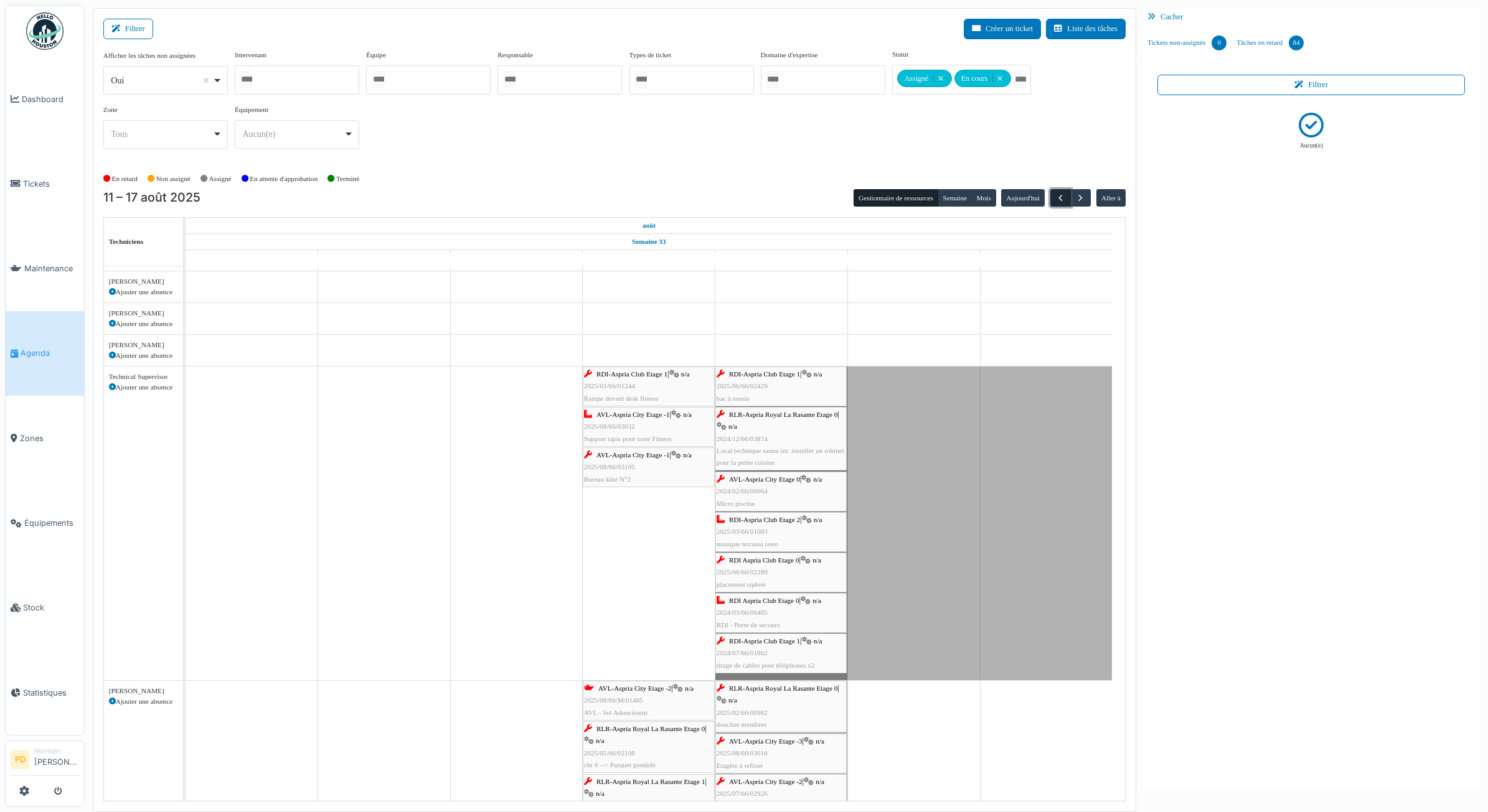
click at [1059, 193] on span "button" at bounding box center [1061, 199] width 11 height 11
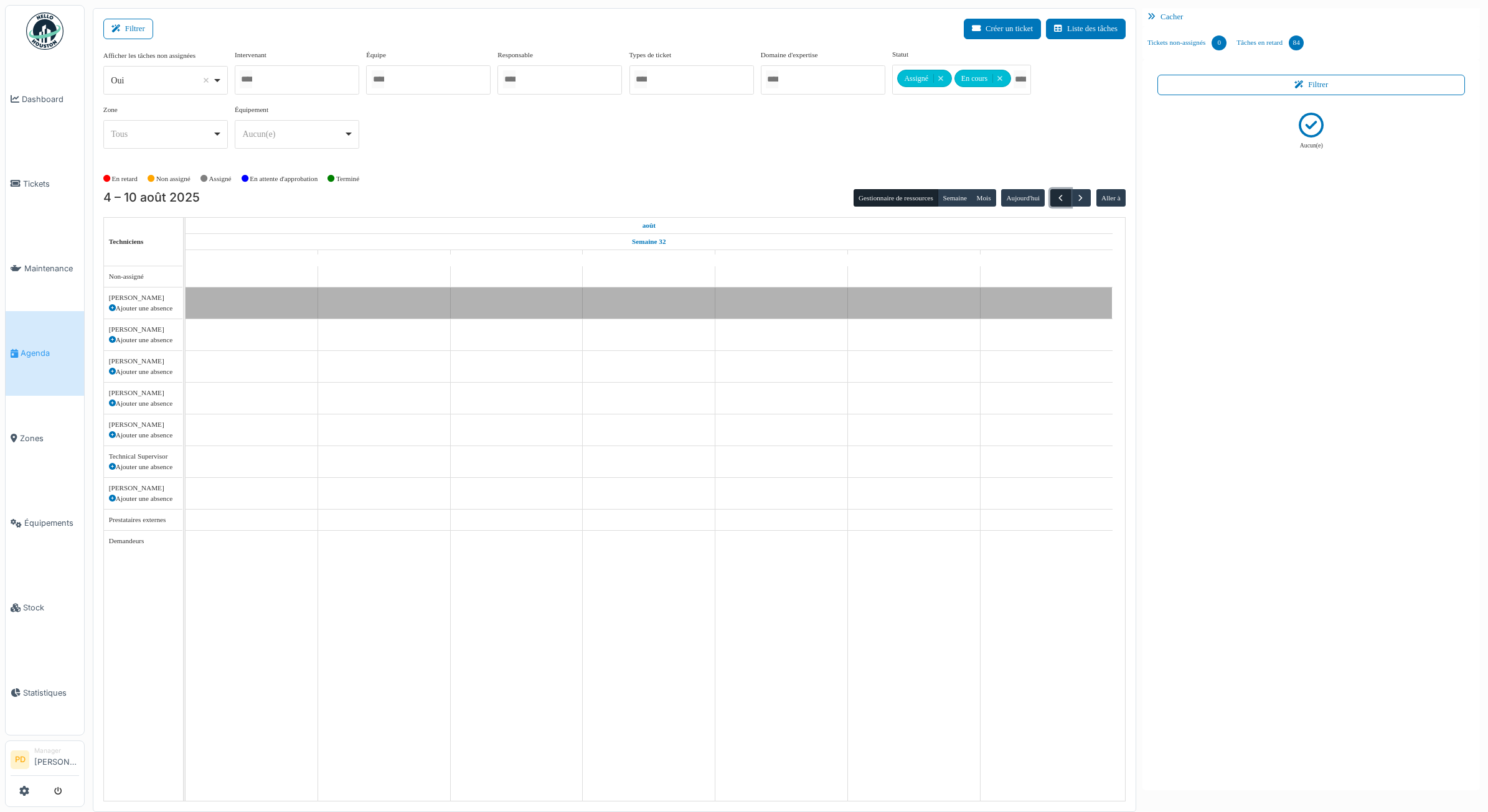
scroll to position [0, 0]
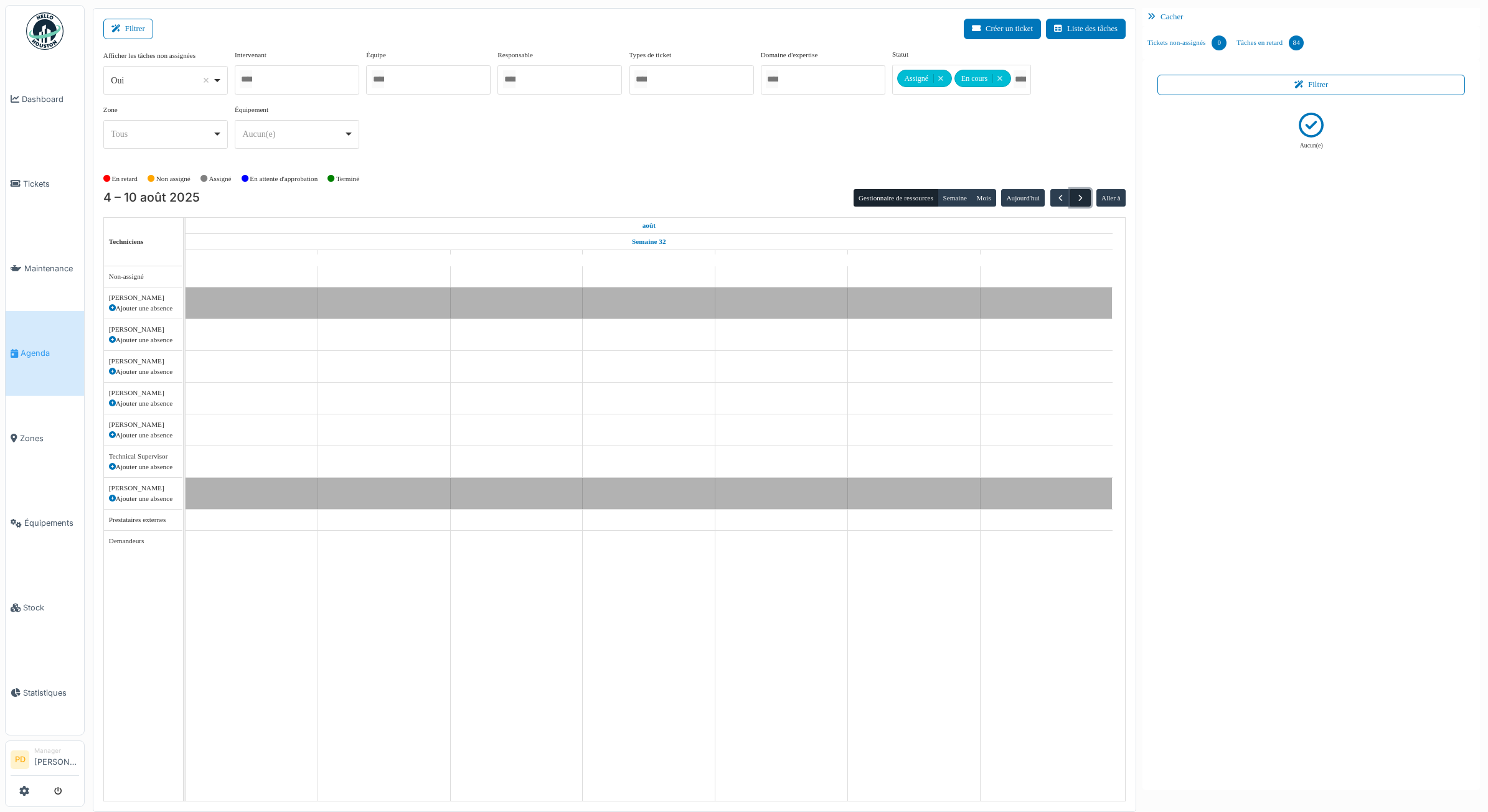
click at [1079, 198] on span "button" at bounding box center [1081, 199] width 11 height 11
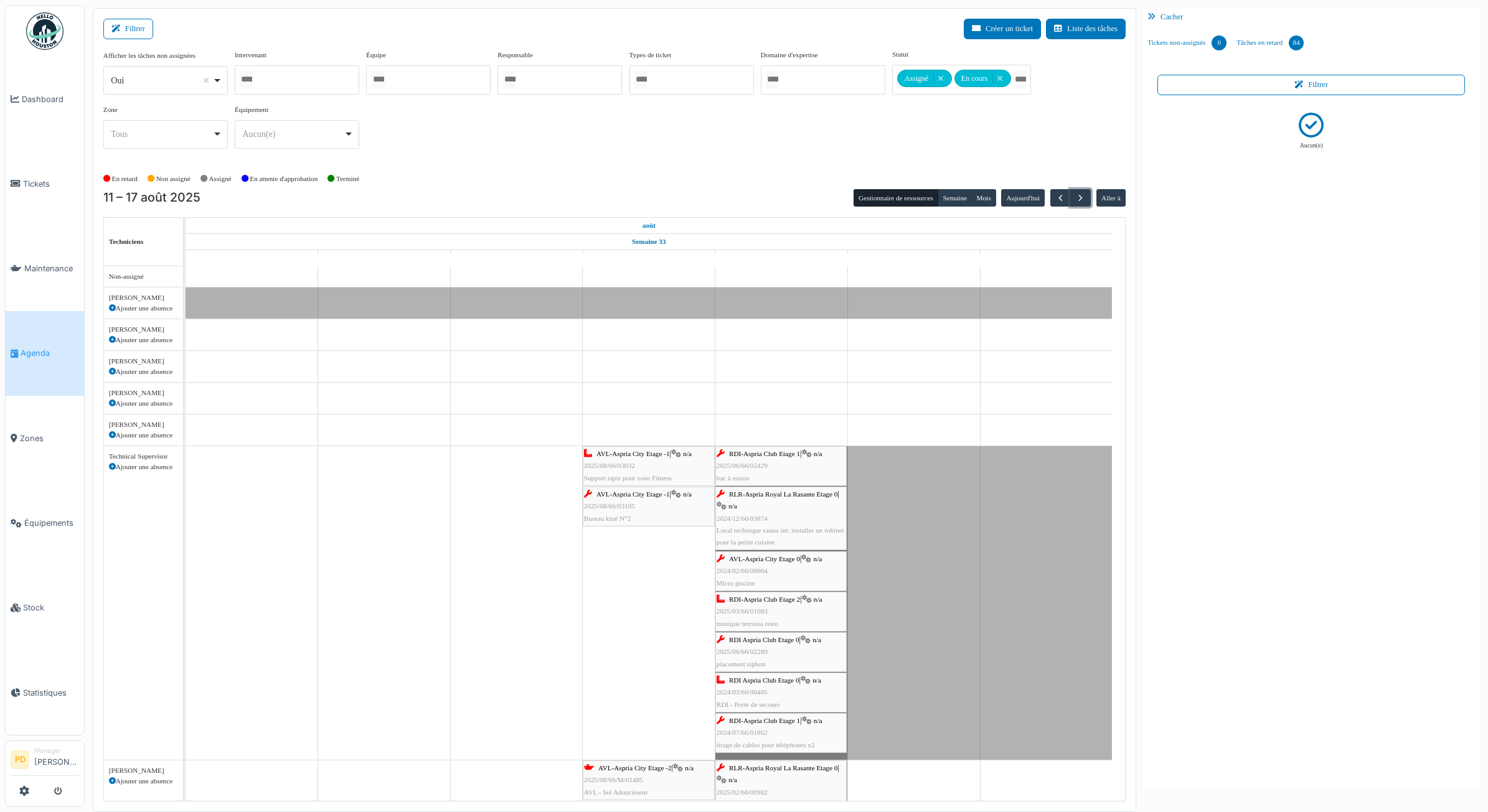
click at [649, 465] on div "AVL-Aspria City Etage -1 | n/a 2025/08/66/03032 Support tapis pour zone Fitness" at bounding box center [649, 467] width 129 height 36
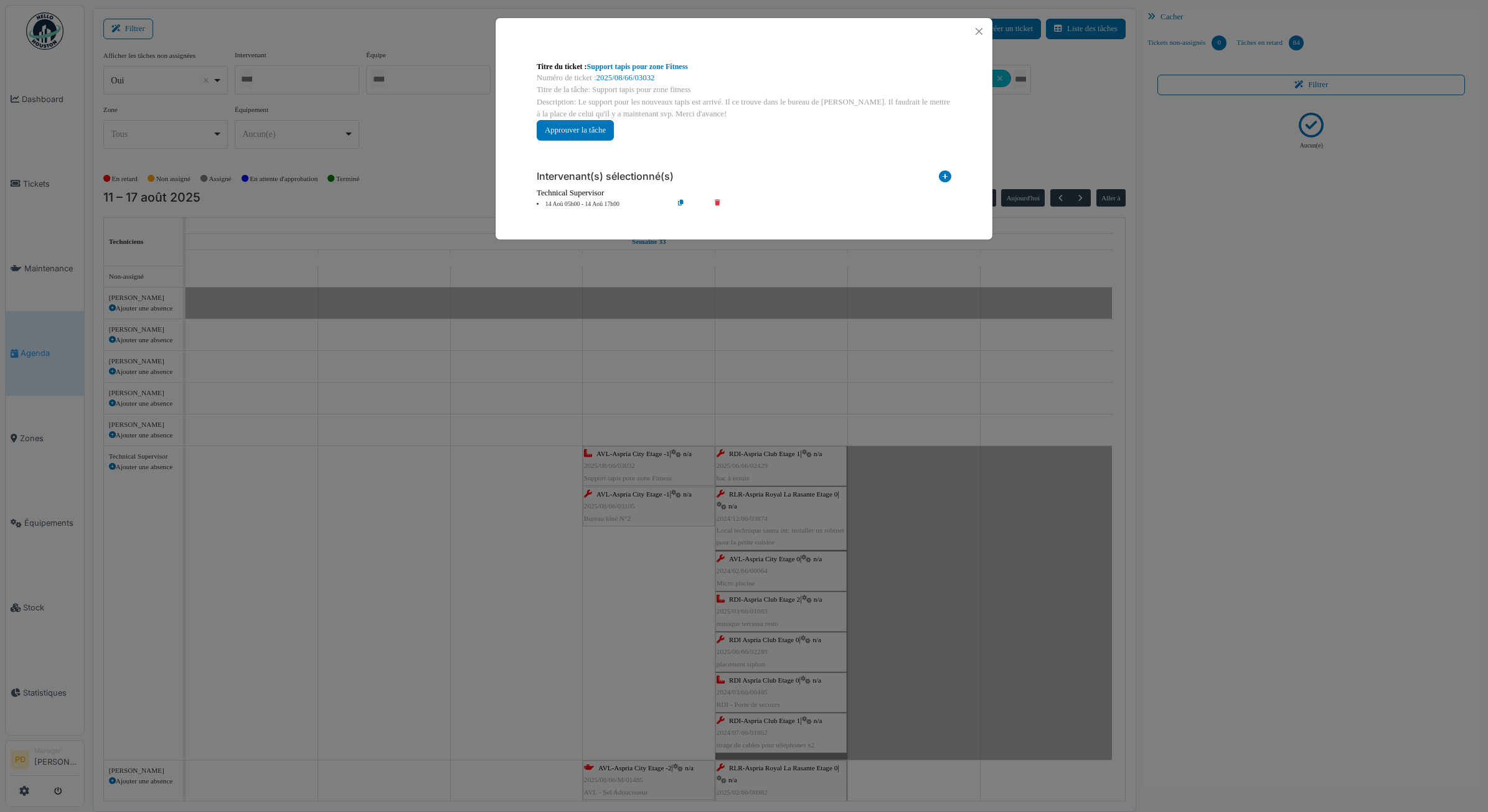
click at [945, 178] on icon at bounding box center [946, 179] width 13 height 16
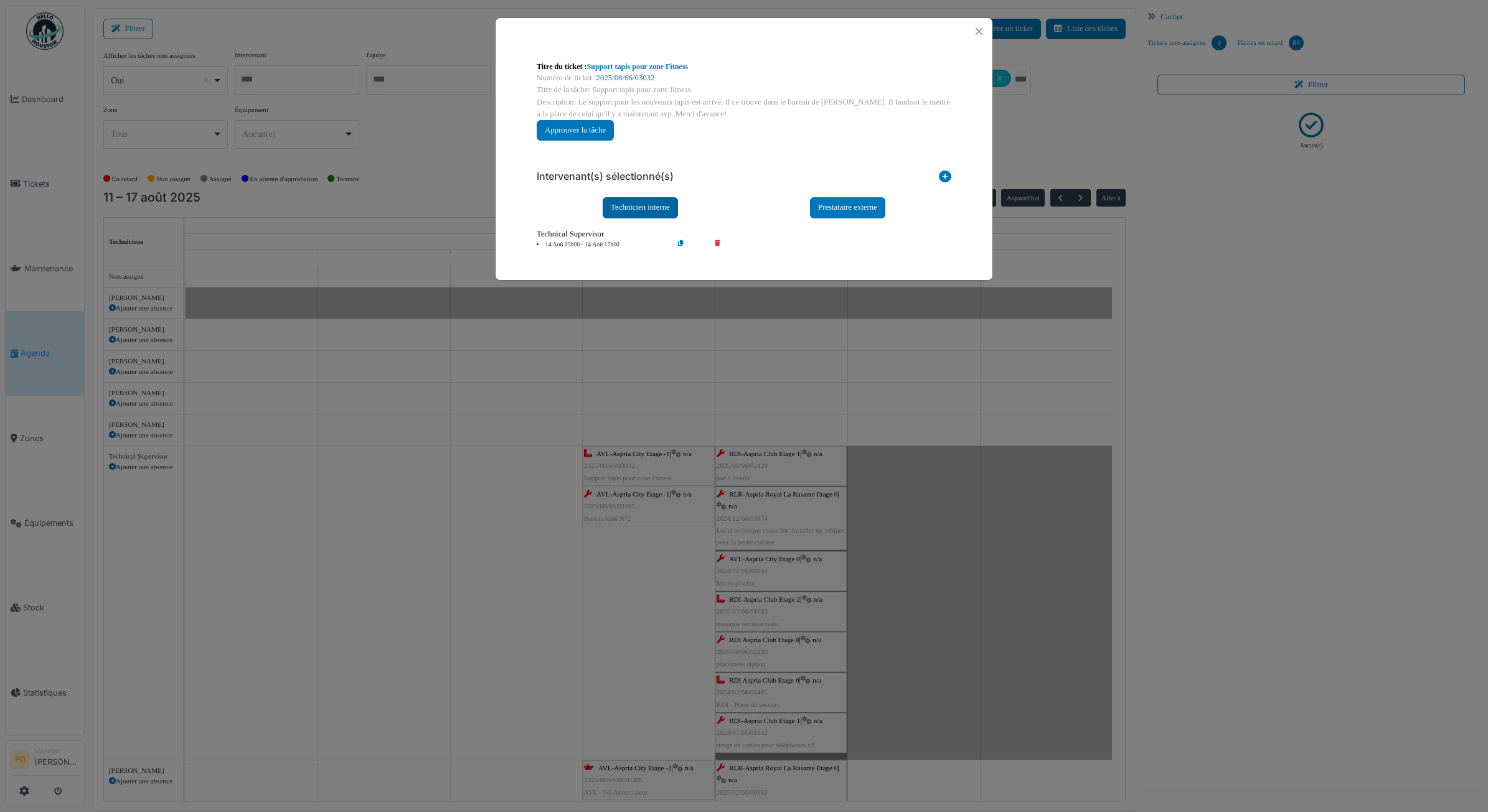
click at [658, 205] on div "Technicien interne" at bounding box center [640, 208] width 76 height 21
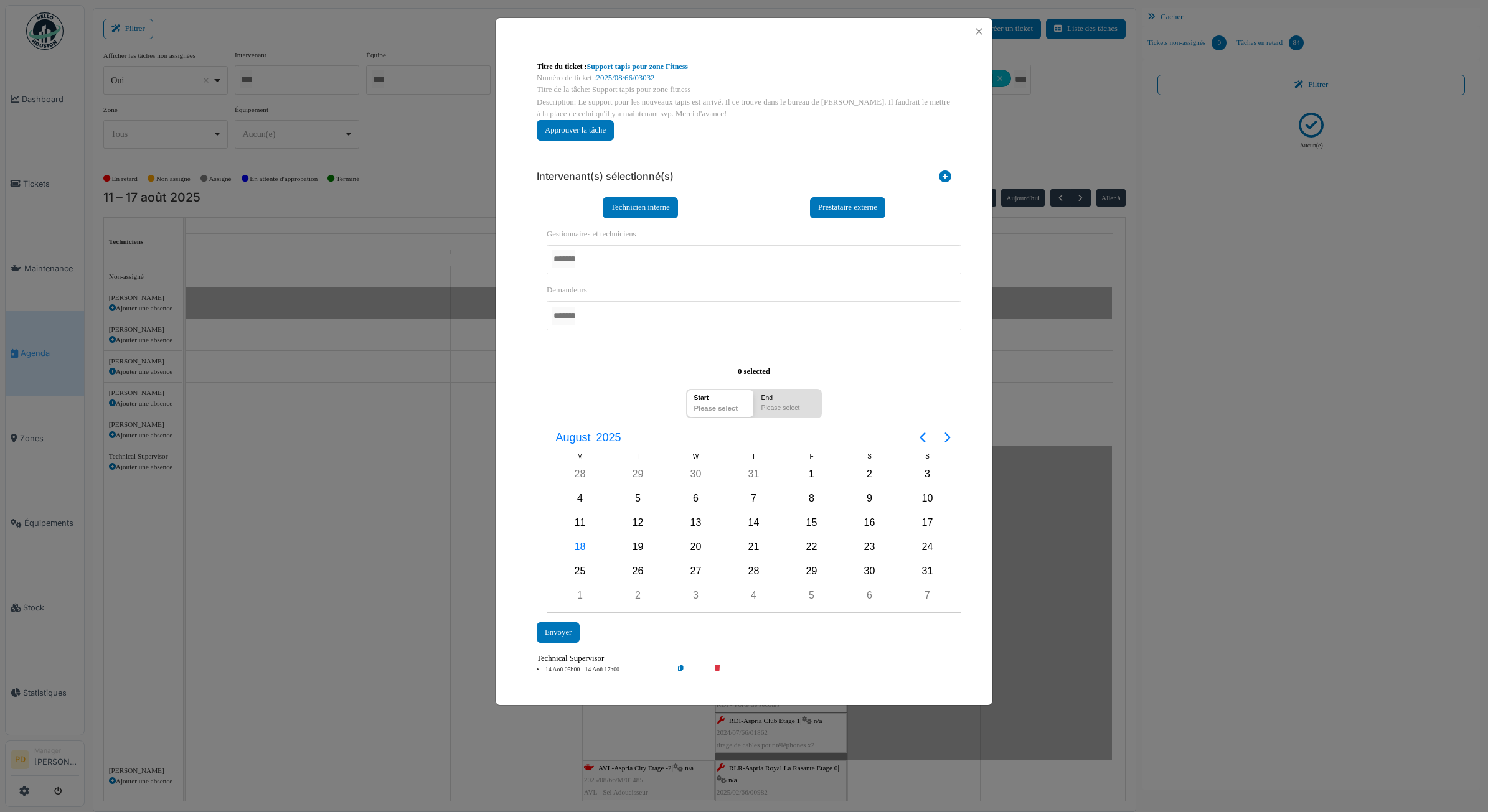
click at [609, 264] on div at bounding box center [754, 260] width 415 height 29
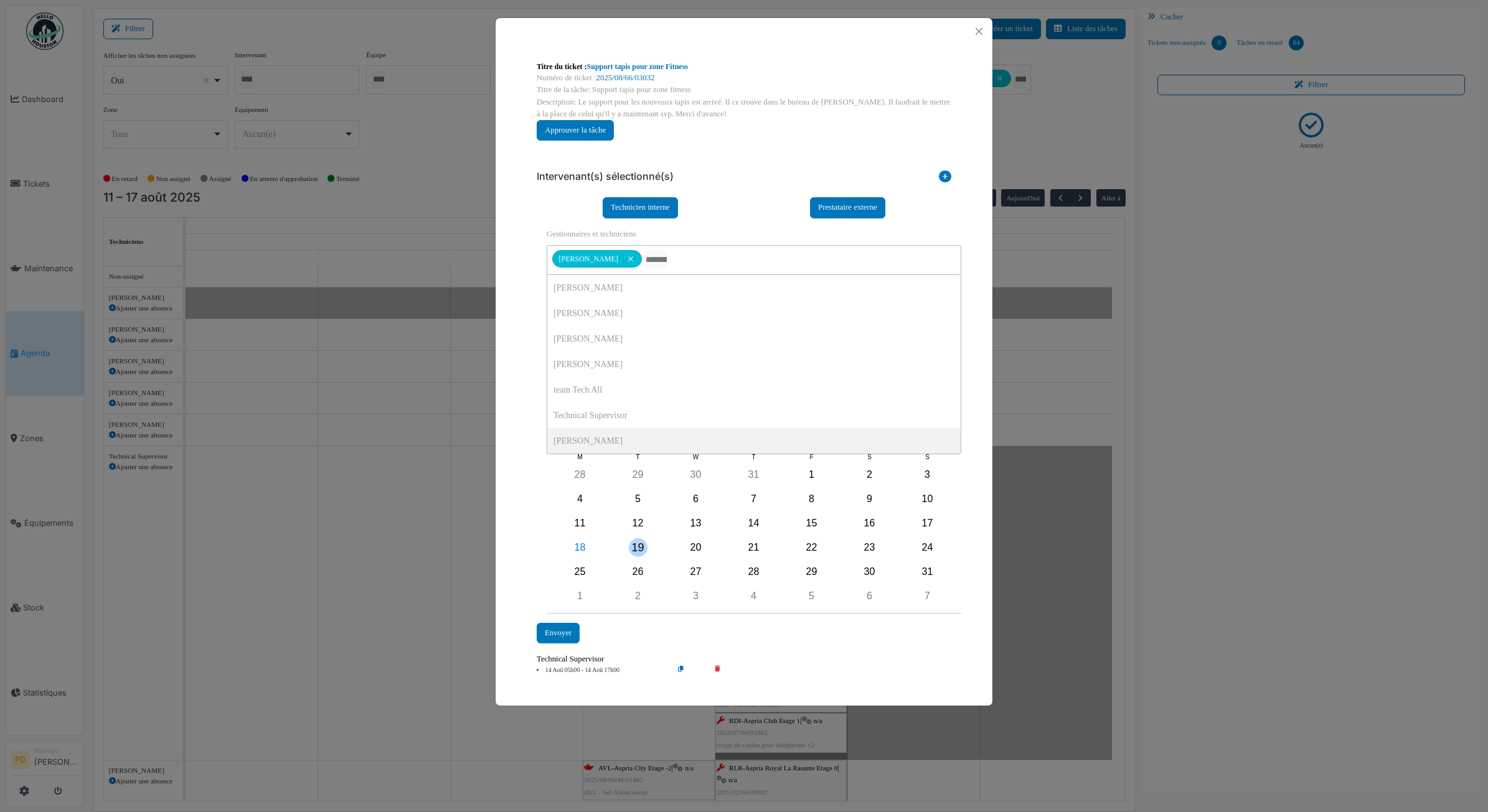
click at [637, 550] on div "19" at bounding box center [638, 548] width 18 height 18
click at [563, 632] on div "Envoyer" at bounding box center [558, 633] width 43 height 21
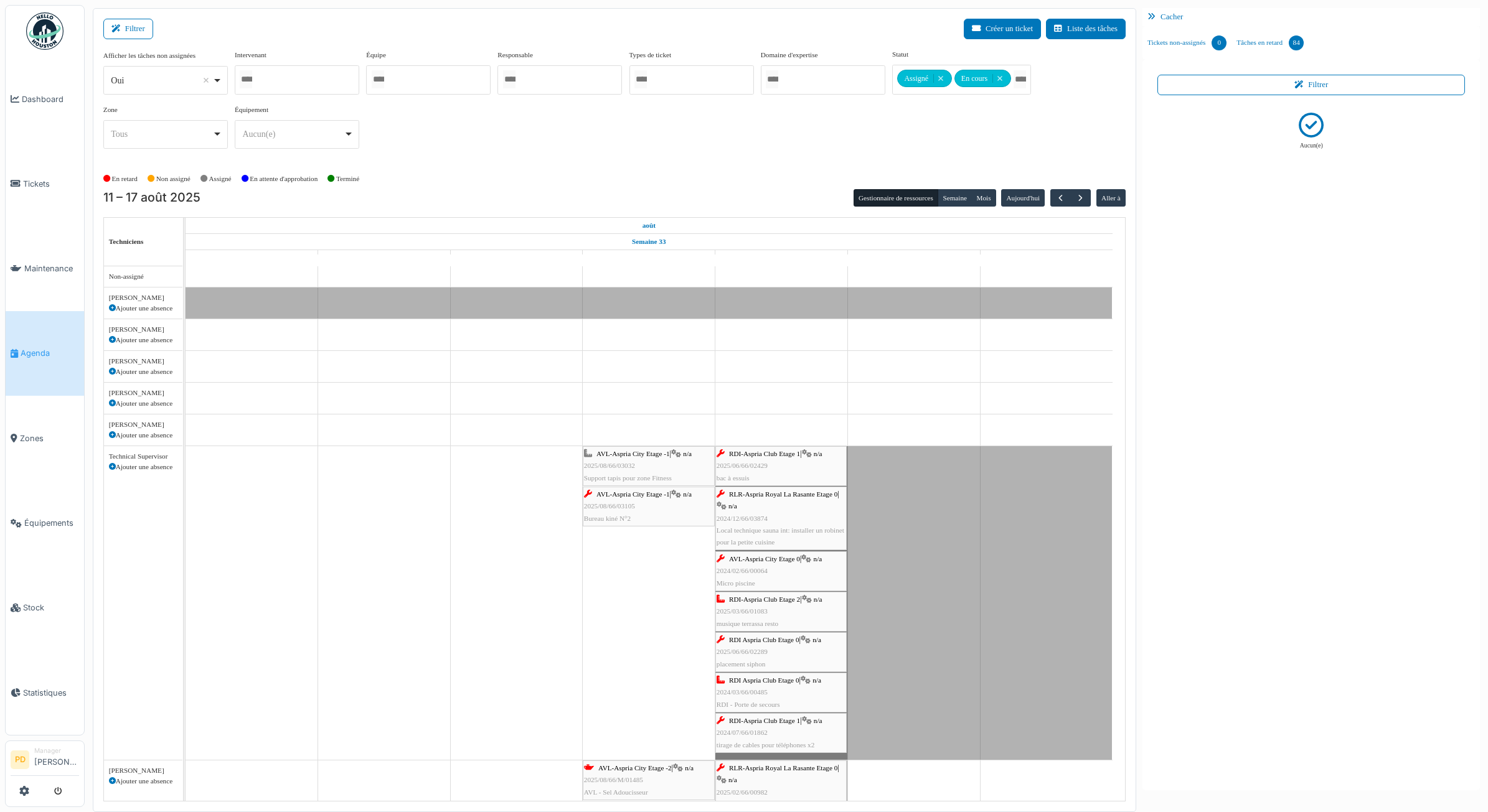
click at [643, 460] on div "AVL-Aspria City Etage -1 | n/a 2025/08/66/03032 Support tapis pour zone Fitness" at bounding box center [649, 467] width 129 height 36
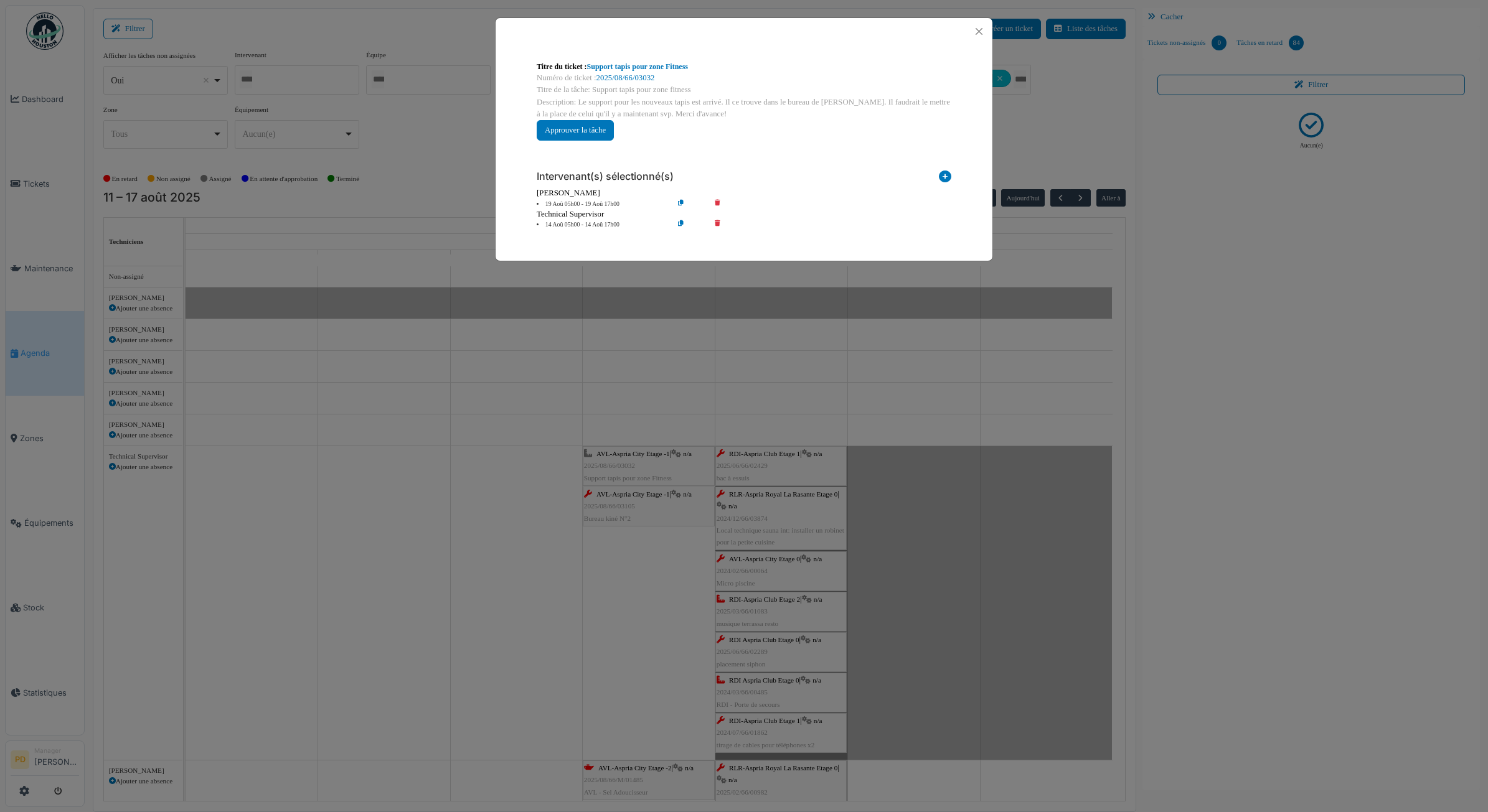
click at [609, 220] on div "Technical Supervisor" at bounding box center [744, 214] width 415 height 12
click at [609, 225] on li "14 Aoû 05h00 - 14 Aoû 17h00" at bounding box center [602, 225] width 142 height 9
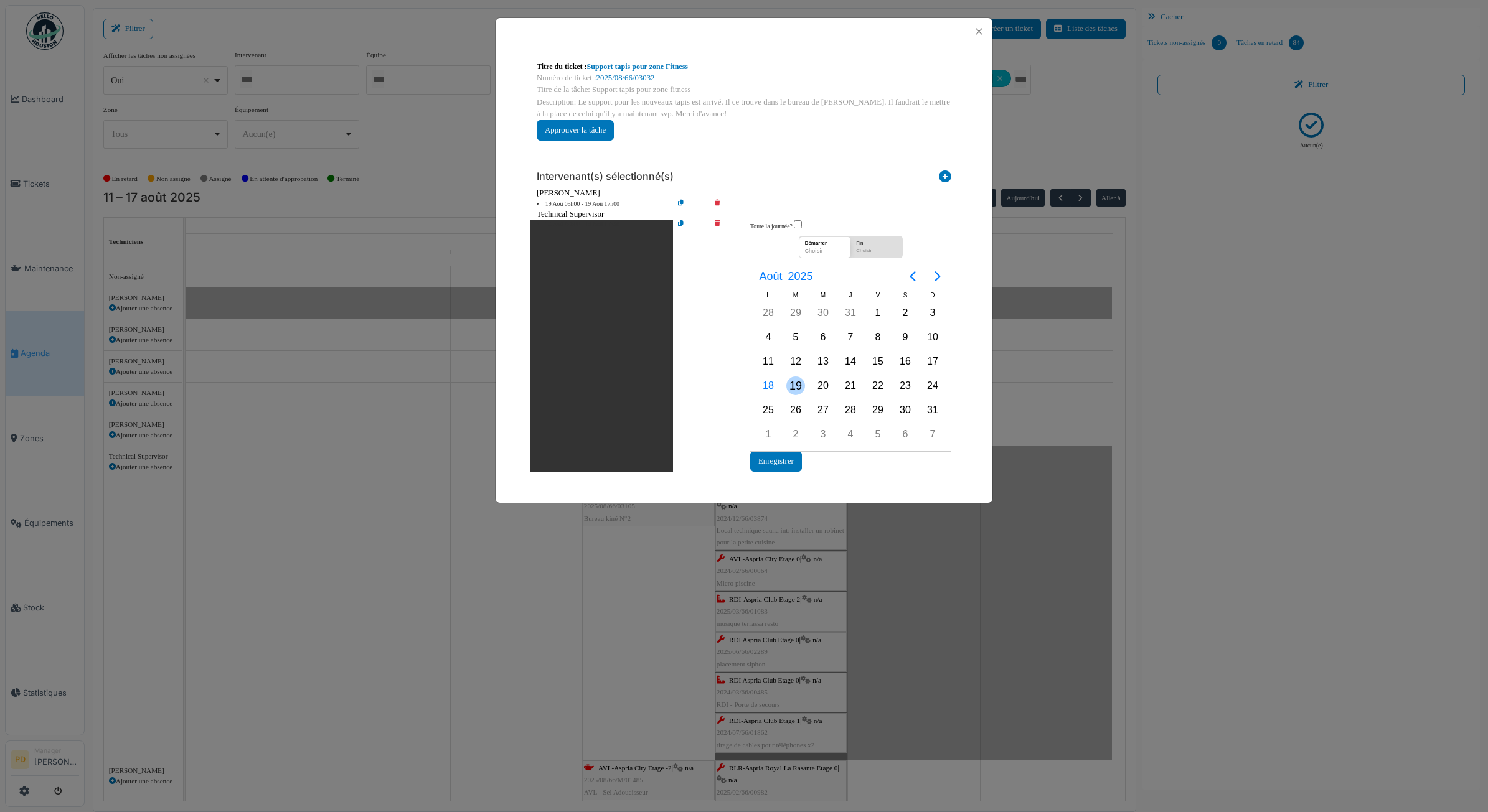
click at [791, 384] on div "19" at bounding box center [796, 385] width 18 height 18
click at [785, 457] on button "Enregistrer" at bounding box center [776, 461] width 52 height 21
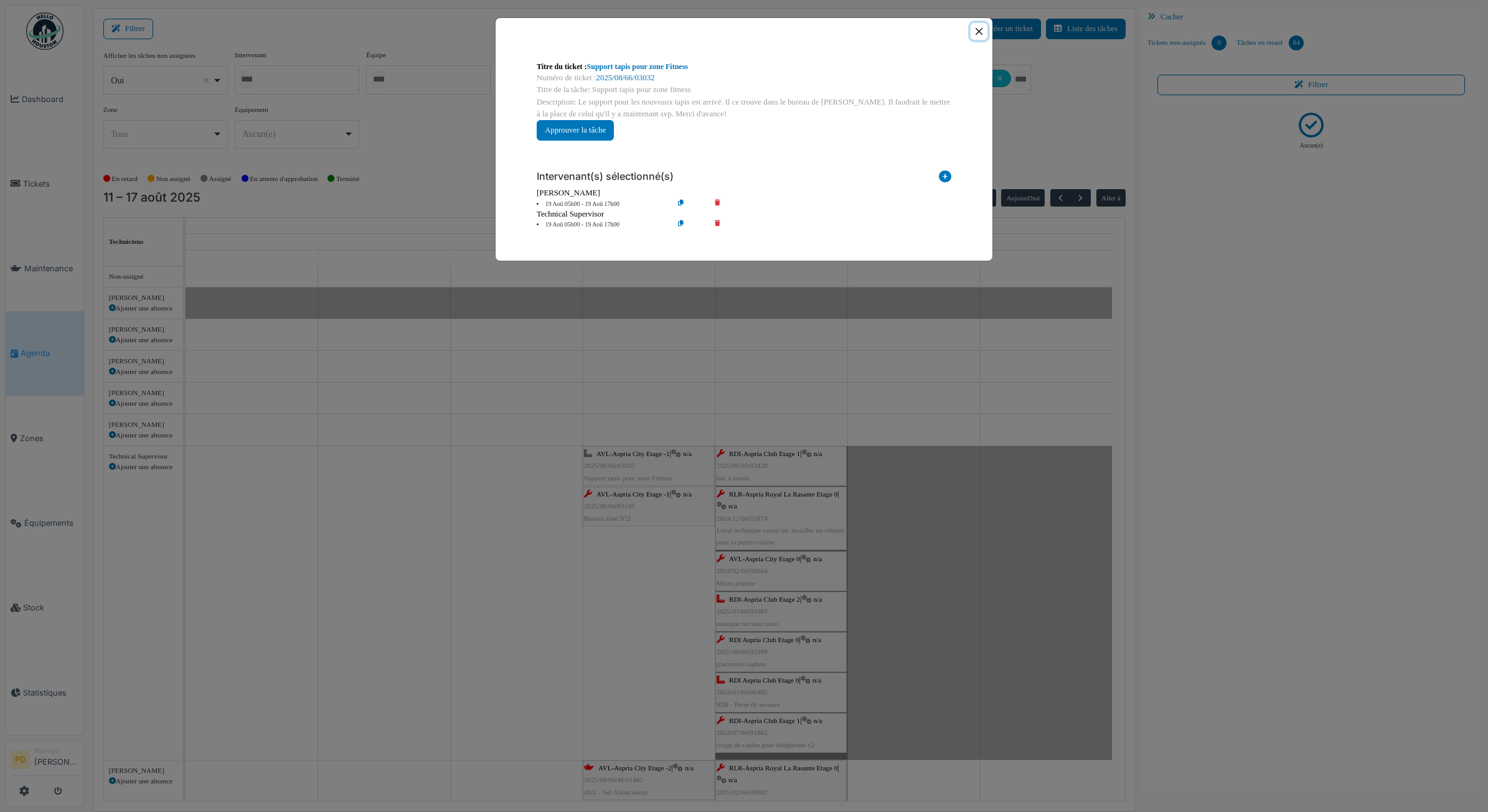
click at [976, 33] on button "Close" at bounding box center [979, 31] width 16 height 16
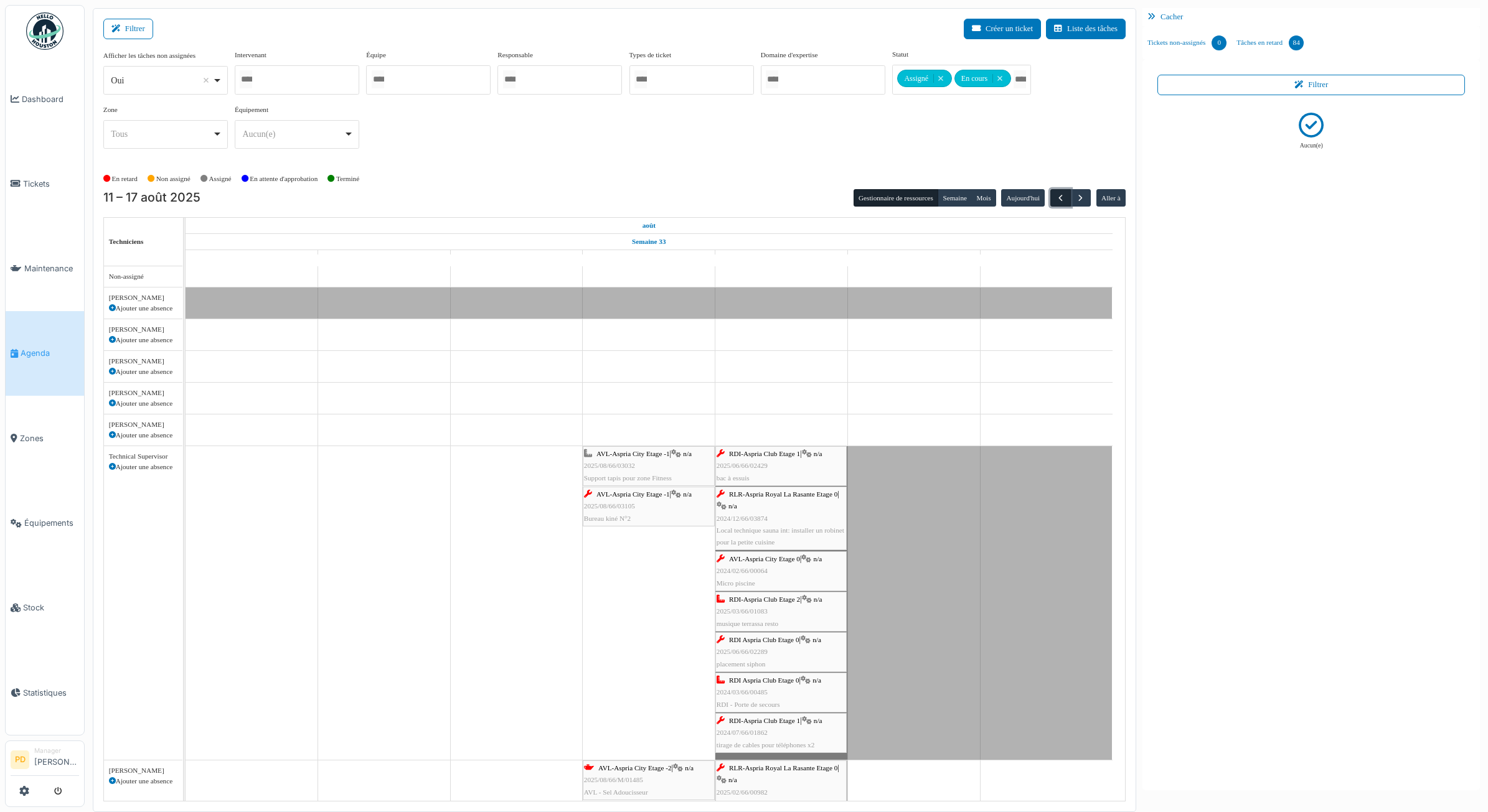
click at [1059, 197] on span "button" at bounding box center [1061, 199] width 11 height 11
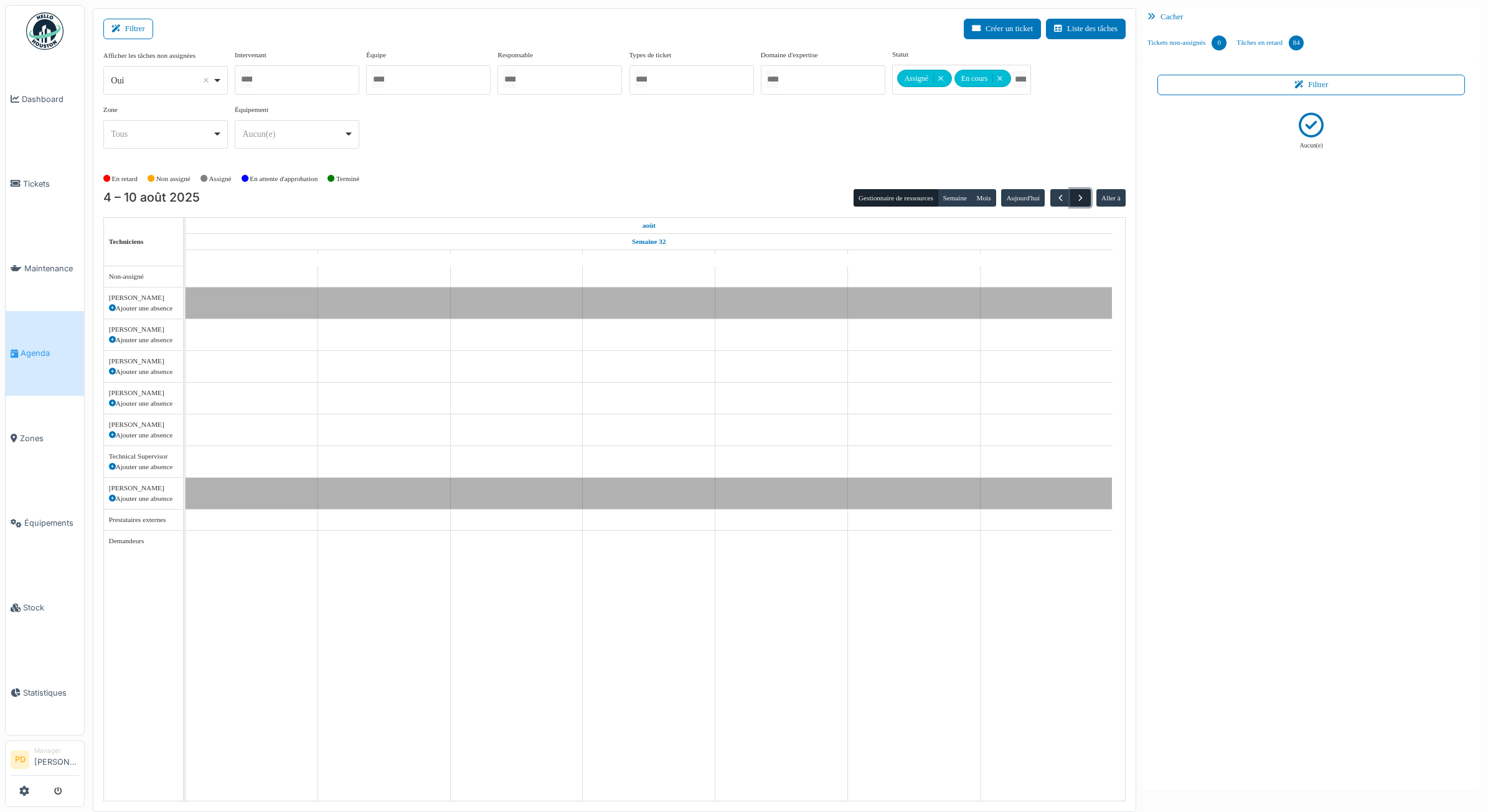
click at [1078, 200] on span "button" at bounding box center [1081, 199] width 11 height 11
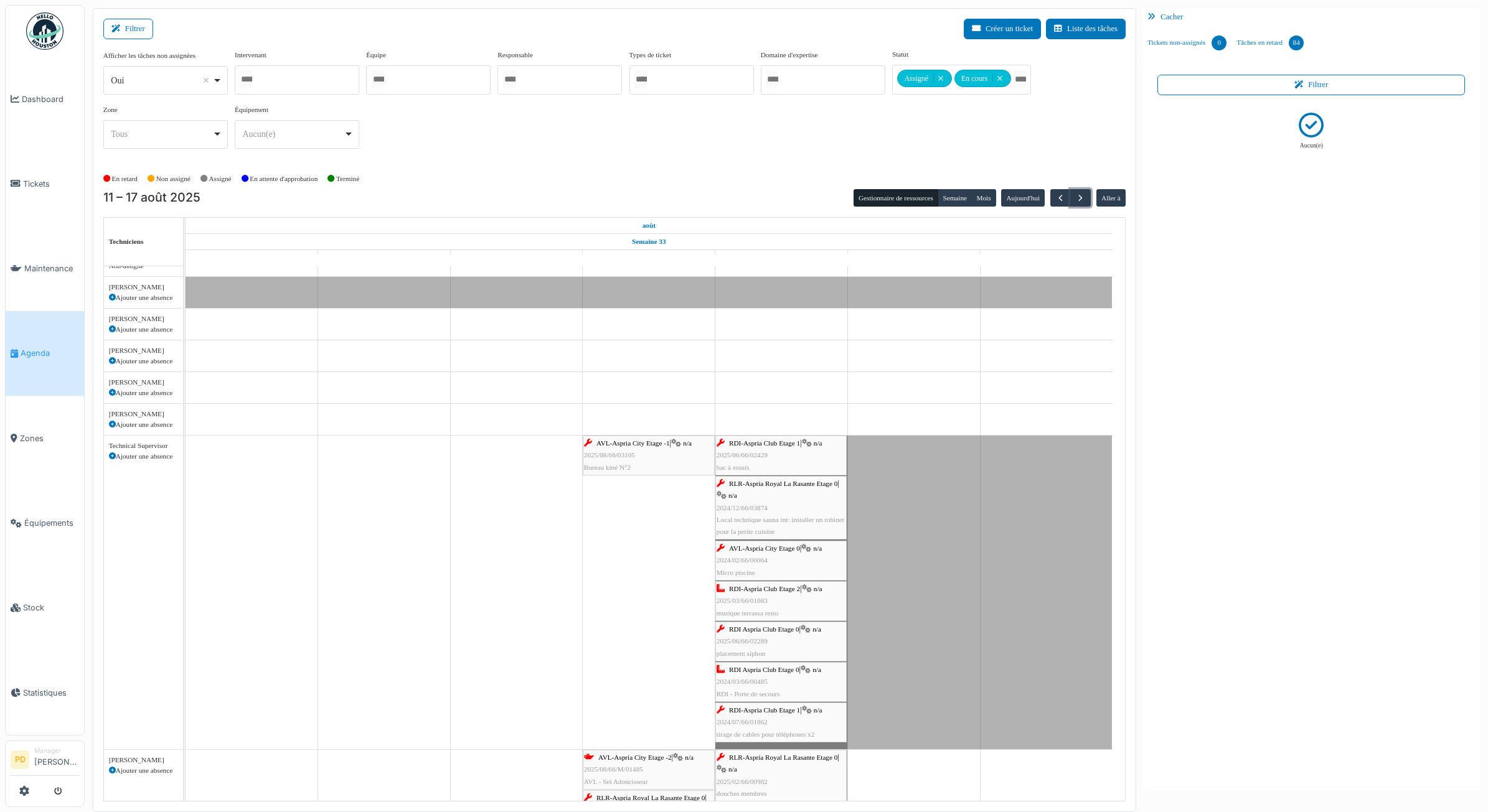
scroll to position [16, 0]
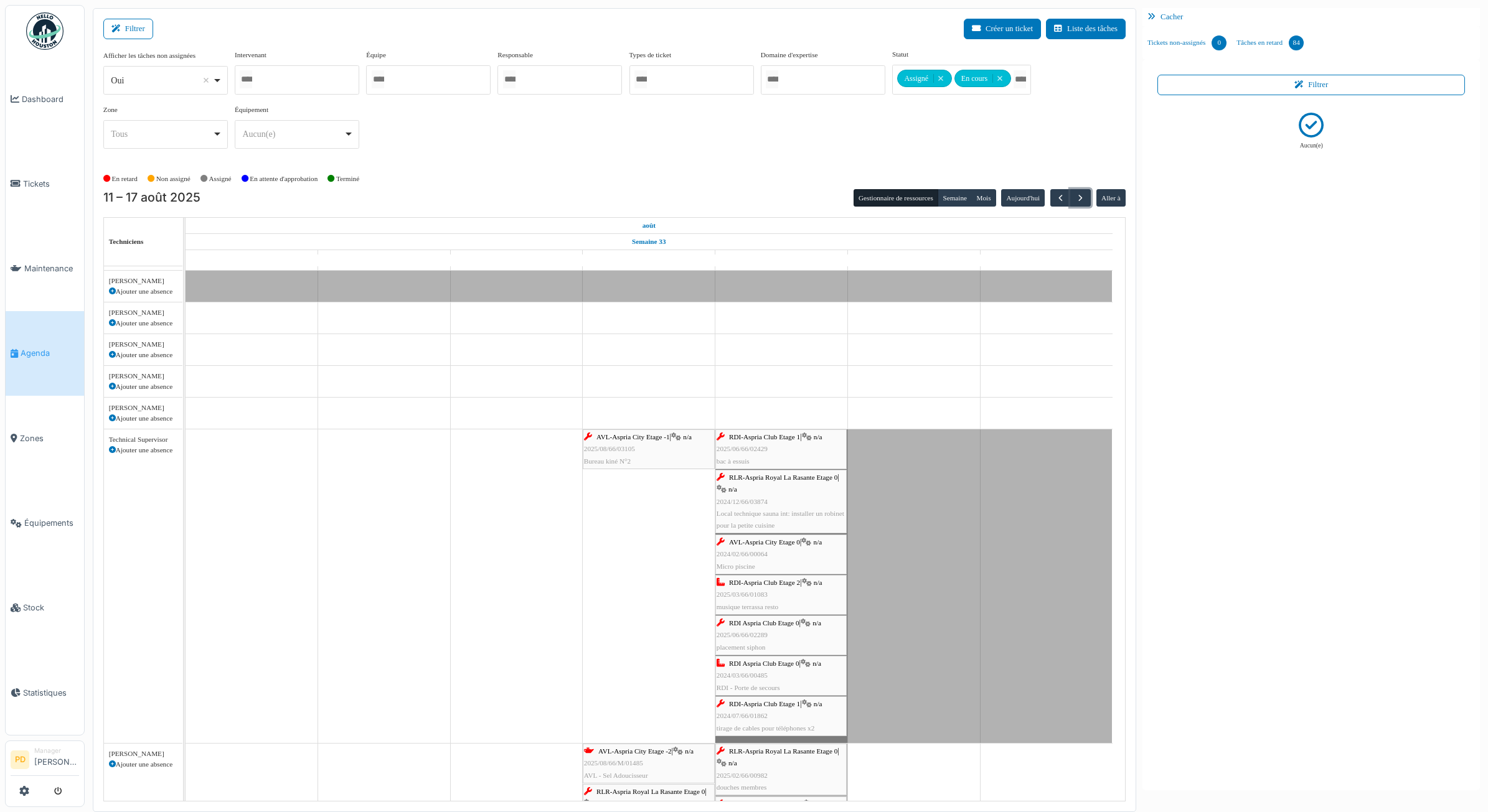
click at [761, 437] on span "RDI-Aspria Club Etage 1" at bounding box center [765, 437] width 71 height 7
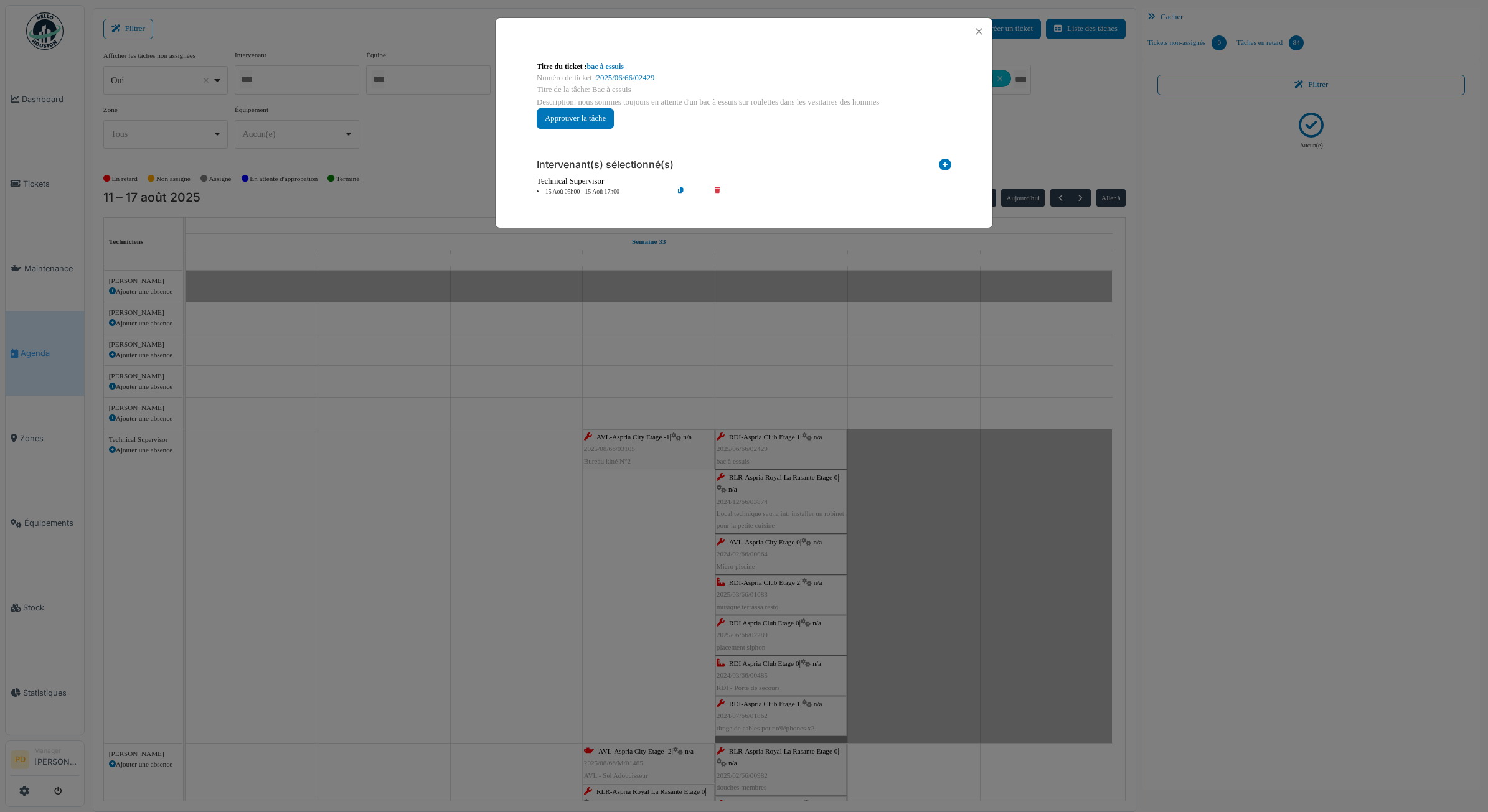
click at [584, 193] on li "15 Aoû 05h00 - 15 Aoû 17h00" at bounding box center [602, 192] width 142 height 9
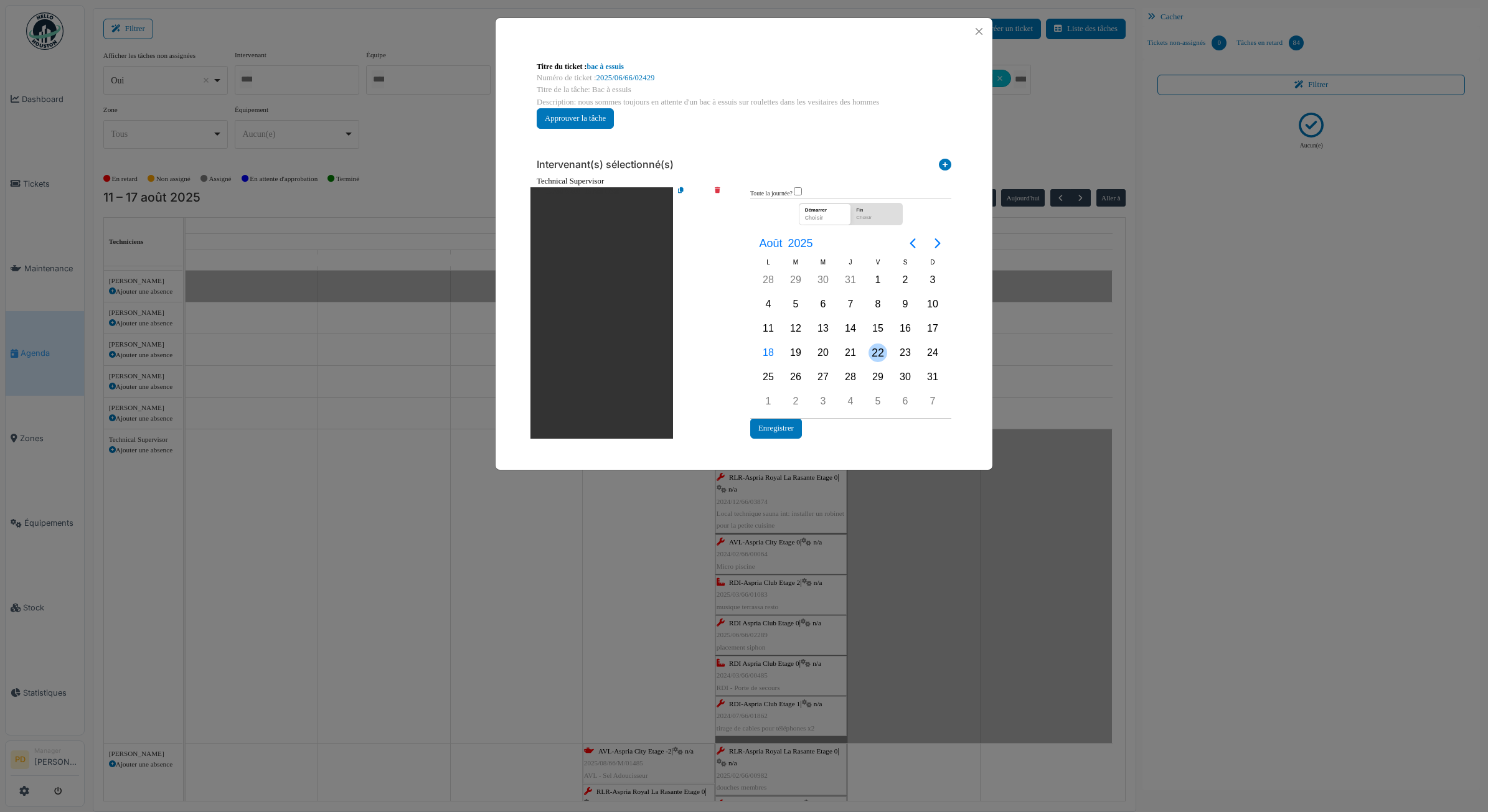
click at [871, 349] on div "22" at bounding box center [878, 353] width 18 height 18
click at [793, 427] on button "Enregistrer" at bounding box center [776, 428] width 52 height 21
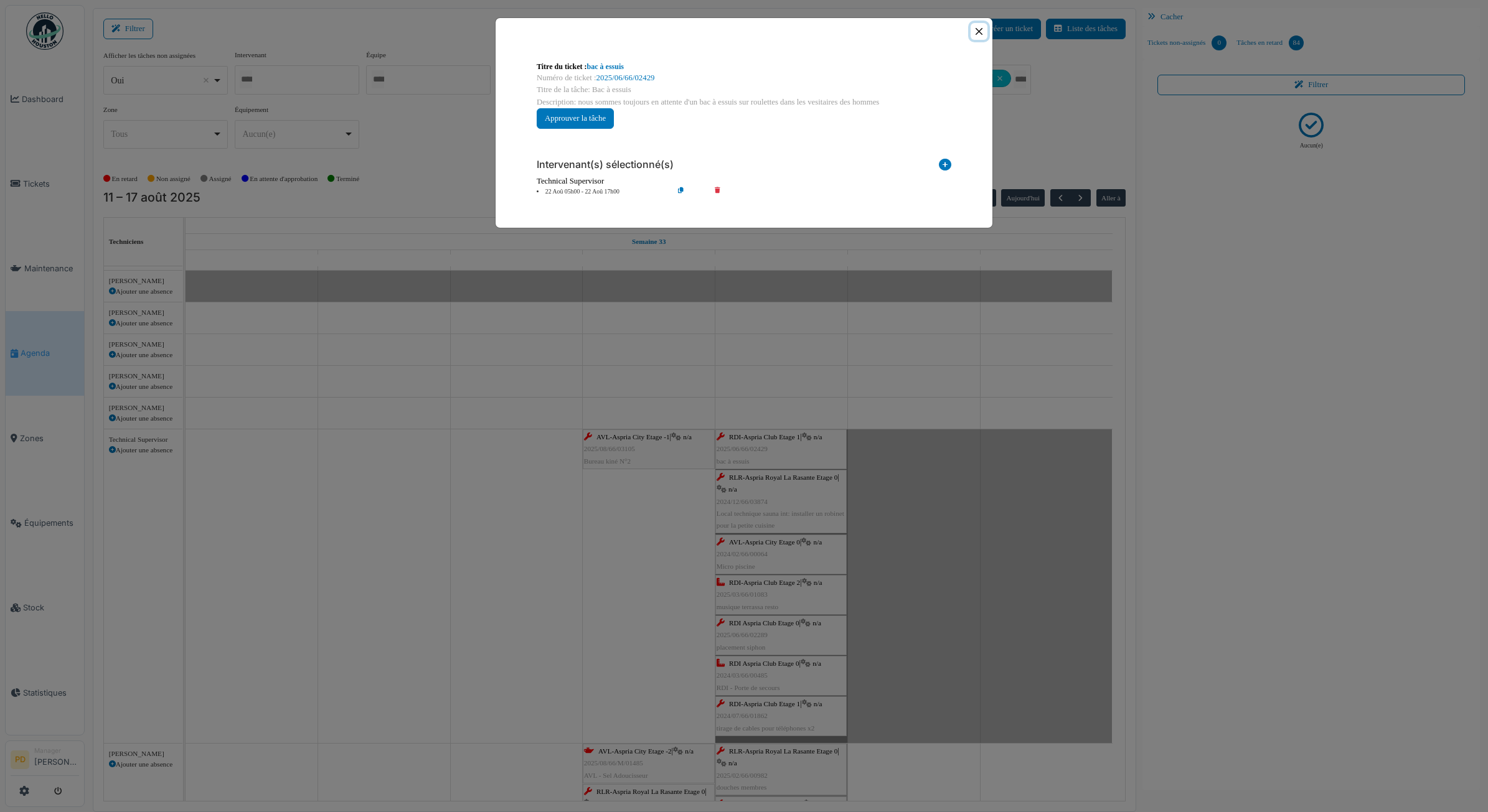
click at [978, 36] on button "Close" at bounding box center [979, 31] width 16 height 16
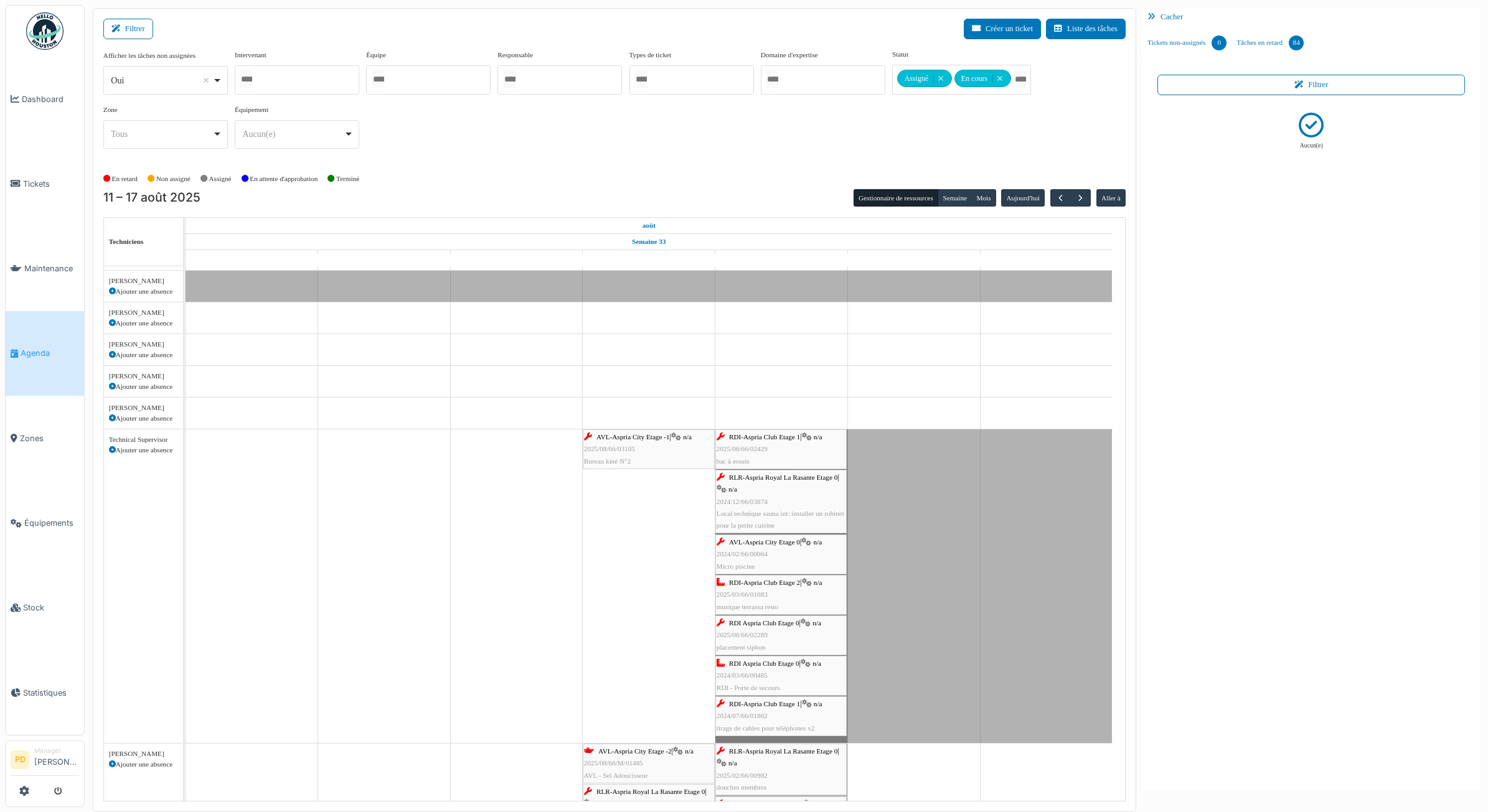
click at [761, 489] on div "RLR-Aspria Royal La Rasante Etage 0 | n/a 2024/12/66/03874 Local technique saun…" at bounding box center [780, 502] width 129 height 60
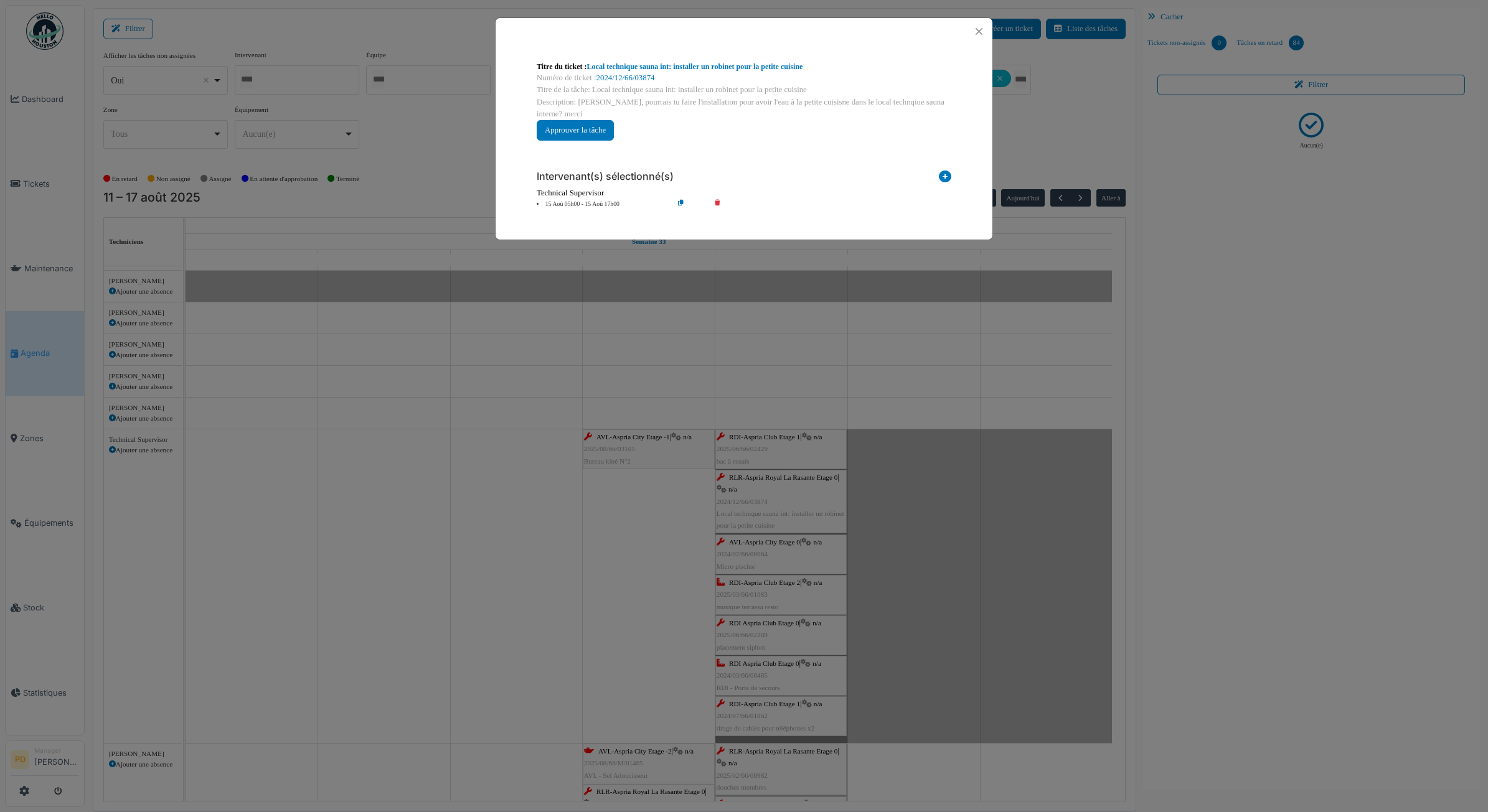
click at [603, 202] on li "15 Aoû 05h00 - 15 Aoû 17h00" at bounding box center [602, 204] width 142 height 9
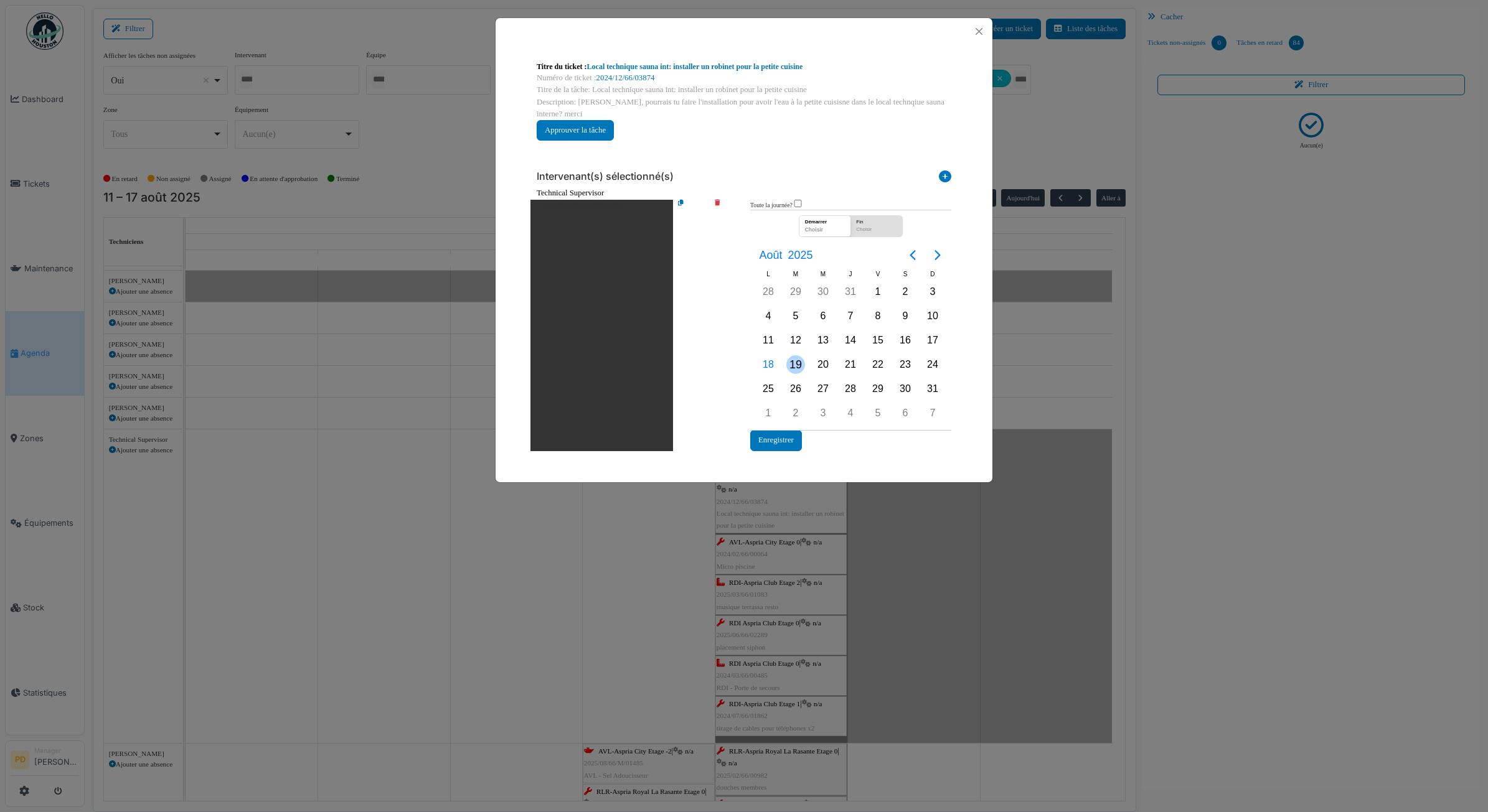
click at [794, 358] on div "19" at bounding box center [796, 365] width 18 height 18
click at [787, 442] on button "Enregistrer" at bounding box center [776, 440] width 52 height 21
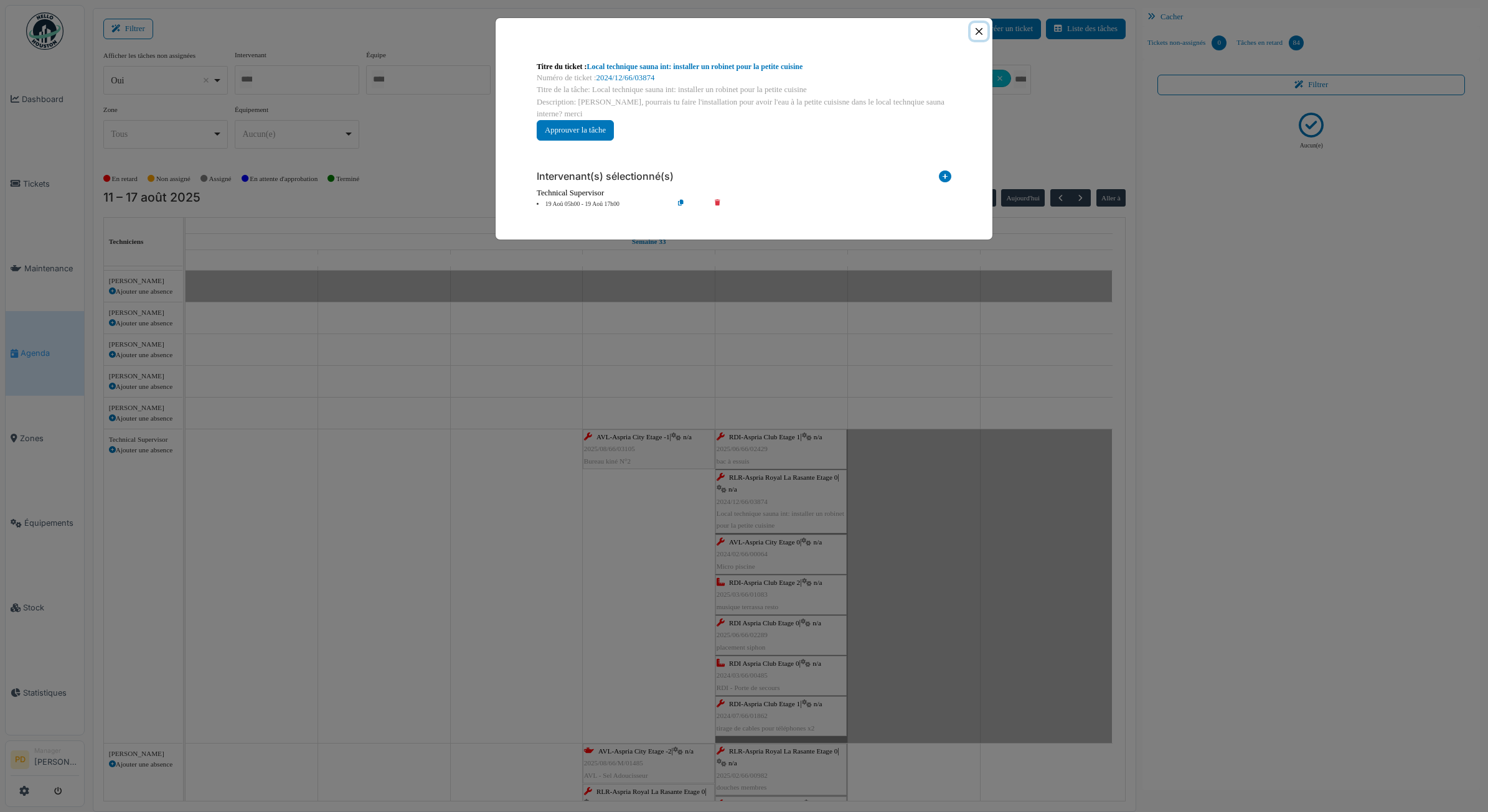
click at [978, 32] on button "Close" at bounding box center [979, 31] width 16 height 16
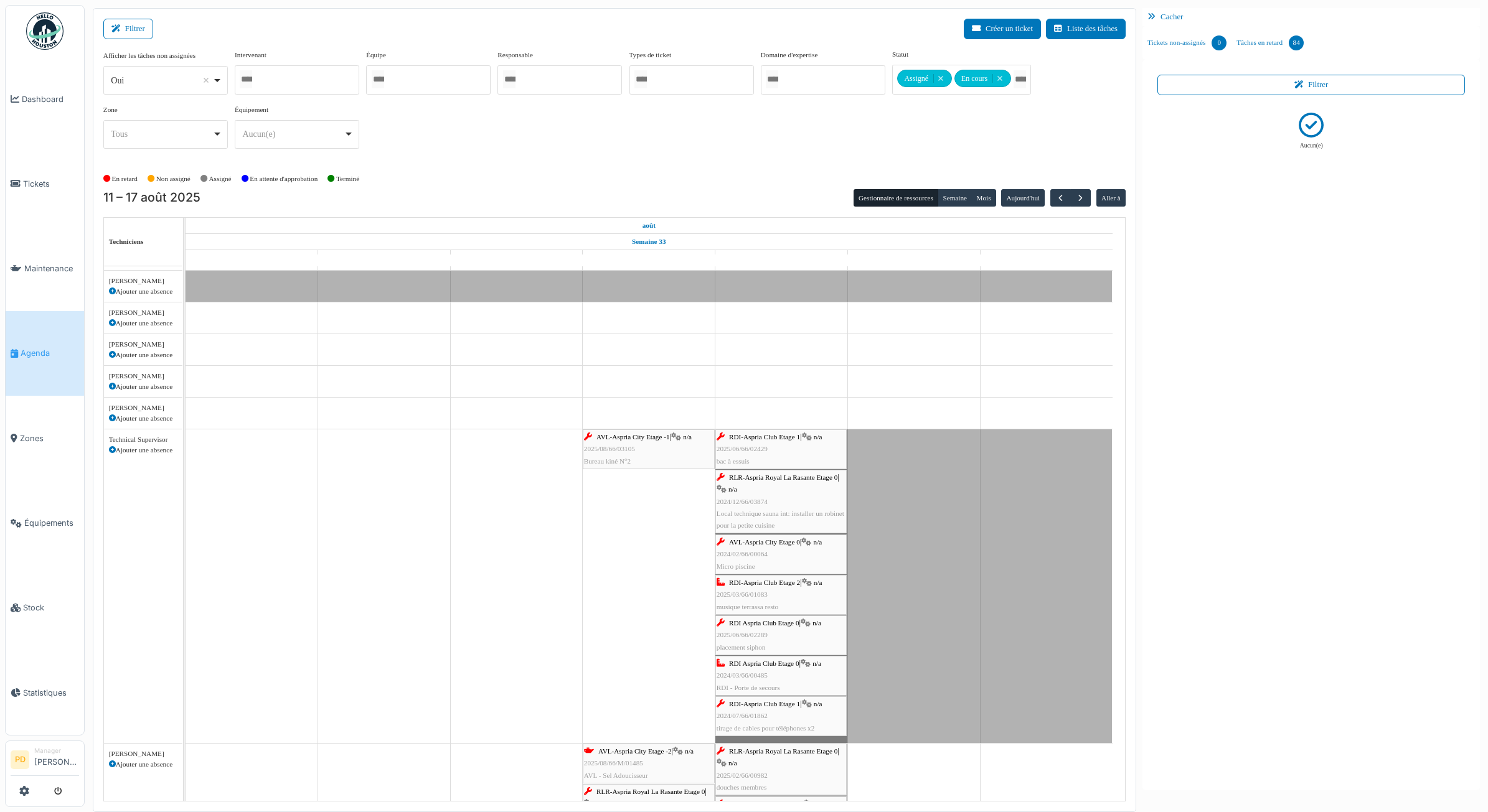
click at [773, 543] on span "AVL-Aspria City Etage 0" at bounding box center [765, 542] width 71 height 7
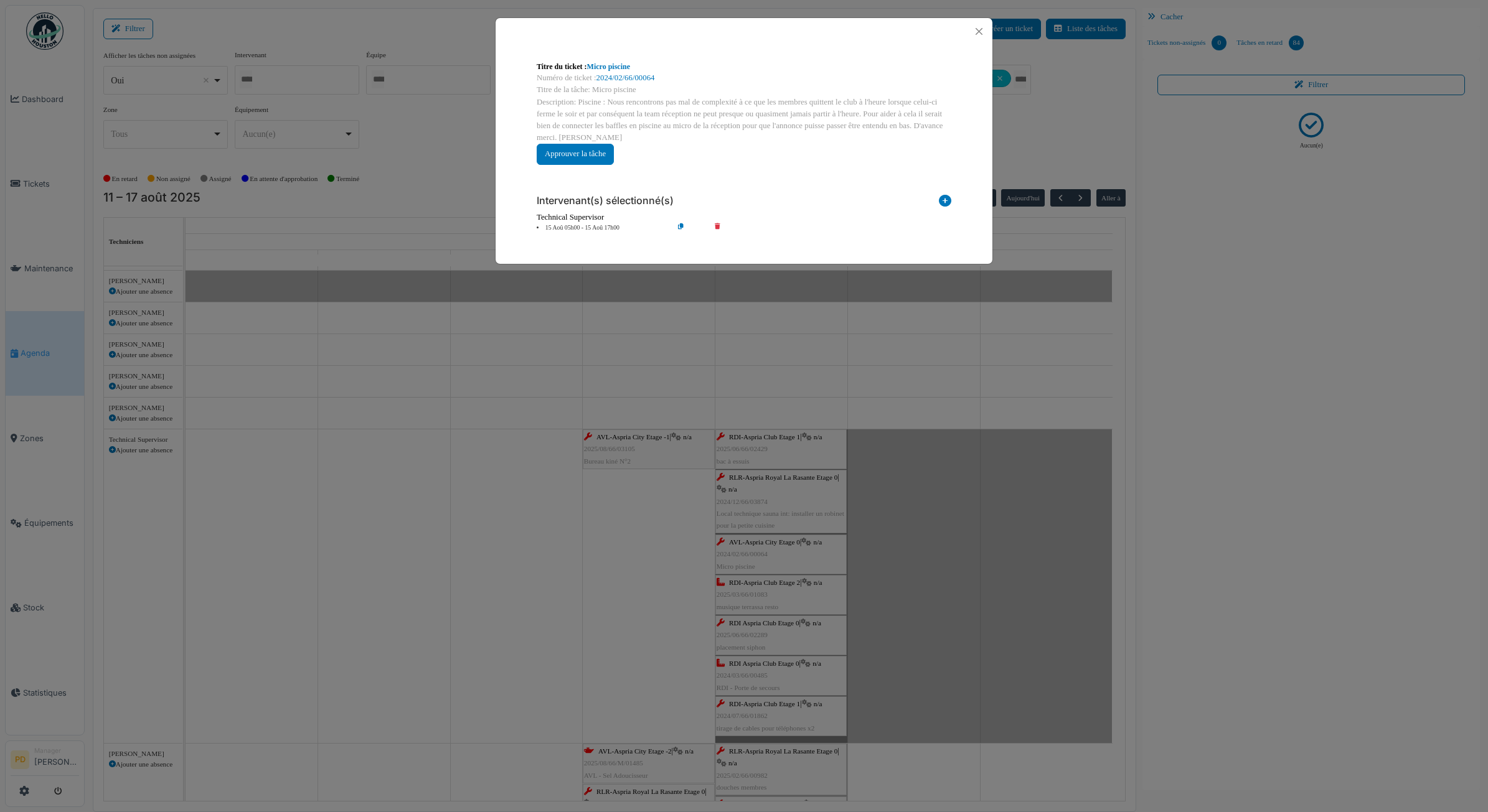
click at [601, 229] on li "15 Aoû 05h00 - 15 Aoû 17h00" at bounding box center [602, 228] width 142 height 9
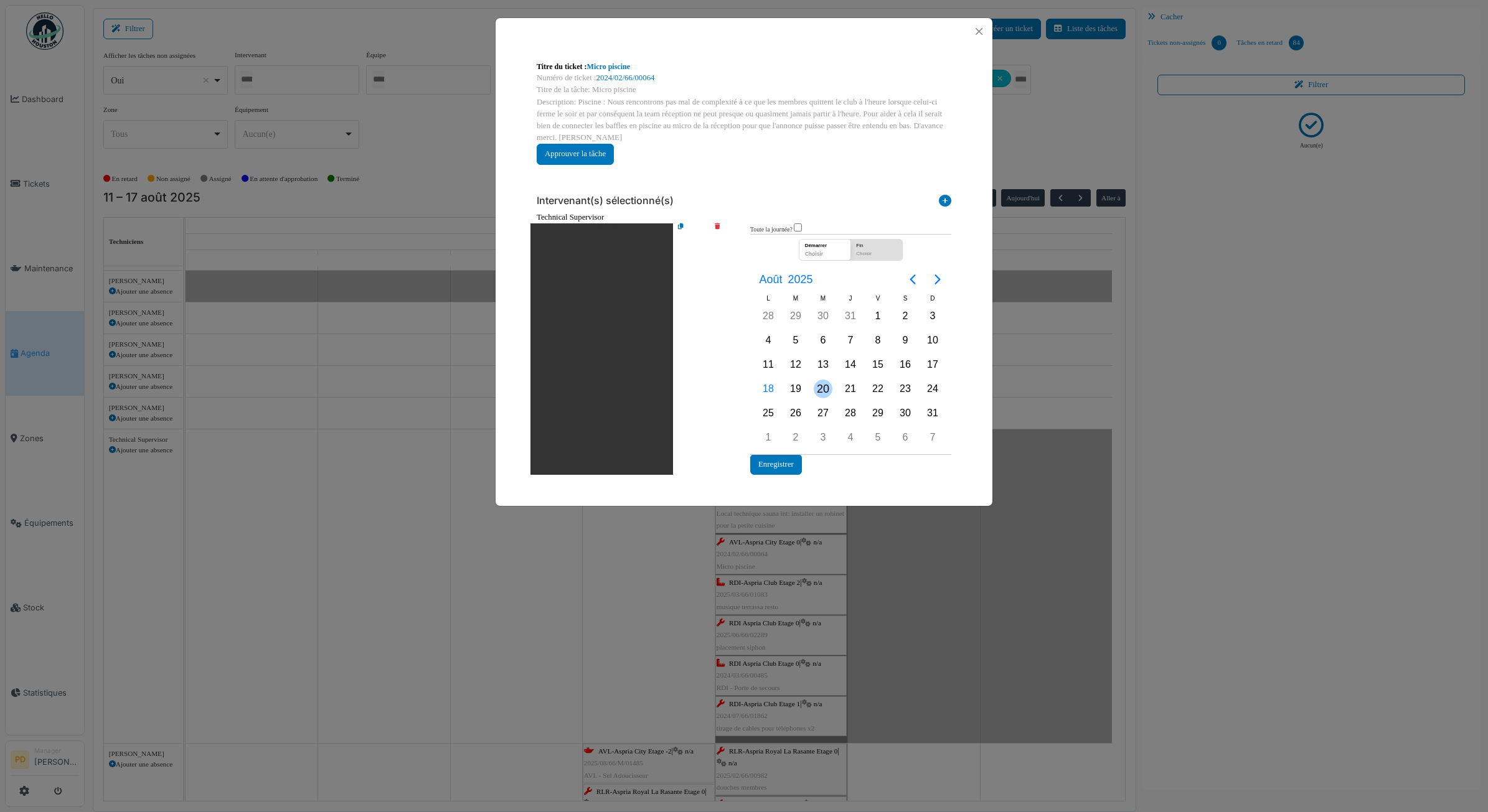
click at [830, 384] on div "20" at bounding box center [823, 389] width 18 height 18
click at [785, 462] on button "Enregistrer" at bounding box center [776, 465] width 52 height 21
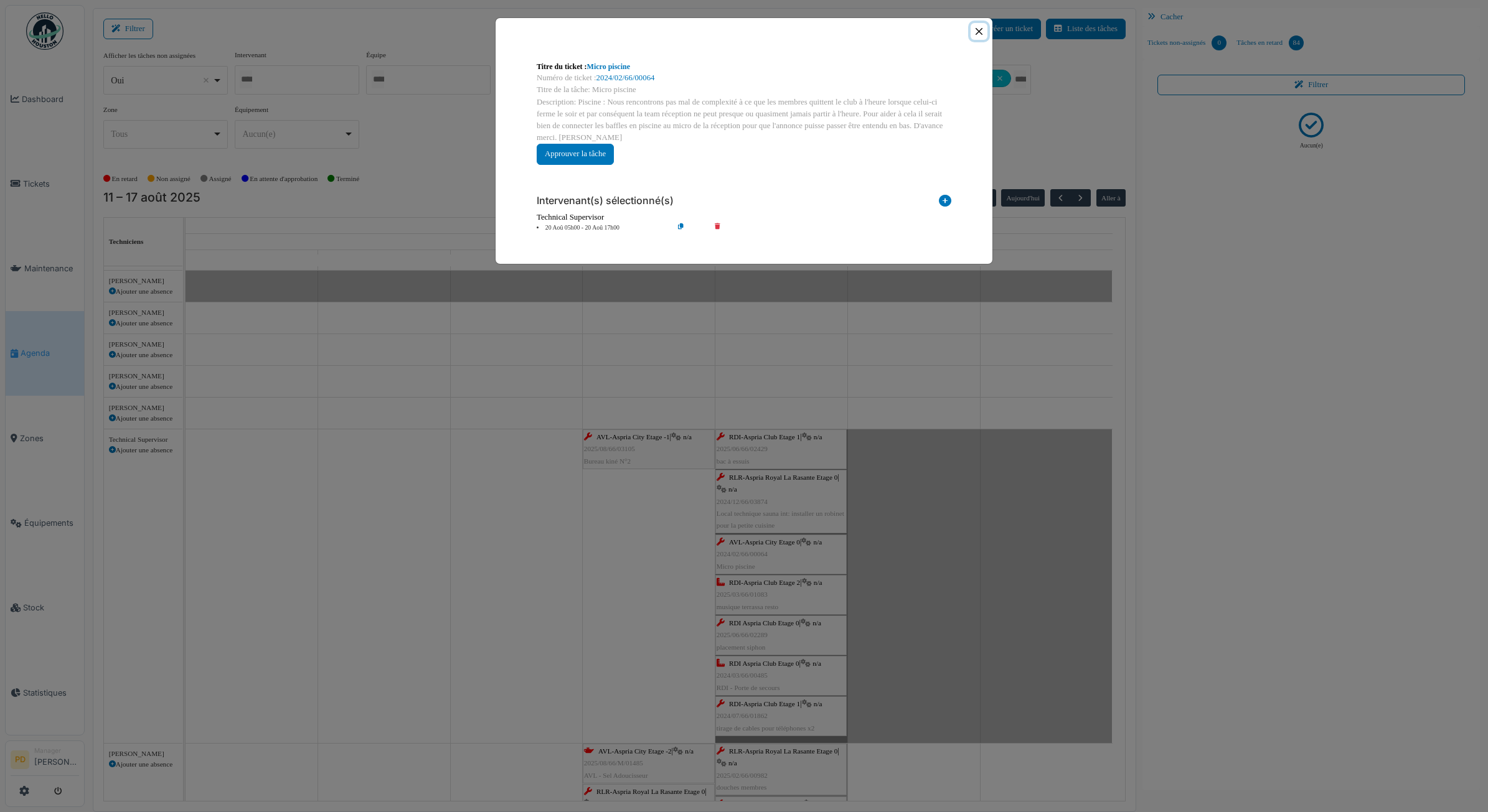
click at [981, 36] on button "Close" at bounding box center [979, 31] width 16 height 16
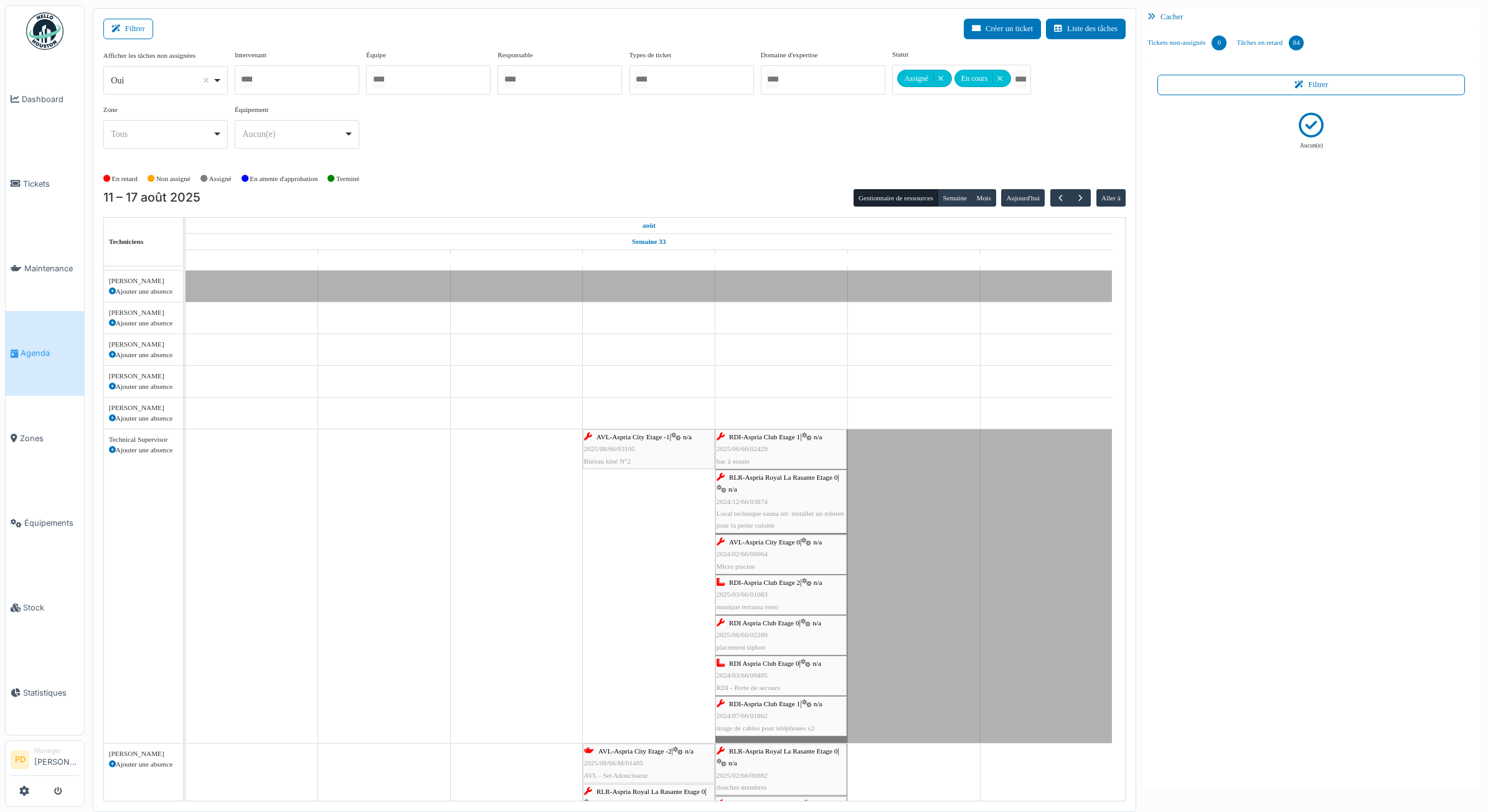
click at [773, 585] on span "RDI-Aspria Club Etage 2" at bounding box center [765, 582] width 71 height 7
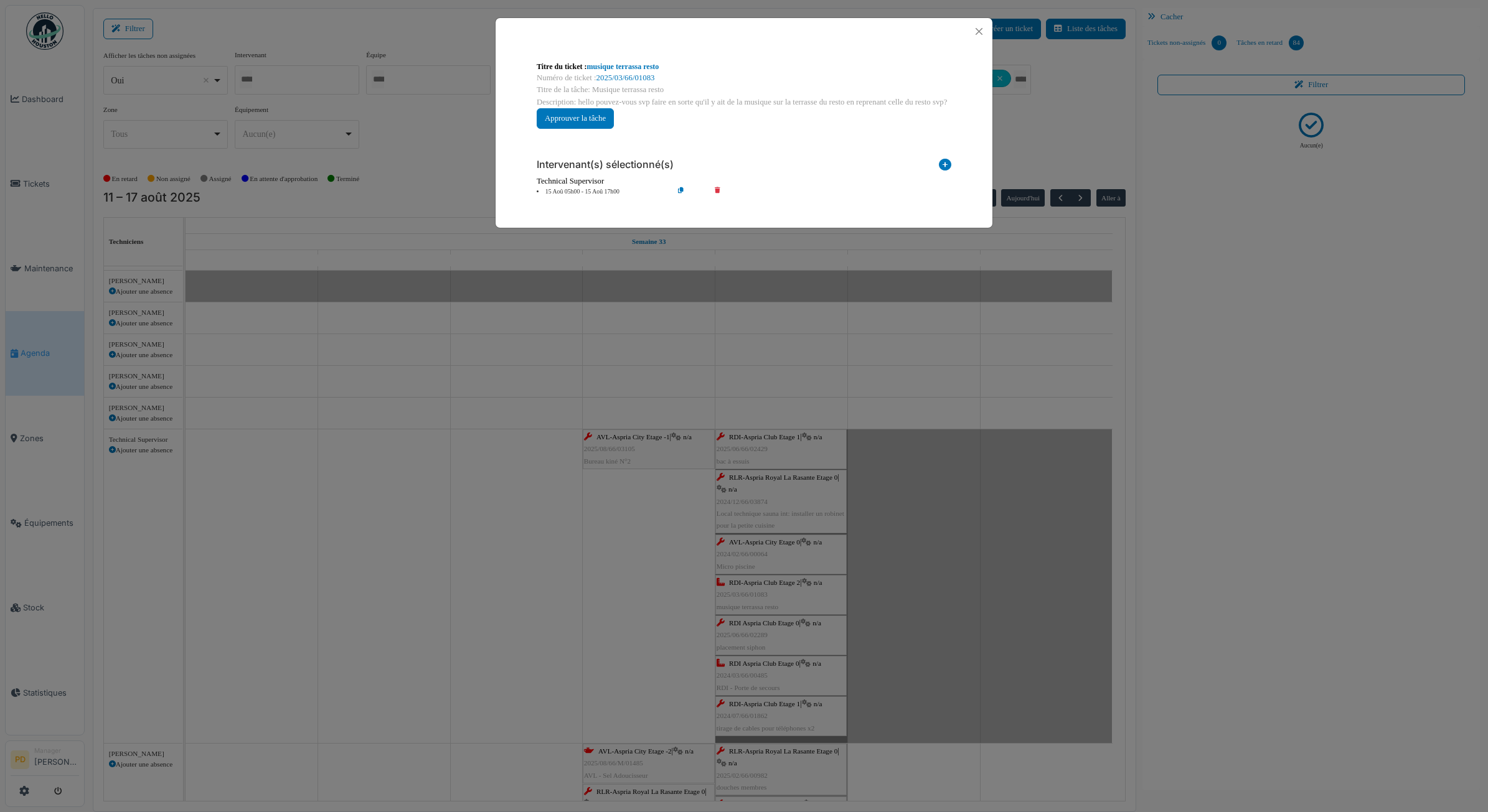
click at [603, 194] on li "15 Aoû 05h00 - 15 Aoû 17h00" at bounding box center [602, 192] width 142 height 9
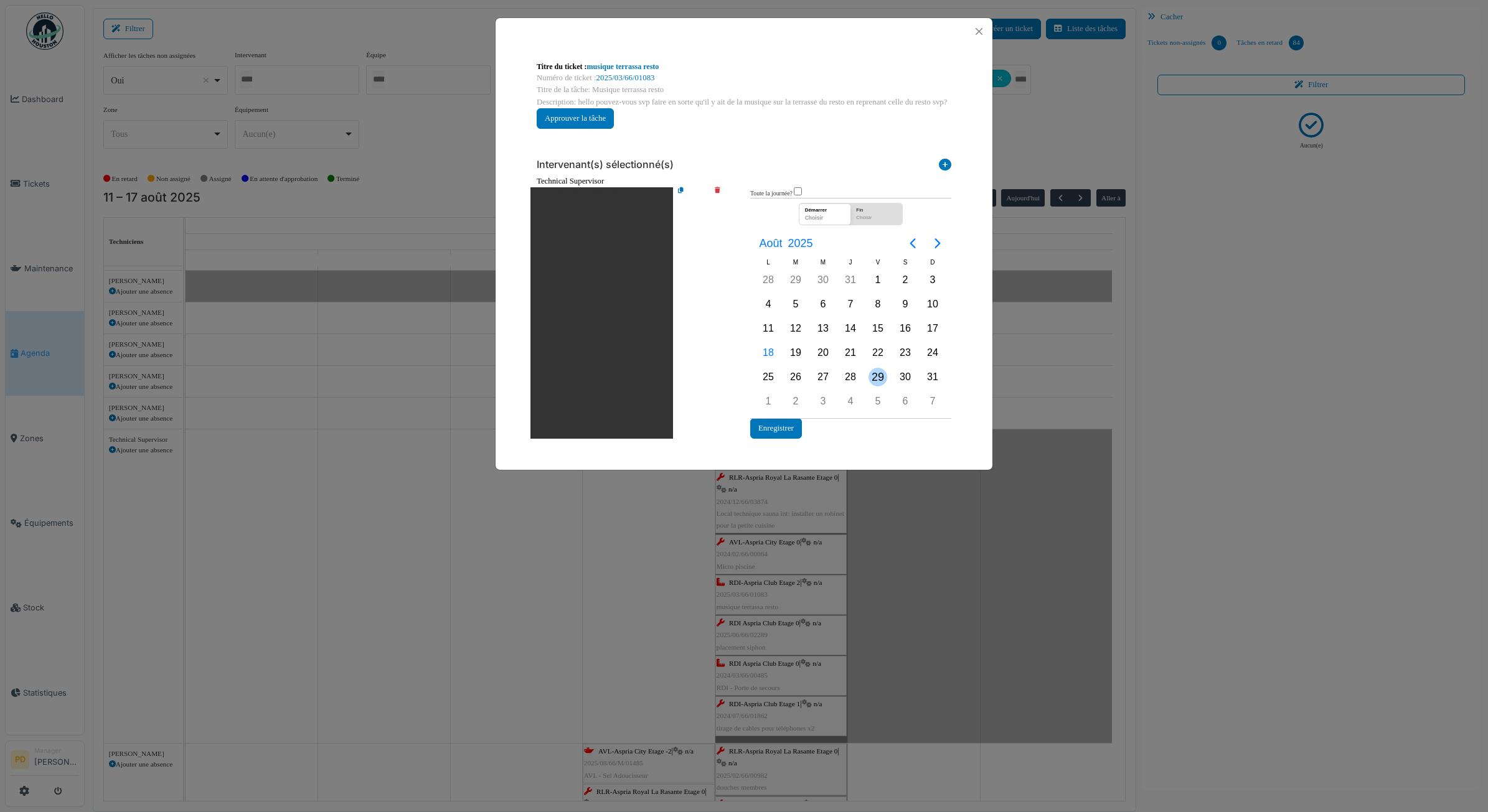
click at [879, 375] on div "29" at bounding box center [878, 377] width 18 height 18
click at [783, 431] on button "Enregistrer" at bounding box center [776, 428] width 52 height 21
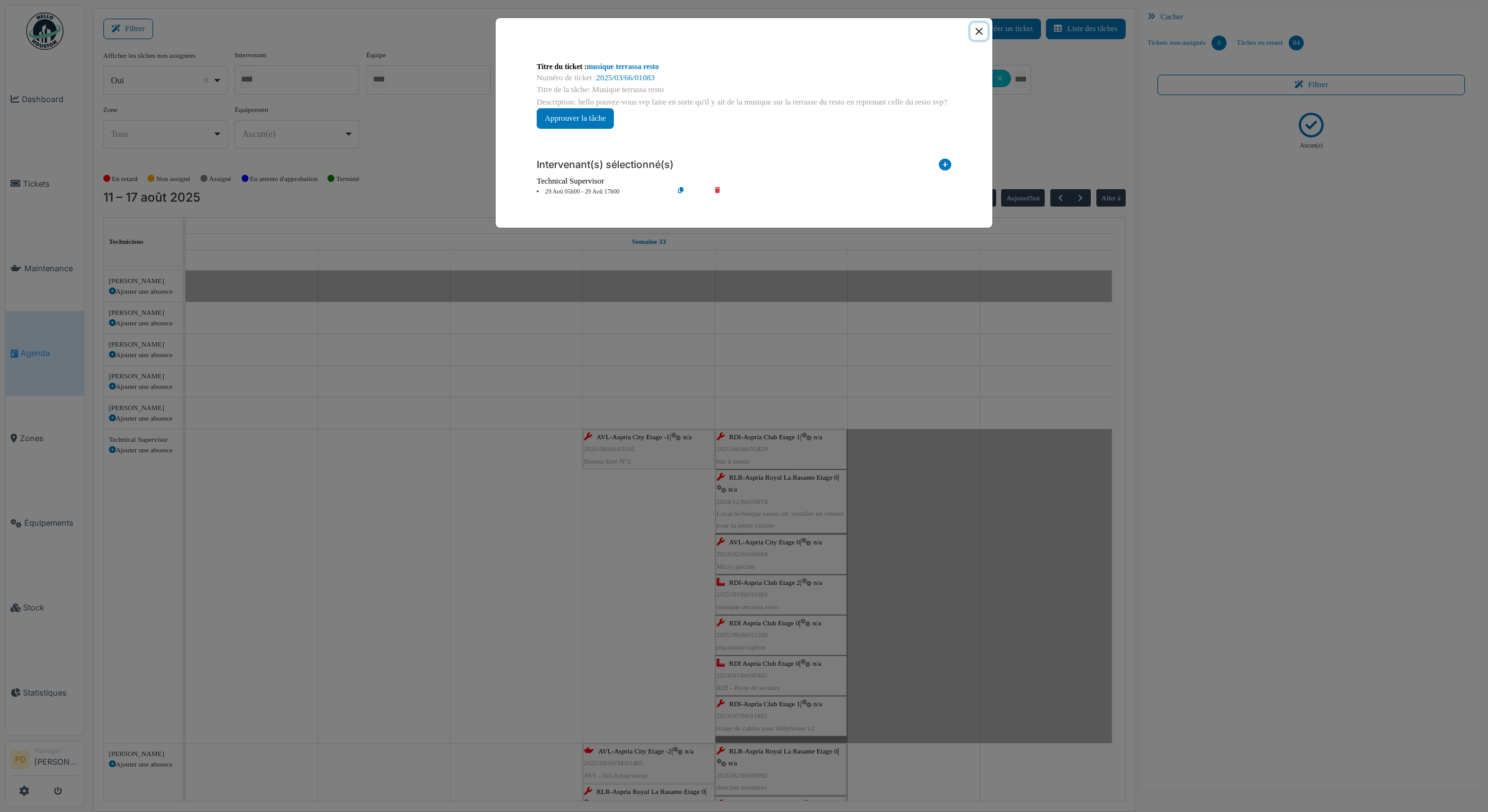
click at [976, 33] on button "Close" at bounding box center [979, 31] width 16 height 16
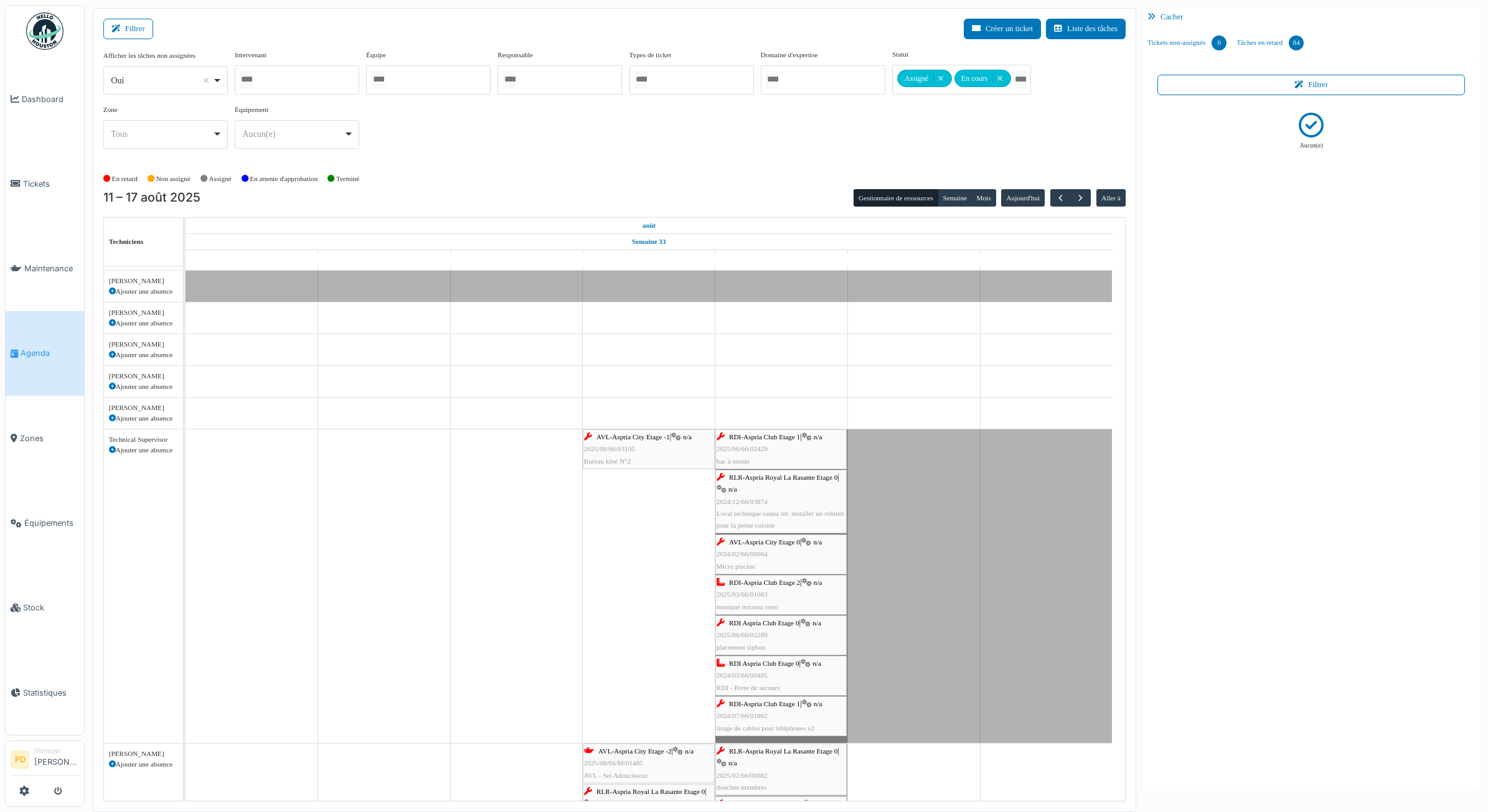
click at [764, 626] on span "RDI Aspria Club Etage 0" at bounding box center [764, 623] width 70 height 7
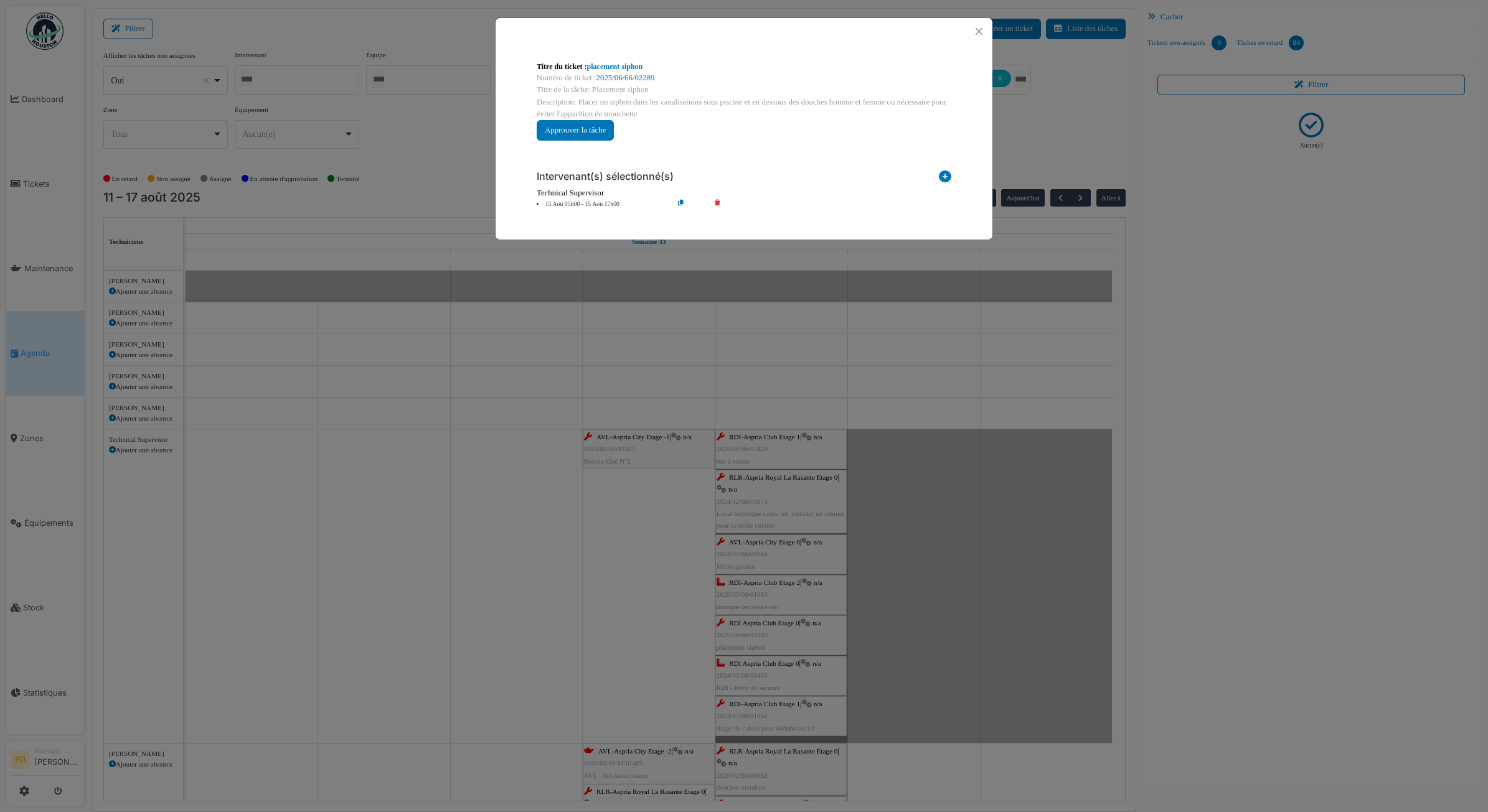
click at [604, 207] on li "15 Aoû 05h00 - 15 Aoû 17h00" at bounding box center [602, 204] width 142 height 9
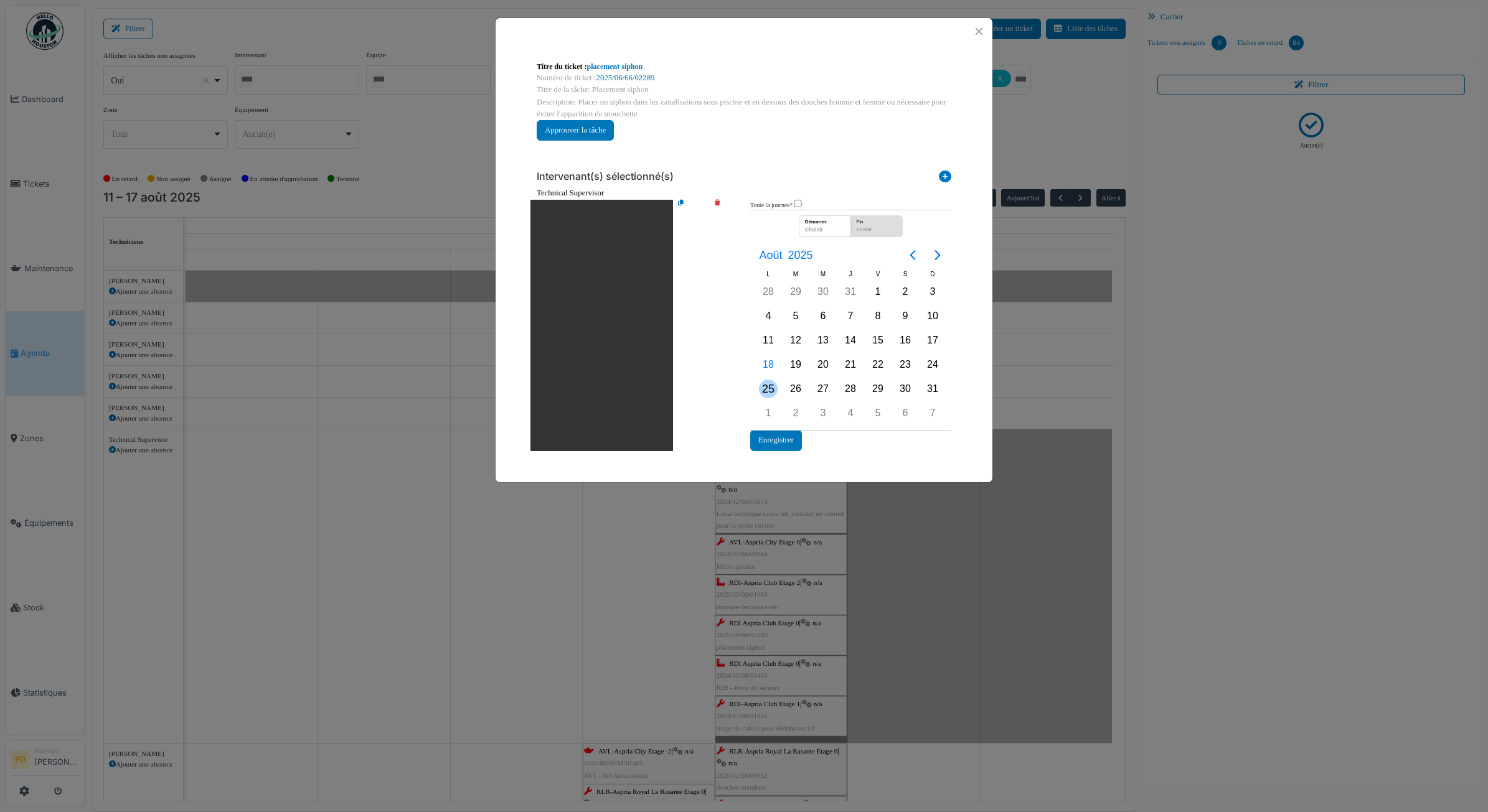
click at [763, 385] on div "25" at bounding box center [769, 389] width 18 height 18
click at [781, 443] on button "Enregistrer" at bounding box center [776, 440] width 52 height 21
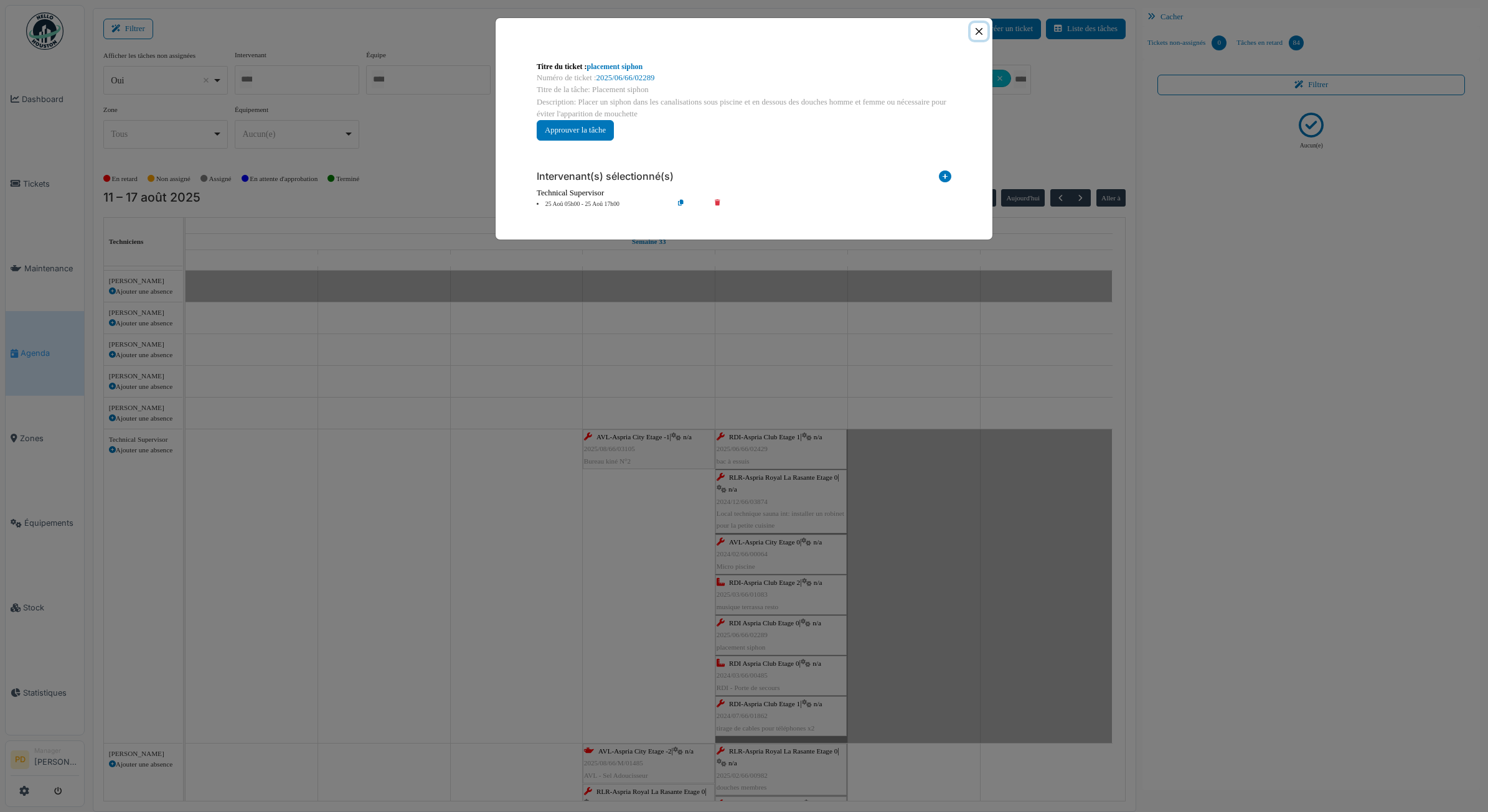
click at [976, 28] on button "Close" at bounding box center [979, 31] width 16 height 16
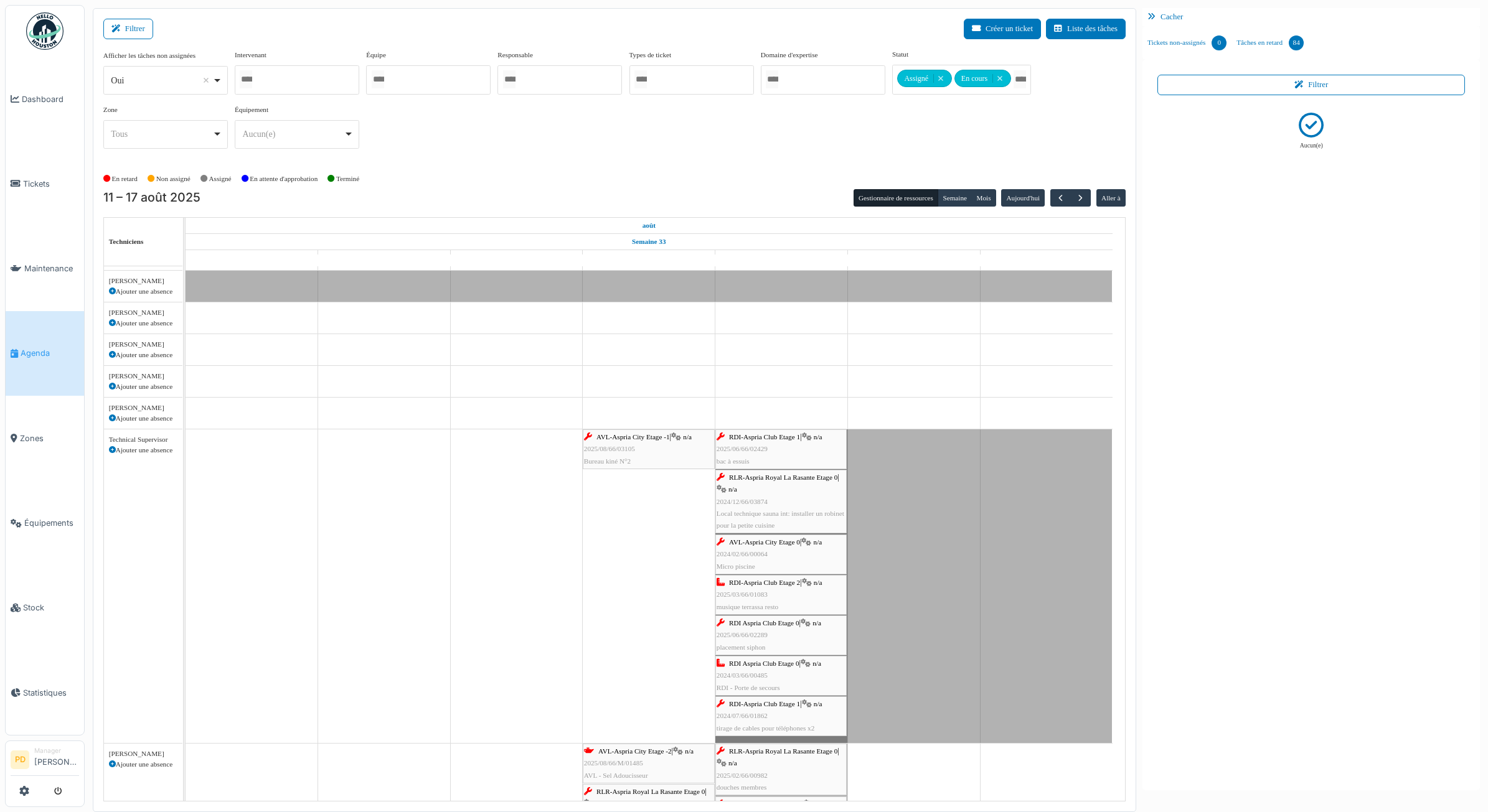
click at [782, 674] on div "RDI Aspria Club Etage 0 | n/a 2024/03/66/00485 RDI - Porte de secours" at bounding box center [780, 676] width 129 height 36
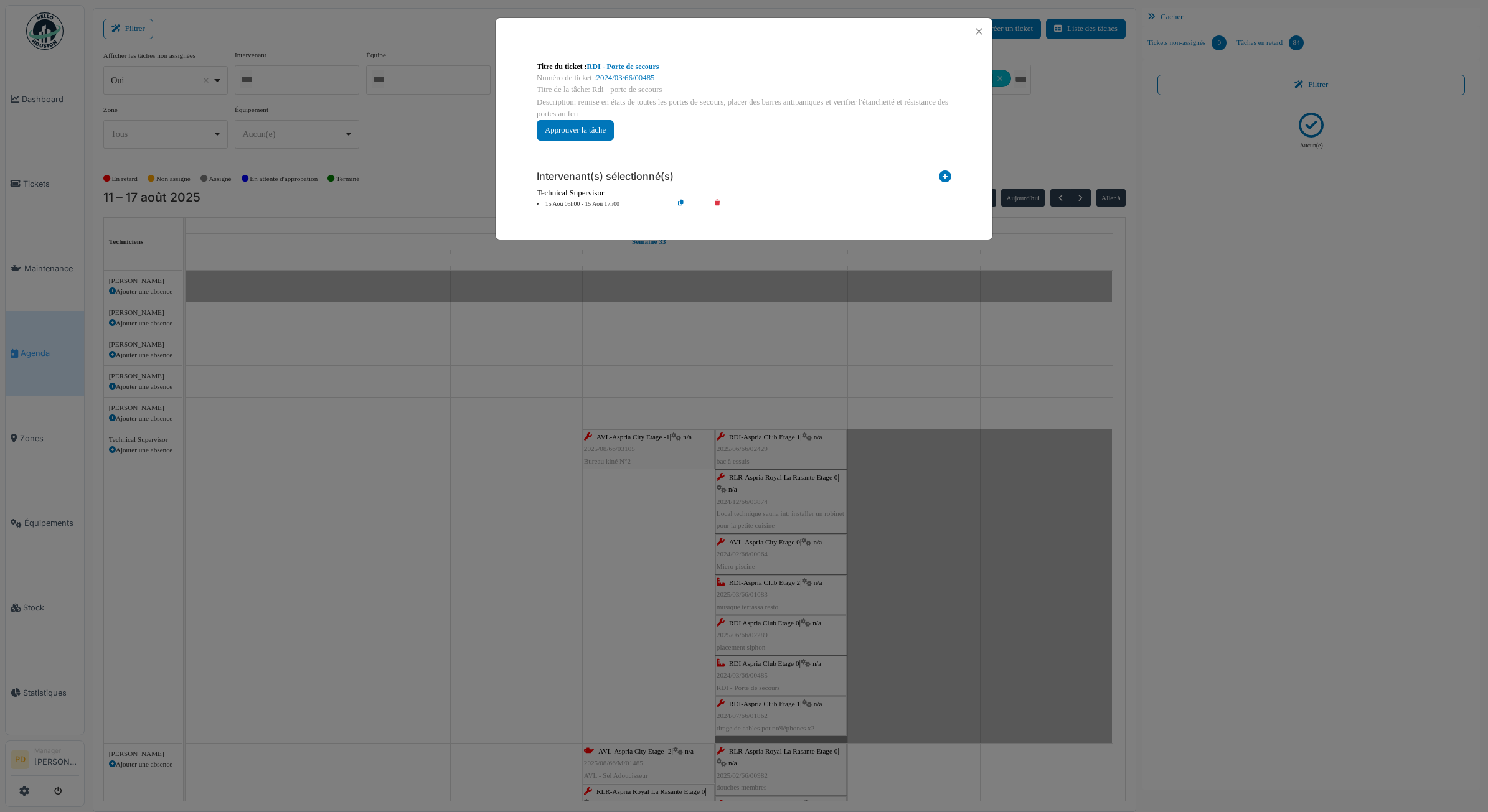
click at [594, 205] on li "15 Aoû 05h00 - 15 Aoû 17h00" at bounding box center [602, 204] width 142 height 9
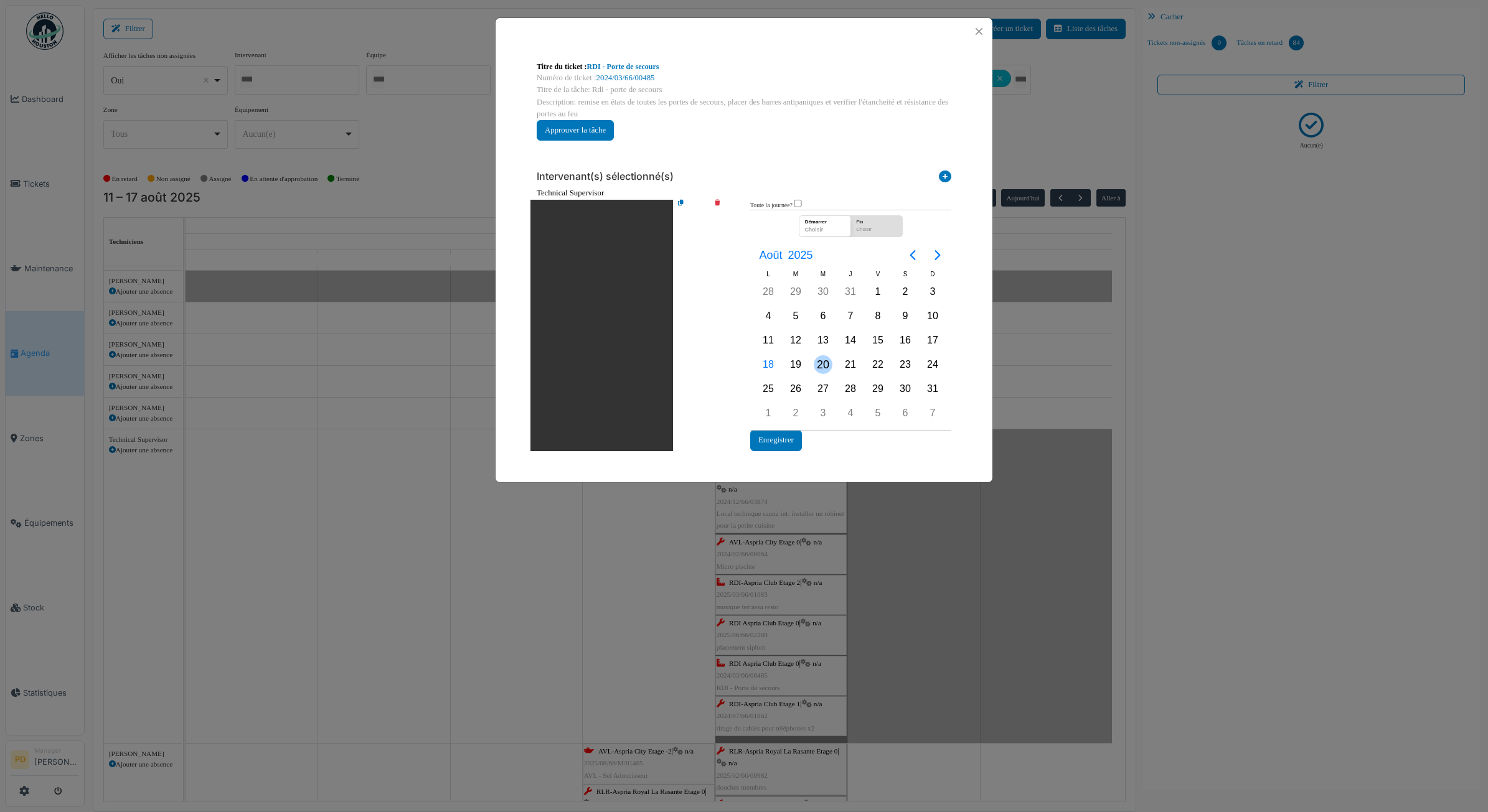
click at [825, 368] on div "20" at bounding box center [823, 365] width 18 height 18
click at [790, 442] on button "Enregistrer" at bounding box center [776, 440] width 52 height 21
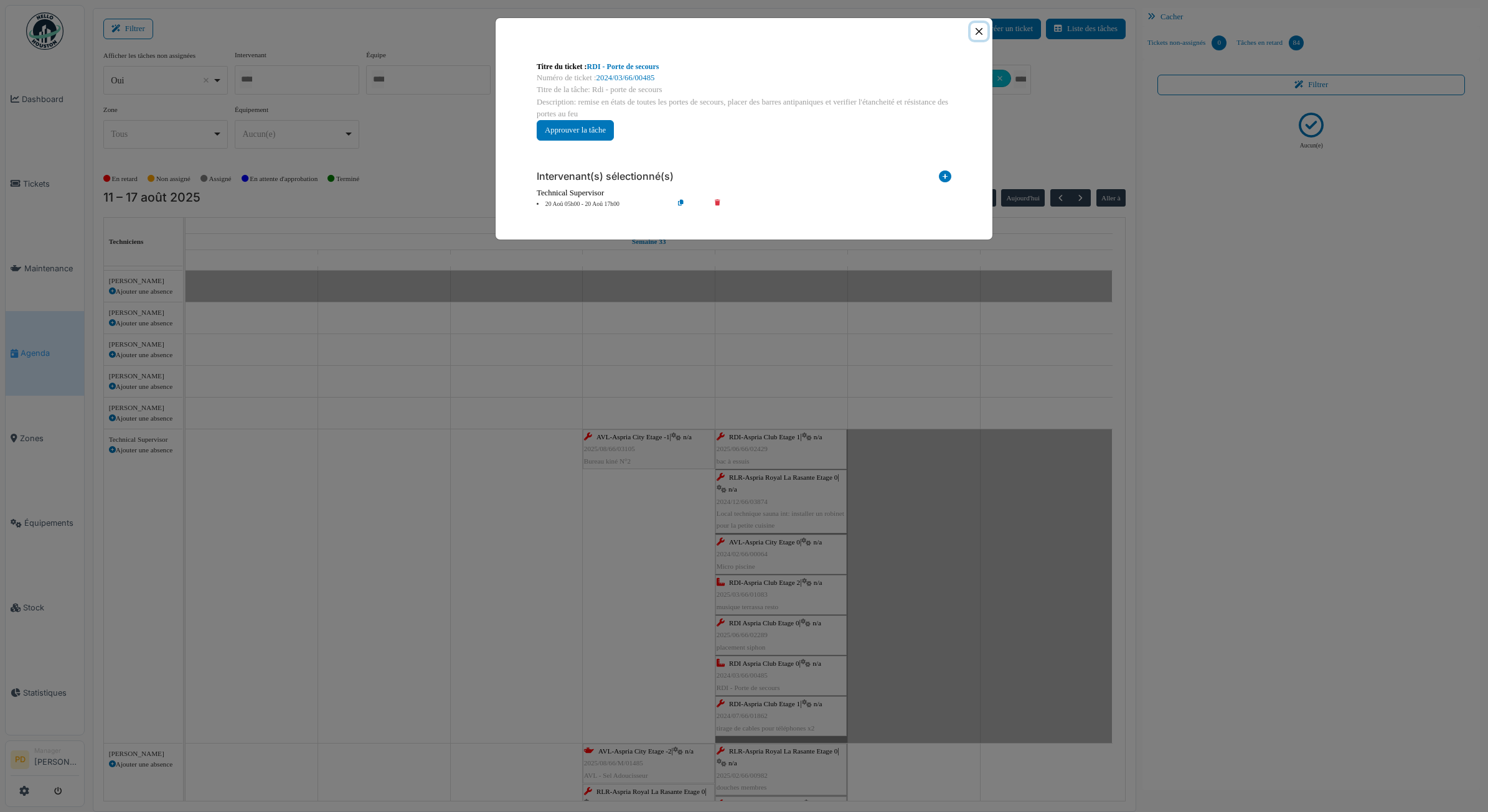
click at [976, 33] on button "Close" at bounding box center [979, 31] width 16 height 16
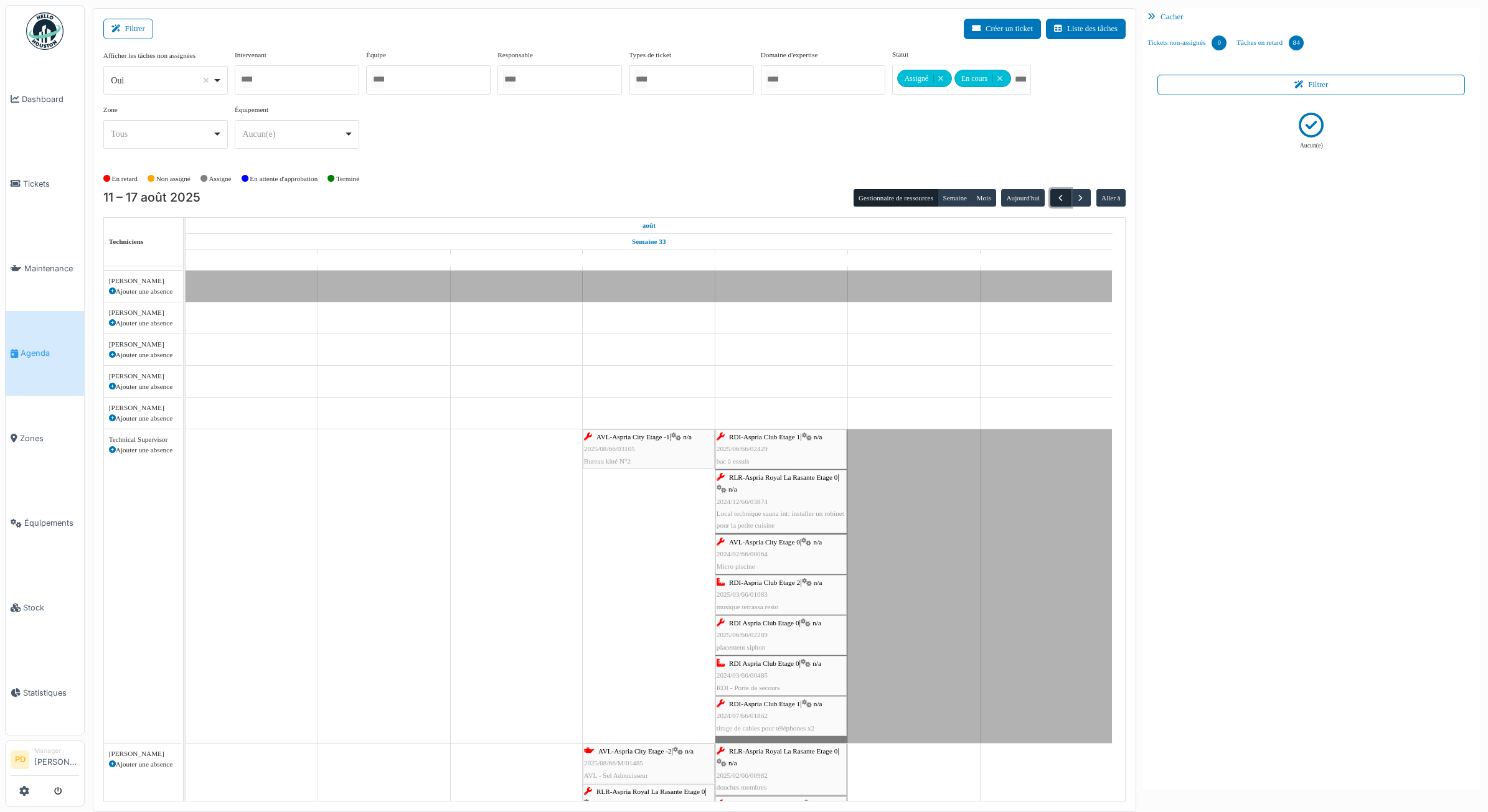
click at [1062, 200] on span "button" at bounding box center [1061, 199] width 11 height 11
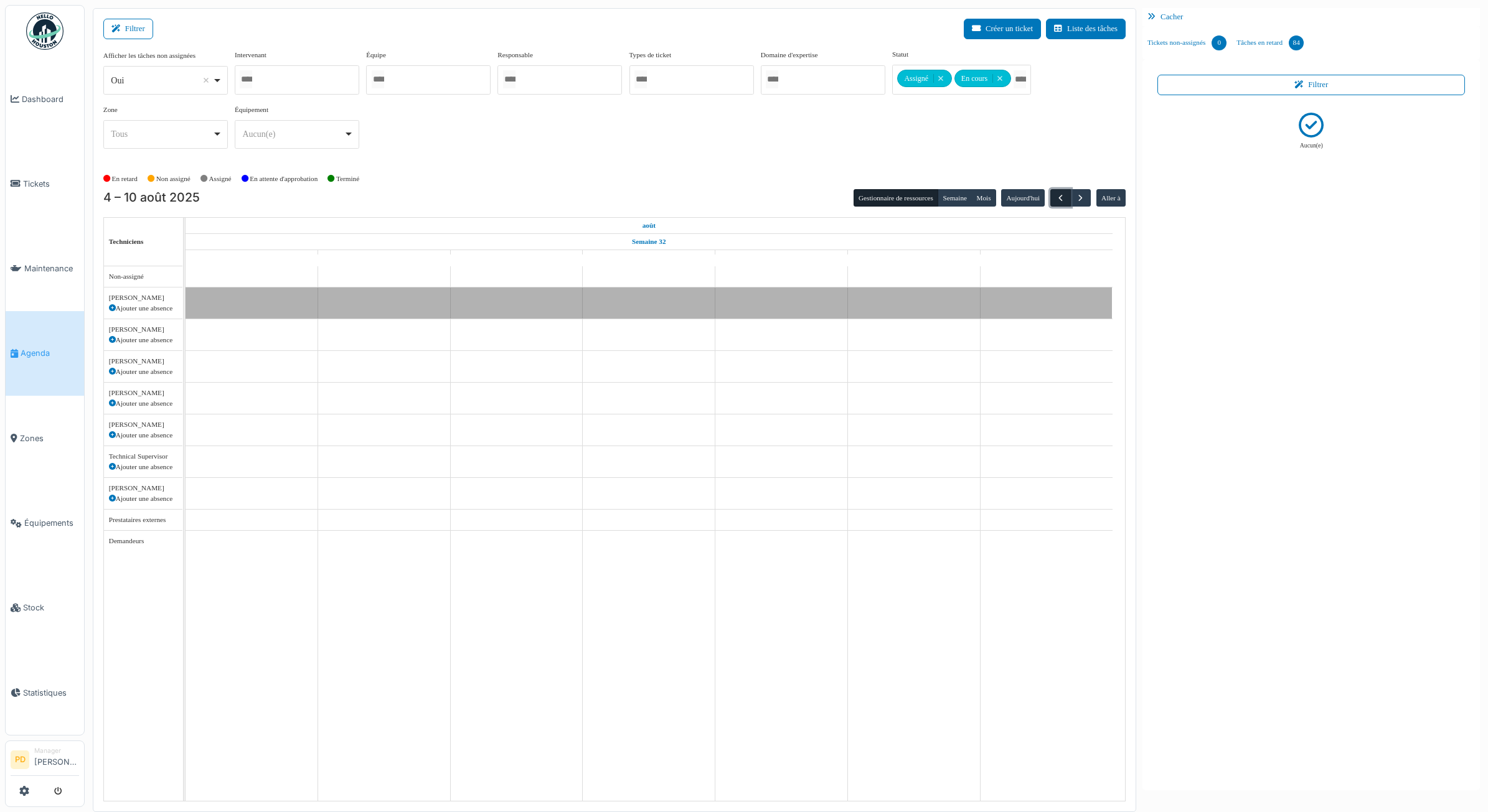
scroll to position [0, 0]
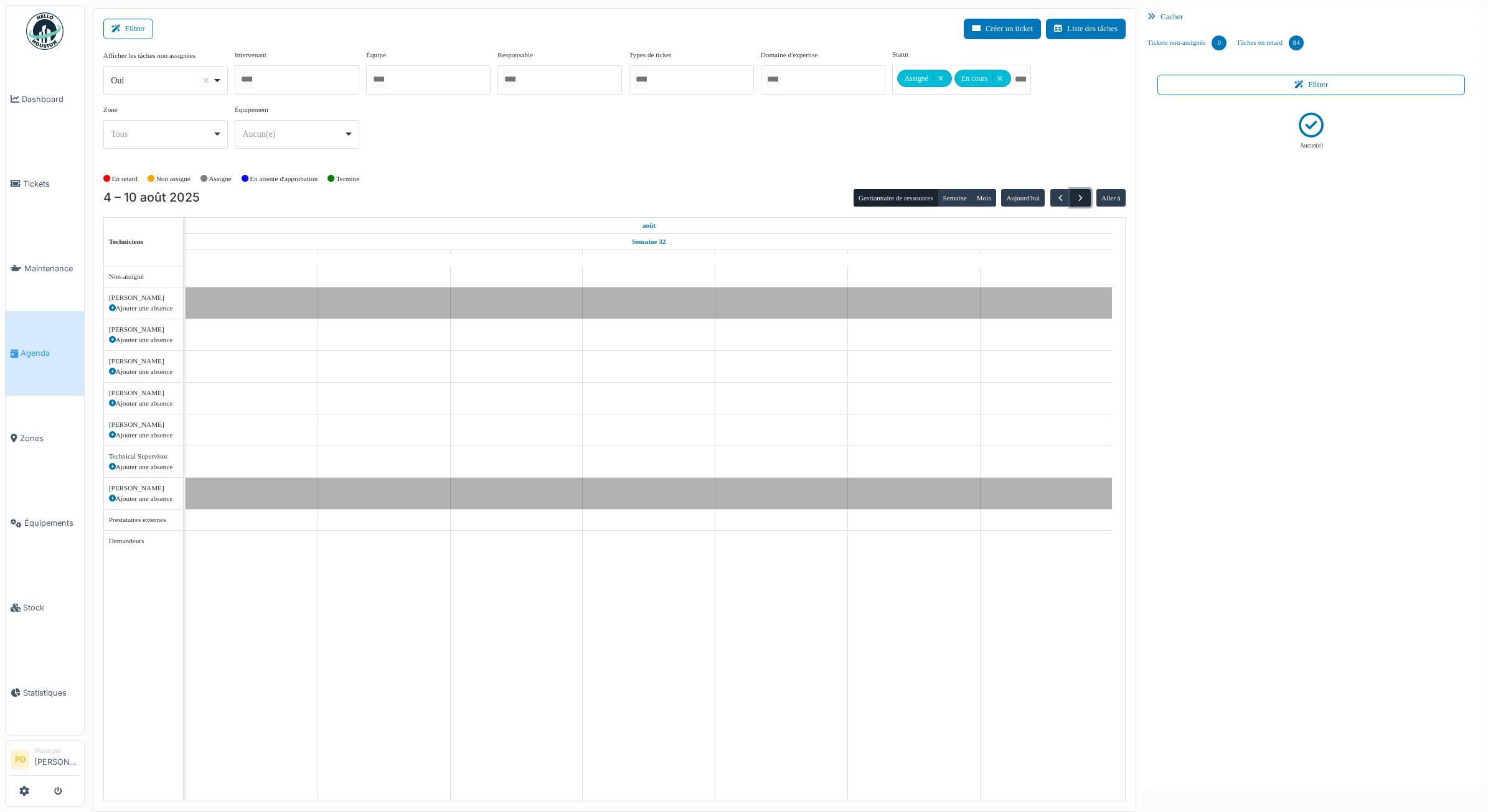
click at [1080, 198] on span "button" at bounding box center [1081, 199] width 11 height 11
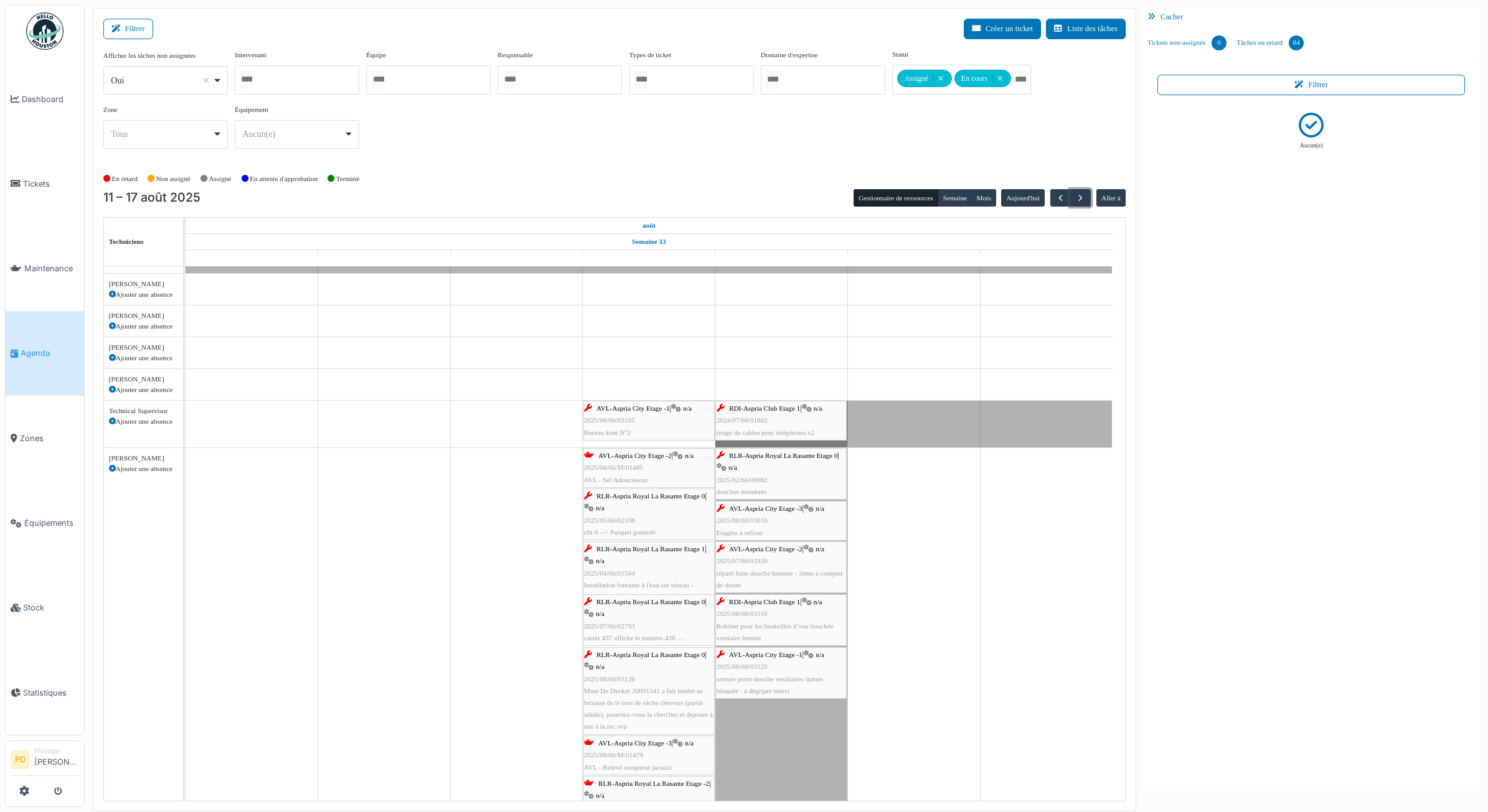
scroll to position [52, 0]
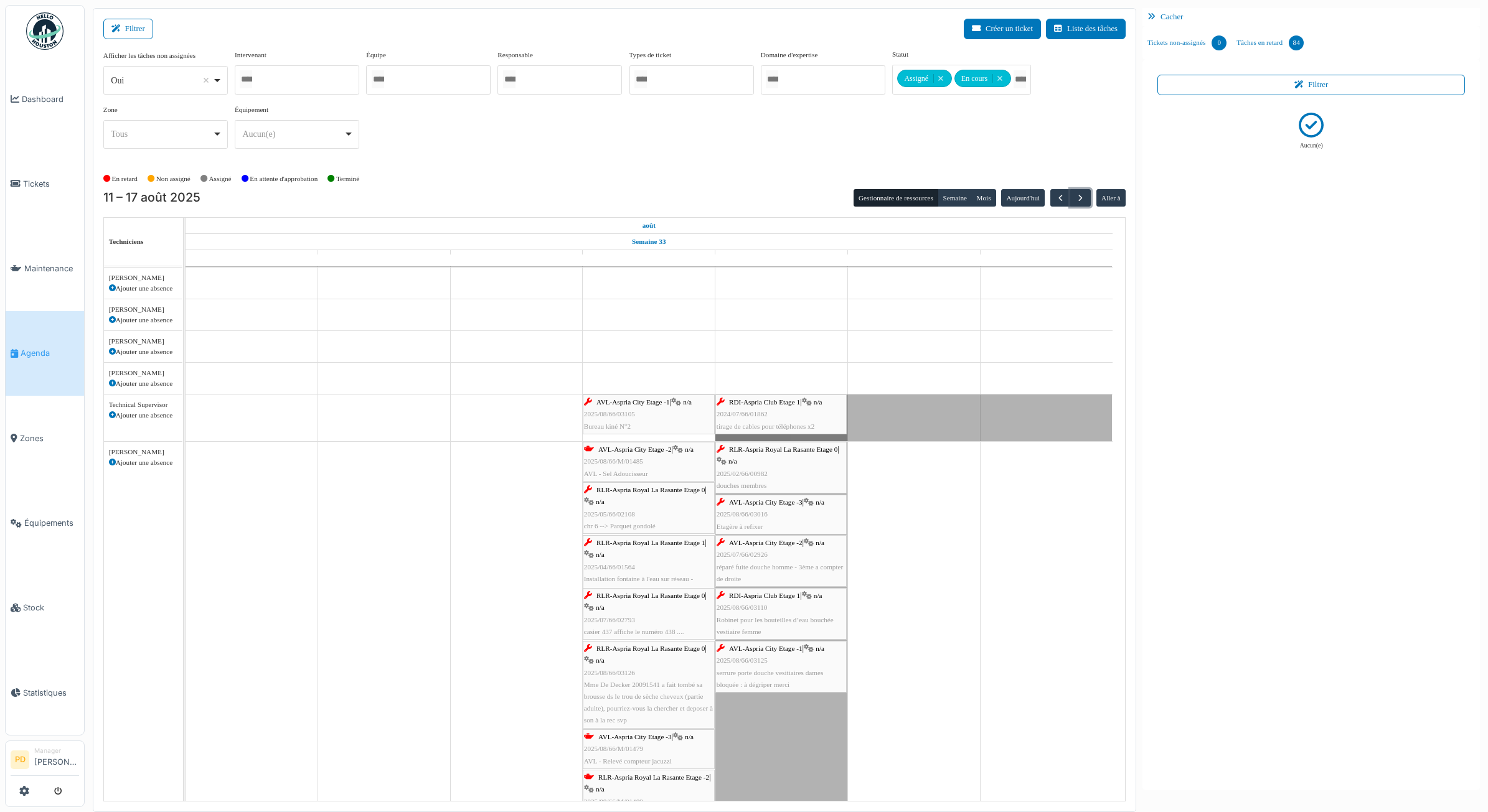
click at [745, 404] on span "RDI-Aspria Club Etage 1" at bounding box center [765, 402] width 71 height 7
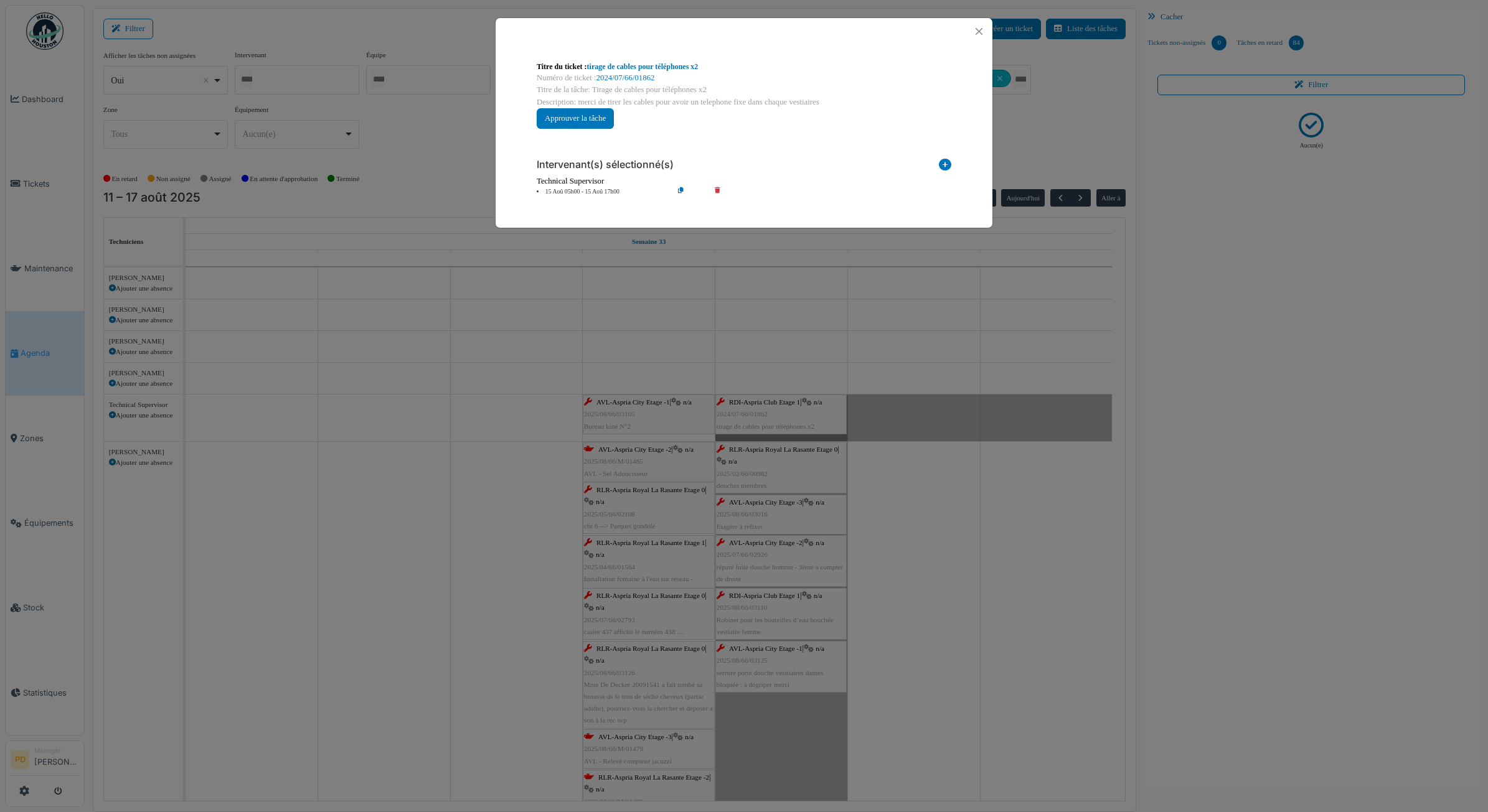
click at [602, 191] on li "15 Aoû 05h00 - 15 Aoû 17h00" at bounding box center [602, 192] width 142 height 9
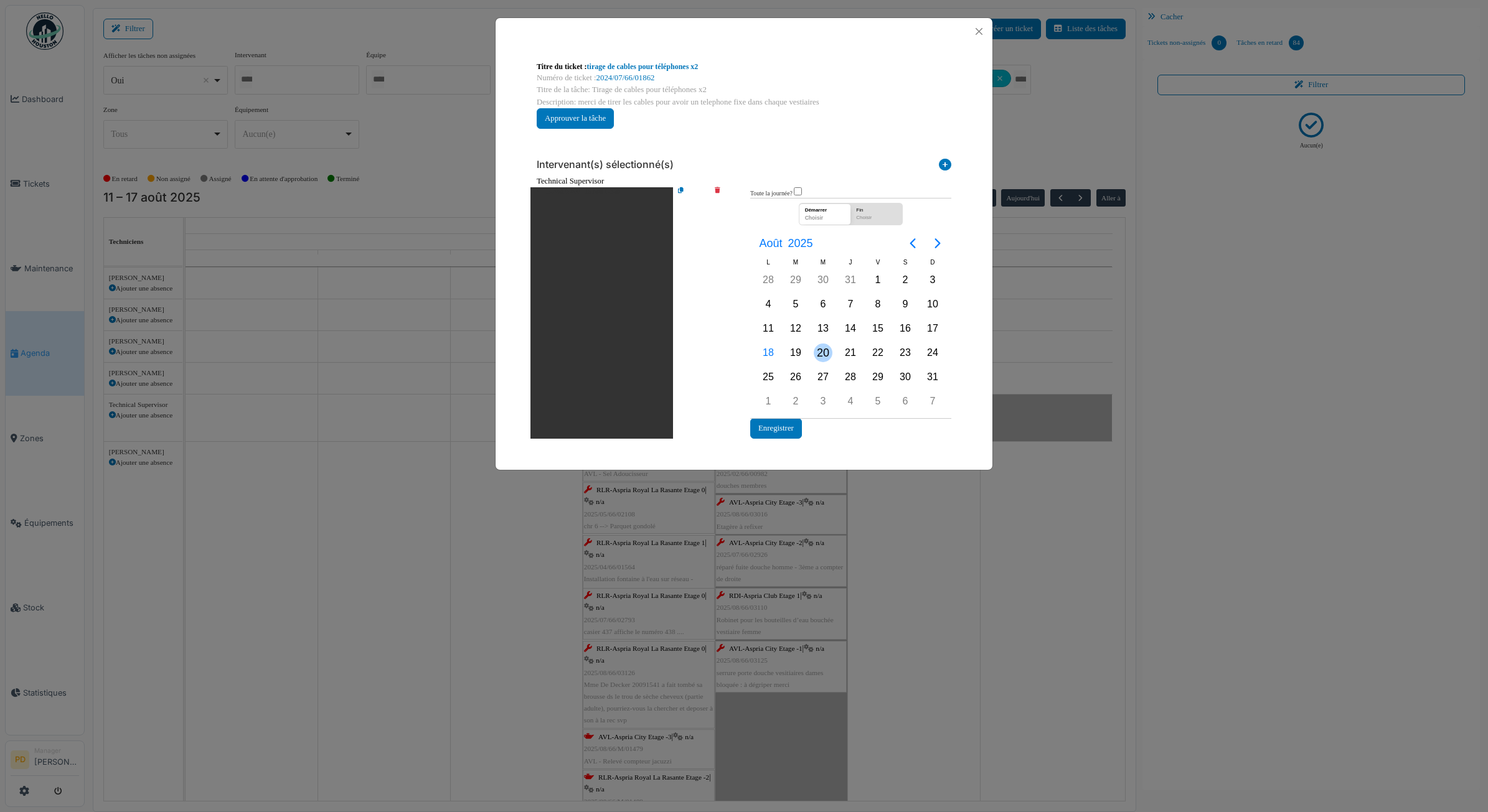
click at [818, 351] on div "20" at bounding box center [823, 353] width 18 height 18
click at [793, 422] on button "Enregistrer" at bounding box center [776, 428] width 52 height 21
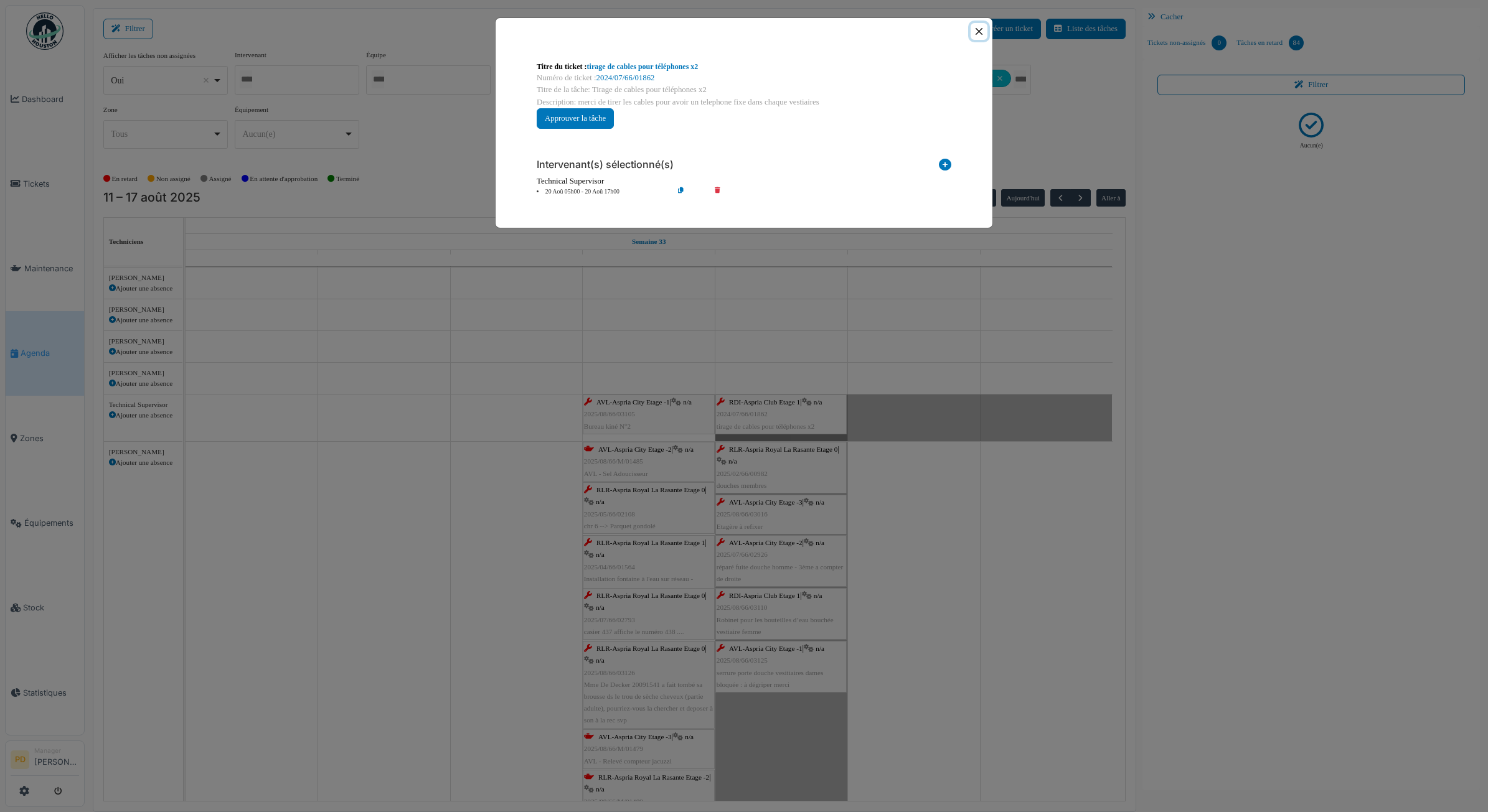
click at [979, 28] on button "Close" at bounding box center [979, 31] width 16 height 16
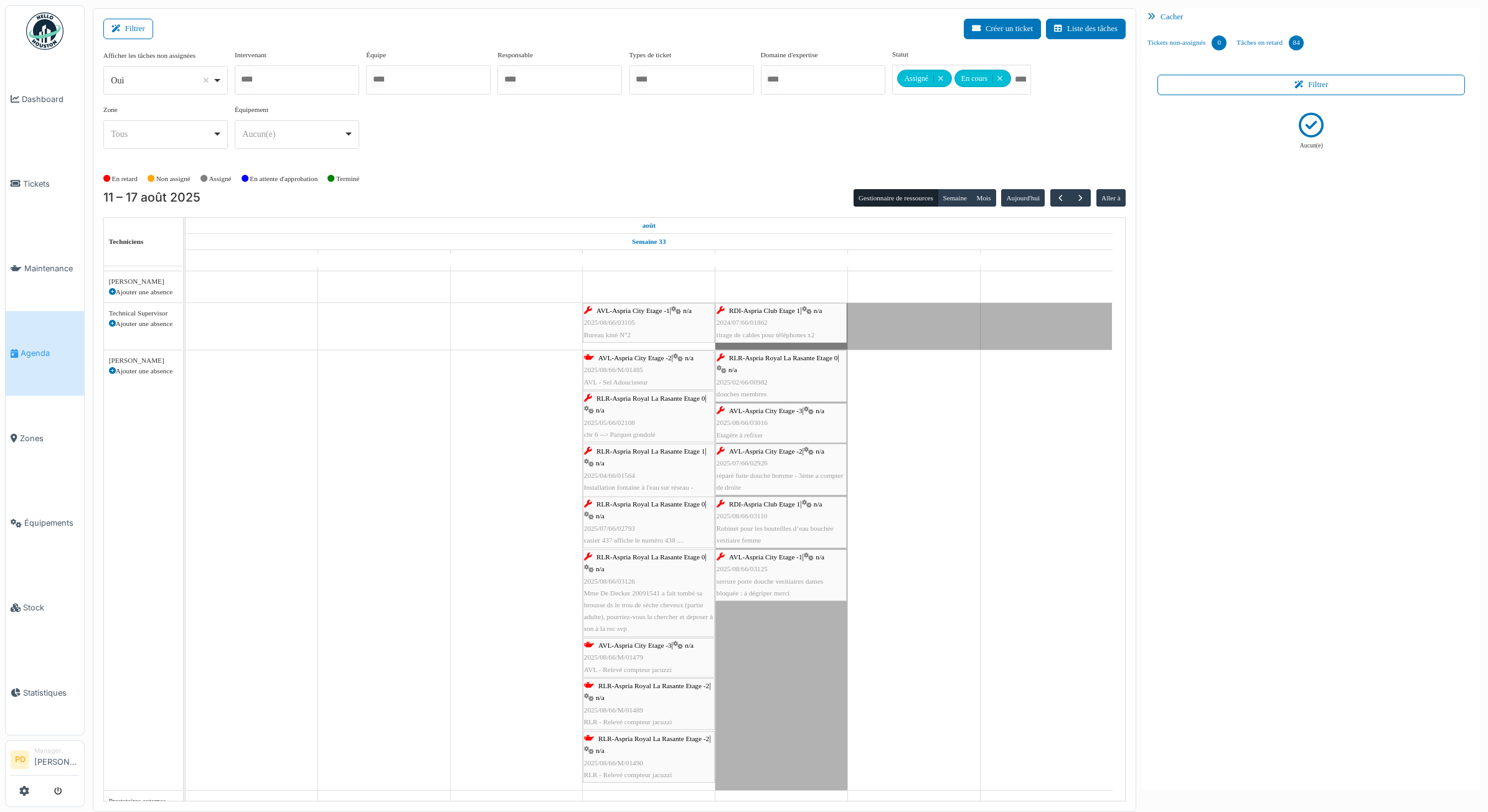
scroll to position [144, 0]
click at [112, 372] on icon at bounding box center [113, 370] width 7 height 7
select select
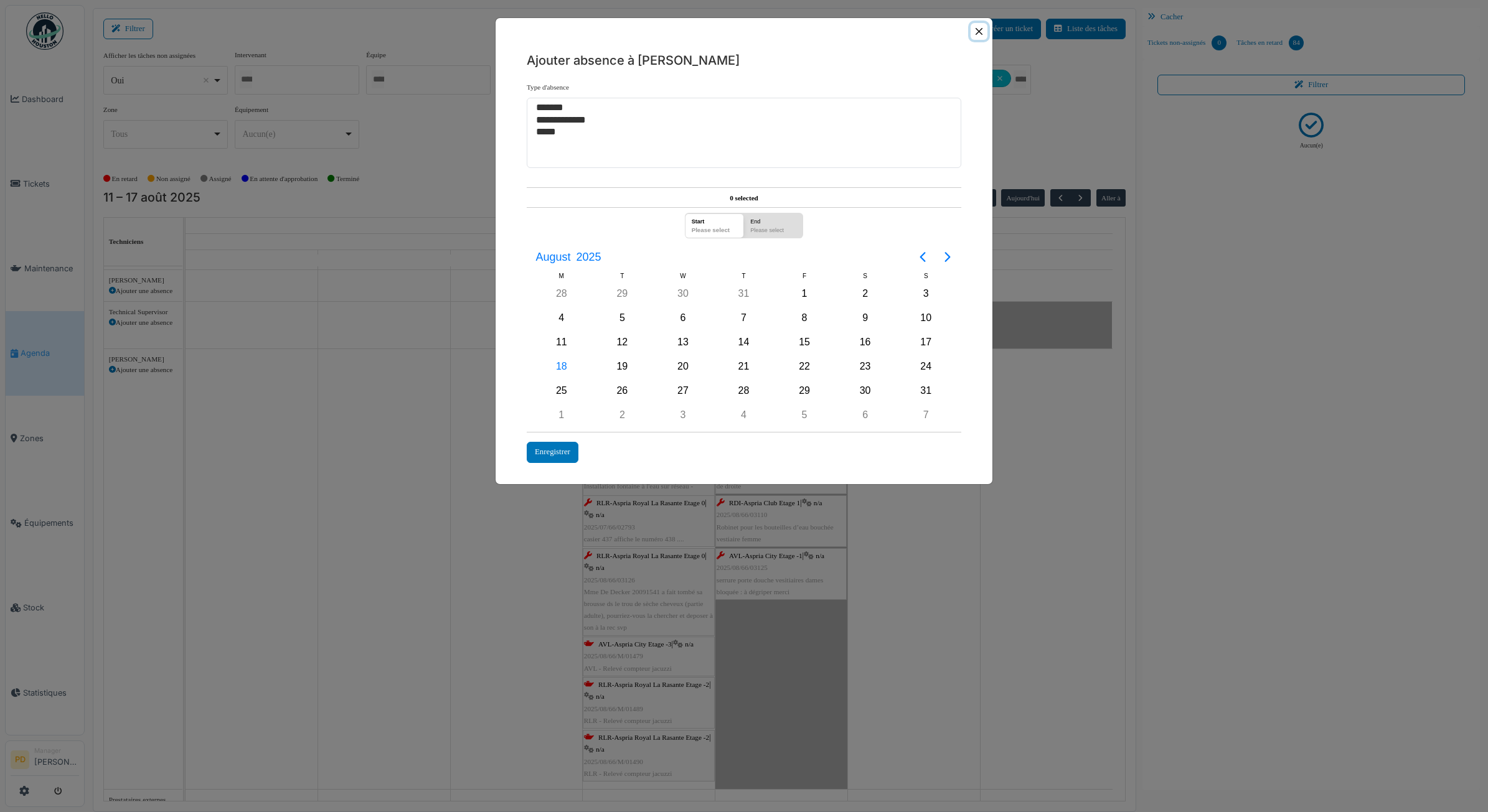
click at [982, 33] on button "Close" at bounding box center [979, 31] width 16 height 16
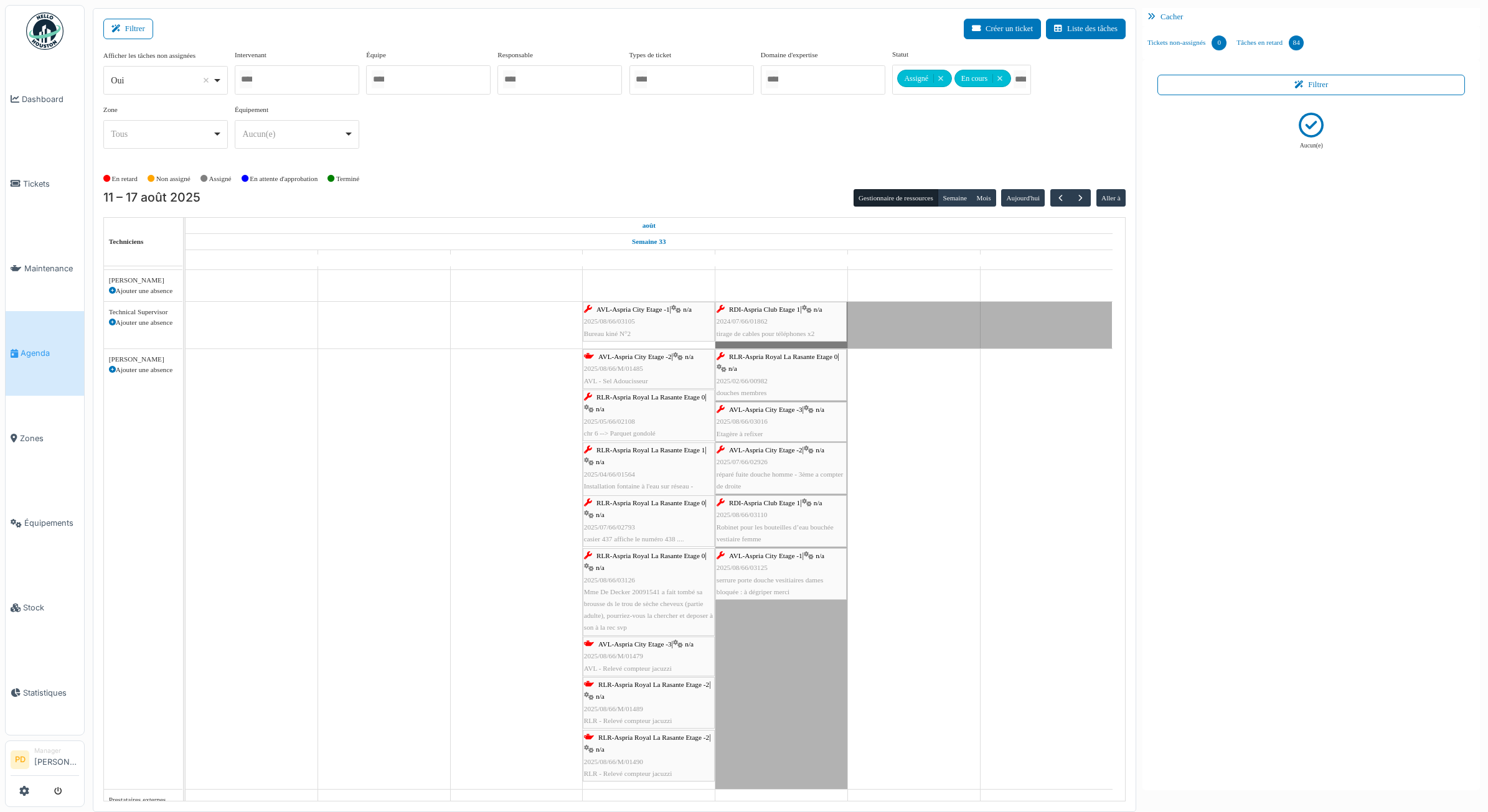
click at [802, 637] on div "Congé" at bounding box center [781, 569] width 132 height 440
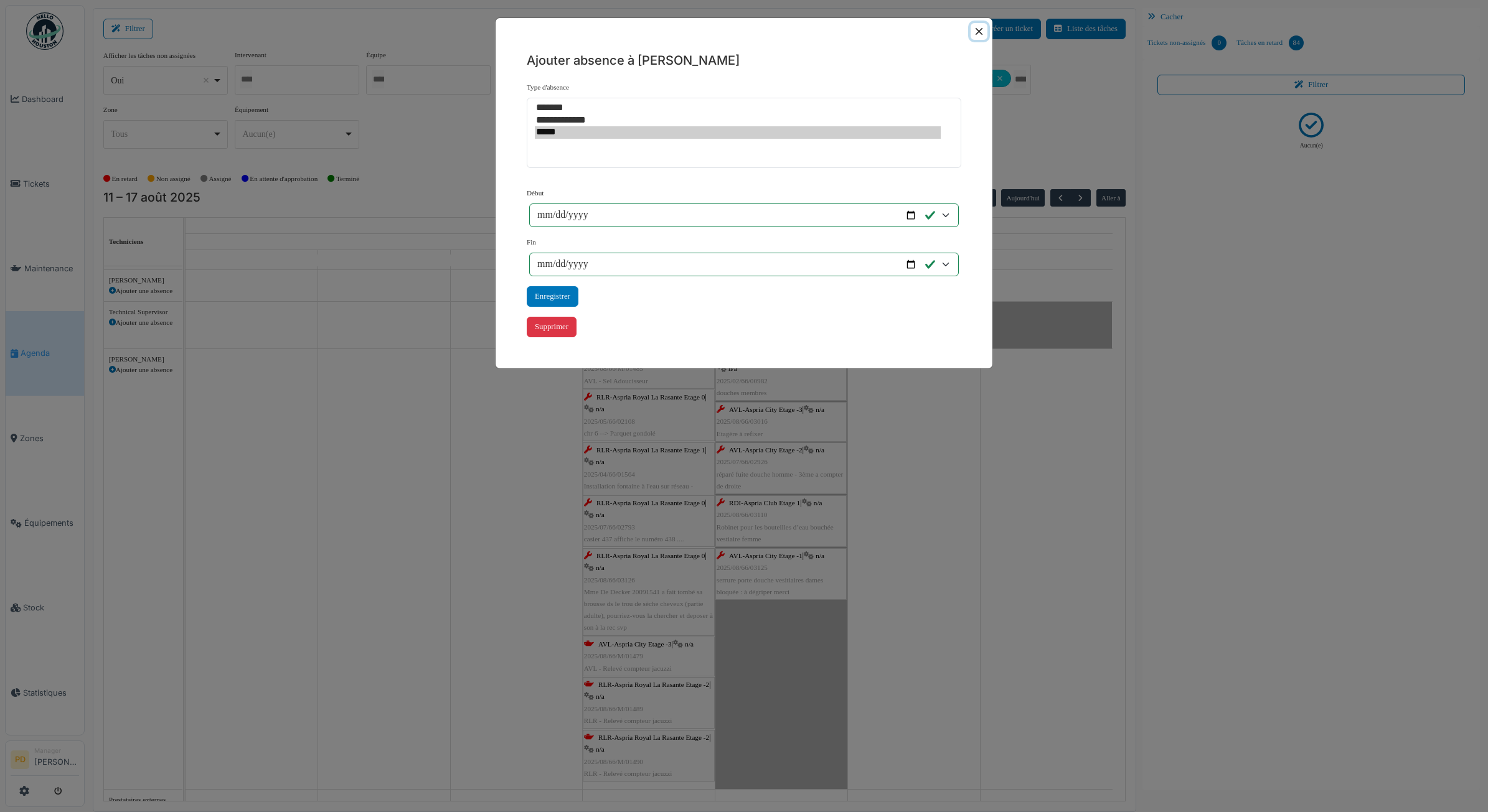
click at [979, 32] on button "Close" at bounding box center [979, 31] width 16 height 16
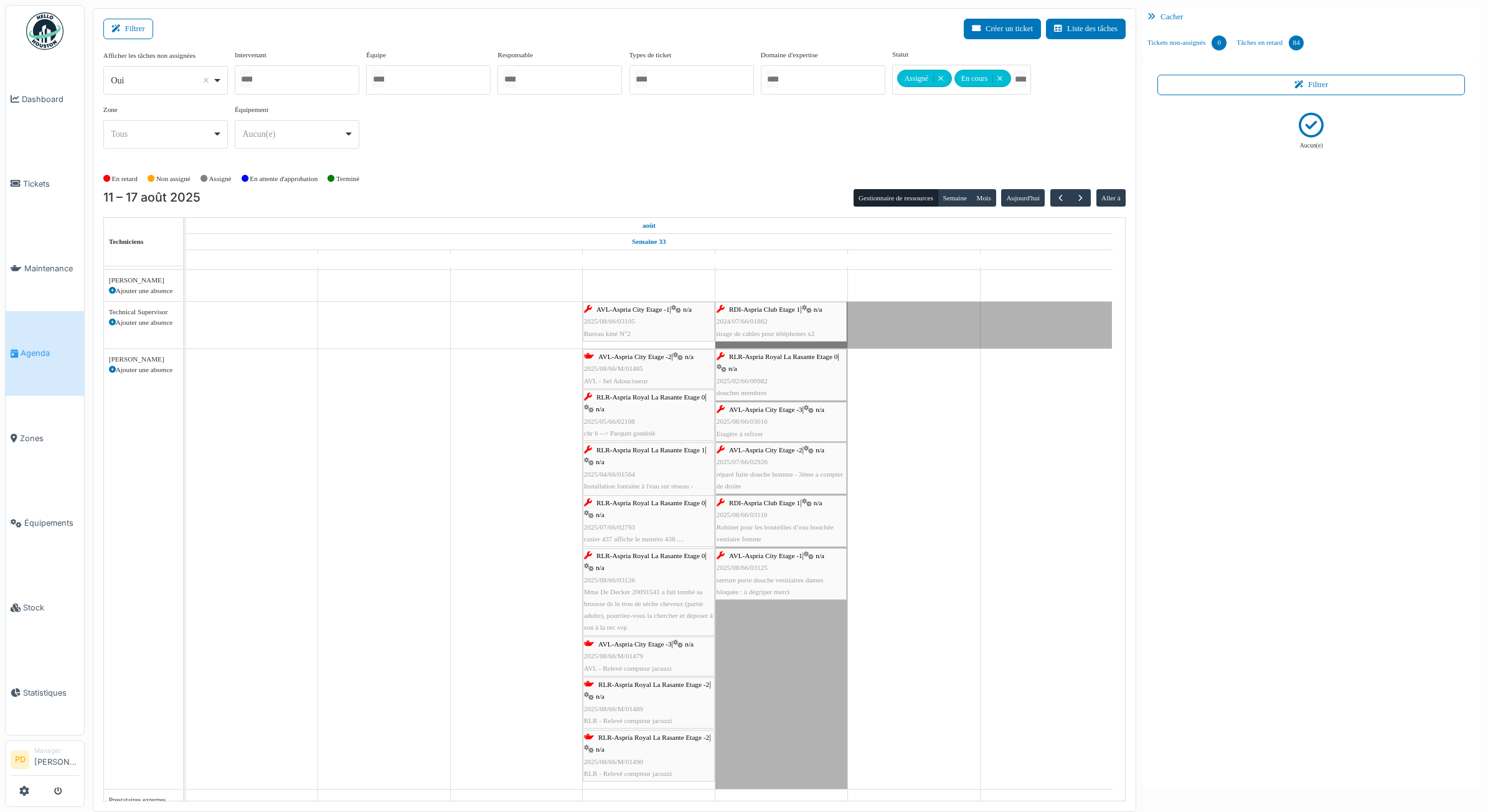
click at [642, 353] on div "AVL-Aspria City Etage -2 | n/a 2025/08/66/M/01485 AVL - Sel Adoucisseur" at bounding box center [649, 369] width 129 height 36
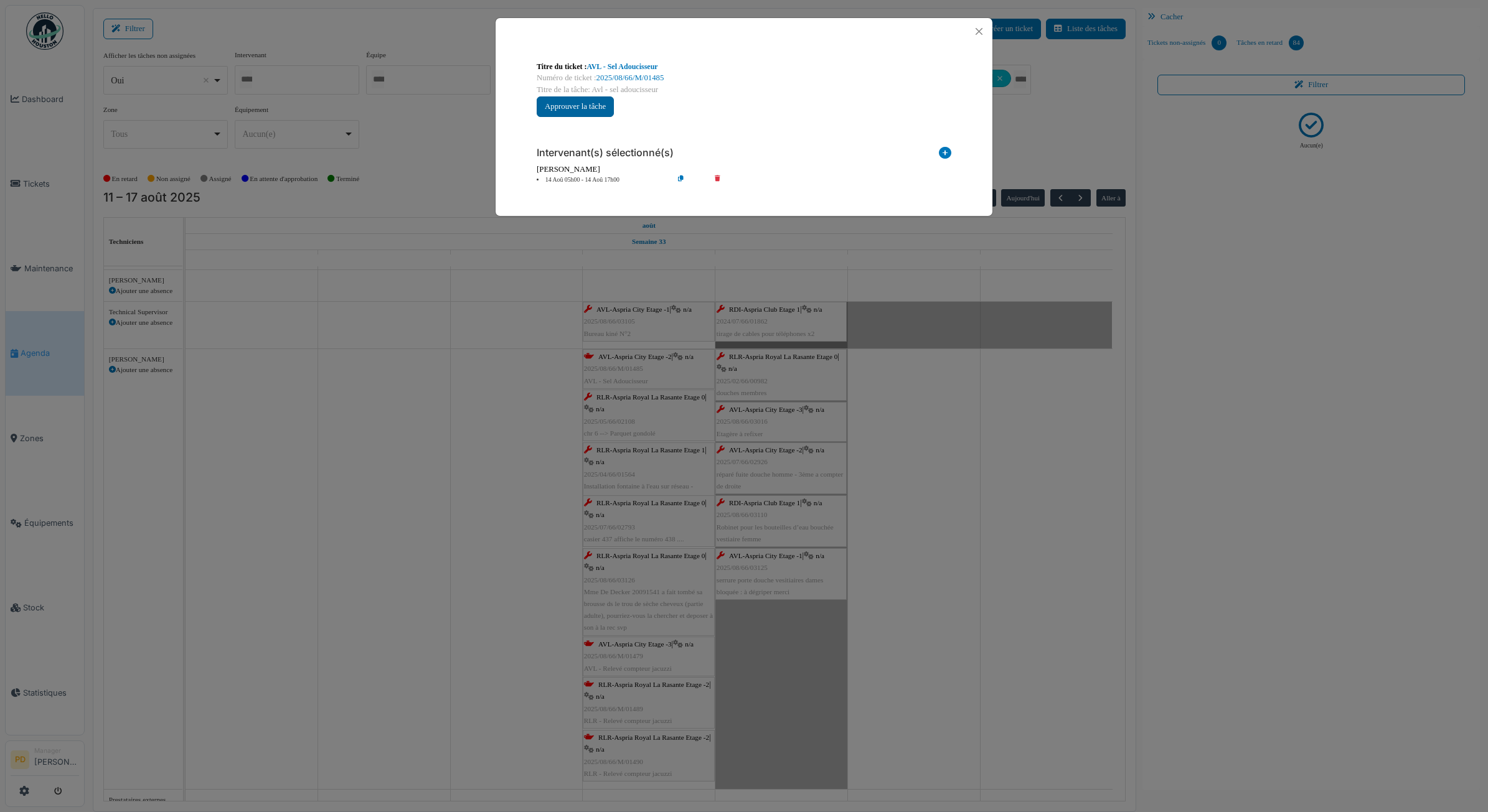
click at [598, 105] on button "Approuver la tâche" at bounding box center [575, 107] width 78 height 21
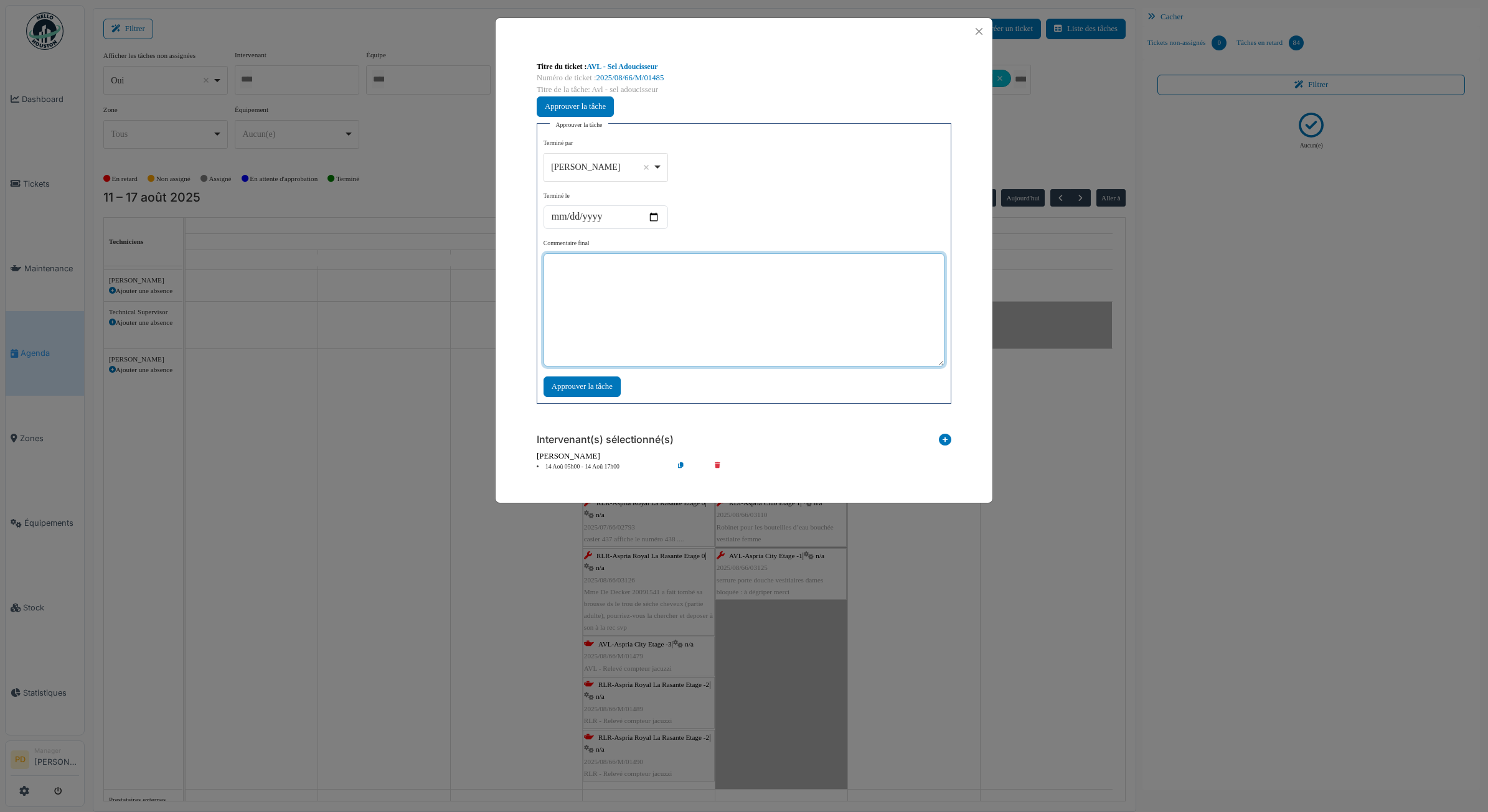
click at [623, 321] on textarea at bounding box center [744, 310] width 401 height 113
type textarea "**"
click at [596, 388] on div "Approuver la tâche" at bounding box center [582, 386] width 78 height 21
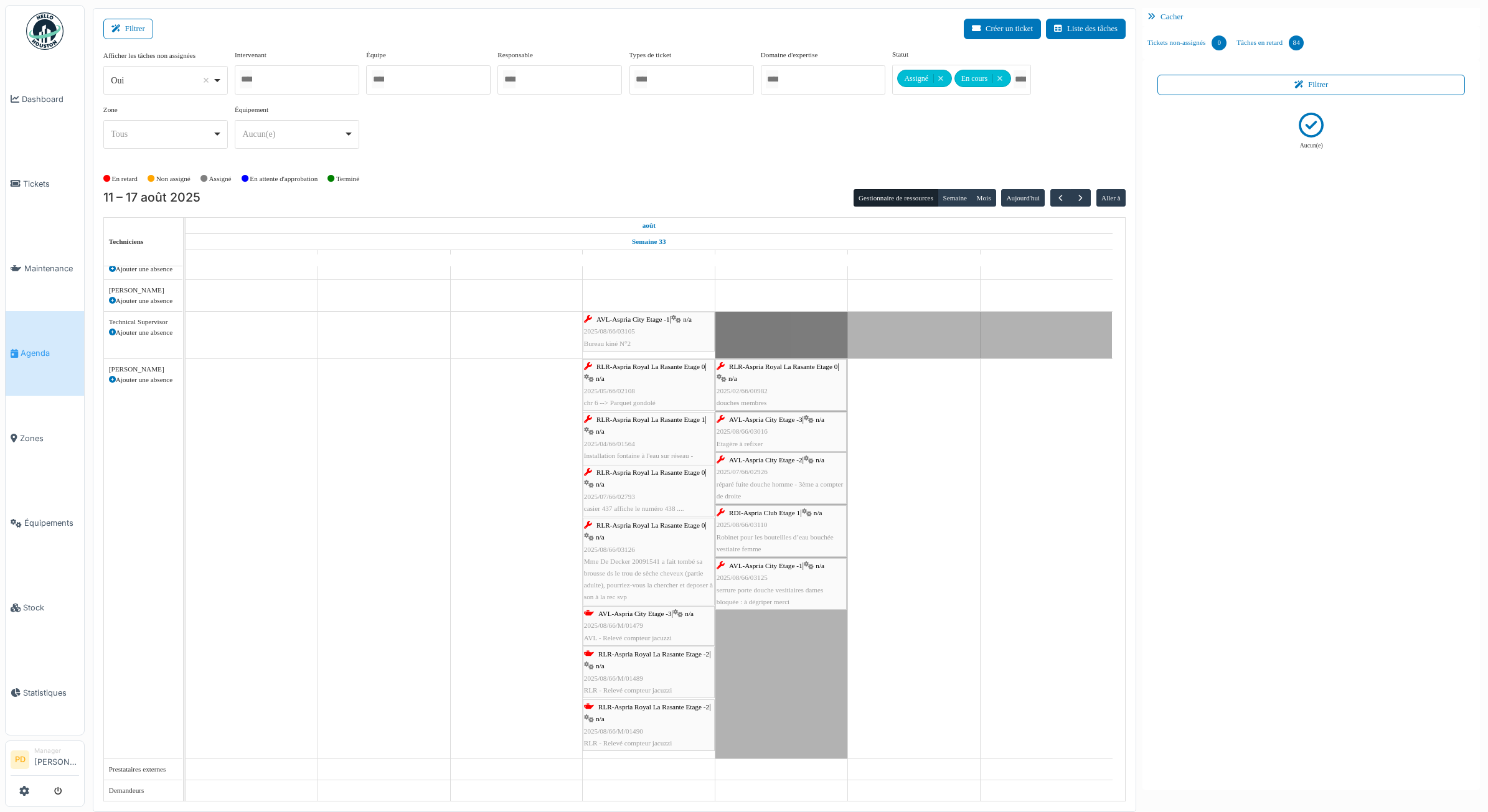
scroll to position [137, 0]
click at [634, 374] on div "RLR-Aspria Royal La Rasante Etage 0 | n/a 2025/05/66/02108 chr 6 --> Parquet go…" at bounding box center [649, 385] width 129 height 48
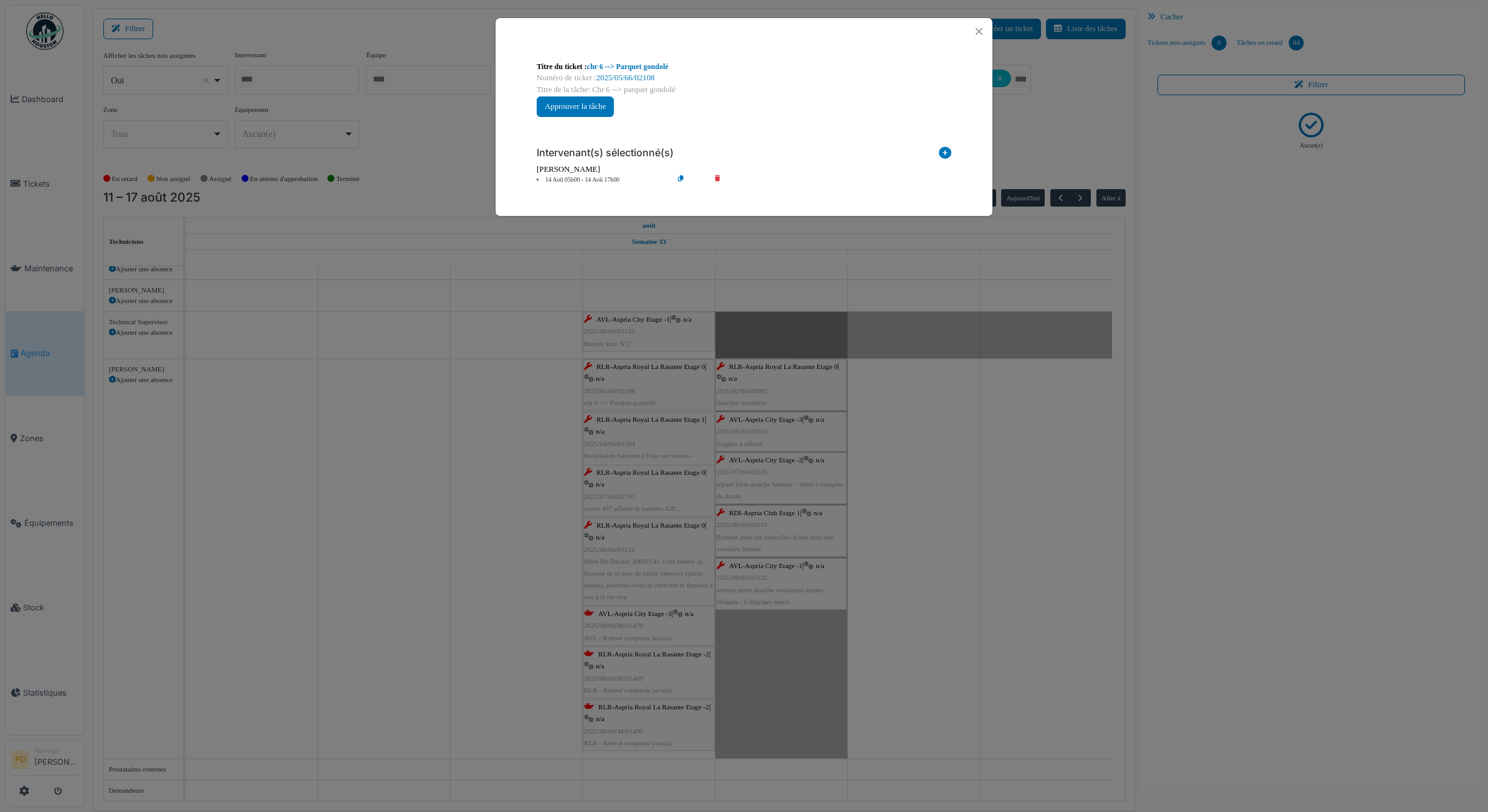
click at [608, 180] on li "14 Aoû 05h00 - 14 Aoû 17h00" at bounding box center [602, 180] width 142 height 9
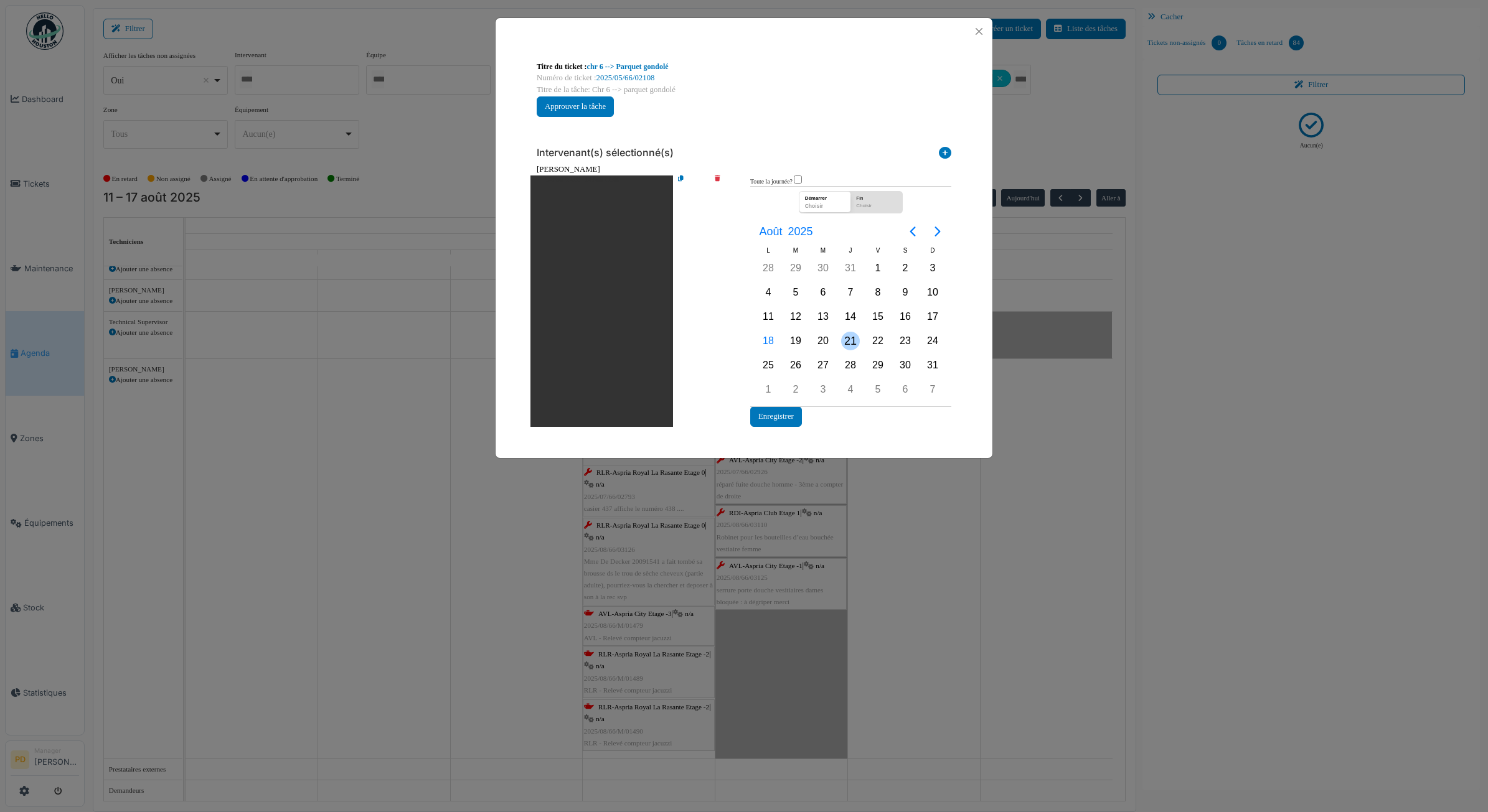
click at [848, 334] on div "21" at bounding box center [851, 341] width 18 height 18
click at [774, 414] on button "Enregistrer" at bounding box center [776, 416] width 52 height 21
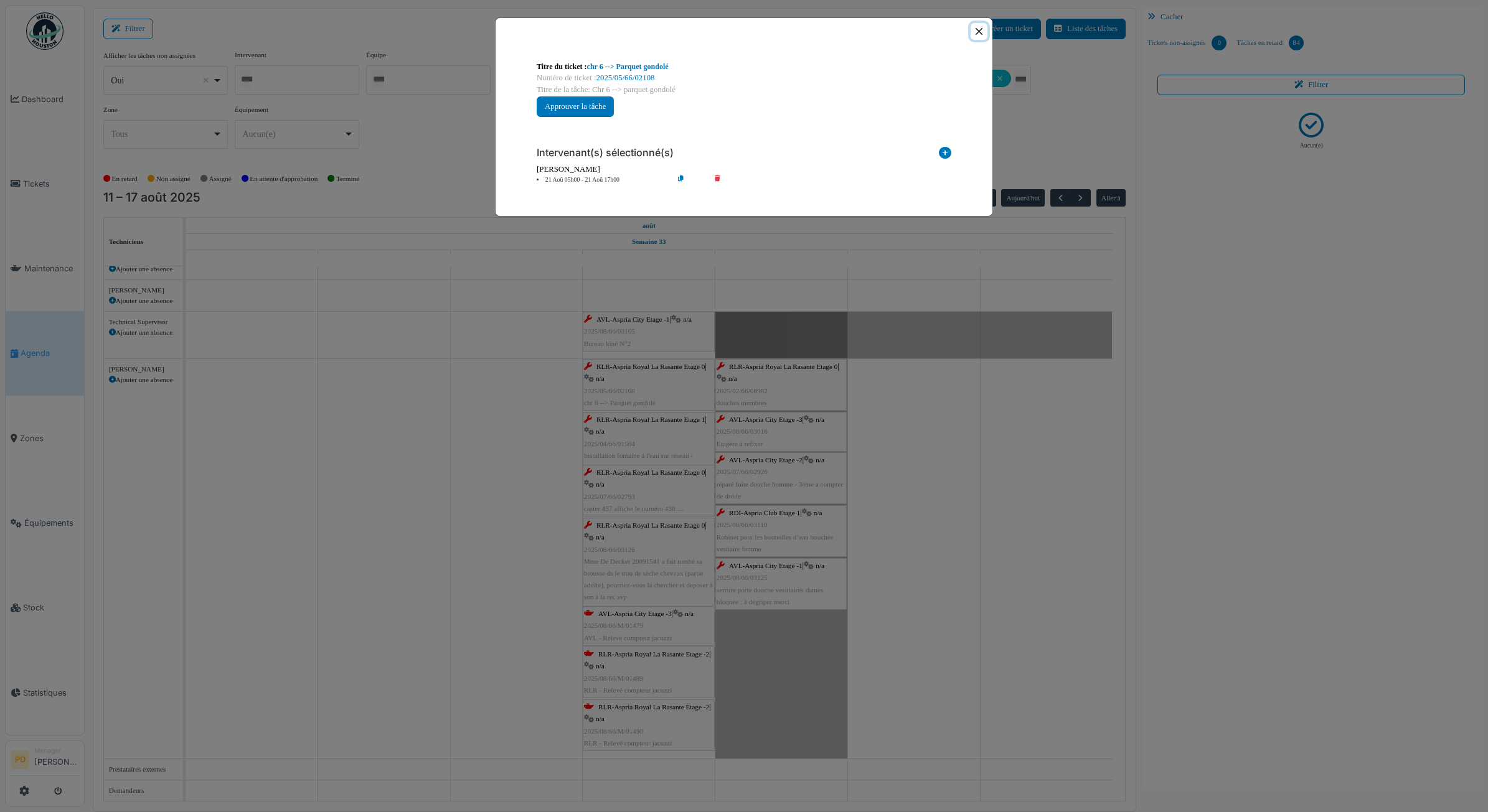
click at [978, 35] on button "Close" at bounding box center [979, 31] width 16 height 16
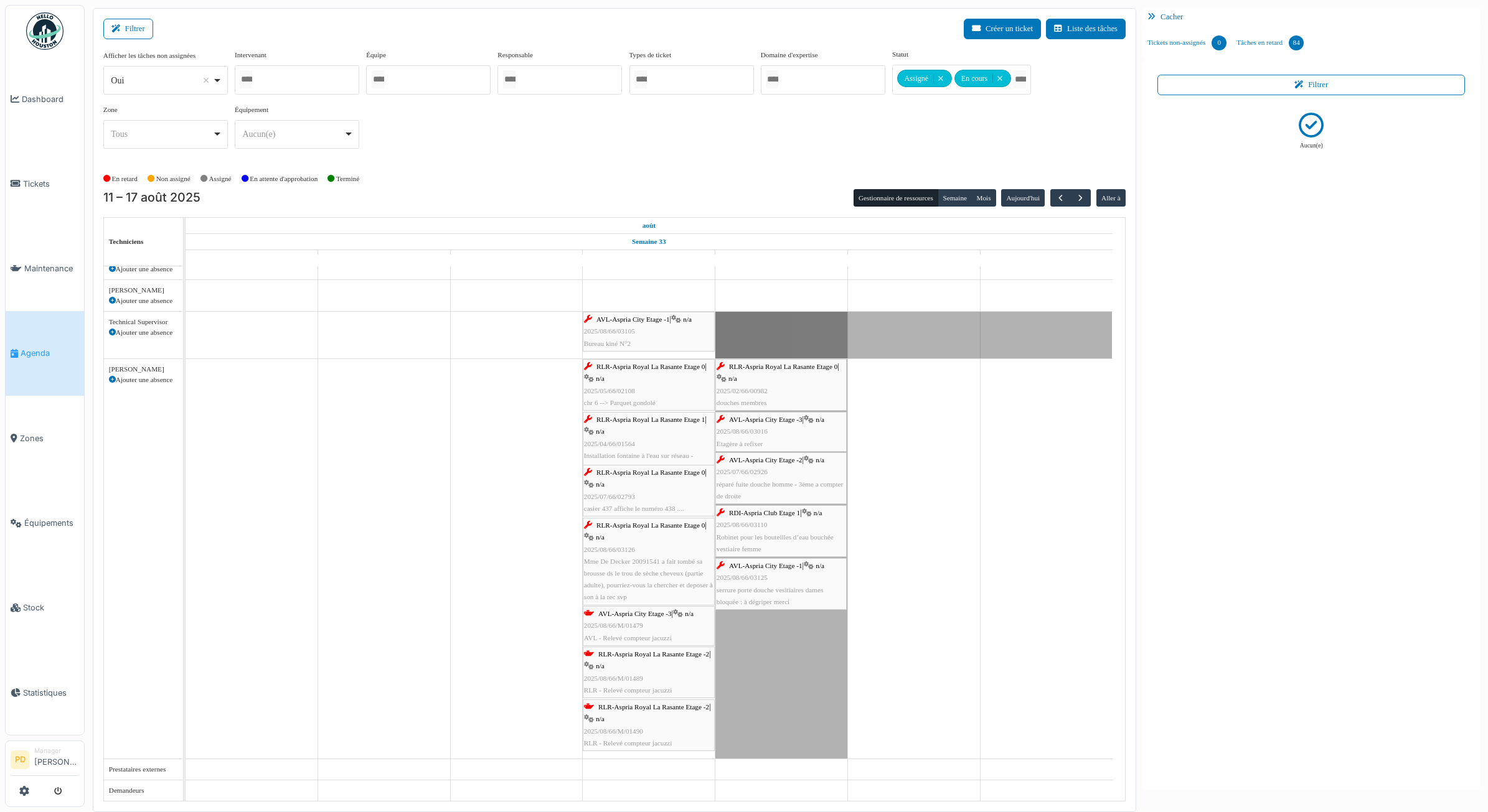
click at [620, 420] on span "RLR-Aspria Royal La Rasante Etage 1" at bounding box center [650, 419] width 108 height 7
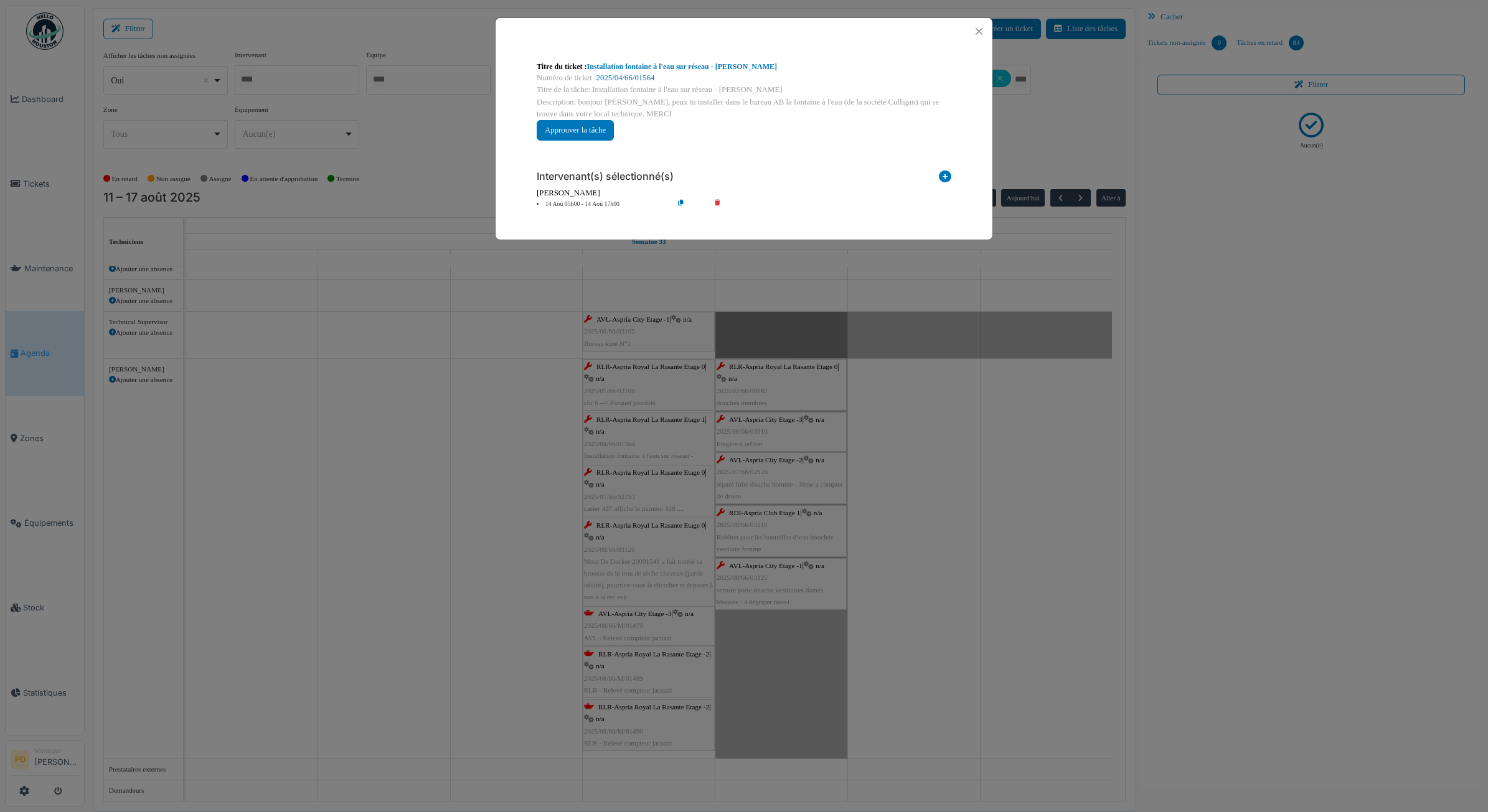
click at [576, 201] on li "14 Aoû 05h00 - 14 Aoû 17h00" at bounding box center [602, 204] width 142 height 9
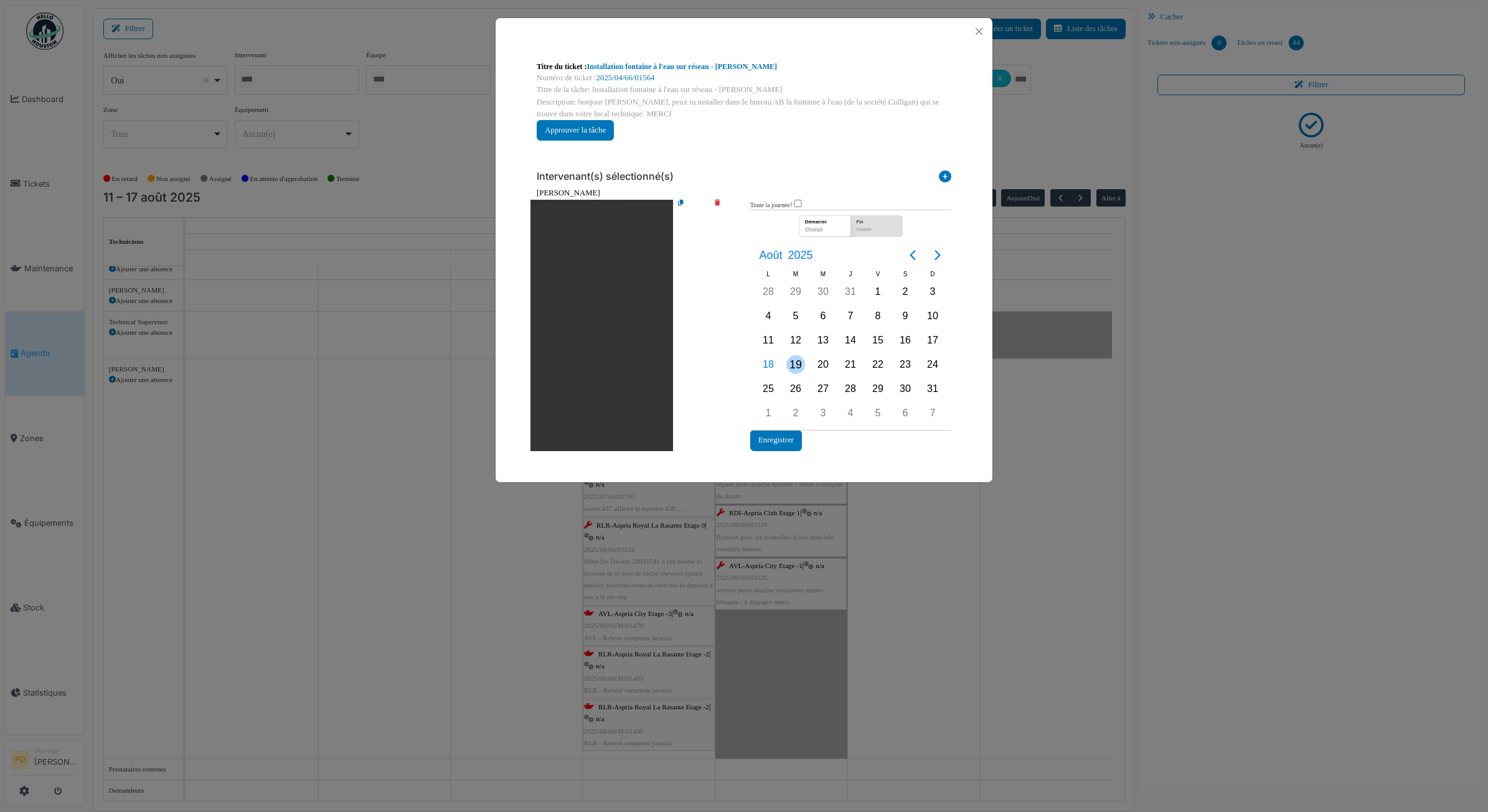
click at [797, 358] on div "19" at bounding box center [796, 365] width 18 height 18
click at [780, 445] on button "Enregistrer" at bounding box center [776, 440] width 52 height 21
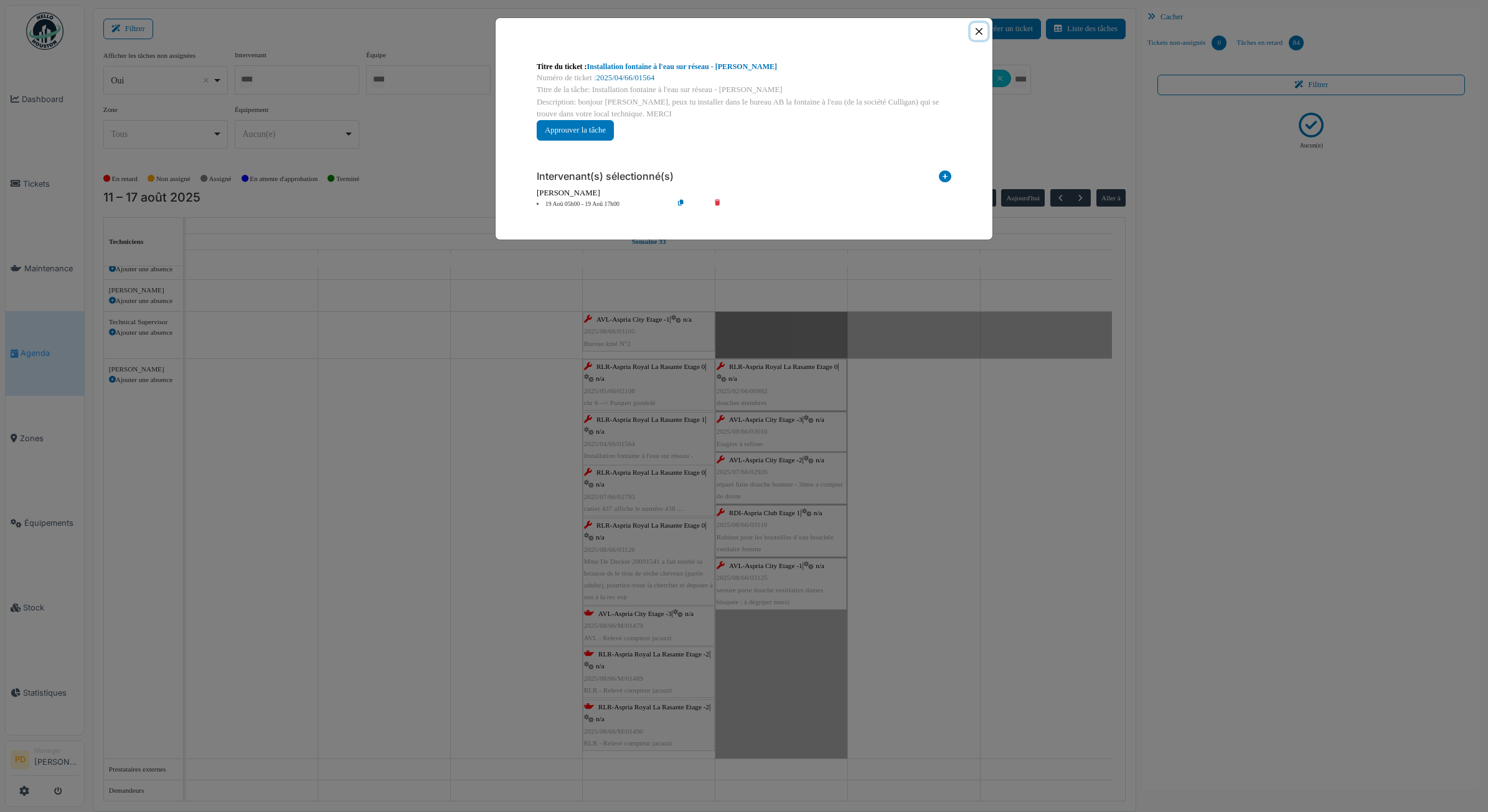
click at [981, 32] on button "Close" at bounding box center [979, 31] width 16 height 16
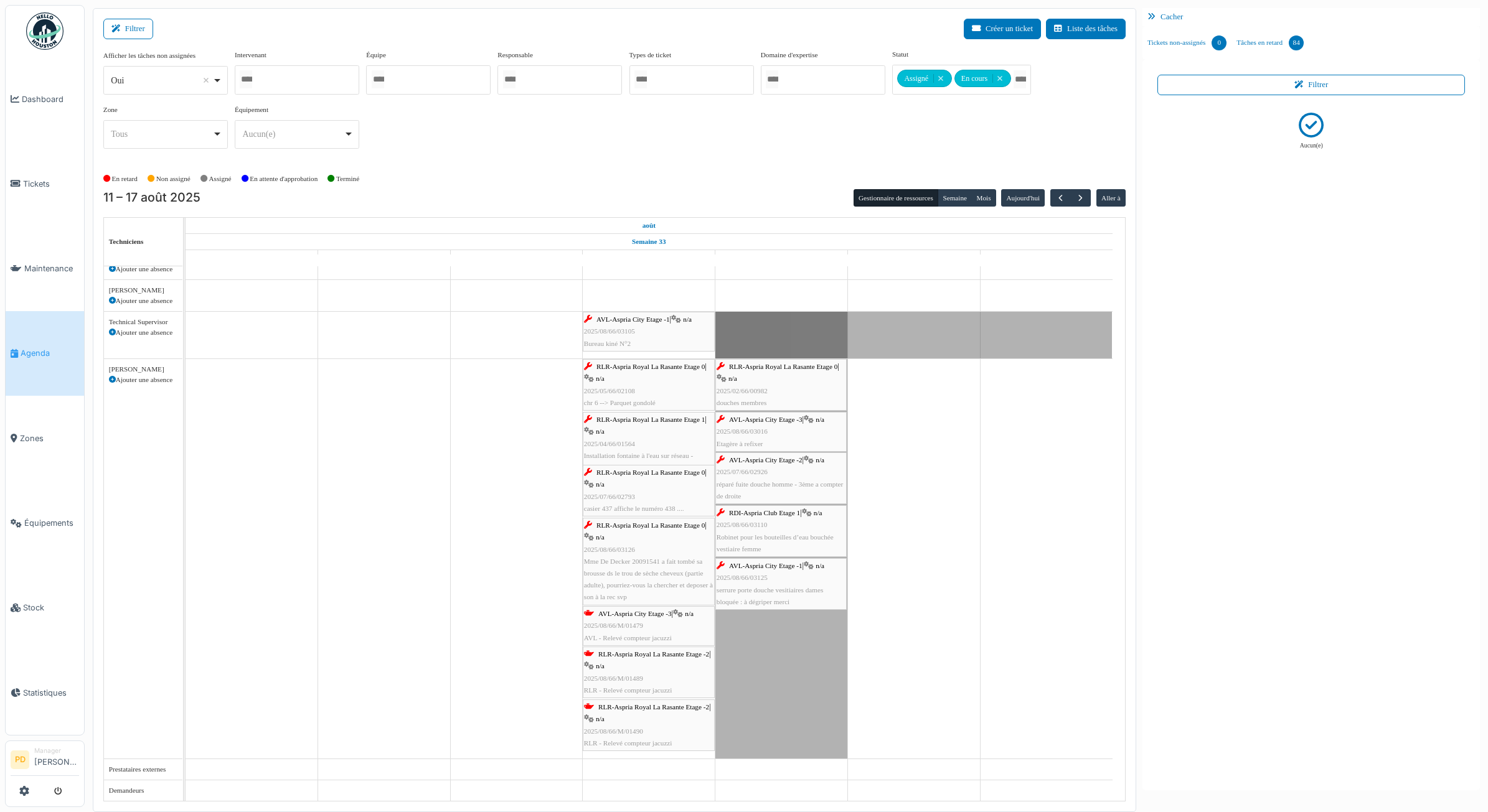
click at [649, 477] on div "RLR-Aspria Royal La Rasante Etage 0 | n/a 2025/07/66/02793 casier 437 affiche l…" at bounding box center [649, 490] width 129 height 48
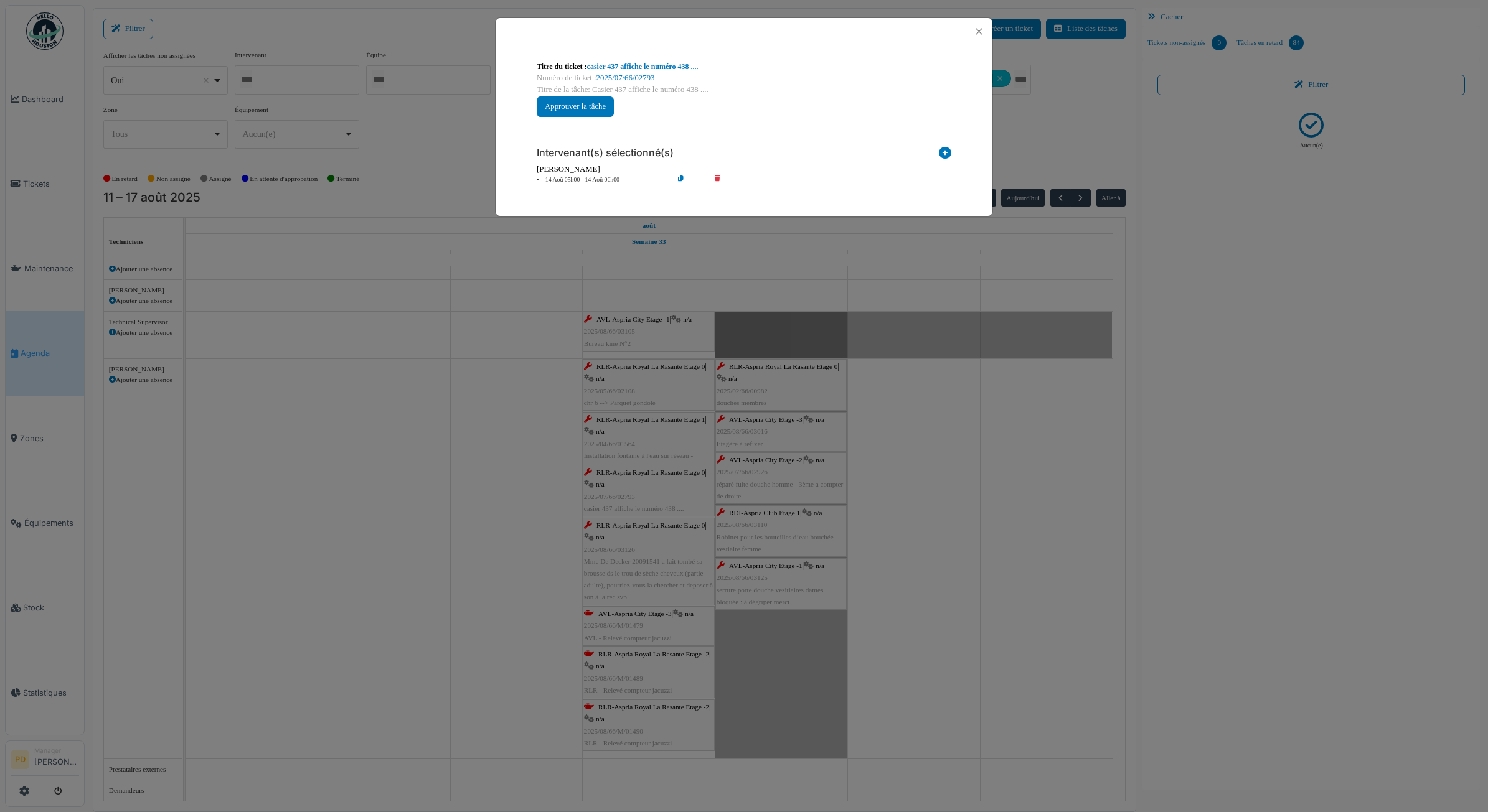
click at [720, 178] on icon at bounding box center [726, 180] width 36 height 9
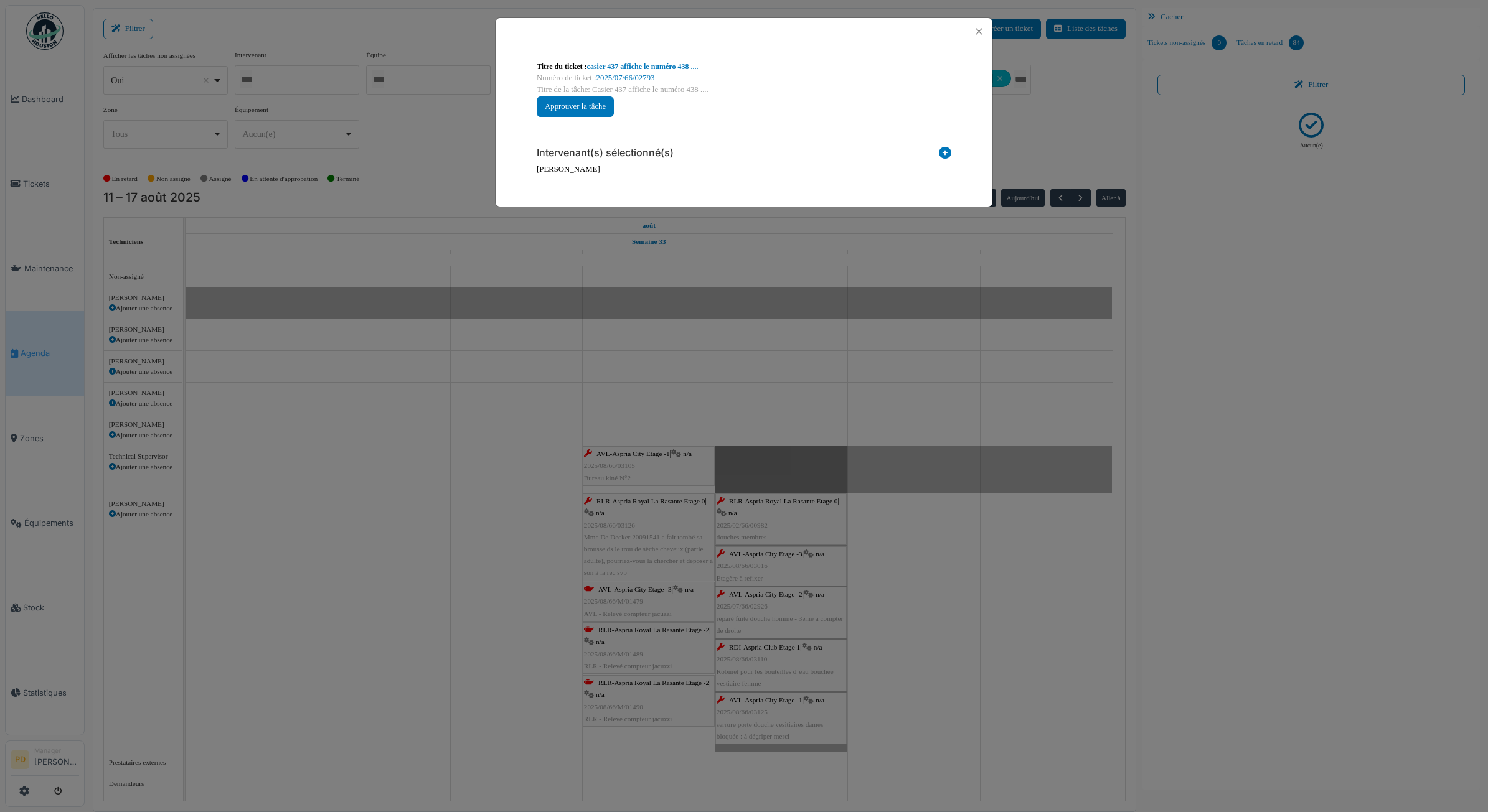
click at [940, 157] on icon at bounding box center [946, 155] width 13 height 16
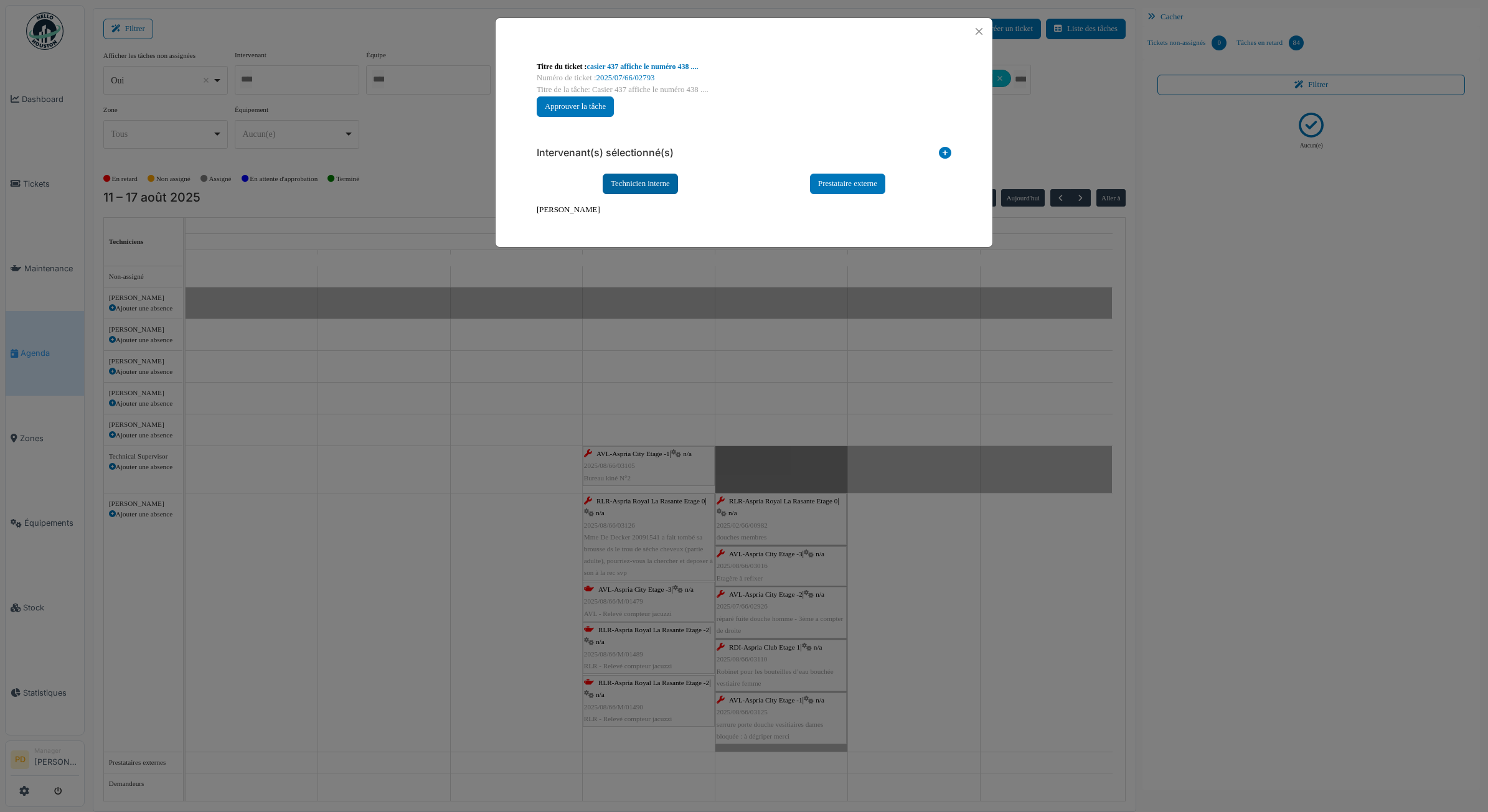
click at [627, 188] on div "Technicien interne" at bounding box center [640, 184] width 76 height 21
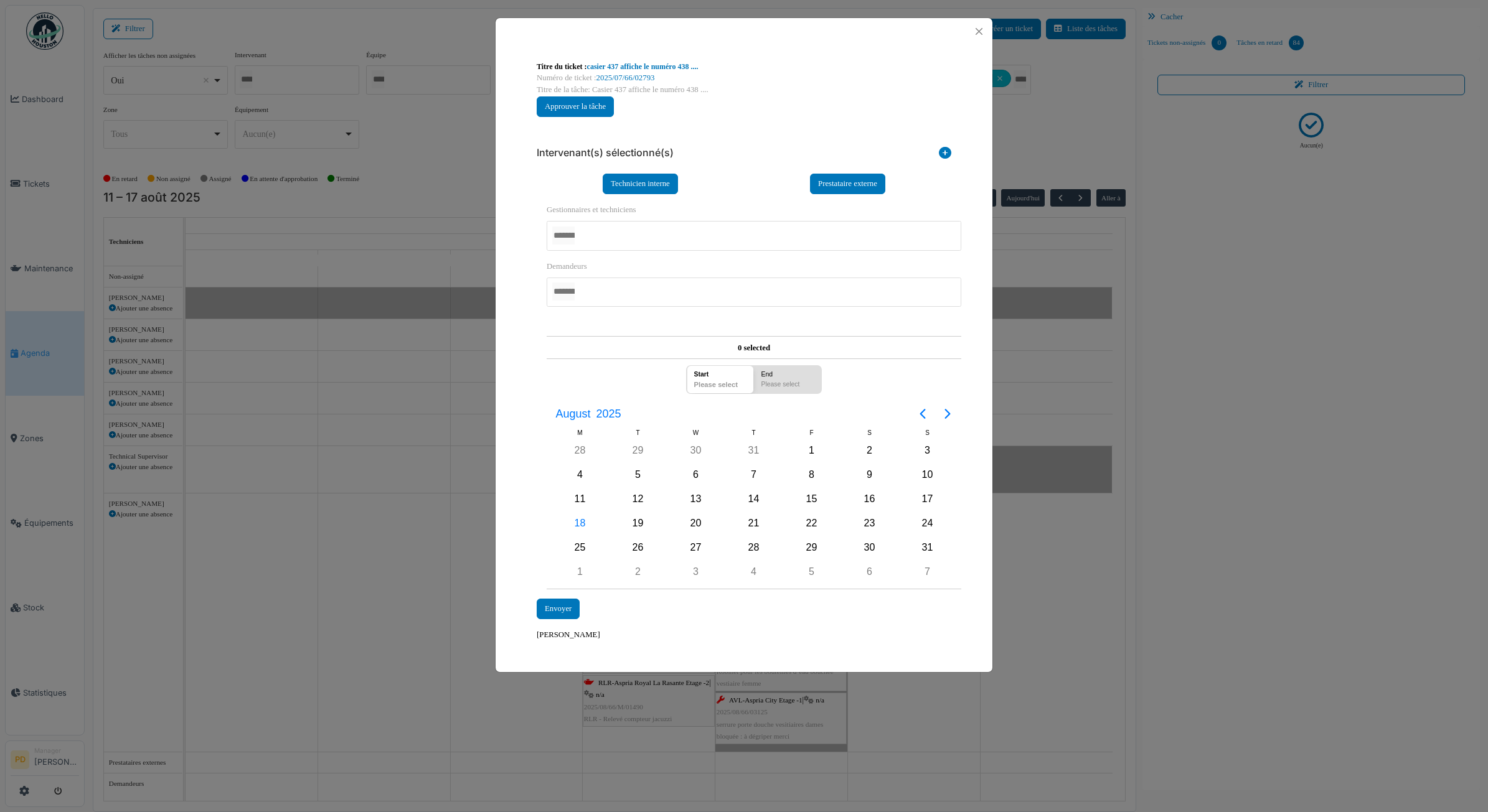
click at [609, 237] on div at bounding box center [754, 235] width 415 height 29
click at [531, 321] on div "**********" at bounding box center [744, 396] width 428 height 406
click at [581, 518] on div "18" at bounding box center [580, 524] width 18 height 18
click at [567, 605] on div "Envoyer" at bounding box center [558, 610] width 43 height 21
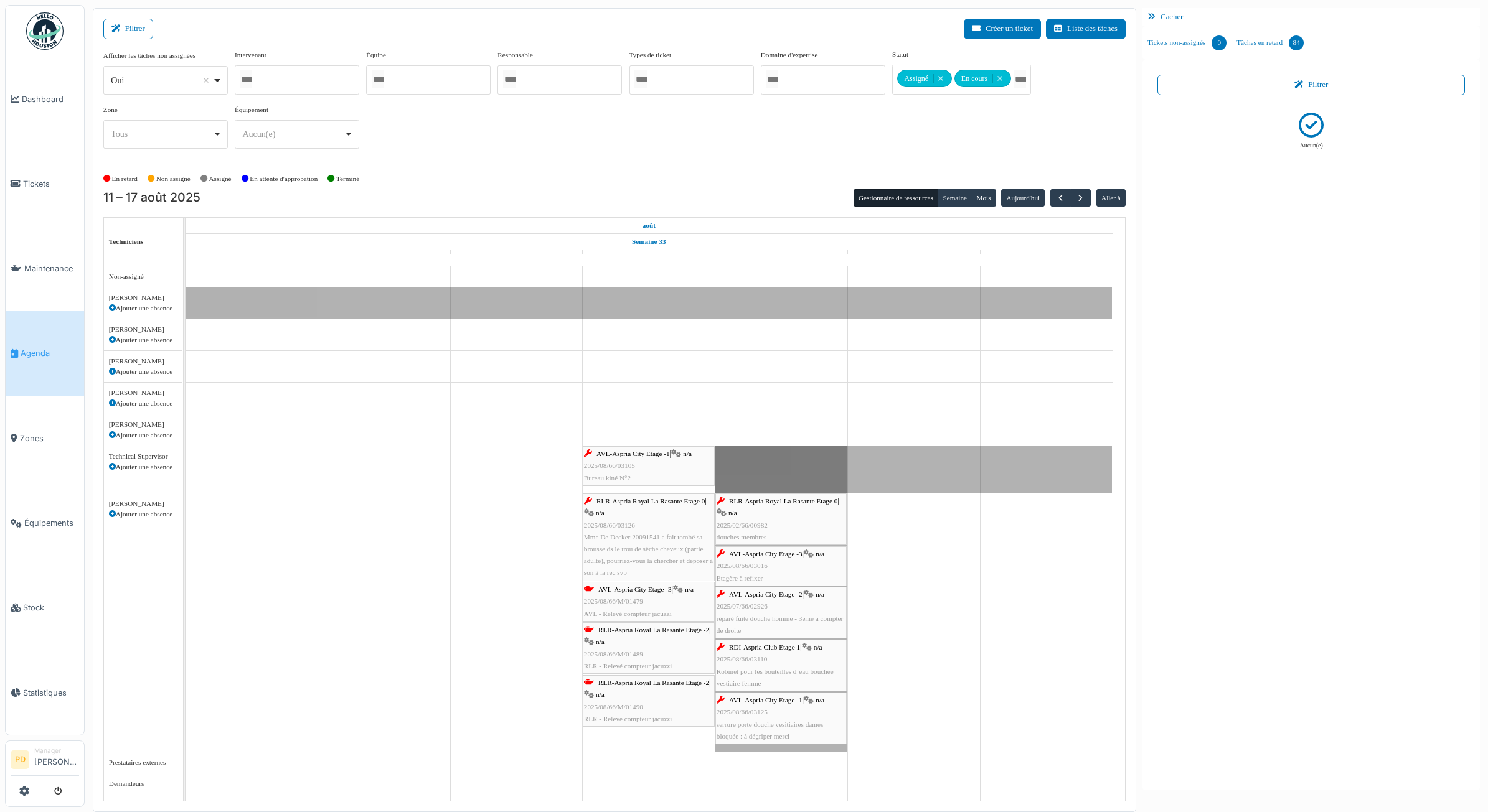
click at [615, 601] on span "2025/08/66/M/01479" at bounding box center [614, 601] width 59 height 7
click at [665, 591] on body "Dashboard Tickets Maintenance Agenda Zones Équipements Stock Statistiques PD Ma…" at bounding box center [744, 406] width 1488 height 812
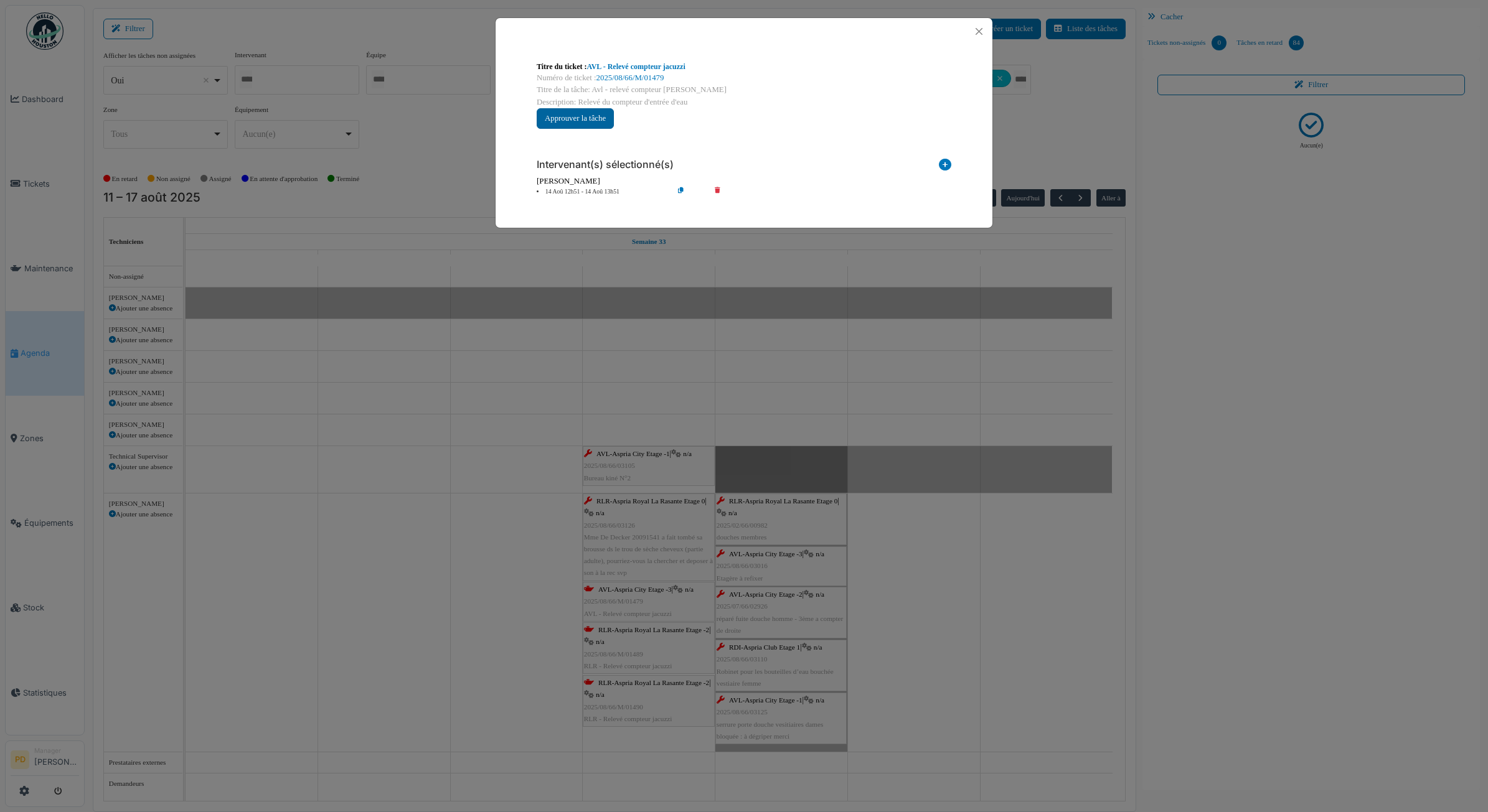
click at [592, 126] on button "Approuver la tâche" at bounding box center [575, 118] width 78 height 21
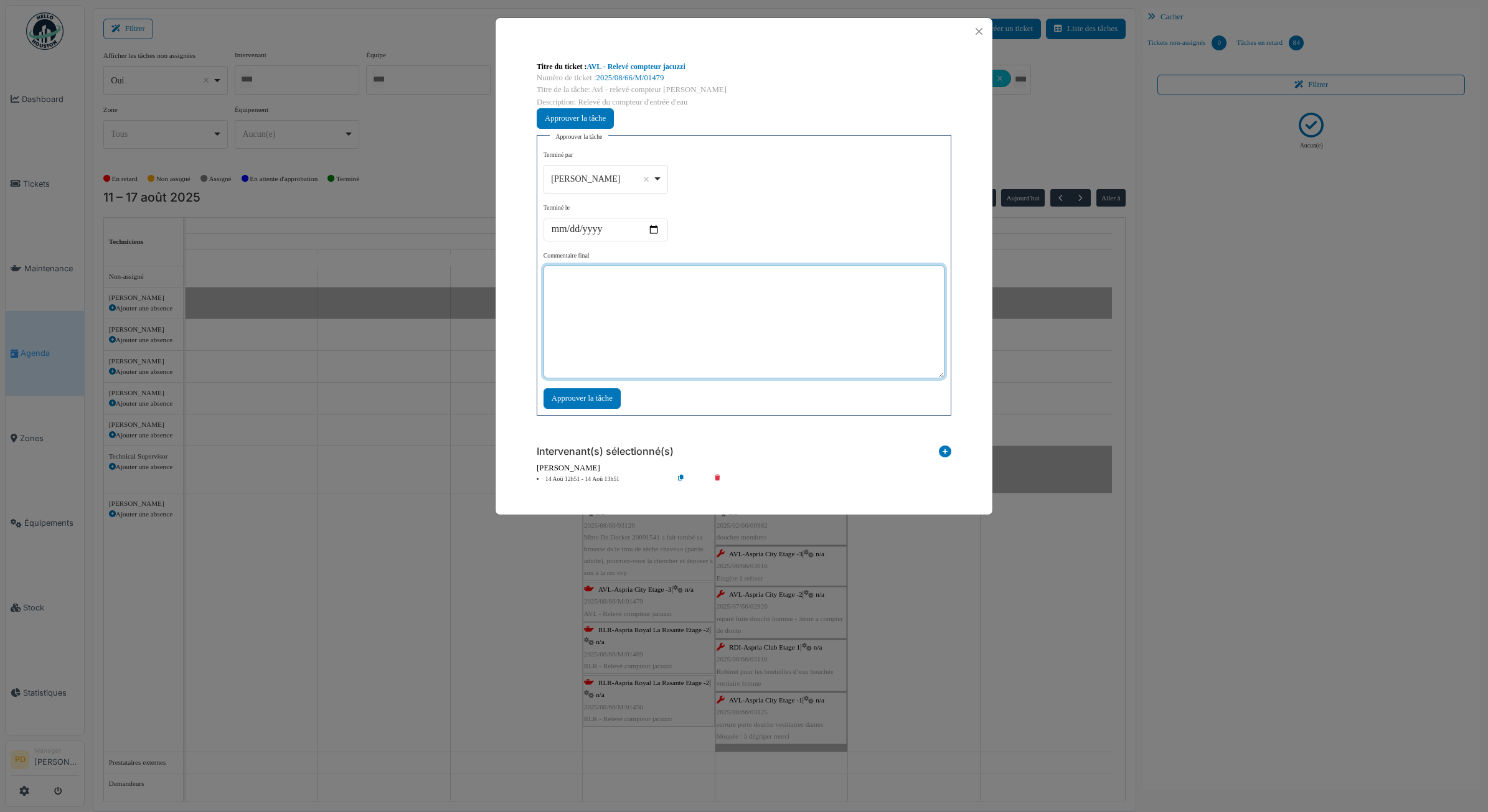
click at [616, 305] on textarea at bounding box center [744, 322] width 401 height 113
type textarea "**"
click at [607, 399] on div "Approuver la tâche" at bounding box center [582, 398] width 78 height 21
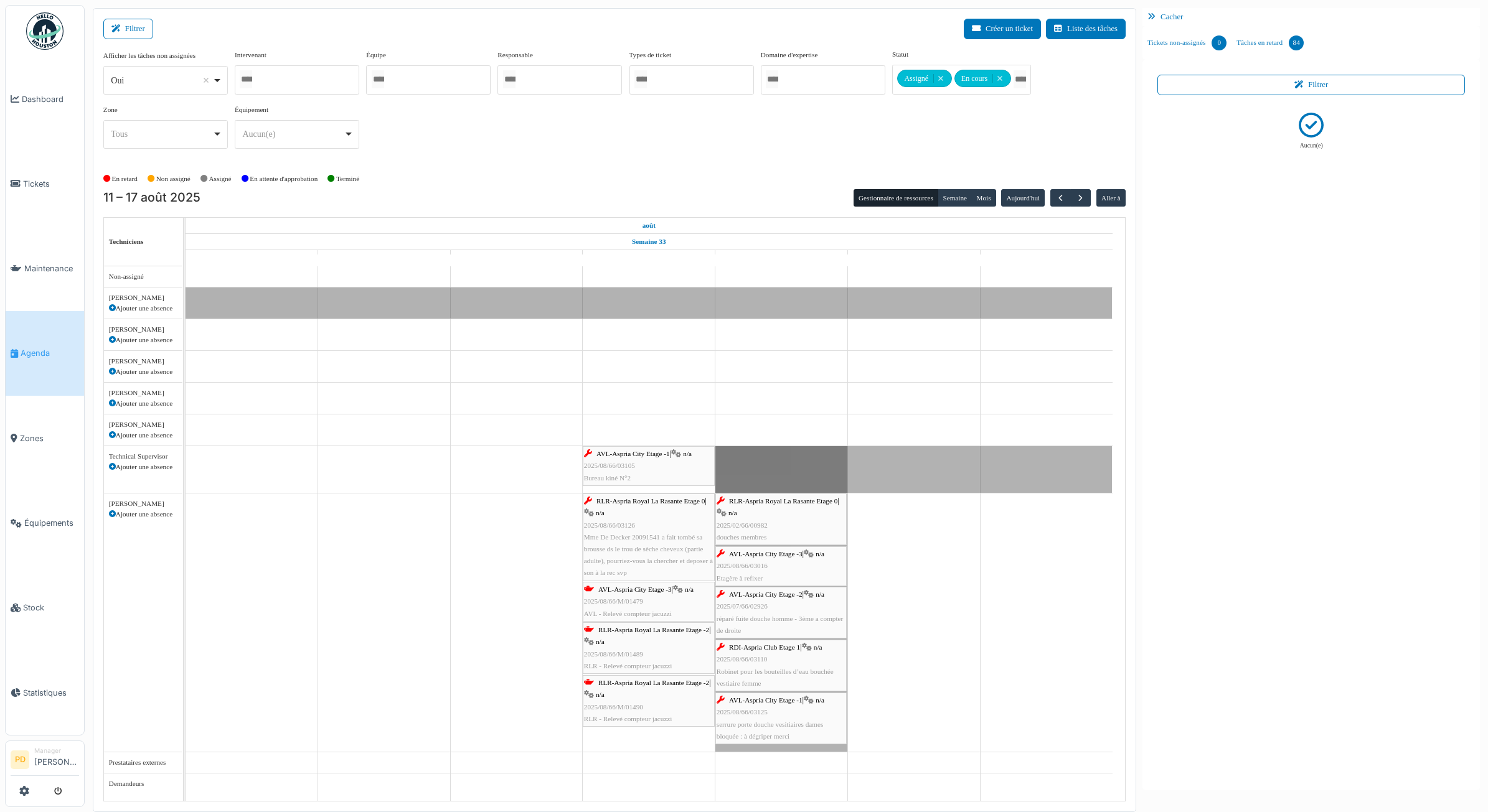
click at [567, 402] on td at bounding box center [516, 533] width 132 height 535
click at [1053, 191] on button "button" at bounding box center [1060, 199] width 21 height 18
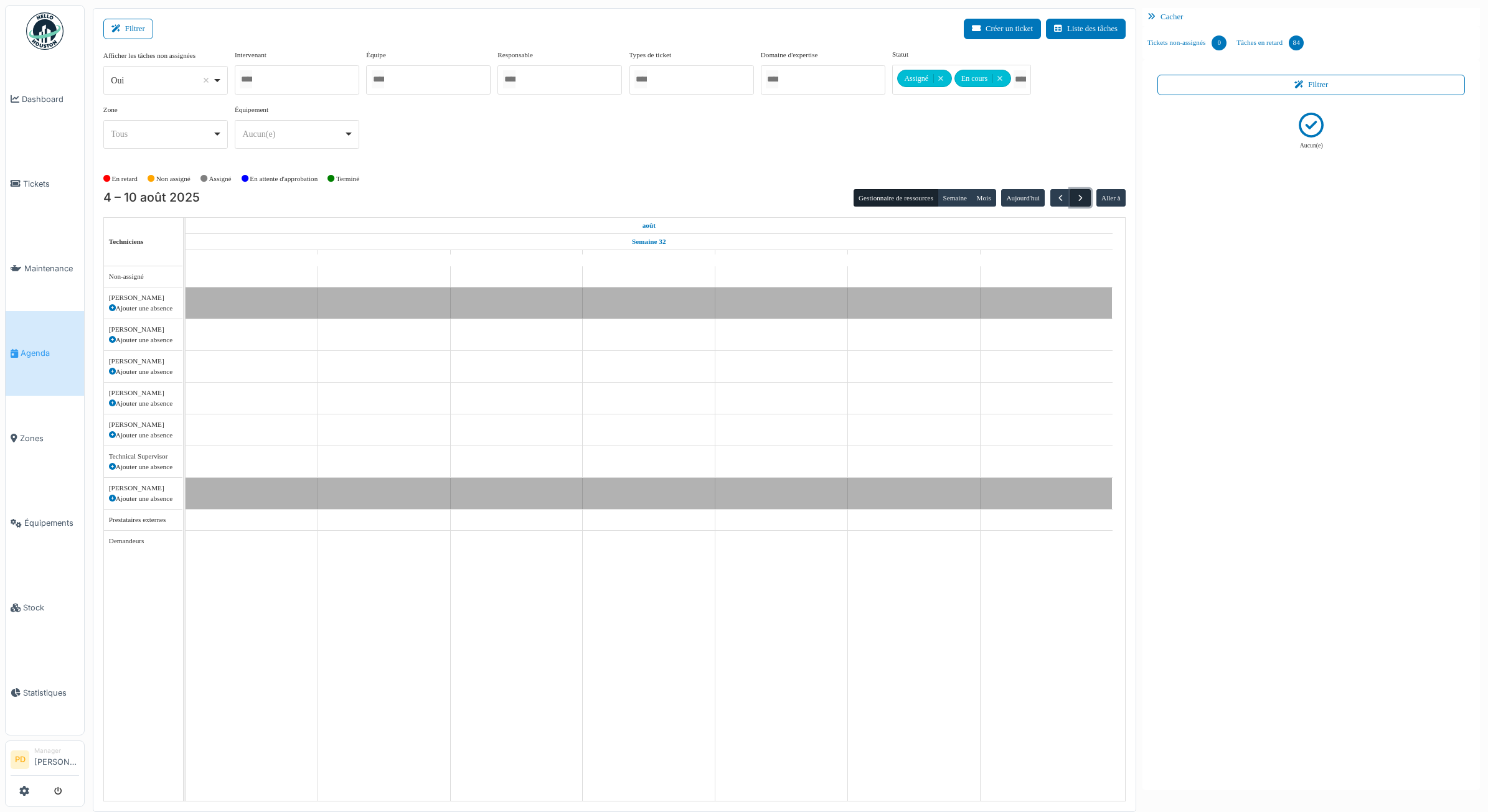
click at [1081, 200] on span "button" at bounding box center [1081, 199] width 11 height 11
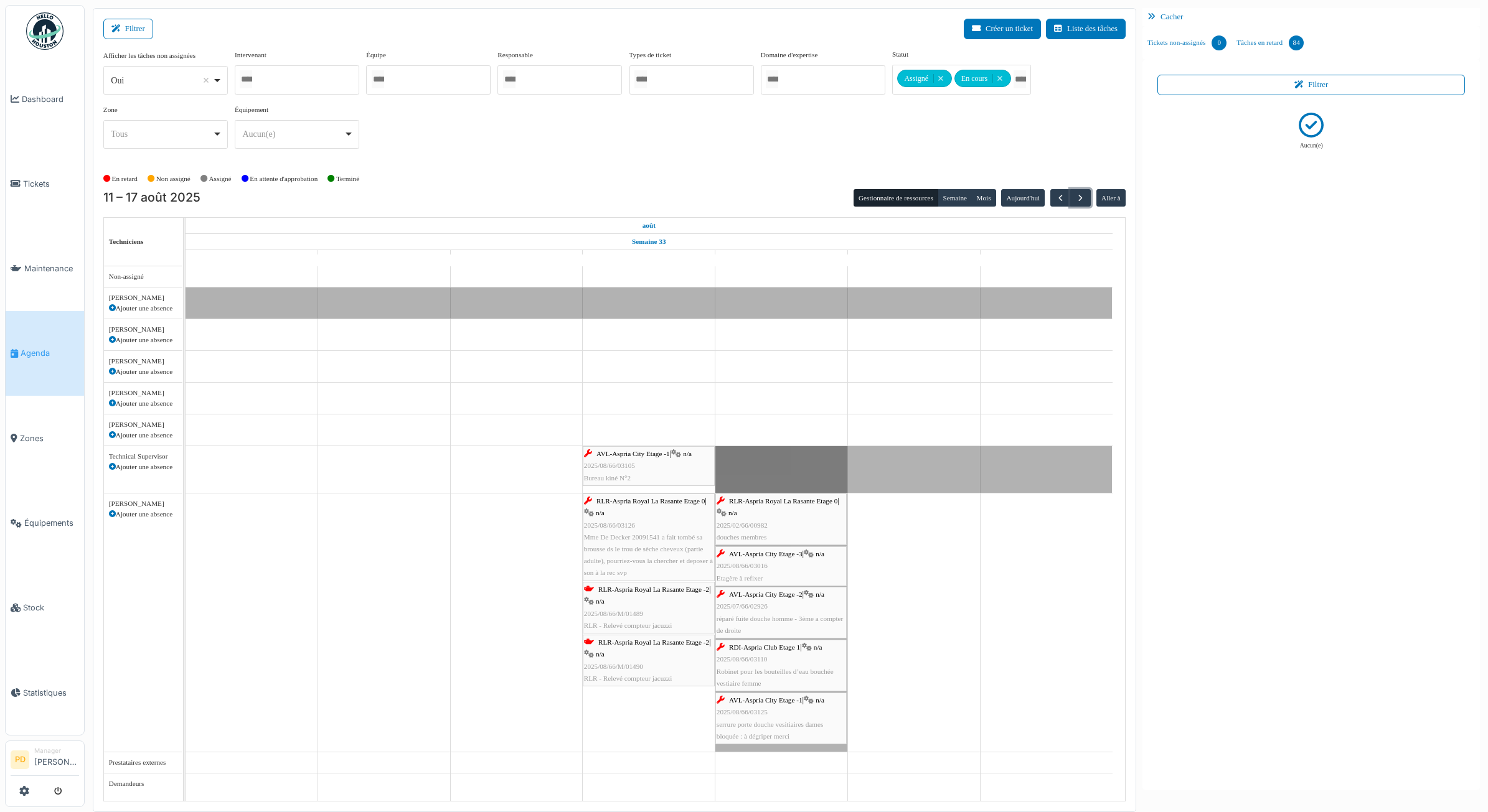
click at [624, 505] on span "RLR-Aspria Royal La Rasante Etage 0" at bounding box center [650, 501] width 108 height 7
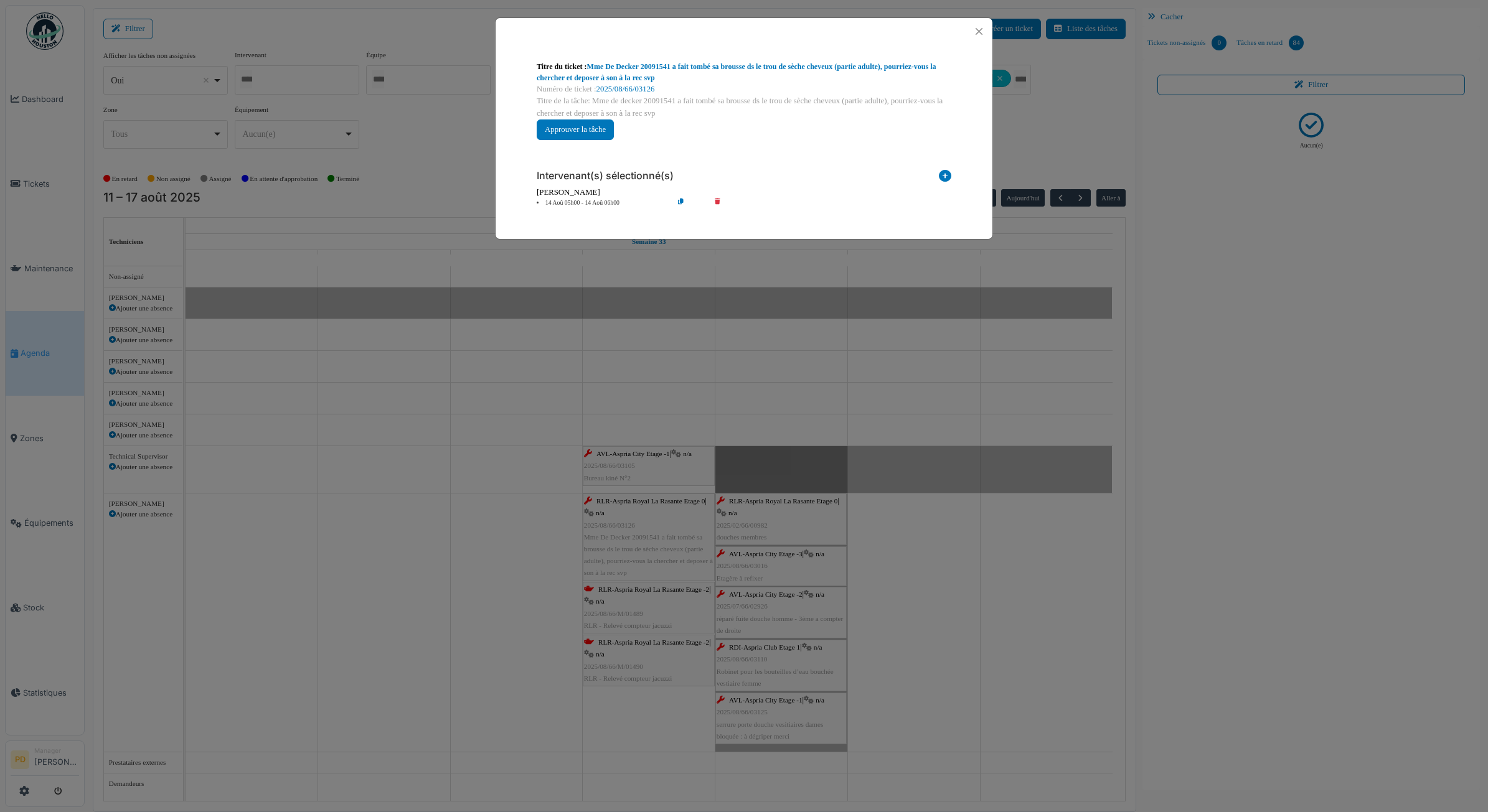
click at [718, 200] on icon at bounding box center [726, 203] width 36 height 9
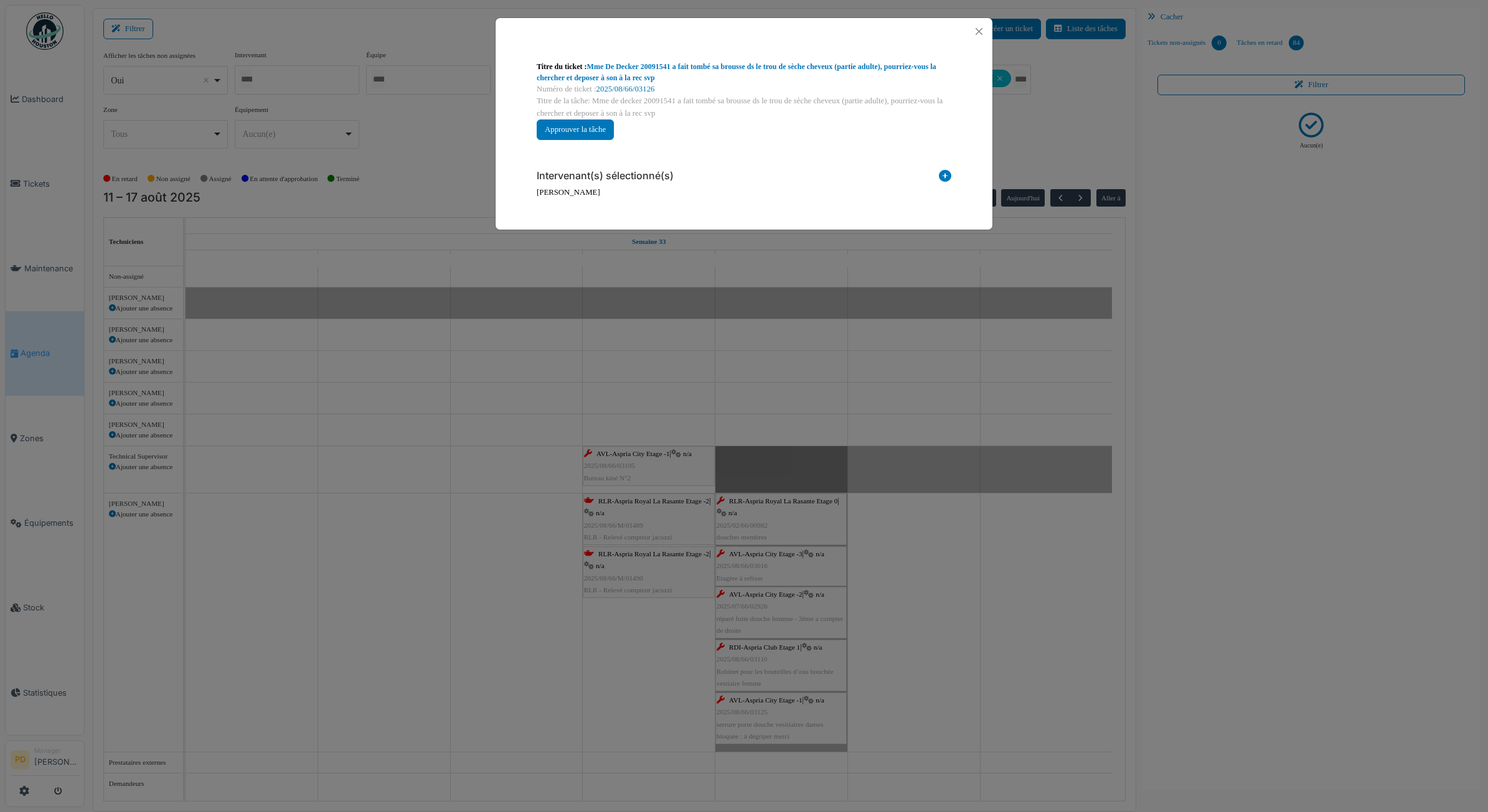
click at [944, 172] on icon at bounding box center [946, 178] width 13 height 16
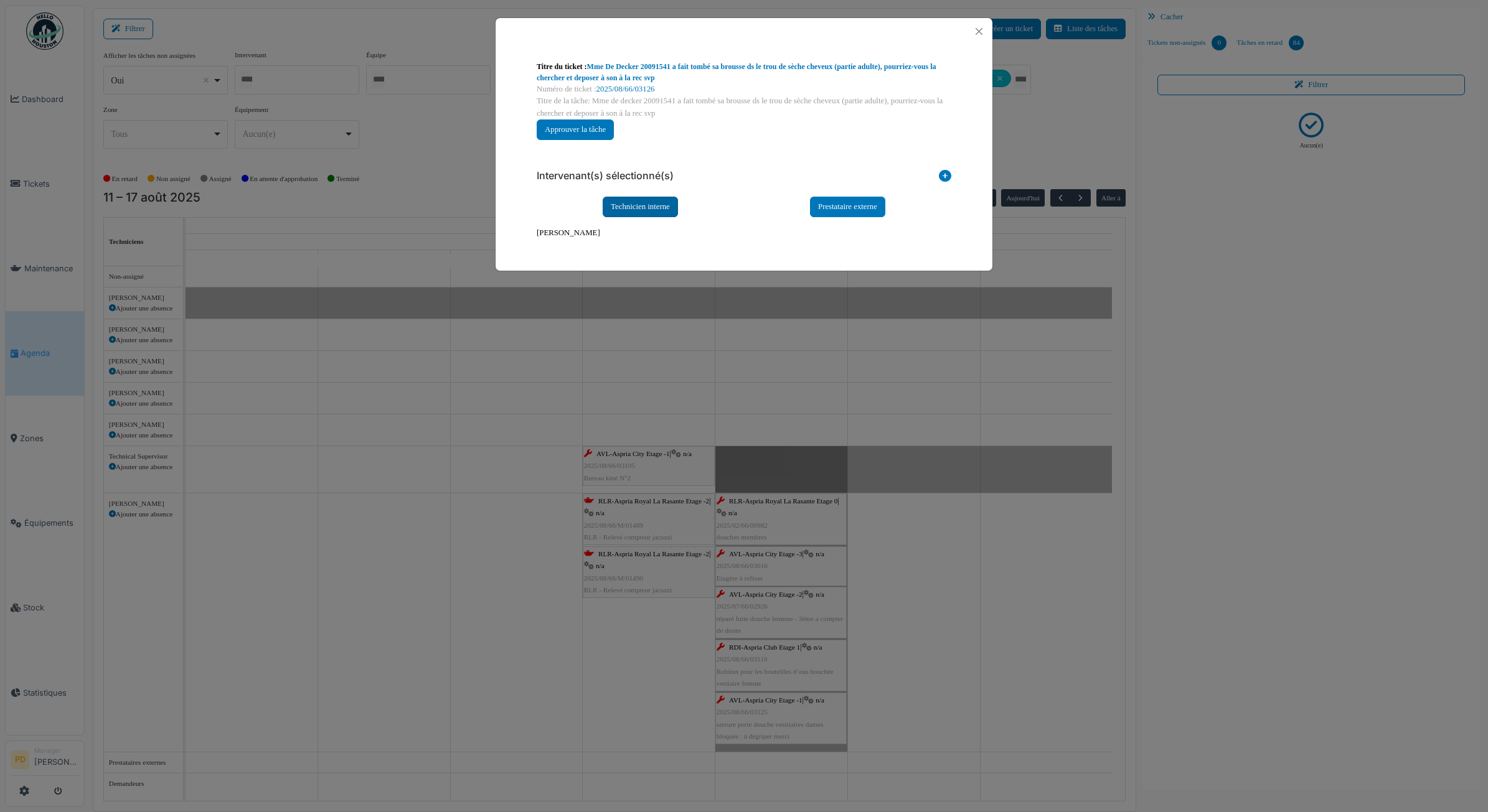
click at [658, 212] on div "Technicien interne" at bounding box center [640, 207] width 76 height 21
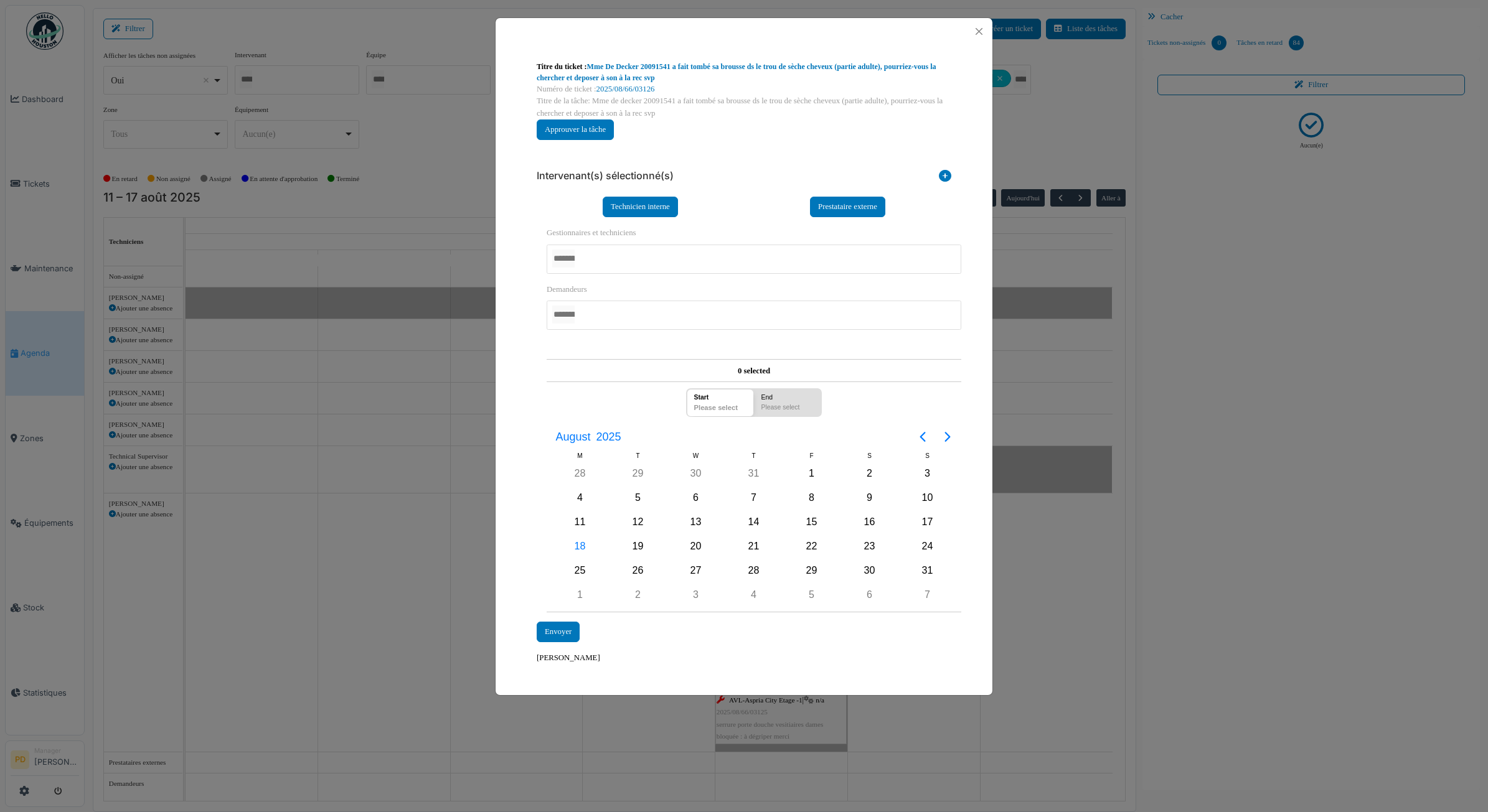
click at [612, 260] on div at bounding box center [754, 259] width 415 height 29
click at [527, 337] on div "**********" at bounding box center [744, 413] width 435 height 525
click at [590, 549] on div "18" at bounding box center [580, 547] width 58 height 24
click at [574, 630] on div "Envoyer" at bounding box center [558, 632] width 43 height 21
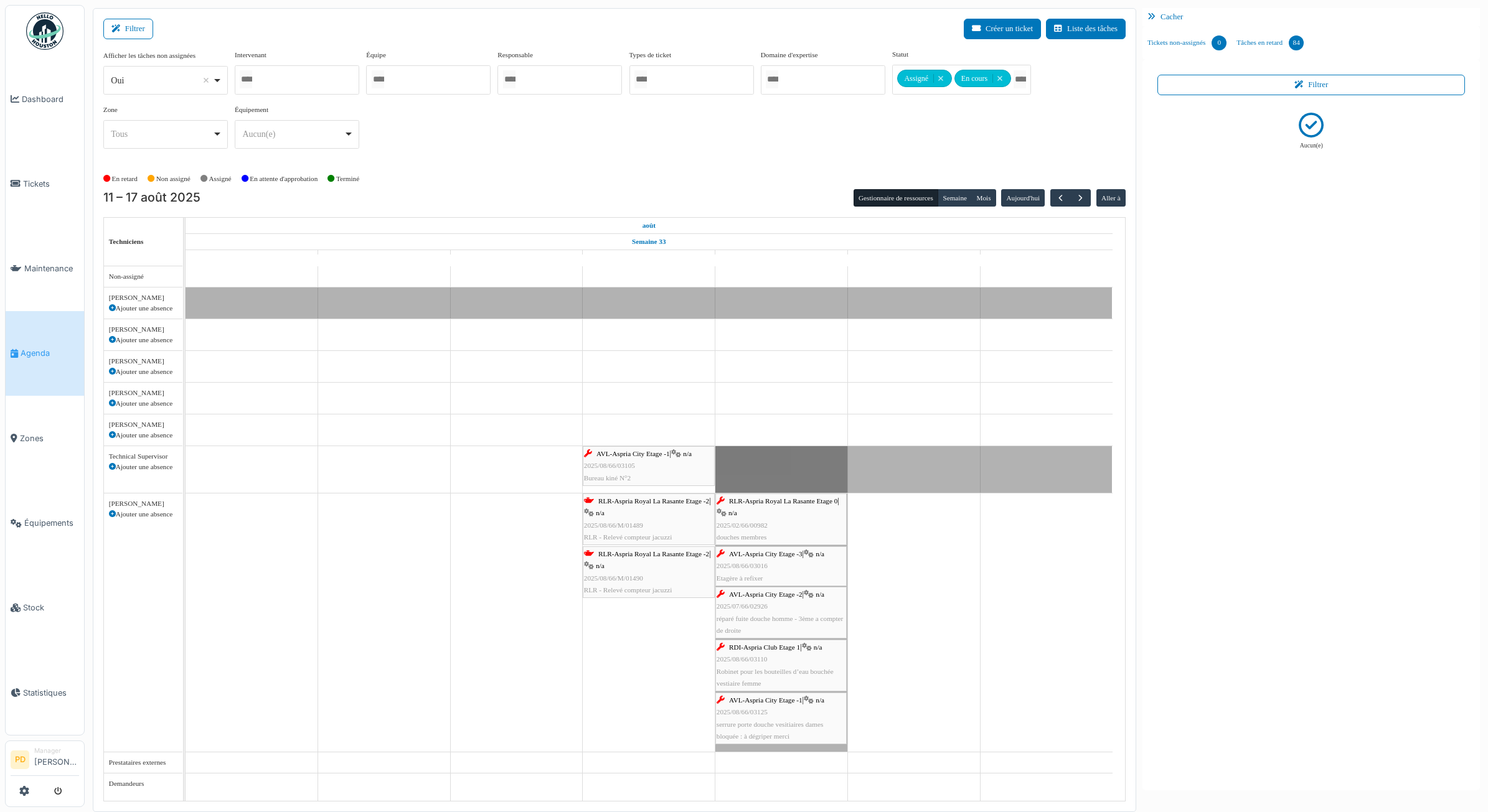
drag, startPoint x: 556, startPoint y: 632, endPoint x: 632, endPoint y: 467, distance: 181.7
click at [1060, 198] on span "button" at bounding box center [1061, 199] width 11 height 11
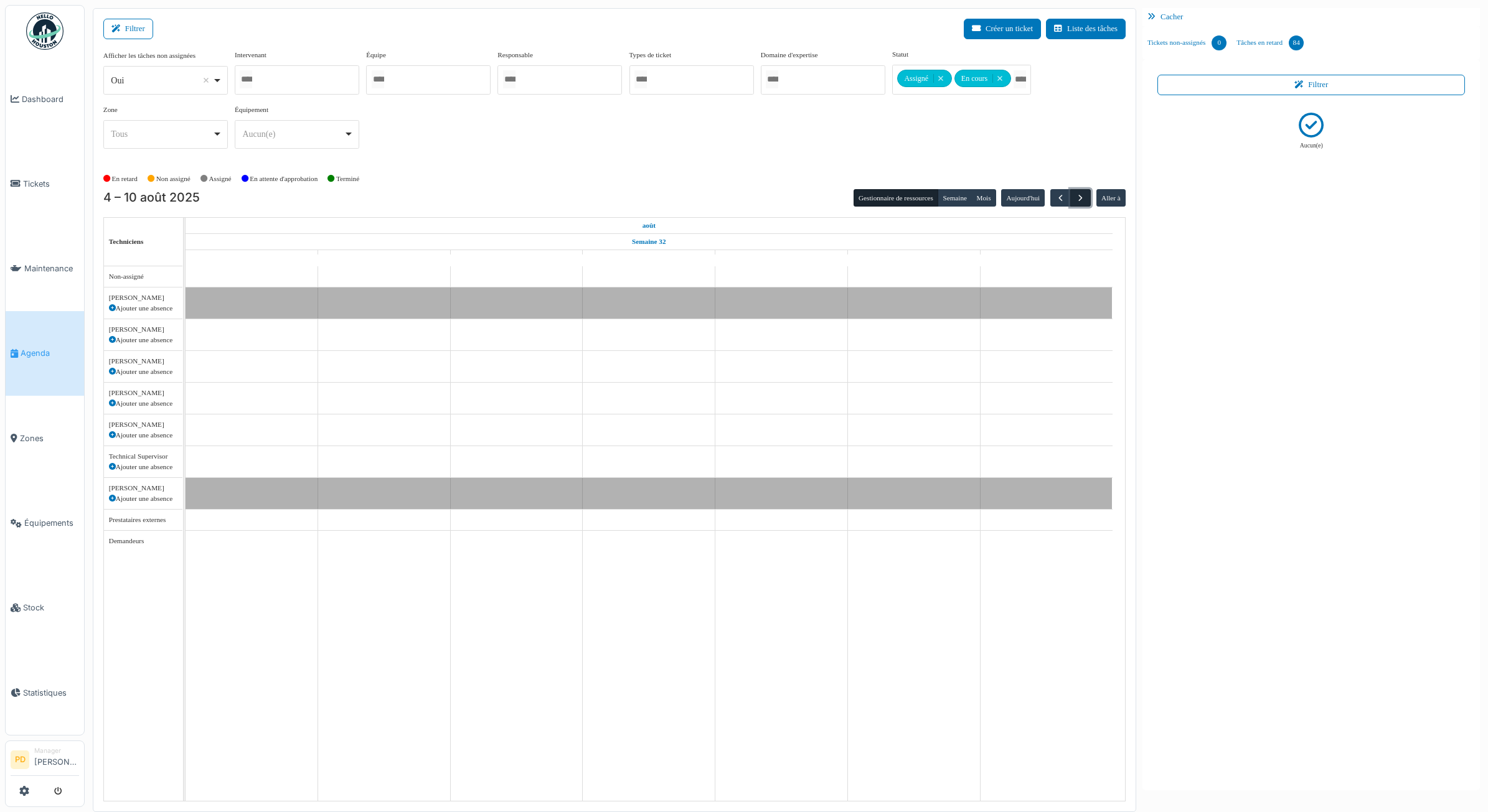
click at [1081, 198] on span "button" at bounding box center [1081, 199] width 11 height 11
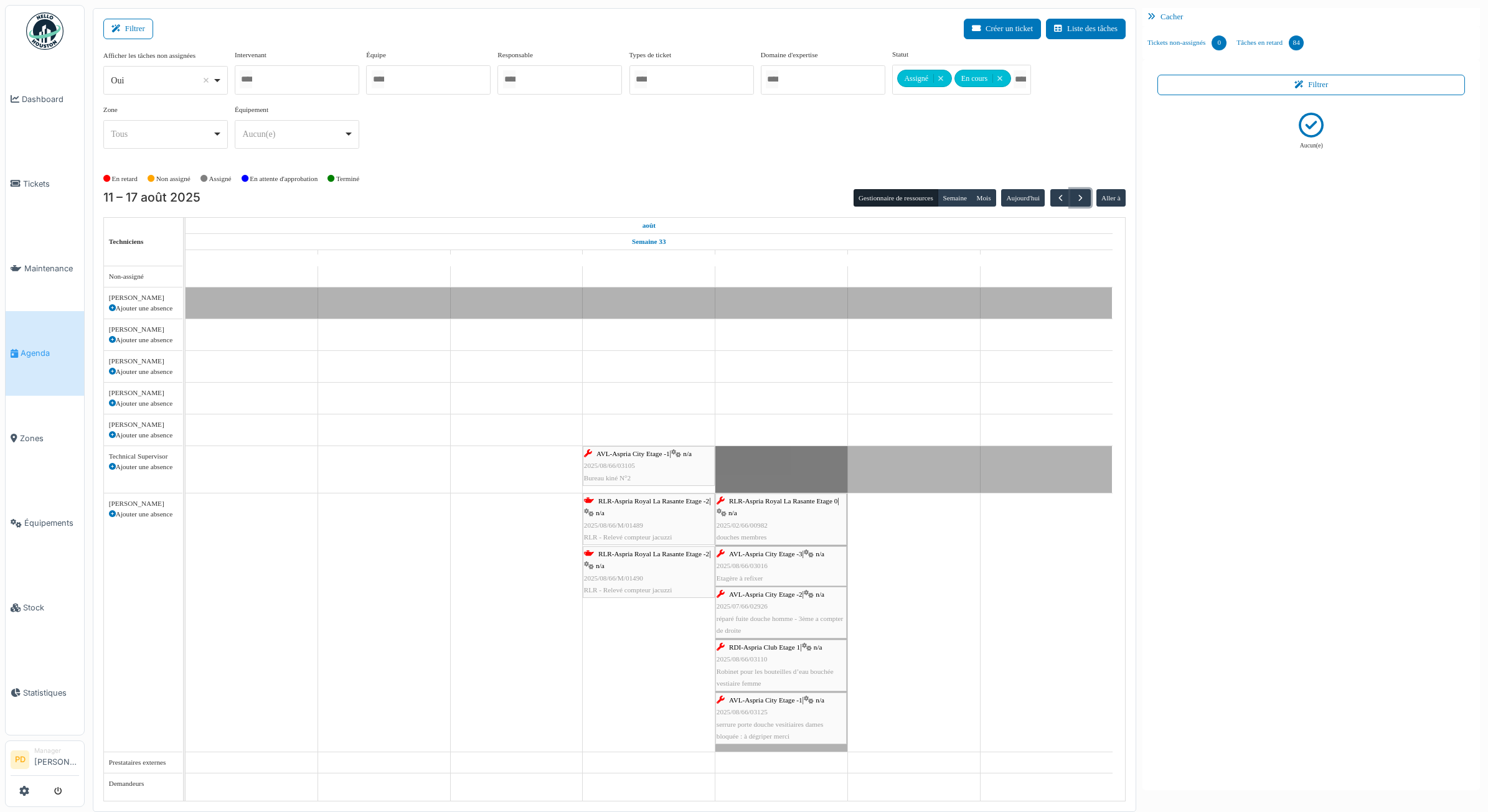
click at [646, 514] on div "RLR-Aspria Royal La Rasante Etage -2 | n/a 2025/08/66/M/01489 RLR - Relevé comp…" at bounding box center [649, 519] width 129 height 48
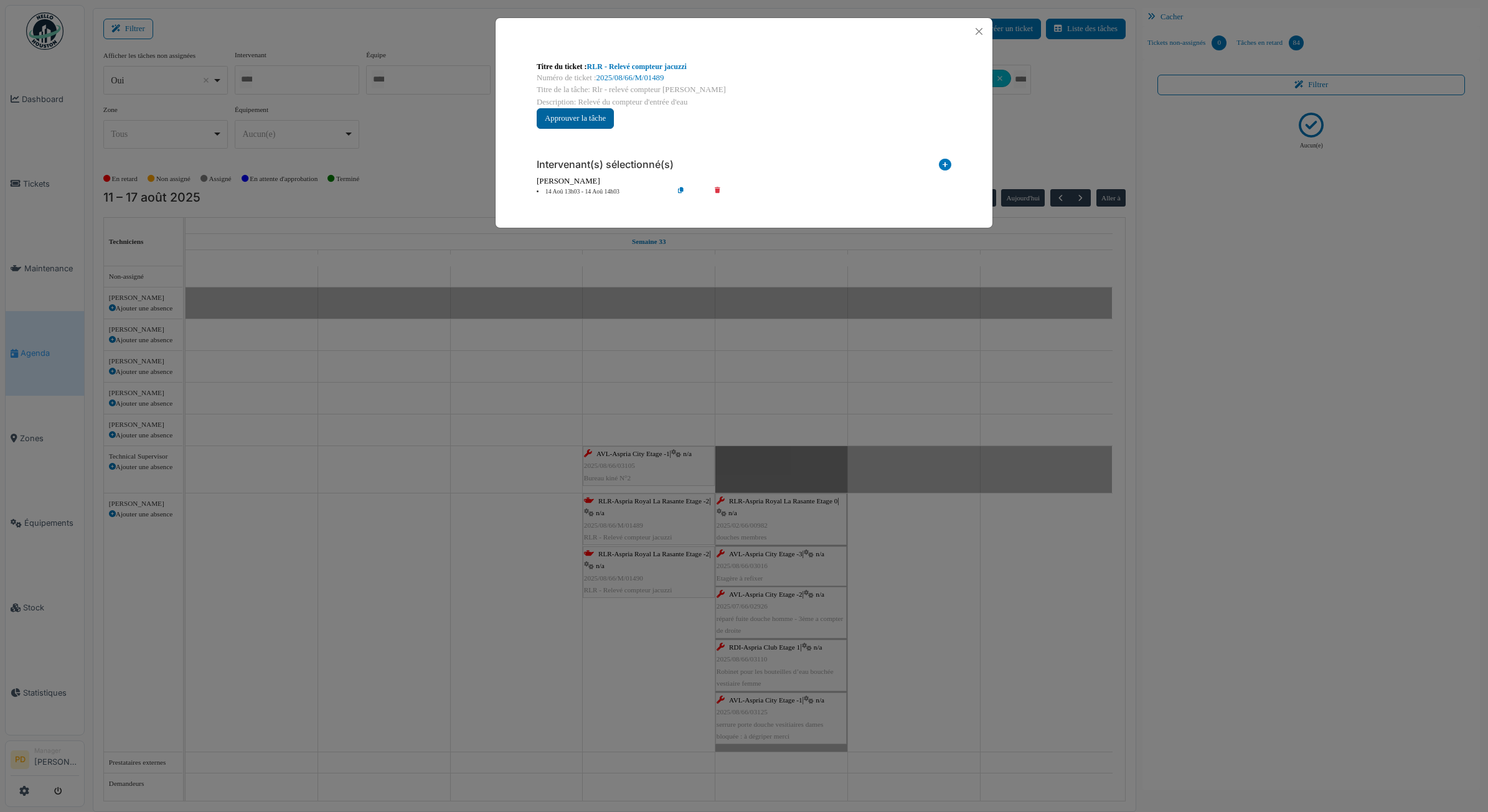
click at [591, 120] on button "Approuver la tâche" at bounding box center [575, 118] width 78 height 21
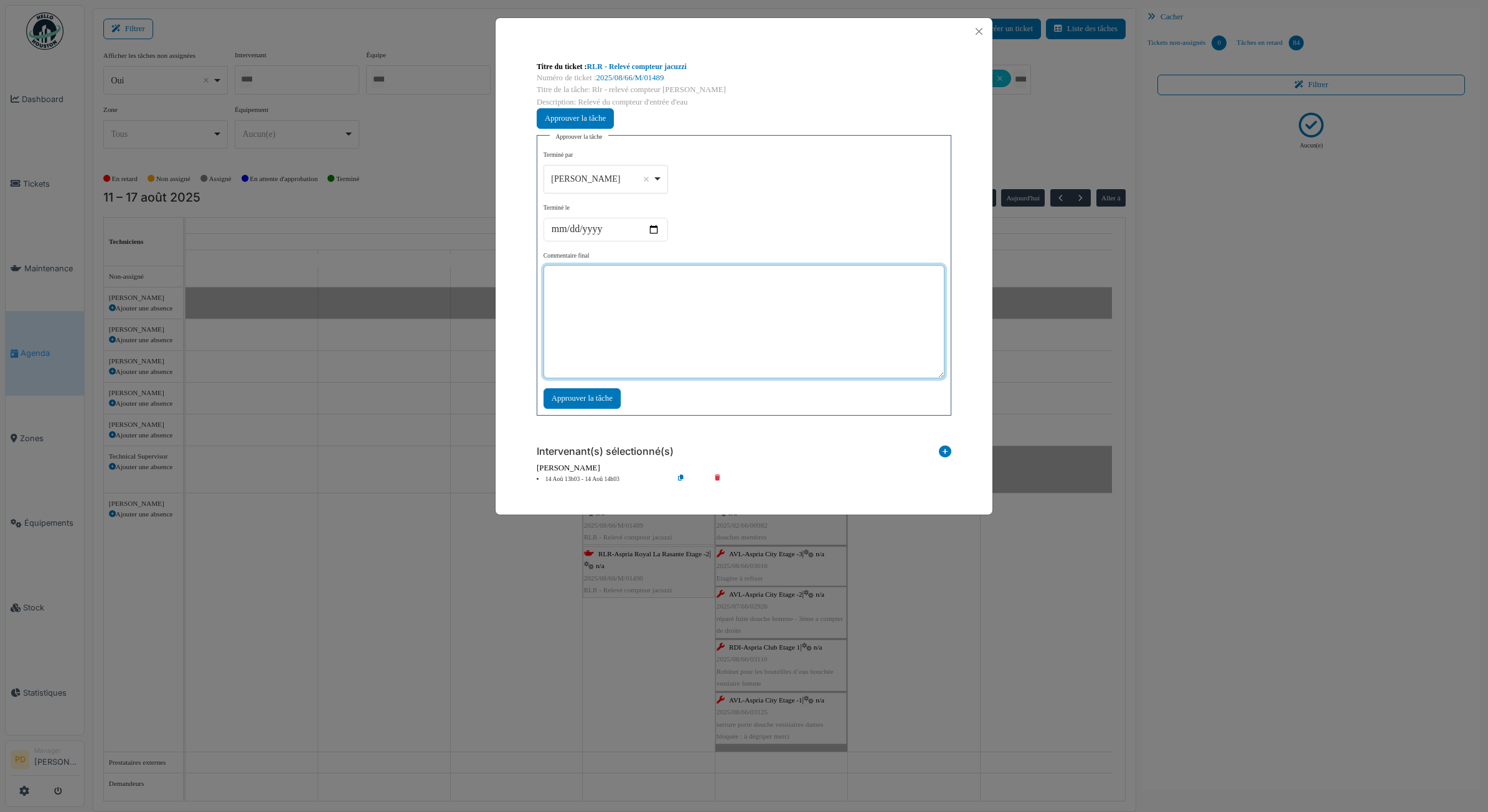
click at [639, 288] on textarea at bounding box center [744, 322] width 401 height 113
type textarea "**"
click at [586, 402] on div "Approuver la tâche" at bounding box center [582, 398] width 78 height 21
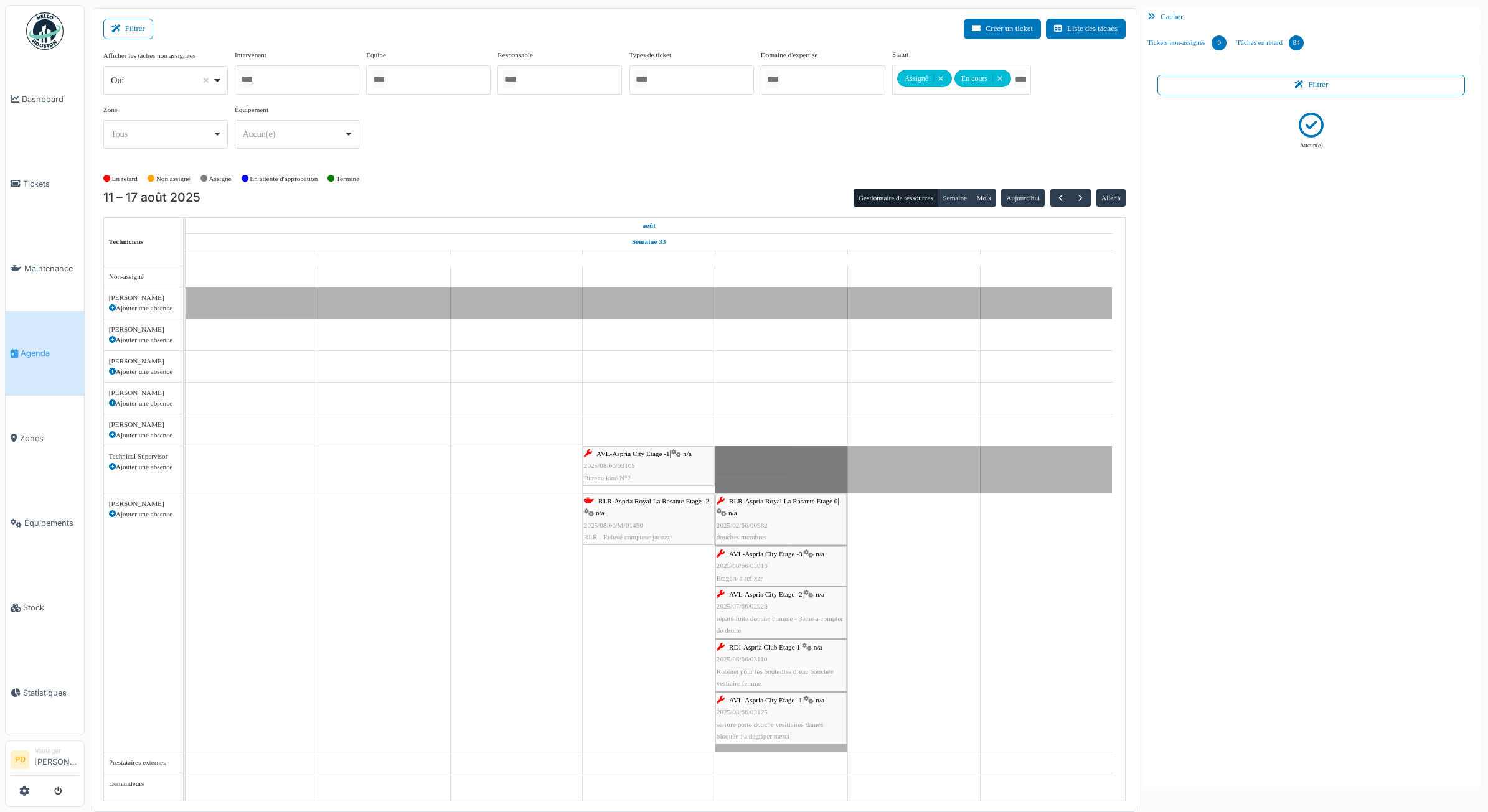
click at [642, 505] on span "RLR-Aspria Royal La Rasante Etage -2" at bounding box center [654, 501] width 111 height 7
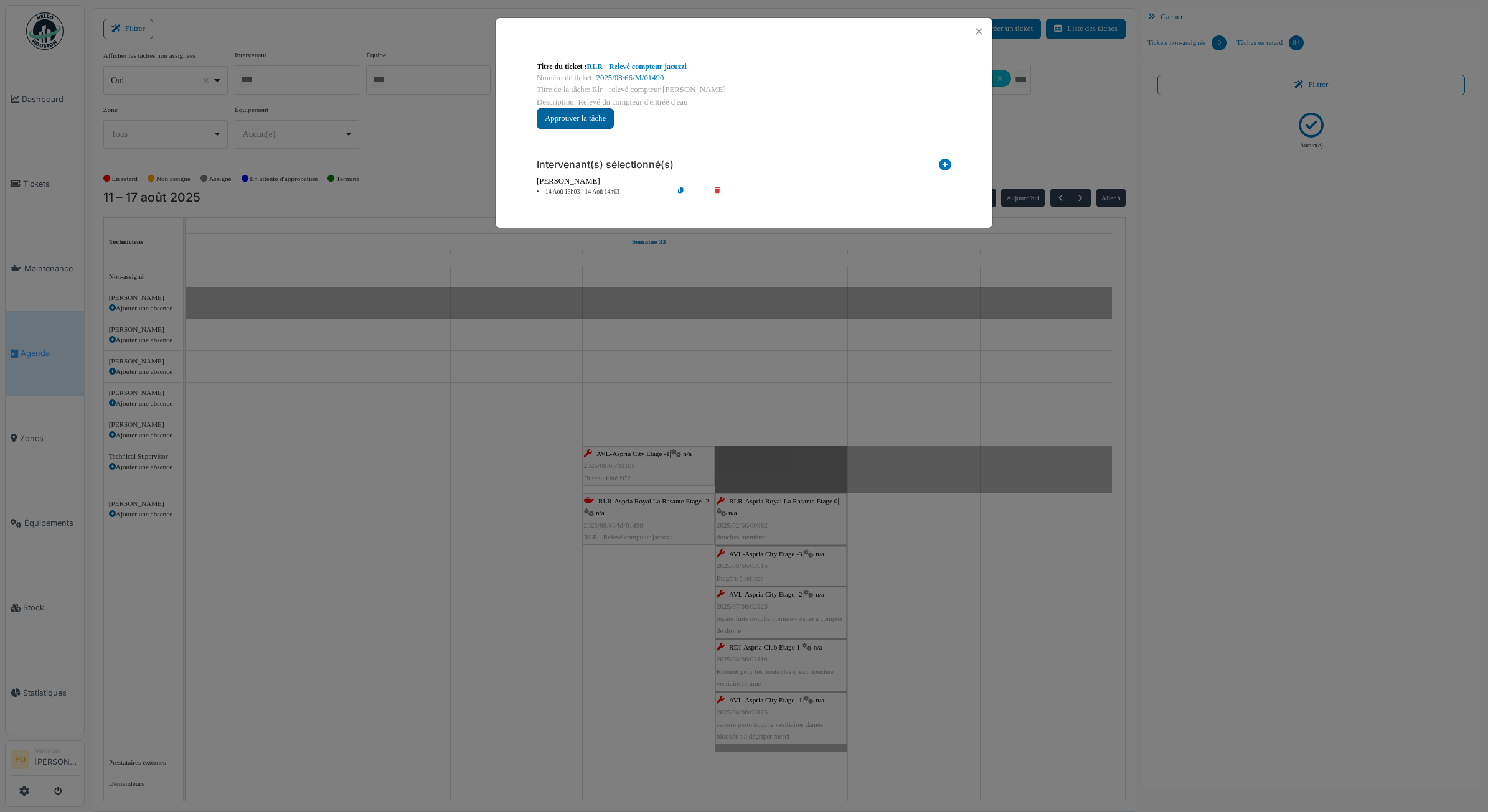
click at [590, 113] on button "Approuver la tâche" at bounding box center [575, 118] width 78 height 21
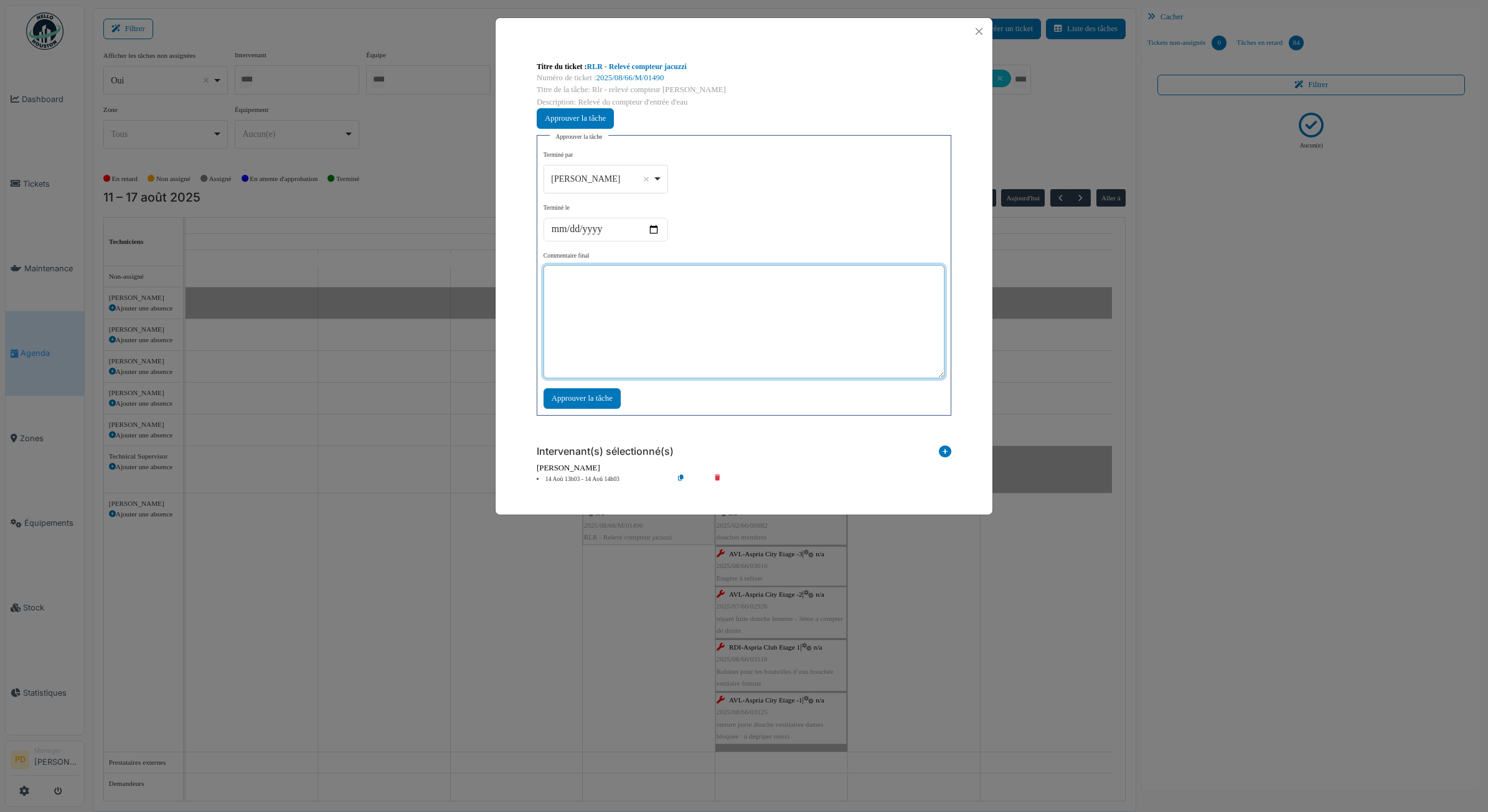
click at [611, 312] on textarea at bounding box center [744, 322] width 401 height 113
type textarea "**"
click at [598, 396] on div "Approuver la tâche" at bounding box center [582, 398] width 78 height 21
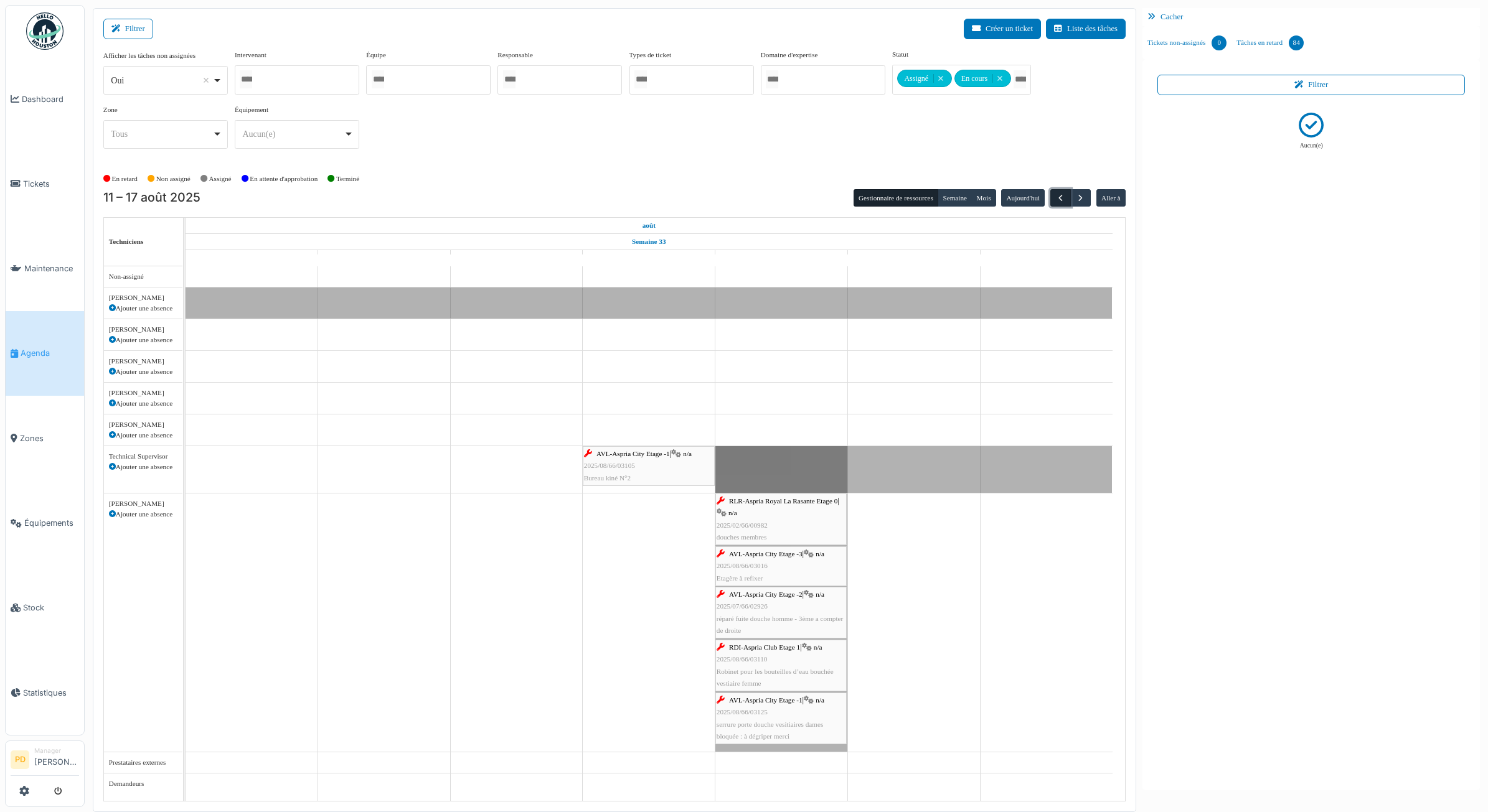
click at [1062, 200] on span "button" at bounding box center [1061, 199] width 11 height 11
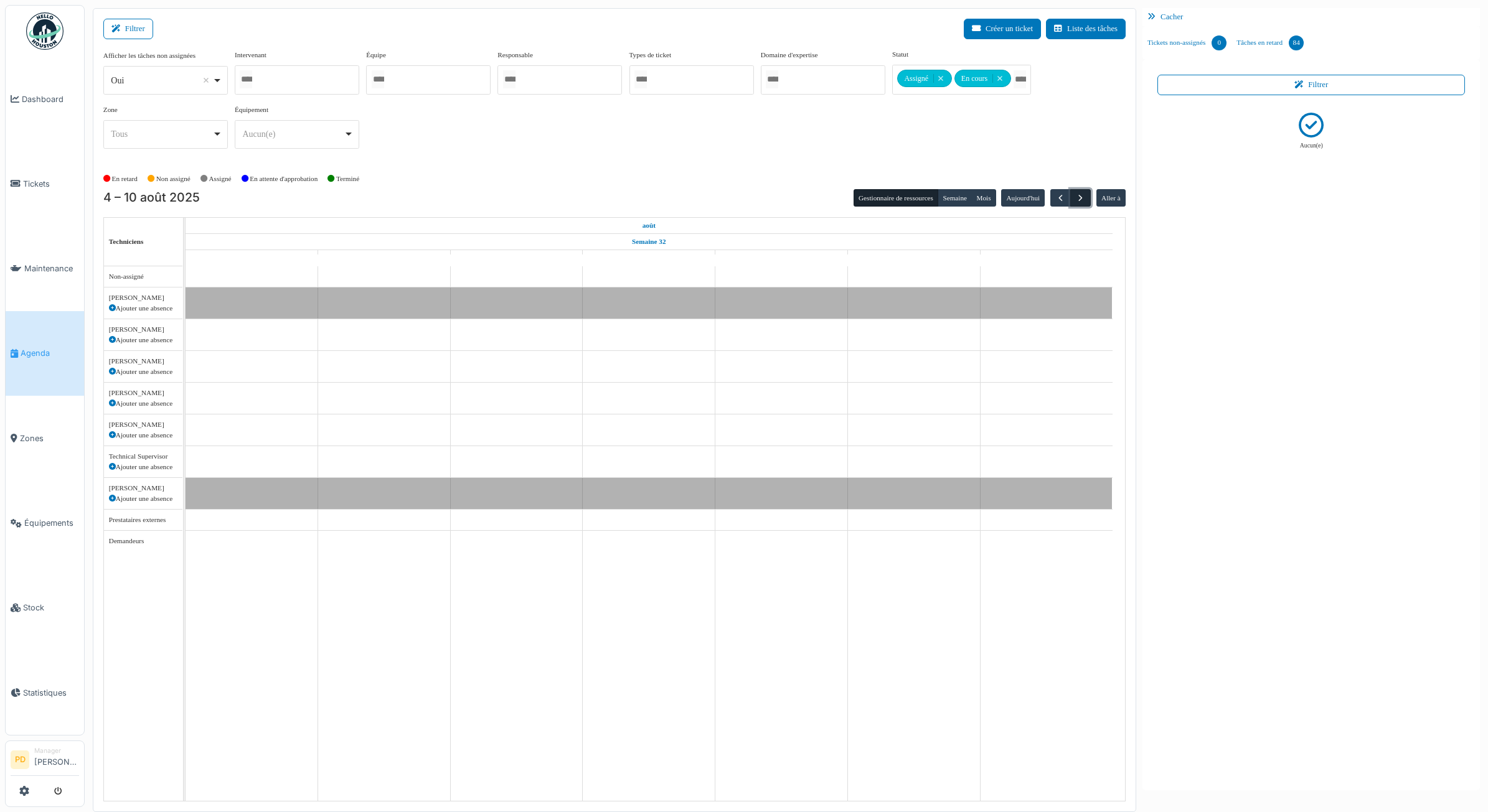
click at [1085, 198] on span "button" at bounding box center [1081, 199] width 11 height 11
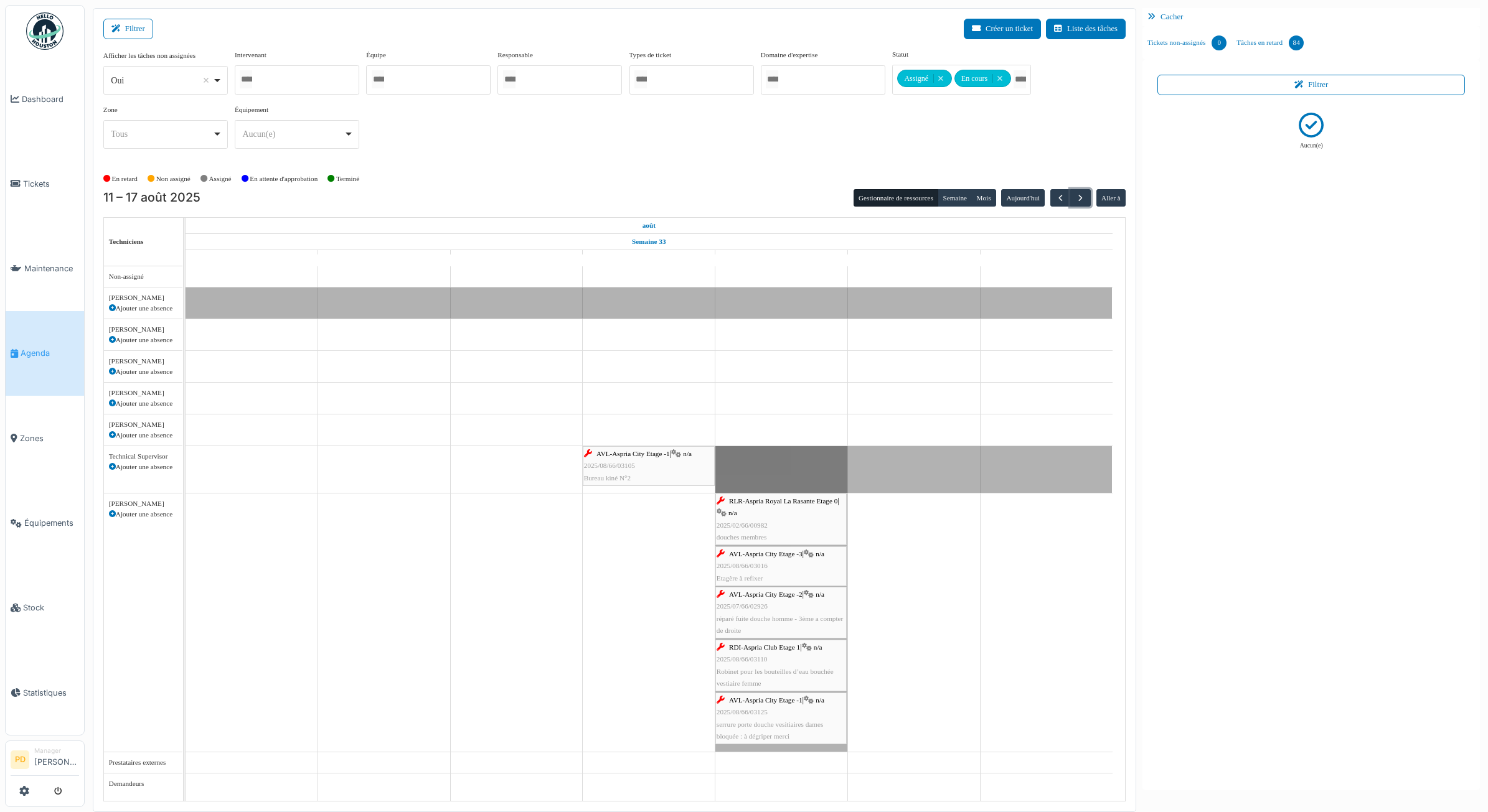
click at [789, 514] on div "RLR-Aspria Royal La Rasante Etage 0 | n/a 2025/02/66/00982 douches membres" at bounding box center [780, 519] width 129 height 48
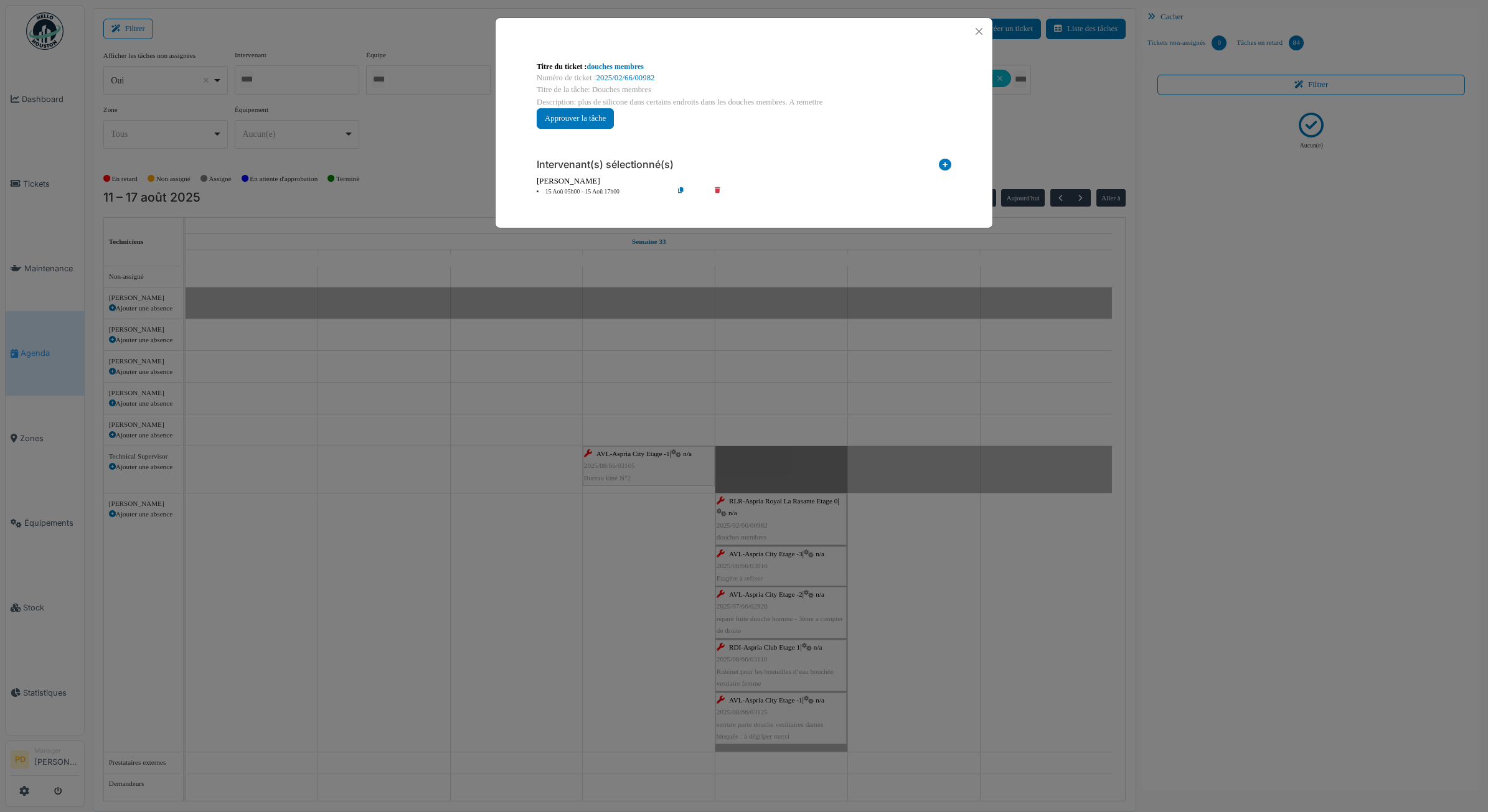
click at [596, 189] on li "15 Aoû 05h00 - 15 Aoû 17h00" at bounding box center [602, 192] width 142 height 9
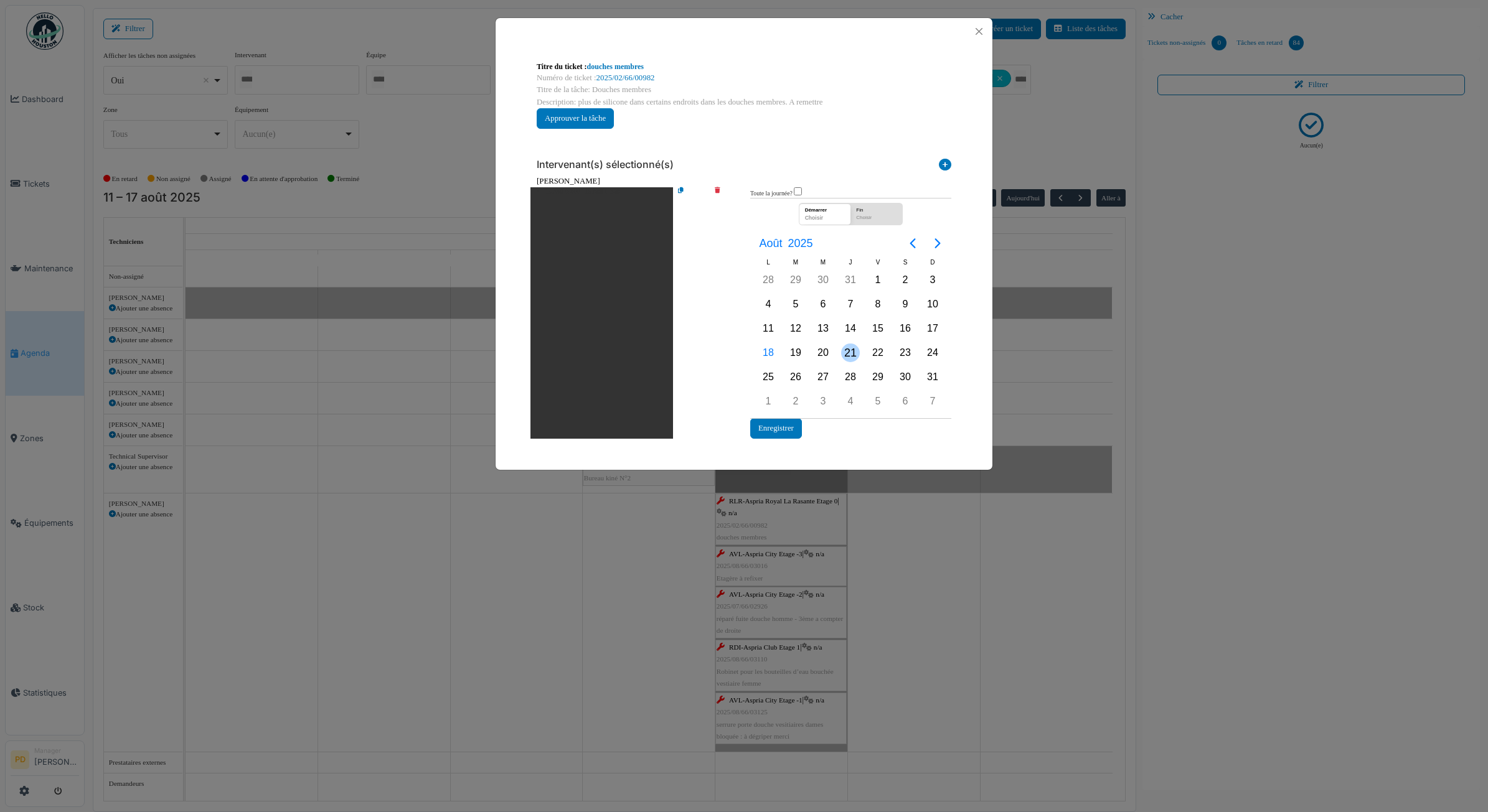
click at [841, 349] on div "21" at bounding box center [851, 353] width 27 height 24
click at [783, 431] on button "Enregistrer" at bounding box center [776, 428] width 52 height 21
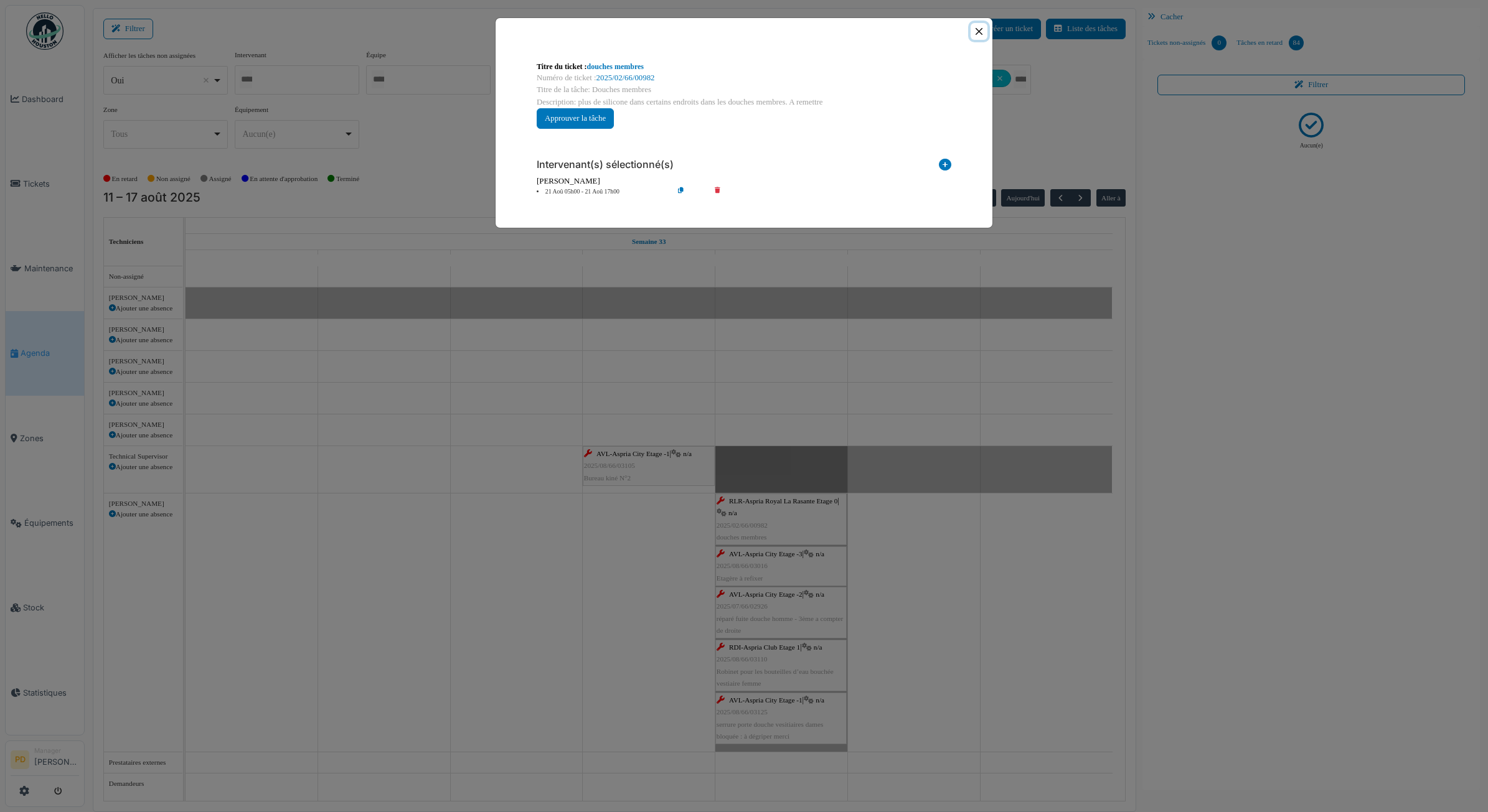
click at [976, 25] on button "Close" at bounding box center [979, 31] width 16 height 16
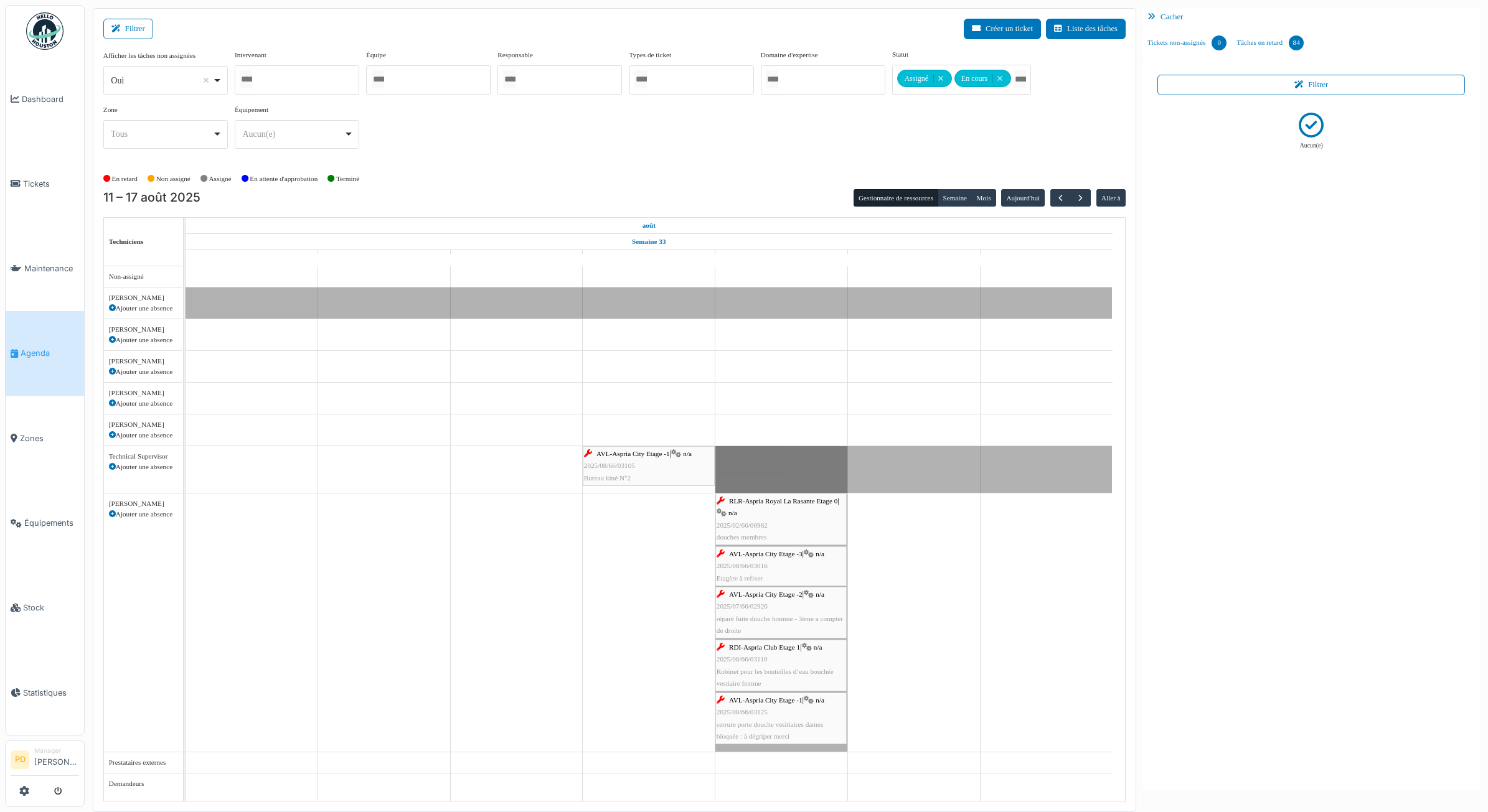
click at [772, 554] on span "AVL-Aspria City Etage -3" at bounding box center [766, 554] width 74 height 7
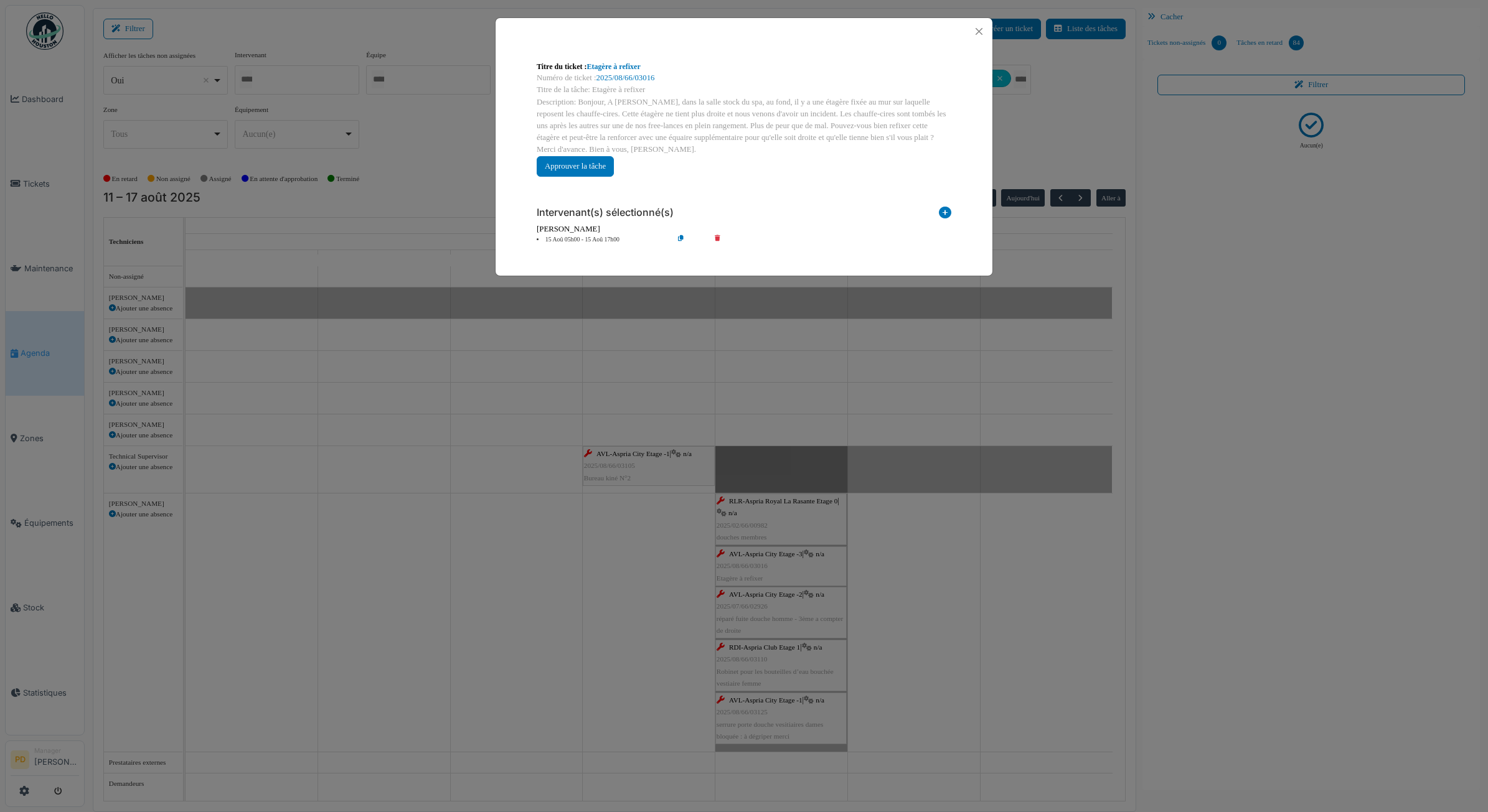
click at [719, 241] on icon at bounding box center [726, 240] width 36 height 9
click at [946, 211] on icon at bounding box center [946, 215] width 13 height 16
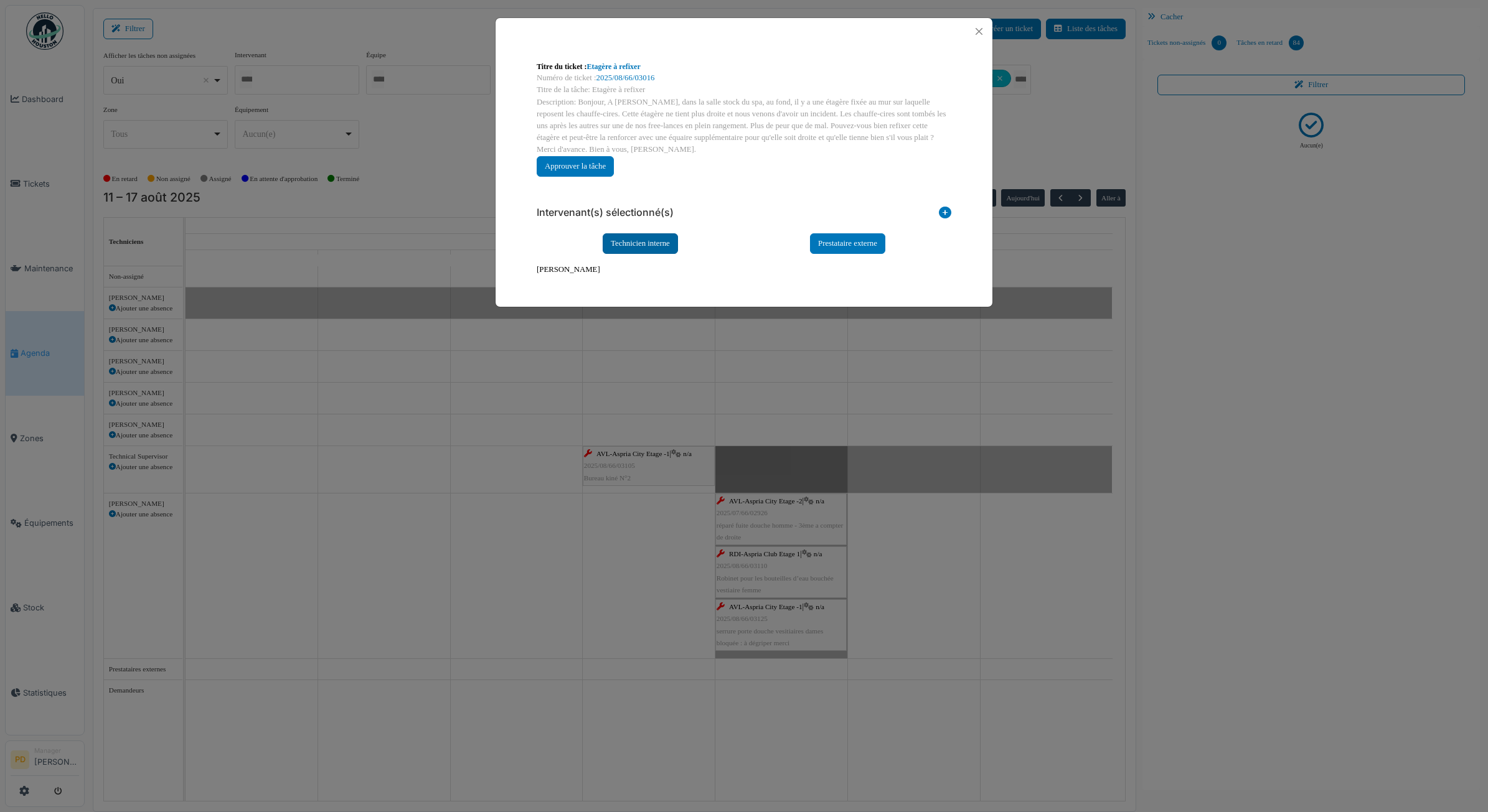
click at [662, 243] on div "Technicien interne" at bounding box center [640, 243] width 76 height 21
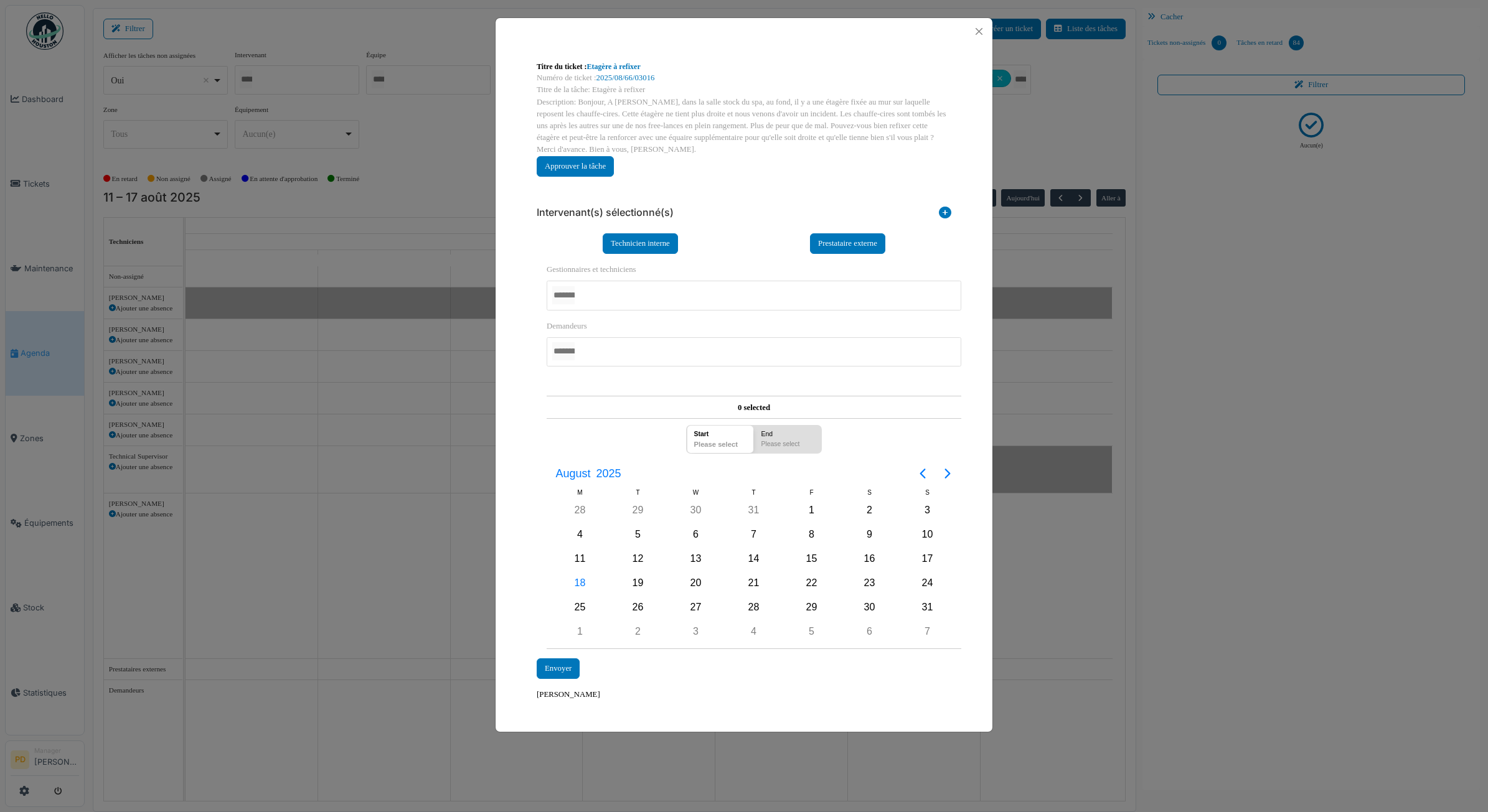
click at [618, 288] on div at bounding box center [754, 295] width 415 height 29
click at [525, 344] on div "**********" at bounding box center [744, 381] width 497 height 673
click at [634, 584] on div "19" at bounding box center [638, 583] width 18 height 18
click at [576, 589] on div "18" at bounding box center [580, 583] width 18 height 18
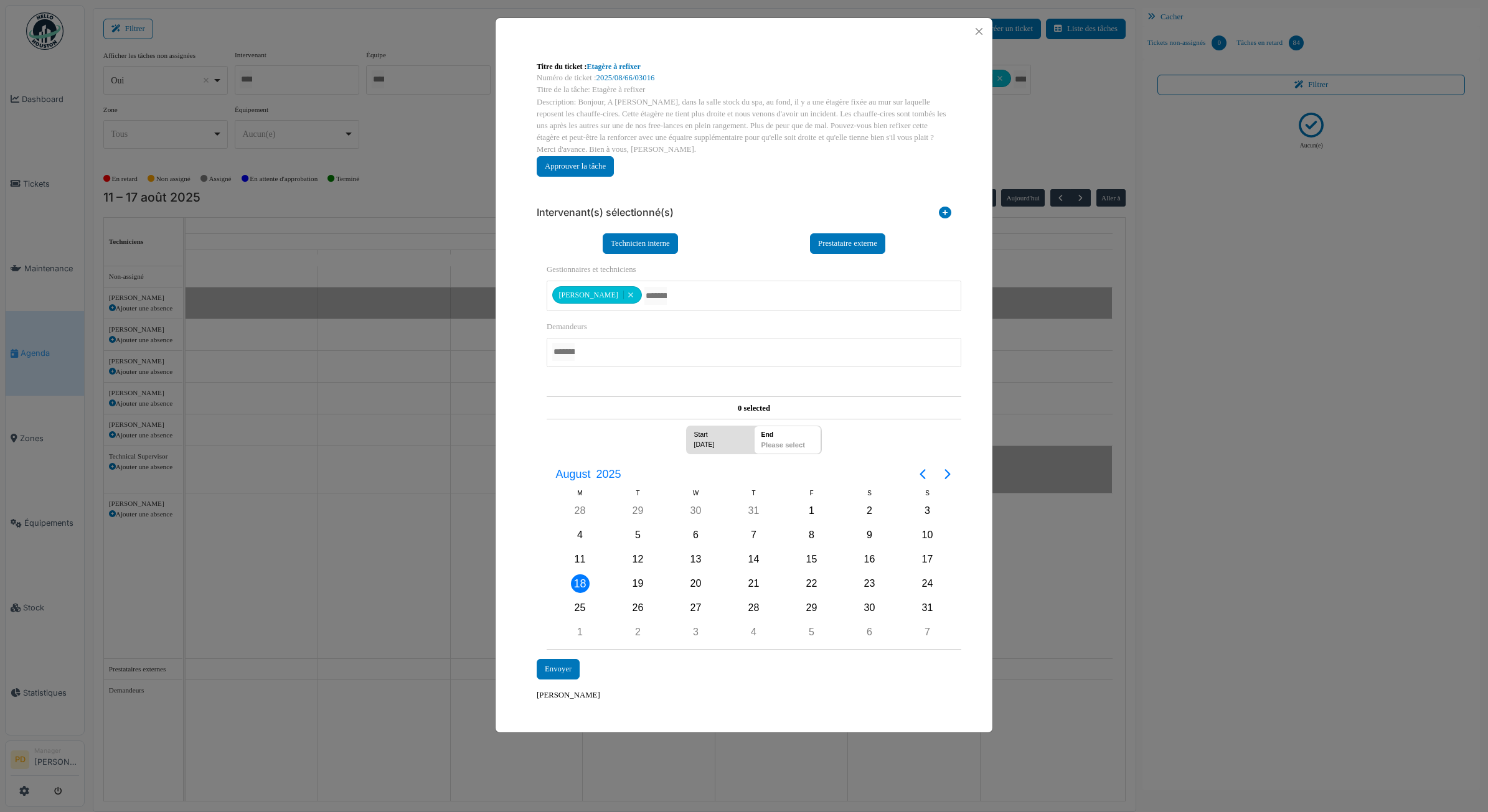
click at [576, 589] on div "18" at bounding box center [580, 583] width 18 height 18
click at [564, 671] on div "Envoyer" at bounding box center [558, 669] width 43 height 21
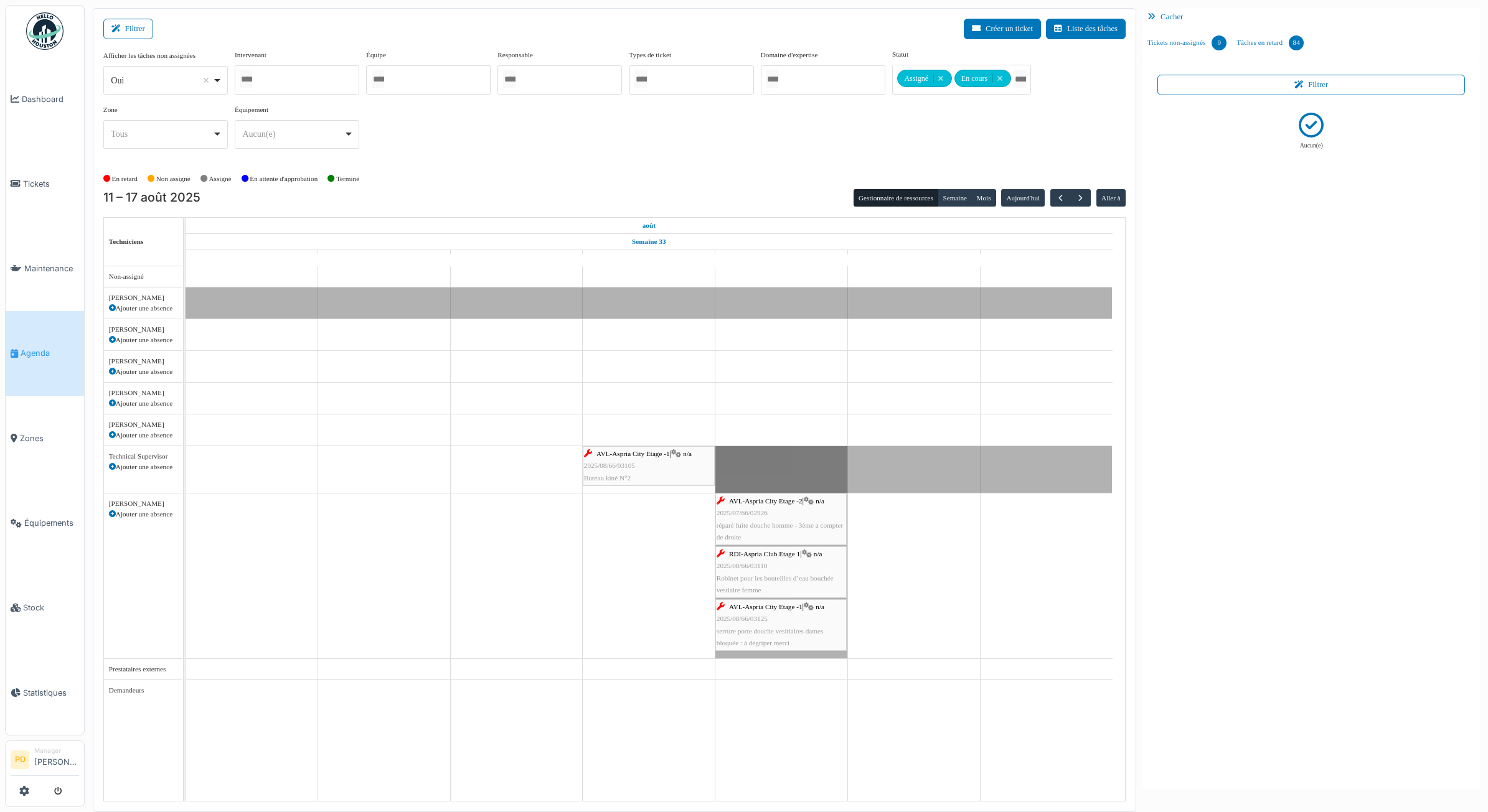
click at [779, 505] on span "AVL-Aspria City Etage -2" at bounding box center [766, 501] width 74 height 7
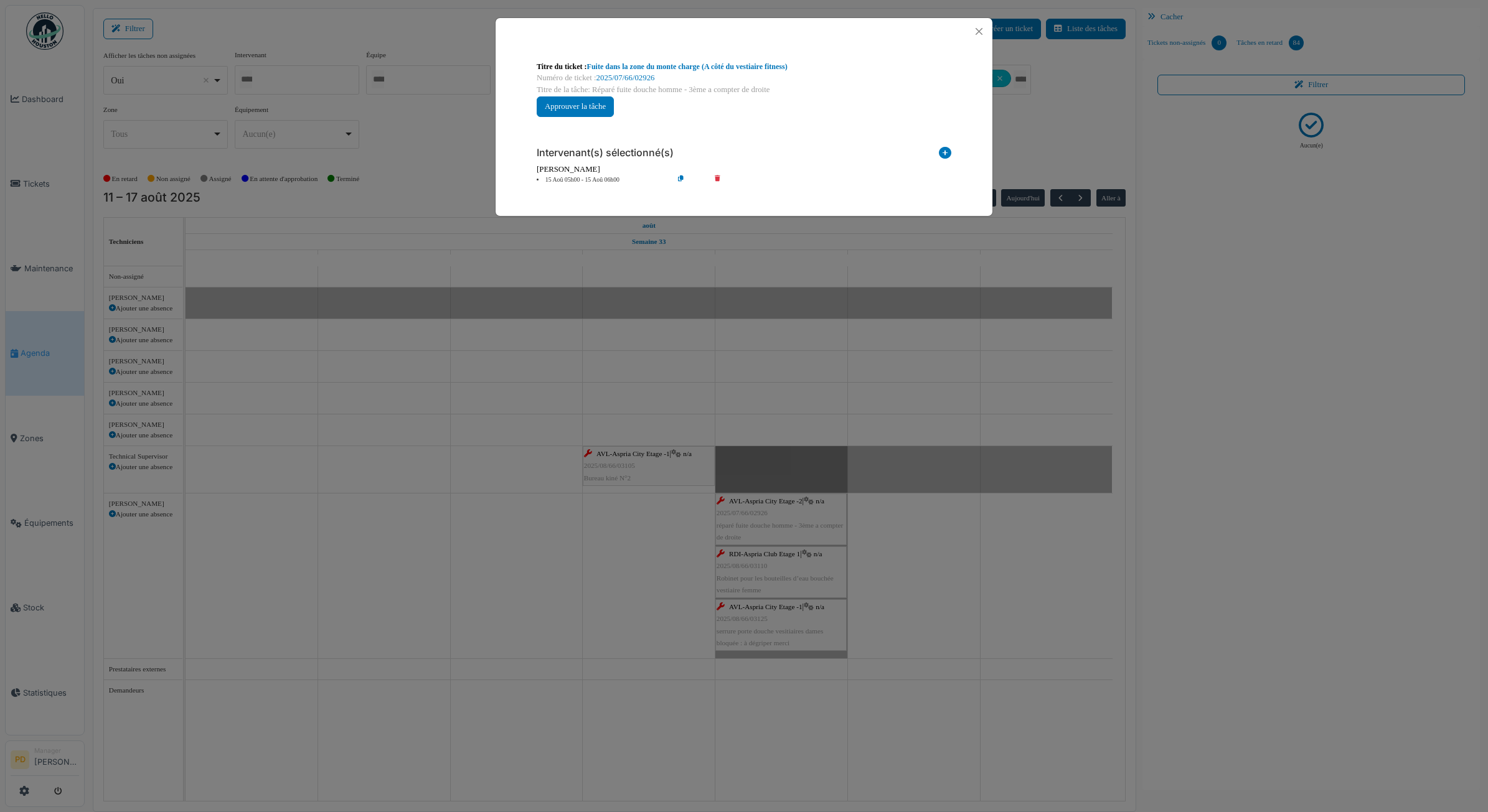
click at [610, 174] on div "[PERSON_NAME]" at bounding box center [744, 170] width 415 height 12
click at [610, 181] on li "15 Aoû 05h00 - 15 Aoû 06h00" at bounding box center [602, 180] width 142 height 9
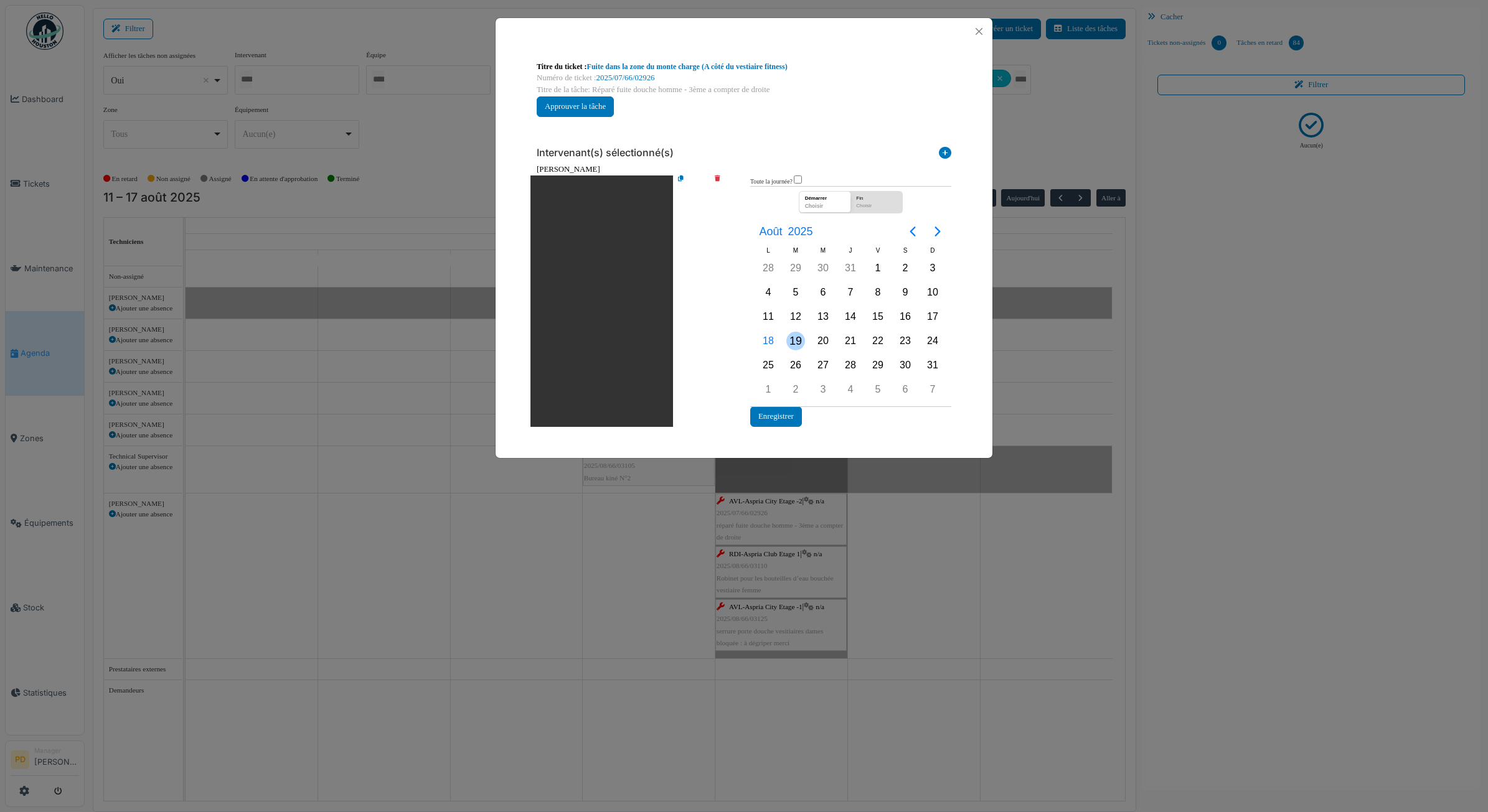
click at [798, 338] on div "19" at bounding box center [796, 341] width 18 height 18
click at [782, 414] on button "Enregistrer" at bounding box center [776, 416] width 52 height 21
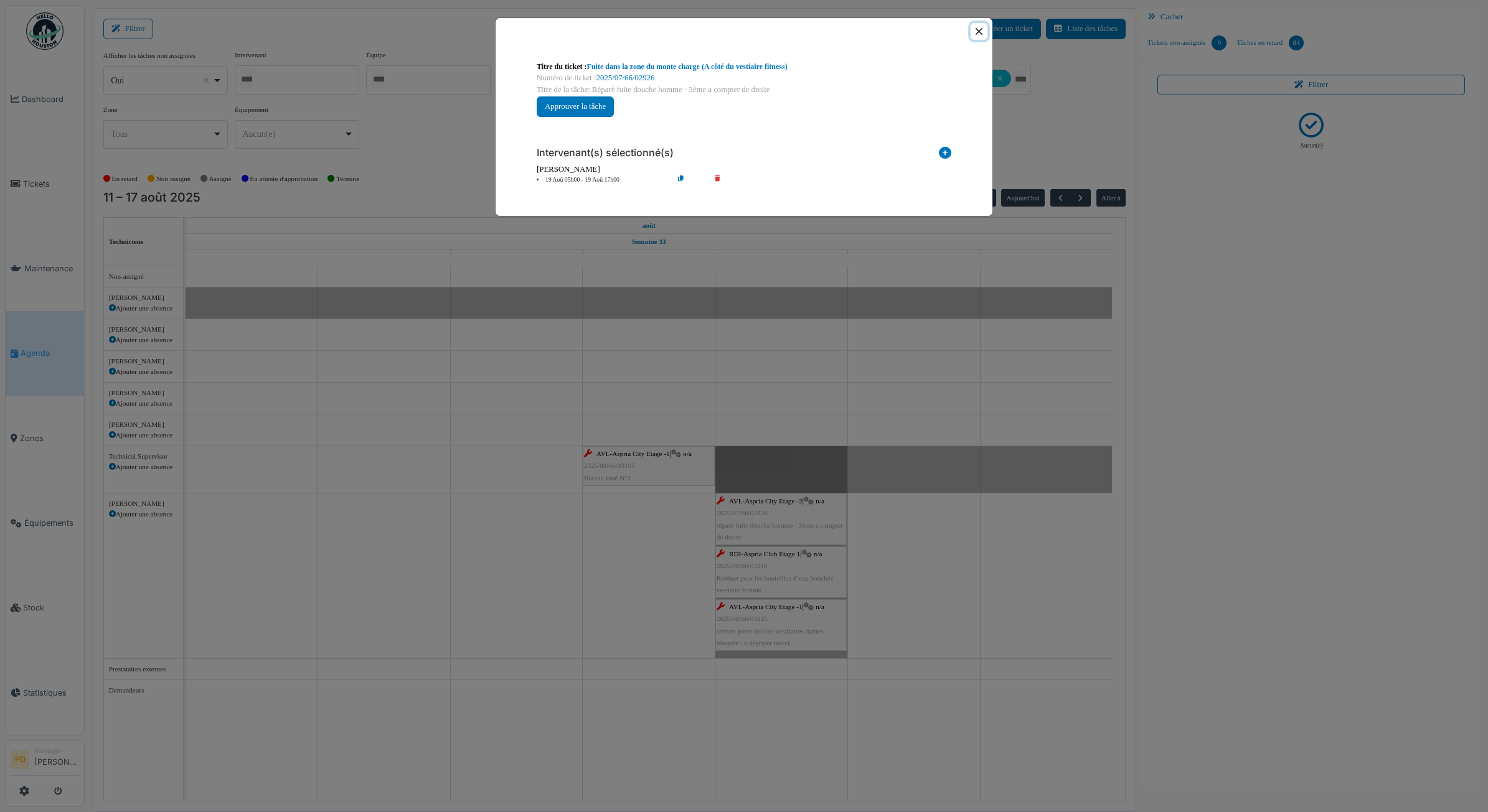
click at [979, 37] on button "Close" at bounding box center [979, 31] width 16 height 16
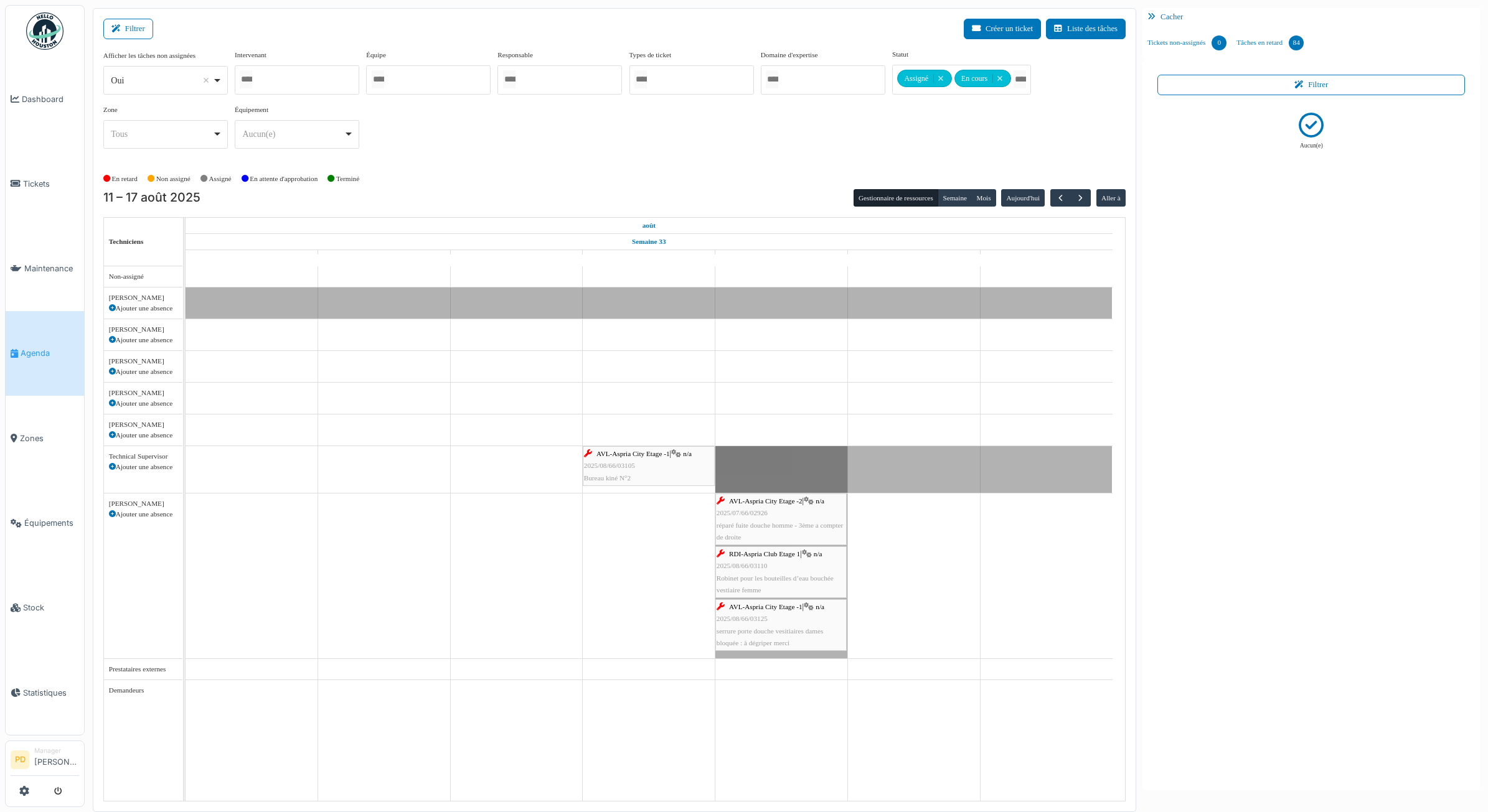
click at [799, 558] on span "RDI-Aspria Club Etage 1" at bounding box center [765, 554] width 71 height 7
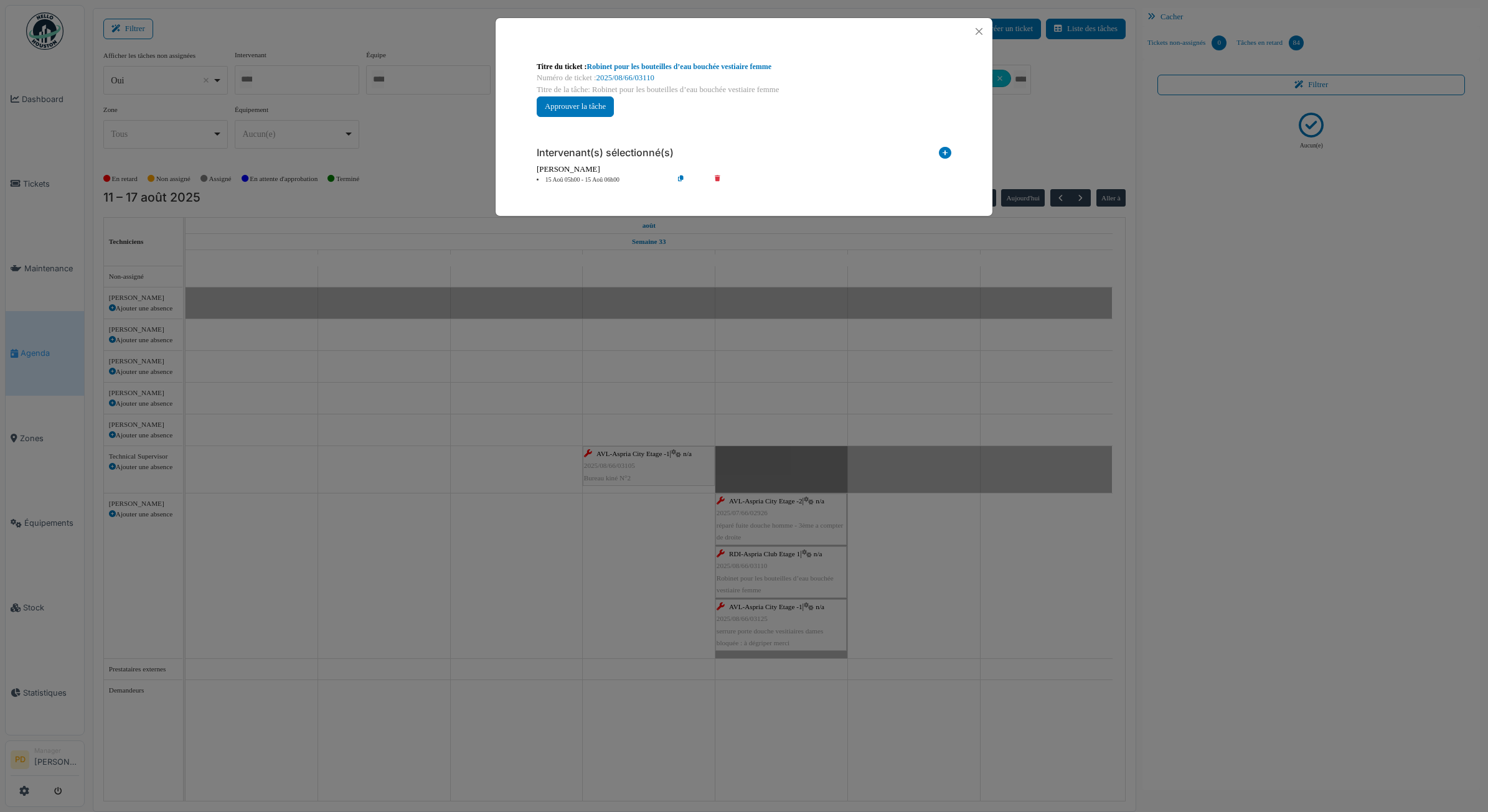
click at [611, 180] on li "15 Aoû 05h00 - 15 Aoû 06h00" at bounding box center [602, 180] width 142 height 9
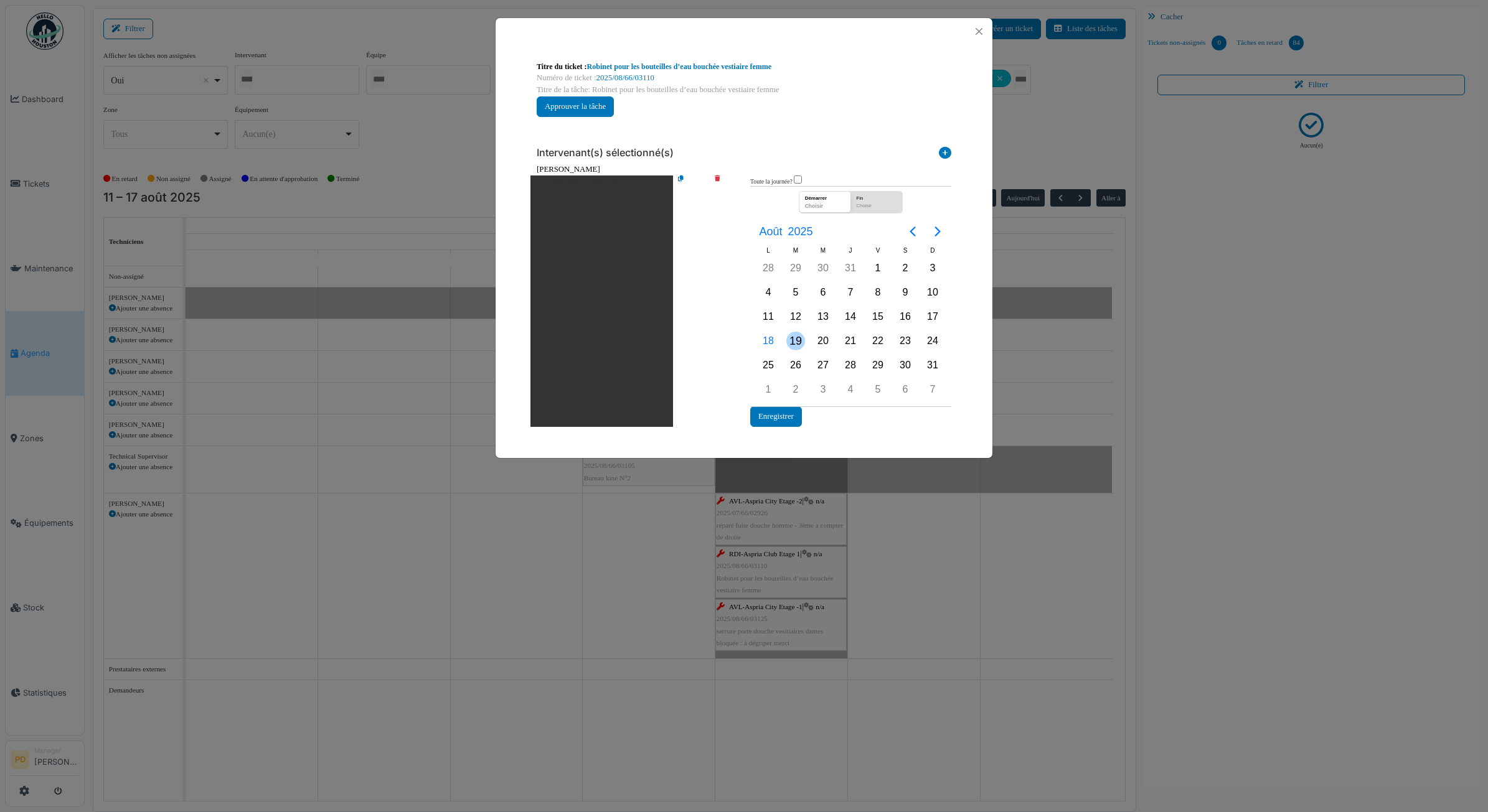
click at [791, 341] on div "19" at bounding box center [796, 341] width 18 height 18
click at [779, 409] on button "Enregistrer" at bounding box center [776, 416] width 52 height 21
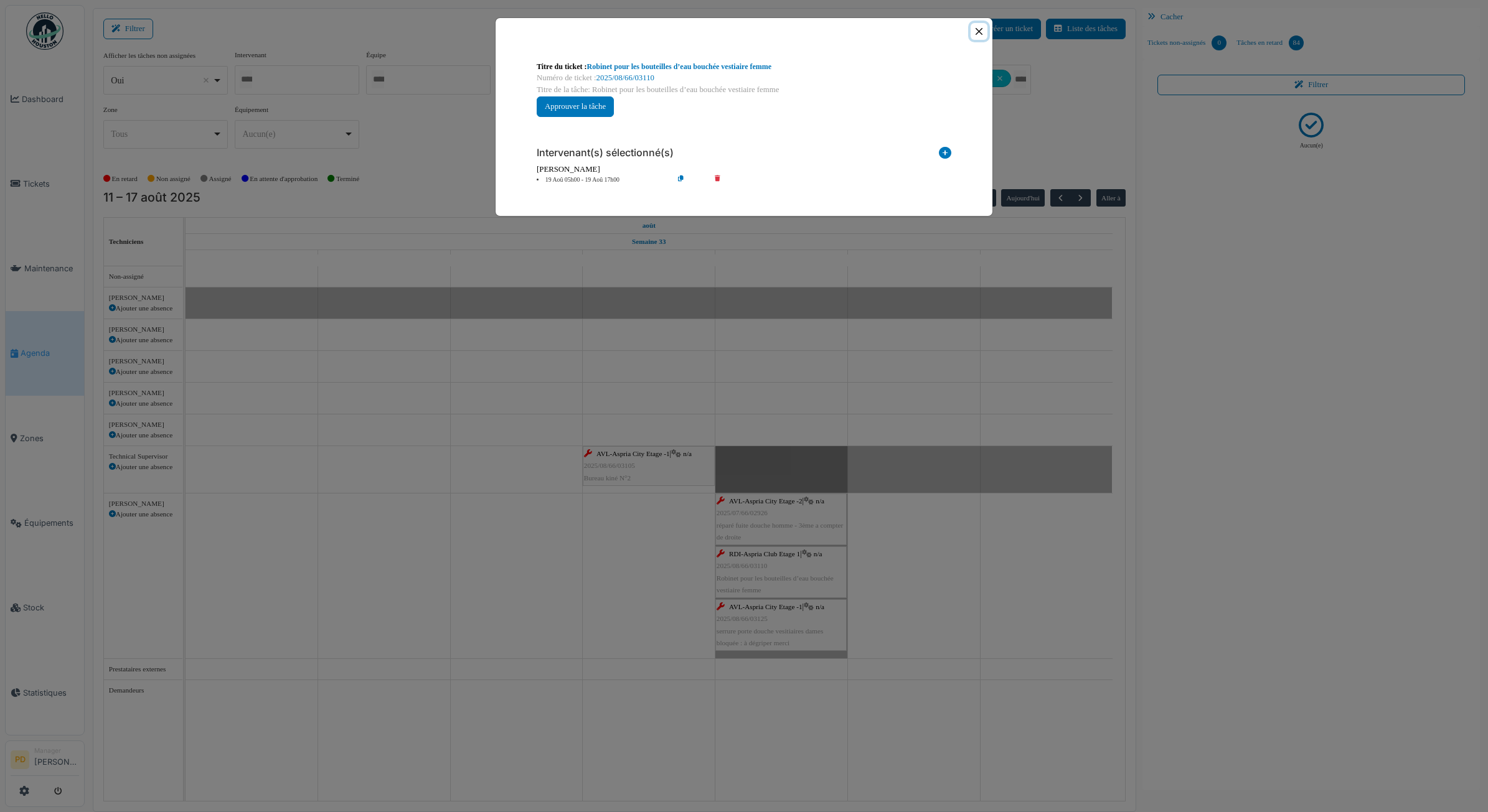
click at [983, 36] on button "Close" at bounding box center [979, 31] width 16 height 16
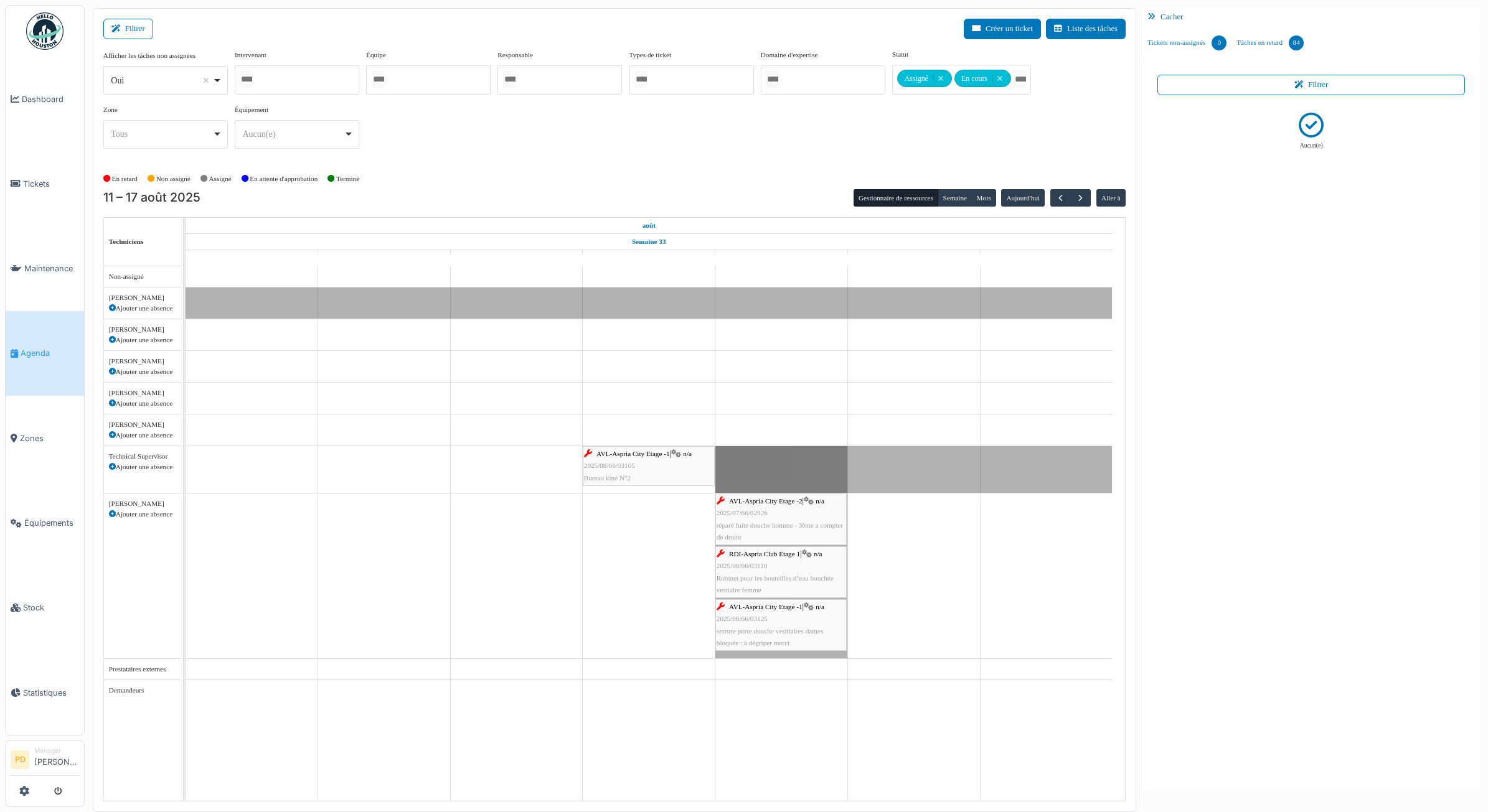
click at [795, 610] on span "AVL-Aspria City Etage -1" at bounding box center [766, 607] width 74 height 7
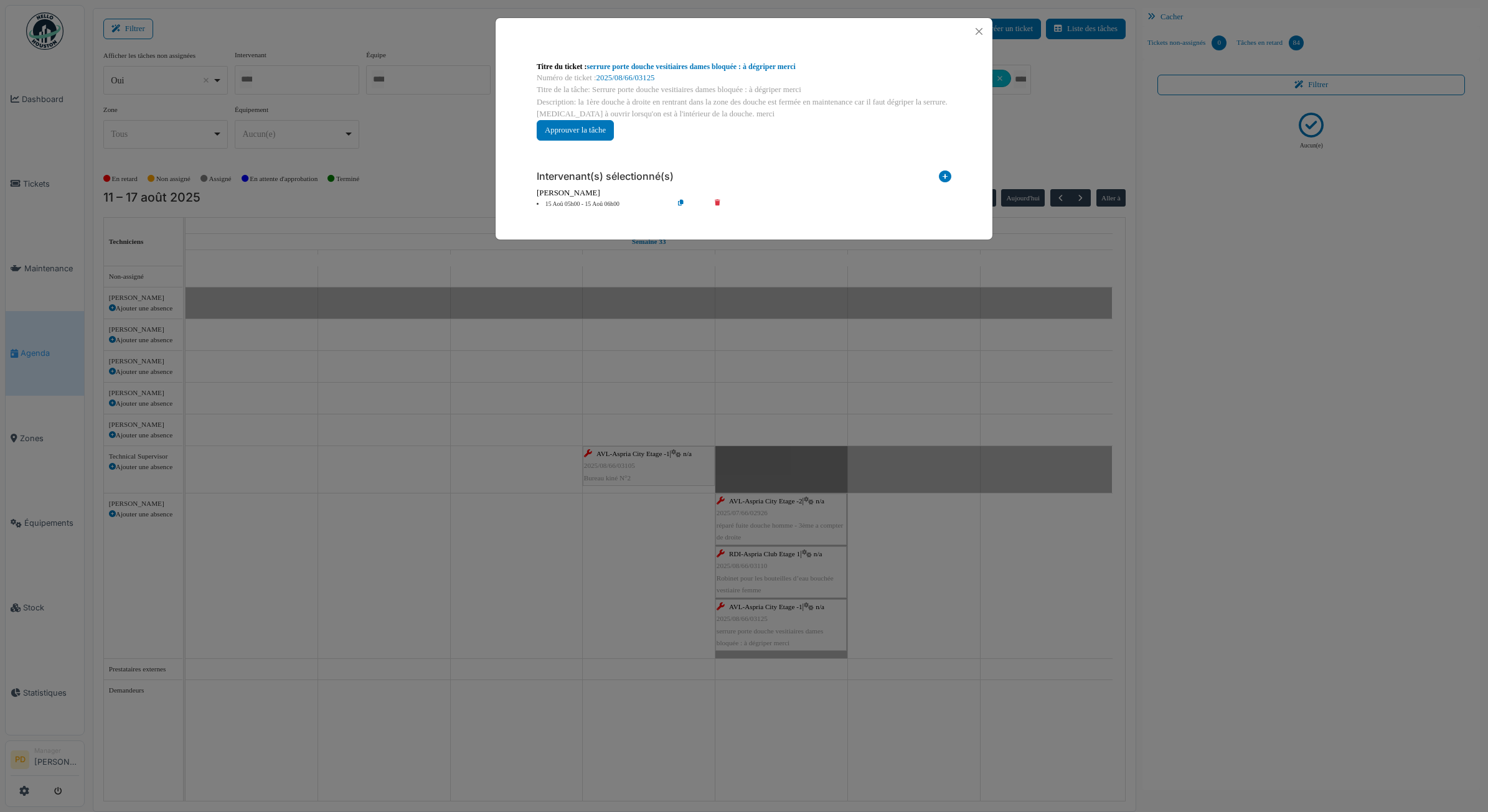
click at [595, 203] on li "15 Aoû 05h00 - 15 Aoû 06h00" at bounding box center [602, 204] width 142 height 9
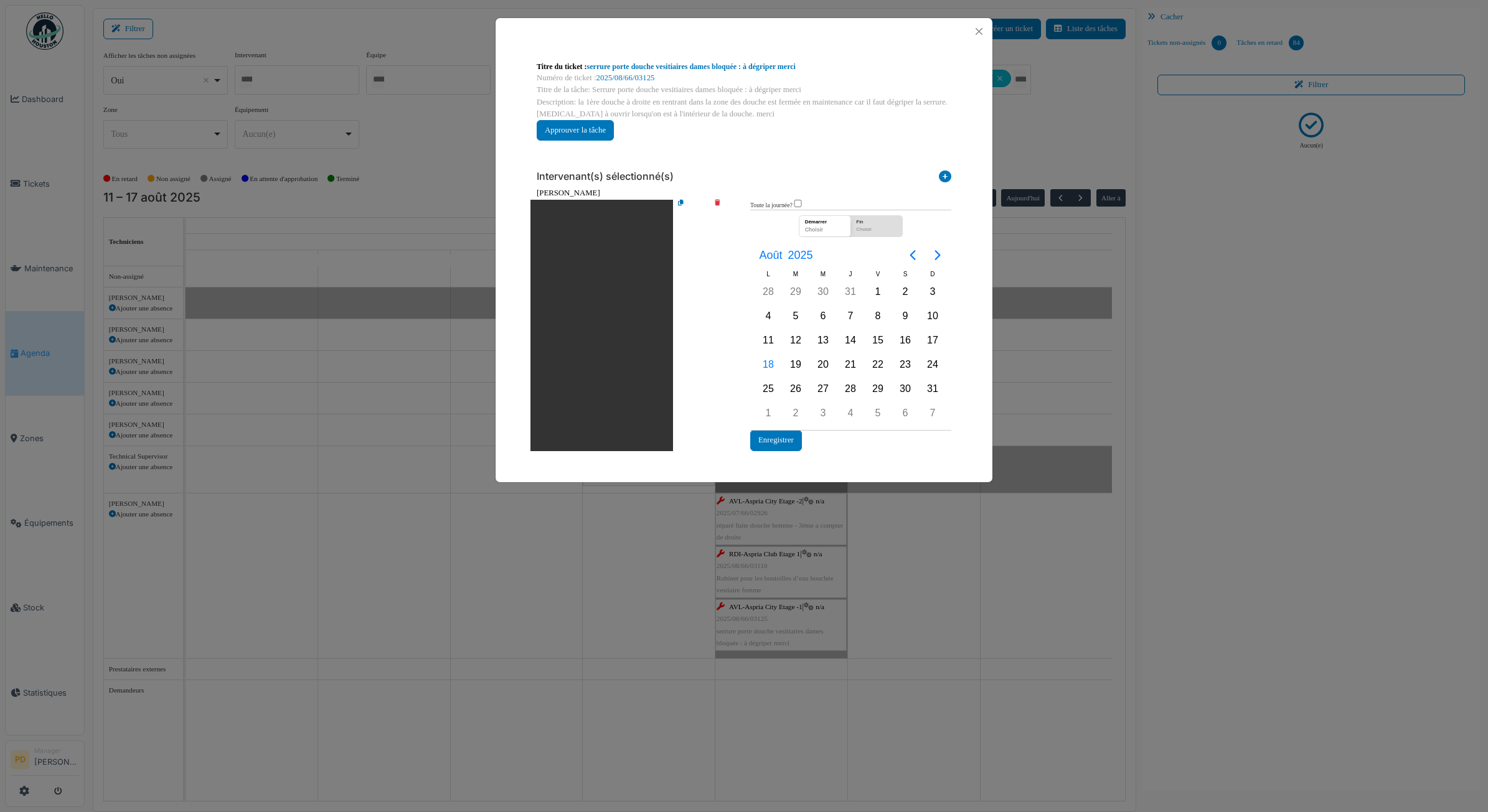
click at [714, 200] on icon at bounding box center [726, 325] width 36 height 252
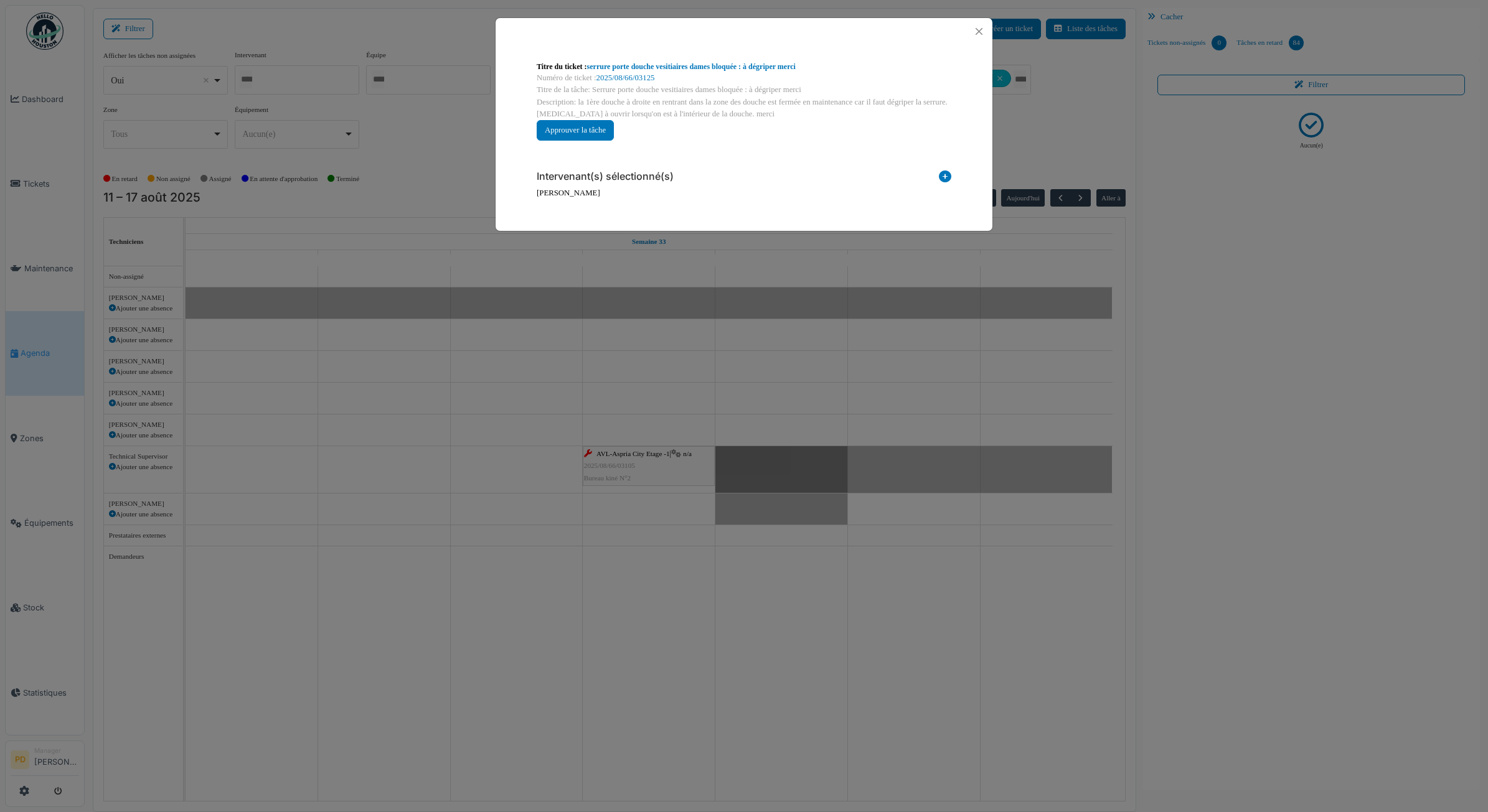
click at [942, 183] on icon at bounding box center [946, 179] width 13 height 16
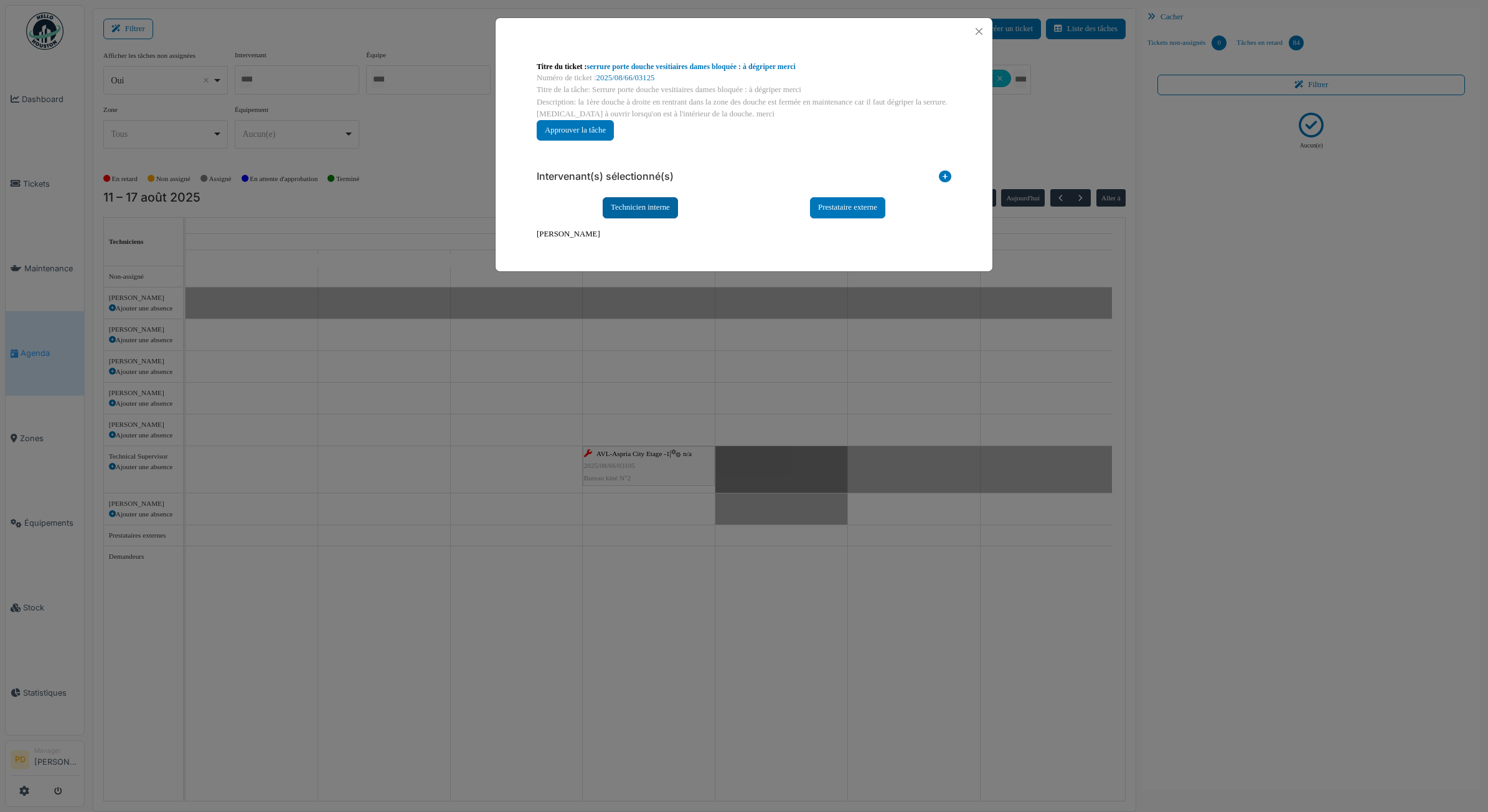
click at [651, 205] on div "Technicien interne" at bounding box center [640, 208] width 76 height 21
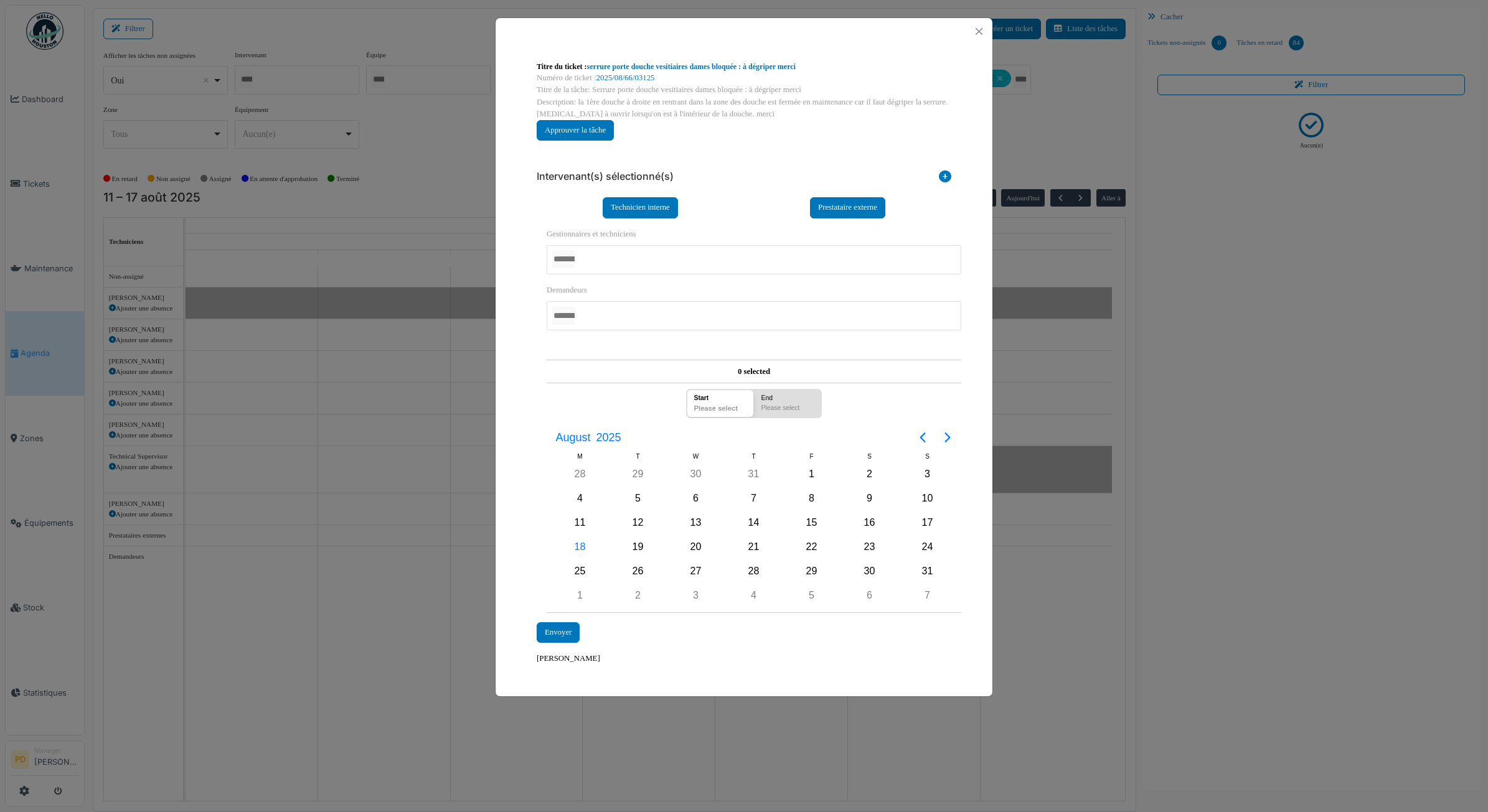
click at [622, 266] on div at bounding box center [754, 260] width 415 height 29
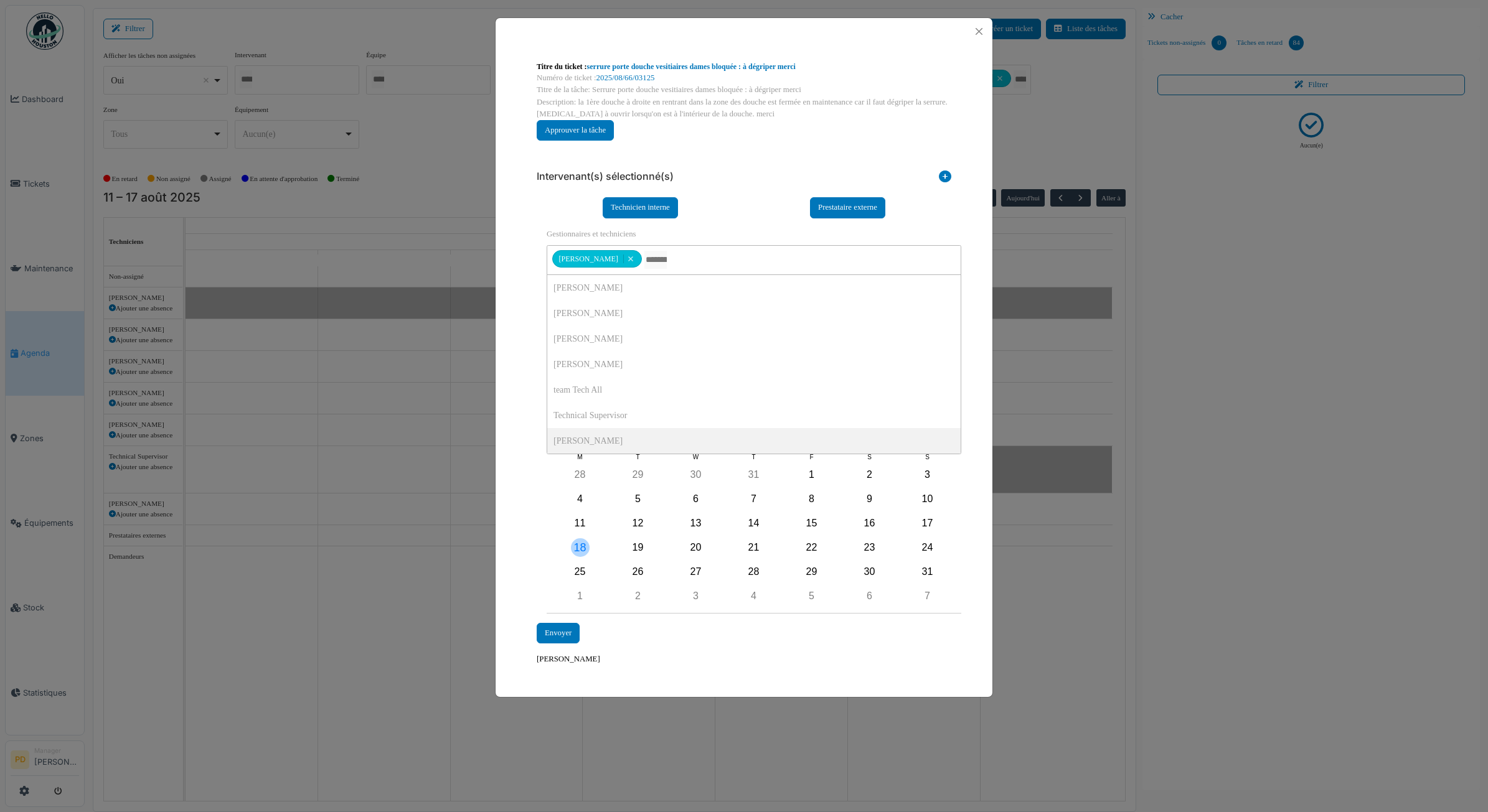
click at [586, 542] on div "18" at bounding box center [580, 548] width 18 height 18
click at [563, 636] on div "Envoyer" at bounding box center [558, 633] width 43 height 21
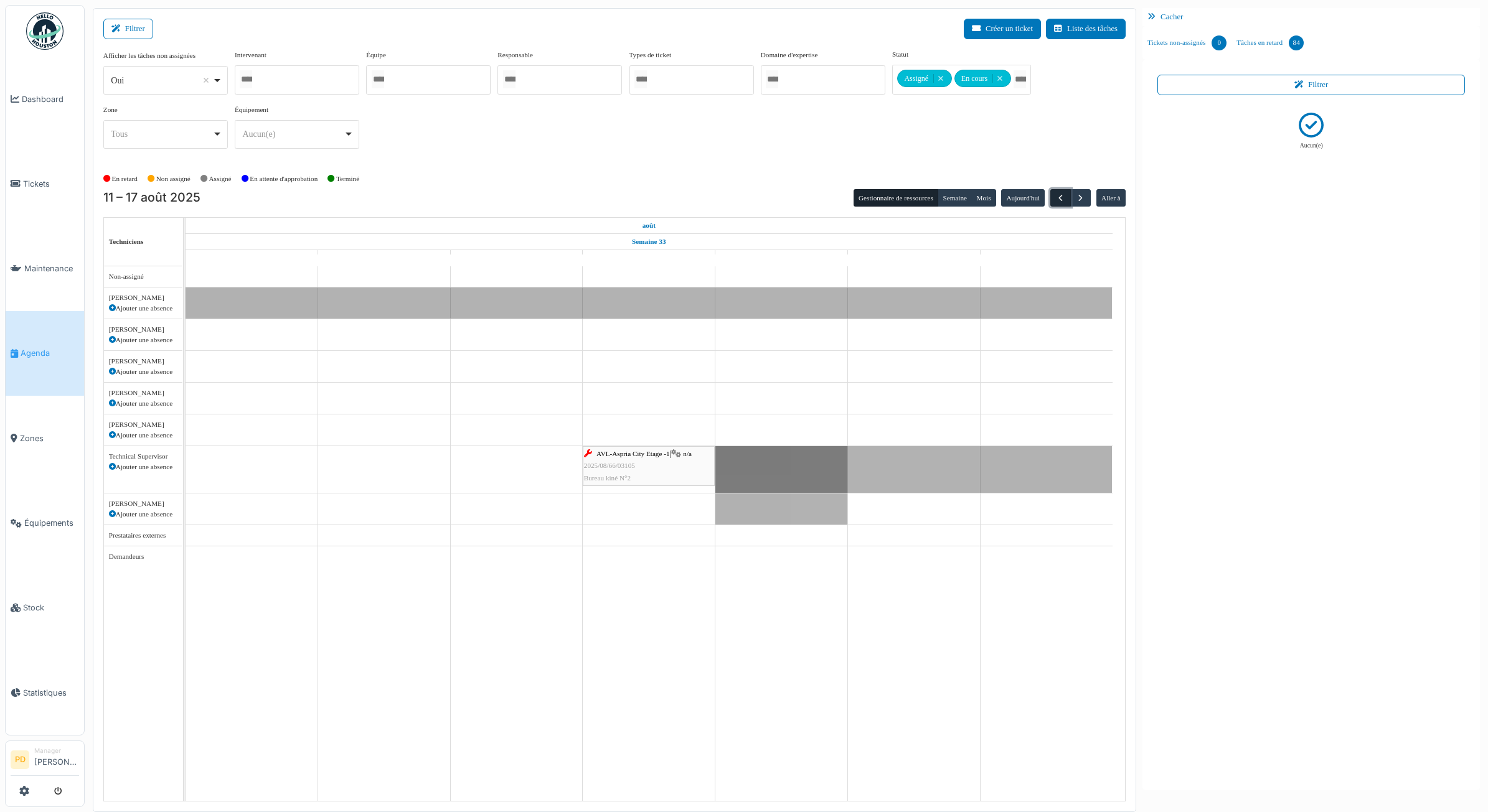
click at [1066, 198] on button "button" at bounding box center [1060, 199] width 21 height 18
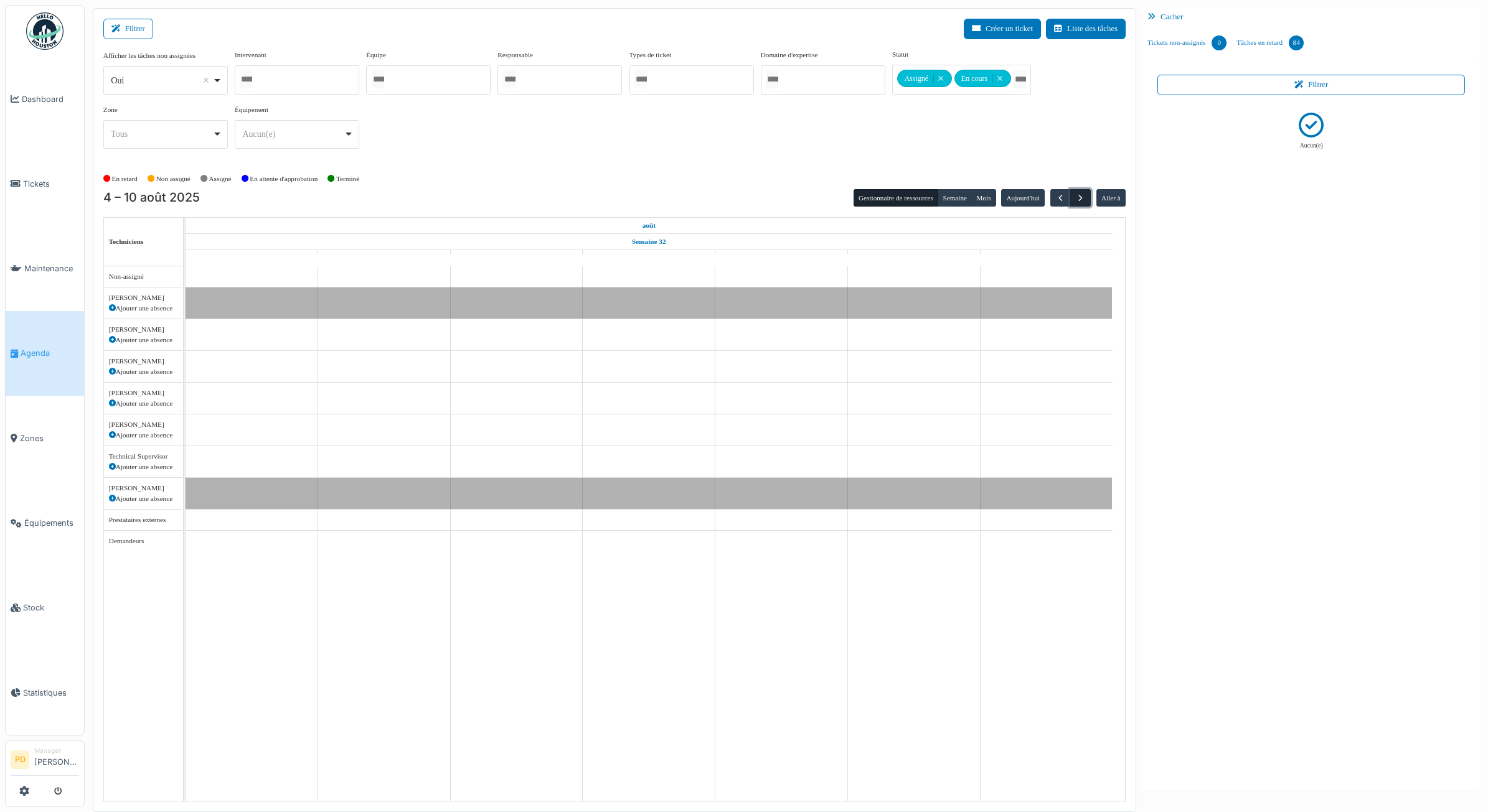
click at [1081, 198] on span "button" at bounding box center [1081, 199] width 11 height 11
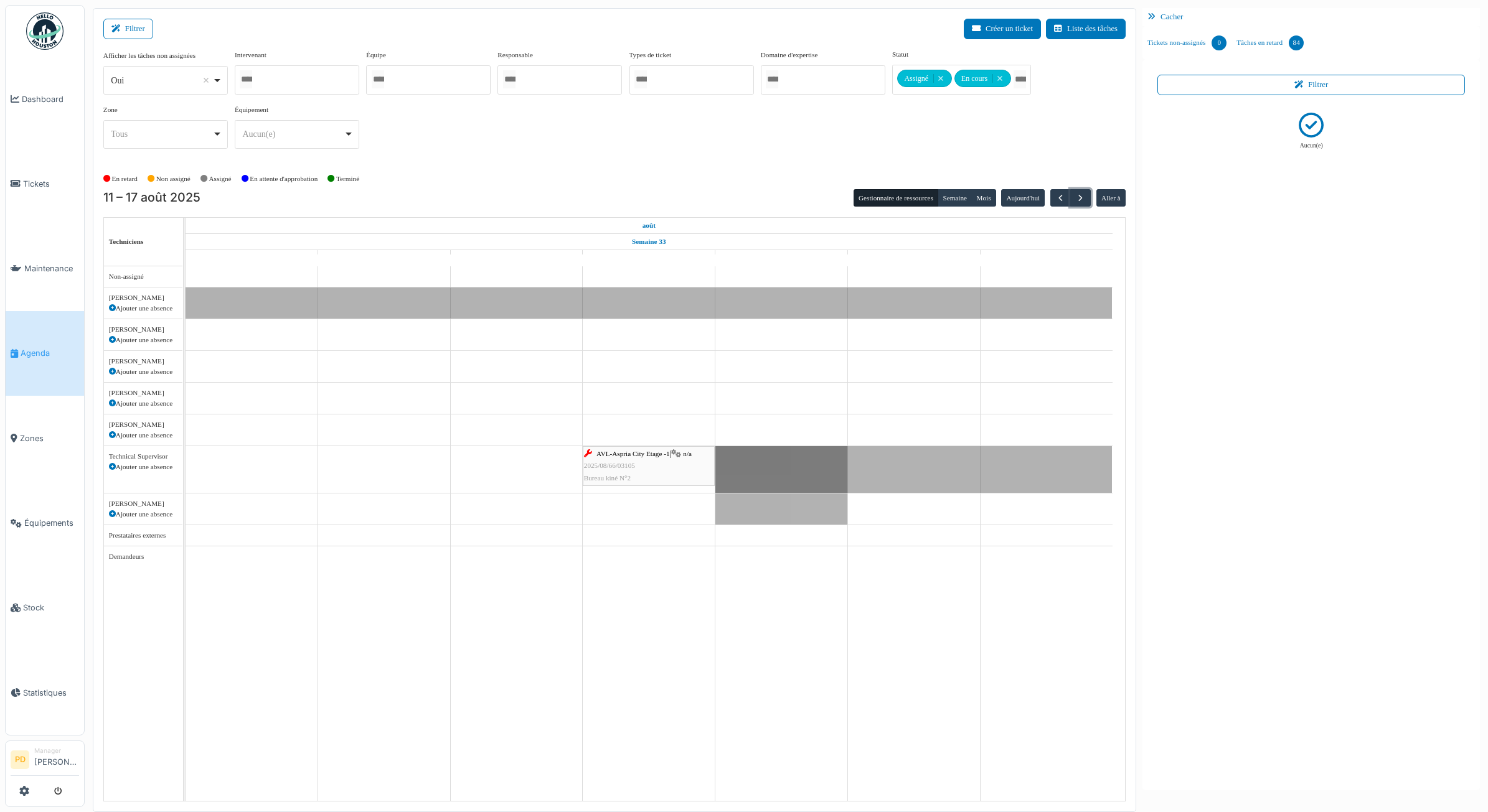
click at [648, 461] on div "AVL-Aspria City Etage -1 | n/a 2025/08/66/03105 Bureau kiné N°2" at bounding box center [649, 467] width 129 height 36
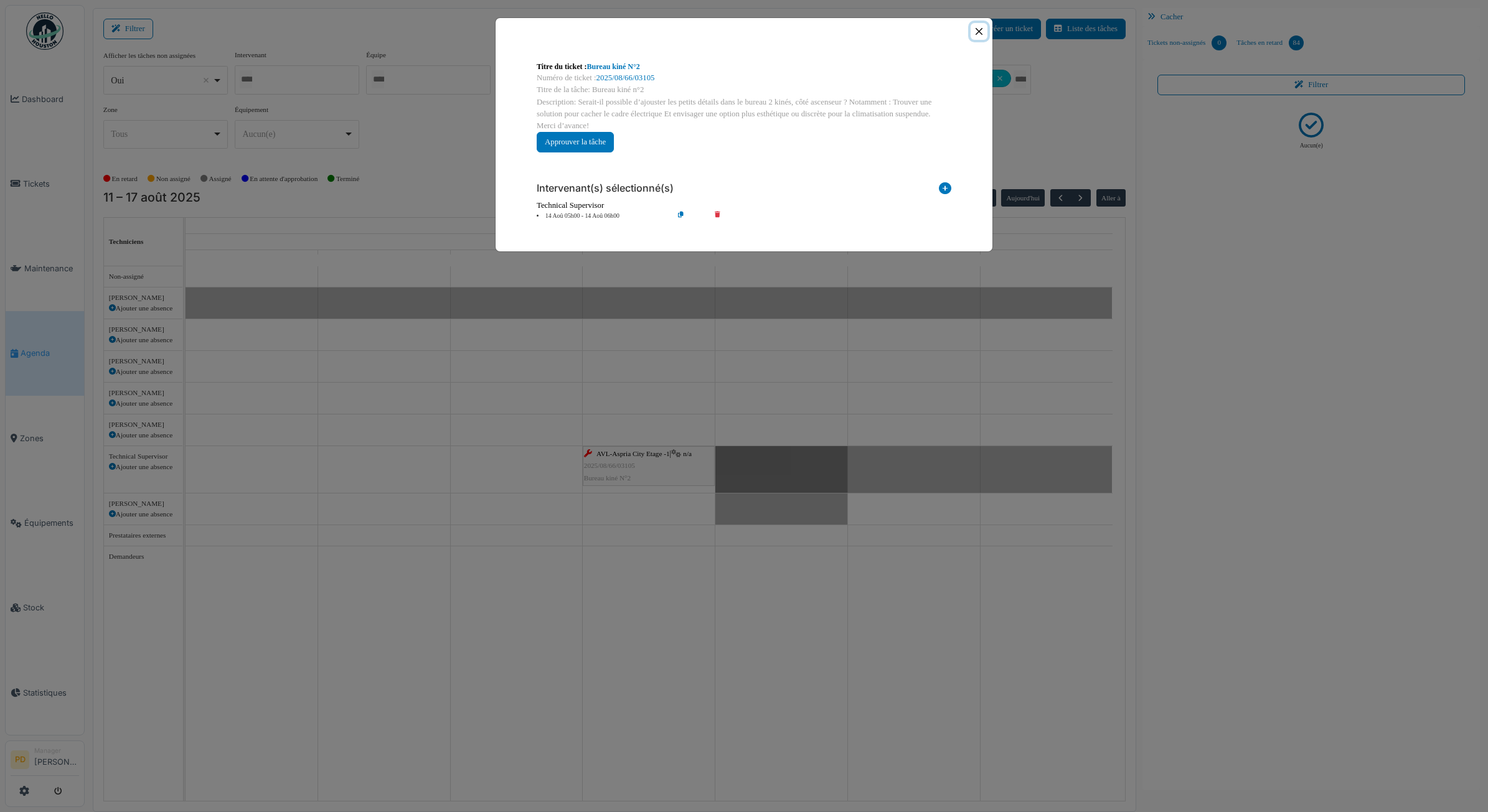
click at [981, 33] on button "Close" at bounding box center [979, 31] width 16 height 16
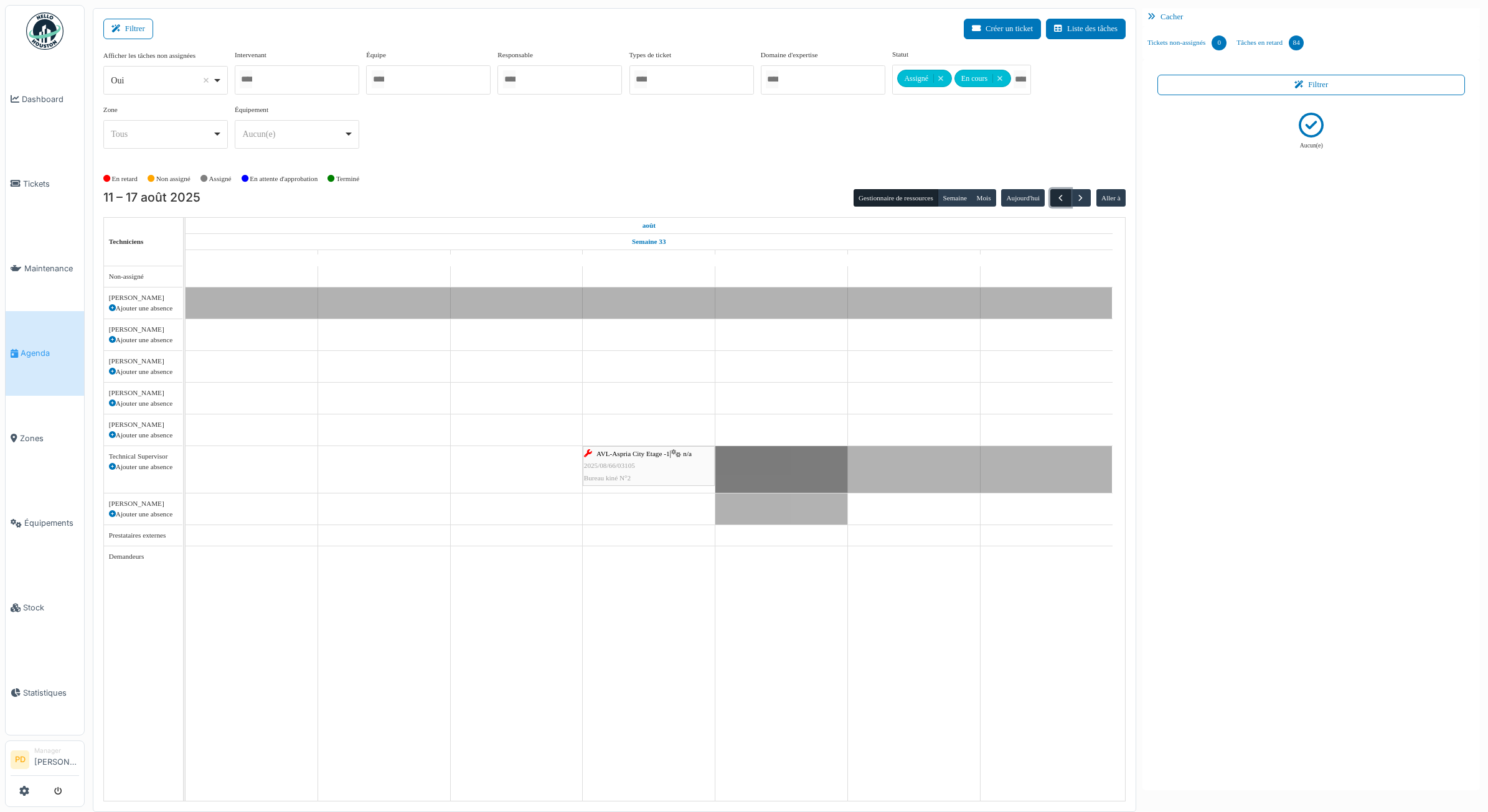
click at [1059, 203] on span "button" at bounding box center [1061, 199] width 11 height 11
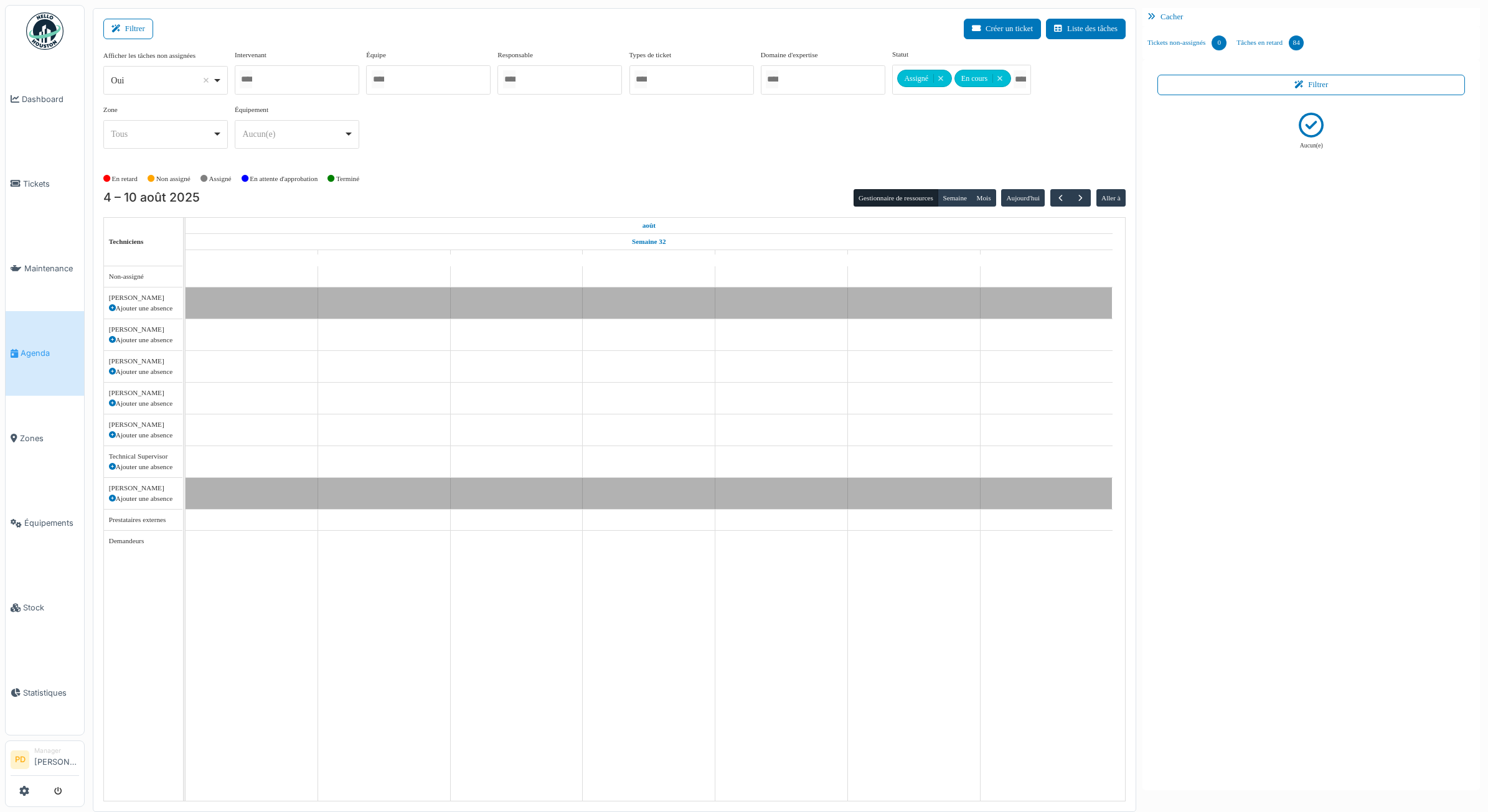
click at [23, 361] on link "Agenda" at bounding box center [45, 354] width 78 height 85
click at [38, 341] on link "Agenda" at bounding box center [45, 354] width 78 height 85
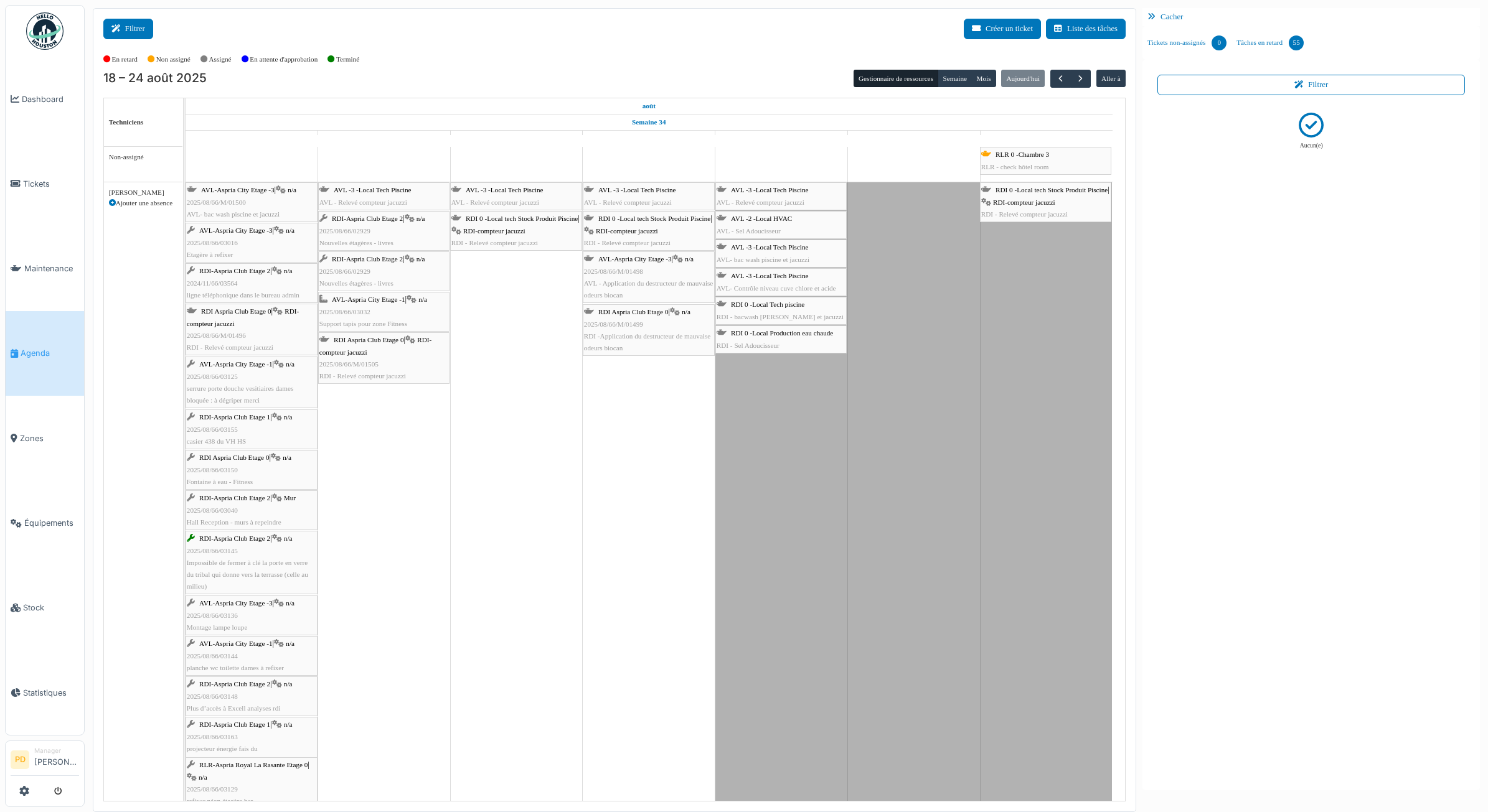
click at [125, 36] on button "Filtrer" at bounding box center [128, 28] width 50 height 21
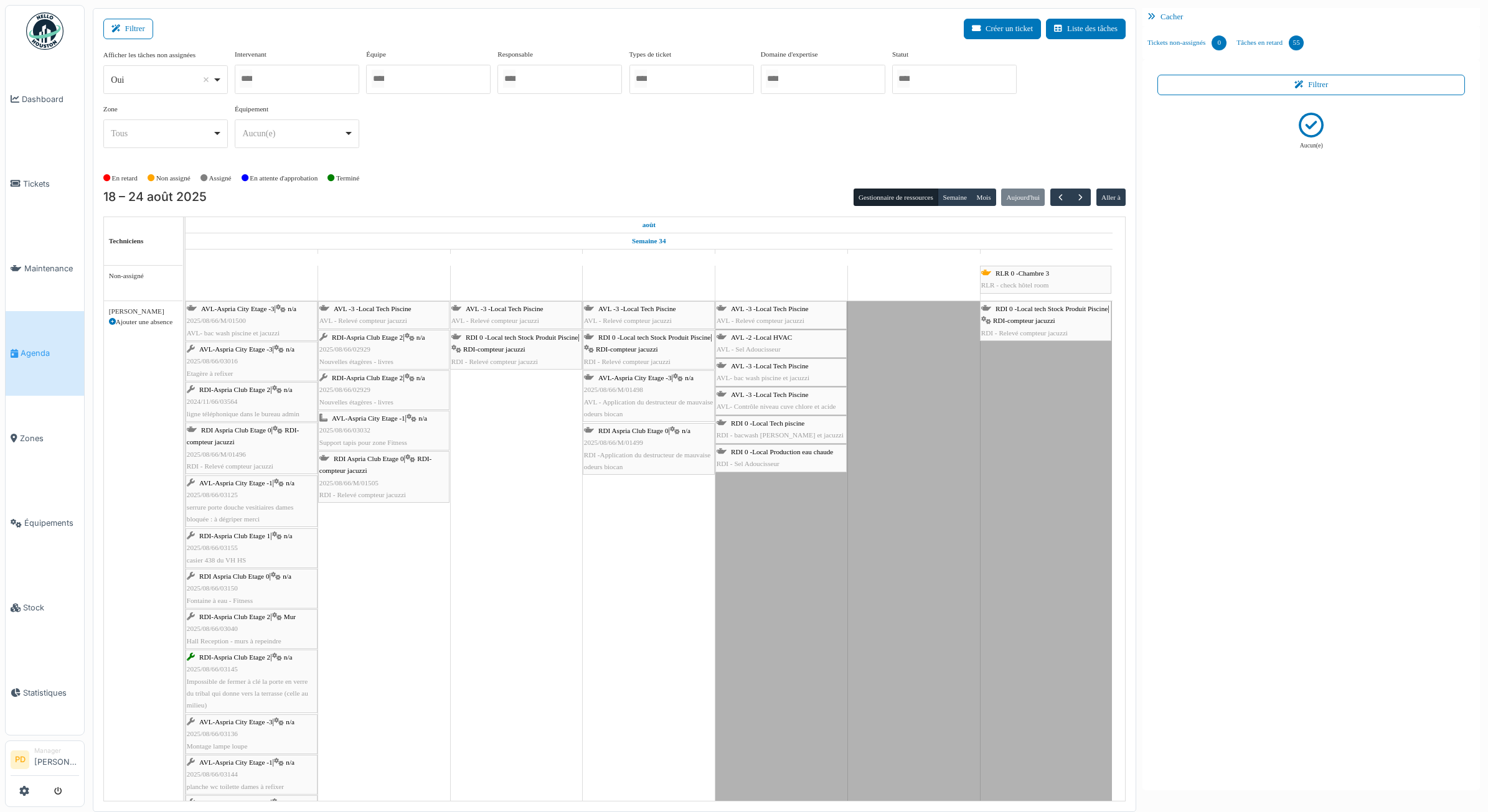
click at [987, 75] on div at bounding box center [955, 79] width 125 height 29
click at [1059, 200] on span "button" at bounding box center [1061, 199] width 11 height 11
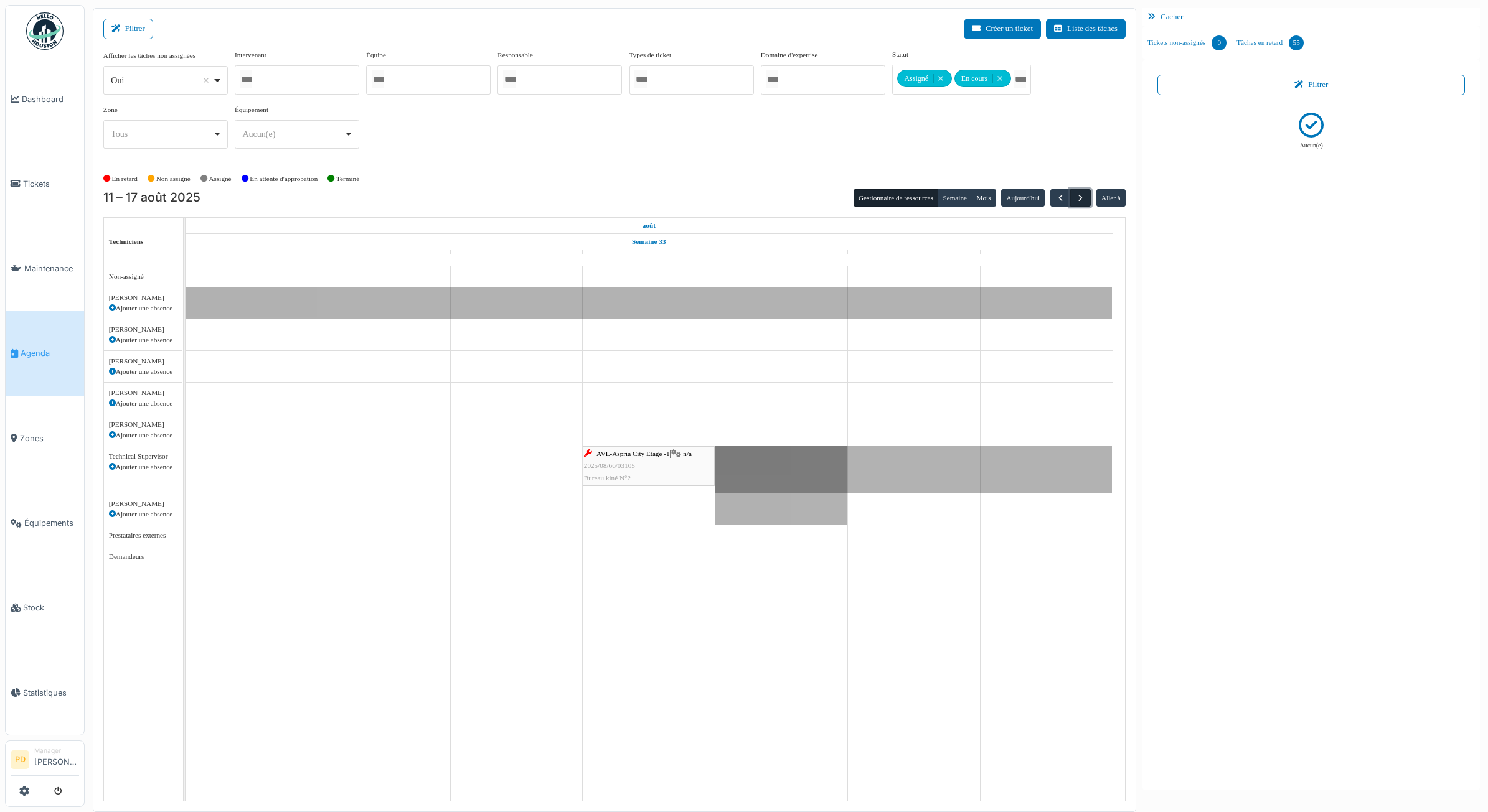
click at [1078, 193] on span "button" at bounding box center [1081, 199] width 11 height 11
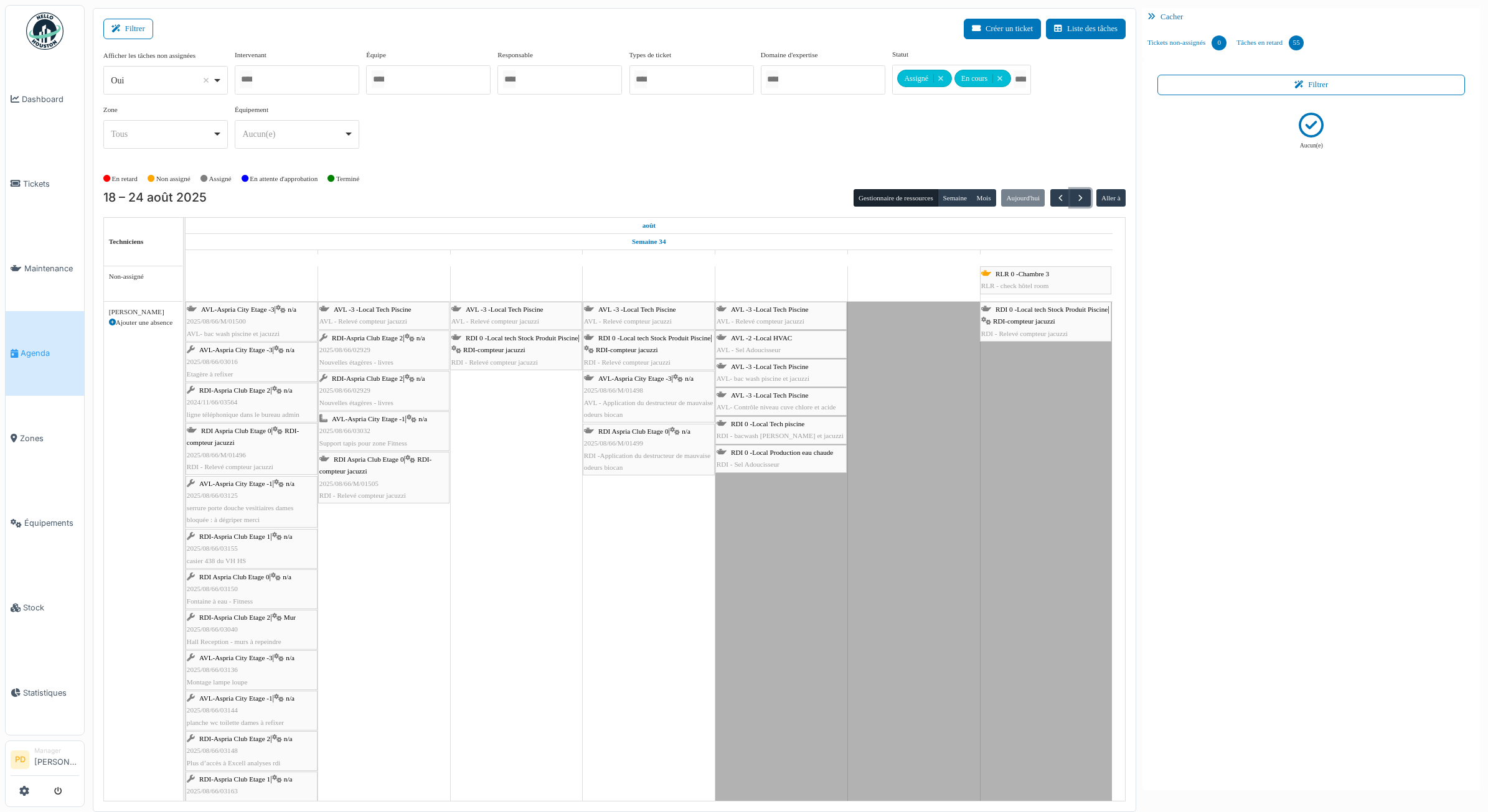
click at [1029, 275] on span "RLR 0 -Chambre 3" at bounding box center [1022, 273] width 54 height 7
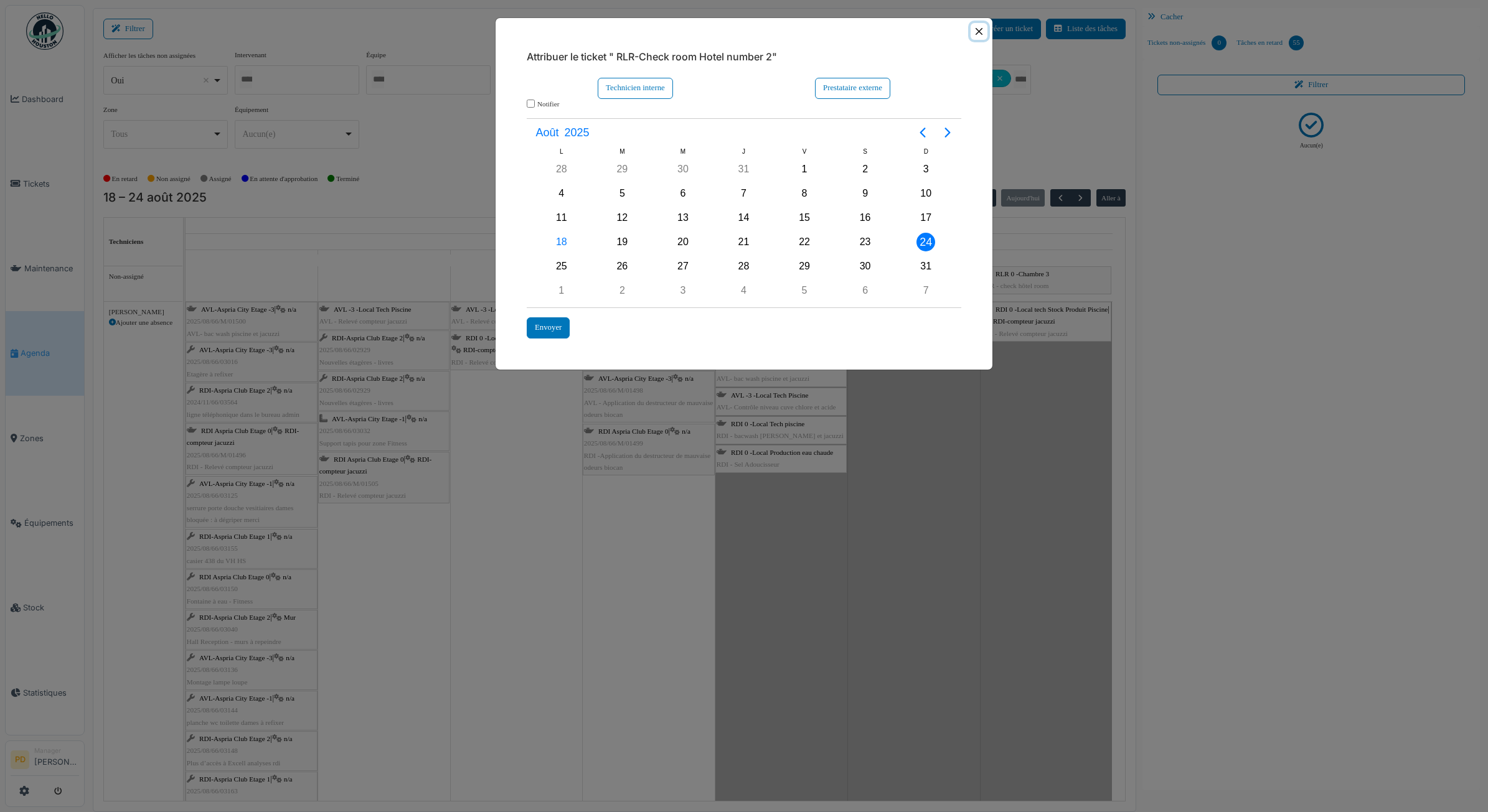
click at [976, 36] on button "Close" at bounding box center [979, 31] width 16 height 16
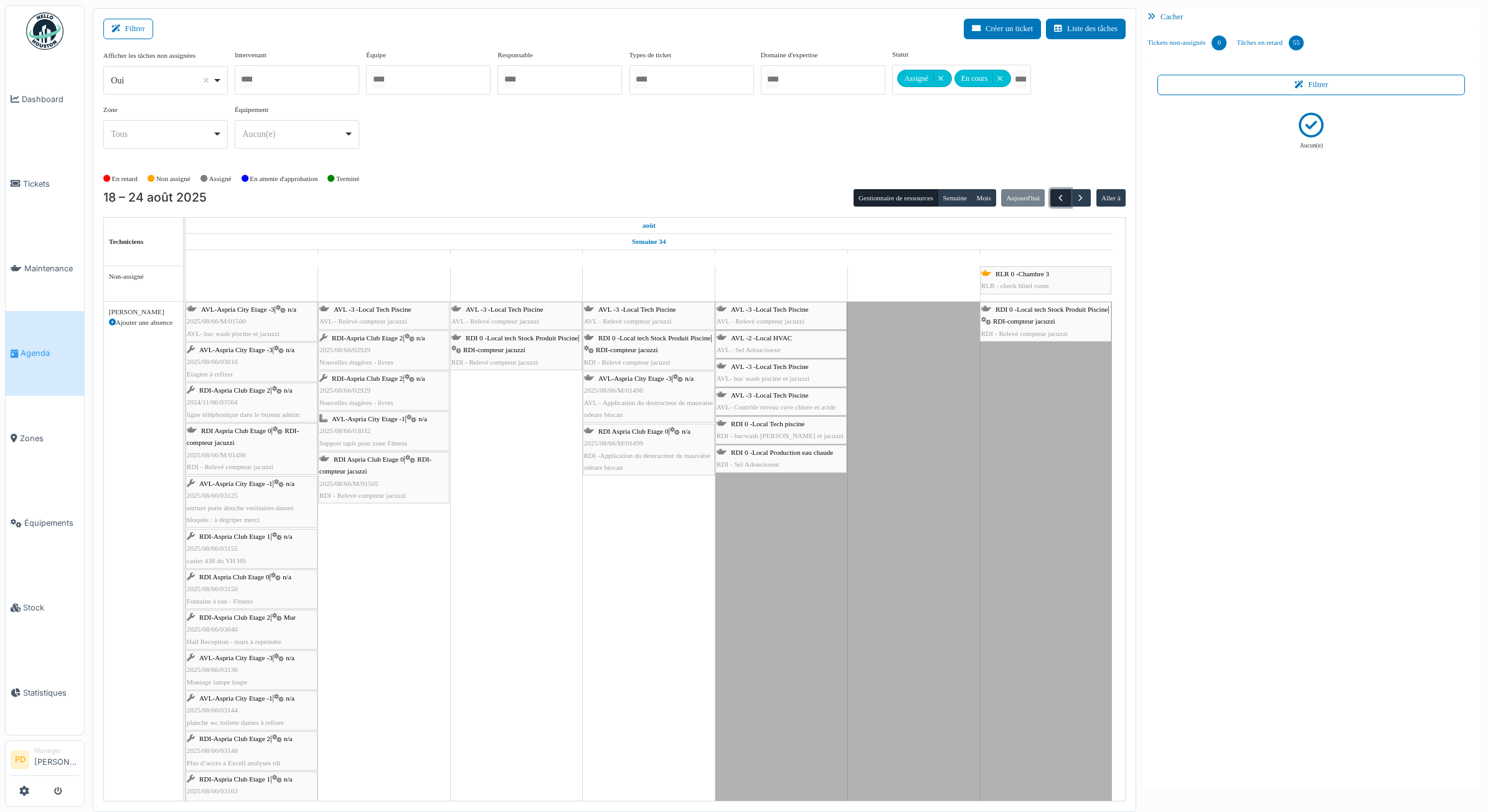
click at [1060, 195] on span "button" at bounding box center [1061, 199] width 11 height 11
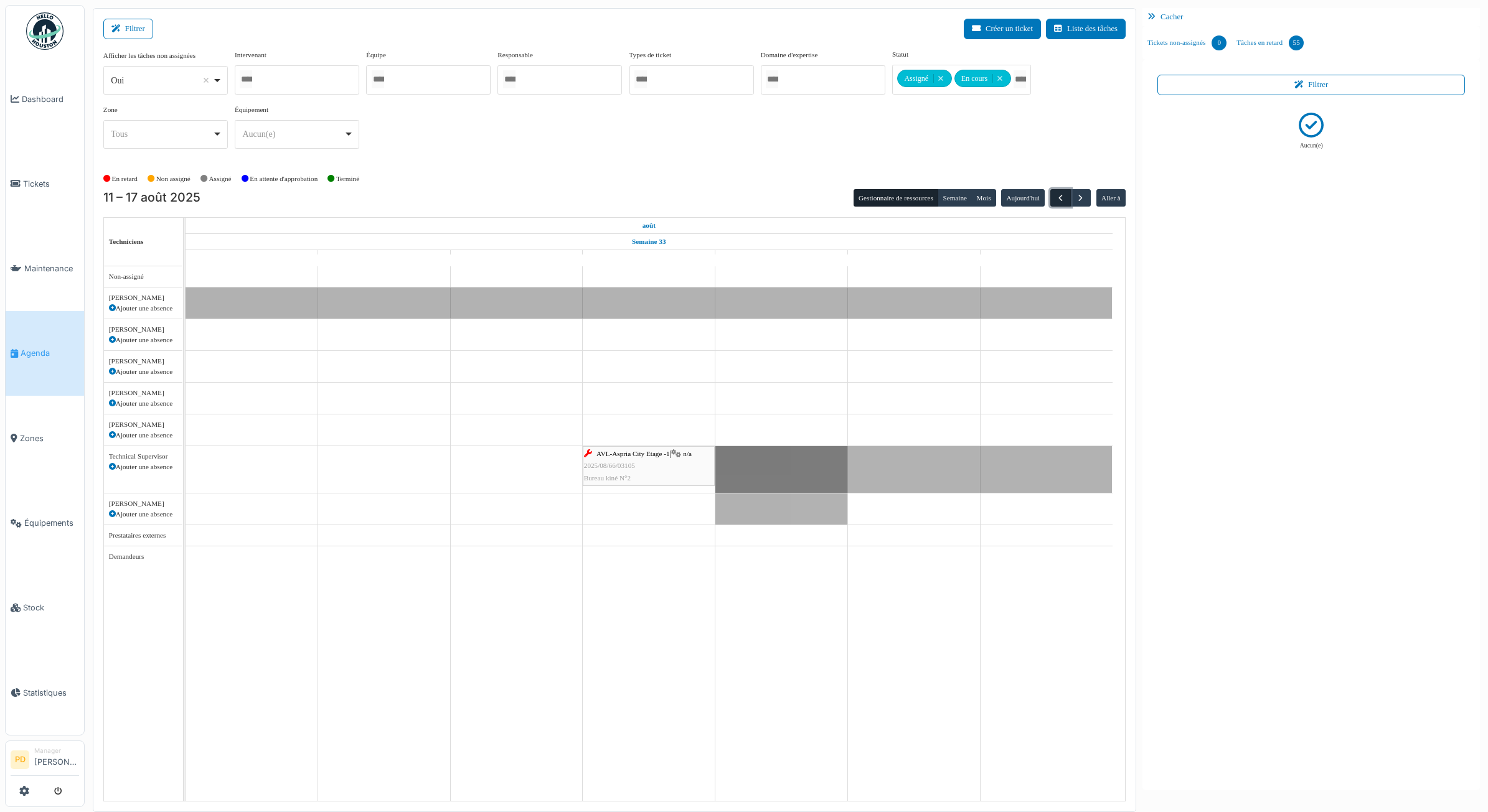
click at [1060, 195] on span "button" at bounding box center [1061, 199] width 11 height 11
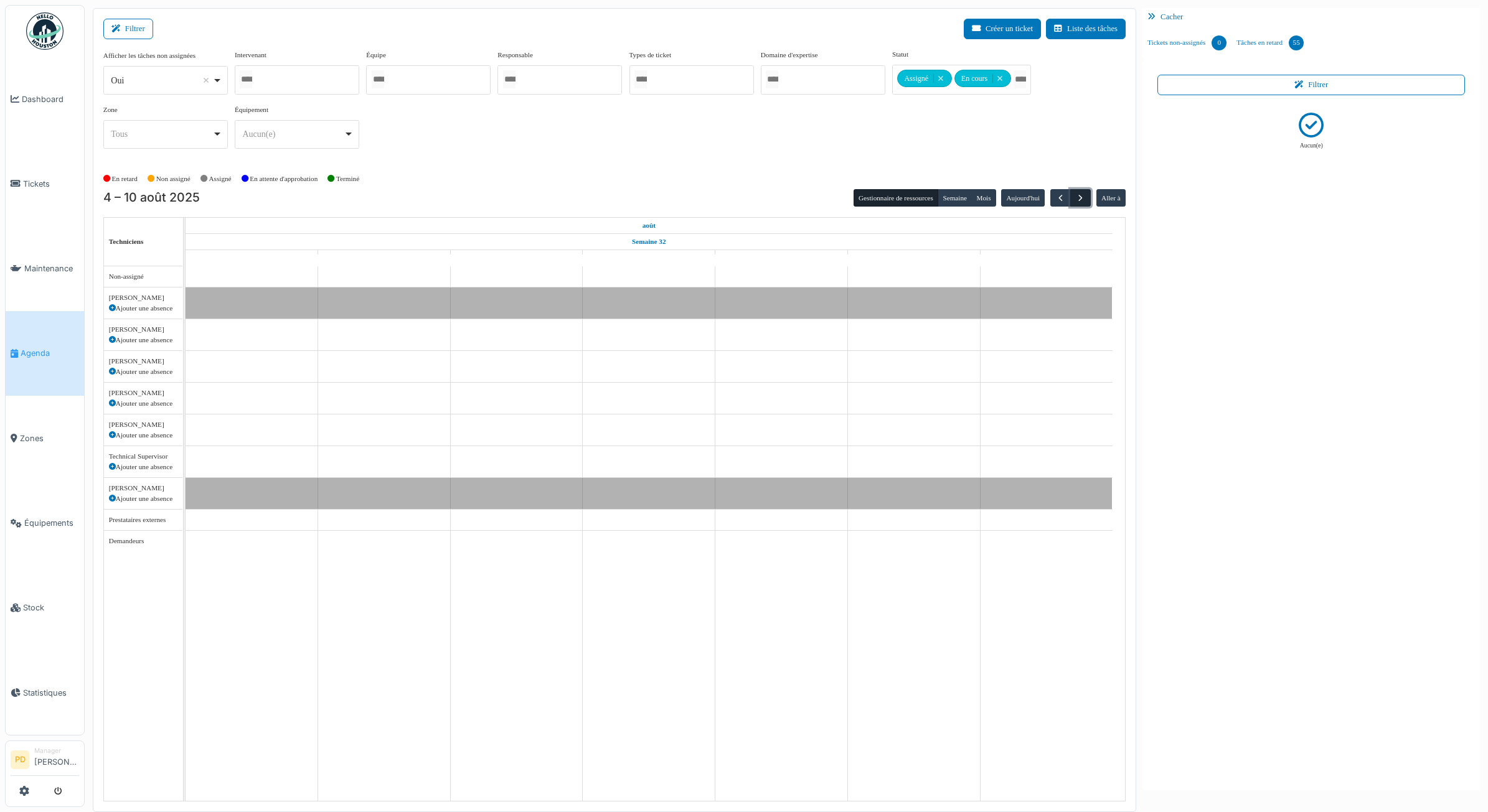
click at [1076, 198] on span "button" at bounding box center [1081, 199] width 11 height 11
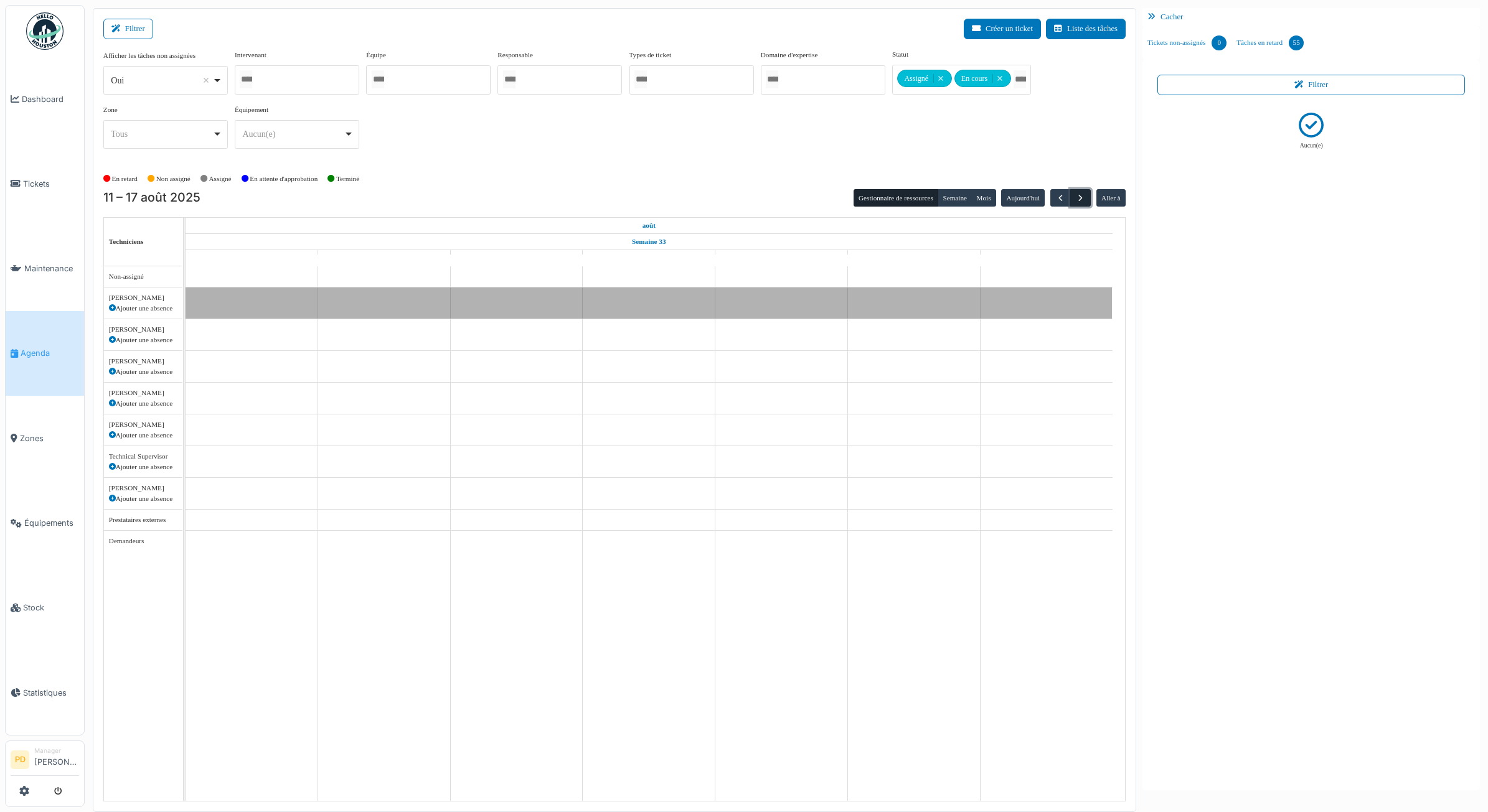
click at [1074, 200] on button "button" at bounding box center [1080, 199] width 21 height 18
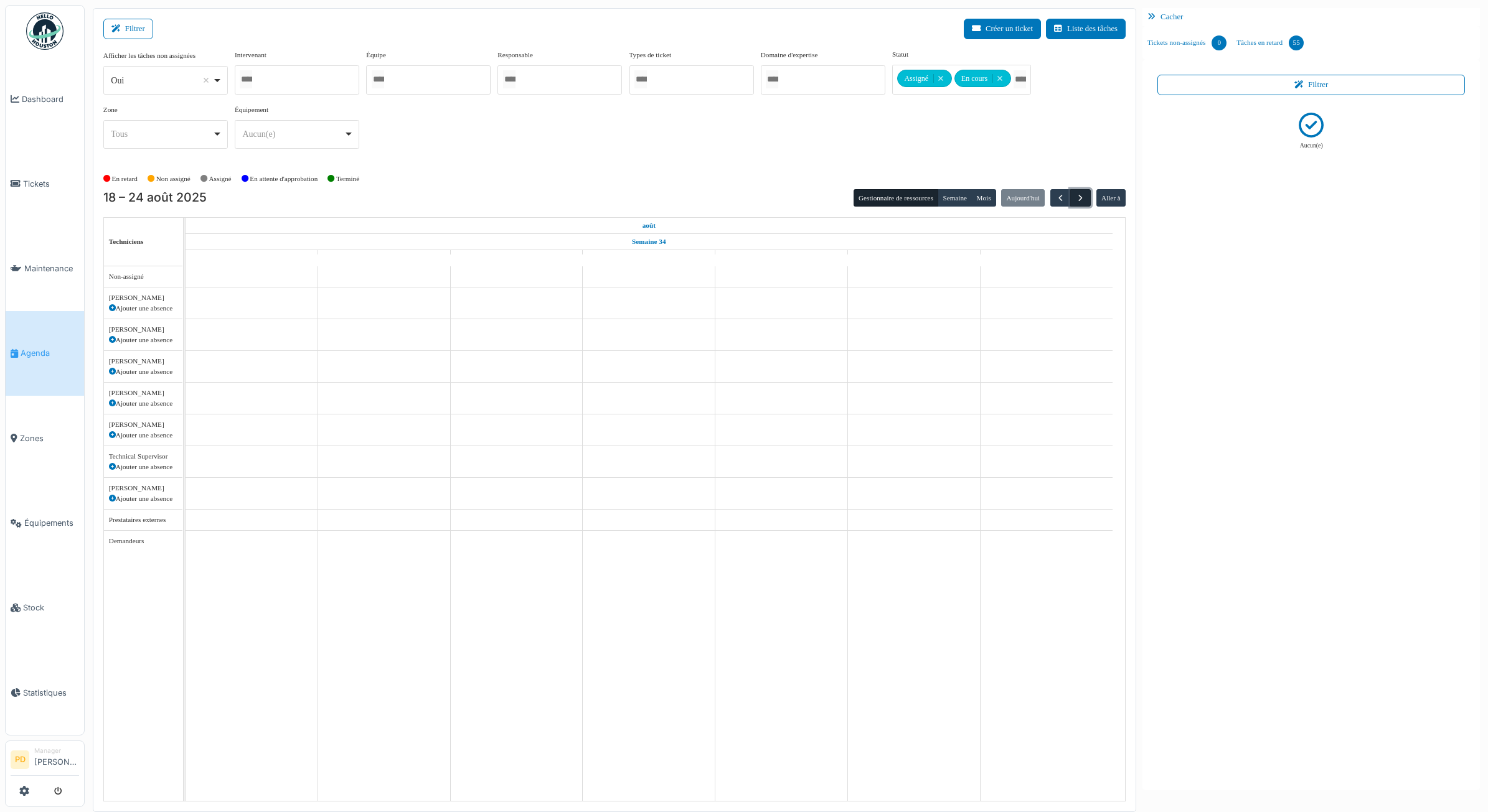
click at [1079, 197] on span "button" at bounding box center [1081, 199] width 11 height 11
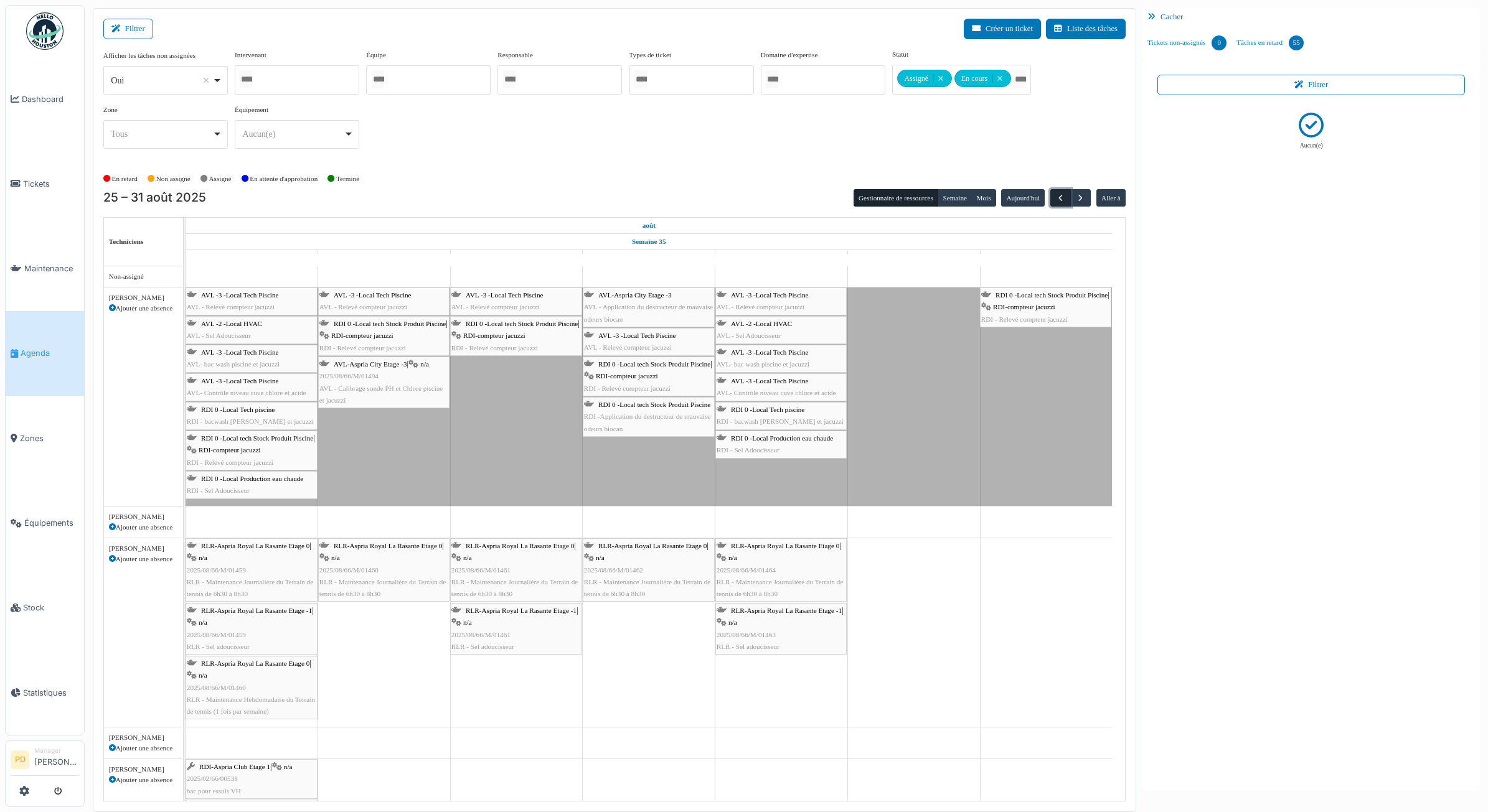
click at [1060, 195] on span "button" at bounding box center [1061, 199] width 11 height 11
